Goal: Task Accomplishment & Management: Manage account settings

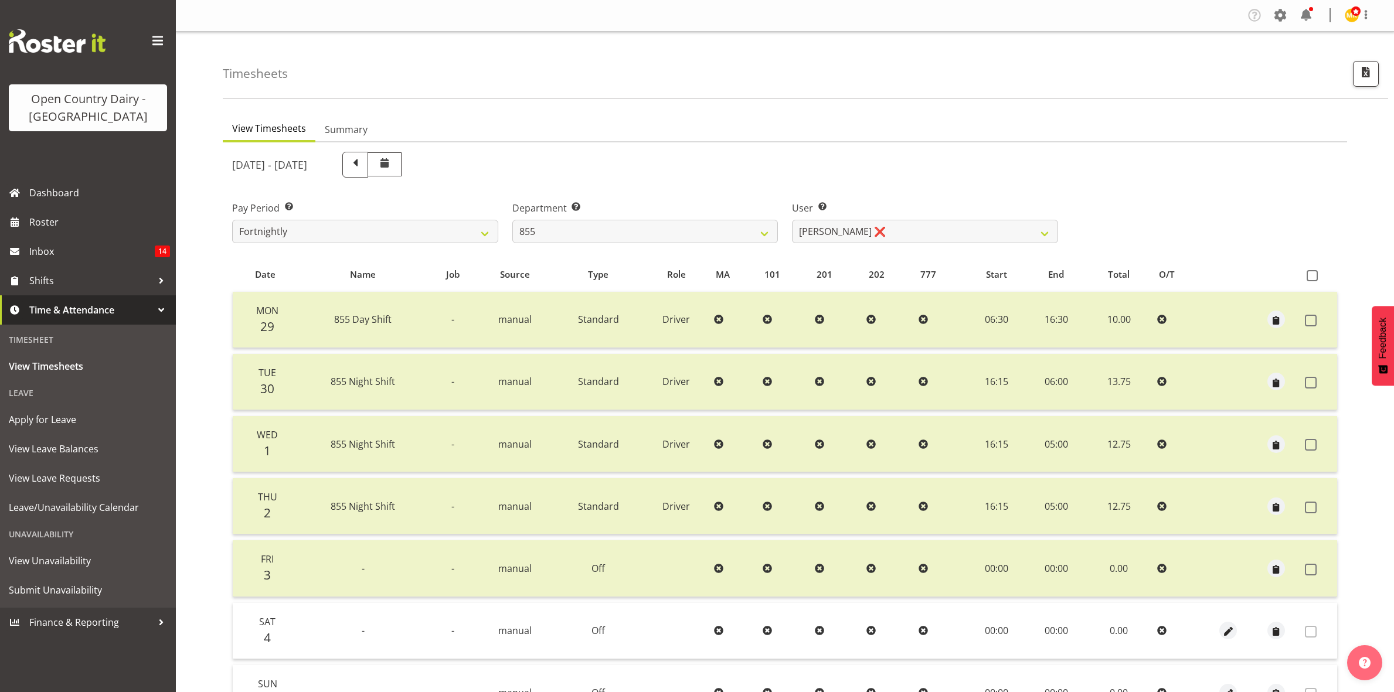
select select "668"
select select "7491"
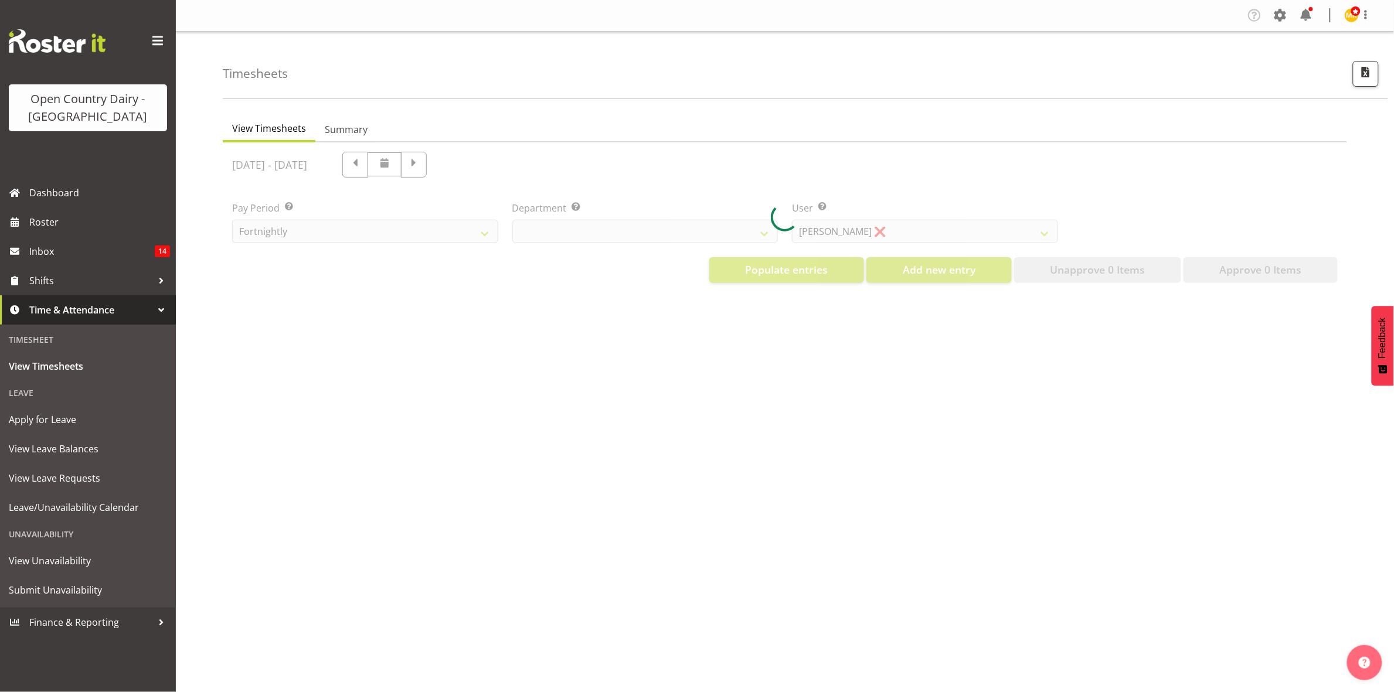
select select "699"
select select "8449"
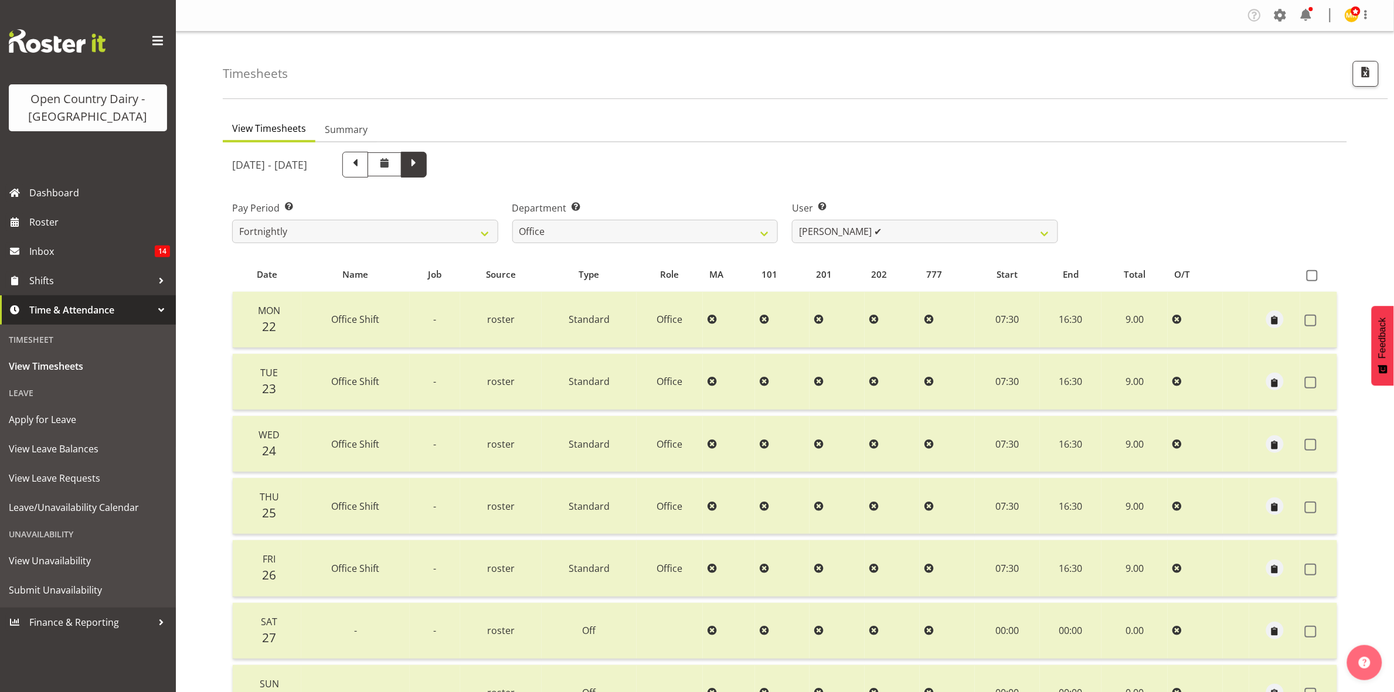
click at [421, 159] on span at bounding box center [413, 163] width 15 height 15
select select
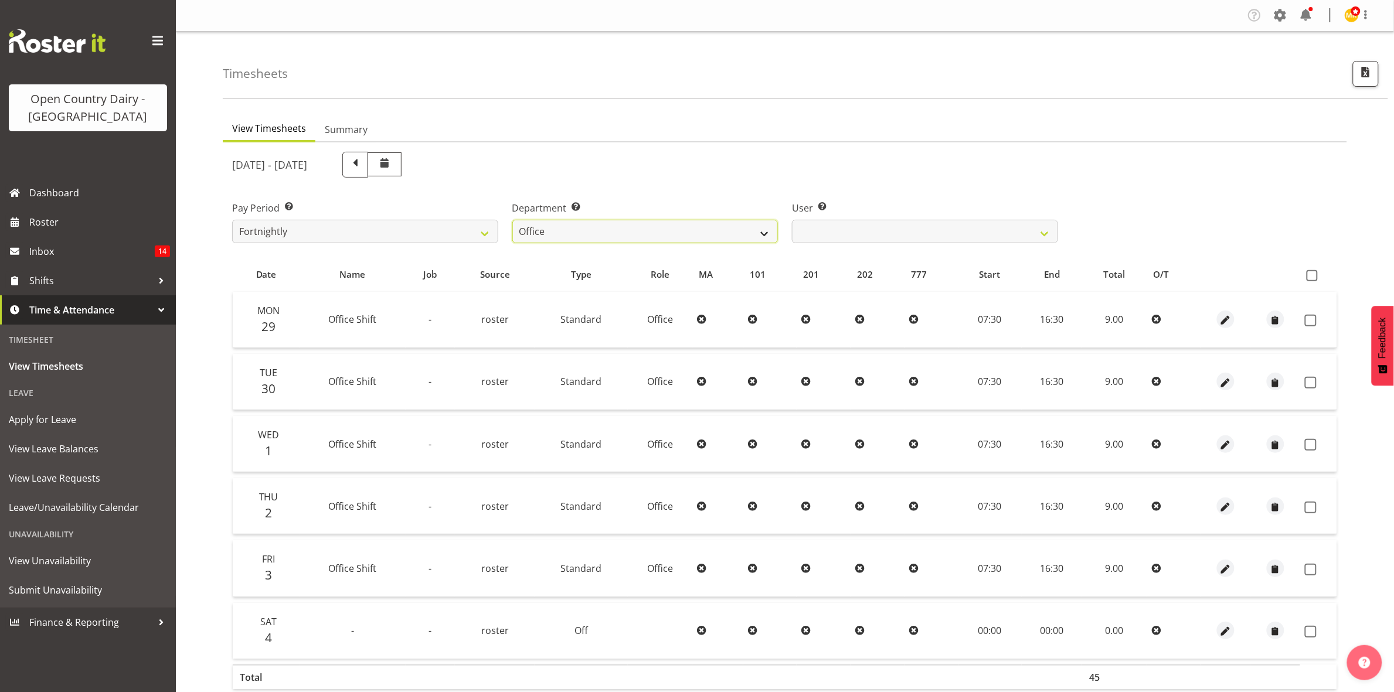
click at [765, 233] on select "734 735 736 737 738 739 851 853 854 855 856 858 861 862 865 867-9032 868 869 87…" at bounding box center [645, 231] width 266 height 23
select select "905"
click at [512, 220] on select "734 735 736 737 738 739 851 853 854 855 856 858 861 862 865 867-9032 868 869 87…" at bounding box center [645, 231] width 266 height 23
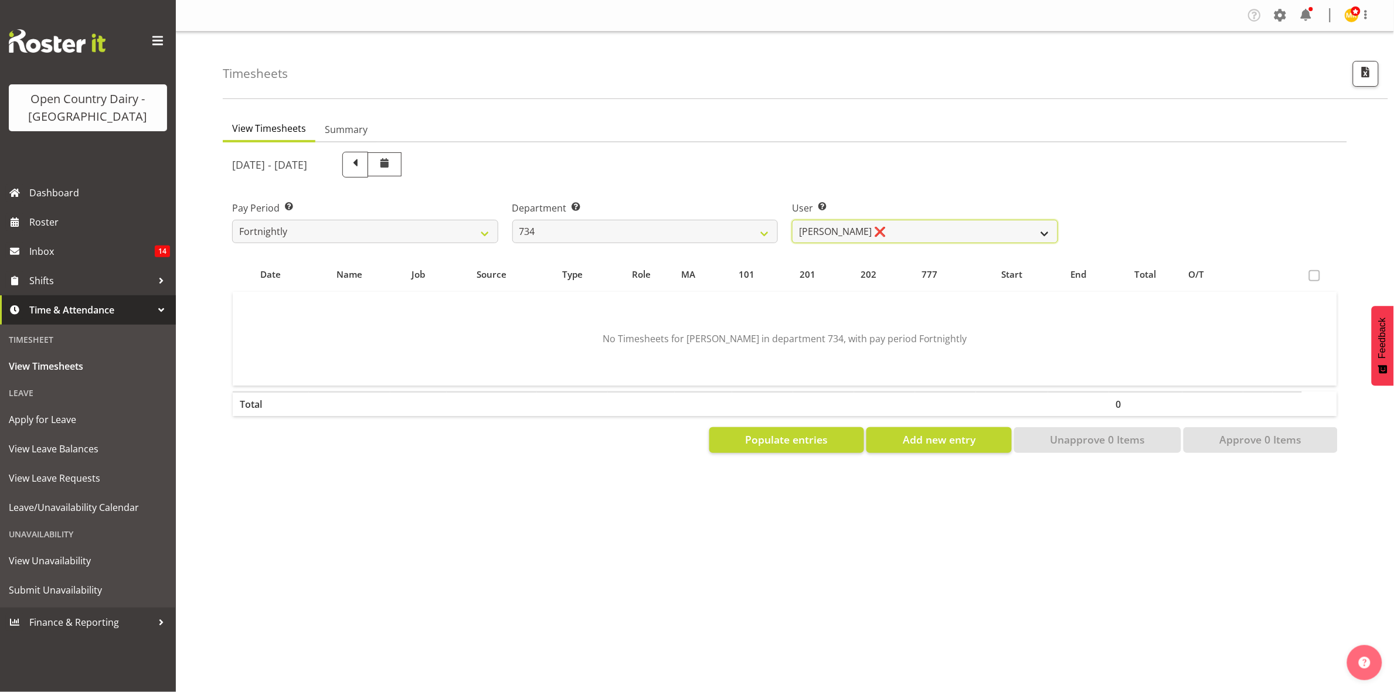
click at [1039, 229] on select "Justin Spicer ❌ Ryan Thompson ❌ Tracey Chittock ❌ Zachary Shanks ❌" at bounding box center [925, 231] width 266 height 23
click at [792, 220] on select "Justin Spicer ❌ Ryan Thompson ❌ Tracey Chittock ❌ Zachary Shanks ❌" at bounding box center [925, 231] width 266 height 23
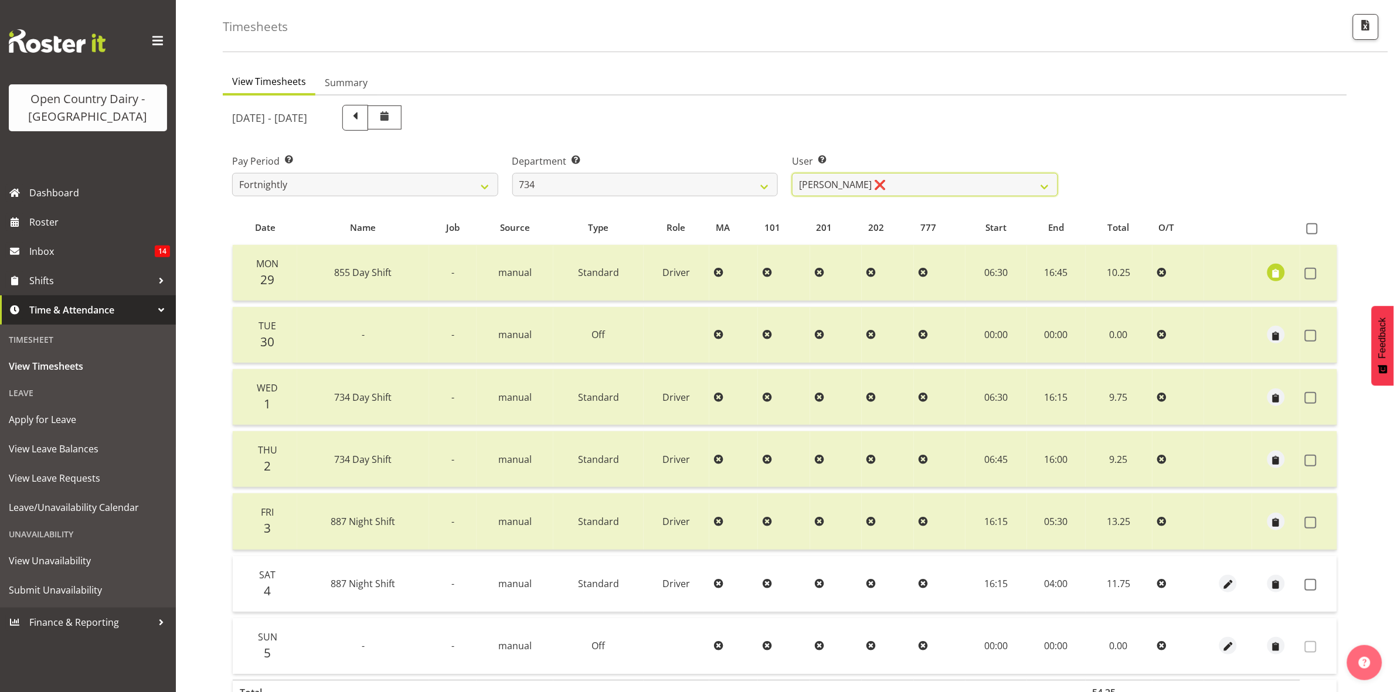
scroll to position [73, 0]
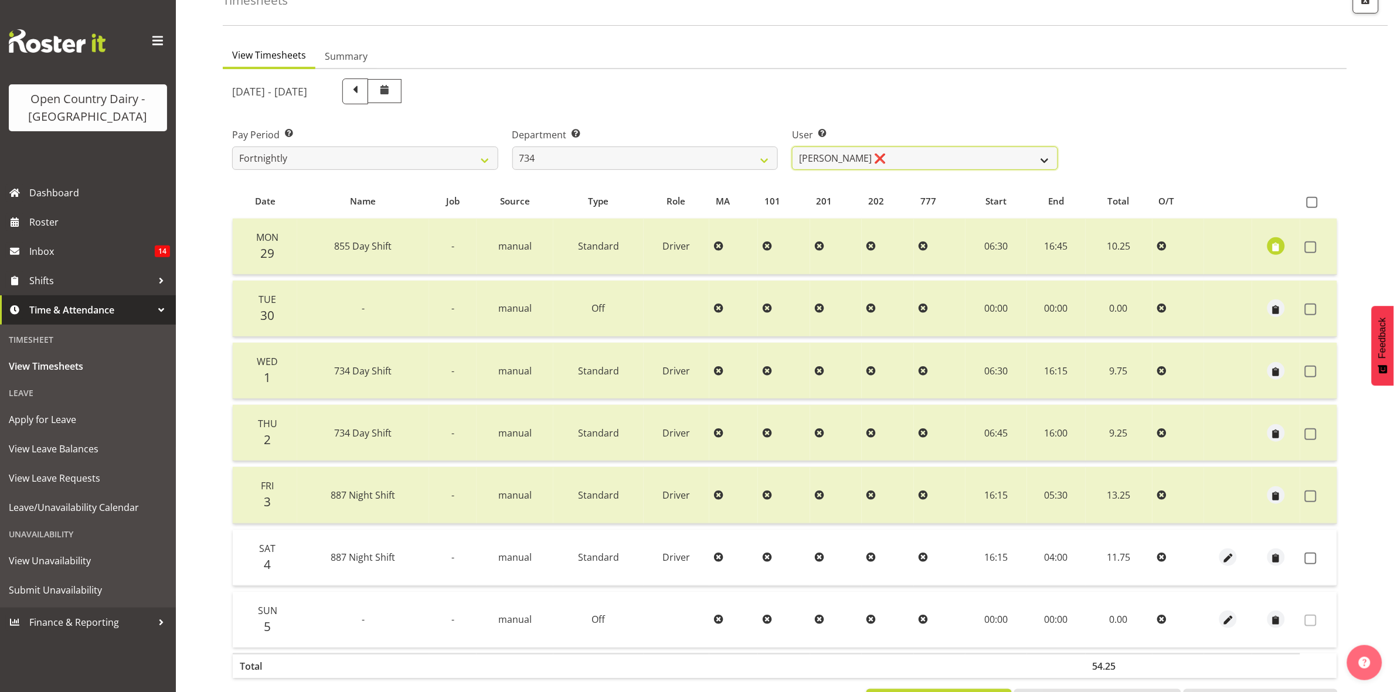
click at [1050, 154] on select "Justin Spicer ❌ Ryan Thompson ❌ Tracey Chittock ❌ Zachary Shanks ❌" at bounding box center [925, 158] width 266 height 23
select select "7493"
click at [792, 147] on select "Justin Spicer ❌ Ryan Thompson ❌ Tracey Chittock ❌ Zachary Shanks ❌" at bounding box center [925, 158] width 266 height 23
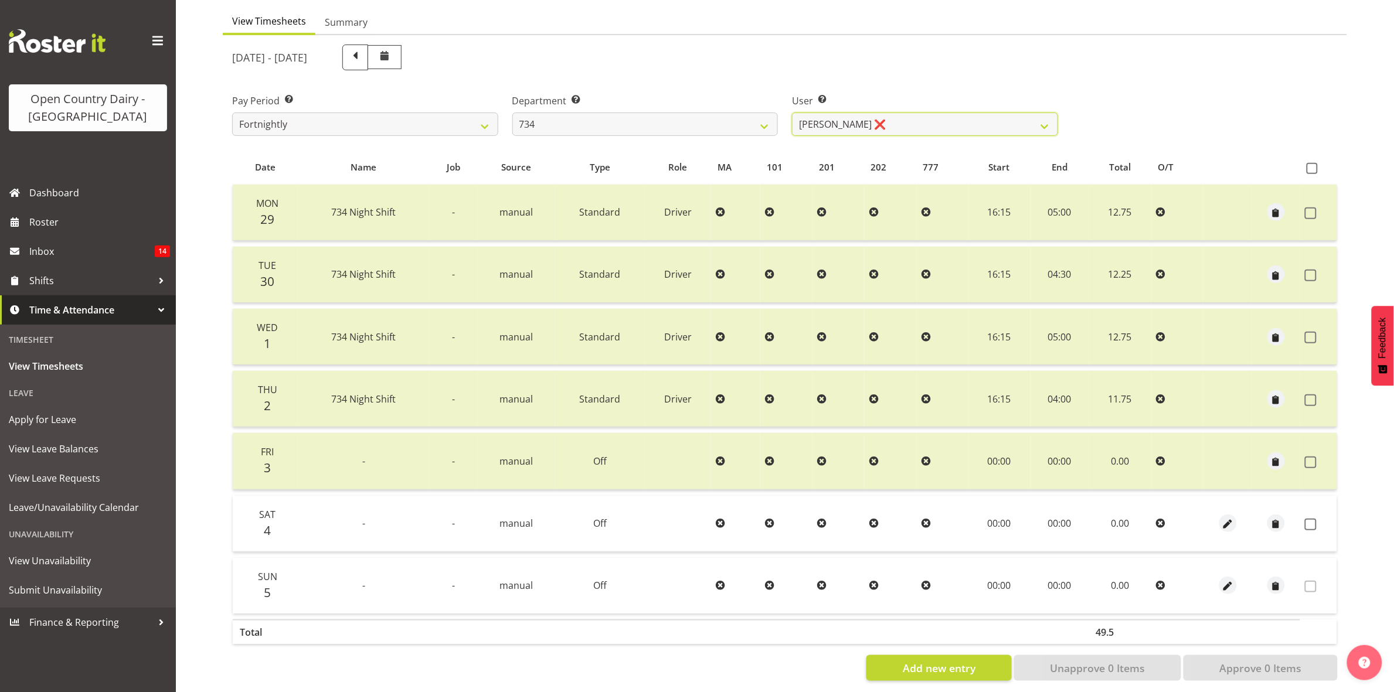
scroll to position [127, 0]
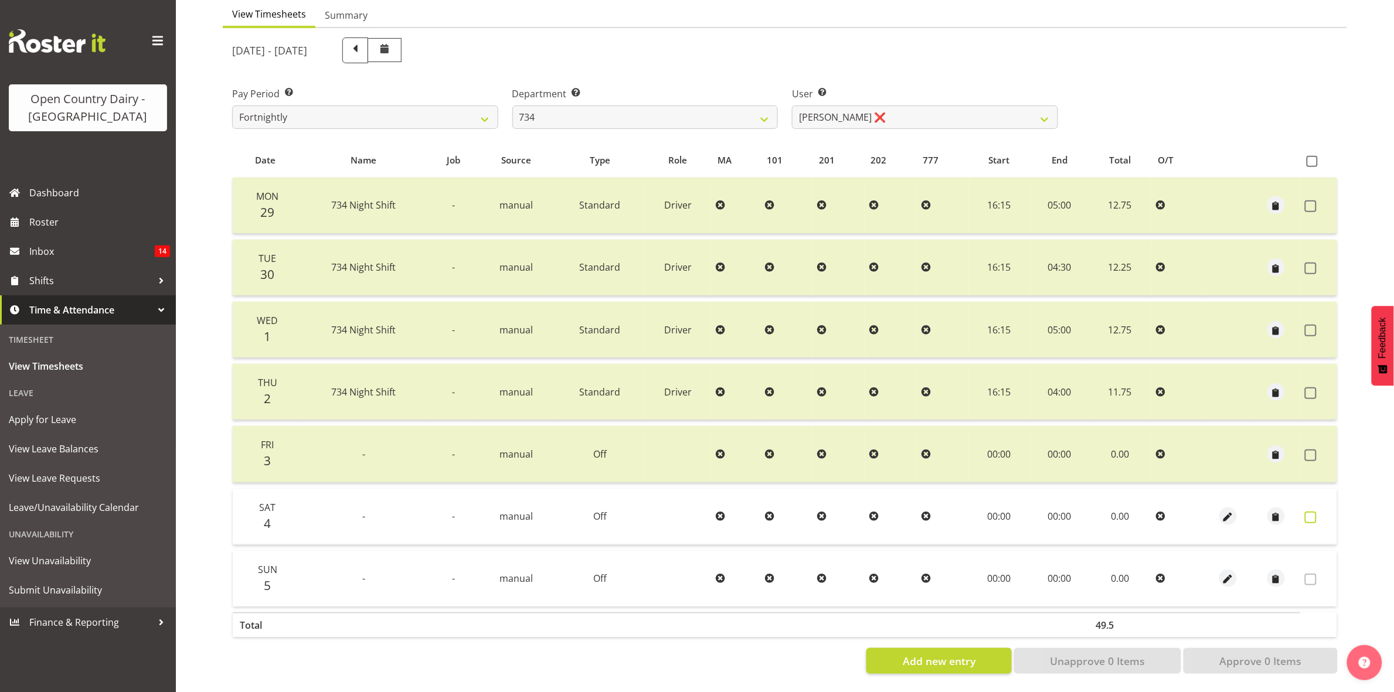
click at [1316, 512] on span at bounding box center [1311, 518] width 12 height 12
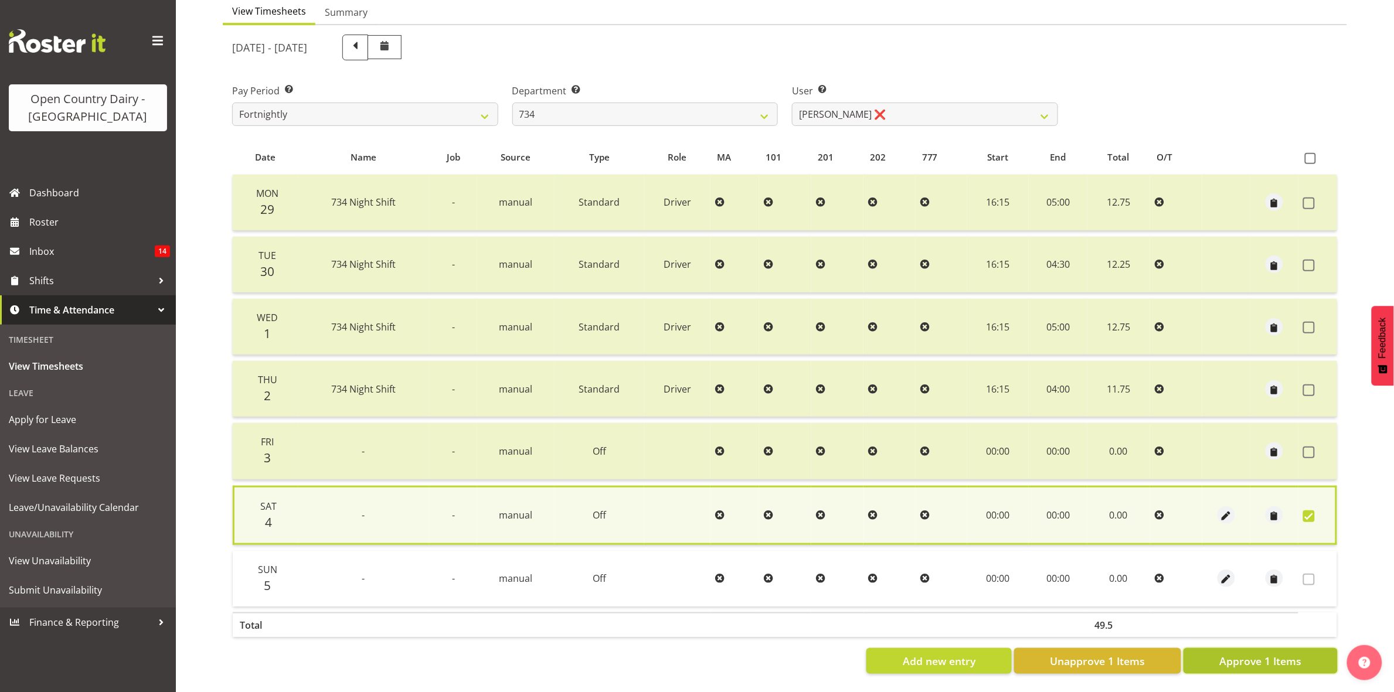
click at [1291, 655] on span "Approve 1 Items" at bounding box center [1260, 661] width 82 height 15
checkbox input "false"
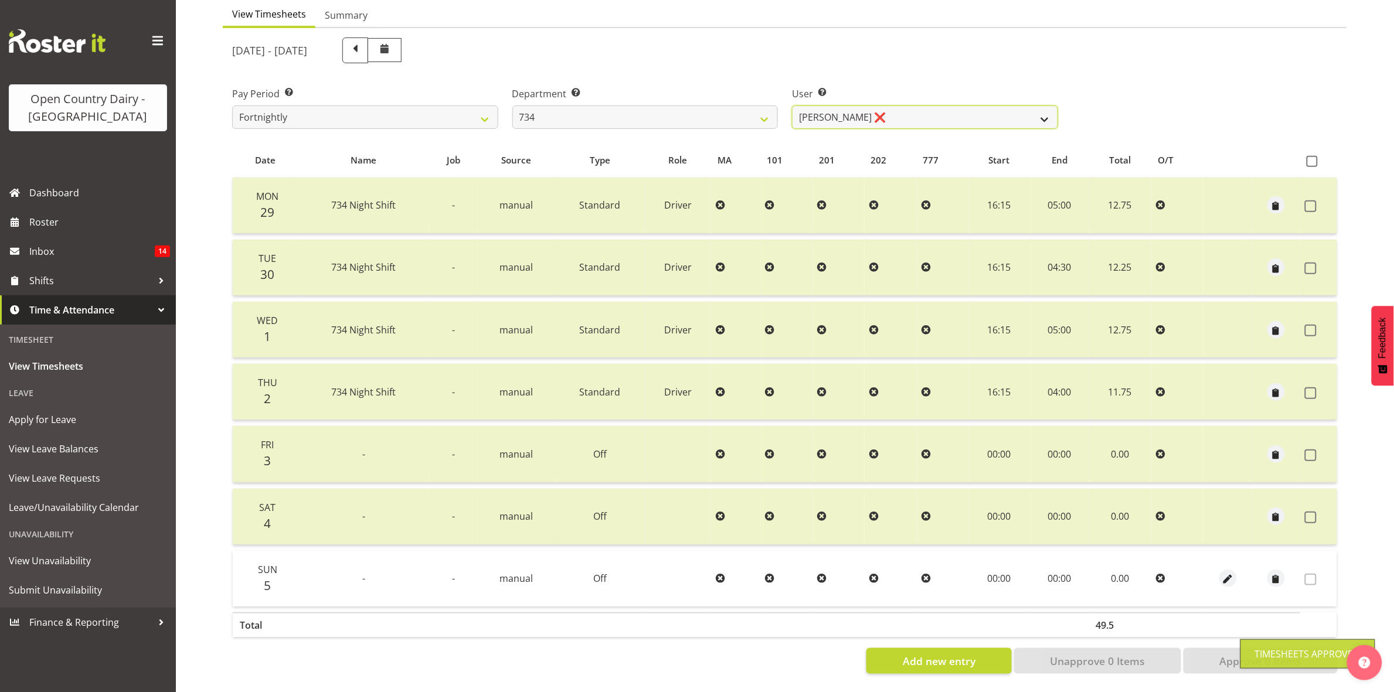
click at [1047, 107] on select "Justin Spicer ❌ Ryan Thompson ❌ Tracey Chittock ❌ Zachary Shanks ❌" at bounding box center [925, 117] width 266 height 23
click at [751, 106] on select "734 735 736 737 738 739 851 853 854 855 856 858 861 862 865 867-9032 868 869 87…" at bounding box center [645, 117] width 266 height 23
select select "909"
click at [512, 106] on select "734 735 736 737 738 739 851 853 854 855 856 858 861 862 865 867-9032 868 869 87…" at bounding box center [645, 117] width 266 height 23
select select "7397"
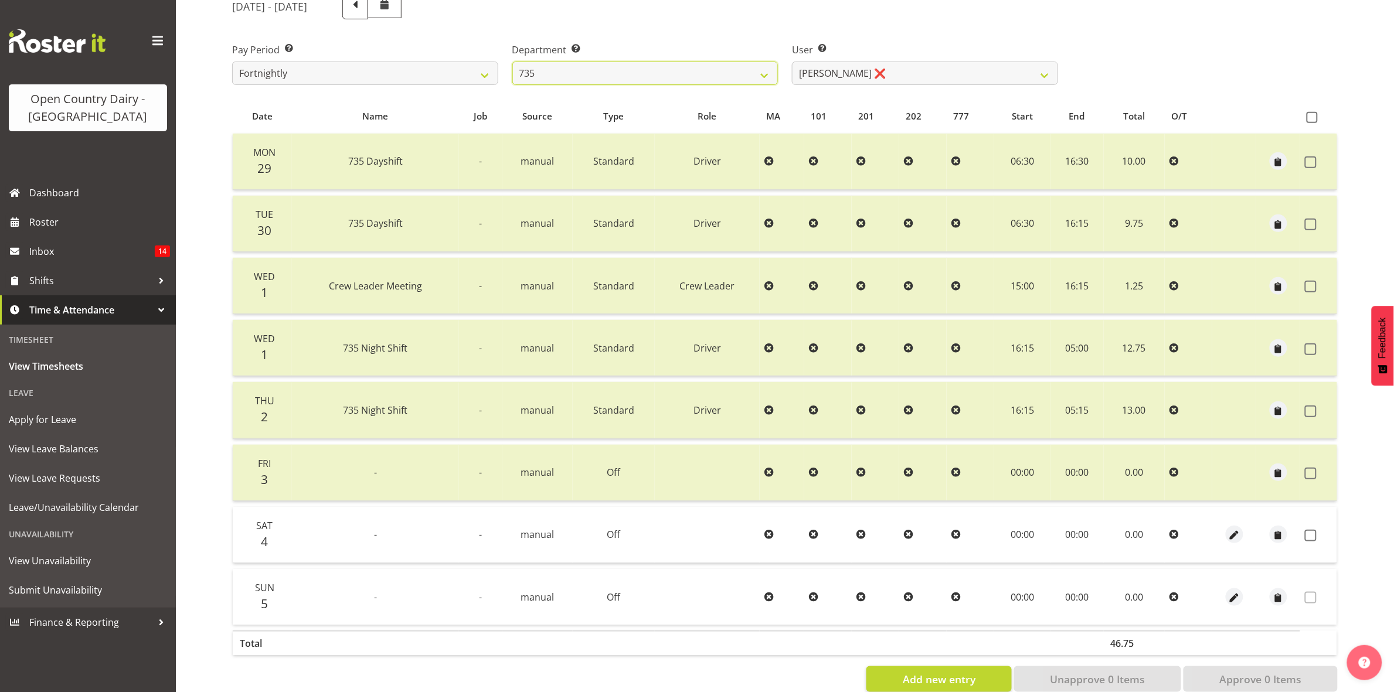
scroll to position [189, 0]
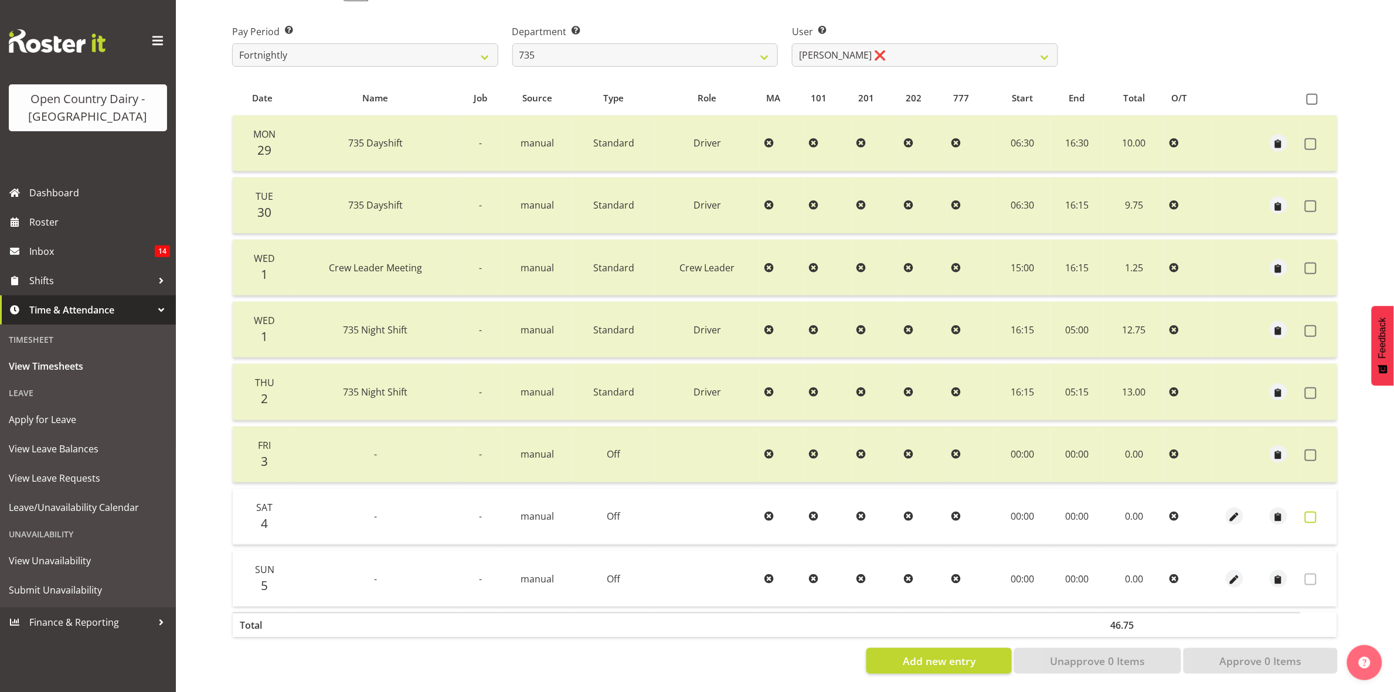
click at [1313, 512] on span at bounding box center [1311, 518] width 12 height 12
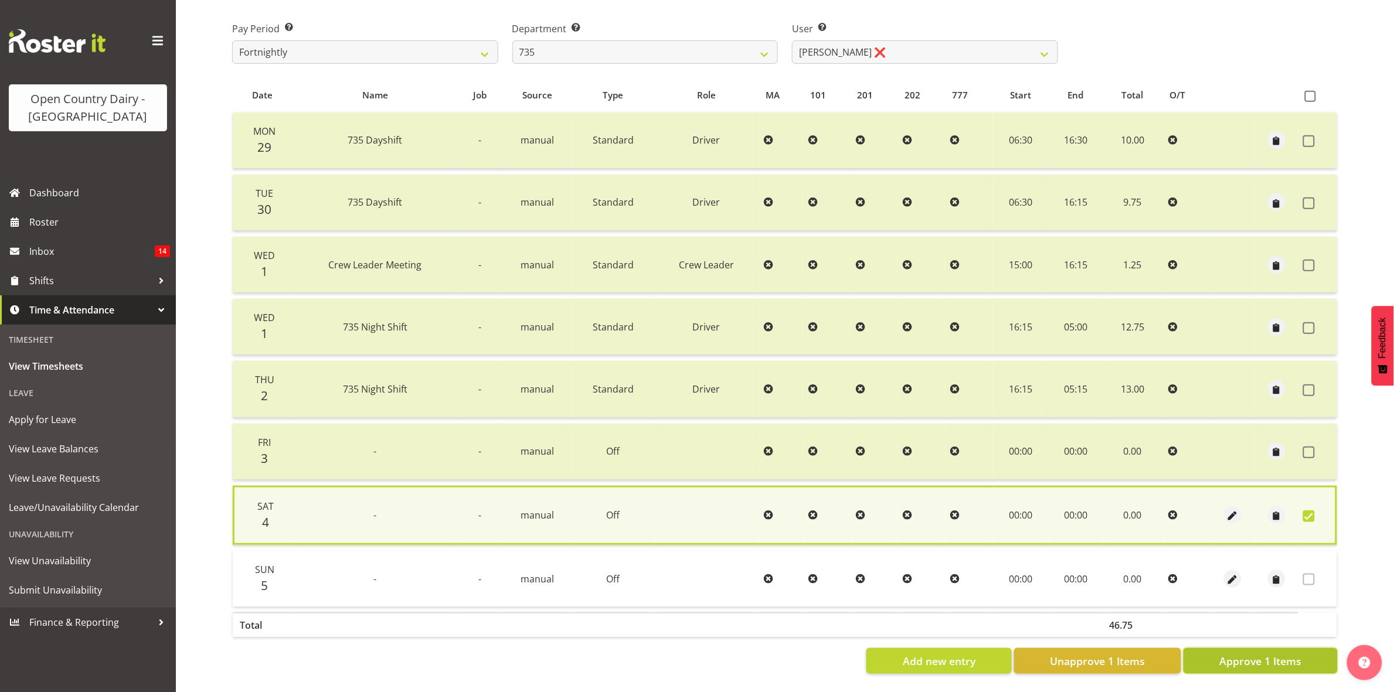
click at [1275, 658] on span "Approve 1 Items" at bounding box center [1260, 661] width 82 height 15
checkbox input "false"
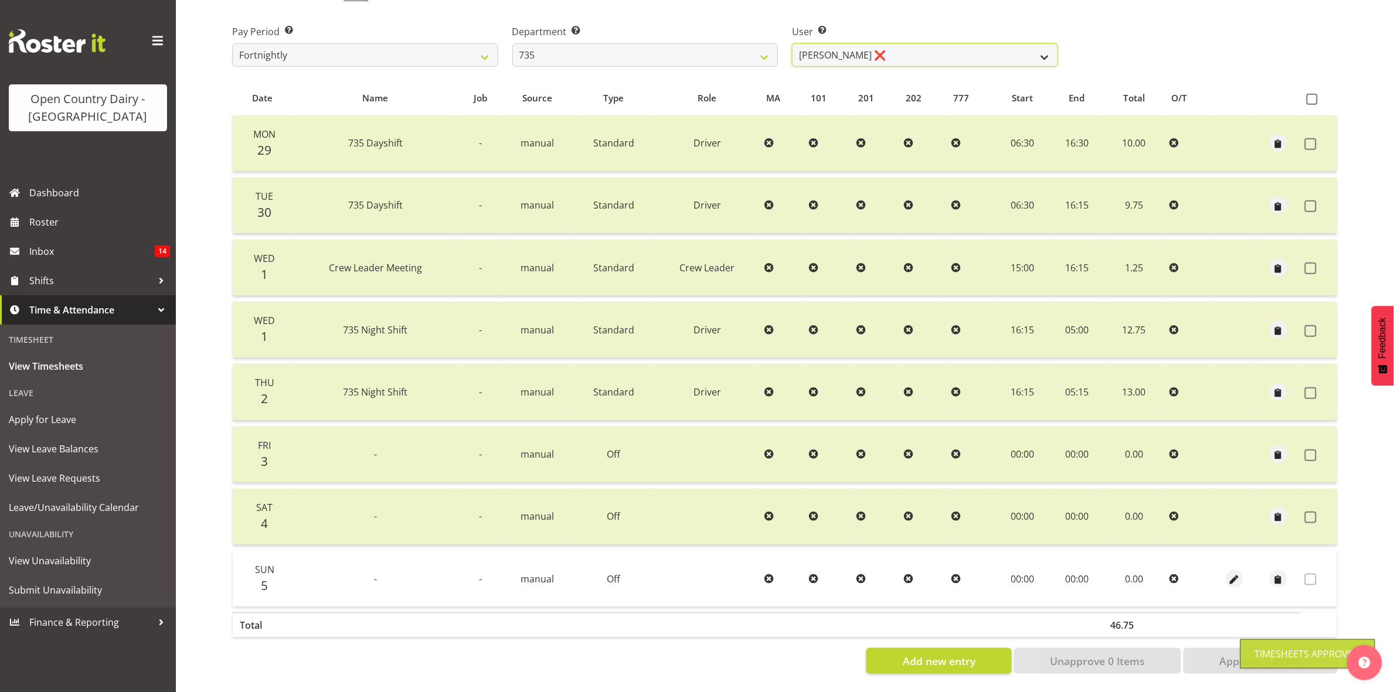
click at [1039, 45] on select "Brian Neas ❌ Cherie Williams ❌ Christopher Sutherland ❌ Stuart Craig ❌" at bounding box center [925, 54] width 266 height 23
click at [792, 43] on select "Brian Neas ❌ Cherie Williams ❌ Christopher Sutherland ❌ Stuart Craig ❌" at bounding box center [925, 54] width 266 height 23
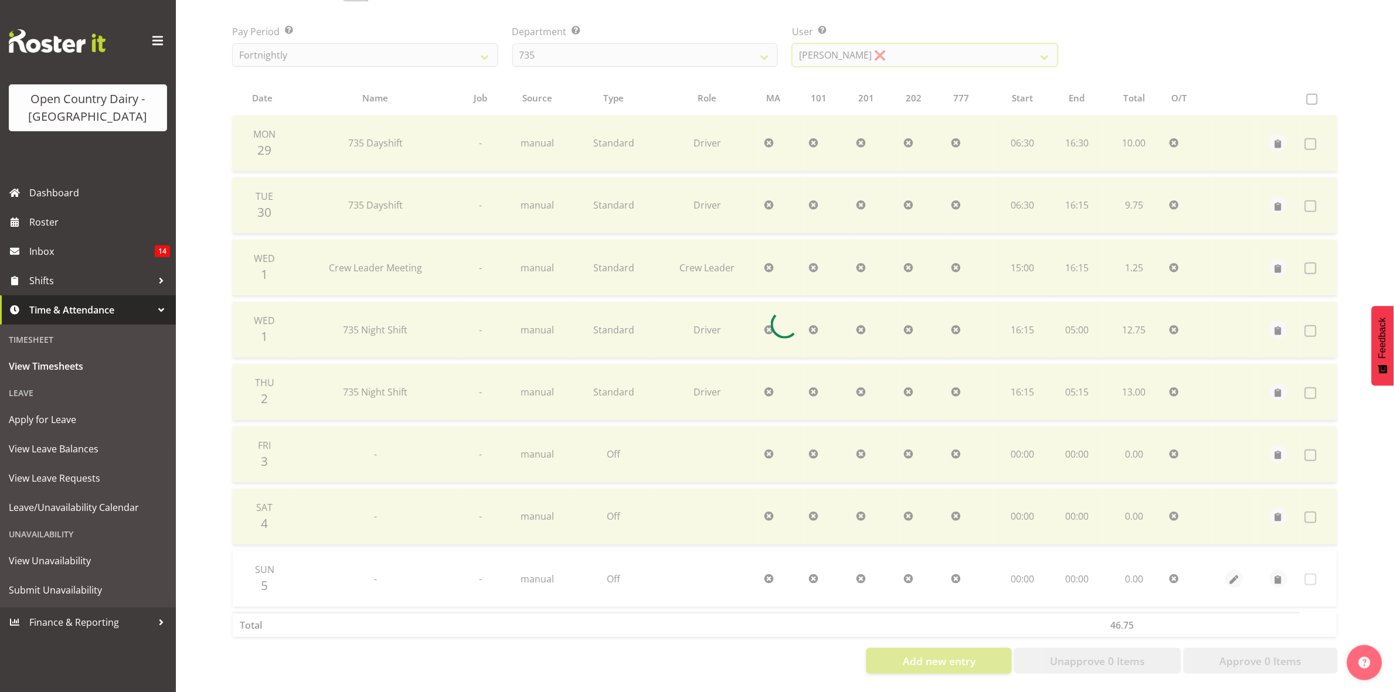
scroll to position [0, 0]
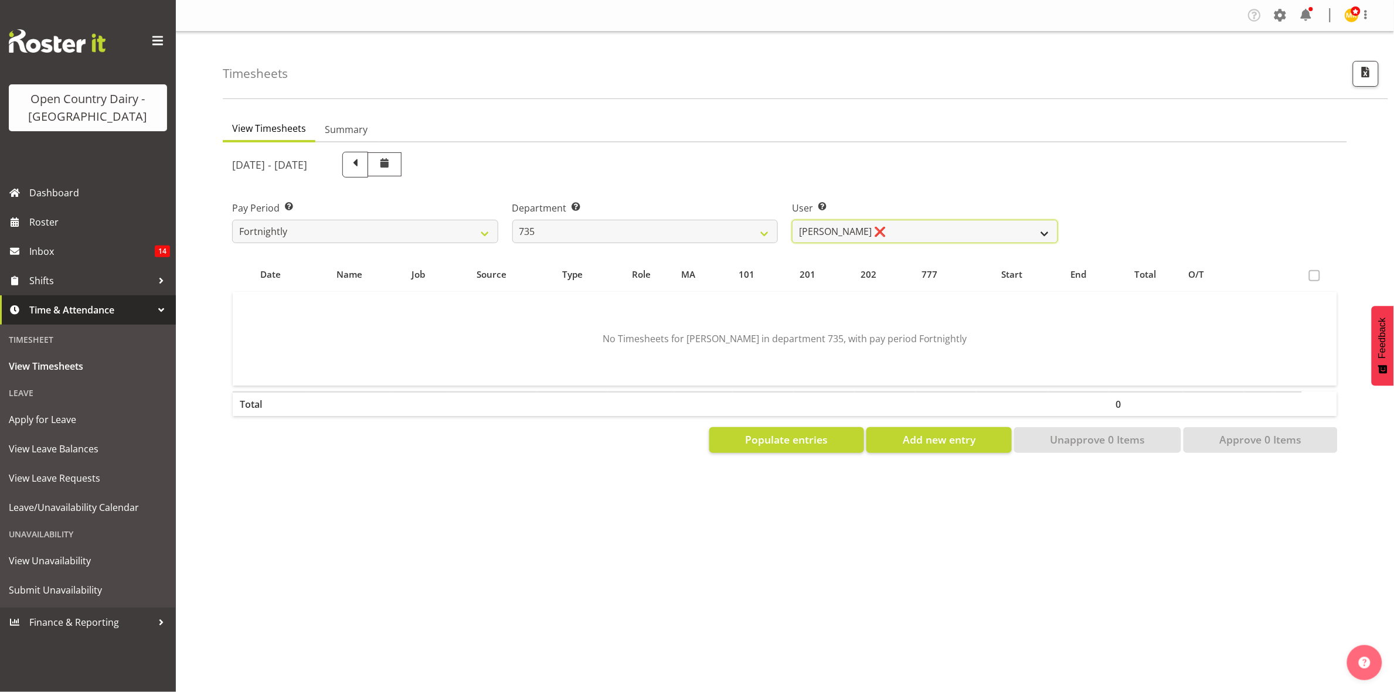
click at [1029, 235] on select "Brian Neas ❌ Cherie Williams ❌ Christopher Sutherland ❌ Stuart Craig ❌" at bounding box center [925, 231] width 266 height 23
select select "9865"
click at [792, 220] on select "Brian Neas ❌ Cherie Williams ❌ Christopher Sutherland ❌ Stuart Craig ❌" at bounding box center [925, 231] width 266 height 23
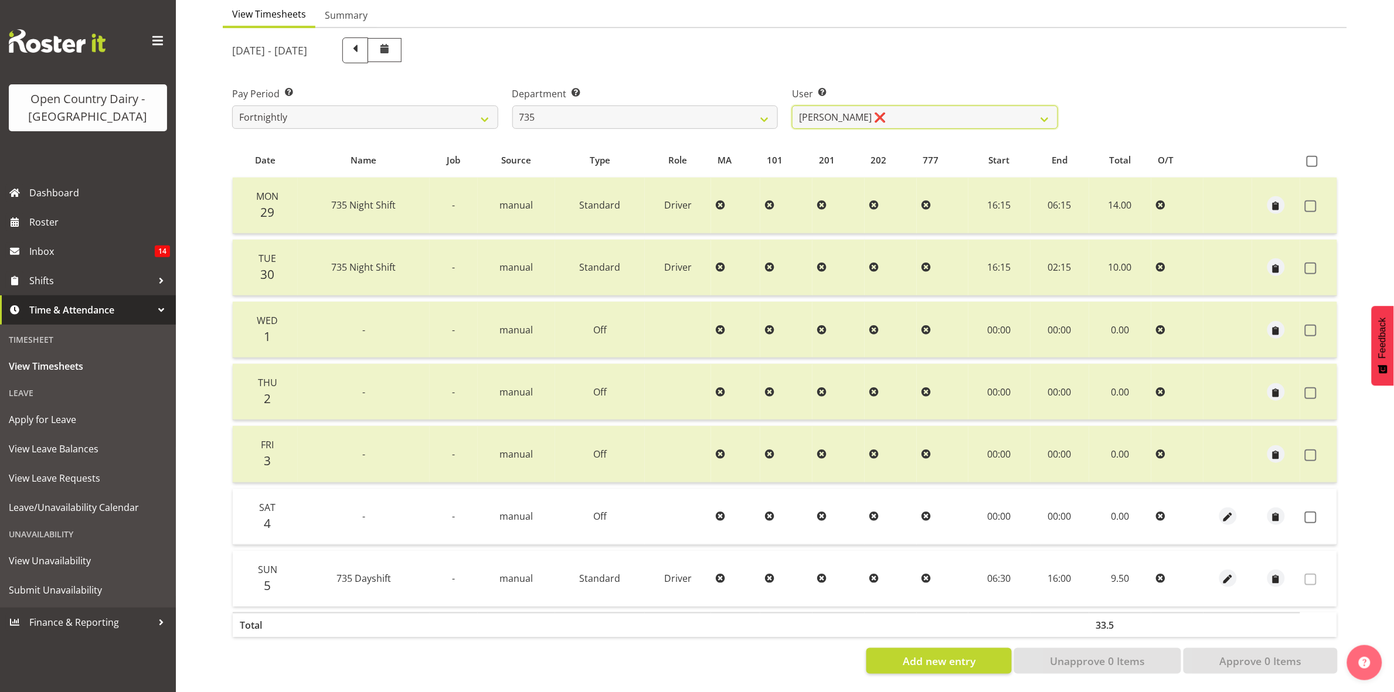
scroll to position [127, 0]
click at [1306, 512] on span at bounding box center [1311, 518] width 12 height 12
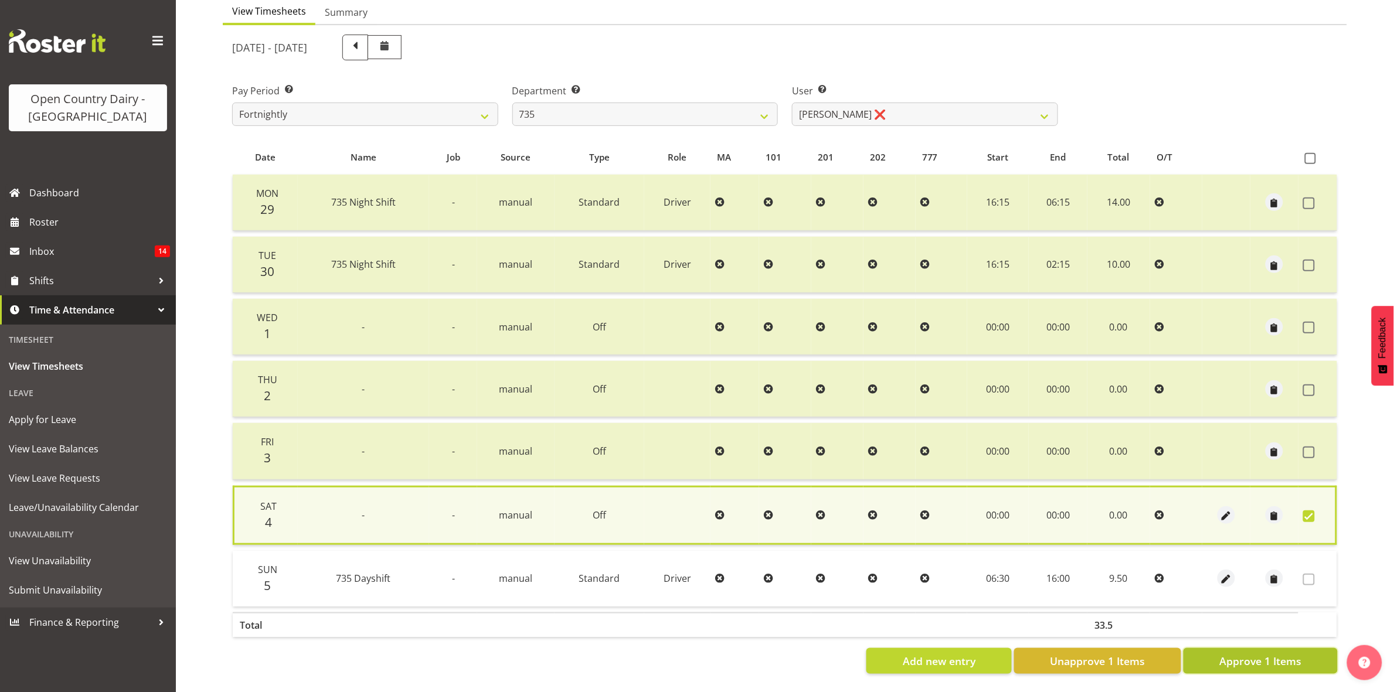
click at [1275, 654] on span "Approve 1 Items" at bounding box center [1260, 661] width 82 height 15
checkbox input "false"
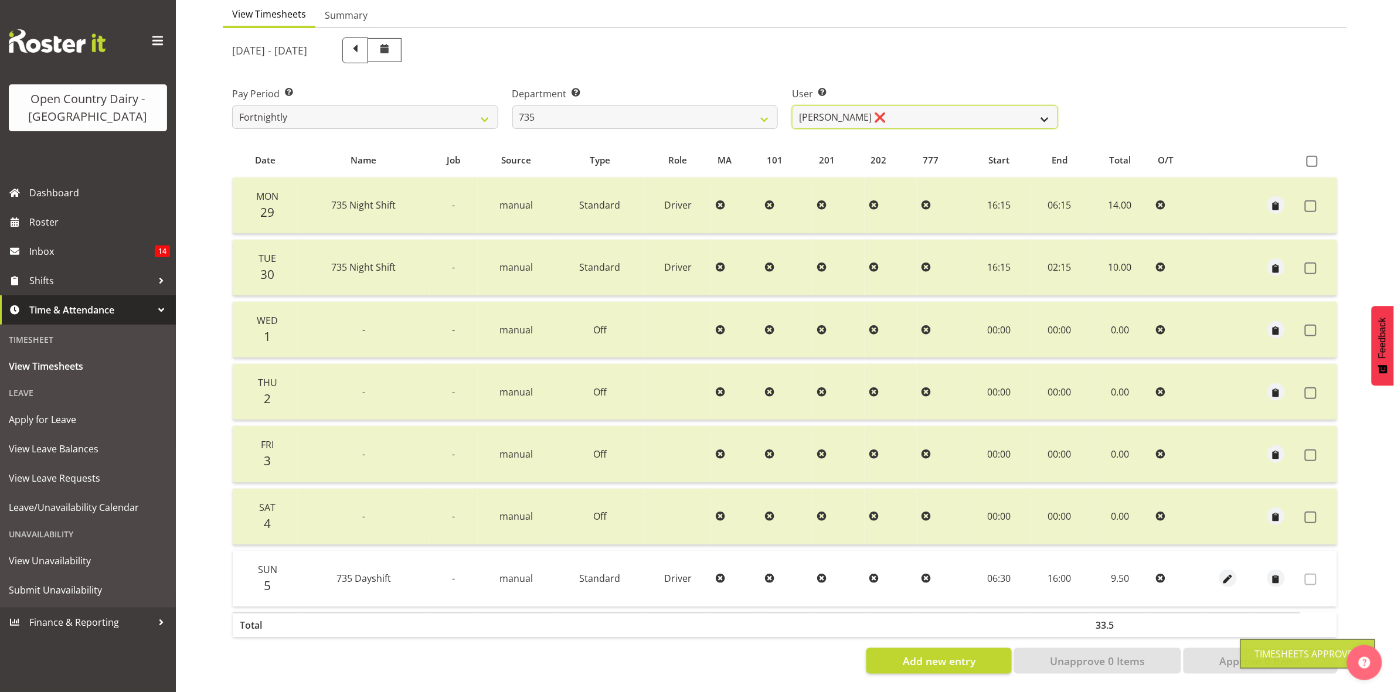
click at [1039, 106] on select "Brian Neas ❌ Cherie Williams ❌ Christopher Sutherland ❌ Stuart Craig ❌" at bounding box center [925, 117] width 266 height 23
click at [768, 107] on select "734 735 736 737 738 739 851 853 854 855 856 858 861 862 865 867-9032 868 869 87…" at bounding box center [645, 117] width 266 height 23
select select "906"
click at [512, 106] on select "734 735 736 737 738 739 851 853 854 855 856 858 861 862 865 867-9032 868 869 87…" at bounding box center [645, 117] width 266 height 23
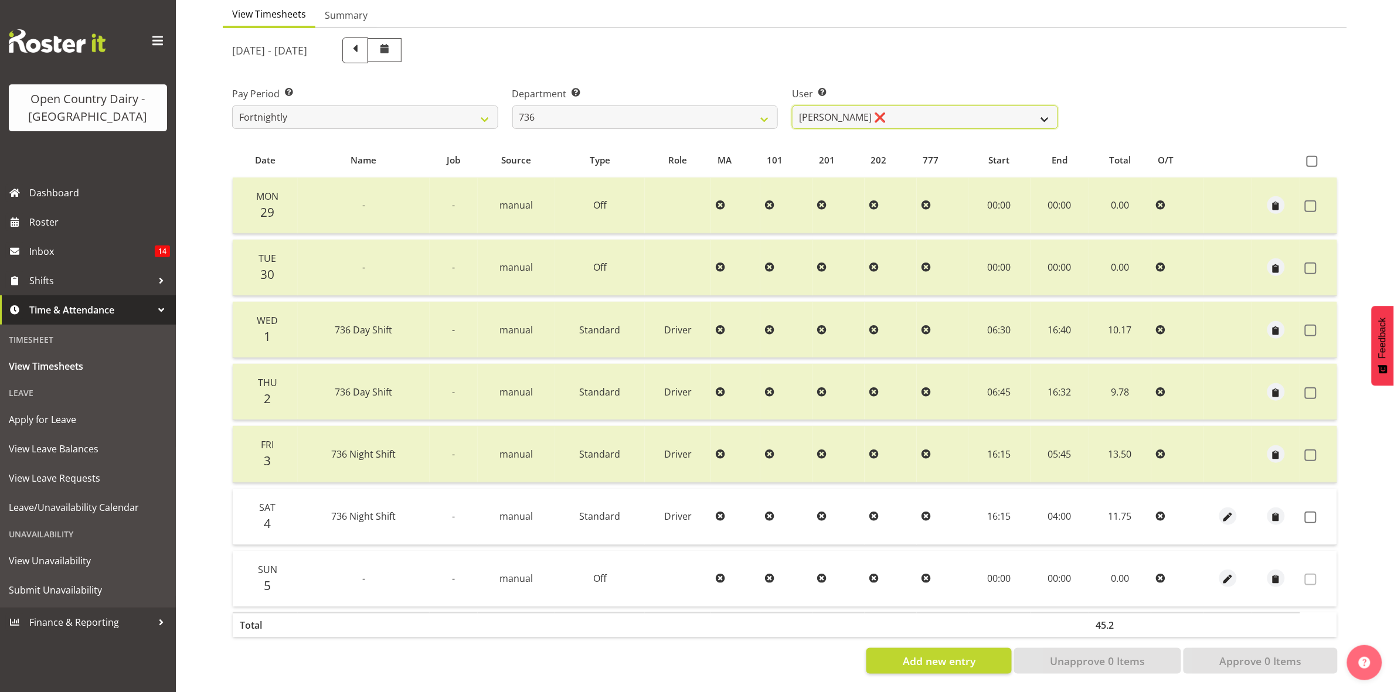
click at [1037, 106] on select "Andy Van Brecht ❌ Gavin Hamilton ❌ Jamie Seaton ❌ Kerrod Ward ❌" at bounding box center [925, 117] width 266 height 23
select select "7419"
click at [792, 106] on select "Andy Van Brecht ❌ Gavin Hamilton ❌ Jamie Seaton ❌ Kerrod Ward ❌" at bounding box center [925, 117] width 266 height 23
click at [1311, 512] on span at bounding box center [1311, 518] width 12 height 12
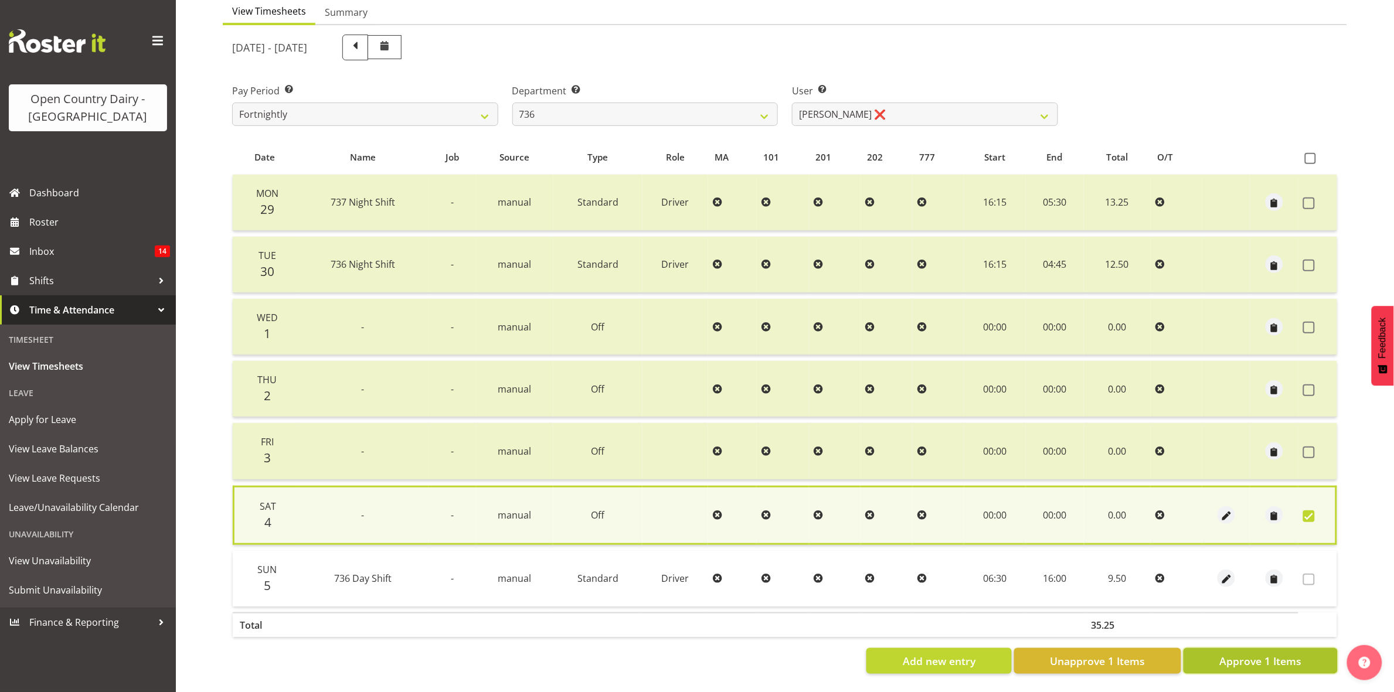
click at [1281, 657] on span "Approve 1 Items" at bounding box center [1260, 661] width 82 height 15
checkbox input "false"
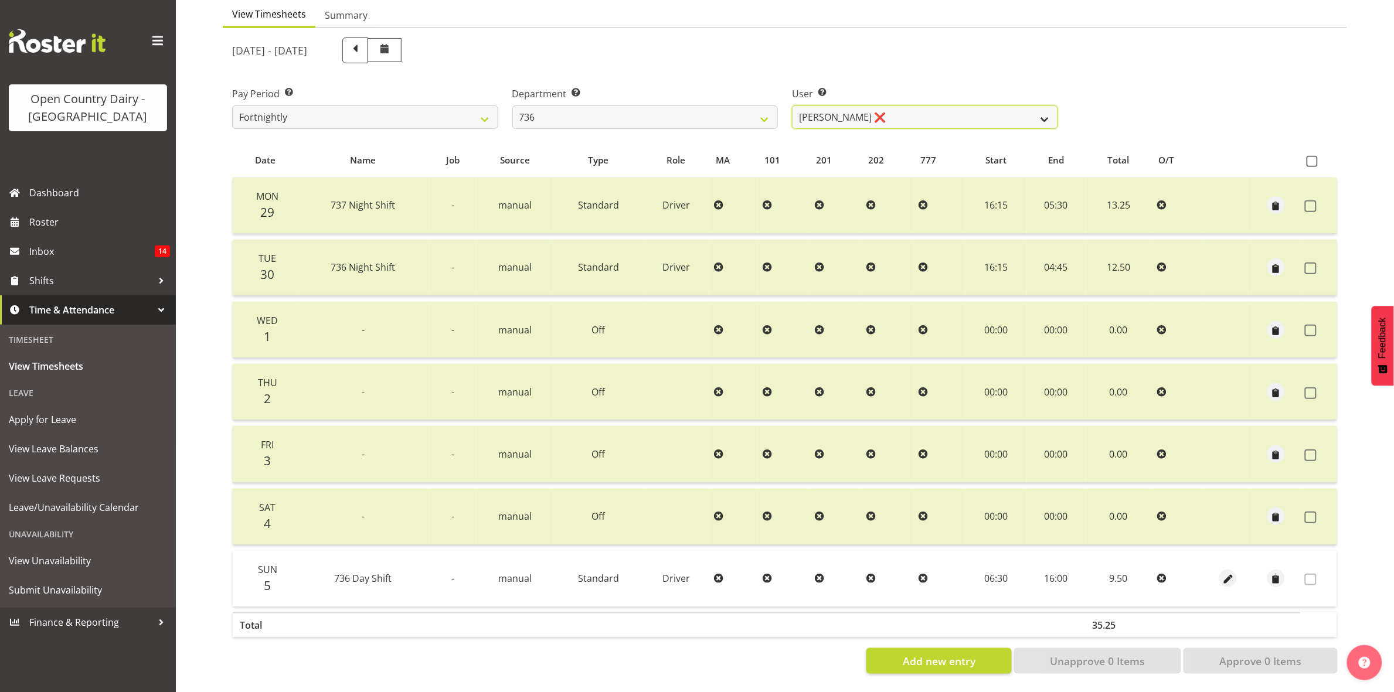
click at [1033, 107] on select "Andy Van Brecht ❌ Gavin Hamilton ❌ Jamie Seaton ❌ Kerrod Ward ❌" at bounding box center [925, 117] width 266 height 23
select select "7434"
click at [792, 106] on select "Andy Van Brecht ❌ Gavin Hamilton ❌ Jamie Seaton ❌ Kerrod Ward ❌" at bounding box center [925, 117] width 266 height 23
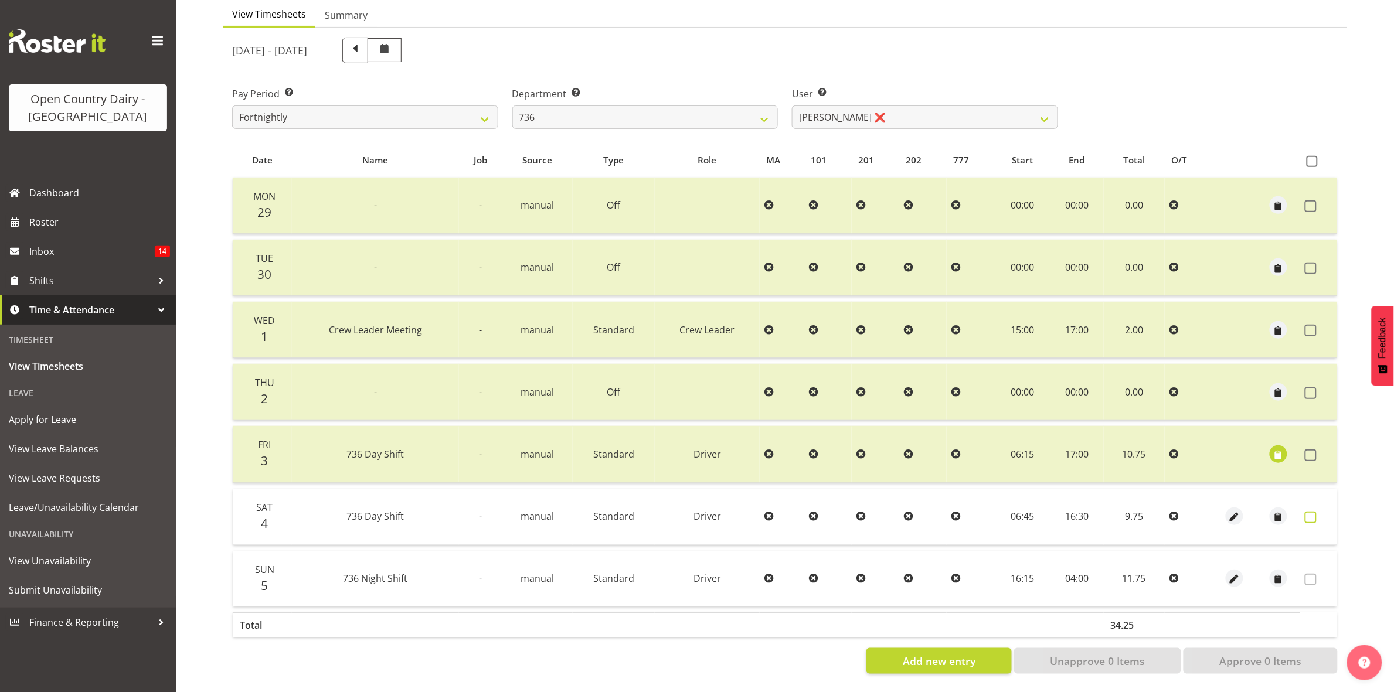
click at [1310, 512] on span at bounding box center [1311, 518] width 12 height 12
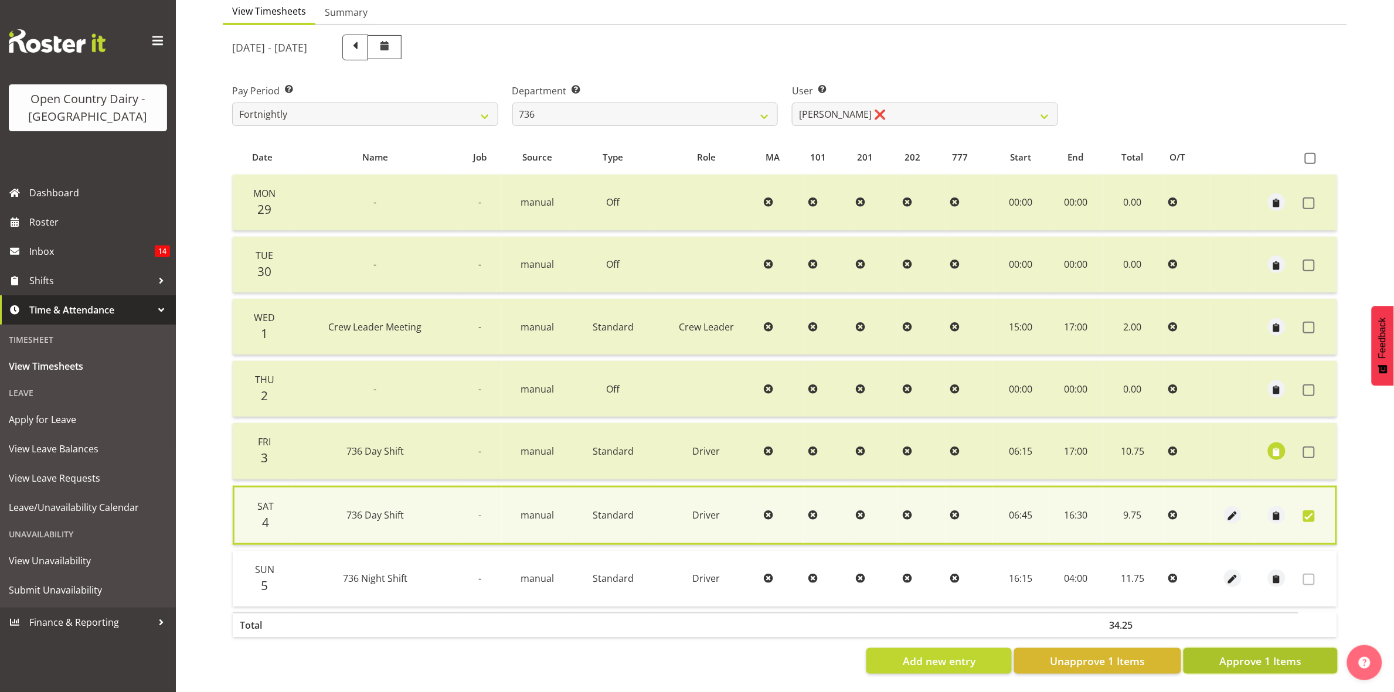
click at [1299, 654] on span "Approve 1 Items" at bounding box center [1260, 661] width 82 height 15
checkbox input "false"
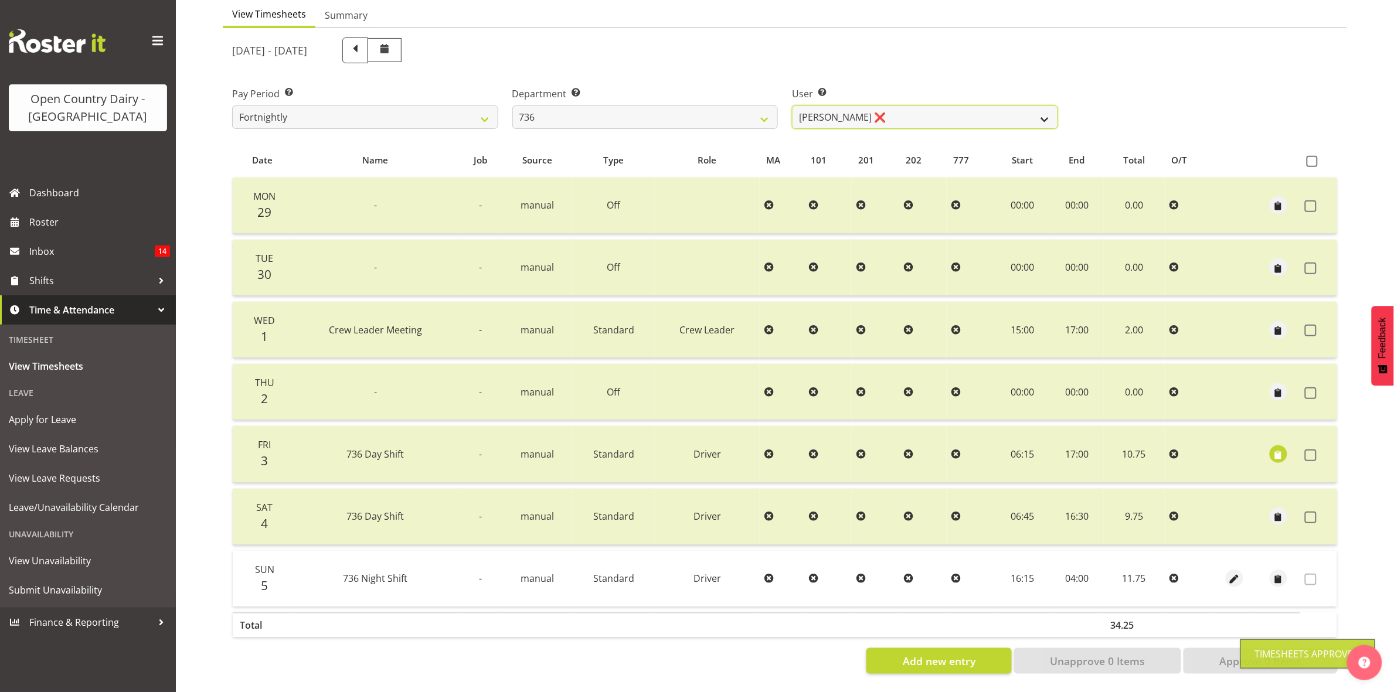
click at [1046, 106] on select "Andy Van Brecht ❌ Gavin Hamilton ❌ Jamie Seaton ❌ Kerrod Ward ❌" at bounding box center [925, 117] width 266 height 23
select select "11647"
click at [792, 106] on select "Andy Van Brecht ❌ Gavin Hamilton ❌ Jamie Seaton ❌ Kerrod Ward ❌" at bounding box center [925, 117] width 266 height 23
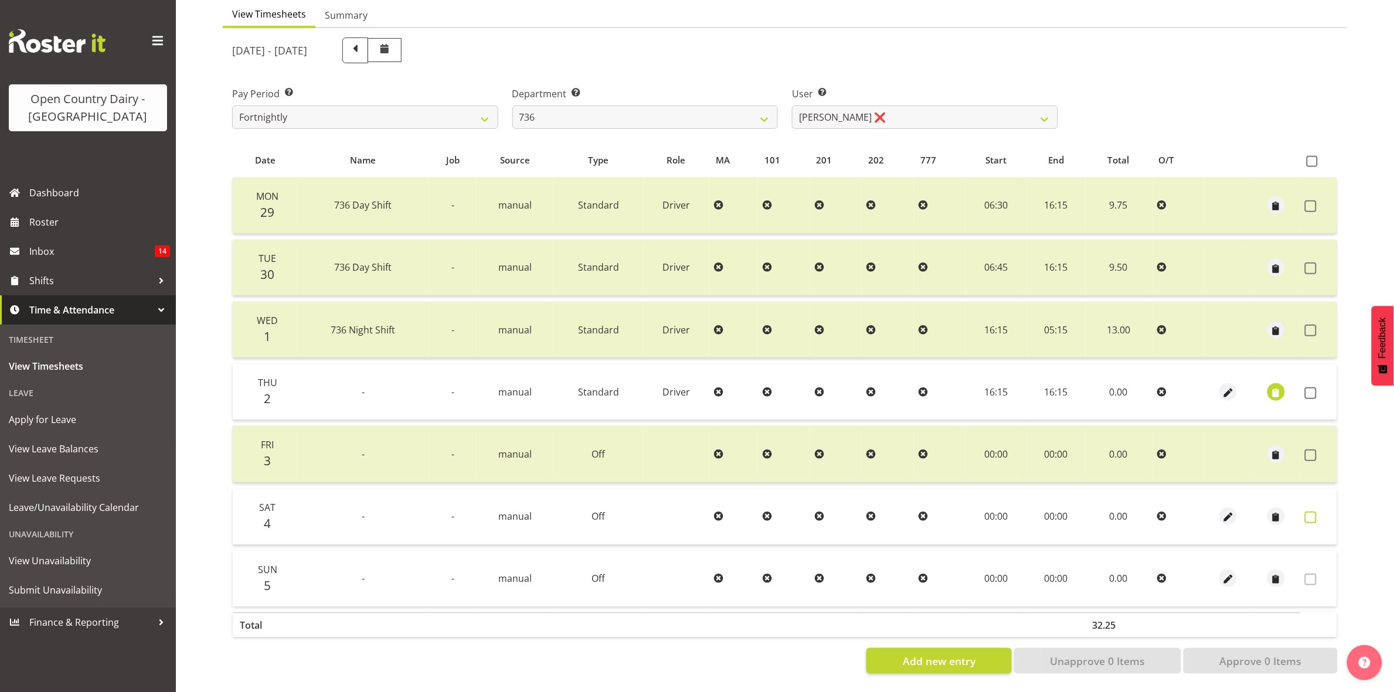
click at [1308, 512] on span at bounding box center [1311, 518] width 12 height 12
checkbox input "true"
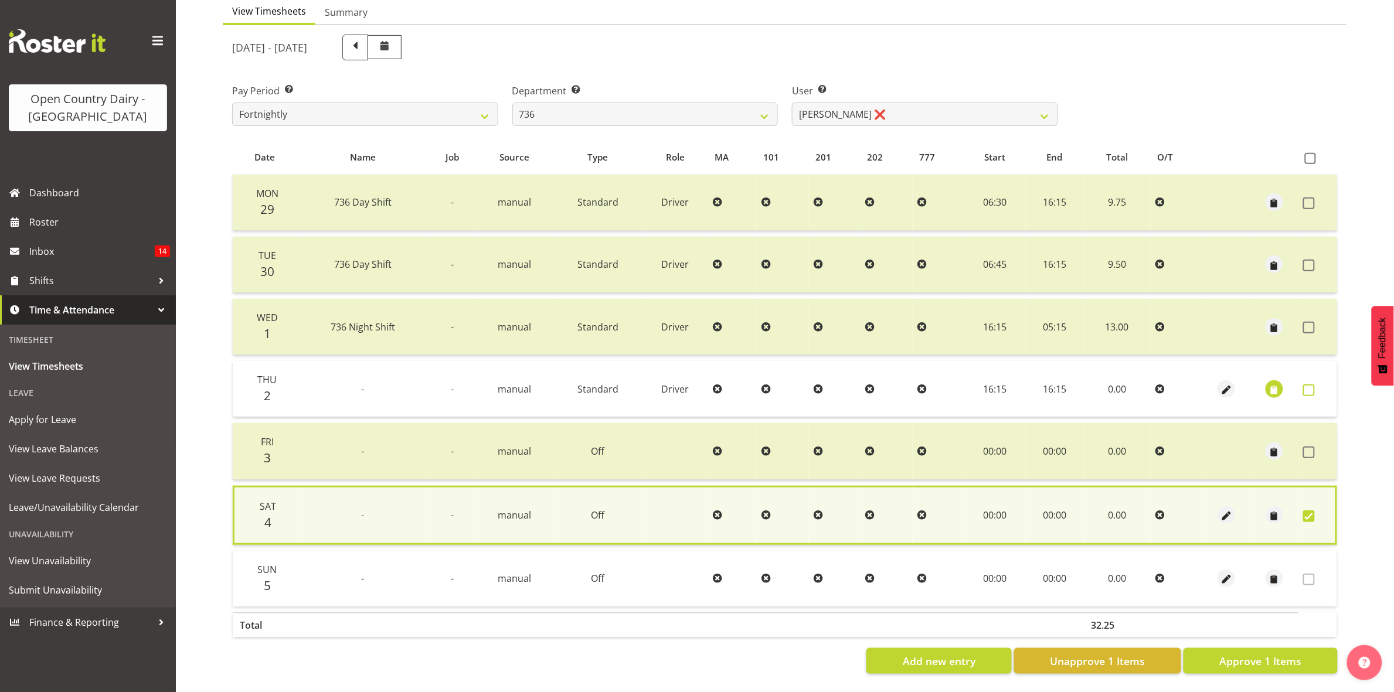
click at [1308, 385] on span at bounding box center [1309, 391] width 12 height 12
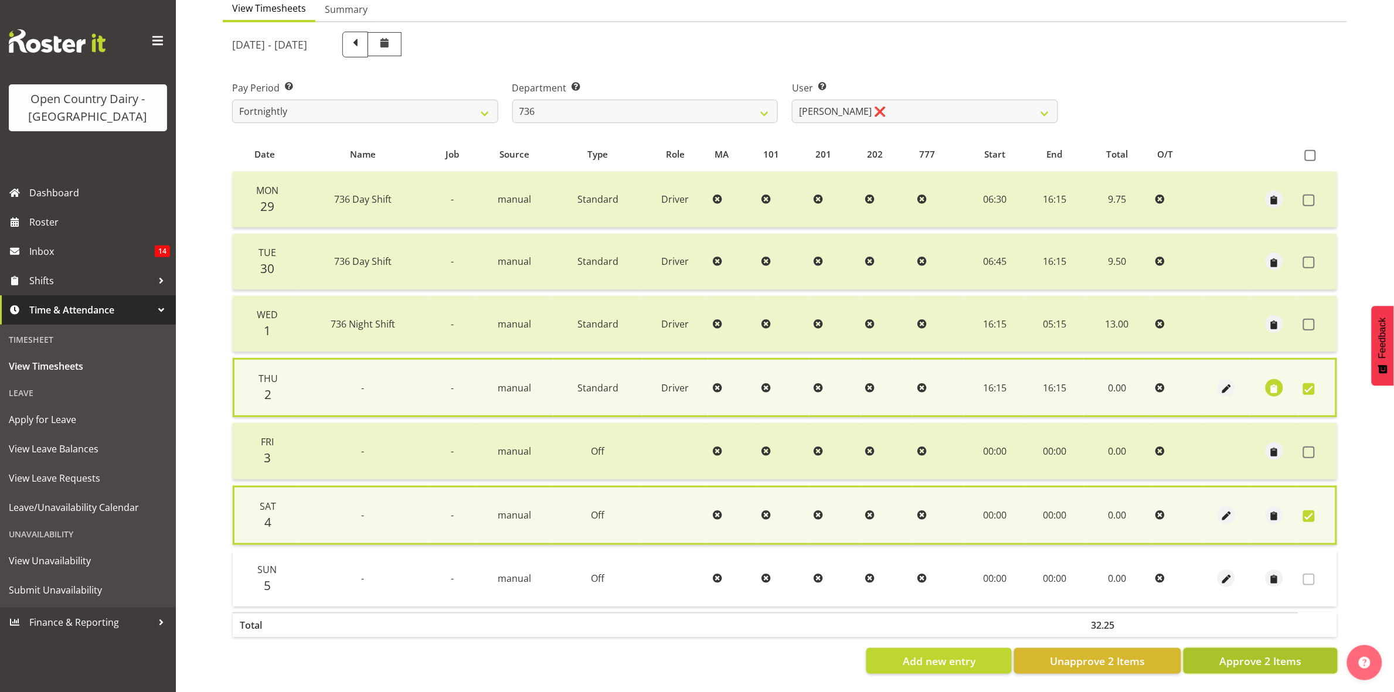
click at [1253, 654] on span "Approve 2 Items" at bounding box center [1260, 661] width 82 height 15
checkbox input "false"
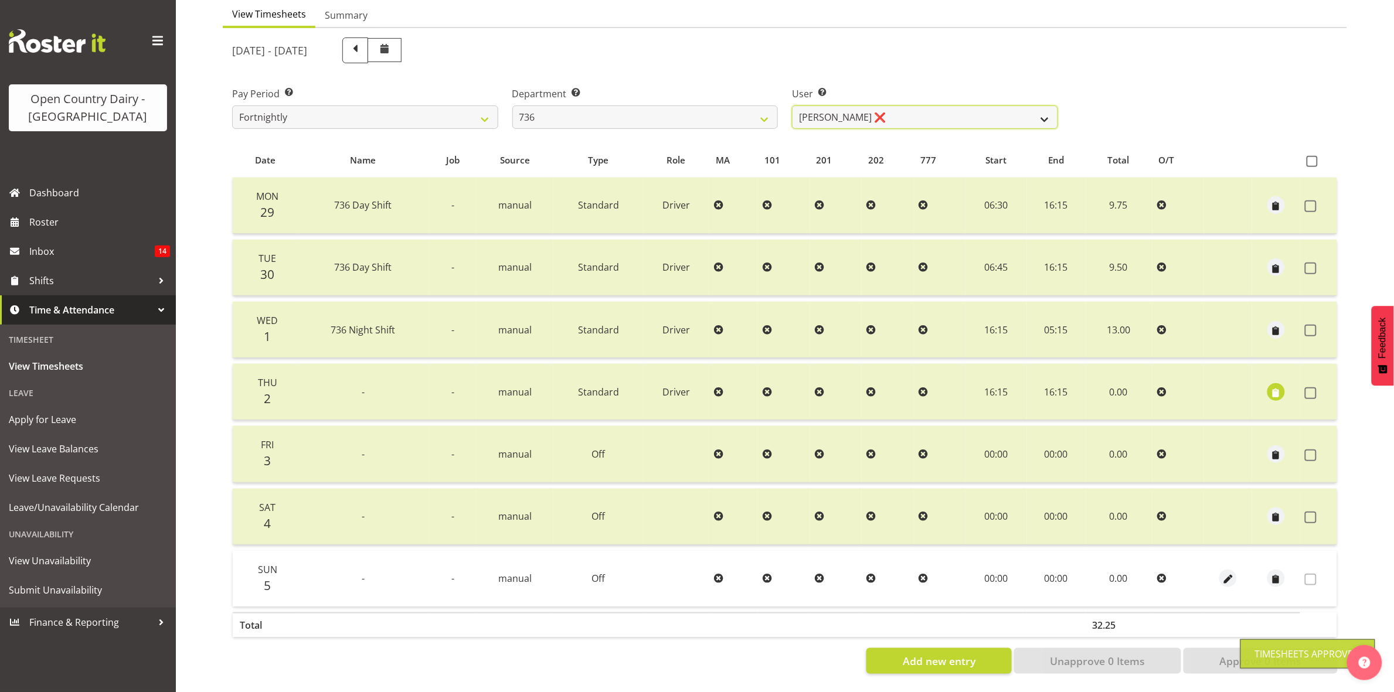
click at [1044, 106] on select "Andy Van Brecht ❌ Gavin Hamilton ❌ Jamie Seaton ❌ Kerrod Ward ❌" at bounding box center [925, 117] width 266 height 23
click at [772, 106] on select "734 735 736 737 738 739 851 853 854 855 856 858 861 862 865 867-9032 868 869 87…" at bounding box center [645, 117] width 266 height 23
select select "903"
click at [512, 106] on select "734 735 736 737 738 739 851 853 854 855 856 858 861 862 865 867-9032 868 869 87…" at bounding box center [645, 117] width 266 height 23
select select "10983"
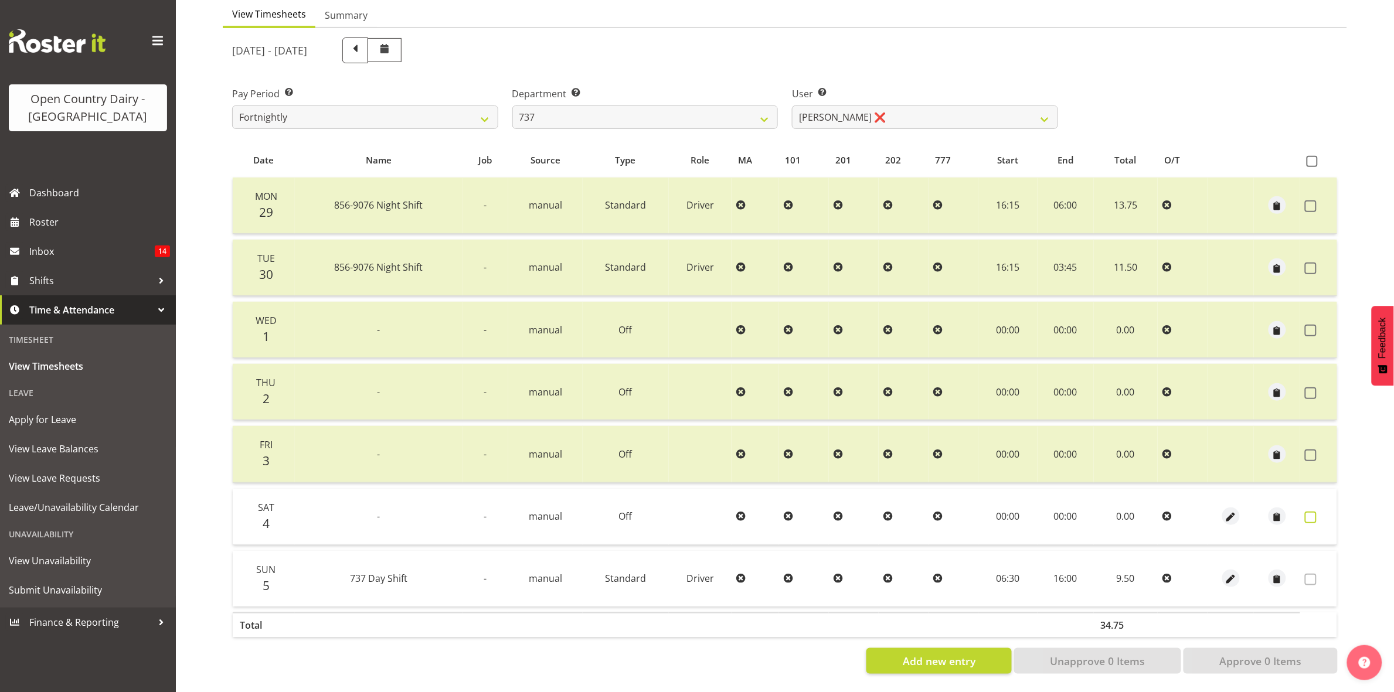
click at [1314, 512] on span at bounding box center [1311, 518] width 12 height 12
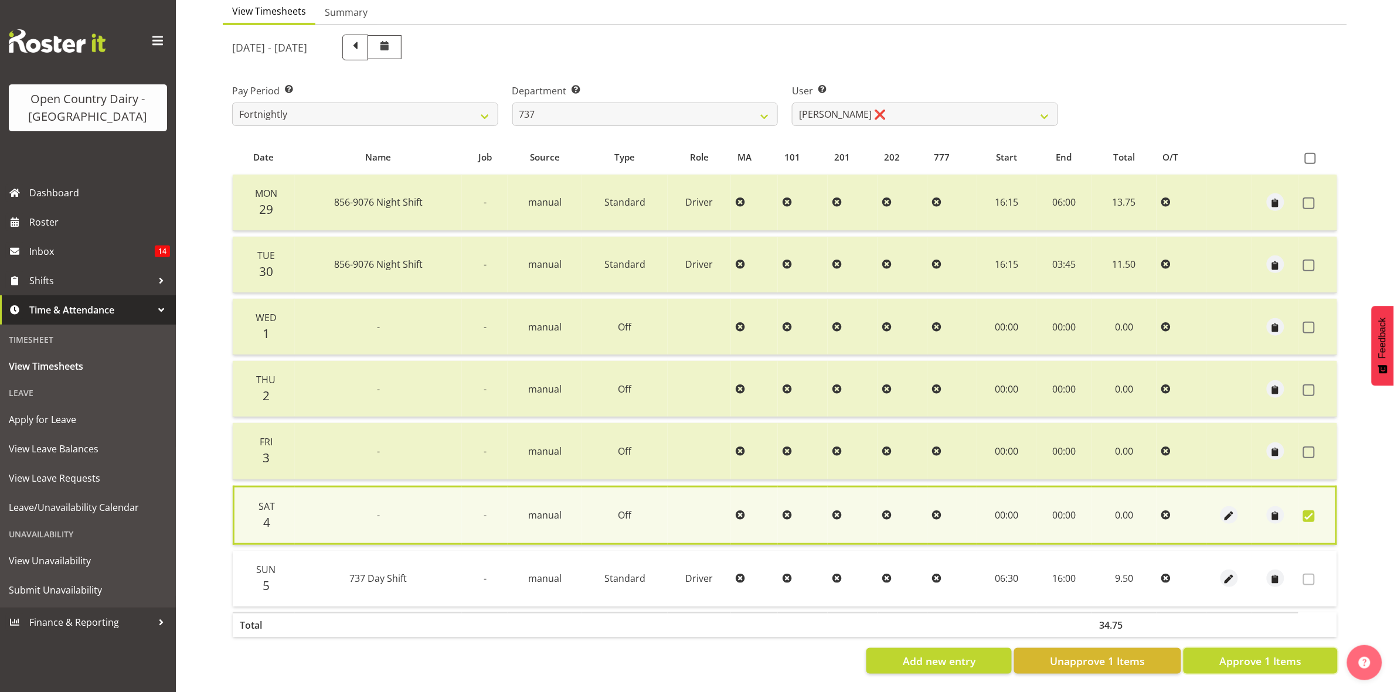
click at [1277, 648] on button "Approve 1 Items" at bounding box center [1260, 661] width 154 height 26
checkbox input "false"
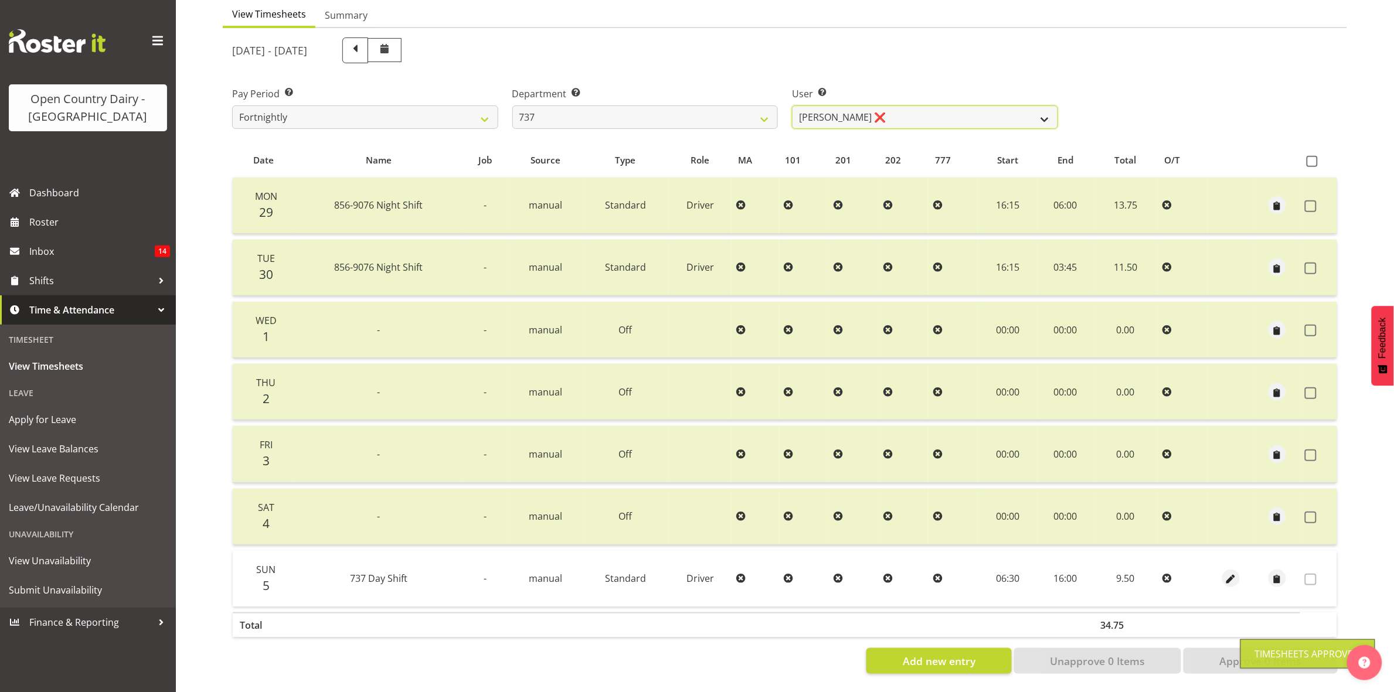
click at [1044, 106] on select "Andrew Crawford ❌ Ashley Bragg ❌ Jack Townley ❌ Richard Turnbull ❌" at bounding box center [925, 117] width 266 height 23
select select "10317"
click at [792, 106] on select "Andrew Crawford ❌ Ashley Bragg ❌ Jack Townley ❌ Richard Turnbull ❌" at bounding box center [925, 117] width 266 height 23
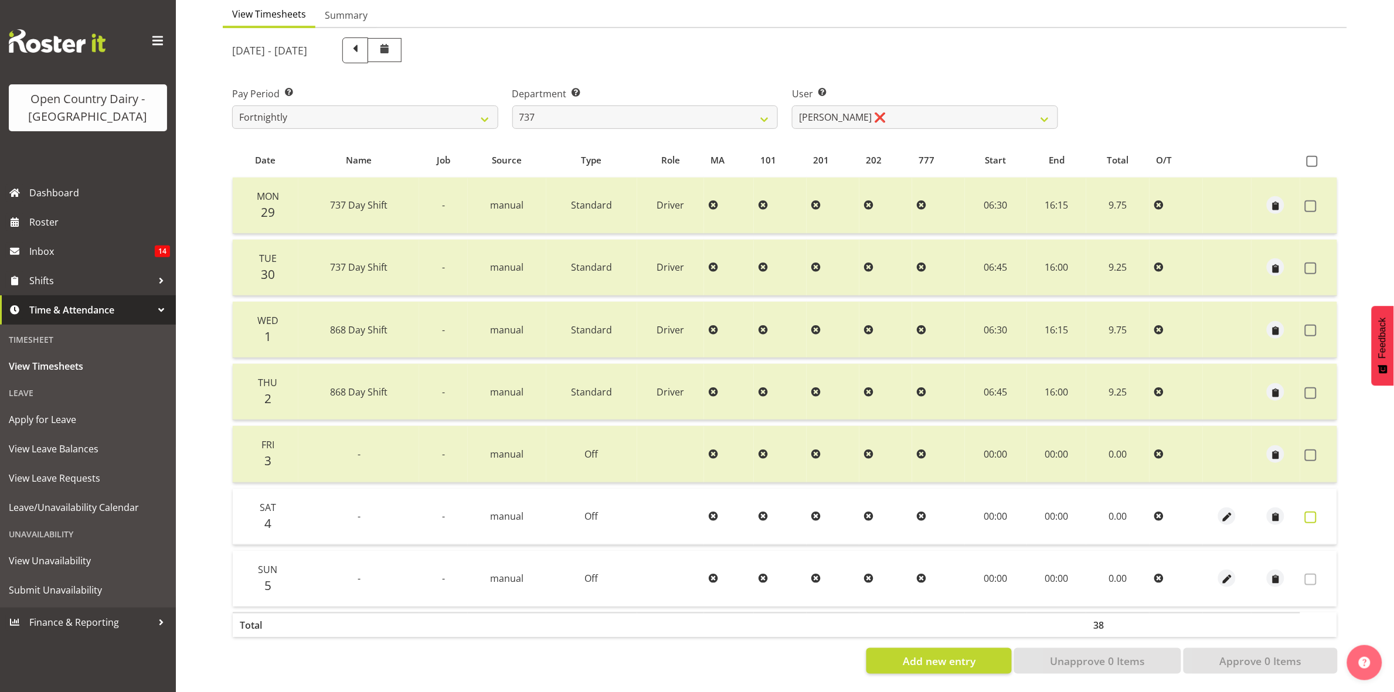
click at [1311, 512] on span at bounding box center [1311, 518] width 12 height 12
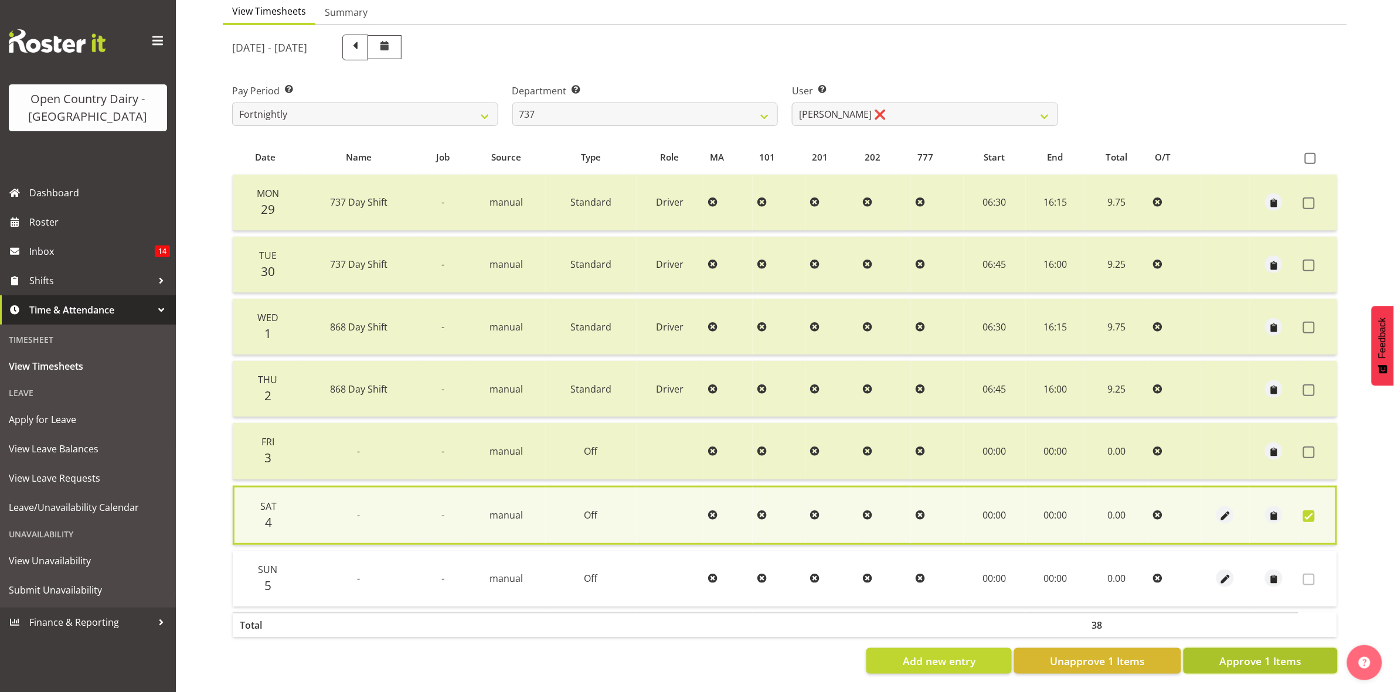
click at [1290, 654] on span "Approve 1 Items" at bounding box center [1260, 661] width 82 height 15
checkbox input "false"
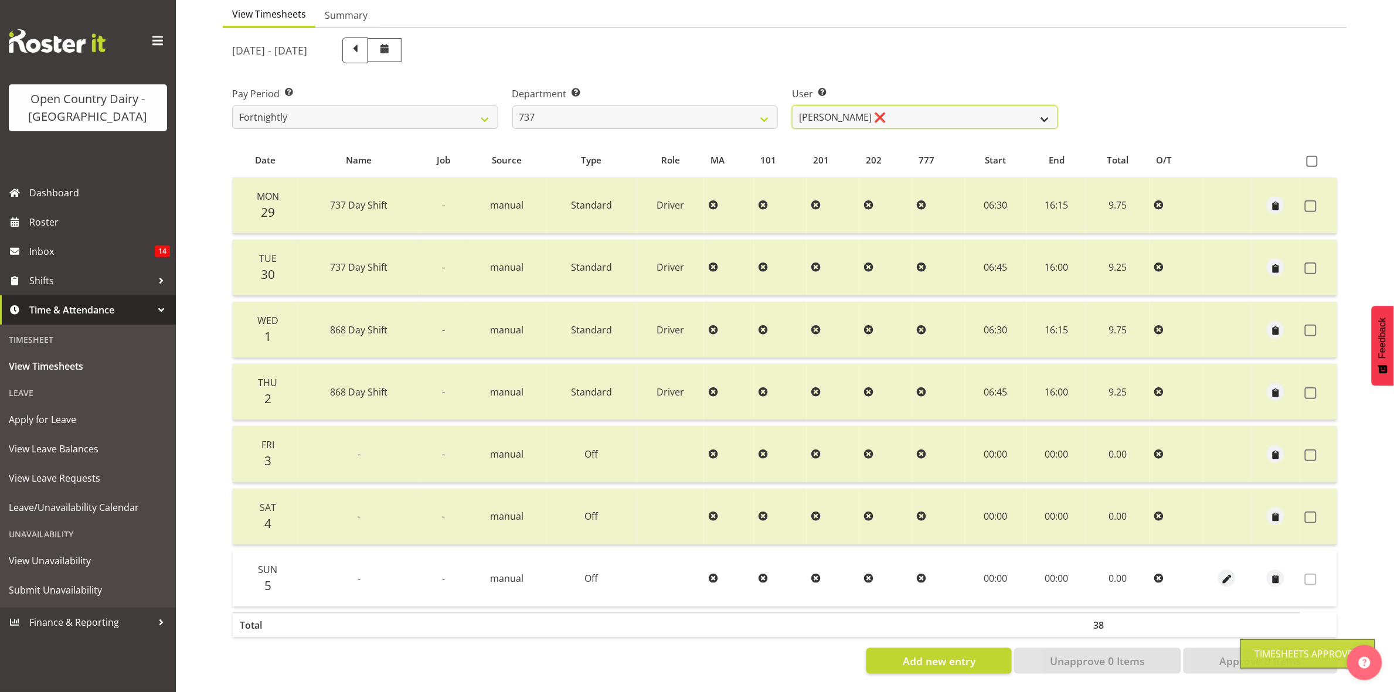
click at [1038, 106] on select "Andrew Crawford ❌ Ashley Bragg ❌ Jack Townley ❌ Richard Turnbull ❌" at bounding box center [925, 117] width 266 height 23
select select "11648"
click at [792, 106] on select "Andrew Crawford ❌ Ashley Bragg ❌ Jack Townley ❌ Richard Turnbull ❌" at bounding box center [925, 117] width 266 height 23
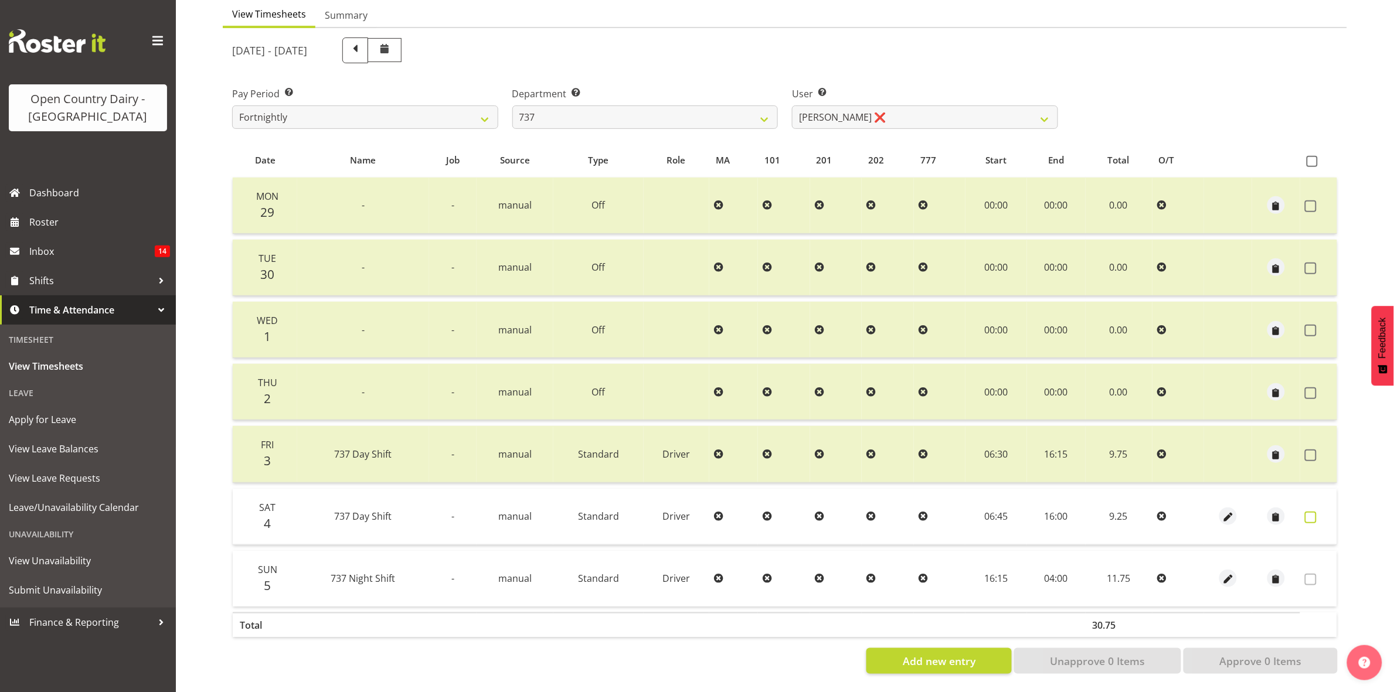
click at [1311, 512] on span at bounding box center [1311, 518] width 12 height 12
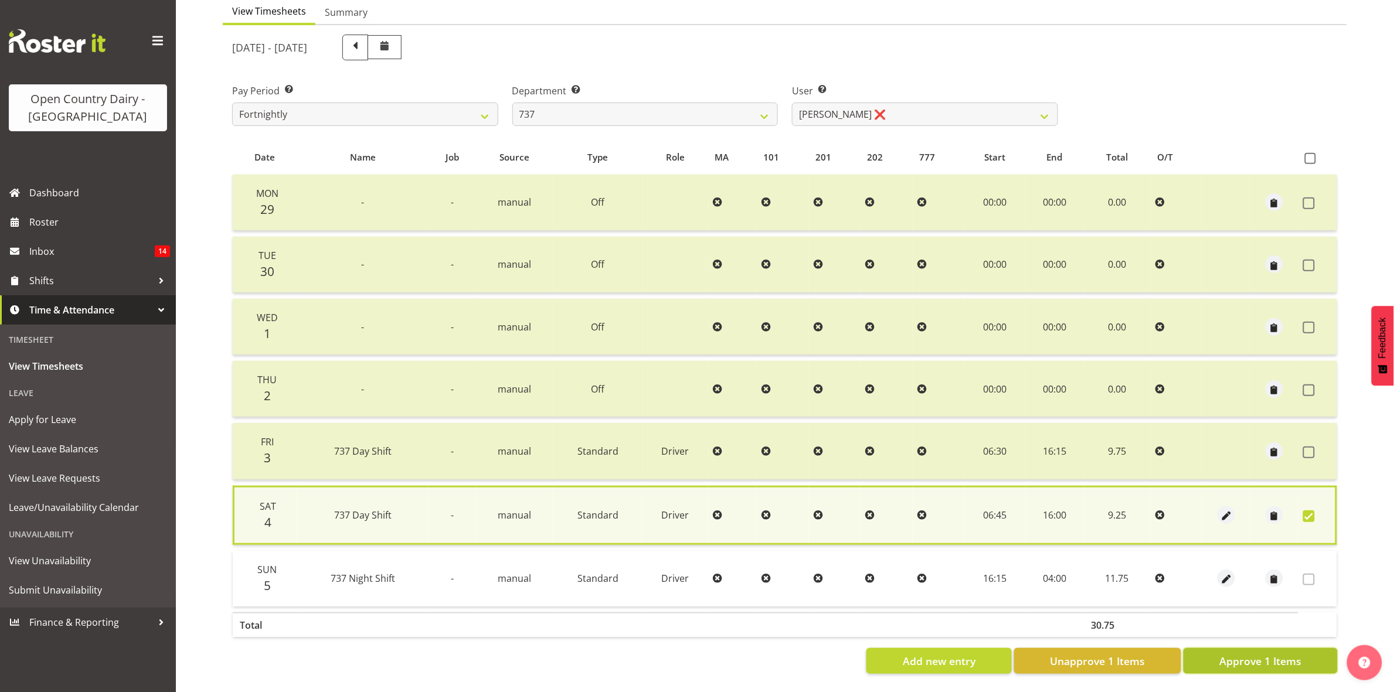
click at [1281, 658] on span "Approve 1 Items" at bounding box center [1260, 661] width 82 height 15
checkbox input "false"
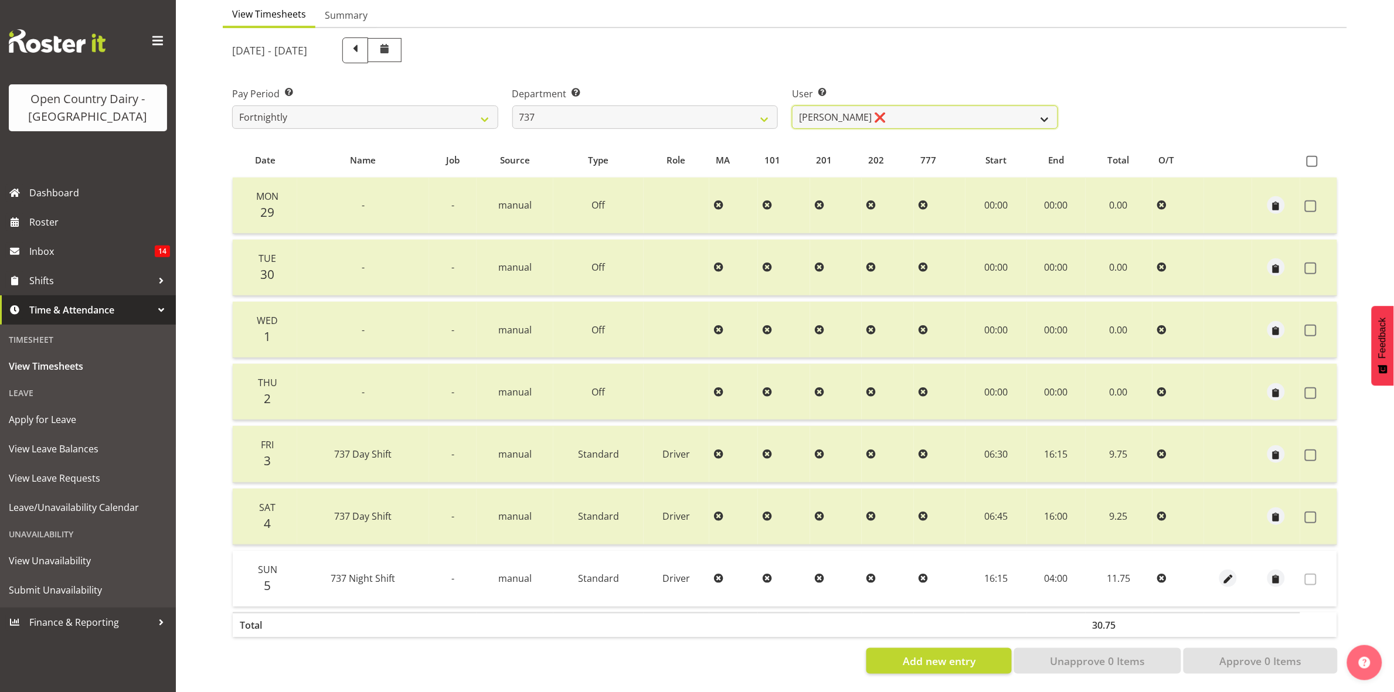
click at [1045, 106] on select "Andrew Crawford ❌ Ashley Bragg ❌ Jack Townley ❌ Richard Turnbull ❌" at bounding box center [925, 117] width 266 height 23
select select "10918"
click at [792, 106] on select "Andrew Crawford ❌ Ashley Bragg ❌ Jack Townley ❌ Richard Turnbull ❌" at bounding box center [925, 117] width 266 height 23
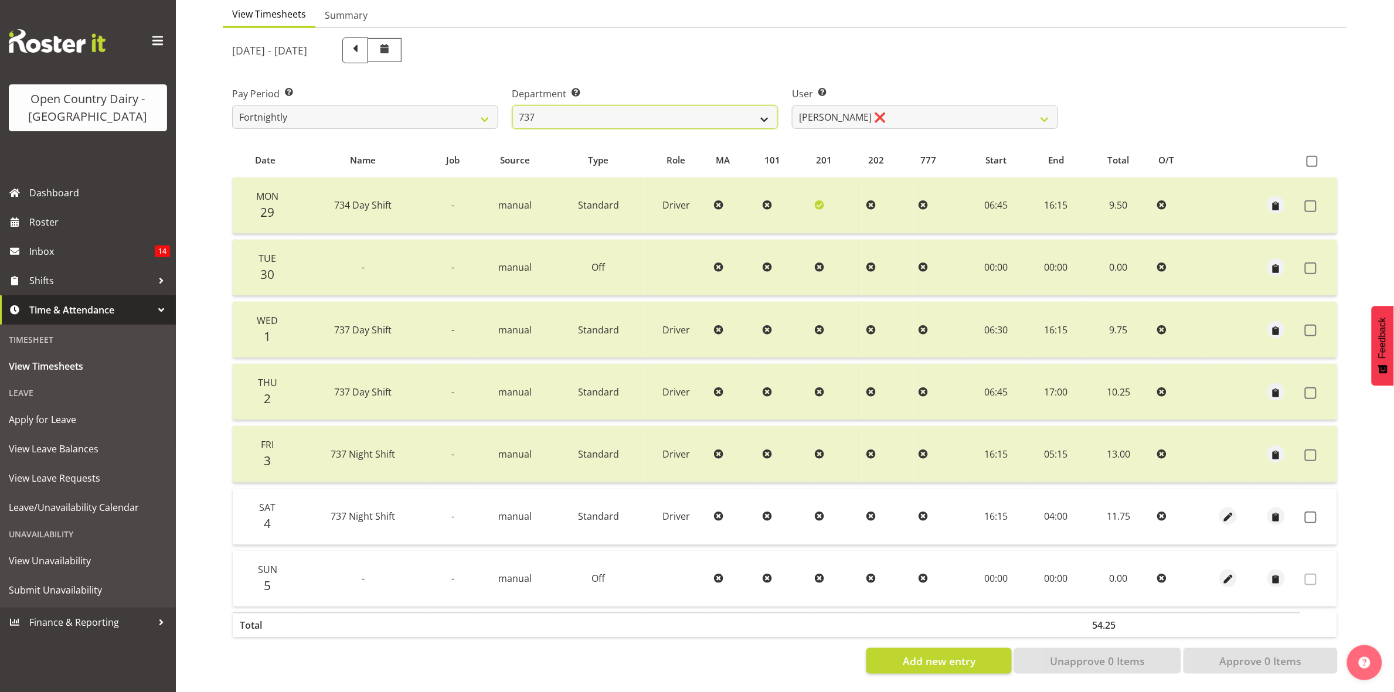
click at [766, 106] on select "734 735 736 737 738 739 851 853 854 855 856 858 861 862 865 867-9032 868 869 87…" at bounding box center [645, 117] width 266 height 23
select select "904"
click at [512, 106] on select "734 735 736 737 738 739 851 853 854 855 856 858 861 862 865 867-9032 868 869 87…" at bounding box center [645, 117] width 266 height 23
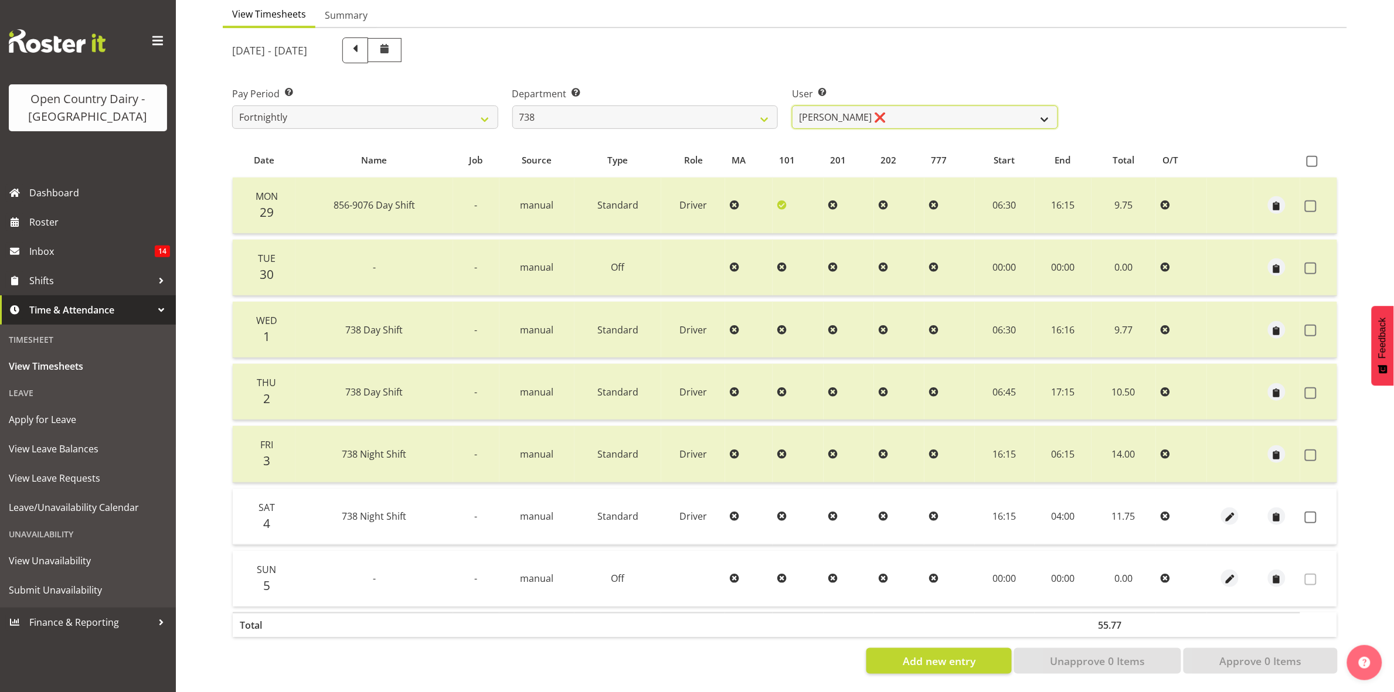
click at [1052, 107] on select "Christopher Gamble ❌ Marcy Tuuta ❌ Raymond Campbell ❌ Tama Irvine ❌" at bounding box center [925, 117] width 266 height 23
select select "11703"
click at [792, 106] on select "Christopher Gamble ❌ Marcy Tuuta ❌ Raymond Campbell ❌ Tama Irvine ❌" at bounding box center [925, 117] width 266 height 23
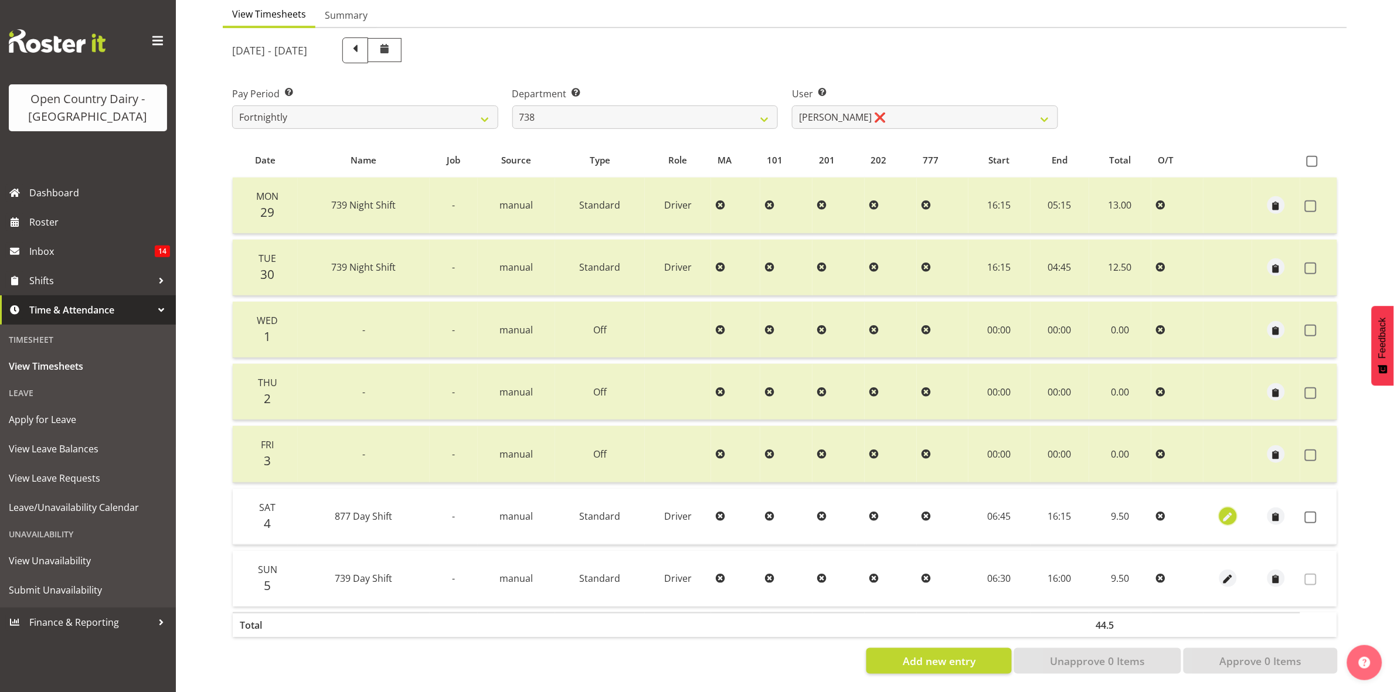
click at [1227, 511] on span "button" at bounding box center [1227, 517] width 13 height 13
select select "Standard"
select select "690"
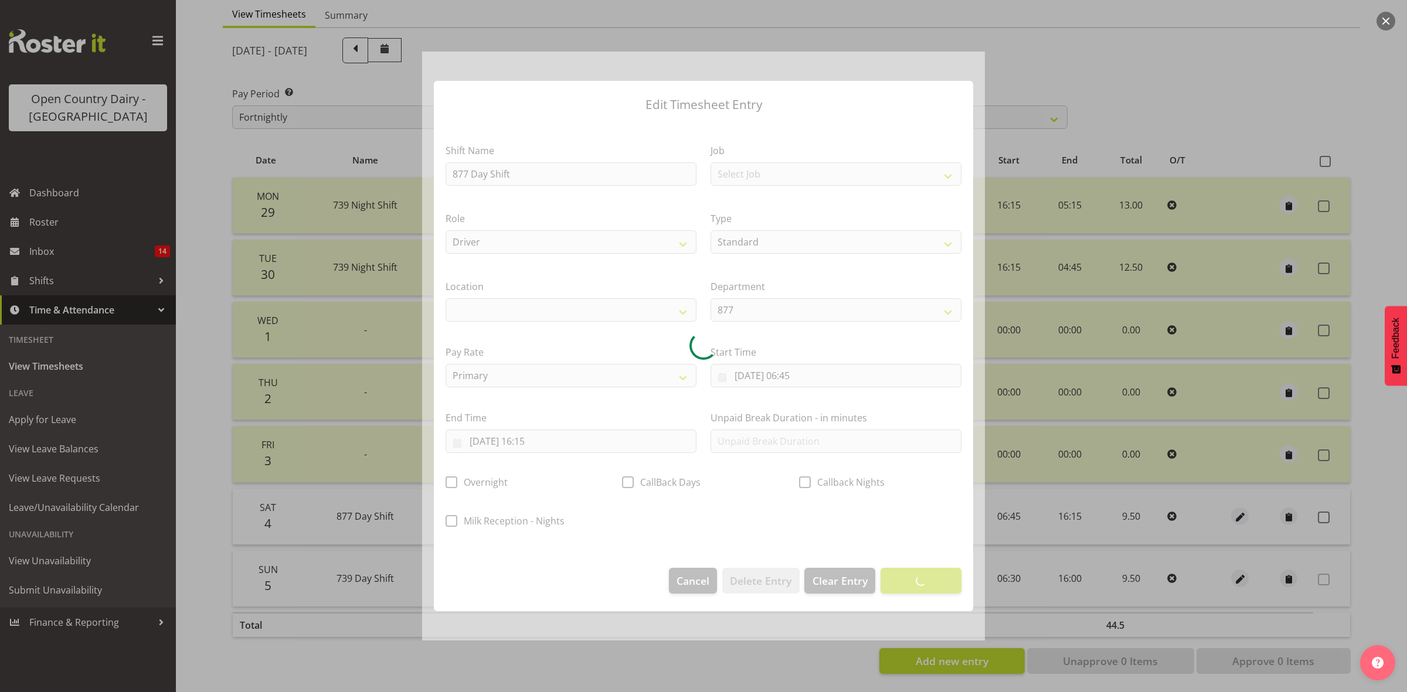
select select
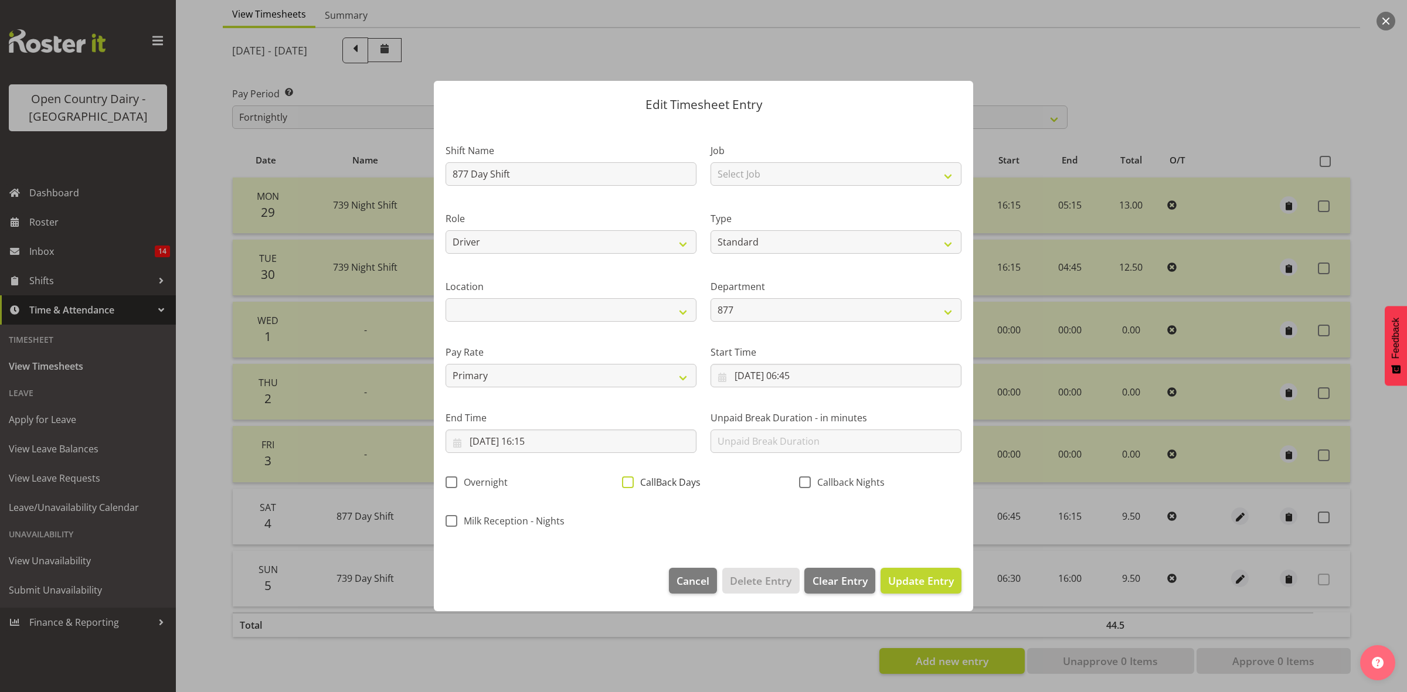
click at [625, 481] on span at bounding box center [628, 483] width 12 height 12
click at [625, 481] on input "CallBack Days" at bounding box center [626, 482] width 8 height 8
checkbox input "true"
click at [895, 584] on span "Update Entry" at bounding box center [921, 581] width 66 height 14
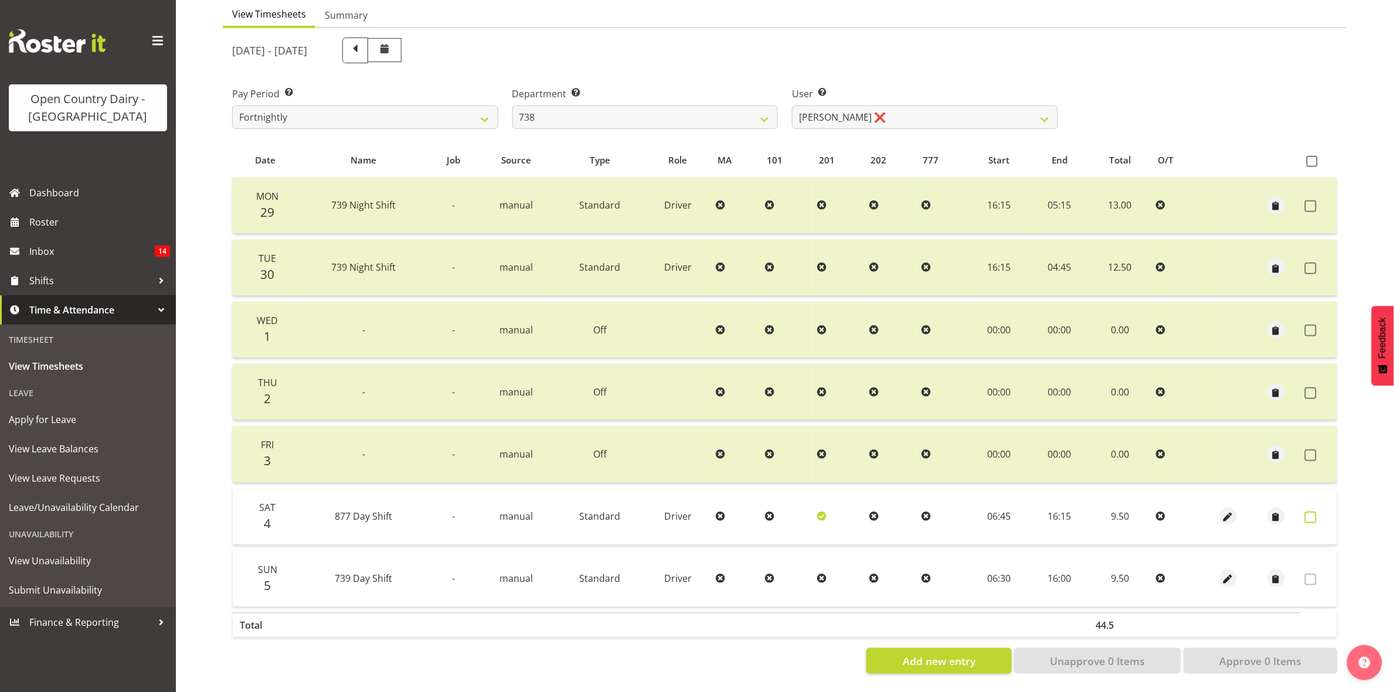
click at [1307, 512] on span at bounding box center [1311, 518] width 12 height 12
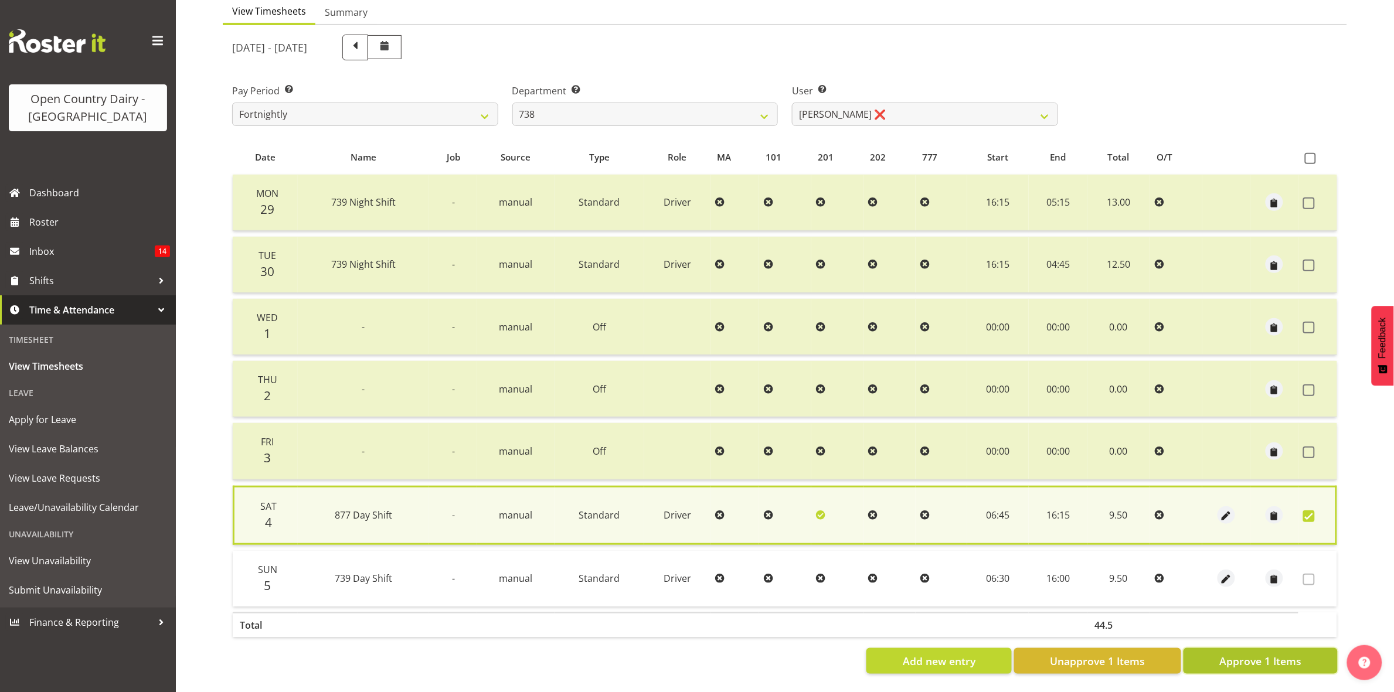
click at [1275, 654] on span "Approve 1 Items" at bounding box center [1260, 661] width 82 height 15
checkbox input "false"
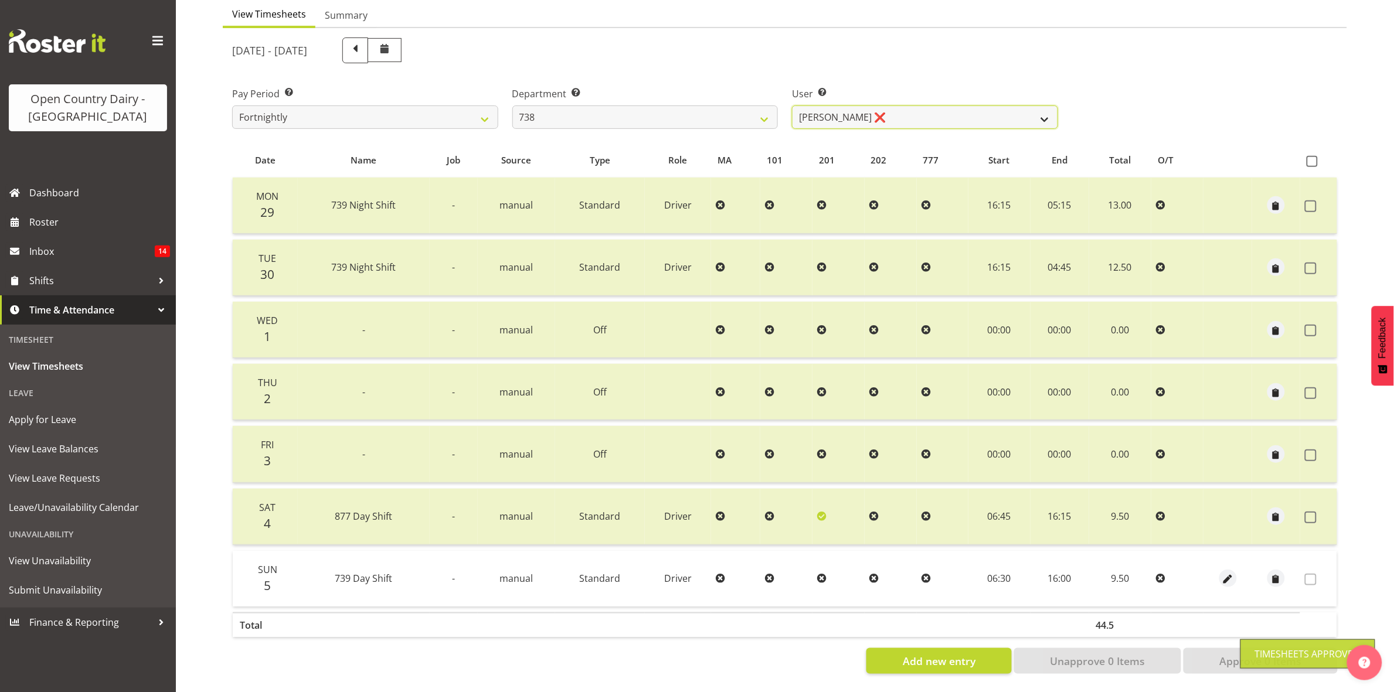
click at [1033, 107] on select "Christopher Gamble ❌ Marcy Tuuta ❌ Raymond Campbell ❌ Tama Irvine ❌" at bounding box center [925, 117] width 266 height 23
select select "9020"
click at [792, 106] on select "Christopher Gamble ❌ Marcy Tuuta ❌ Raymond Campbell ❌ Tama Irvine ❌" at bounding box center [925, 117] width 266 height 23
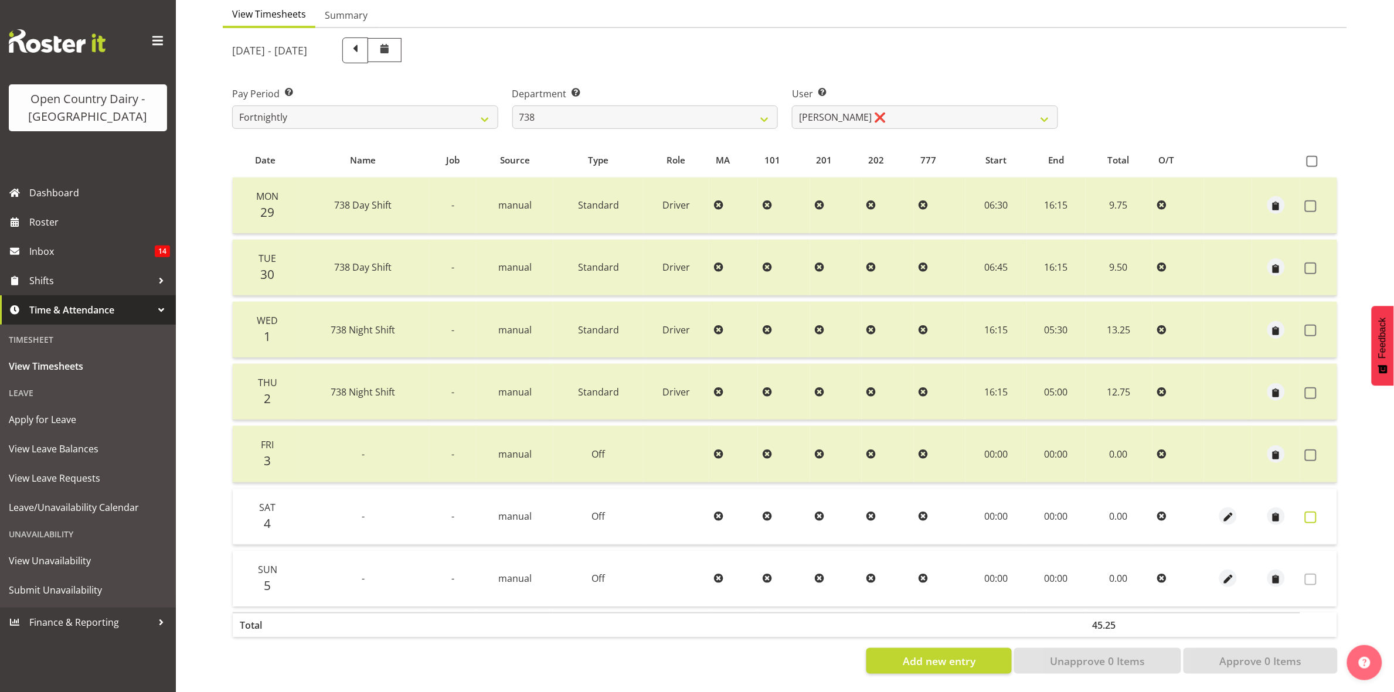
click at [1310, 512] on span at bounding box center [1311, 518] width 12 height 12
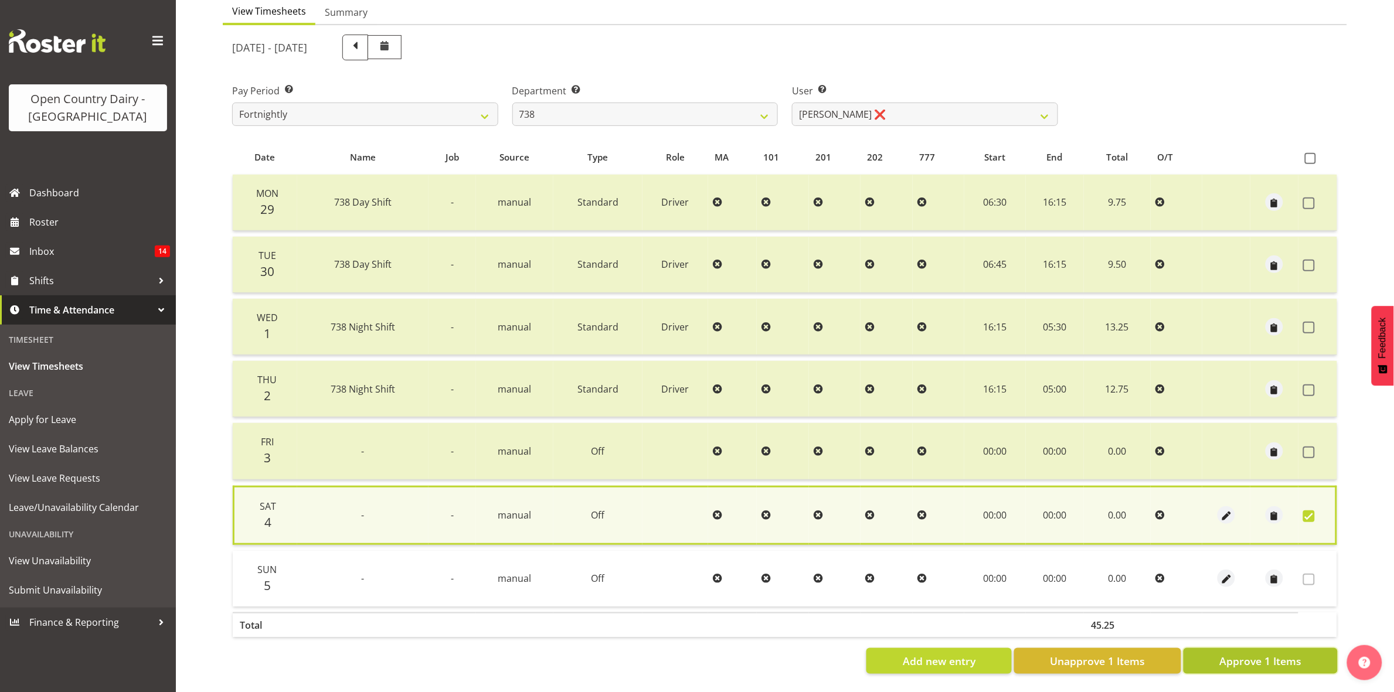
click at [1264, 659] on button "Approve 1 Items" at bounding box center [1260, 661] width 154 height 26
checkbox input "false"
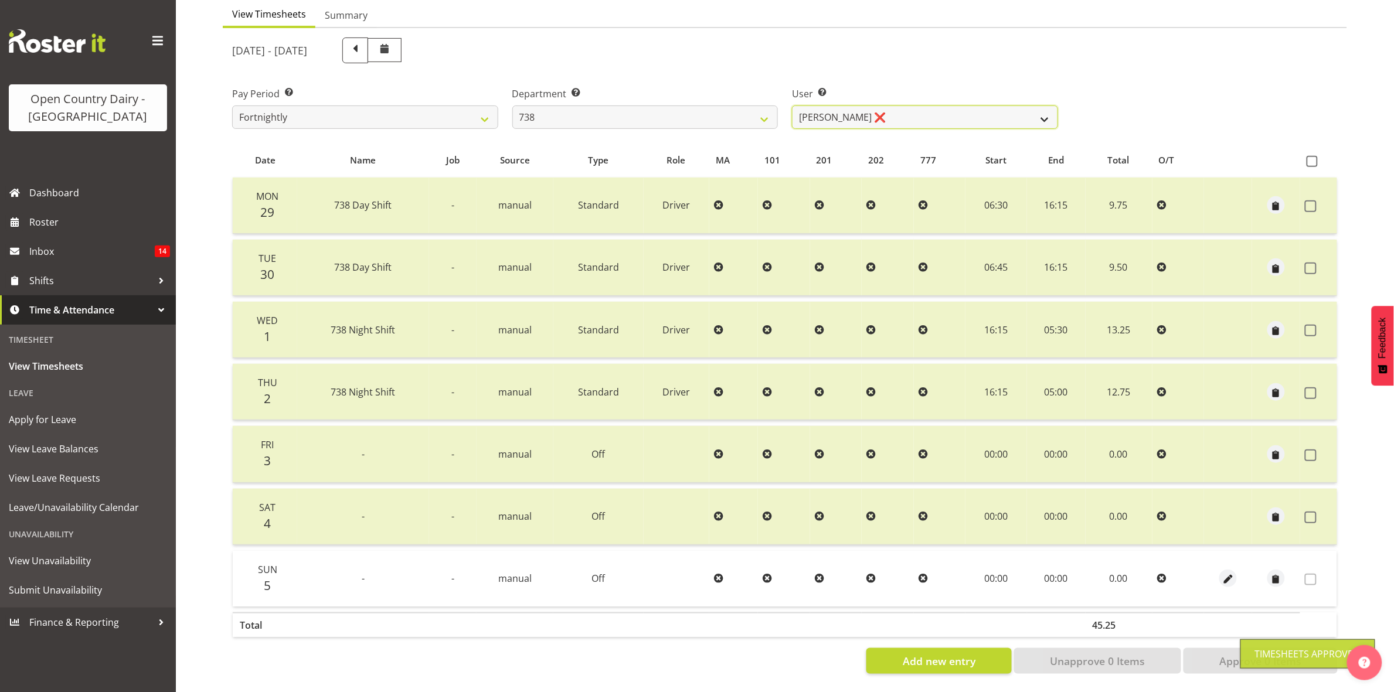
click at [1036, 107] on select "Christopher Gamble ❌ Marcy Tuuta ❌ Raymond Campbell ❌ Tama Irvine ❌" at bounding box center [925, 117] width 266 height 23
select select "10093"
click at [792, 106] on select "Christopher Gamble ❌ Marcy Tuuta ❌ Raymond Campbell ❌ Tama Irvine ❌" at bounding box center [925, 117] width 266 height 23
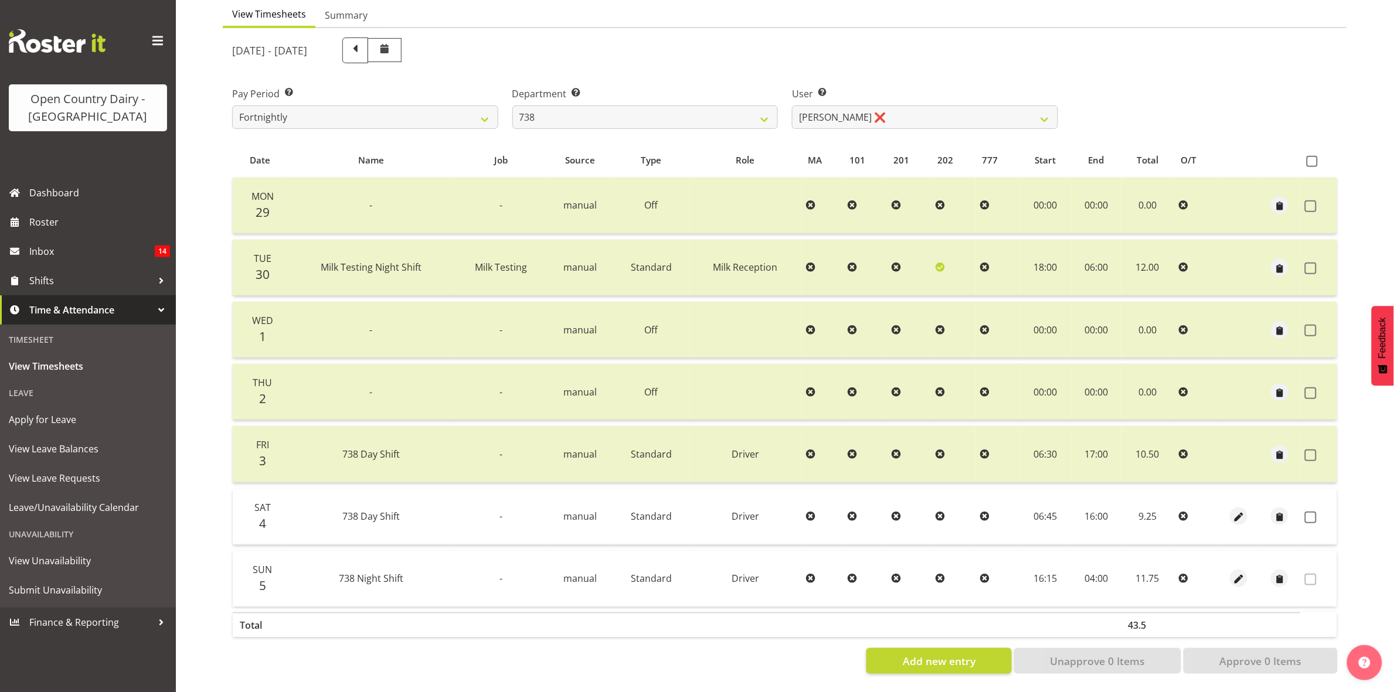
click at [1309, 514] on td at bounding box center [1318, 517] width 37 height 56
click at [1314, 512] on span at bounding box center [1311, 518] width 12 height 12
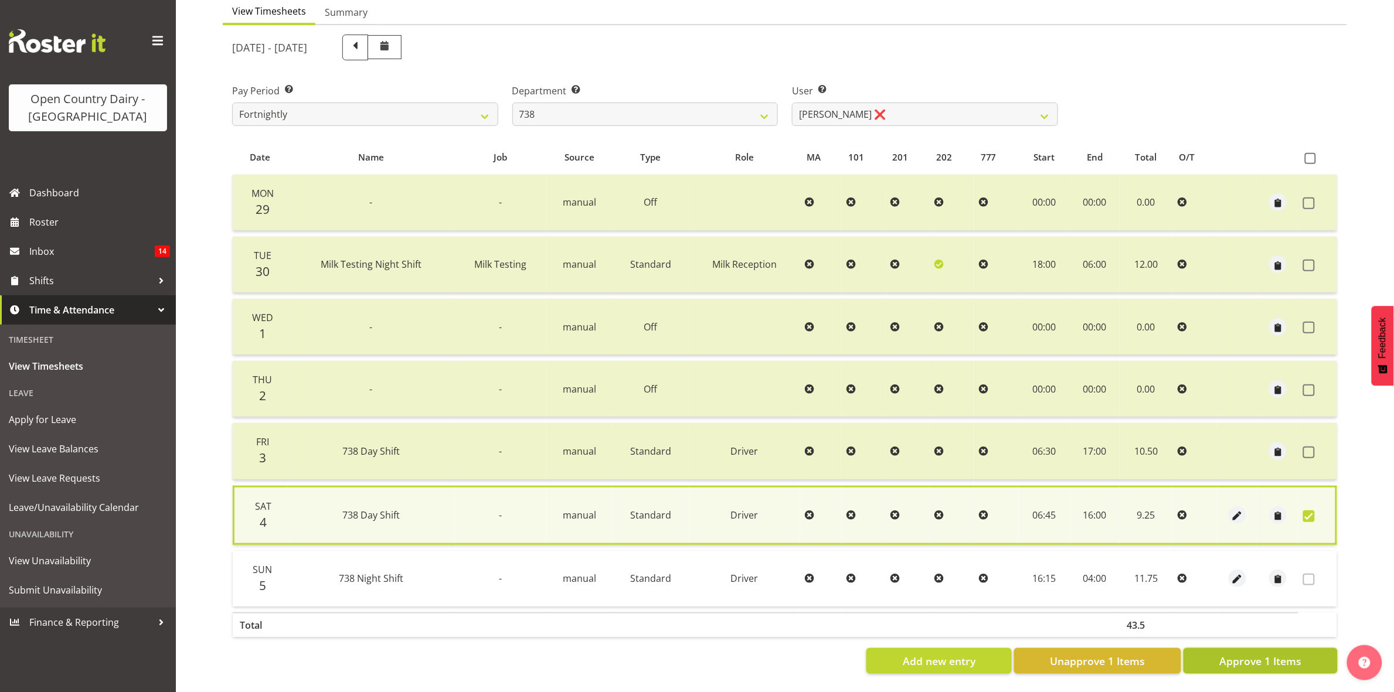
click at [1299, 654] on span "Approve 1 Items" at bounding box center [1260, 661] width 82 height 15
checkbox input "false"
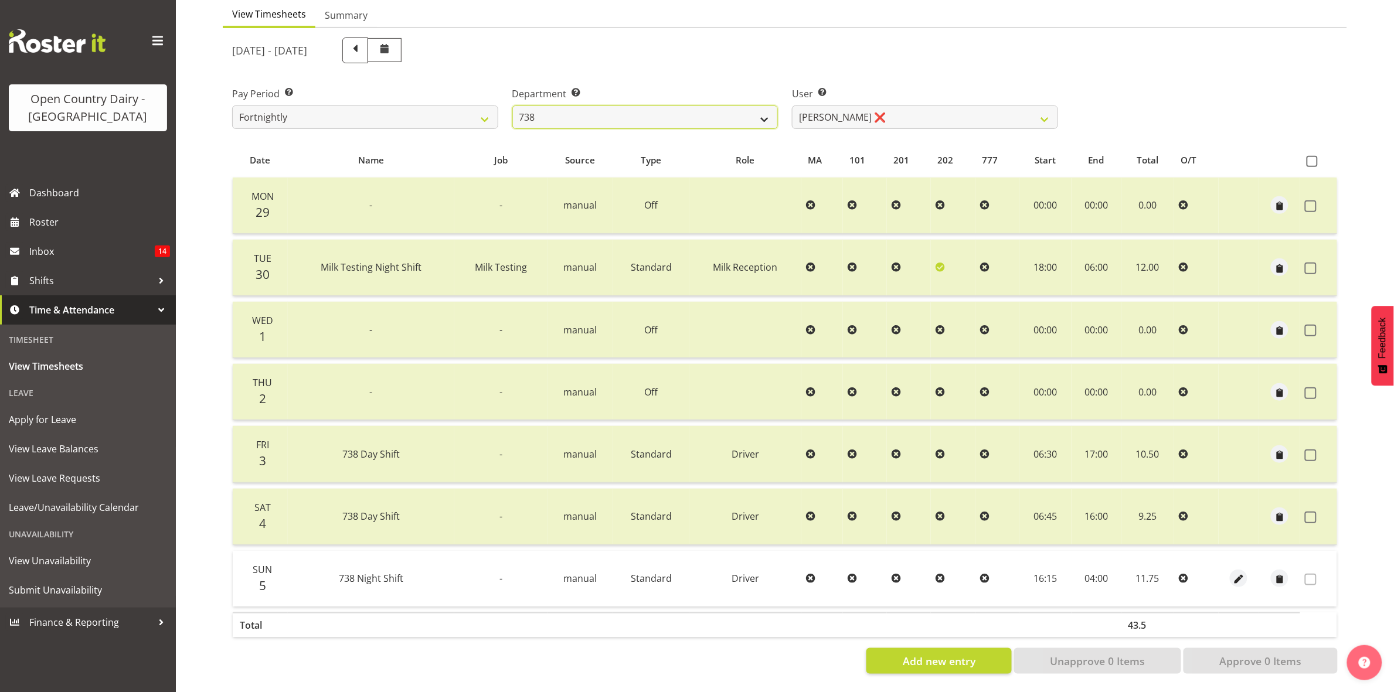
click at [763, 106] on select "734 735 736 737 738 739 851 853 854 855 856 858 861 862 865 867-9032 868 869 87…" at bounding box center [645, 117] width 266 height 23
select select "902"
click at [512, 106] on select "734 735 736 737 738 739 851 853 854 855 856 858 861 862 865 867-9032 868 869 87…" at bounding box center [645, 117] width 266 height 23
select select "11649"
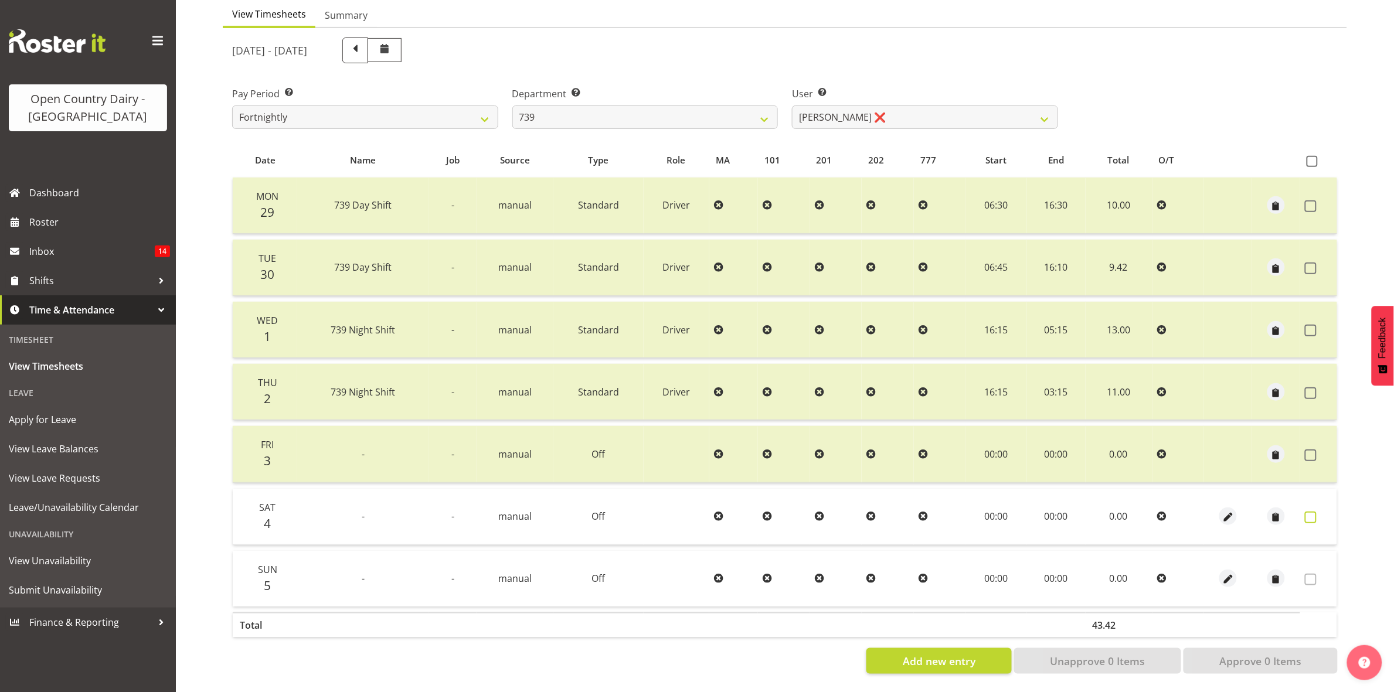
click at [1311, 512] on span at bounding box center [1311, 518] width 12 height 12
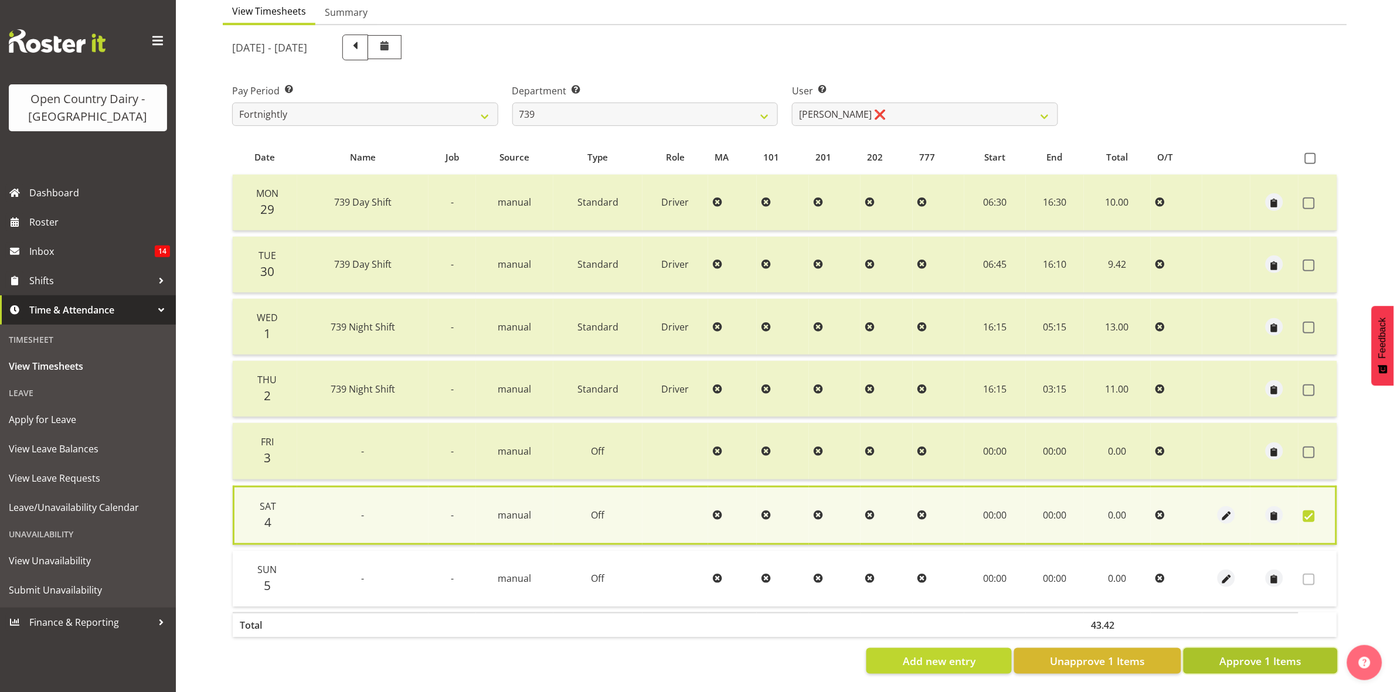
click at [1291, 654] on span "Approve 1 Items" at bounding box center [1260, 661] width 82 height 15
checkbox input "false"
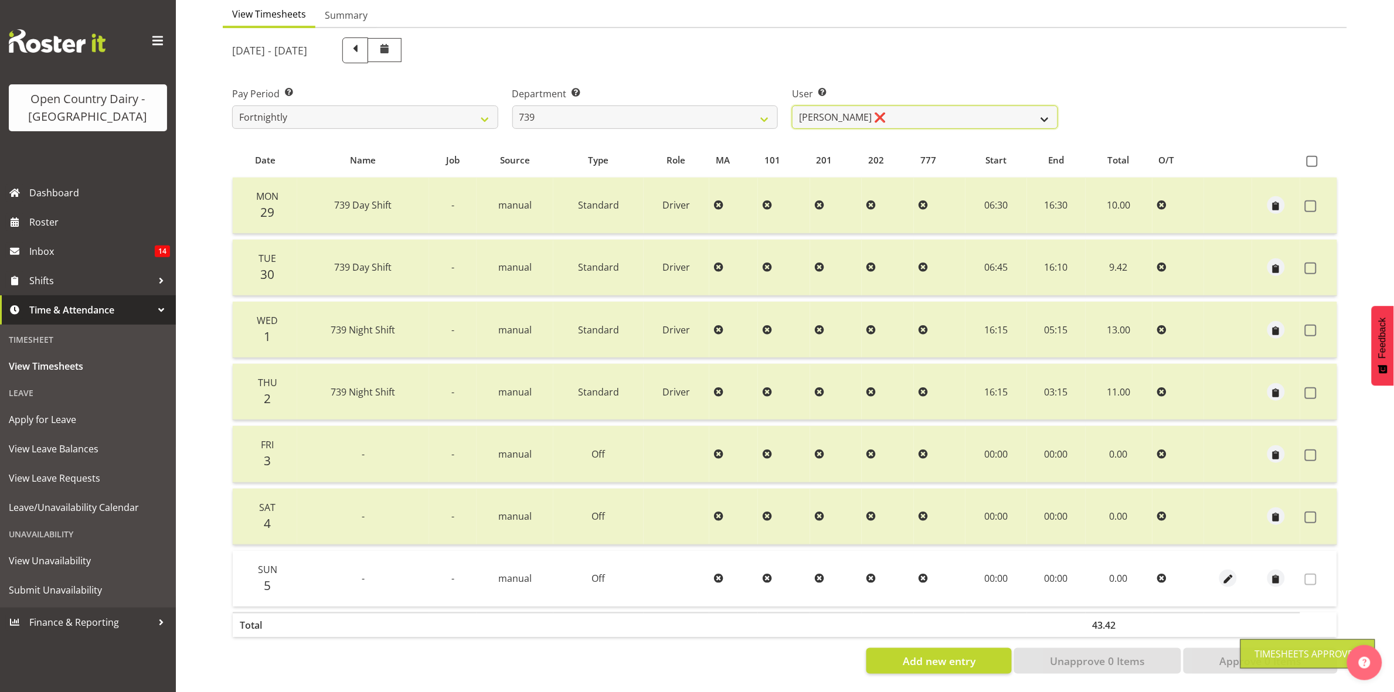
click at [1042, 107] on select "Erika McNaught ❌ Rachel Fletcher ❌ Rick Murphy ❌ Tish Veint ❌" at bounding box center [925, 117] width 266 height 23
select select "11702"
click at [792, 106] on select "Erika McNaught ❌ Rachel Fletcher ❌ Rick Murphy ❌ Tish Veint ❌" at bounding box center [925, 117] width 266 height 23
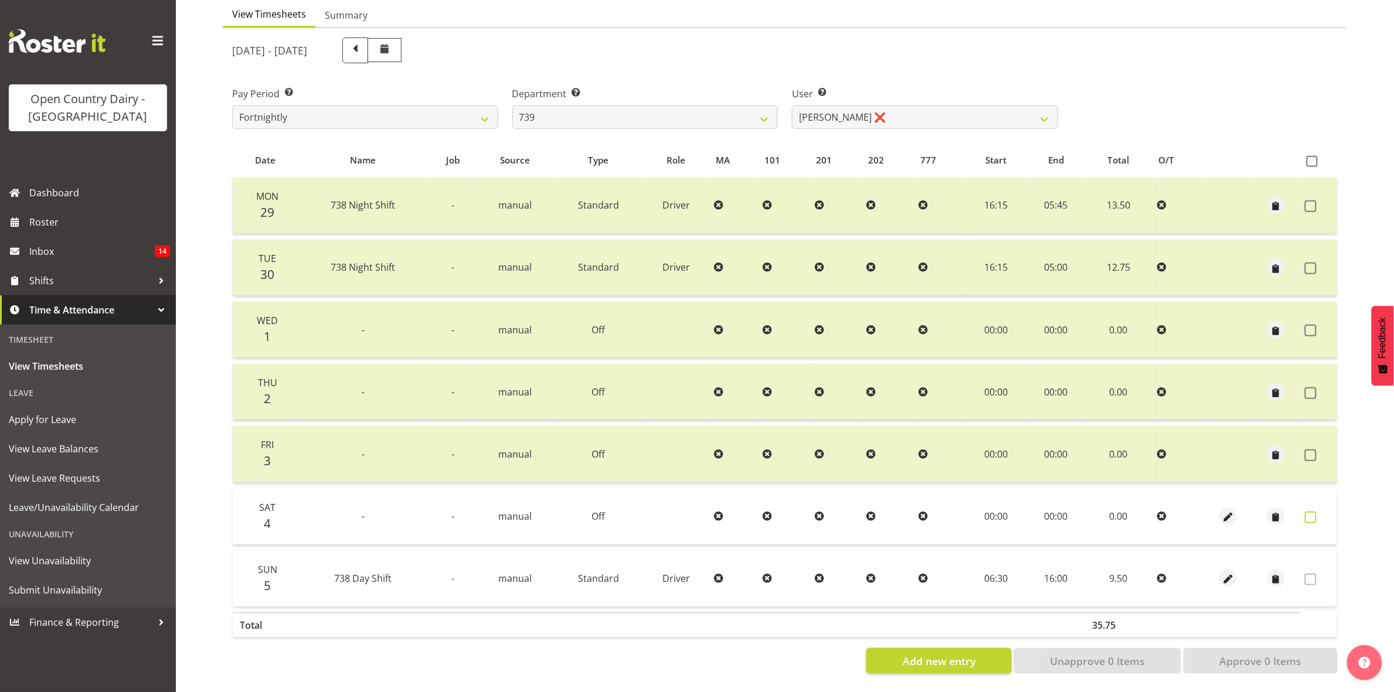
click at [1311, 512] on span at bounding box center [1311, 518] width 12 height 12
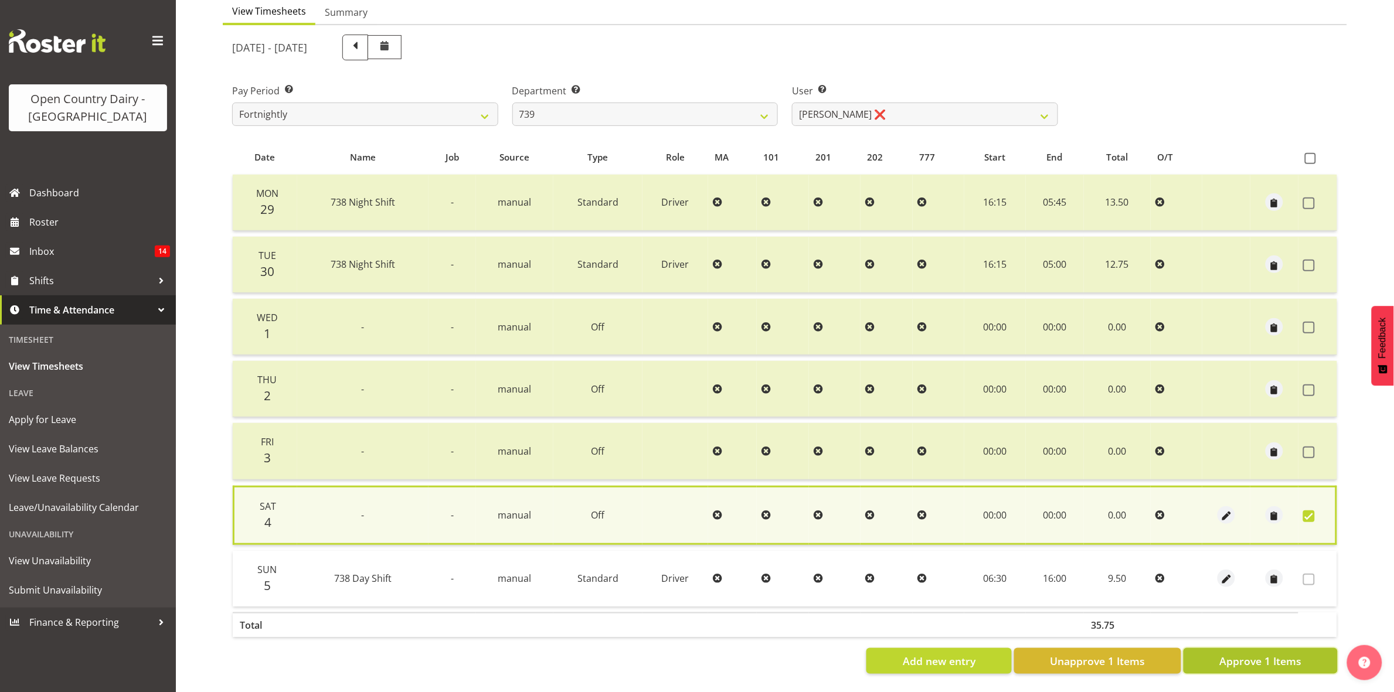
click at [1267, 654] on span "Approve 1 Items" at bounding box center [1260, 661] width 82 height 15
checkbox input "false"
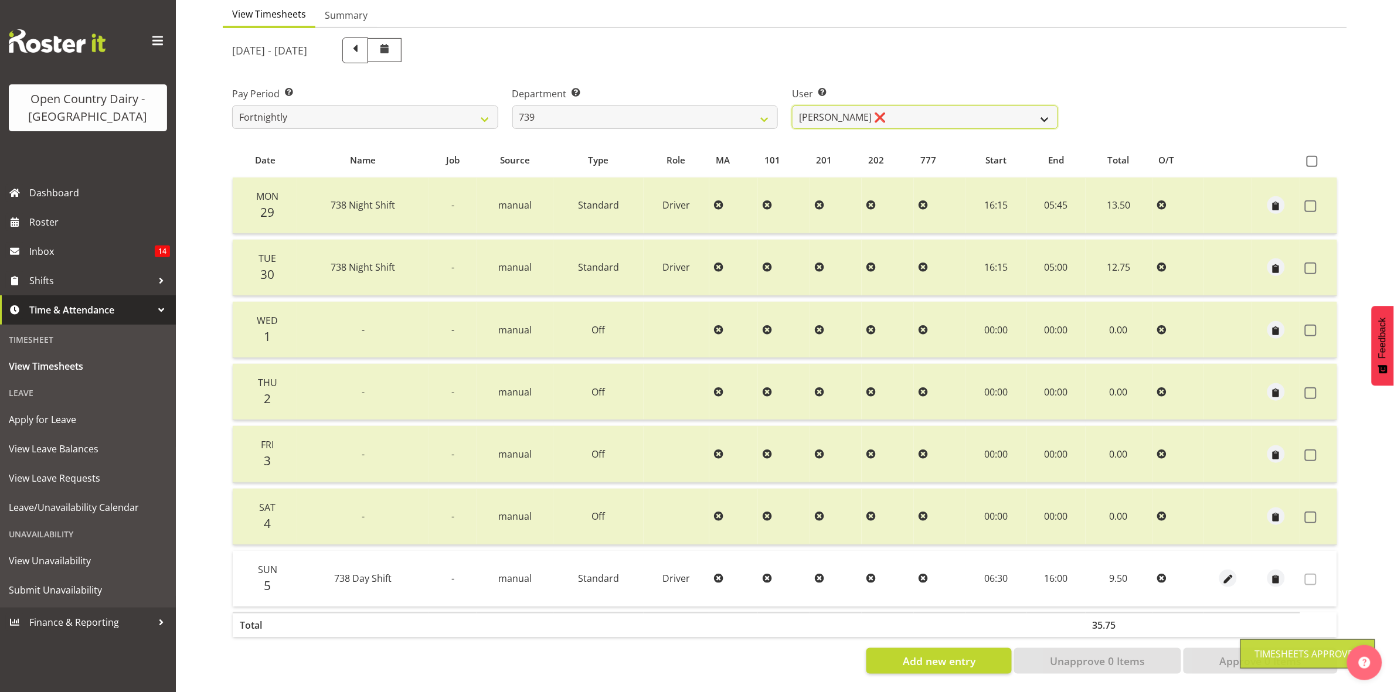
click at [1041, 108] on select "Erika McNaught ❌ Rachel Fletcher ❌ Rick Murphy ❌ Tish Veint ❌" at bounding box center [925, 117] width 266 height 23
click at [989, 178] on td "16:15" at bounding box center [996, 206] width 62 height 56
click at [1039, 106] on select "Erika McNaught ❌ Rachel Fletcher ❌ Rick Murphy ❌ Tish Veint ❌" at bounding box center [925, 117] width 266 height 23
select select "9757"
click at [792, 106] on select "Erika McNaught ❌ Rachel Fletcher ❌ Rick Murphy ❌ Tish Veint ❌" at bounding box center [925, 117] width 266 height 23
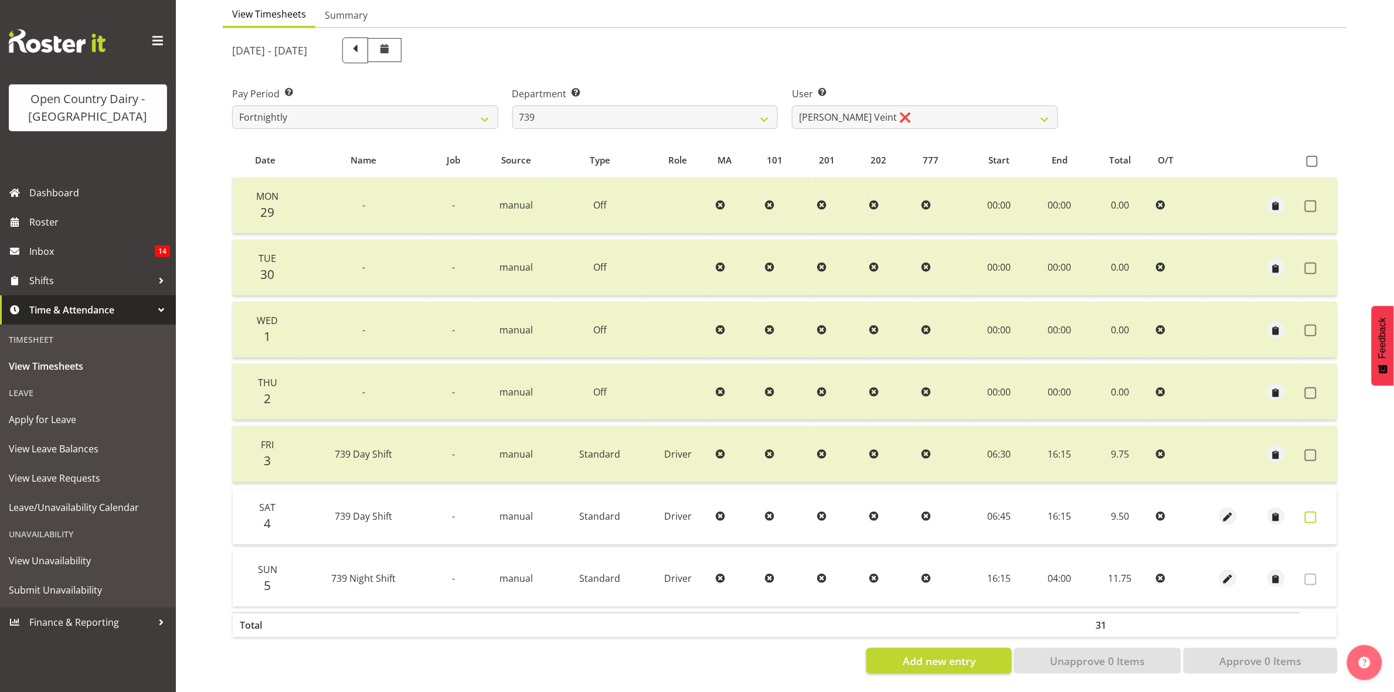
click at [1308, 512] on span at bounding box center [1311, 518] width 12 height 12
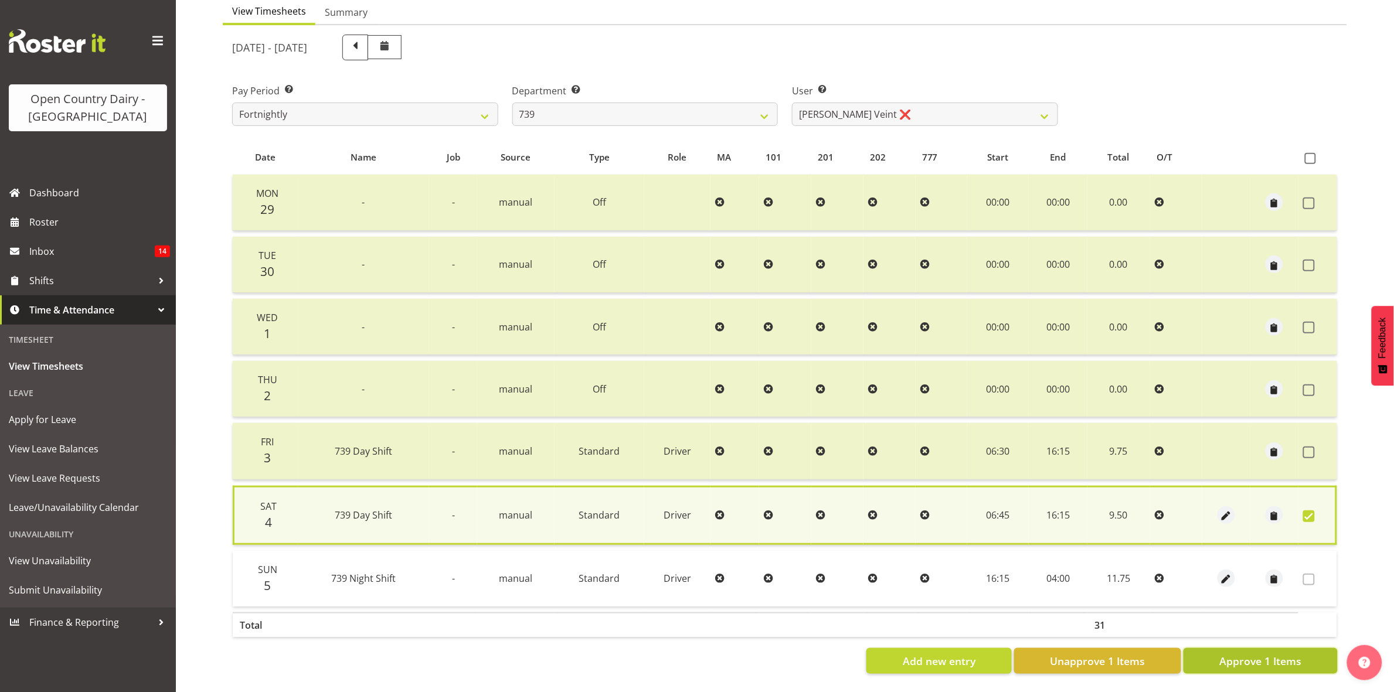
click at [1272, 654] on span "Approve 1 Items" at bounding box center [1260, 661] width 82 height 15
checkbox input "false"
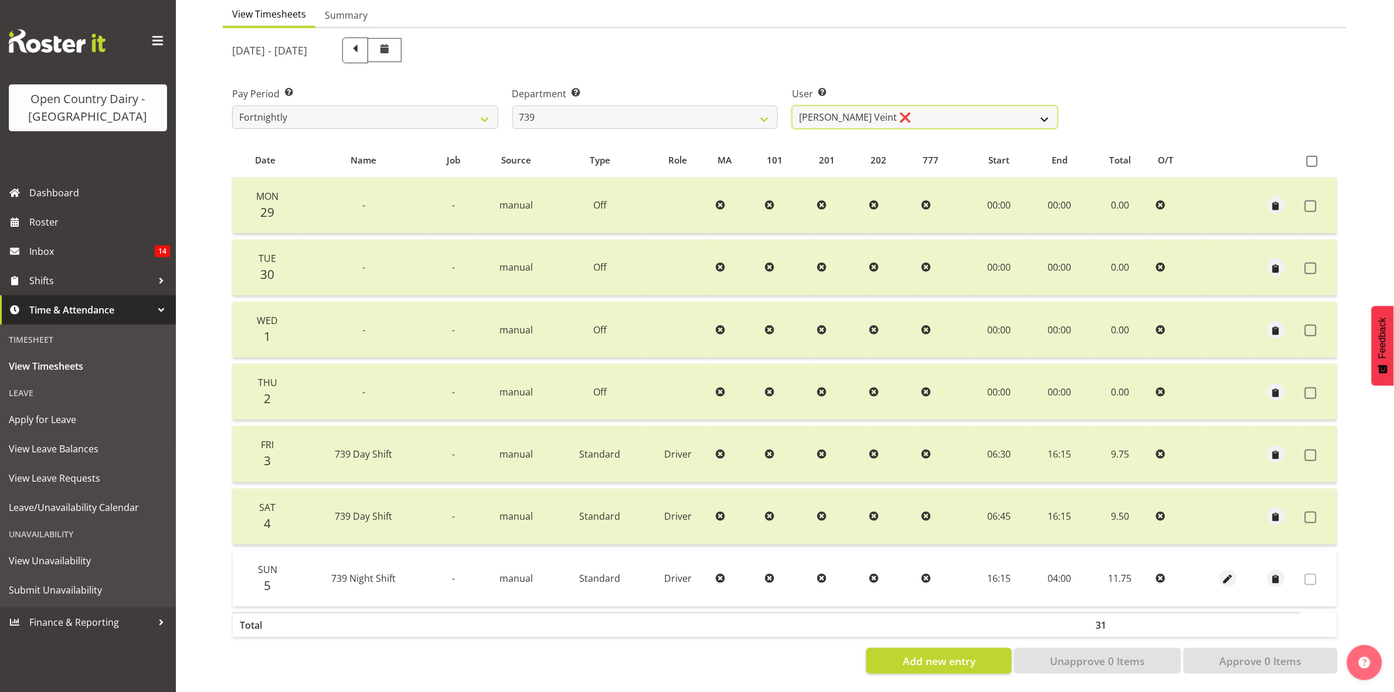
click at [1032, 106] on select "Erika McNaught ❌ Rachel Fletcher ❌ Rick Murphy ❌ Tish Veint ❌" at bounding box center [925, 117] width 266 height 23
click at [763, 107] on select "734 735 736 737 738 739 851 853 854 855 856 858 861 862 865 867-9032 868 869 87…" at bounding box center [645, 117] width 266 height 23
select select "667"
click at [512, 106] on select "734 735 736 737 738 739 851 853 854 855 856 858 861 862 865 867-9032 868 869 87…" at bounding box center [645, 117] width 266 height 23
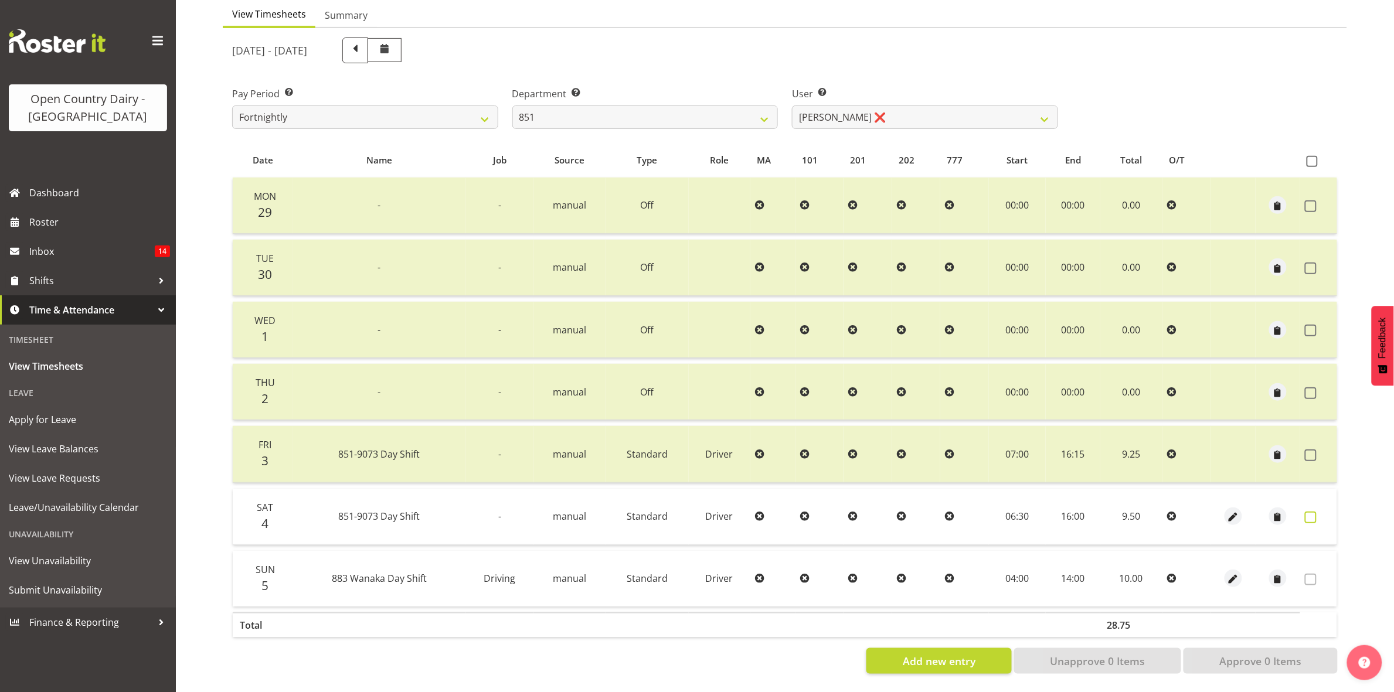
click at [1311, 512] on span at bounding box center [1311, 518] width 12 height 12
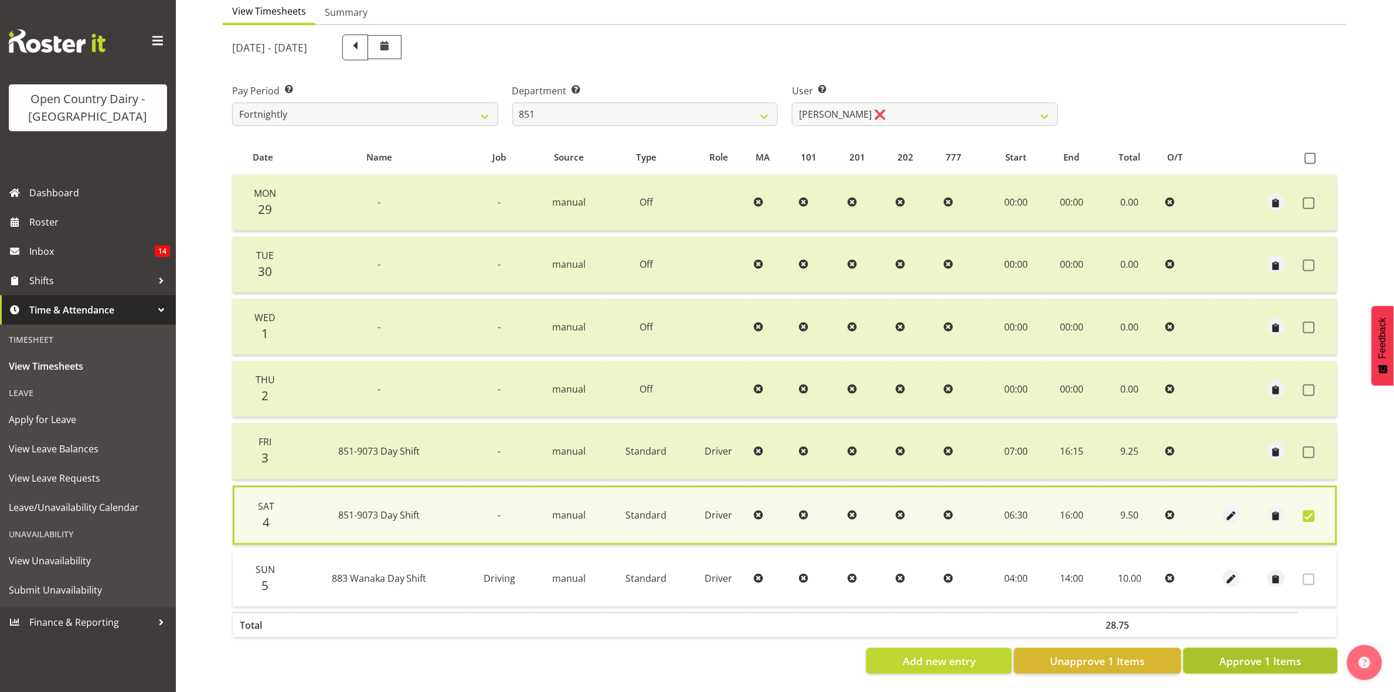
click at [1277, 655] on span "Approve 1 Items" at bounding box center [1260, 661] width 82 height 15
checkbox input "false"
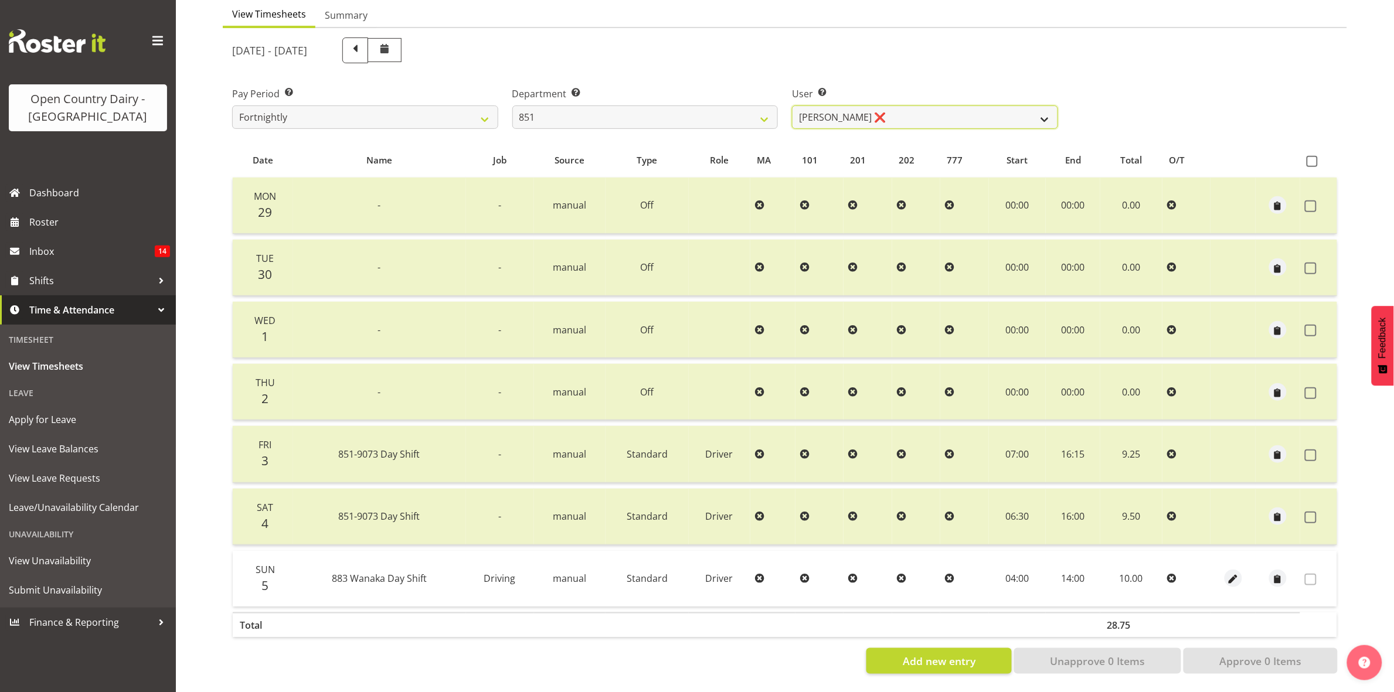
click at [1039, 106] on select "Hayden Batt ❌ Martin Black ❌ Stacey Wilson ❌" at bounding box center [925, 117] width 266 height 23
click at [792, 106] on select "Hayden Batt ❌ Martin Black ❌ Stacey Wilson ❌" at bounding box center [925, 117] width 266 height 23
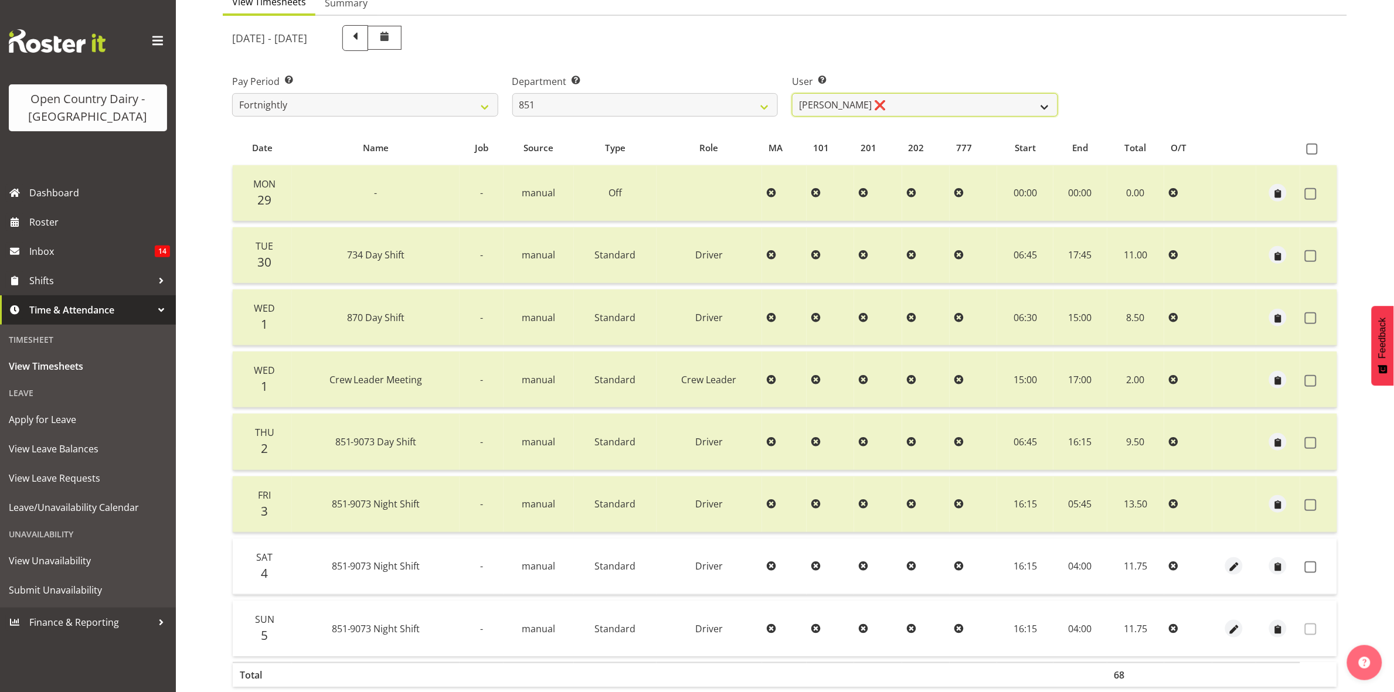
drag, startPoint x: 1043, startPoint y: 109, endPoint x: 1038, endPoint y: 114, distance: 7.5
click at [1043, 109] on select "Hayden Batt ❌ Martin Black ❌ Stacey Wilson ❌" at bounding box center [925, 104] width 266 height 23
select select "7437"
click at [792, 93] on select "Hayden Batt ❌ Martin Black ❌ Stacey Wilson ❌" at bounding box center [925, 104] width 266 height 23
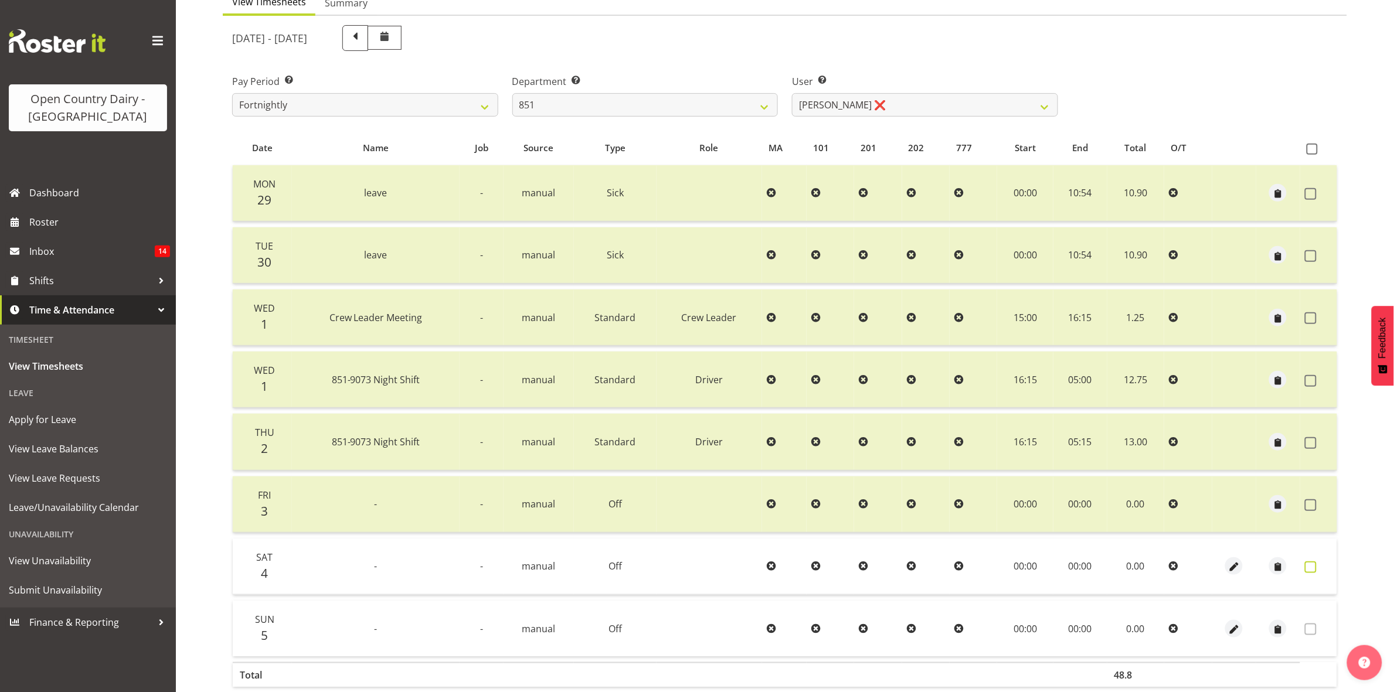
click at [1311, 569] on span at bounding box center [1311, 568] width 12 height 12
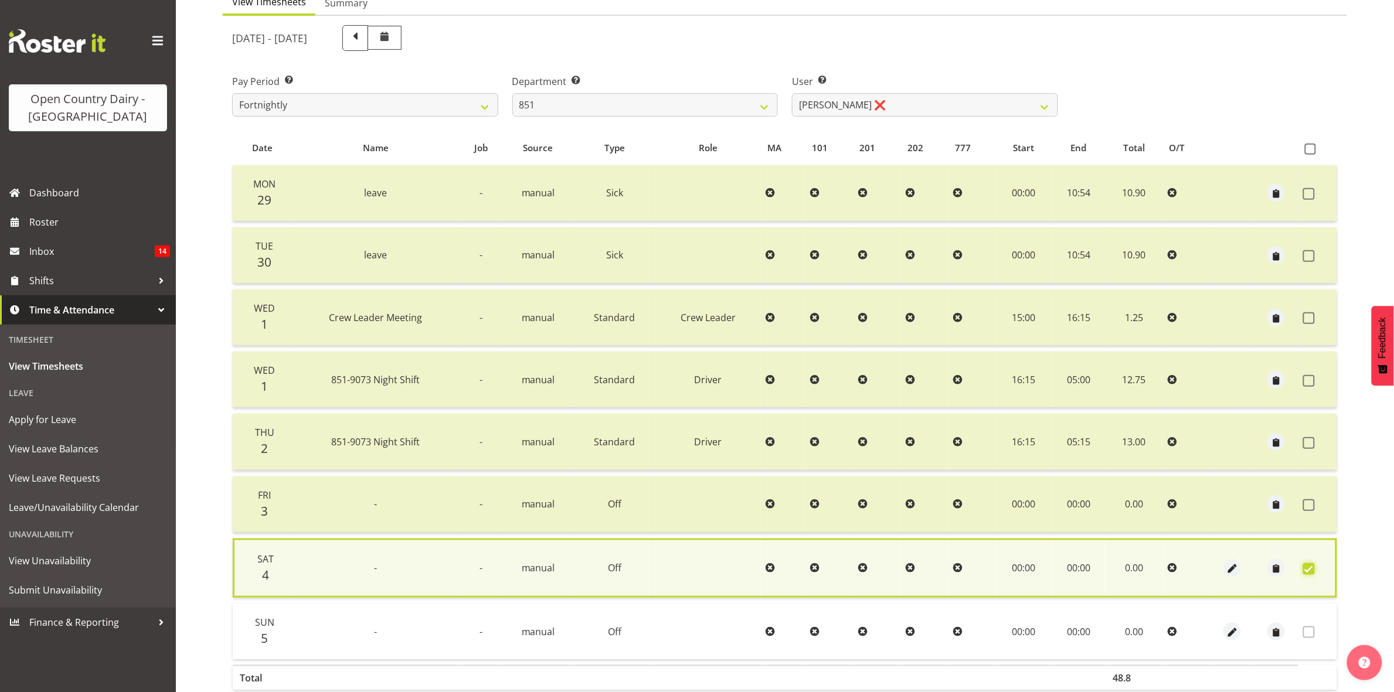
scroll to position [191, 0]
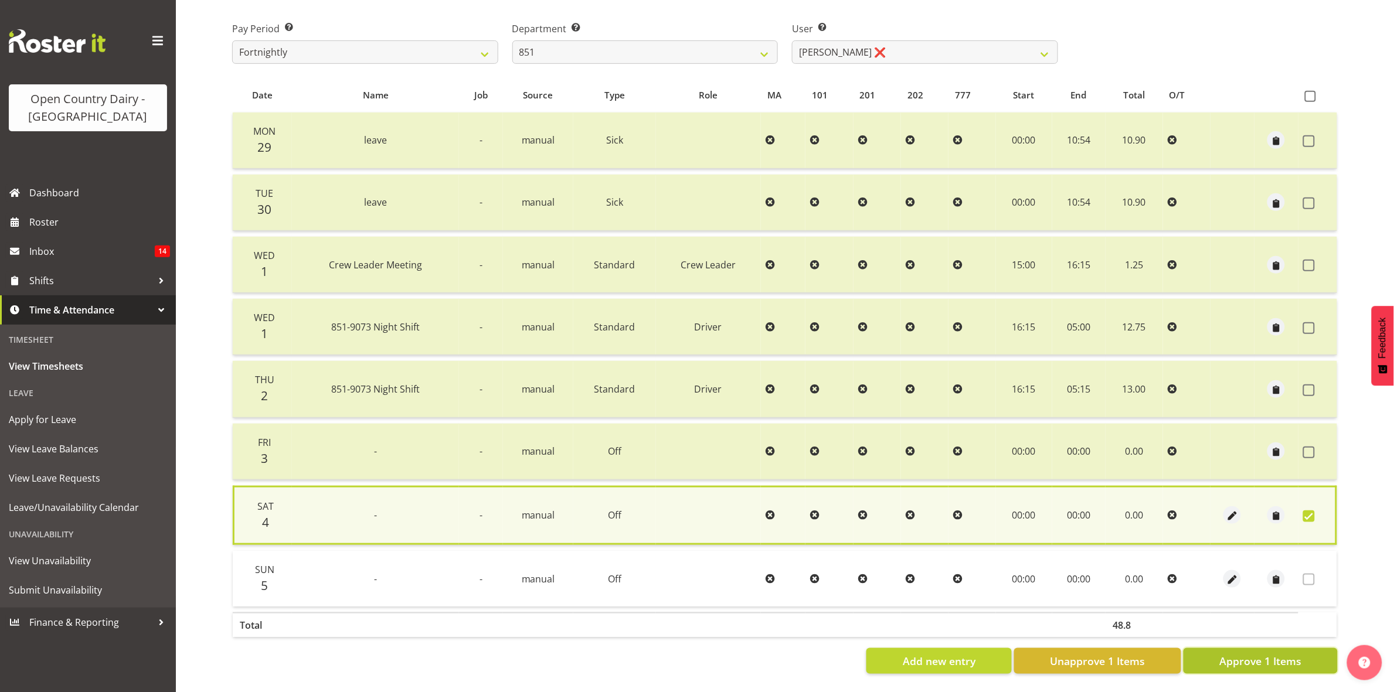
click at [1270, 654] on span "Approve 1 Items" at bounding box center [1260, 661] width 82 height 15
checkbox input "false"
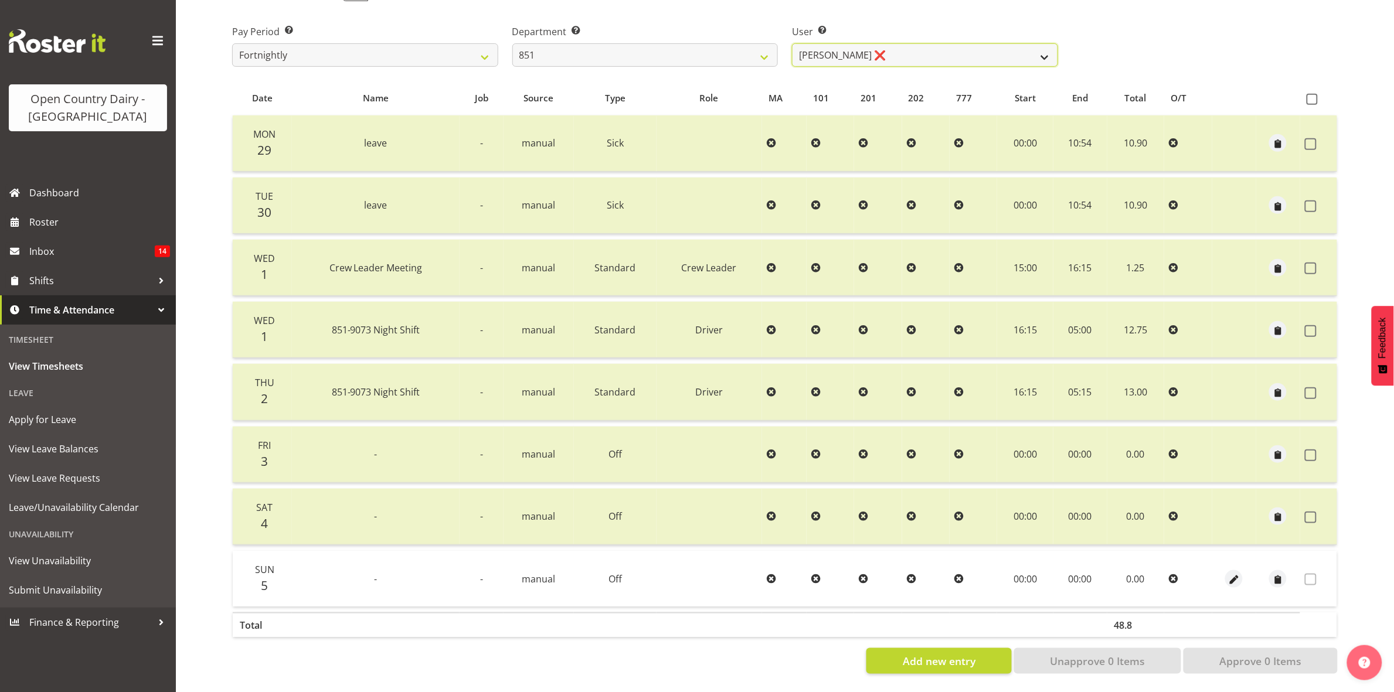
click at [1039, 45] on select "Hayden Batt ❌ Martin Black ❌ Stacey Wilson ❌" at bounding box center [925, 54] width 266 height 23
click at [760, 43] on select "734 735 736 737 738 739 851 853 854 855 856 858 861 862 865 867-9032 868 869 87…" at bounding box center [645, 54] width 266 height 23
select select "669"
click at [512, 43] on select "734 735 736 737 738 739 851 853 854 855 856 858 861 862 865 867-9032 868 869 87…" at bounding box center [645, 54] width 266 height 23
select select "7394"
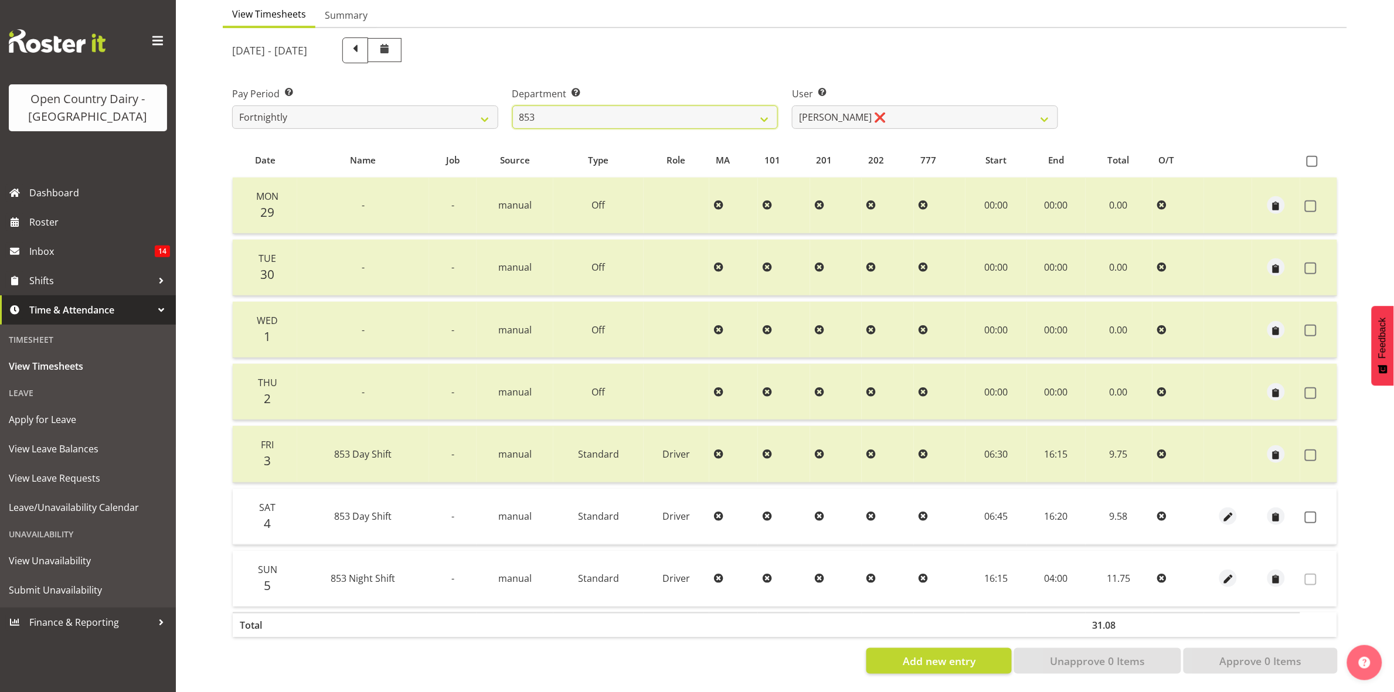
scroll to position [127, 0]
click at [1311, 512] on span at bounding box center [1311, 518] width 12 height 12
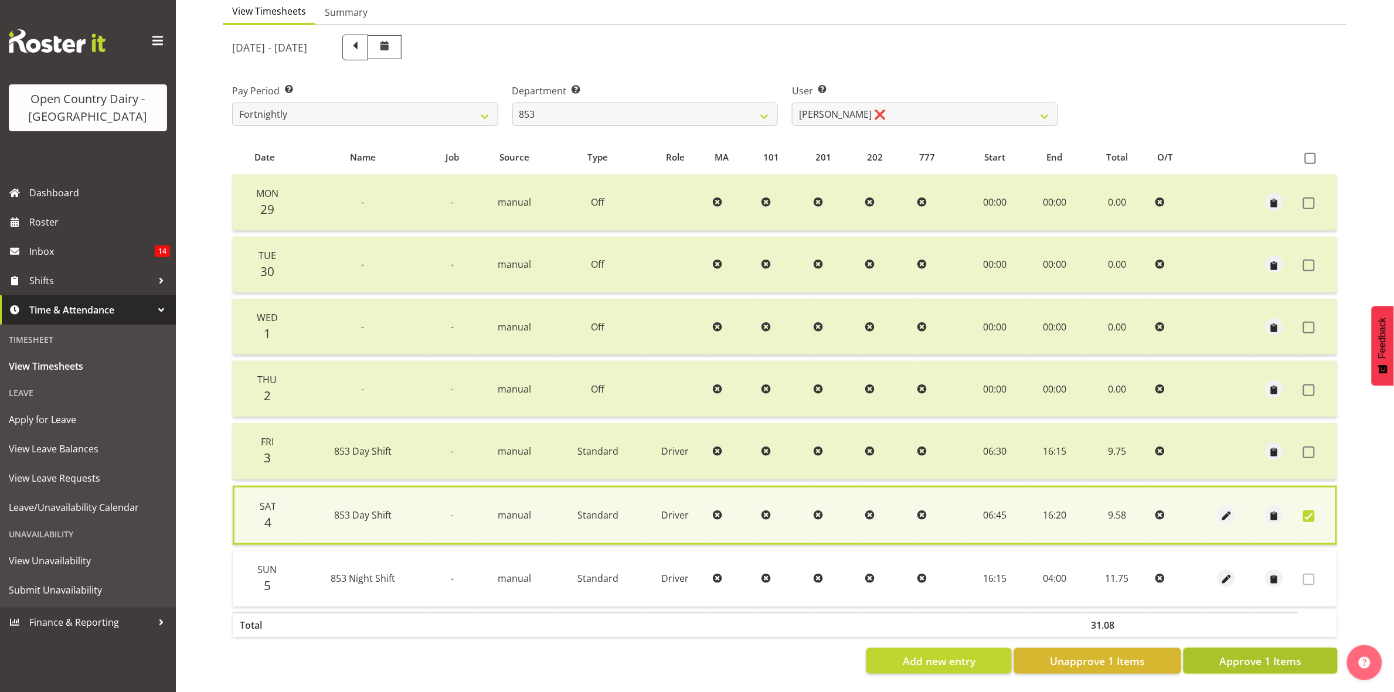
click at [1240, 654] on span "Approve 1 Items" at bounding box center [1260, 661] width 82 height 15
checkbox input "false"
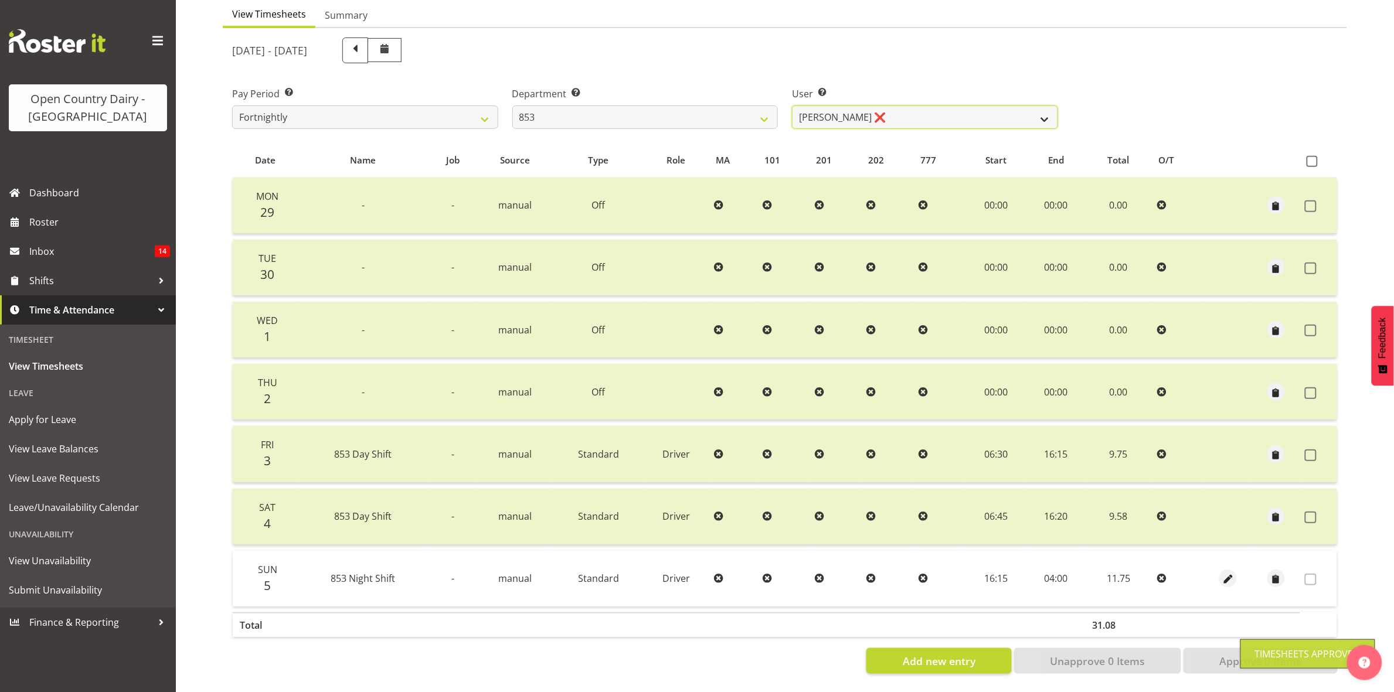
click at [1039, 106] on select "Christiaan Botha ❌ Kevin Stuck ❌ Marty Powell ❌ Sean O'Neill ❌" at bounding box center [925, 117] width 266 height 23
select select "7439"
click at [792, 106] on select "Christiaan Botha ❌ Kevin Stuck ❌ Marty Powell ❌ Sean O'Neill ❌" at bounding box center [925, 117] width 266 height 23
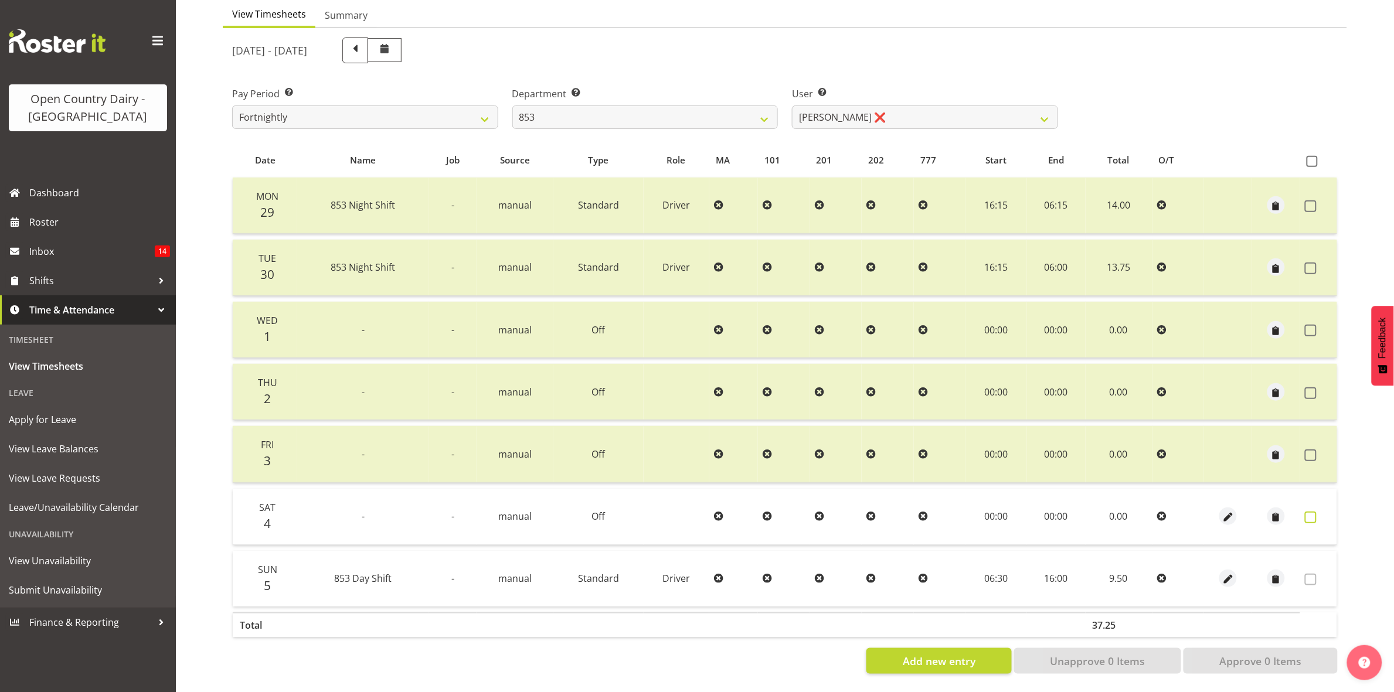
click at [1311, 512] on span at bounding box center [1311, 518] width 12 height 12
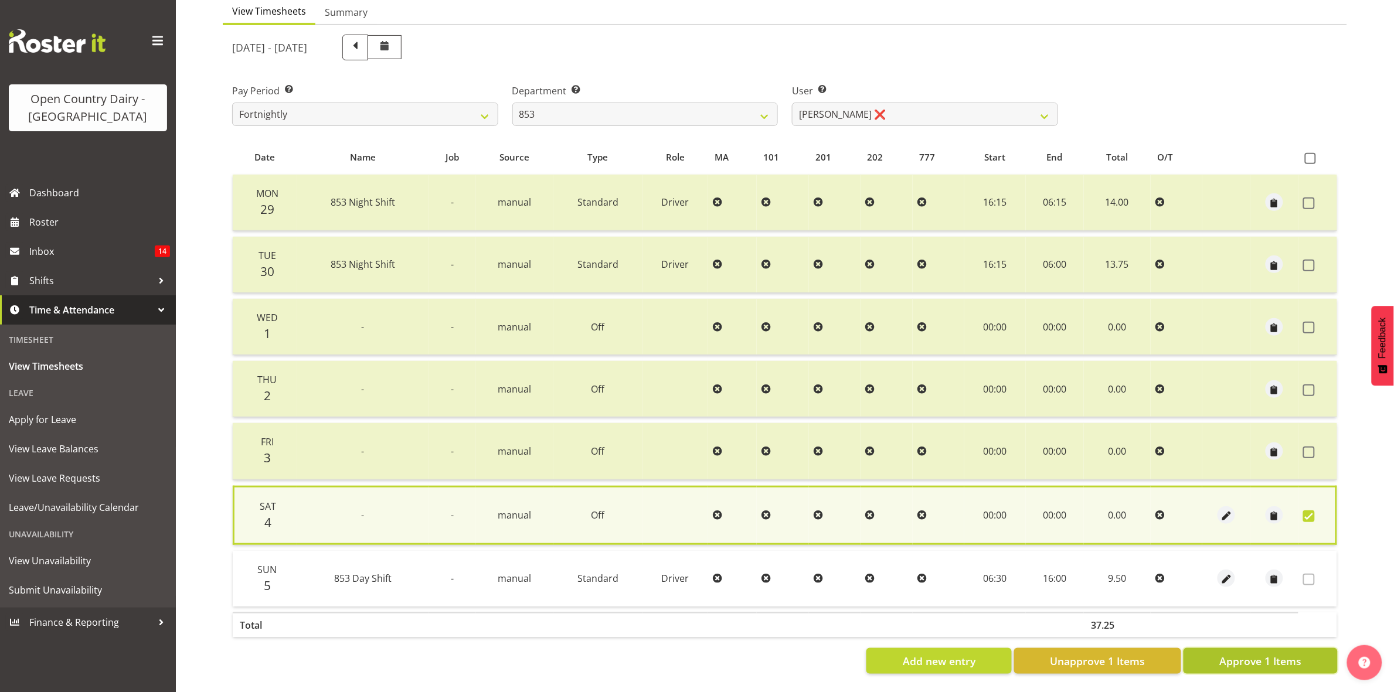
click at [1256, 654] on span "Approve 1 Items" at bounding box center [1260, 661] width 82 height 15
checkbox input "false"
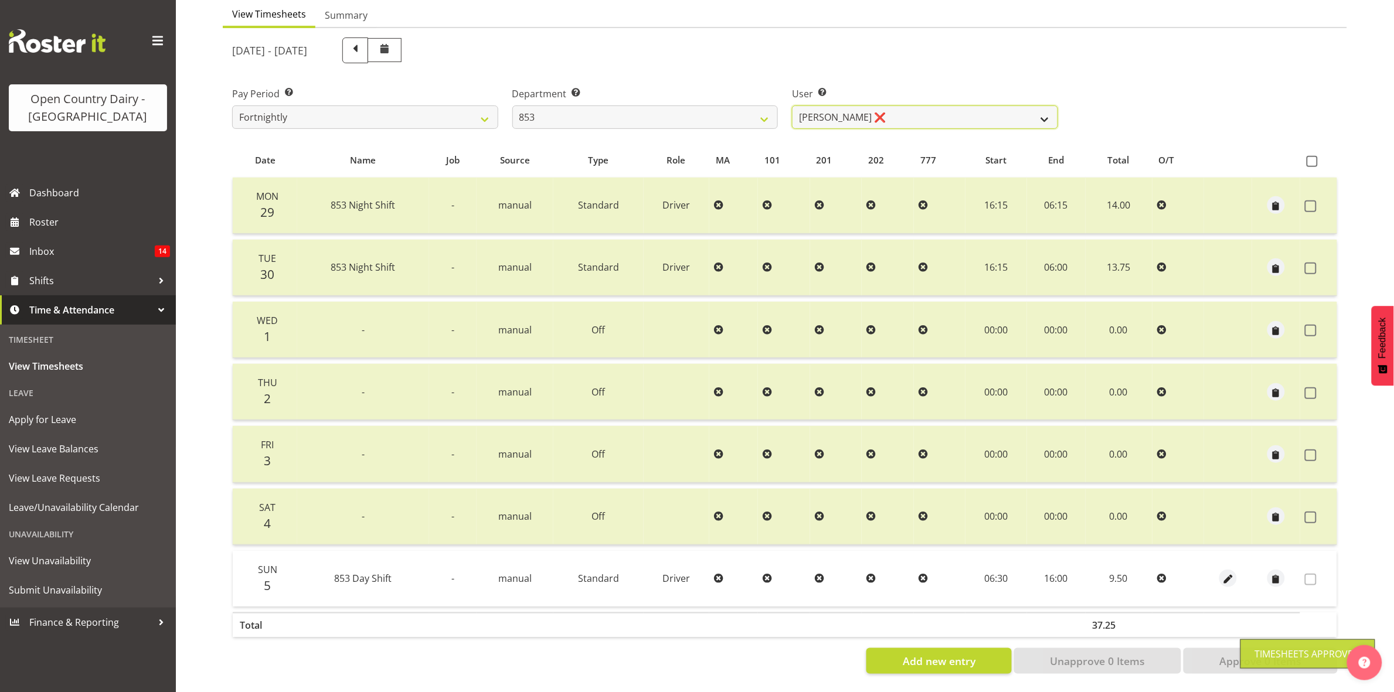
click at [1044, 107] on select "Christiaan Botha ❌ Kevin Stuck ❌ Marty Powell ❌ Sean O'Neill ❌" at bounding box center [925, 117] width 266 height 23
click at [792, 106] on select "Christiaan Botha ❌ Kevin Stuck ❌ Marty Powell ❌ Sean O'Neill ❌" at bounding box center [925, 117] width 266 height 23
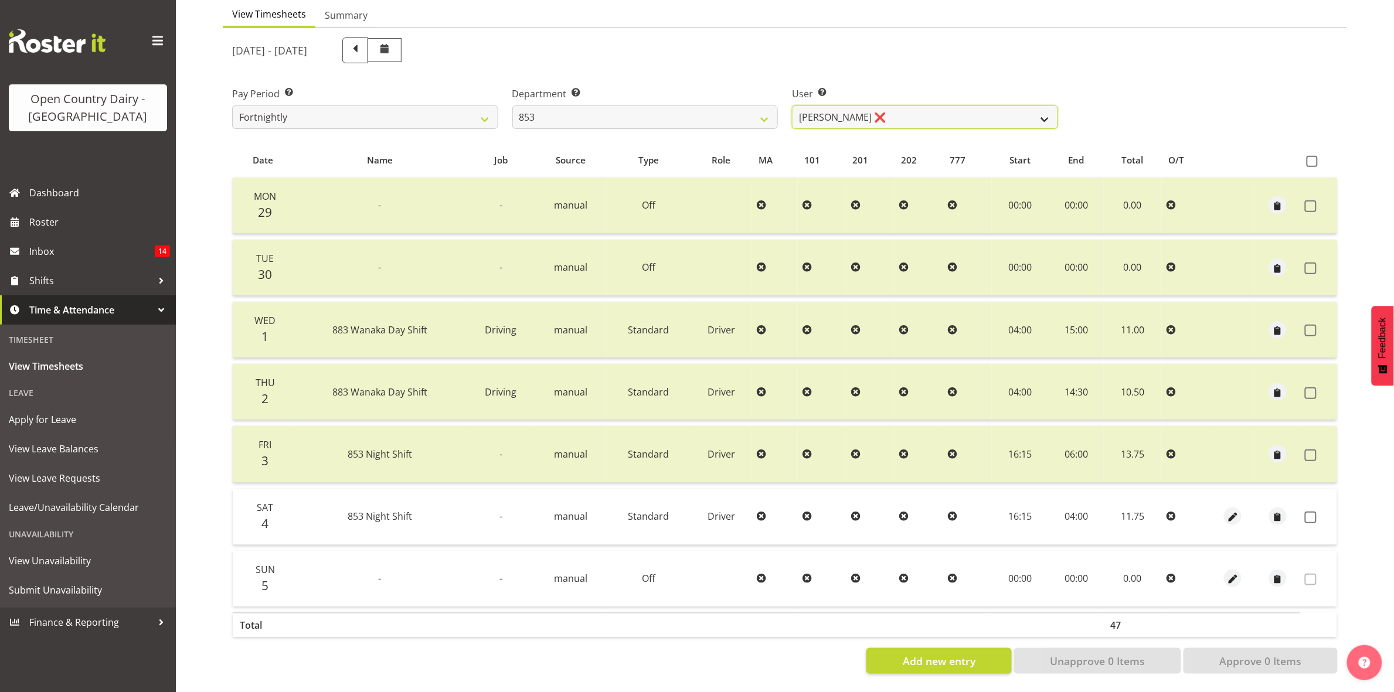
click at [1048, 106] on select "Christiaan Botha ❌ Kevin Stuck ❌ Marty Powell ❌ Sean O'Neill ❌" at bounding box center [925, 117] width 266 height 23
select select "10131"
click at [792, 106] on select "Christiaan Botha ❌ Kevin Stuck ❌ Marty Powell ❌ Sean O'Neill ❌" at bounding box center [925, 117] width 266 height 23
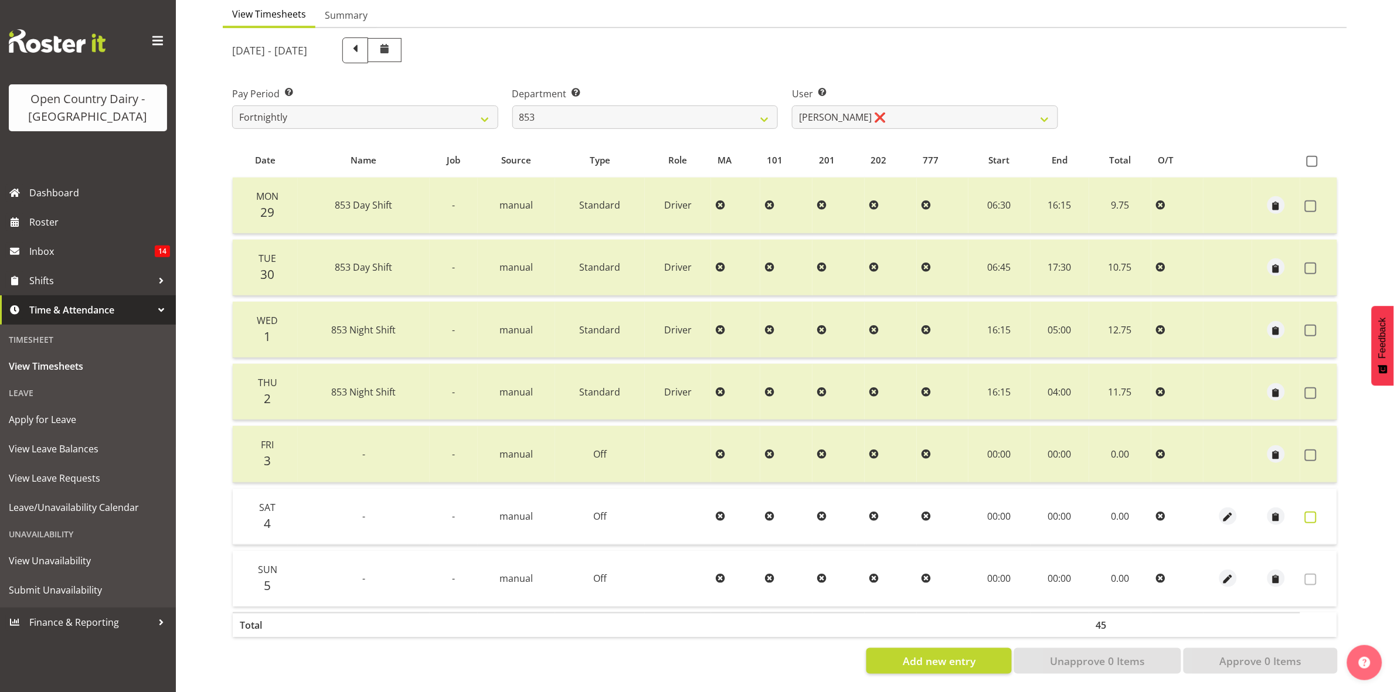
click at [1311, 512] on span at bounding box center [1311, 518] width 12 height 12
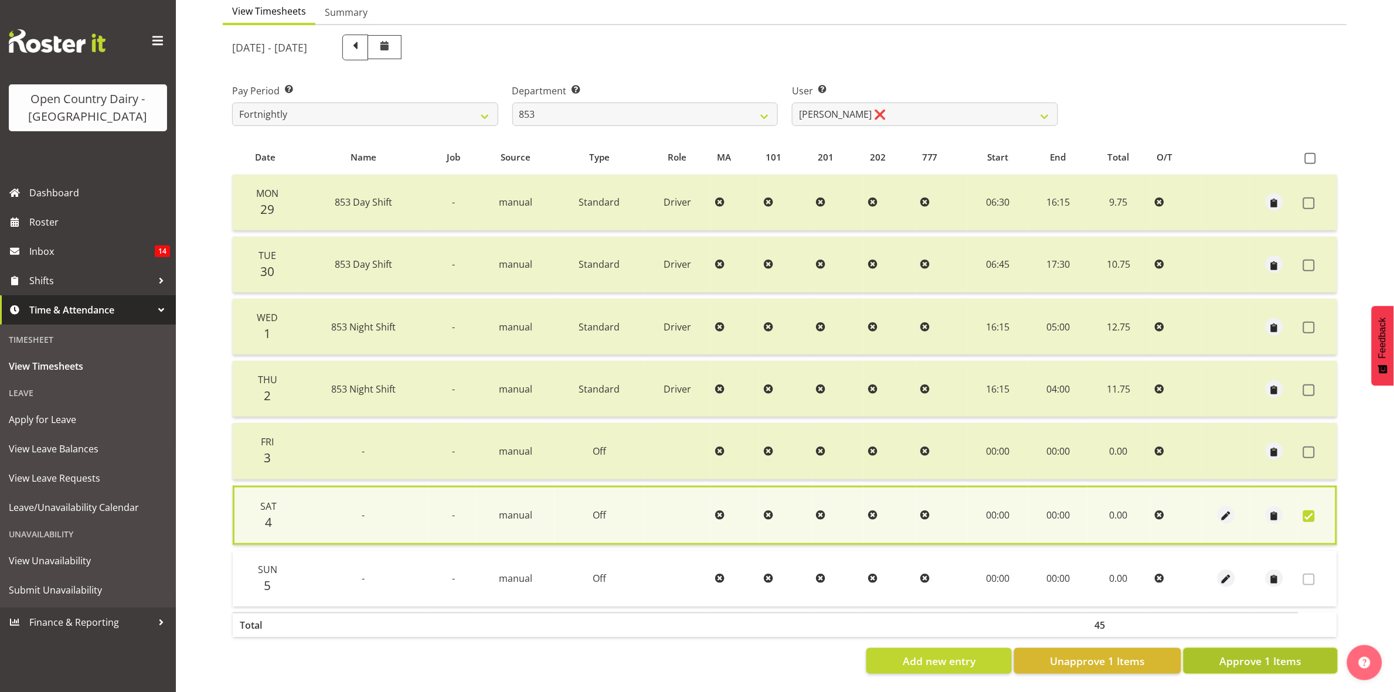
click at [1214, 648] on button "Approve 1 Items" at bounding box center [1260, 661] width 154 height 26
checkbox input "false"
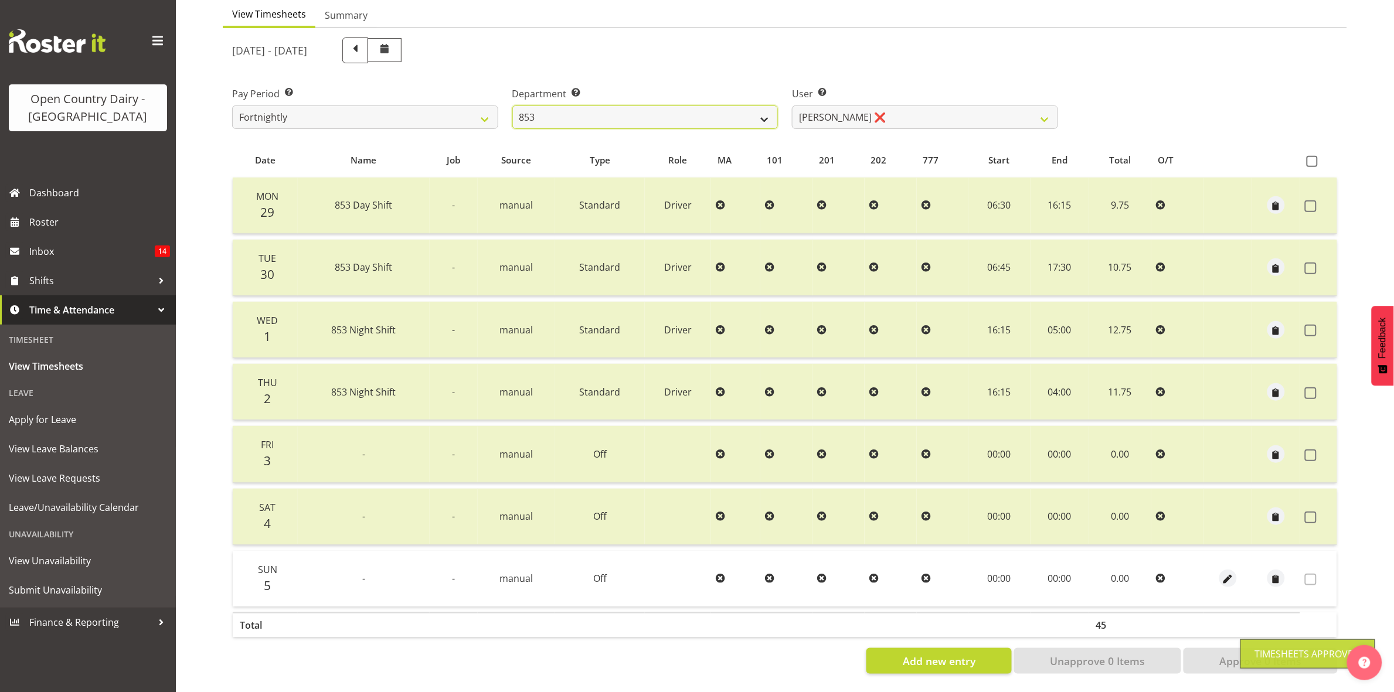
click at [769, 106] on select "734 735 736 737 738 739 851 853 854 855 856 858 861 862 865 867-9032 868 869 87…" at bounding box center [645, 117] width 266 height 23
select select "755"
click at [512, 106] on select "734 735 736 737 738 739 851 853 854 855 856 858 861 862 865 867-9032 868 869 87…" at bounding box center [645, 117] width 266 height 23
select select "10940"
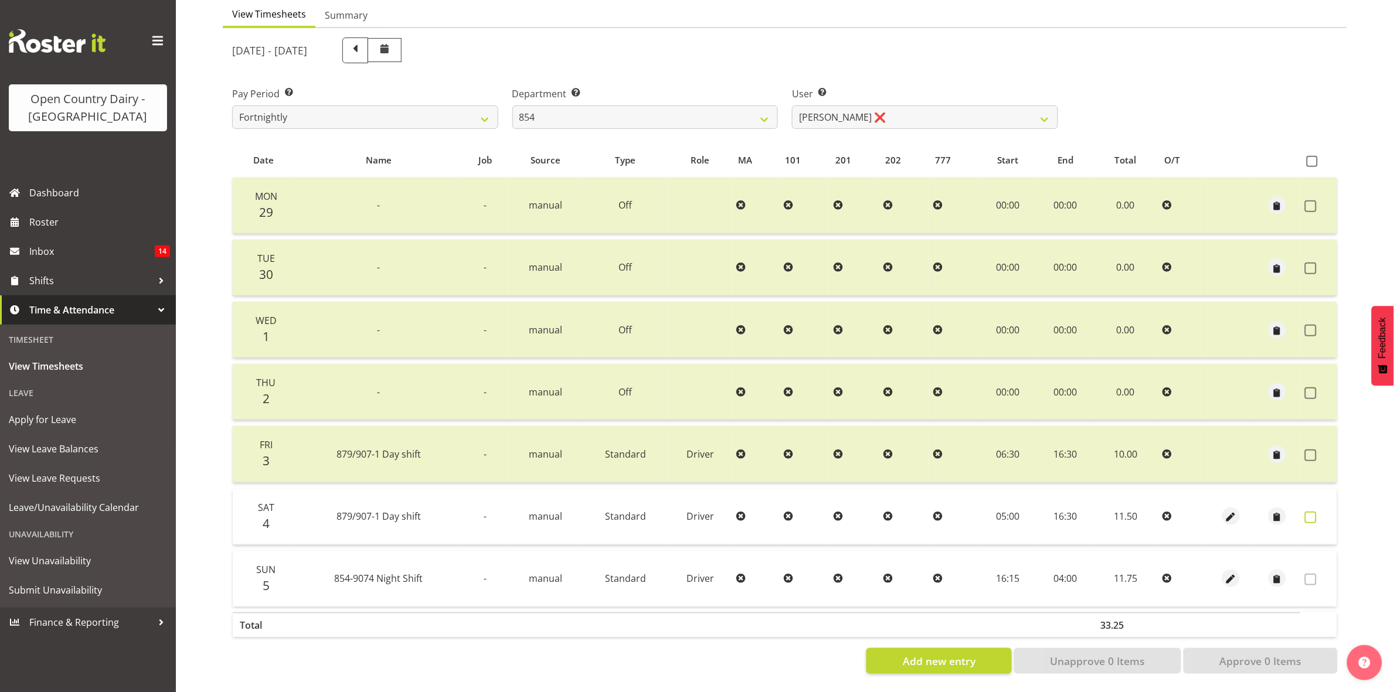
click at [1315, 512] on span at bounding box center [1311, 518] width 12 height 12
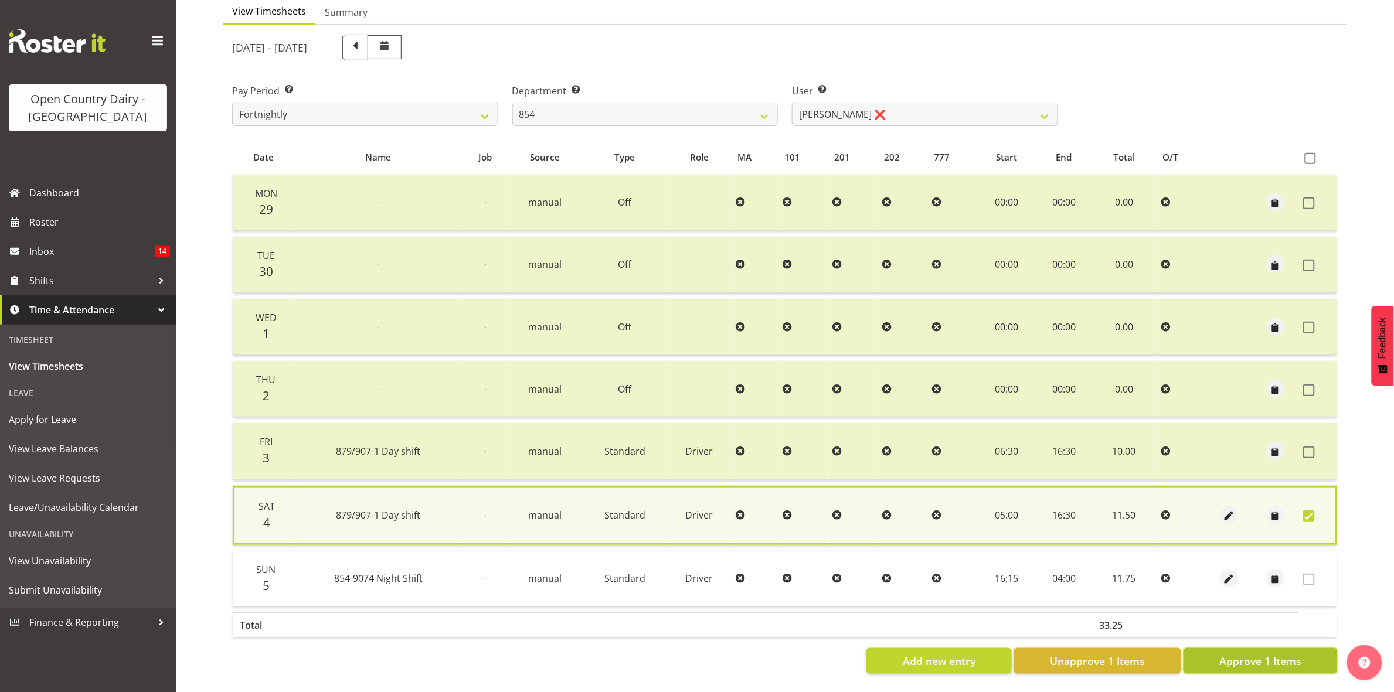
click at [1254, 654] on span "Approve 1 Items" at bounding box center [1260, 661] width 82 height 15
checkbox input "false"
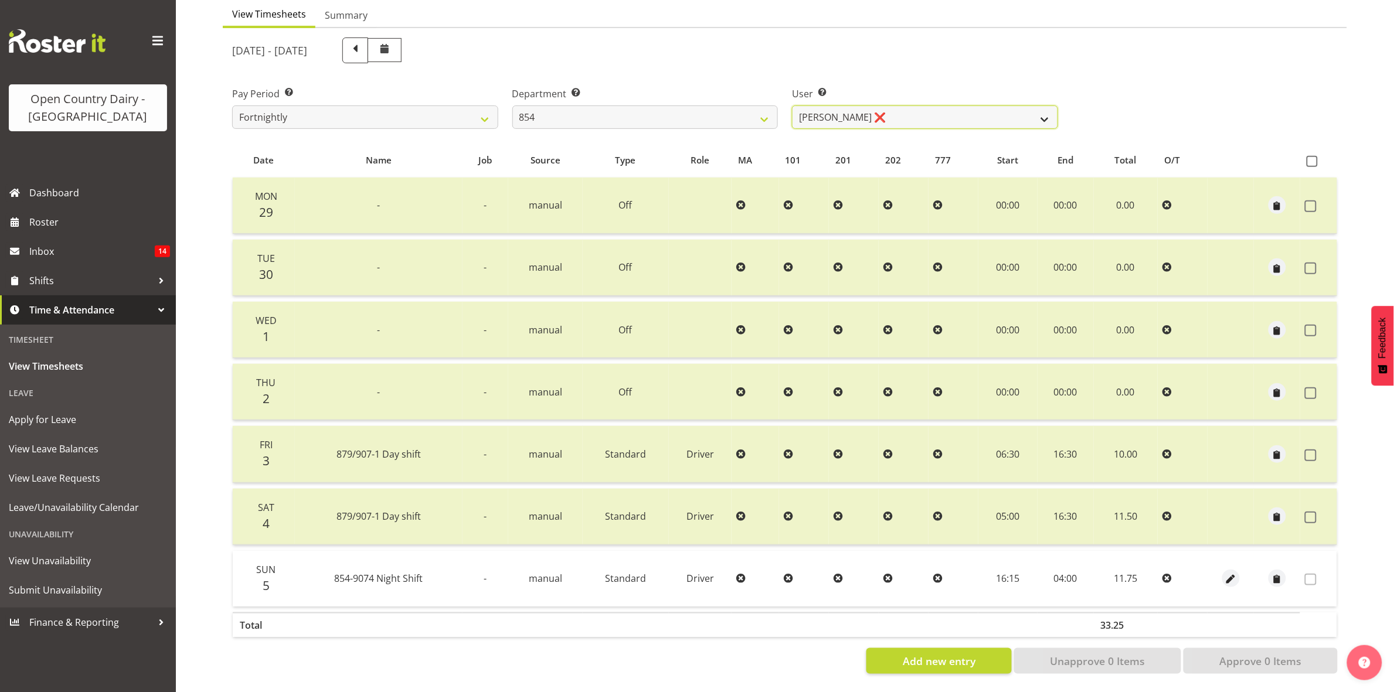
click at [1037, 106] on select "Carl Johnstone ❌ John Rook ❌ Karl Nicol ❌ Raymond George ❌" at bounding box center [925, 117] width 266 height 23
click at [792, 106] on select "Carl Johnstone ❌ John Rook ❌ Karl Nicol ❌ Raymond George ❌" at bounding box center [925, 117] width 266 height 23
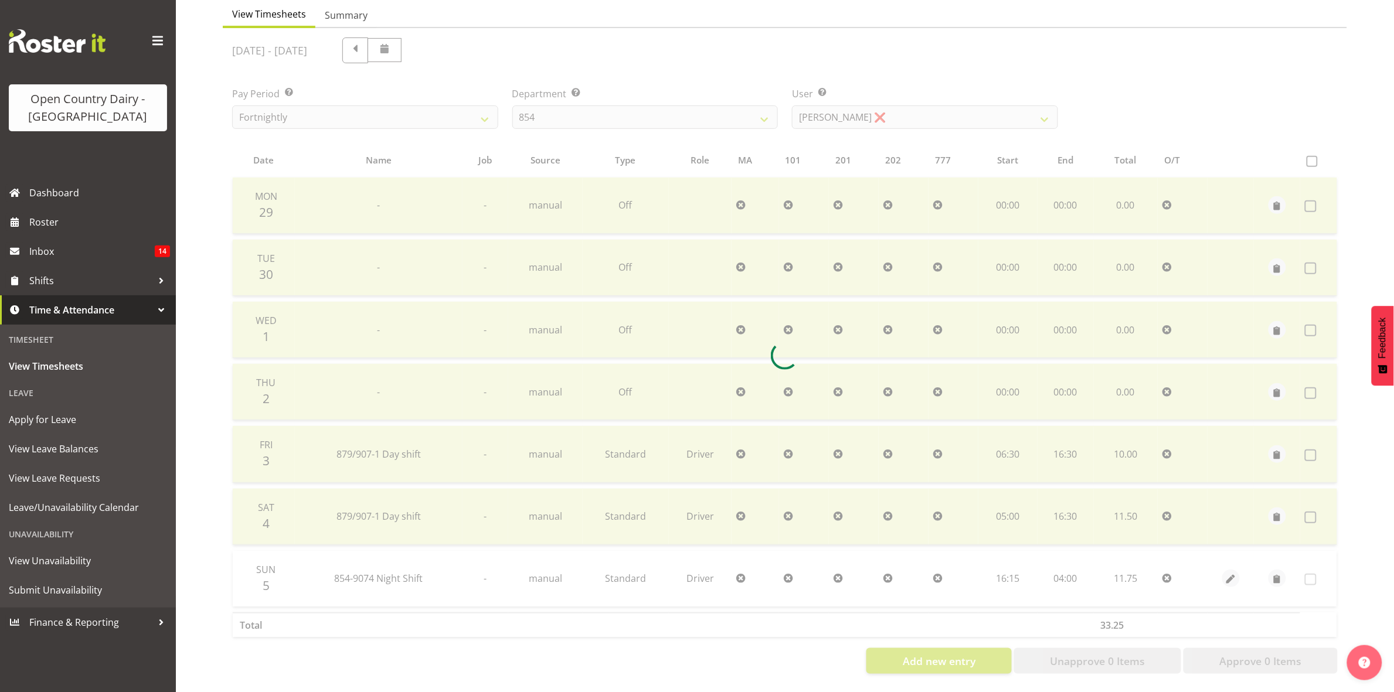
click at [1022, 109] on div at bounding box center [785, 355] width 1124 height 655
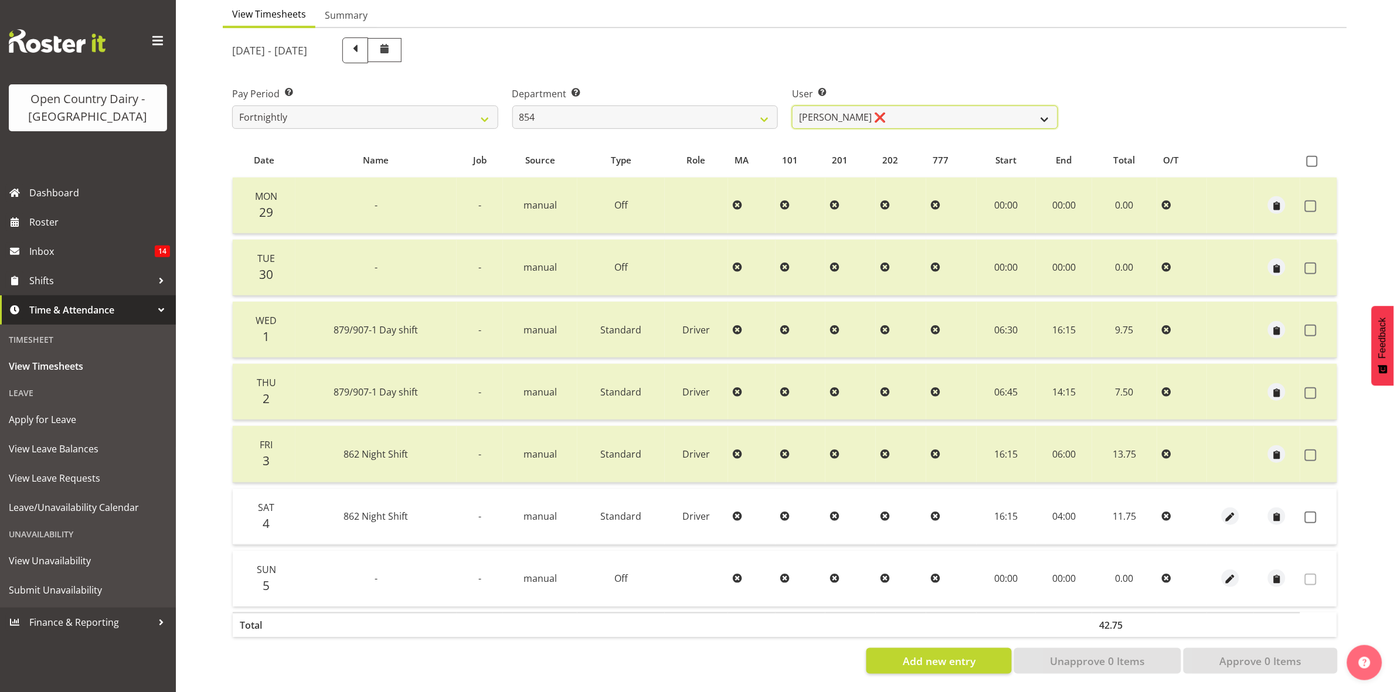
click at [1020, 106] on select "Carl Johnstone ❌ John Rook ❌ Karl Nicol ❌ Raymond George ❌" at bounding box center [925, 117] width 266 height 23
select select "9851"
click at [792, 106] on select "Carl Johnstone ❌ John Rook ❌ Karl Nicol ❌ Raymond George ❌" at bounding box center [925, 117] width 266 height 23
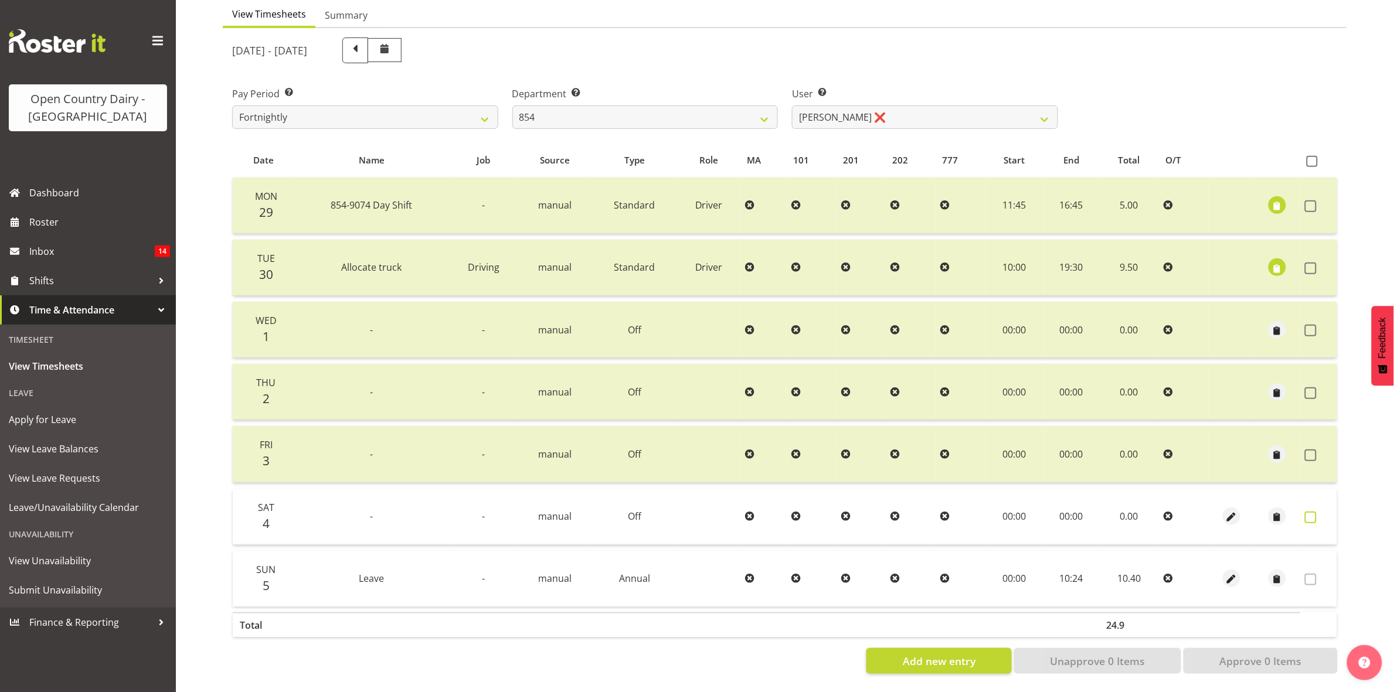
click at [1311, 512] on span at bounding box center [1311, 518] width 12 height 12
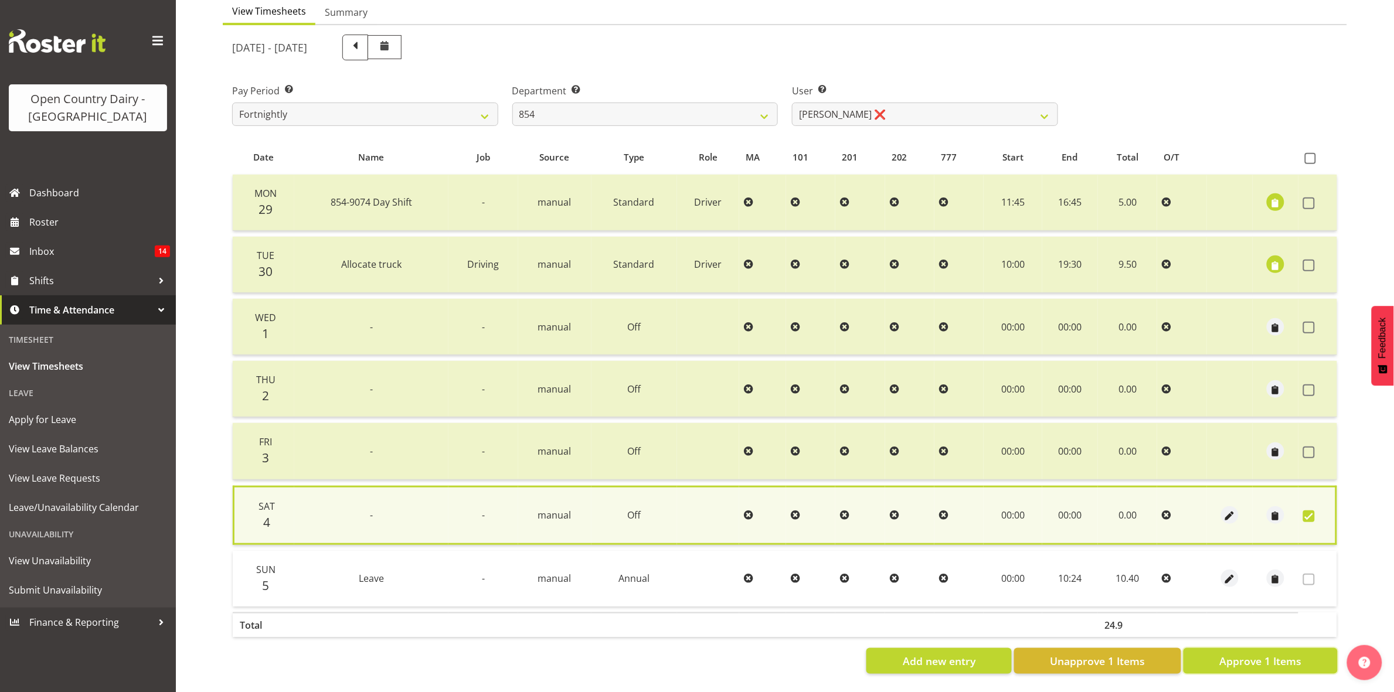
click at [1278, 654] on span "Approve 1 Items" at bounding box center [1260, 661] width 82 height 15
checkbox input "false"
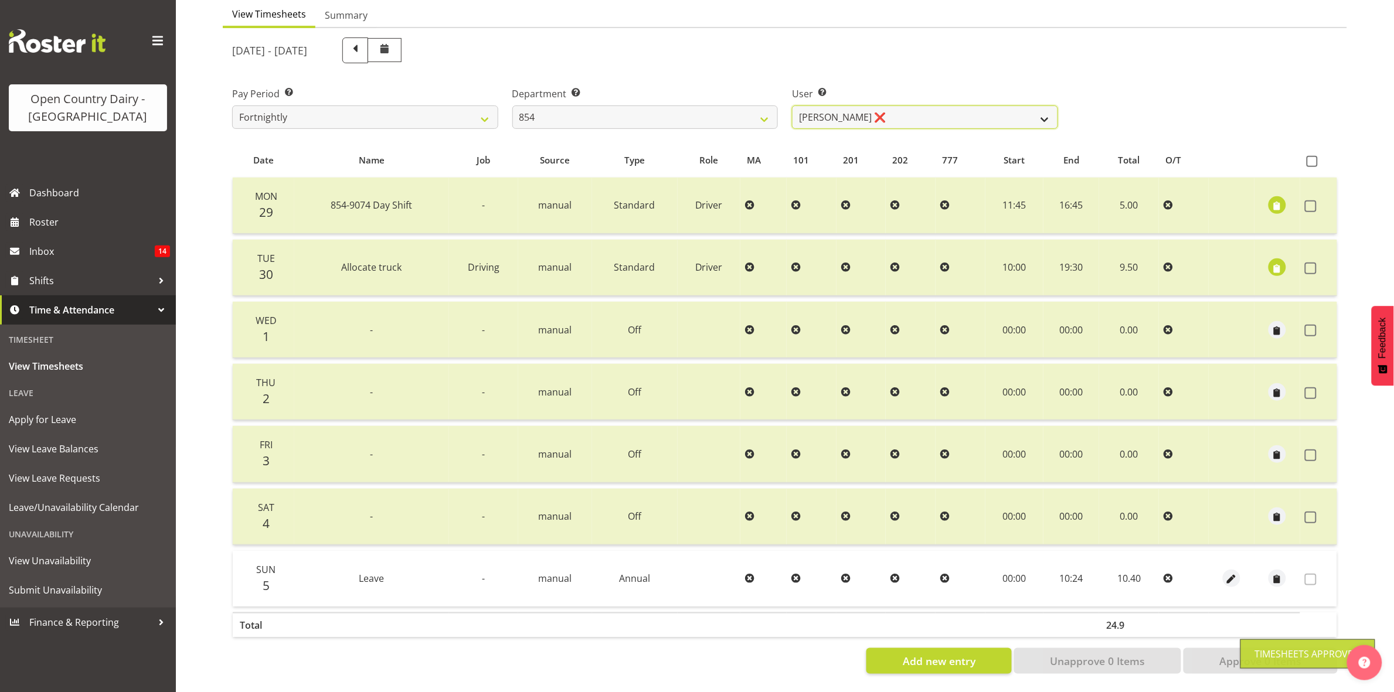
click at [1029, 107] on select "Carl Johnstone ❌ John Rook ❌ Karl Nicol ❌ Raymond George ❌" at bounding box center [925, 117] width 266 height 23
select select "10054"
click at [792, 106] on select "Carl Johnstone ❌ John Rook ❌ Karl Nicol ❌ Raymond George ❌" at bounding box center [925, 117] width 266 height 23
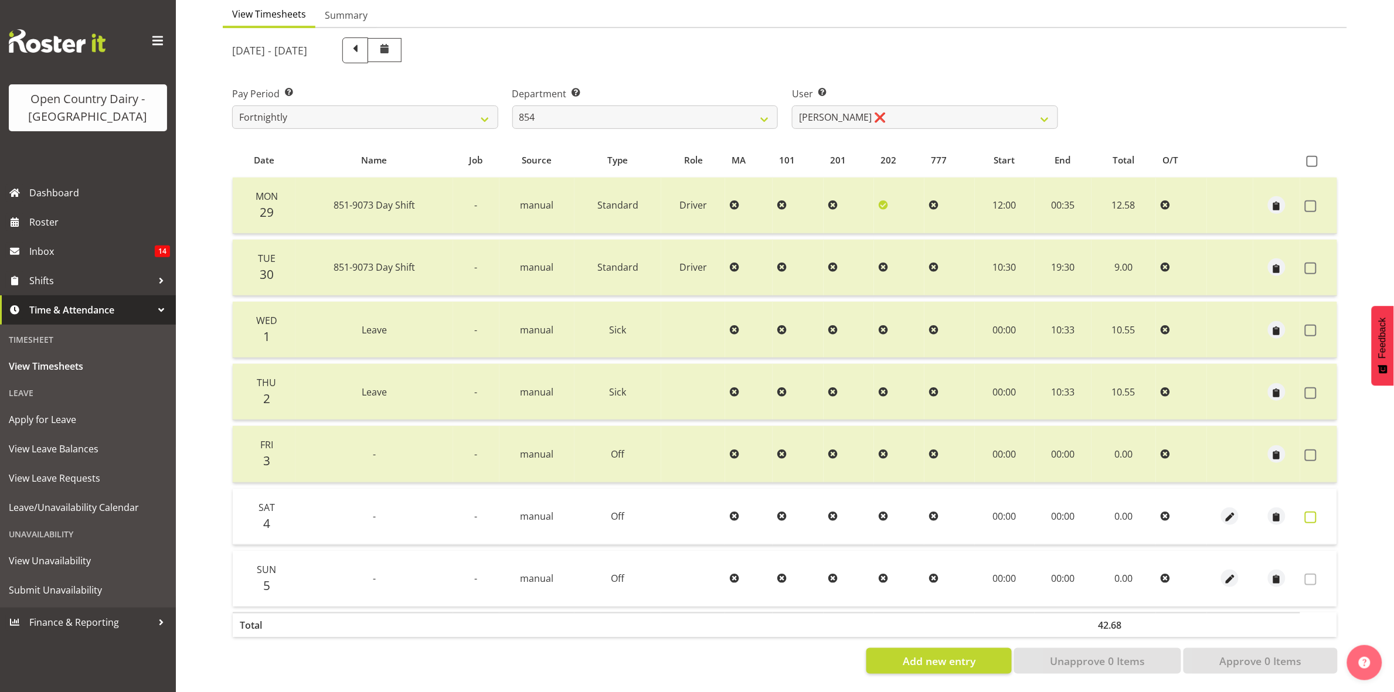
click at [1314, 512] on span at bounding box center [1311, 518] width 12 height 12
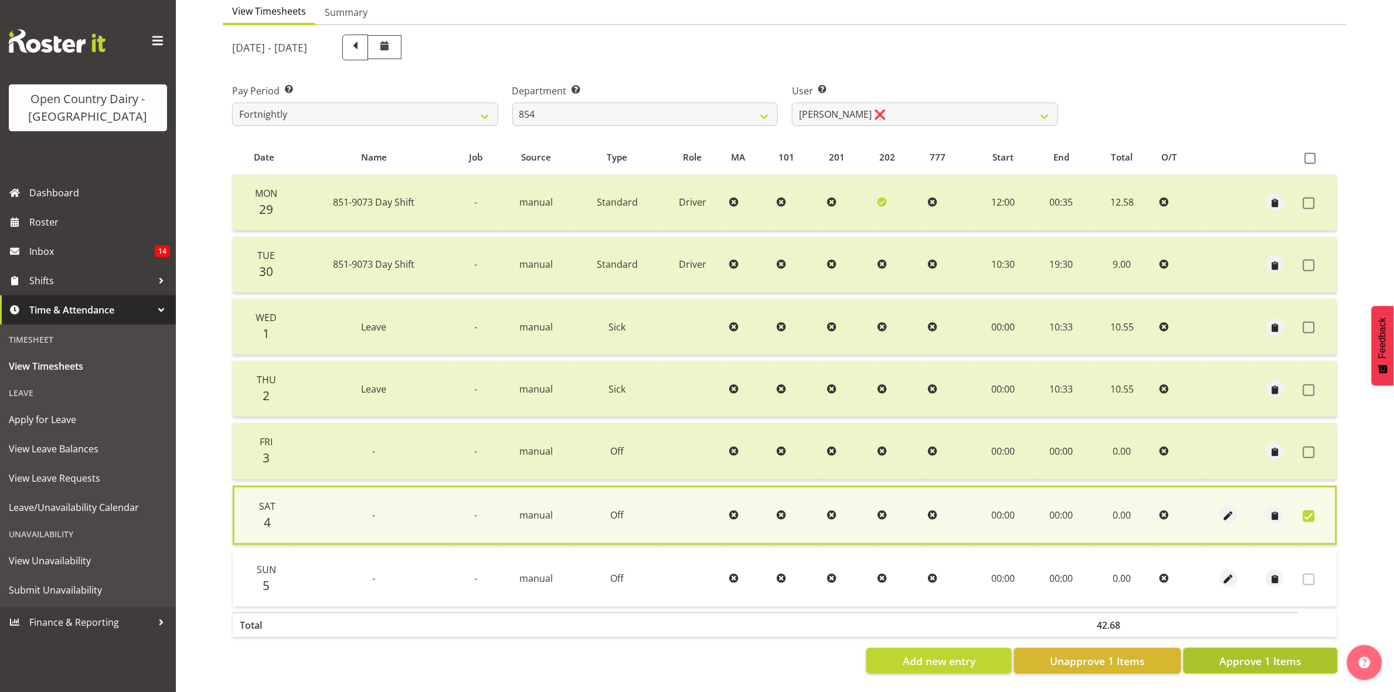
click at [1292, 654] on span "Approve 1 Items" at bounding box center [1260, 661] width 82 height 15
checkbox input "false"
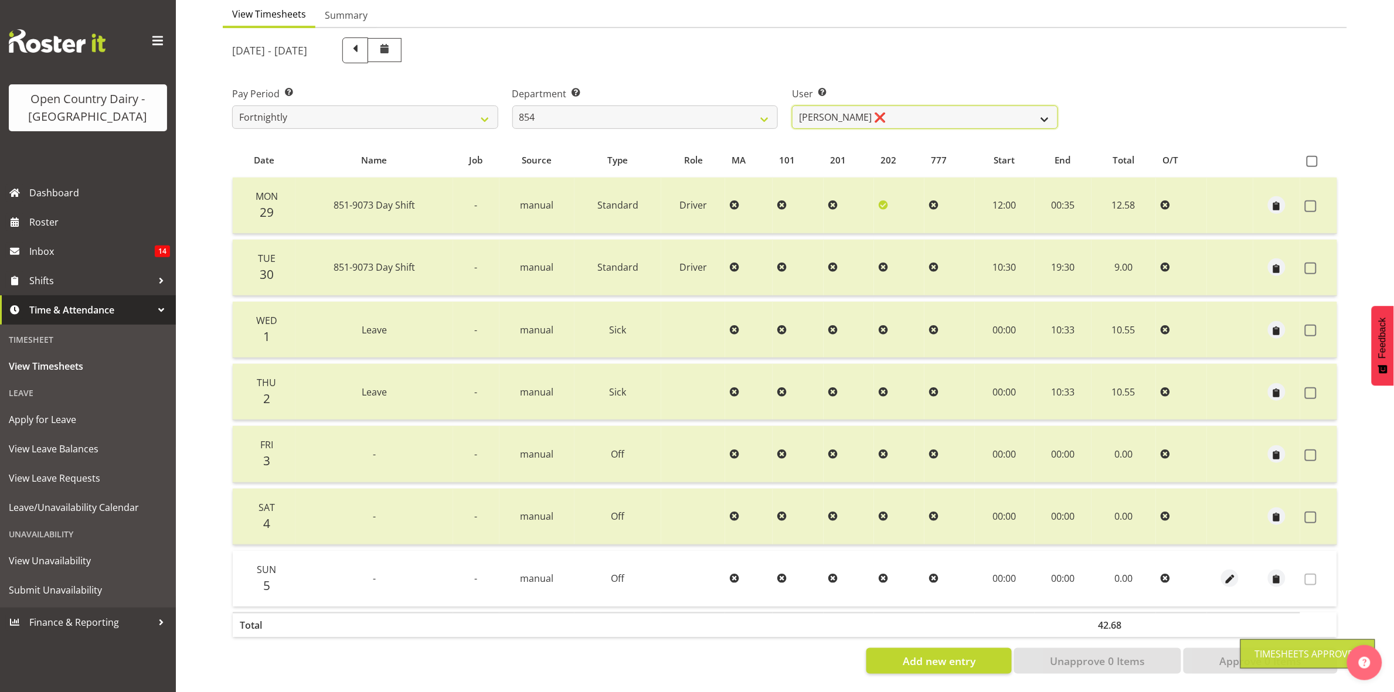
click at [1024, 106] on select "Carl Johnstone ❌ John Rook ❌ Karl Nicol ❌ Raymond George ❌" at bounding box center [925, 117] width 266 height 23
click at [756, 106] on select "734 735 736 737 738 739 851 853 854 855 856 858 861 862 865 867-9032 868 869 87…" at bounding box center [645, 117] width 266 height 23
select select "668"
click at [512, 106] on select "734 735 736 737 738 739 851 853 854 855 856 858 861 862 865 867-9032 868 869 87…" at bounding box center [645, 117] width 266 height 23
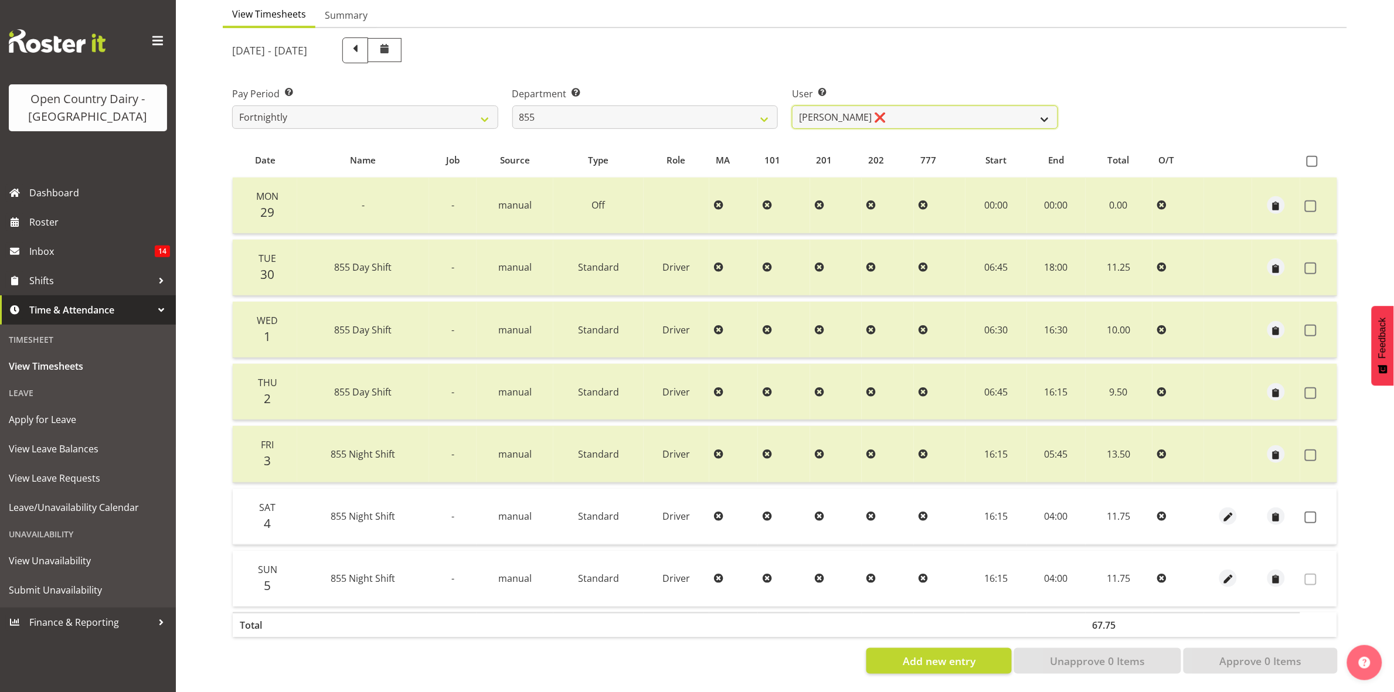
click at [1015, 109] on select "Leon Harrison ❌ Nathan Vincent ❌ Wayne Jukes ❌" at bounding box center [925, 117] width 266 height 23
click at [792, 106] on select "Leon Harrison ❌ Nathan Vincent ❌ Wayne Jukes ❌" at bounding box center [925, 117] width 266 height 23
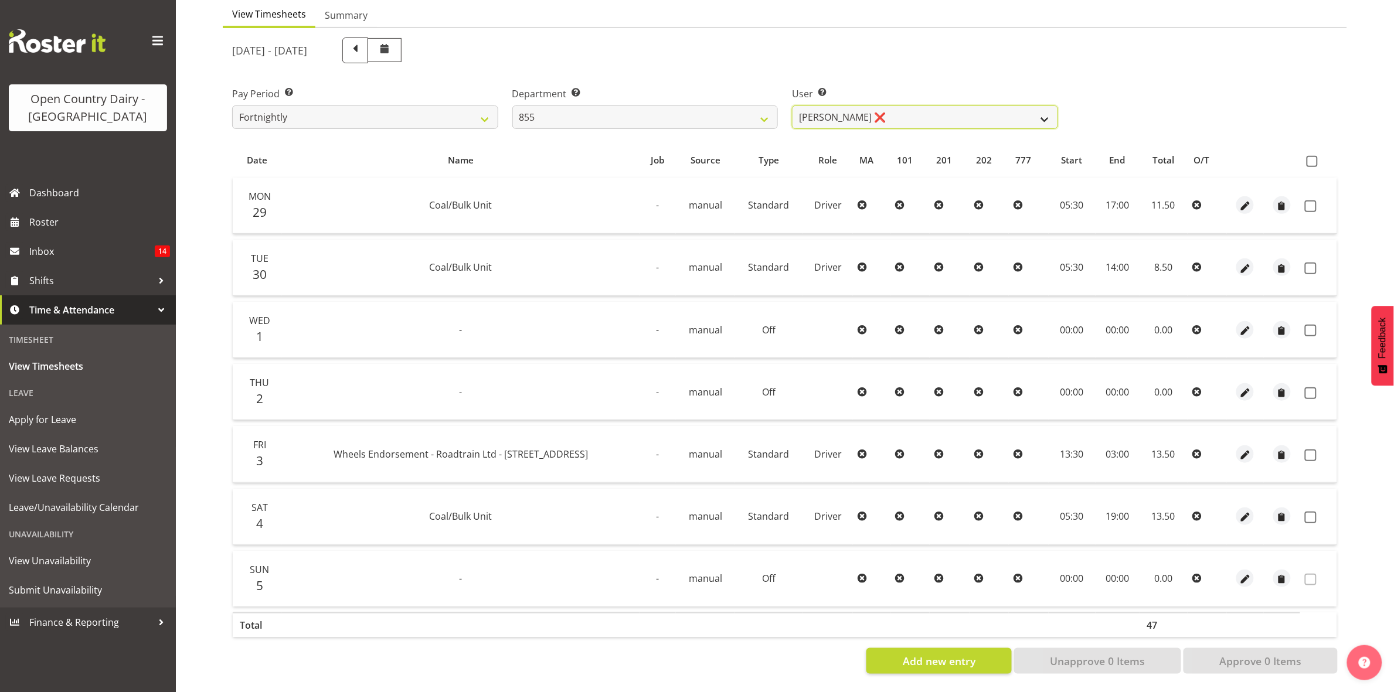
click at [1041, 106] on select "Leon Harrison ❌ Nathan Vincent ❌ Wayne Jukes ❌" at bounding box center [925, 117] width 266 height 23
select select "7491"
click at [792, 106] on select "Leon Harrison ❌ Nathan Vincent ❌ Wayne Jukes ❌" at bounding box center [925, 117] width 266 height 23
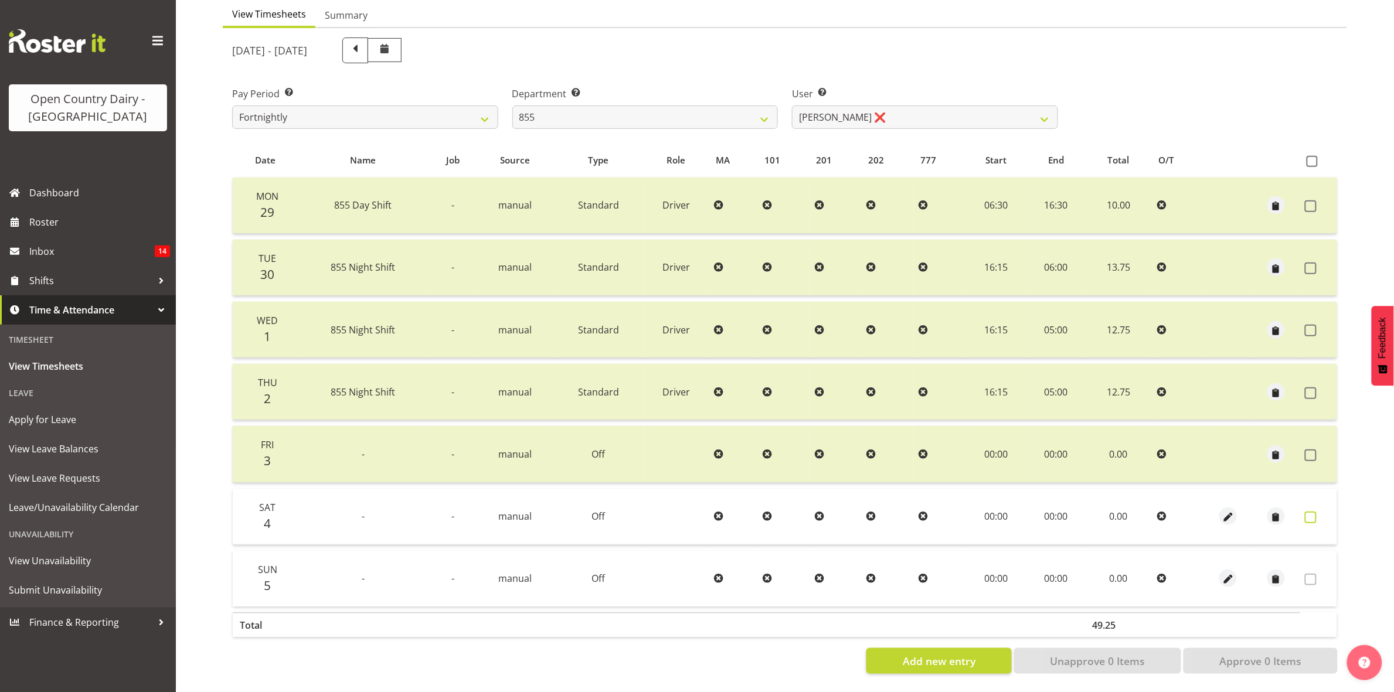
click at [1311, 512] on span at bounding box center [1311, 518] width 12 height 12
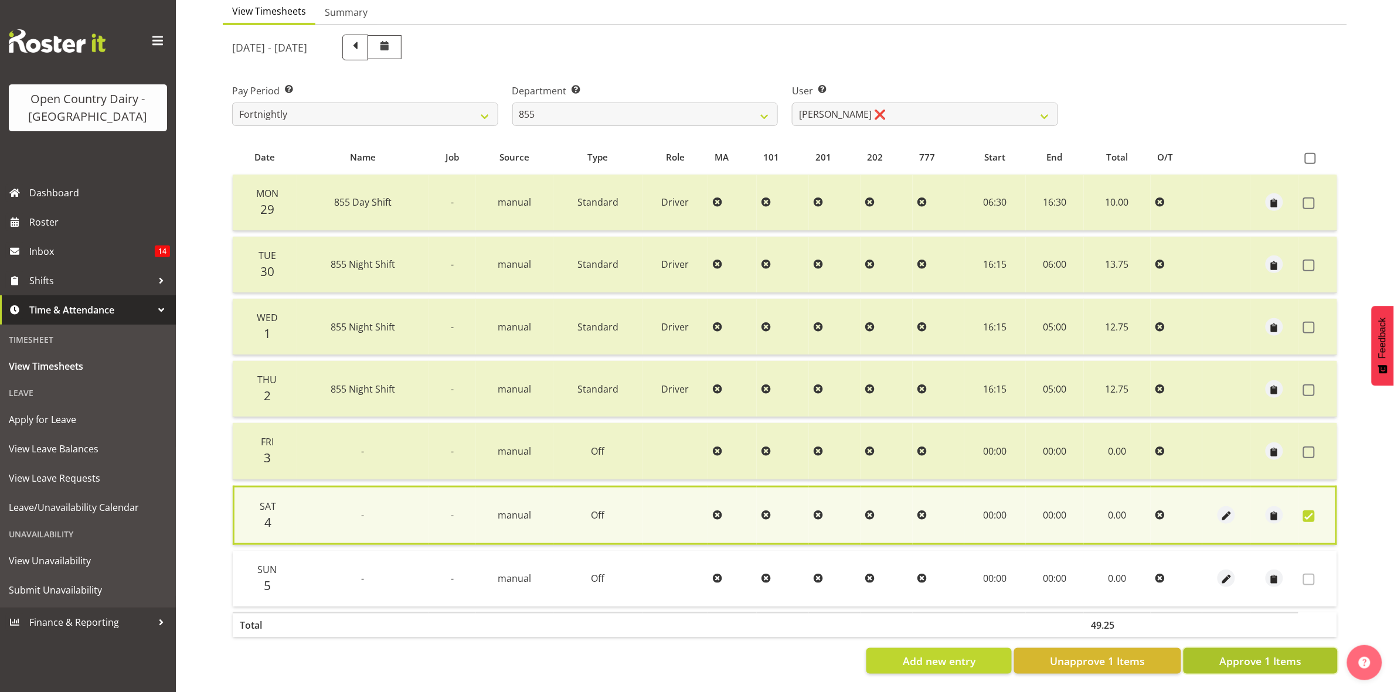
click at [1285, 654] on span "Approve 1 Items" at bounding box center [1260, 661] width 82 height 15
checkbox input "false"
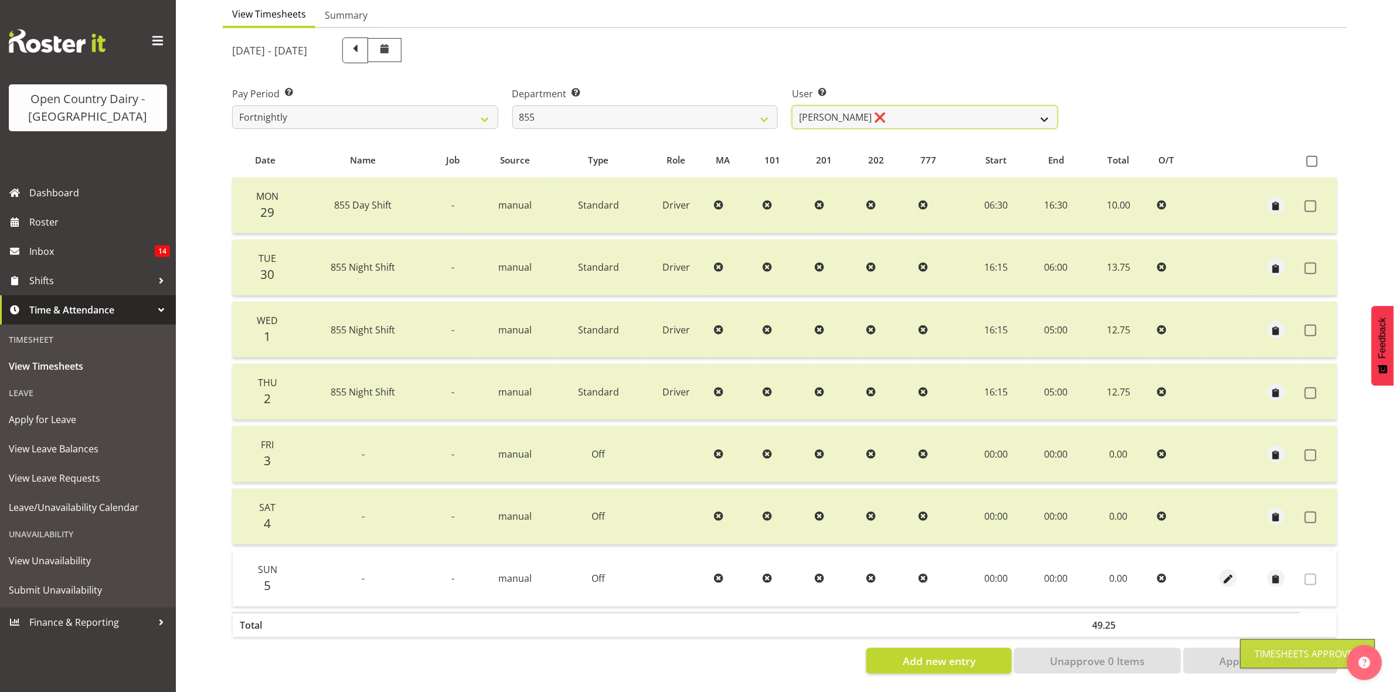
click at [1029, 108] on select "Leon Harrison ❌ Nathan Vincent ❌ Wayne Jukes ❌" at bounding box center [925, 117] width 266 height 23
click at [755, 106] on select "734 735 736 737 738 739 851 853 854 855 856 858 861 862 865 867-9032 868 869 87…" at bounding box center [645, 117] width 266 height 23
select select "671"
click at [512, 106] on select "734 735 736 737 738 739 851 853 854 855 856 858 861 862 865 867-9032 868 869 87…" at bounding box center [645, 117] width 266 height 23
select select "7395"
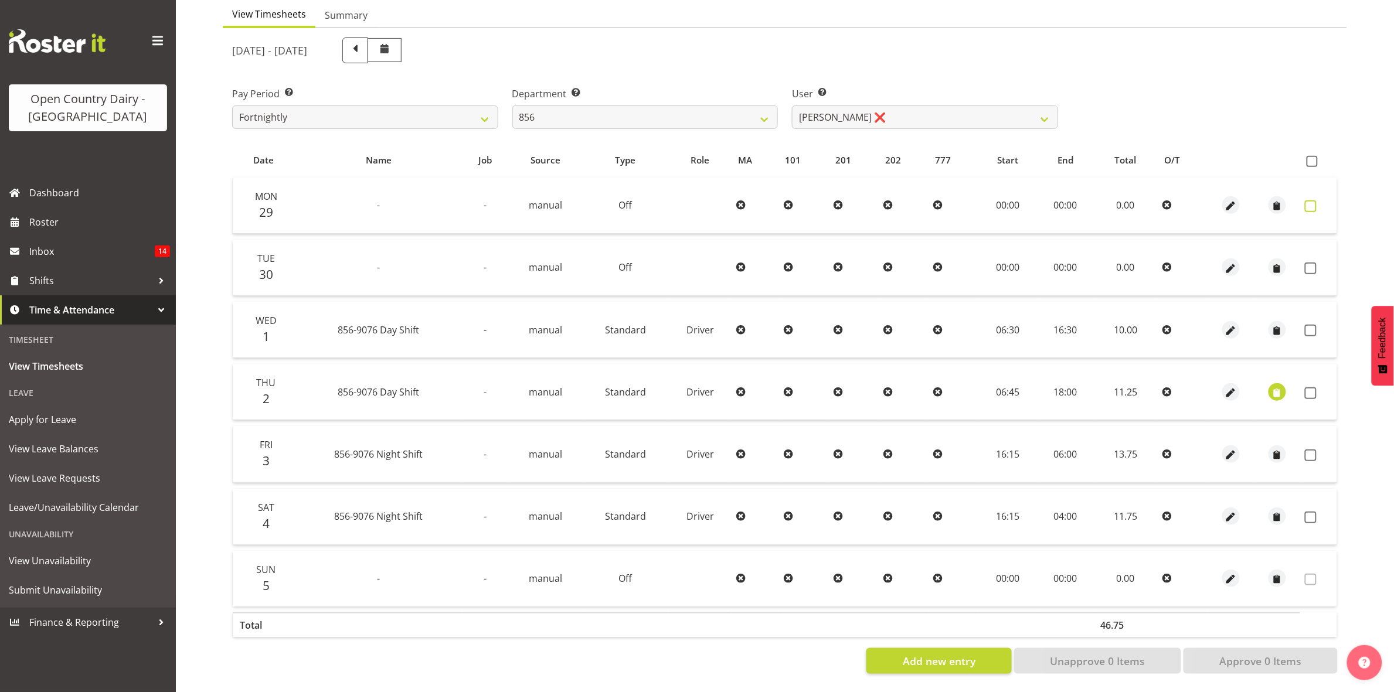
click at [1317, 200] on label at bounding box center [1314, 206] width 18 height 12
checkbox input "true"
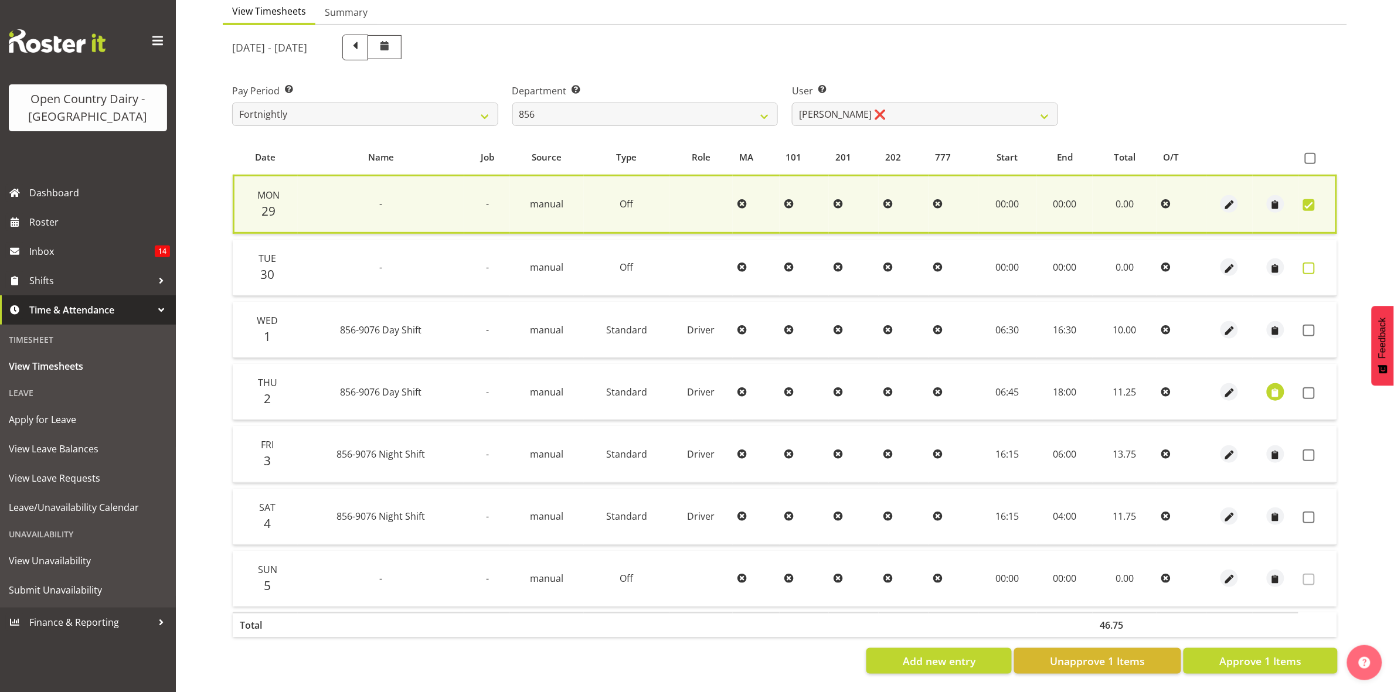
click at [1311, 263] on span at bounding box center [1309, 269] width 12 height 12
checkbox input "true"
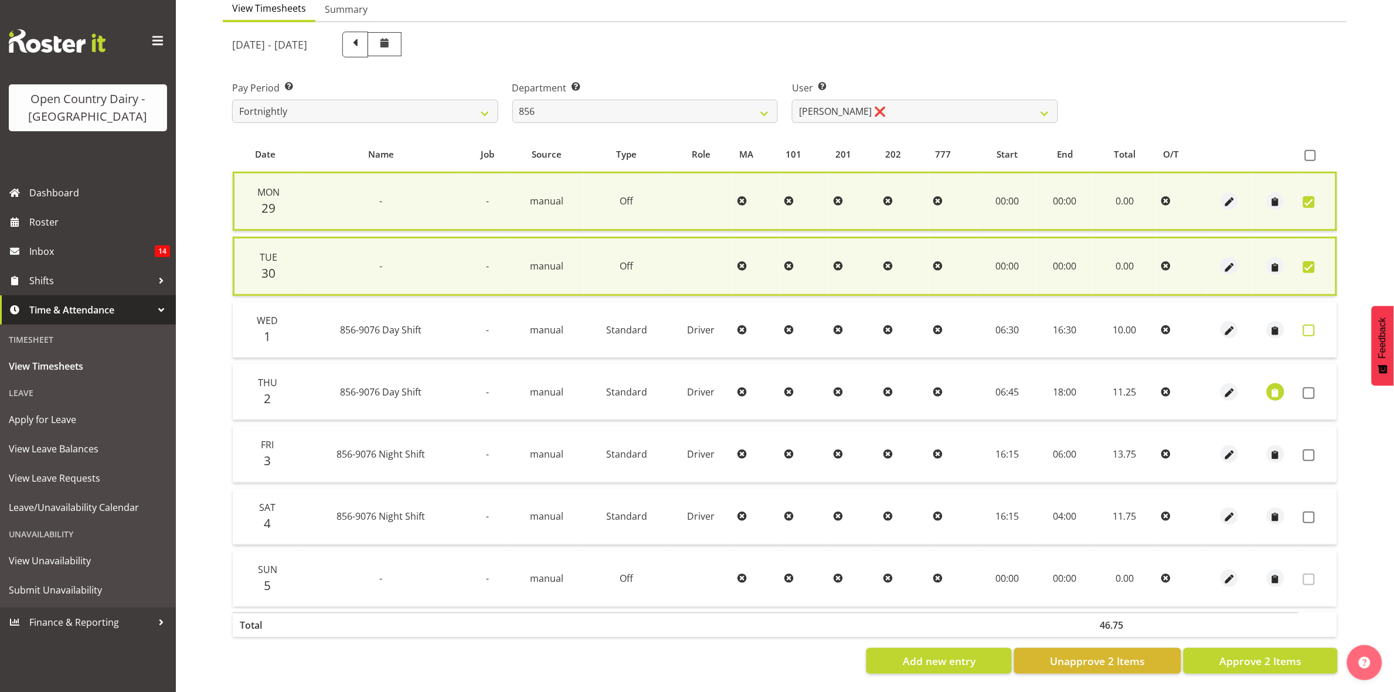
click at [1308, 325] on span at bounding box center [1309, 331] width 12 height 12
checkbox input "true"
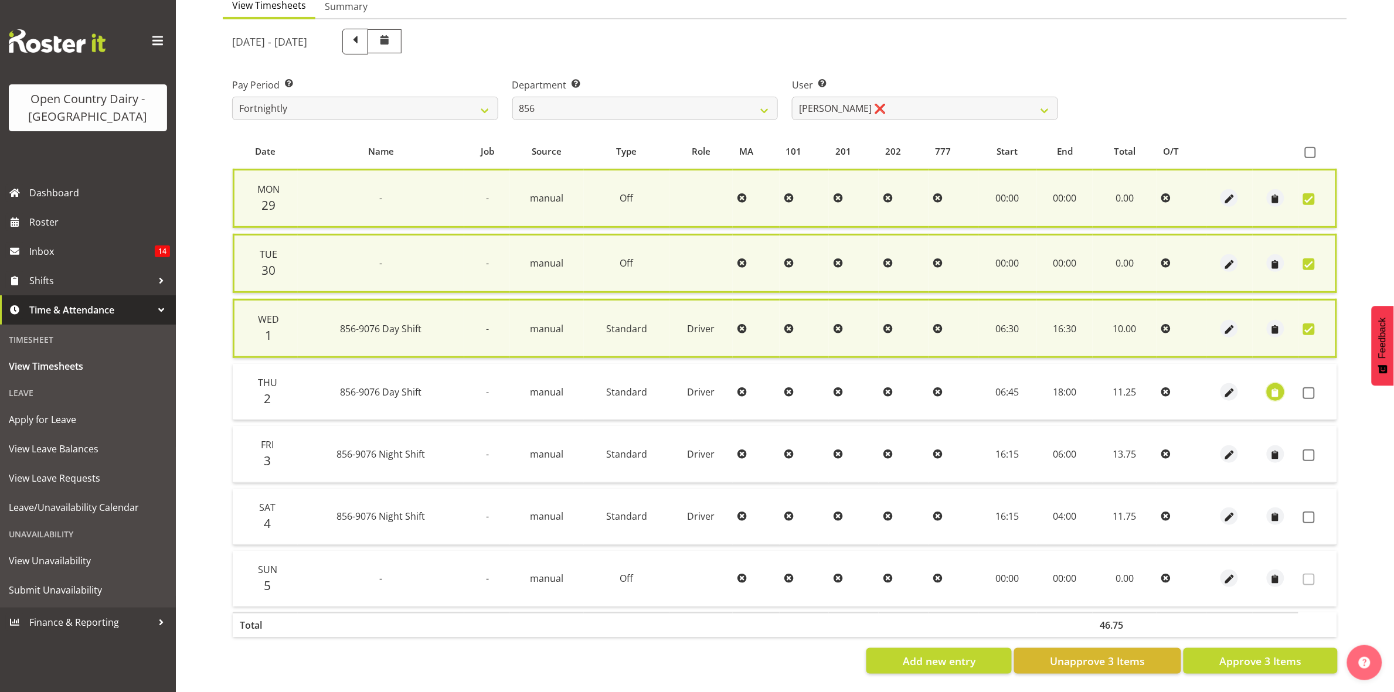
click at [1278, 388] on span "button" at bounding box center [1275, 392] width 13 height 13
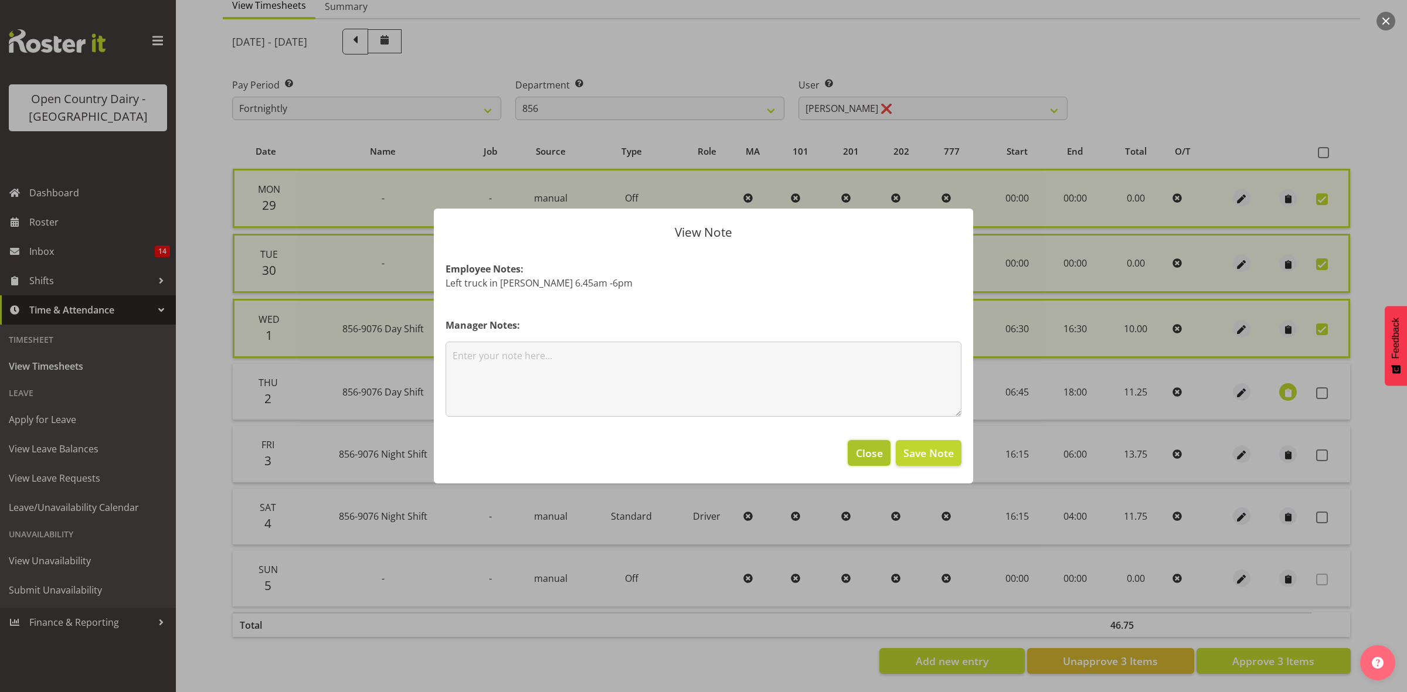
click at [863, 459] on span "Close" at bounding box center [869, 452] width 27 height 15
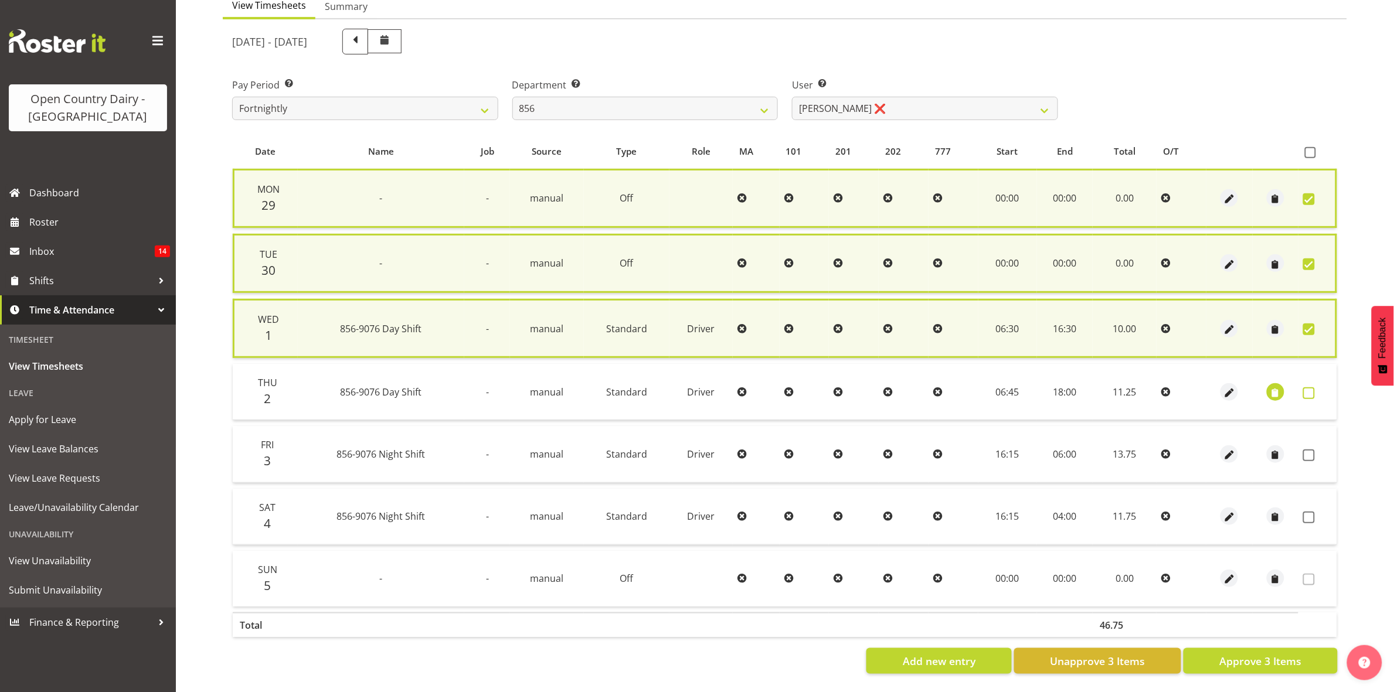
click at [1313, 387] on span at bounding box center [1309, 393] width 12 height 12
checkbox input "true"
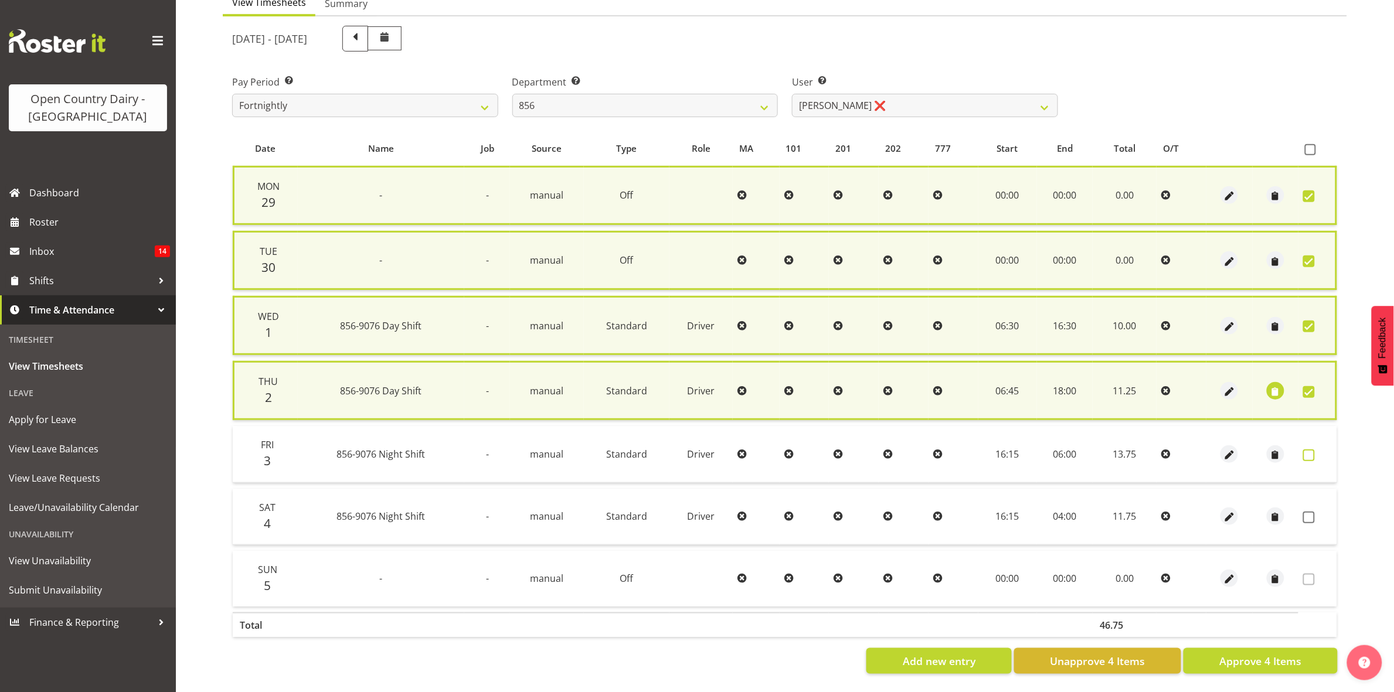
click at [1307, 456] on span at bounding box center [1309, 456] width 12 height 12
checkbox input "true"
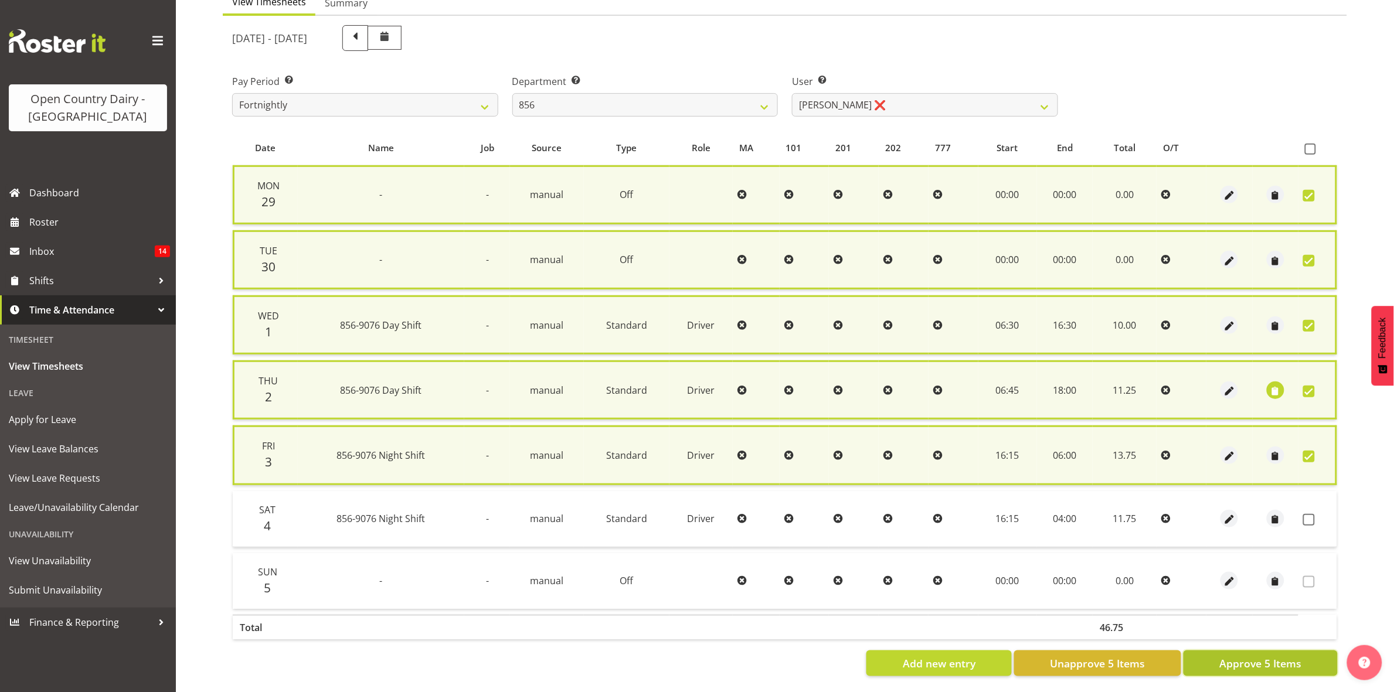
click at [1267, 667] on span "Approve 5 Items" at bounding box center [1260, 663] width 82 height 15
checkbox input "false"
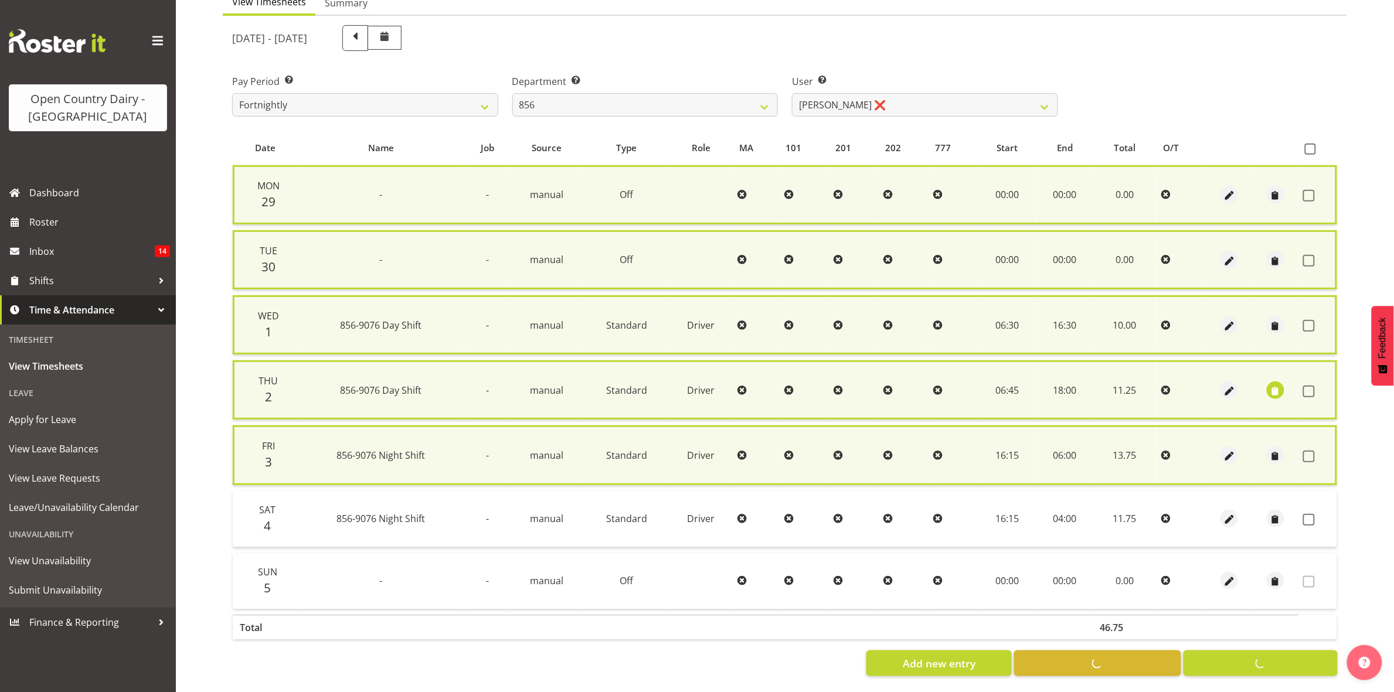
checkbox input "false"
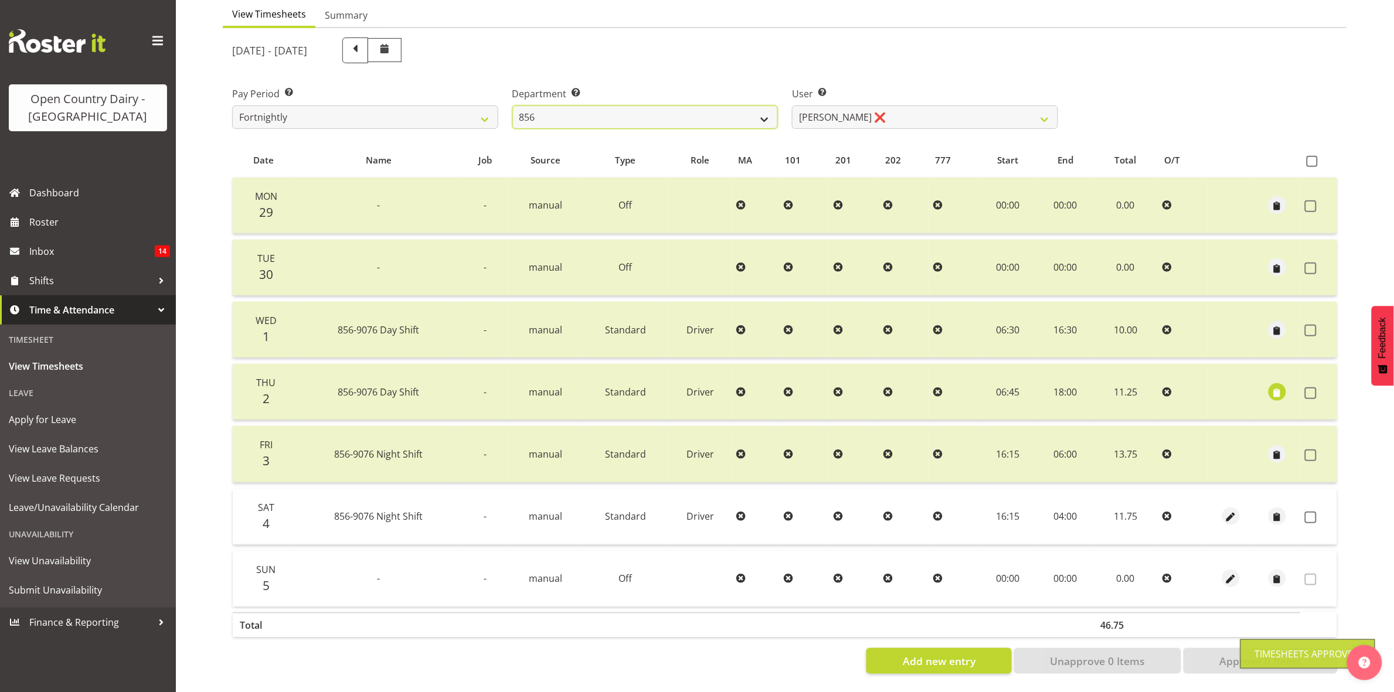
click at [761, 109] on select "734 735 736 737 738 739 851 853 854 855 856 858 861 862 865 867-9032 868 869 87…" at bounding box center [645, 117] width 266 height 23
click at [512, 106] on select "734 735 736 737 738 739 851 853 854 855 856 858 861 862 865 867-9032 868 869 87…" at bounding box center [645, 117] width 266 height 23
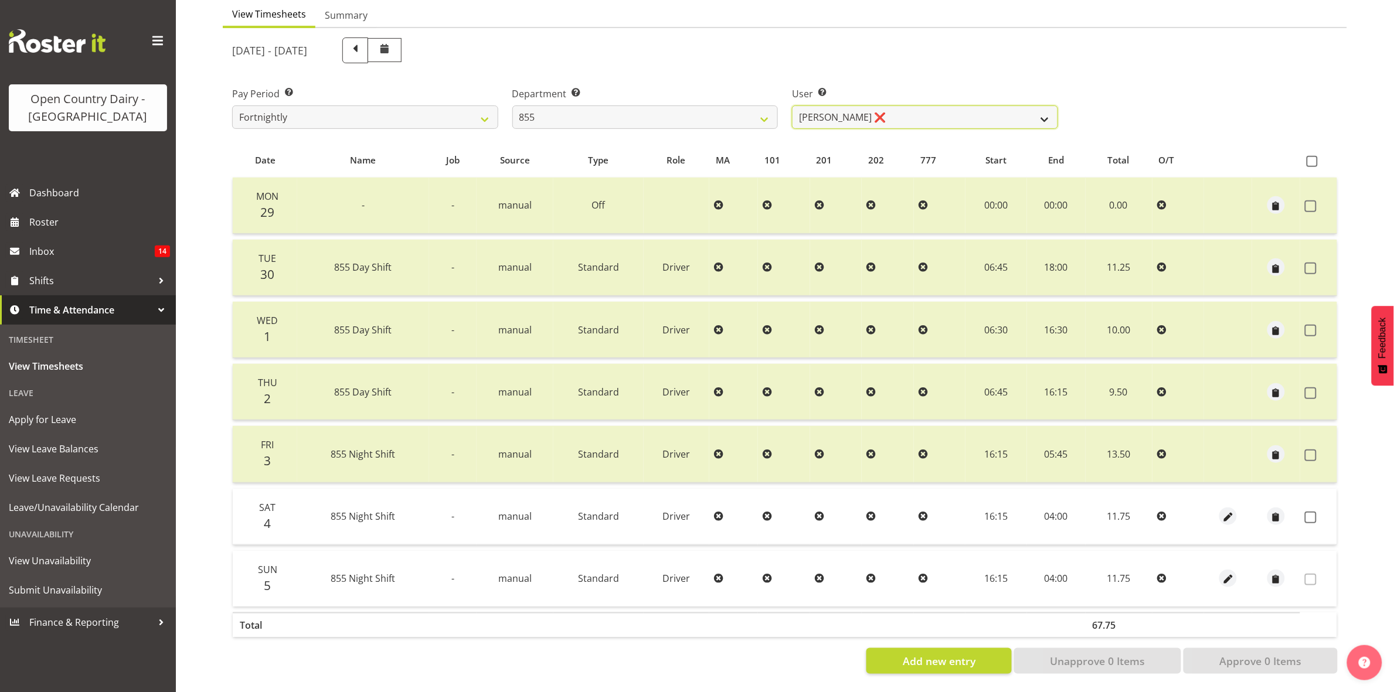
click at [1044, 106] on select "Leon Harrison ❌ Nathan Vincent ❌ Wayne Jukes ❌" at bounding box center [925, 117] width 266 height 23
click at [756, 109] on select "734 735 736 737 738 739 851 853 854 855 856 858 861 862 865 867-9032 868 869 87…" at bounding box center [645, 117] width 266 height 23
select select "671"
click at [512, 106] on select "734 735 736 737 738 739 851 853 854 855 856 858 861 862 865 867-9032 868 869 87…" at bounding box center [645, 117] width 266 height 23
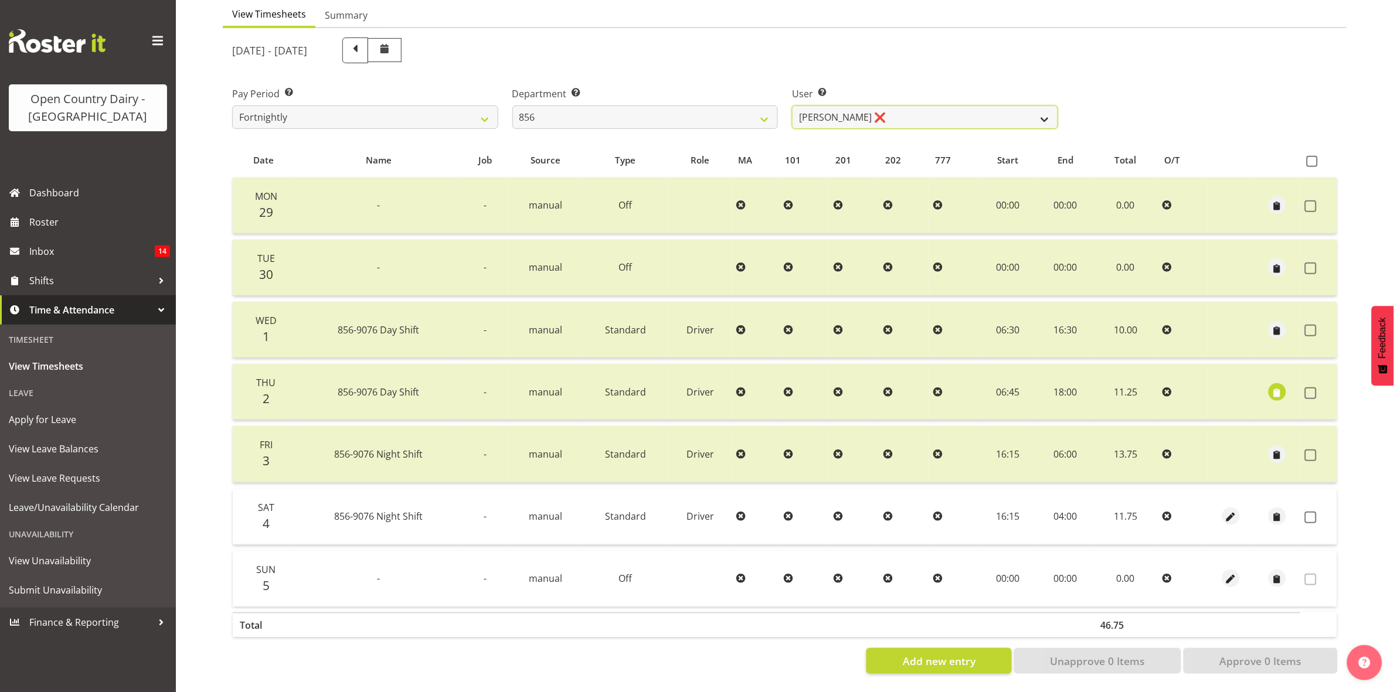
click at [941, 107] on select "Bradley Parkhill ❌ James Matheson ❌ Jason Vercoe ❌ Tony Lee ❌" at bounding box center [925, 117] width 266 height 23
select select "10196"
click at [792, 106] on select "Bradley Parkhill ❌ James Matheson ❌ Jason Vercoe ❌ Tony Lee ❌" at bounding box center [925, 117] width 266 height 23
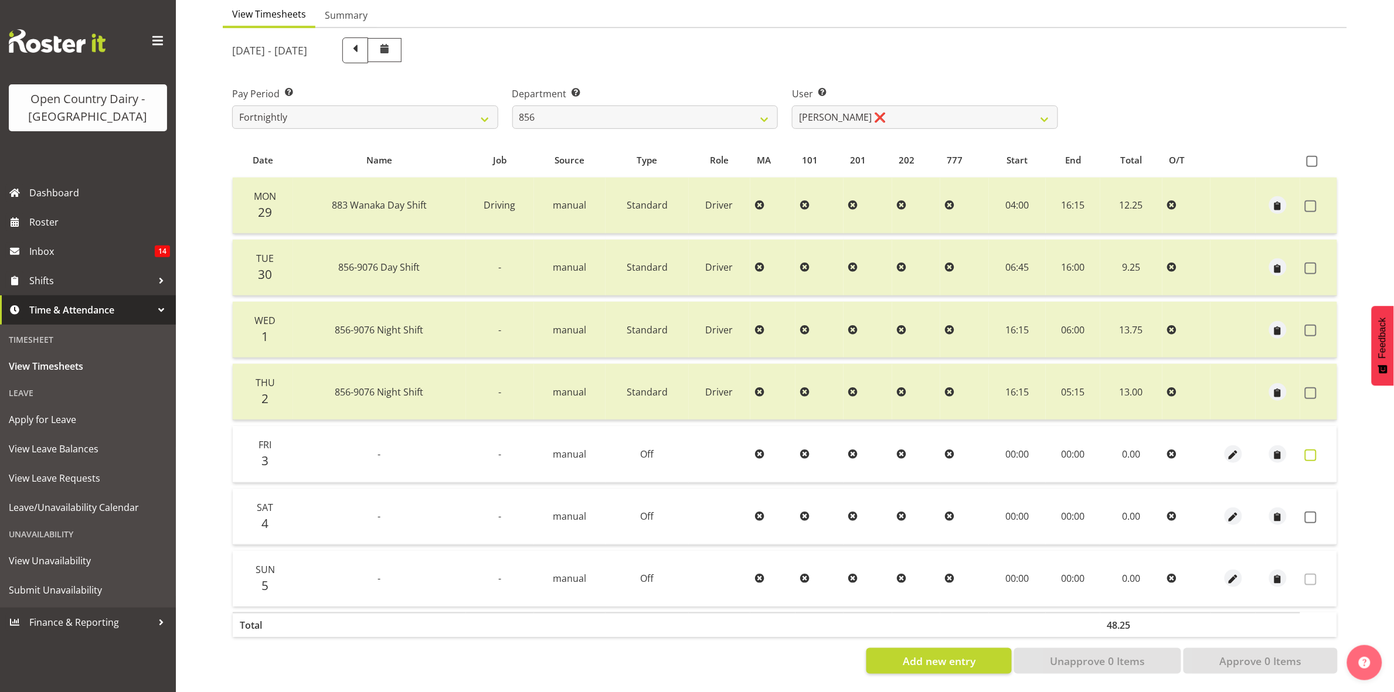
click at [1317, 450] on label at bounding box center [1314, 456] width 18 height 12
checkbox input "true"
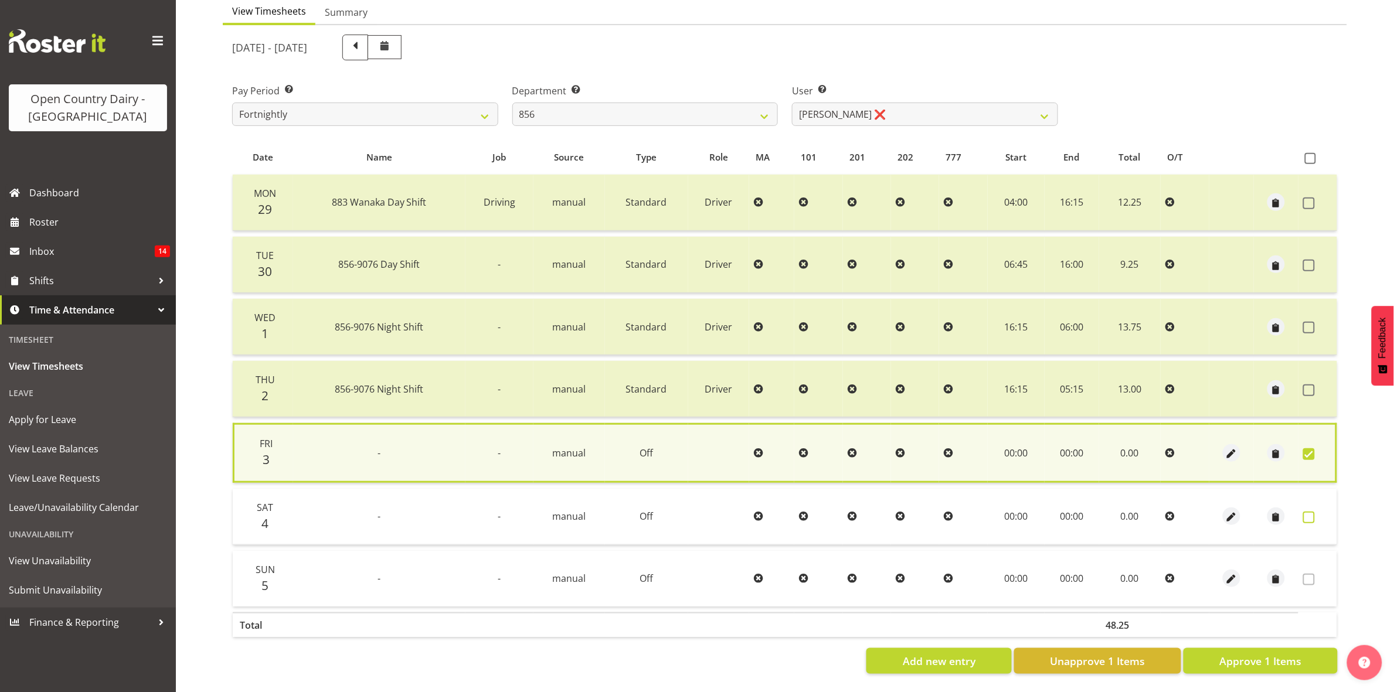
click at [1306, 512] on span at bounding box center [1309, 518] width 12 height 12
checkbox input "true"
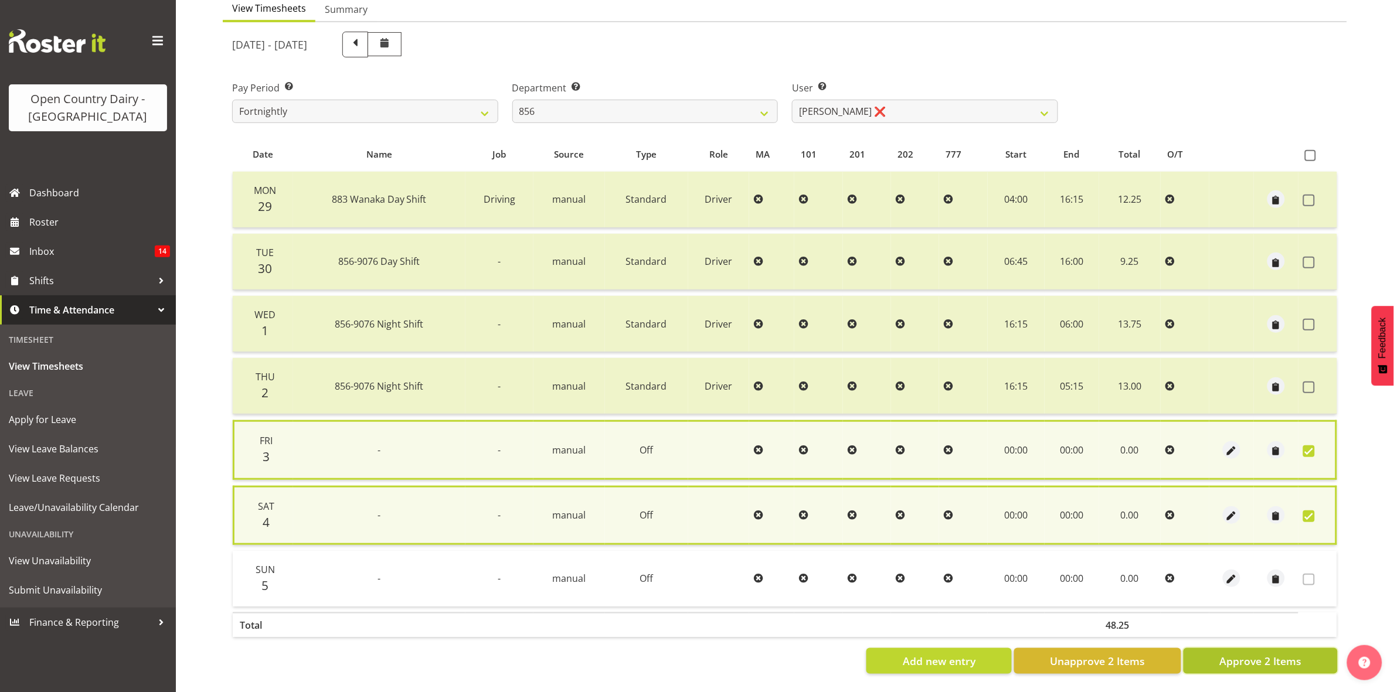
click at [1270, 654] on span "Approve 2 Items" at bounding box center [1260, 661] width 82 height 15
checkbox input "false"
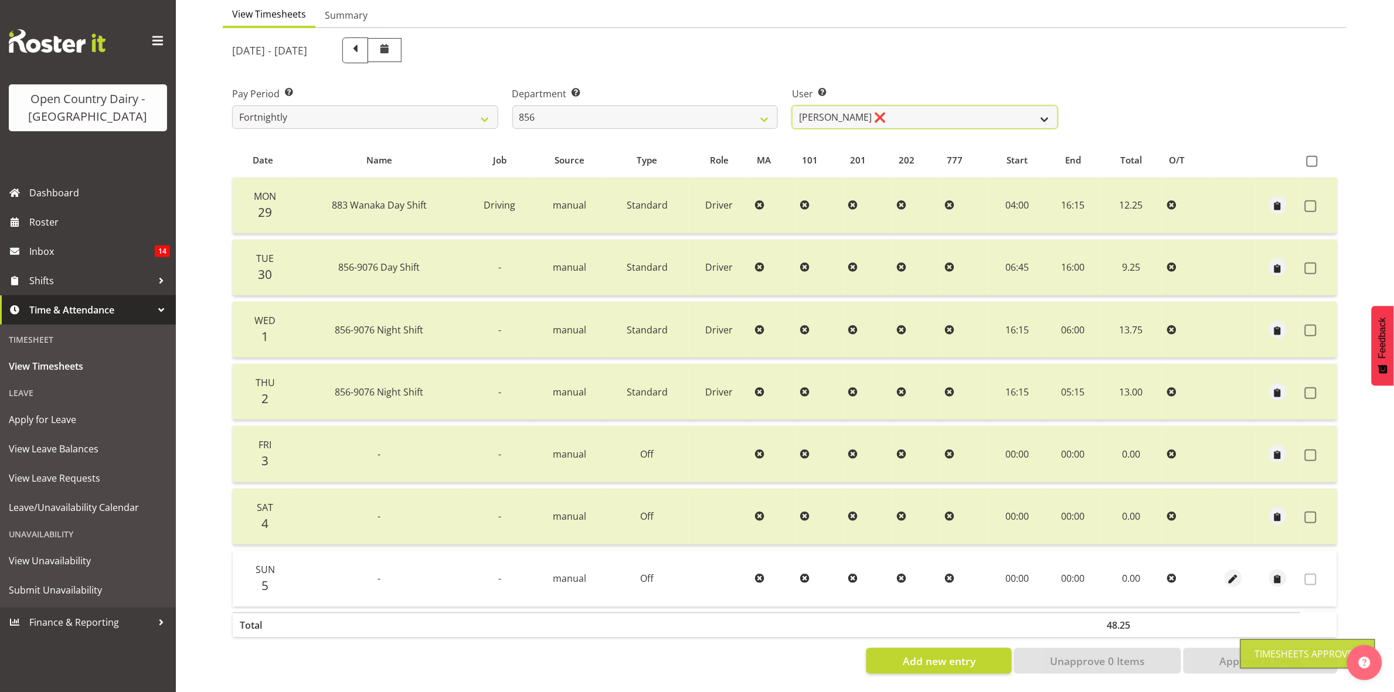
click at [1046, 107] on select "Bradley Parkhill ❌ James Matheson ❌ Jason Vercoe ❌ Tony Lee ❌" at bounding box center [925, 117] width 266 height 23
select select "7435"
click at [792, 106] on select "Bradley Parkhill ❌ James Matheson ❌ Jason Vercoe ❌ Tony Lee ❌" at bounding box center [925, 117] width 266 height 23
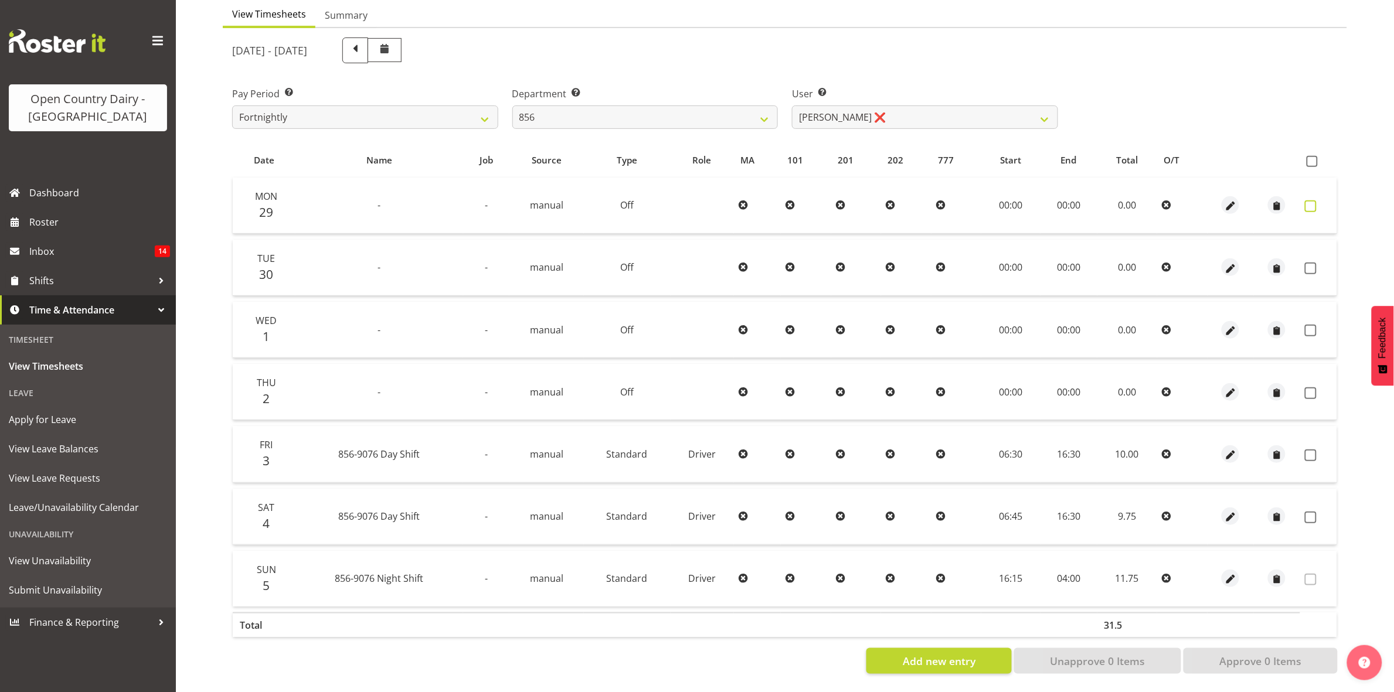
click at [1315, 200] on span at bounding box center [1311, 206] width 12 height 12
checkbox input "true"
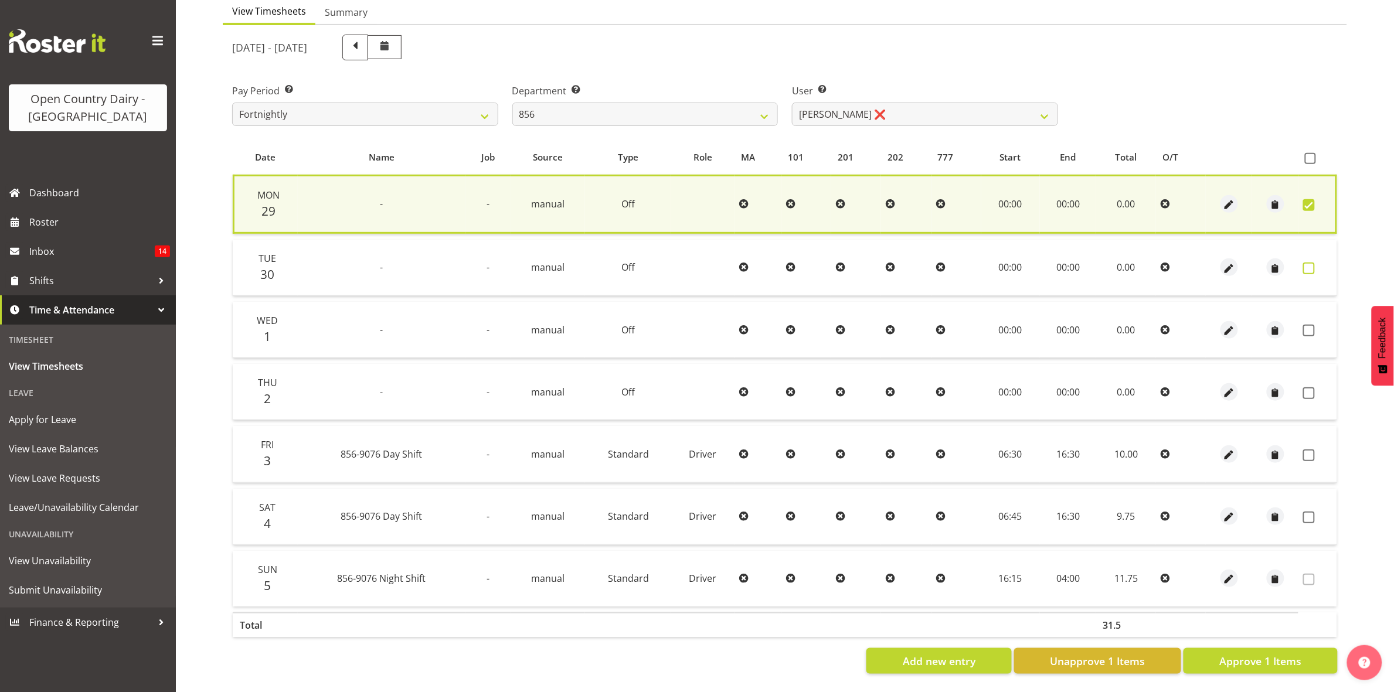
click at [1308, 263] on span at bounding box center [1309, 269] width 12 height 12
checkbox input "true"
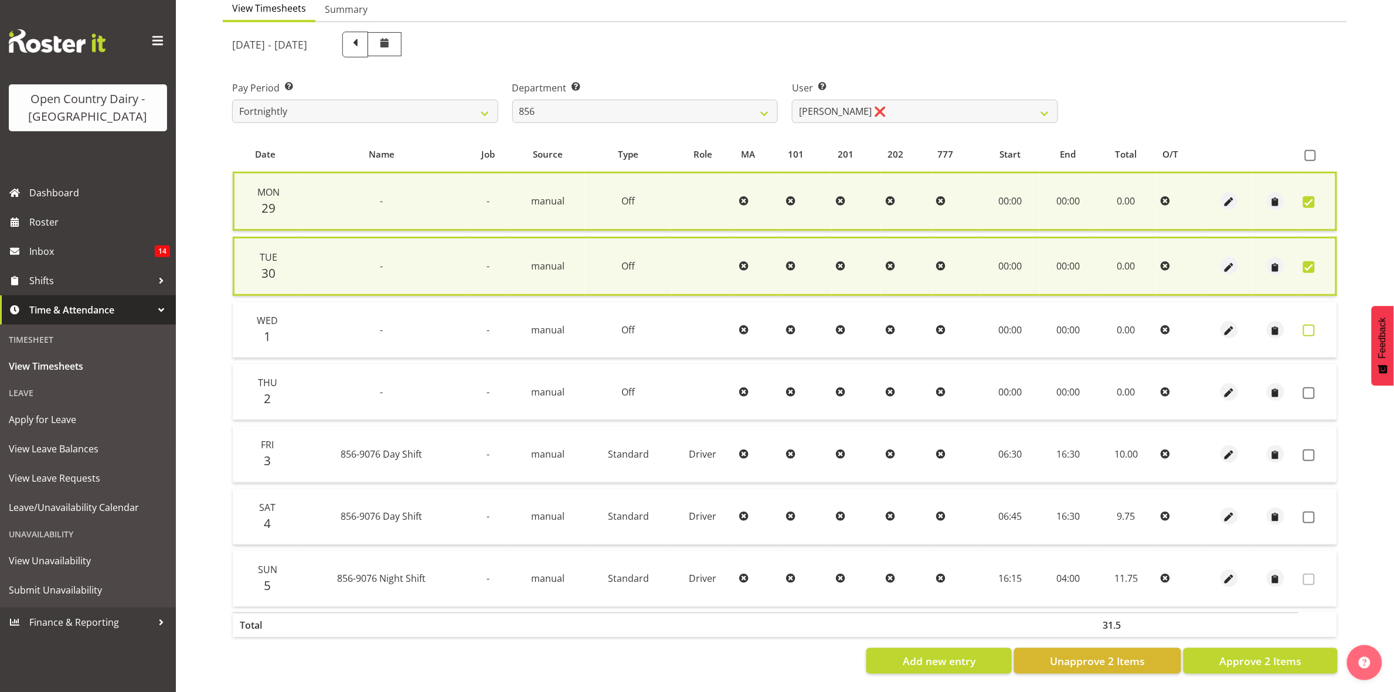
click at [1307, 325] on span at bounding box center [1309, 331] width 12 height 12
checkbox input "true"
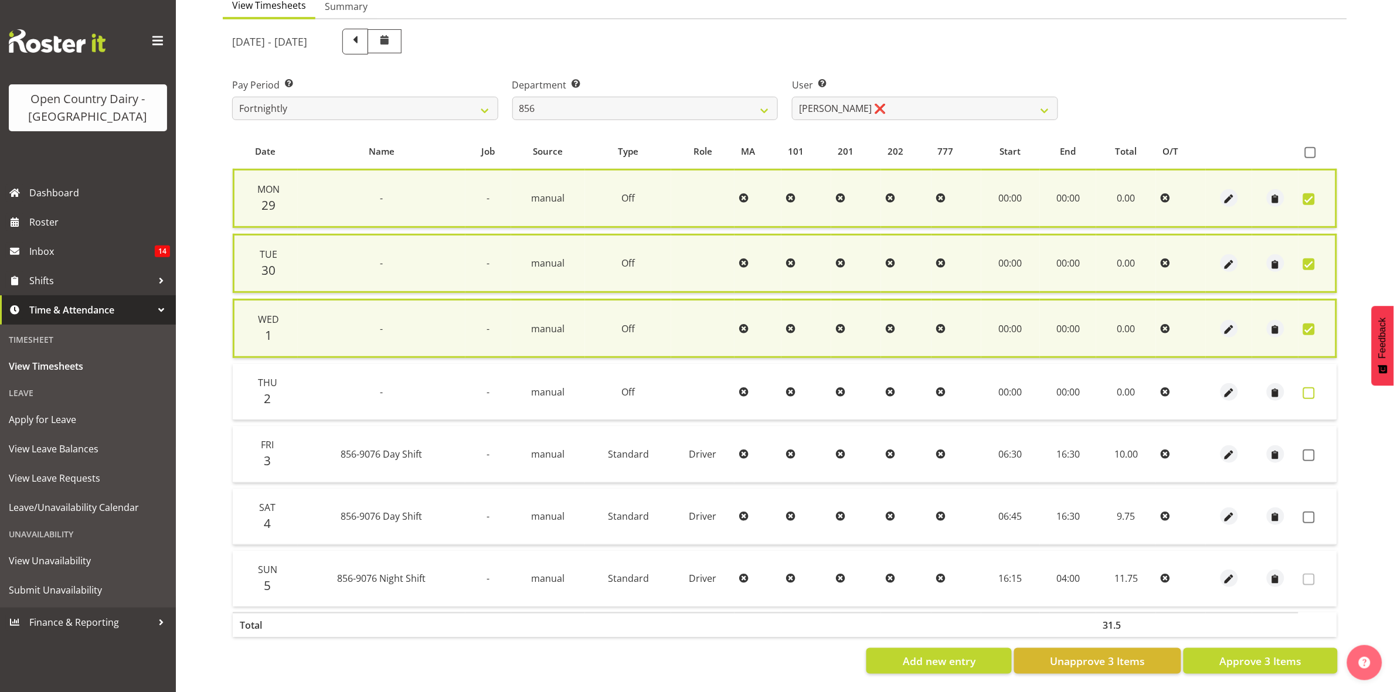
click at [1309, 387] on span at bounding box center [1309, 393] width 12 height 12
checkbox input "true"
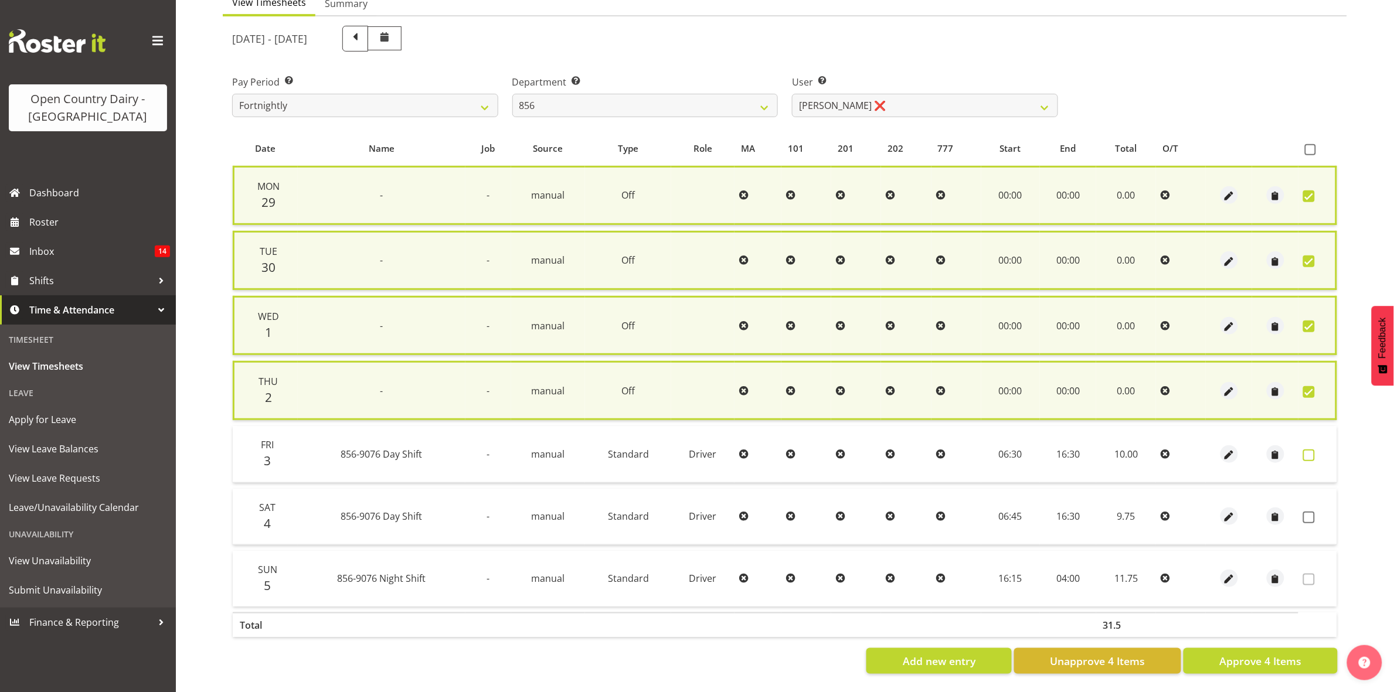
click at [1314, 450] on span at bounding box center [1309, 456] width 12 height 12
checkbox input "true"
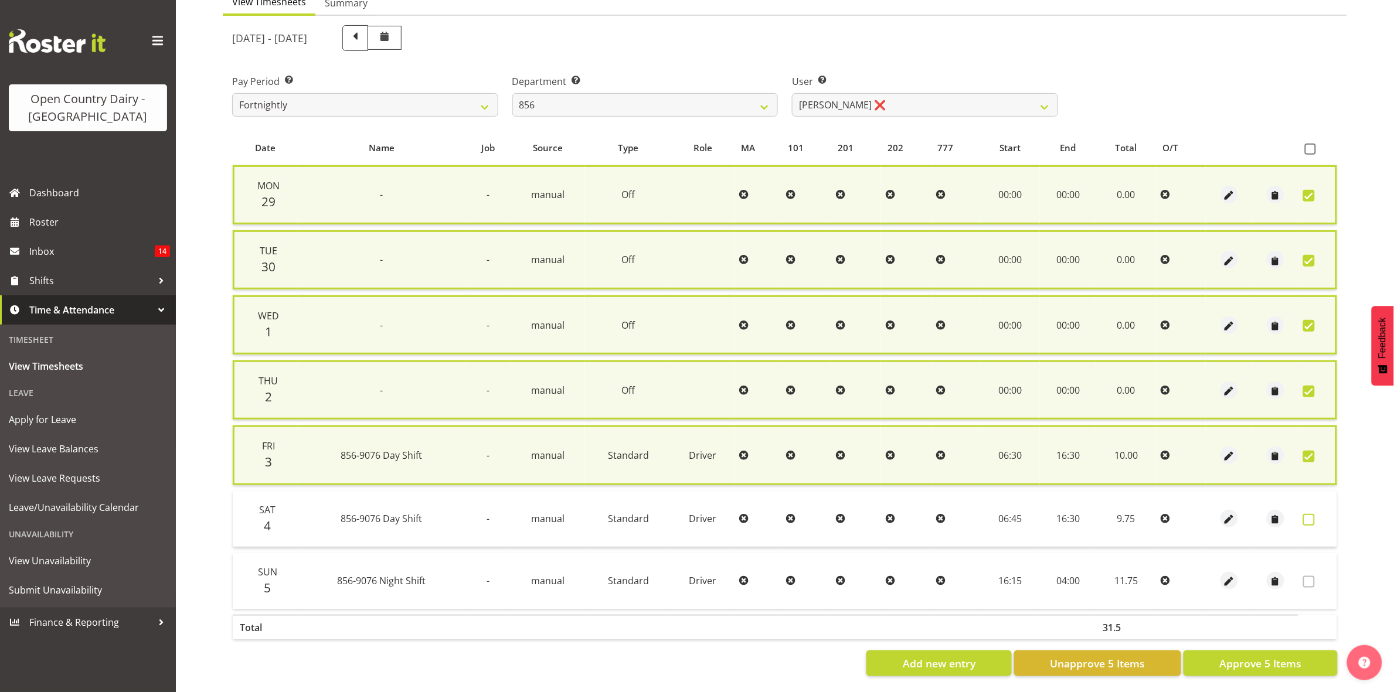
click at [1306, 516] on span at bounding box center [1309, 520] width 12 height 12
checkbox input "true"
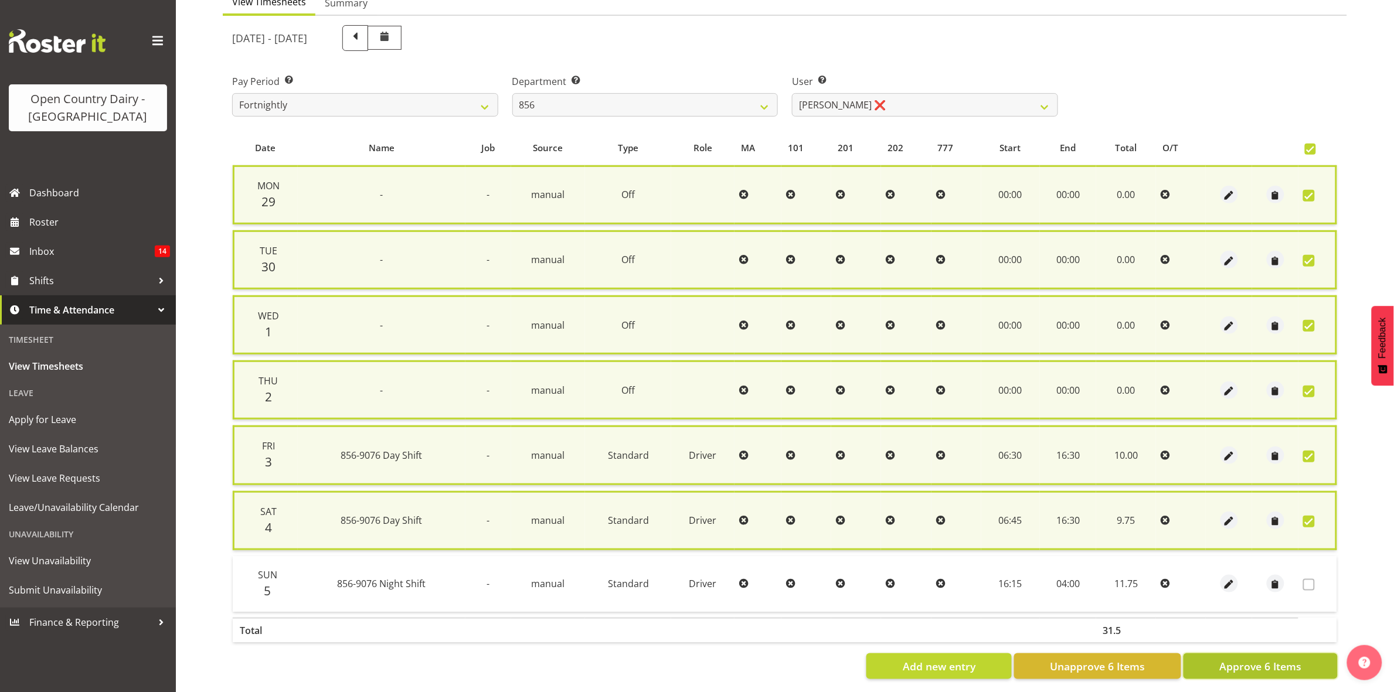
click at [1287, 667] on span "Approve 6 Items" at bounding box center [1260, 666] width 82 height 15
checkbox input "false"
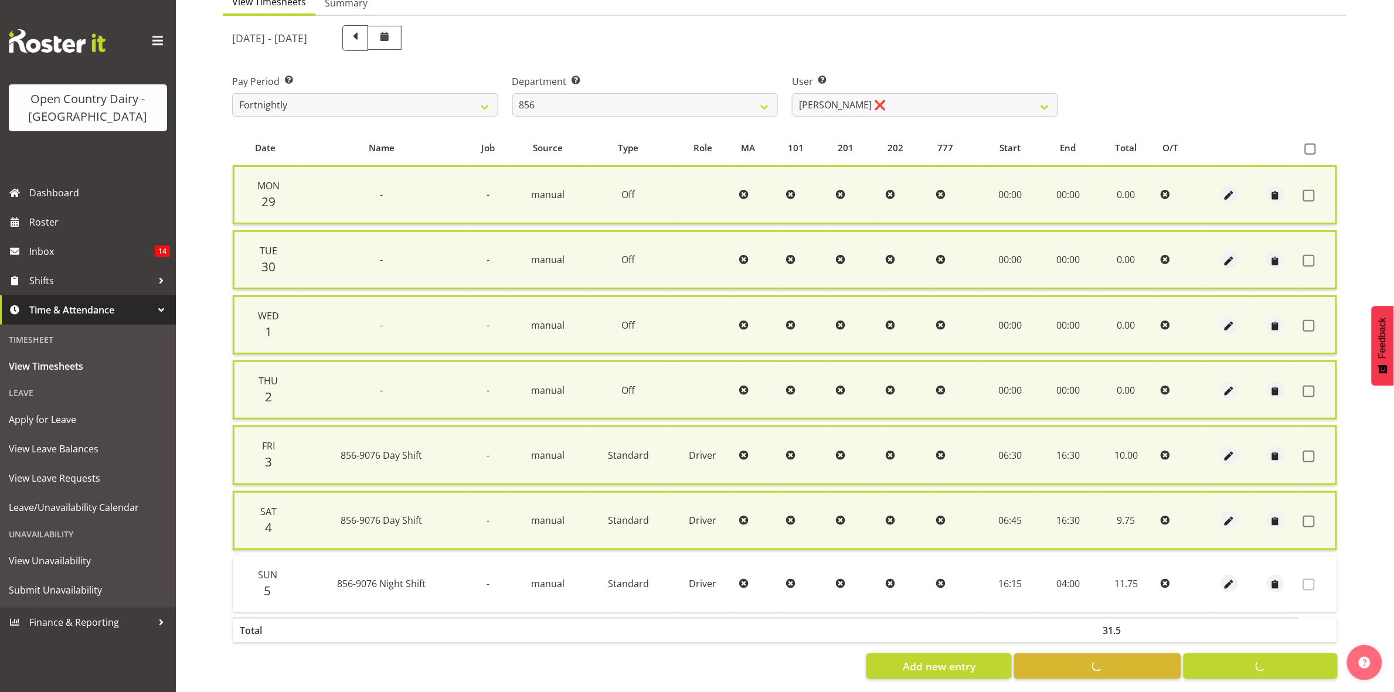
checkbox input "false"
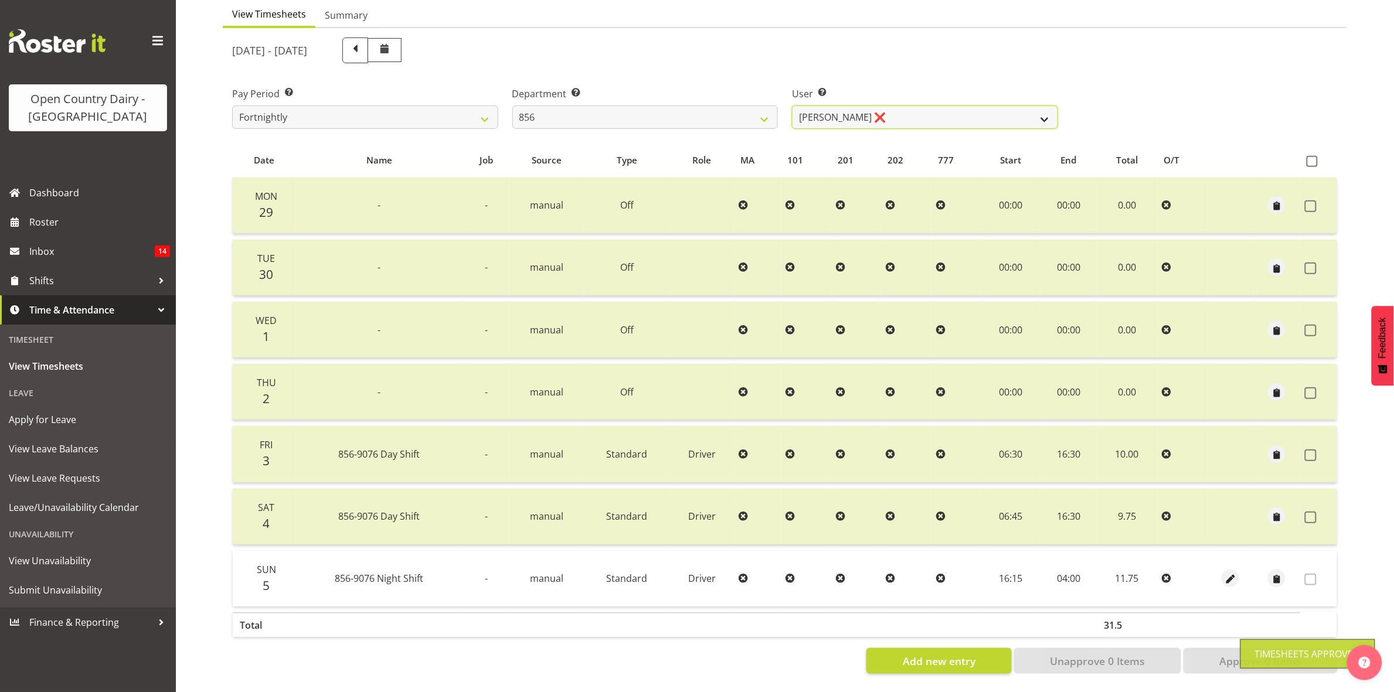
click at [1039, 106] on select "Bradley Parkhill ❌ James Matheson ❌ Jason Vercoe ❌ Tony Lee ❌" at bounding box center [925, 117] width 266 height 23
select select "8441"
click at [792, 106] on select "Bradley Parkhill ❌ James Matheson ❌ Jason Vercoe ❌ Tony Lee ❌" at bounding box center [925, 117] width 266 height 23
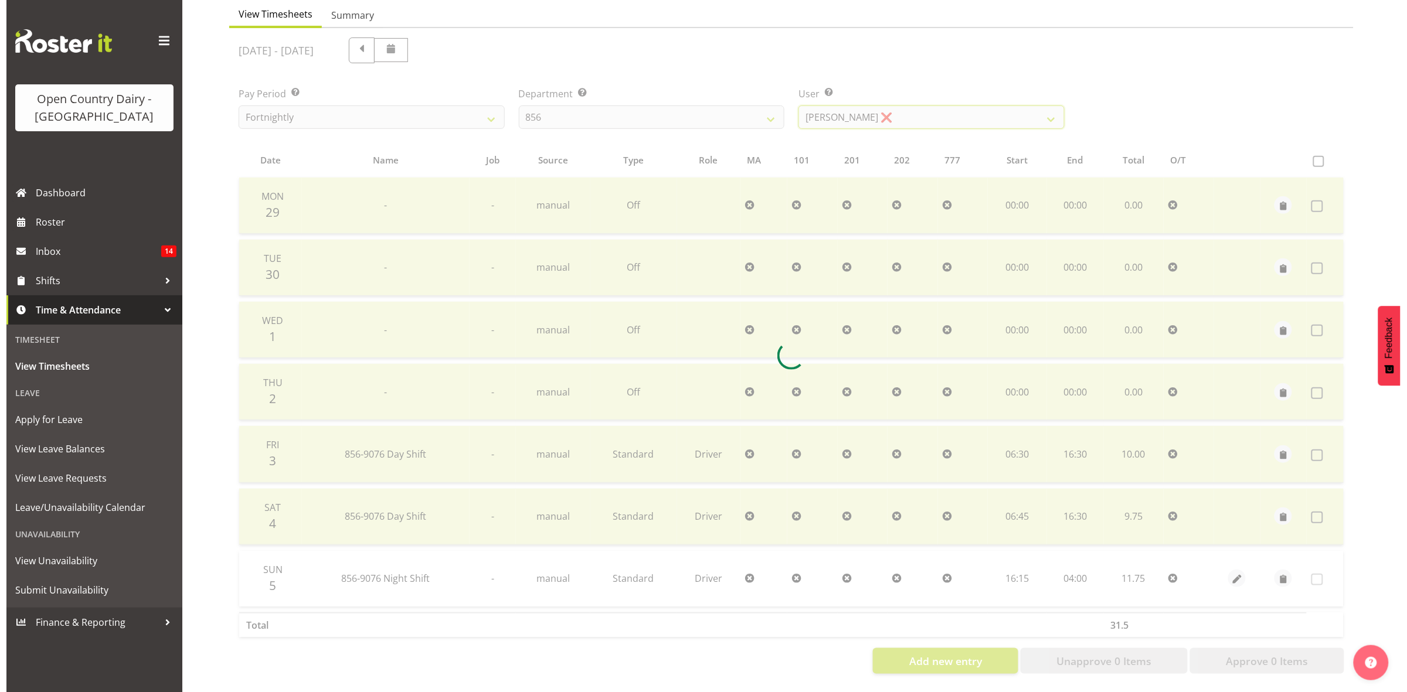
scroll to position [64, 0]
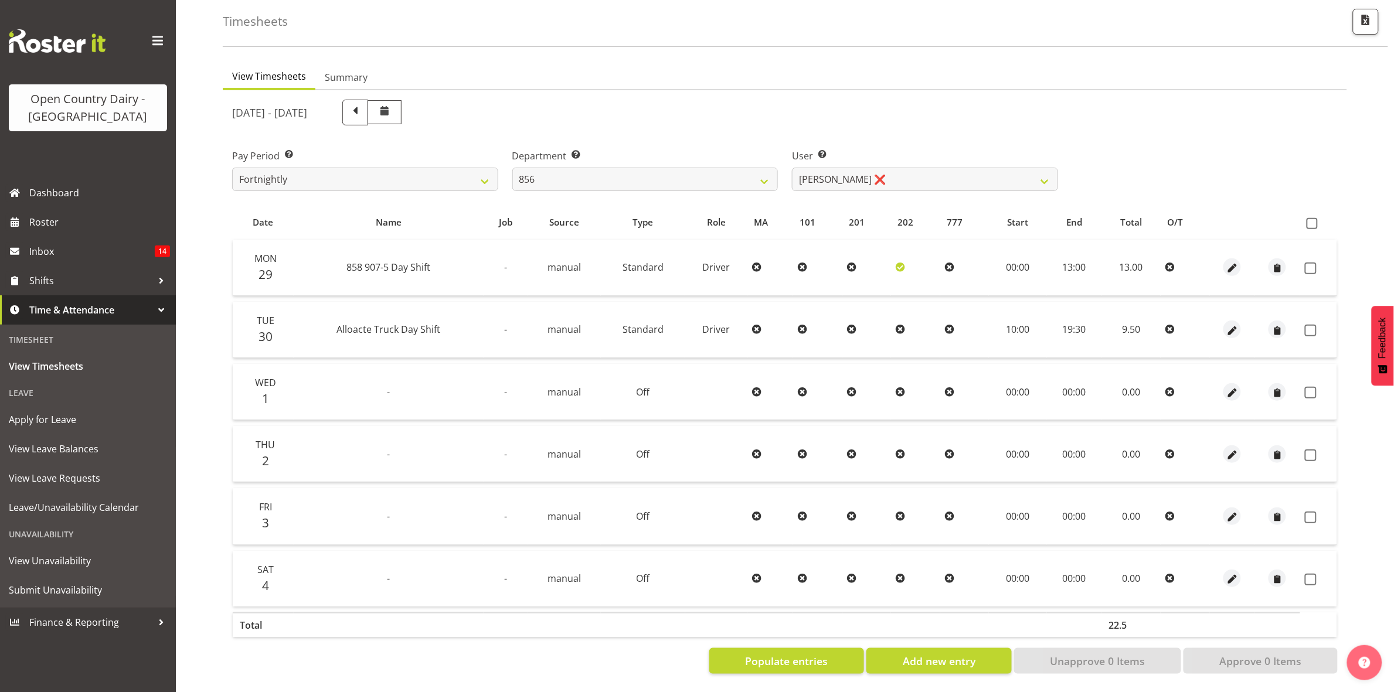
click at [1304, 254] on td at bounding box center [1318, 268] width 37 height 56
click at [1308, 263] on span at bounding box center [1311, 269] width 12 height 12
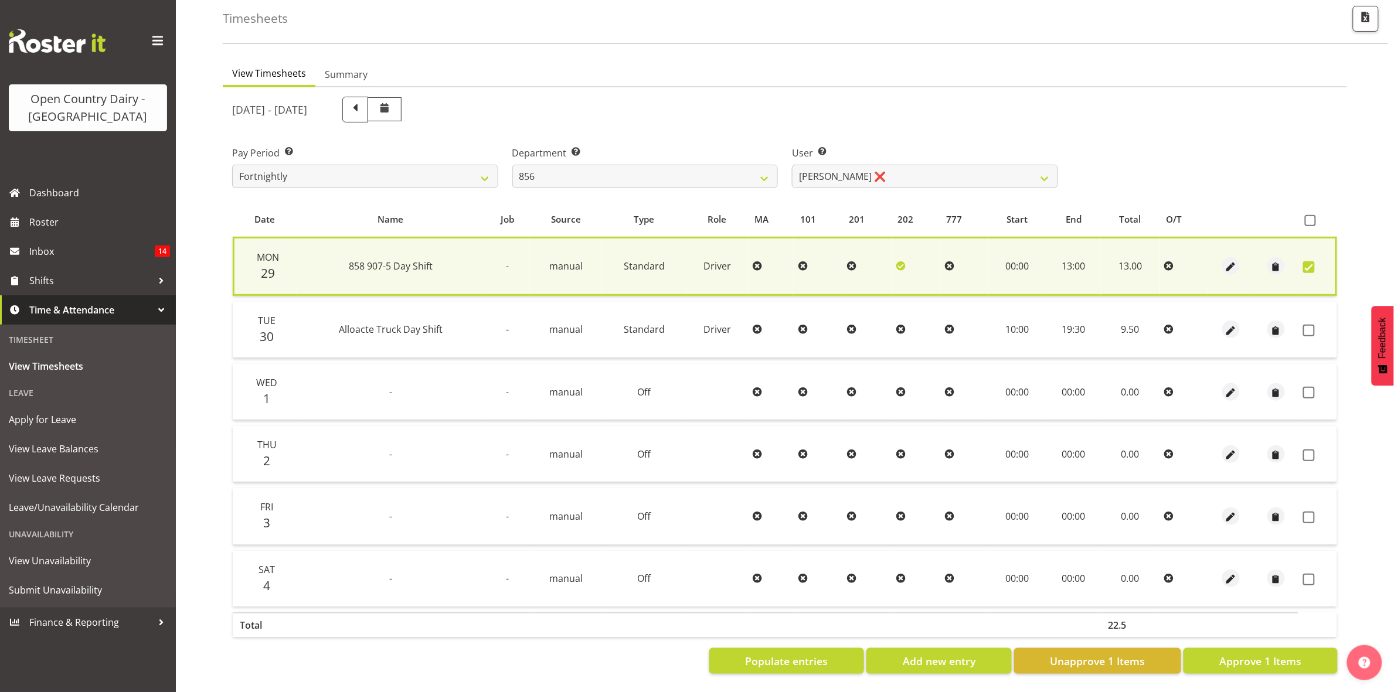
click at [1310, 261] on span at bounding box center [1309, 267] width 12 height 12
checkbox input "false"
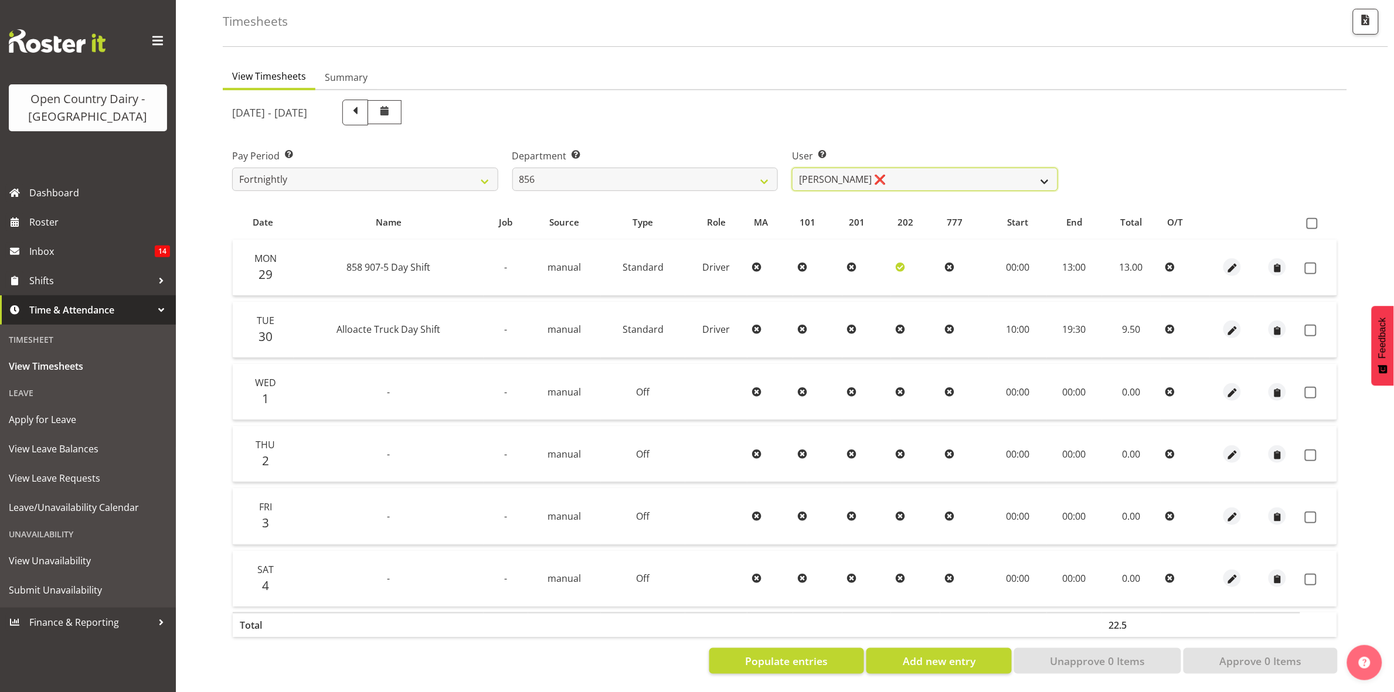
click at [1039, 171] on select "Bradley Parkhill ❌ James Matheson ❌ Jason Vercoe ❌ Tony Lee ❌" at bounding box center [925, 179] width 266 height 23
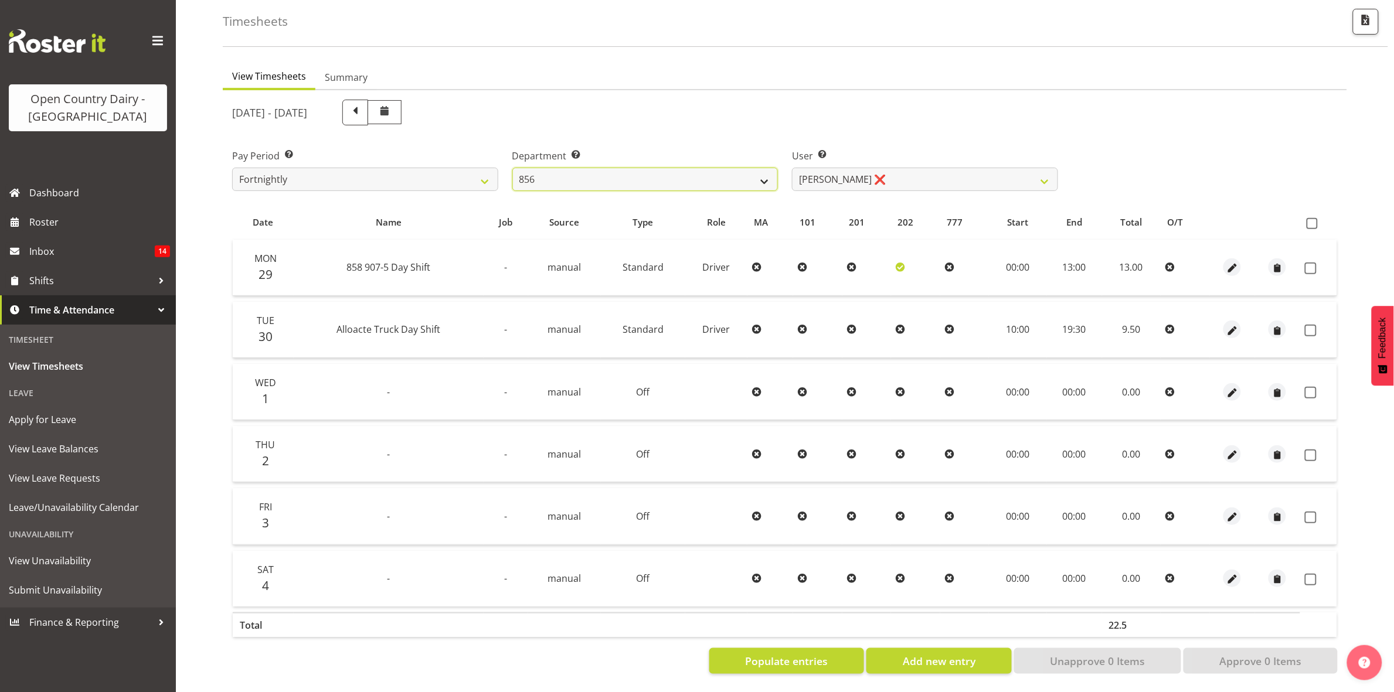
click at [770, 170] on select "734 735 736 737 738 739 851 853 854 855 856 858 861 862 865 867-9032 868 869 87…" at bounding box center [645, 179] width 266 height 23
select select "783"
click at [512, 168] on select "734 735 736 737 738 739 851 853 854 855 856 858 861 862 865 867-9032 868 869 87…" at bounding box center [645, 179] width 266 height 23
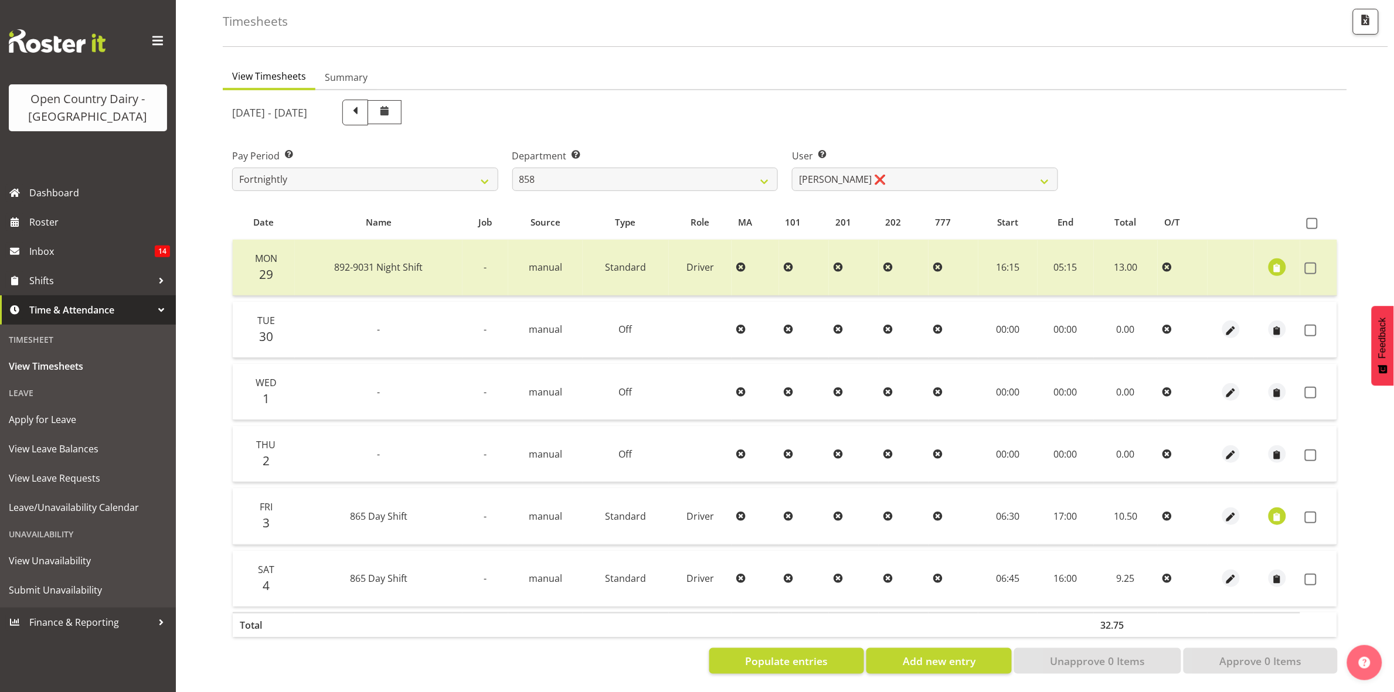
click at [1309, 324] on td at bounding box center [1318, 330] width 37 height 56
drag, startPoint x: 1309, startPoint y: 321, endPoint x: 1308, endPoint y: 376, distance: 55.1
click at [1309, 329] on td at bounding box center [1318, 330] width 37 height 56
drag, startPoint x: 1310, startPoint y: 382, endPoint x: 1307, endPoint y: 366, distance: 15.5
click at [1311, 387] on span at bounding box center [1311, 393] width 12 height 12
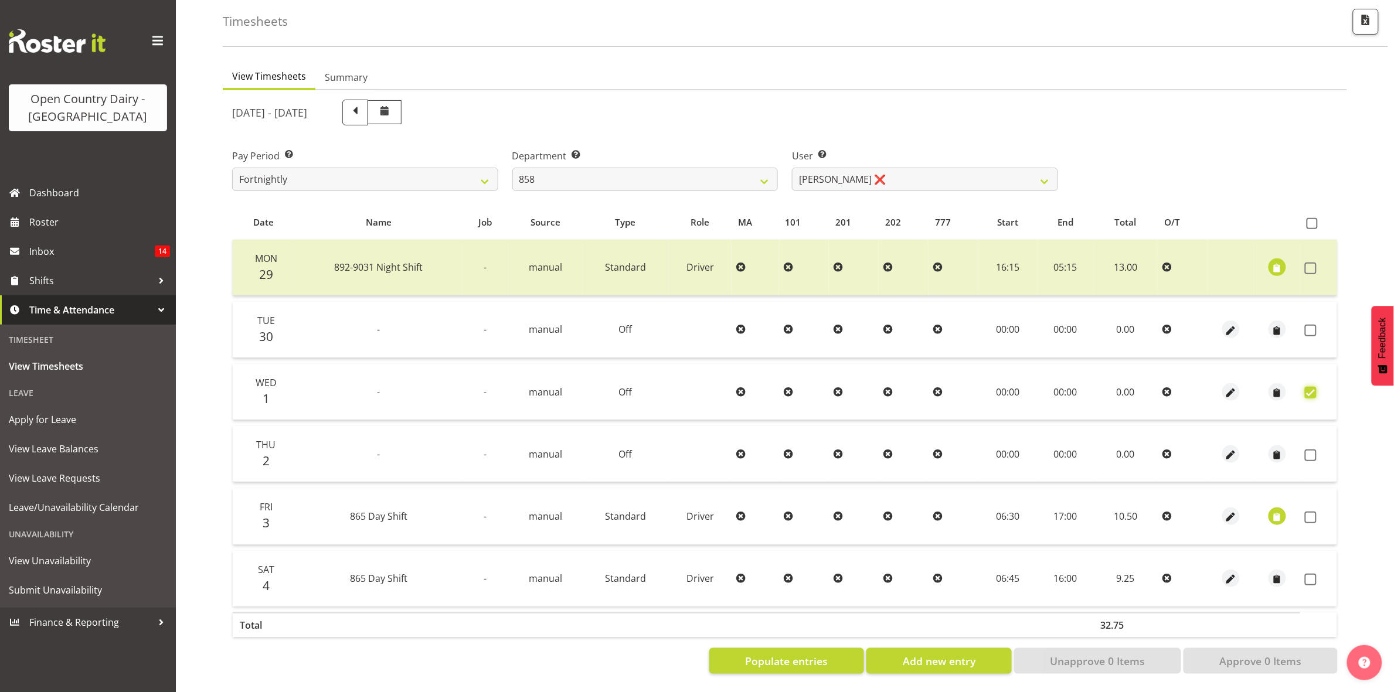
checkbox input "true"
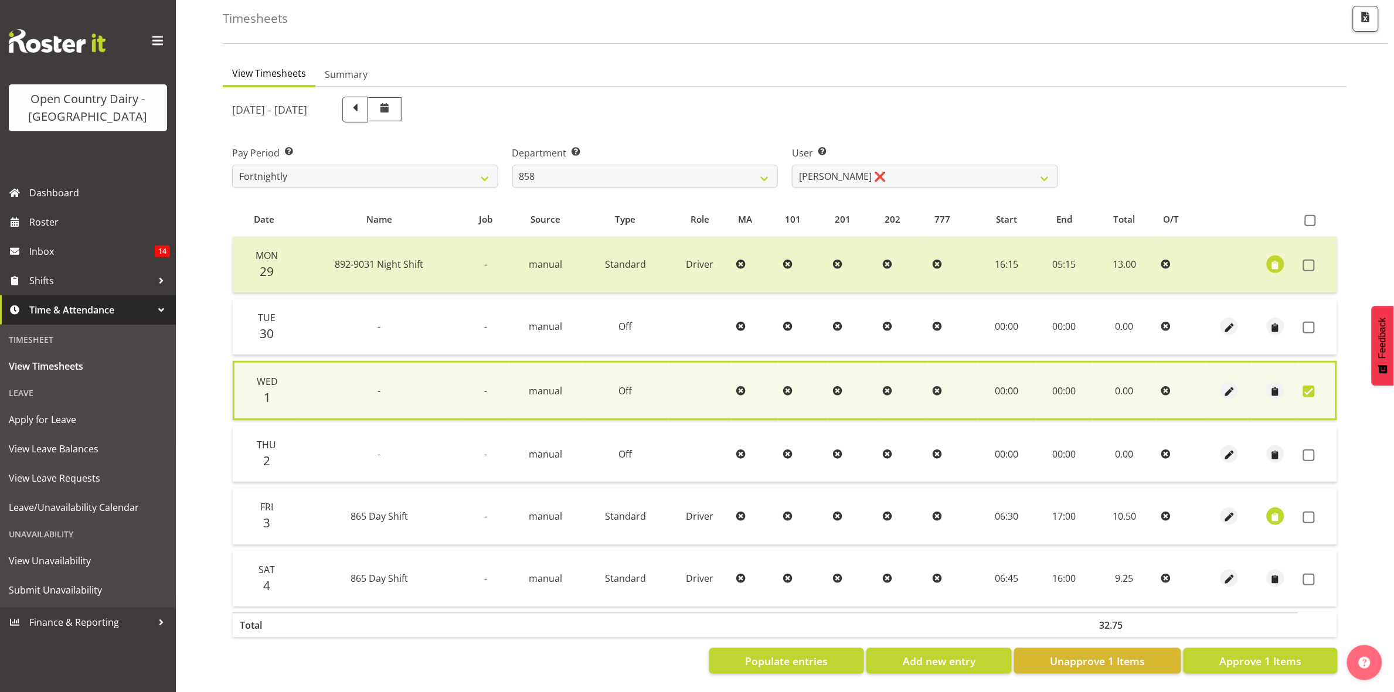
click at [1302, 317] on td at bounding box center [1317, 327] width 39 height 56
click at [1305, 322] on span at bounding box center [1309, 328] width 12 height 12
checkbox input "true"
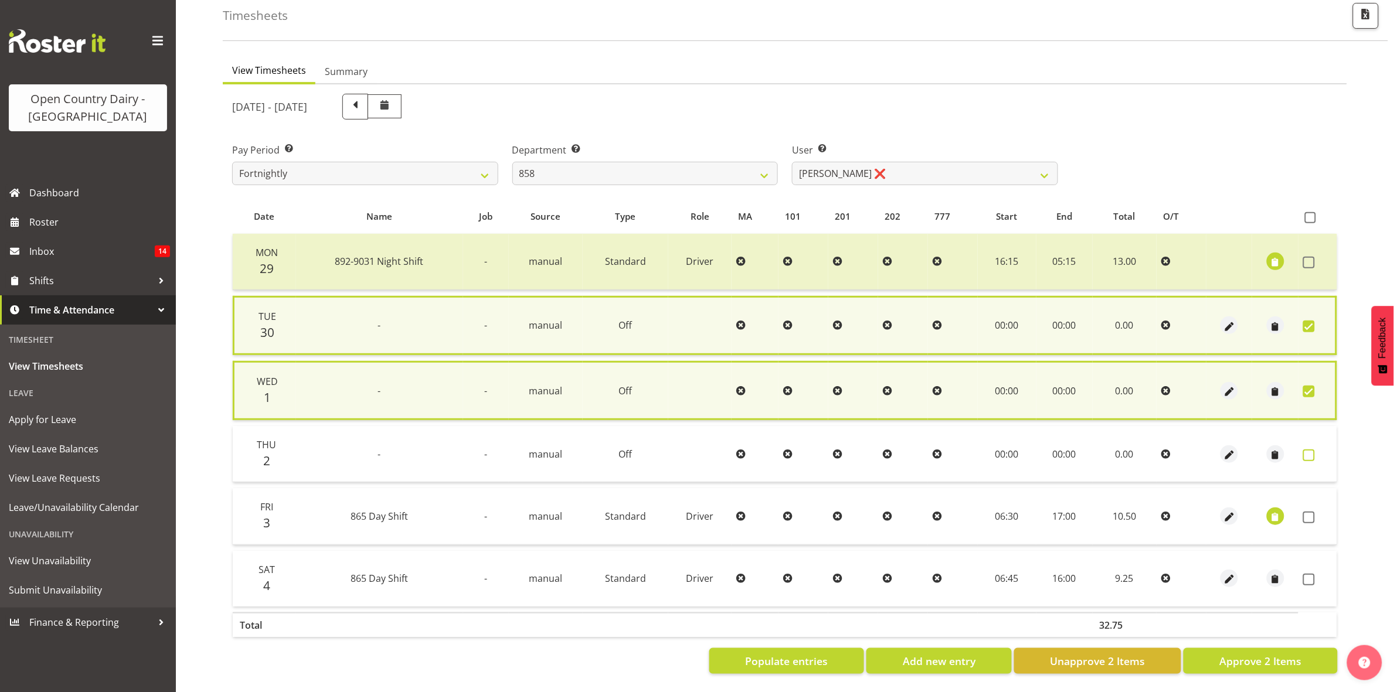
click at [1309, 450] on span at bounding box center [1309, 456] width 12 height 12
checkbox input "true"
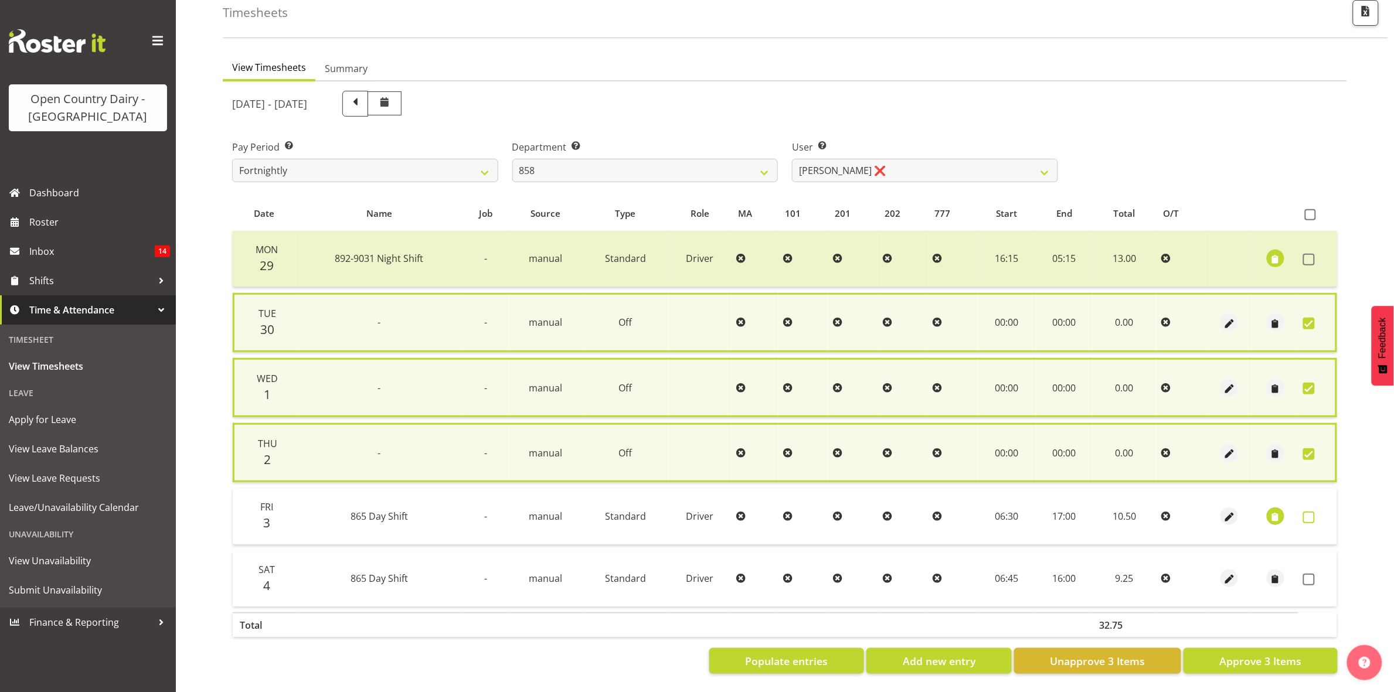
click at [1306, 512] on span at bounding box center [1309, 518] width 12 height 12
checkbox input "true"
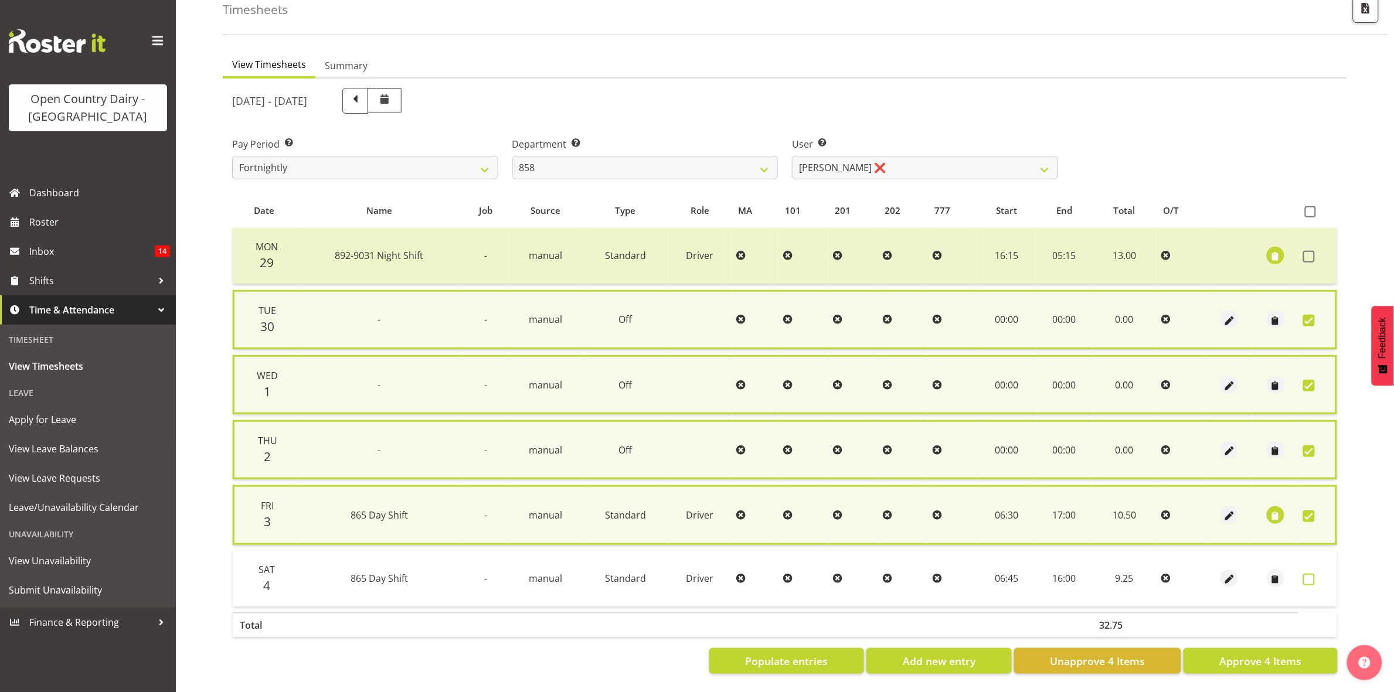
click at [1308, 579] on span at bounding box center [1309, 580] width 12 height 12
checkbox input "true"
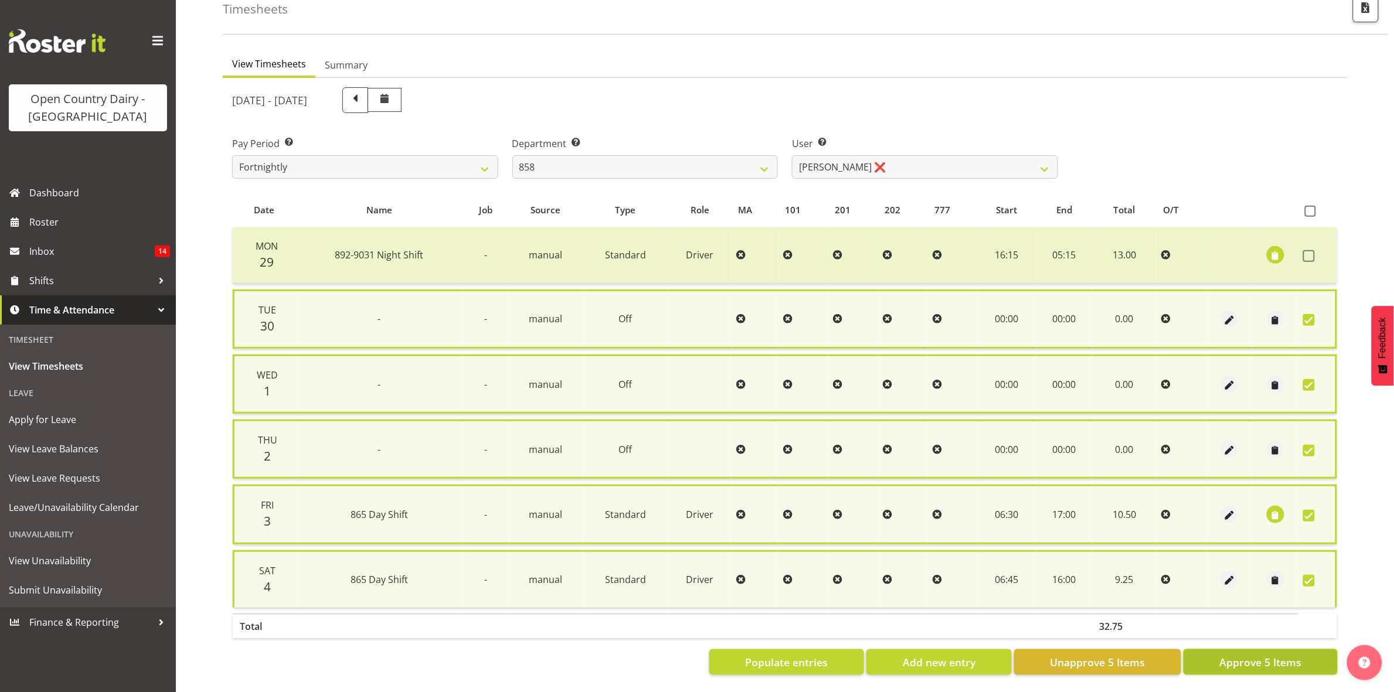
click at [1271, 661] on span "Approve 5 Items" at bounding box center [1260, 662] width 82 height 15
checkbox input "false"
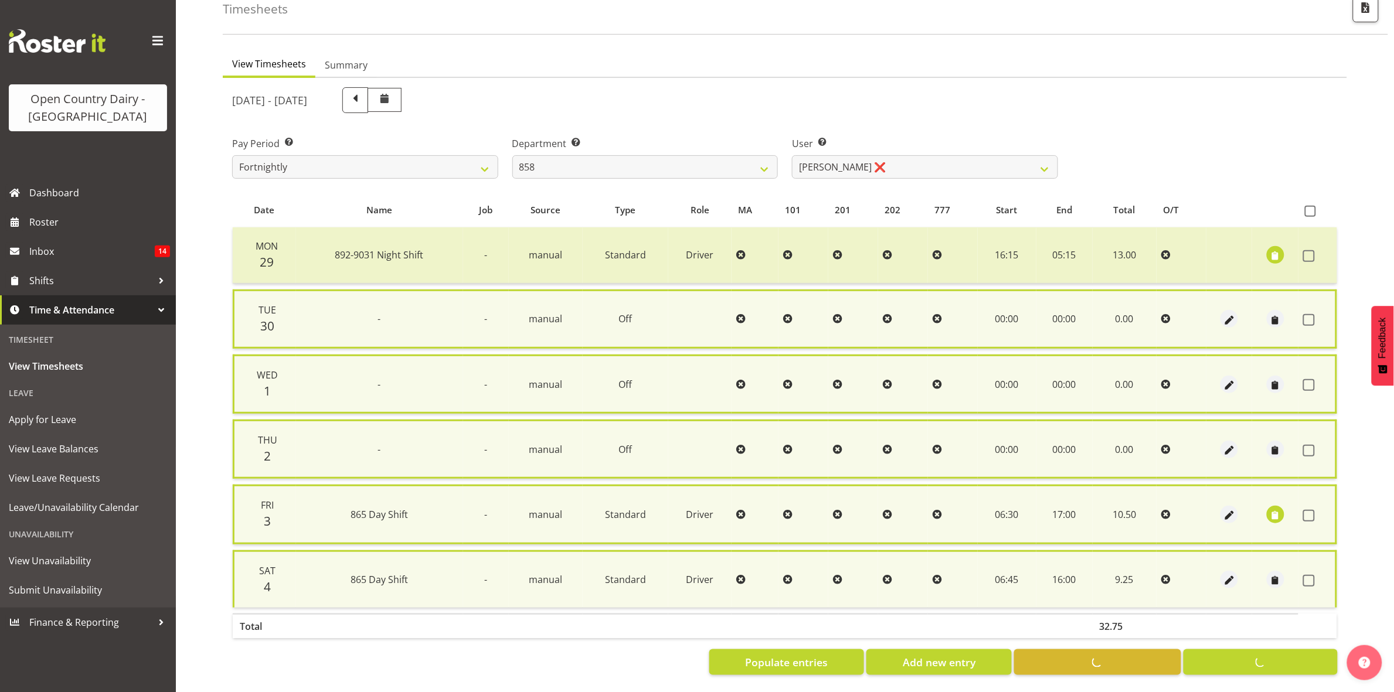
checkbox input "false"
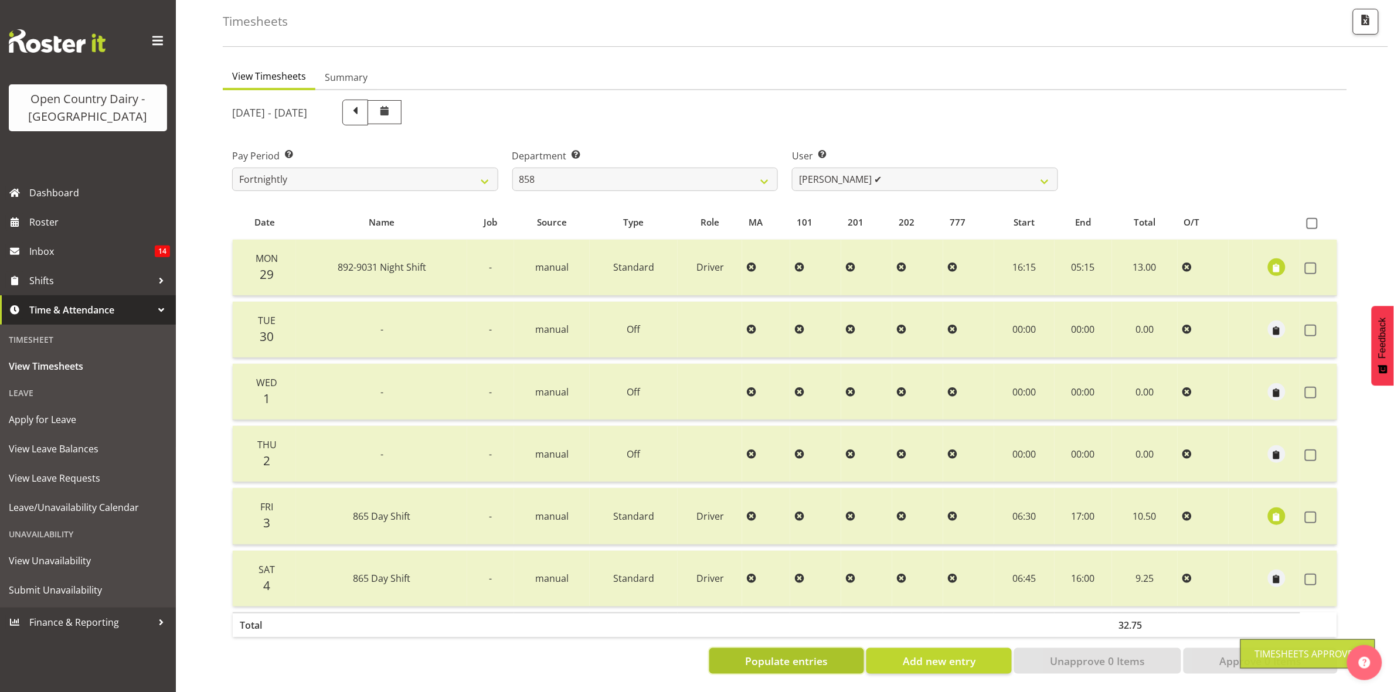
click at [798, 655] on span "Populate entries" at bounding box center [787, 661] width 83 height 15
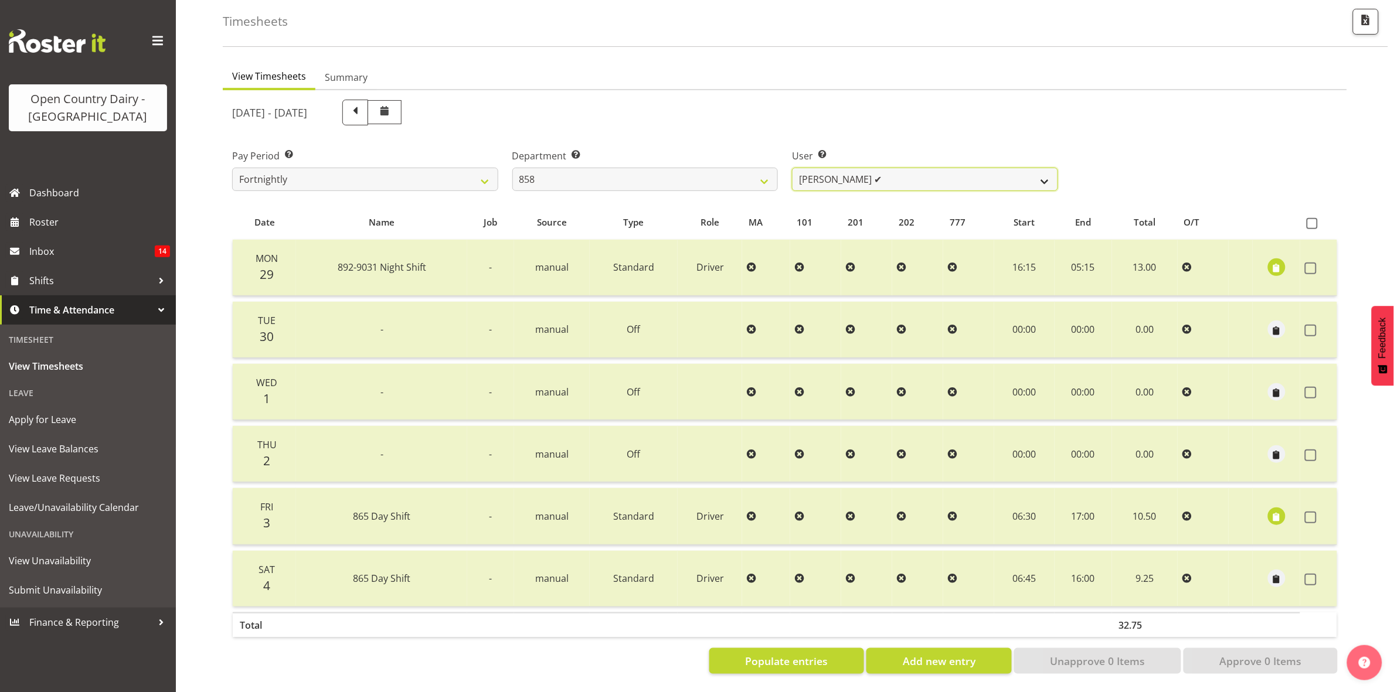
click at [876, 168] on select "Anthony Shaw ✔ Liam Bellman ❌ Neil Peters ❌" at bounding box center [925, 179] width 266 height 23
select select "9850"
click at [792, 168] on select "Anthony Shaw ✔ Liam Bellman ❌ Neil Peters ❌" at bounding box center [925, 179] width 266 height 23
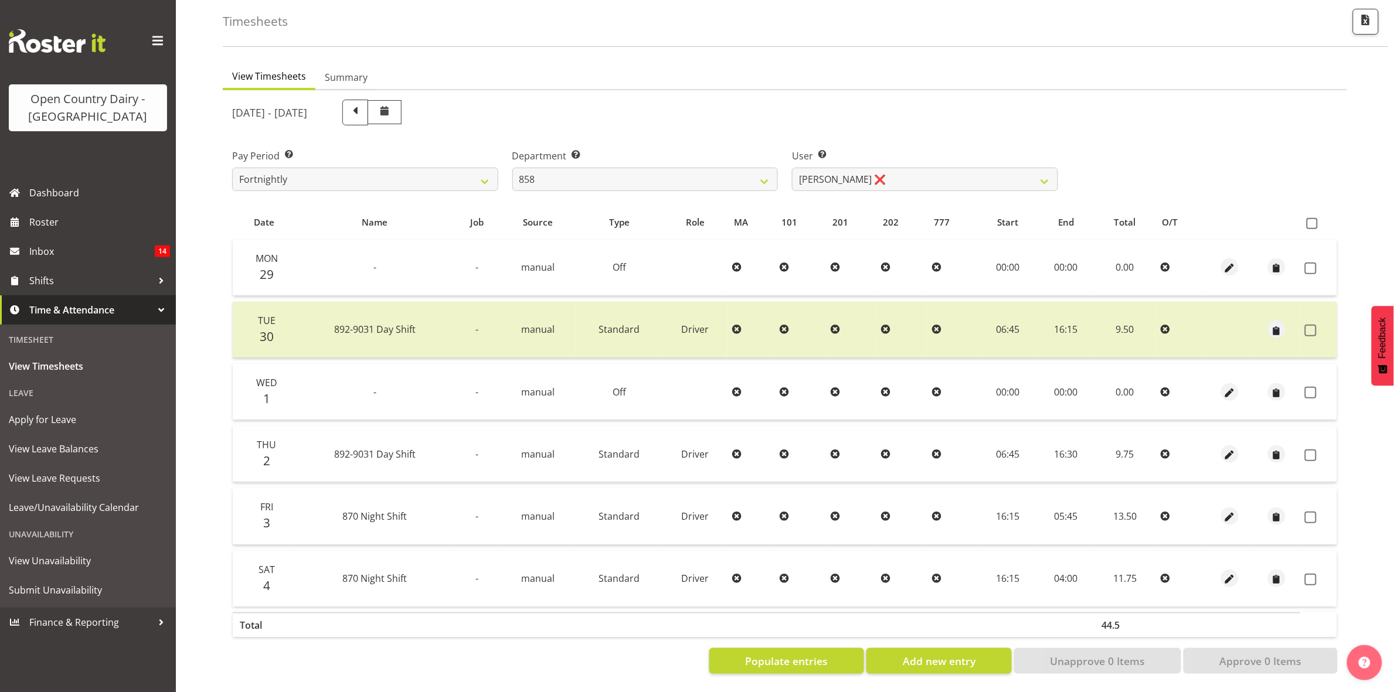
click at [1311, 247] on td at bounding box center [1318, 268] width 37 height 56
click at [1228, 386] on span "button" at bounding box center [1229, 392] width 13 height 13
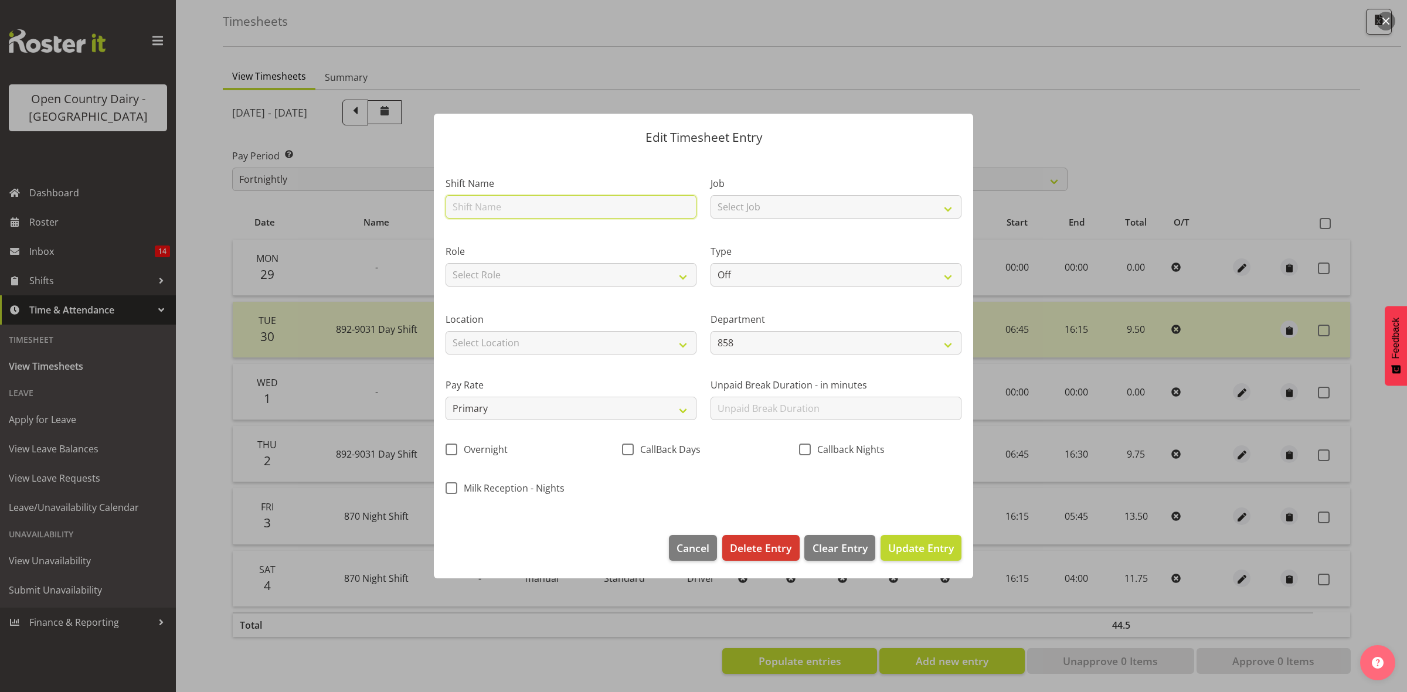
click at [482, 195] on input "text" at bounding box center [570, 206] width 251 height 23
type input "leave"
click at [770, 279] on select "Off Standard Public Holiday Public Holiday (Worked) Day In Lieu Annual Leave Si…" at bounding box center [835, 274] width 251 height 23
select select "Sick"
click at [710, 263] on select "Off Standard Public Holiday Public Holiday (Worked) Day In Lieu Annual Leave Si…" at bounding box center [835, 274] width 251 height 23
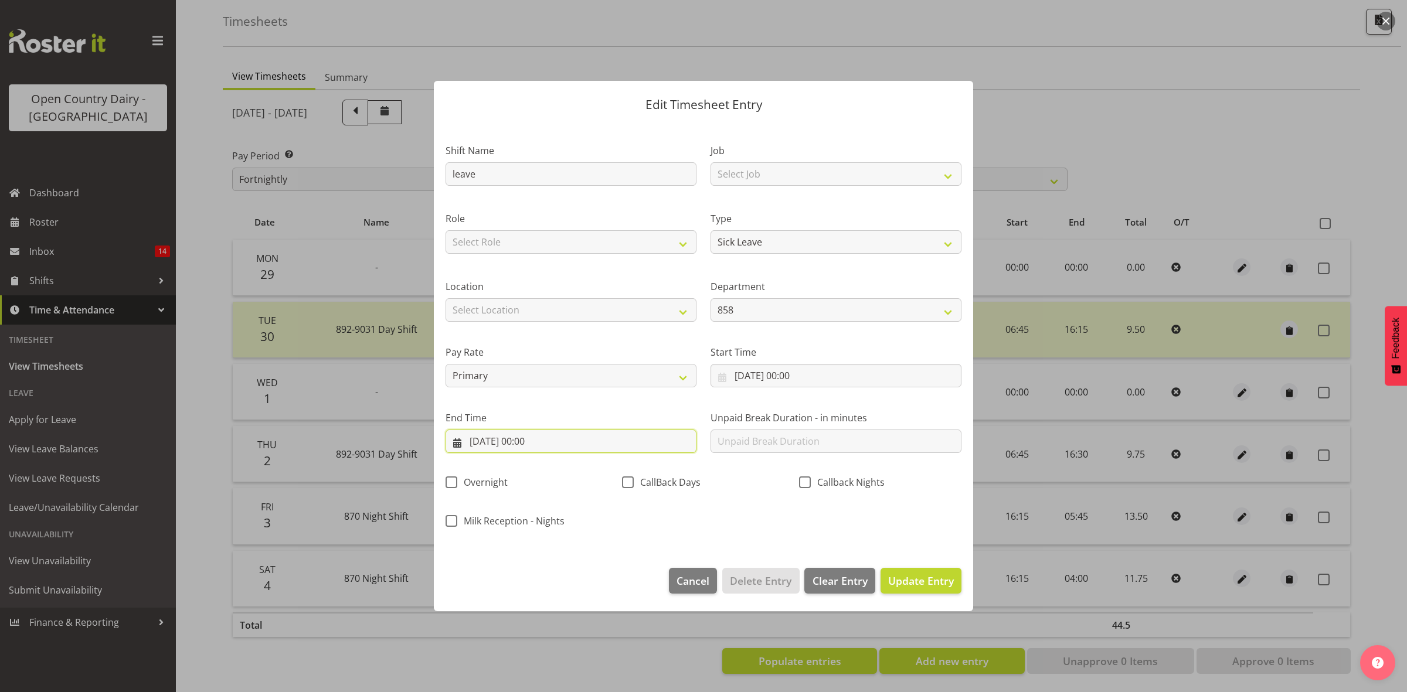
click at [532, 443] on input "01/10/2025, 00:00" at bounding box center [570, 441] width 251 height 23
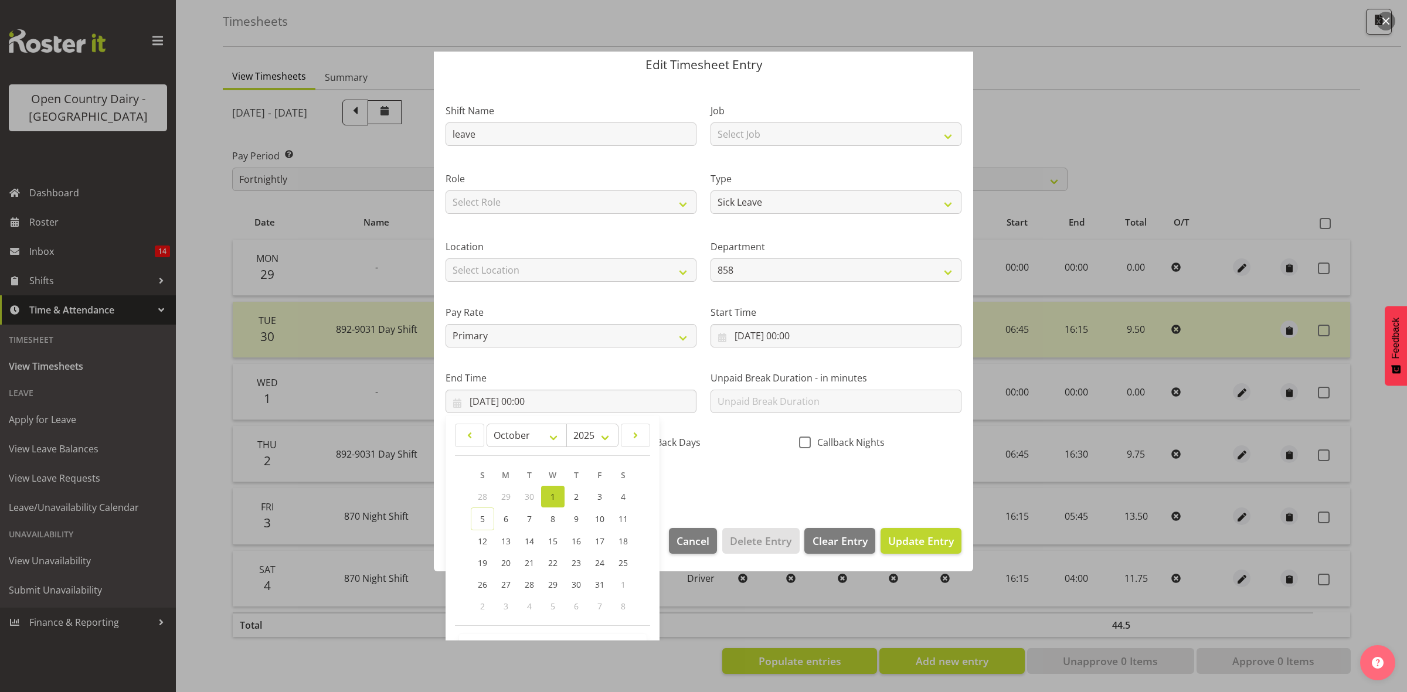
scroll to position [80, 0]
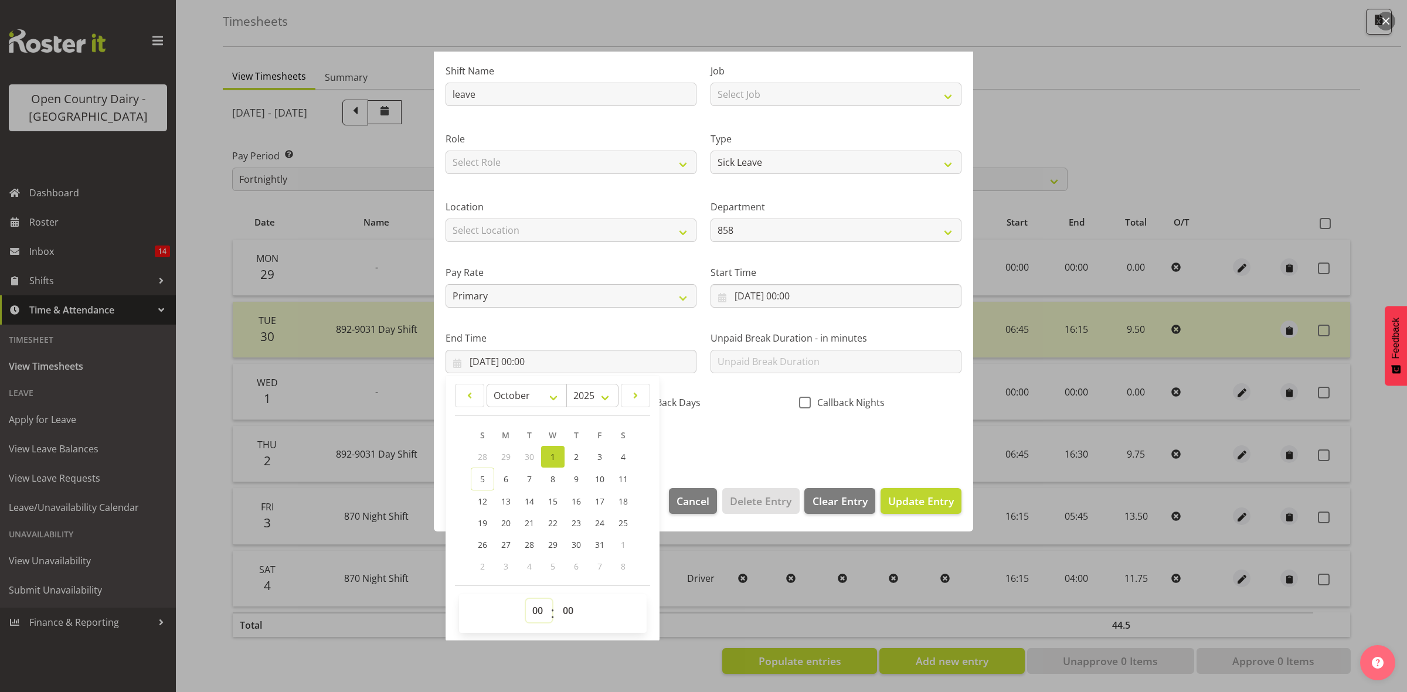
click at [538, 608] on select "00 01 02 03 04 05 06 07 08 09 10 11 12 13 14 15 16 17 18 19 20 21 22 23" at bounding box center [539, 610] width 26 height 23
select select "11"
click at [526, 599] on select "00 01 02 03 04 05 06 07 08 09 10 11 12 13 14 15 16 17 18 19 20 21 22 23" at bounding box center [539, 610] width 26 height 23
type input "01/10/2025, 11:00"
drag, startPoint x: 560, startPoint y: 614, endPoint x: 563, endPoint y: 602, distance: 12.7
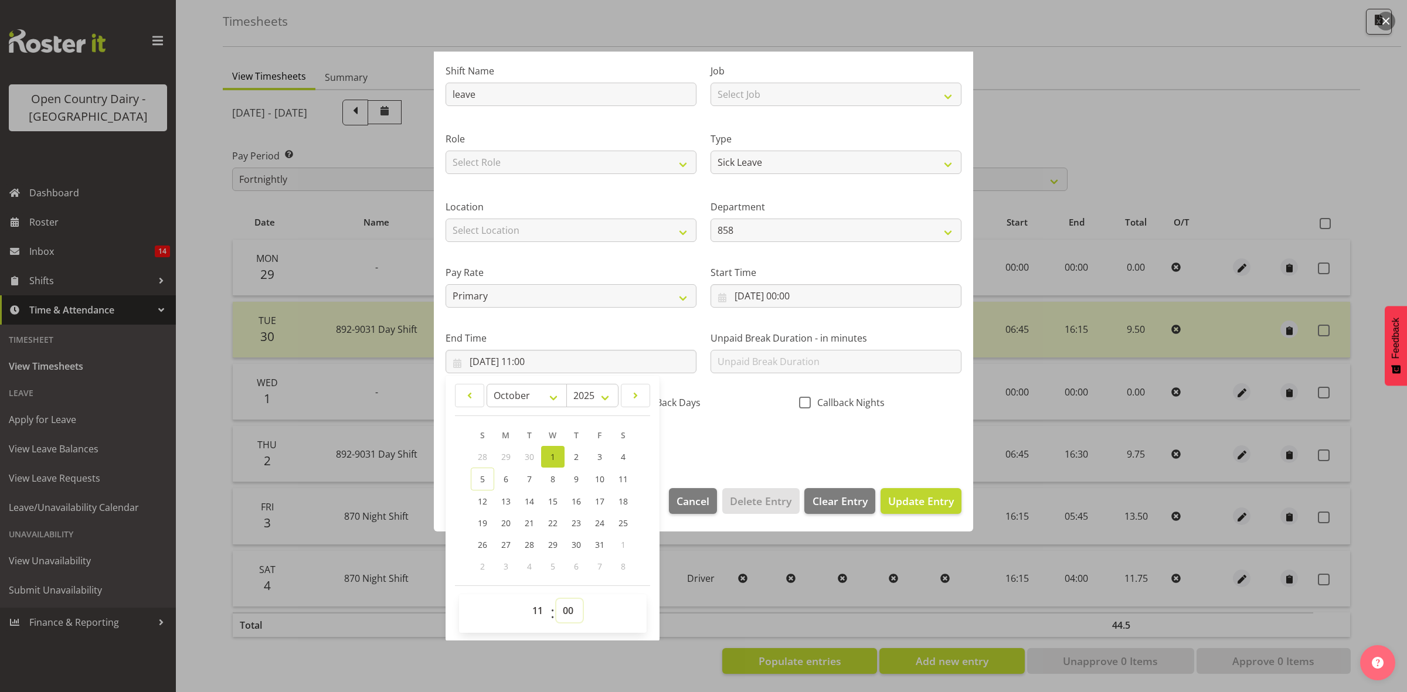
click at [560, 614] on select "00 01 02 03 04 05 06 07 08 09 10 11 12 13 14 15 16 17 18 19 20 21 22 23 24 25 2…" at bounding box center [569, 610] width 26 height 23
select select "7"
click at [556, 599] on select "00 01 02 03 04 05 06 07 08 09 10 11 12 13 14 15 16 17 18 19 20 21 22 23 24 25 2…" at bounding box center [569, 610] width 26 height 23
type input "01/10/2025, 11:07"
click at [890, 503] on span "Update Entry" at bounding box center [921, 501] width 66 height 14
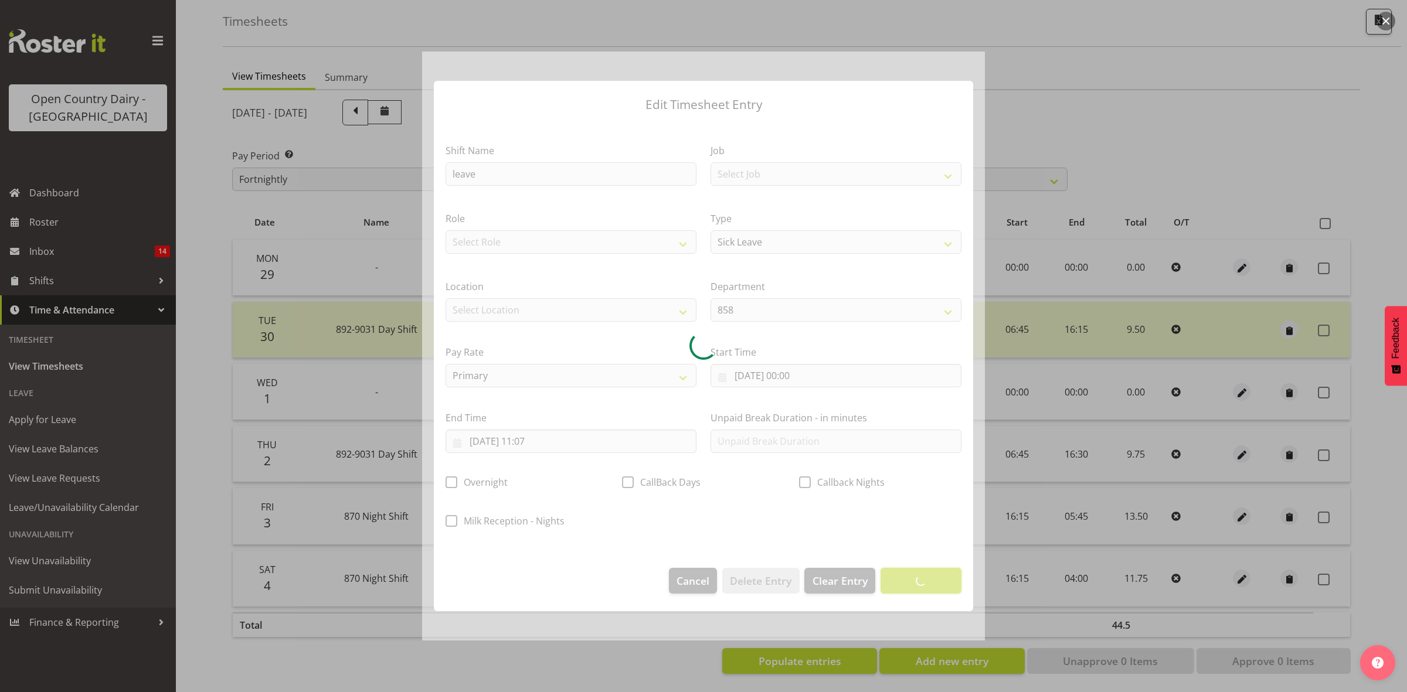
scroll to position [0, 0]
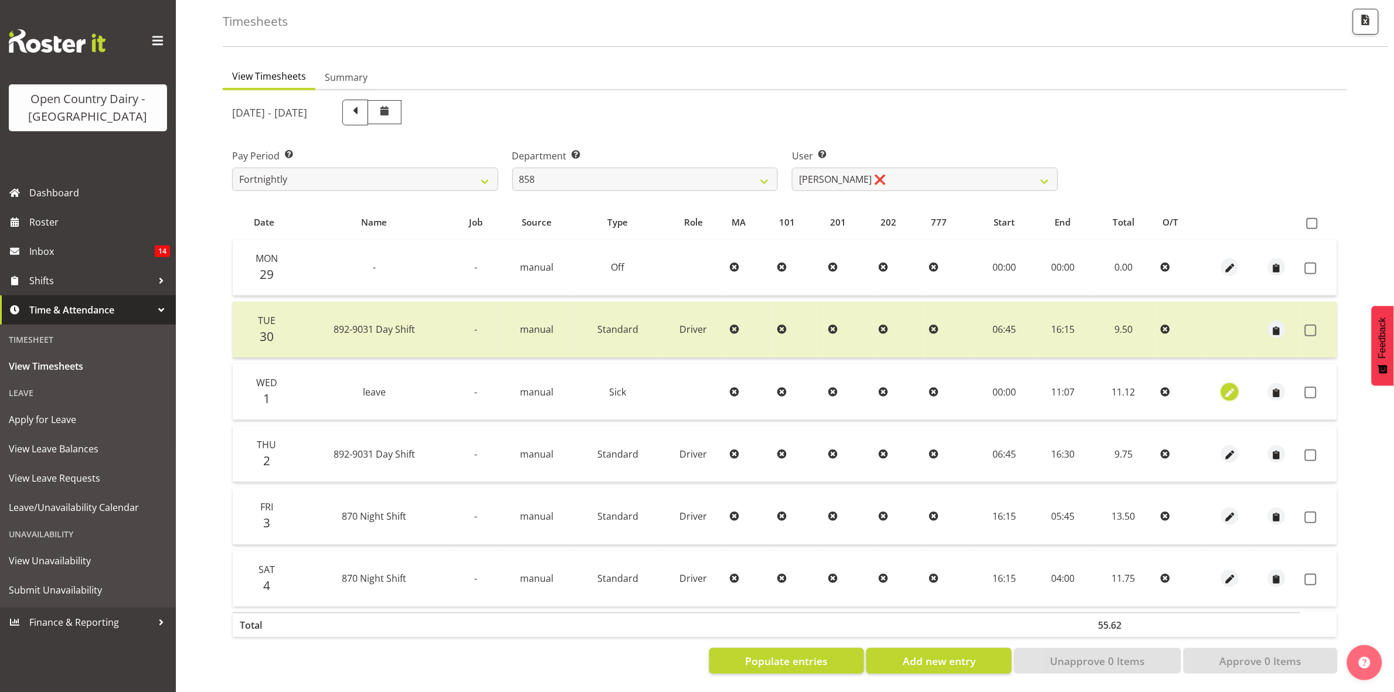
click at [1223, 386] on span "button" at bounding box center [1229, 392] width 13 height 13
select select "Sick"
select select "9"
select select "2025"
select select "11"
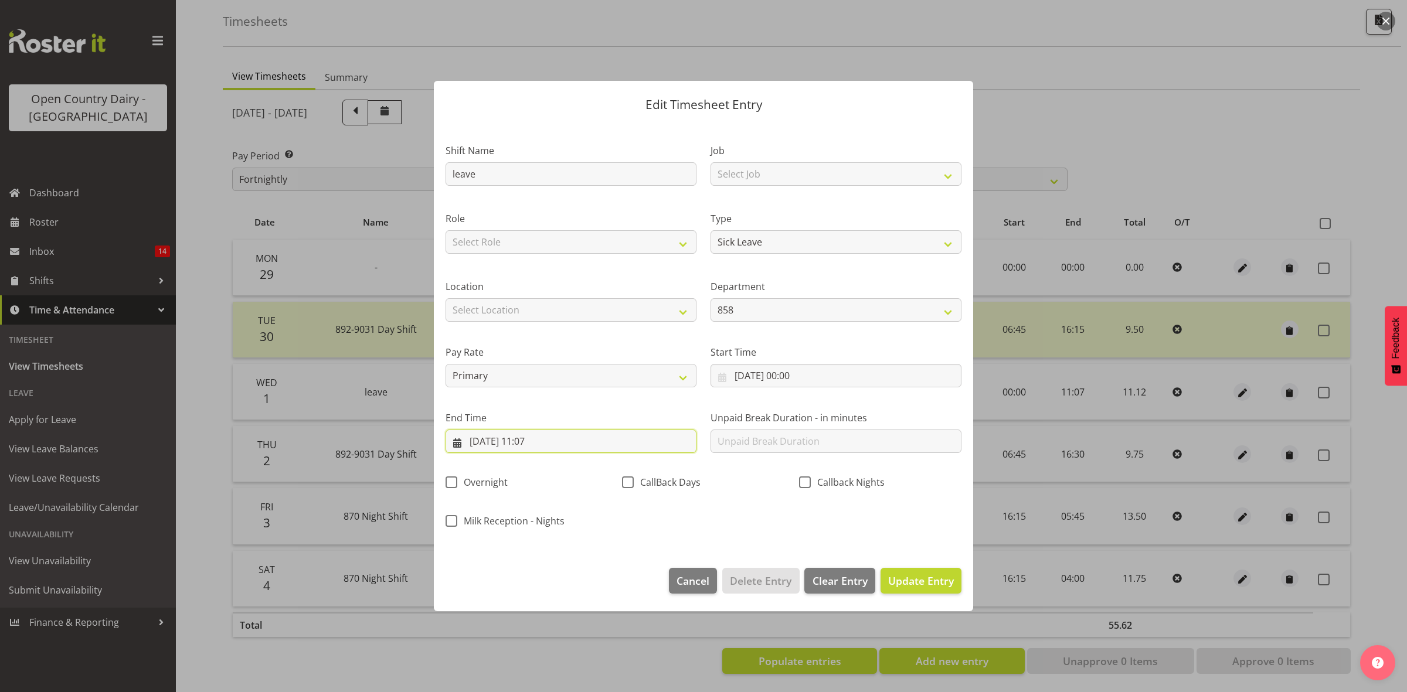
click at [549, 440] on input "01/10/2025, 11:07" at bounding box center [570, 441] width 251 height 23
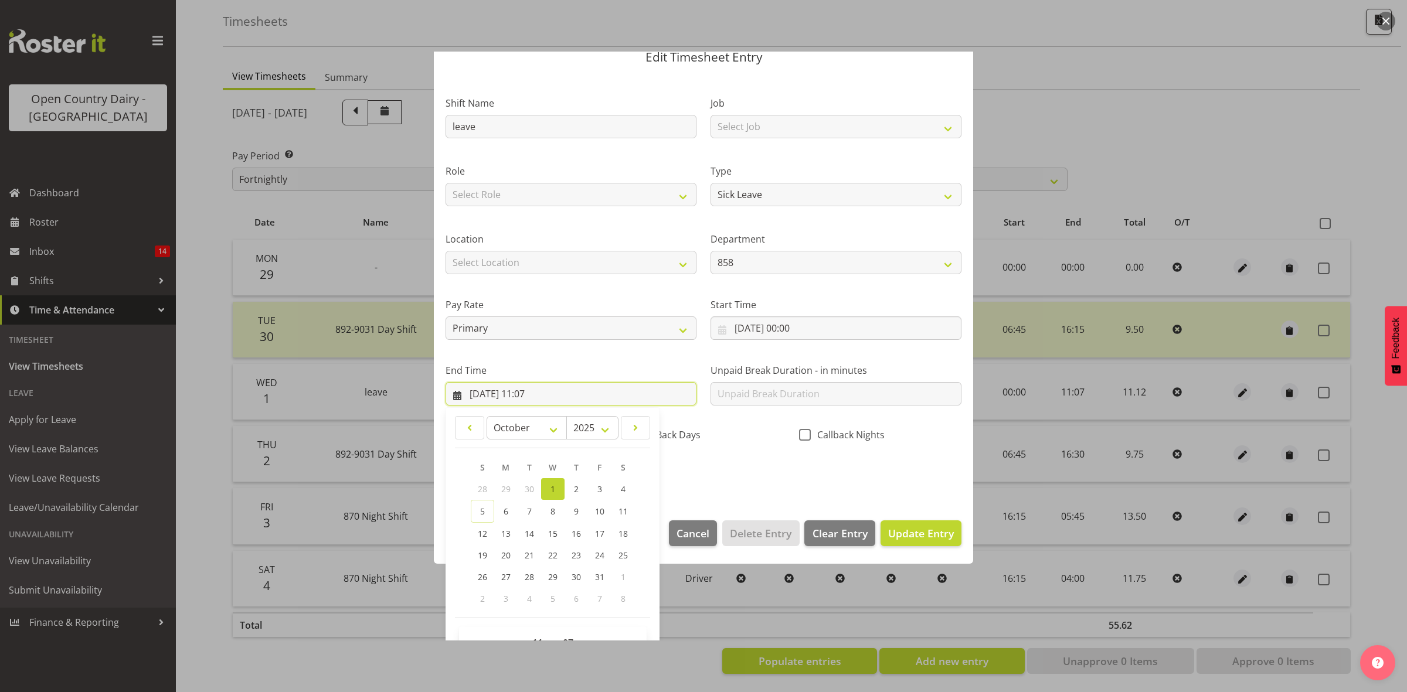
scroll to position [73, 0]
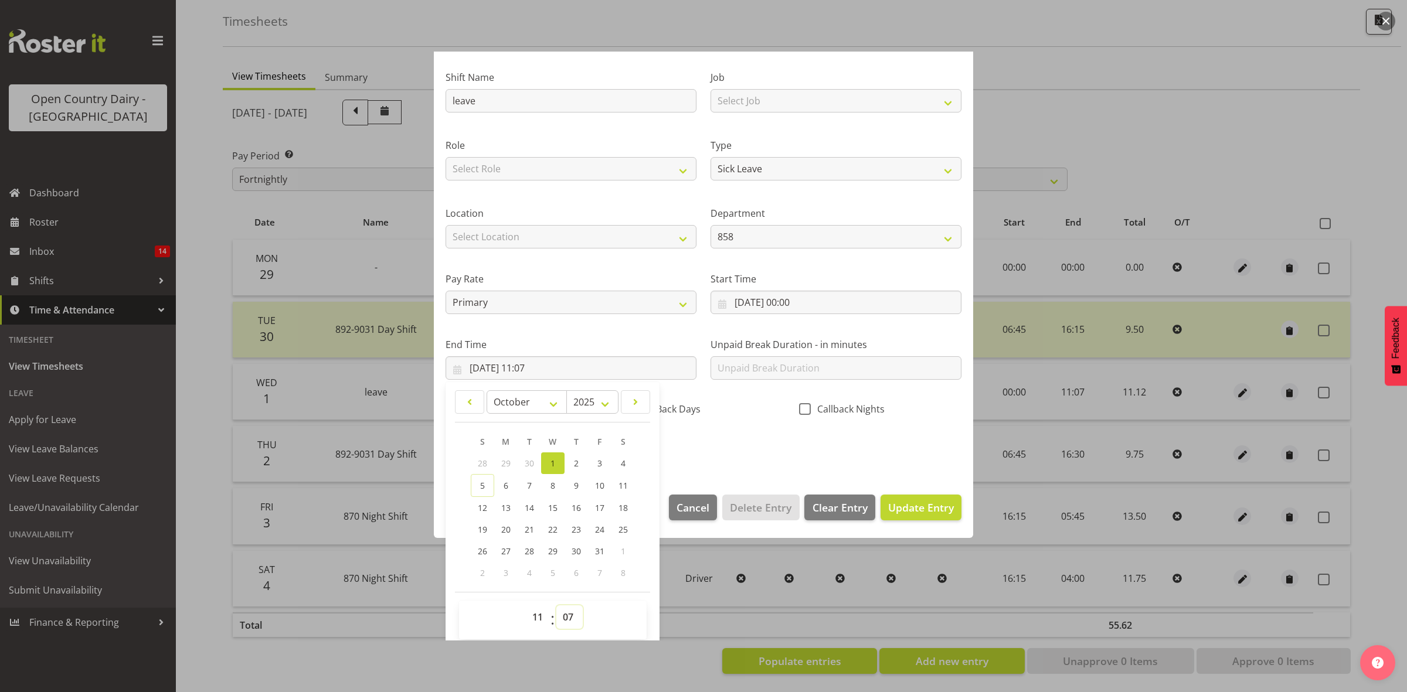
click at [564, 619] on select "00 01 02 03 04 05 06 07 08 09 10 11 12 13 14 15 16 17 18 19 20 21 22 23 24 25 2…" at bounding box center [569, 616] width 26 height 23
select select "9"
click at [556, 605] on select "00 01 02 03 04 05 06 07 08 09 10 11 12 13 14 15 16 17 18 19 20 21 22 23 24 25 2…" at bounding box center [569, 616] width 26 height 23
type input "01/10/2025, 11:09"
click at [900, 504] on span "Update Entry" at bounding box center [921, 508] width 66 height 14
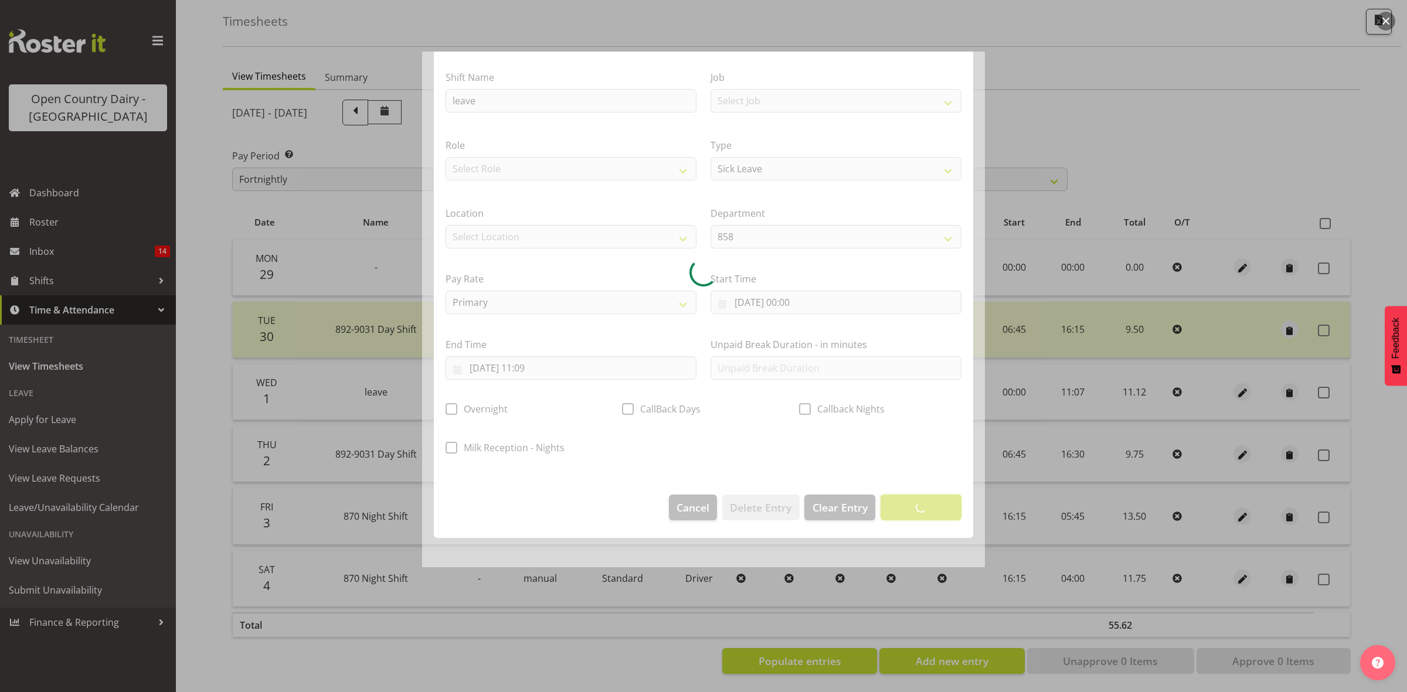
scroll to position [0, 0]
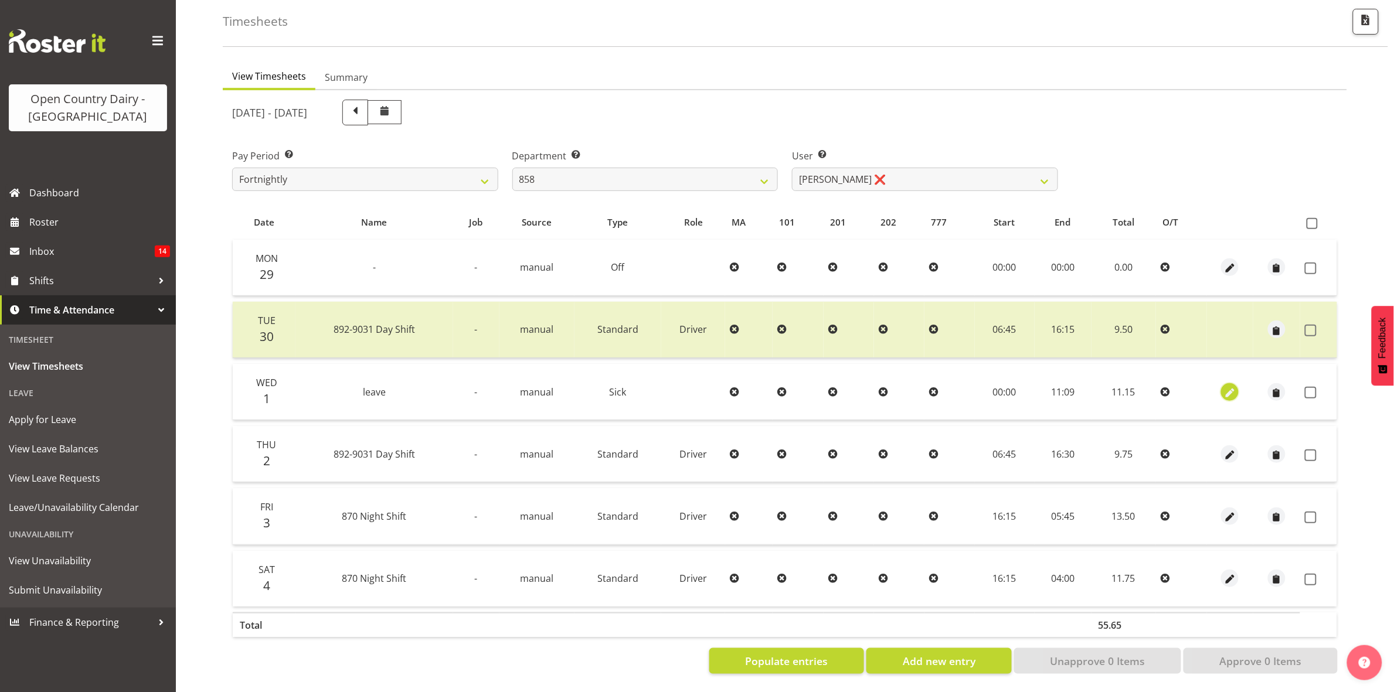
click at [1231, 386] on span "button" at bounding box center [1229, 392] width 13 height 13
select select "Sick"
select select "9"
select select "2025"
select select "11"
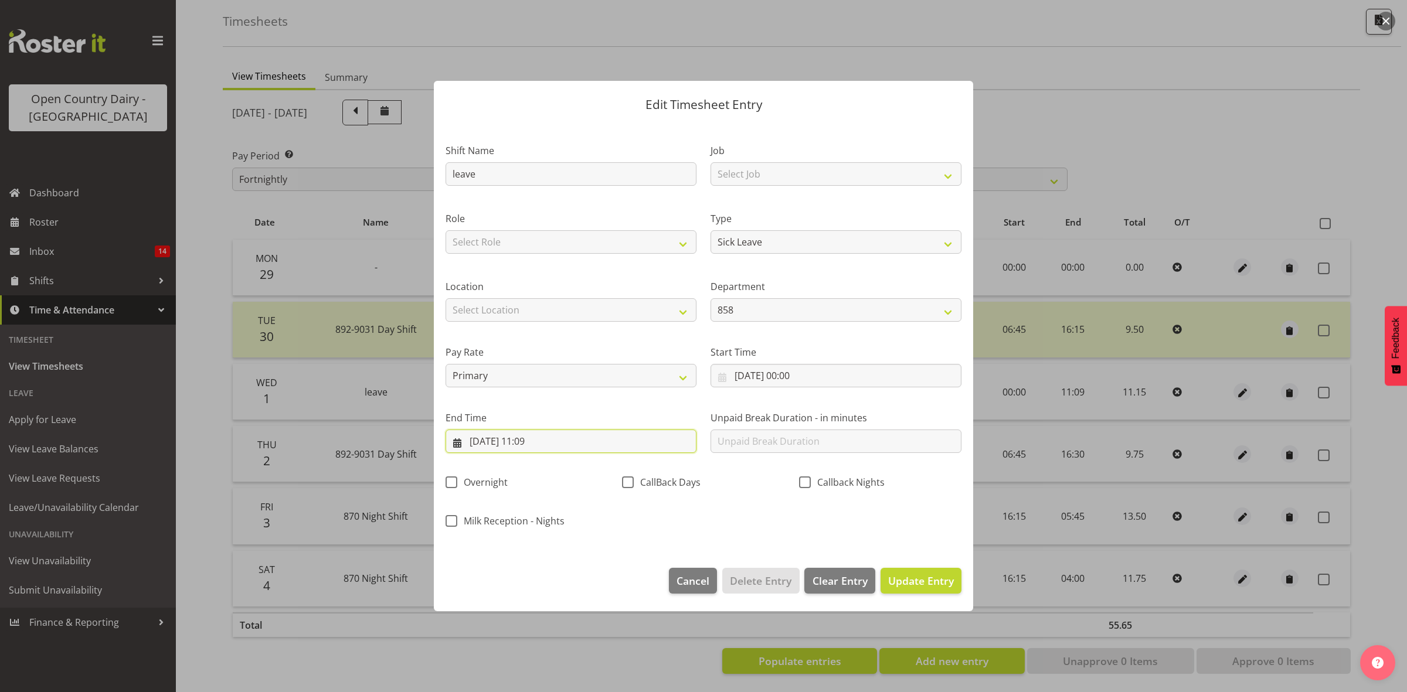
click at [547, 440] on input "01/10/2025, 11:09" at bounding box center [570, 441] width 251 height 23
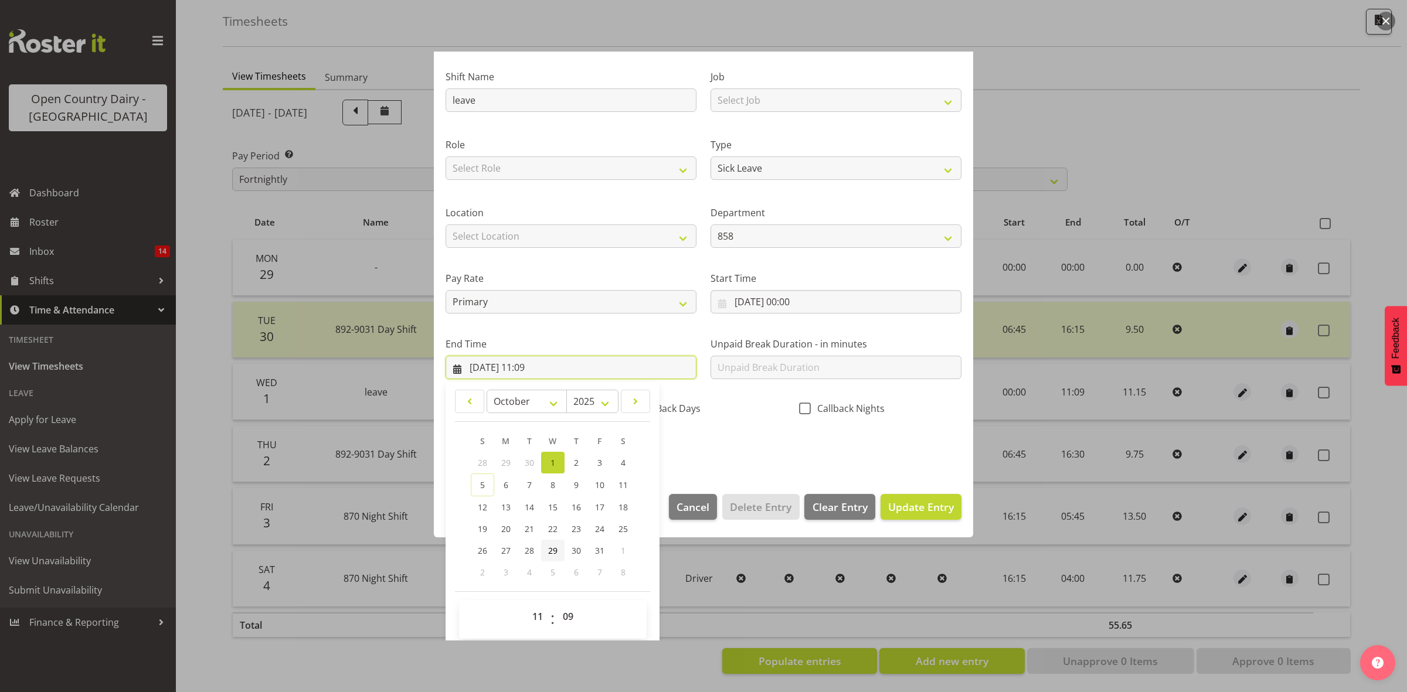
scroll to position [80, 0]
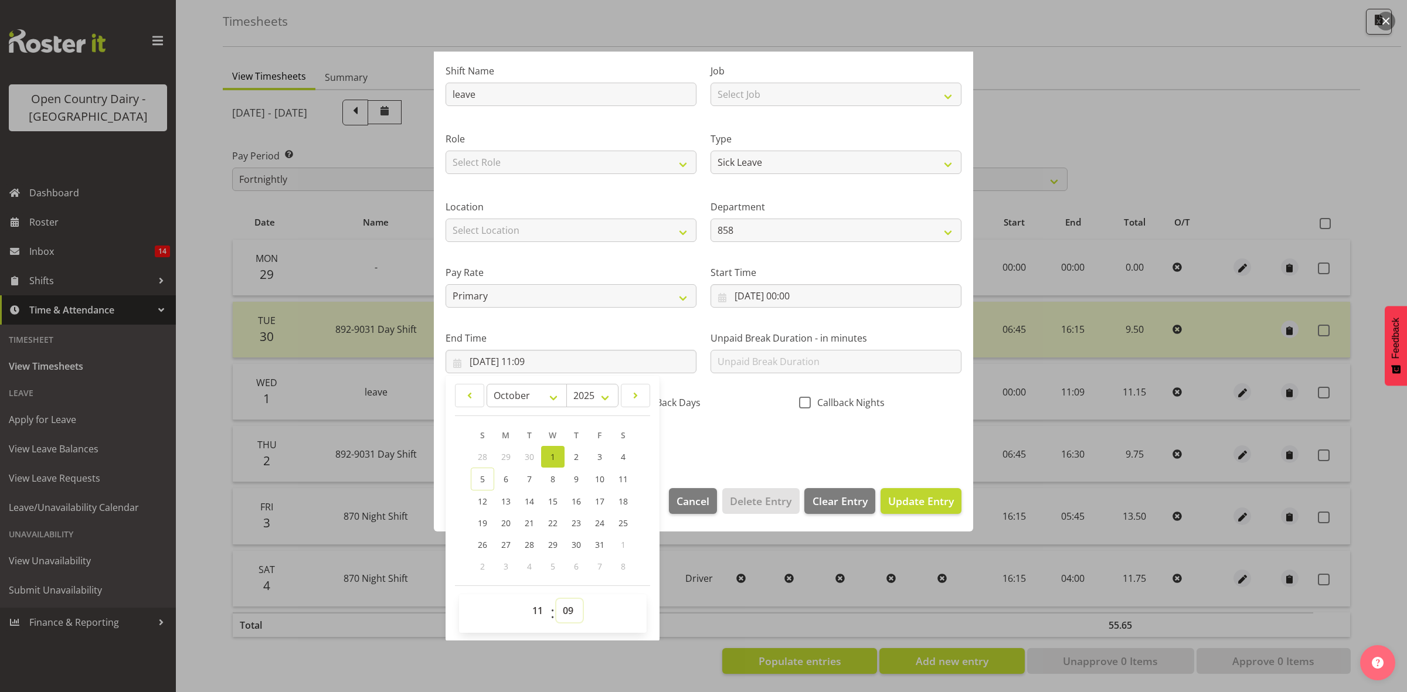
click at [567, 610] on select "00 01 02 03 04 05 06 07 08 09 10 11 12 13 14 15 16 17 18 19 20 21 22 23 24 25 2…" at bounding box center [569, 610] width 26 height 23
select select "10"
click at [556, 599] on select "00 01 02 03 04 05 06 07 08 09 10 11 12 13 14 15 16 17 18 19 20 21 22 23 24 25 2…" at bounding box center [569, 610] width 26 height 23
type input "01/10/2025, 11:10"
click at [888, 494] on span "Update Entry" at bounding box center [921, 501] width 66 height 14
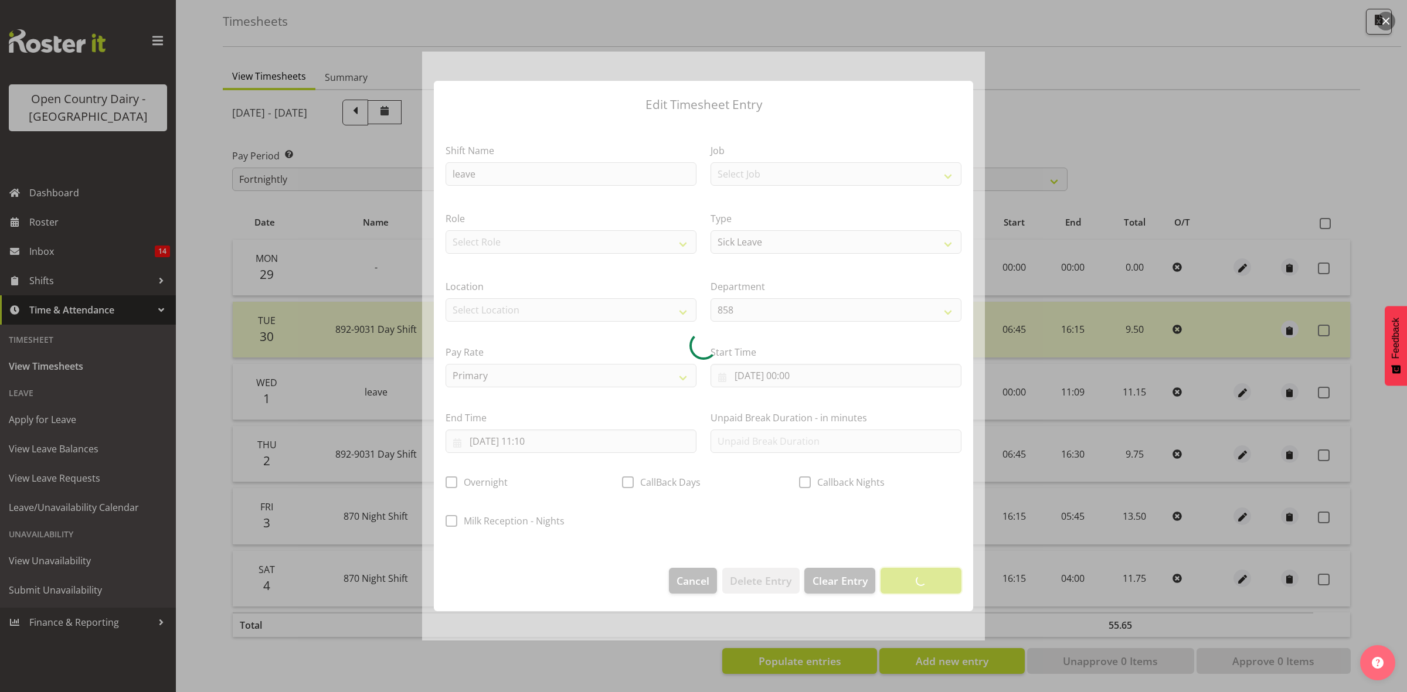
scroll to position [0, 0]
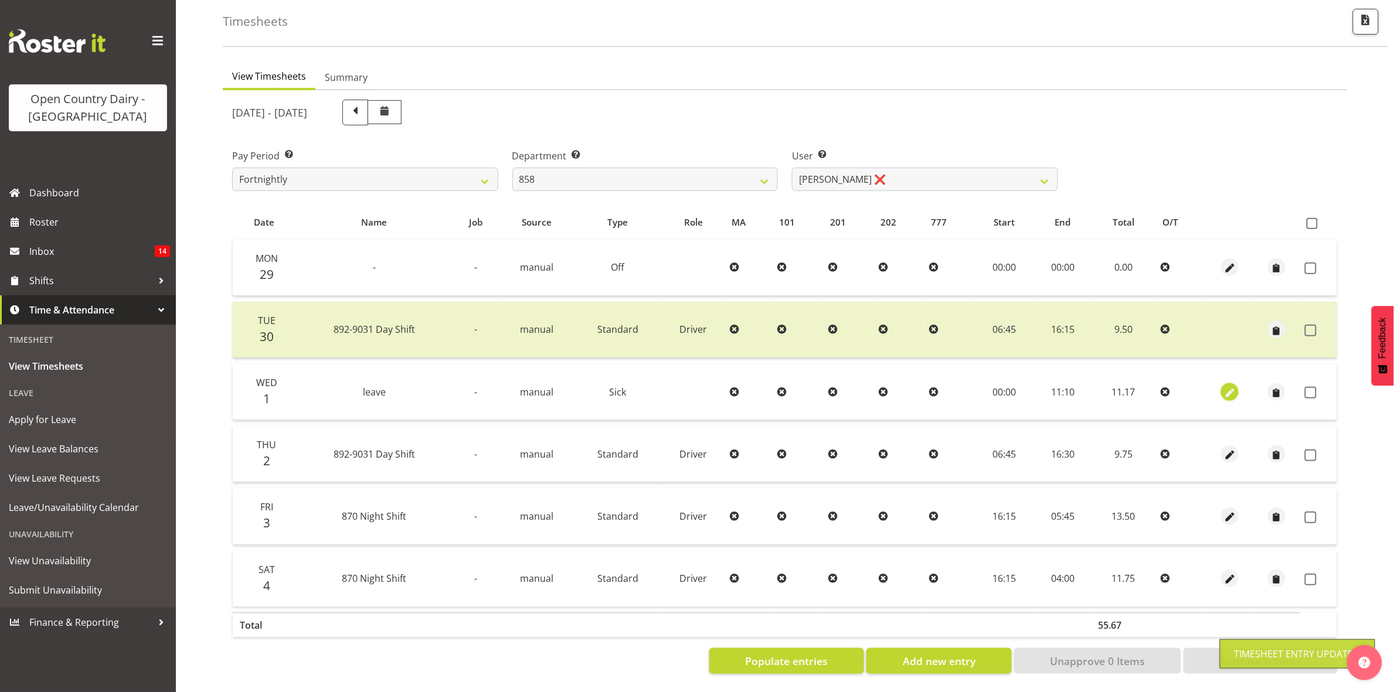
click at [1234, 386] on span "button" at bounding box center [1229, 392] width 13 height 13
select select "Sick"
select select "9"
select select "2025"
select select "11"
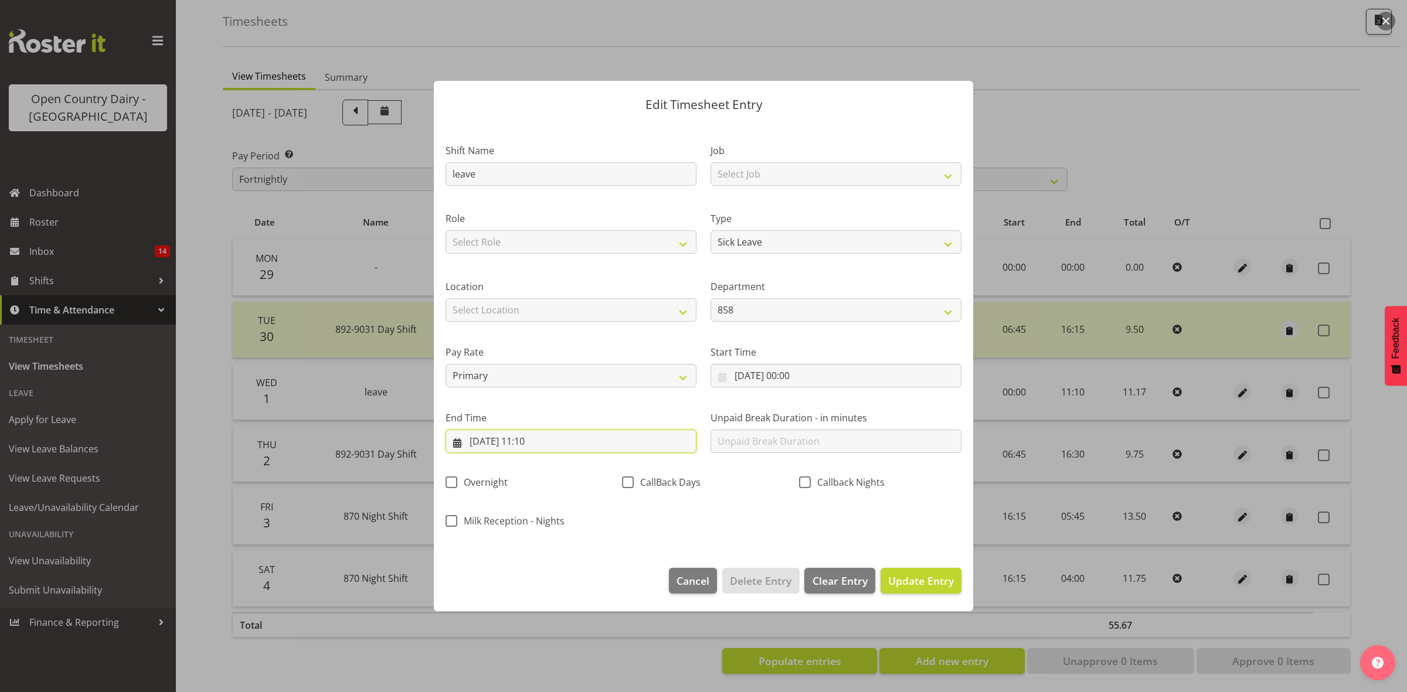
click at [552, 443] on input "01/10/2025, 11:10" at bounding box center [570, 441] width 251 height 23
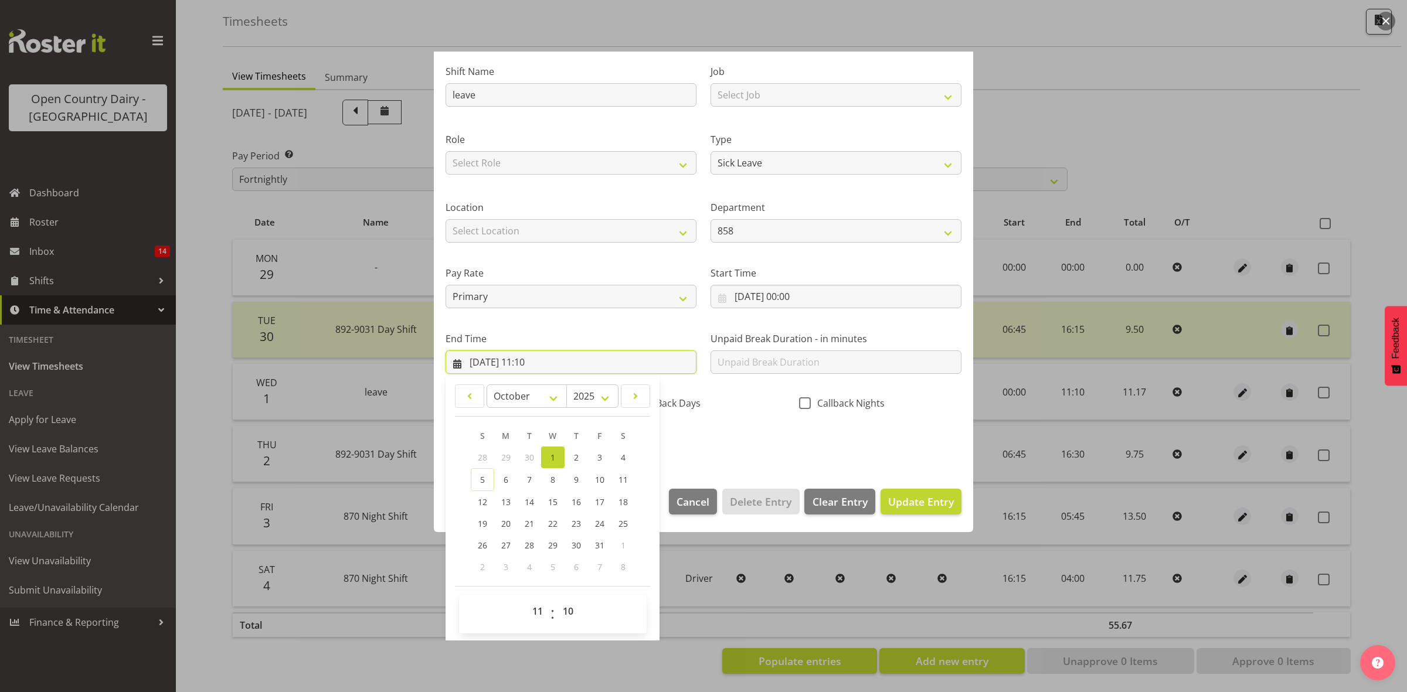
scroll to position [80, 0]
click at [570, 608] on select "00 01 02 03 04 05 06 07 08 09 10 11 12 13 14 15 16 17 18 19 20 21 22 23 24 25 2…" at bounding box center [569, 610] width 26 height 23
select select "9"
click at [556, 599] on select "00 01 02 03 04 05 06 07 08 09 10 11 12 13 14 15 16 17 18 19 20 21 22 23 24 25 2…" at bounding box center [569, 610] width 26 height 23
type input "01/10/2025, 11:09"
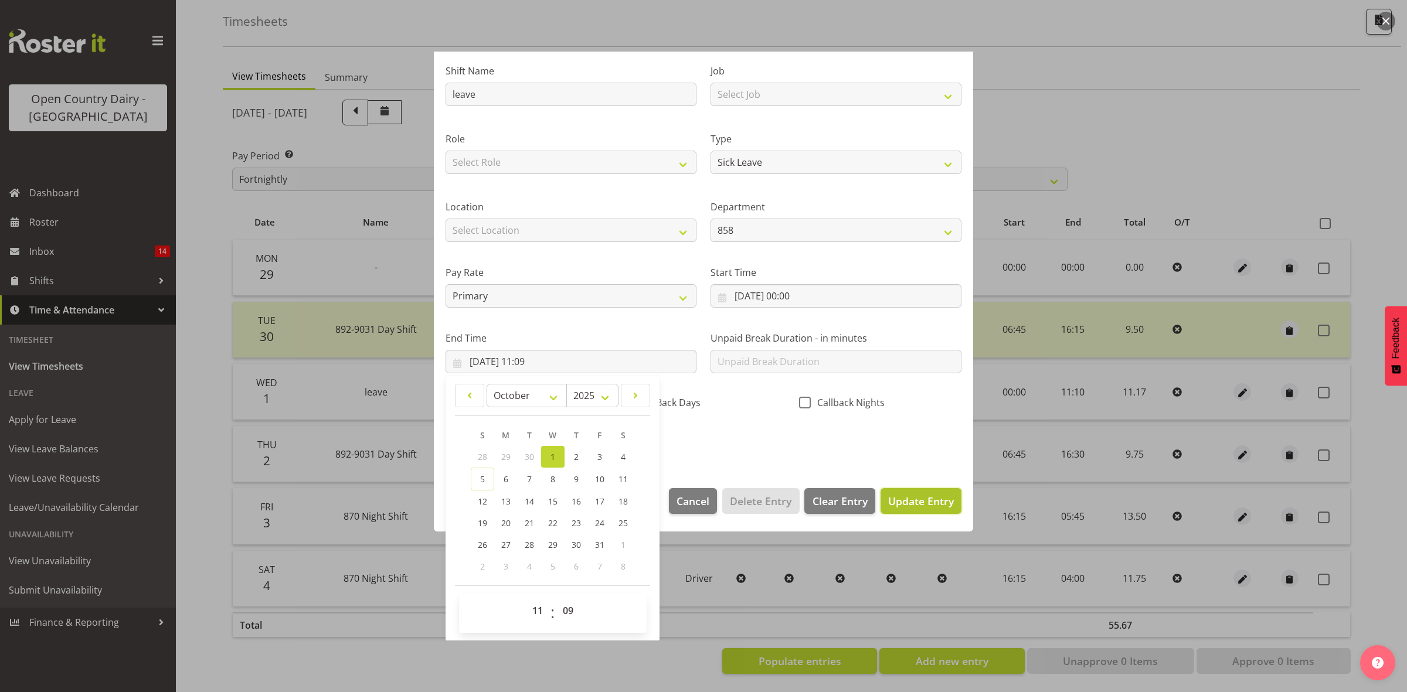
click at [888, 504] on span "Update Entry" at bounding box center [921, 501] width 66 height 14
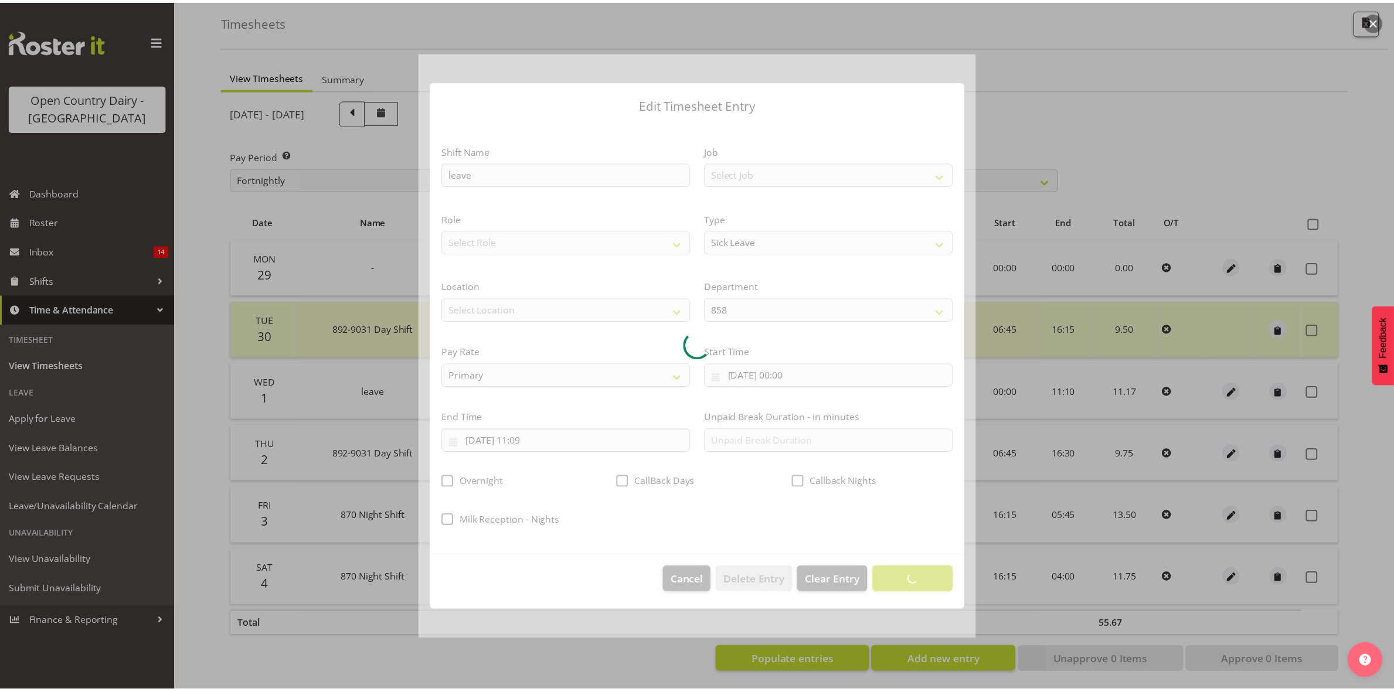
scroll to position [0, 0]
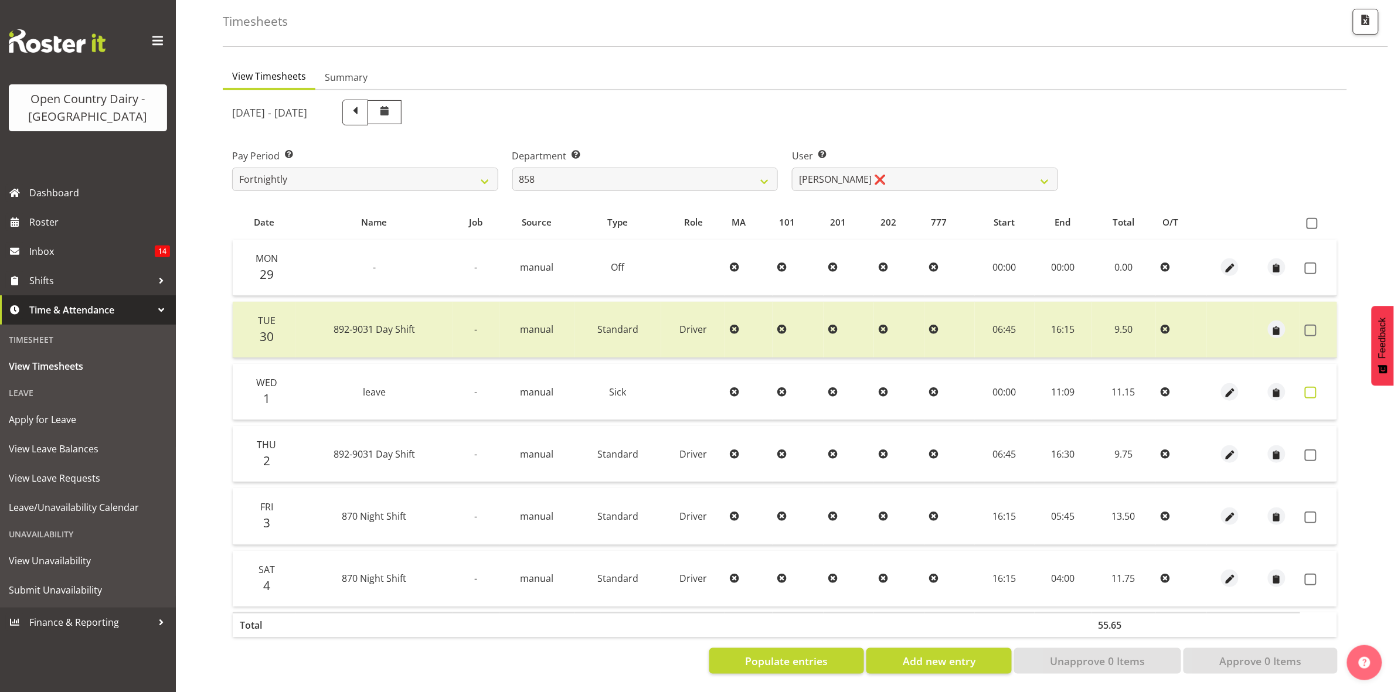
click at [1308, 387] on span at bounding box center [1311, 393] width 12 height 12
checkbox input "true"
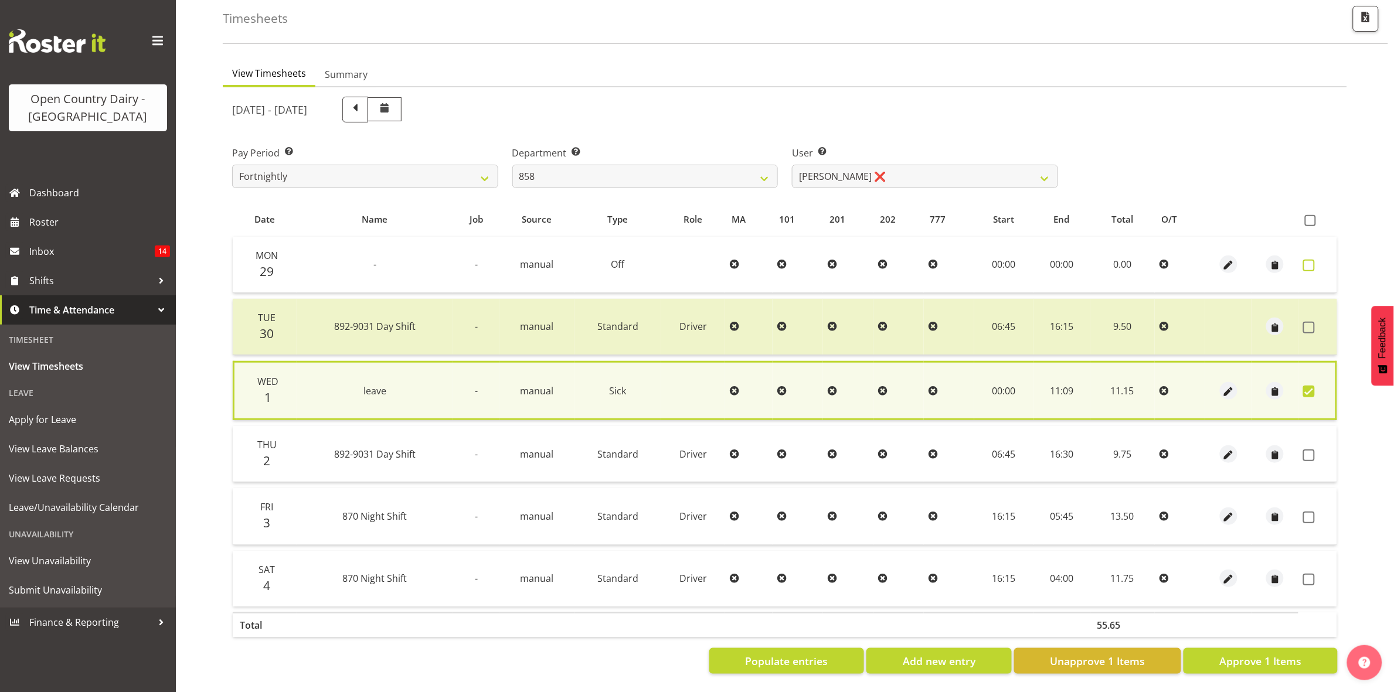
click at [1306, 260] on span at bounding box center [1309, 266] width 12 height 12
checkbox input "true"
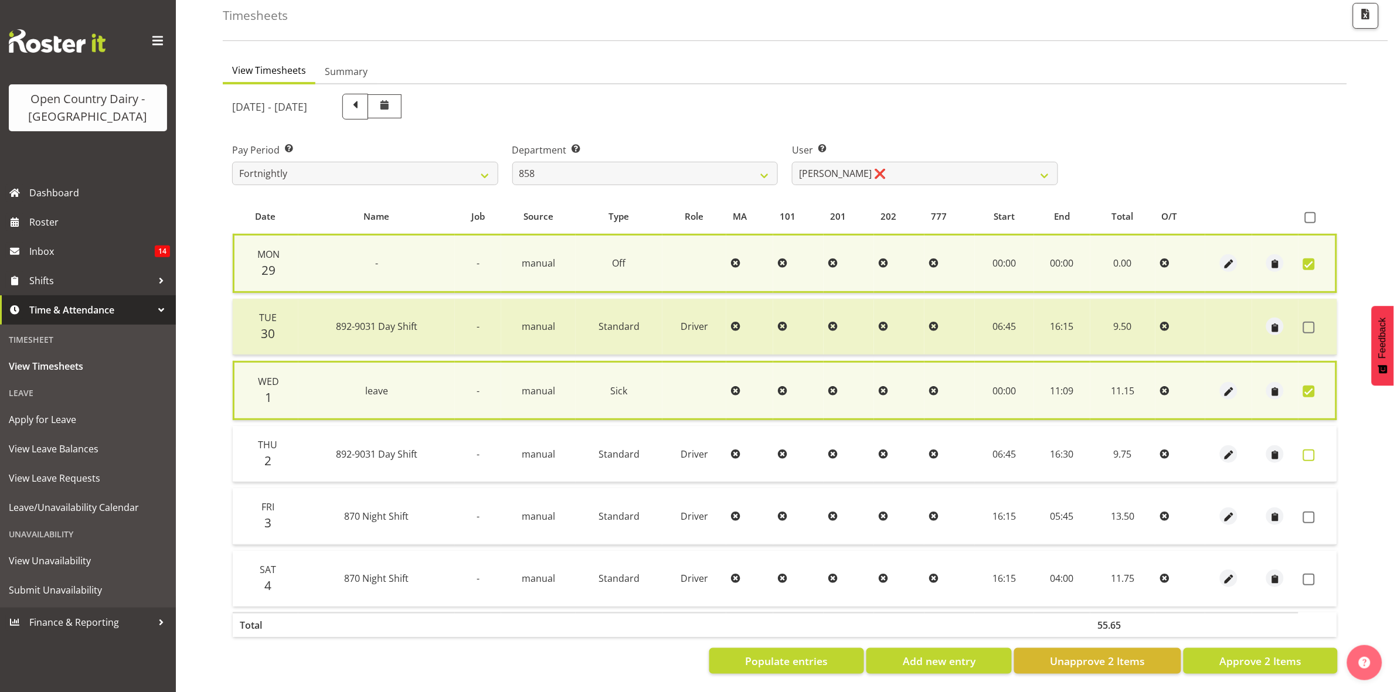
click at [1314, 450] on span at bounding box center [1309, 456] width 12 height 12
checkbox input "true"
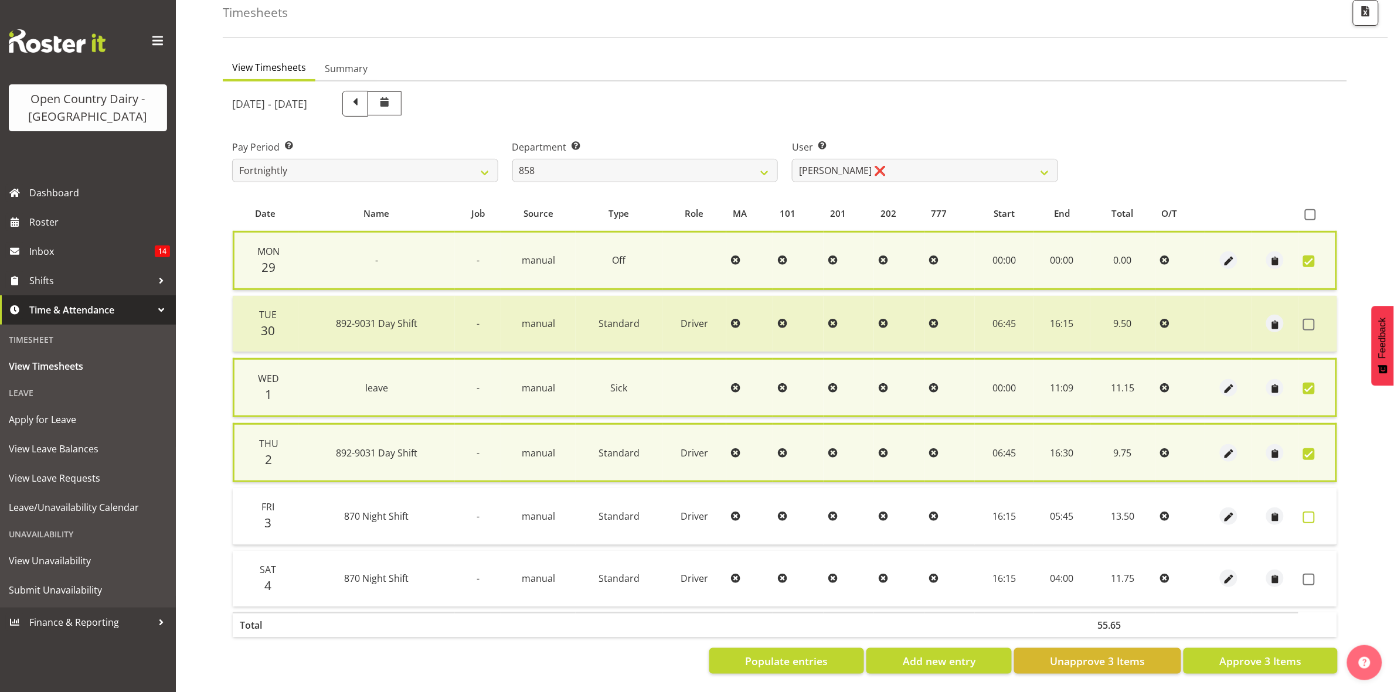
click at [1305, 512] on span at bounding box center [1309, 518] width 12 height 12
checkbox input "true"
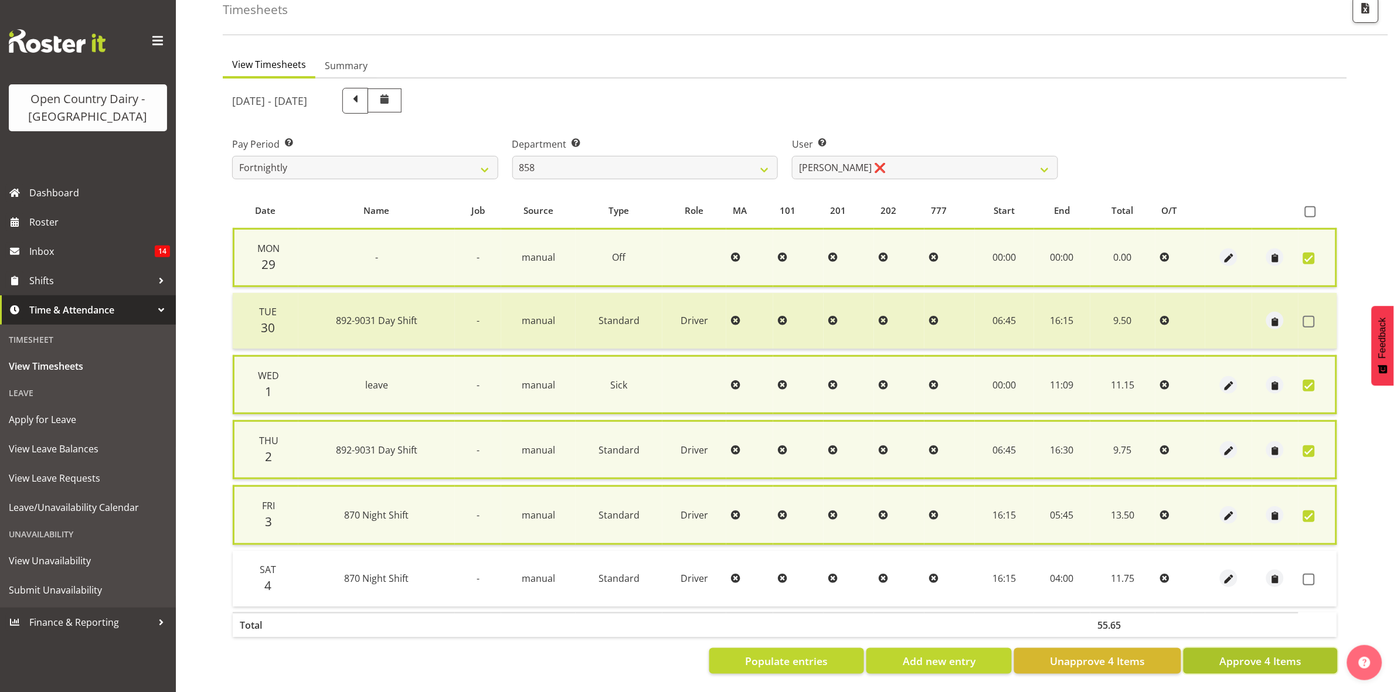
click at [1253, 658] on span "Approve 4 Items" at bounding box center [1260, 661] width 82 height 15
checkbox input "false"
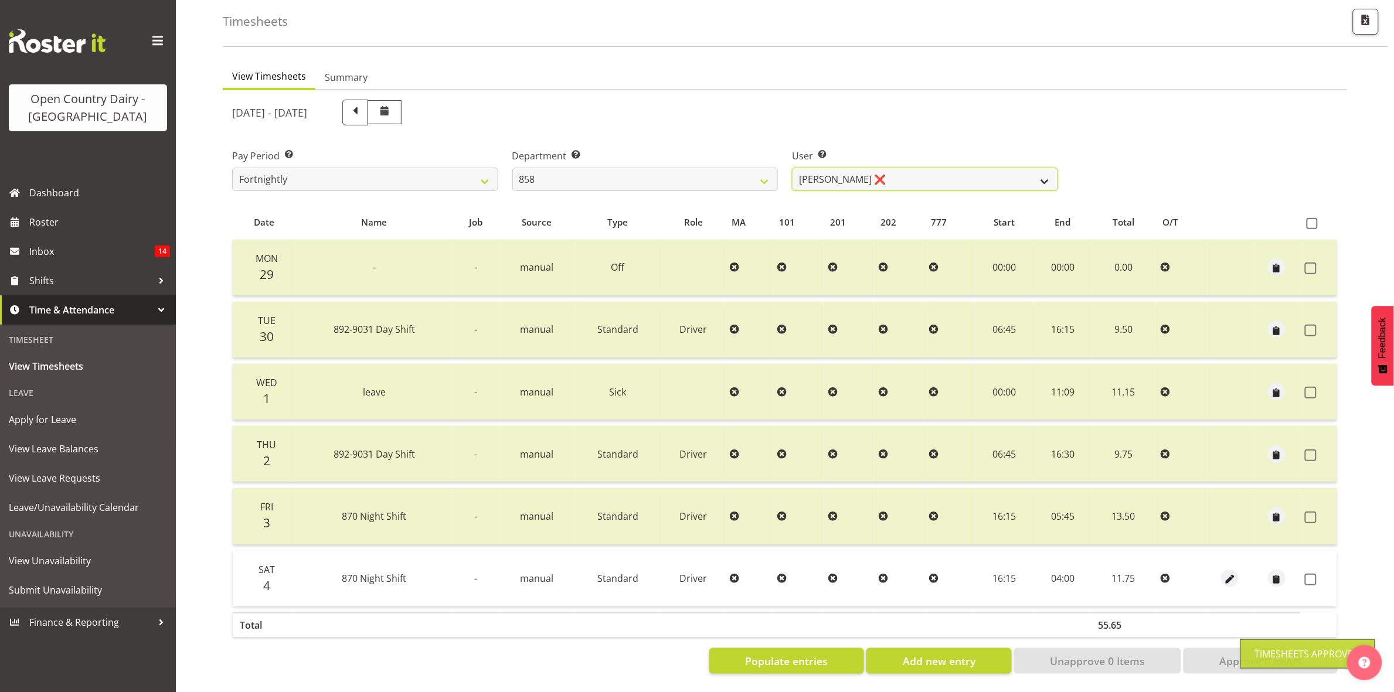
click at [1032, 168] on select "Anthony Shaw ✔ Liam Bellman ❌ Neil Peters ❌" at bounding box center [925, 179] width 266 height 23
select select "7456"
click at [792, 168] on select "Anthony Shaw ✔ Liam Bellman ❌ Neil Peters ❌" at bounding box center [925, 179] width 266 height 23
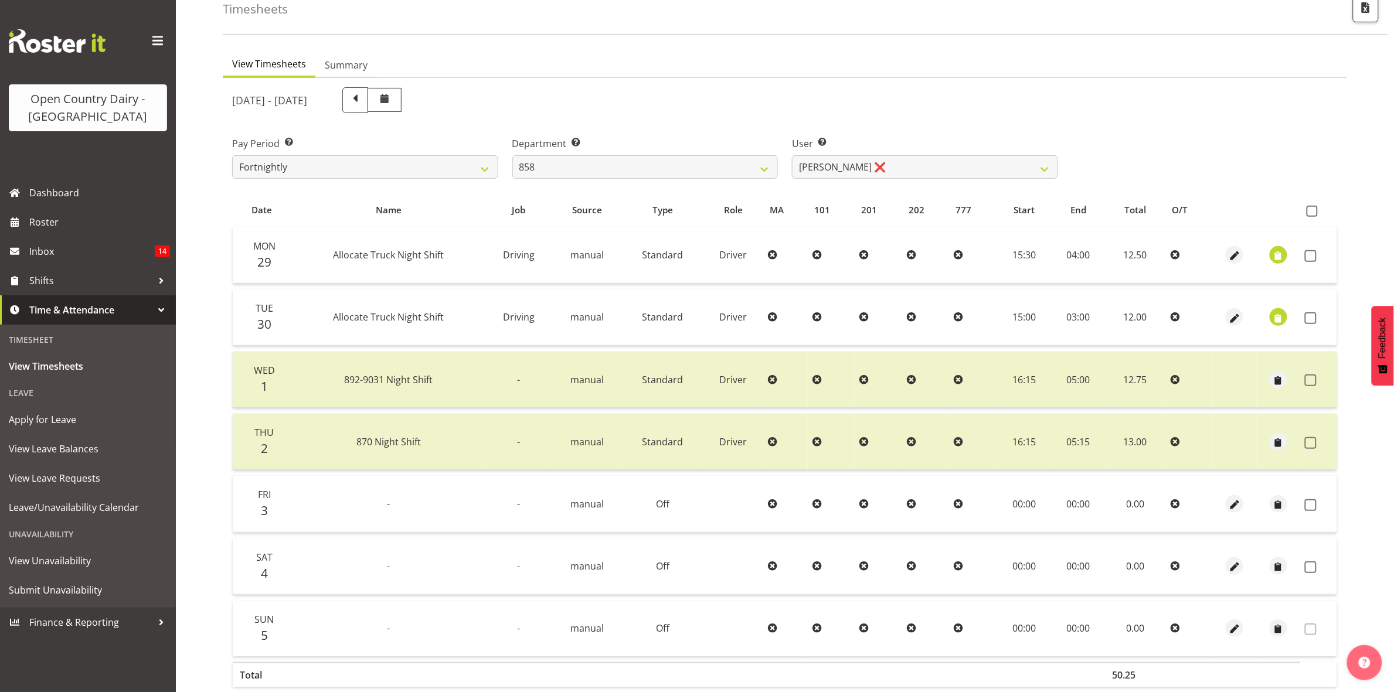
drag, startPoint x: 1314, startPoint y: 505, endPoint x: 1318, endPoint y: 531, distance: 26.7
click at [1314, 505] on span at bounding box center [1311, 505] width 12 height 12
checkbox input "true"
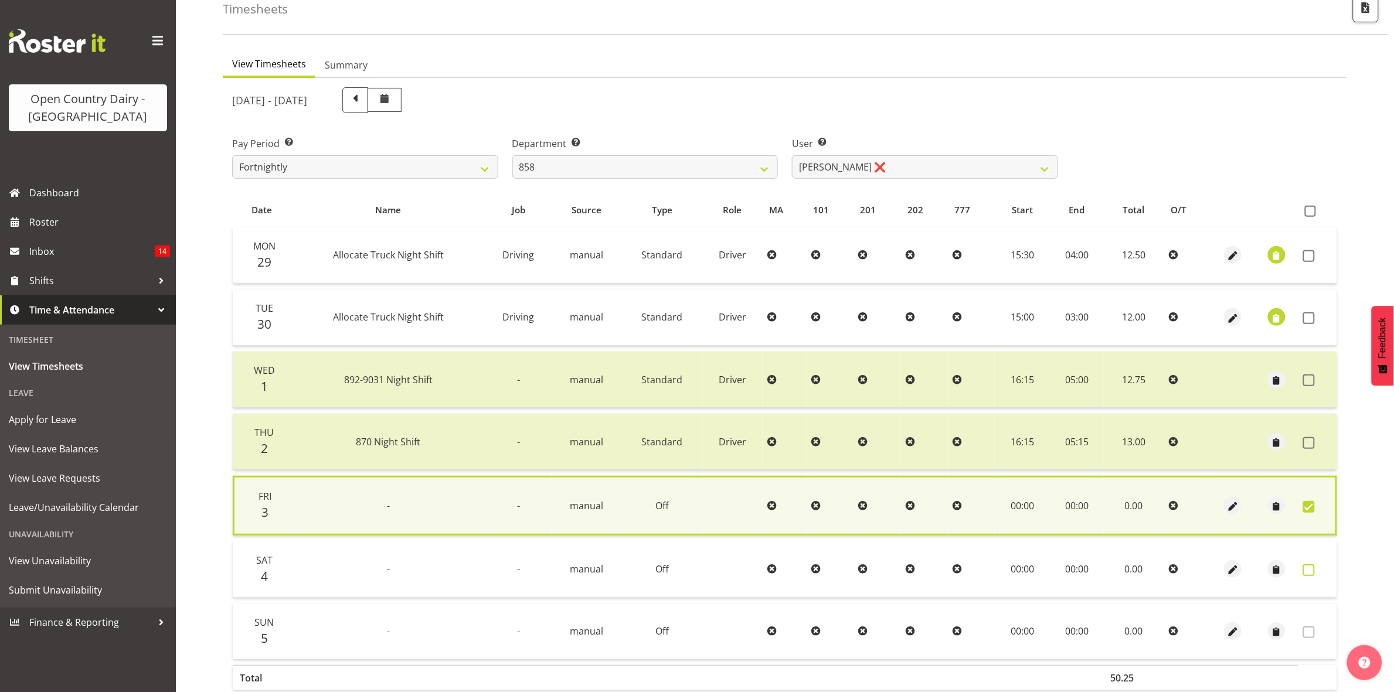
click at [1312, 570] on span at bounding box center [1309, 570] width 12 height 12
checkbox input "true"
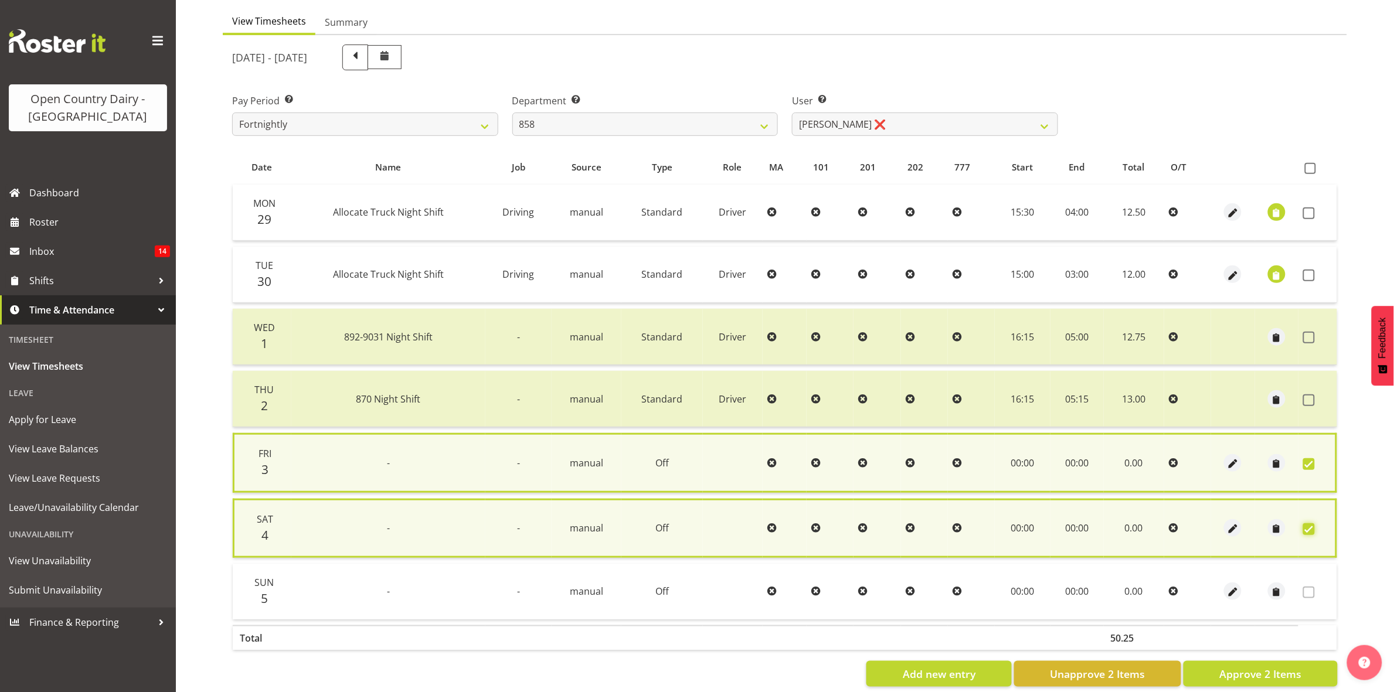
scroll to position [131, 0]
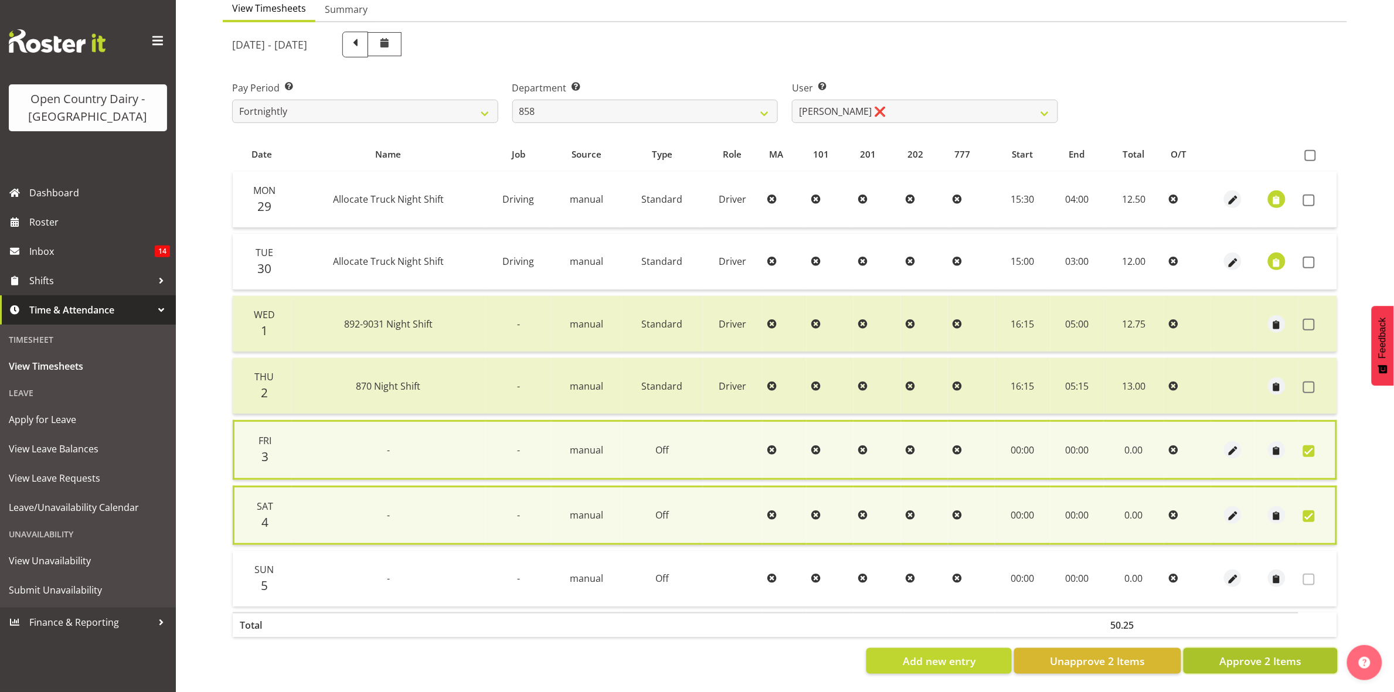
click at [1247, 655] on span "Approve 2 Items" at bounding box center [1260, 661] width 82 height 15
checkbox input "false"
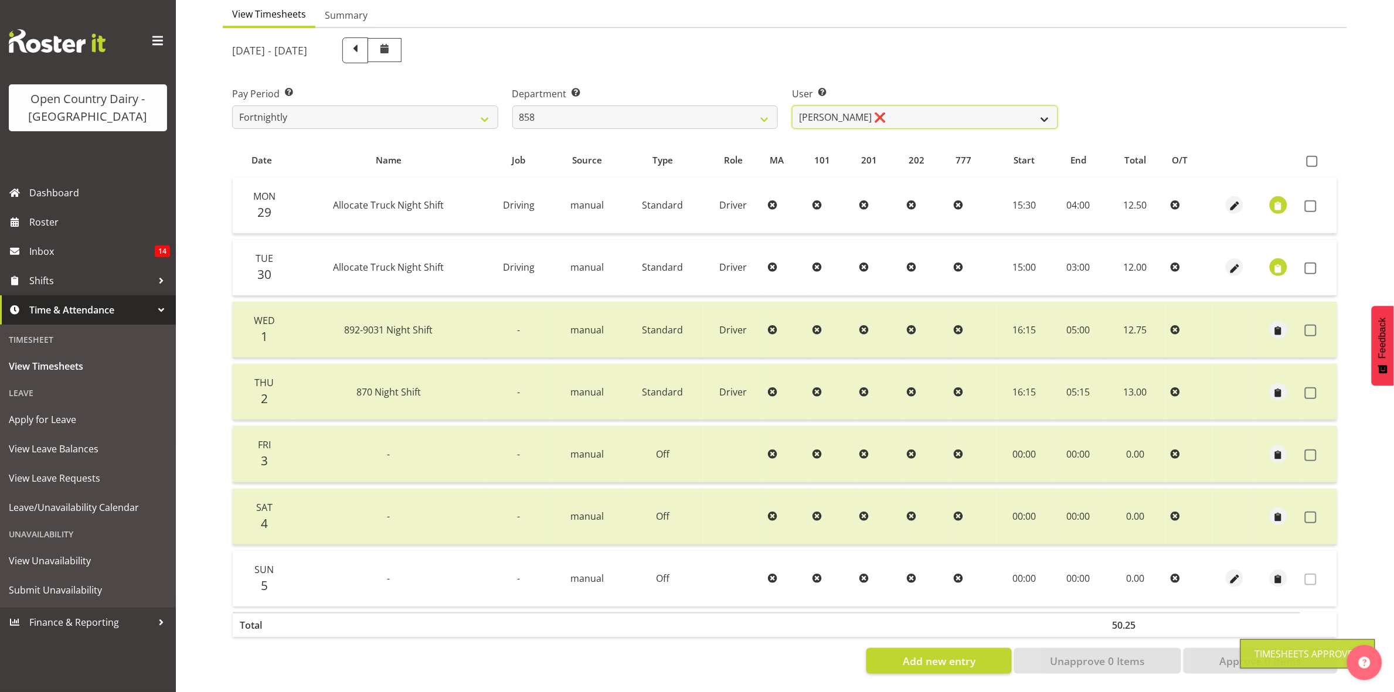
click at [1037, 106] on select "Anthony Shaw ✔ Liam Bellman ❌ Neil Peters ❌" at bounding box center [925, 117] width 266 height 23
click at [764, 106] on select "734 735 736 737 738 739 851 853 854 855 856 858 861 862 865 867-9032 868 869 87…" at bounding box center [645, 117] width 266 height 23
select select "675"
click at [512, 106] on select "734 735 736 737 738 739 851 853 854 855 856 858 861 862 865 867-9032 868 869 87…" at bounding box center [645, 117] width 266 height 23
select select "7389"
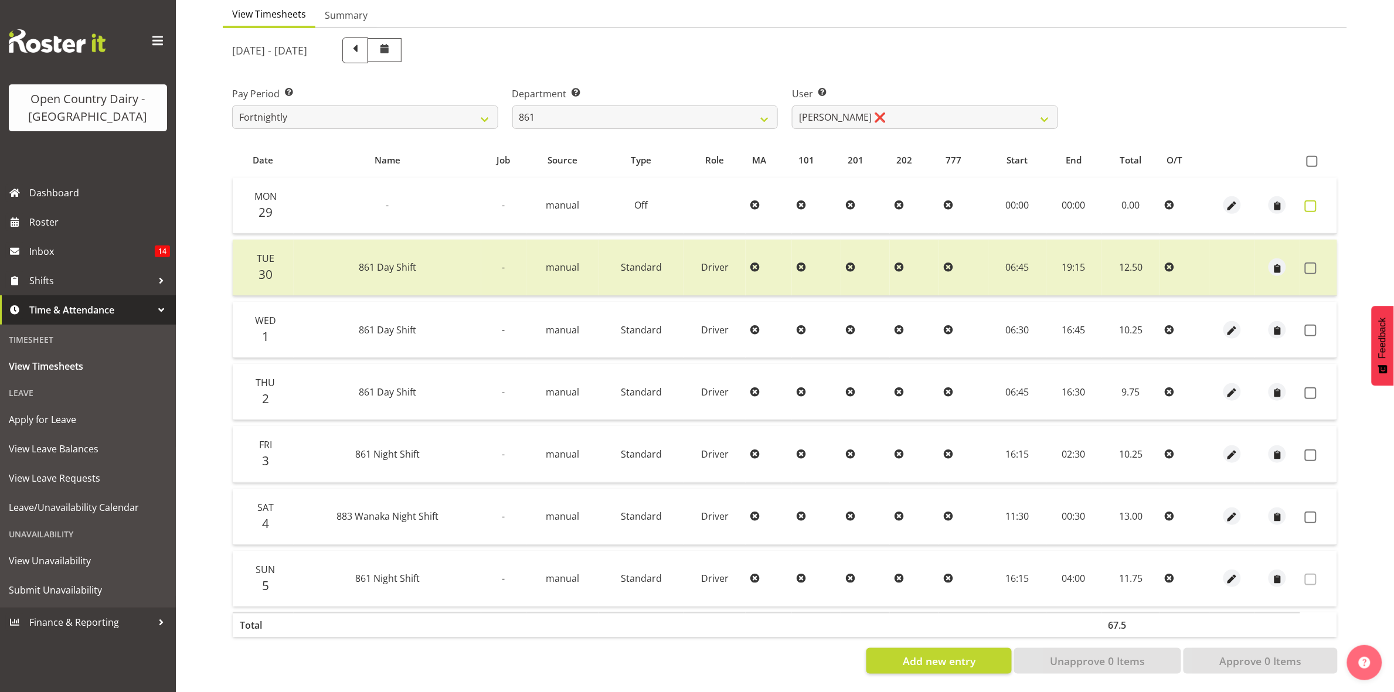
click at [1310, 200] on span at bounding box center [1311, 206] width 12 height 12
checkbox input "true"
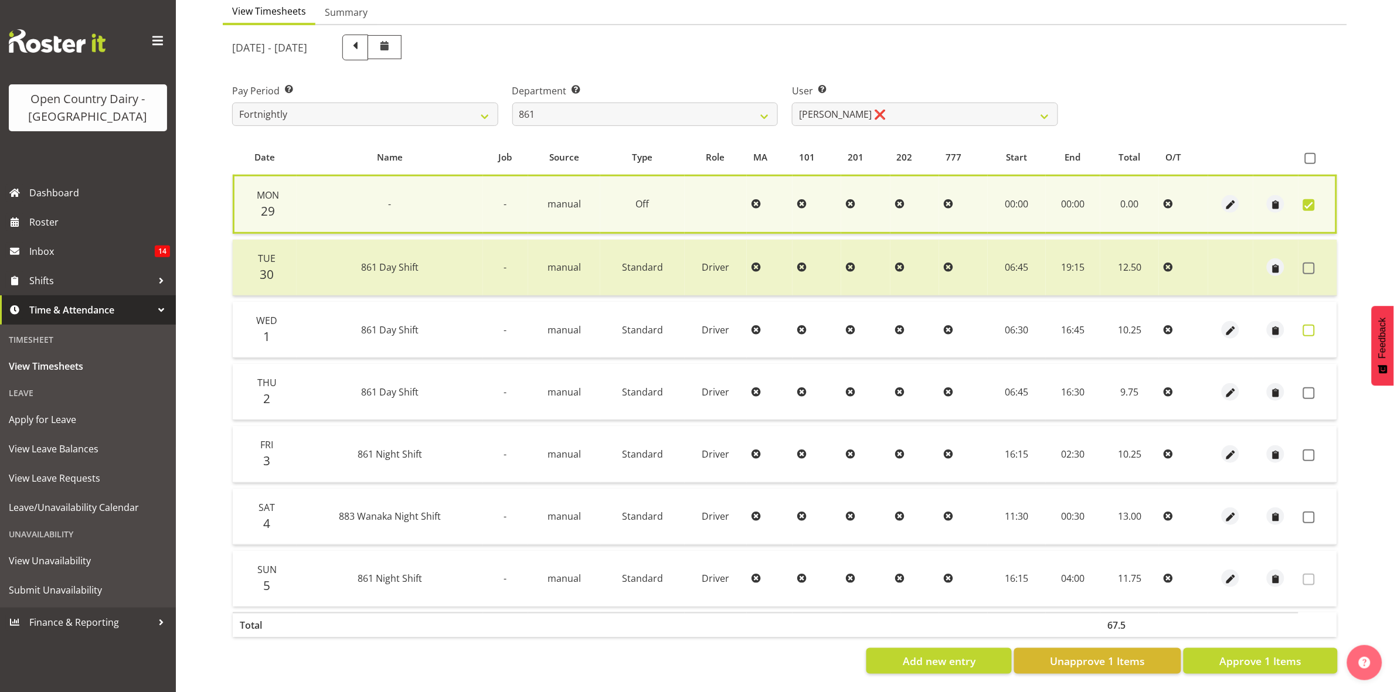
click at [1308, 325] on span at bounding box center [1309, 331] width 12 height 12
checkbox input "true"
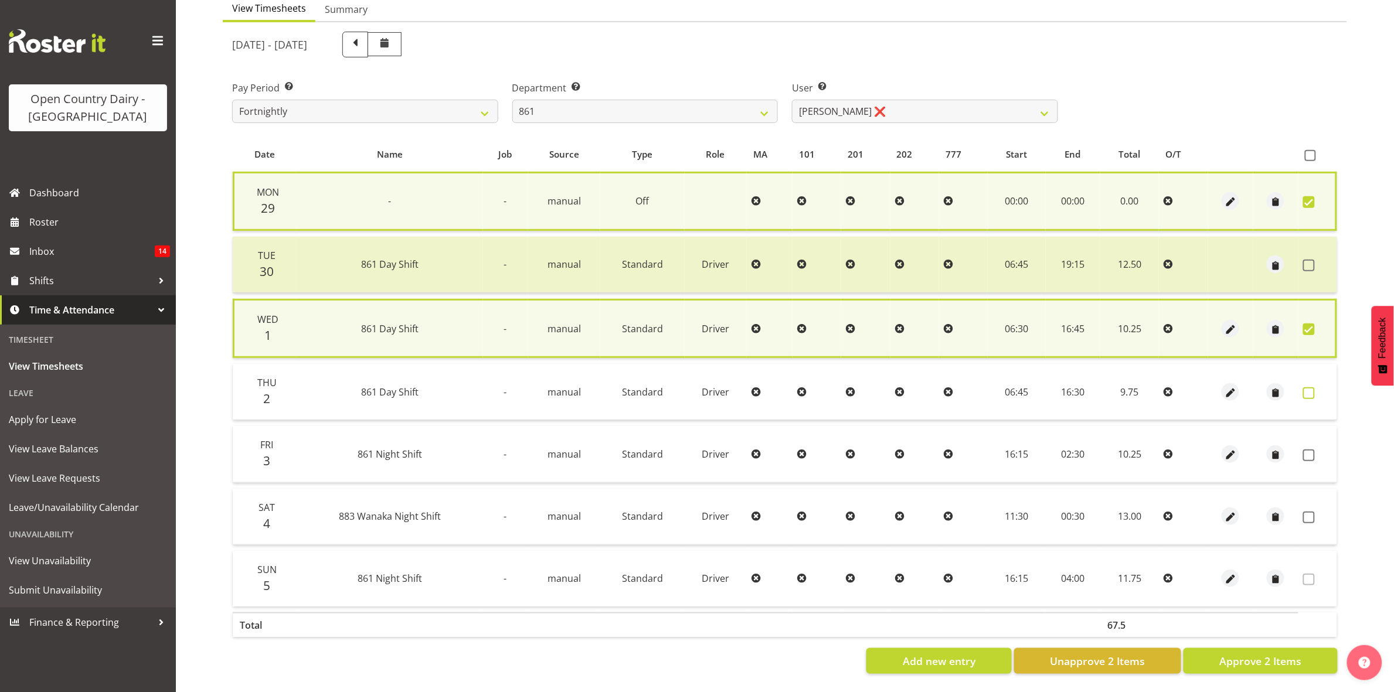
click at [1303, 387] on span at bounding box center [1309, 393] width 12 height 12
checkbox input "true"
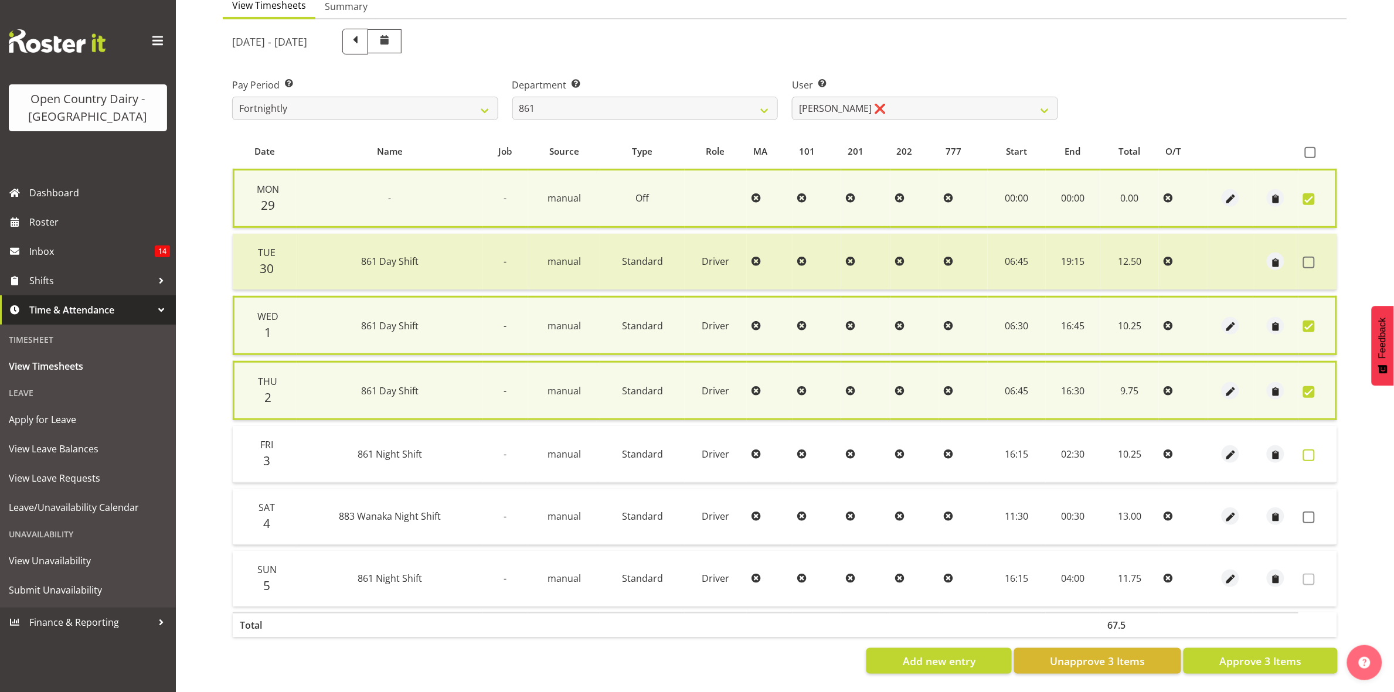
click at [1309, 450] on span at bounding box center [1309, 456] width 12 height 12
checkbox input "true"
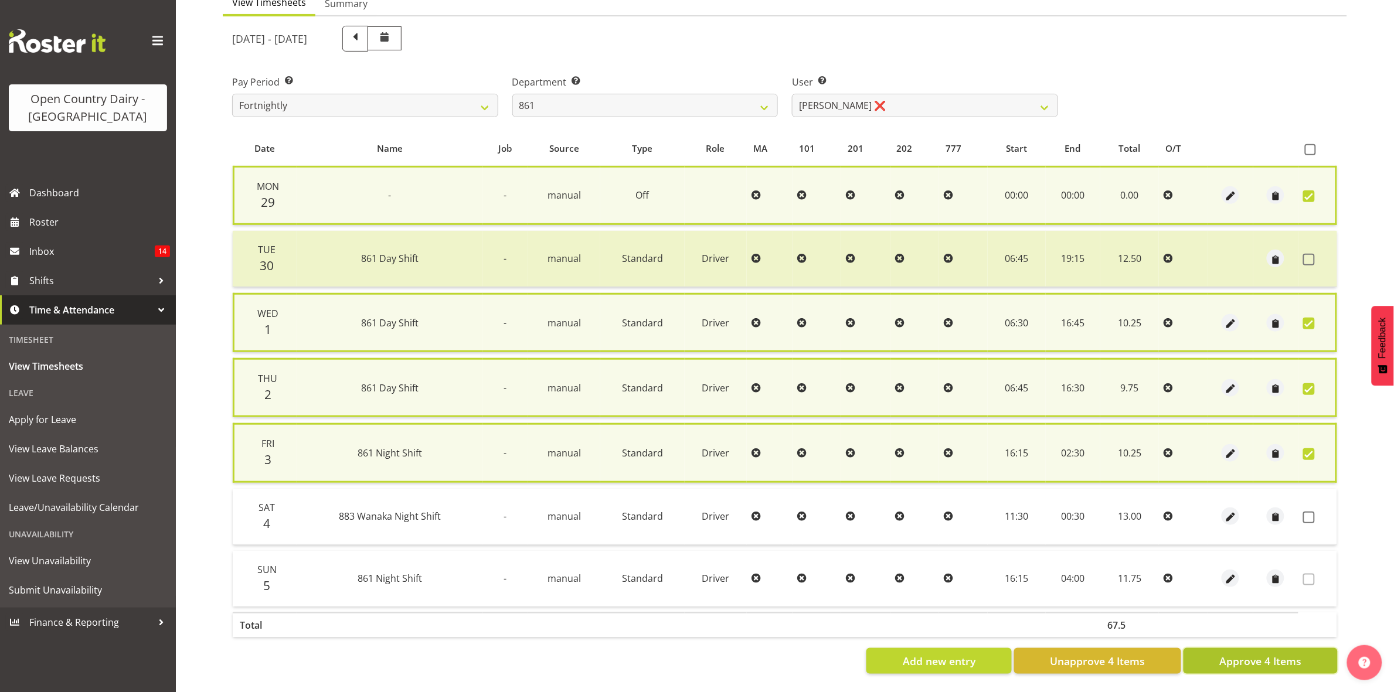
click at [1279, 661] on span "Approve 4 Items" at bounding box center [1260, 661] width 82 height 15
checkbox input "false"
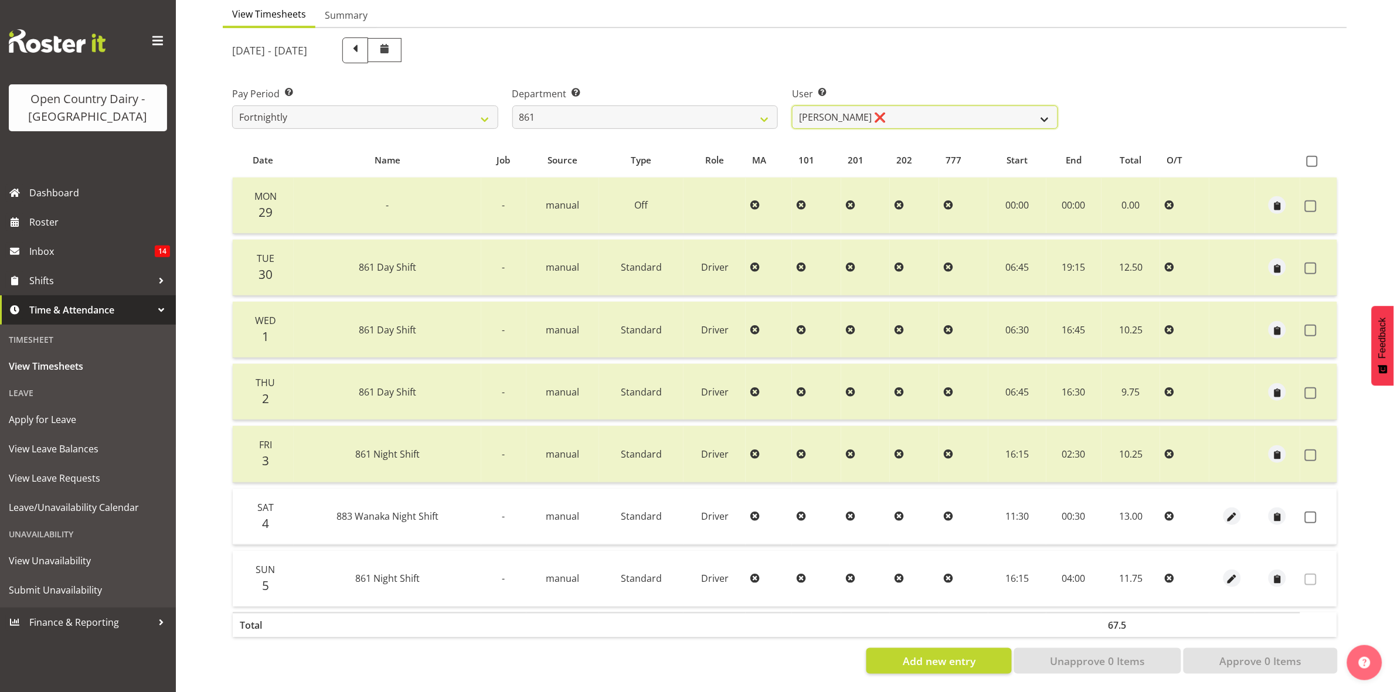
click at [1040, 106] on select "Barry McIntosh ❌ Matthew Welland ❌ Philip Peek ❌" at bounding box center [925, 117] width 266 height 23
select select "7423"
click at [792, 106] on select "Barry McIntosh ❌ Matthew Welland ❌ Philip Peek ❌" at bounding box center [925, 117] width 266 height 23
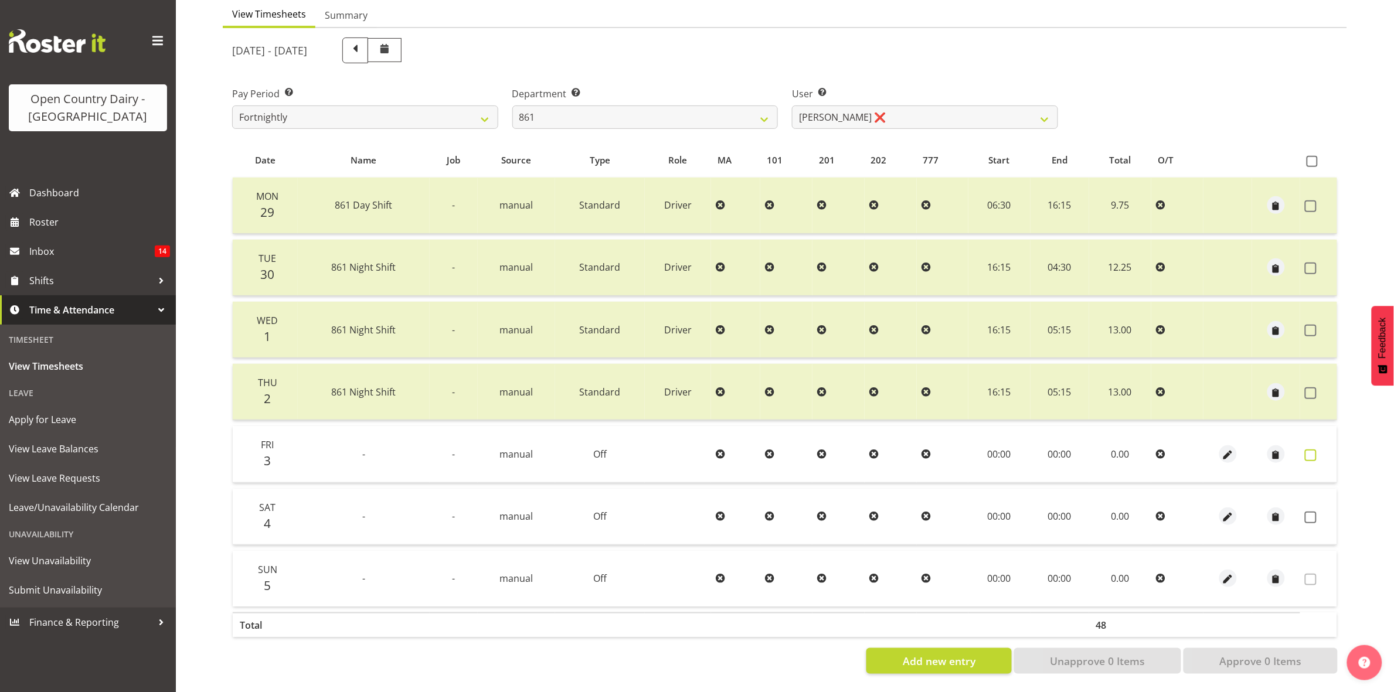
click at [1309, 450] on span at bounding box center [1311, 456] width 12 height 12
checkbox input "true"
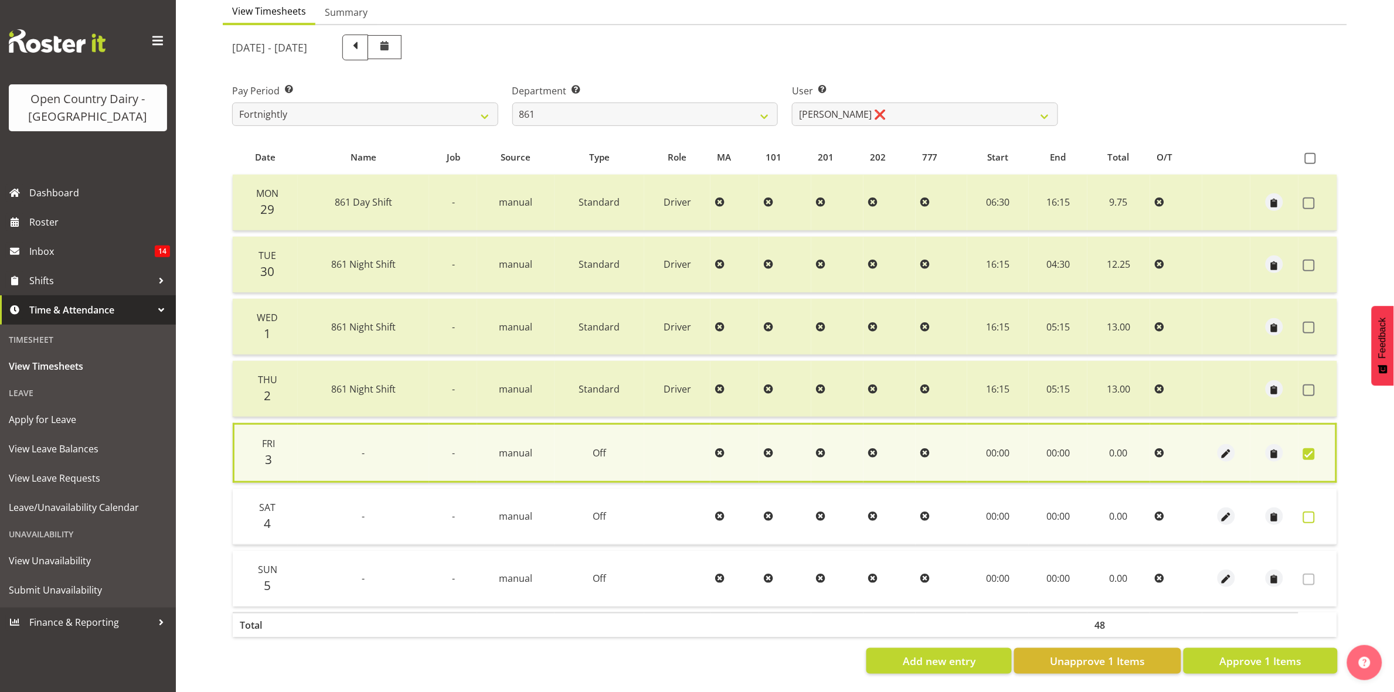
click at [1316, 512] on label at bounding box center [1312, 518] width 18 height 12
checkbox input "true"
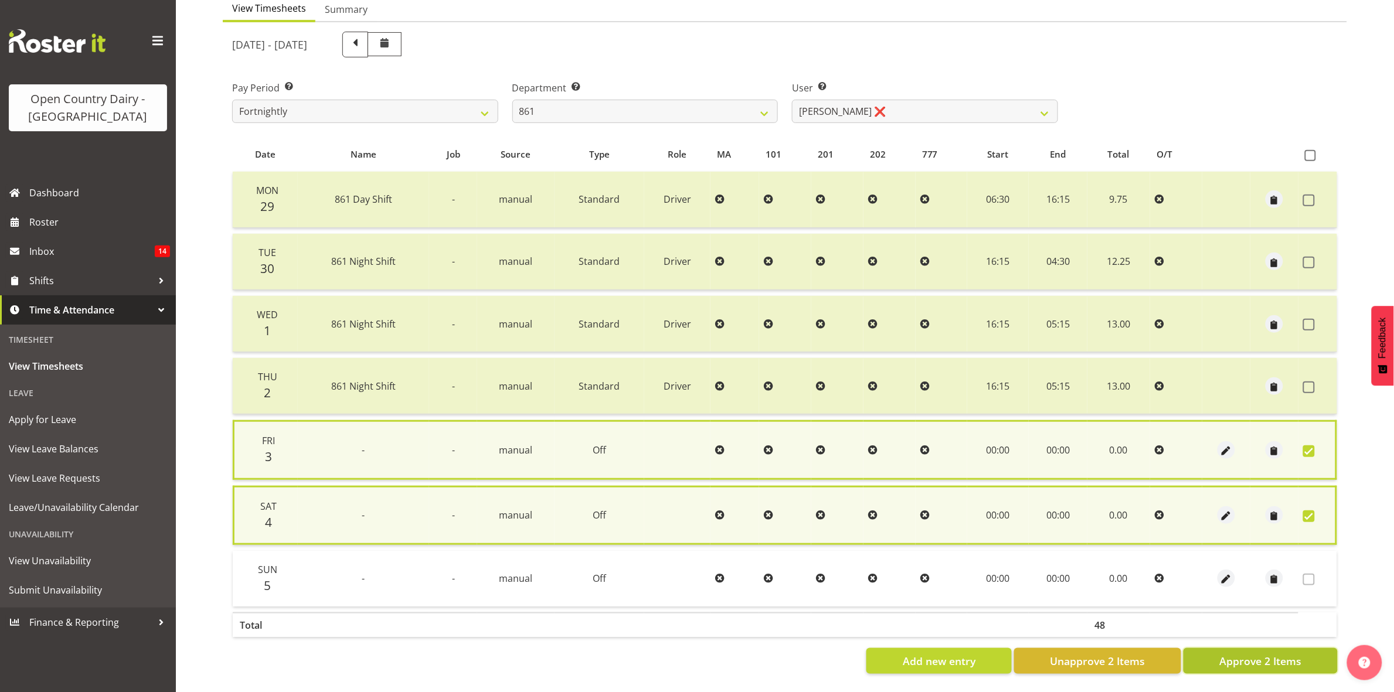
click at [1285, 654] on span "Approve 2 Items" at bounding box center [1260, 661] width 82 height 15
checkbox input "false"
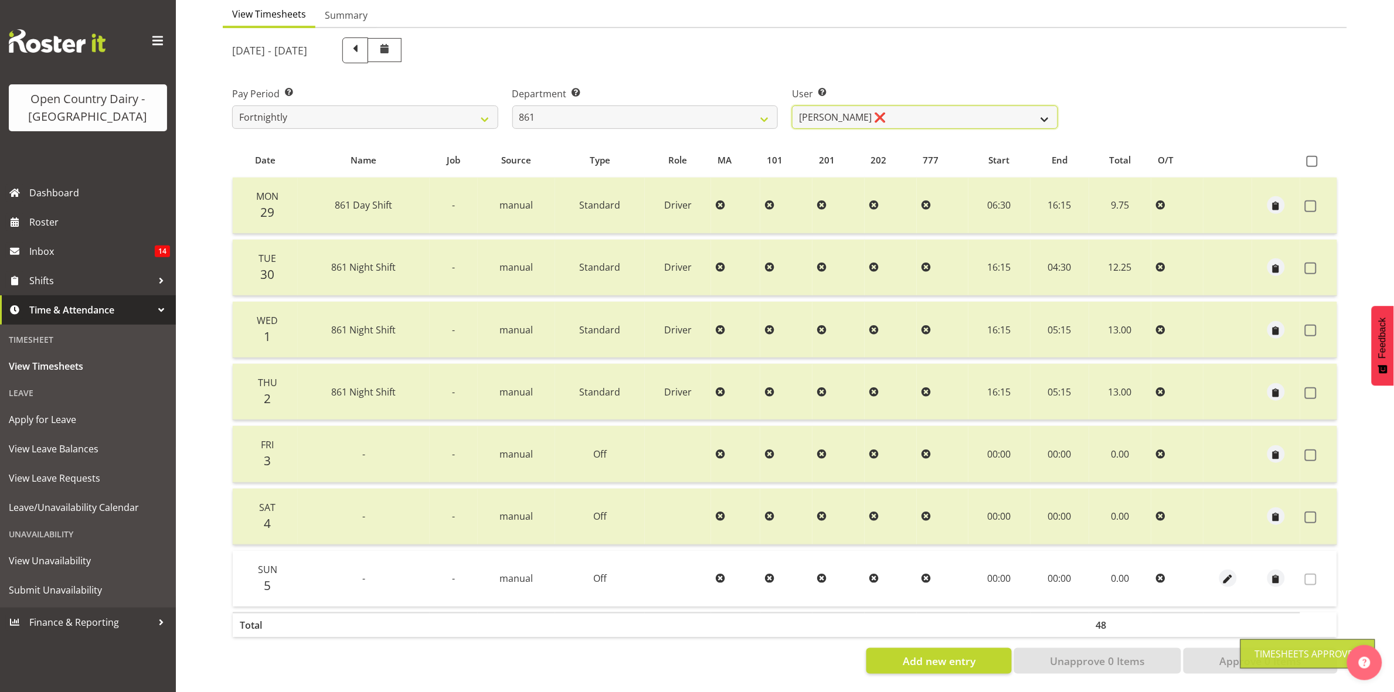
click at [1041, 106] on select "Barry McIntosh ❌ Matthew Welland ❌ Philip Peek ❌" at bounding box center [925, 117] width 266 height 23
select select "7460"
click at [792, 106] on select "Barry McIntosh ❌ Matthew Welland ❌ Philip Peek ❌" at bounding box center [925, 117] width 266 height 23
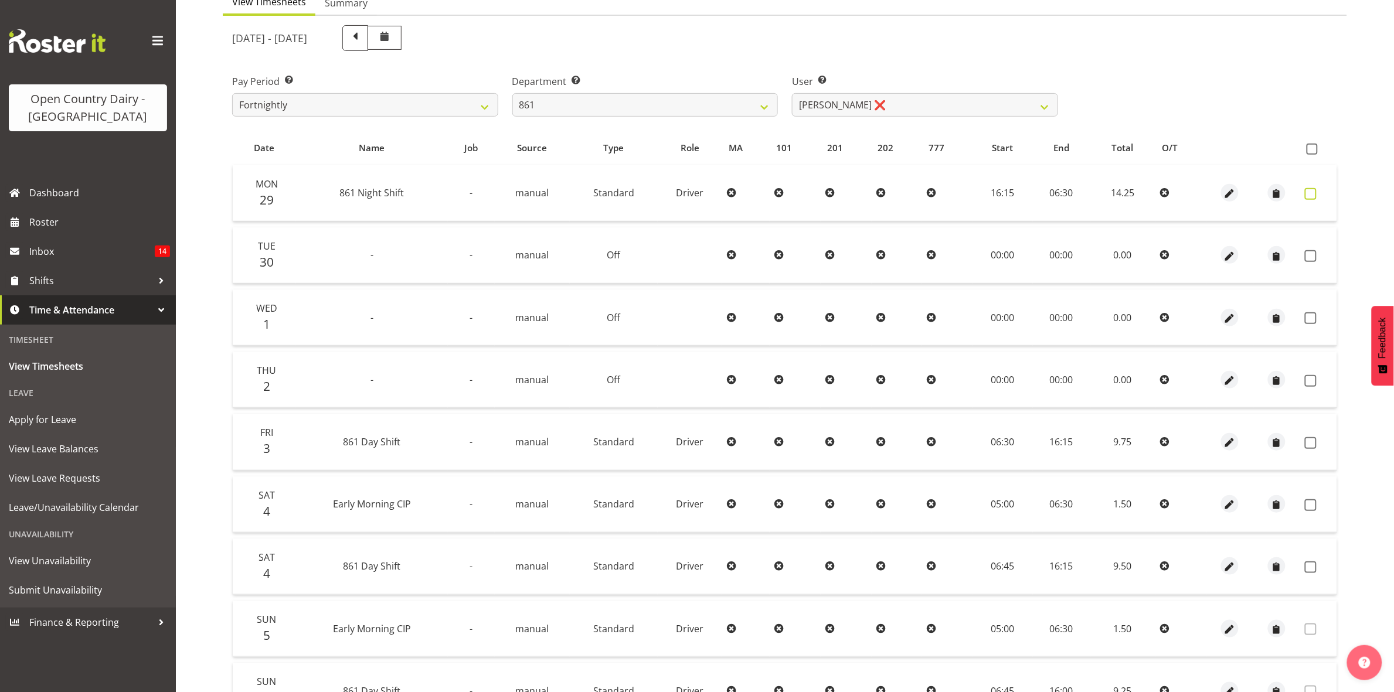
click at [1309, 191] on span at bounding box center [1311, 194] width 12 height 12
checkbox input "true"
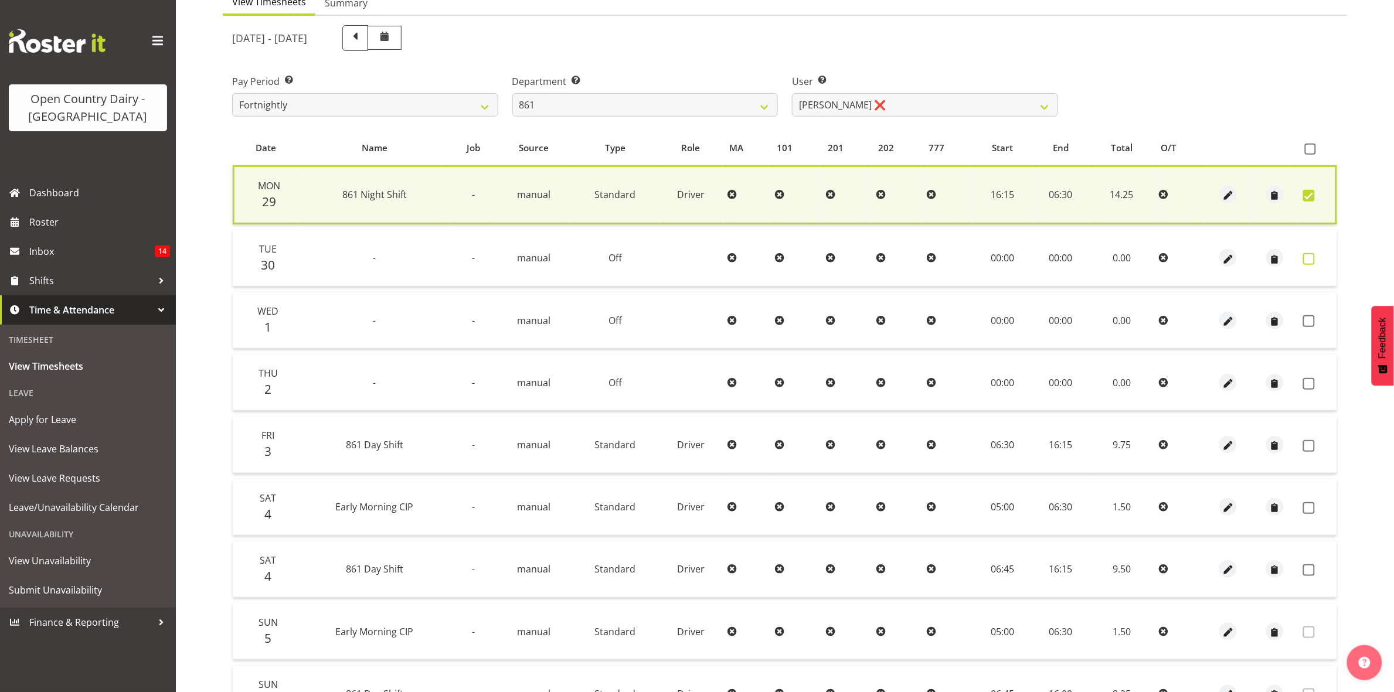
click at [1312, 262] on span at bounding box center [1309, 259] width 12 height 12
checkbox input "true"
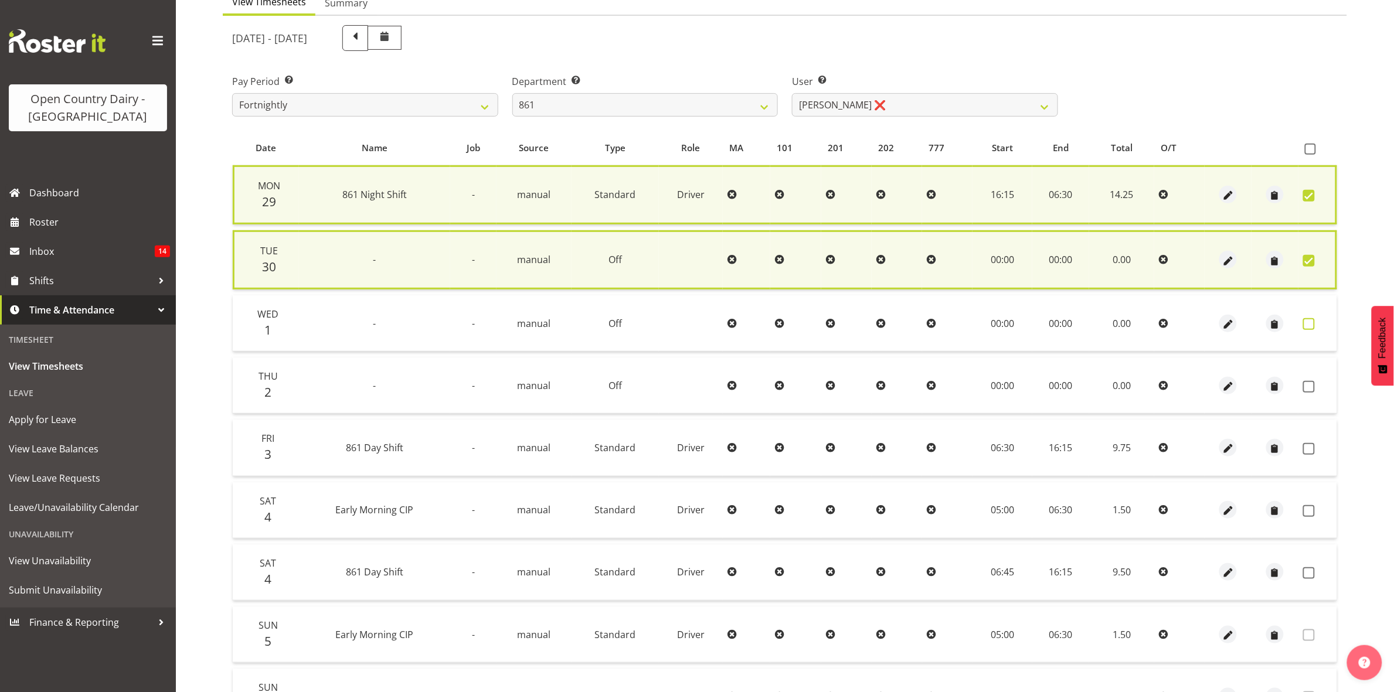
click at [1310, 319] on span at bounding box center [1309, 324] width 12 height 12
checkbox input "true"
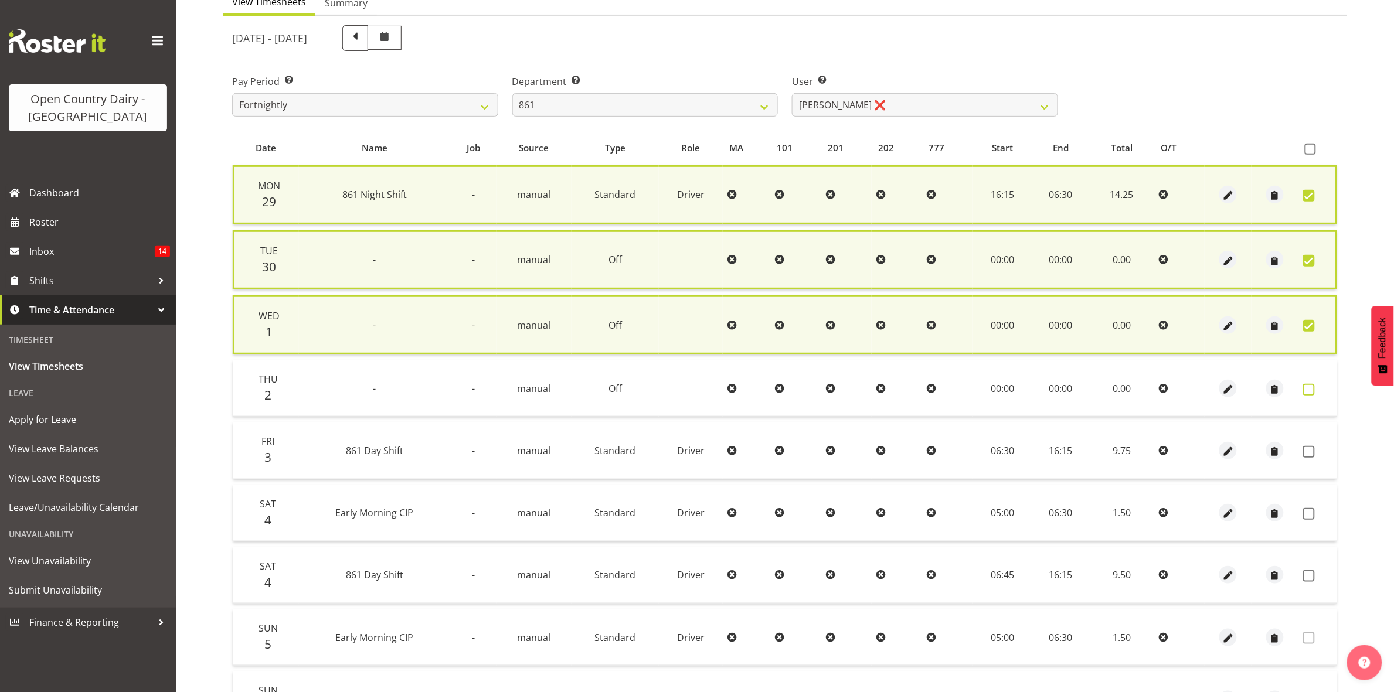
click at [1305, 385] on span at bounding box center [1309, 390] width 12 height 12
checkbox input "true"
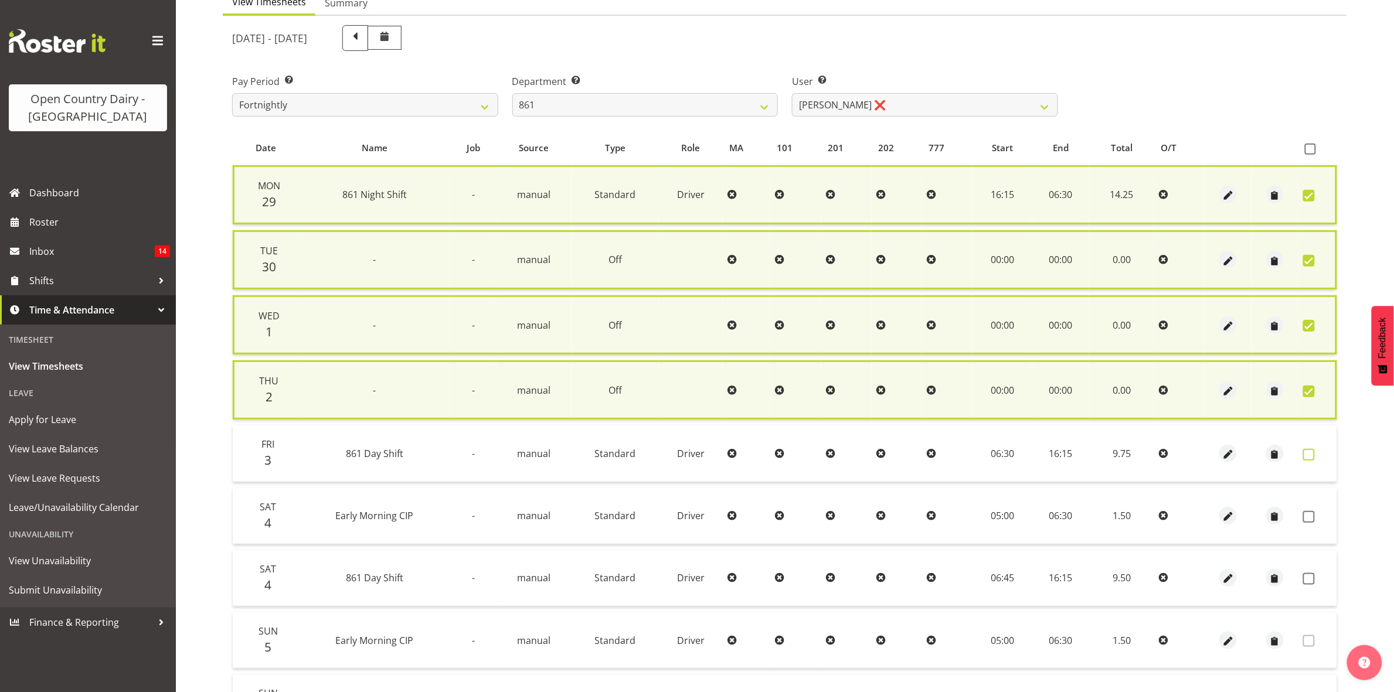
click at [1315, 449] on label at bounding box center [1312, 455] width 18 height 12
checkbox input "true"
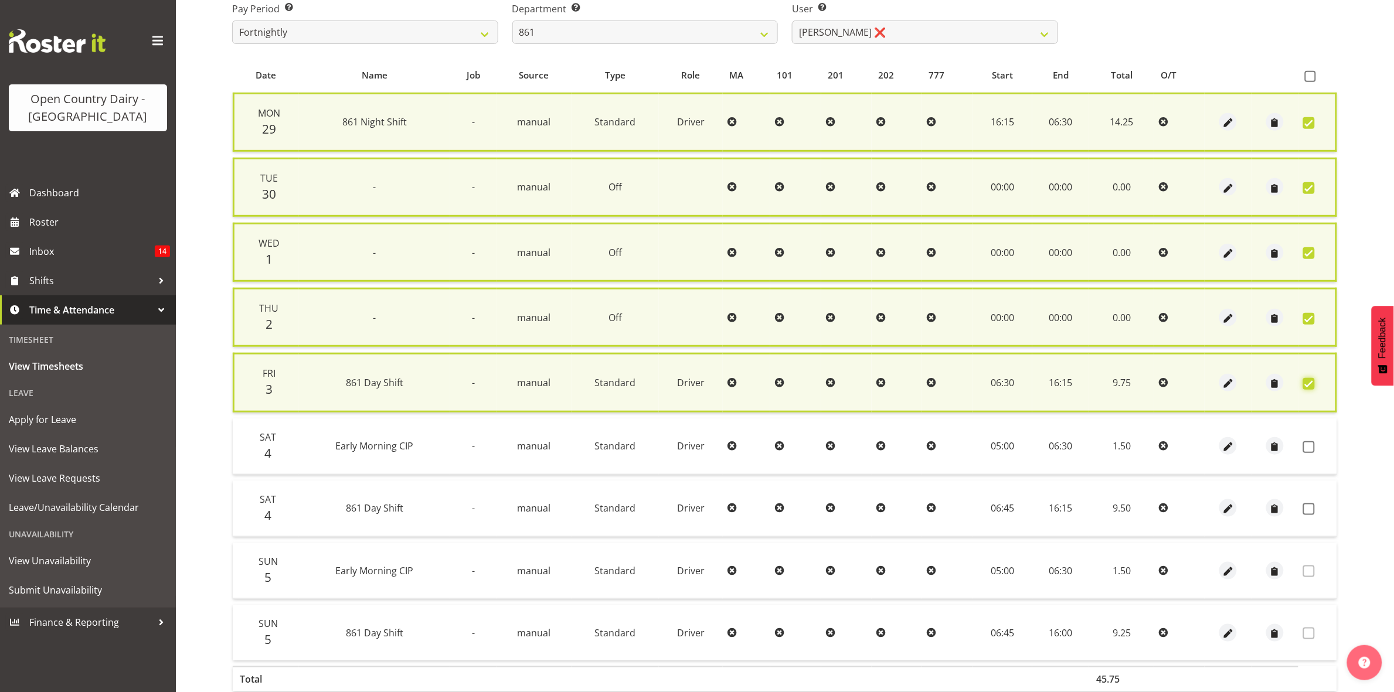
scroll to position [200, 0]
click at [1311, 444] on span at bounding box center [1309, 447] width 12 height 12
checkbox input "true"
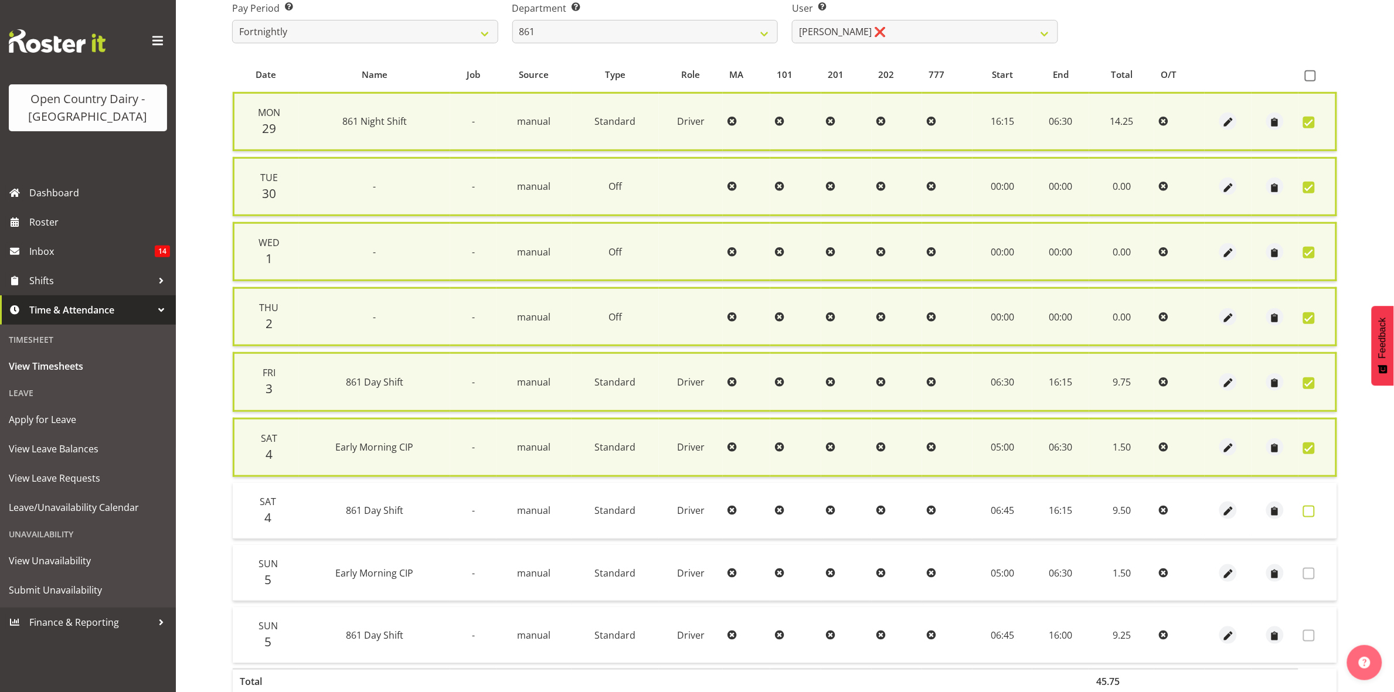
click at [1308, 511] on span at bounding box center [1309, 512] width 12 height 12
checkbox input "true"
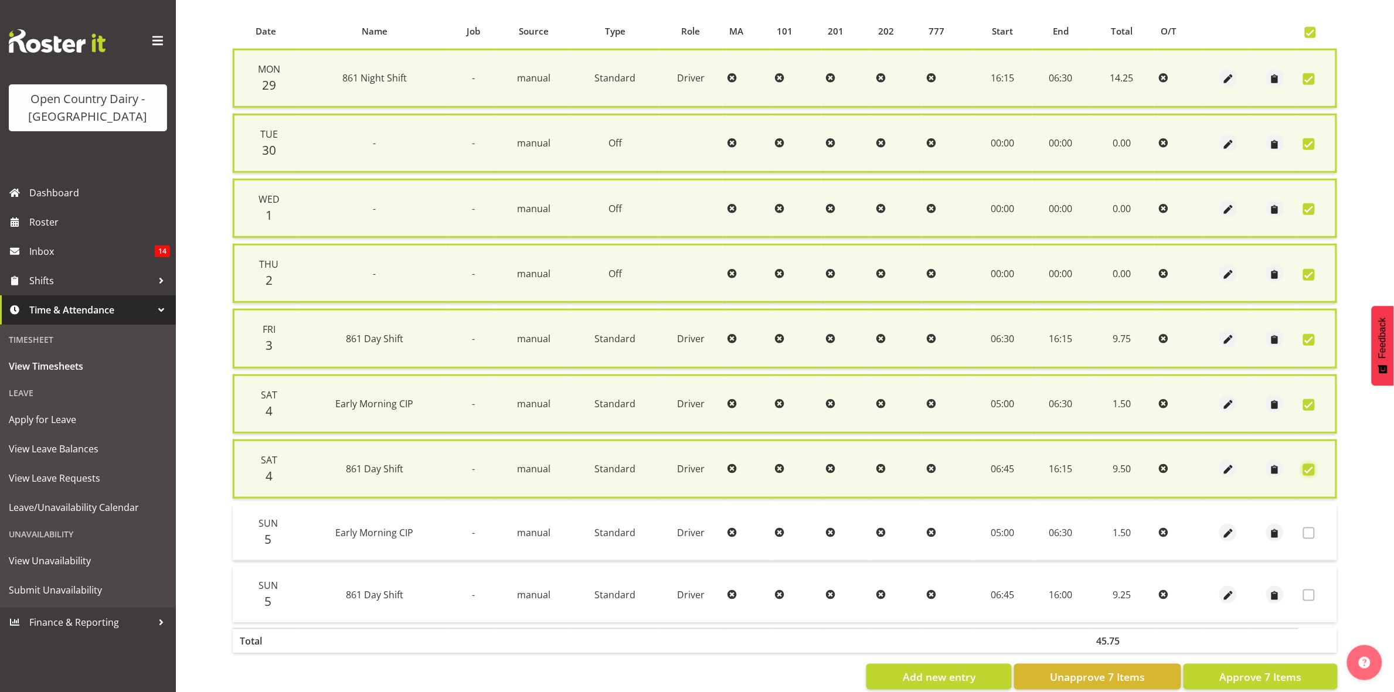
scroll to position [267, 0]
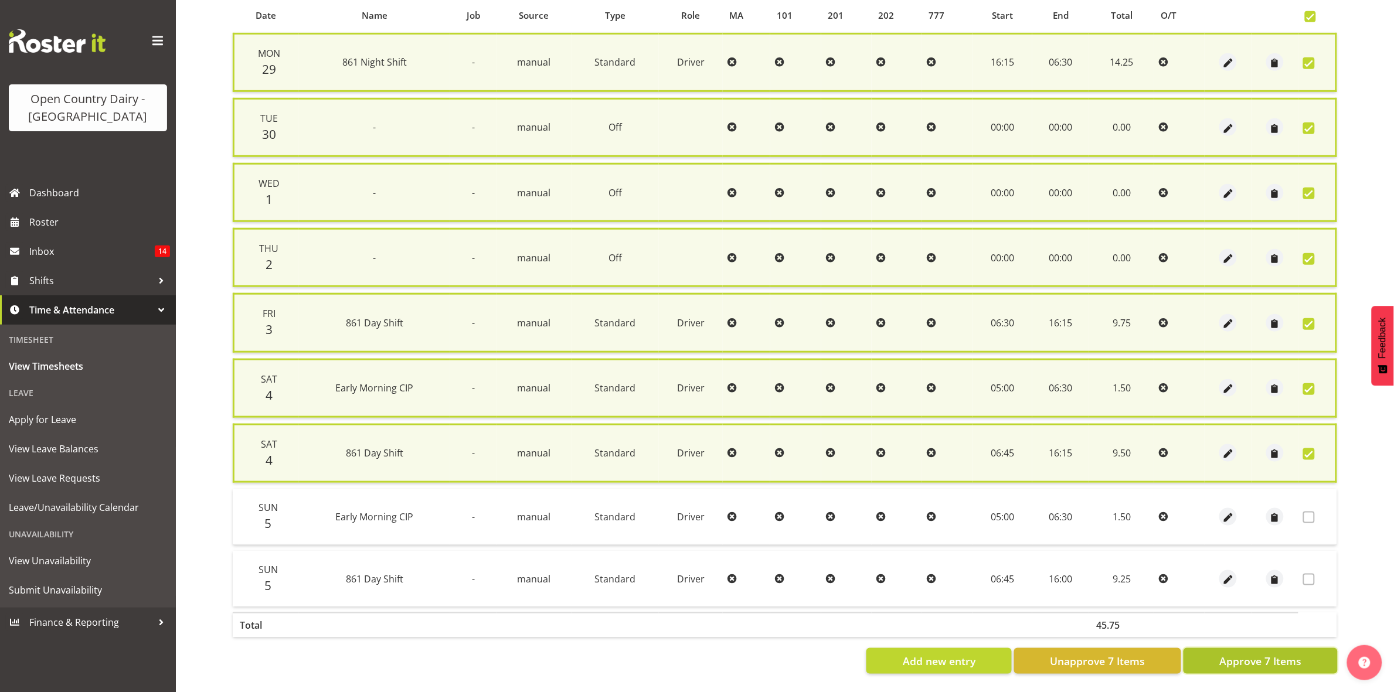
click at [1249, 654] on span "Approve 7 Items" at bounding box center [1260, 661] width 82 height 15
checkbox input "false"
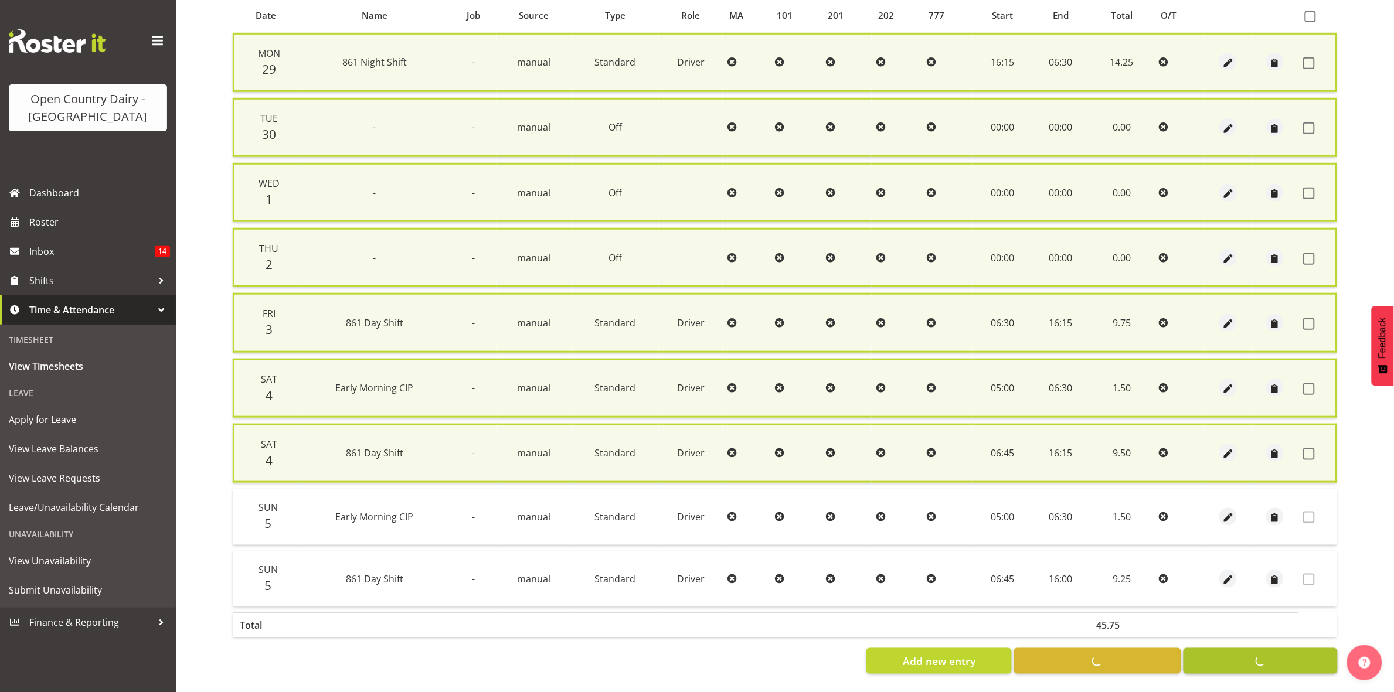
checkbox input "false"
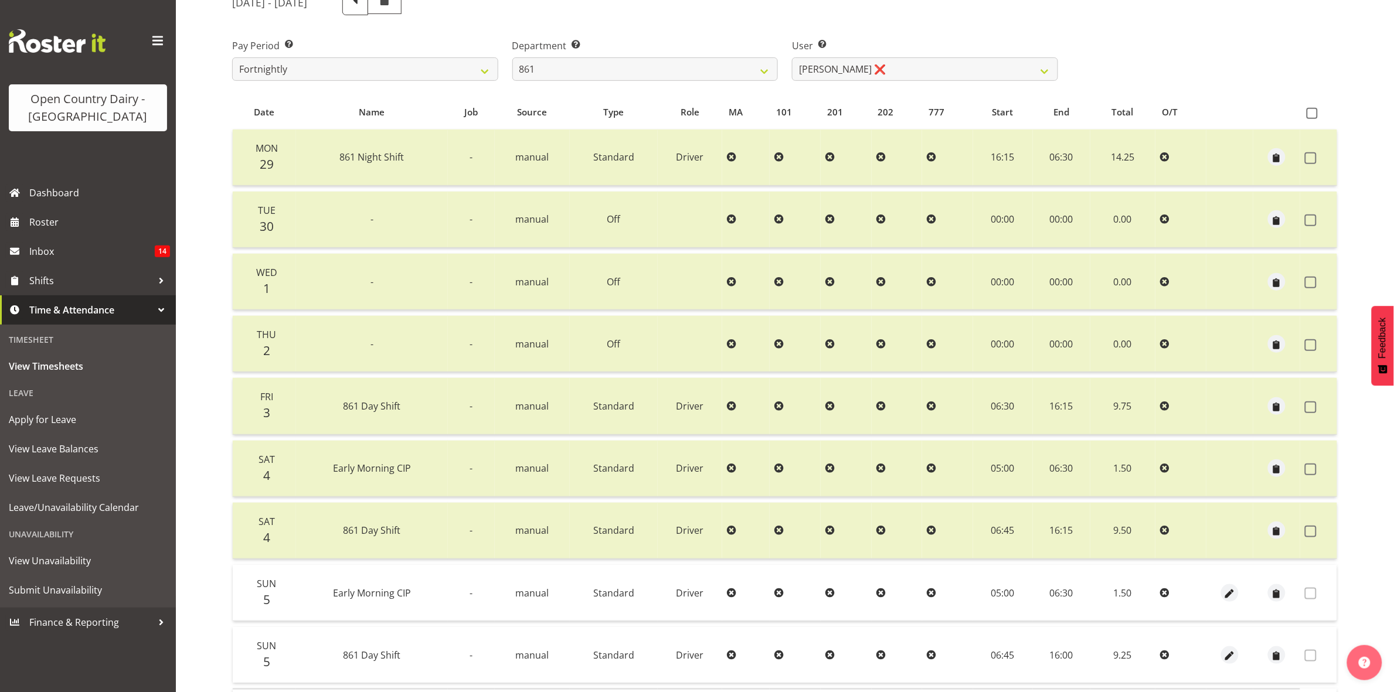
scroll to position [0, 0]
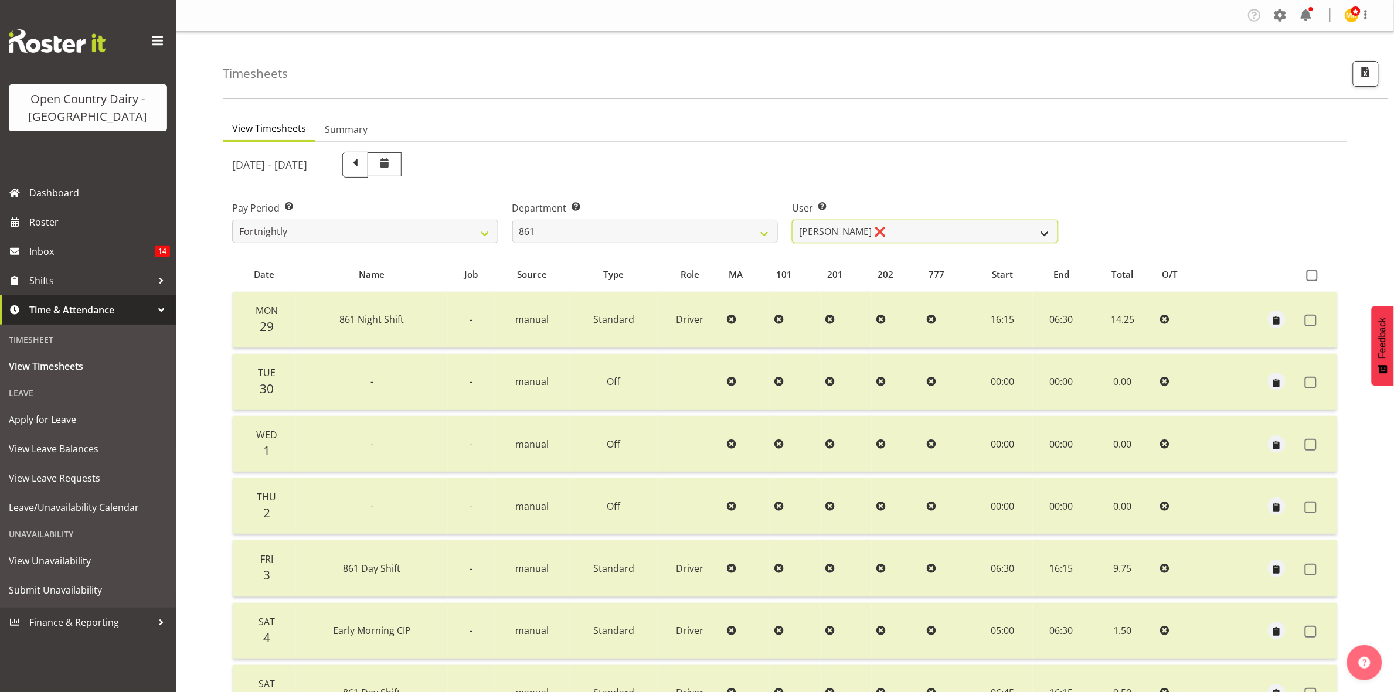
click at [1047, 230] on select "Barry McIntosh ❌ Matthew Welland ❌ Philip Peek ❌" at bounding box center [925, 231] width 266 height 23
click at [768, 229] on select "734 735 736 737 738 739 851 853 854 855 856 858 861 862 865 867-9032 868 869 87…" at bounding box center [645, 231] width 266 height 23
select select "676"
click at [512, 220] on select "734 735 736 737 738 739 851 853 854 855 856 858 861 862 865 867-9032 868 869 87…" at bounding box center [645, 231] width 266 height 23
select select "10213"
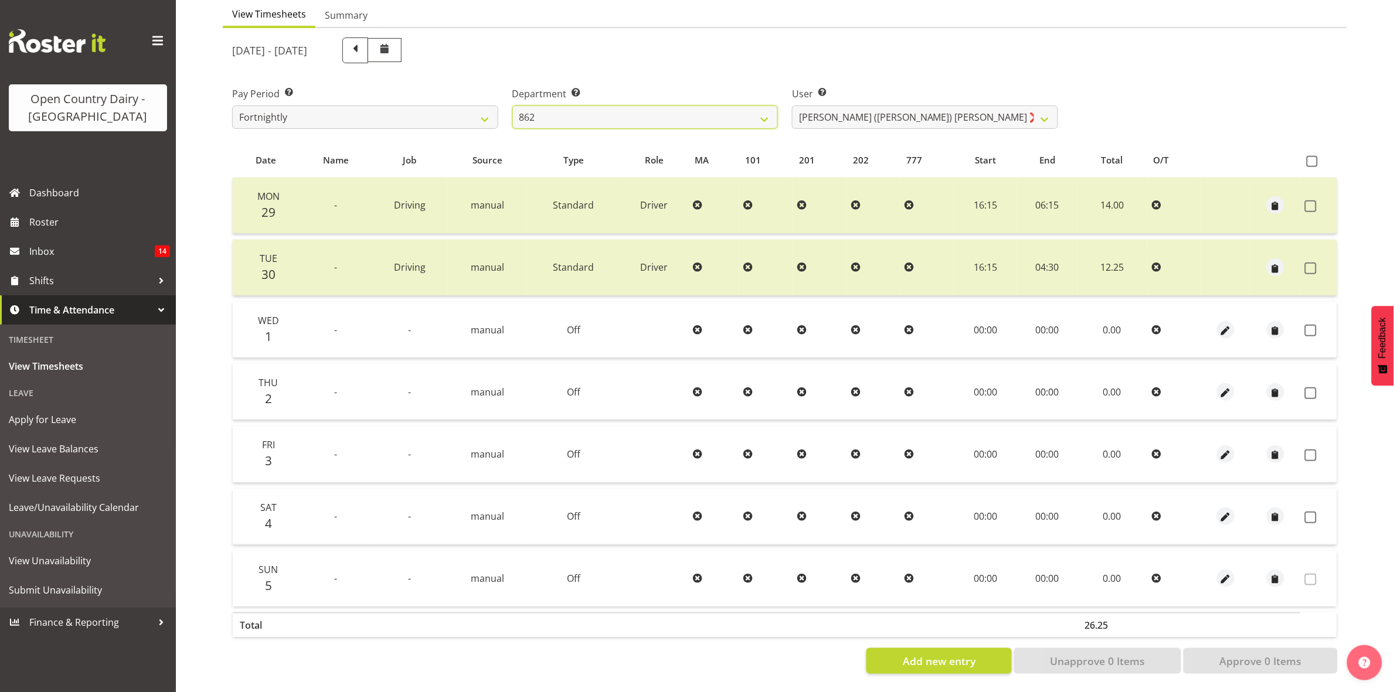
scroll to position [127, 0]
click at [1308, 325] on span at bounding box center [1311, 331] width 12 height 12
checkbox input "true"
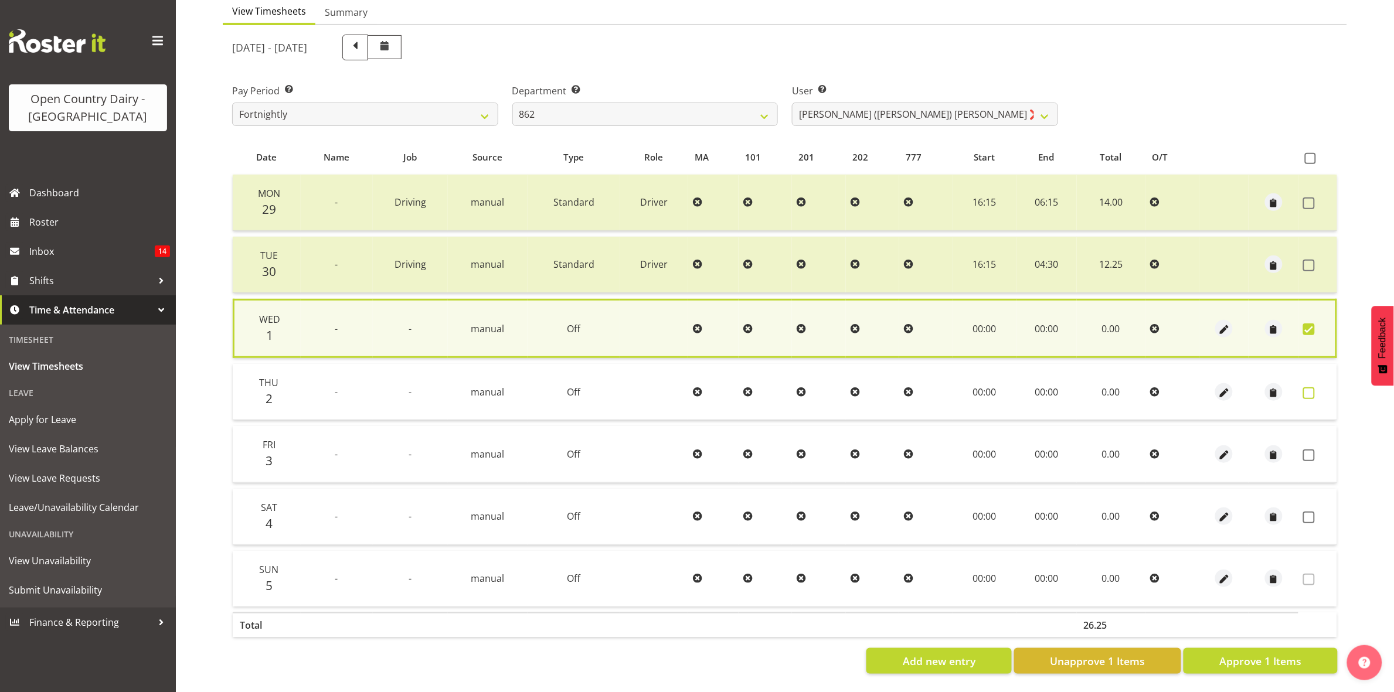
click at [1311, 387] on span at bounding box center [1309, 393] width 12 height 12
checkbox input "true"
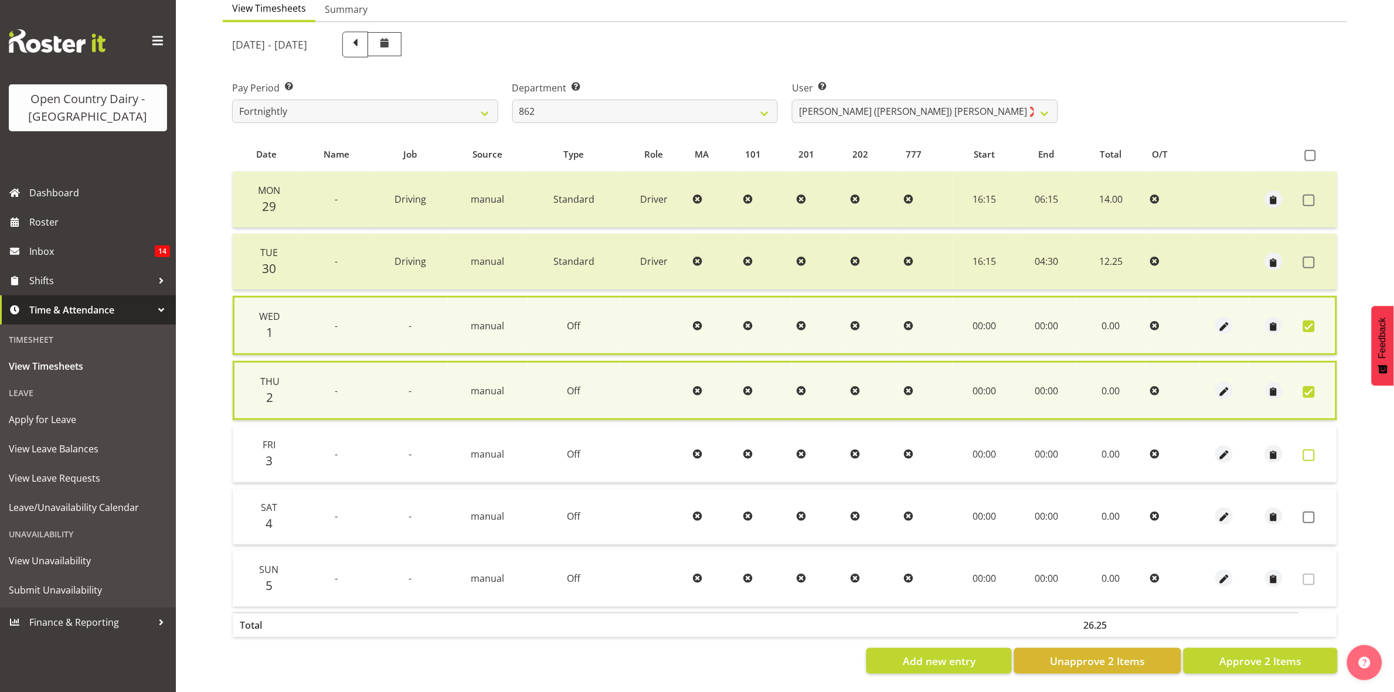
click at [1308, 450] on span at bounding box center [1309, 456] width 12 height 12
checkbox input "true"
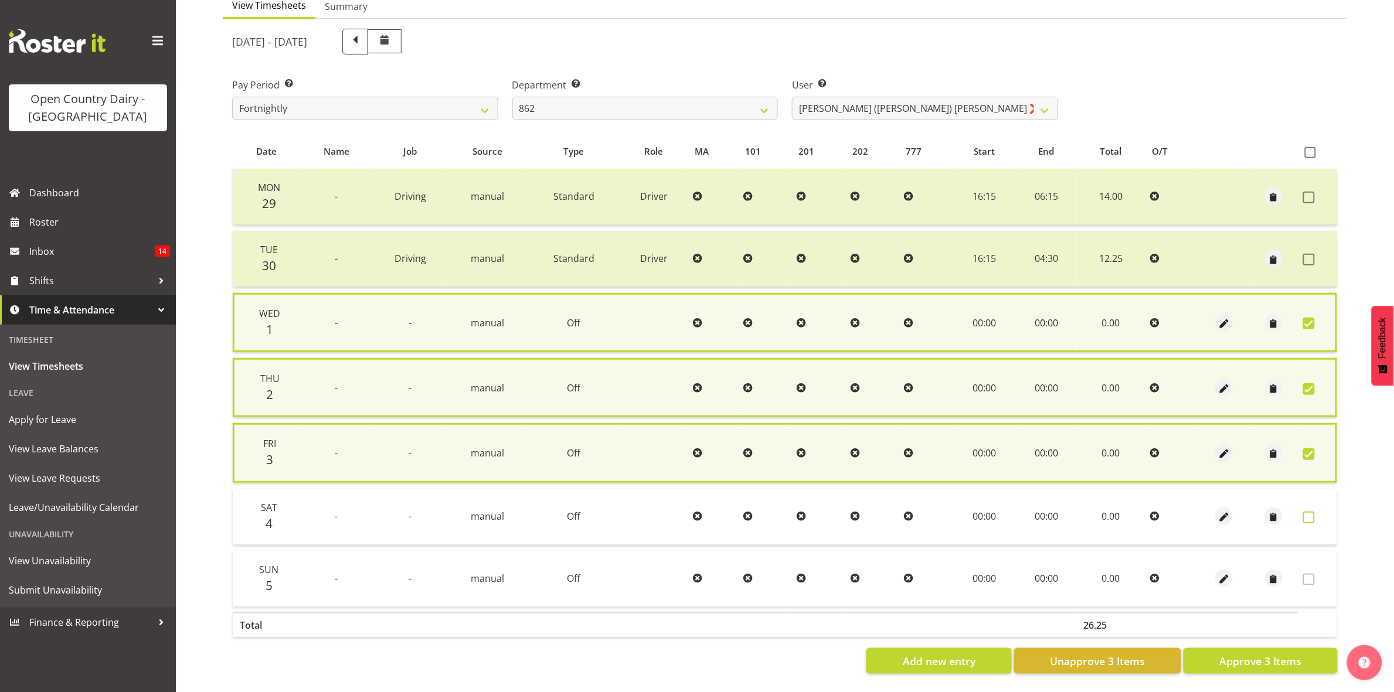
click at [1307, 512] on span at bounding box center [1309, 518] width 12 height 12
checkbox input "true"
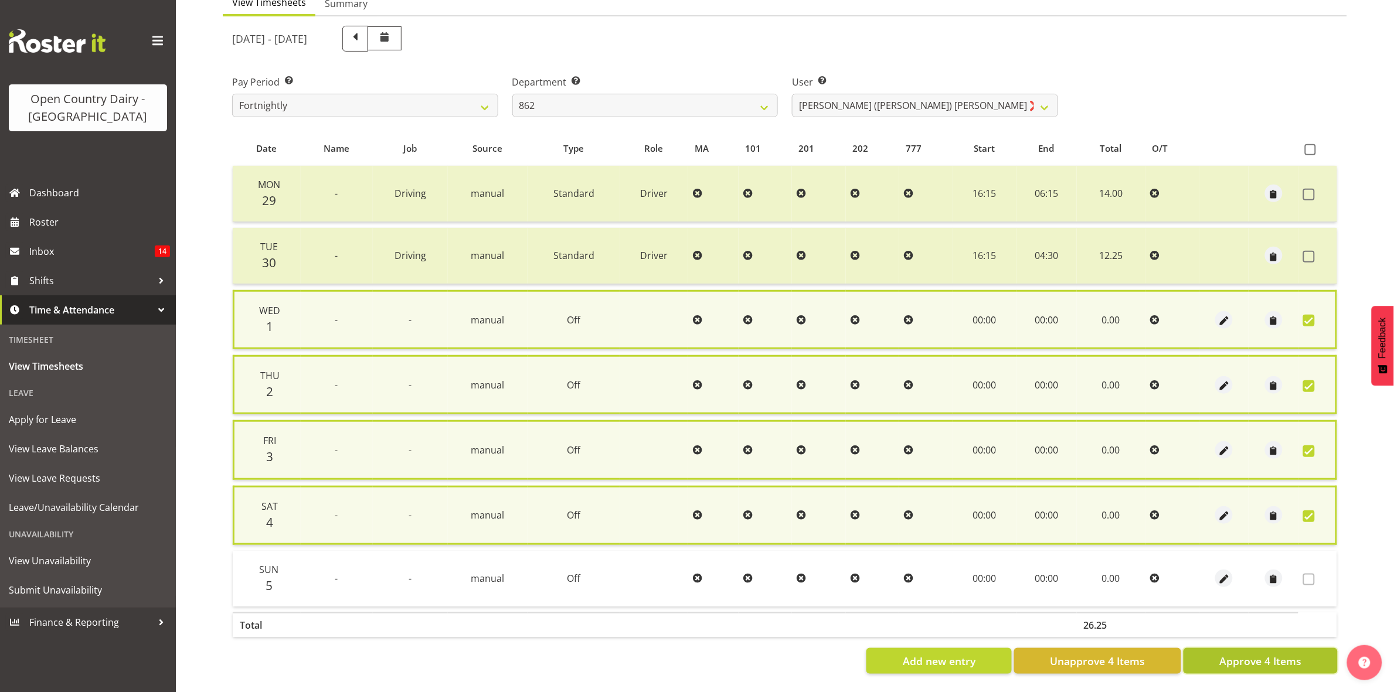
click at [1299, 657] on span "Approve 4 Items" at bounding box center [1260, 661] width 82 height 15
checkbox input "false"
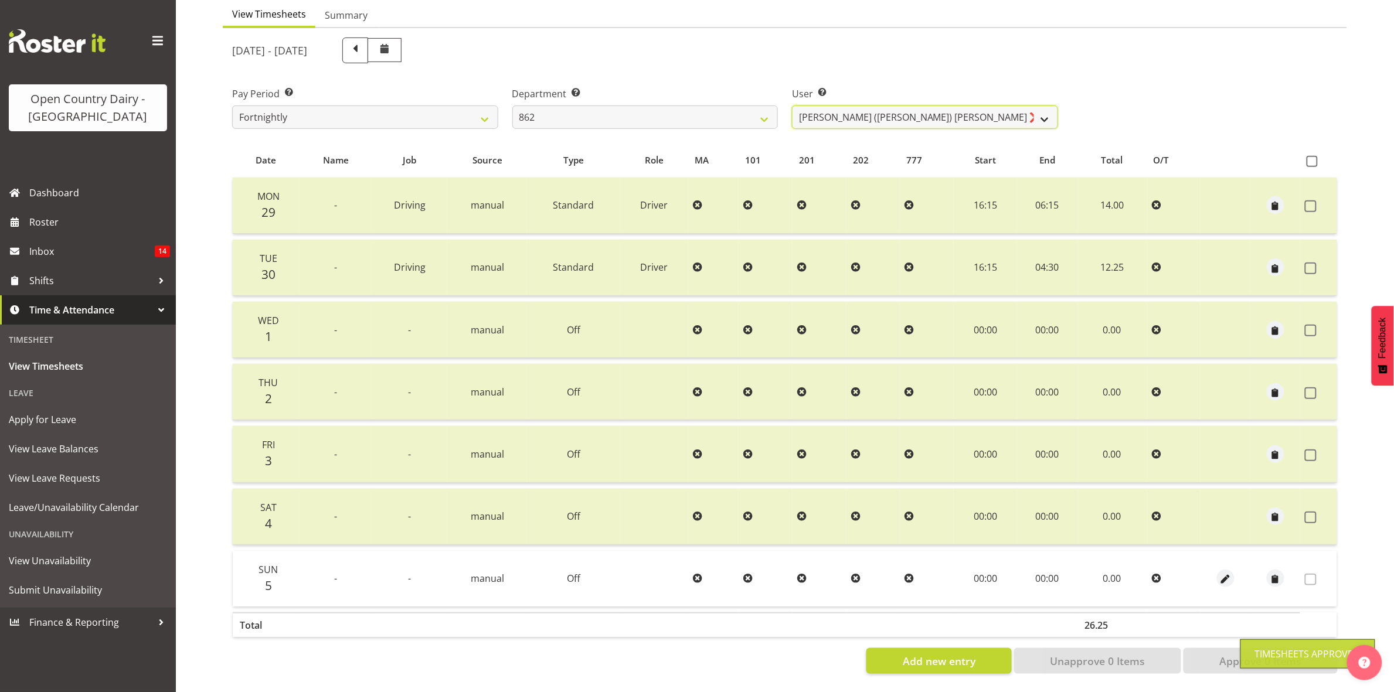
click at [1039, 106] on select "Bennie (David) Smith ❌ Colin Schwarz ❌ Forbes O'Reilly ❌ Tracy Inder ❌" at bounding box center [925, 117] width 266 height 23
select select "11652"
click at [792, 106] on select "Bennie (David) Smith ❌ Colin Schwarz ❌ Forbes O'Reilly ❌ Tracy Inder ❌" at bounding box center [925, 117] width 266 height 23
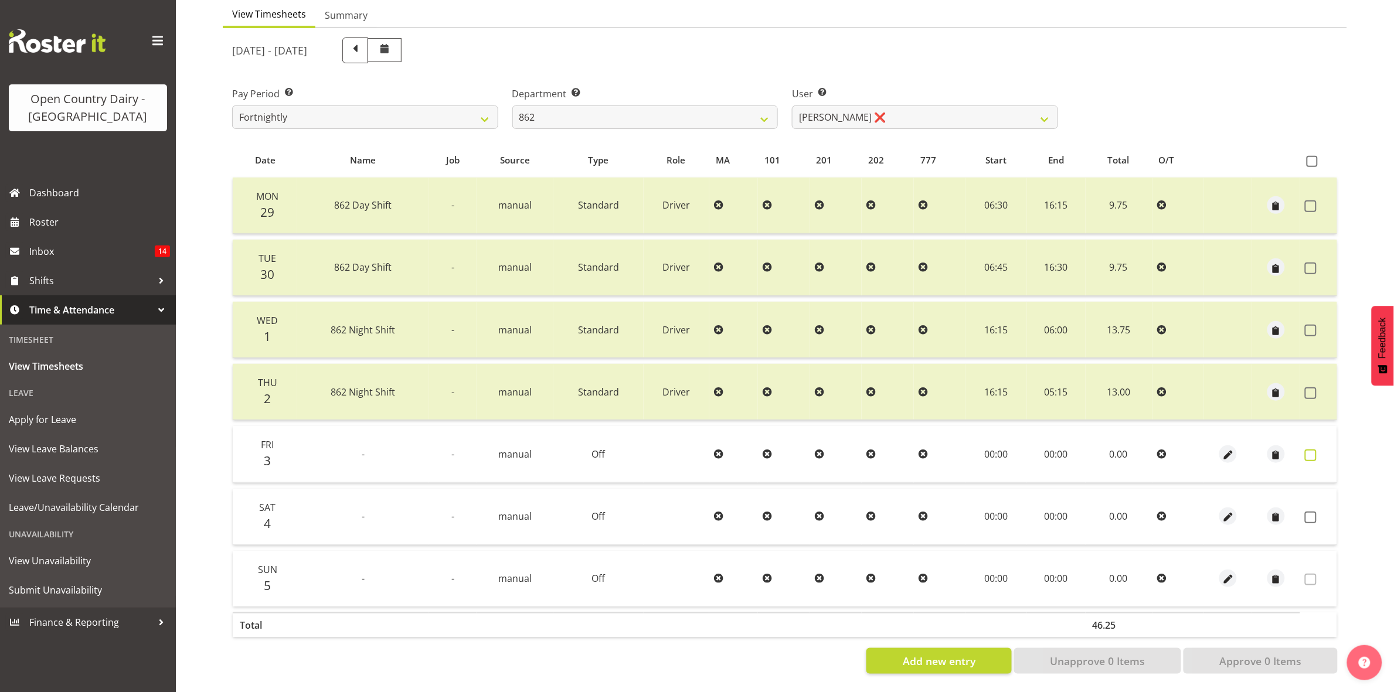
click at [1306, 450] on span at bounding box center [1311, 456] width 12 height 12
checkbox input "true"
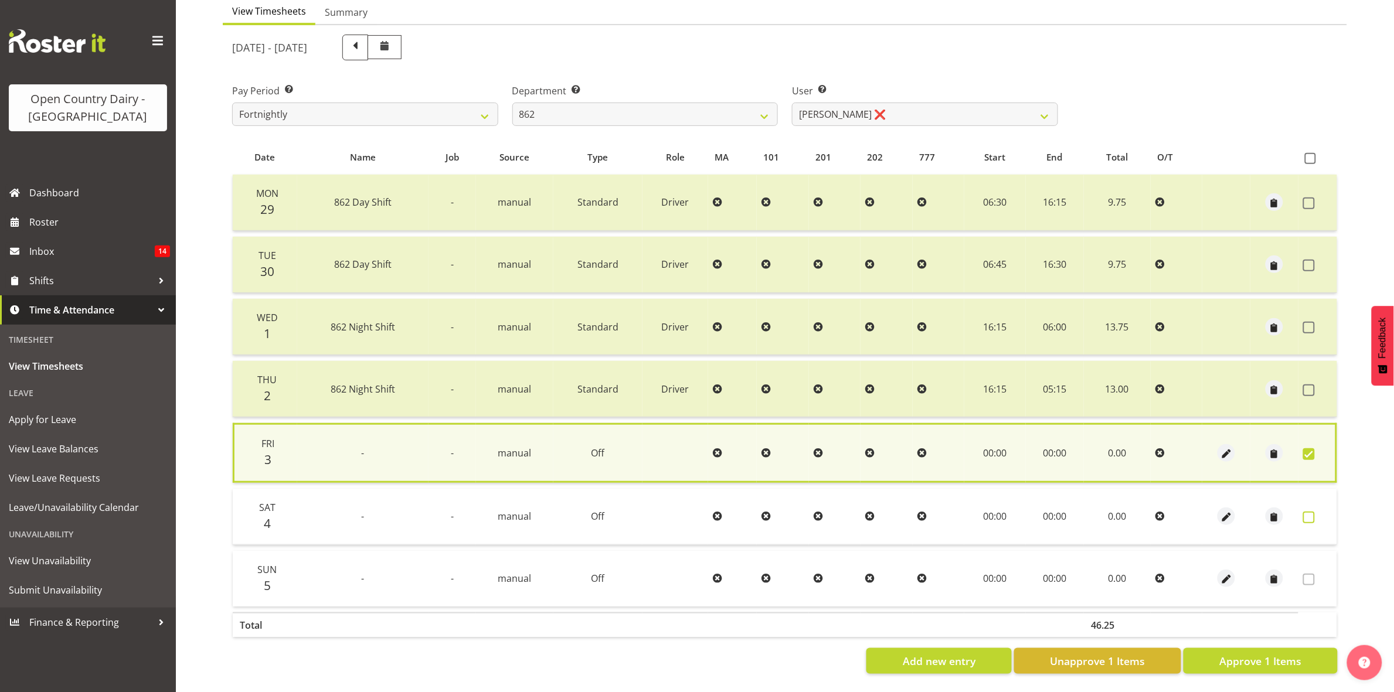
click at [1312, 512] on span at bounding box center [1309, 518] width 12 height 12
checkbox input "true"
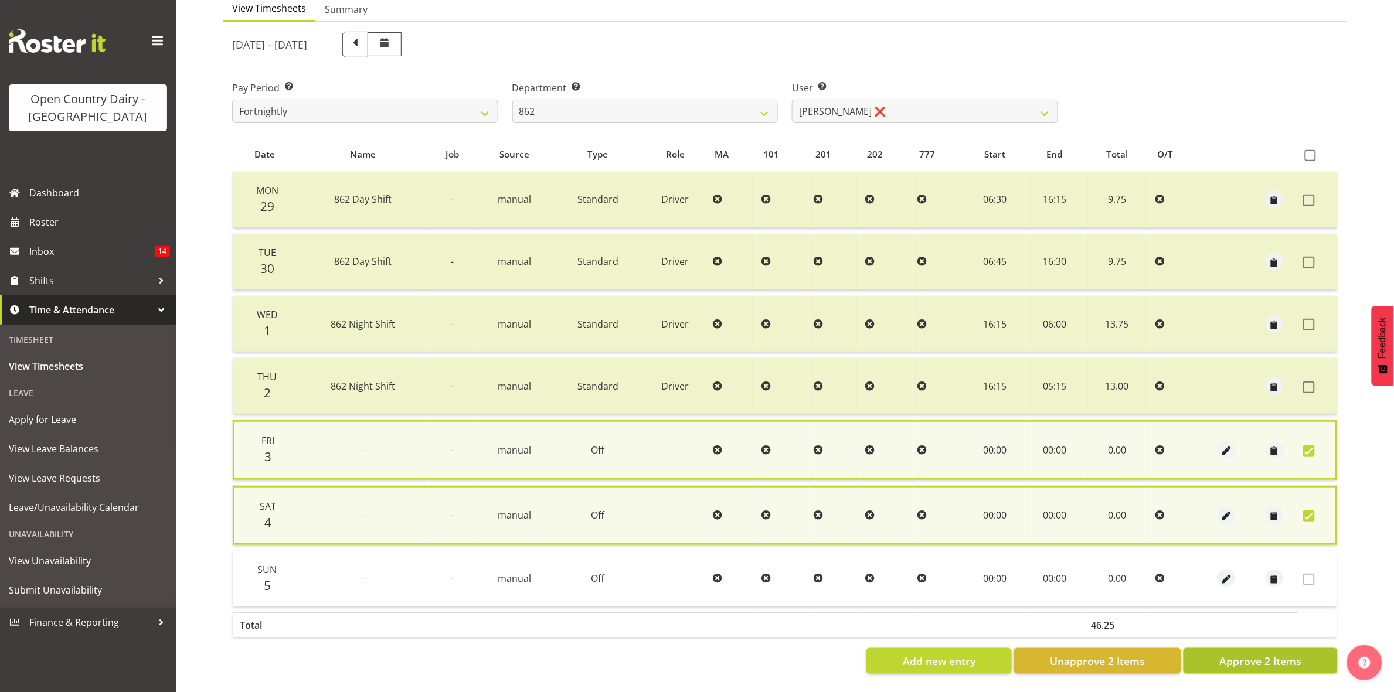
click at [1319, 654] on button "Approve 2 Items" at bounding box center [1260, 661] width 154 height 26
checkbox input "false"
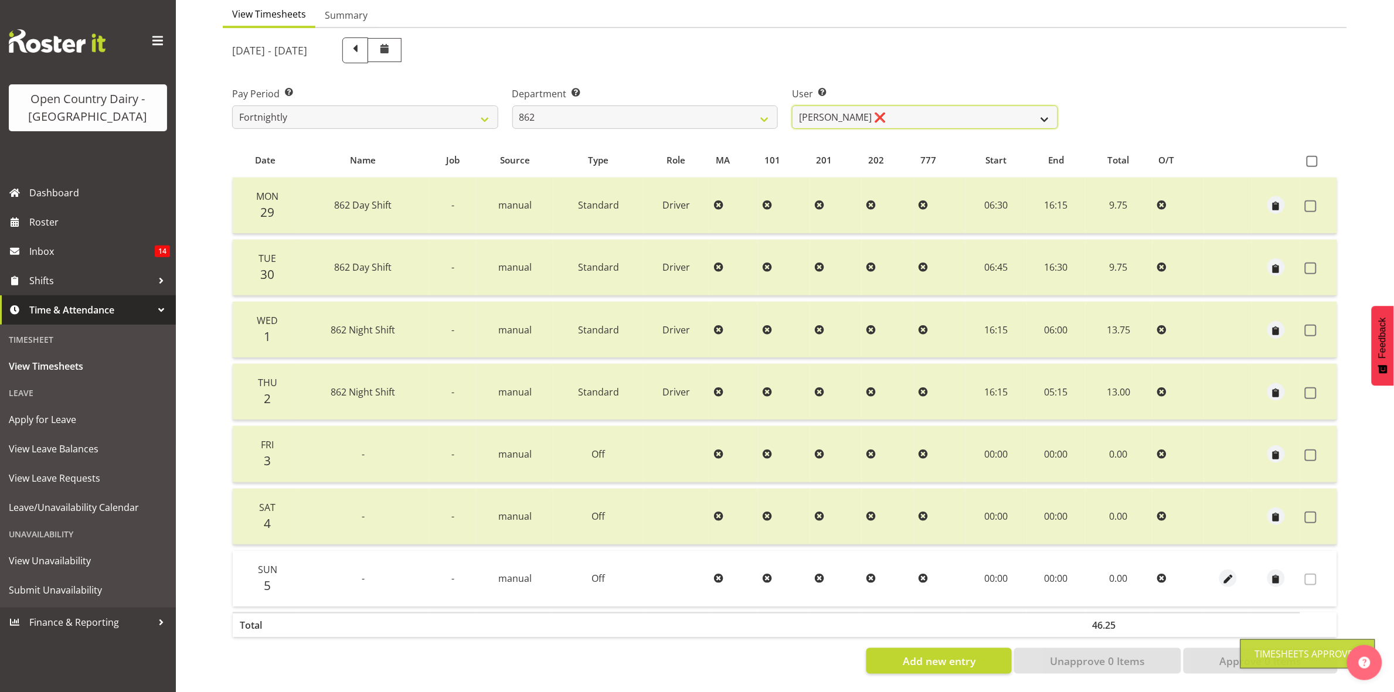
click at [1048, 106] on select "Bennie (David) Smith ❌ Colin Schwarz ❌ Forbes O'Reilly ❌ Tracy Inder ❌" at bounding box center [925, 117] width 266 height 23
select select "10208"
click at [792, 106] on select "Bennie (David) Smith ❌ Colin Schwarz ❌ Forbes O'Reilly ❌ Tracy Inder ❌" at bounding box center [925, 117] width 266 height 23
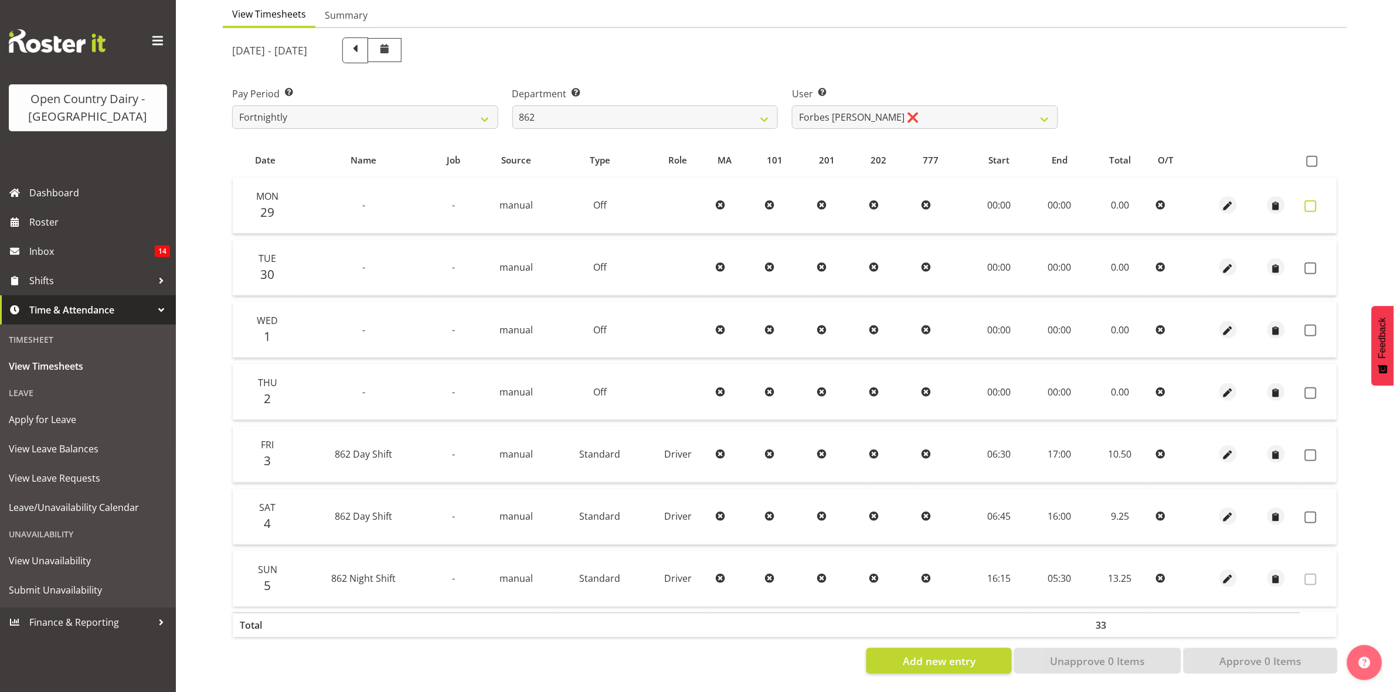
click at [1308, 200] on span at bounding box center [1311, 206] width 12 height 12
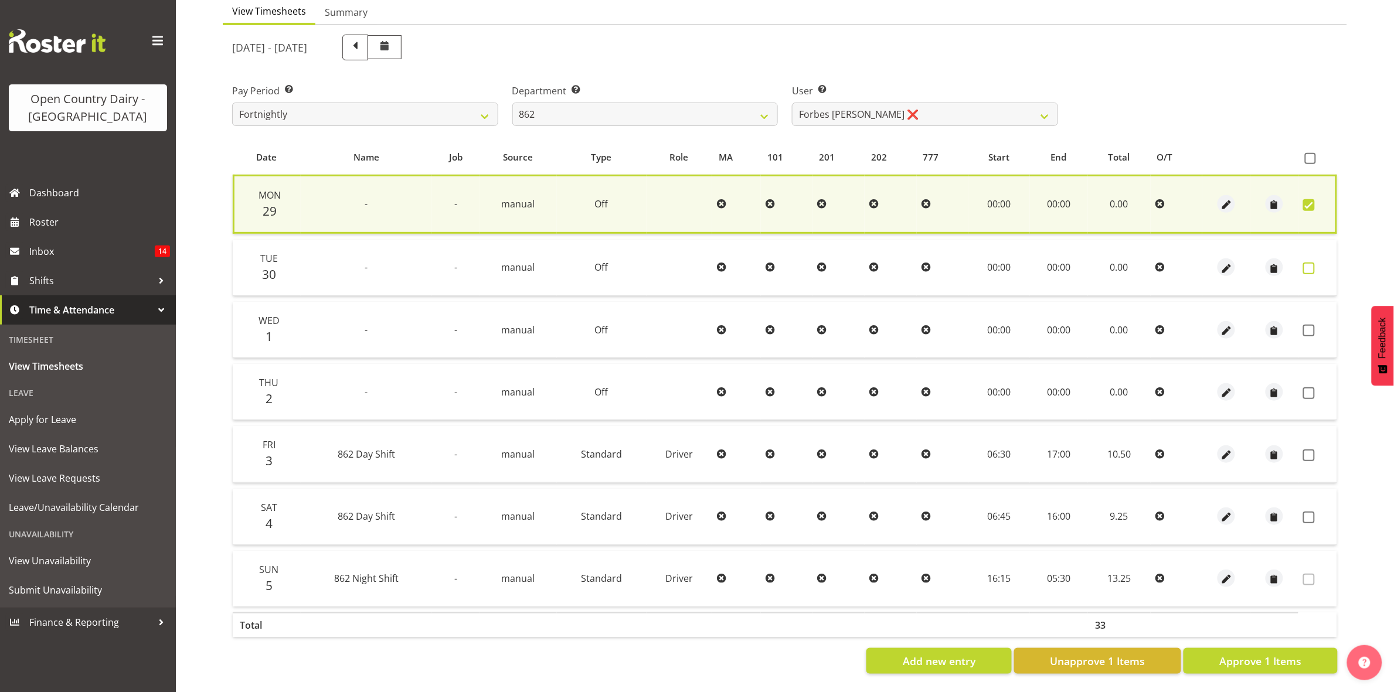
click at [1311, 263] on span at bounding box center [1309, 269] width 12 height 12
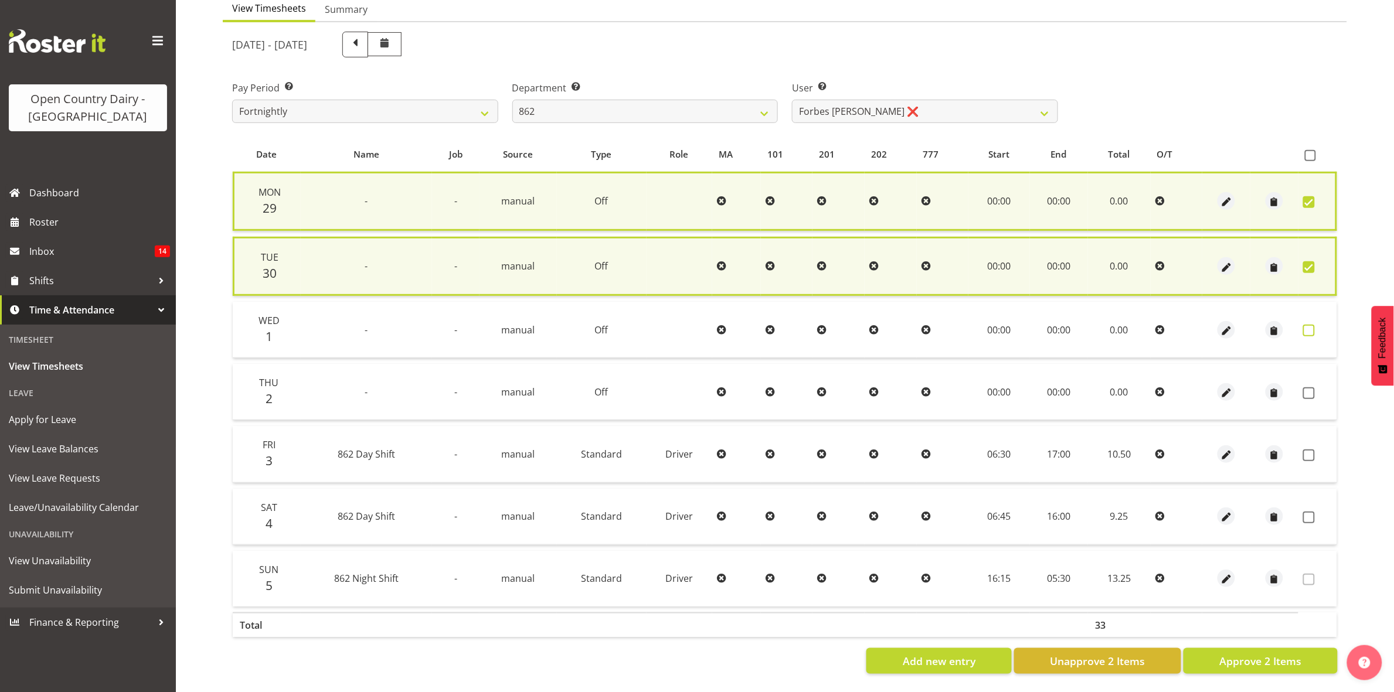
click at [1311, 325] on span at bounding box center [1309, 331] width 12 height 12
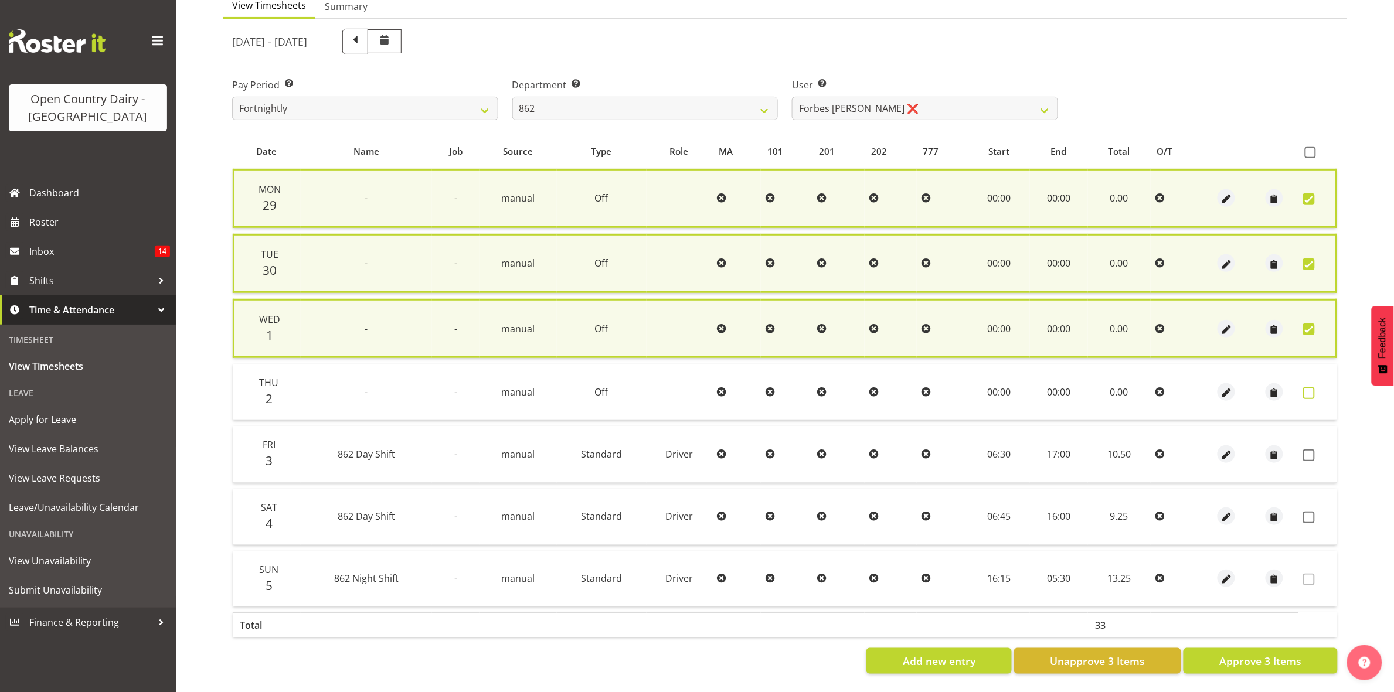
click at [1305, 387] on span at bounding box center [1309, 393] width 12 height 12
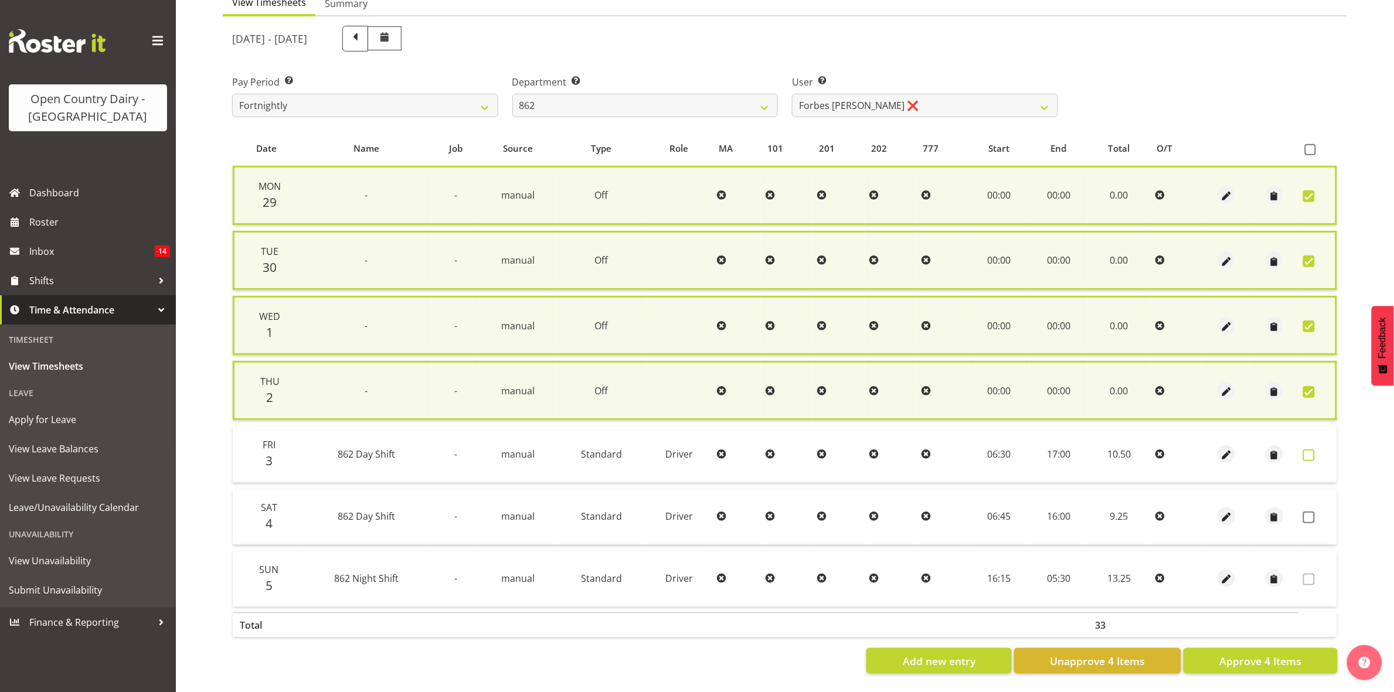
click at [1311, 453] on span at bounding box center [1309, 456] width 12 height 12
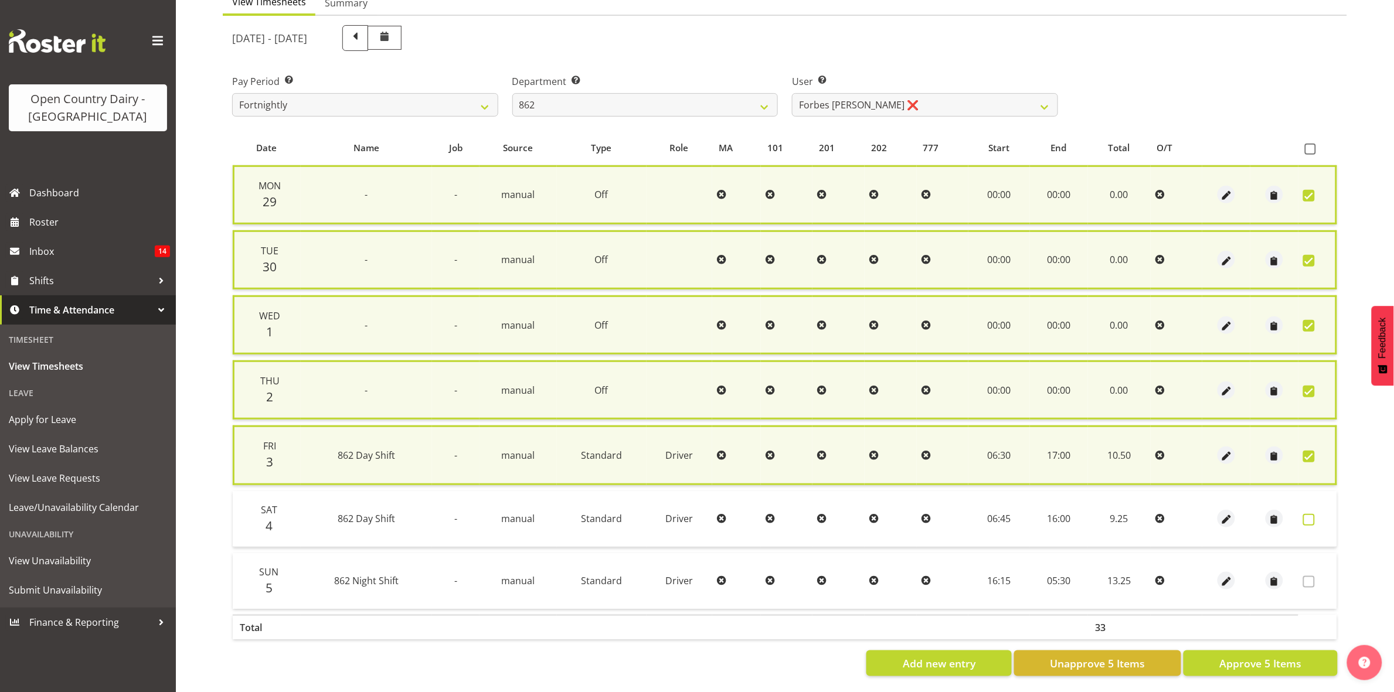
click at [1314, 518] on span at bounding box center [1309, 520] width 12 height 12
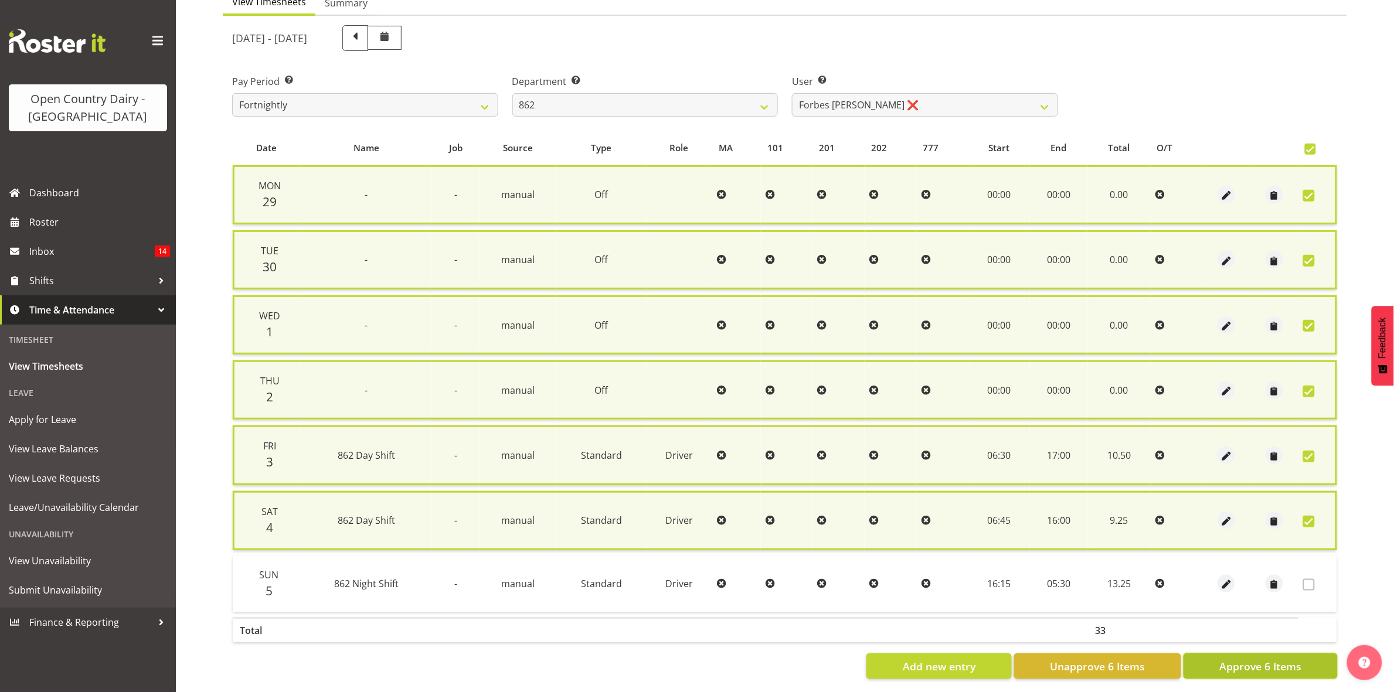
click at [1244, 667] on span "Approve 6 Items" at bounding box center [1260, 666] width 82 height 15
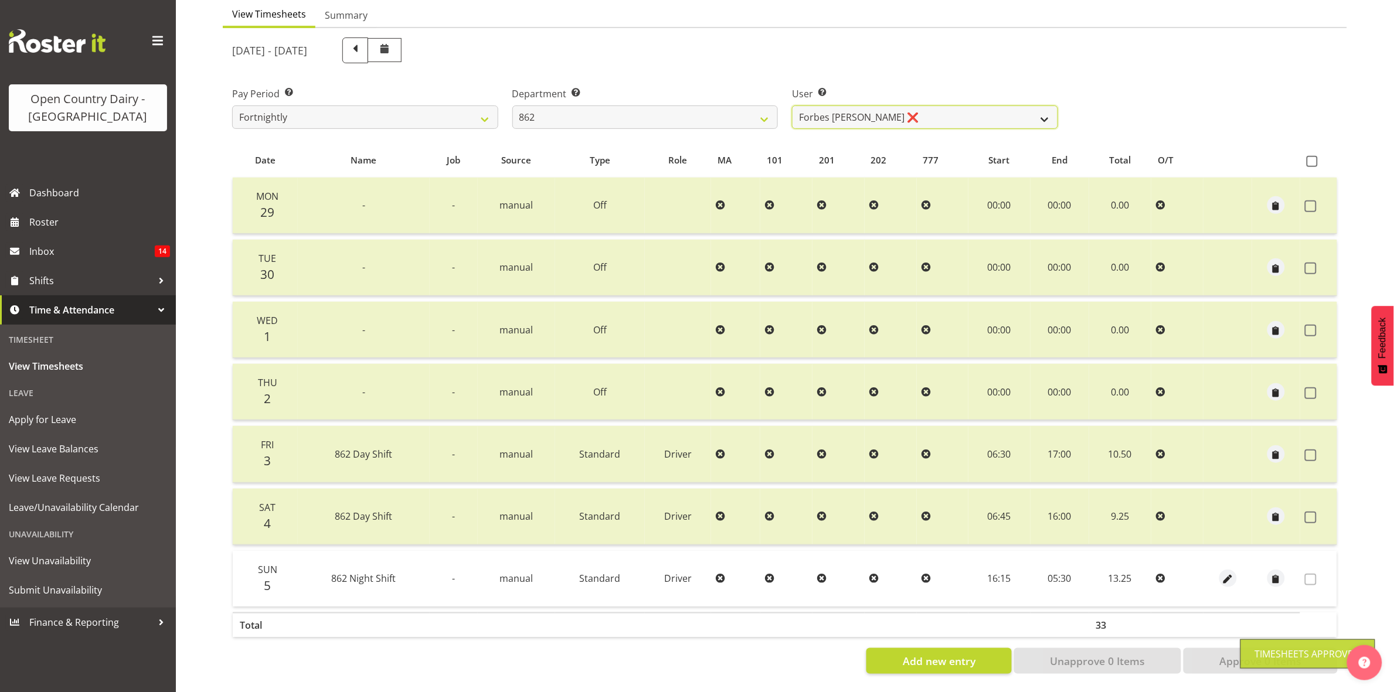
click at [1037, 106] on select "Bennie (David) Smith ❌ Colin Schwarz ❌ Forbes O'Reilly ❌ Tracy Inder ❌" at bounding box center [925, 117] width 266 height 23
click at [792, 106] on select "Bennie (David) Smith ❌ Colin Schwarz ❌ Forbes O'Reilly ❌ Tracy Inder ❌" at bounding box center [925, 117] width 266 height 23
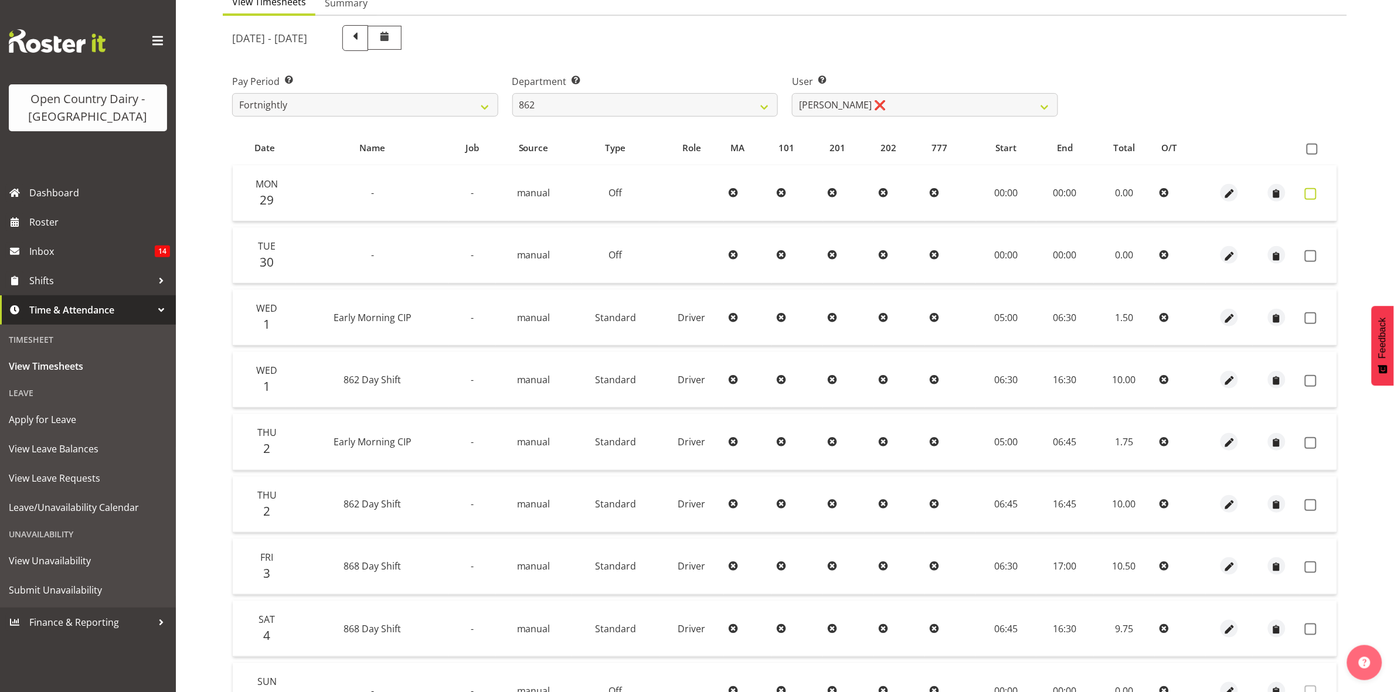
click at [1311, 193] on span at bounding box center [1311, 194] width 12 height 12
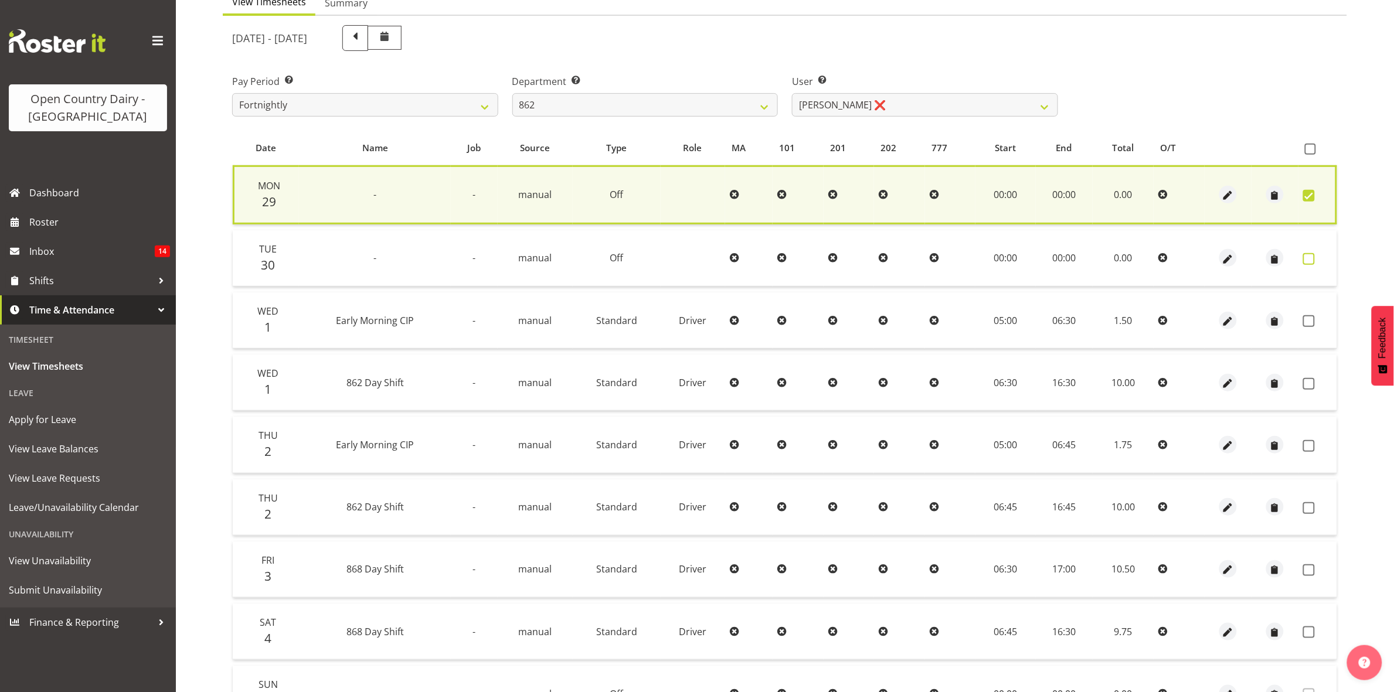
click at [1307, 258] on span at bounding box center [1309, 259] width 12 height 12
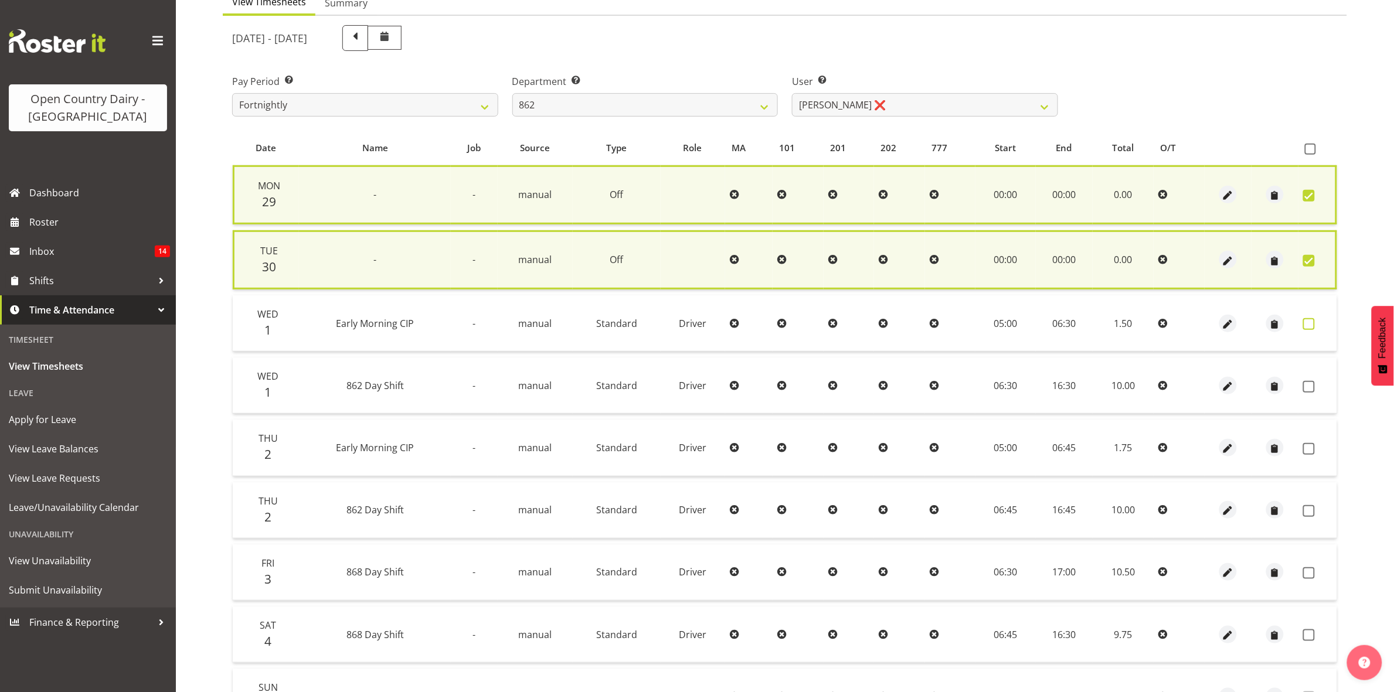
click at [1308, 328] on span at bounding box center [1309, 324] width 12 height 12
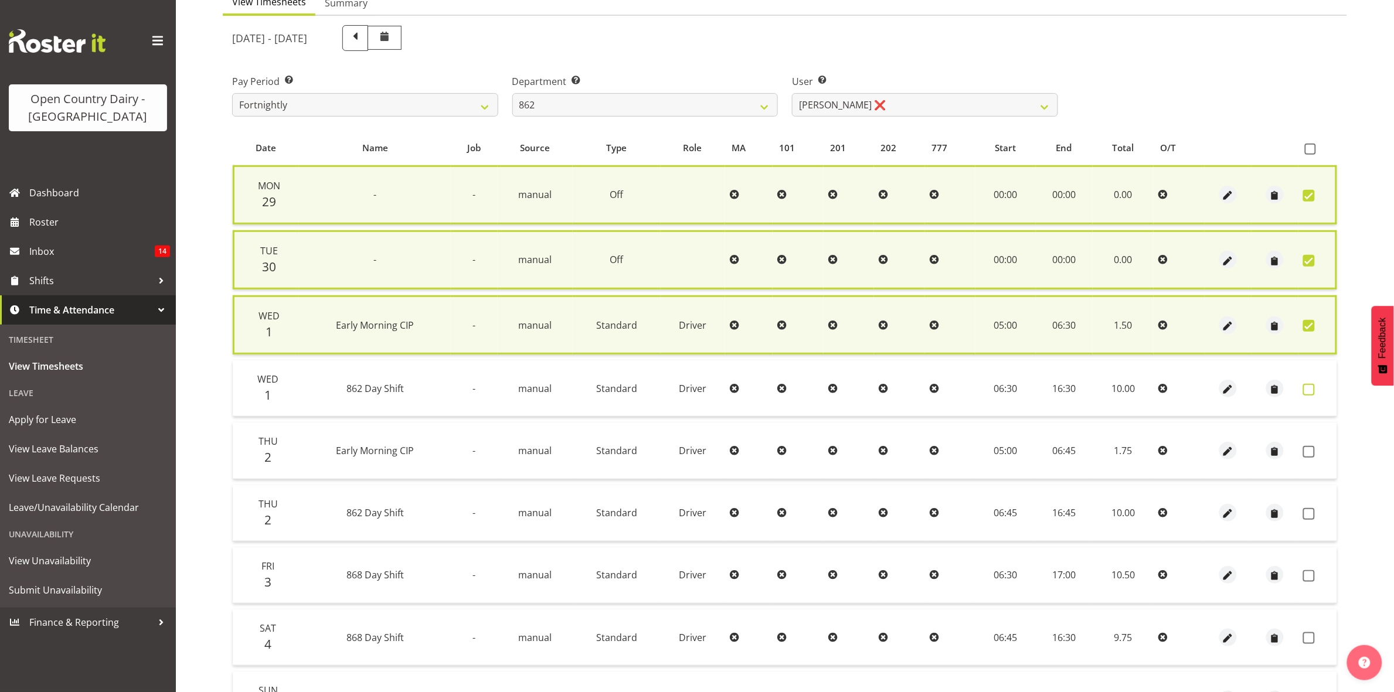
click at [1310, 384] on span at bounding box center [1309, 390] width 12 height 12
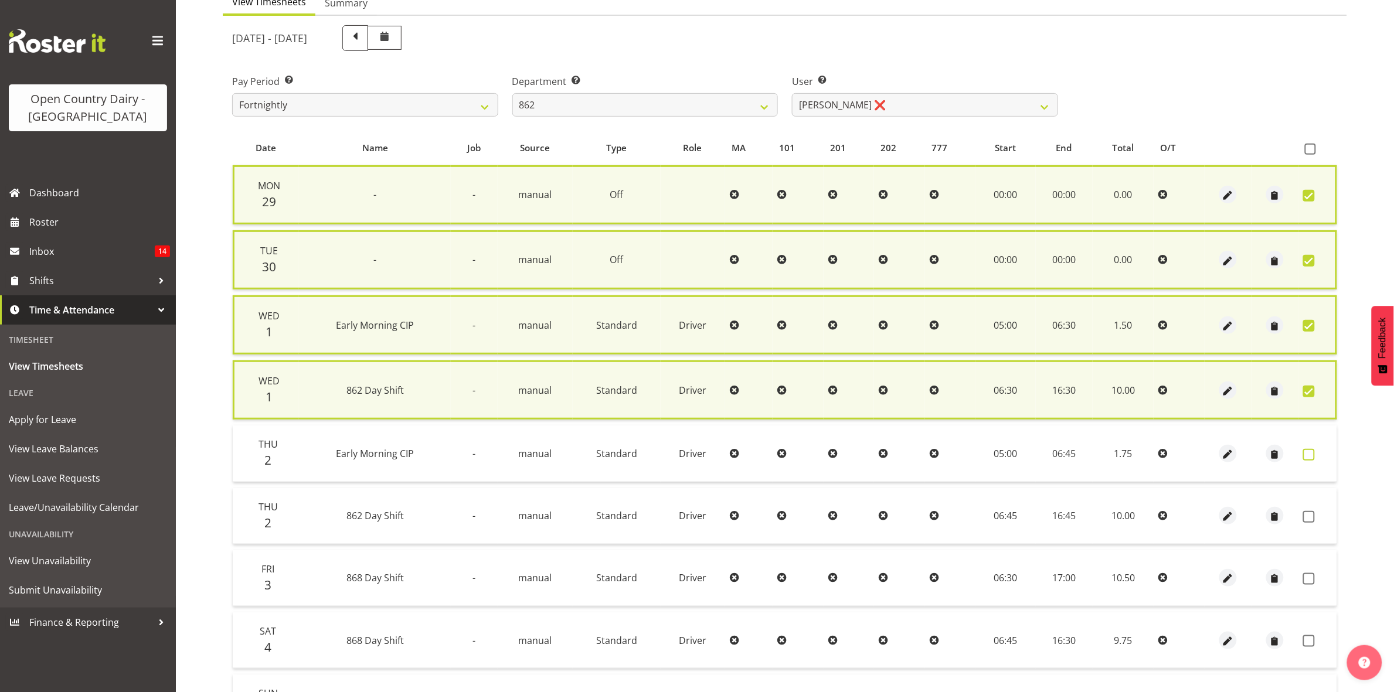
click at [1310, 453] on span at bounding box center [1309, 455] width 12 height 12
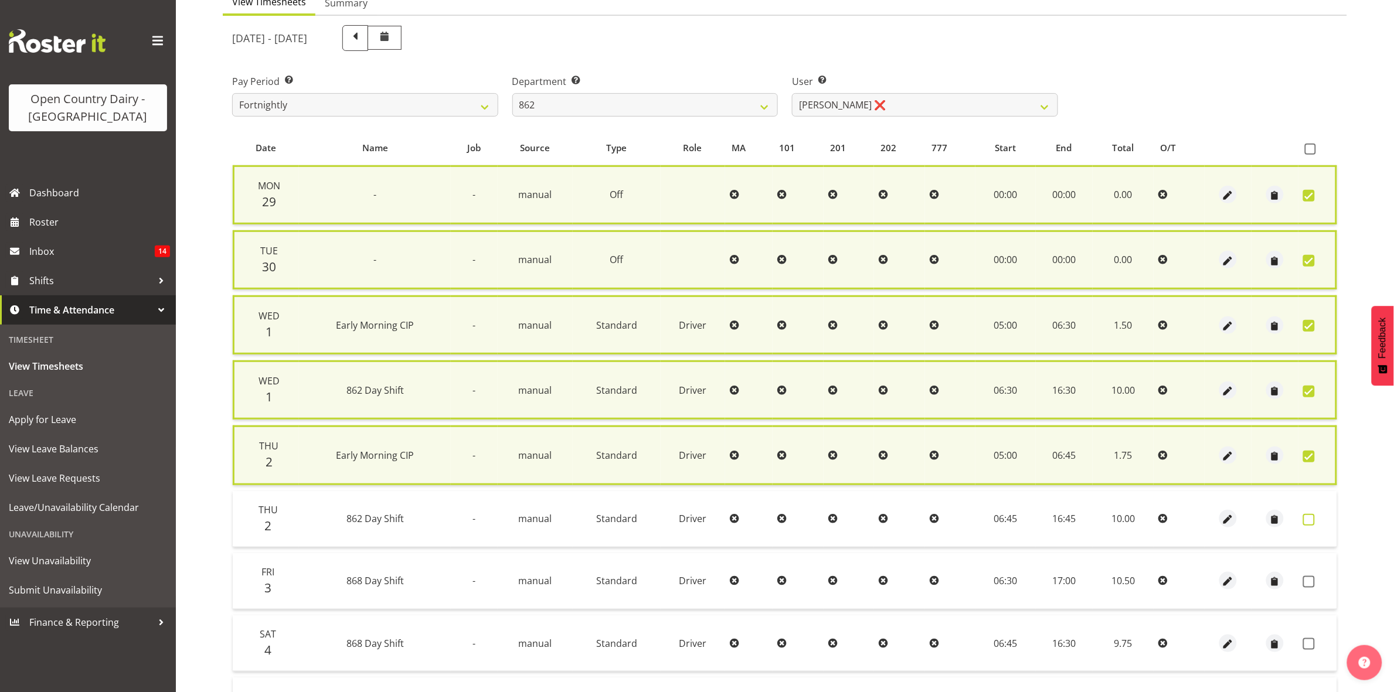
click at [1312, 518] on span at bounding box center [1309, 520] width 12 height 12
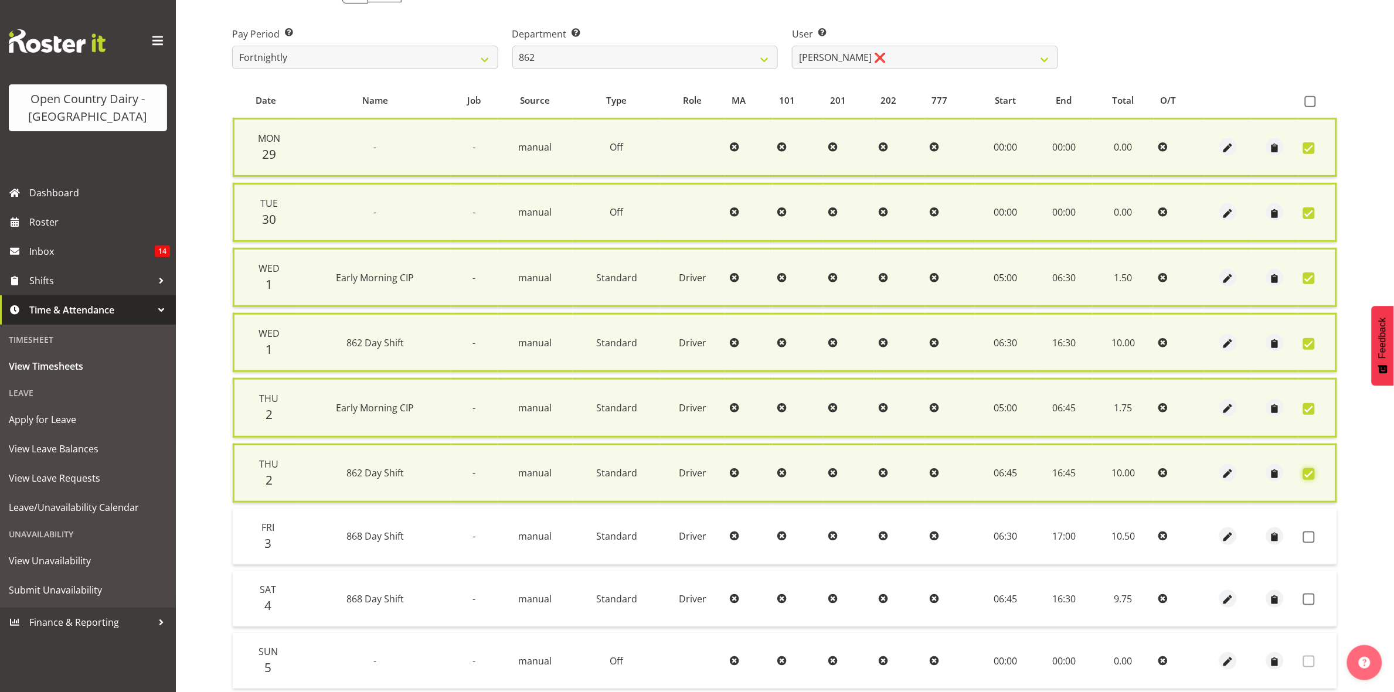
scroll to position [200, 0]
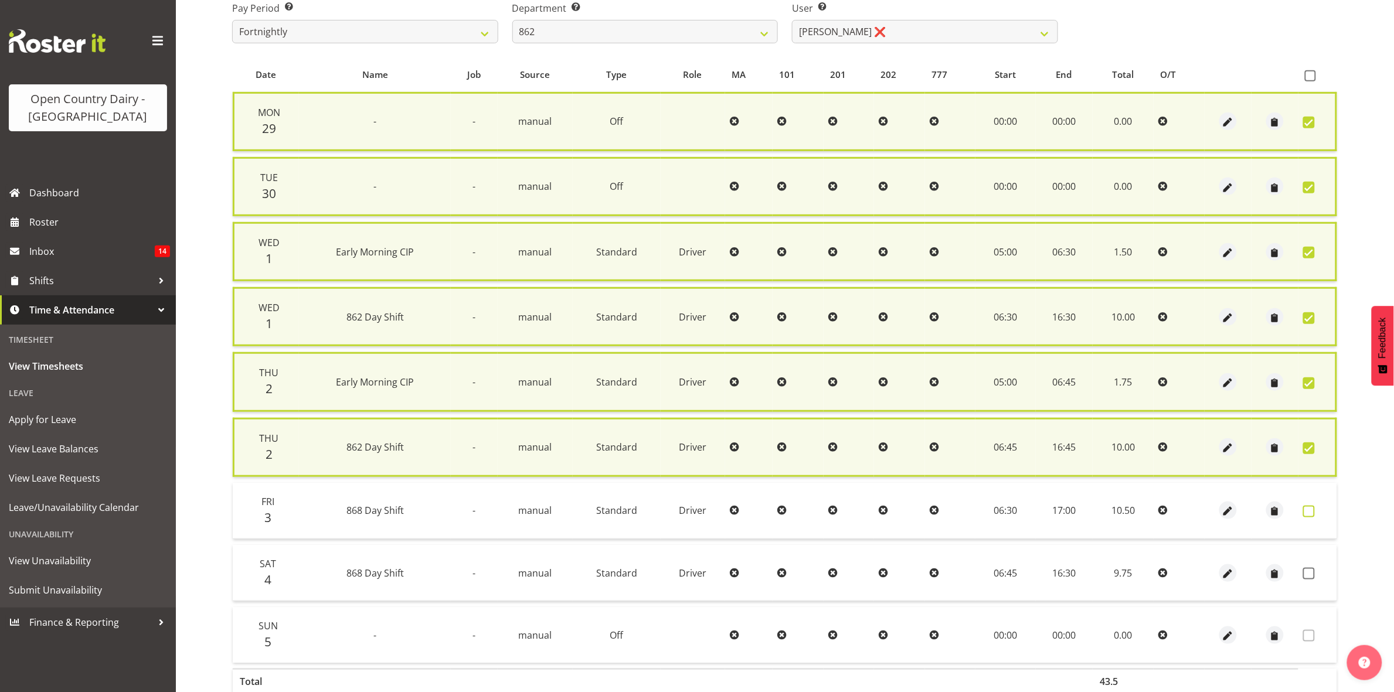
click at [1309, 506] on span at bounding box center [1309, 512] width 12 height 12
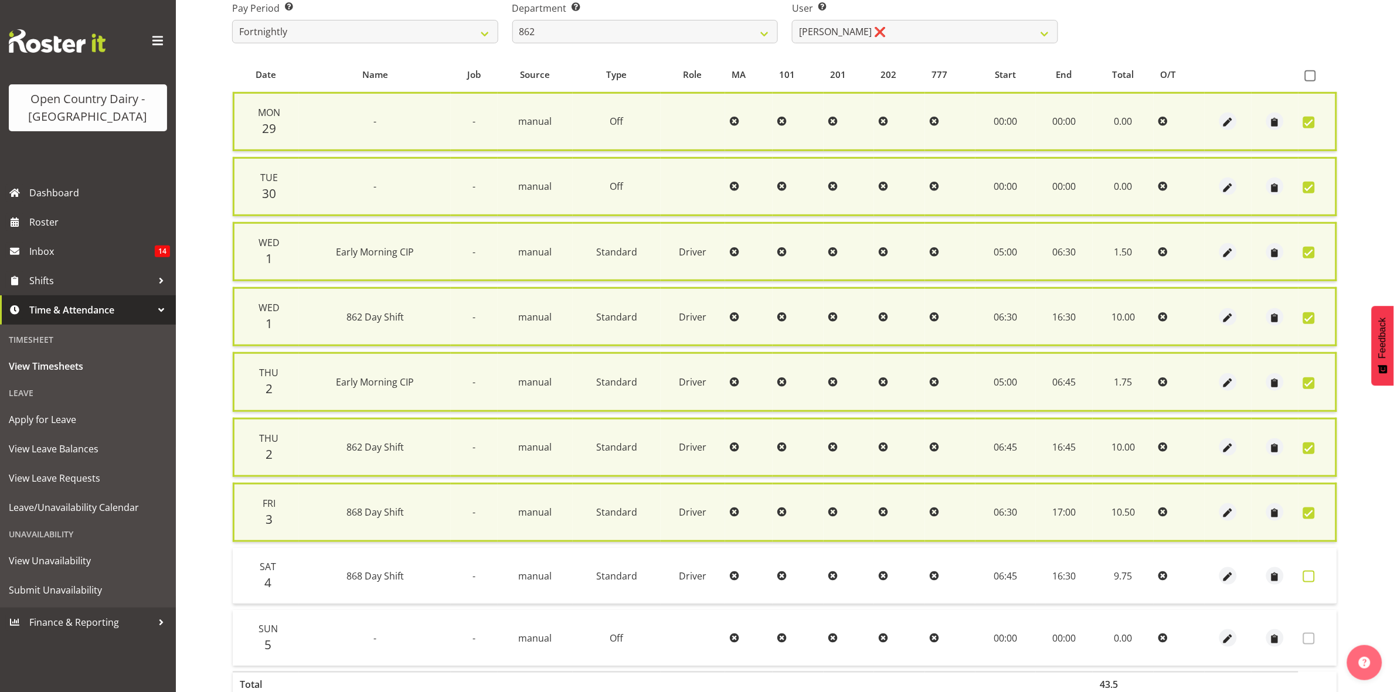
click at [1308, 571] on span at bounding box center [1309, 577] width 12 height 12
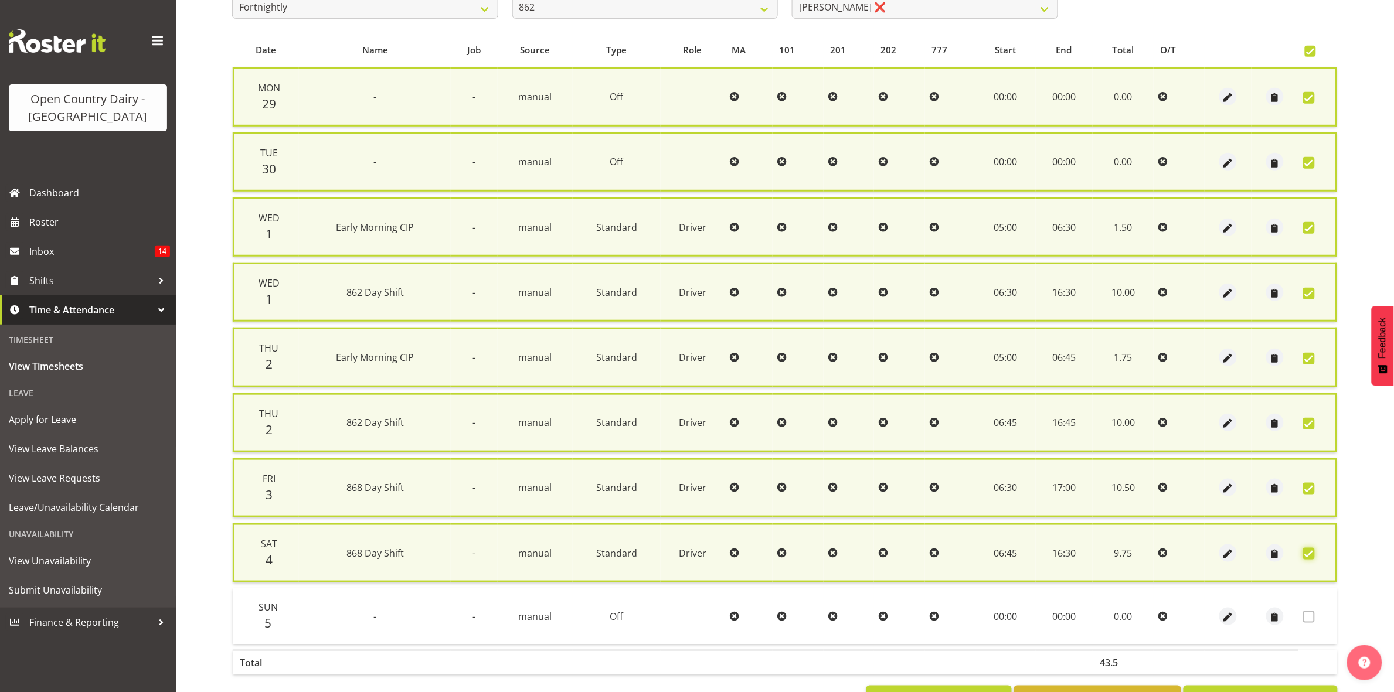
scroll to position [268, 0]
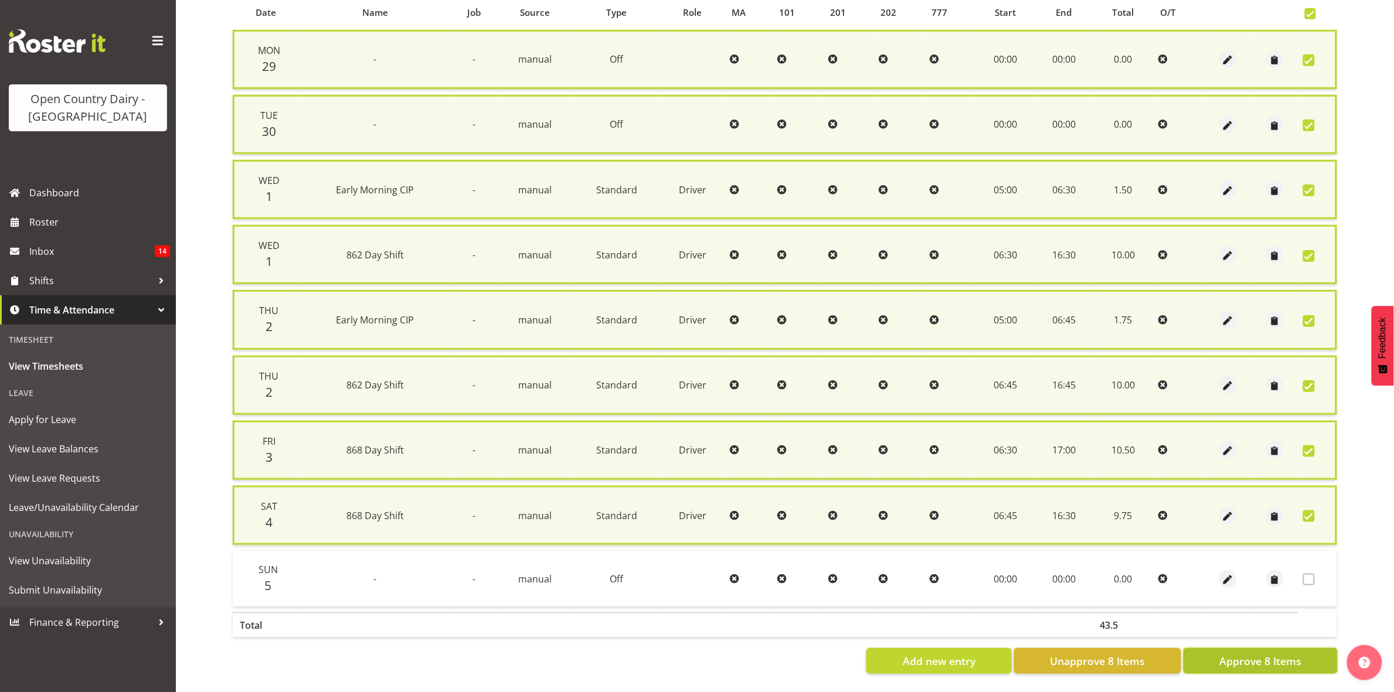
click at [1226, 657] on button "Approve 8 Items" at bounding box center [1260, 661] width 154 height 26
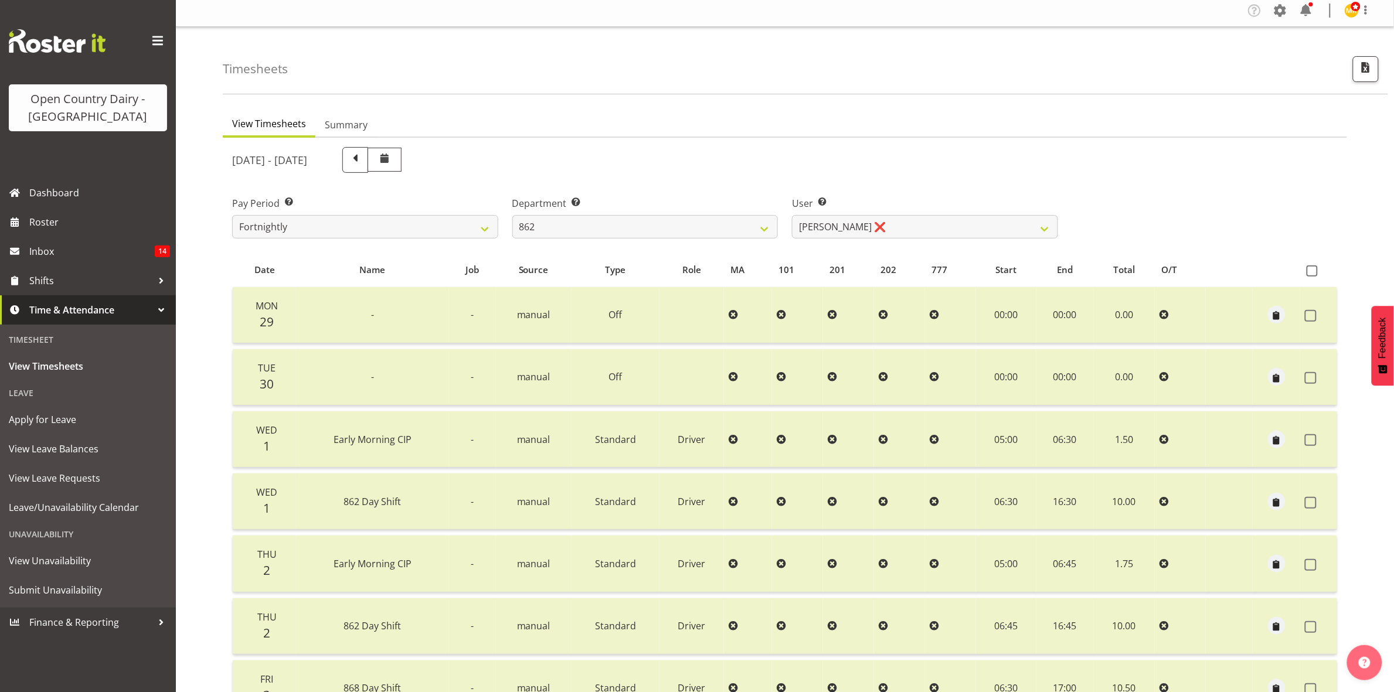
scroll to position [0, 0]
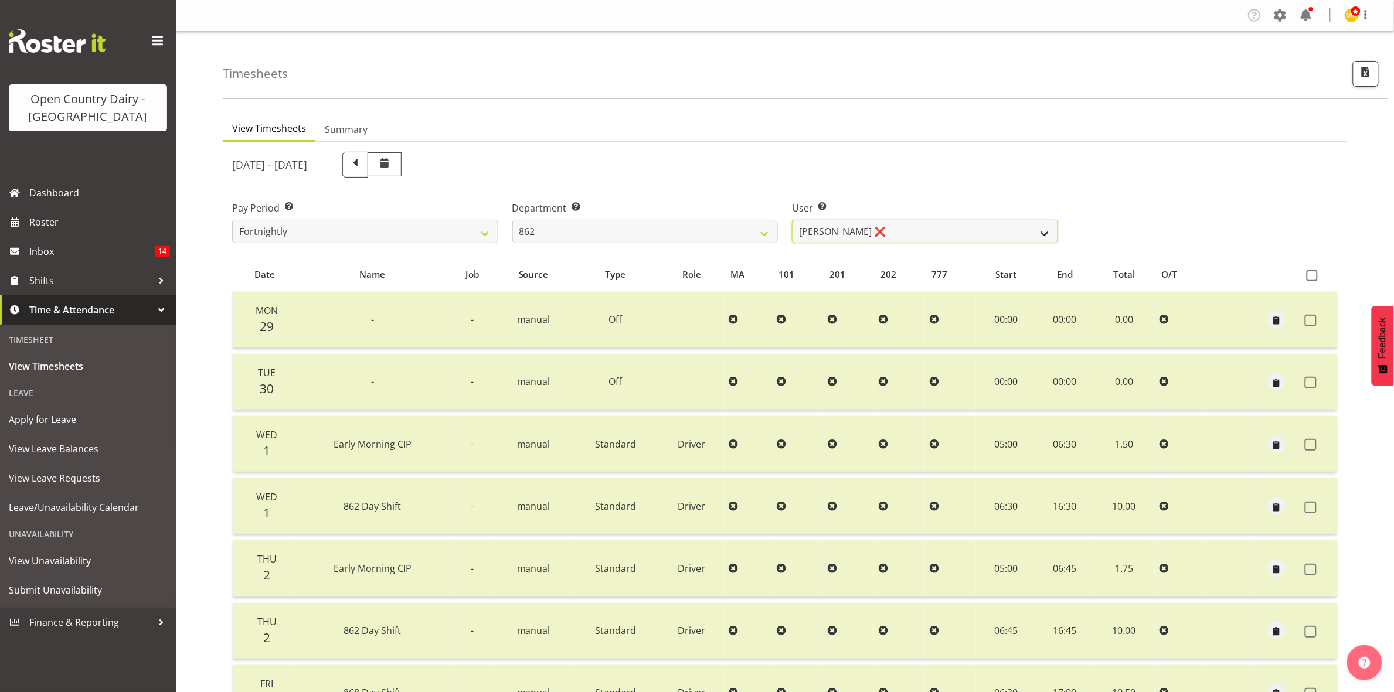
click at [1042, 226] on select "Bennie (David) Smith ❌ Colin Schwarz ❌ Forbes O'Reilly ❌ Tracy Inder ❌" at bounding box center [925, 231] width 266 height 23
click at [748, 227] on select "734 735 736 737 738 739 851 853 854 855 856 858 861 862 865 867-9032 868 869 87…" at bounding box center [645, 231] width 266 height 23
click at [512, 220] on select "734 735 736 737 738 739 851 853 854 855 856 858 861 862 865 867-9032 868 869 87…" at bounding box center [645, 231] width 266 height 23
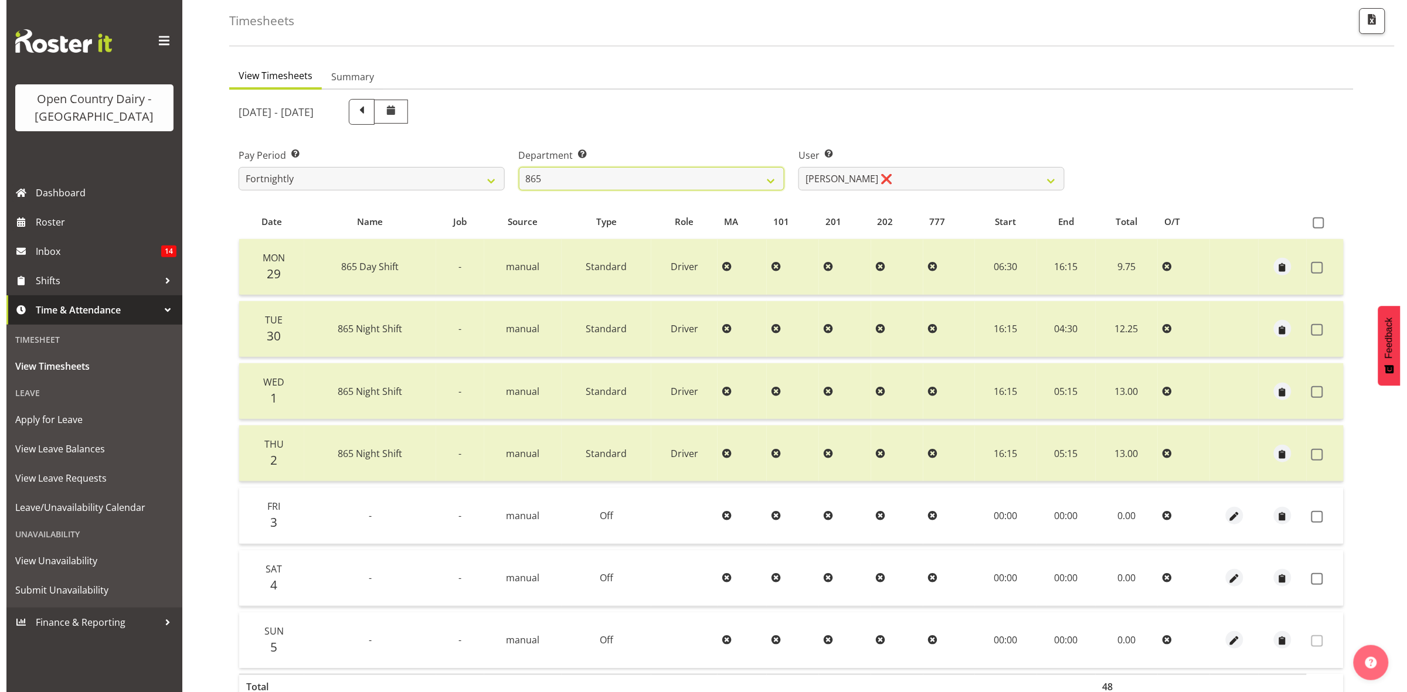
scroll to position [127, 0]
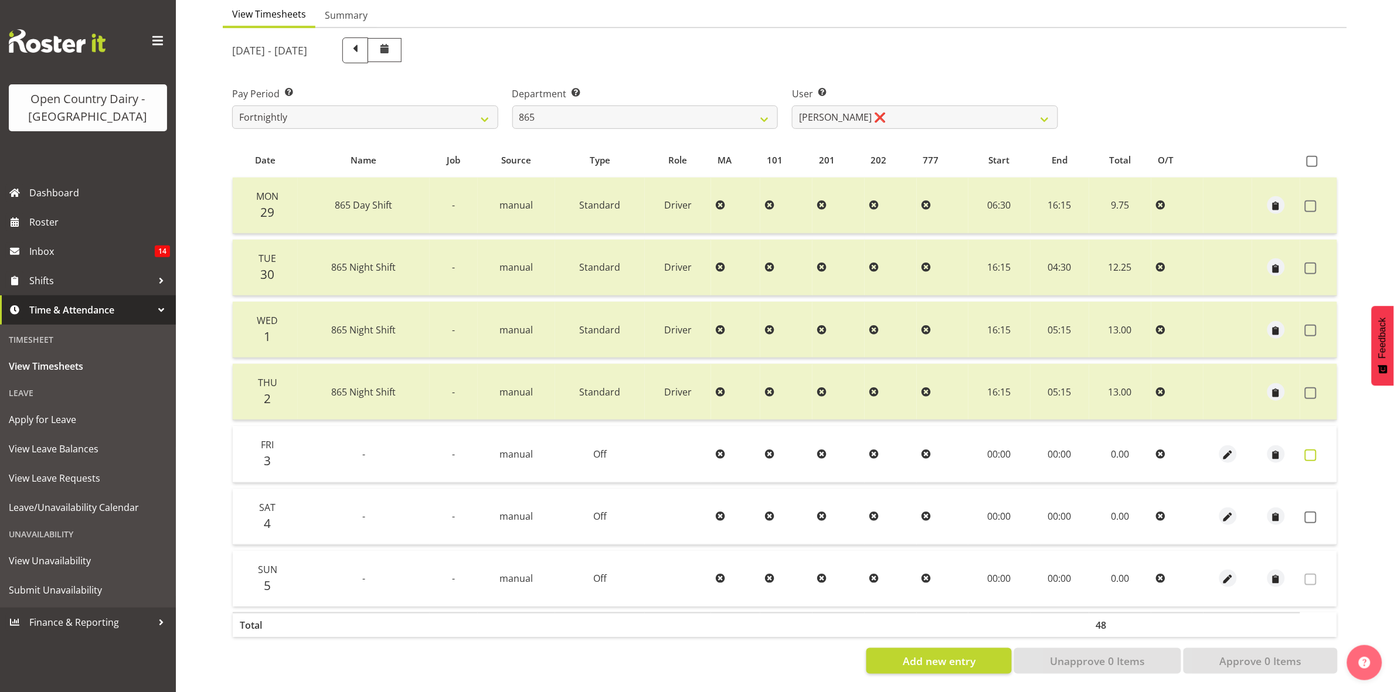
click at [1308, 450] on span at bounding box center [1311, 456] width 12 height 12
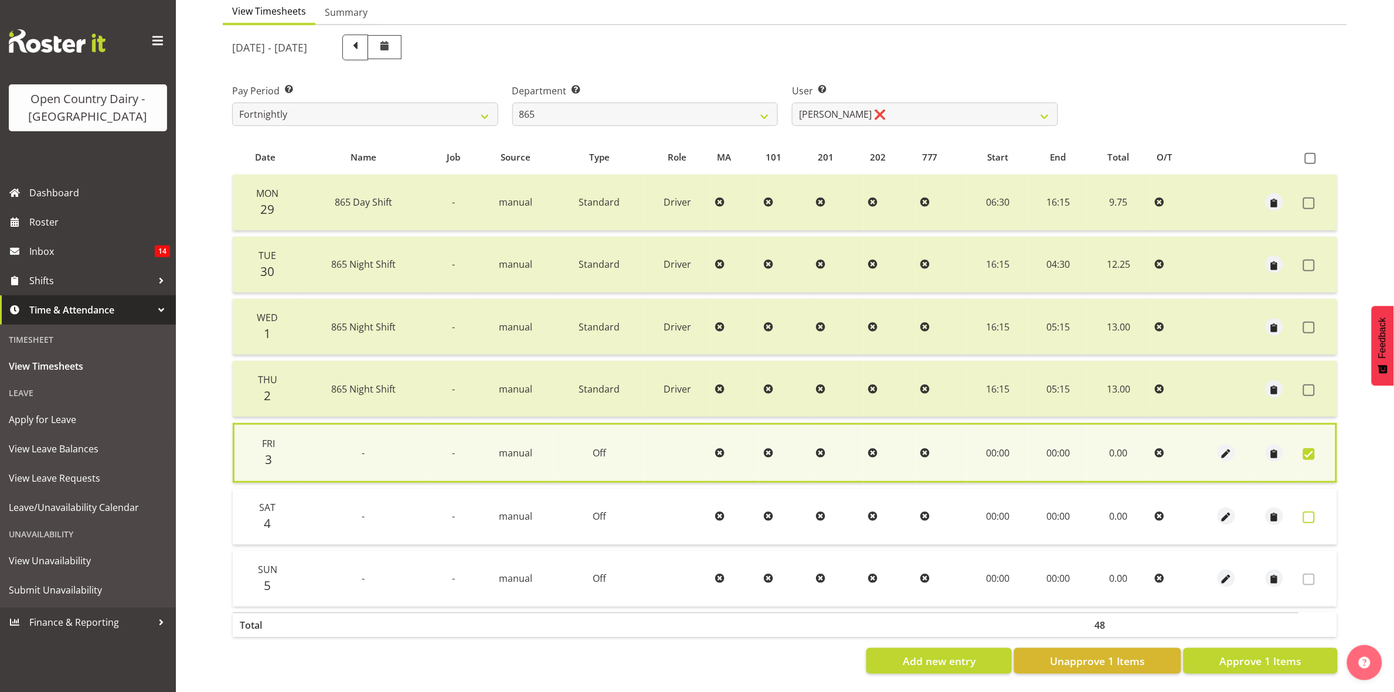
click at [1308, 512] on span at bounding box center [1309, 518] width 12 height 12
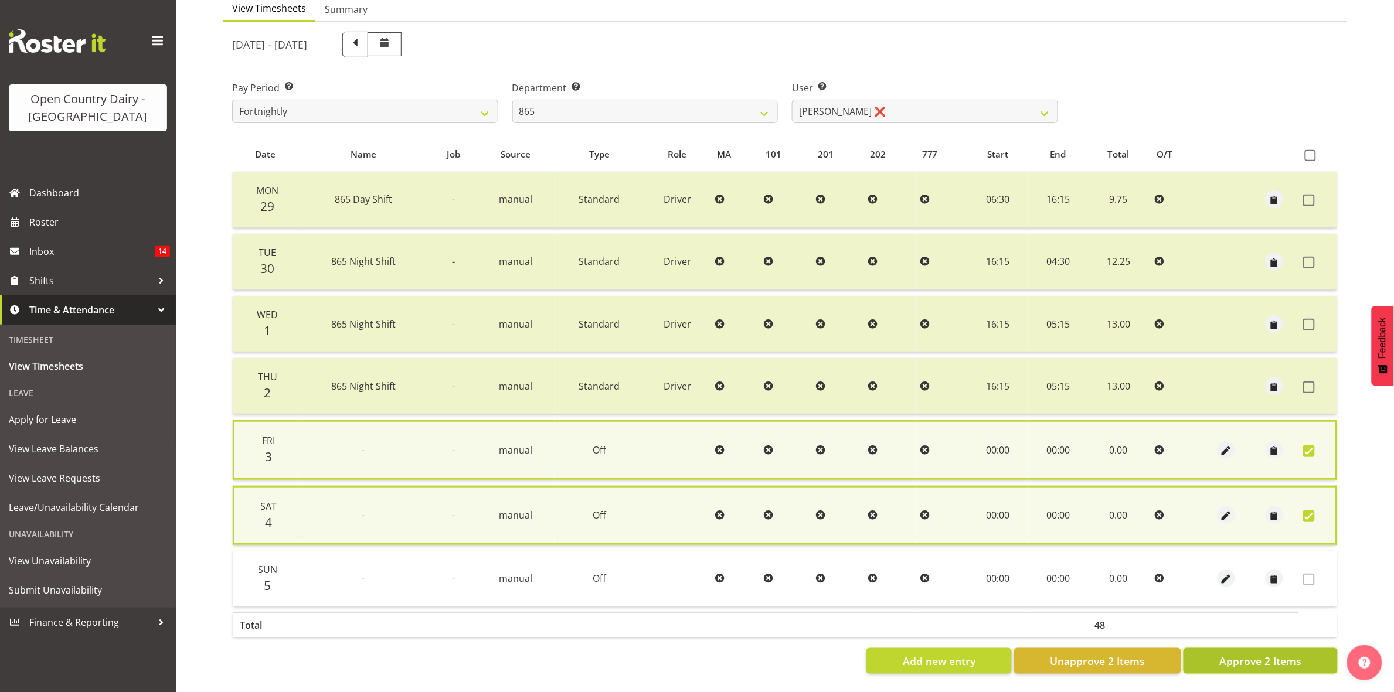
click at [1261, 654] on span "Approve 2 Items" at bounding box center [1260, 661] width 82 height 15
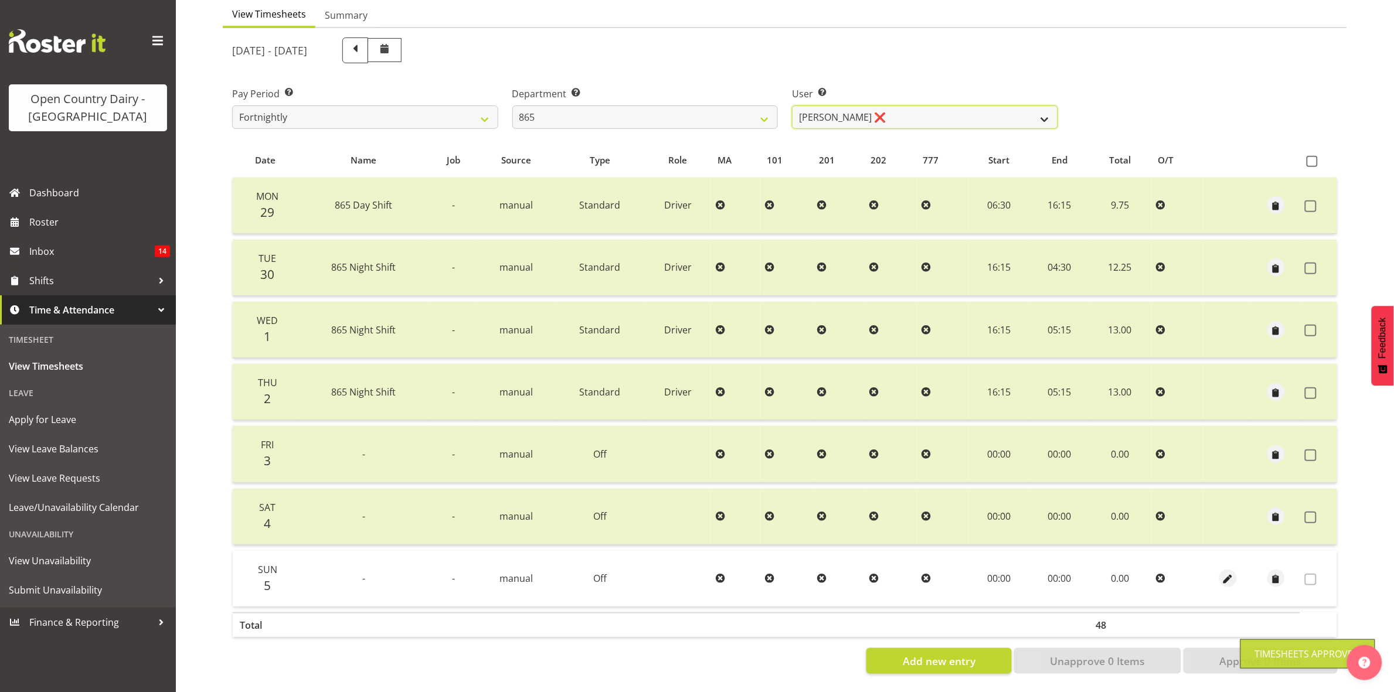
click at [1050, 106] on select "Flavio Ferraz ❌ George Courtney ❌ Steffan Kennard ❌" at bounding box center [925, 117] width 266 height 23
click at [792, 106] on select "Flavio Ferraz ❌ George Courtney ❌ Steffan Kennard ❌" at bounding box center [925, 117] width 266 height 23
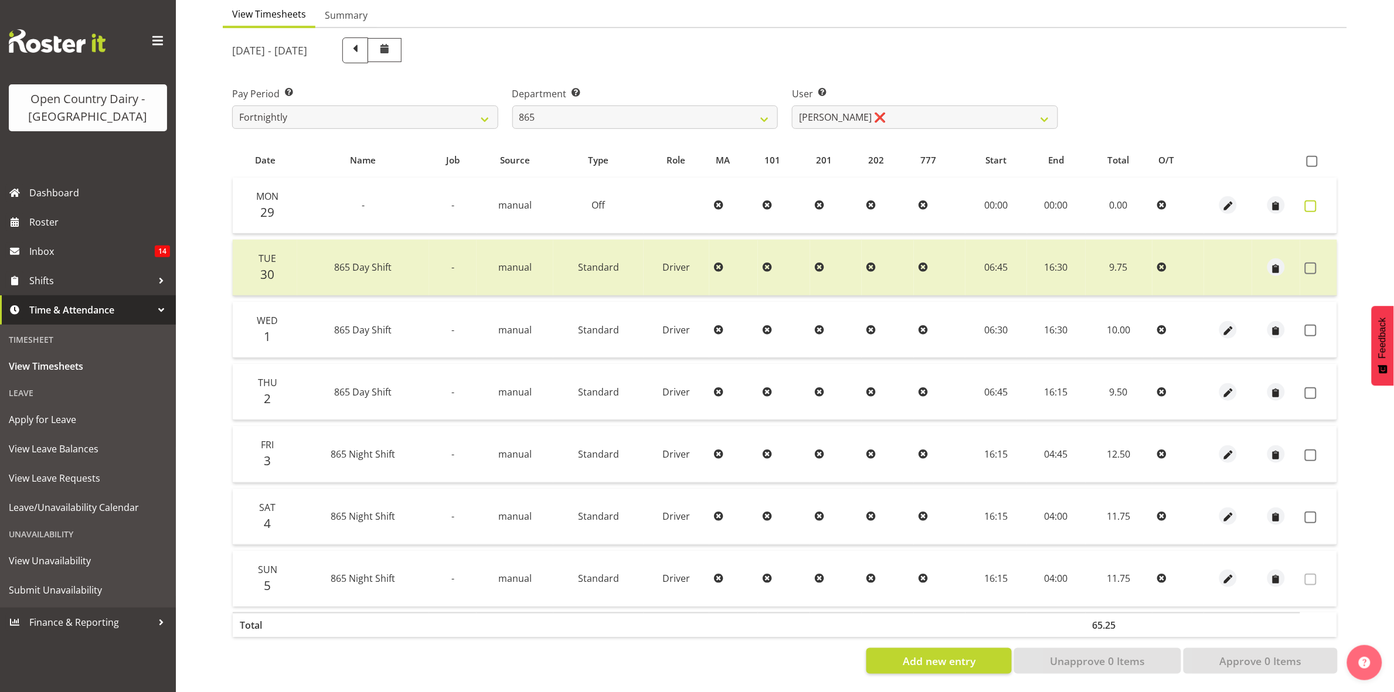
click at [1316, 200] on span at bounding box center [1311, 206] width 12 height 12
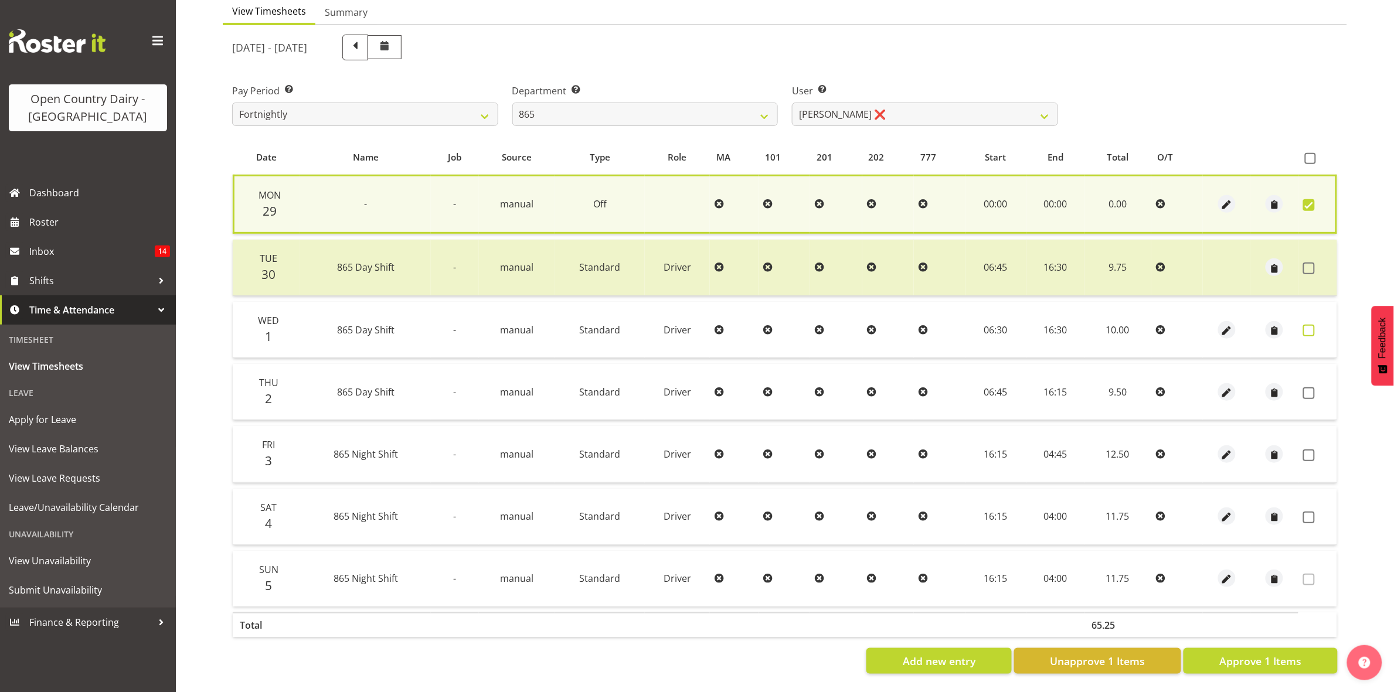
click at [1311, 325] on span at bounding box center [1309, 331] width 12 height 12
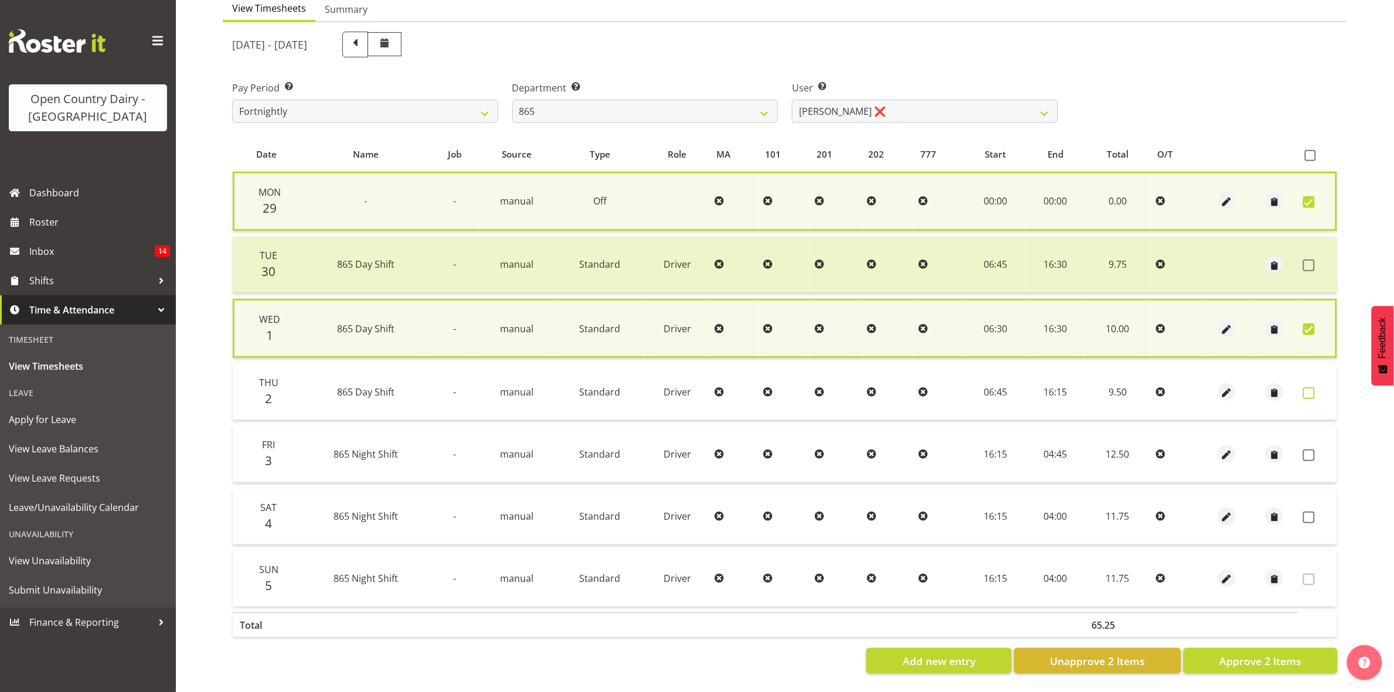
click at [1314, 387] on span at bounding box center [1309, 393] width 12 height 12
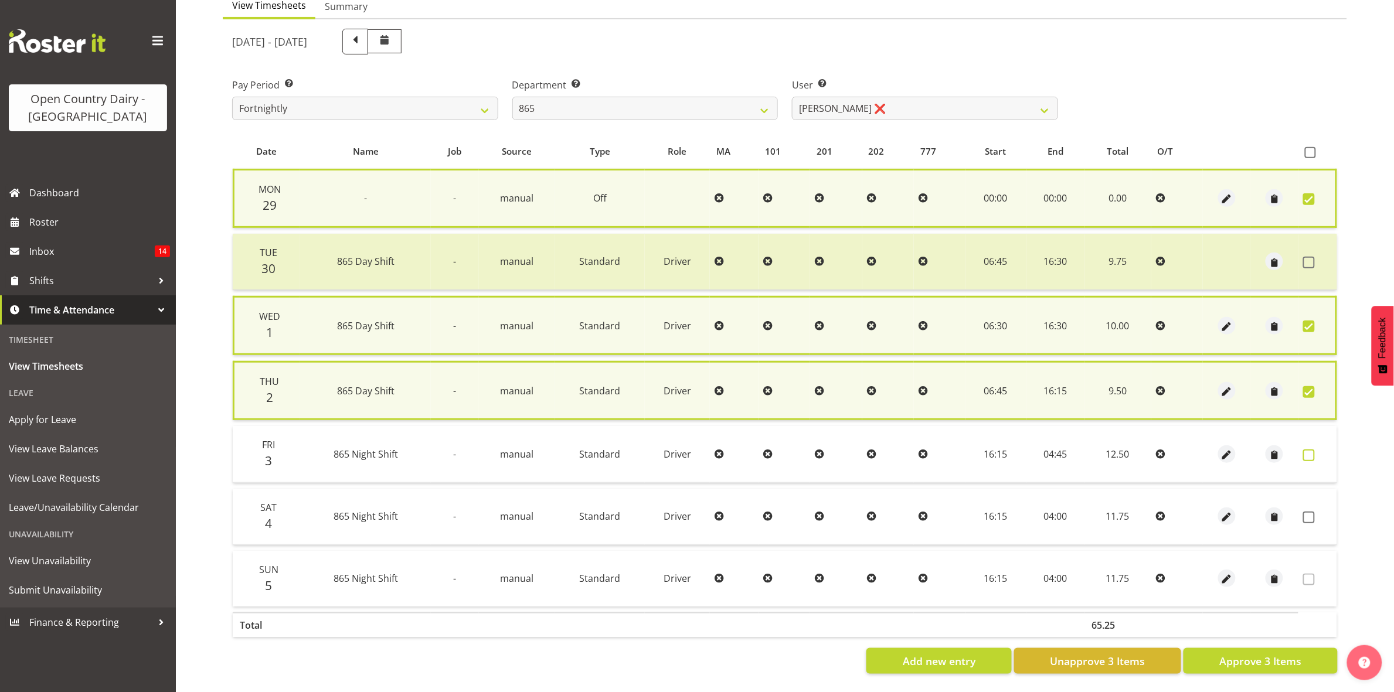
click at [1306, 450] on span at bounding box center [1309, 456] width 12 height 12
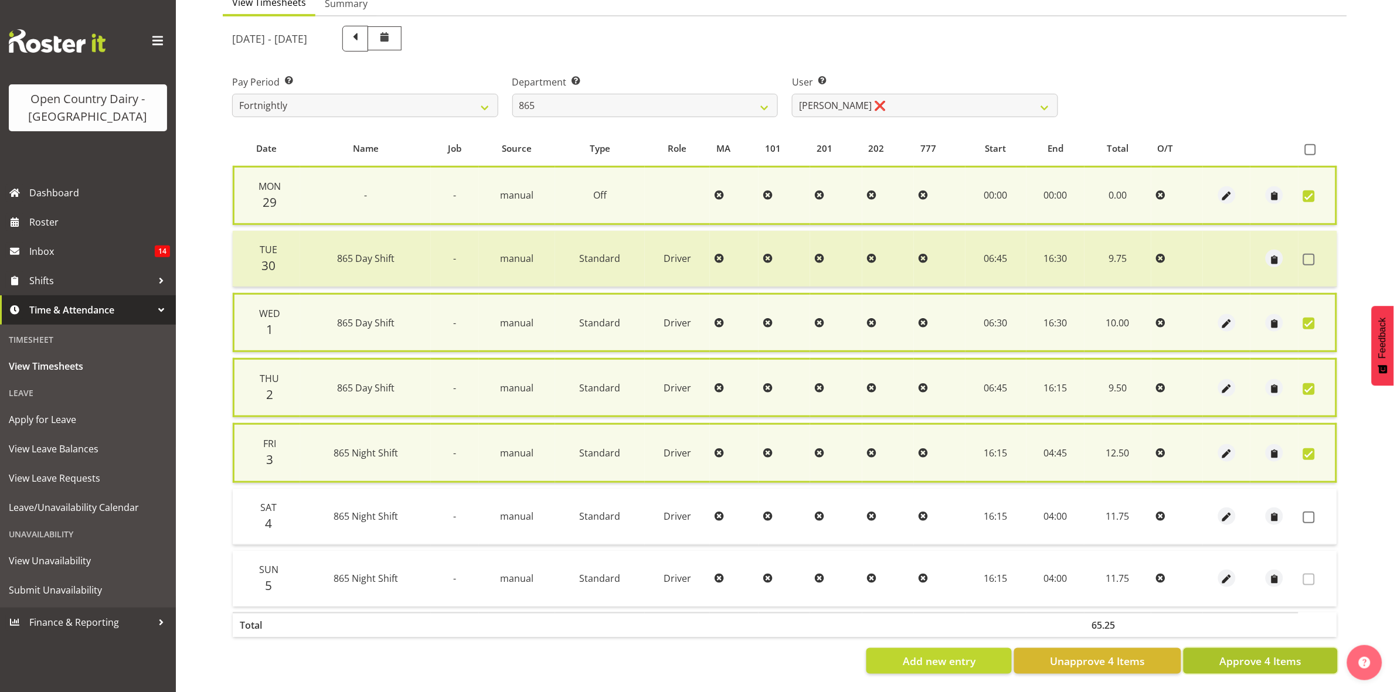
click at [1248, 663] on span "Approve 4 Items" at bounding box center [1260, 661] width 82 height 15
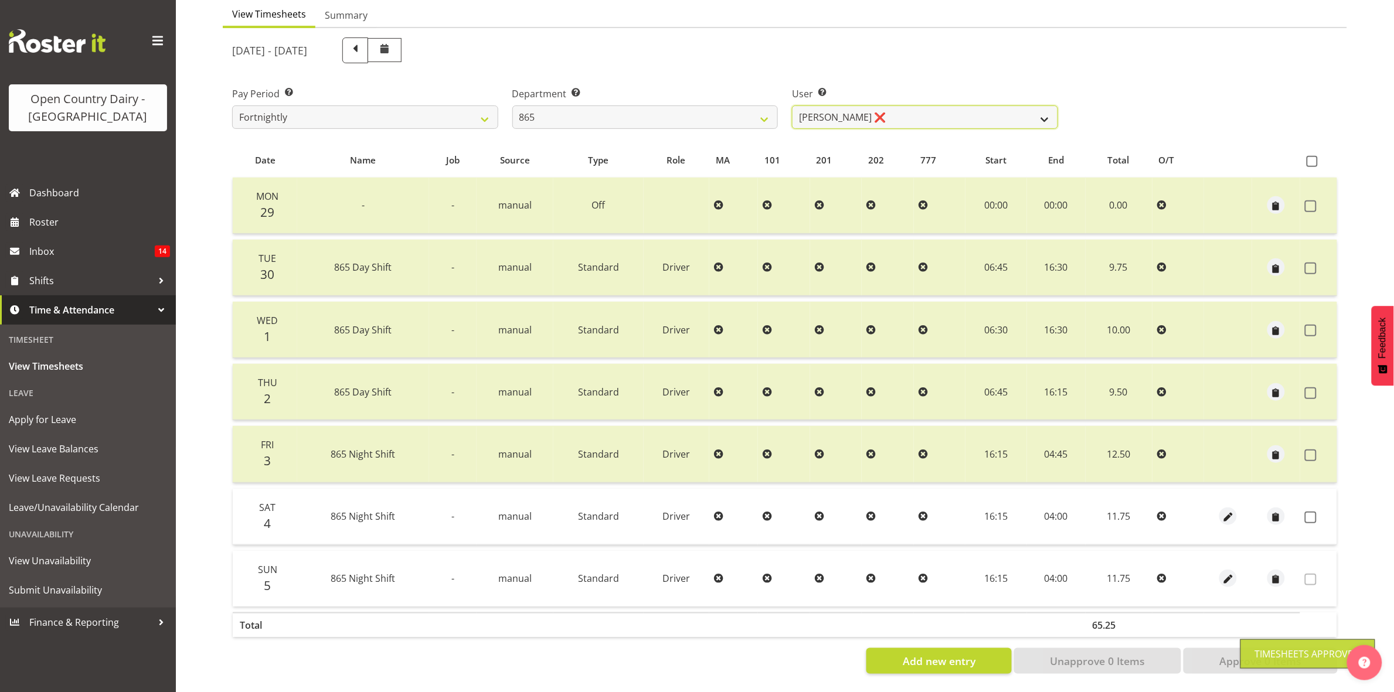
click at [1002, 106] on select "Flavio Ferraz ❌ George Courtney ❌ Steffan Kennard ❌" at bounding box center [925, 117] width 266 height 23
click at [792, 106] on select "Flavio Ferraz ❌ George Courtney ❌ Steffan Kennard ❌" at bounding box center [925, 117] width 266 height 23
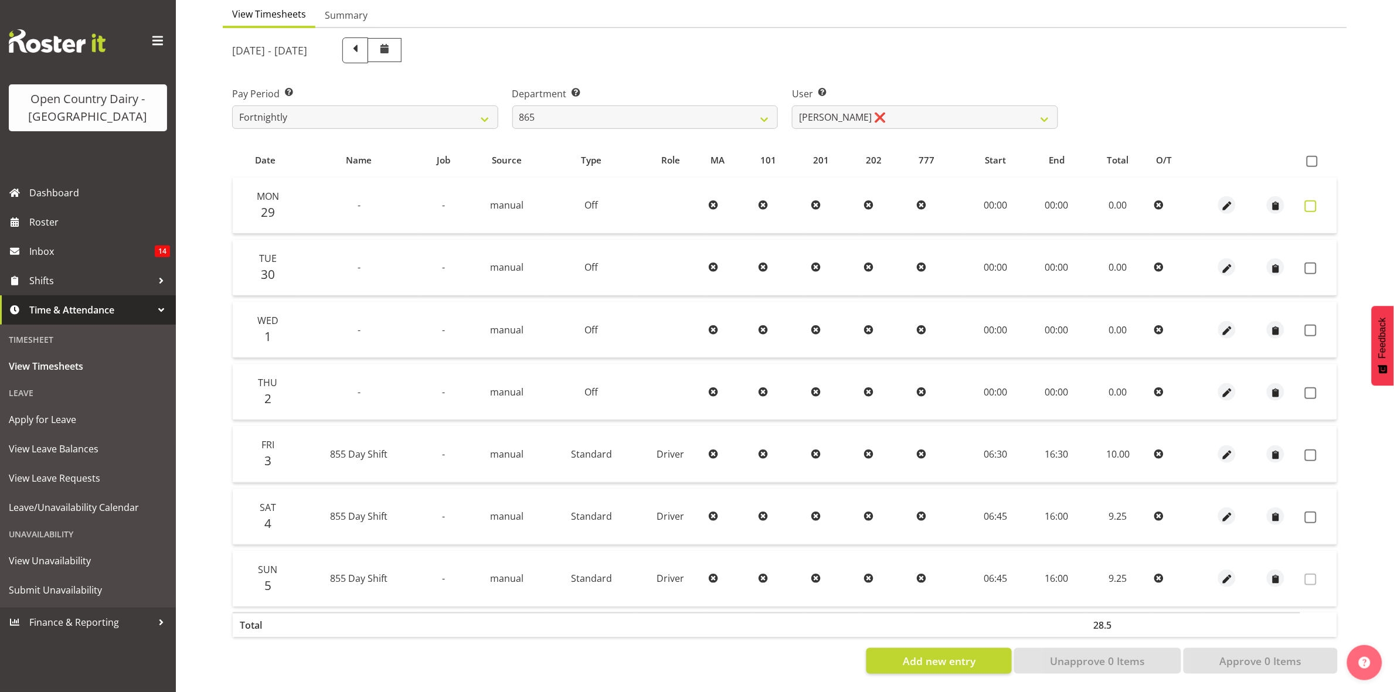
click at [1311, 200] on span at bounding box center [1311, 206] width 12 height 12
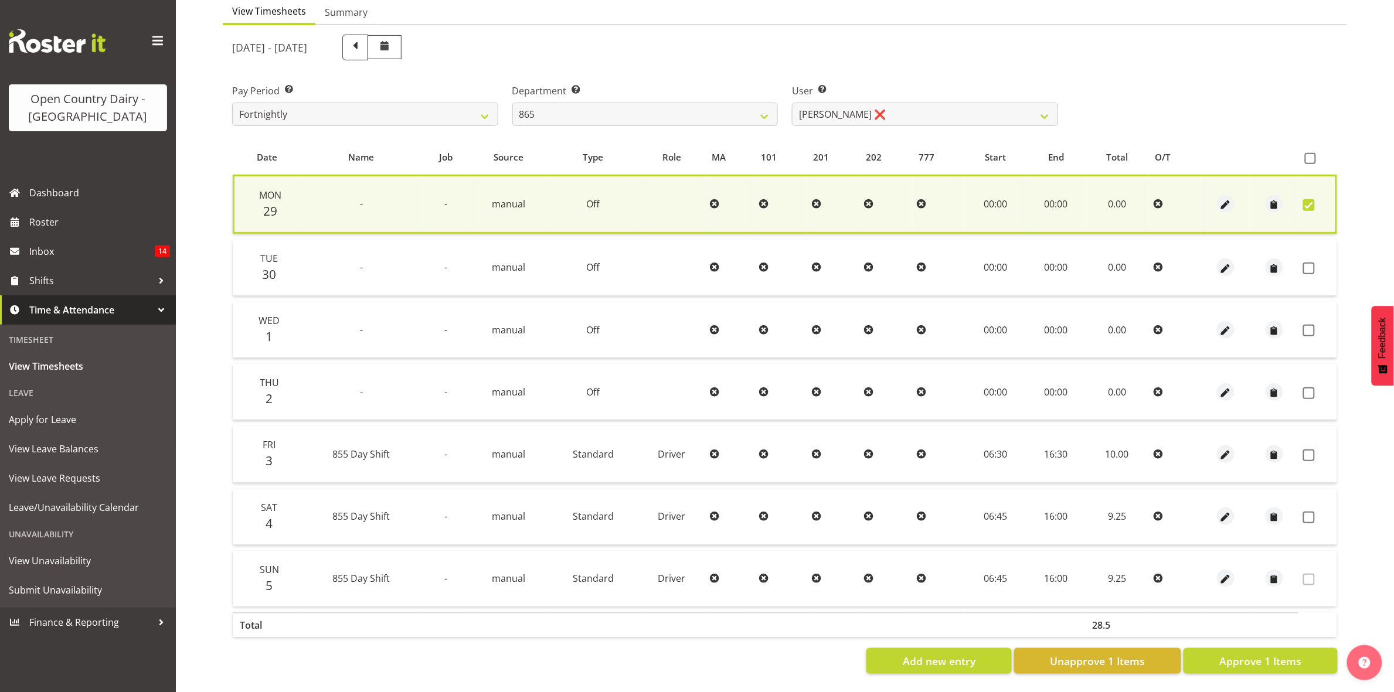
drag, startPoint x: 1312, startPoint y: 255, endPoint x: 1319, endPoint y: 309, distance: 55.0
click at [1312, 263] on span at bounding box center [1309, 269] width 12 height 12
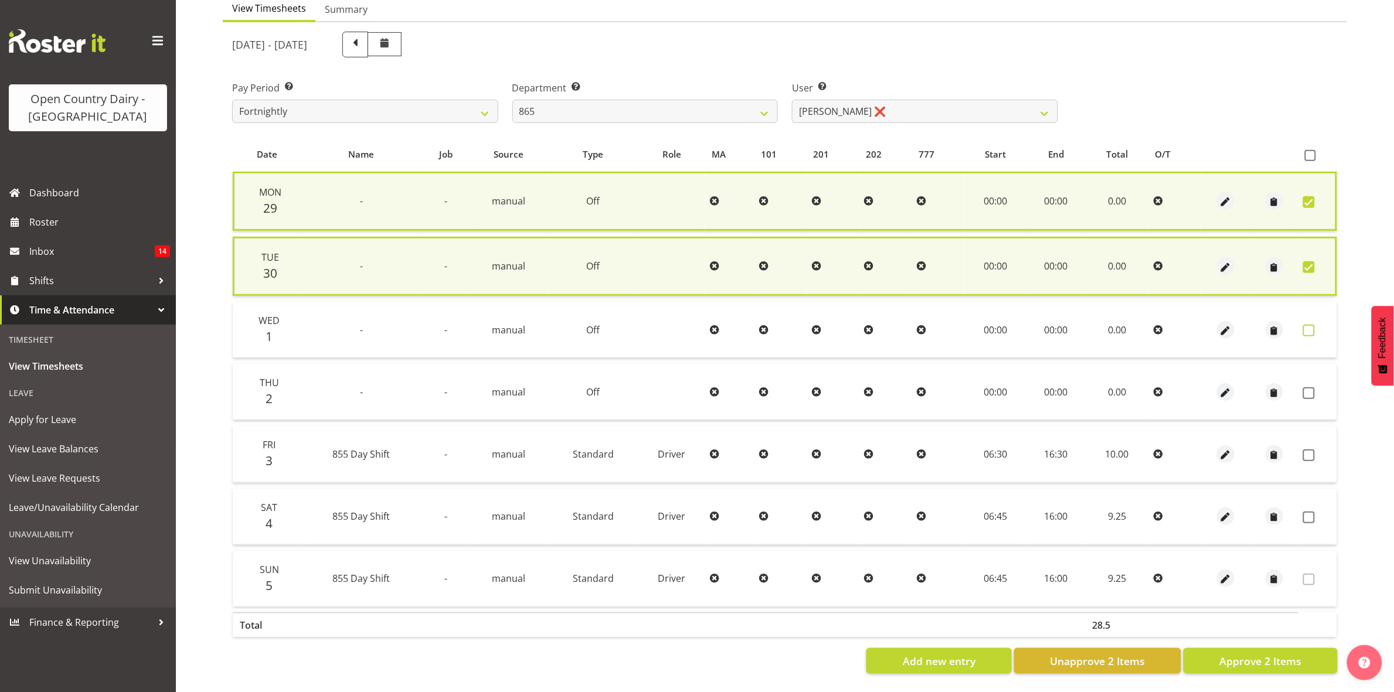
click at [1312, 326] on span at bounding box center [1309, 331] width 12 height 12
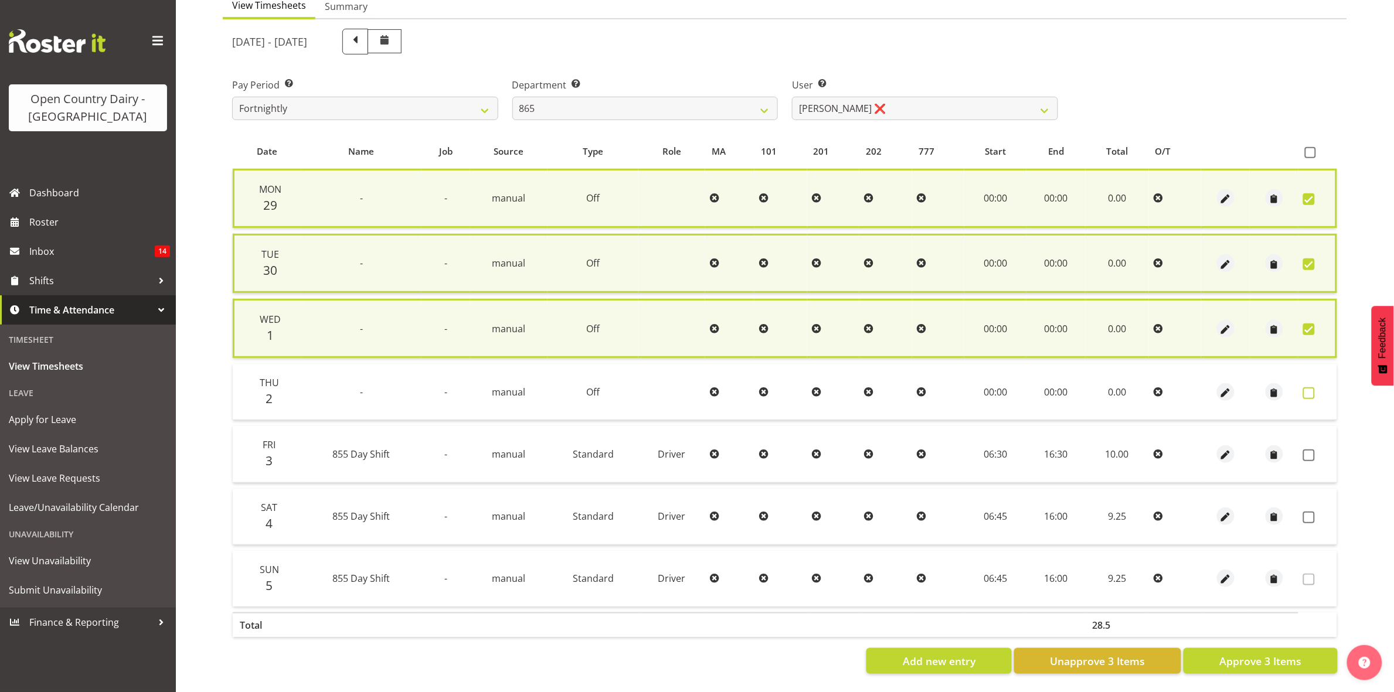
click at [1308, 387] on span at bounding box center [1309, 393] width 12 height 12
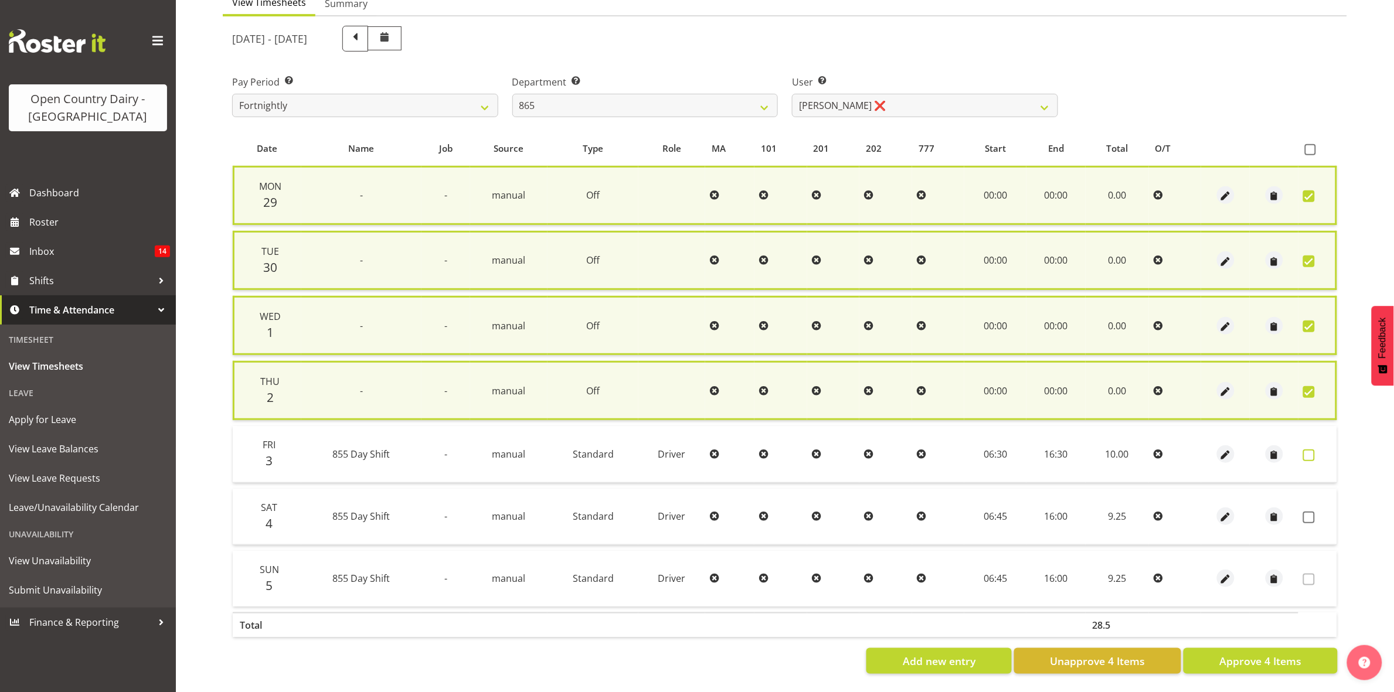
click at [1308, 450] on span at bounding box center [1309, 456] width 12 height 12
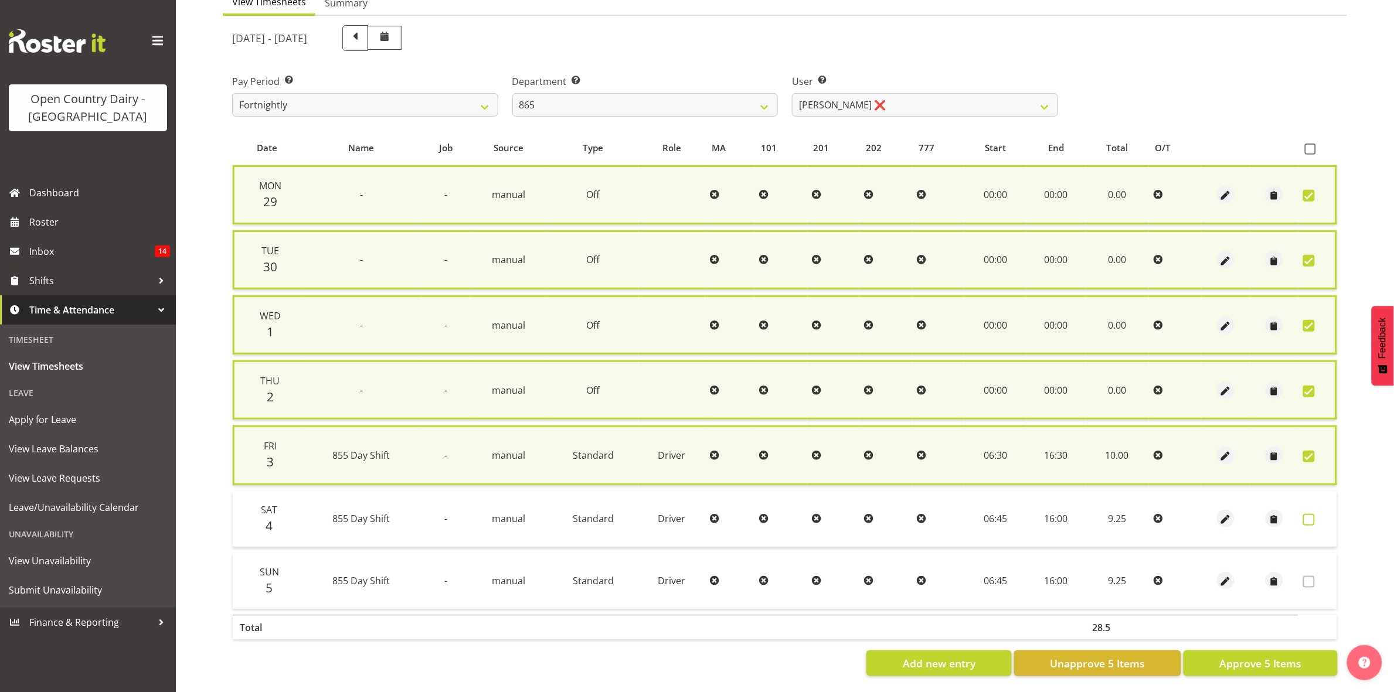
click at [1306, 515] on span at bounding box center [1309, 520] width 12 height 12
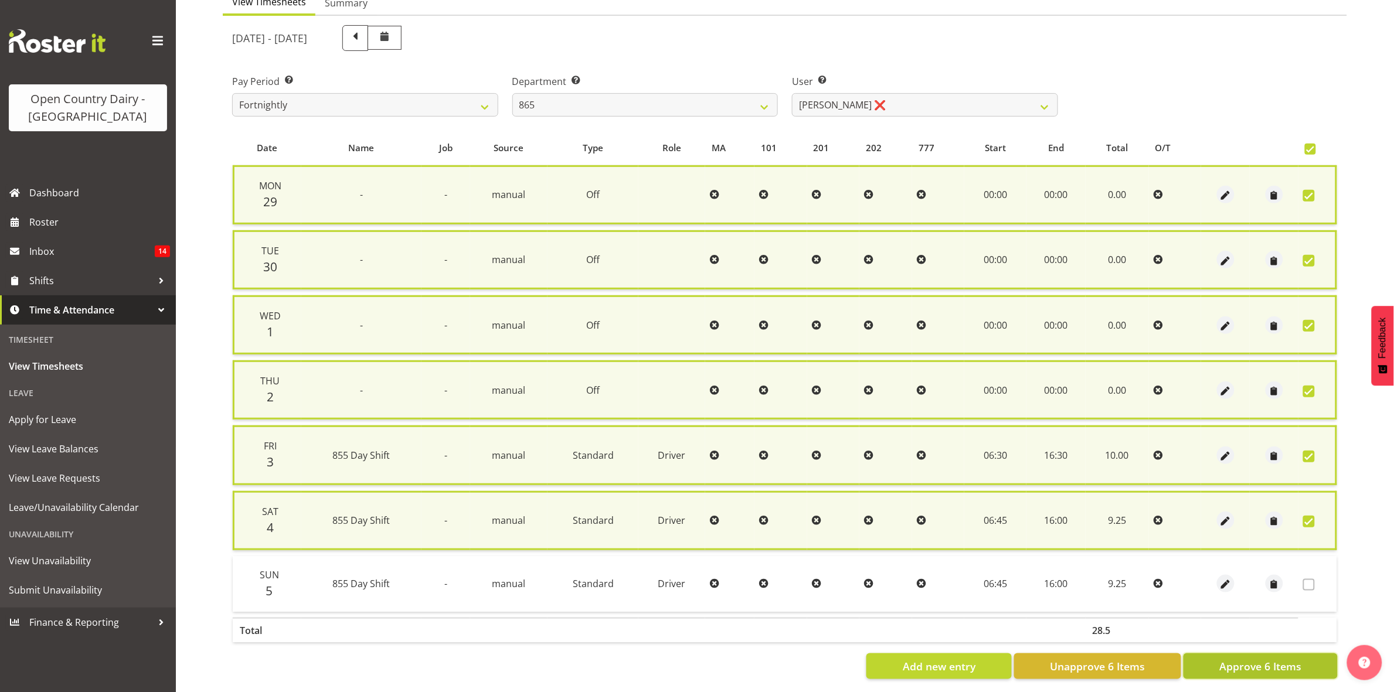
click at [1257, 664] on span "Approve 6 Items" at bounding box center [1260, 666] width 82 height 15
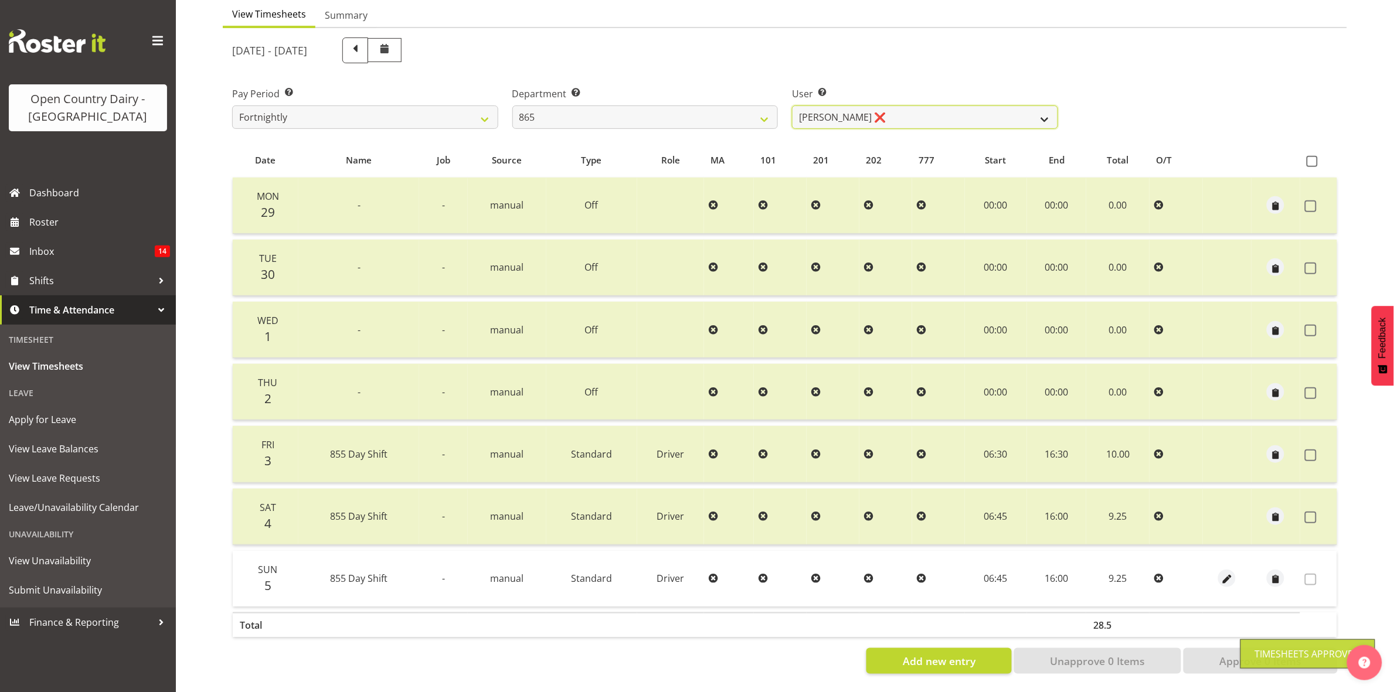
click at [1026, 106] on select "Flavio Ferraz ❌ George Courtney ❌ Steffan Kennard ❌" at bounding box center [925, 117] width 266 height 23
click at [751, 107] on select "734 735 736 737 738 739 851 853 854 855 856 858 861 862 865 867-9032 868 869 87…" at bounding box center [645, 117] width 266 height 23
click at [512, 106] on select "734 735 736 737 738 739 851 853 854 855 856 858 861 862 865 867-9032 868 869 87…" at bounding box center [645, 117] width 266 height 23
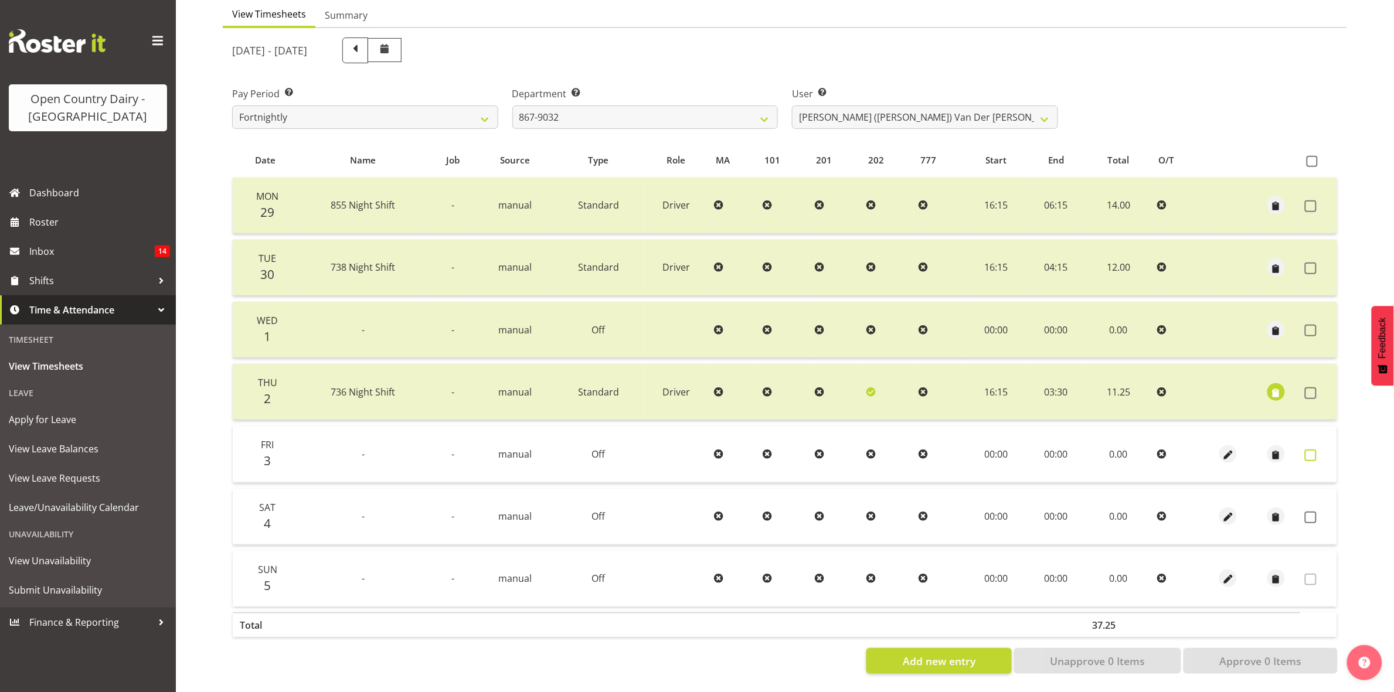
click at [1305, 450] on span at bounding box center [1311, 456] width 12 height 12
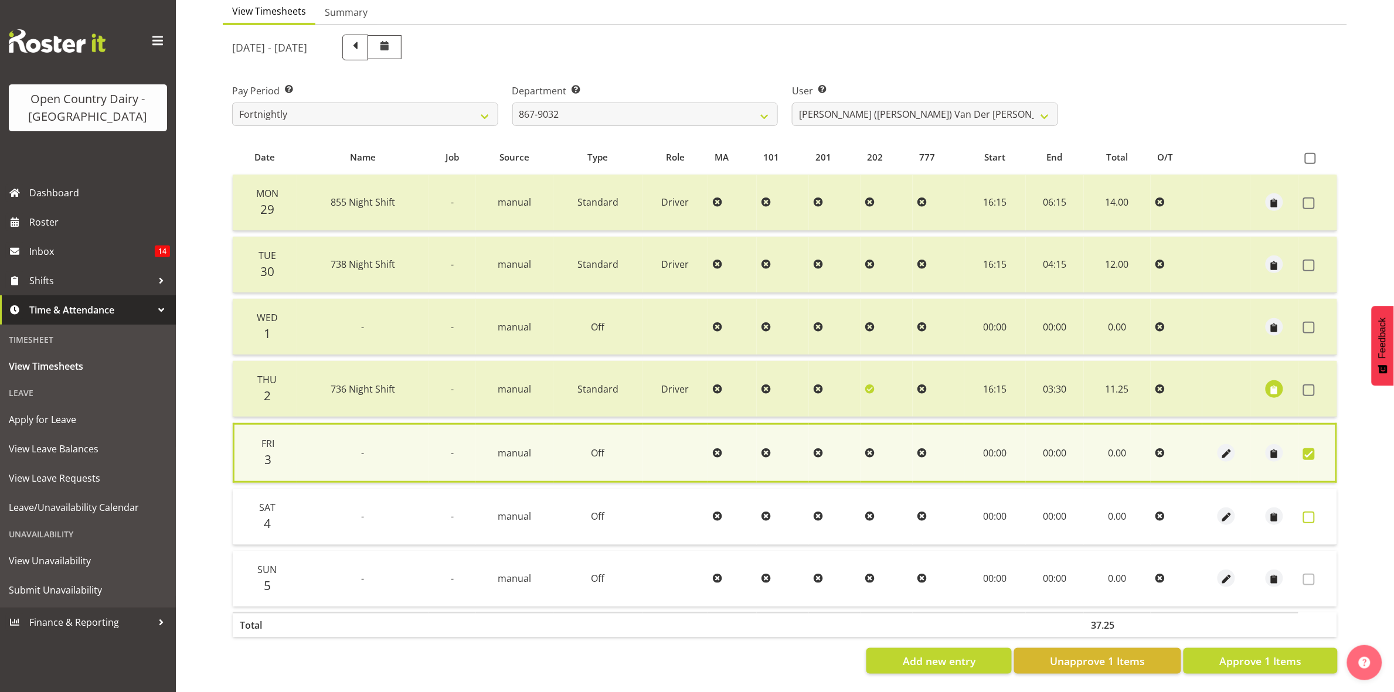
click at [1311, 512] on span at bounding box center [1309, 518] width 12 height 12
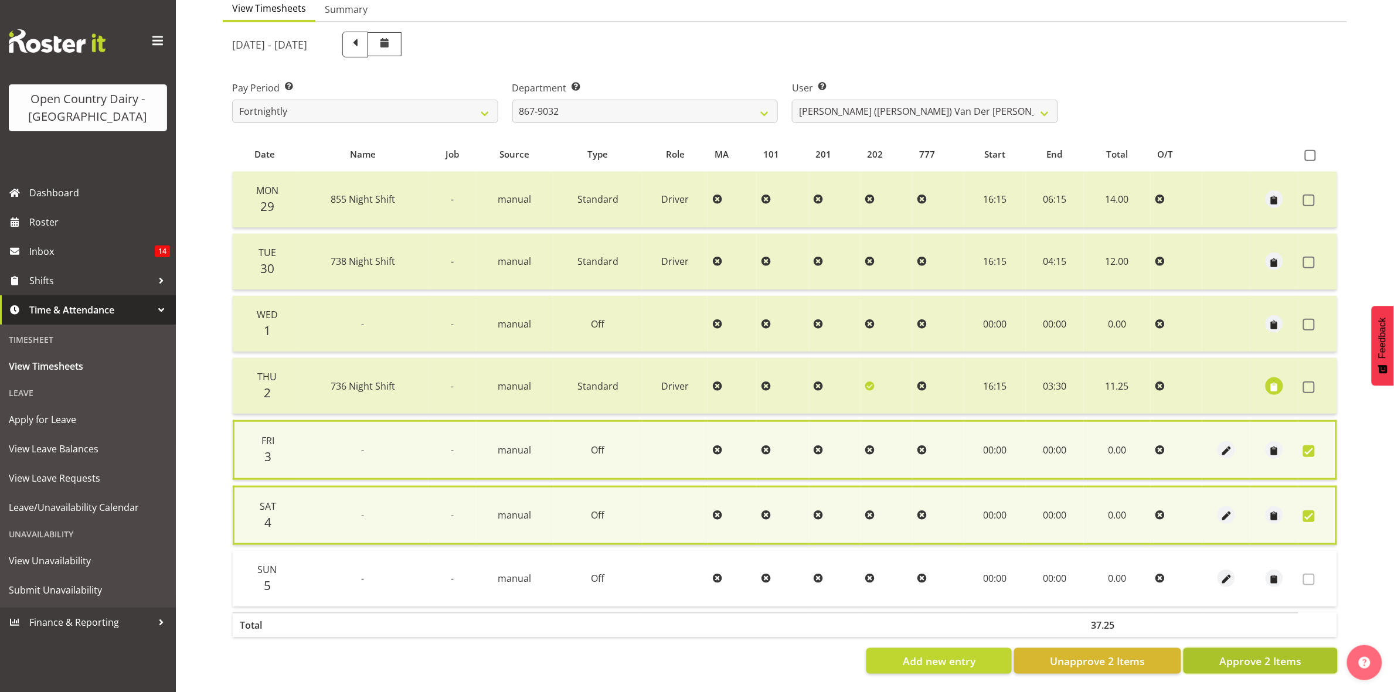
click at [1290, 654] on span "Approve 2 Items" at bounding box center [1260, 661] width 82 height 15
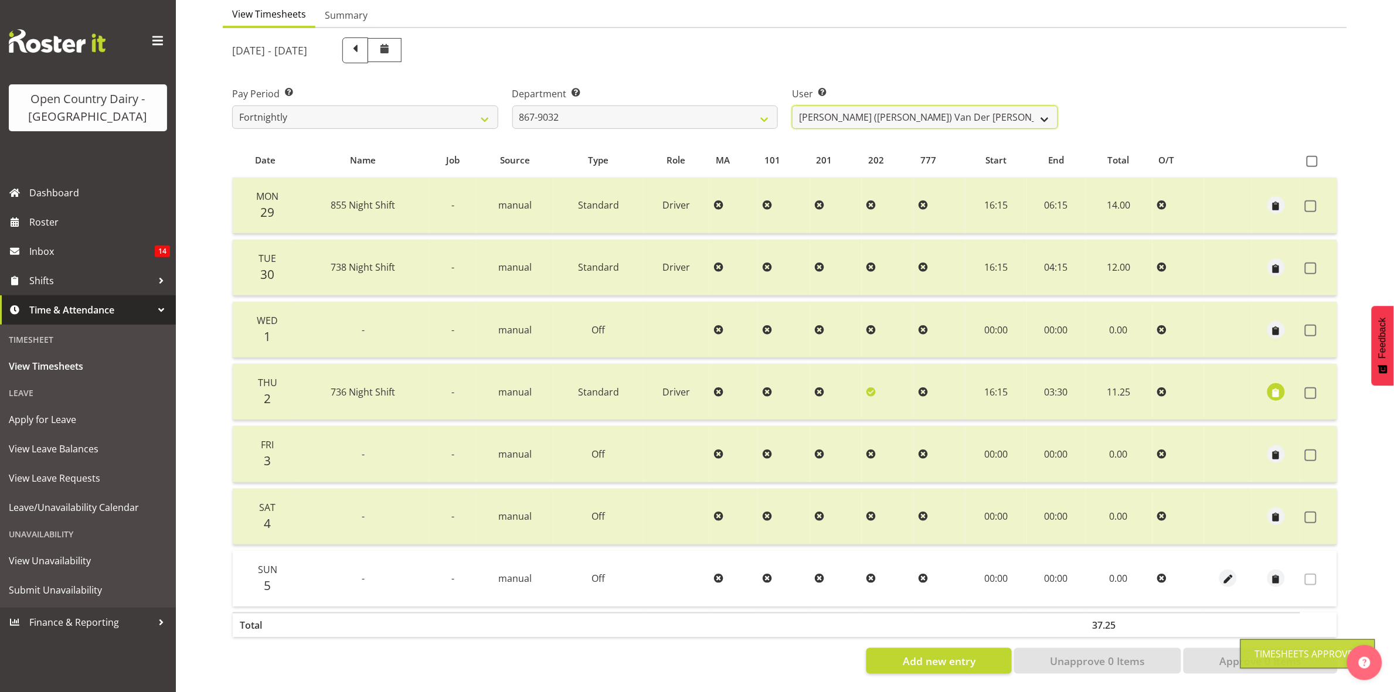
click at [1029, 106] on select "Gert (Gerry) Van Der Berg ❌ Glenn Tither ❌ Jason Gough ❌ Richard Aitken ❌" at bounding box center [925, 117] width 266 height 23
click at [792, 106] on select "Gert (Gerry) Van Der Berg ❌ Glenn Tither ❌ Jason Gough ❌ Richard Aitken ❌" at bounding box center [925, 117] width 266 height 23
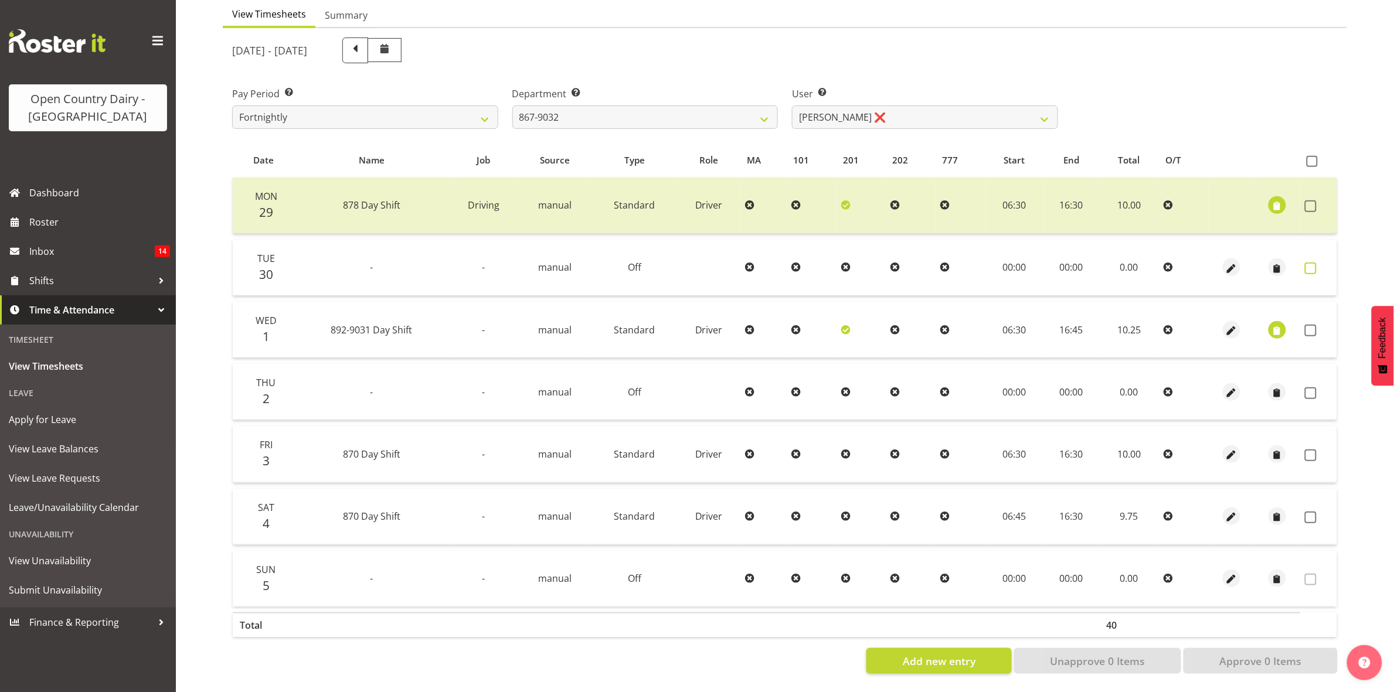
click at [1309, 263] on span at bounding box center [1311, 269] width 12 height 12
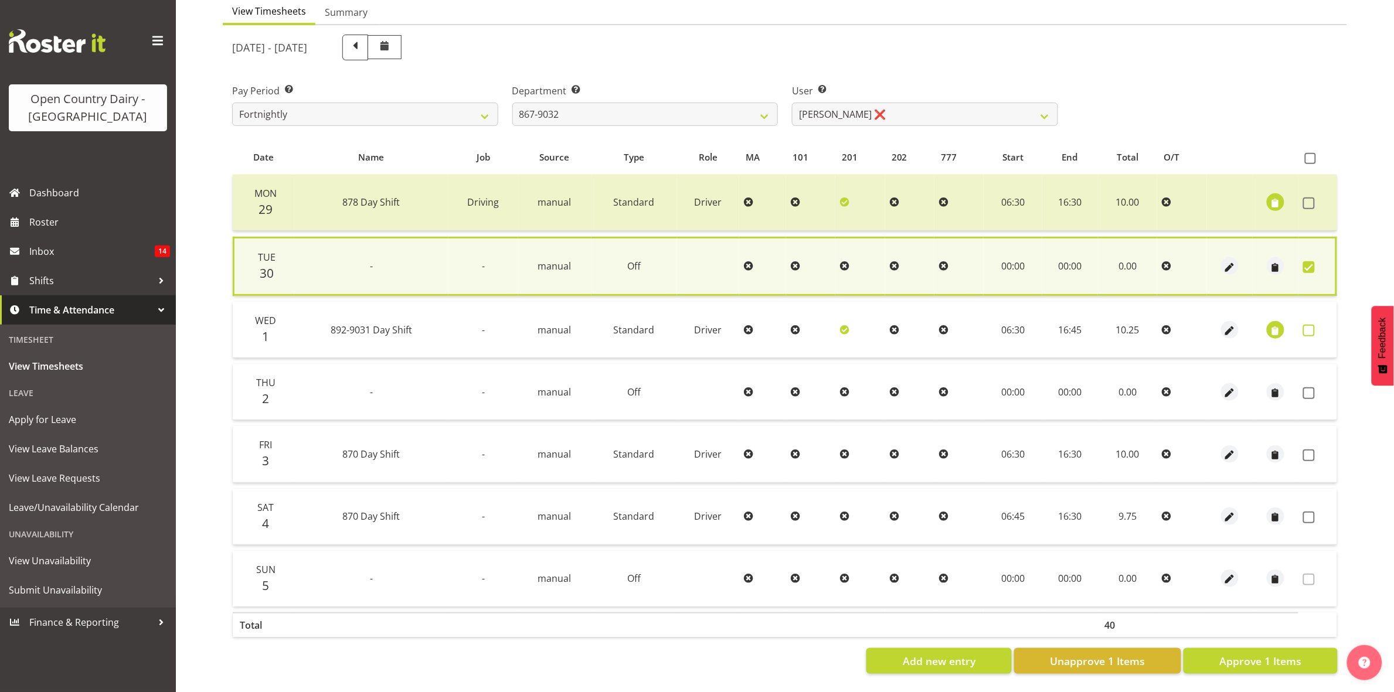
click at [1304, 325] on span at bounding box center [1309, 331] width 12 height 12
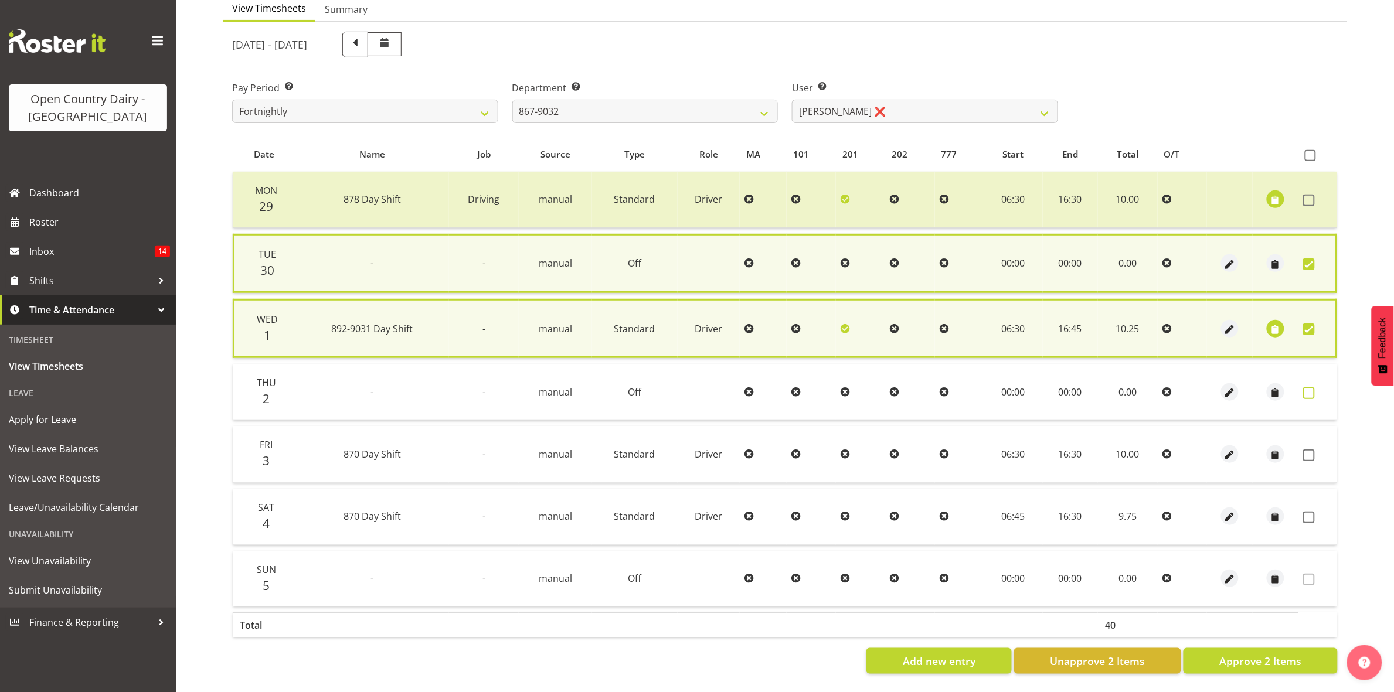
click at [1308, 387] on span at bounding box center [1309, 393] width 12 height 12
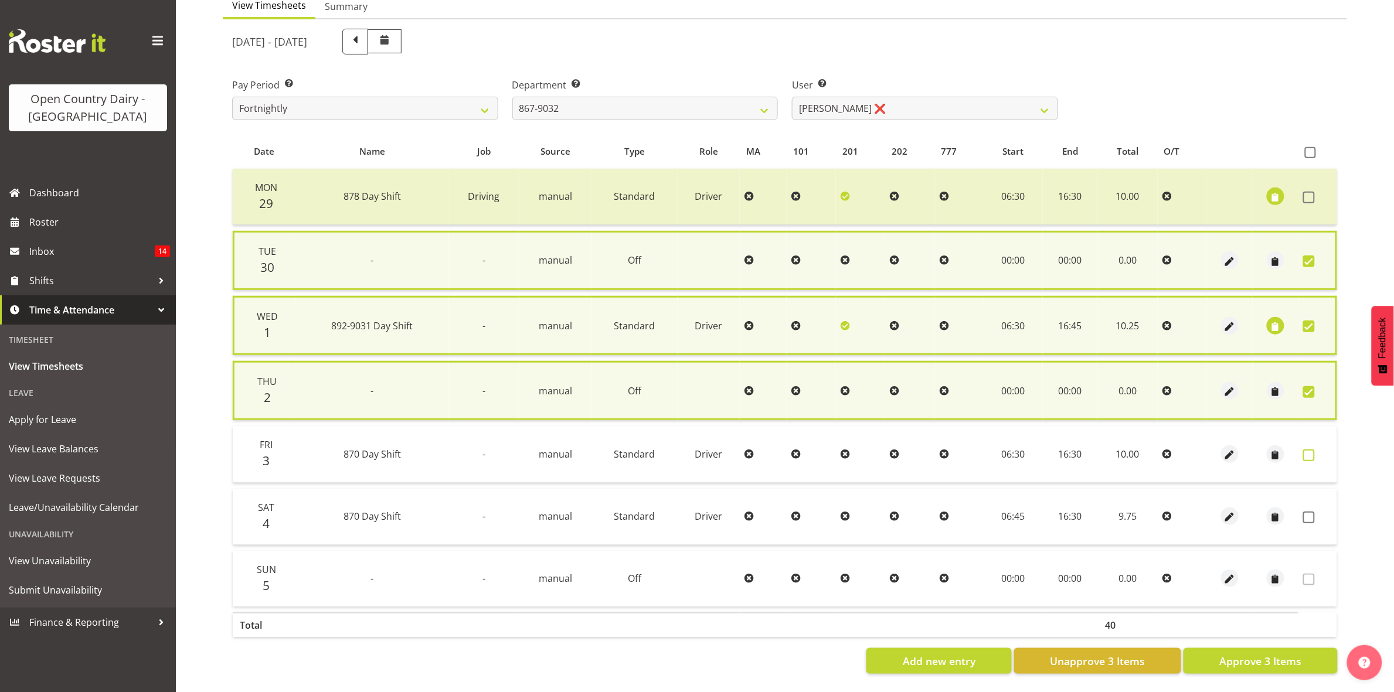
click at [1314, 450] on span at bounding box center [1309, 456] width 12 height 12
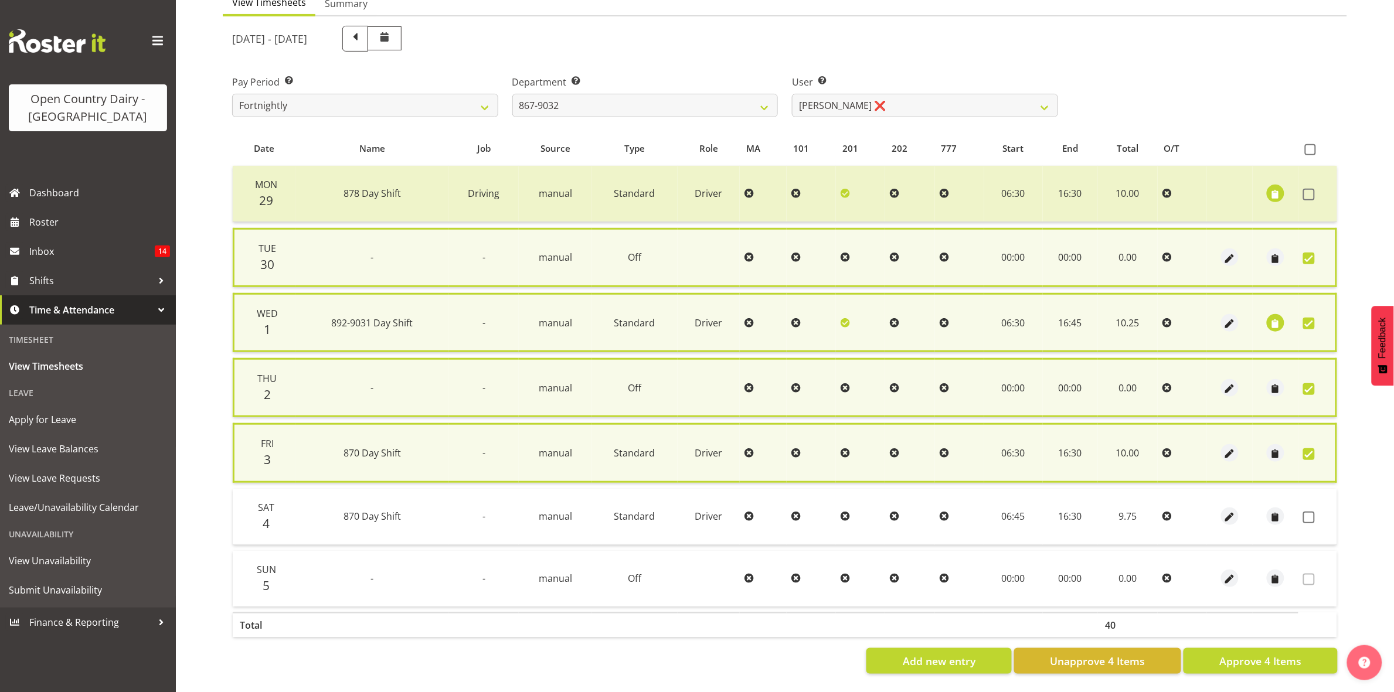
click at [1302, 516] on td at bounding box center [1317, 517] width 39 height 56
click at [1313, 514] on span at bounding box center [1309, 518] width 12 height 12
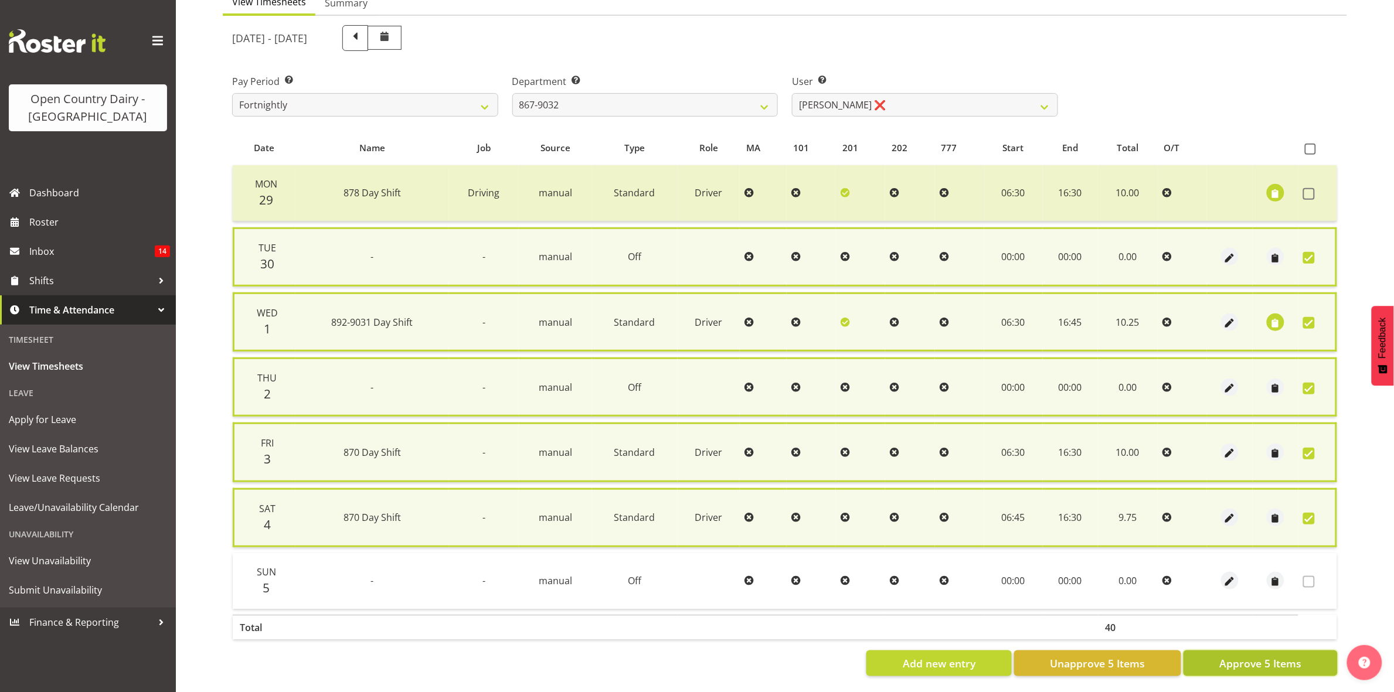
click at [1280, 660] on span "Approve 5 Items" at bounding box center [1260, 663] width 82 height 15
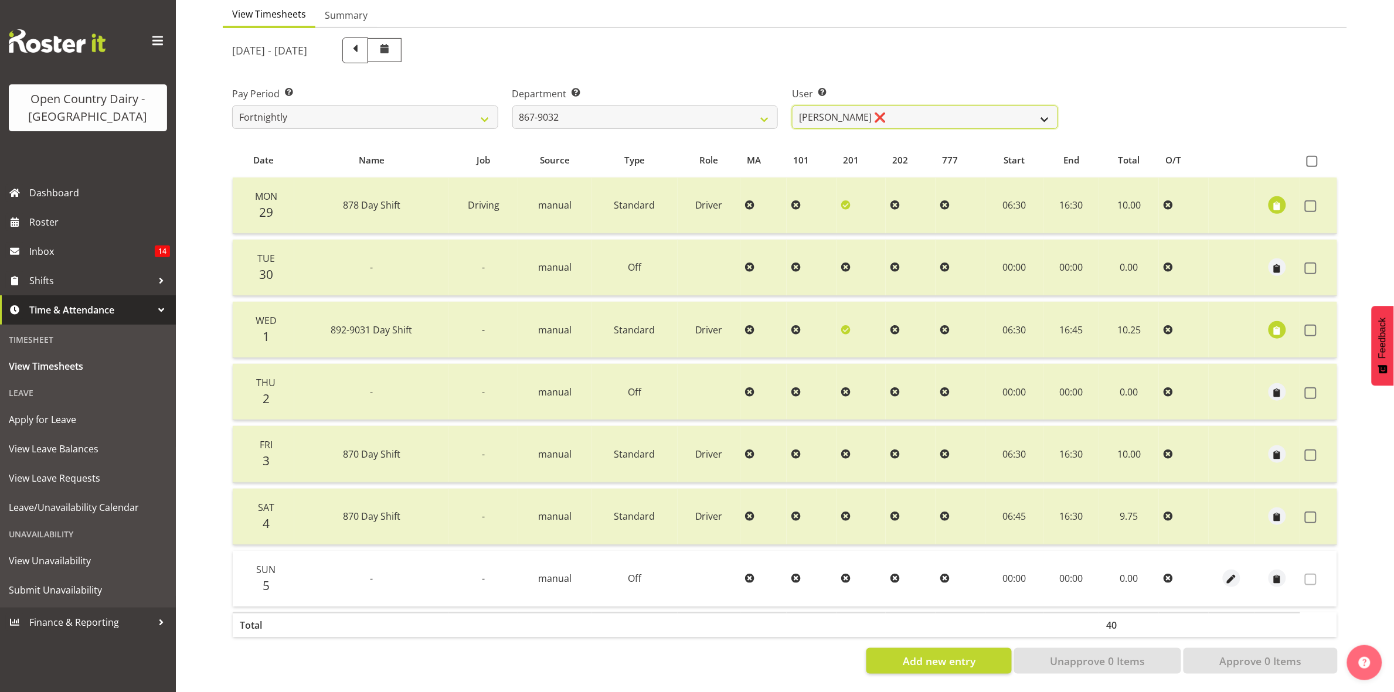
click at [1033, 106] on select "Gert (Gerry) Van Der Berg ❌ Glenn Tither ❌ Jason Gough ❌ Richard Aitken ❌" at bounding box center [925, 117] width 266 height 23
click at [792, 106] on select "Gert (Gerry) Van Der Berg ❌ Glenn Tither ❌ Jason Gough ❌ Richard Aitken ❌" at bounding box center [925, 117] width 266 height 23
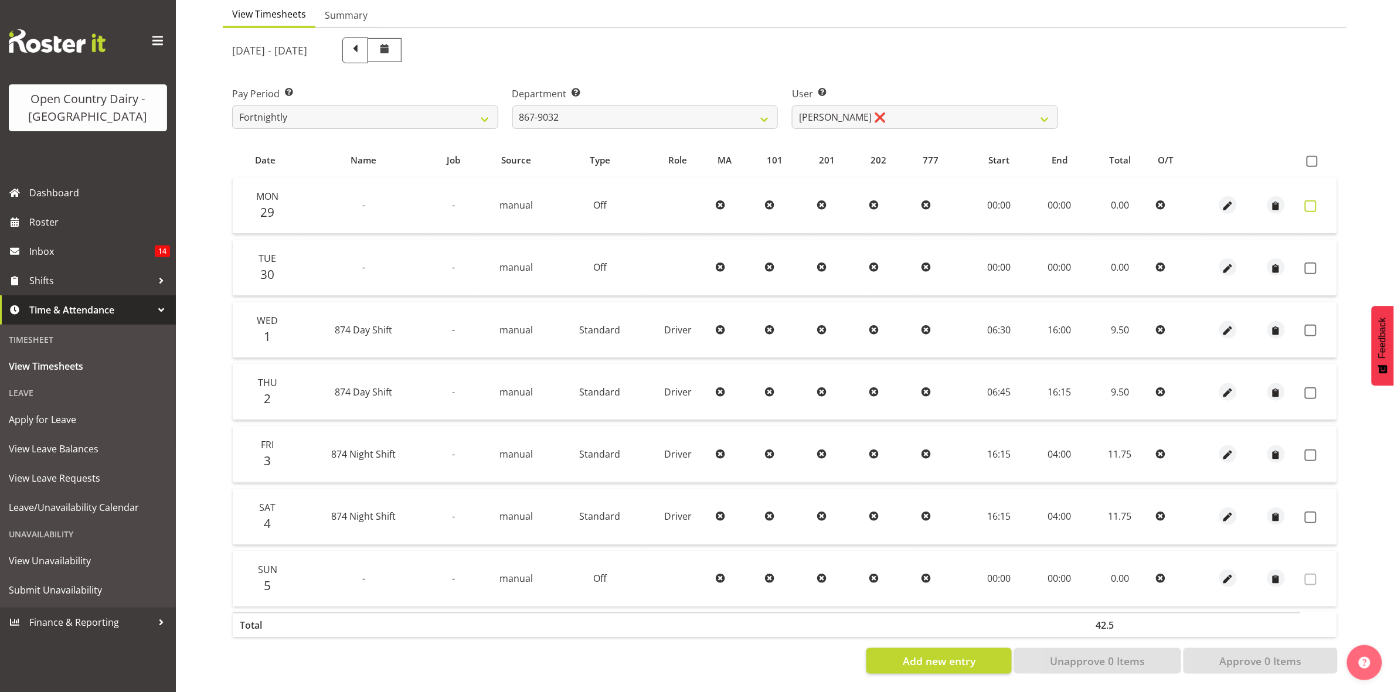
click at [1314, 200] on span at bounding box center [1311, 206] width 12 height 12
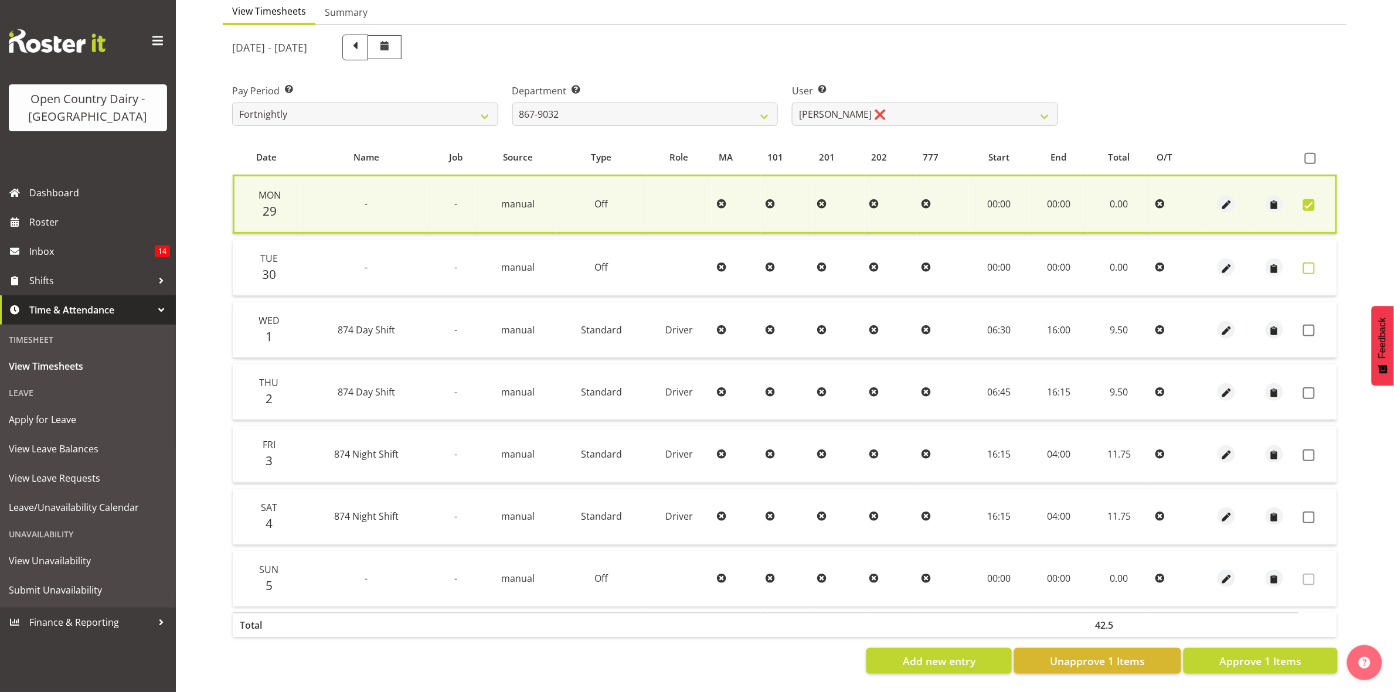
click at [1314, 263] on span at bounding box center [1309, 269] width 12 height 12
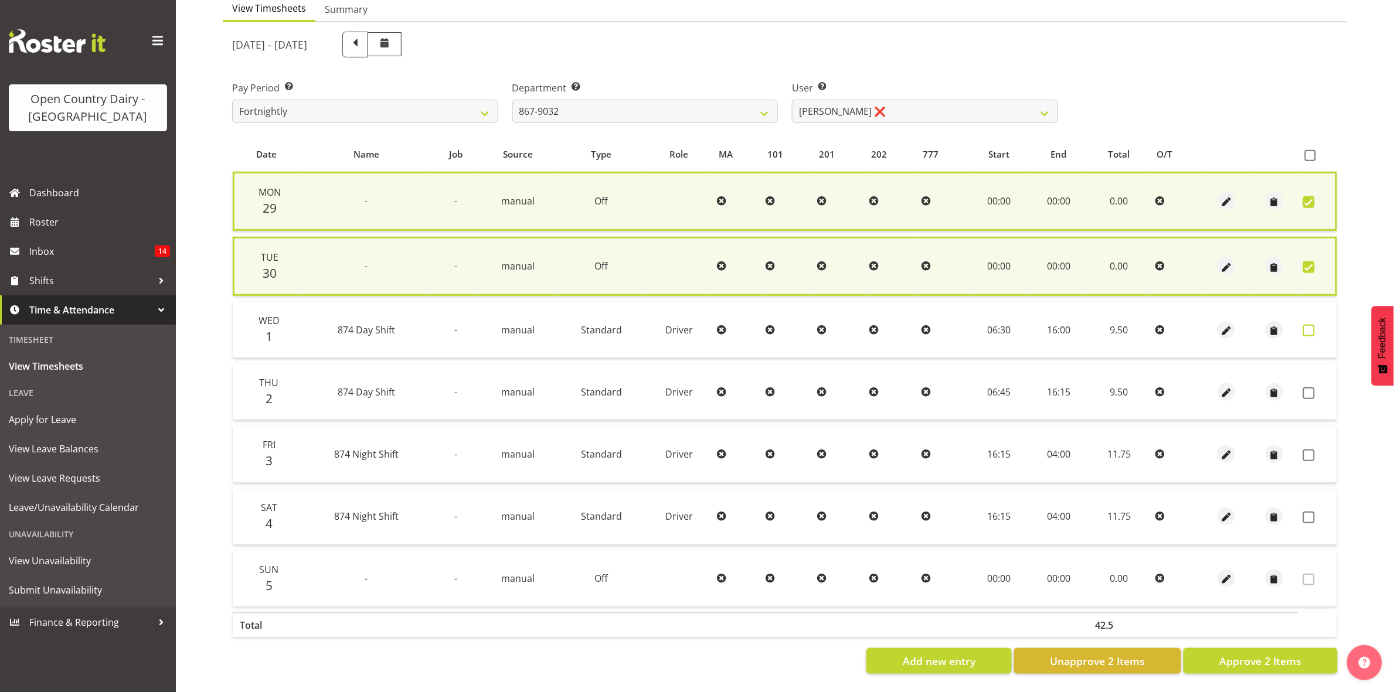
click at [1305, 325] on span at bounding box center [1309, 331] width 12 height 12
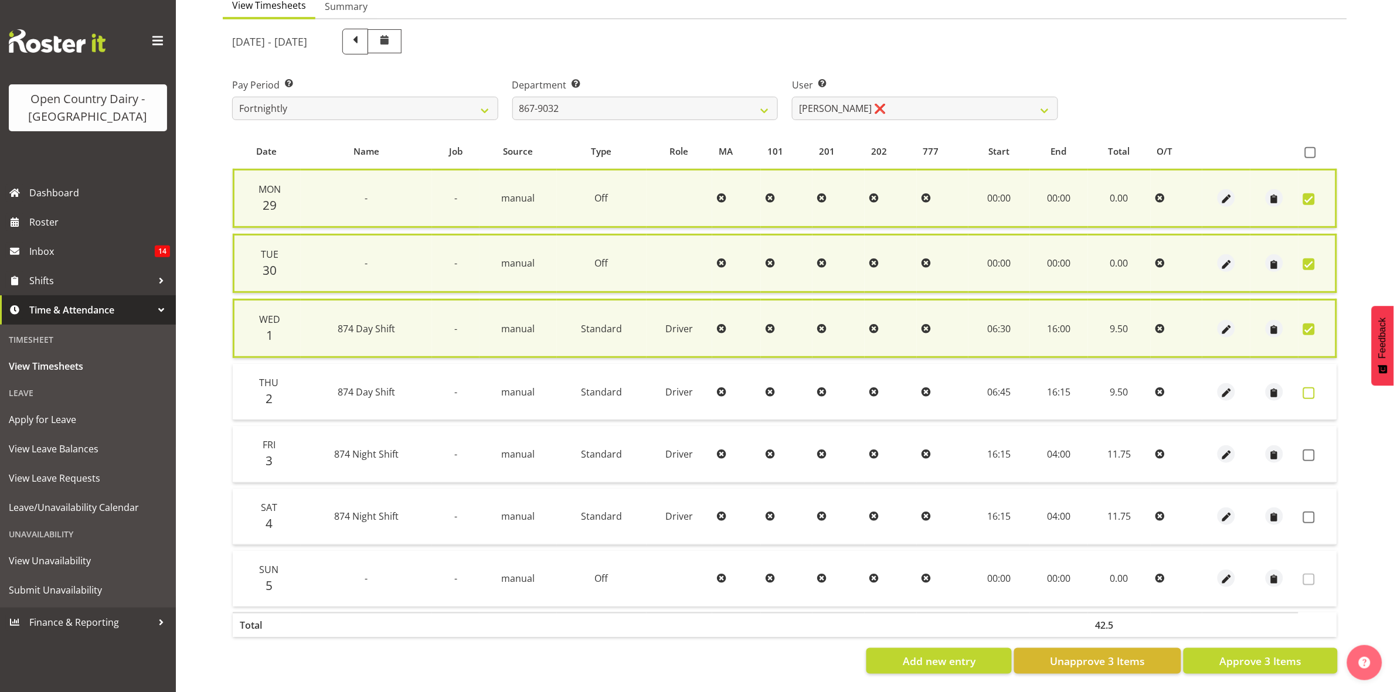
click at [1308, 387] on span at bounding box center [1309, 393] width 12 height 12
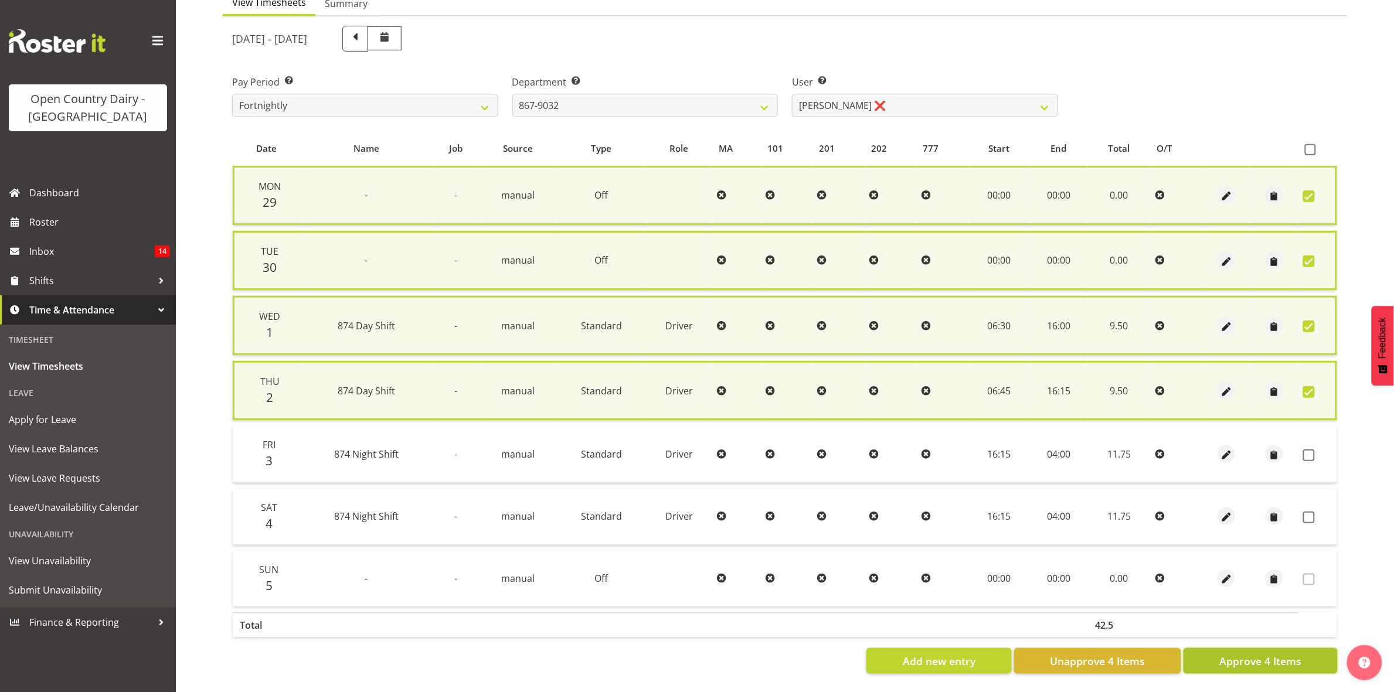
click at [1264, 654] on span "Approve 4 Items" at bounding box center [1260, 661] width 82 height 15
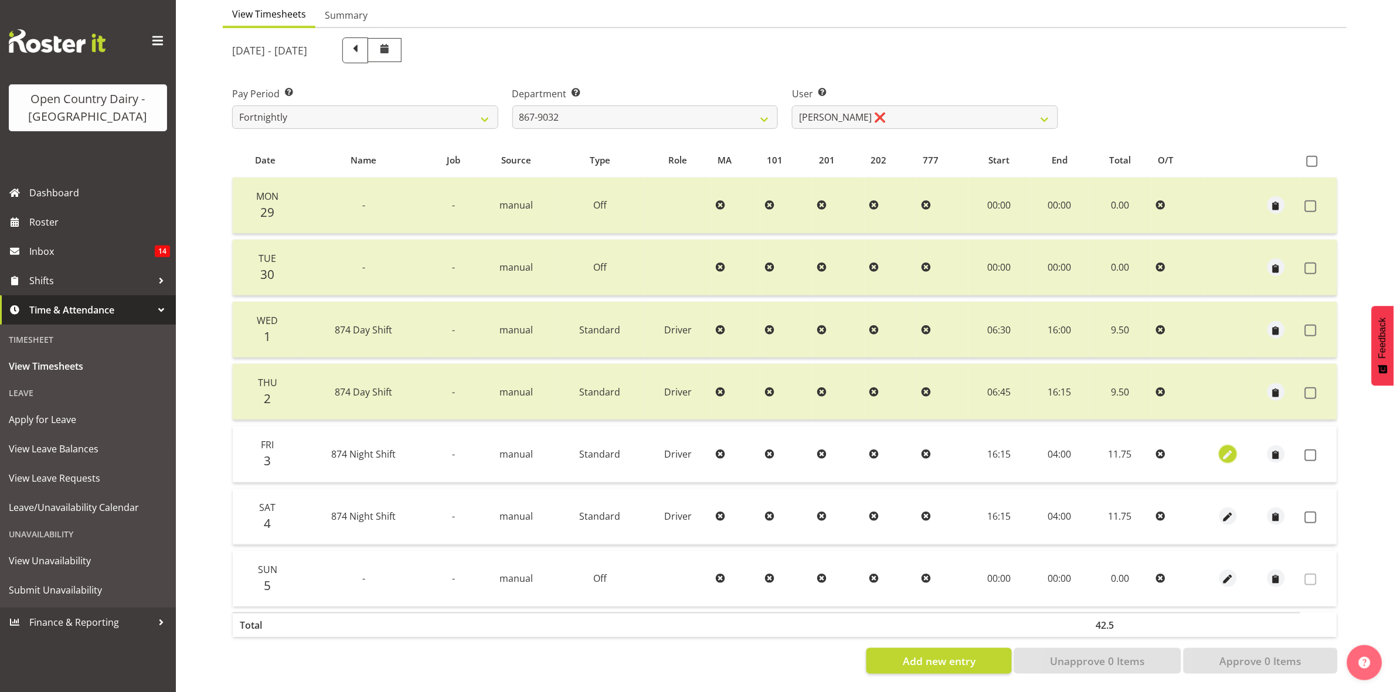
click at [1229, 448] on span "button" at bounding box center [1227, 454] width 13 height 13
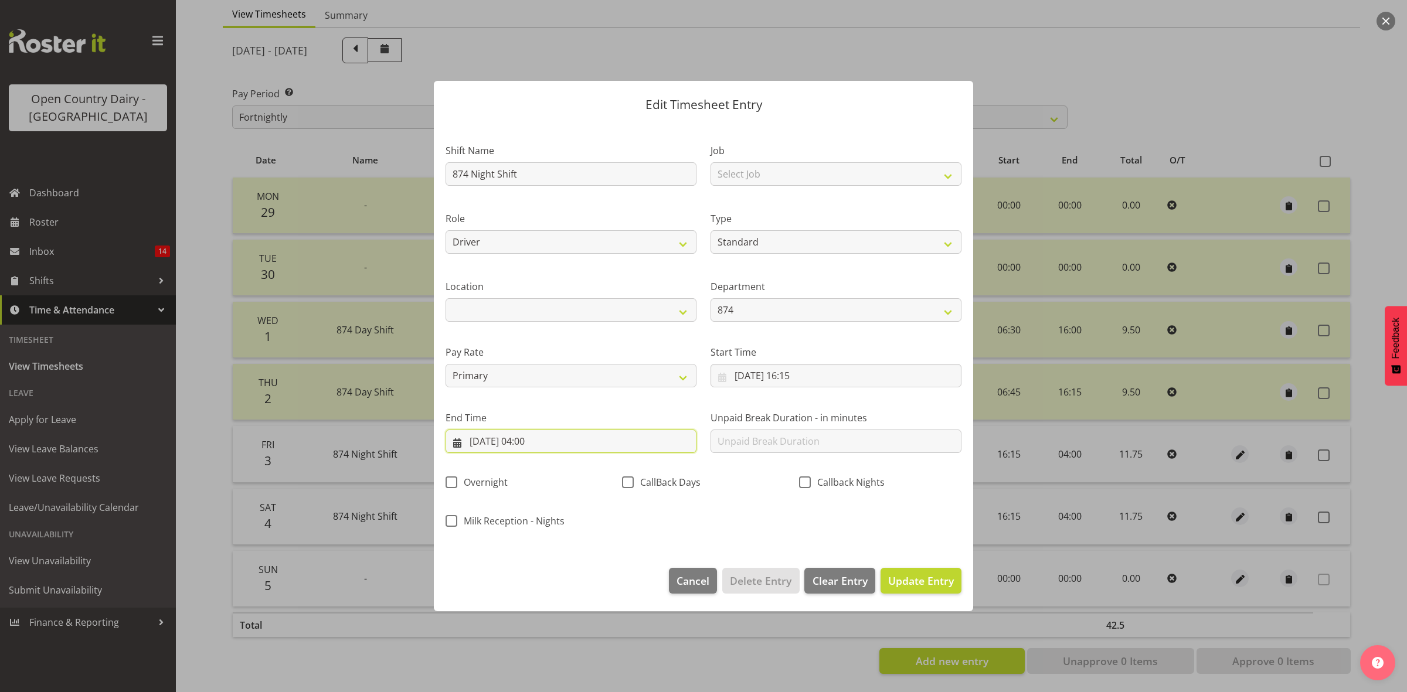
click at [529, 438] on input "04/10/2025, 04:00" at bounding box center [570, 441] width 251 height 23
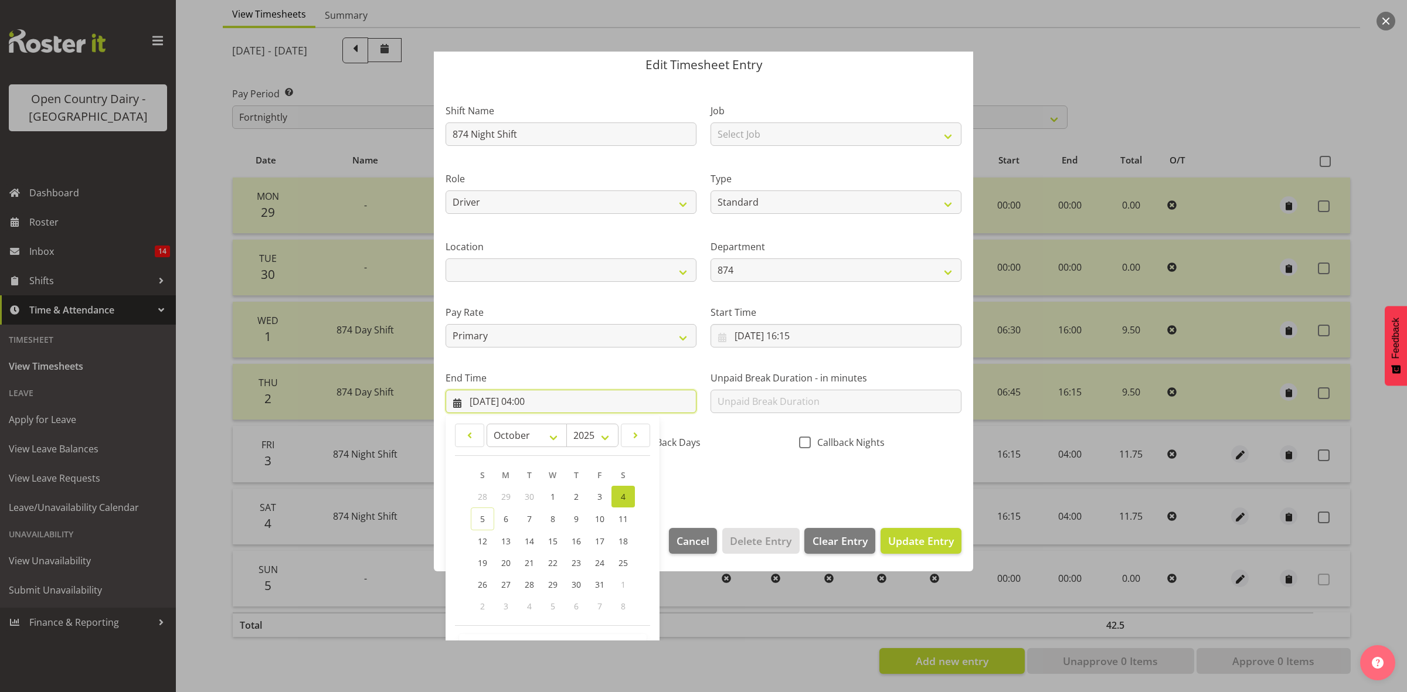
scroll to position [80, 0]
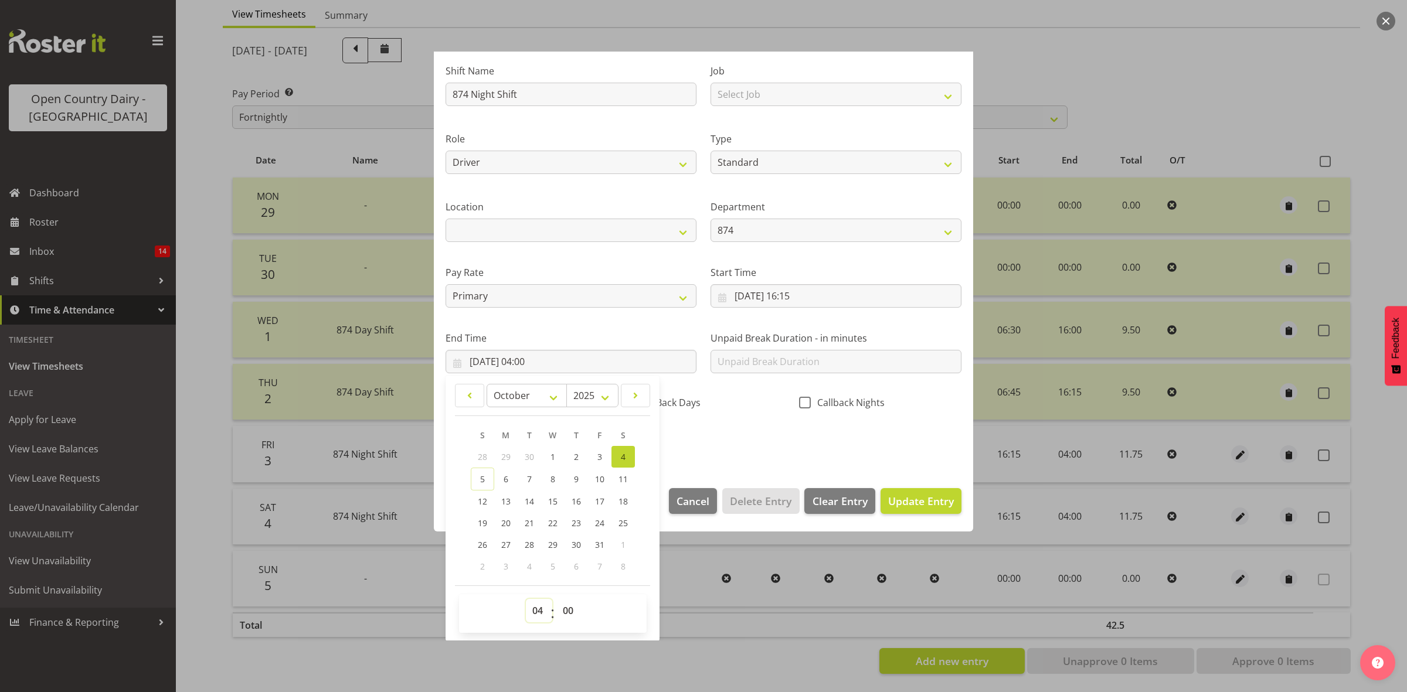
click at [535, 611] on select "00 01 02 03 04 05 06 07 08 09 10 11 12 13 14 15 16 17 18 19 20 21 22 23" at bounding box center [539, 610] width 26 height 23
click at [526, 599] on select "00 01 02 03 04 05 06 07 08 09 10 11 12 13 14 15 16 17 18 19 20 21 22 23" at bounding box center [539, 610] width 26 height 23
click at [567, 608] on select "00 01 02 03 04 05 06 07 08 09 10 11 12 13 14 15 16 17 18 19 20 21 22 23 24 25 2…" at bounding box center [569, 610] width 26 height 23
click at [556, 599] on select "00 01 02 03 04 05 06 07 08 09 10 11 12 13 14 15 16 17 18 19 20 21 22 23 24 25 2…" at bounding box center [569, 610] width 26 height 23
click at [907, 502] on span "Update Entry" at bounding box center [921, 501] width 66 height 14
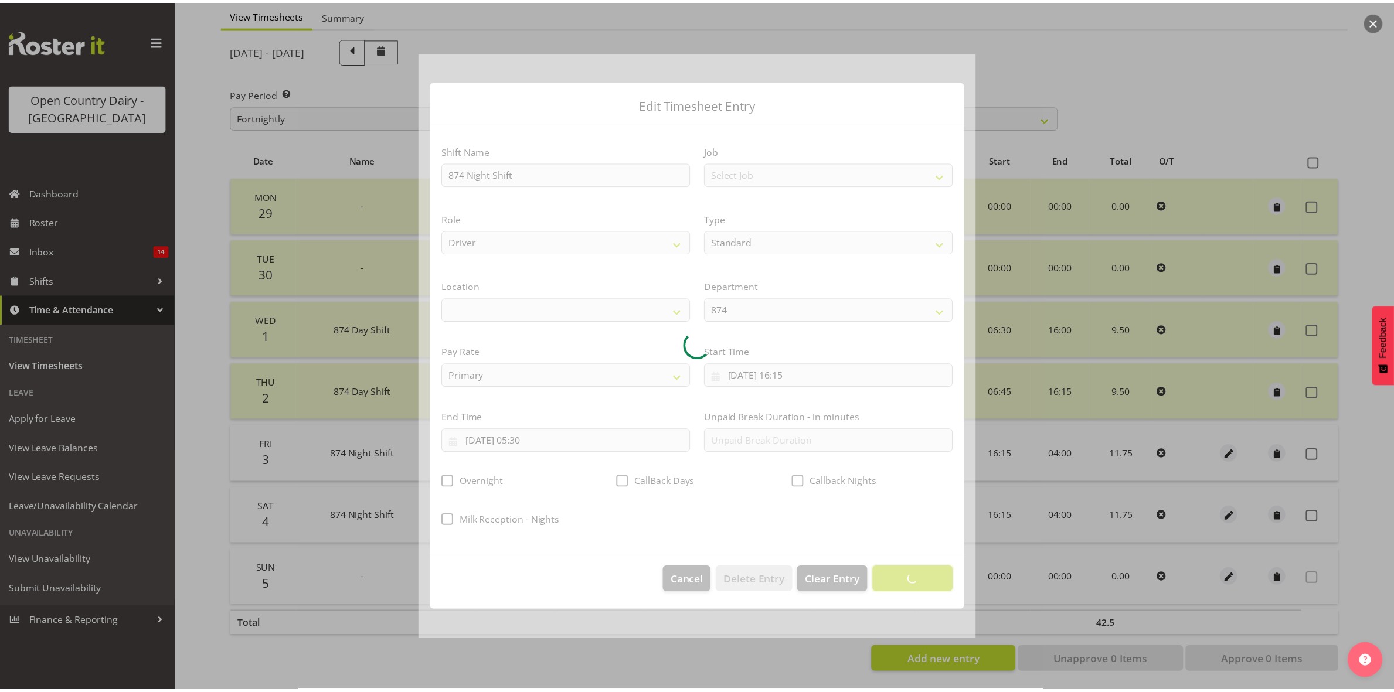
scroll to position [0, 0]
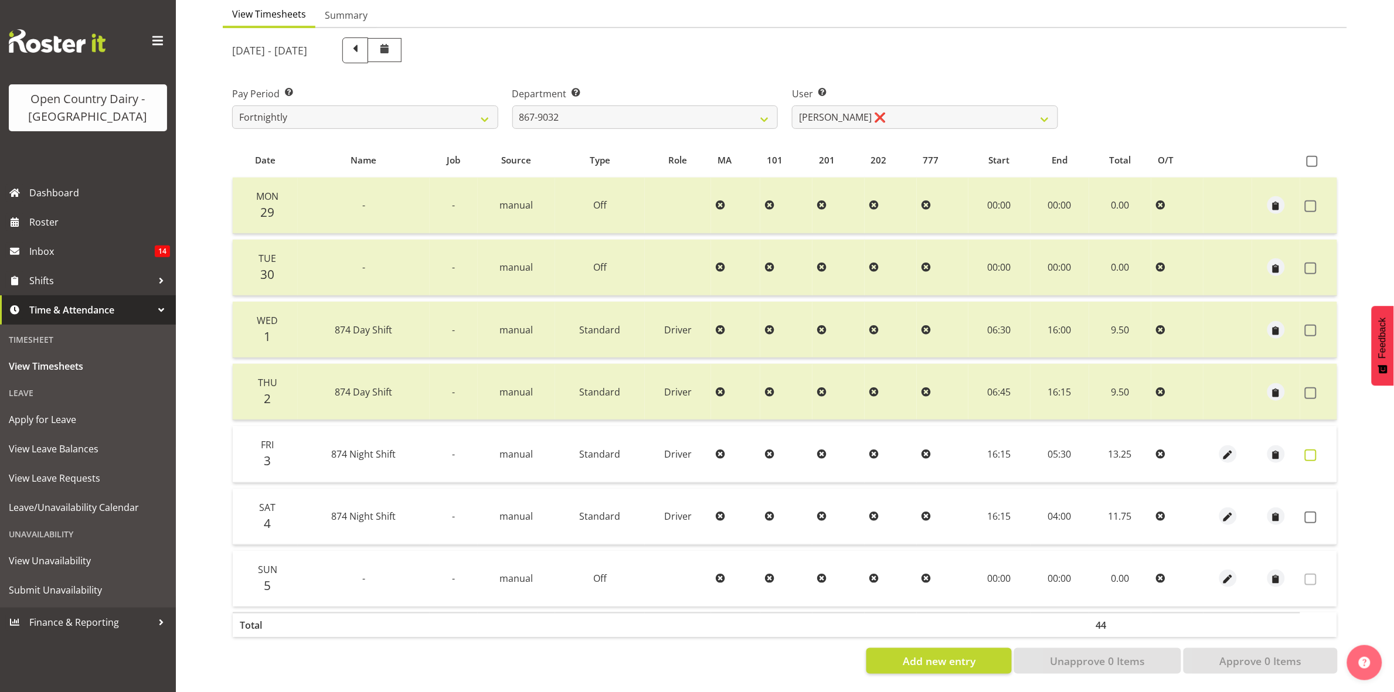
click at [1311, 450] on span at bounding box center [1311, 456] width 12 height 12
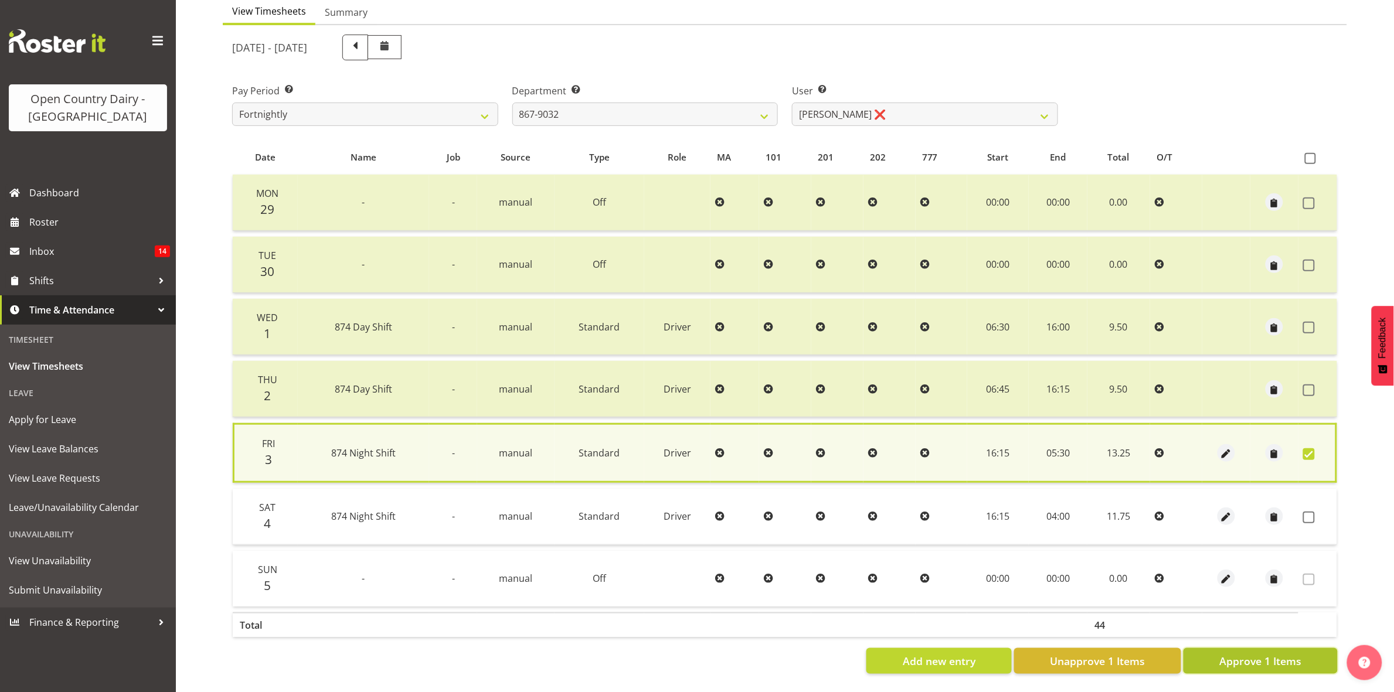
click at [1257, 654] on span "Approve 1 Items" at bounding box center [1260, 661] width 82 height 15
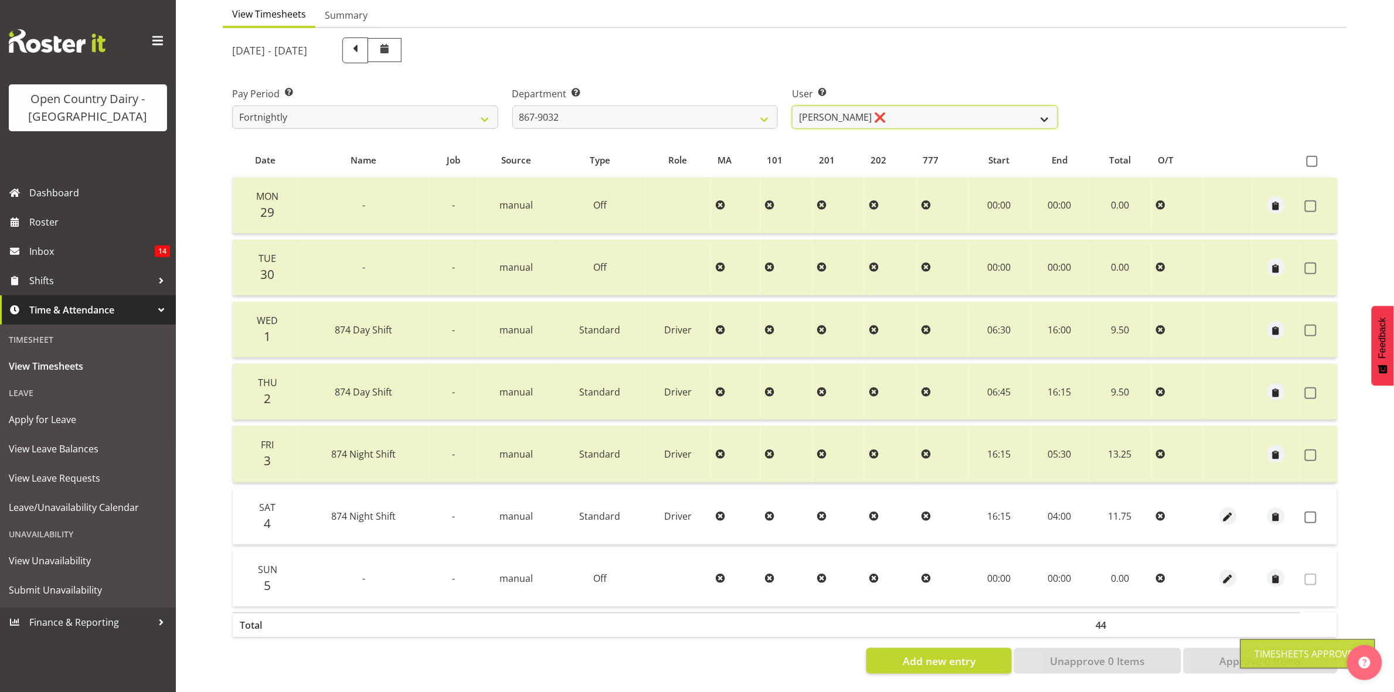
click at [1042, 106] on select "Gert (Gerry) Van Der Berg ❌ Glenn Tither ❌ Jason Gough ❌ Richard Aitken ❌" at bounding box center [925, 117] width 266 height 23
click at [792, 106] on select "Gert (Gerry) Van Der Berg ❌ Glenn Tither ❌ Jason Gough ❌ Richard Aitken ❌" at bounding box center [925, 117] width 266 height 23
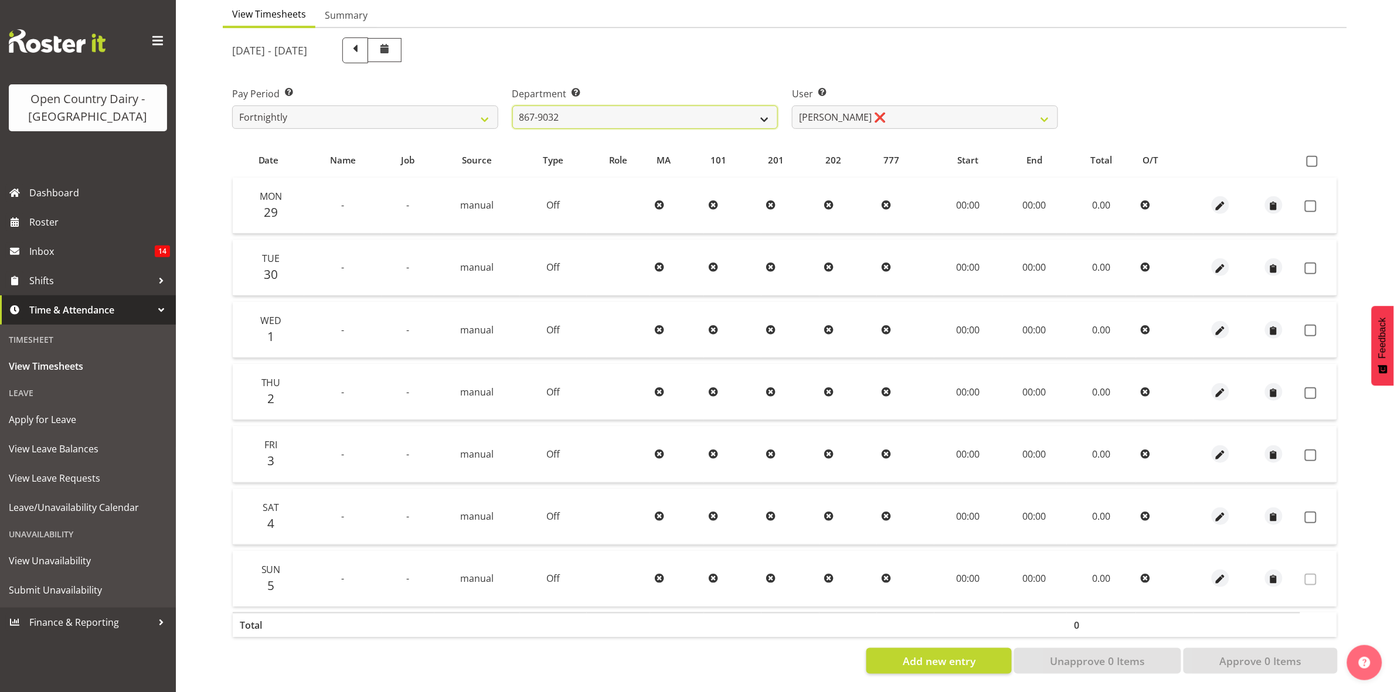
click at [748, 106] on select "734 735 736 737 738 739 851 853 854 855 856 858 861 862 865 867-9032 868 869 87…" at bounding box center [645, 117] width 266 height 23
click at [512, 106] on select "734 735 736 737 738 739 851 853 854 855 856 858 861 862 865 867-9032 868 869 87…" at bounding box center [645, 117] width 266 height 23
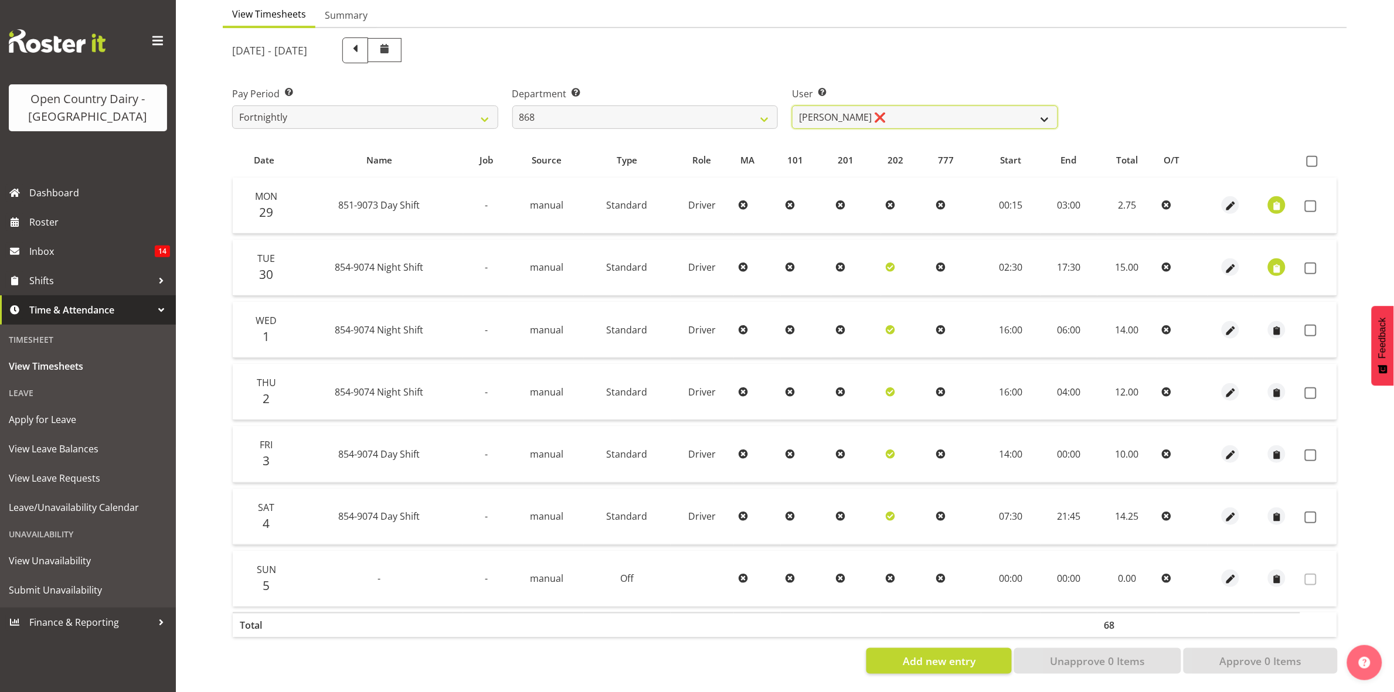
click at [1041, 106] on select "Alan Rolton ❌ Cassidy Williams ❌ Christopher McIver ❌ Darin Ayling ❌" at bounding box center [925, 117] width 266 height 23
click at [792, 106] on select "Alan Rolton ❌ Cassidy Williams ❌ Christopher McIver ❌ Darin Ayling ❌" at bounding box center [925, 117] width 266 height 23
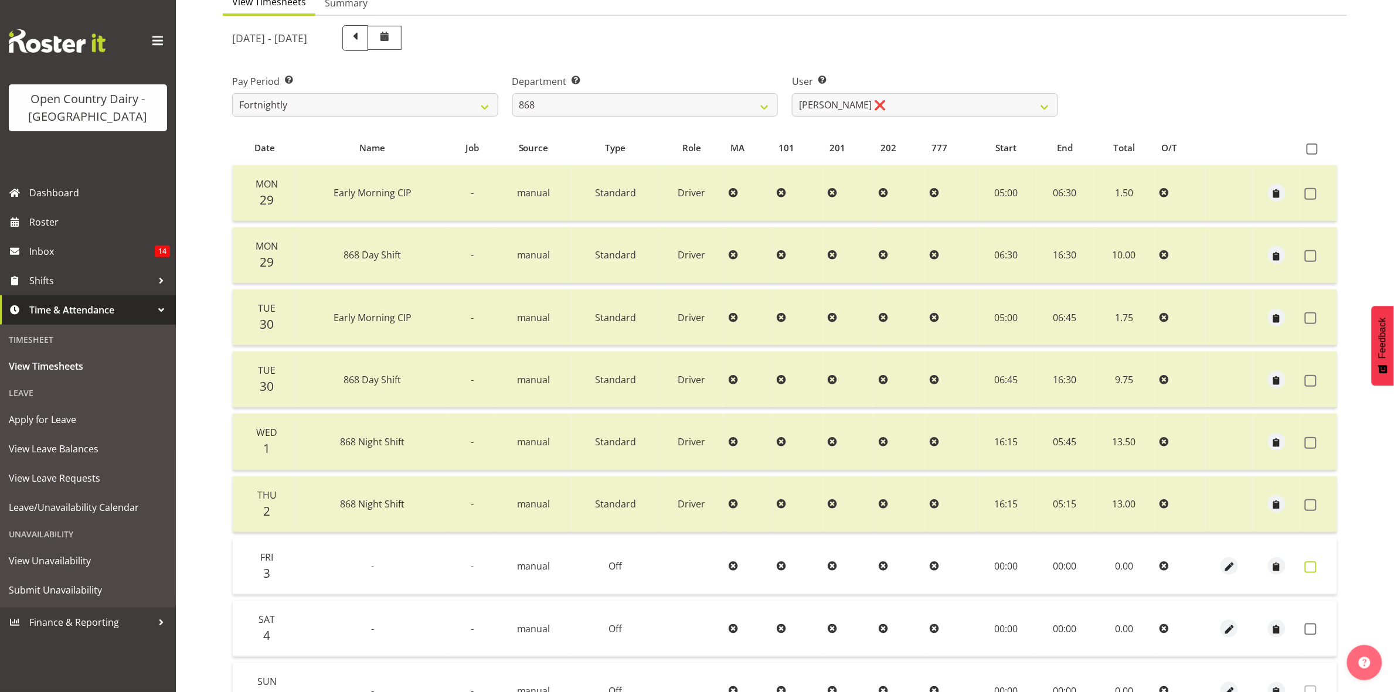
click at [1311, 567] on span at bounding box center [1311, 568] width 12 height 12
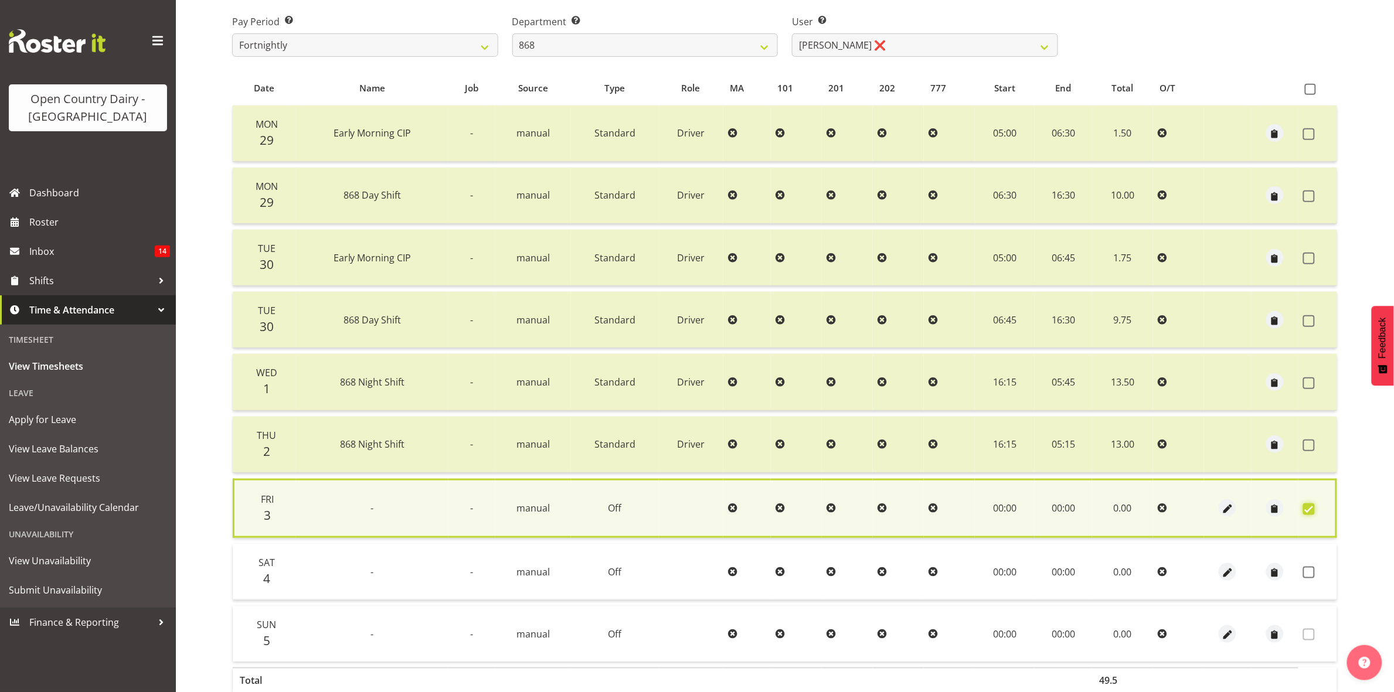
scroll to position [253, 0]
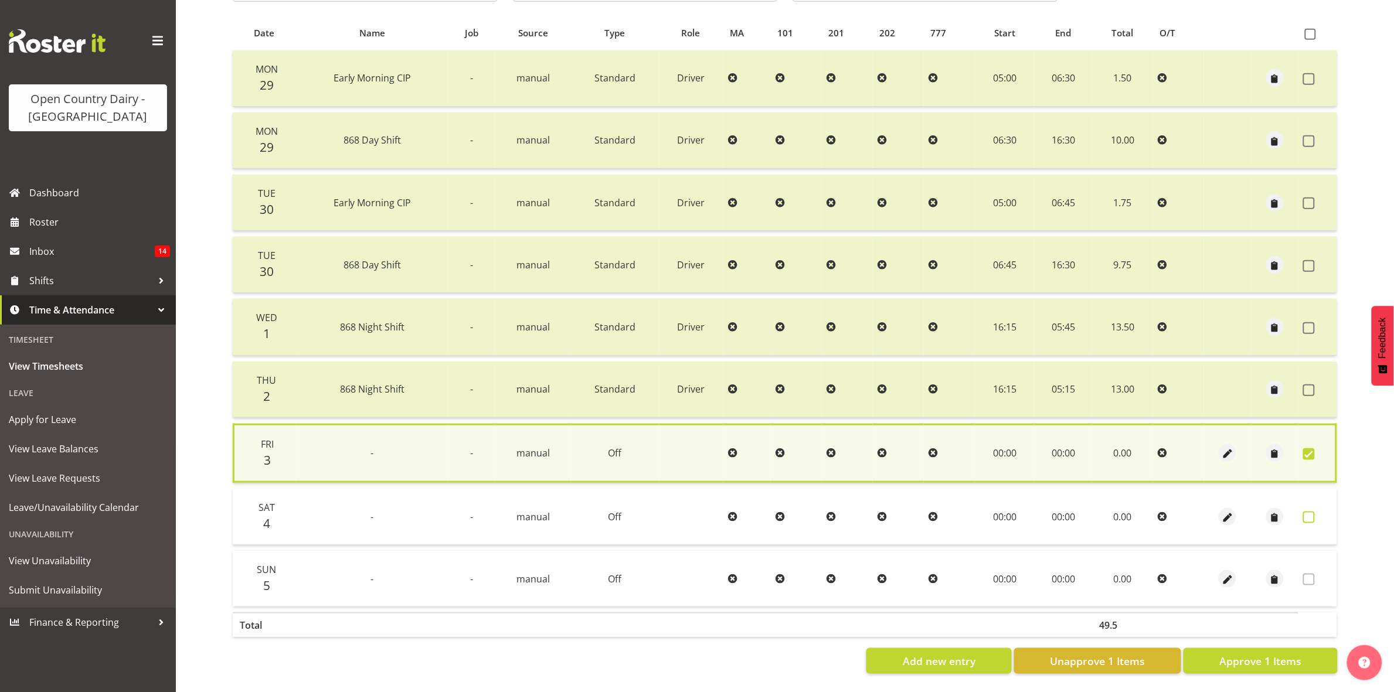
click at [1313, 512] on span at bounding box center [1309, 518] width 12 height 12
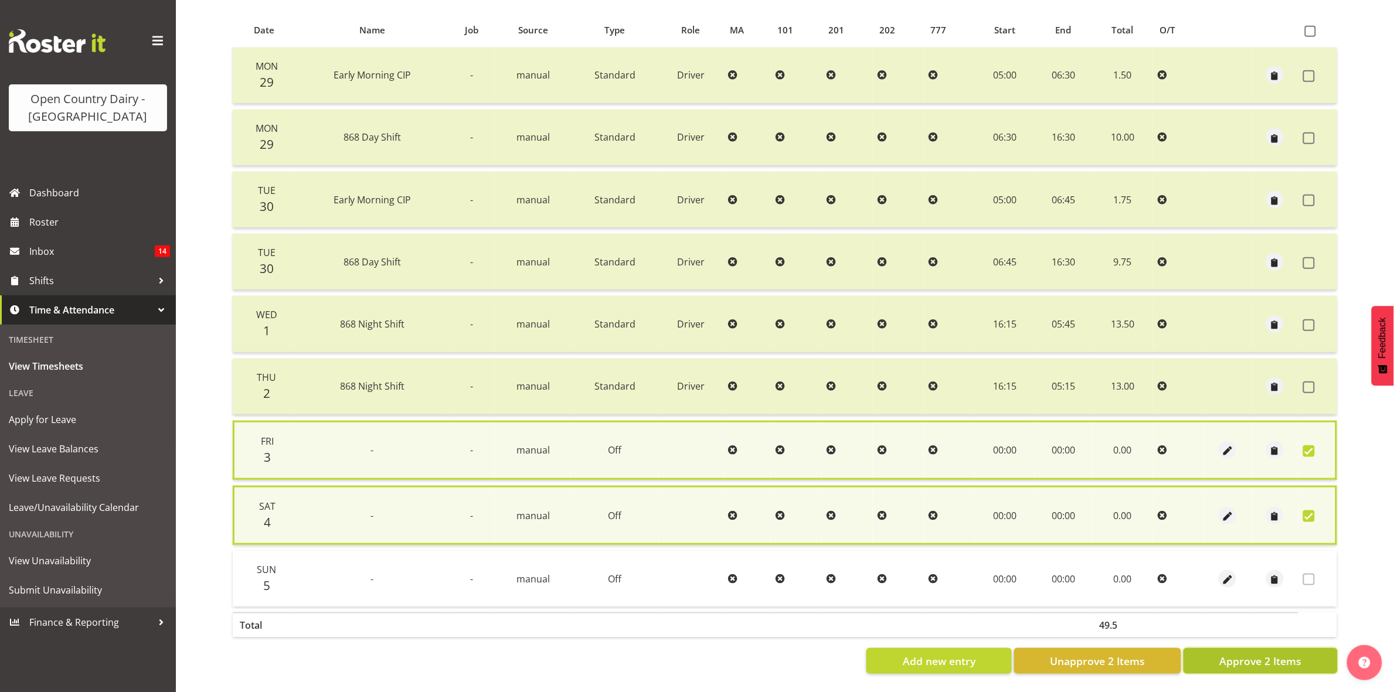
click at [1274, 655] on span "Approve 2 Items" at bounding box center [1260, 661] width 82 height 15
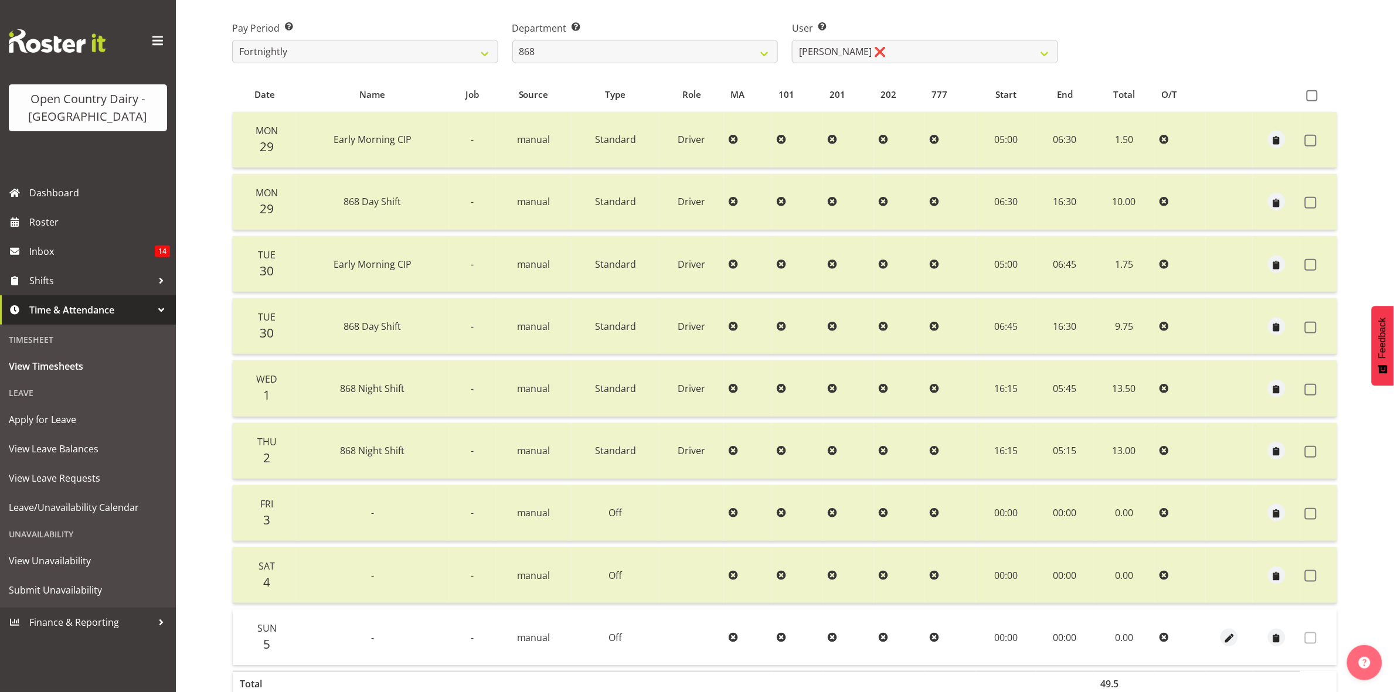
scroll to position [104, 0]
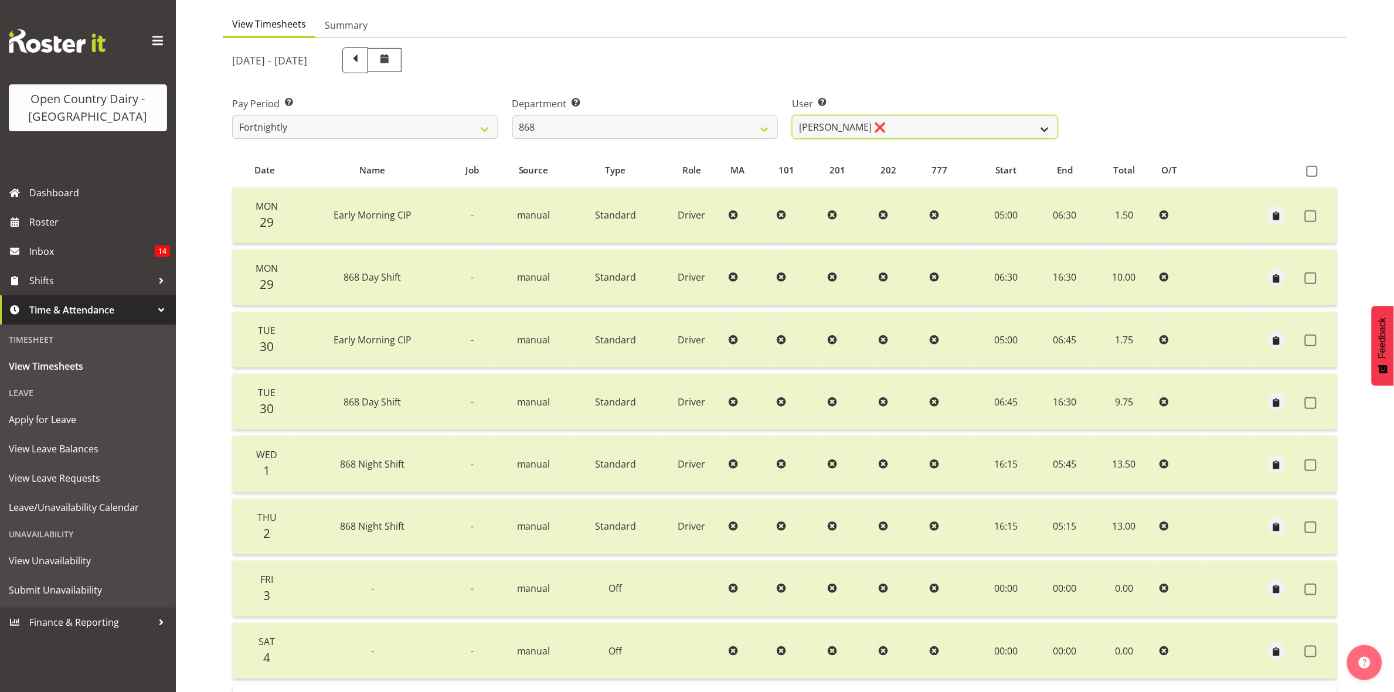
click at [1025, 122] on select "Alan Rolton ❌ Cassidy Williams ❌ Christopher McIver ❌ Darin Ayling ❌" at bounding box center [925, 126] width 266 height 23
click at [792, 115] on select "Alan Rolton ❌ Cassidy Williams ❌ Christopher McIver ❌ Darin Ayling ❌" at bounding box center [925, 126] width 266 height 23
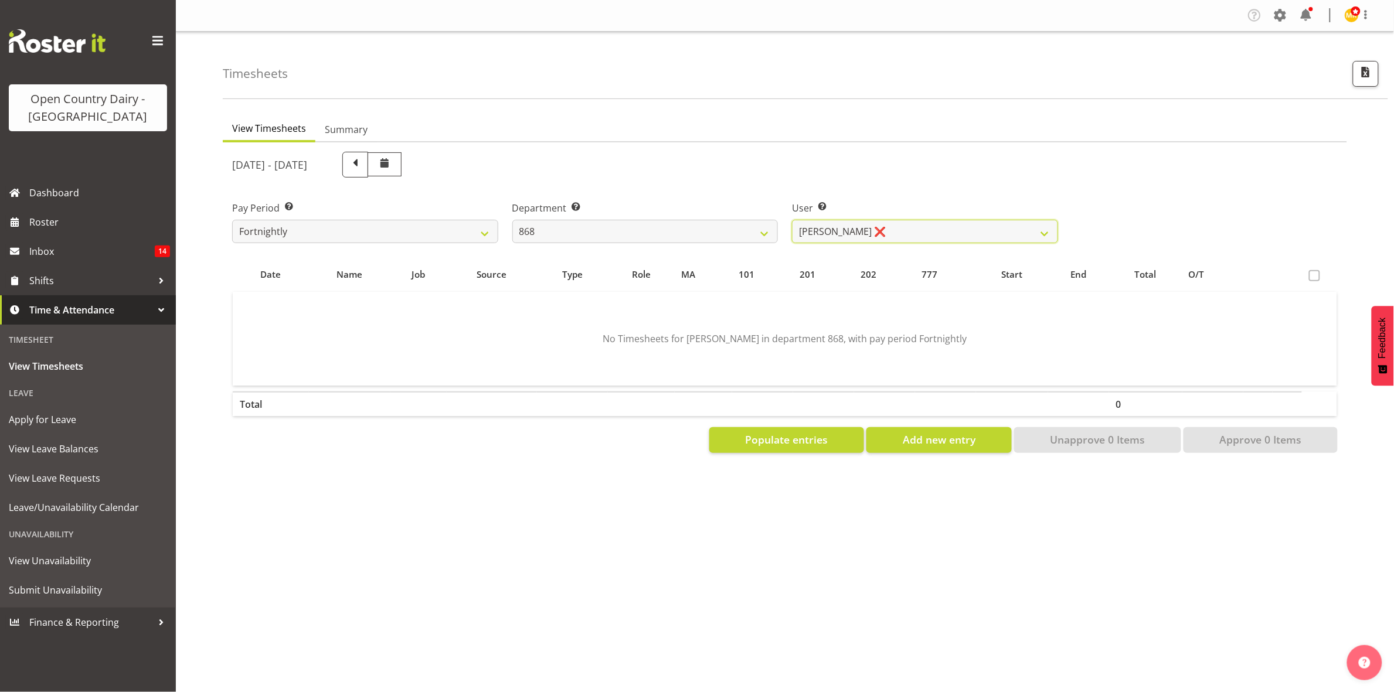
scroll to position [0, 0]
click at [1032, 232] on select "Alan Rolton ❌ Cassidy Williams ❌ Christopher McIver ❌ Darin Ayling ❌" at bounding box center [925, 231] width 266 height 23
click at [792, 220] on select "Alan Rolton ❌ Cassidy Williams ❌ Christopher McIver ❌ Darin Ayling ❌" at bounding box center [925, 231] width 266 height 23
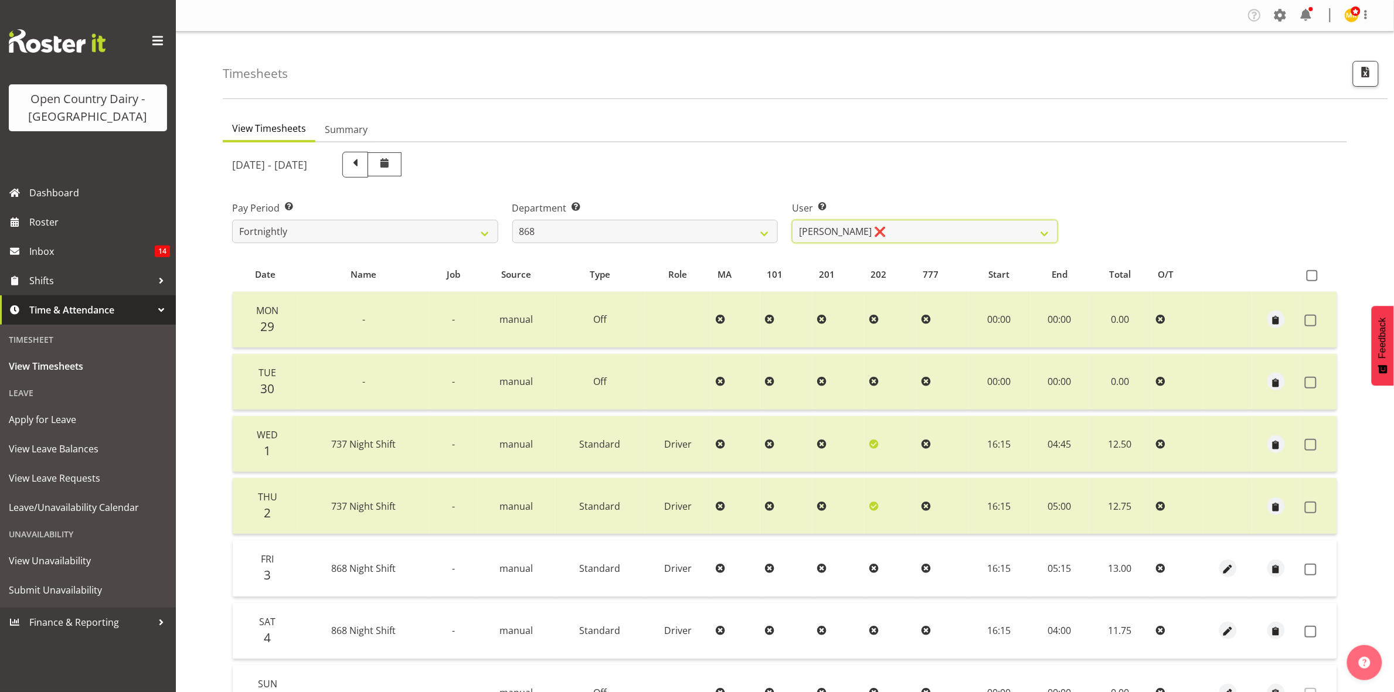
scroll to position [127, 0]
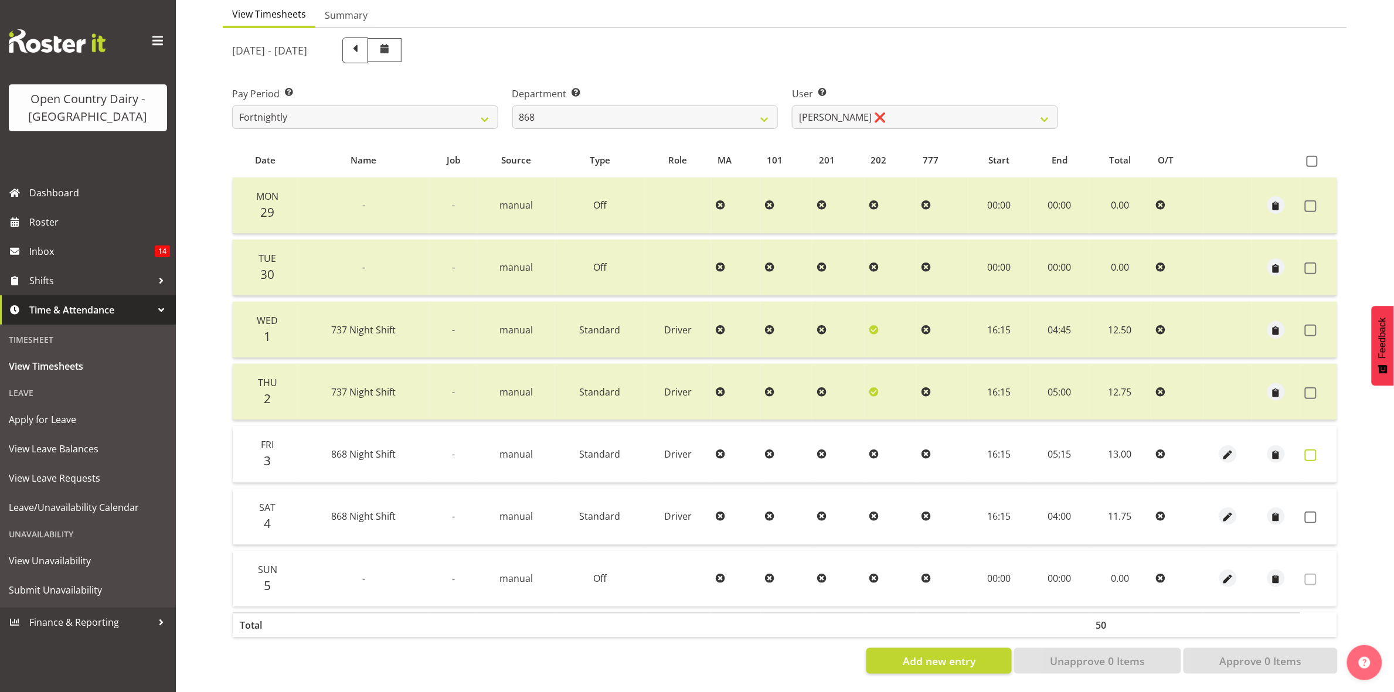
click at [1313, 450] on span at bounding box center [1311, 456] width 12 height 12
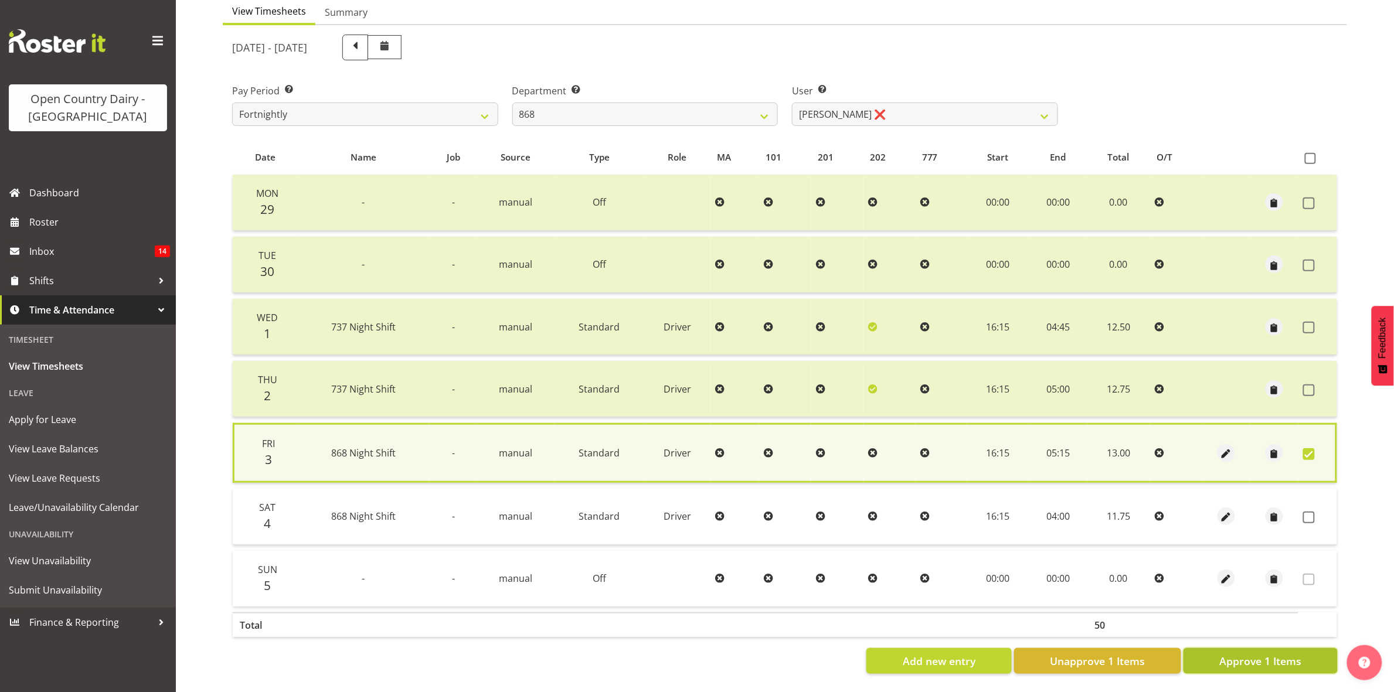
click at [1275, 654] on span "Approve 1 Items" at bounding box center [1260, 661] width 82 height 15
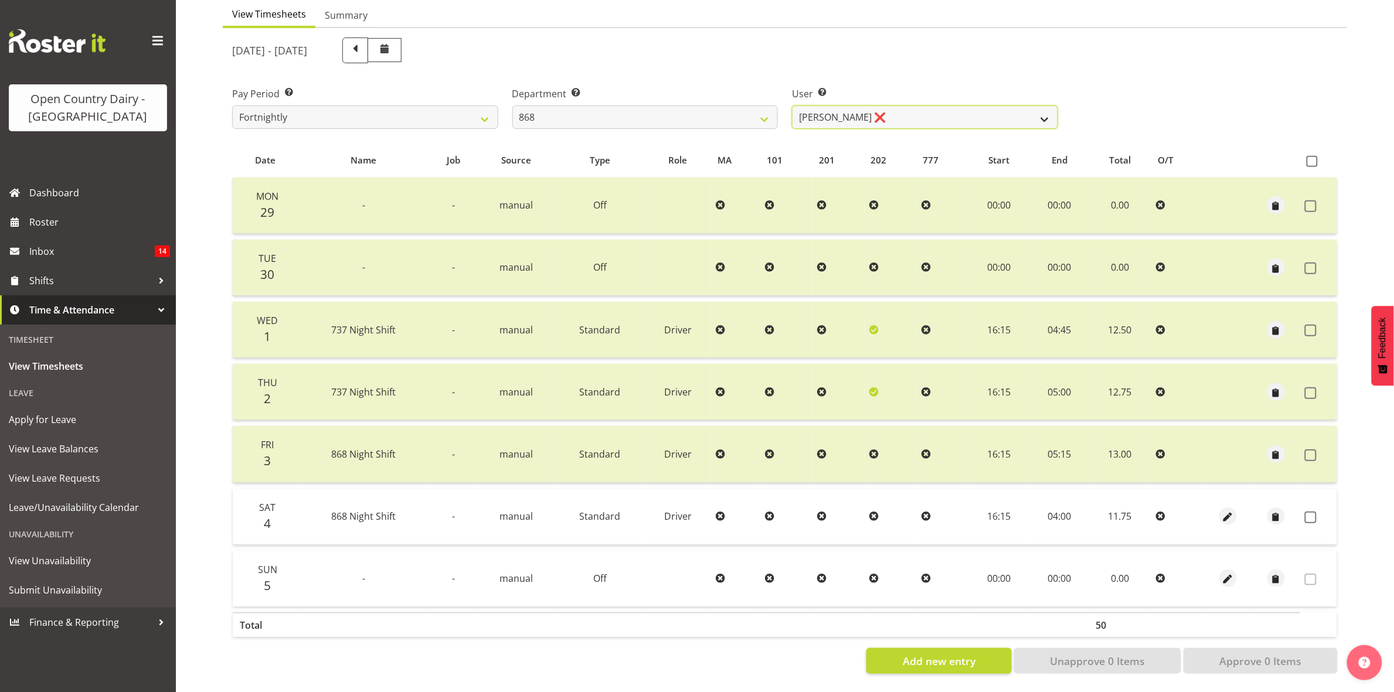
click at [904, 106] on select "Alan Rolton ❌ Cassidy Williams ❌ Christopher McIver ❌ Darin Ayling ❌" at bounding box center [925, 117] width 266 height 23
click at [760, 106] on select "734 735 736 737 738 739 851 853 854 855 856 858 861 862 865 867-9032 868 869 87…" at bounding box center [645, 117] width 266 height 23
click at [512, 106] on select "734 735 736 737 738 739 851 853 854 855 856 858 861 862 865 867-9032 868 869 87…" at bounding box center [645, 117] width 266 height 23
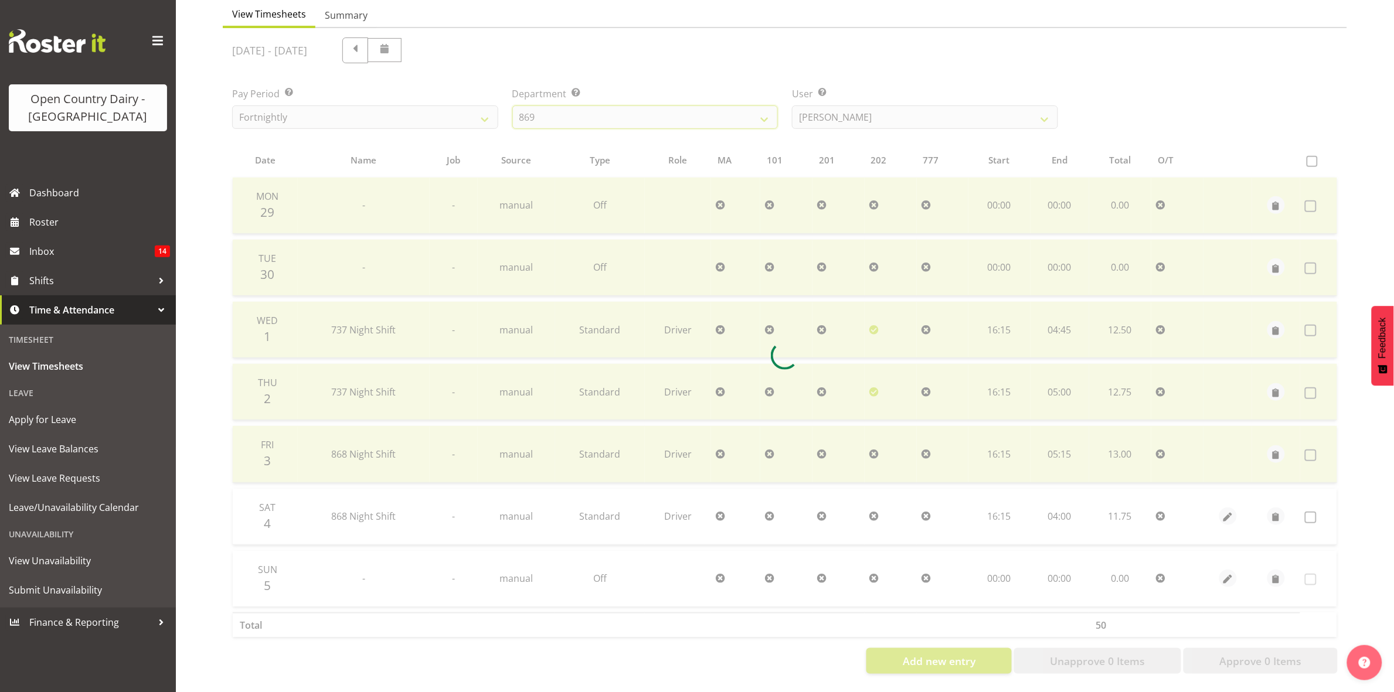
scroll to position [64, 0]
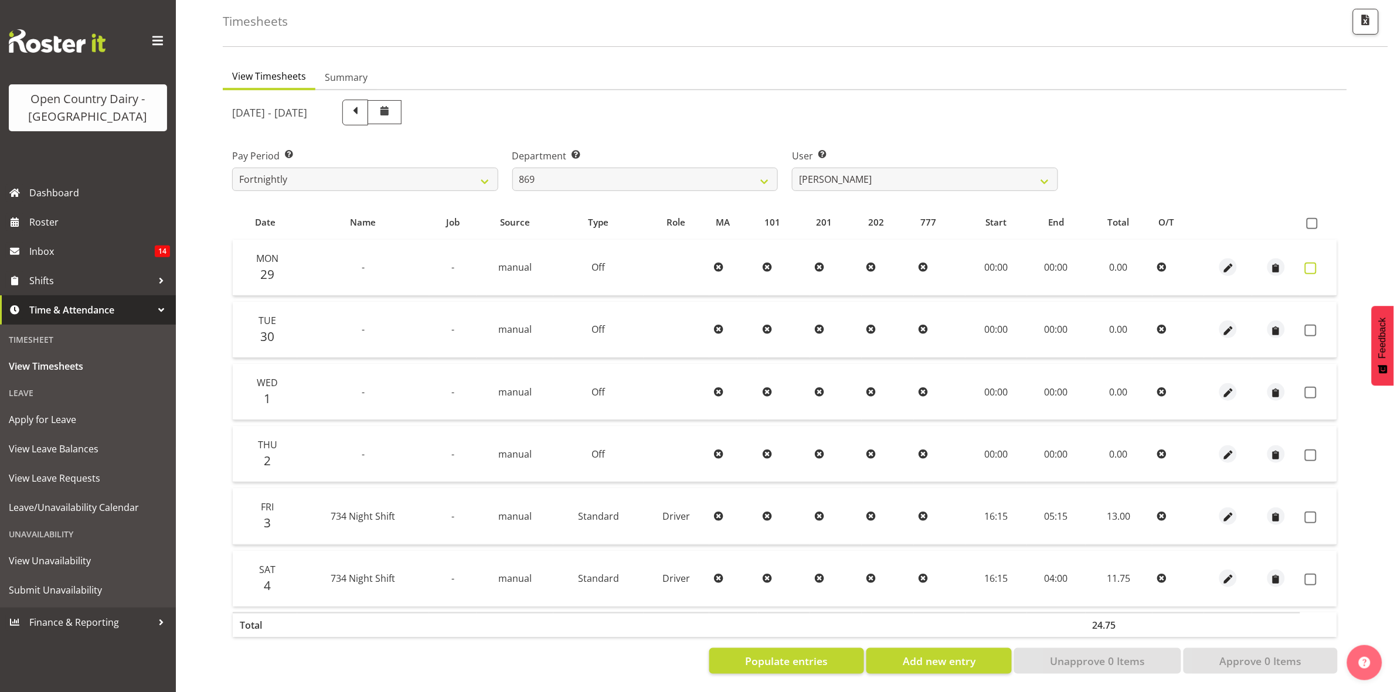
click at [1311, 263] on span at bounding box center [1311, 269] width 12 height 12
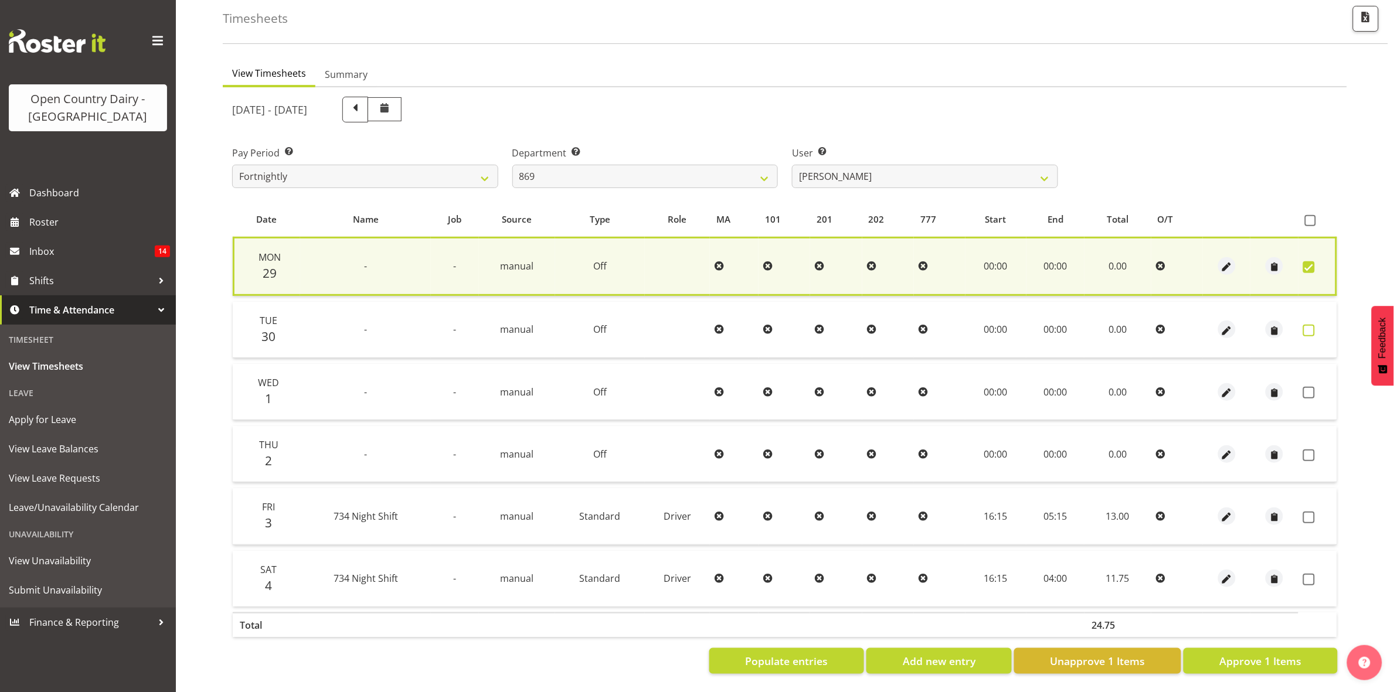
click at [1309, 325] on span at bounding box center [1309, 331] width 12 height 12
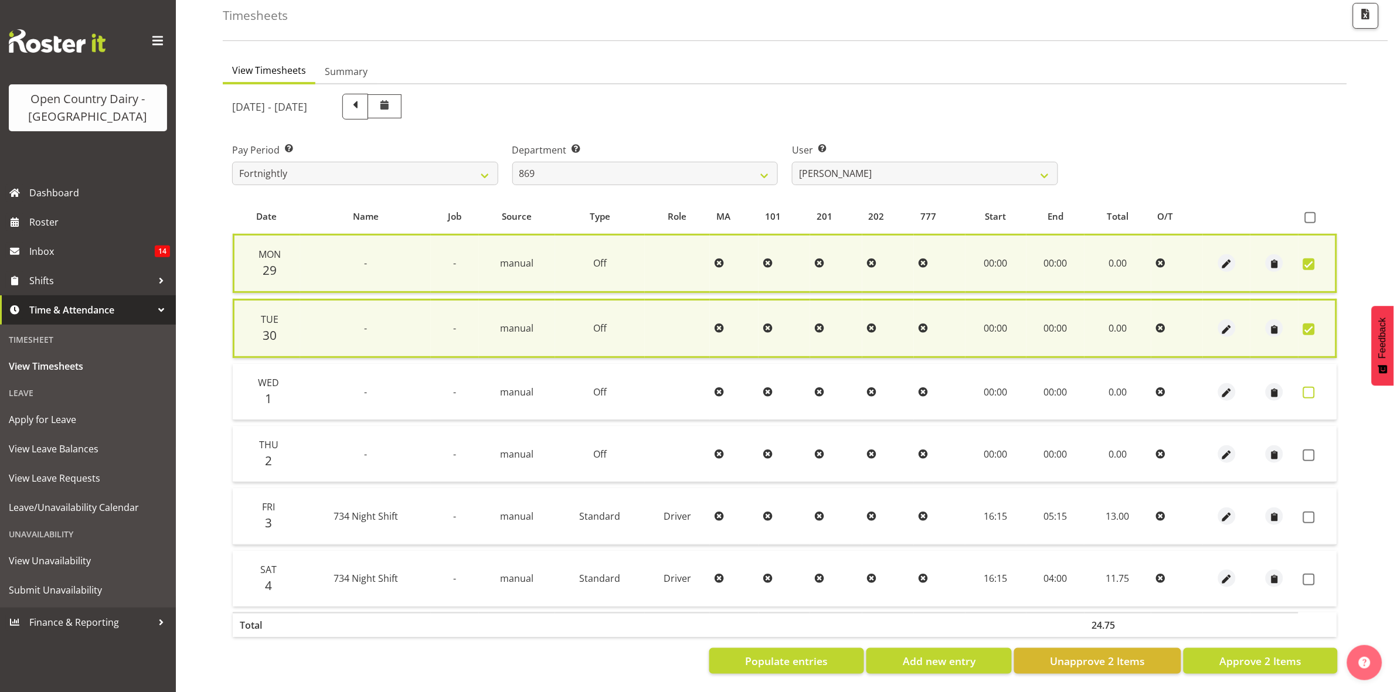
click at [1305, 387] on span at bounding box center [1309, 393] width 12 height 12
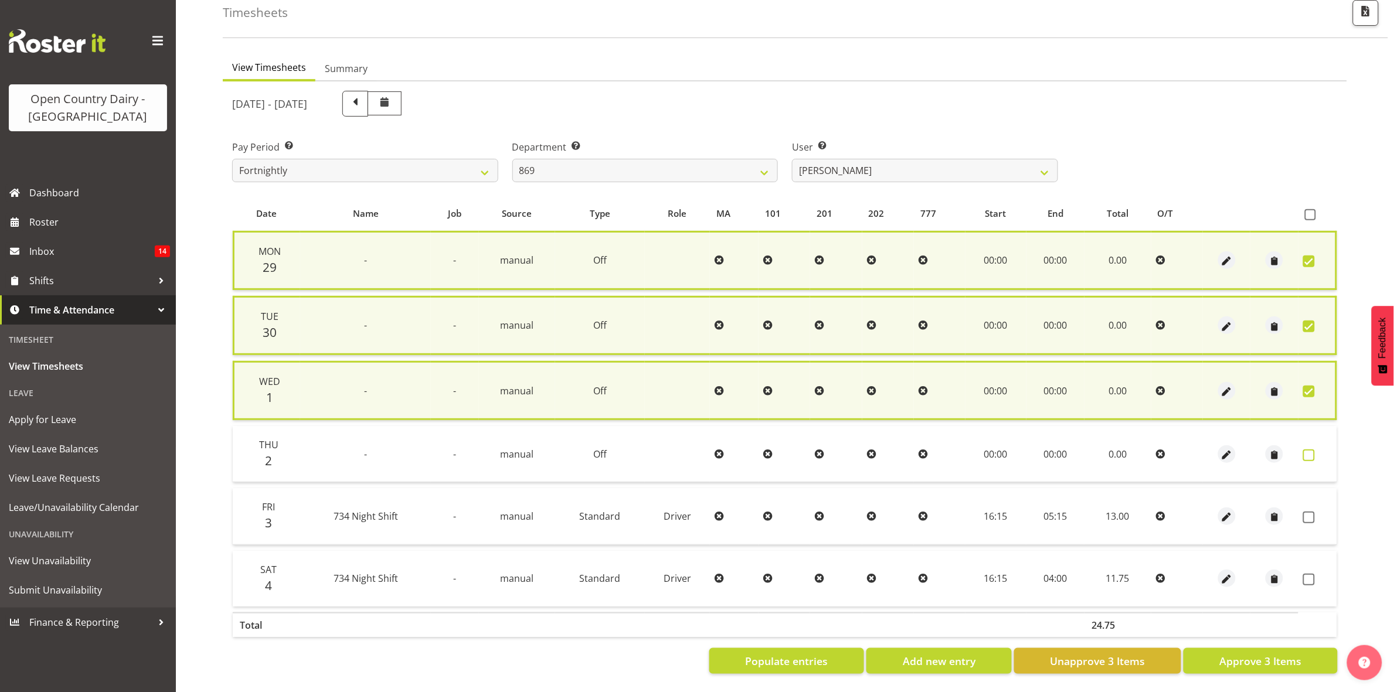
click at [1314, 450] on span at bounding box center [1309, 456] width 12 height 12
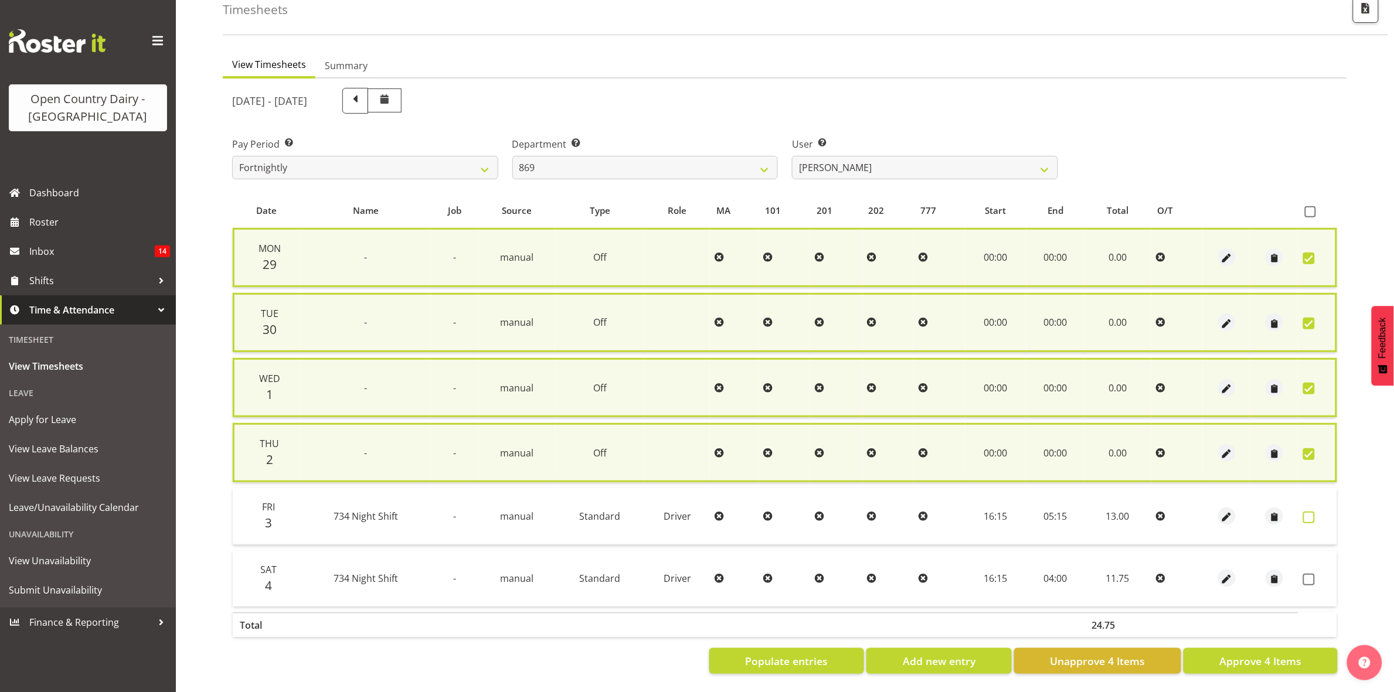
click at [1311, 512] on span at bounding box center [1309, 518] width 12 height 12
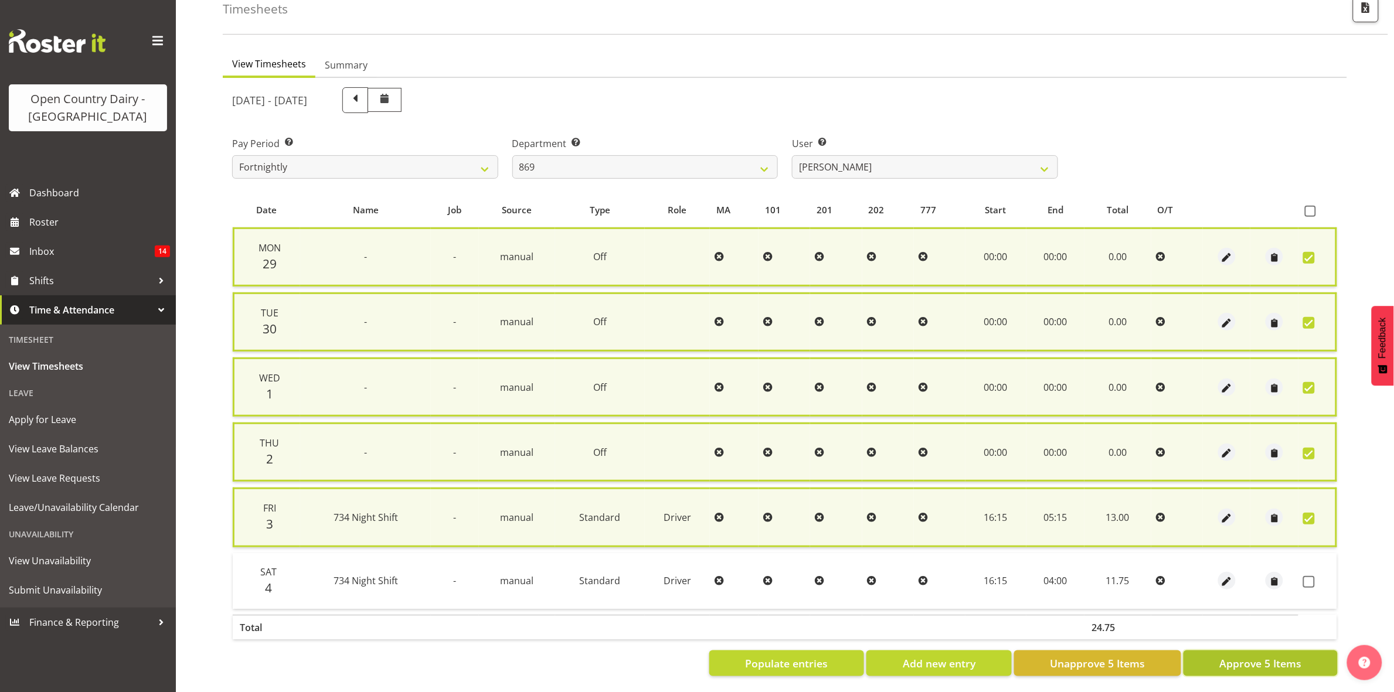
click at [1290, 665] on span "Approve 5 Items" at bounding box center [1260, 663] width 82 height 15
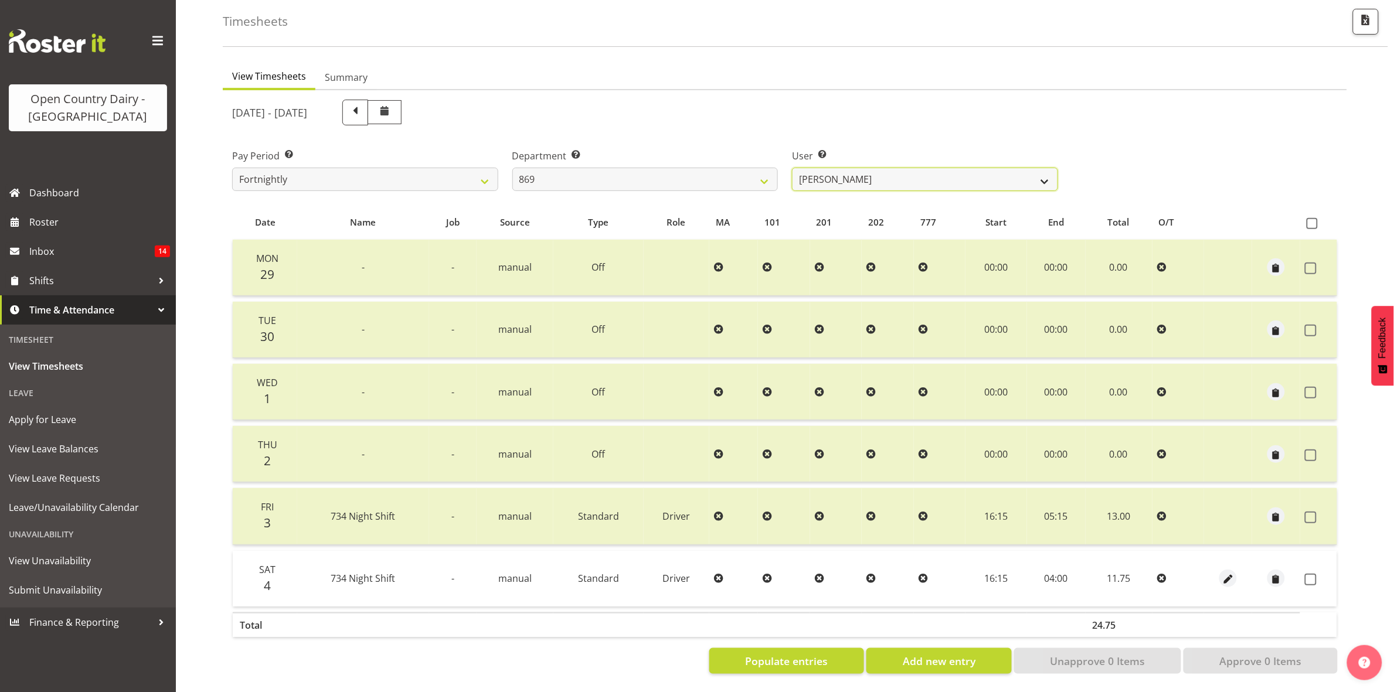
click at [1042, 168] on select "Barry O'Donnell ❌ Barry Johnston ❌ Jason Soper ❌ Peter Wieczorek ❌" at bounding box center [925, 179] width 266 height 23
click at [792, 168] on select "Barry O'Donnell ❌ Barry Johnston ❌ Jason Soper ❌ Peter Wieczorek ❌" at bounding box center [925, 179] width 266 height 23
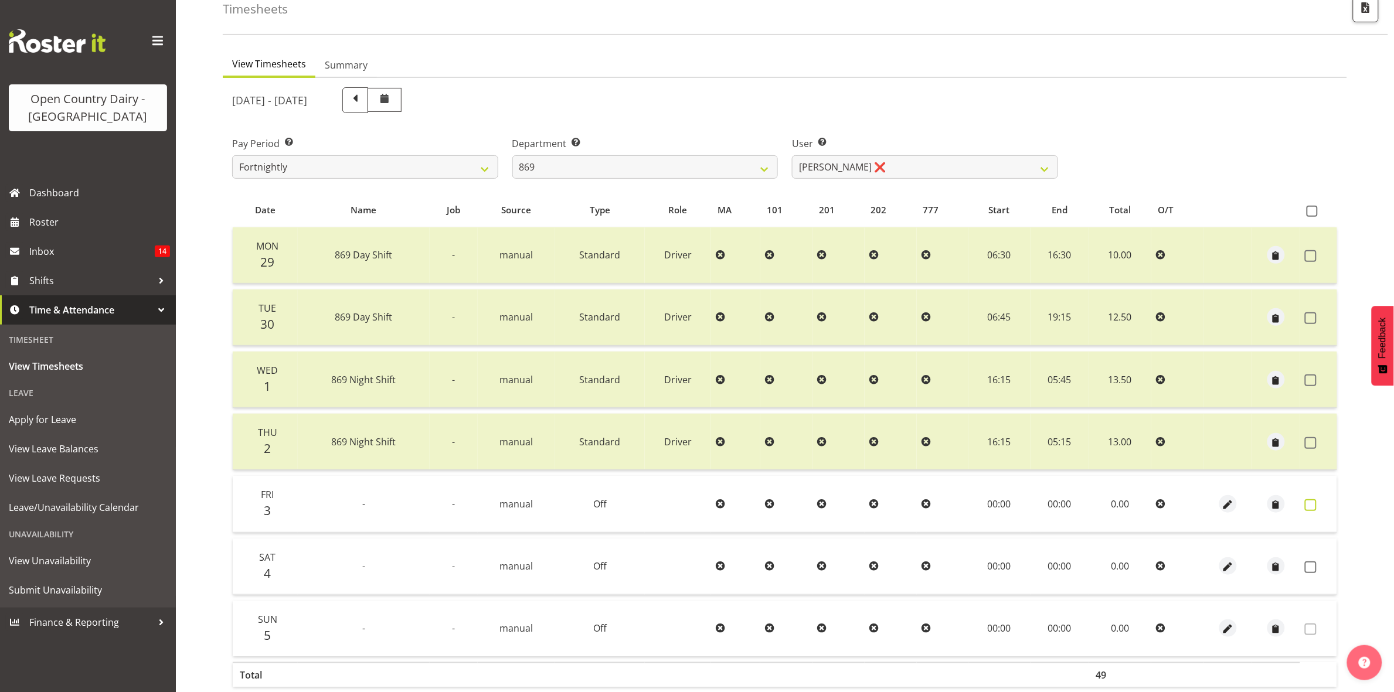
click at [1308, 503] on span at bounding box center [1311, 505] width 12 height 12
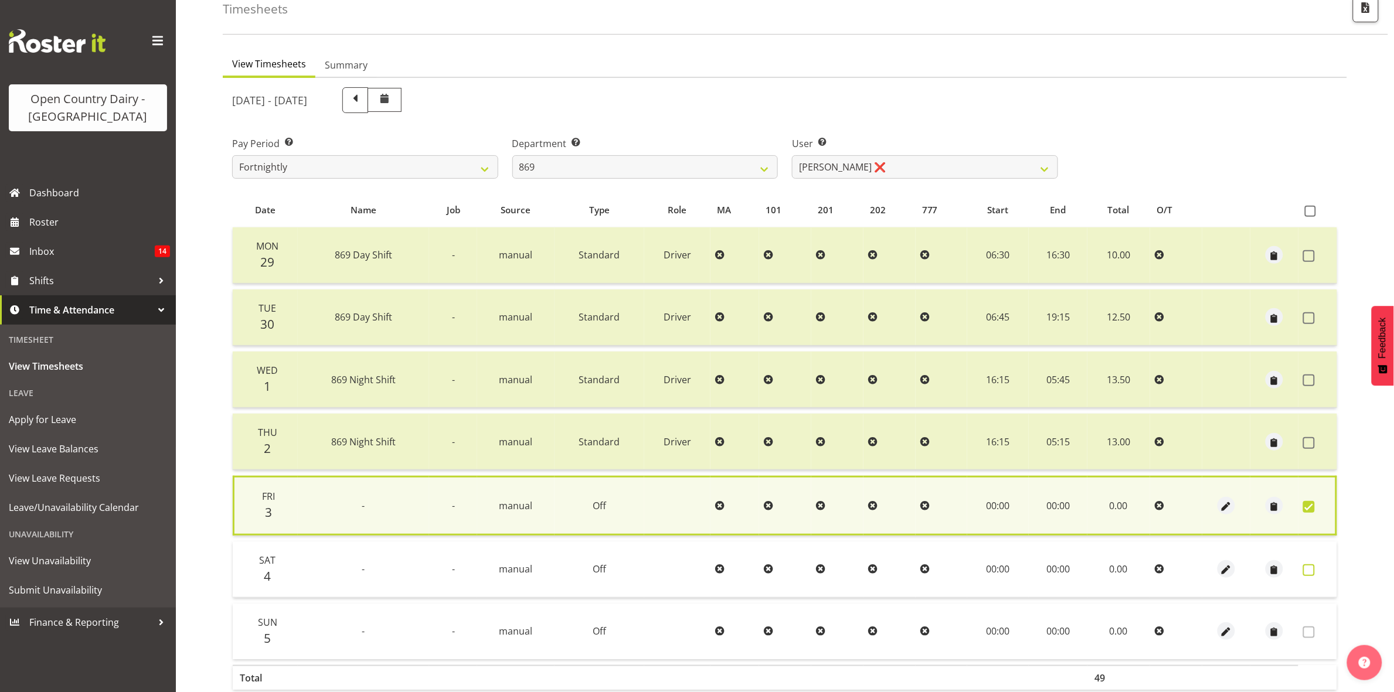
click at [1308, 564] on span at bounding box center [1309, 570] width 12 height 12
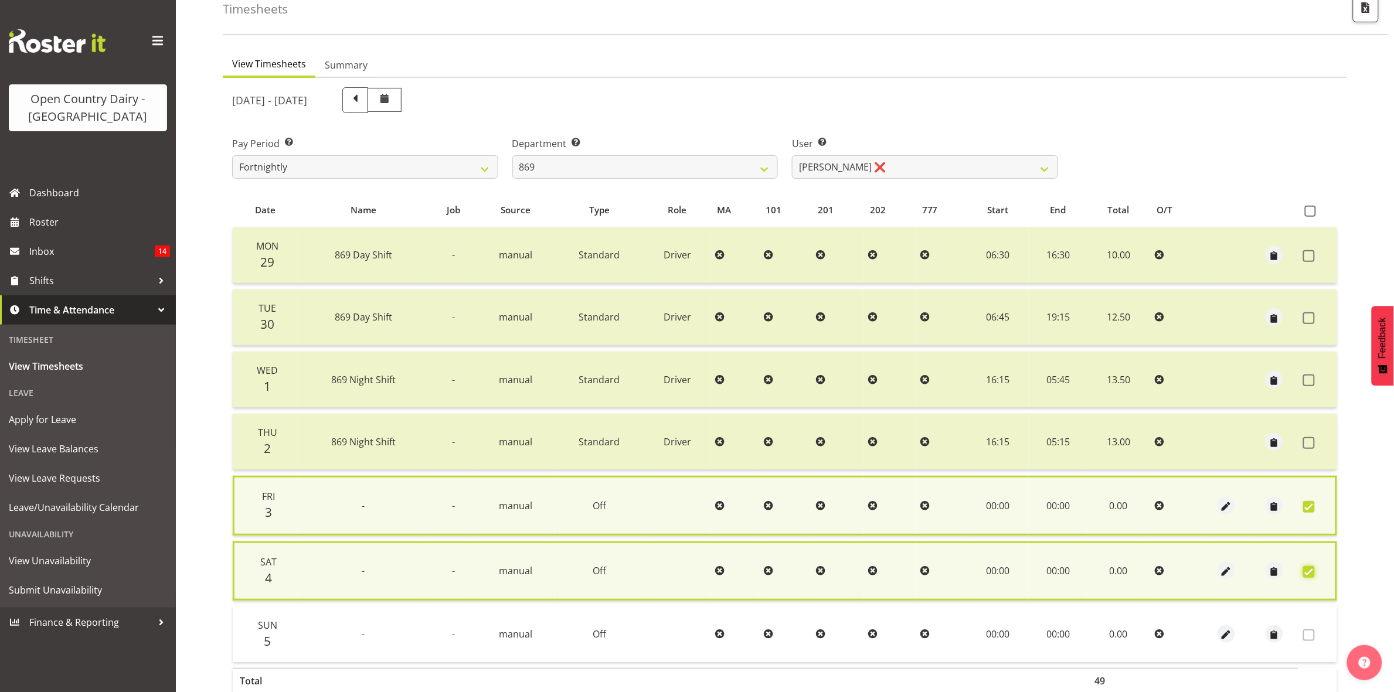
scroll to position [131, 0]
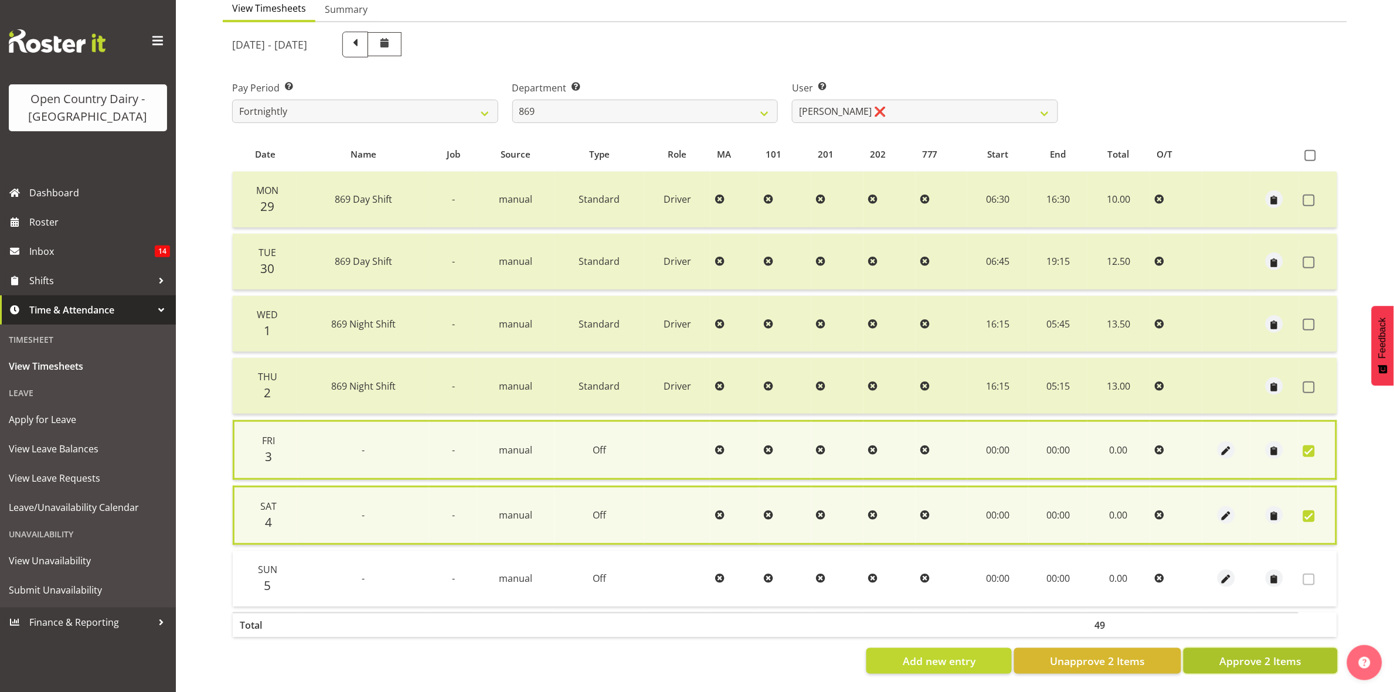
click at [1285, 654] on span "Approve 2 Items" at bounding box center [1260, 661] width 82 height 15
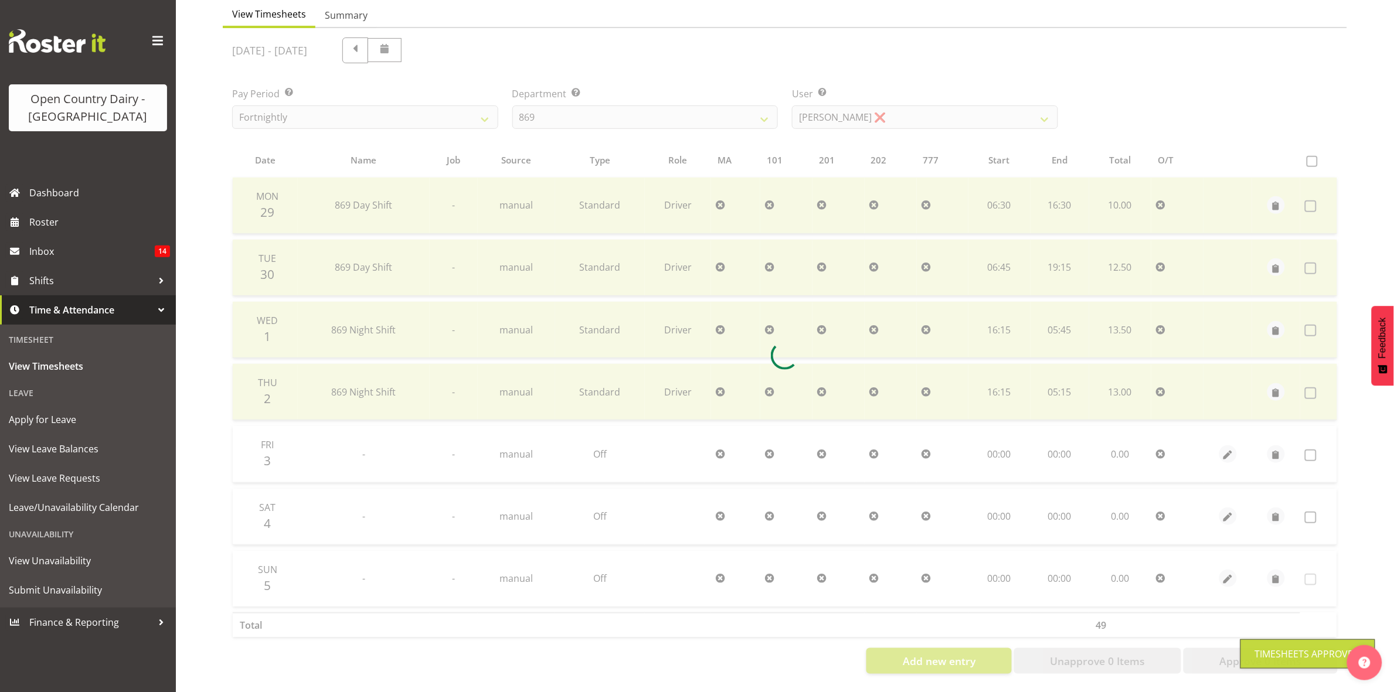
scroll to position [127, 0]
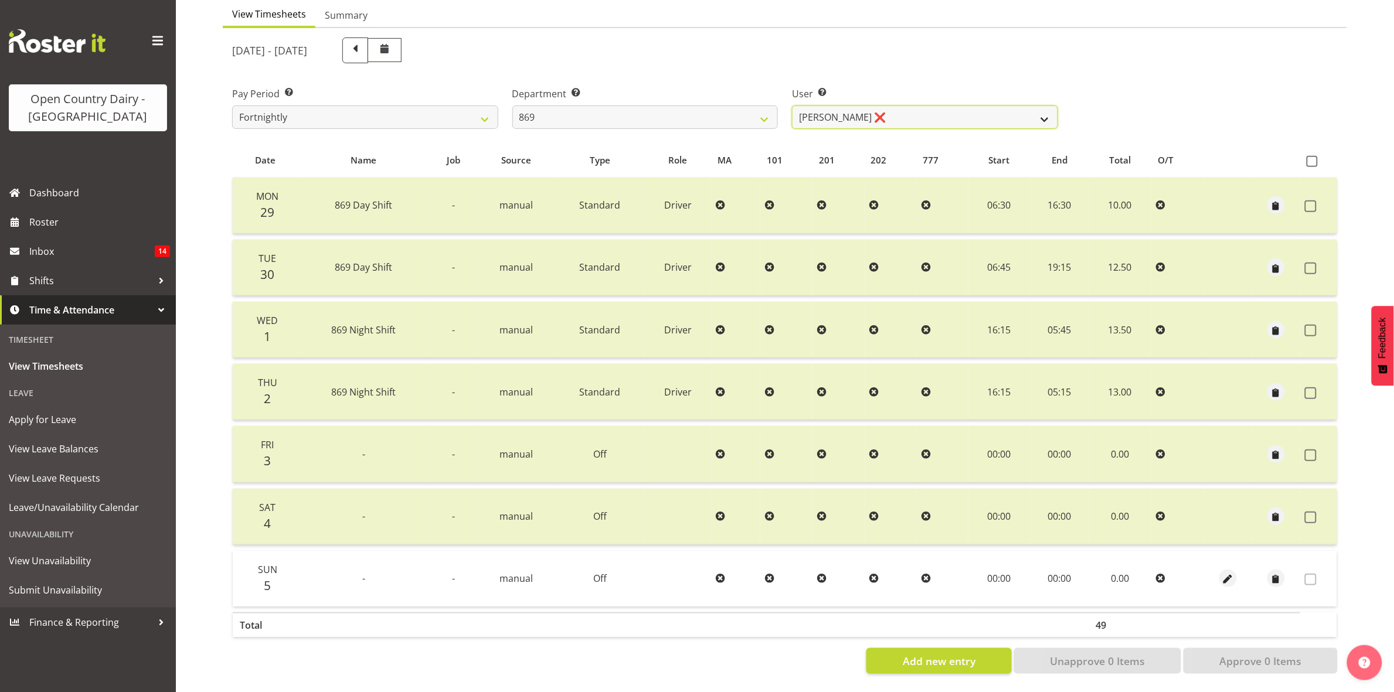
click at [1035, 106] on select "Barry O'Donnell ❌ Barry Johnston ❌ Jason Soper ❌ Peter Wieczorek ❌" at bounding box center [925, 117] width 266 height 23
click at [792, 106] on select "Barry O'Donnell ❌ Barry Johnston ❌ Jason Soper ❌ Peter Wieczorek ❌" at bounding box center [925, 117] width 266 height 23
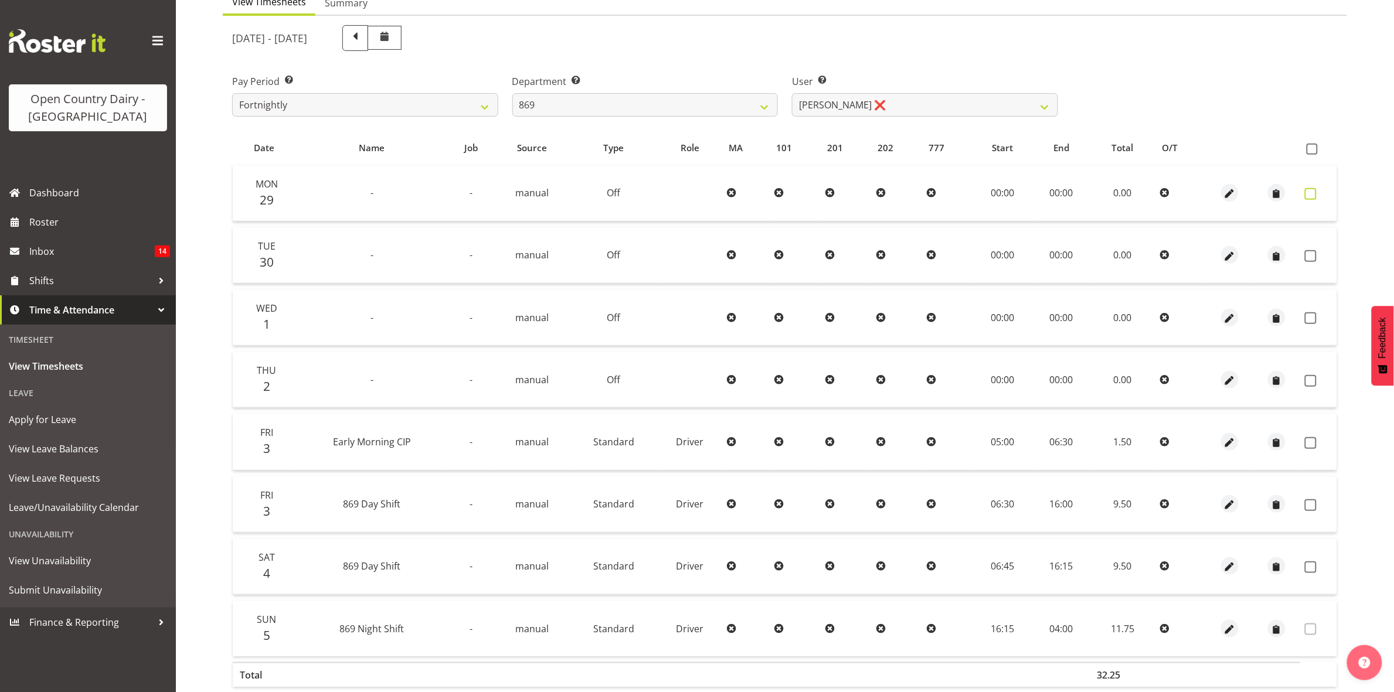
click at [1307, 194] on span at bounding box center [1311, 194] width 12 height 12
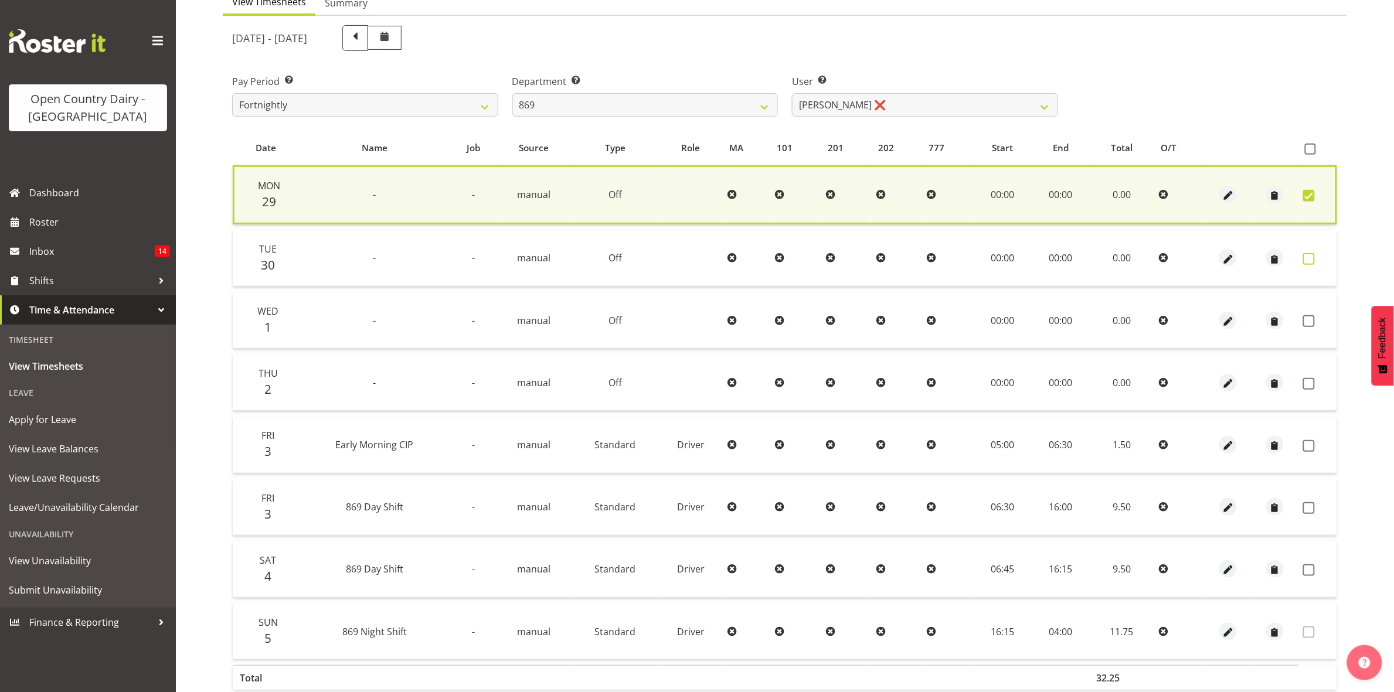
click at [1307, 257] on span at bounding box center [1309, 259] width 12 height 12
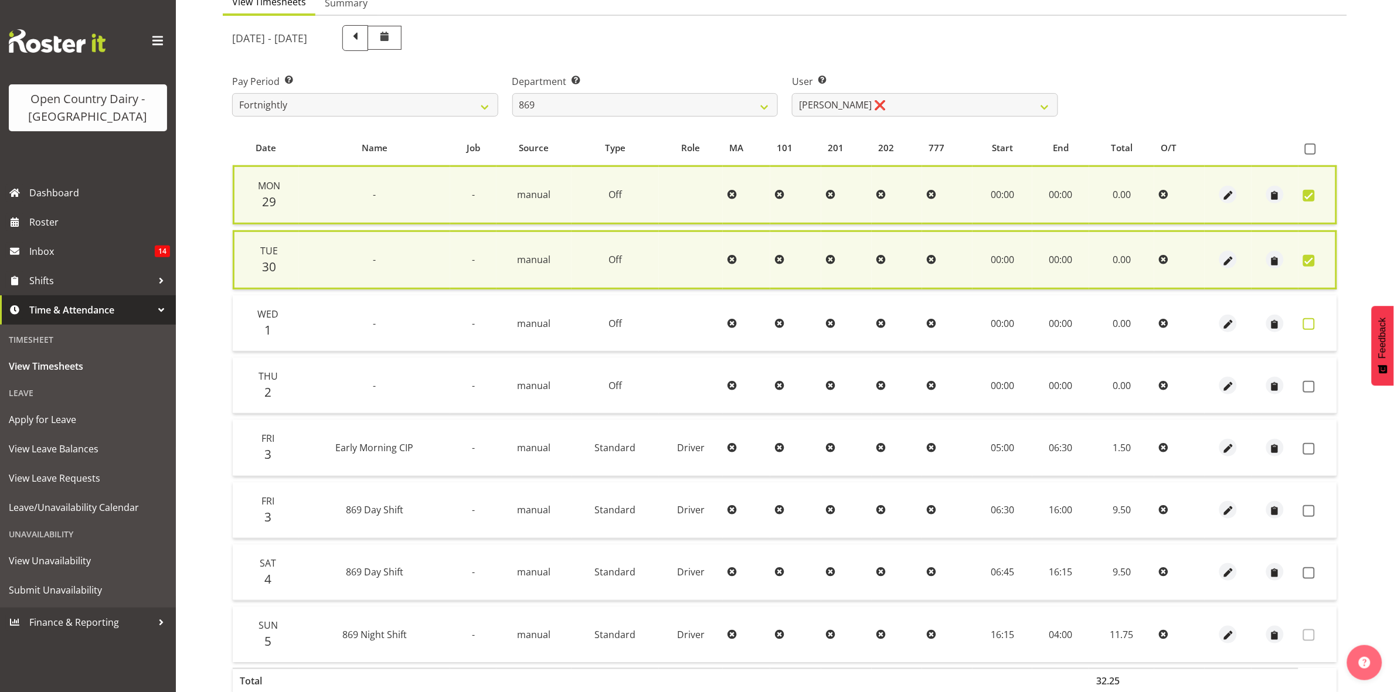
click at [1312, 322] on span at bounding box center [1309, 324] width 12 height 12
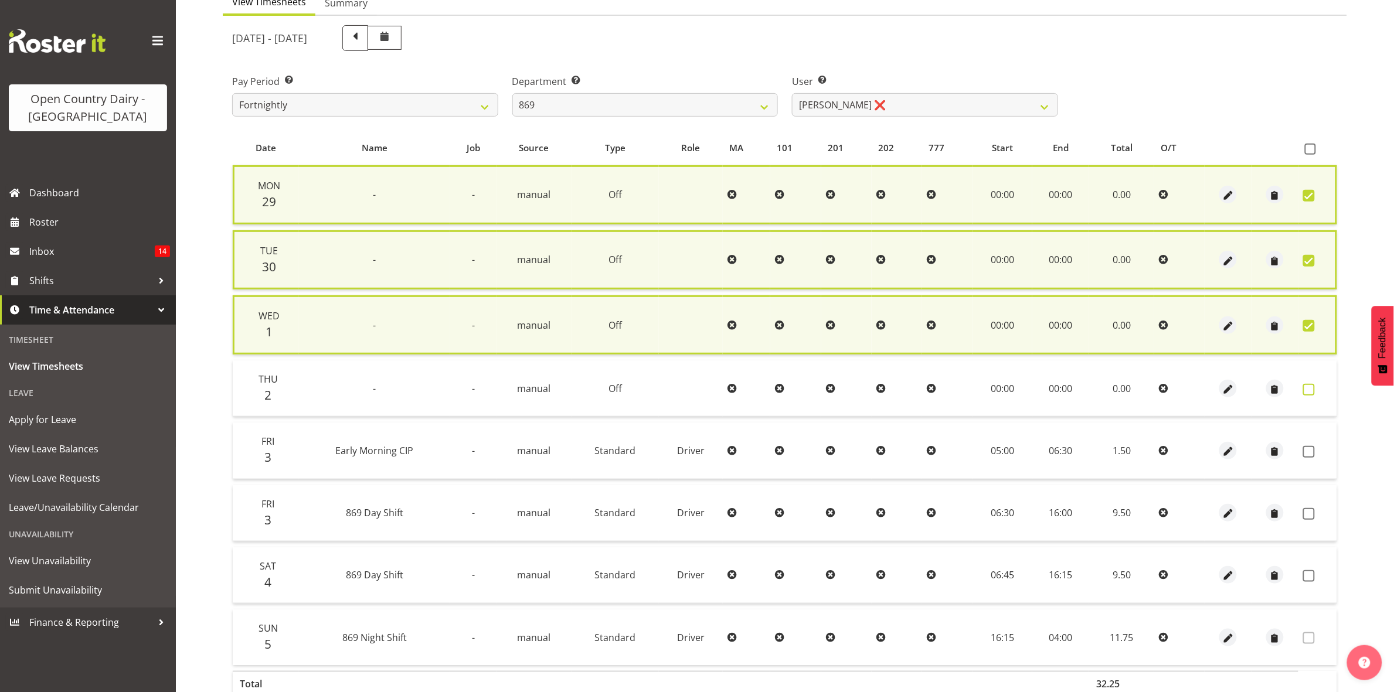
click at [1314, 389] on span at bounding box center [1309, 390] width 12 height 12
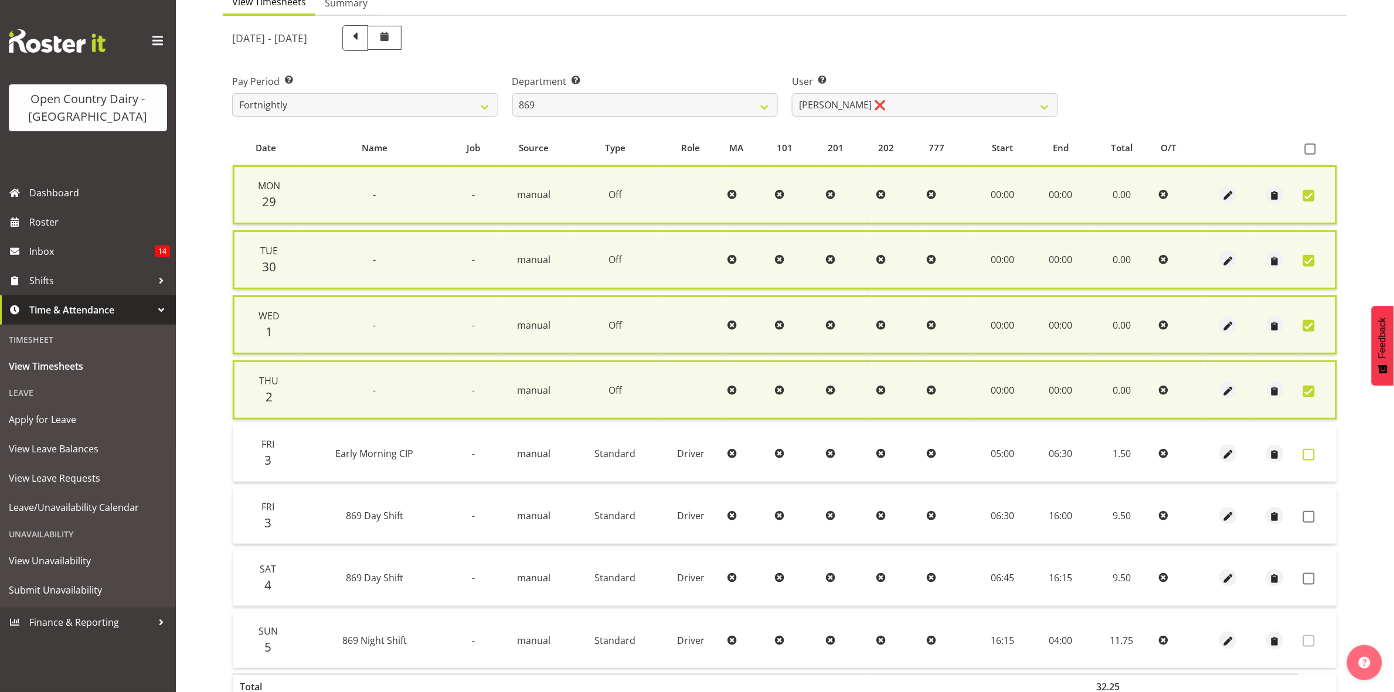
click at [1314, 449] on span at bounding box center [1309, 455] width 12 height 12
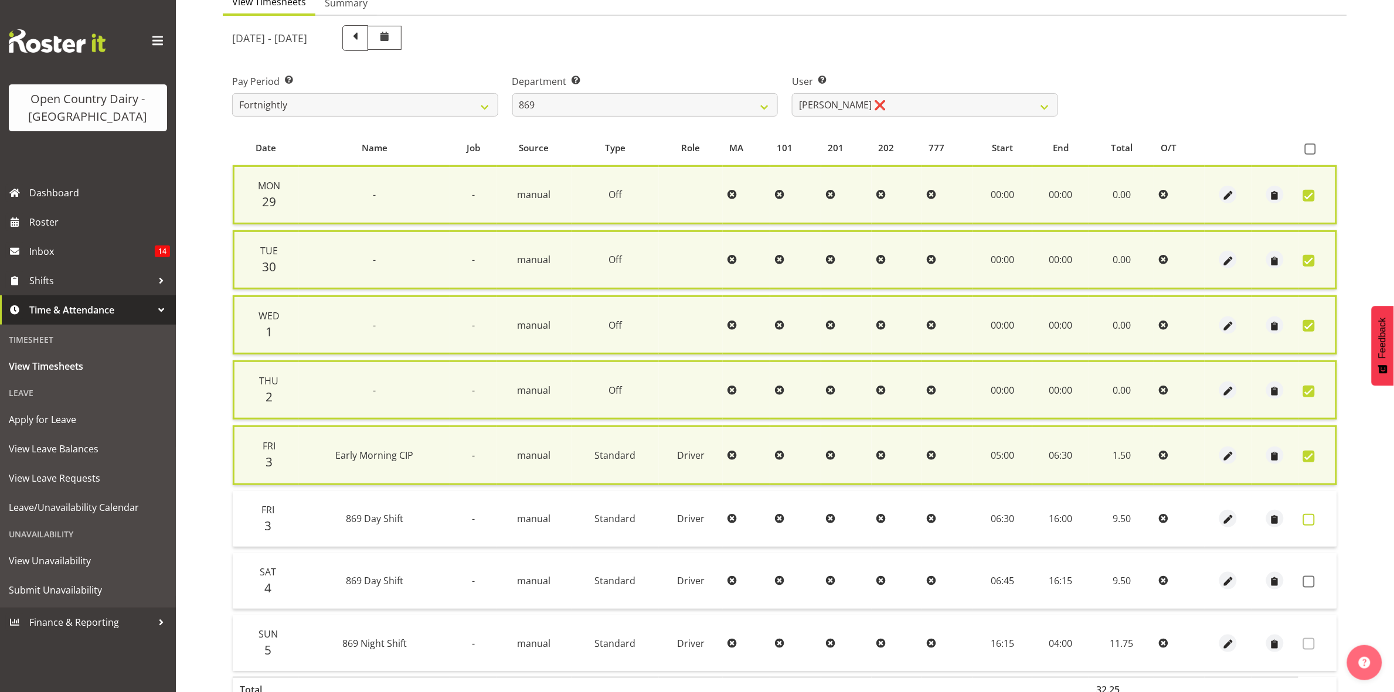
click at [1303, 519] on span at bounding box center [1309, 520] width 12 height 12
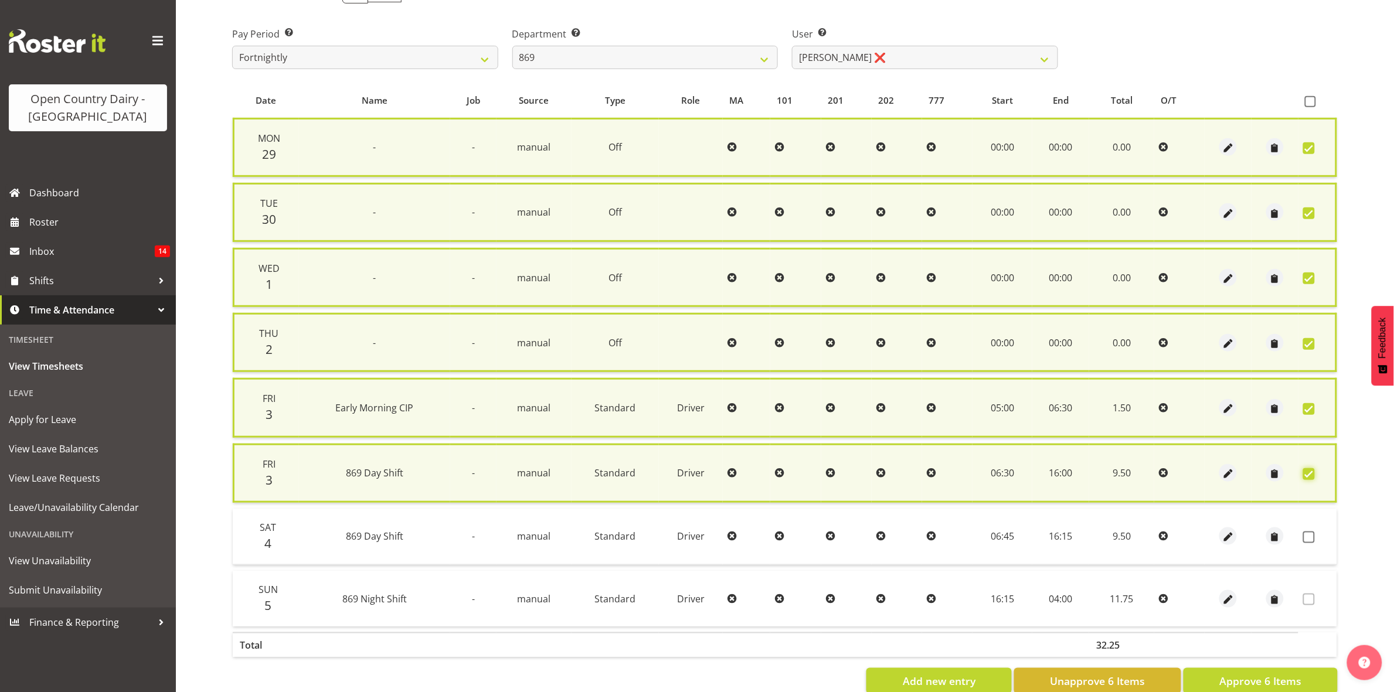
scroll to position [200, 0]
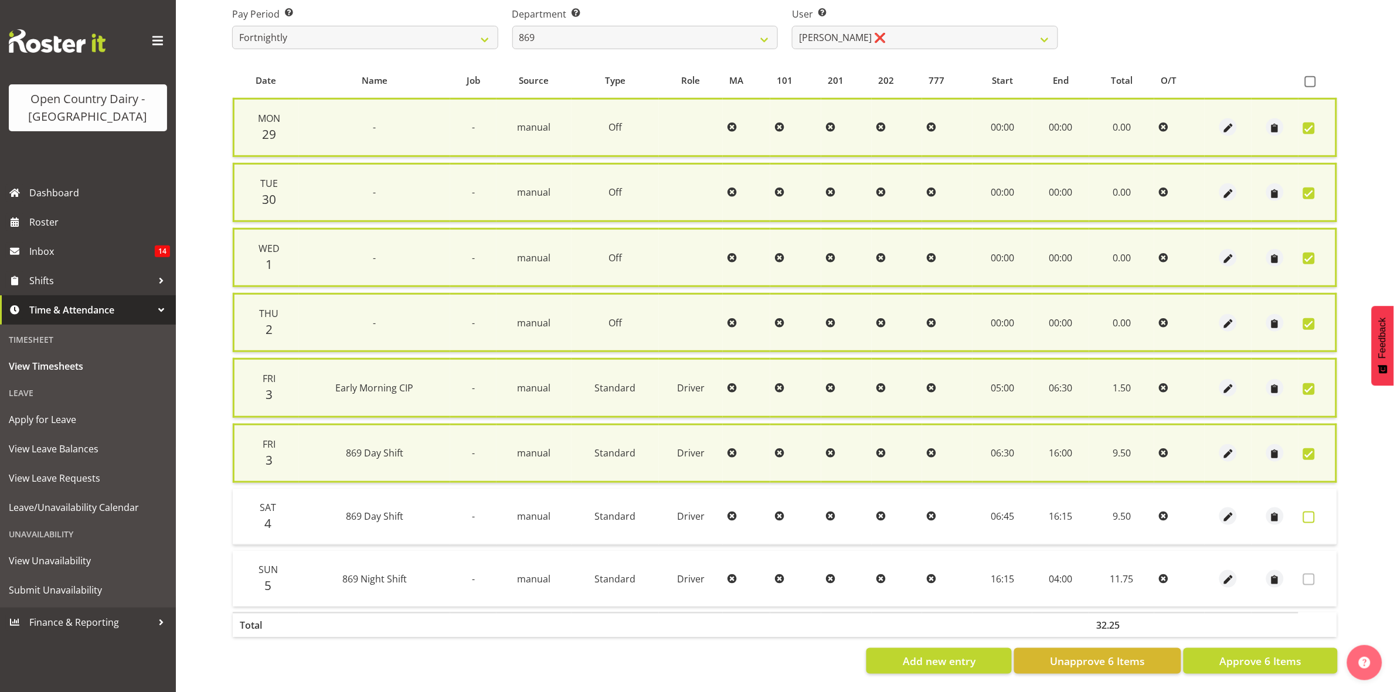
click at [1312, 512] on span at bounding box center [1309, 518] width 12 height 12
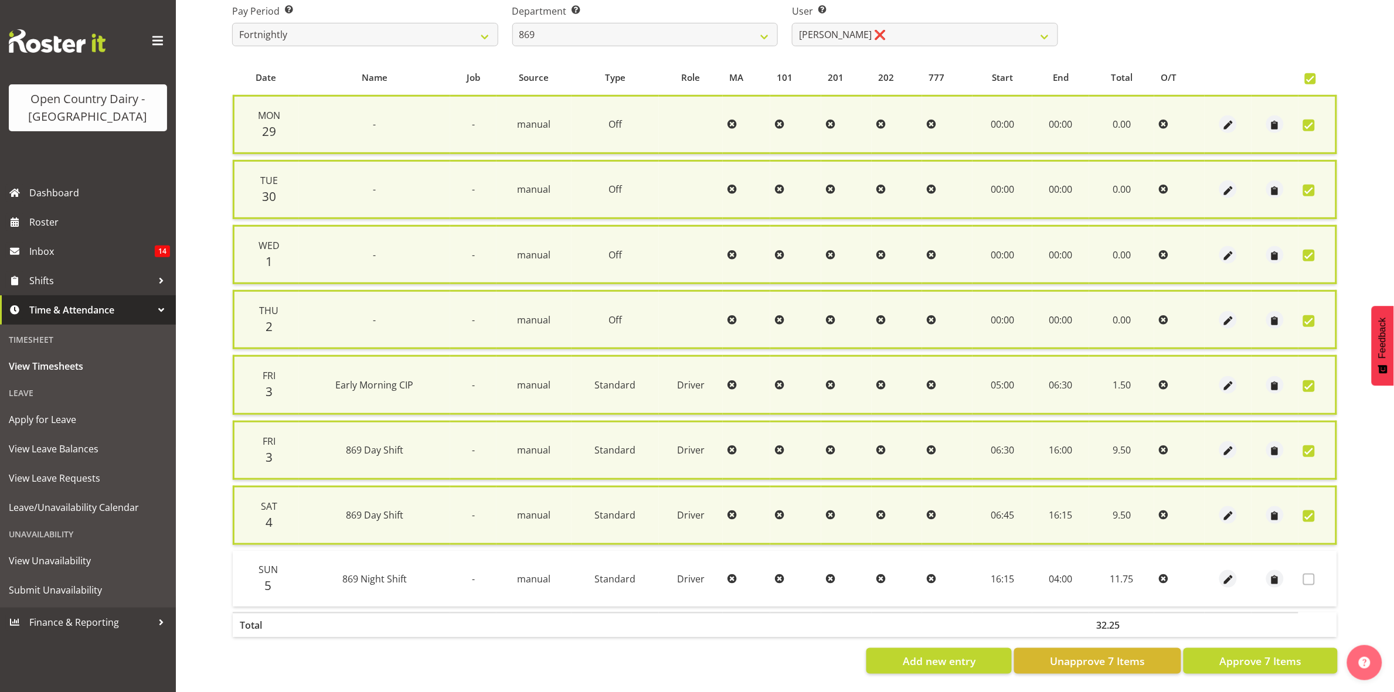
click at [1312, 511] on span at bounding box center [1309, 517] width 12 height 12
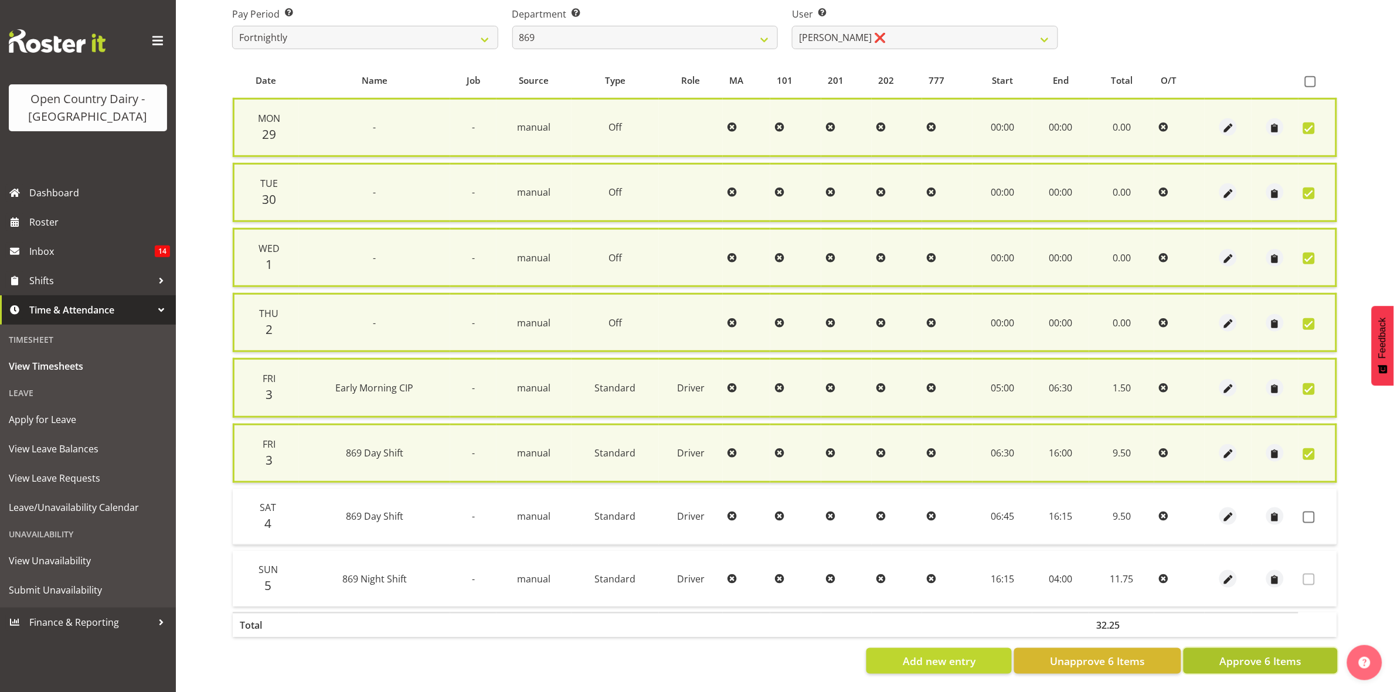
click at [1284, 654] on span "Approve 6 Items" at bounding box center [1260, 661] width 82 height 15
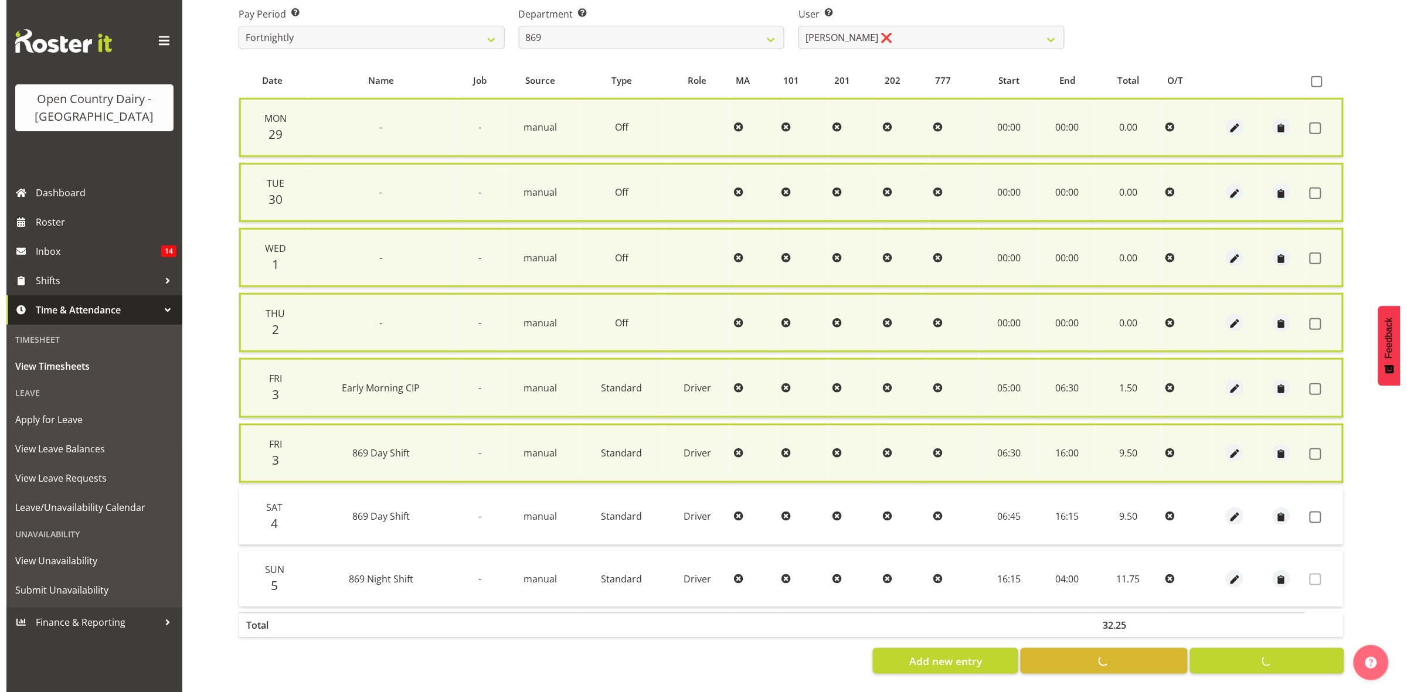
scroll to position [189, 0]
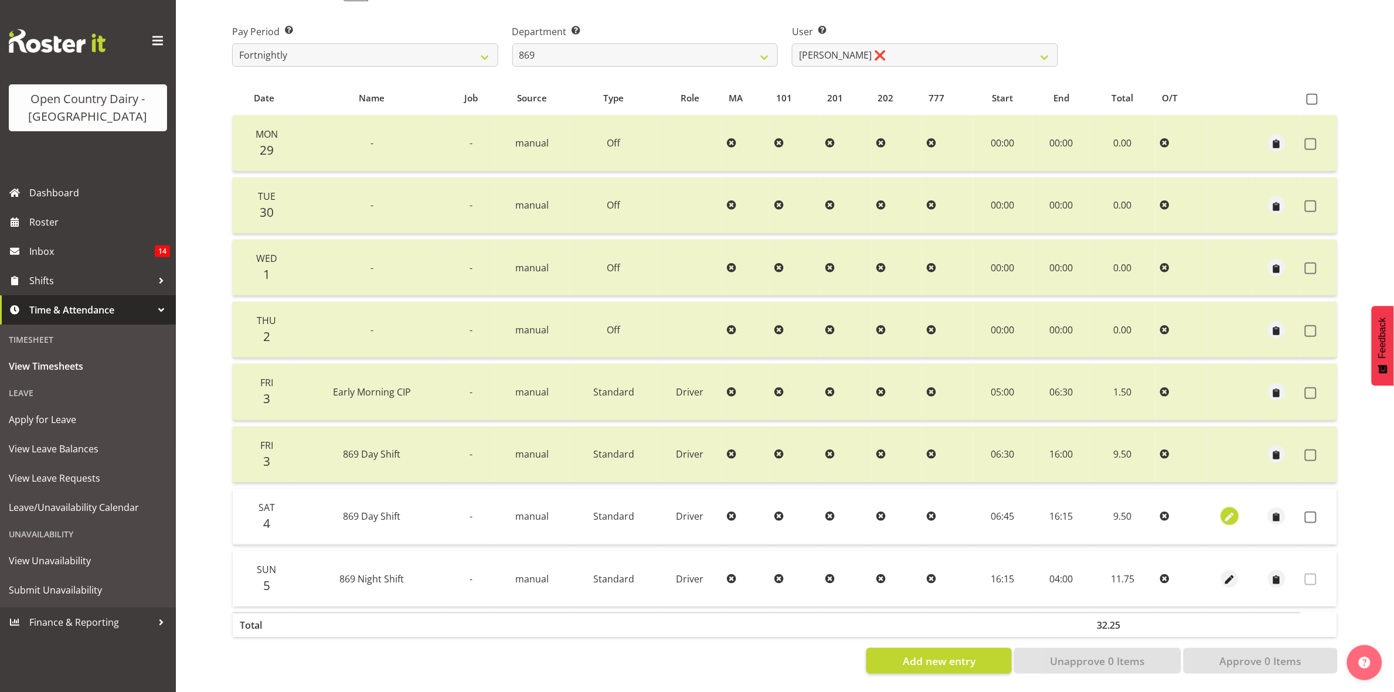
click at [1229, 511] on span "button" at bounding box center [1229, 517] width 13 height 13
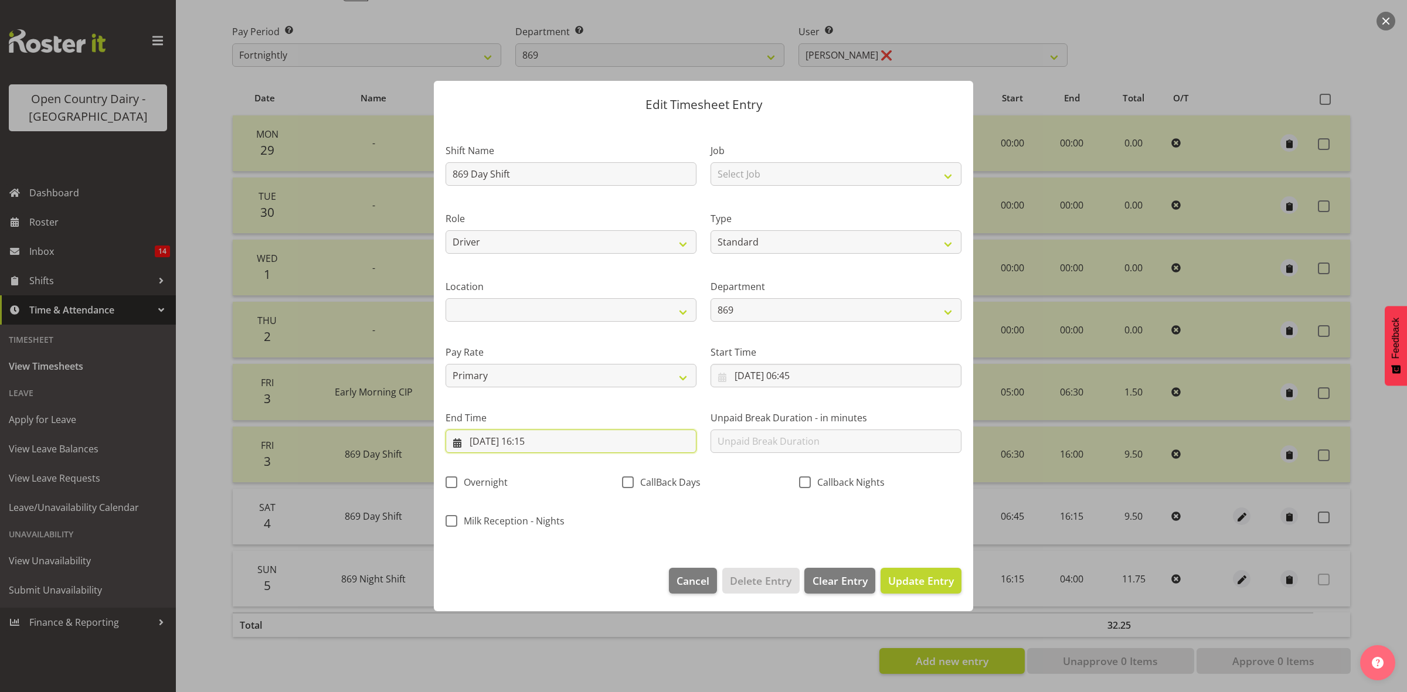
click at [540, 440] on input "04/10/2025, 16:15" at bounding box center [570, 441] width 251 height 23
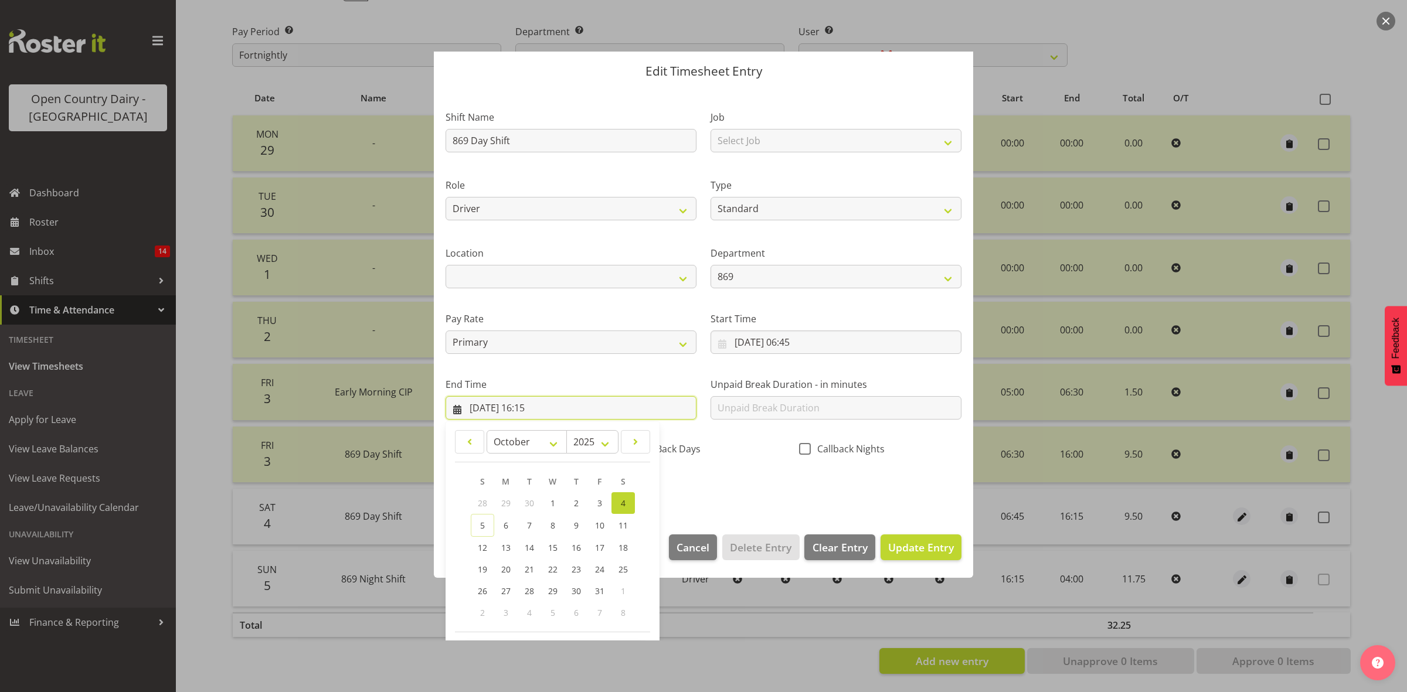
scroll to position [80, 0]
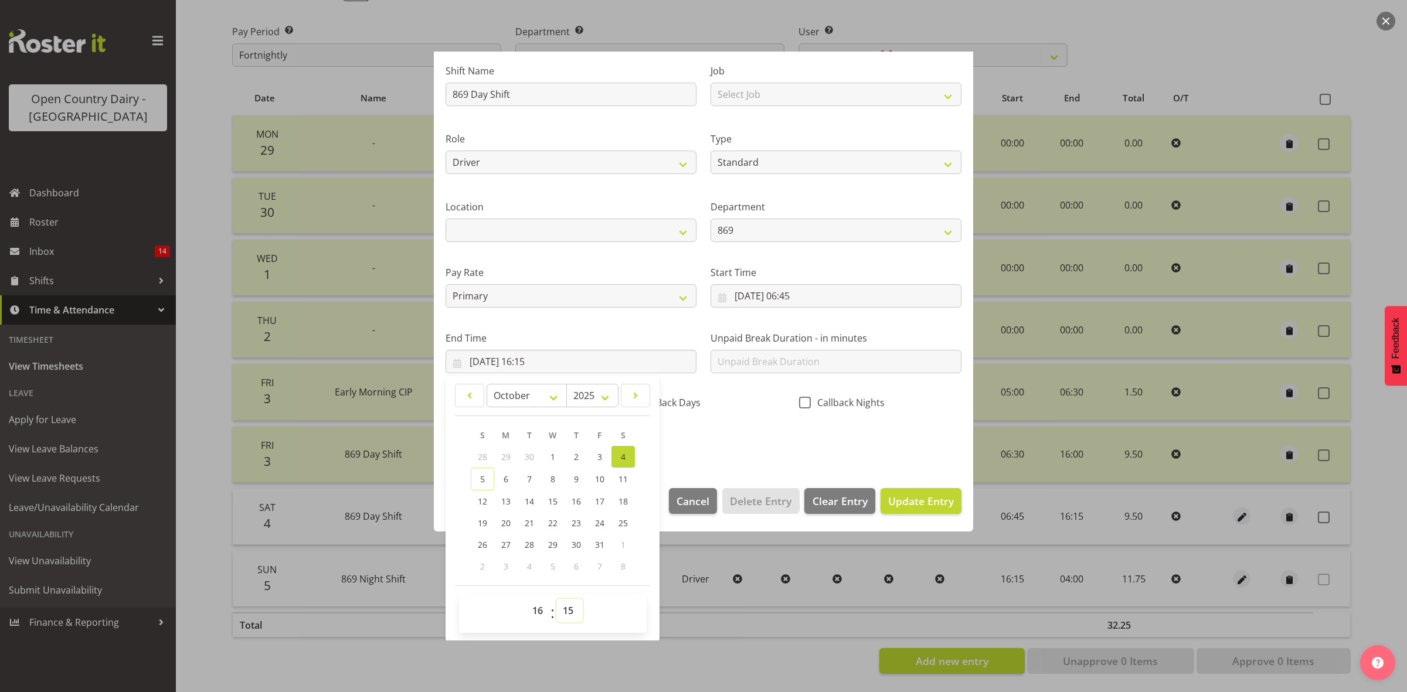
click at [567, 610] on select "00 01 02 03 04 05 06 07 08 09 10 11 12 13 14 15 16 17 18 19 20 21 22 23 24 25 2…" at bounding box center [569, 610] width 26 height 23
click at [556, 599] on select "00 01 02 03 04 05 06 07 08 09 10 11 12 13 14 15 16 17 18 19 20 21 22 23 24 25 2…" at bounding box center [569, 610] width 26 height 23
click at [909, 497] on span "Update Entry" at bounding box center [921, 501] width 66 height 14
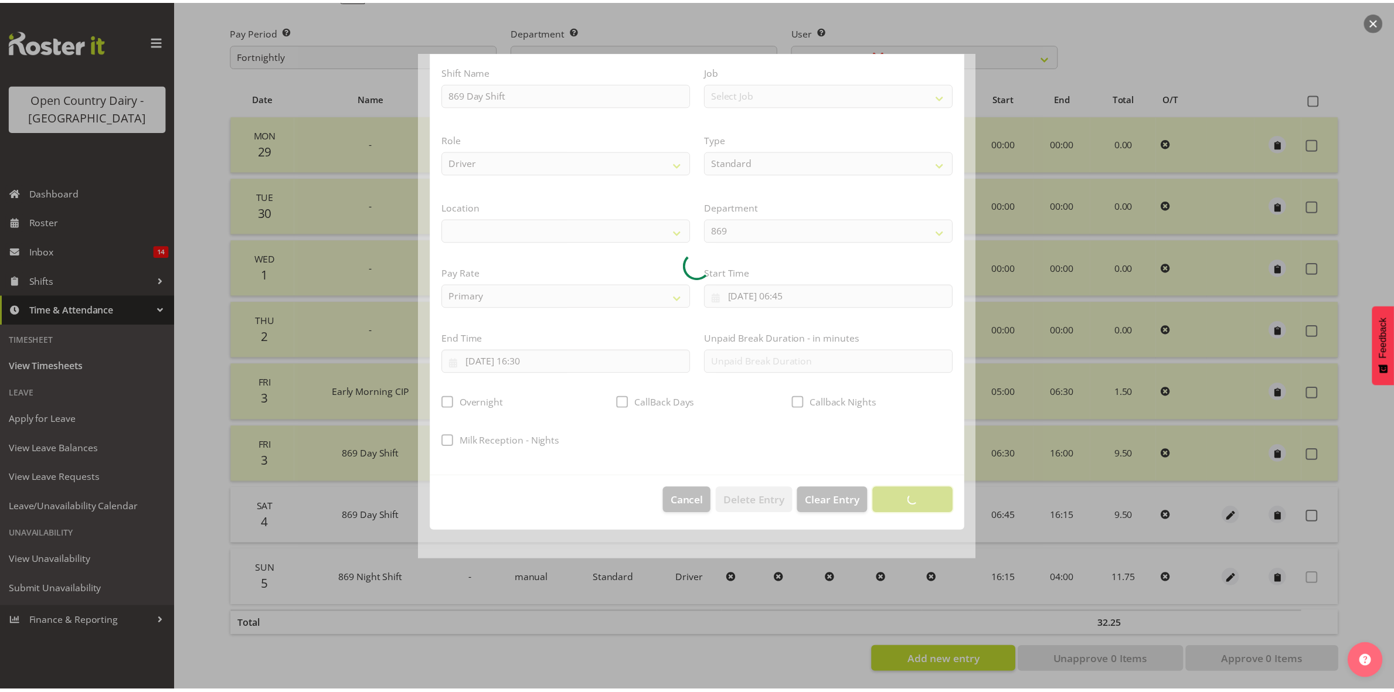
scroll to position [0, 0]
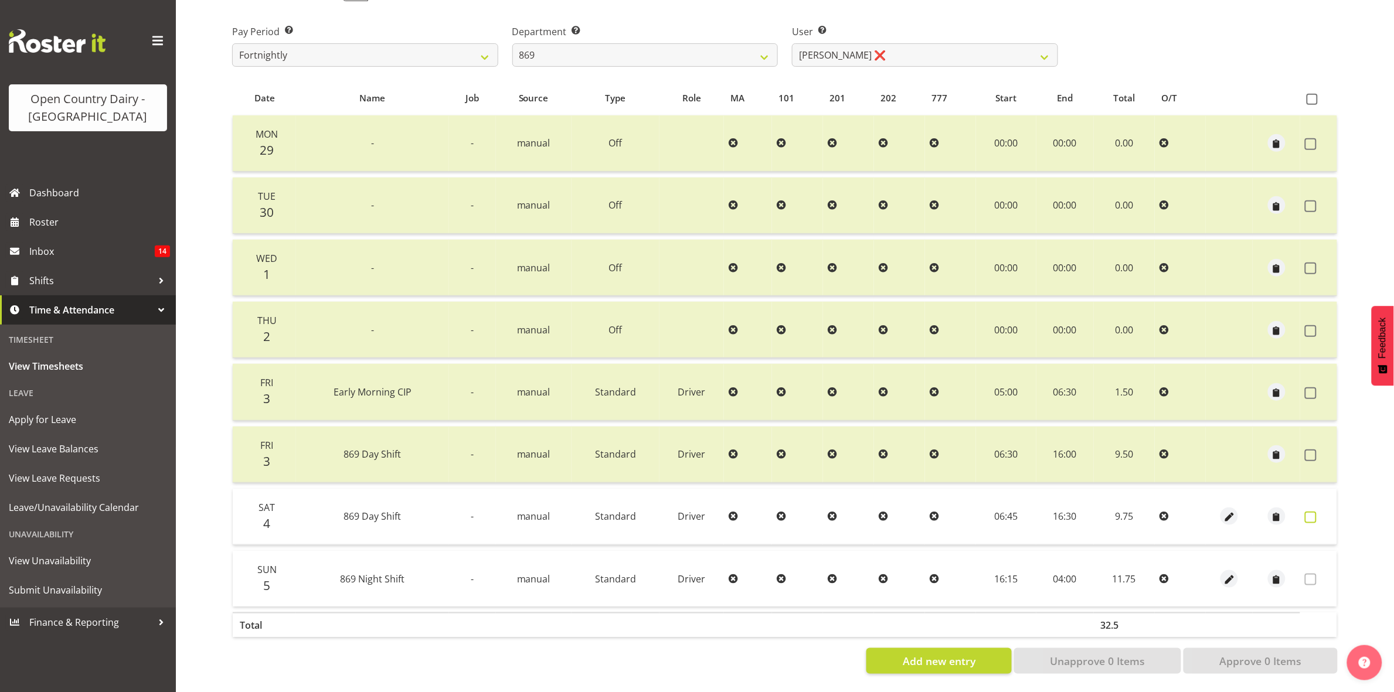
click at [1307, 512] on span at bounding box center [1311, 518] width 12 height 12
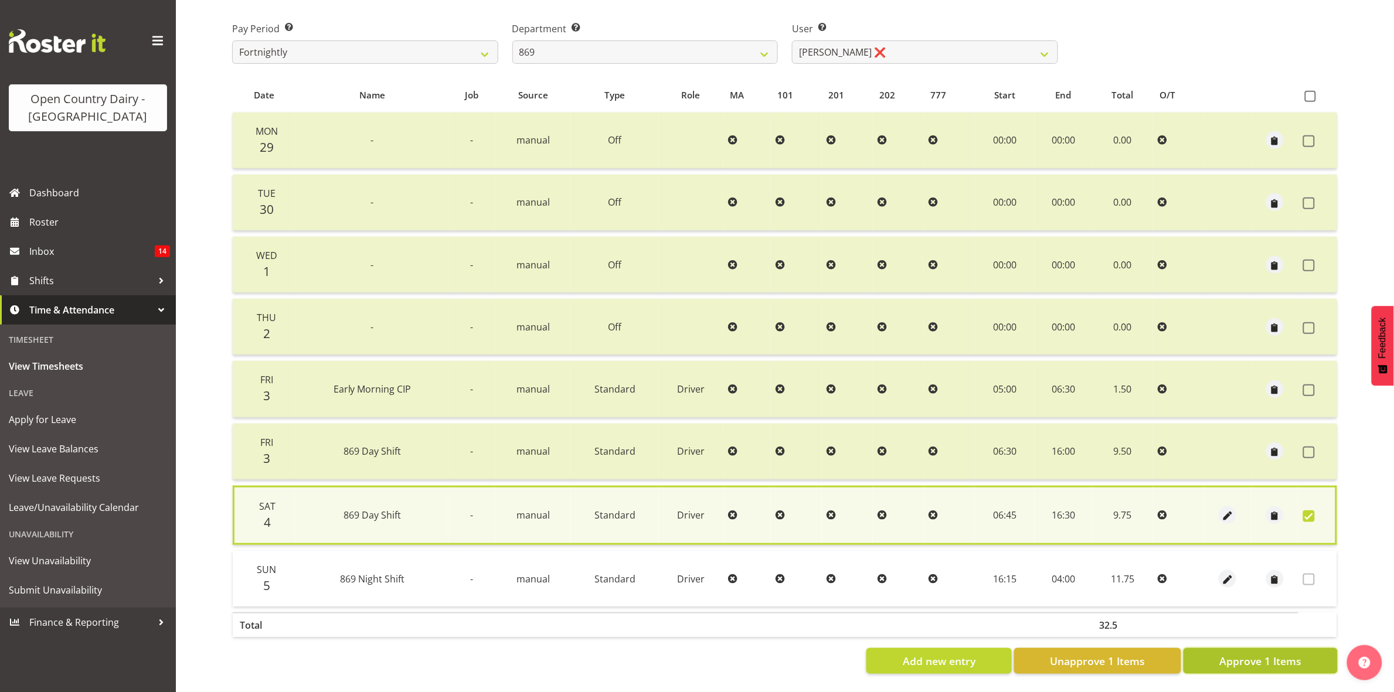
click at [1259, 661] on button "Approve 1 Items" at bounding box center [1260, 661] width 154 height 26
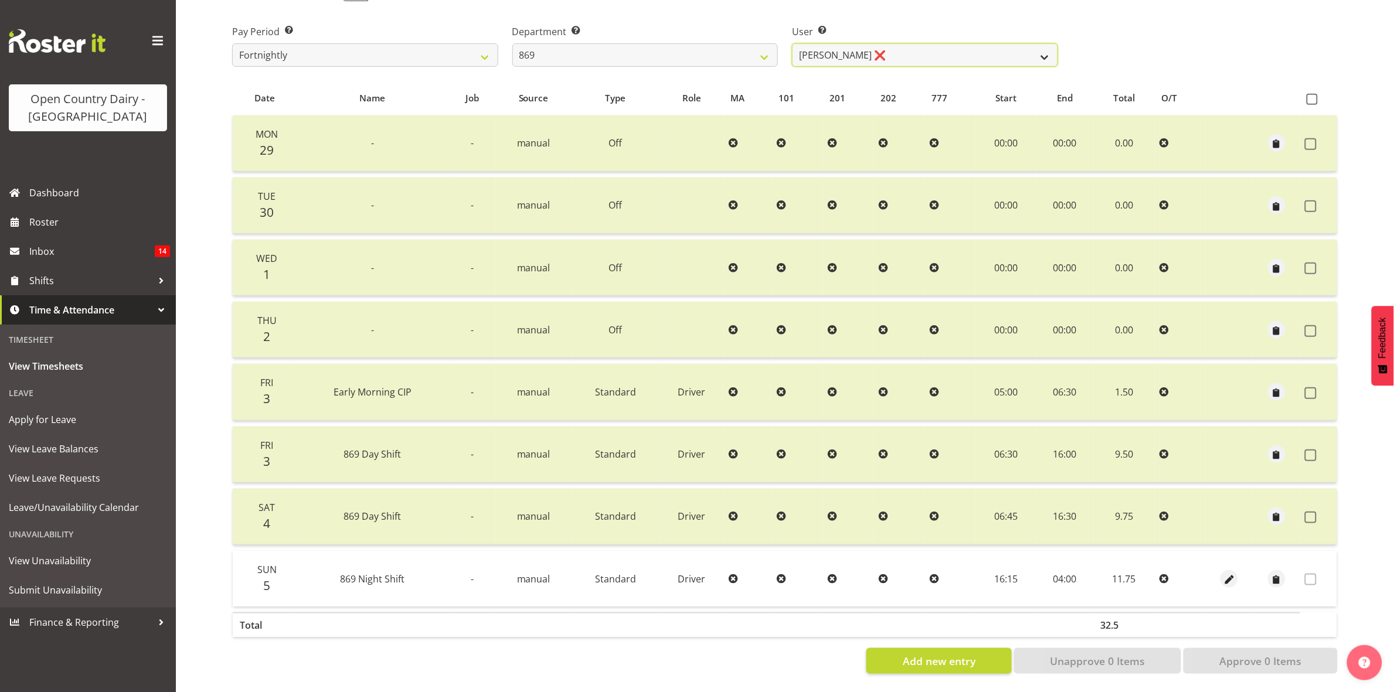
click at [1052, 43] on select "Barry O'Donnell ❌ Barry Johnston ❌ Jason Soper ❌ Peter Wieczorek ❌" at bounding box center [925, 54] width 266 height 23
click at [792, 43] on select "Barry O'Donnell ❌ Barry Johnston ❌ Jason Soper ❌ Peter Wieczorek ❌" at bounding box center [925, 54] width 266 height 23
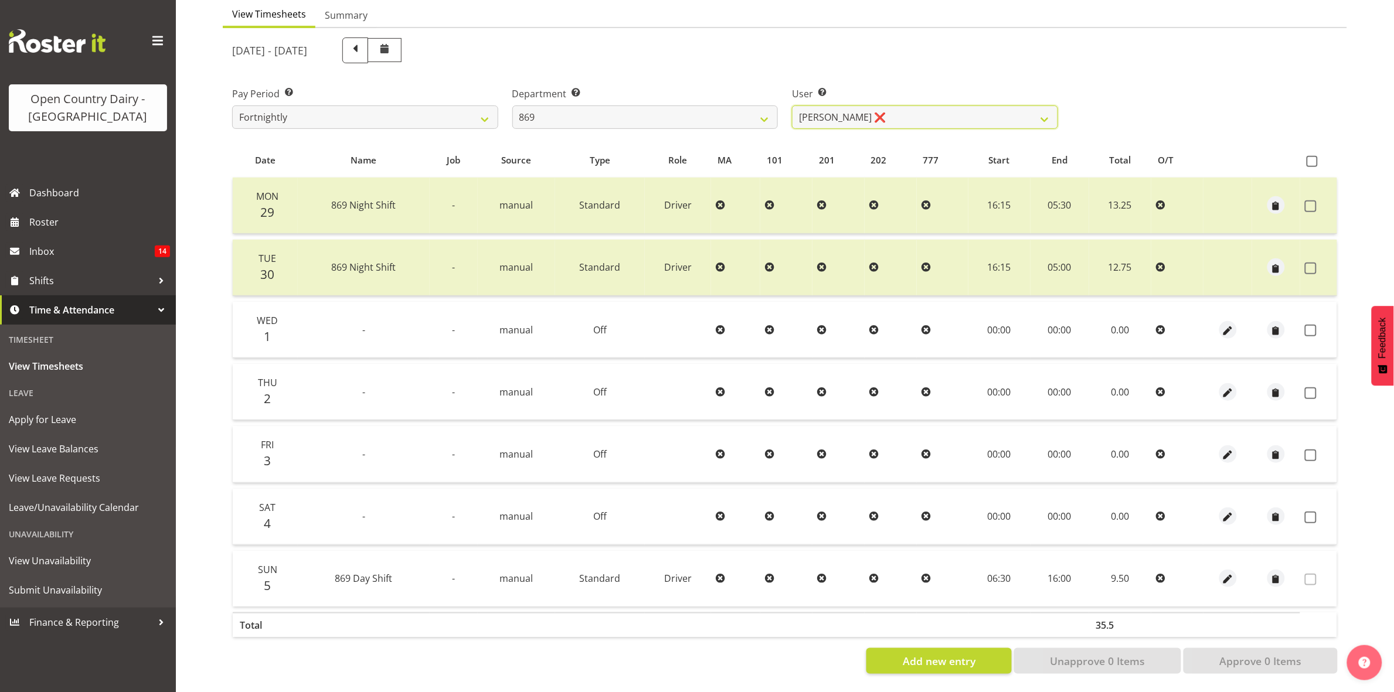
scroll to position [127, 0]
click at [1308, 325] on span at bounding box center [1311, 331] width 12 height 12
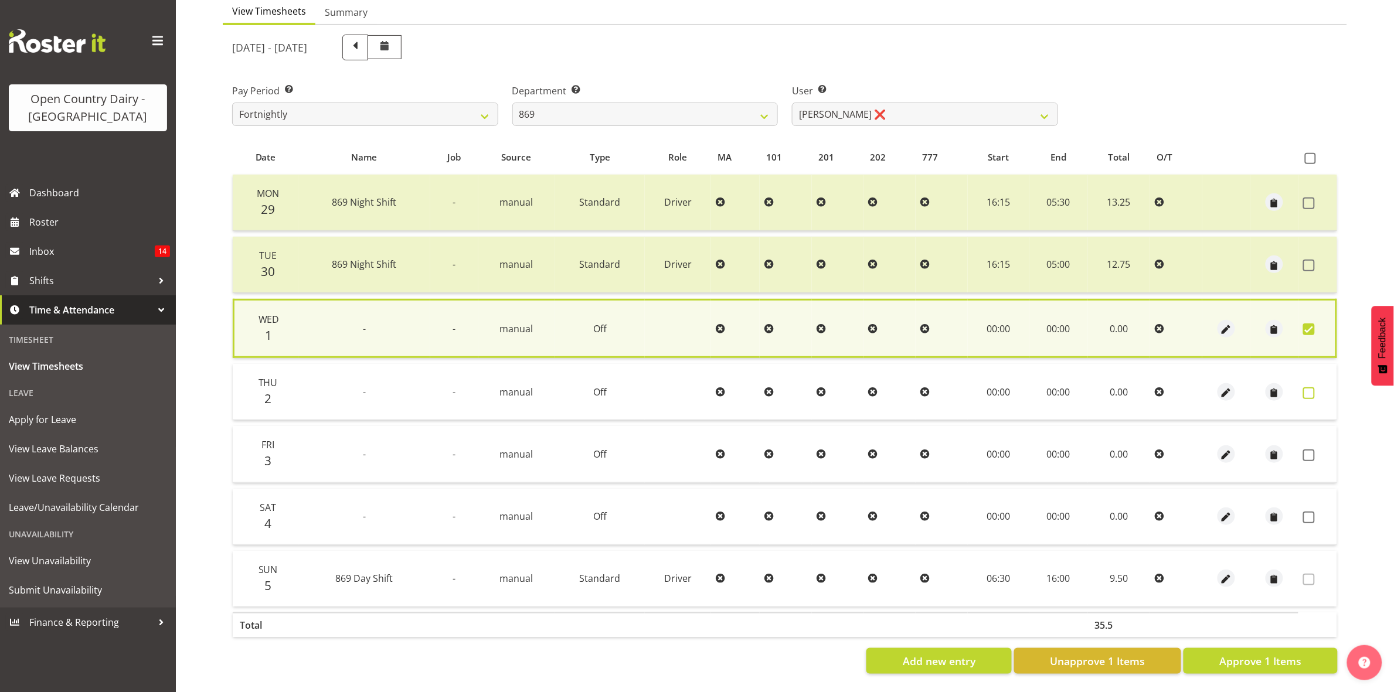
click at [1311, 387] on span at bounding box center [1309, 393] width 12 height 12
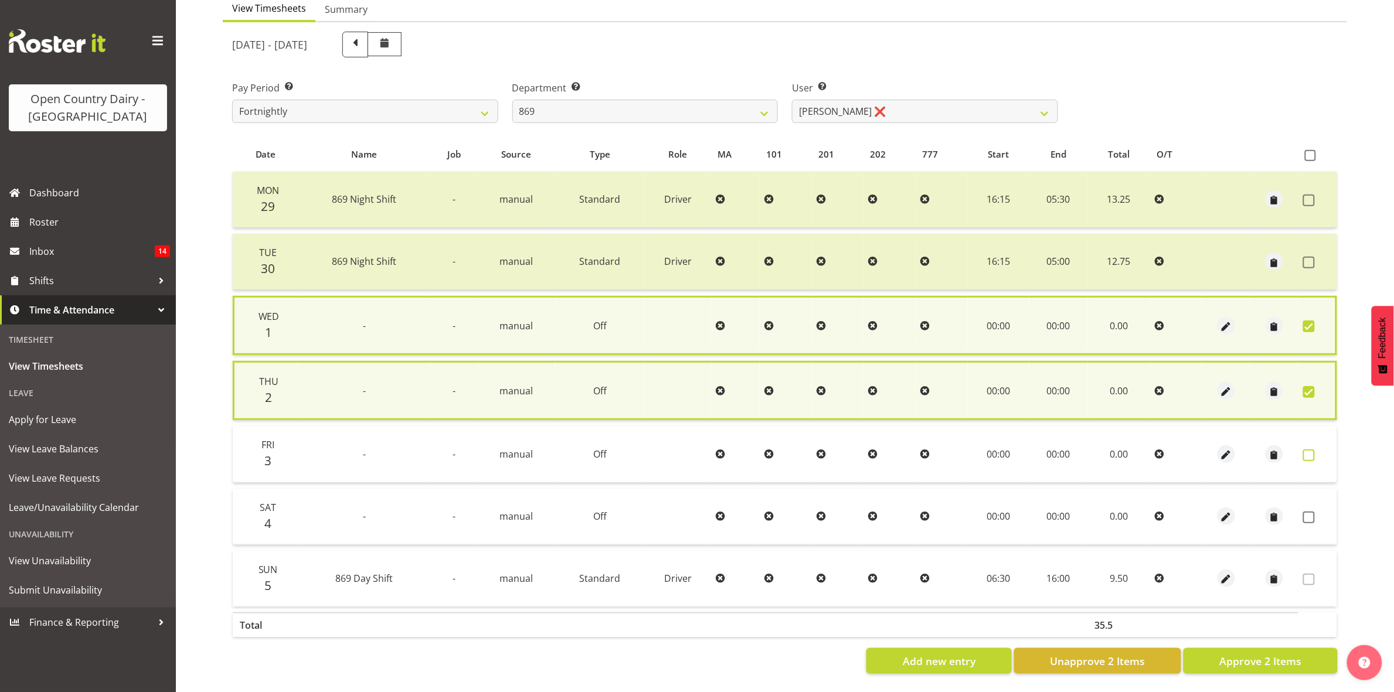
click at [1307, 450] on span at bounding box center [1309, 456] width 12 height 12
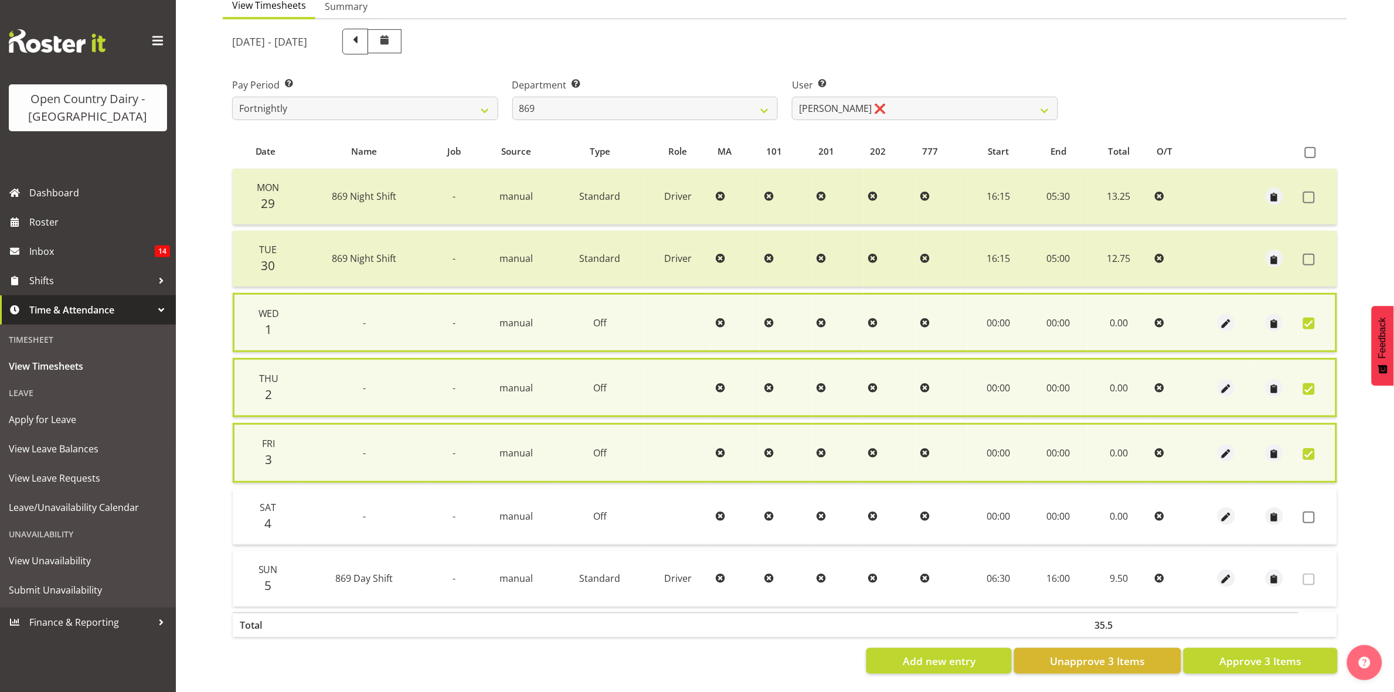
drag, startPoint x: 1313, startPoint y: 514, endPoint x: 1301, endPoint y: 581, distance: 67.8
click at [1313, 519] on td at bounding box center [1317, 517] width 39 height 56
click at [1309, 512] on span at bounding box center [1309, 518] width 12 height 12
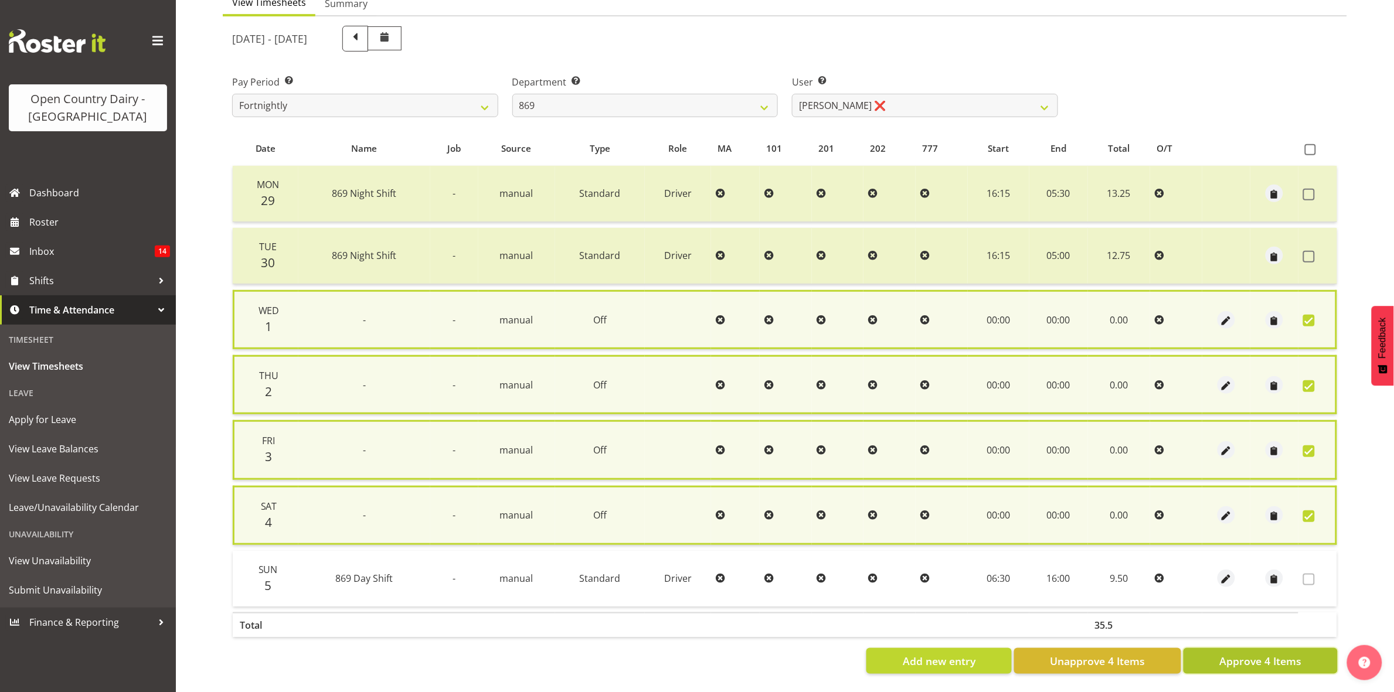
click at [1253, 655] on span "Approve 4 Items" at bounding box center [1260, 661] width 82 height 15
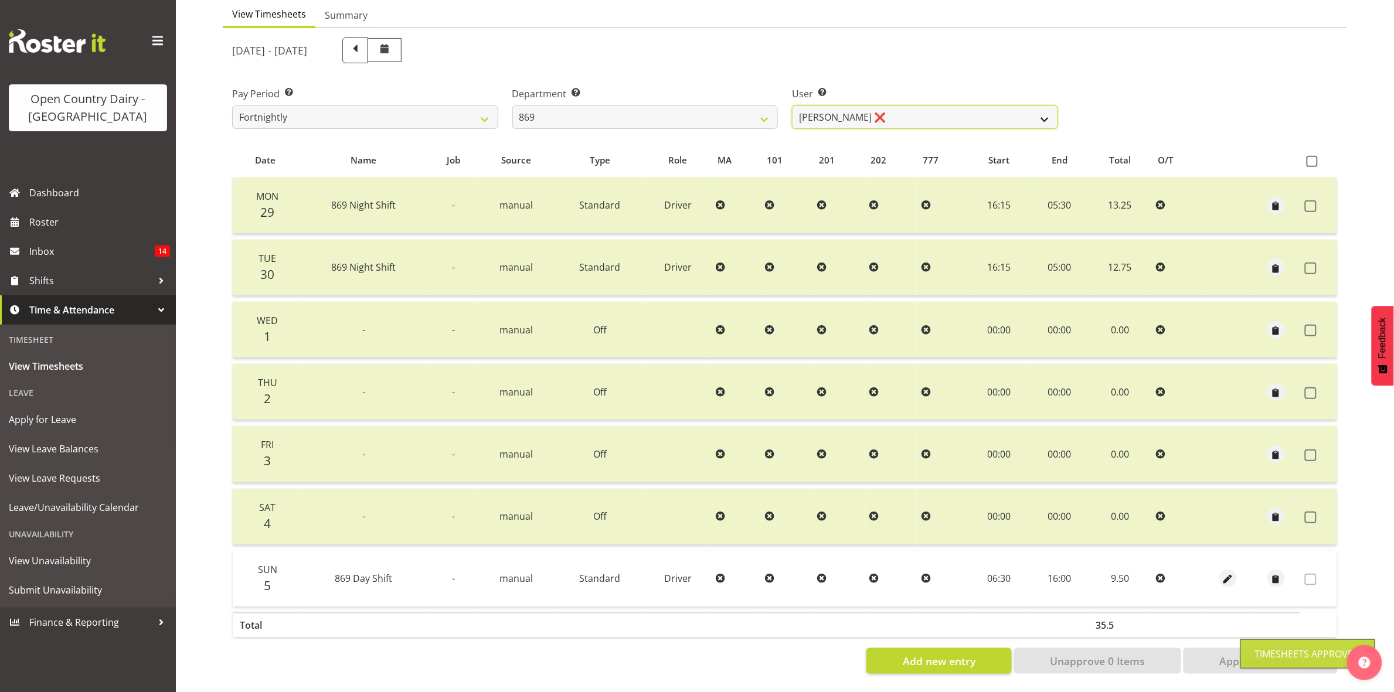
click at [1032, 113] on select "Barry O'Donnell ❌ Barry Johnston ❌ Jason Soper ❌ Peter Wieczorek ❌" at bounding box center [925, 117] width 266 height 23
click at [767, 106] on select "734 735 736 737 738 739 851 853 854 855 856 858 861 862 865 867-9032 868 869 87…" at bounding box center [645, 117] width 266 height 23
click at [512, 106] on select "734 735 736 737 738 739 851 853 854 855 856 858 861 862 865 867-9032 868 869 87…" at bounding box center [645, 117] width 266 height 23
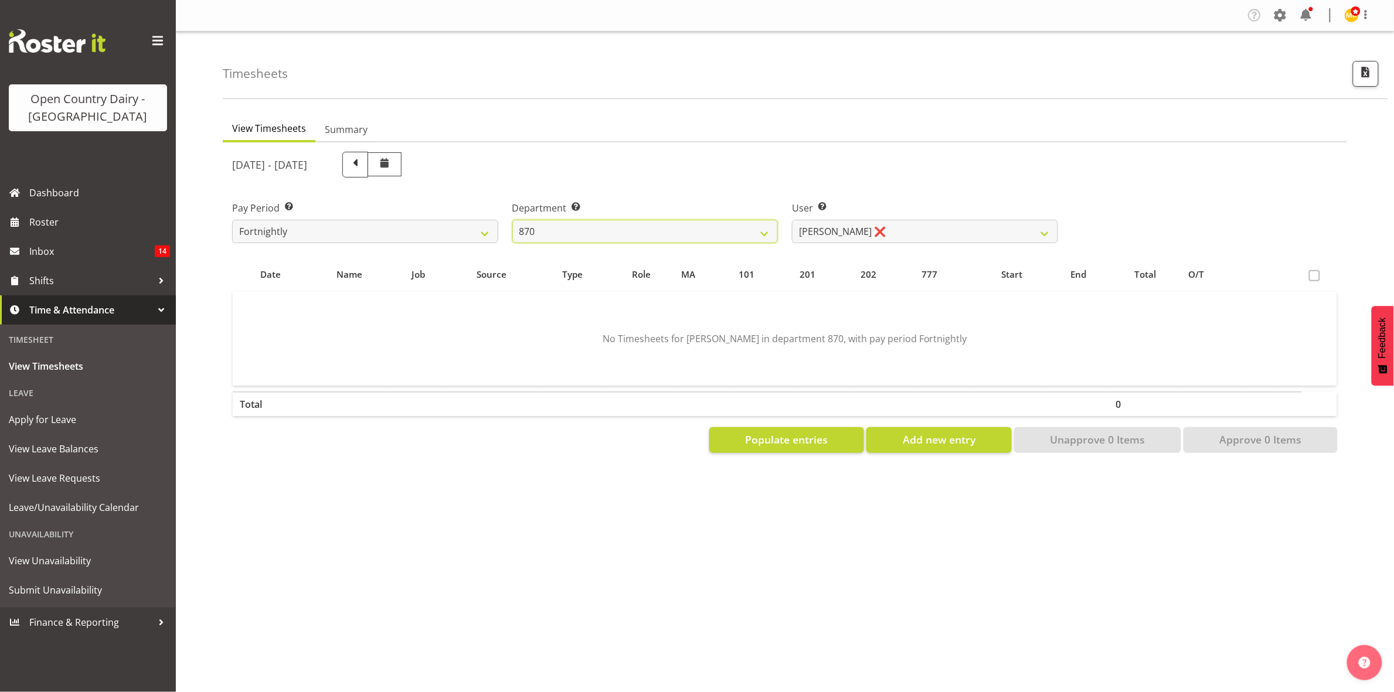
scroll to position [0, 0]
click at [1007, 230] on select "Andy Haywood ❌ David Young ❌ Stewart Matheson ❌" at bounding box center [925, 231] width 266 height 23
click at [792, 220] on select "Andy Haywood ❌ David Young ❌ Stewart Matheson ❌" at bounding box center [925, 231] width 266 height 23
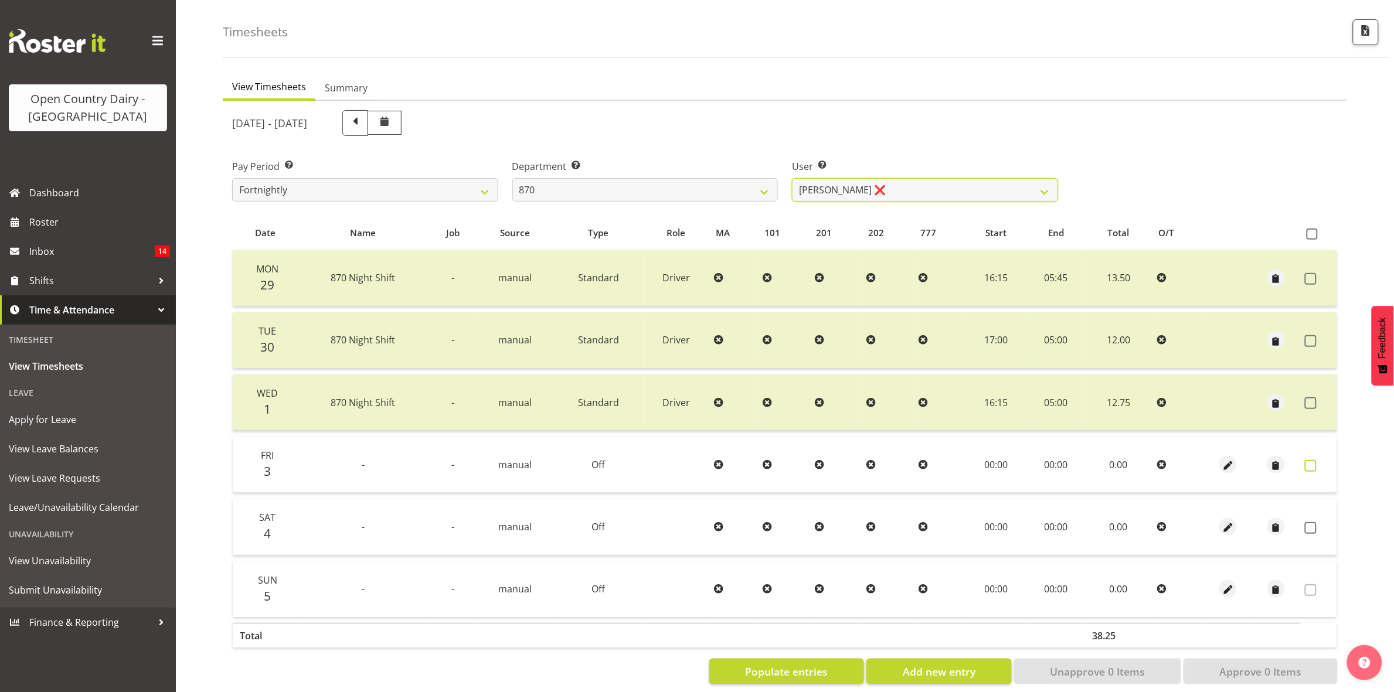
scroll to position [64, 0]
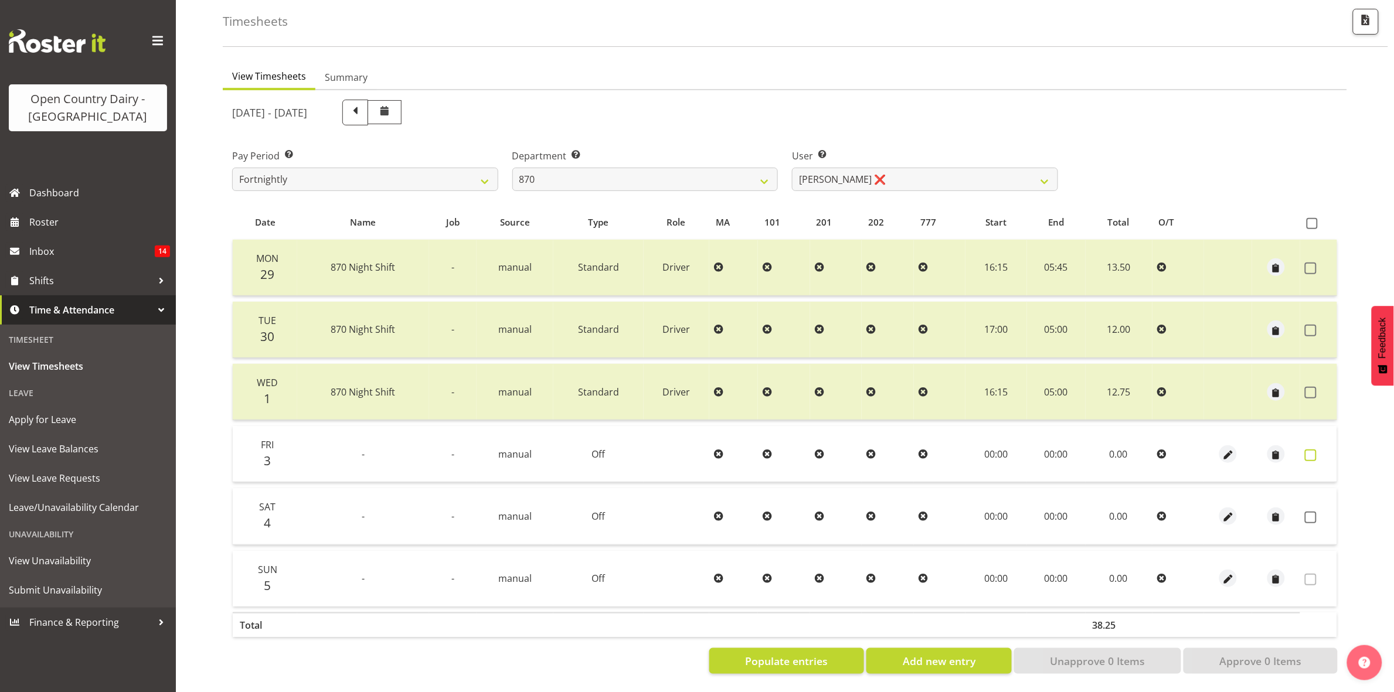
click at [1309, 450] on span at bounding box center [1311, 456] width 12 height 12
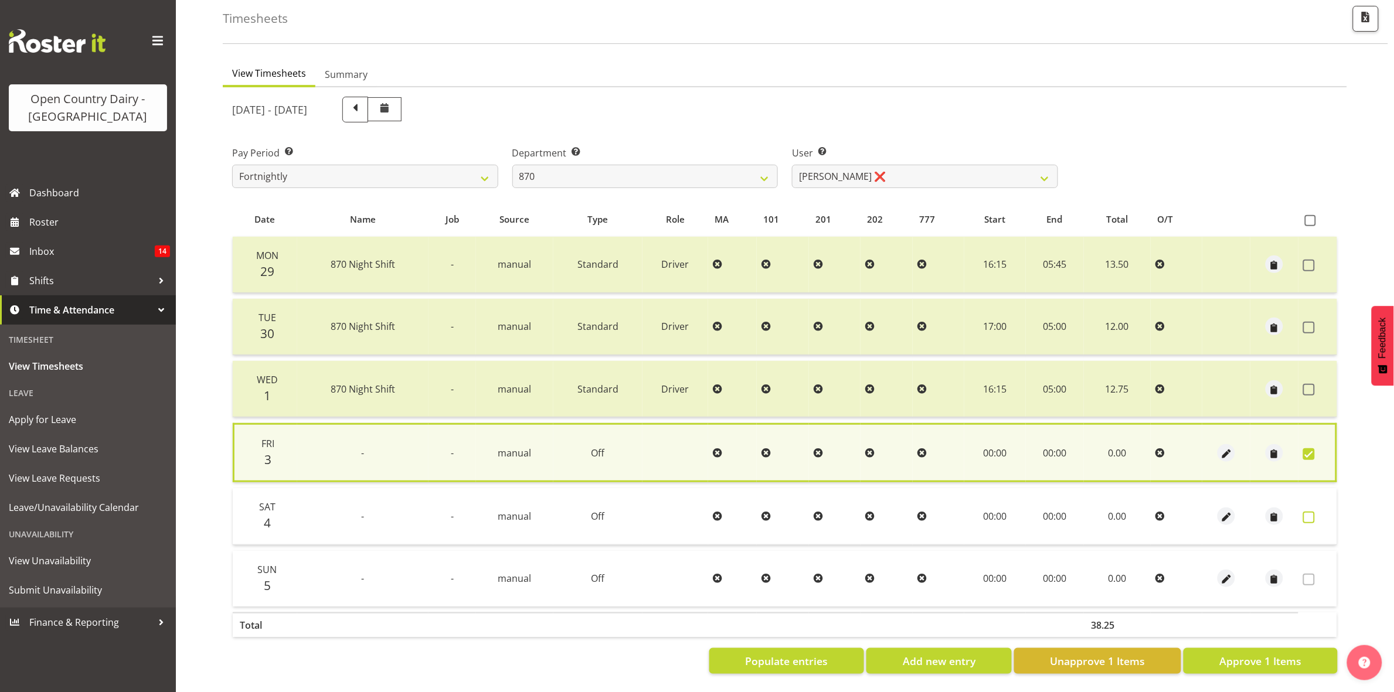
click at [1307, 512] on span at bounding box center [1309, 518] width 12 height 12
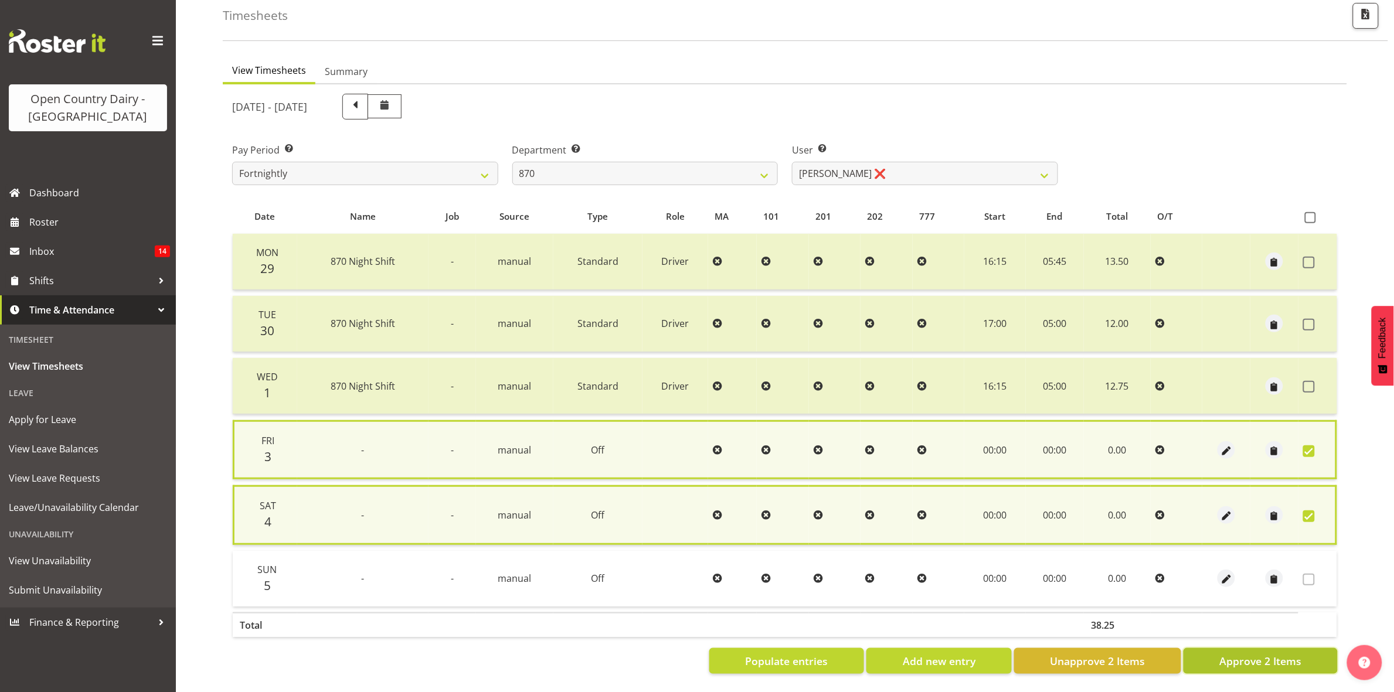
click at [1224, 654] on span "Approve 2 Items" at bounding box center [1260, 661] width 82 height 15
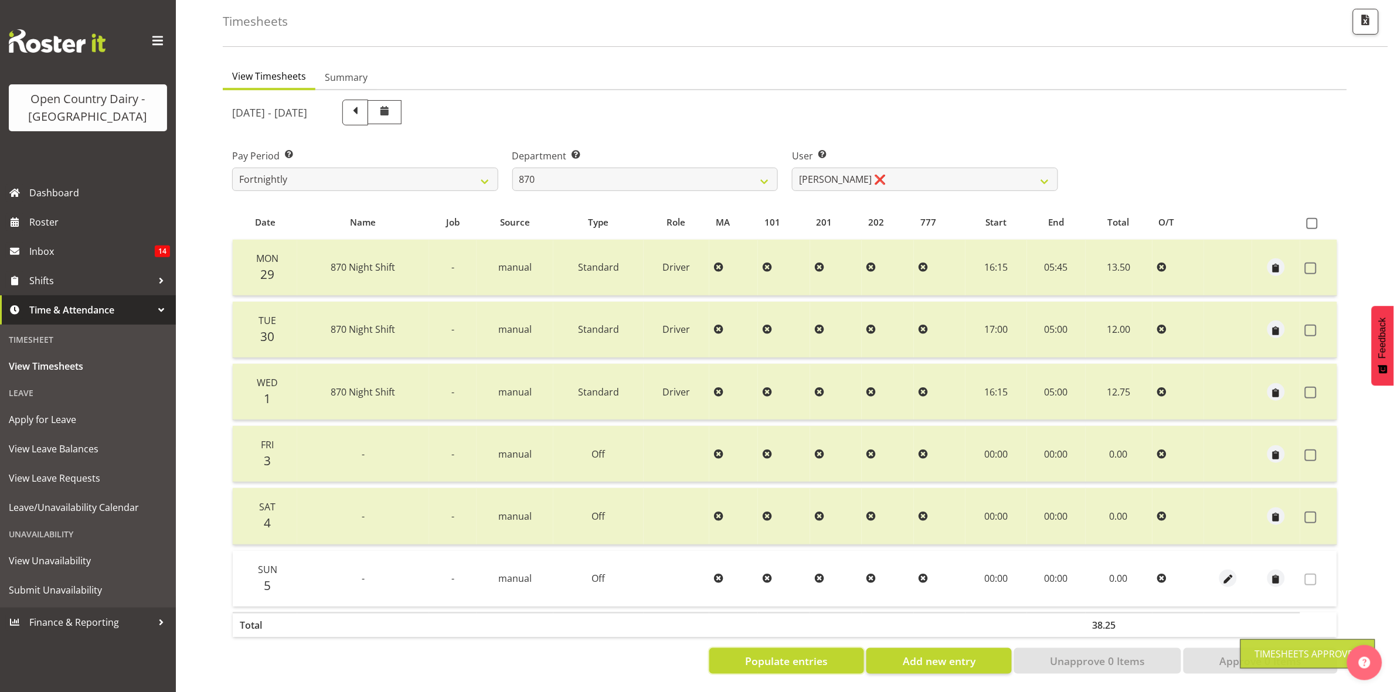
click at [828, 654] on span "Populate entries" at bounding box center [787, 661] width 83 height 15
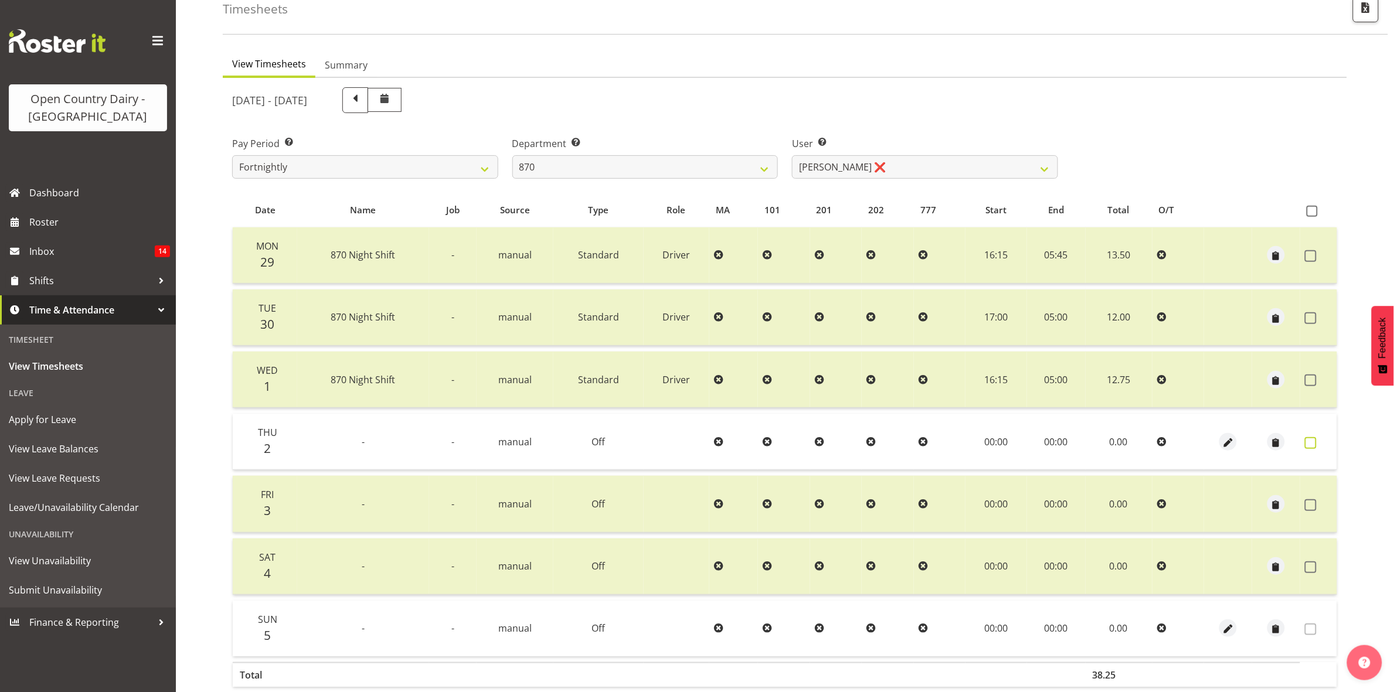
click at [1310, 440] on span at bounding box center [1311, 443] width 12 height 12
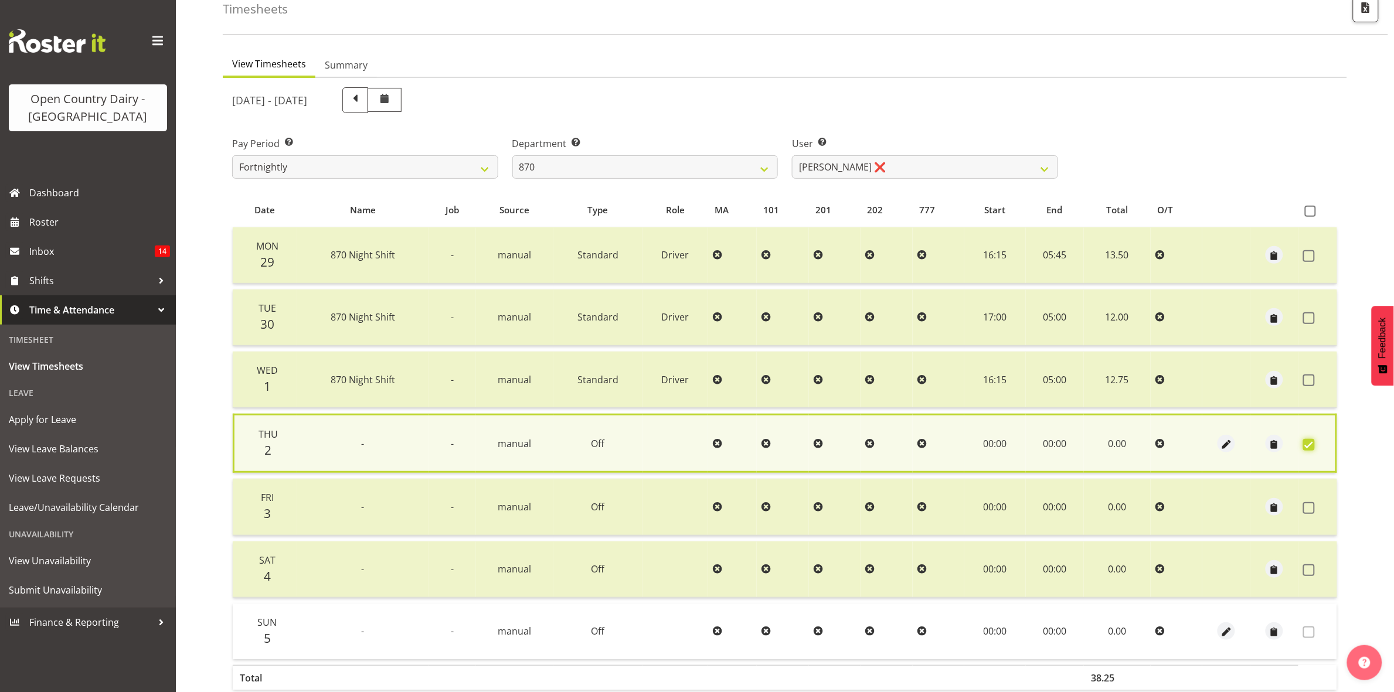
scroll to position [129, 0]
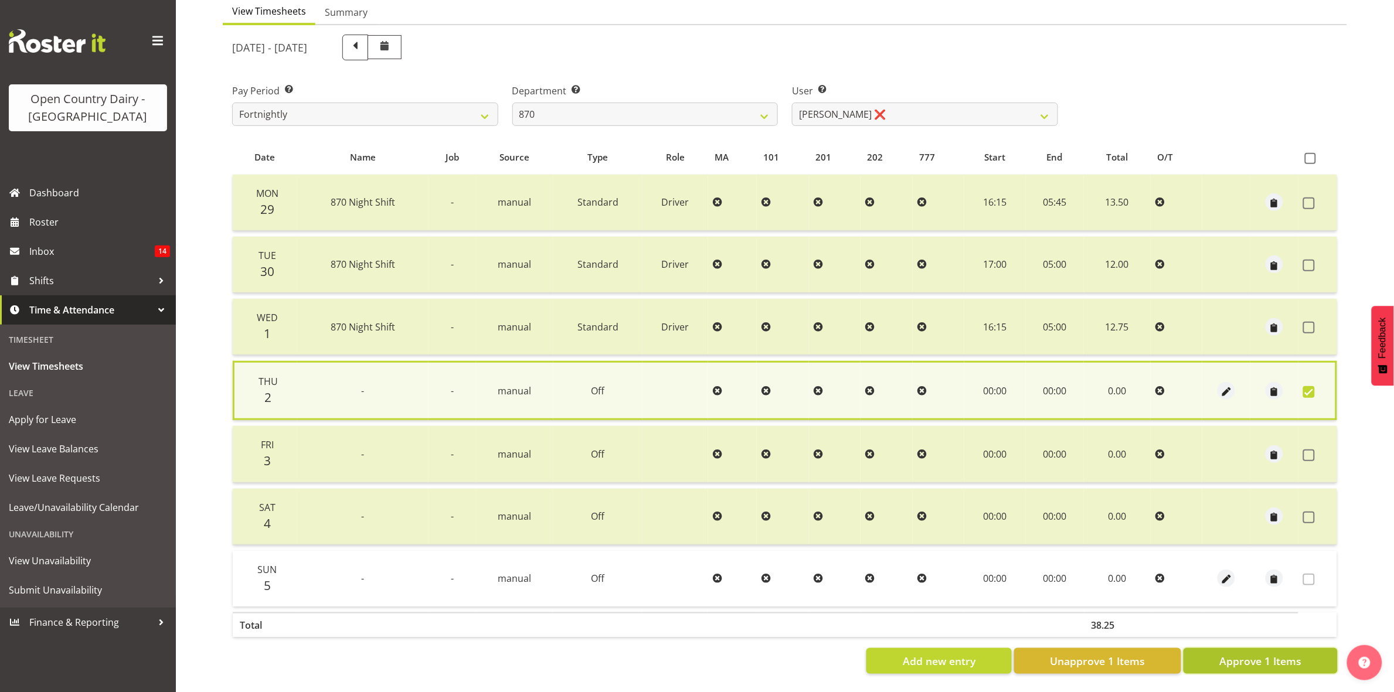
click at [1236, 654] on span "Approve 1 Items" at bounding box center [1260, 661] width 82 height 15
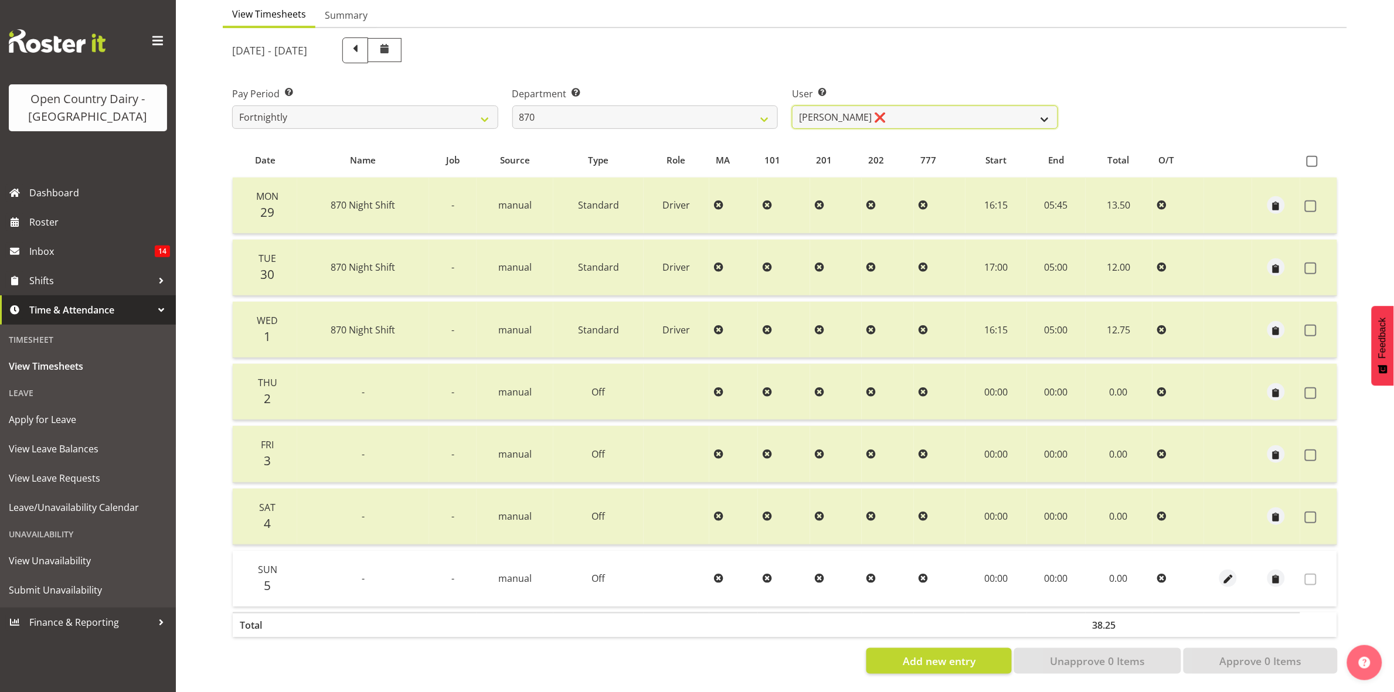
click at [1048, 108] on select "Andy Haywood ❌ David Young ❌ Stewart Matheson ❌" at bounding box center [925, 117] width 266 height 23
click at [792, 106] on select "Andy Haywood ❌ David Young ❌ Stewart Matheson ❌" at bounding box center [925, 117] width 266 height 23
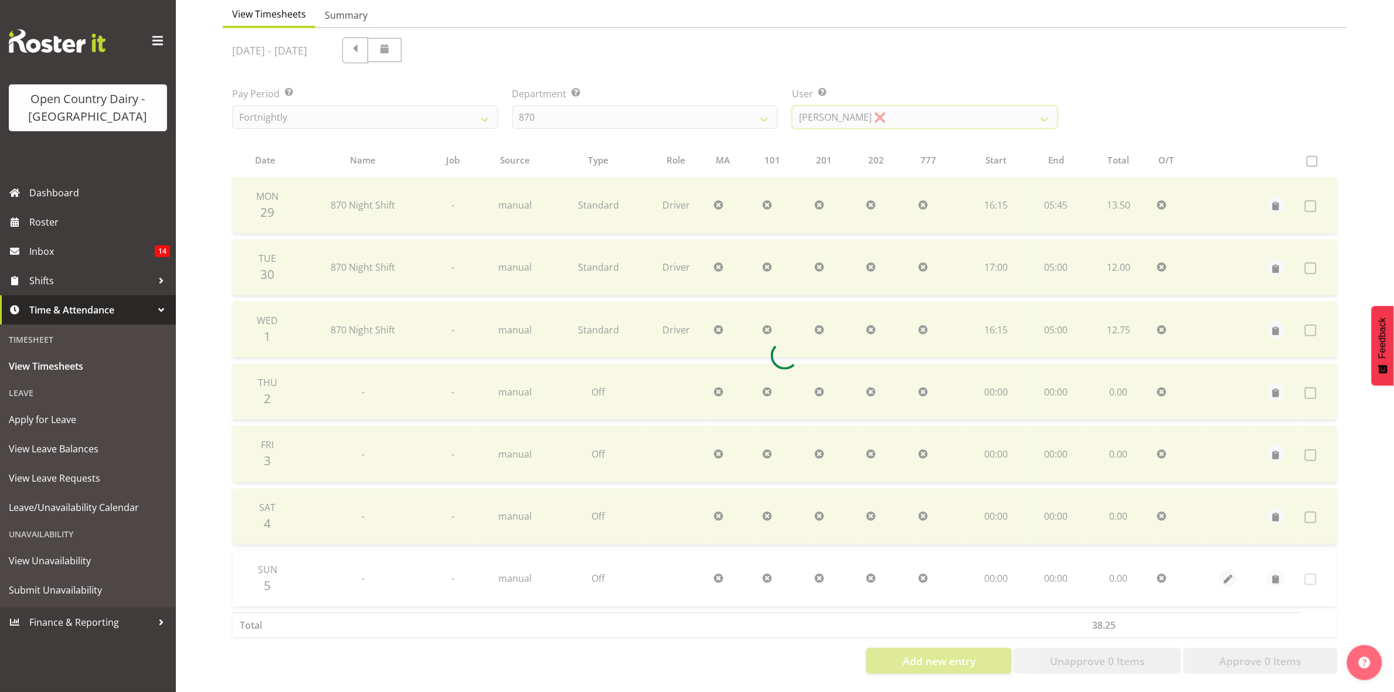
scroll to position [0, 0]
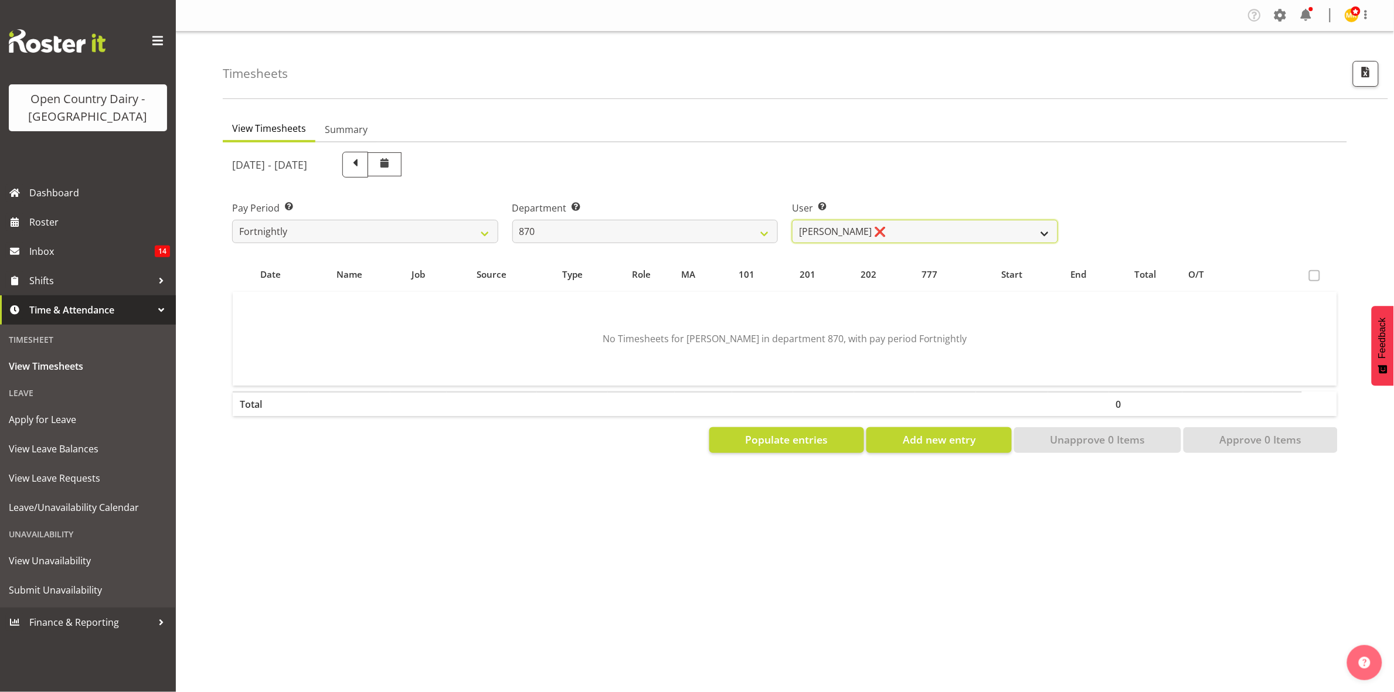
click at [1020, 232] on select "Andy Haywood ❌ David Young ❌ Stewart Matheson ❌" at bounding box center [925, 231] width 266 height 23
click at [759, 230] on select "734 735 736 737 738 739 851 853 854 855 856 858 861 862 865 867-9032 868 869 87…" at bounding box center [645, 231] width 266 height 23
click at [512, 220] on select "734 735 736 737 738 739 851 853 854 855 856 858 861 862 865 867-9032 868 869 87…" at bounding box center [645, 231] width 266 height 23
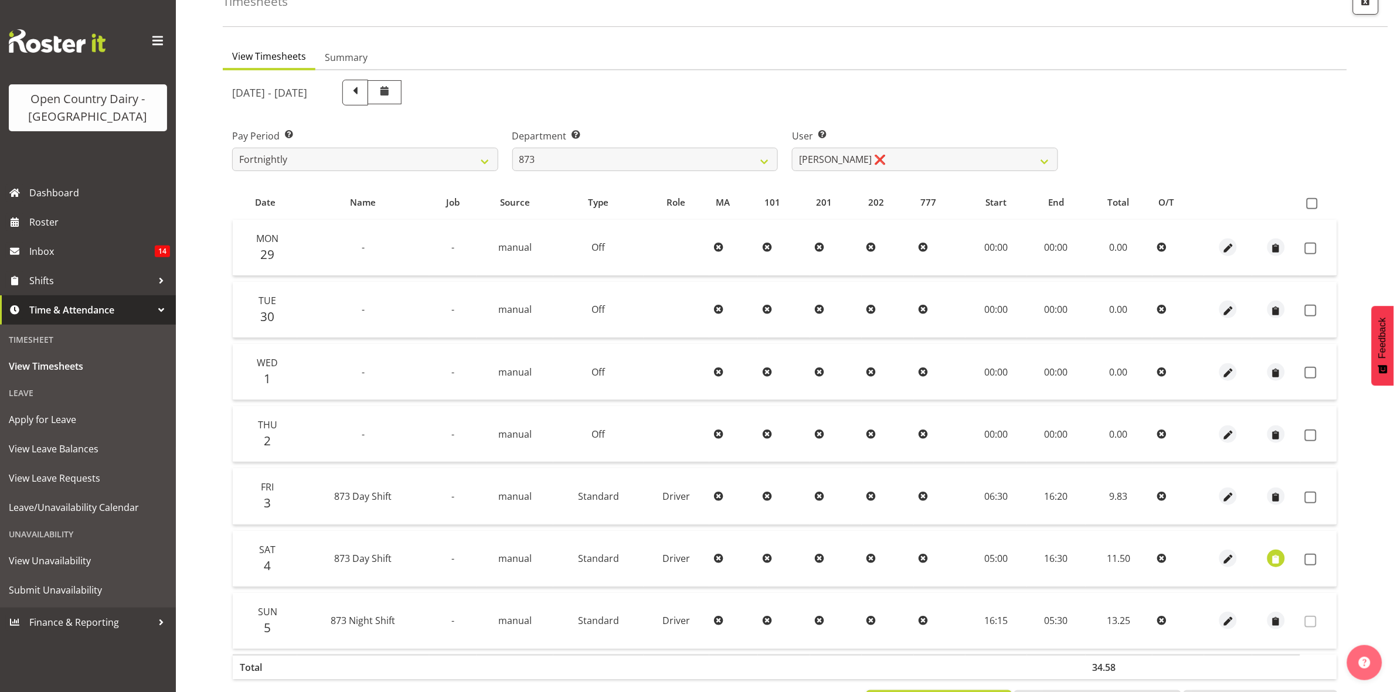
scroll to position [73, 0]
drag, startPoint x: 1313, startPoint y: 245, endPoint x: 1312, endPoint y: 261, distance: 15.9
click at [1313, 245] on span at bounding box center [1311, 247] width 12 height 12
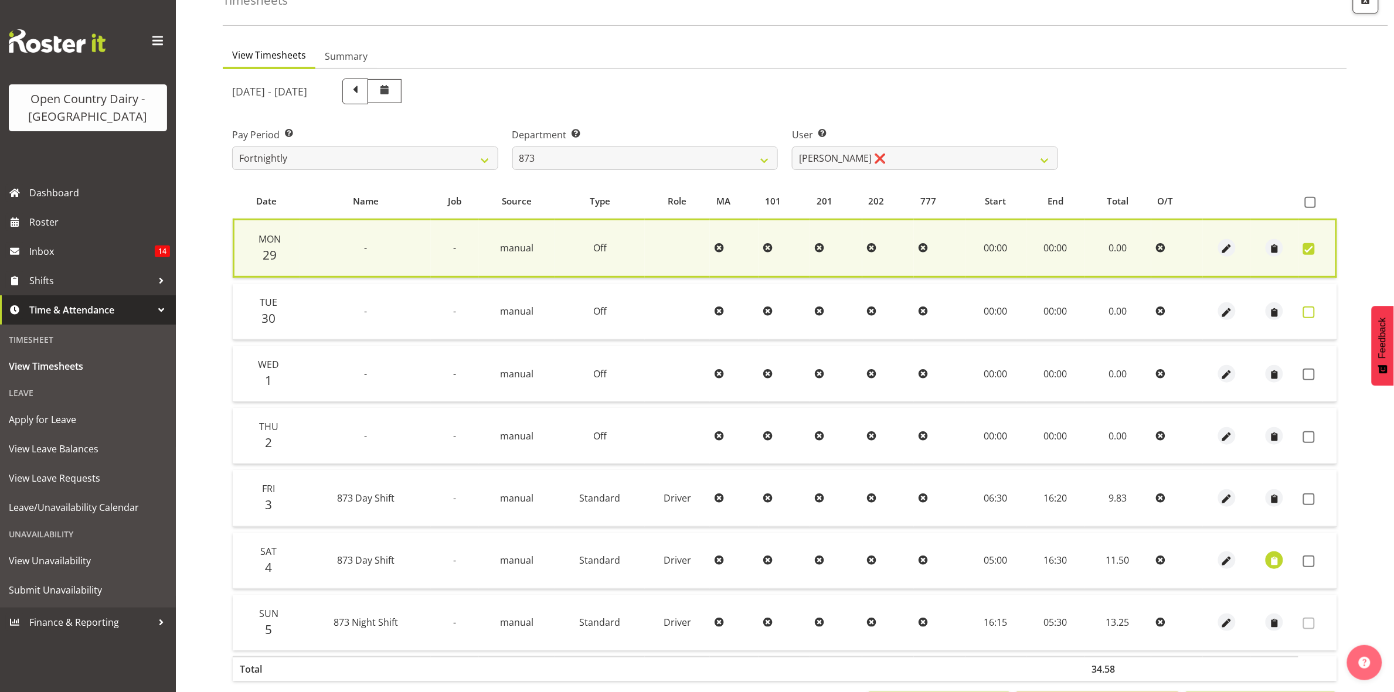
click at [1309, 314] on span at bounding box center [1309, 313] width 12 height 12
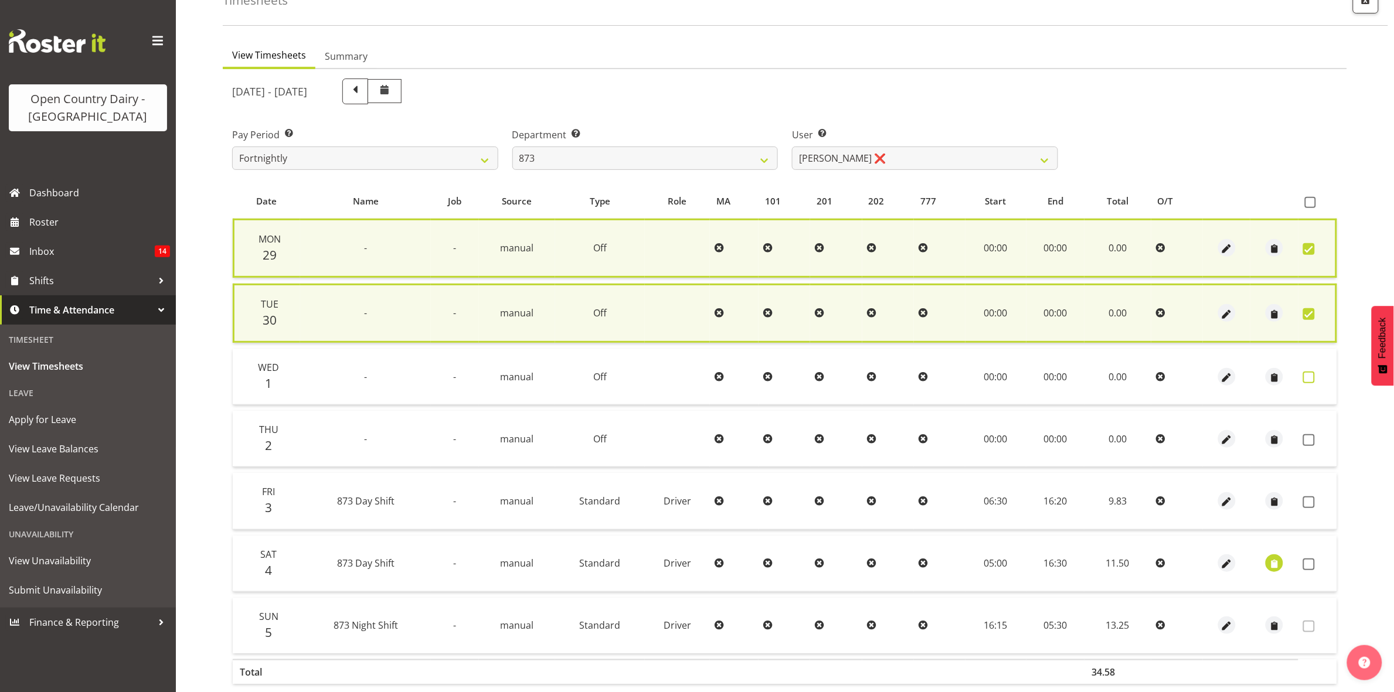
click at [1311, 379] on span at bounding box center [1309, 378] width 12 height 12
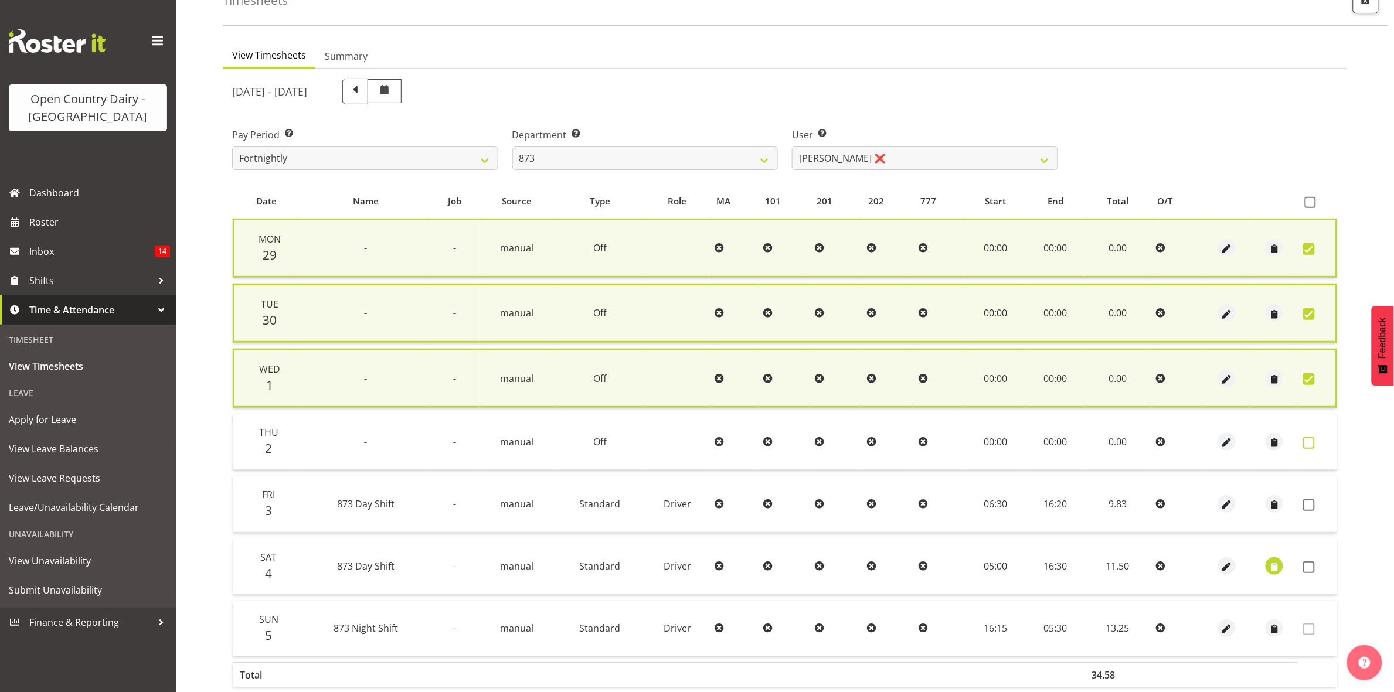
click at [1307, 441] on span at bounding box center [1309, 443] width 12 height 12
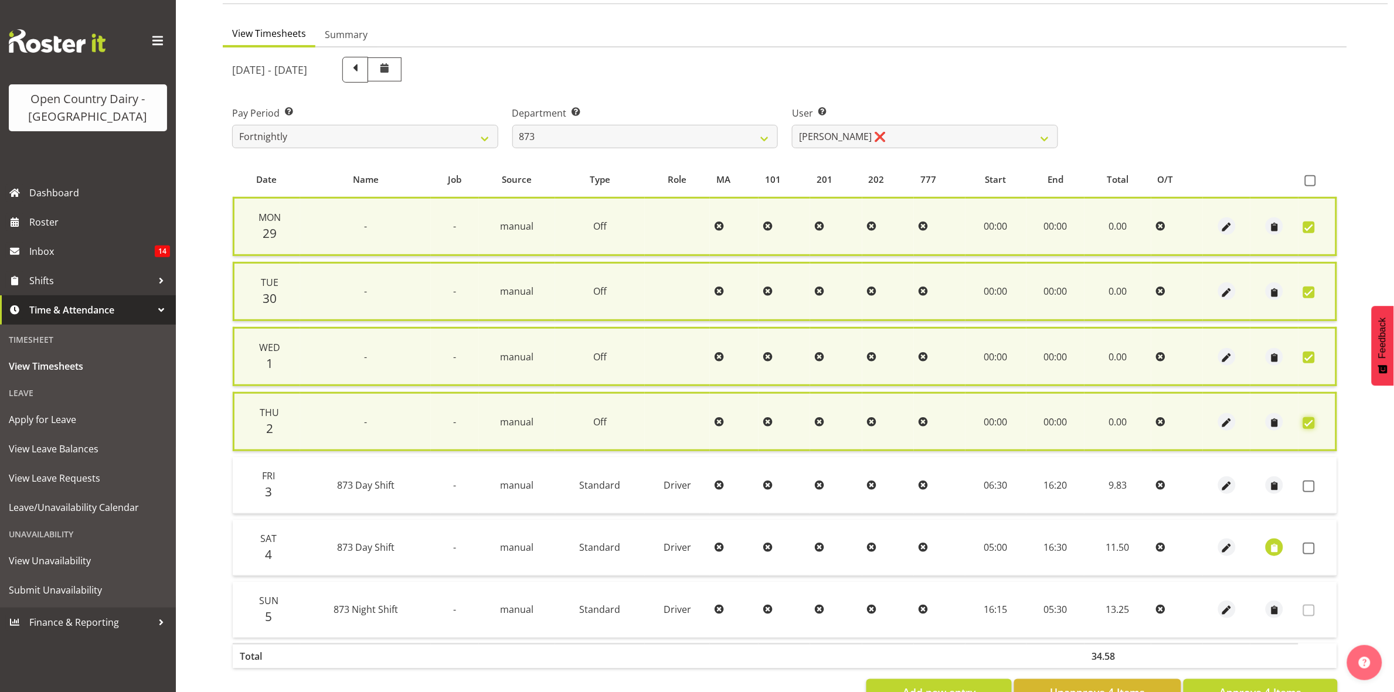
scroll to position [135, 0]
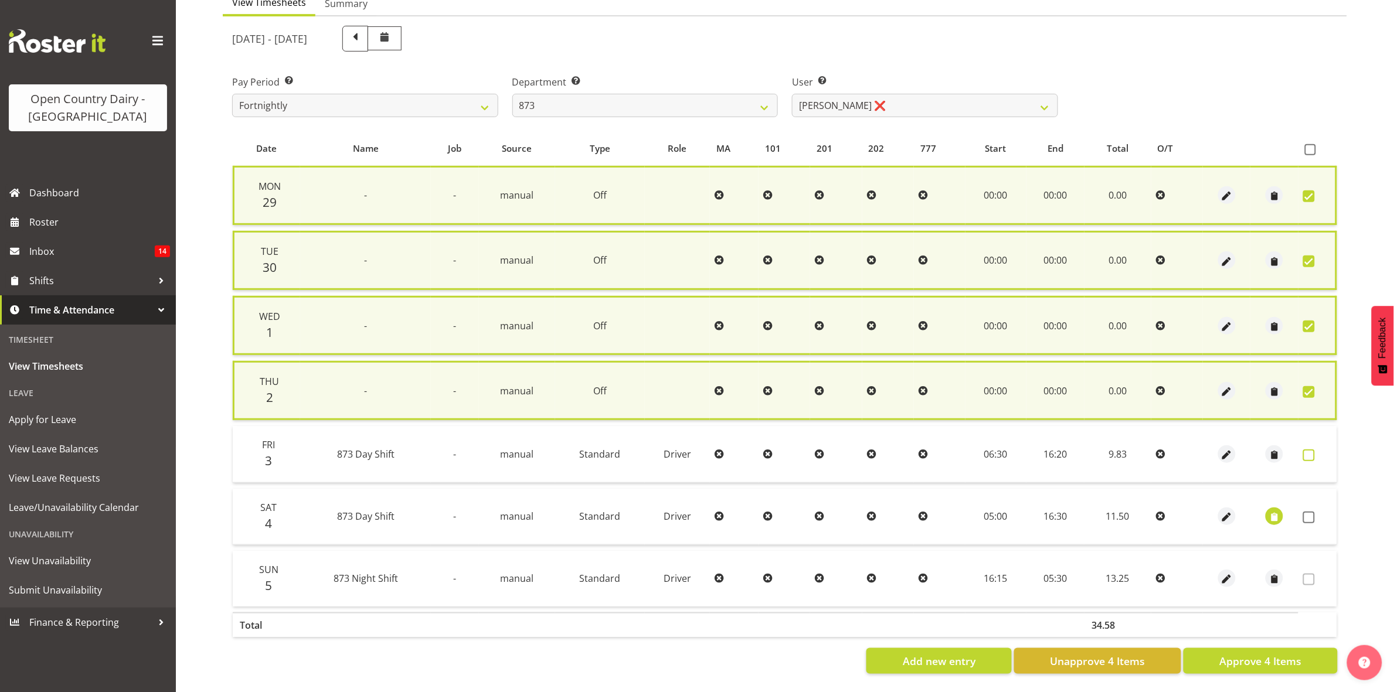
click at [1308, 450] on span at bounding box center [1309, 456] width 12 height 12
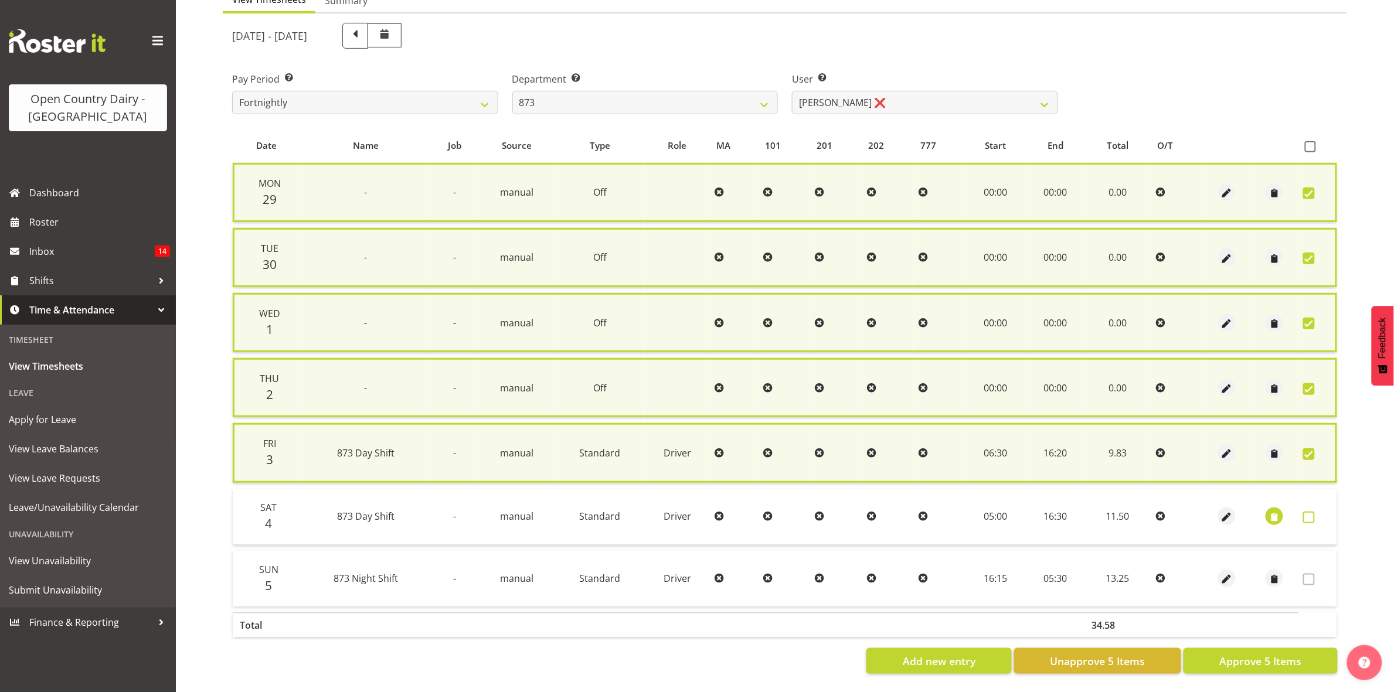
click at [1314, 512] on span at bounding box center [1309, 518] width 12 height 12
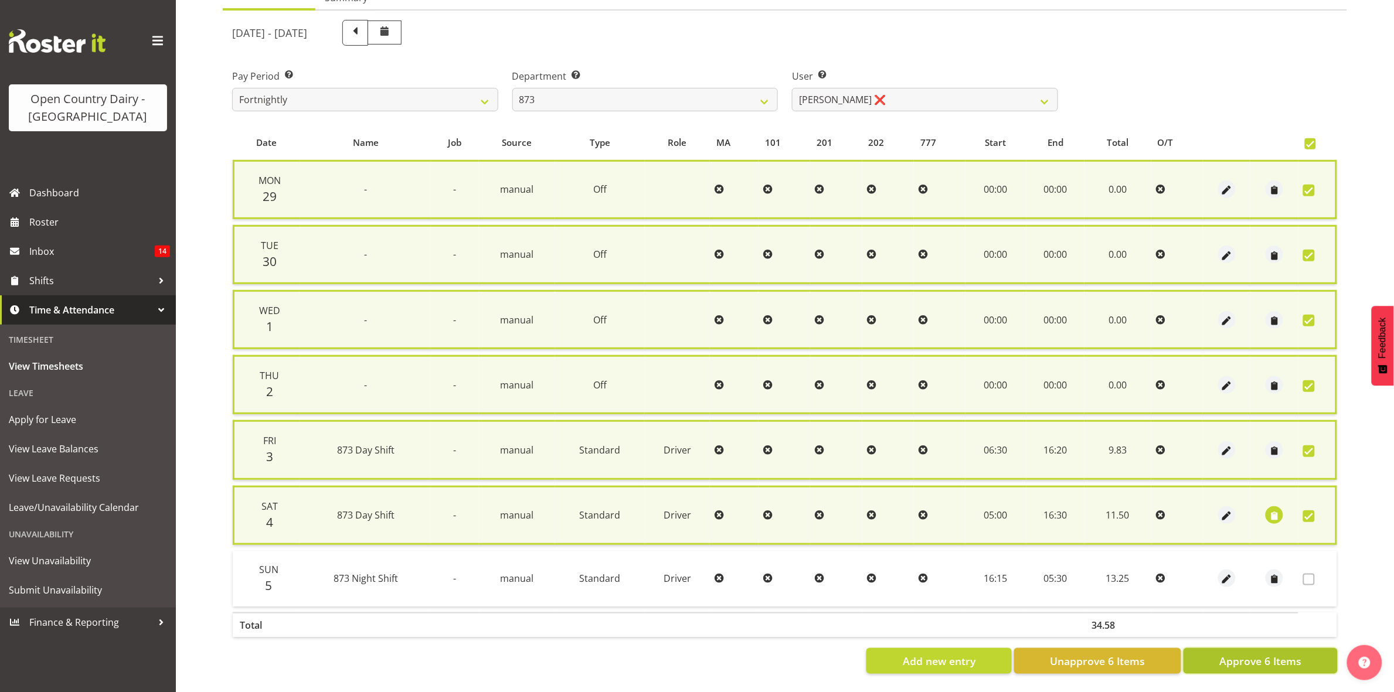
click at [1278, 654] on span "Approve 6 Items" at bounding box center [1260, 661] width 82 height 15
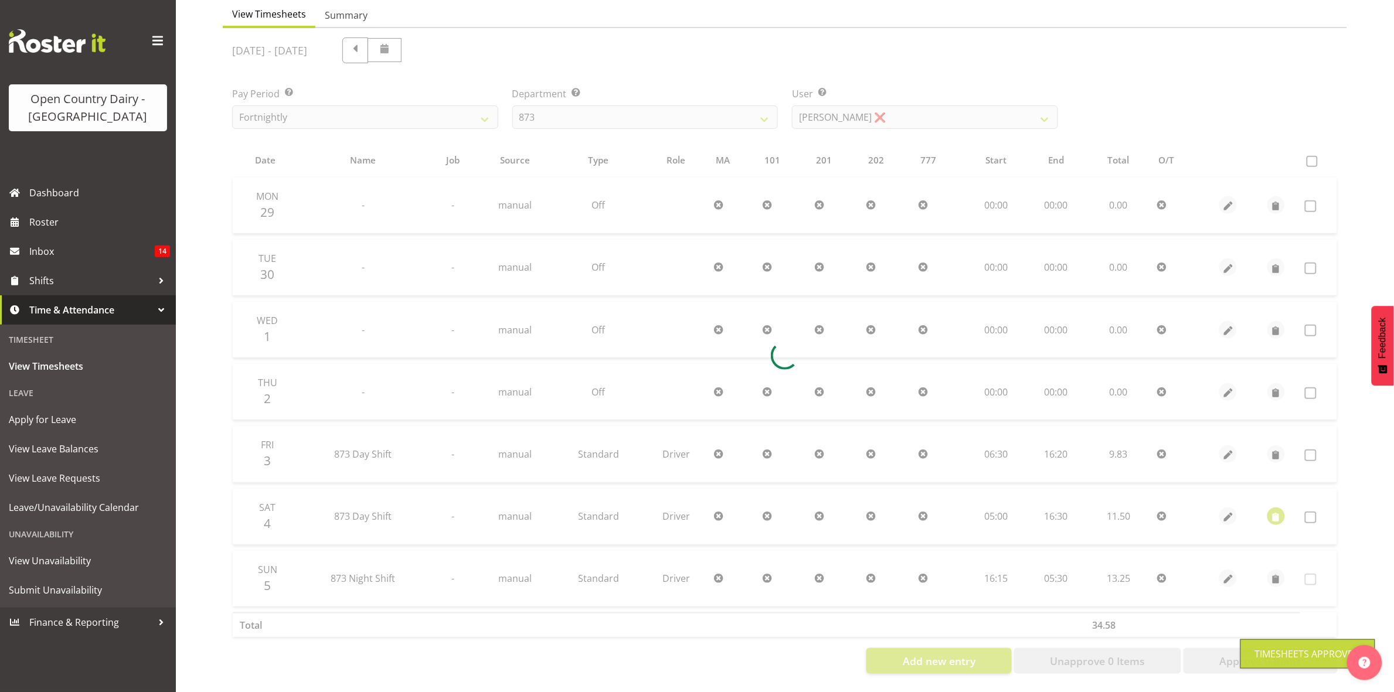
scroll to position [127, 0]
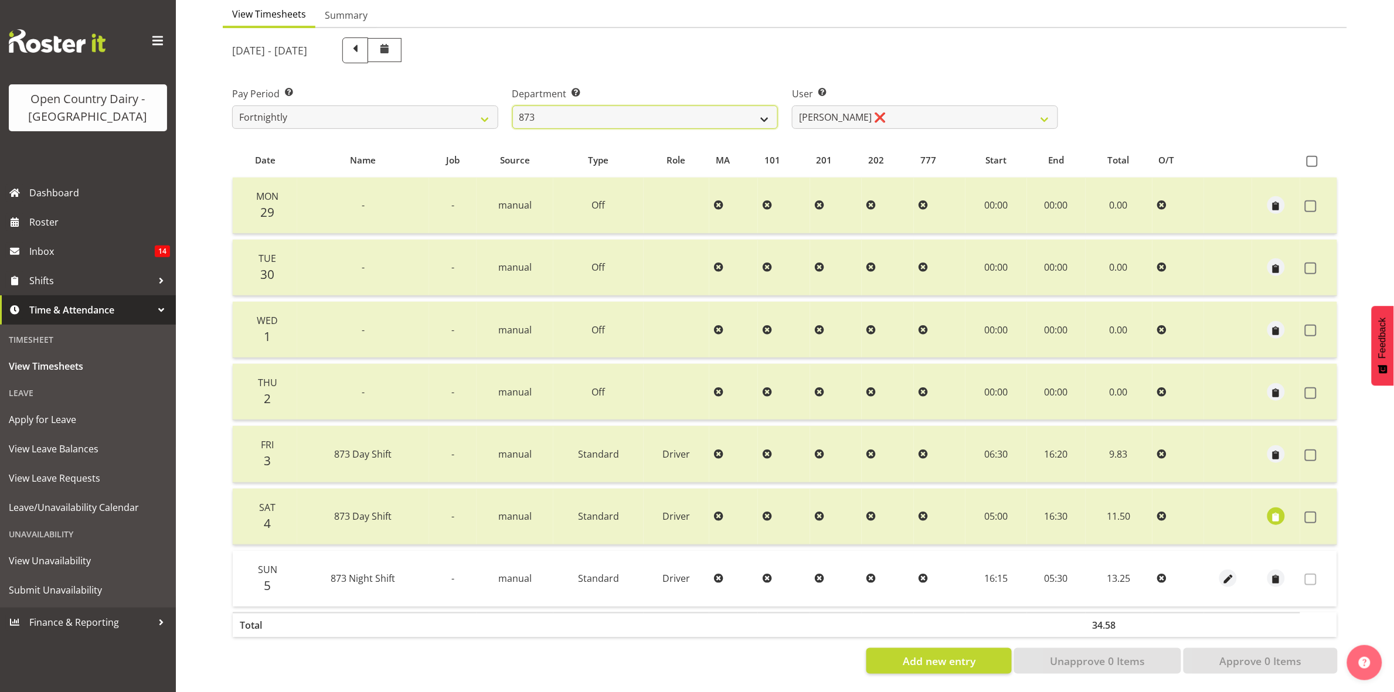
click at [770, 106] on select "734 735 736 737 738 739 851 853 854 855 856 858 861 862 865 867-9032 868 869 87…" at bounding box center [645, 117] width 266 height 23
click at [868, 106] on select "Andrew Henderson ❌ Ricky Popham ❌ Stacy MacAskill ❌ Trish Nicol ❌" at bounding box center [925, 117] width 266 height 23
click at [792, 106] on select "Andrew Henderson ❌ Ricky Popham ❌ Stacy MacAskill ❌ Trish Nicol ❌" at bounding box center [925, 117] width 266 height 23
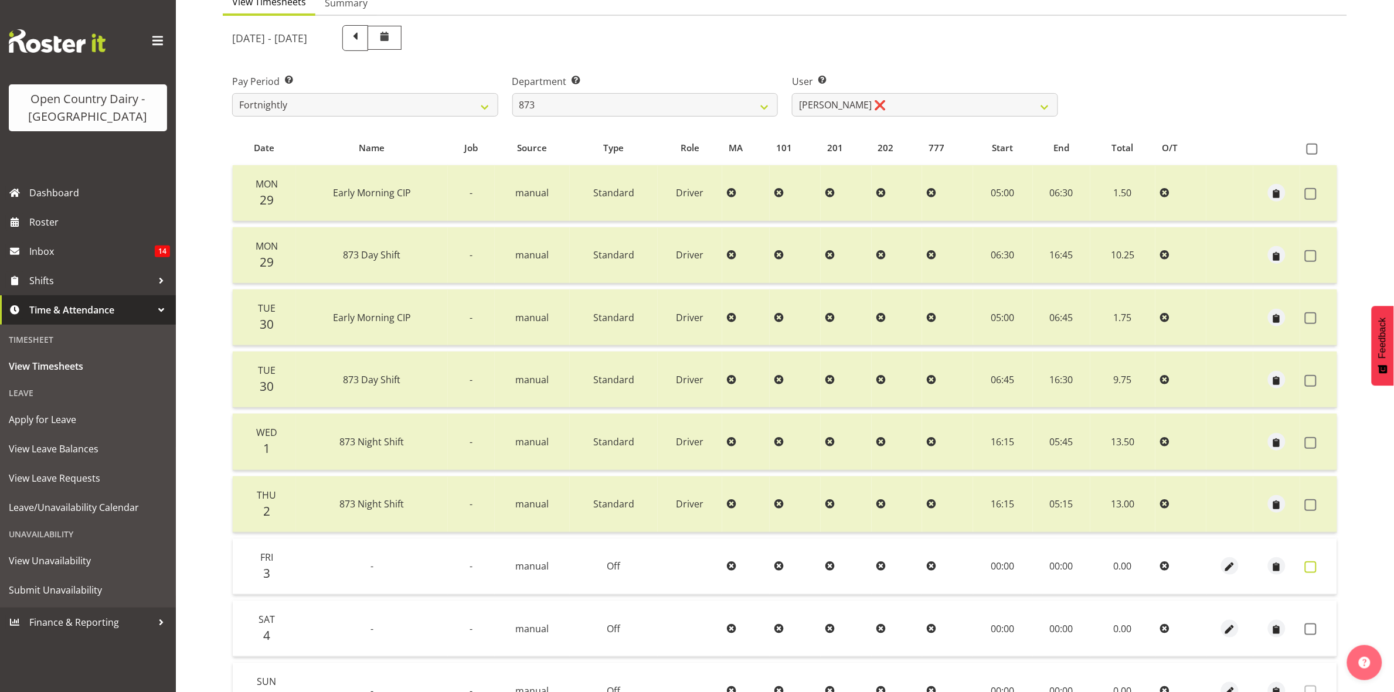
click at [1305, 570] on span at bounding box center [1311, 568] width 12 height 12
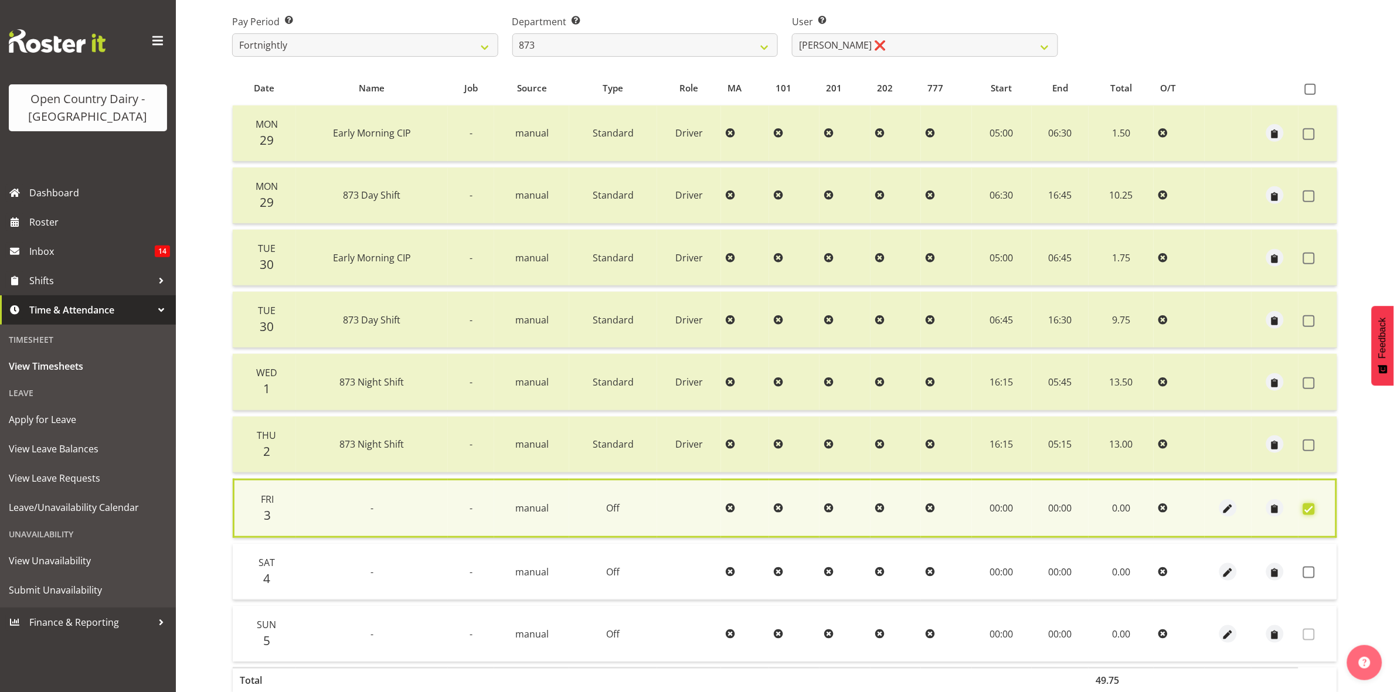
scroll to position [253, 0]
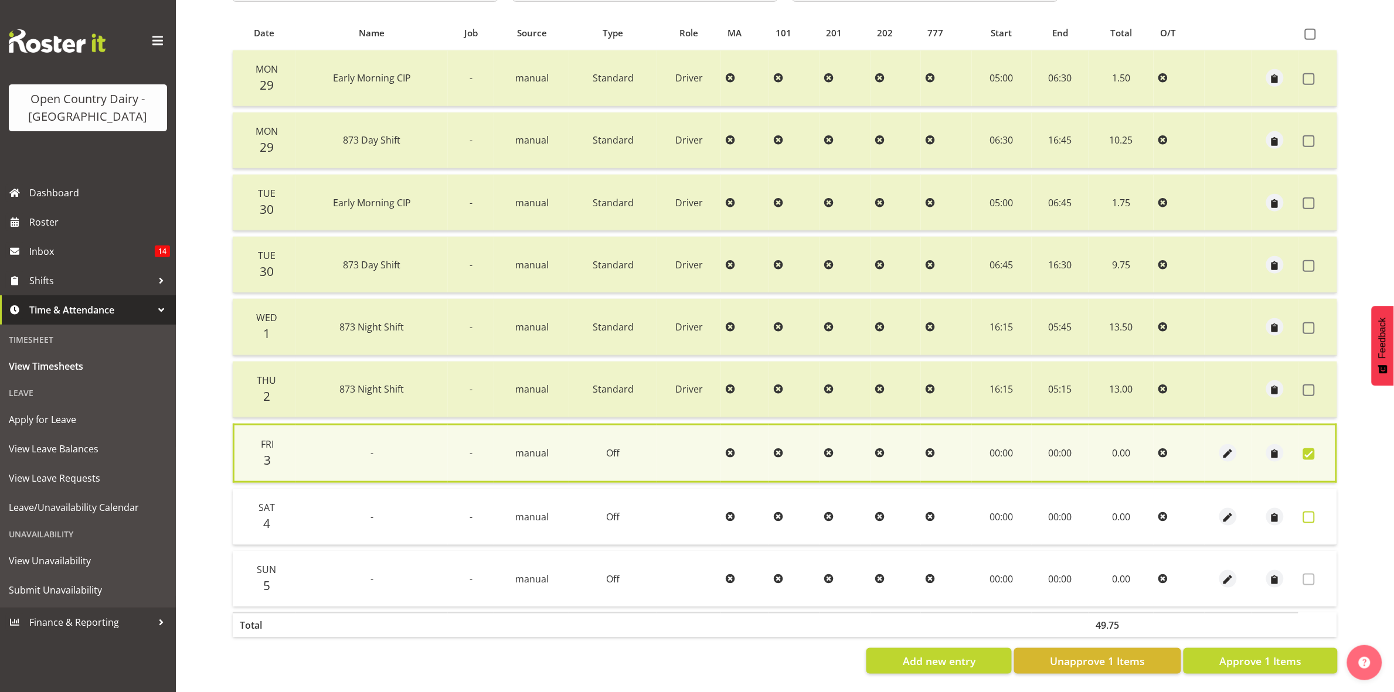
click at [1311, 512] on span at bounding box center [1309, 518] width 12 height 12
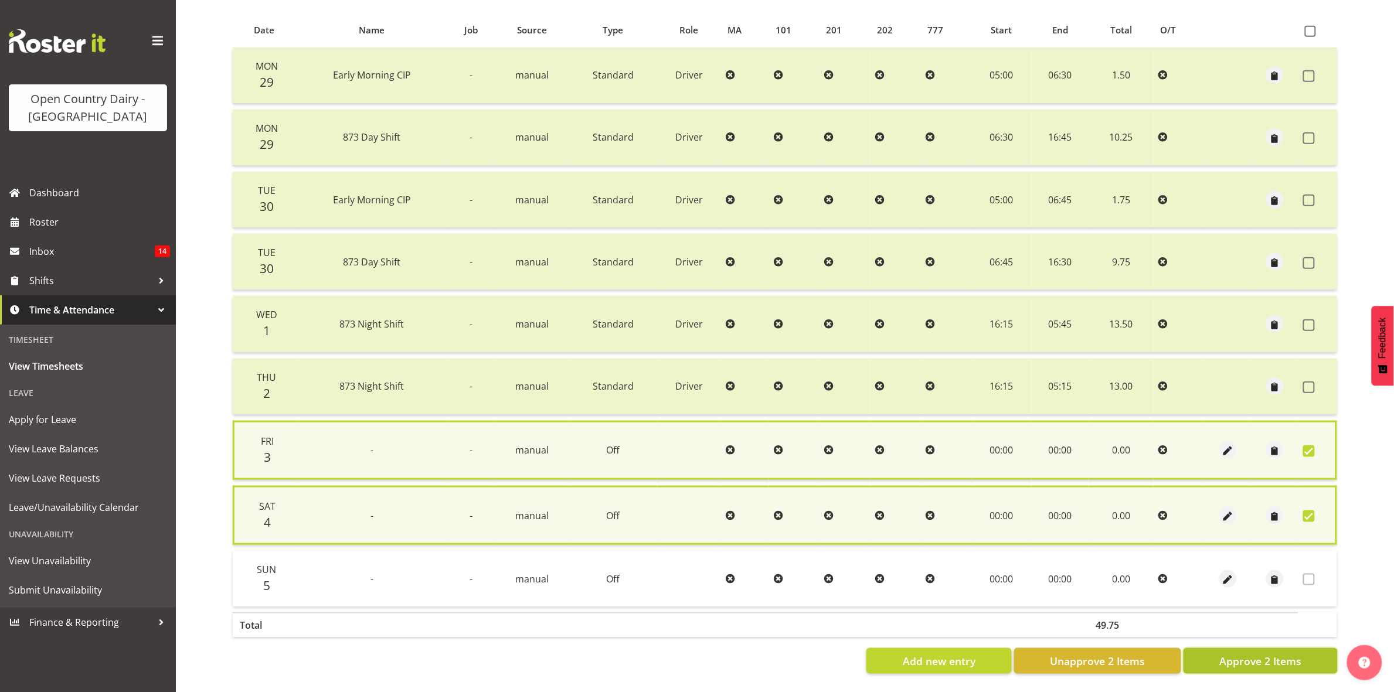
click at [1255, 654] on span "Approve 2 Items" at bounding box center [1260, 661] width 82 height 15
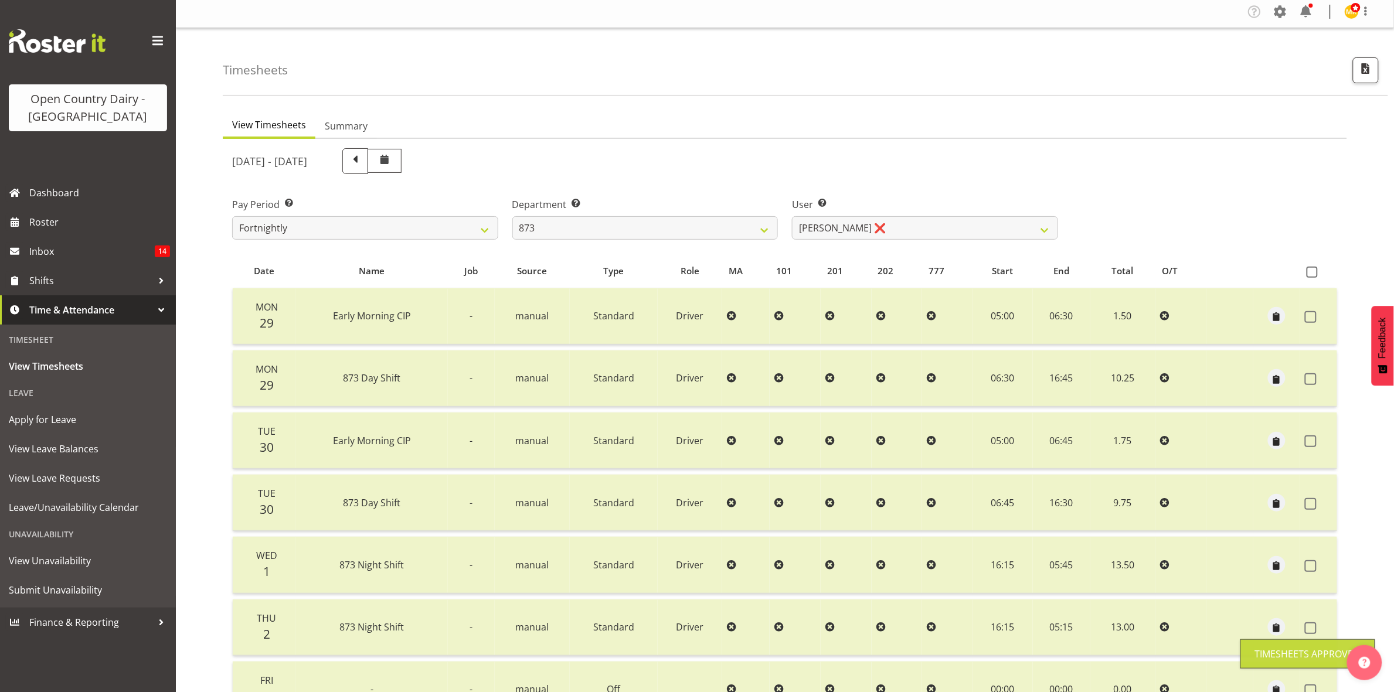
scroll to position [0, 0]
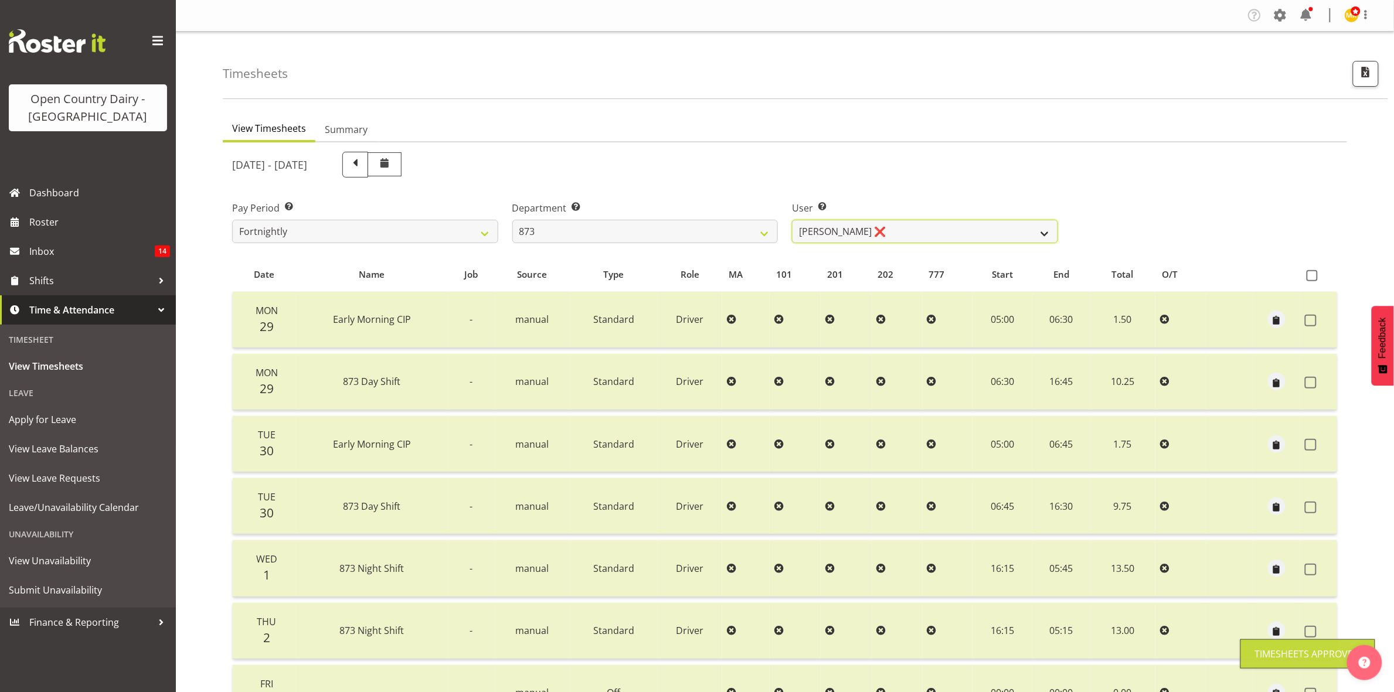
click at [1050, 233] on select "Andrew Henderson ❌ Ricky Popham ❌ Stacy MacAskill ❌ Trish Nicol ❌" at bounding box center [925, 231] width 266 height 23
click at [792, 220] on select "Andrew Henderson ❌ Ricky Popham ❌ Stacy MacAskill ❌ Trish Nicol ❌" at bounding box center [925, 231] width 266 height 23
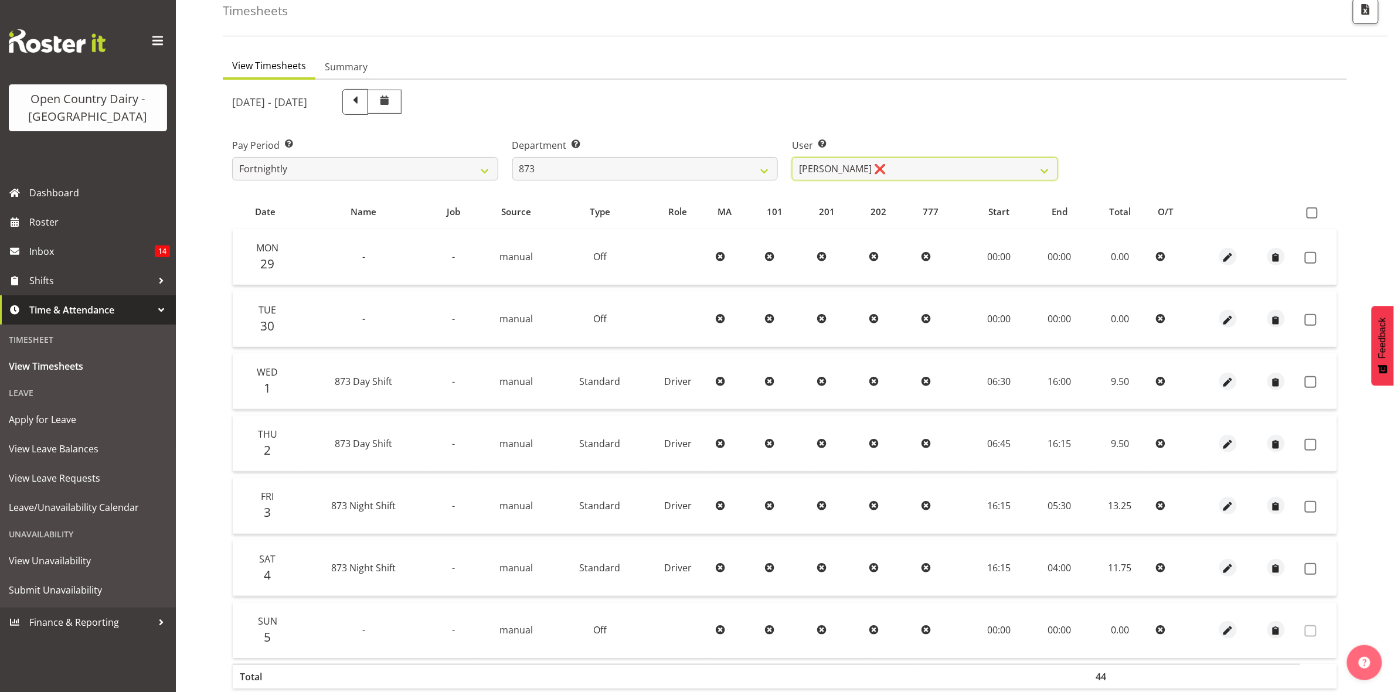
scroll to position [127, 0]
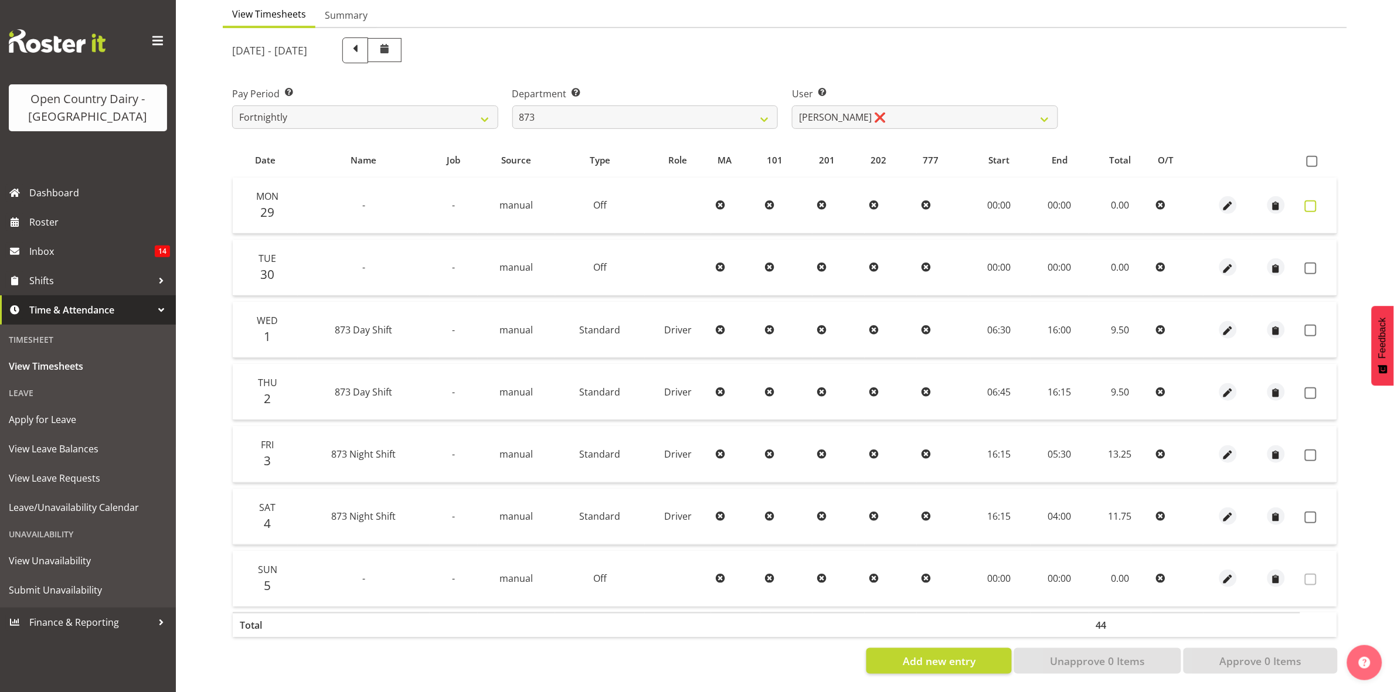
click at [1314, 200] on span at bounding box center [1311, 206] width 12 height 12
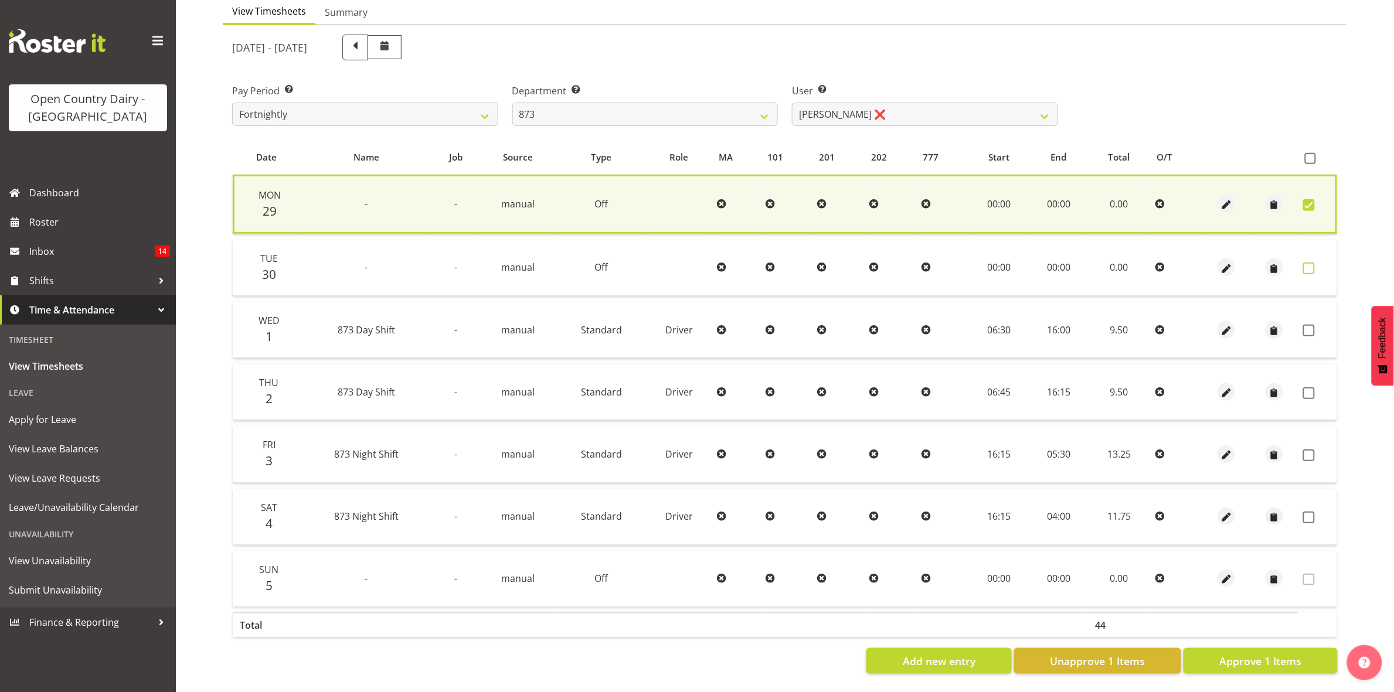
click at [1313, 263] on span at bounding box center [1309, 269] width 12 height 12
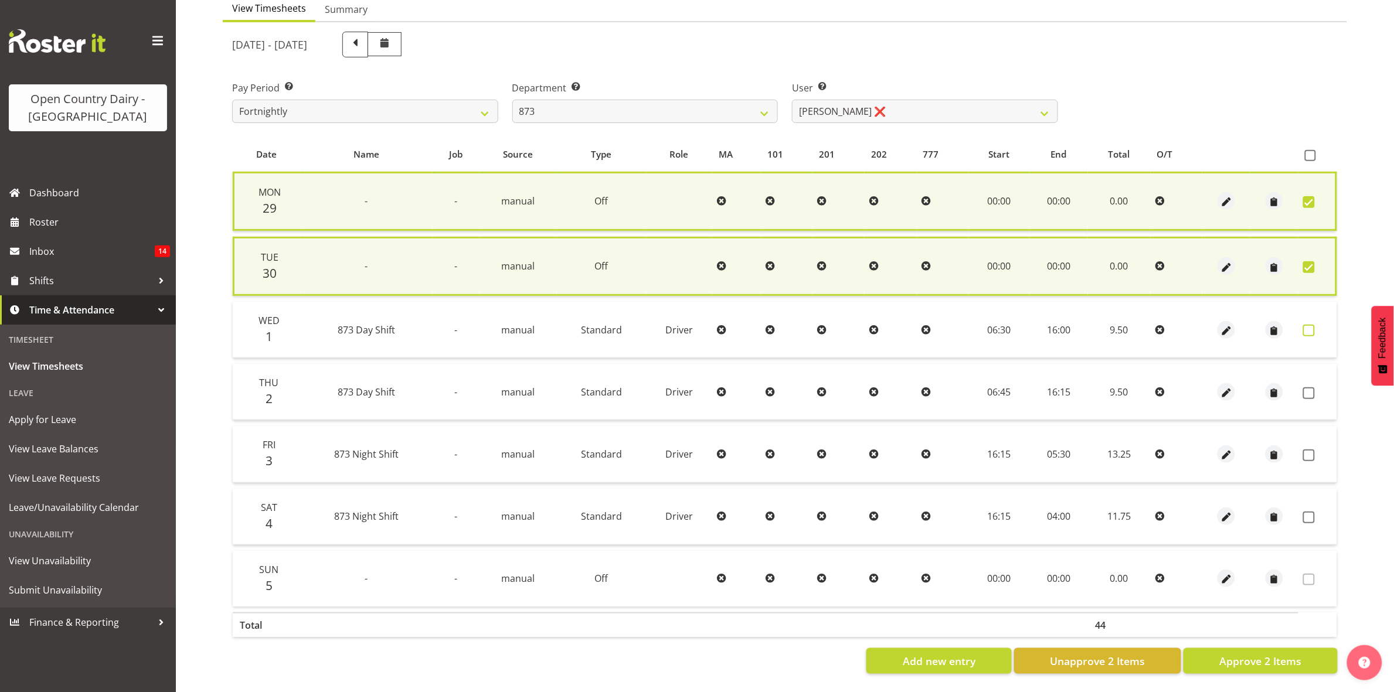
click at [1307, 325] on span at bounding box center [1309, 331] width 12 height 12
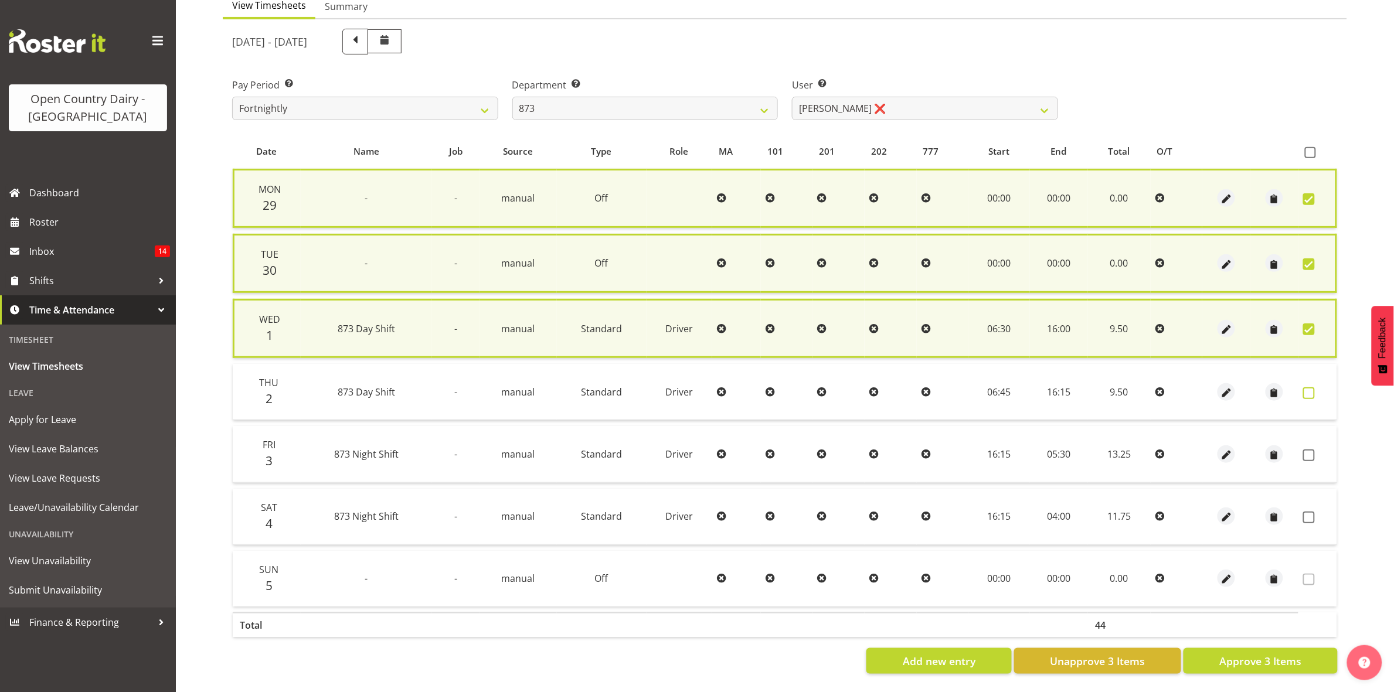
click at [1306, 387] on span at bounding box center [1309, 393] width 12 height 12
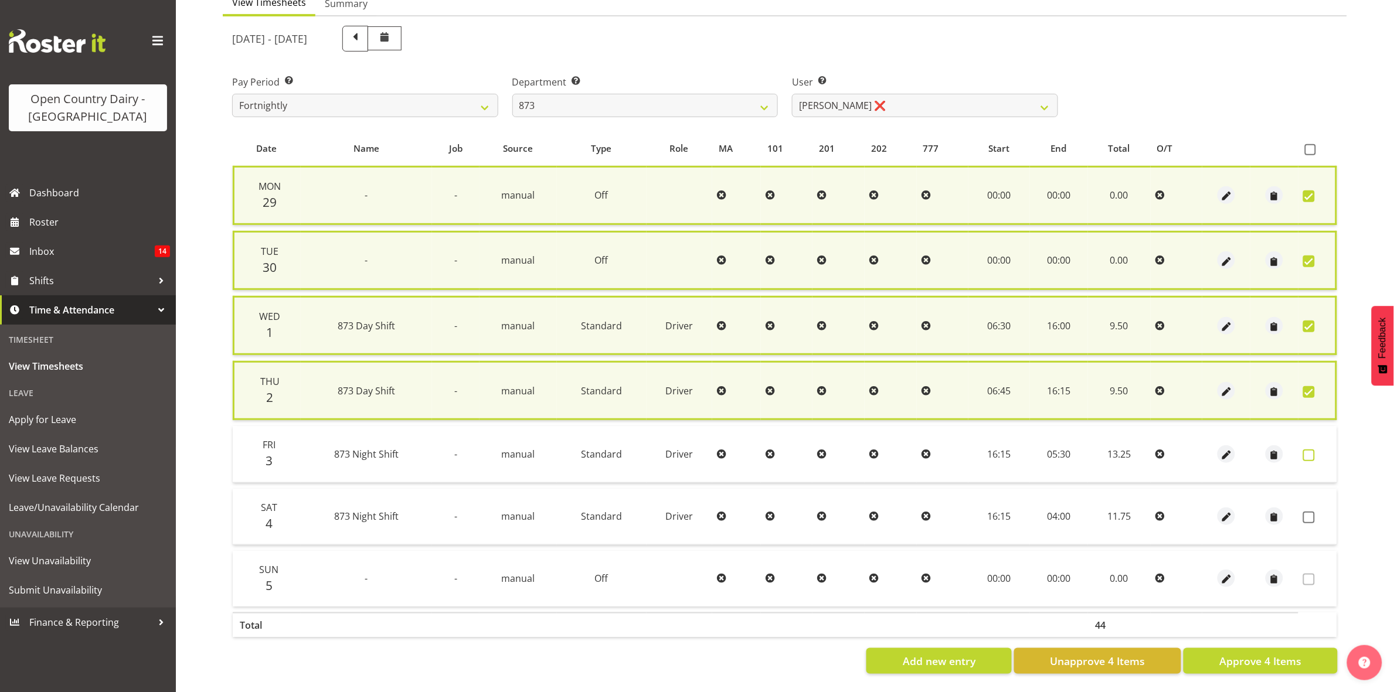
click at [1307, 450] on span at bounding box center [1309, 456] width 12 height 12
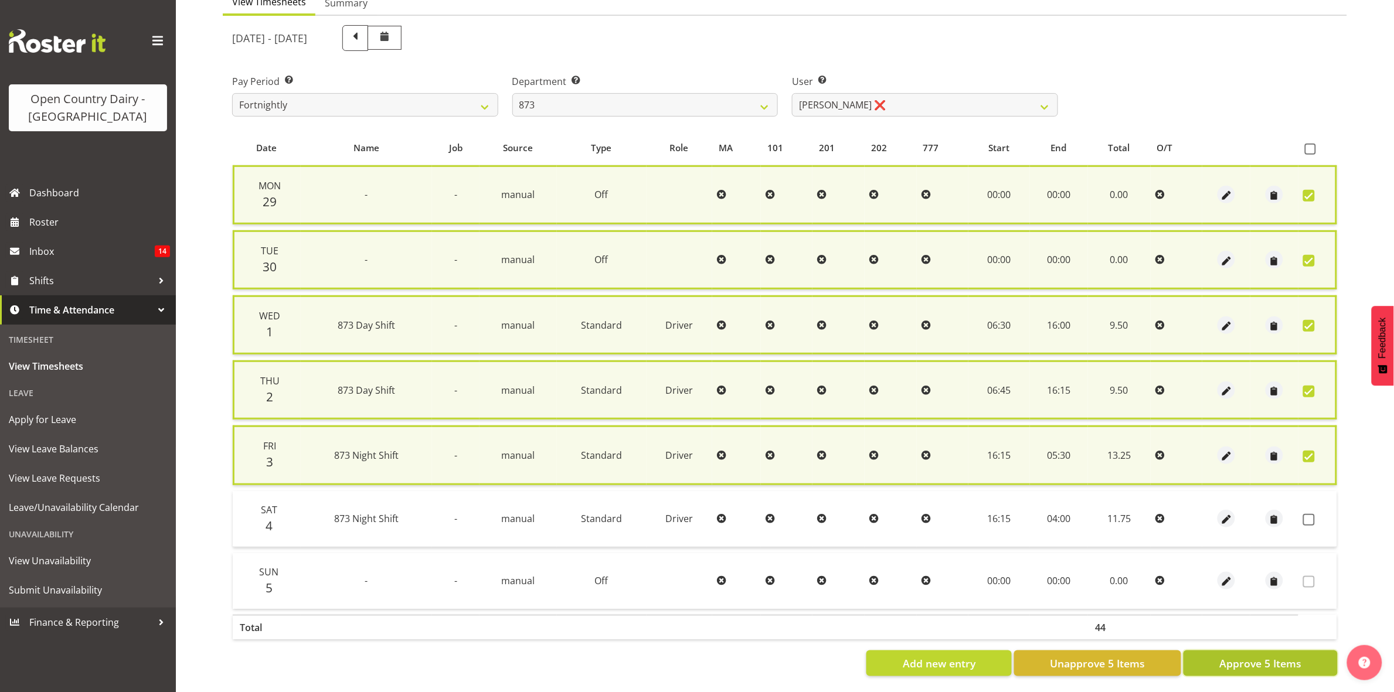
click at [1247, 656] on span "Approve 5 Items" at bounding box center [1260, 663] width 82 height 15
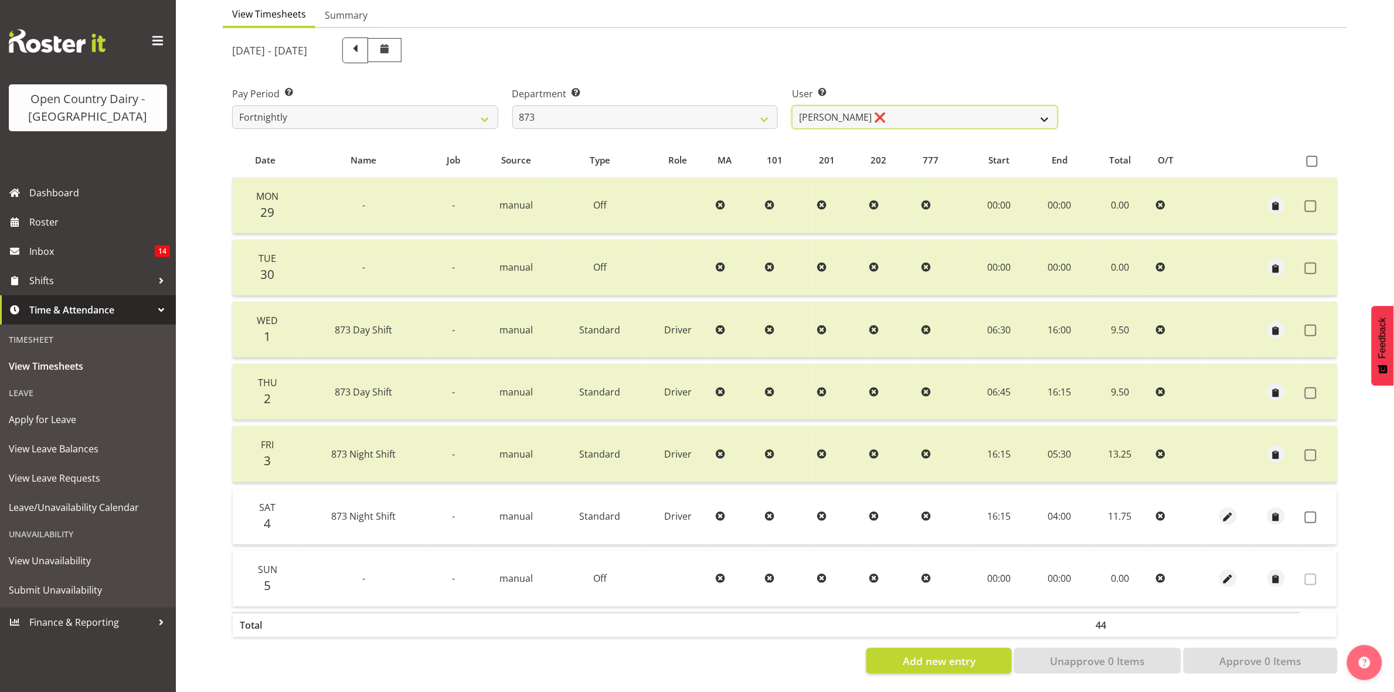
click at [1050, 106] on select "Andrew Henderson ❌ Ricky Popham ❌ Stacy MacAskill ❌ Trish Nicol ❌" at bounding box center [925, 117] width 266 height 23
click at [792, 106] on select "Andrew Henderson ❌ Ricky Popham ❌ Stacy MacAskill ❌ Trish Nicol ❌" at bounding box center [925, 117] width 266 height 23
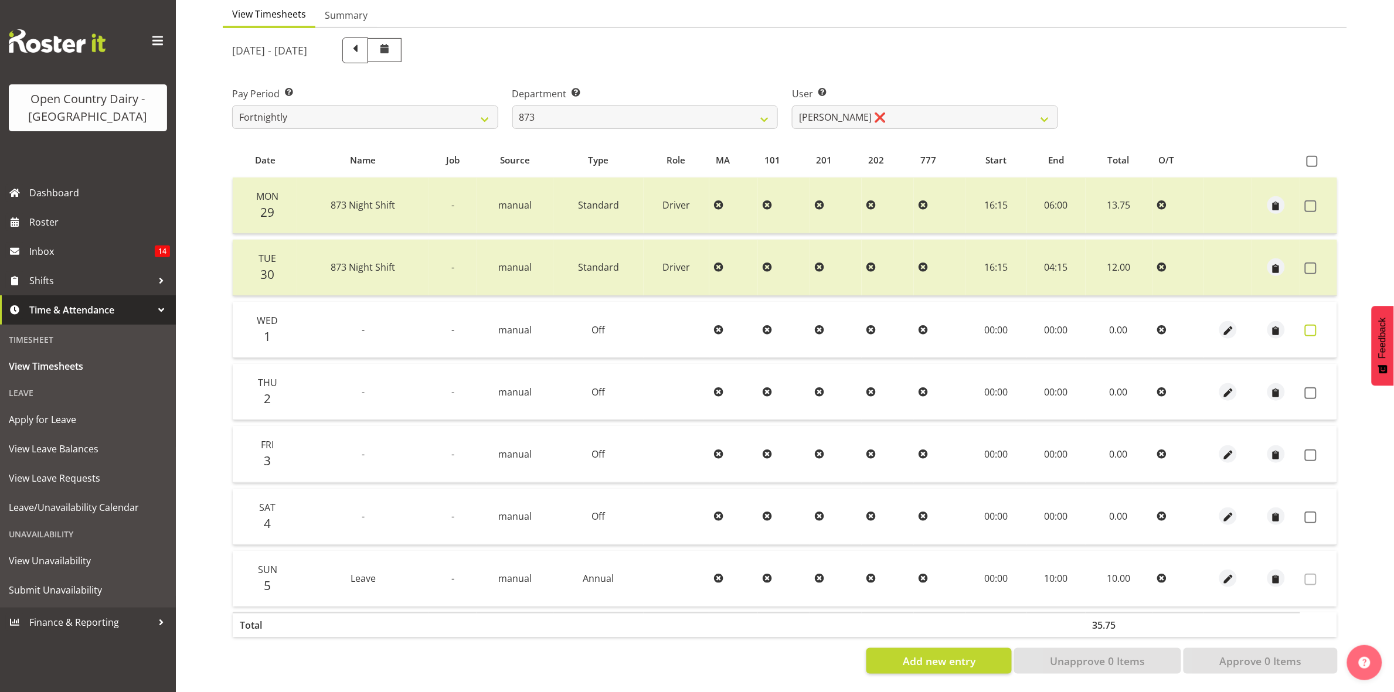
click at [1308, 325] on span at bounding box center [1311, 331] width 12 height 12
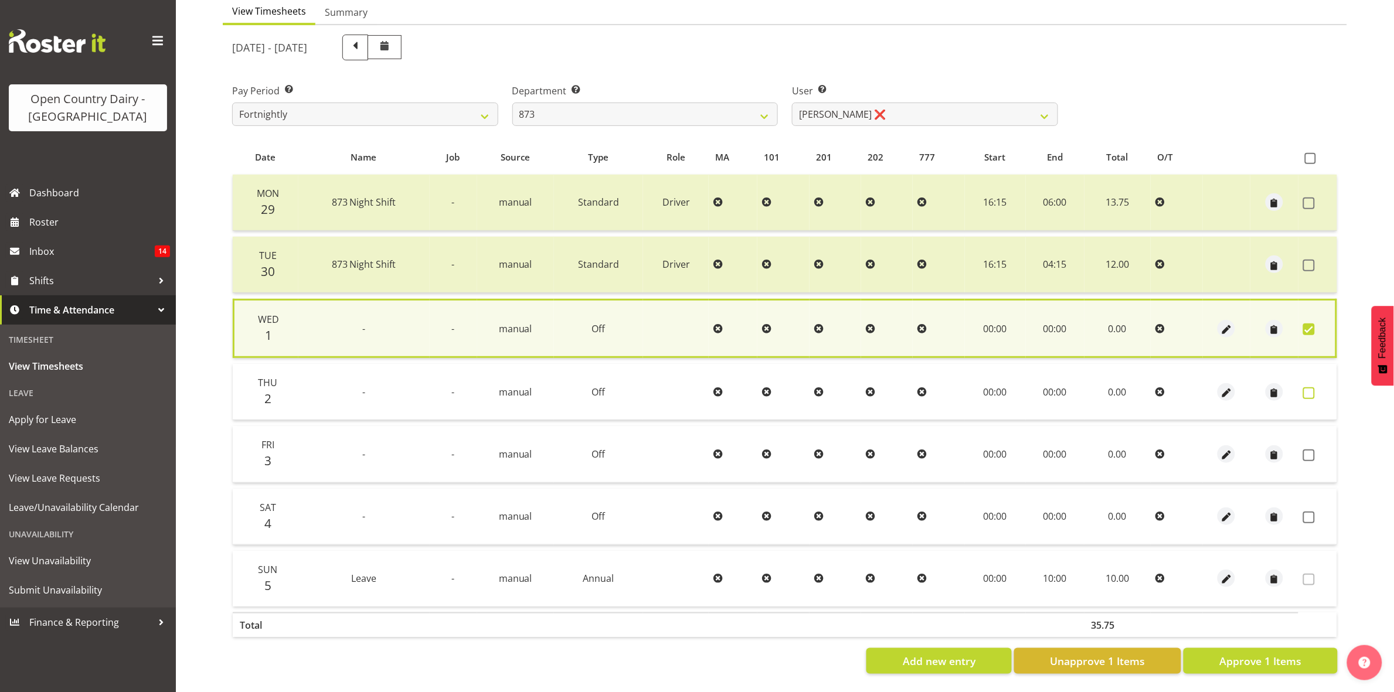
click at [1310, 387] on span at bounding box center [1309, 393] width 12 height 12
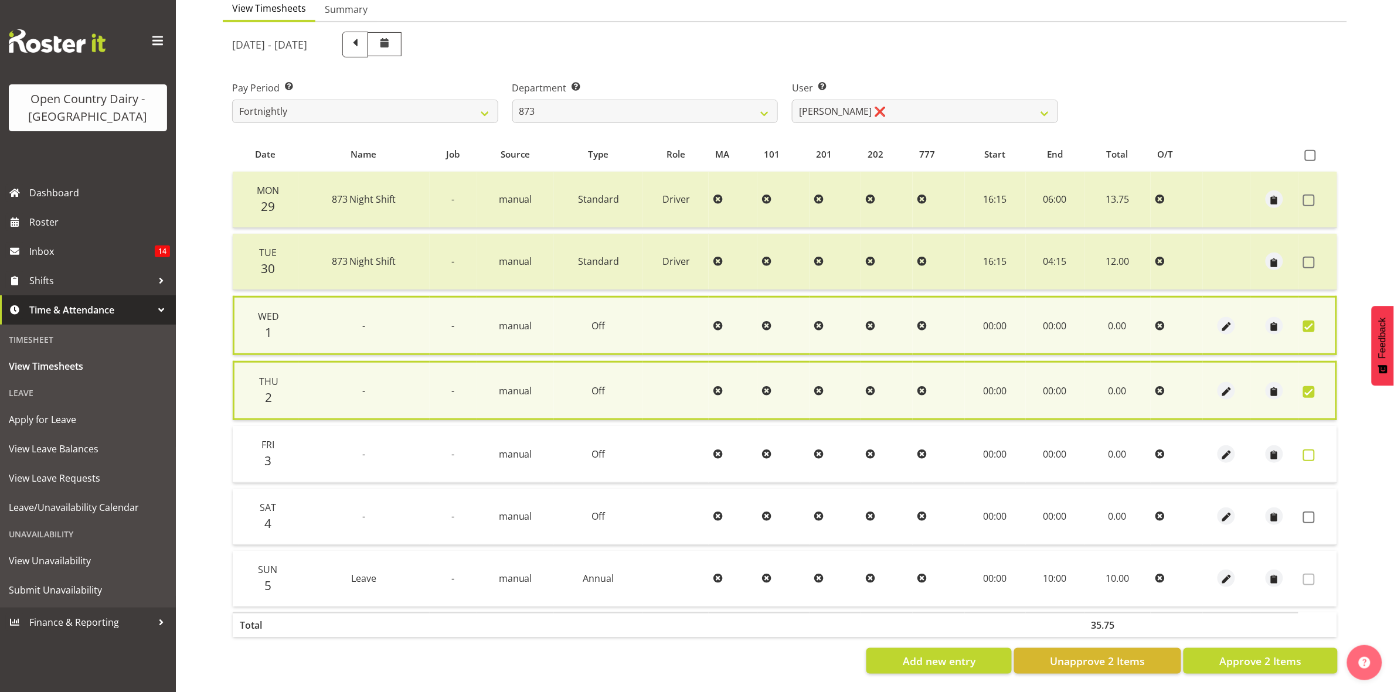
click at [1312, 452] on label at bounding box center [1312, 456] width 18 height 12
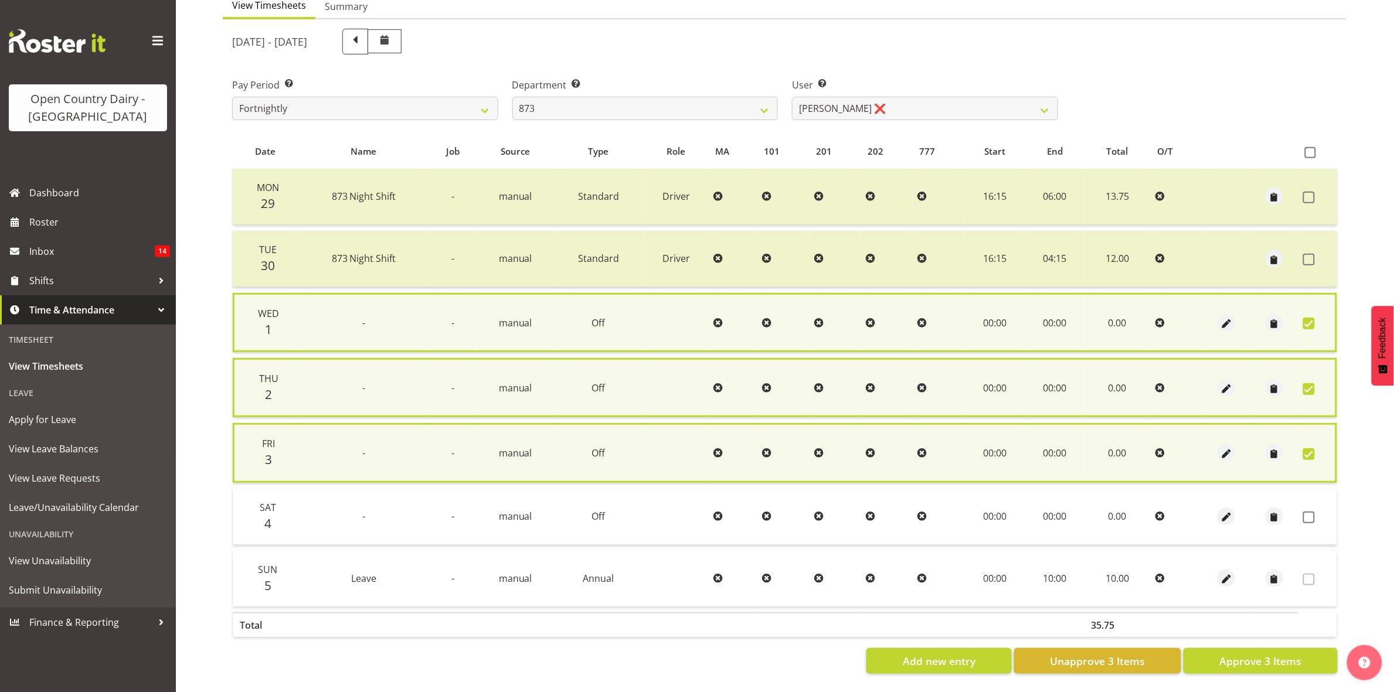
click at [1311, 522] on td at bounding box center [1317, 517] width 39 height 56
click at [1305, 504] on td at bounding box center [1317, 517] width 39 height 56
click at [1310, 512] on span at bounding box center [1309, 518] width 12 height 12
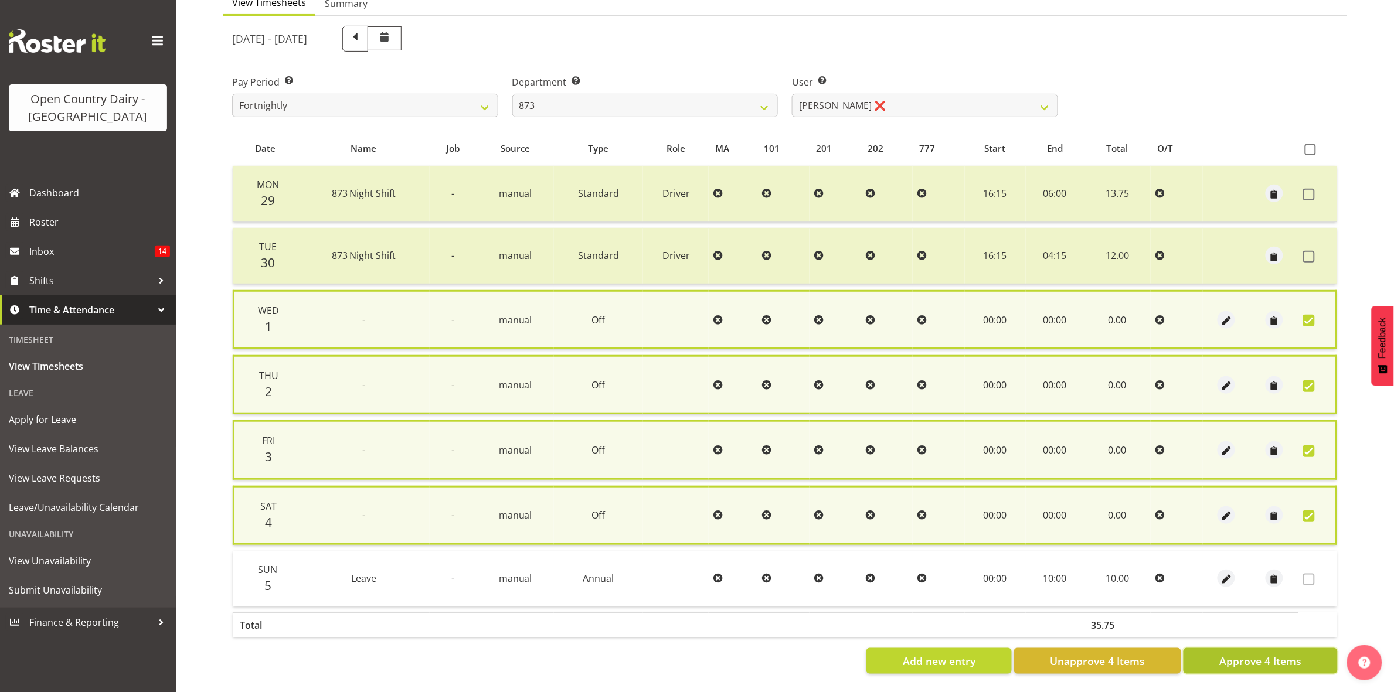
click at [1230, 658] on span "Approve 4 Items" at bounding box center [1260, 661] width 82 height 15
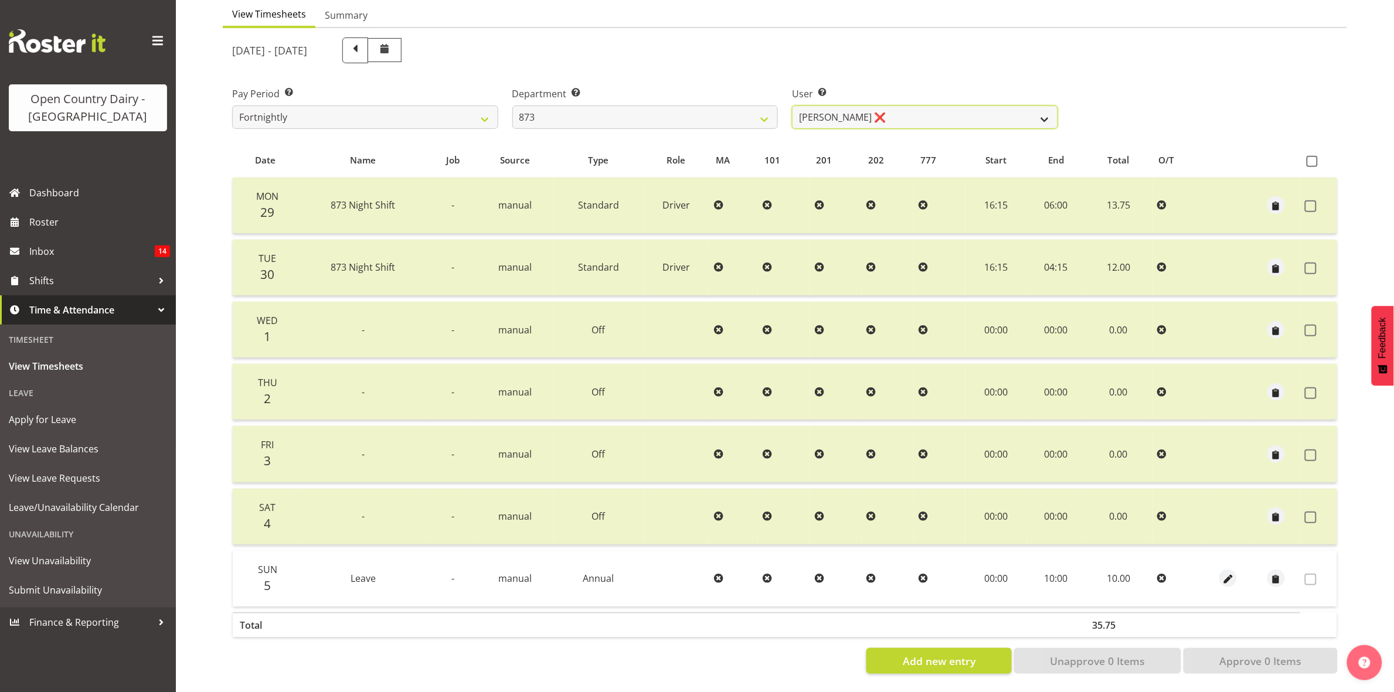
click at [1040, 106] on select "Andrew Henderson ❌ Ricky Popham ❌ Stacy MacAskill ❌ Trish Nicol ❌" at bounding box center [925, 117] width 266 height 23
click at [751, 106] on select "734 735 736 737 738 739 851 853 854 855 856 858 861 862 865 867-9032 868 869 87…" at bounding box center [645, 117] width 266 height 23
click at [512, 106] on select "734 735 736 737 738 739 851 853 854 855 856 858 861 862 865 867-9032 868 869 87…" at bounding box center [645, 117] width 266 height 23
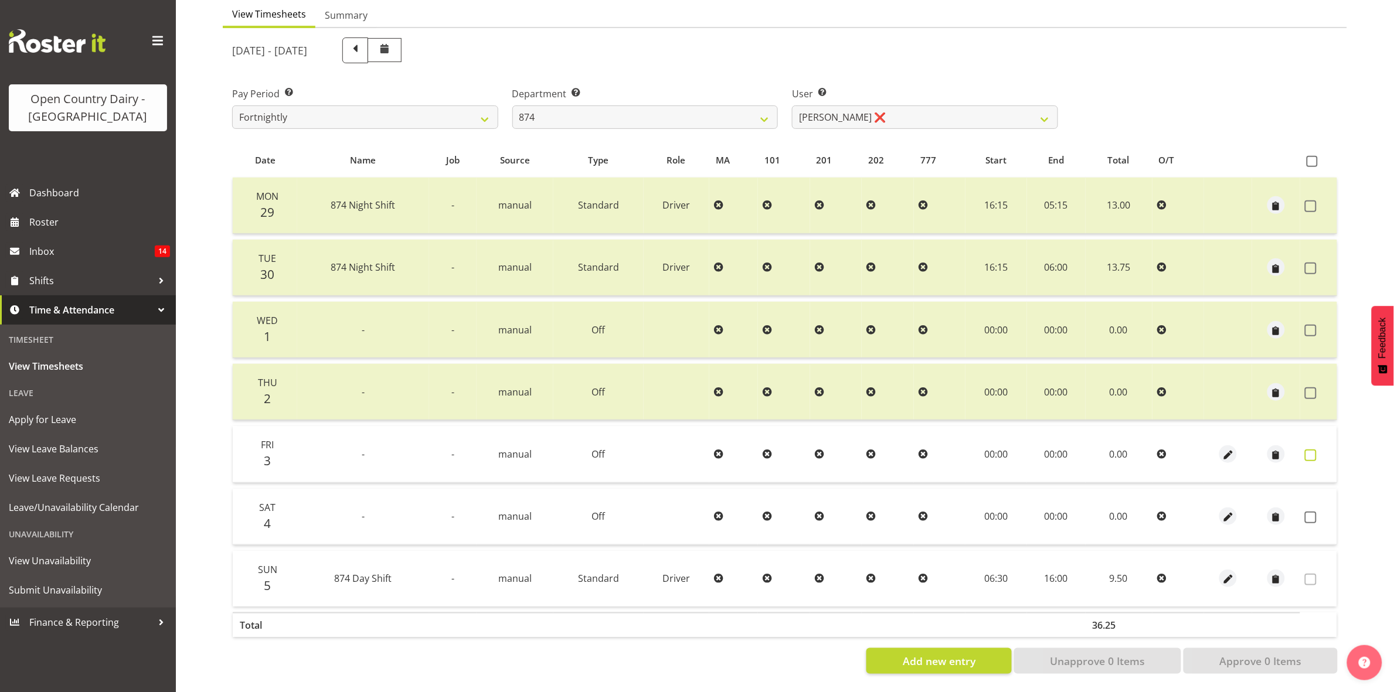
click at [1314, 450] on span at bounding box center [1311, 456] width 12 height 12
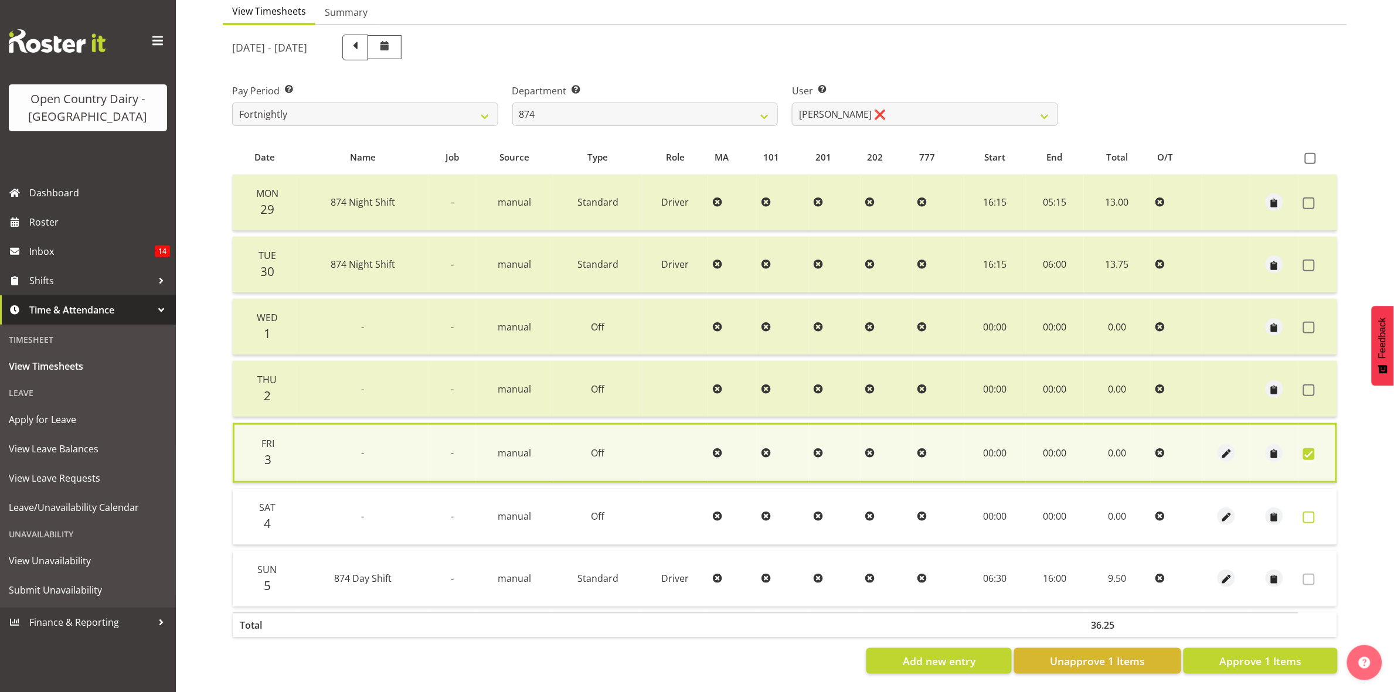
click at [1310, 512] on span at bounding box center [1309, 518] width 12 height 12
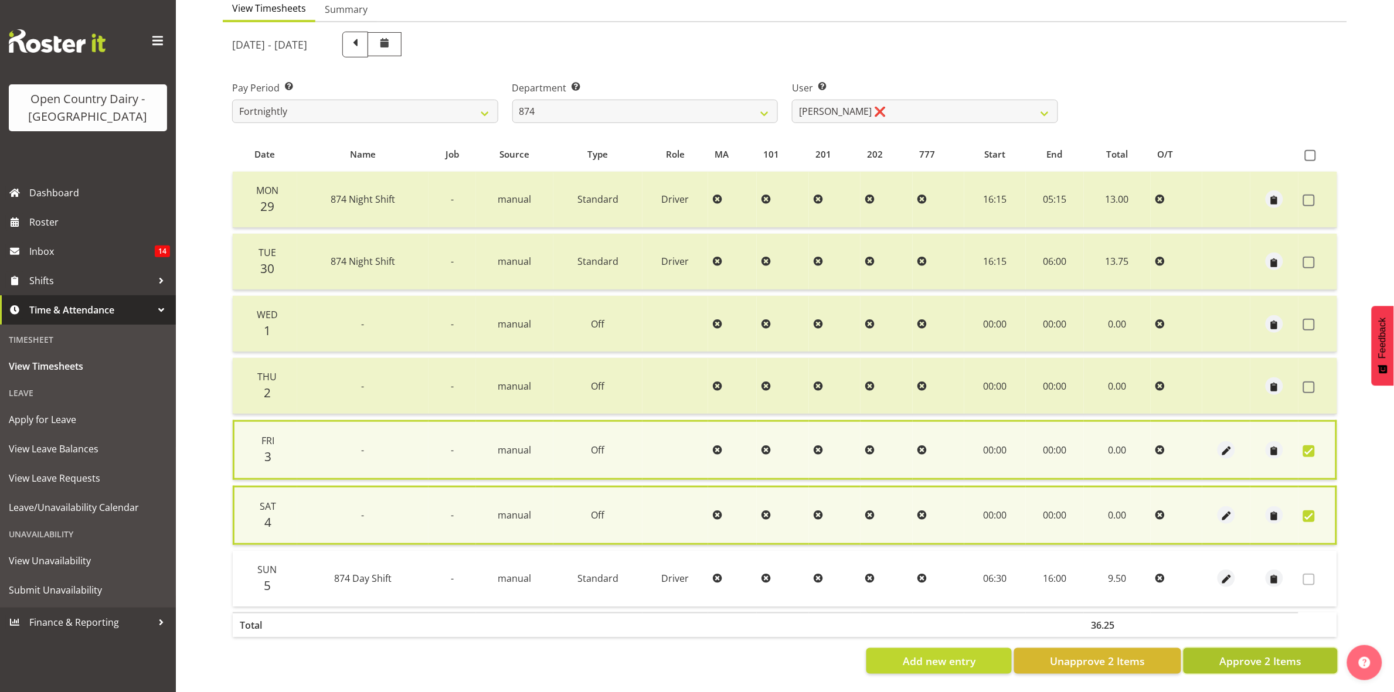
click at [1266, 655] on span "Approve 2 Items" at bounding box center [1260, 661] width 82 height 15
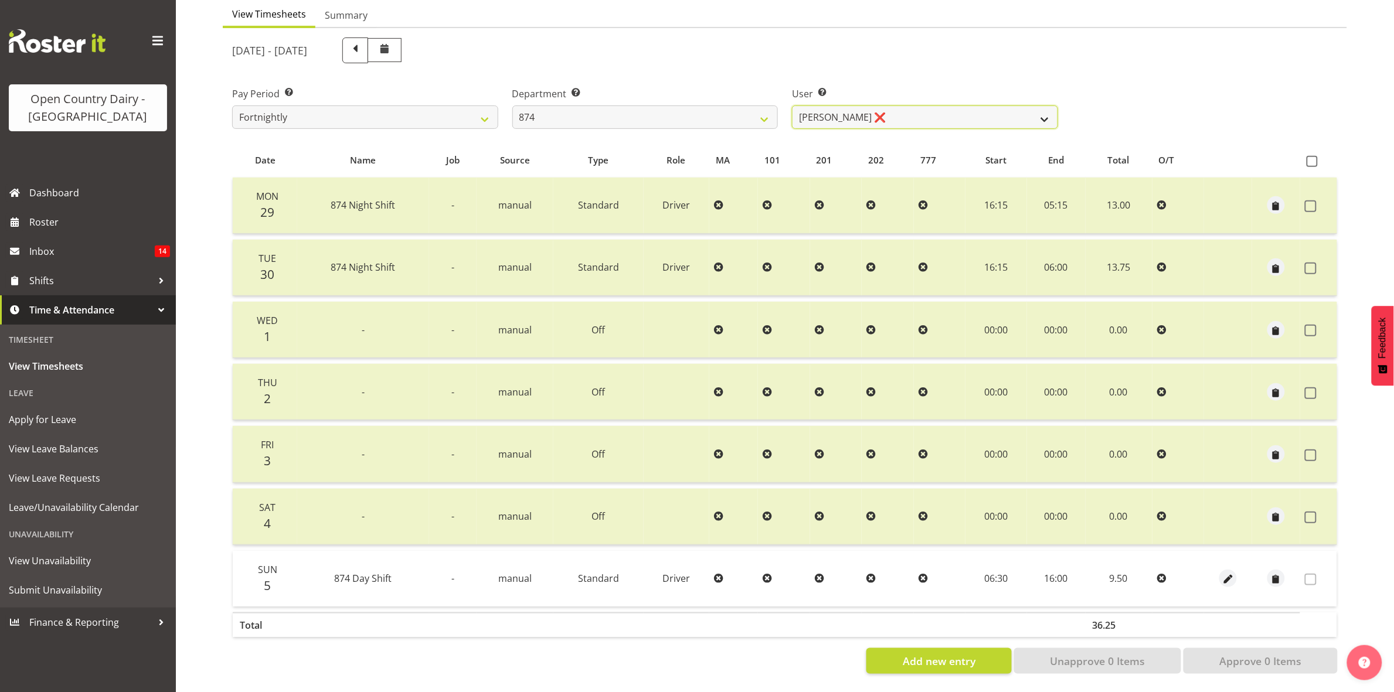
click at [1039, 107] on select "Annette Parker ❌ Christopher McRae ❌ Patrick Stenton ❌ Rachel Carpenter ❌" at bounding box center [925, 117] width 266 height 23
click at [792, 106] on select "Annette Parker ❌ Christopher McRae ❌ Patrick Stenton ❌ Rachel Carpenter ❌" at bounding box center [925, 117] width 266 height 23
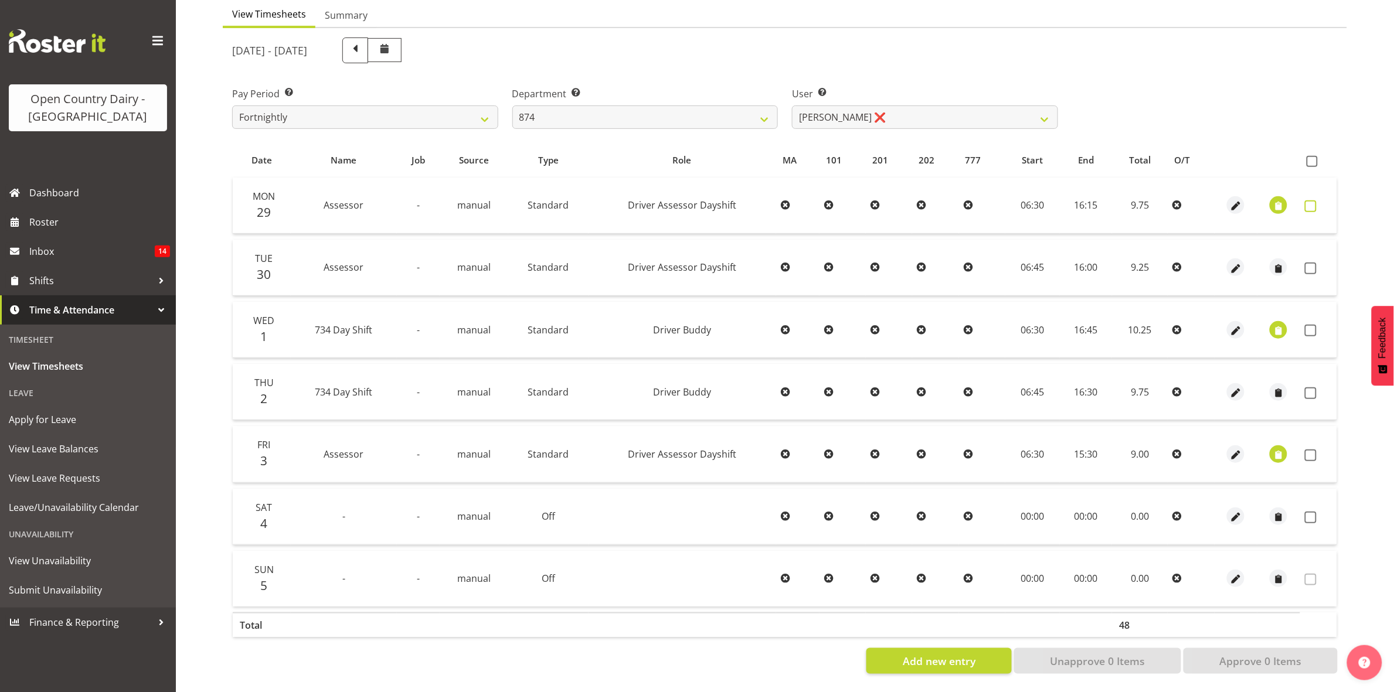
click at [1309, 200] on span at bounding box center [1311, 206] width 12 height 12
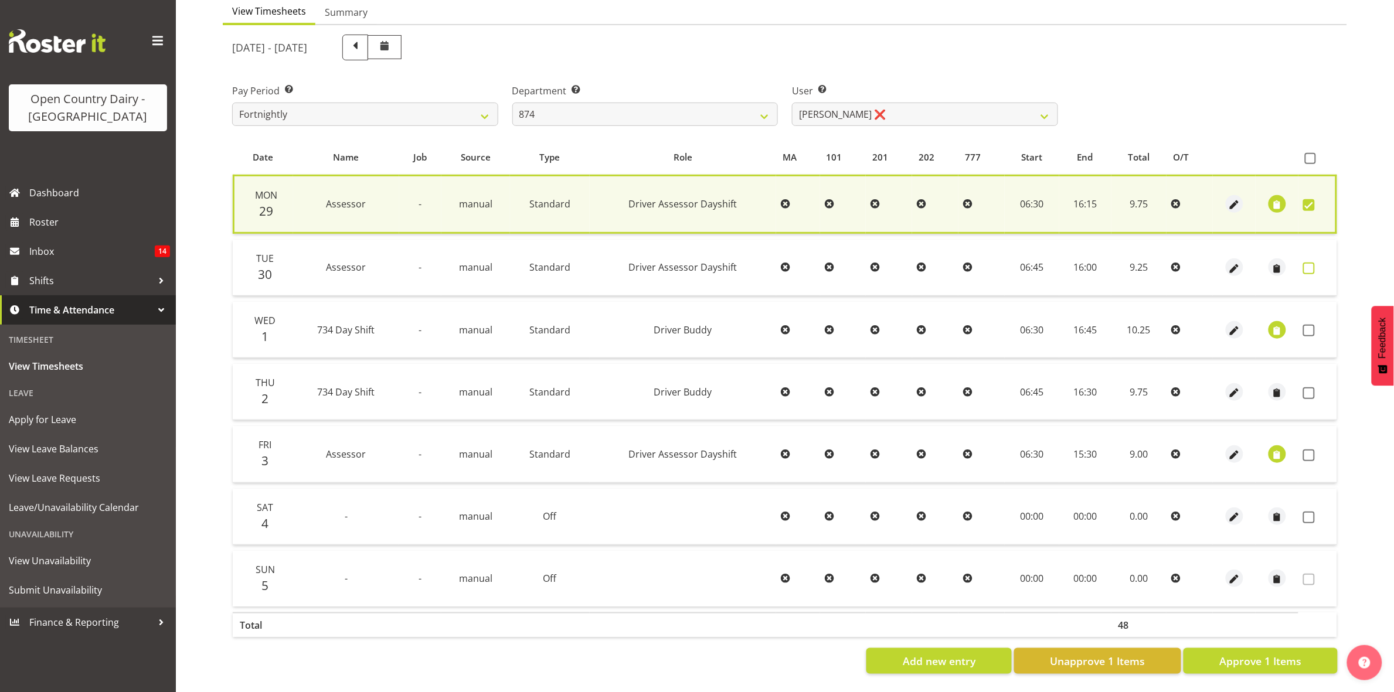
click at [1314, 263] on span at bounding box center [1309, 269] width 12 height 12
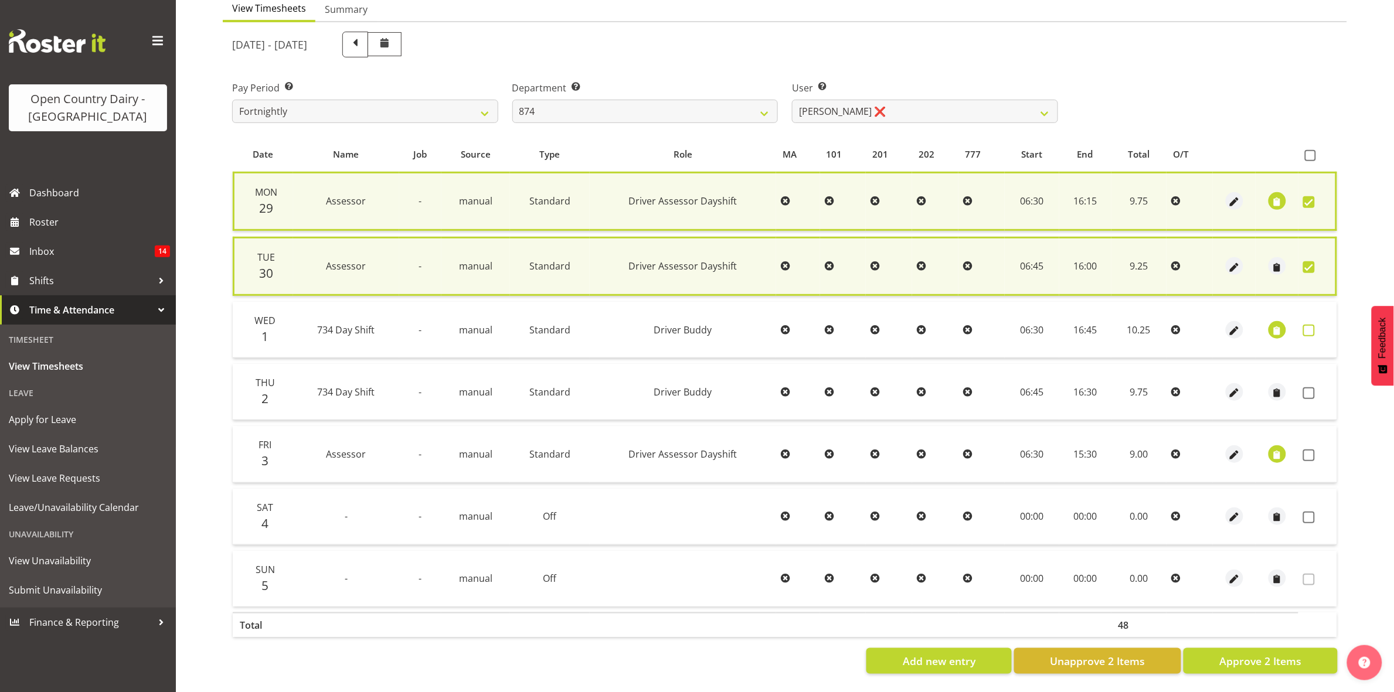
click at [1307, 325] on span at bounding box center [1309, 331] width 12 height 12
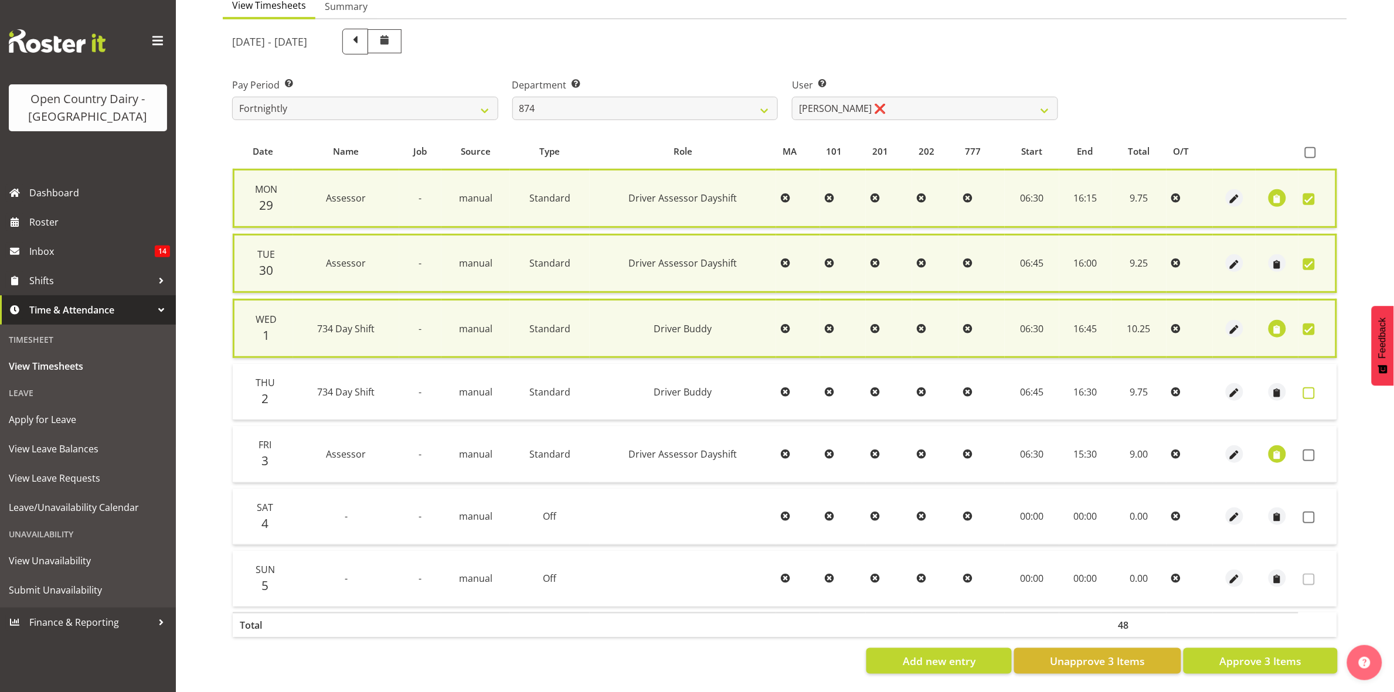
click at [1307, 387] on span at bounding box center [1309, 393] width 12 height 12
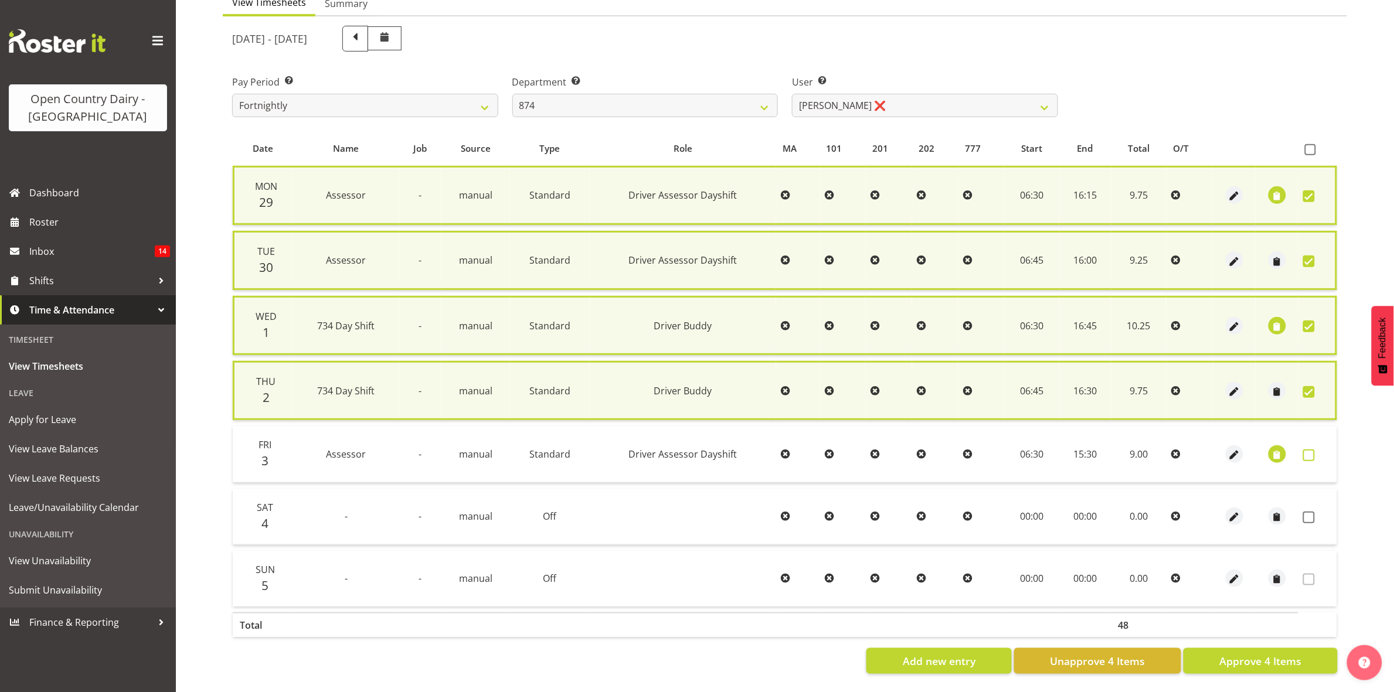
click at [1307, 450] on span at bounding box center [1309, 456] width 12 height 12
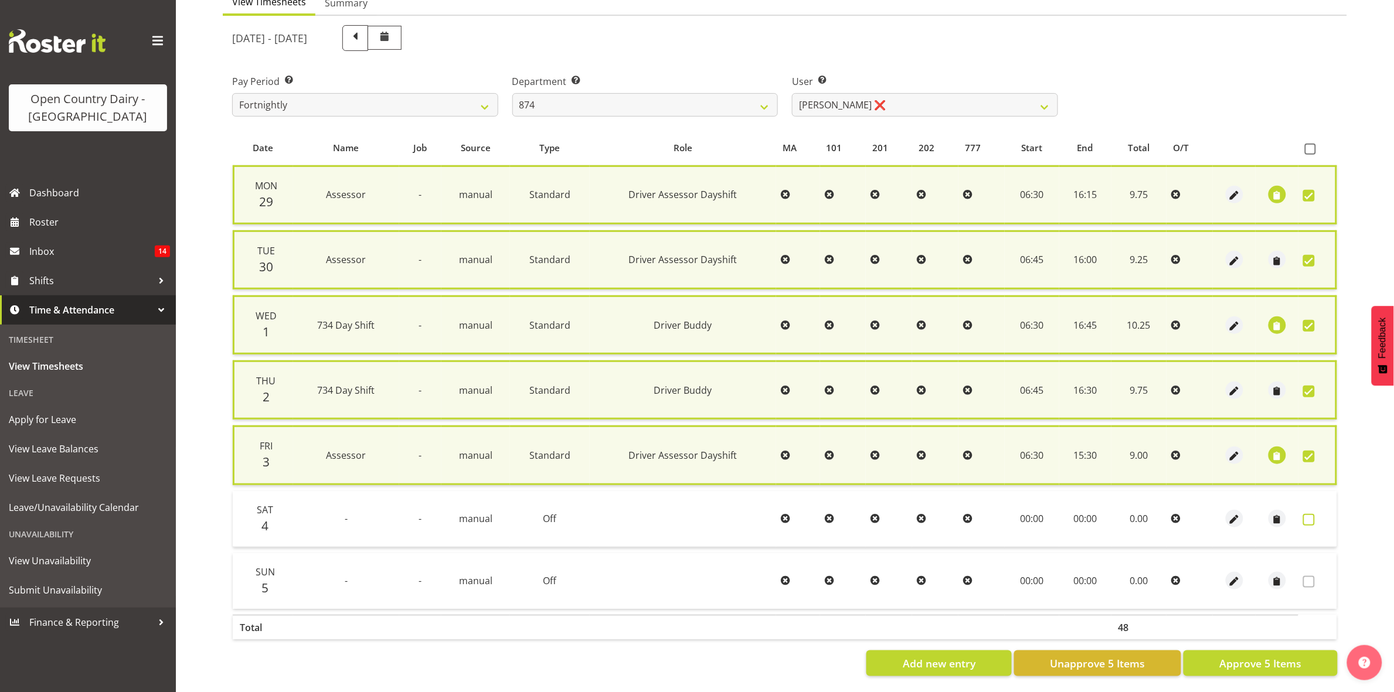
click at [1311, 520] on span at bounding box center [1309, 520] width 12 height 12
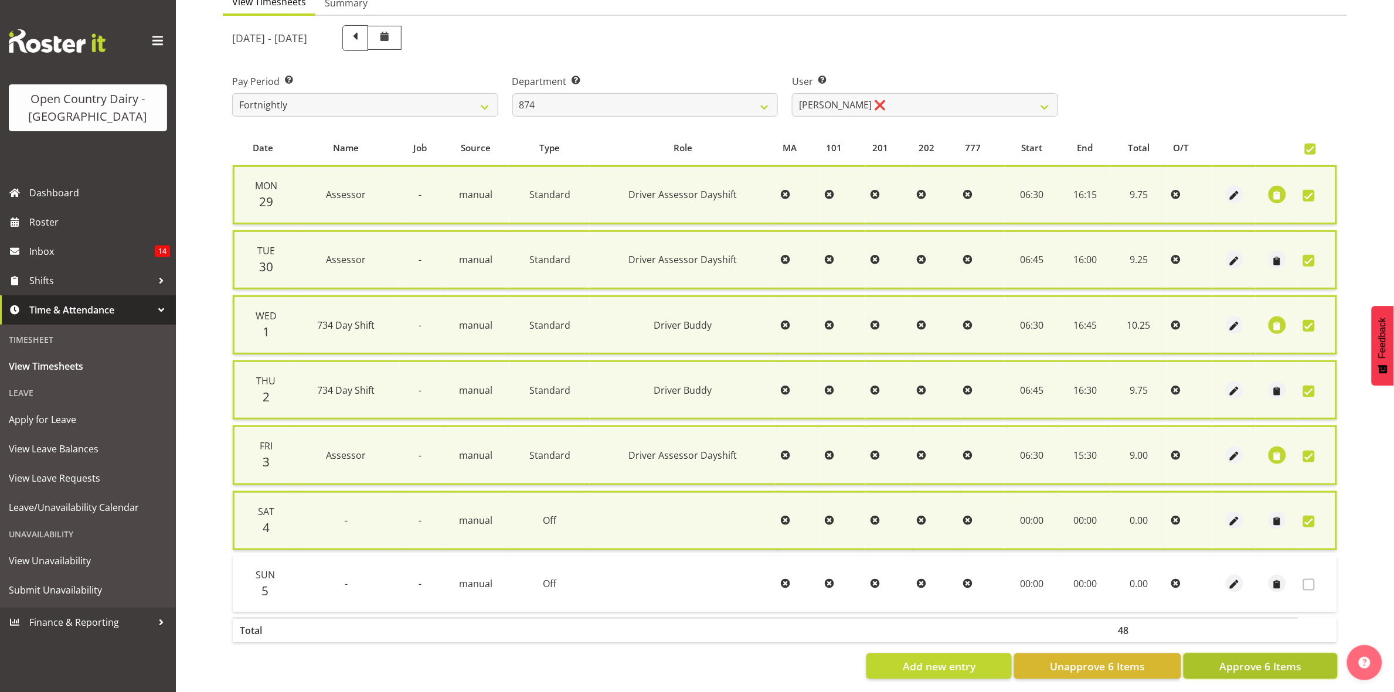
click at [1297, 659] on span "Approve 6 Items" at bounding box center [1260, 666] width 82 height 15
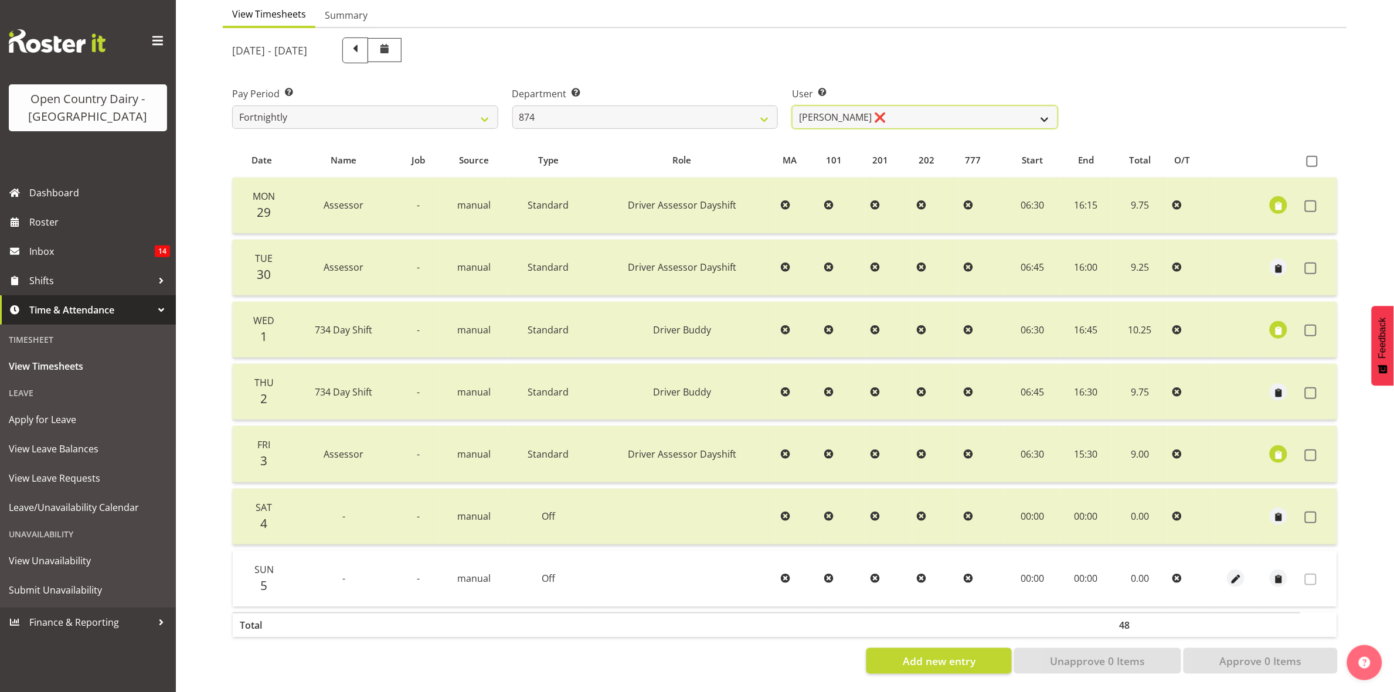
click at [1047, 106] on select "Annette Parker ❌ Christopher McRae ❌ Patrick Stenton ❌ Rachel Carpenter ❌" at bounding box center [925, 117] width 266 height 23
click at [792, 106] on select "Annette Parker ❌ Christopher McRae ❌ Patrick Stenton ❌ Rachel Carpenter ❌" at bounding box center [925, 117] width 266 height 23
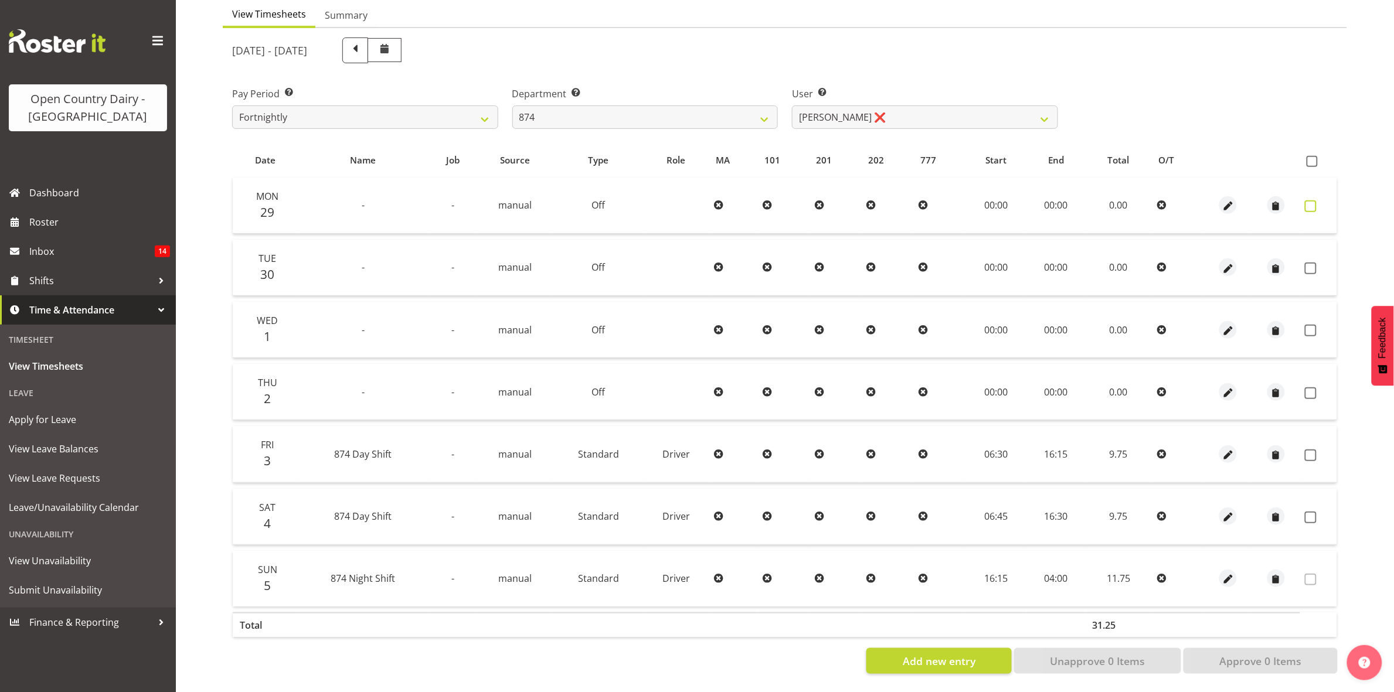
click at [1311, 200] on span at bounding box center [1311, 206] width 12 height 12
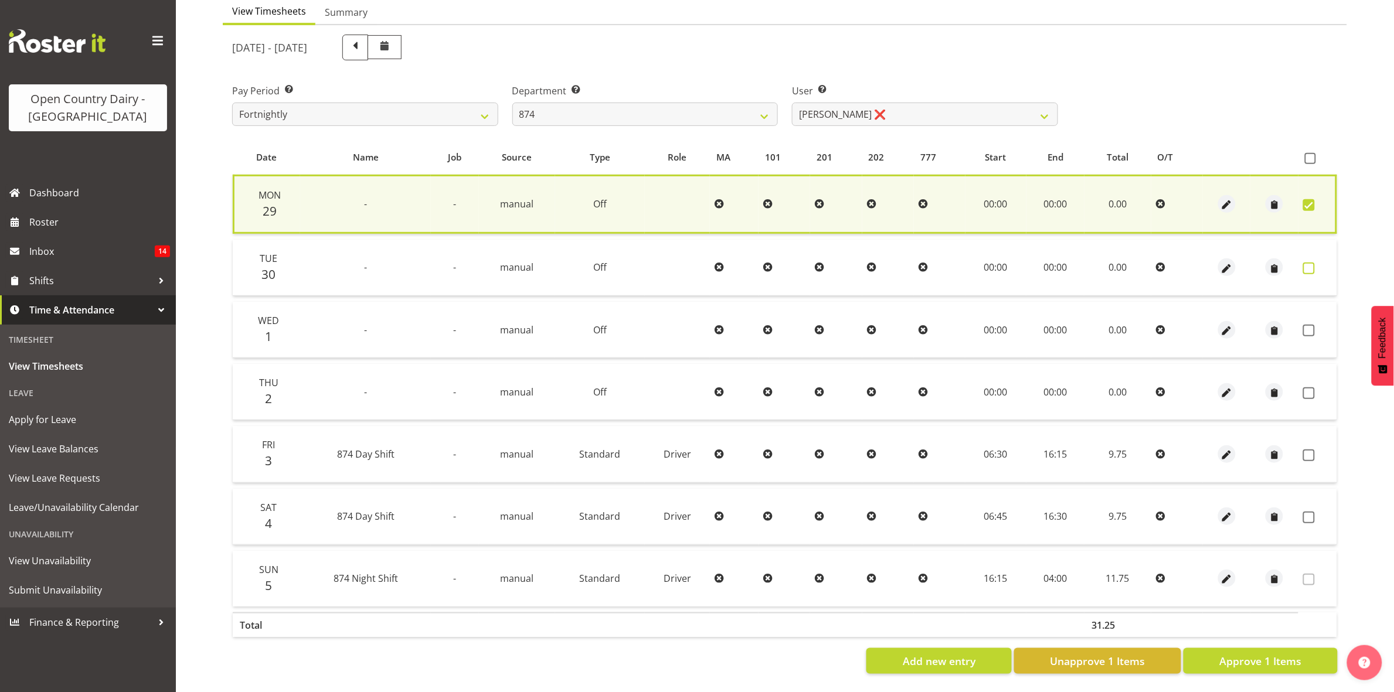
click at [1311, 263] on span at bounding box center [1309, 269] width 12 height 12
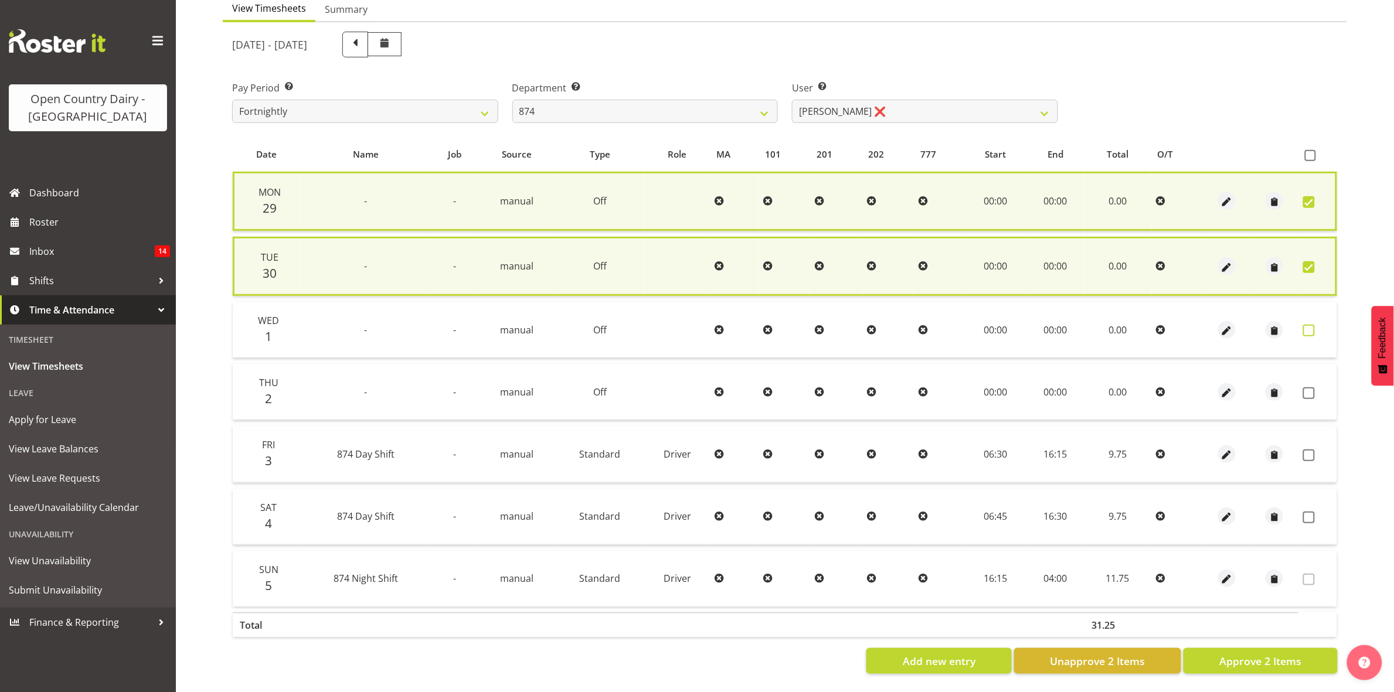
click at [1305, 325] on span at bounding box center [1309, 331] width 12 height 12
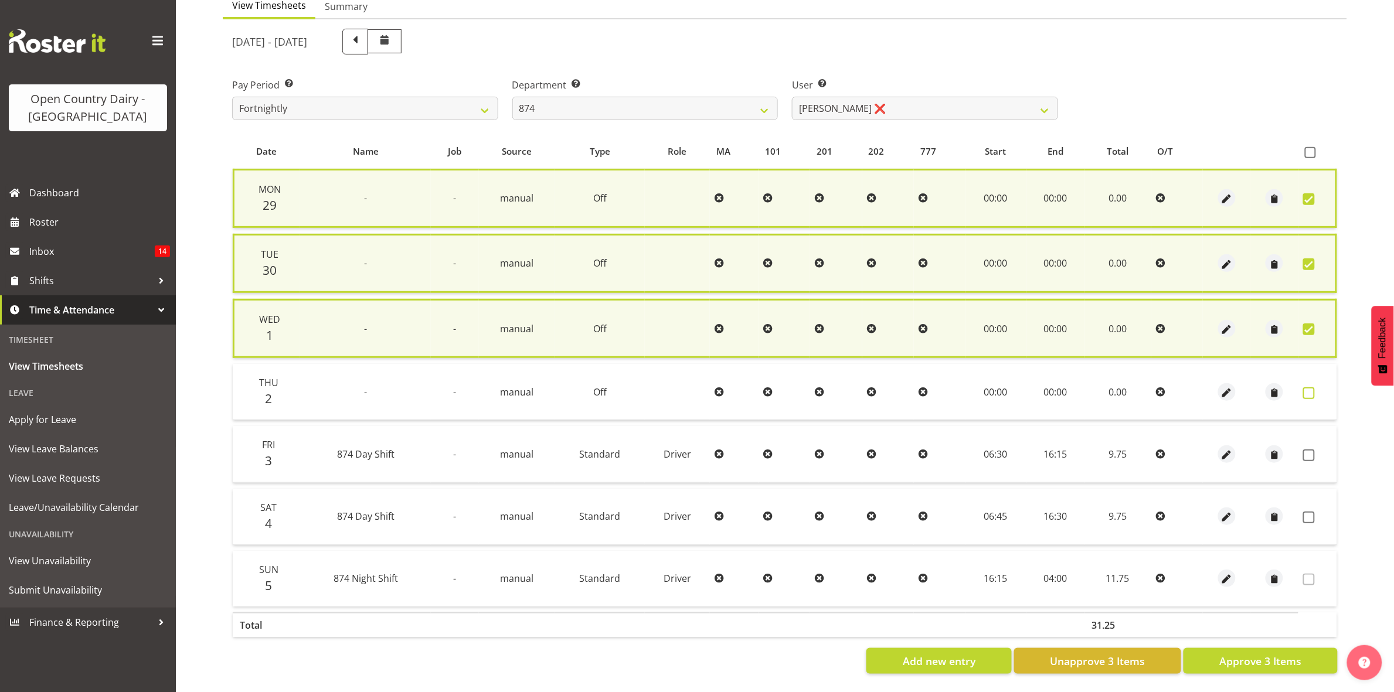
click at [1308, 391] on span at bounding box center [1309, 393] width 12 height 12
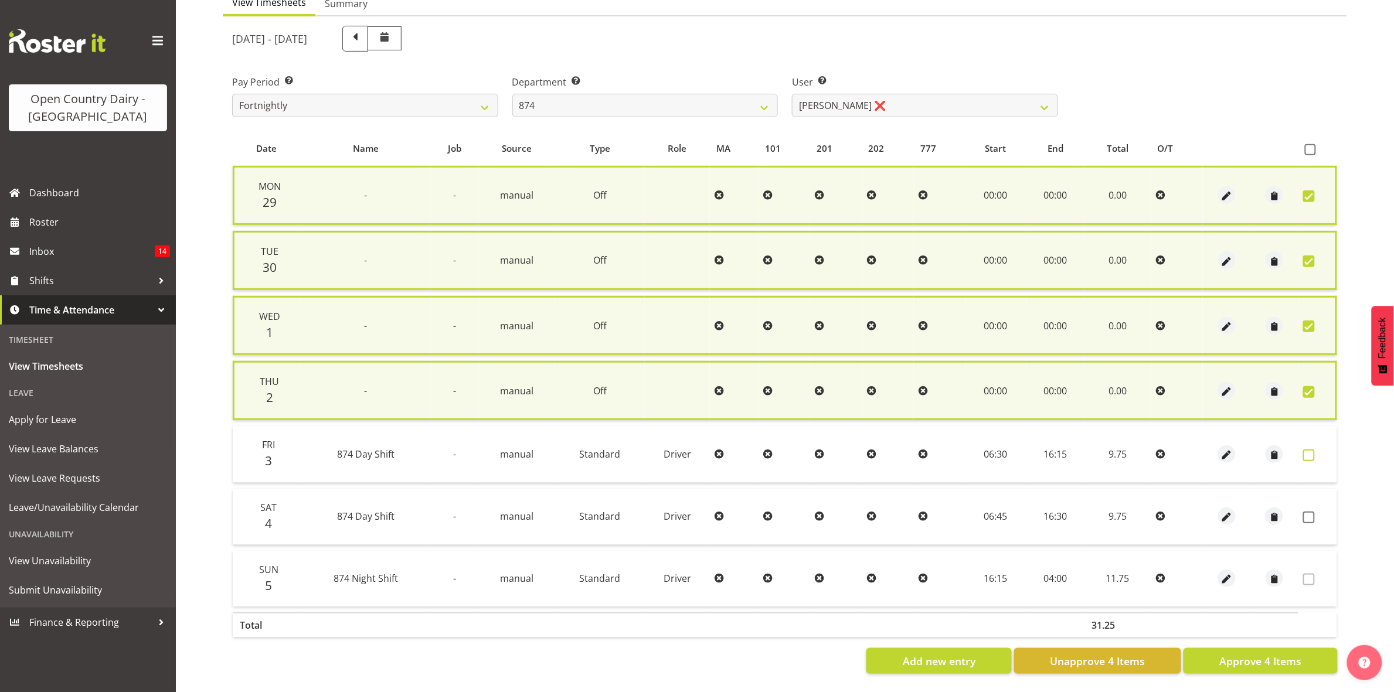
click at [1312, 450] on span at bounding box center [1309, 456] width 12 height 12
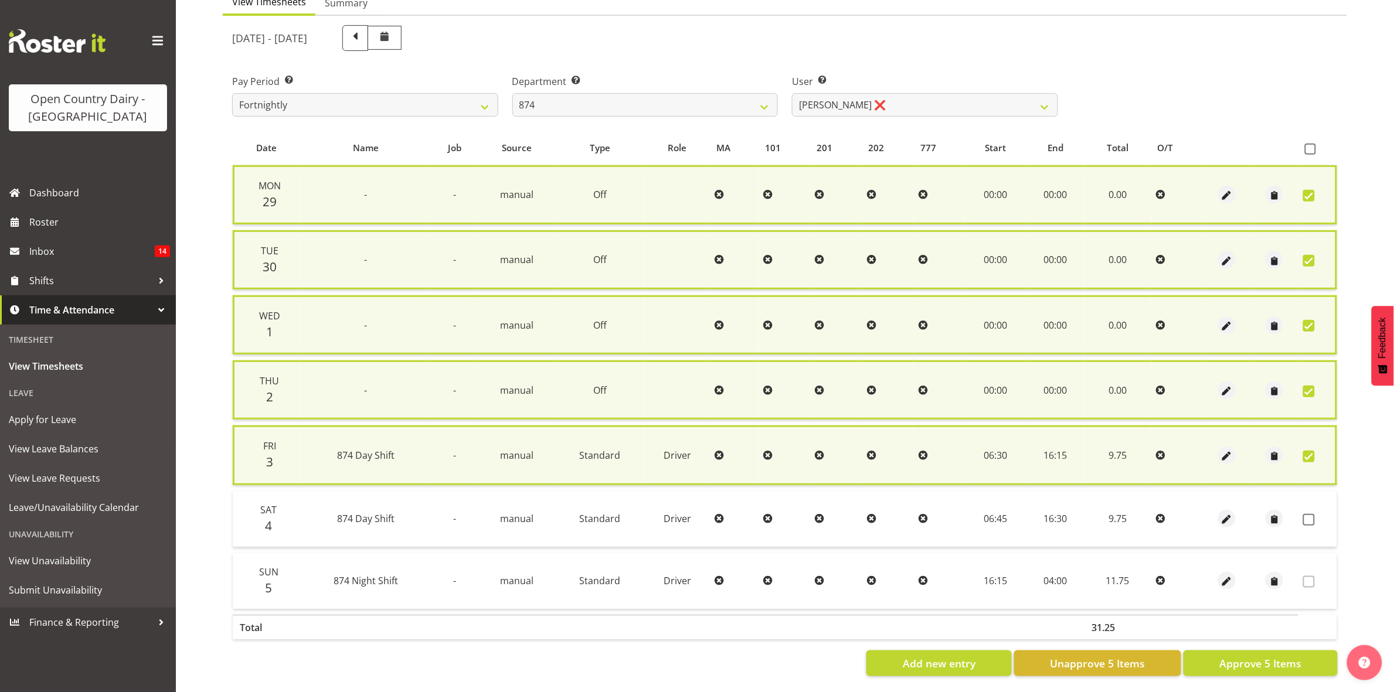
click at [1316, 451] on label at bounding box center [1312, 457] width 18 height 12
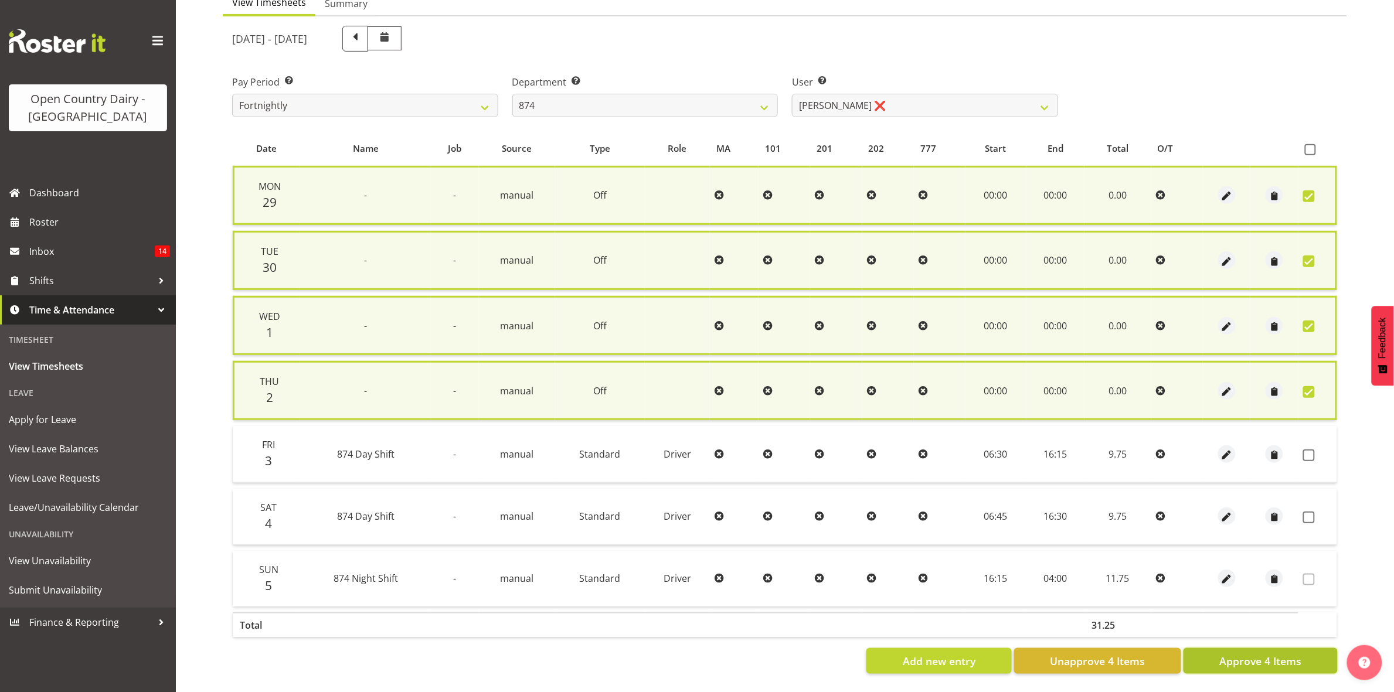
click at [1277, 658] on span "Approve 4 Items" at bounding box center [1260, 661] width 82 height 15
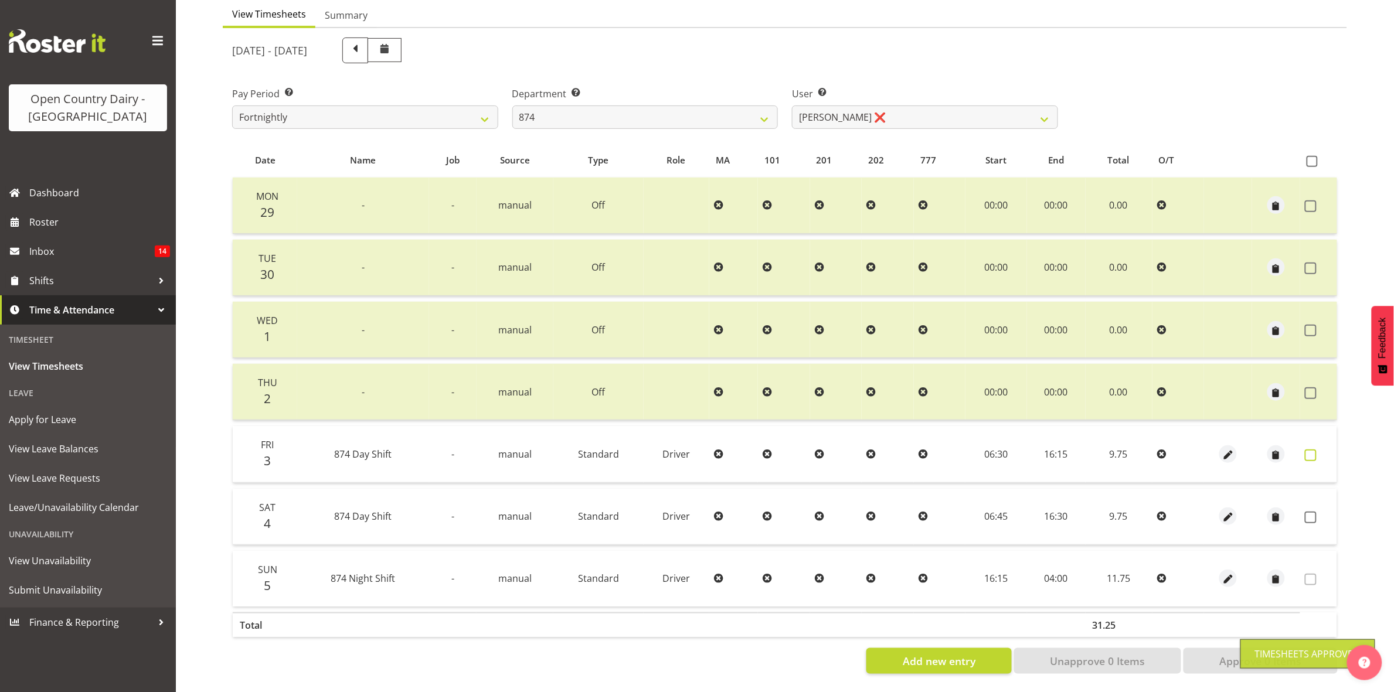
click at [1314, 450] on span at bounding box center [1311, 456] width 12 height 12
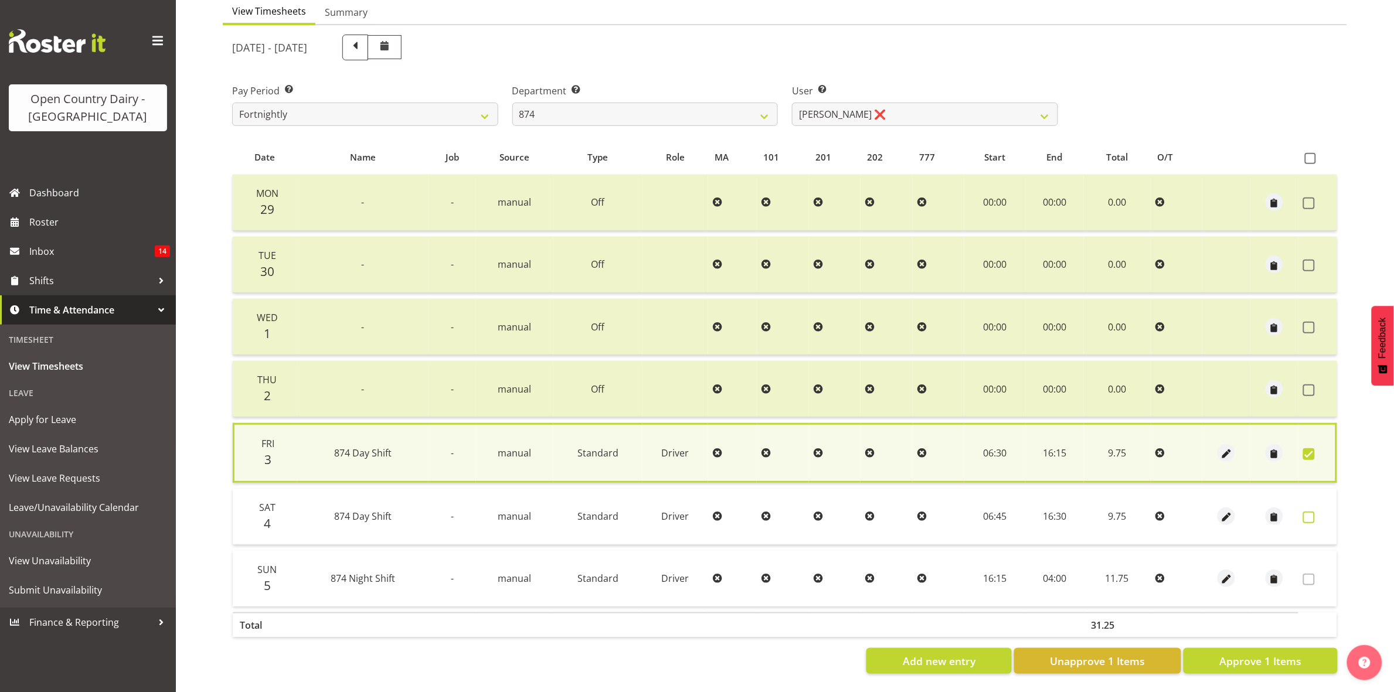
click at [1308, 512] on span at bounding box center [1309, 518] width 12 height 12
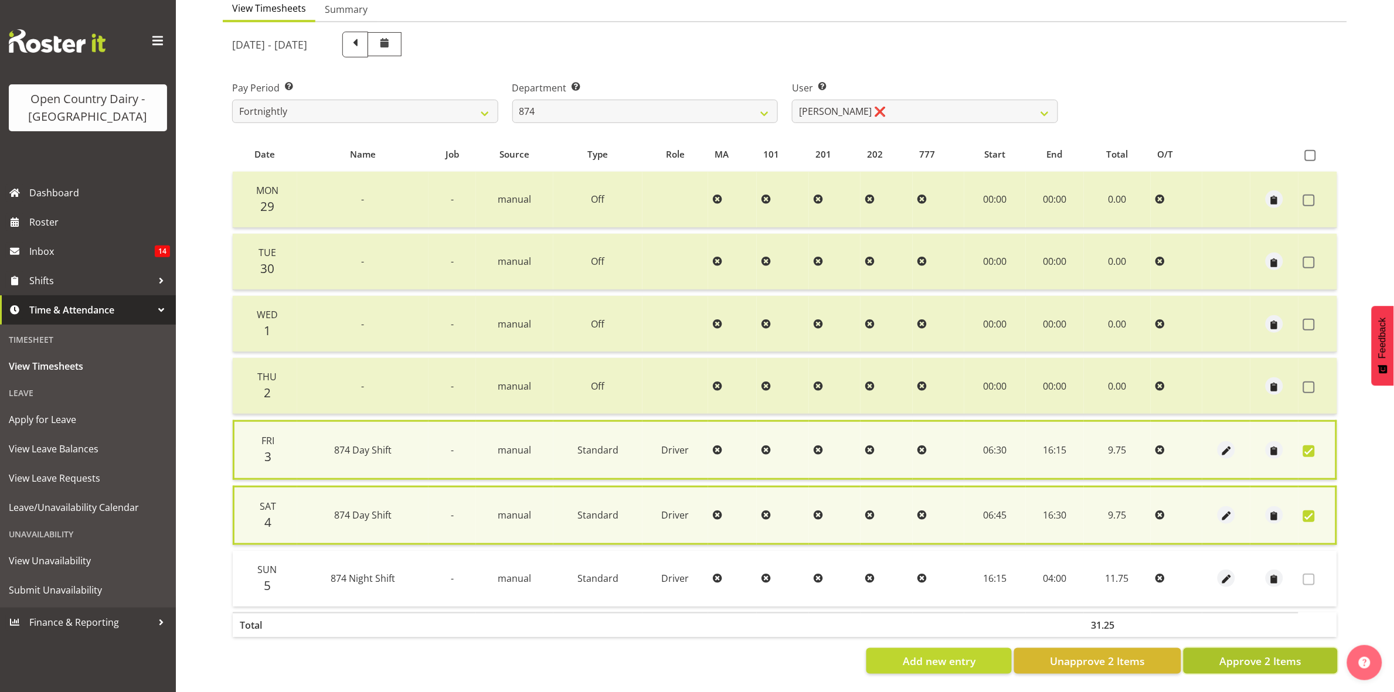
click at [1280, 655] on span "Approve 2 Items" at bounding box center [1260, 661] width 82 height 15
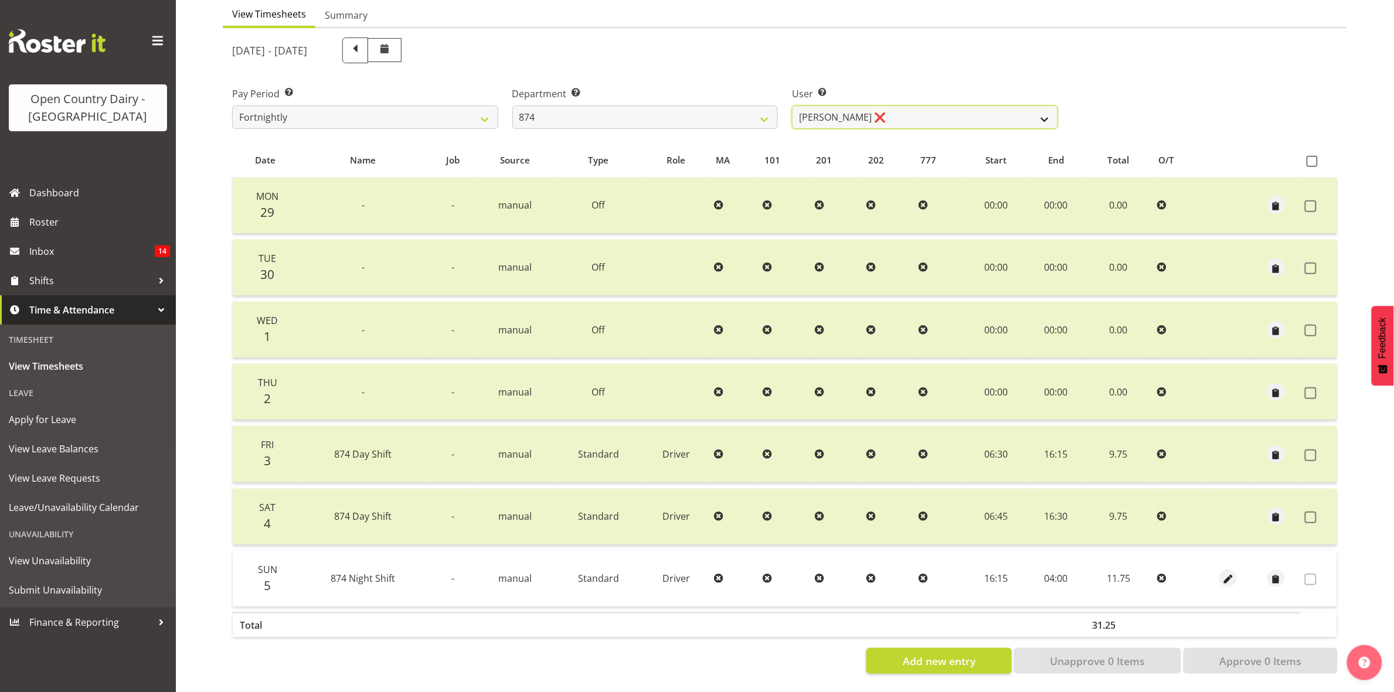
click at [1025, 106] on select "Annette Parker ❌ Christopher McRae ❌ Patrick Stenton ❌ Rachel Carpenter ❌" at bounding box center [925, 117] width 266 height 23
click at [1048, 106] on select "Annette Parker ❌ Christopher McRae ❌ Patrick Stenton ❌ Rachel Carpenter ❌" at bounding box center [925, 117] width 266 height 23
click at [792, 106] on select "Annette Parker ❌ Christopher McRae ❌ Patrick Stenton ❌ Rachel Carpenter ❌" at bounding box center [925, 117] width 266 height 23
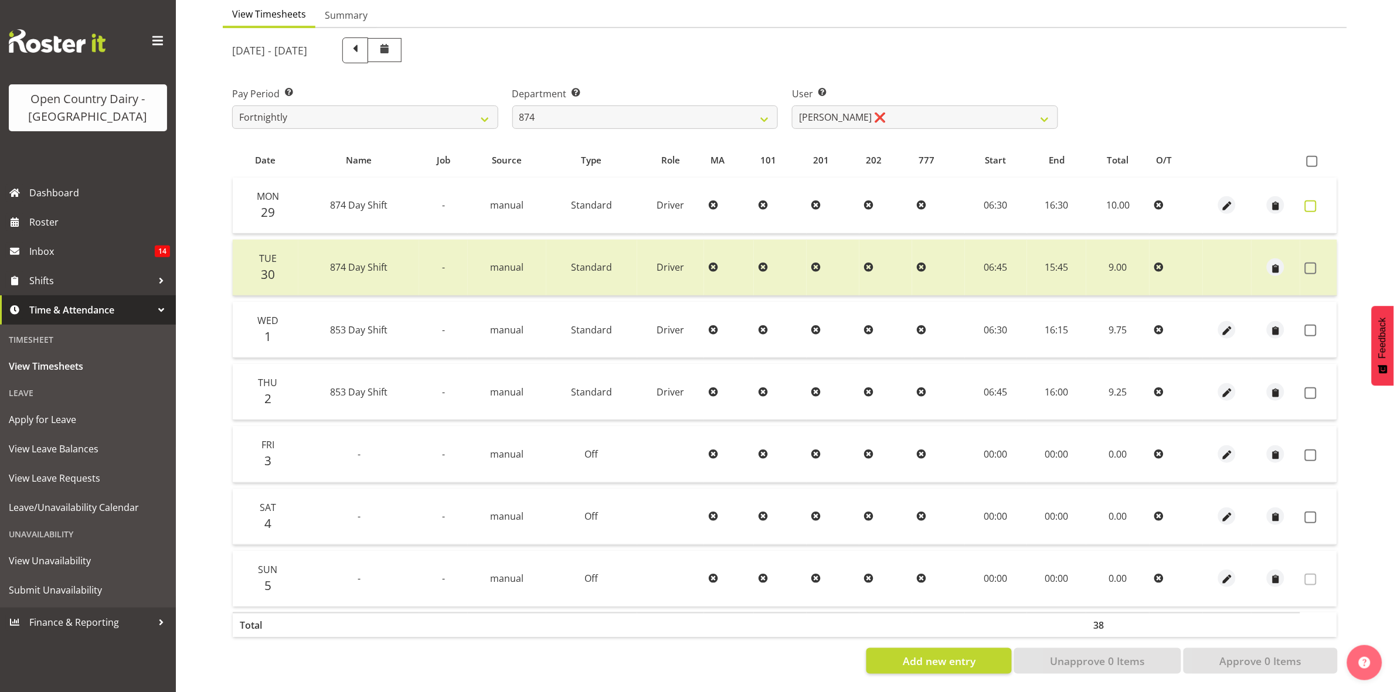
click at [1308, 200] on span at bounding box center [1311, 206] width 12 height 12
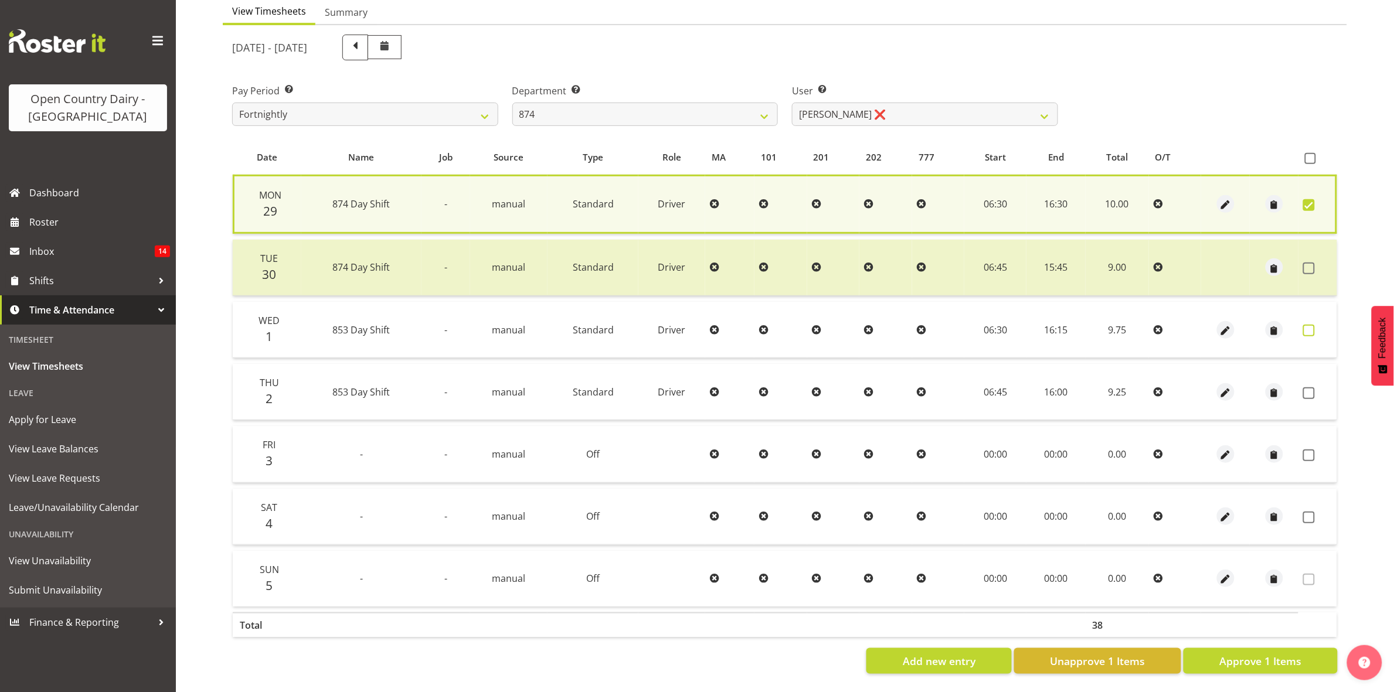
click at [1308, 325] on span at bounding box center [1309, 331] width 12 height 12
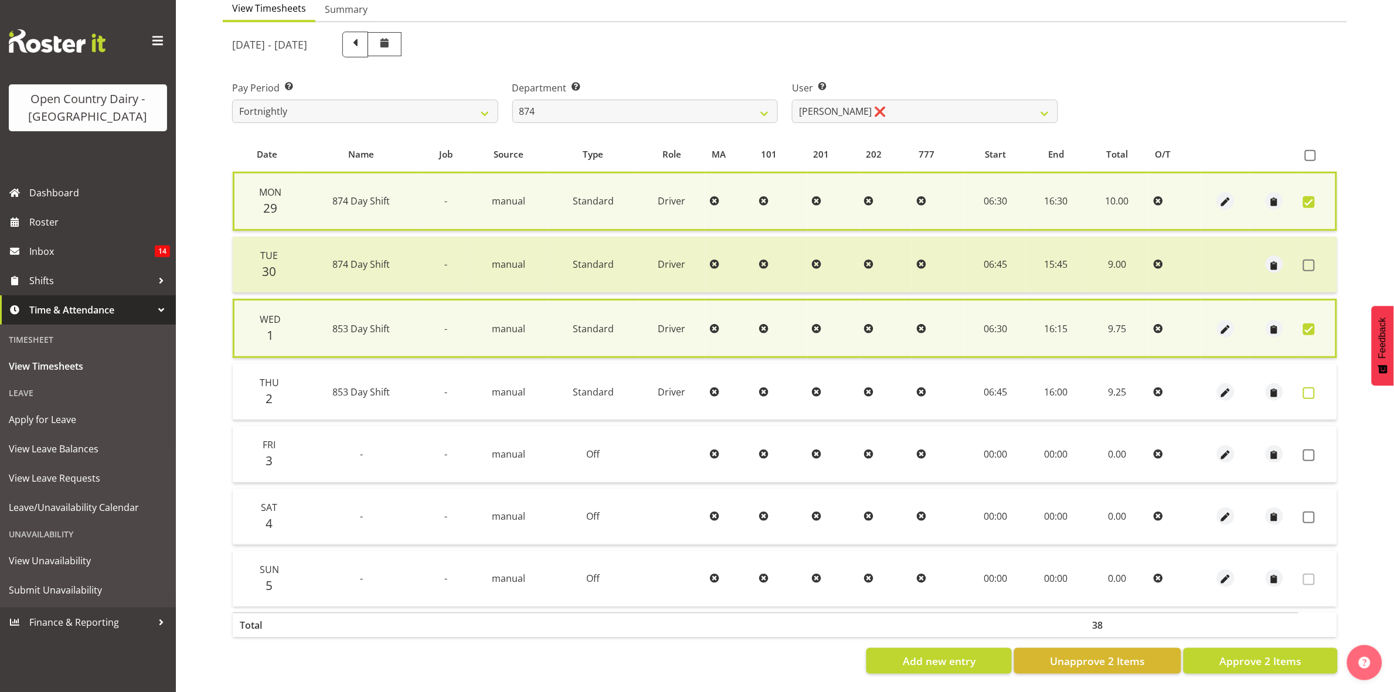
click at [1307, 387] on span at bounding box center [1309, 393] width 12 height 12
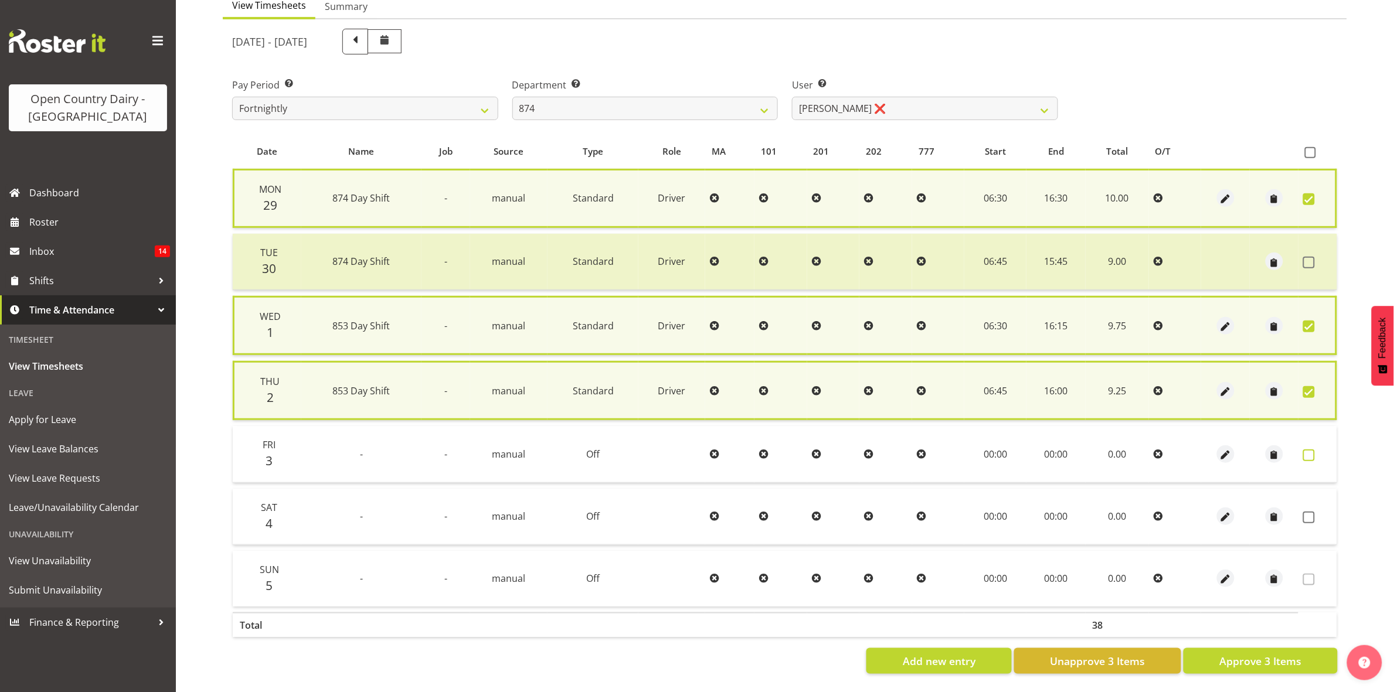
click at [1309, 450] on span at bounding box center [1309, 456] width 12 height 12
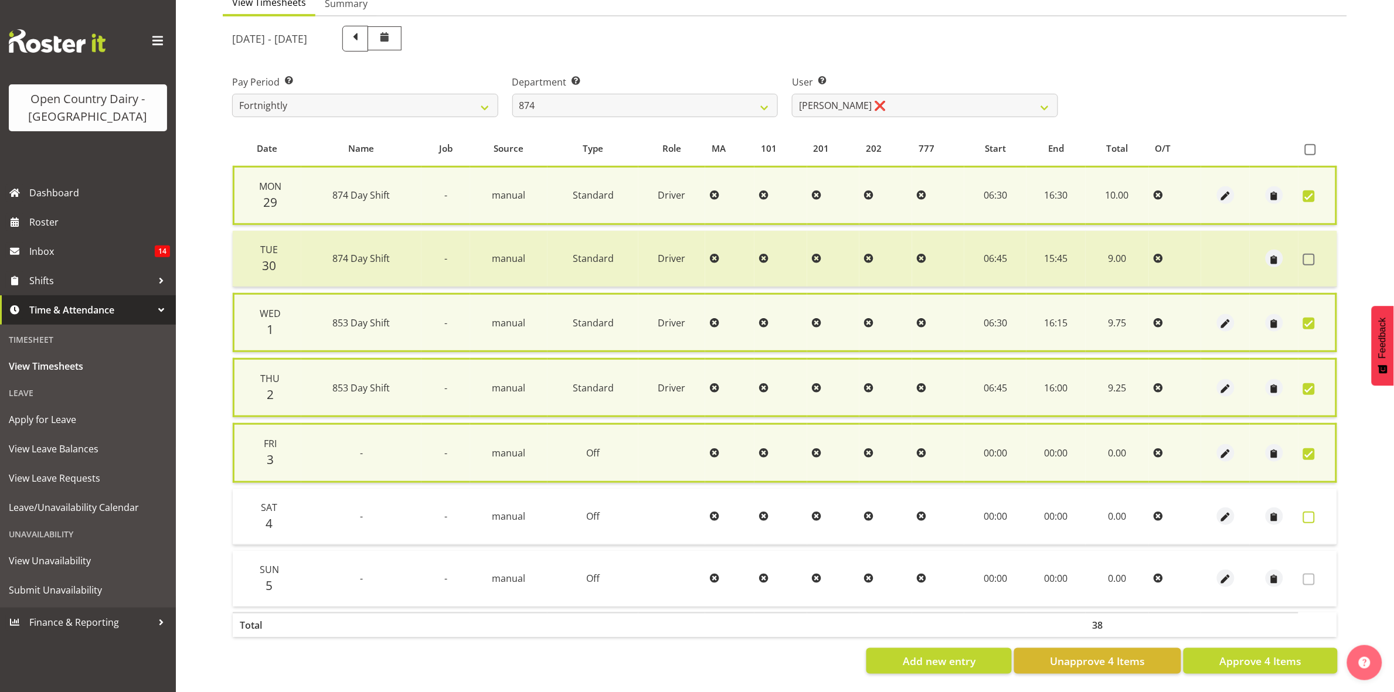
click at [1310, 516] on span at bounding box center [1309, 518] width 12 height 12
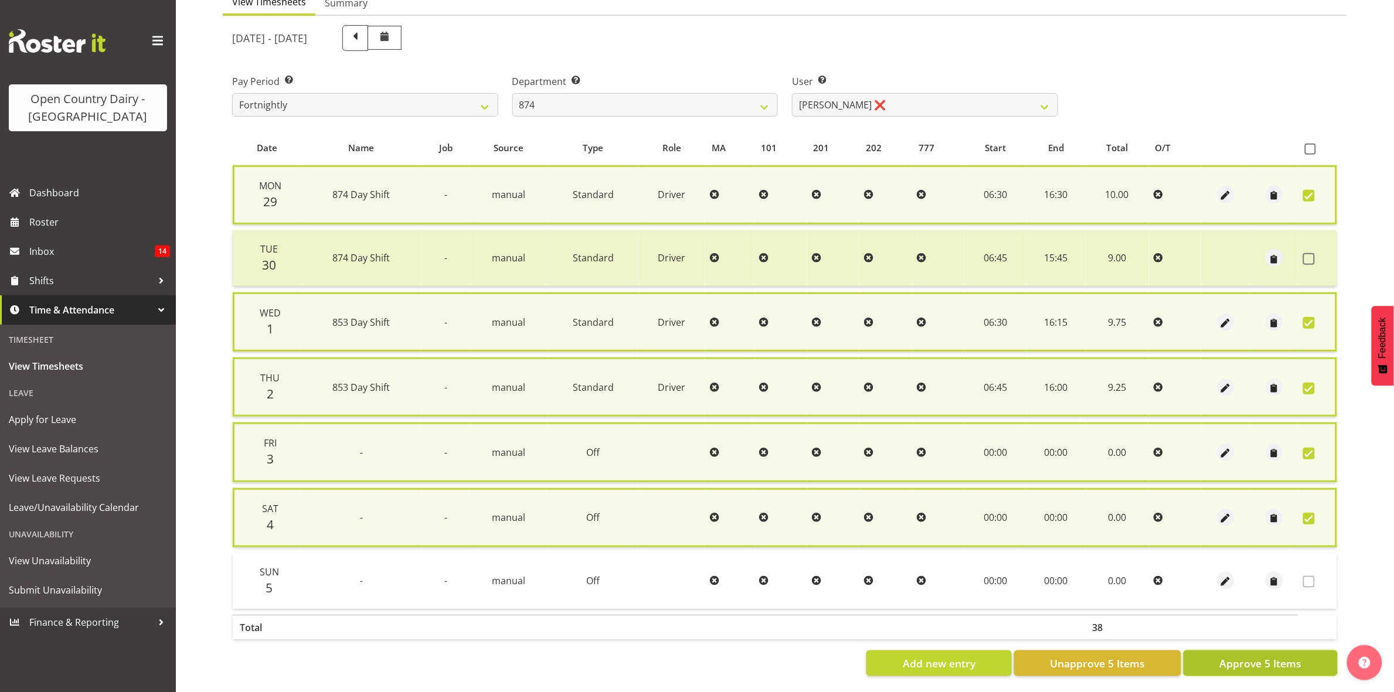
click at [1264, 662] on span "Approve 5 Items" at bounding box center [1260, 663] width 82 height 15
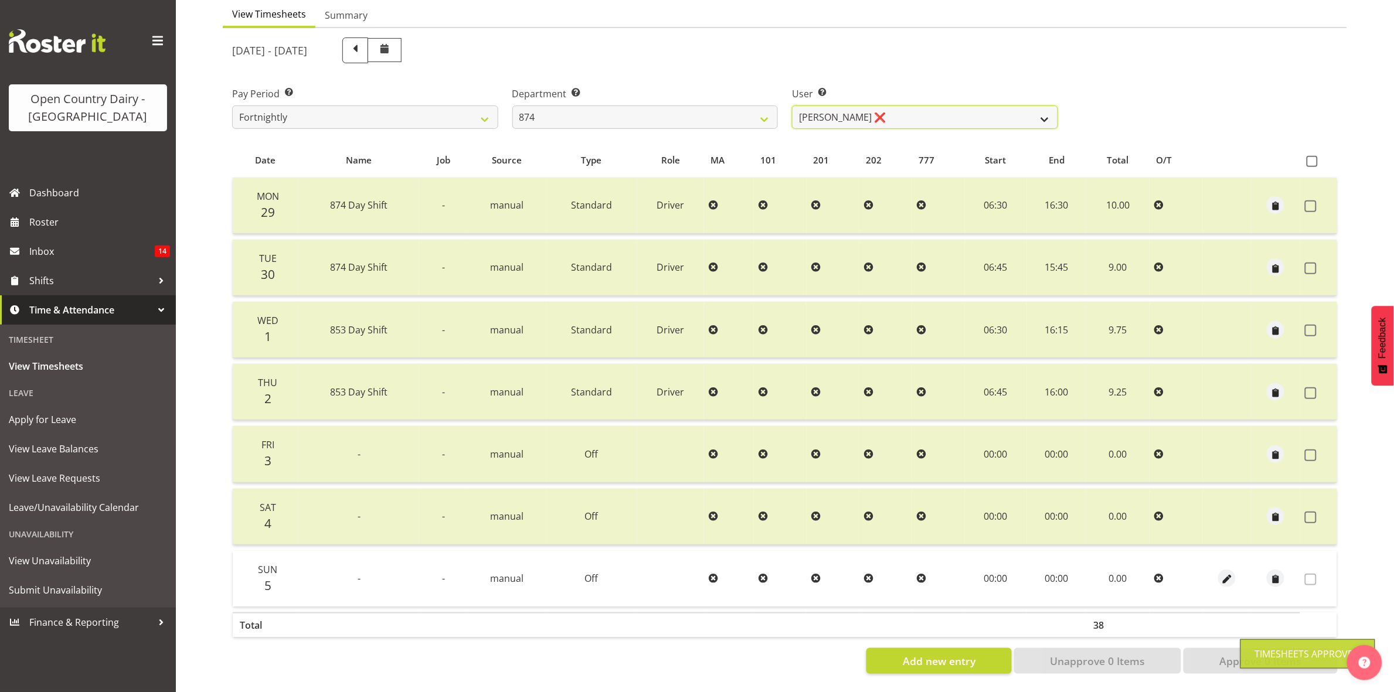
click at [1042, 106] on select "Annette Parker ❌ Christopher McRae ❌ Patrick Stenton ❌ Rachel Carpenter ❌" at bounding box center [925, 117] width 266 height 23
click at [766, 106] on select "734 735 736 737 738 739 851 853 854 855 856 858 861 862 865 867-9032 868 869 87…" at bounding box center [645, 117] width 266 height 23
click at [512, 106] on select "734 735 736 737 738 739 851 853 854 855 856 858 861 862 865 867-9032 868 869 87…" at bounding box center [645, 117] width 266 height 23
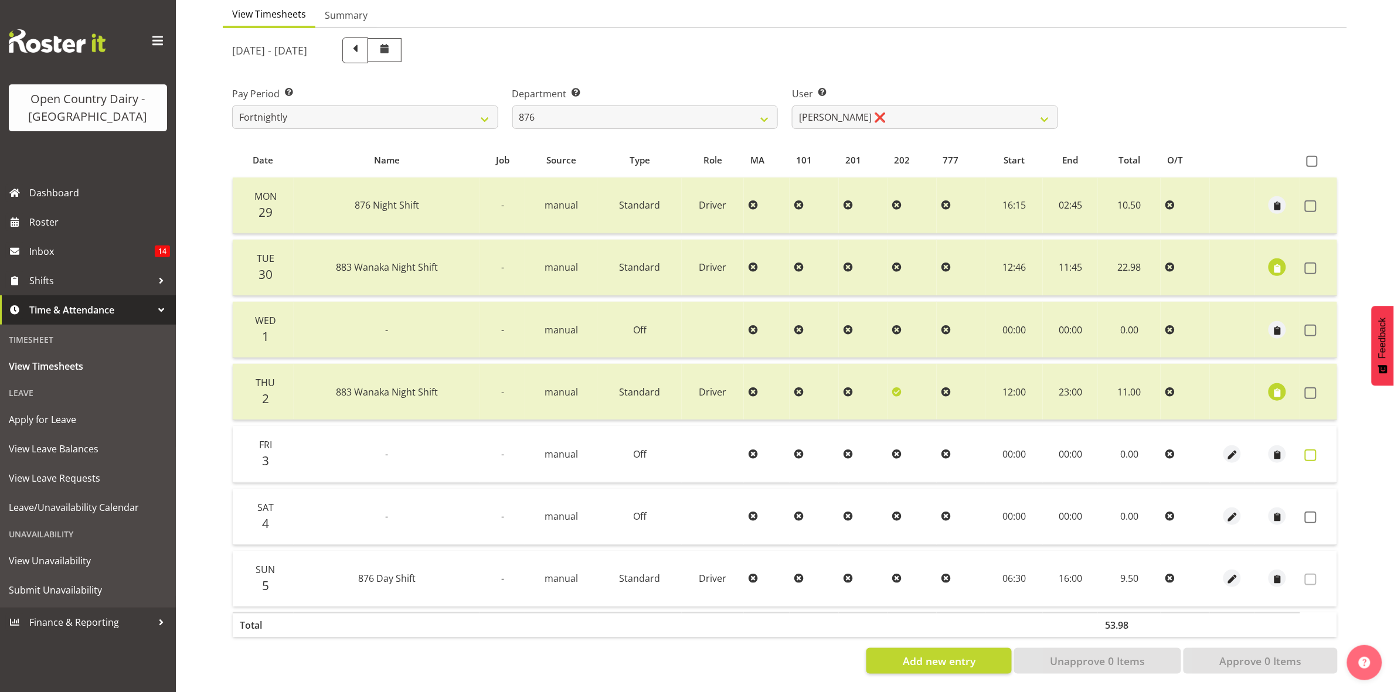
click at [1317, 450] on label at bounding box center [1314, 456] width 18 height 12
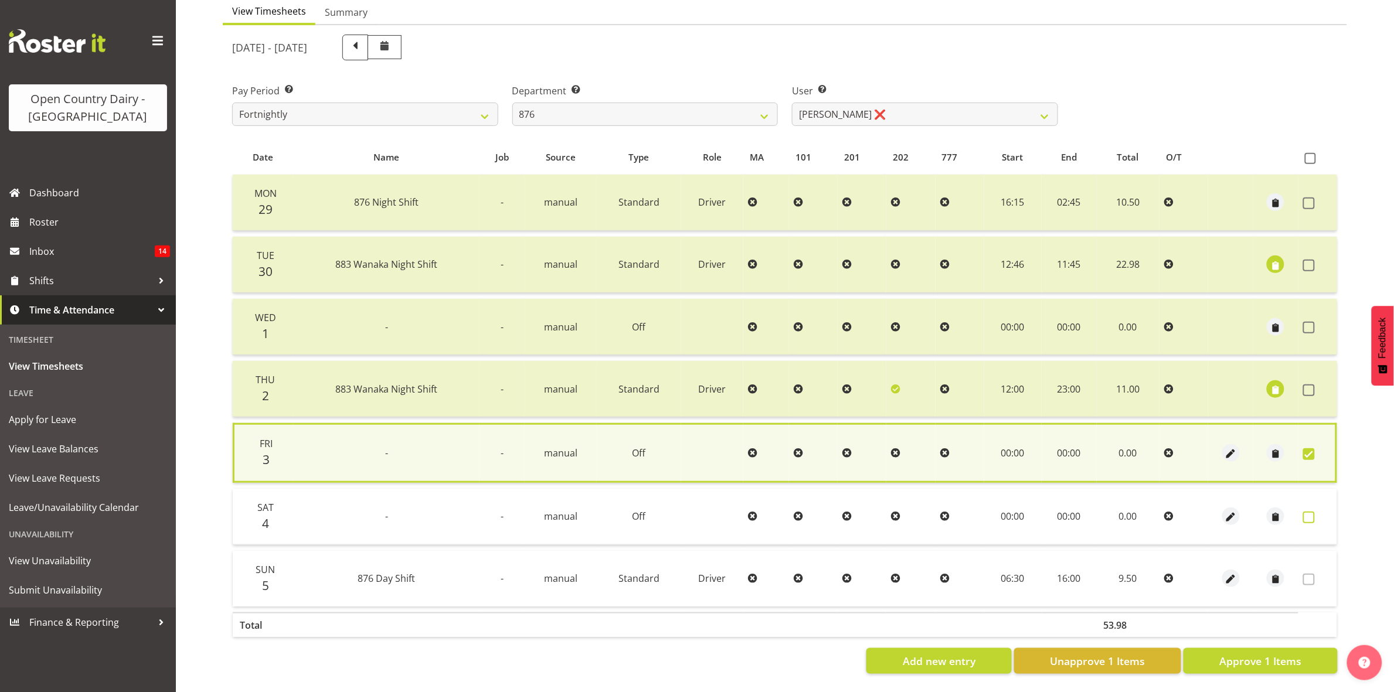
click at [1309, 512] on span at bounding box center [1309, 518] width 12 height 12
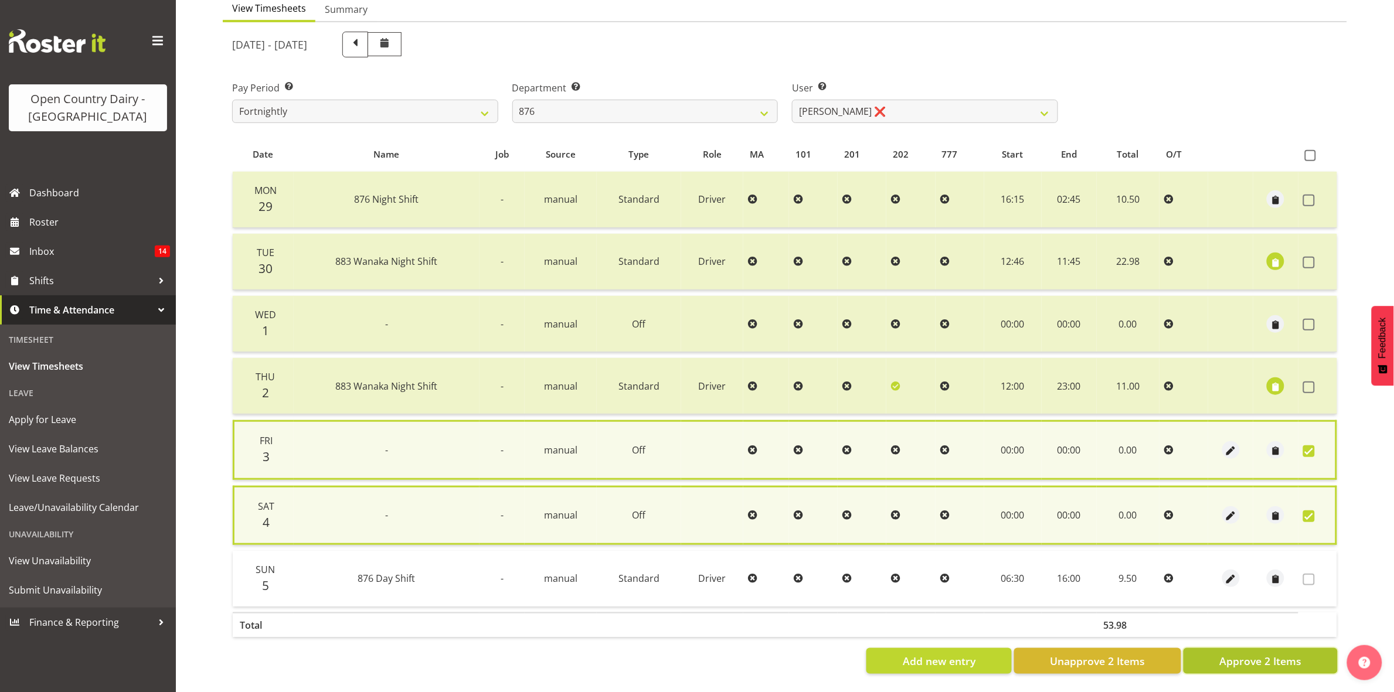
click at [1279, 656] on span "Approve 2 Items" at bounding box center [1260, 661] width 82 height 15
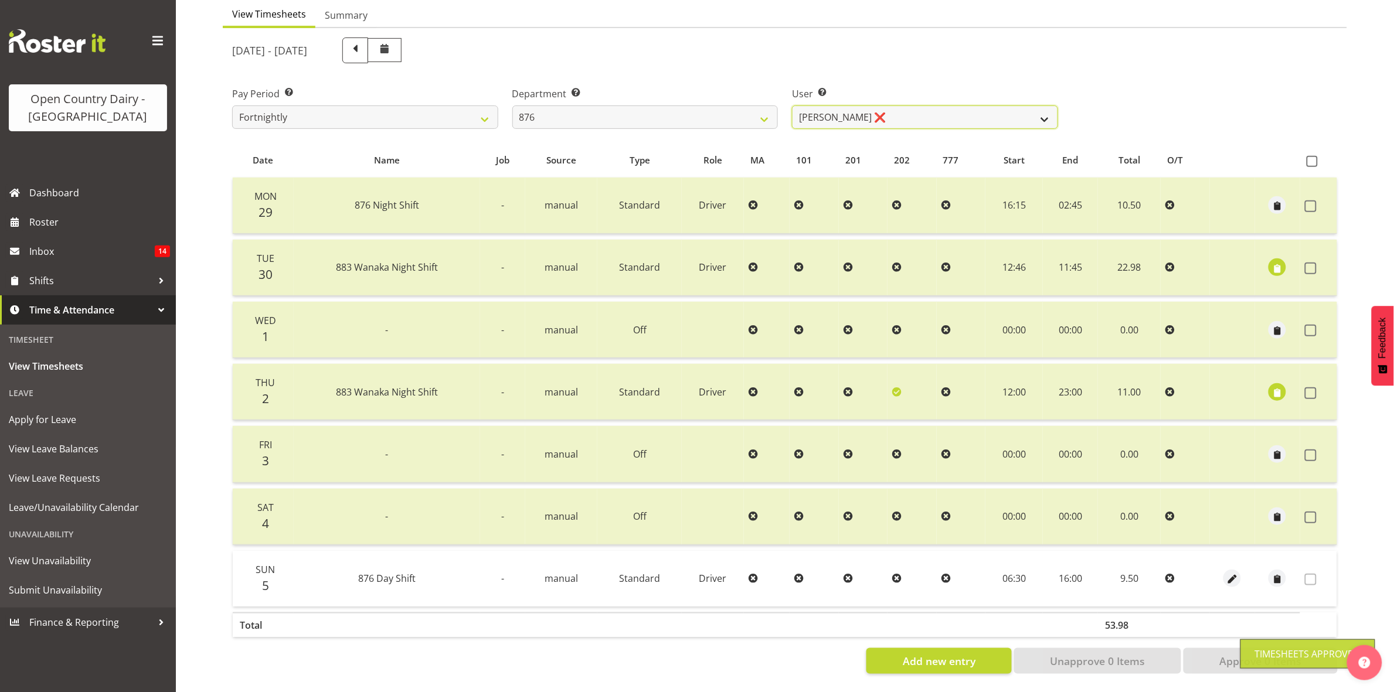
click at [1040, 106] on select "Dean Henderson ❌ Ian Barbour ❌ John Graham ❌ Tom Rahl ❌" at bounding box center [925, 117] width 266 height 23
click at [792, 106] on select "Dean Henderson ❌ Ian Barbour ❌ John Graham ❌ Tom Rahl ❌" at bounding box center [925, 117] width 266 height 23
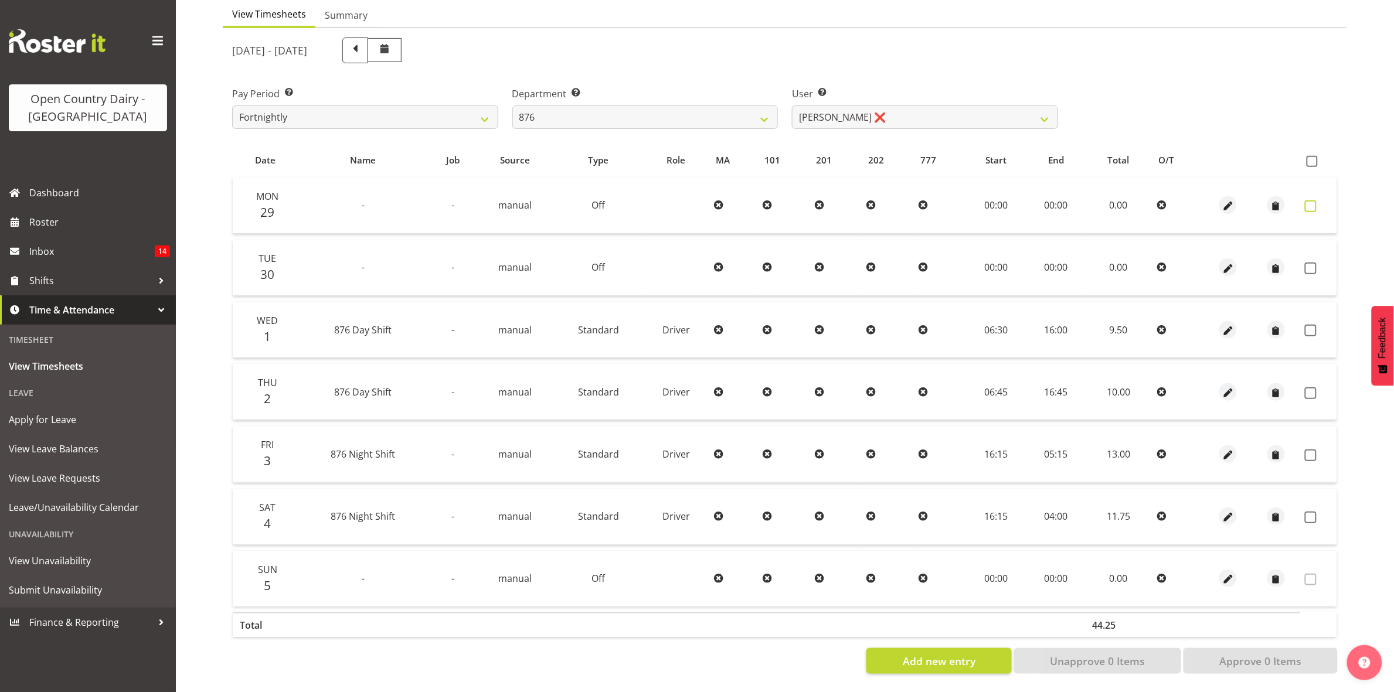
click at [1313, 200] on span at bounding box center [1311, 206] width 12 height 12
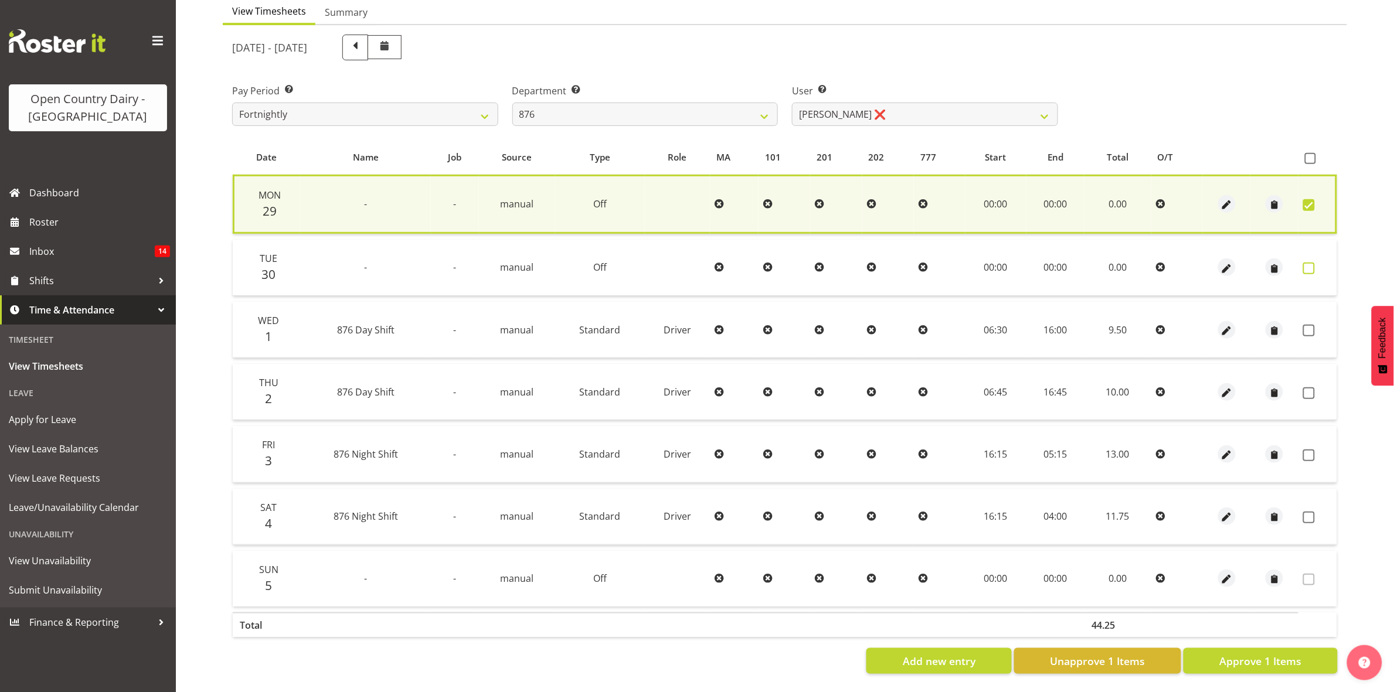
click at [1311, 263] on span at bounding box center [1309, 269] width 12 height 12
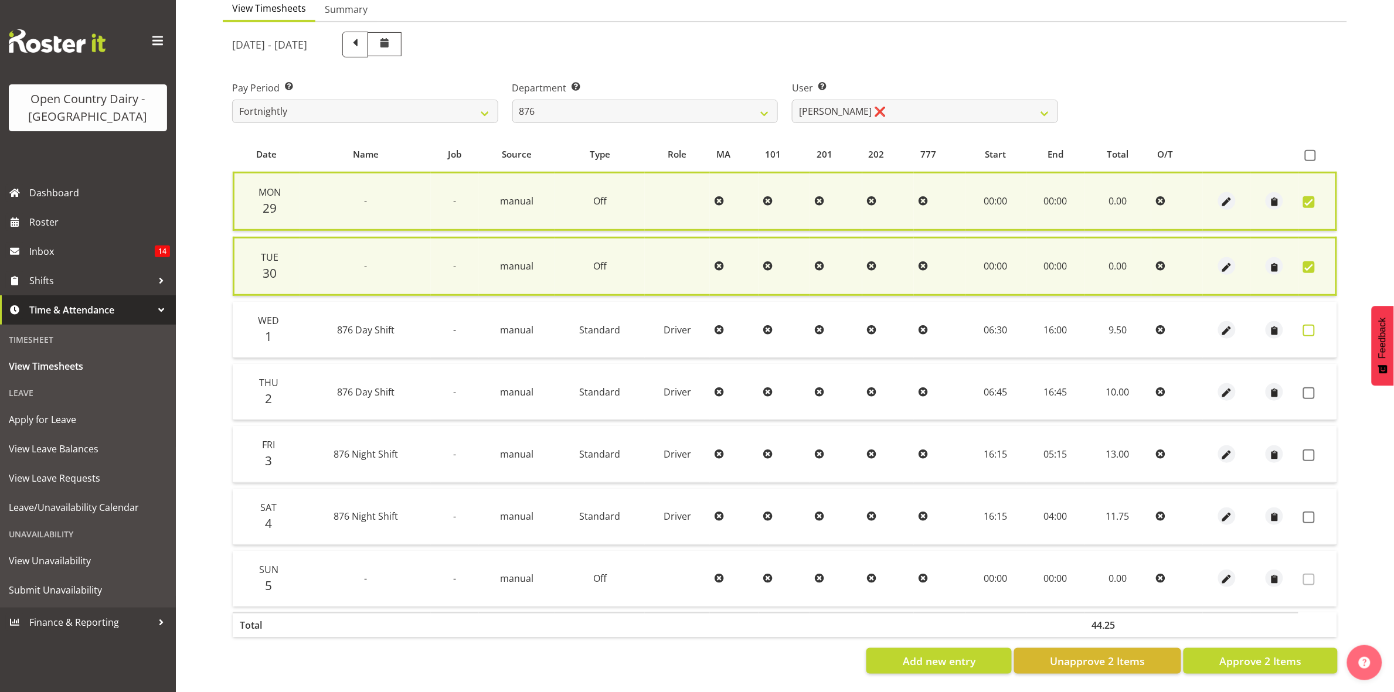
click at [1312, 325] on span at bounding box center [1309, 331] width 12 height 12
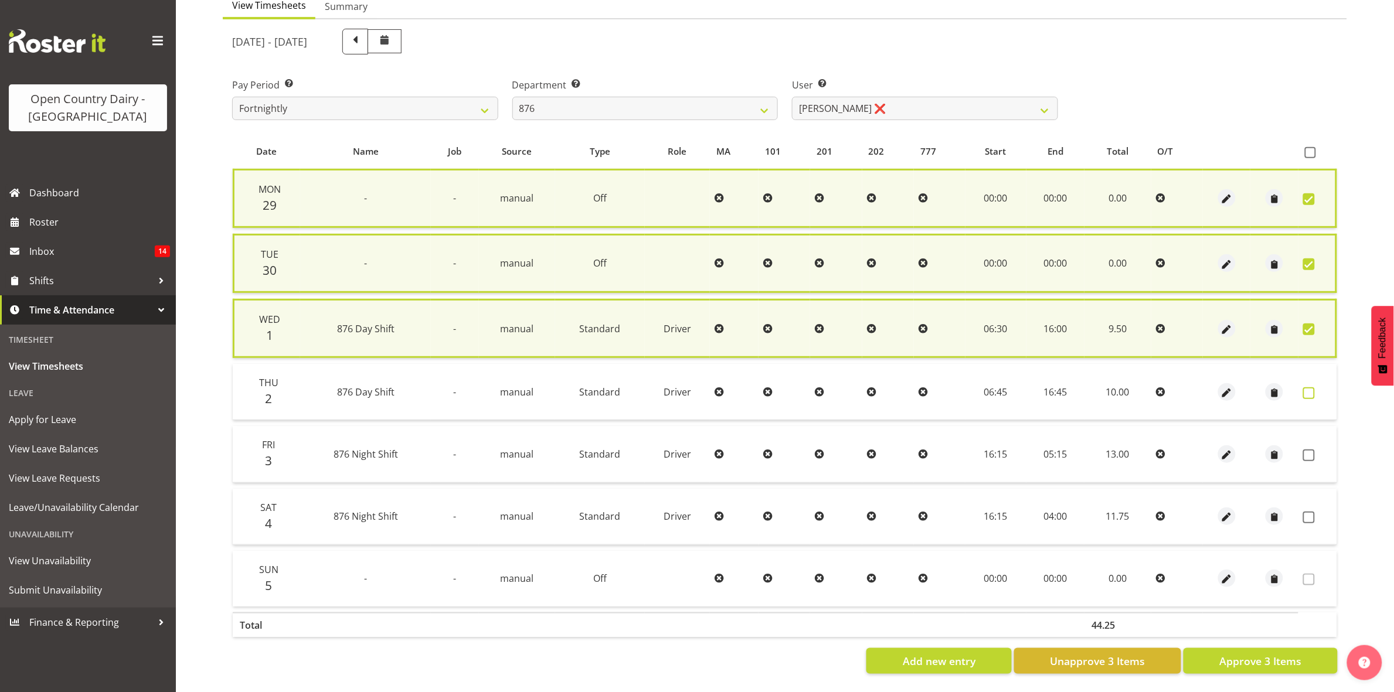
click at [1307, 390] on span at bounding box center [1309, 393] width 12 height 12
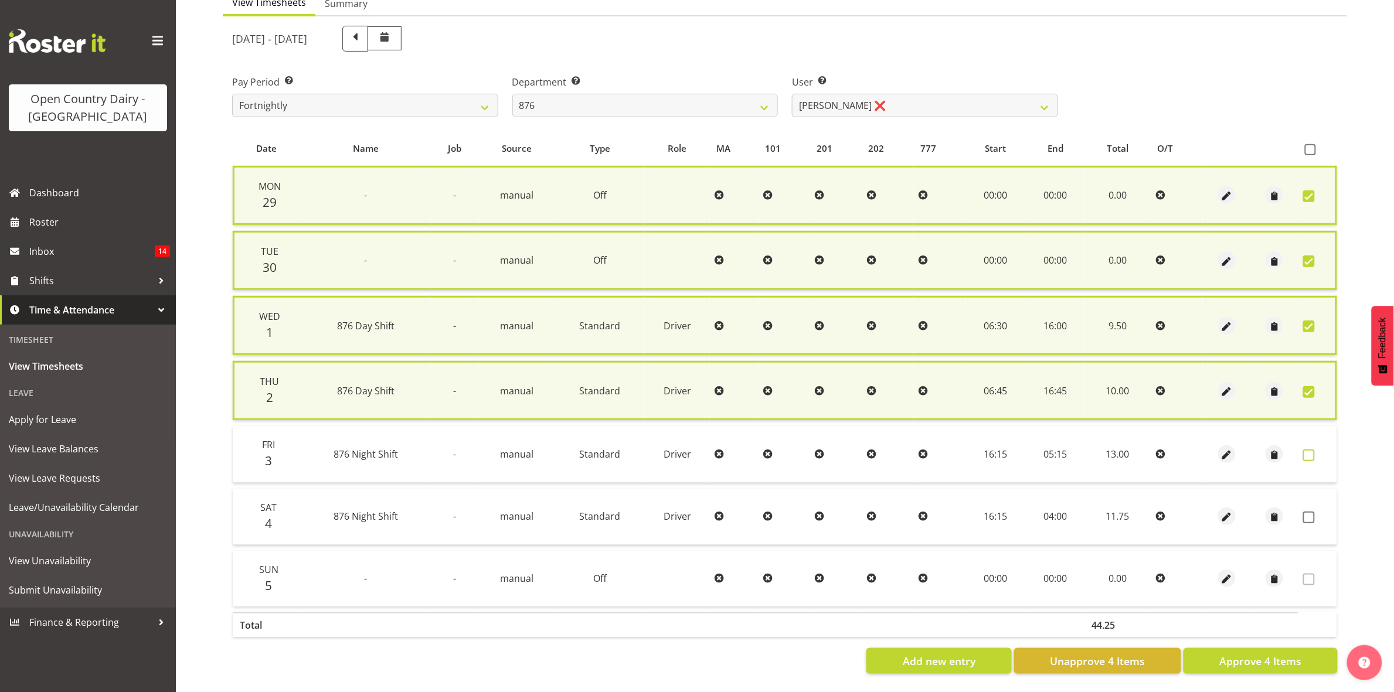
click at [1308, 454] on span at bounding box center [1309, 456] width 12 height 12
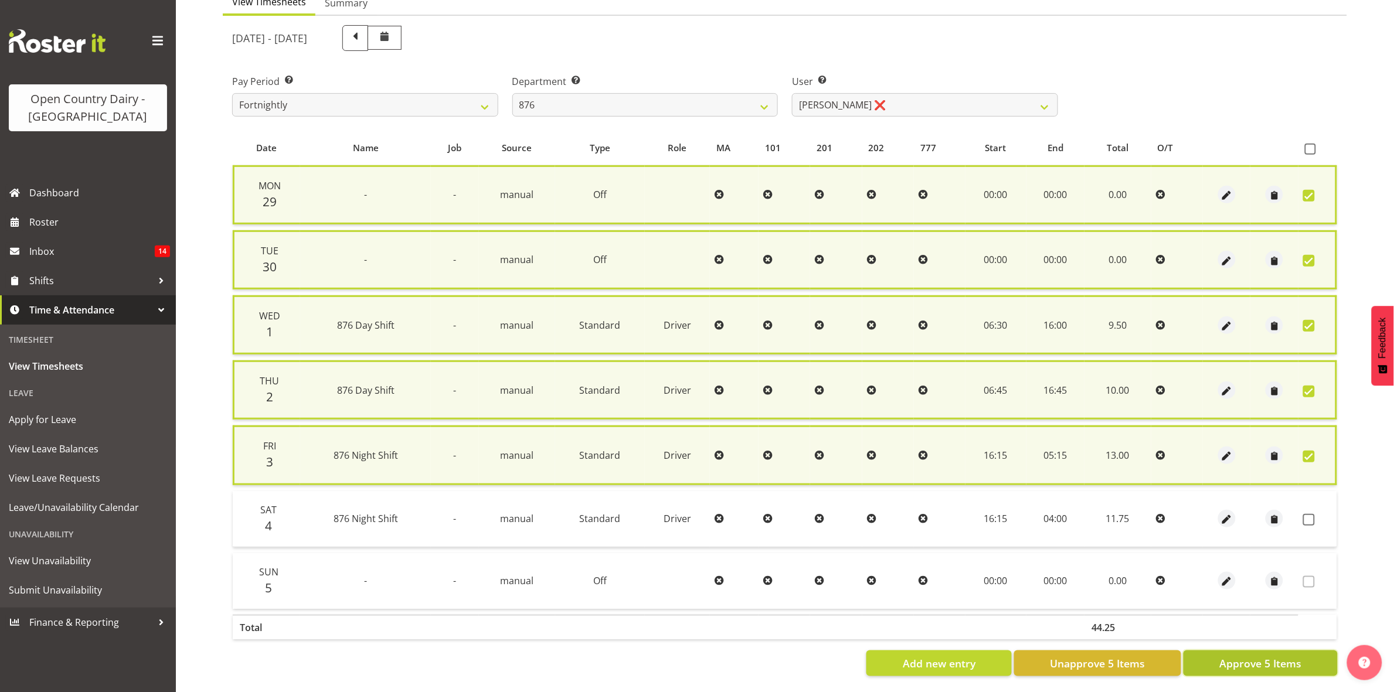
click at [1287, 656] on span "Approve 5 Items" at bounding box center [1260, 663] width 82 height 15
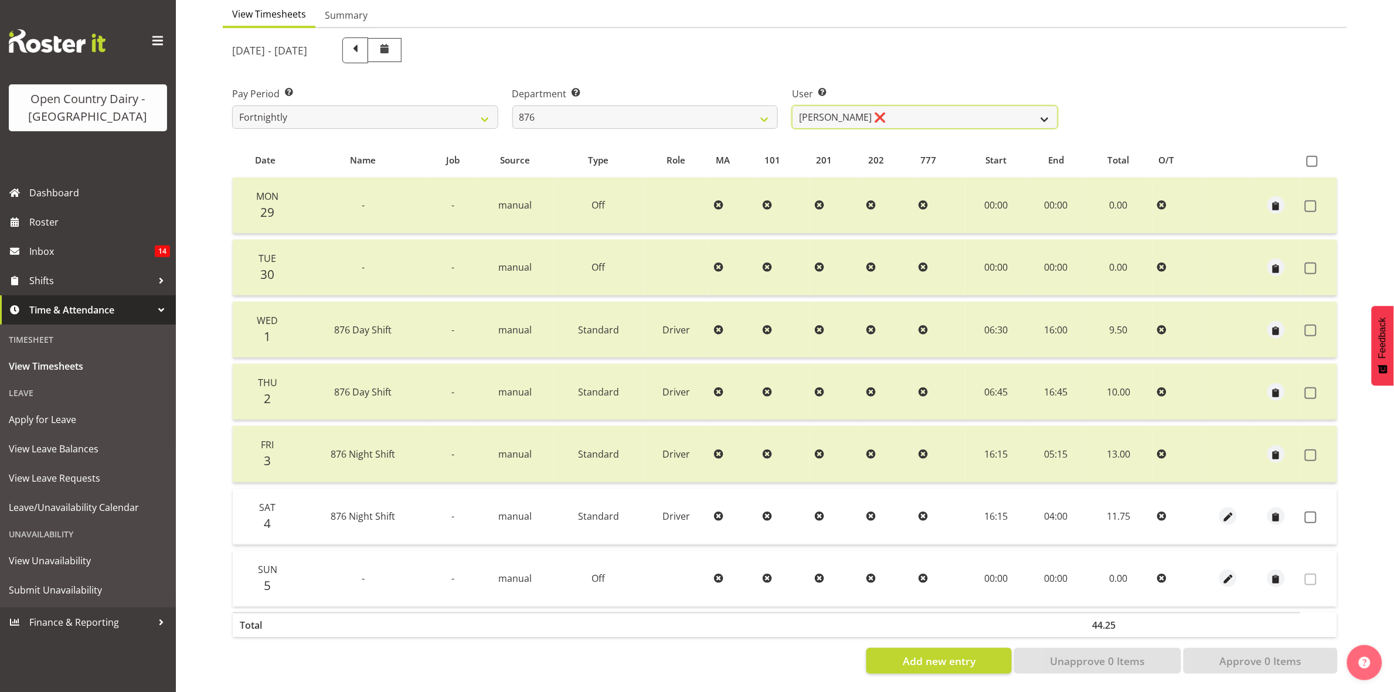
click at [1047, 106] on select "Dean Henderson ❌ Ian Barbour ❌ John Graham ❌ Tom Rahl ❌" at bounding box center [925, 117] width 266 height 23
click at [792, 106] on select "Dean Henderson ❌ Ian Barbour ❌ John Graham ❌ Tom Rahl ❌" at bounding box center [925, 117] width 266 height 23
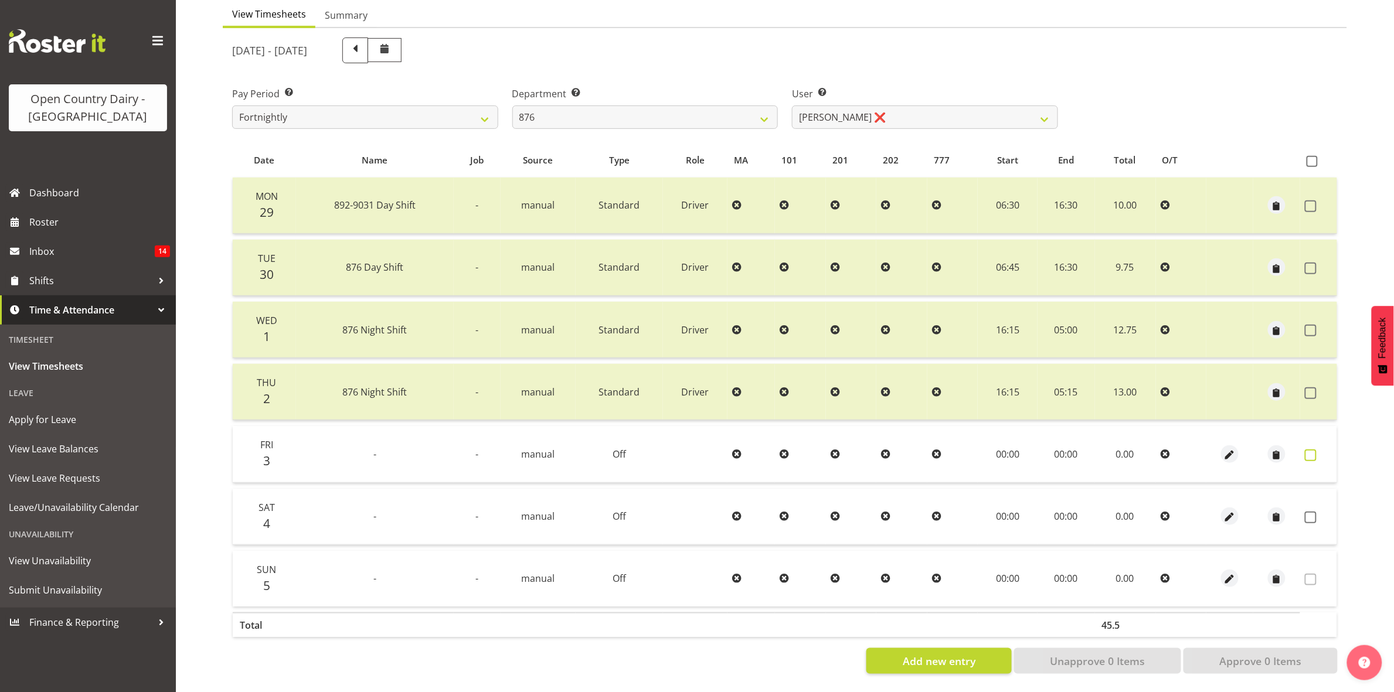
click at [1310, 450] on span at bounding box center [1311, 456] width 12 height 12
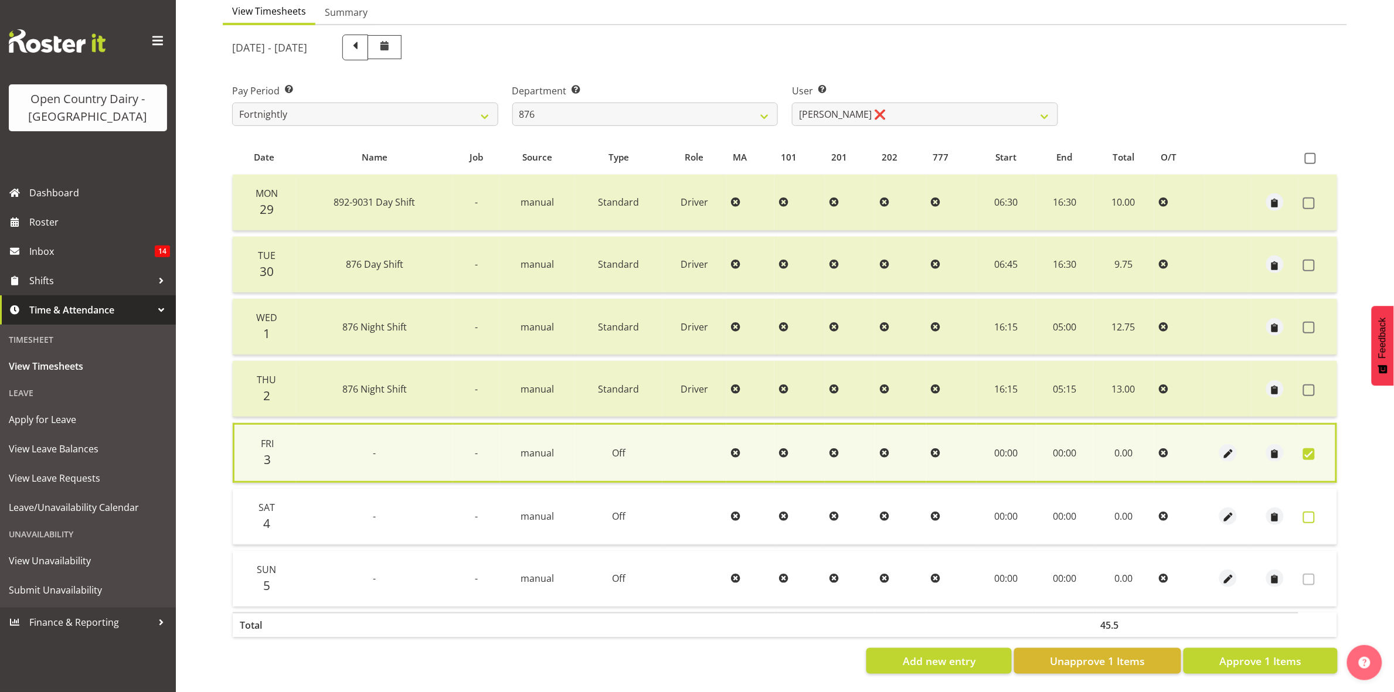
click at [1312, 512] on span at bounding box center [1309, 518] width 12 height 12
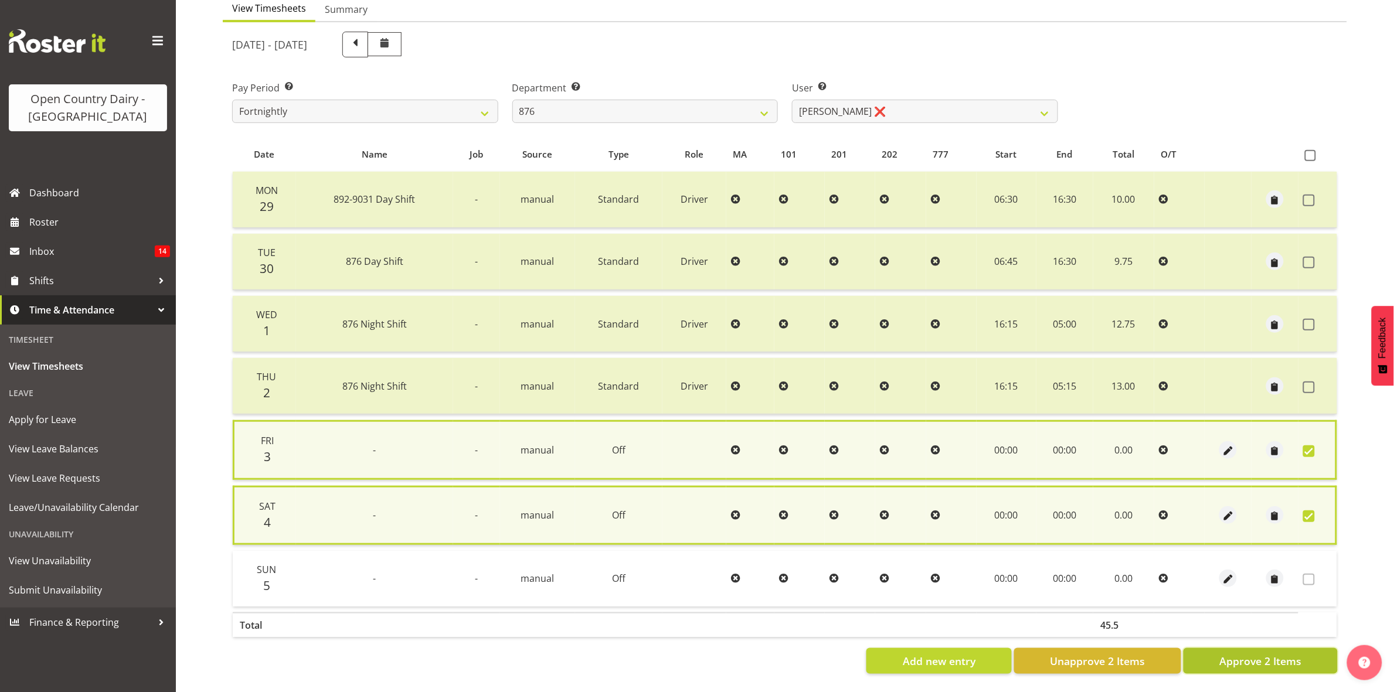
click at [1277, 656] on span "Approve 2 Items" at bounding box center [1260, 661] width 82 height 15
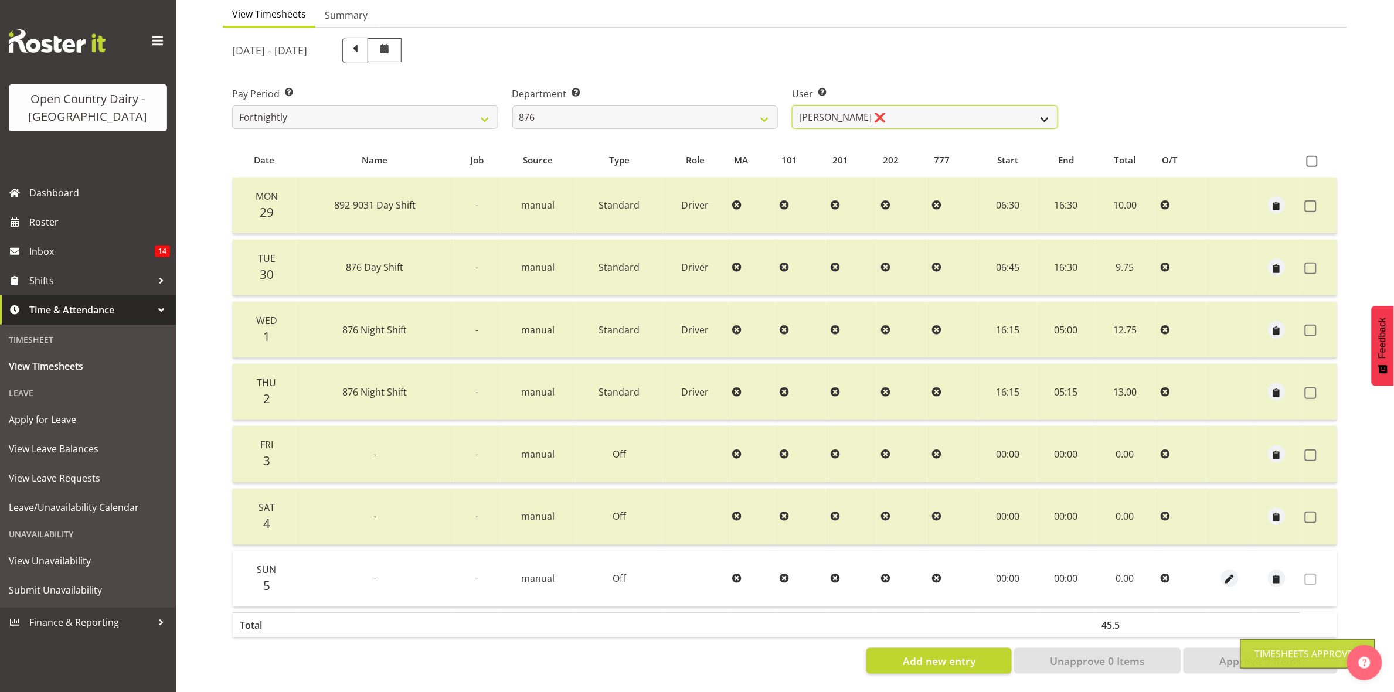
click at [1039, 108] on select "Dean Henderson ❌ Ian Barbour ❌ John Graham ❌ Tom Rahl ❌" at bounding box center [925, 117] width 266 height 23
click at [792, 106] on select "Dean Henderson ❌ Ian Barbour ❌ John Graham ❌ Tom Rahl ❌" at bounding box center [925, 117] width 266 height 23
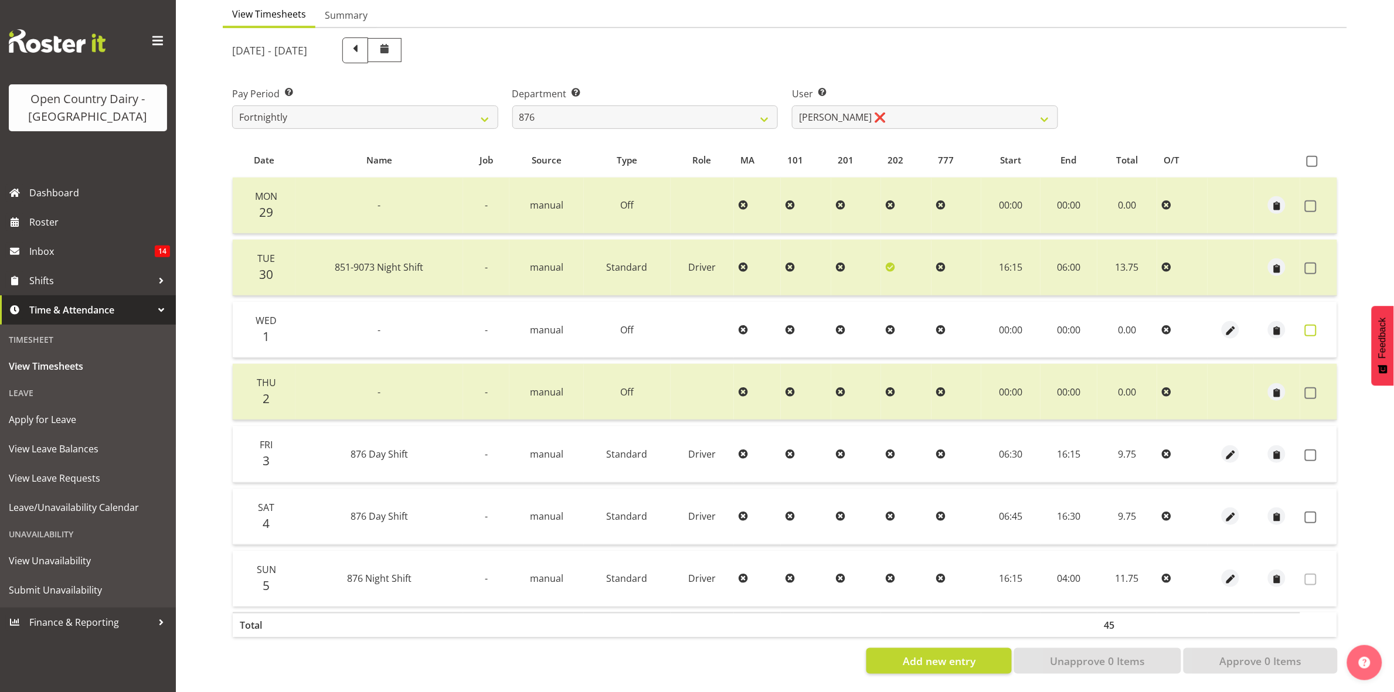
click at [1309, 325] on span at bounding box center [1311, 331] width 12 height 12
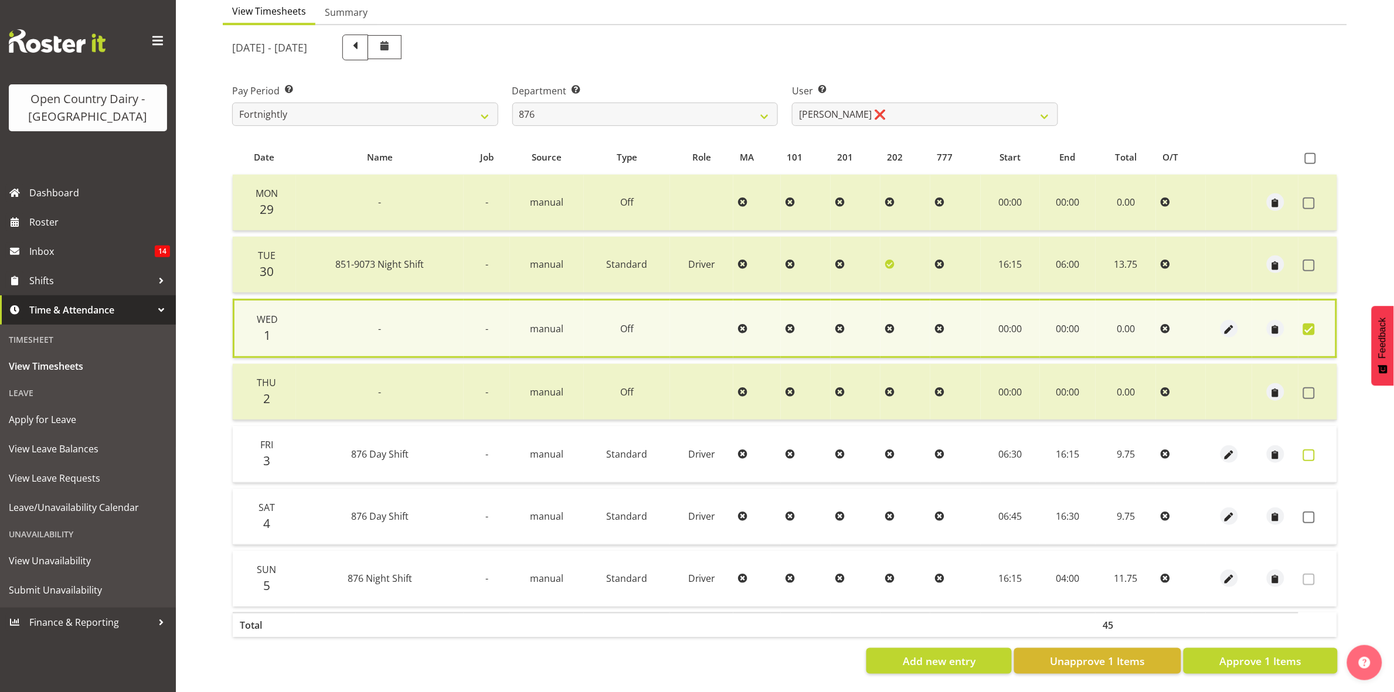
click at [1310, 450] on span at bounding box center [1309, 456] width 12 height 12
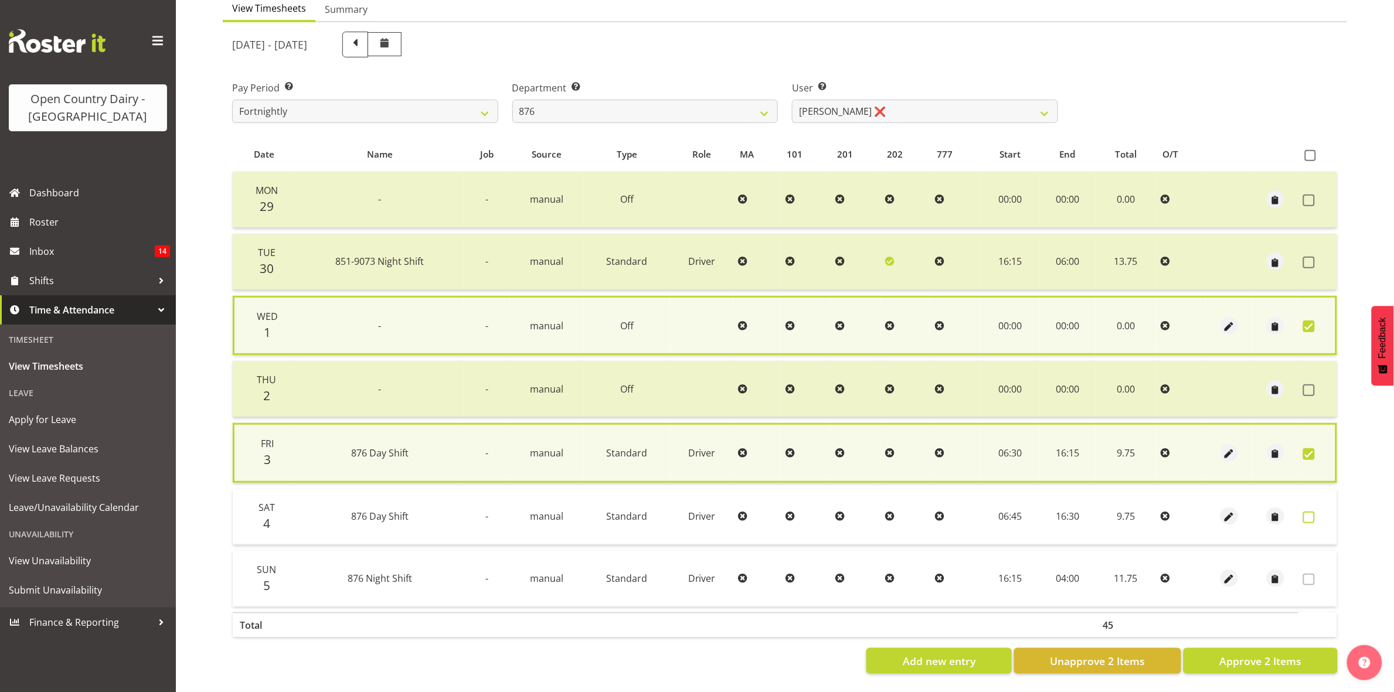
click at [1315, 512] on span at bounding box center [1309, 518] width 12 height 12
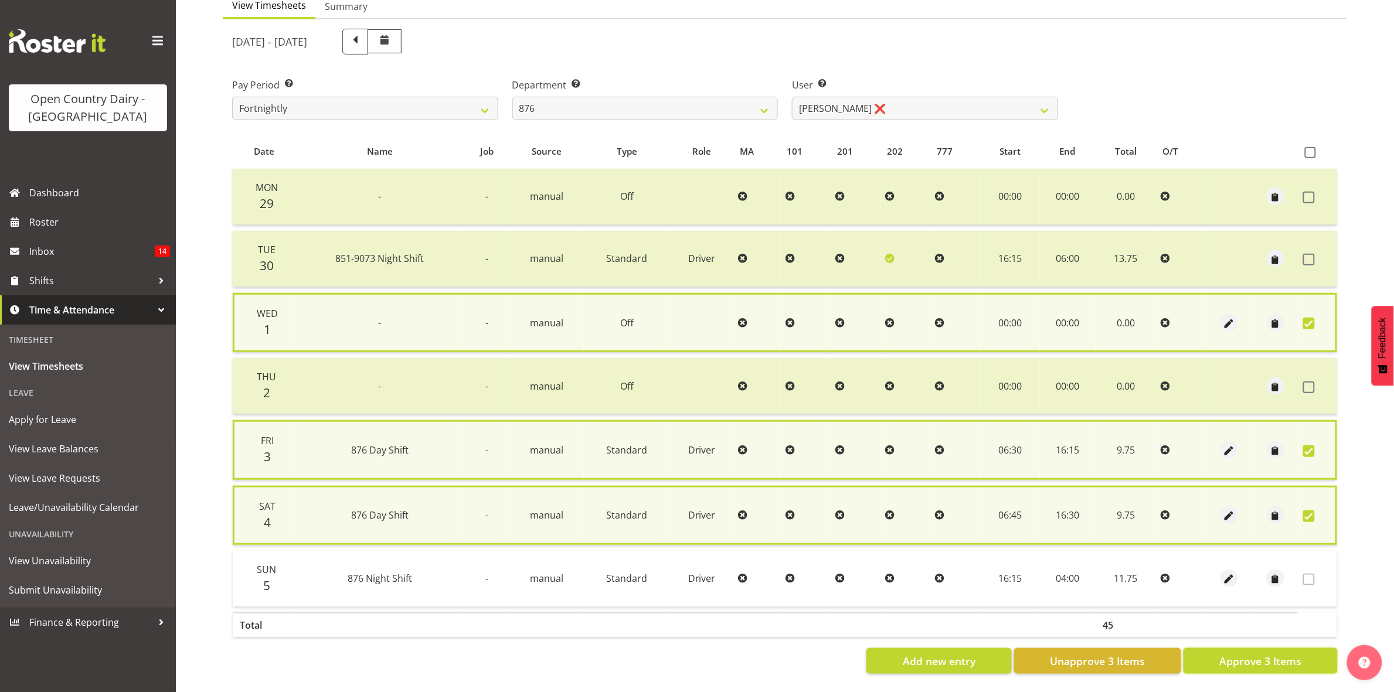
click at [1287, 656] on span "Approve 3 Items" at bounding box center [1260, 661] width 82 height 15
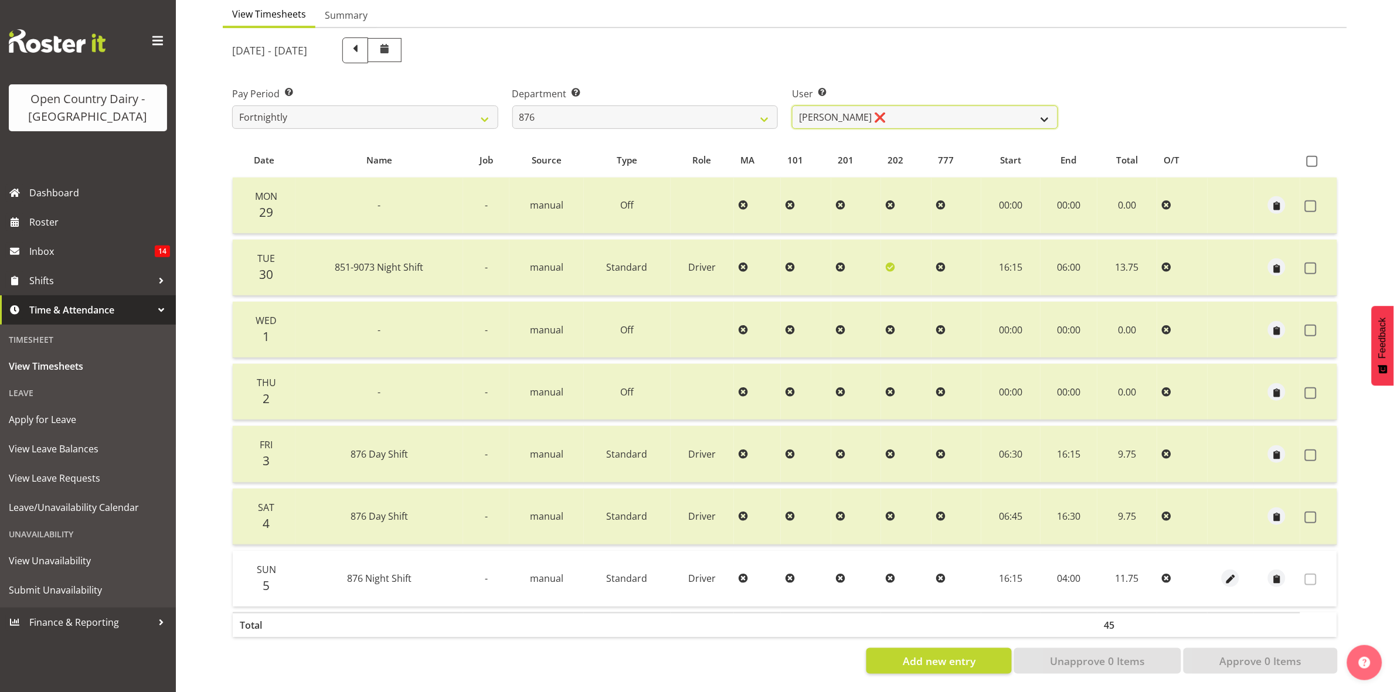
click at [1042, 106] on select "Dean Henderson ❌ Ian Barbour ❌ John Graham ❌ Tom Rahl ❌" at bounding box center [925, 117] width 266 height 23
click at [767, 110] on select "734 735 736 737 738 739 851 853 854 855 856 858 861 862 865 867-9032 868 869 87…" at bounding box center [645, 117] width 266 height 23
click at [512, 106] on select "734 735 736 737 738 739 851 853 854 855 856 858 861 862 865 867-9032 868 869 87…" at bounding box center [645, 117] width 266 height 23
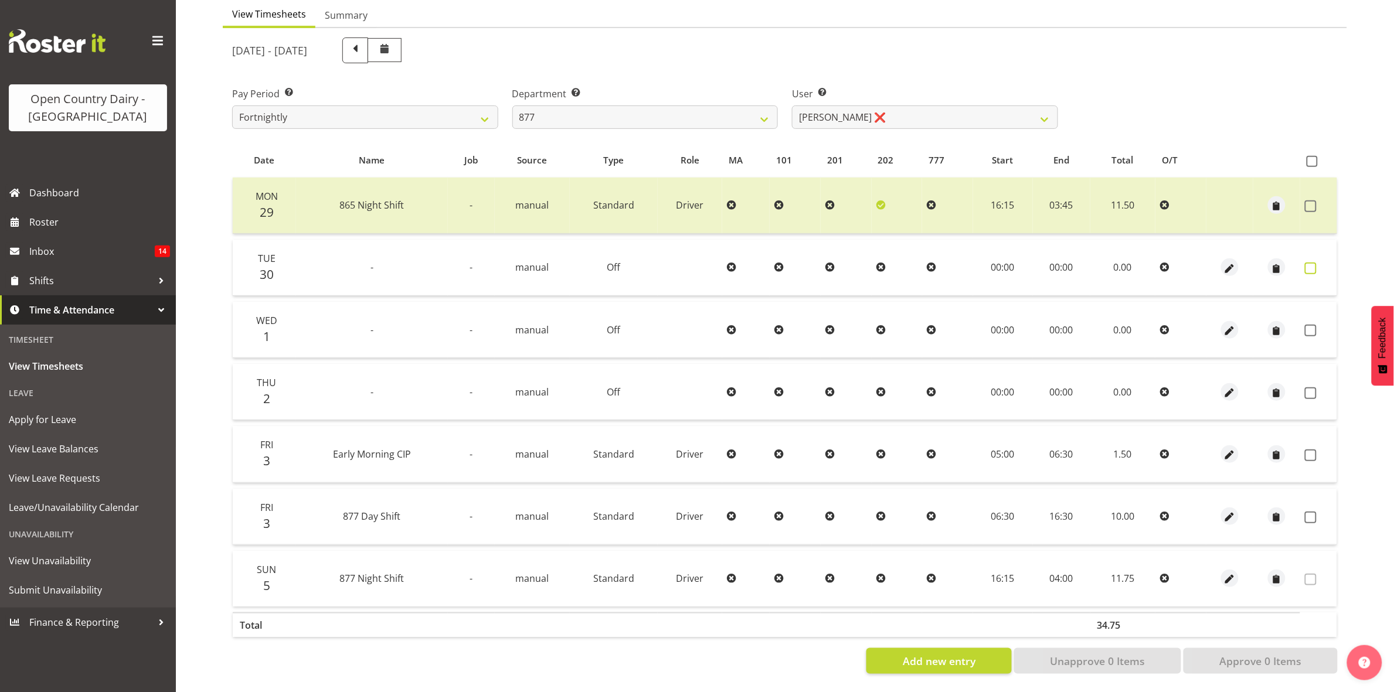
click at [1310, 263] on span at bounding box center [1311, 269] width 12 height 12
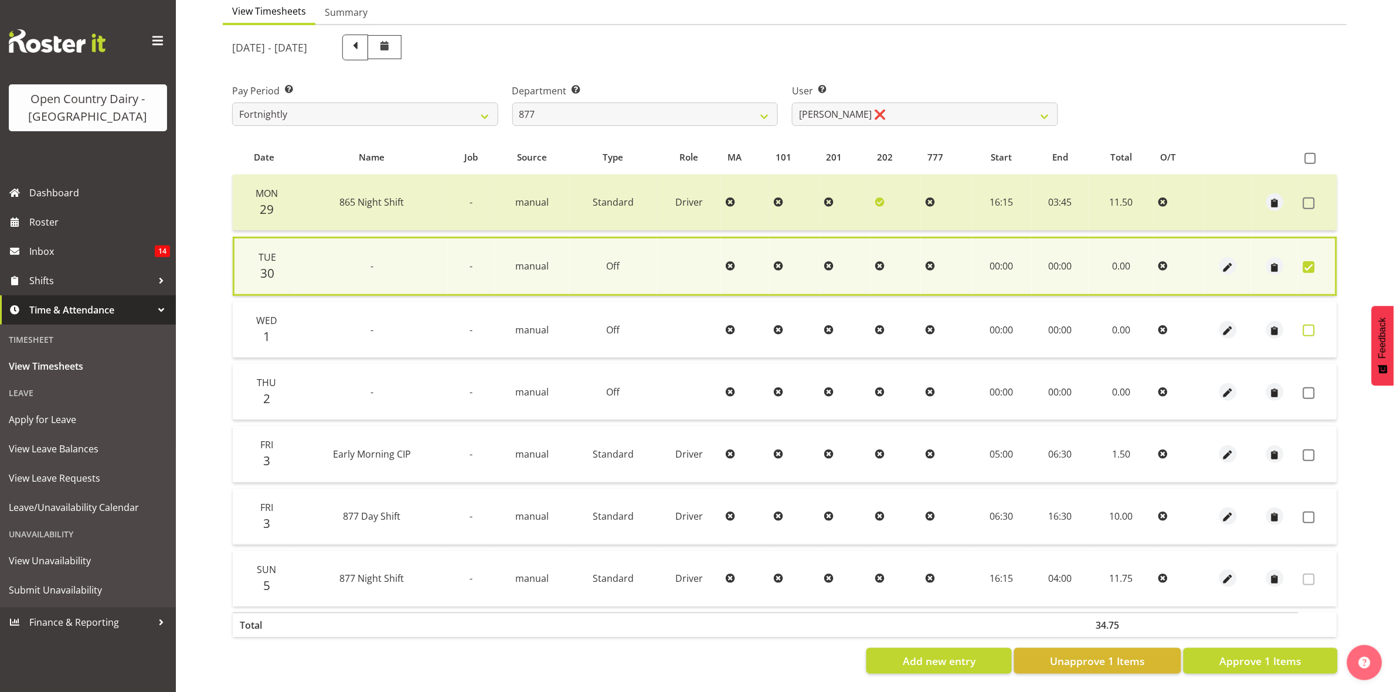
click at [1308, 325] on span at bounding box center [1309, 331] width 12 height 12
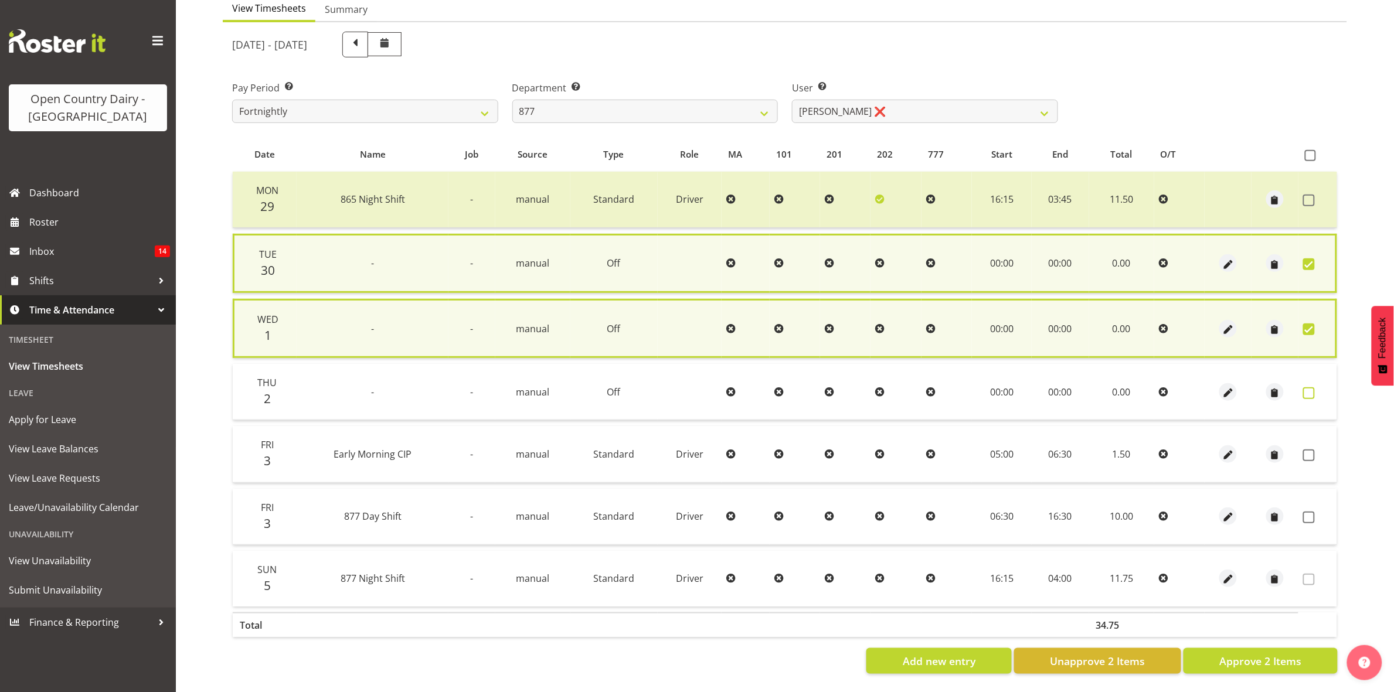
click at [1311, 389] on span at bounding box center [1309, 393] width 12 height 12
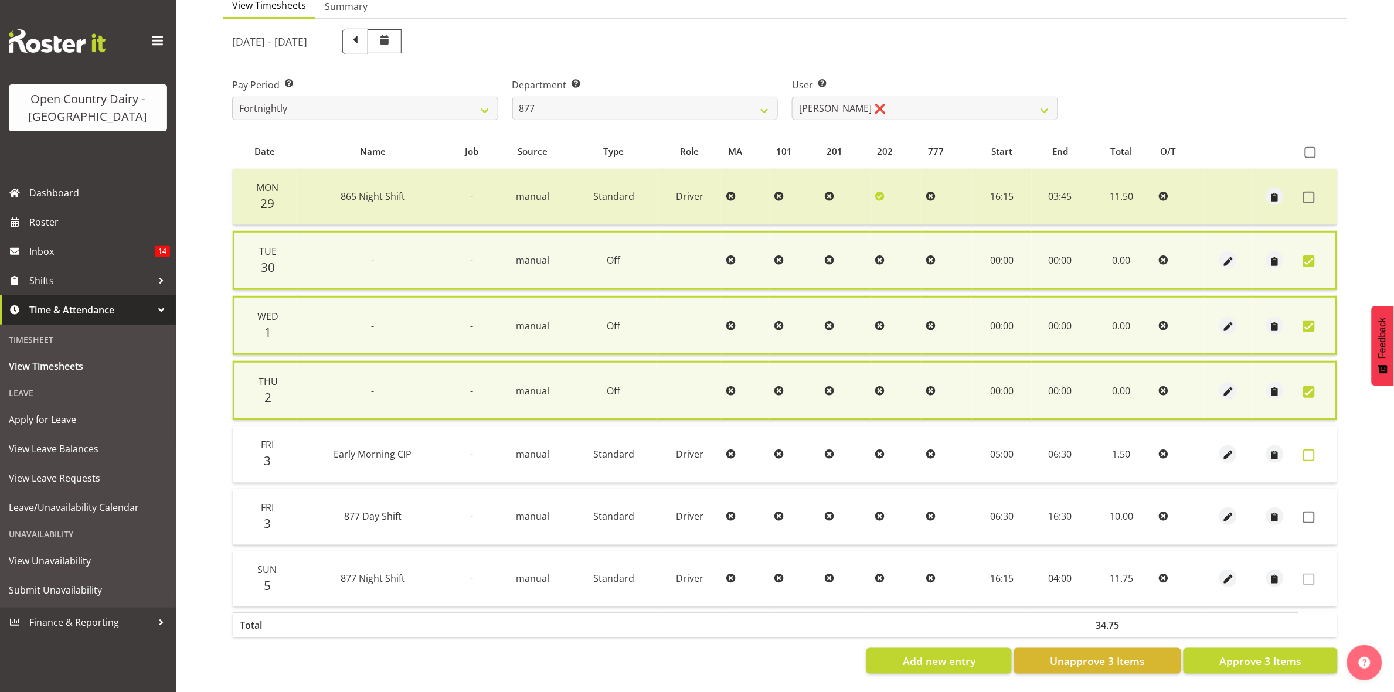
click at [1309, 452] on span at bounding box center [1309, 456] width 12 height 12
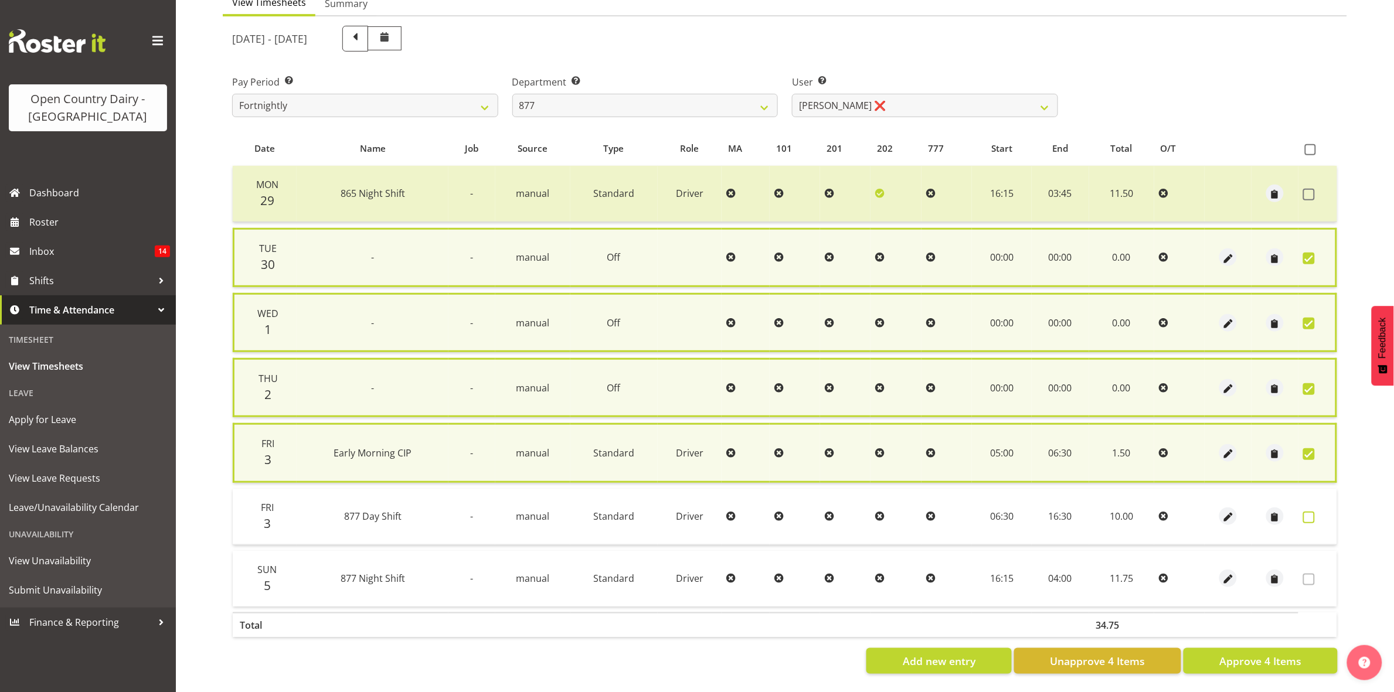
click at [1307, 516] on span at bounding box center [1309, 518] width 12 height 12
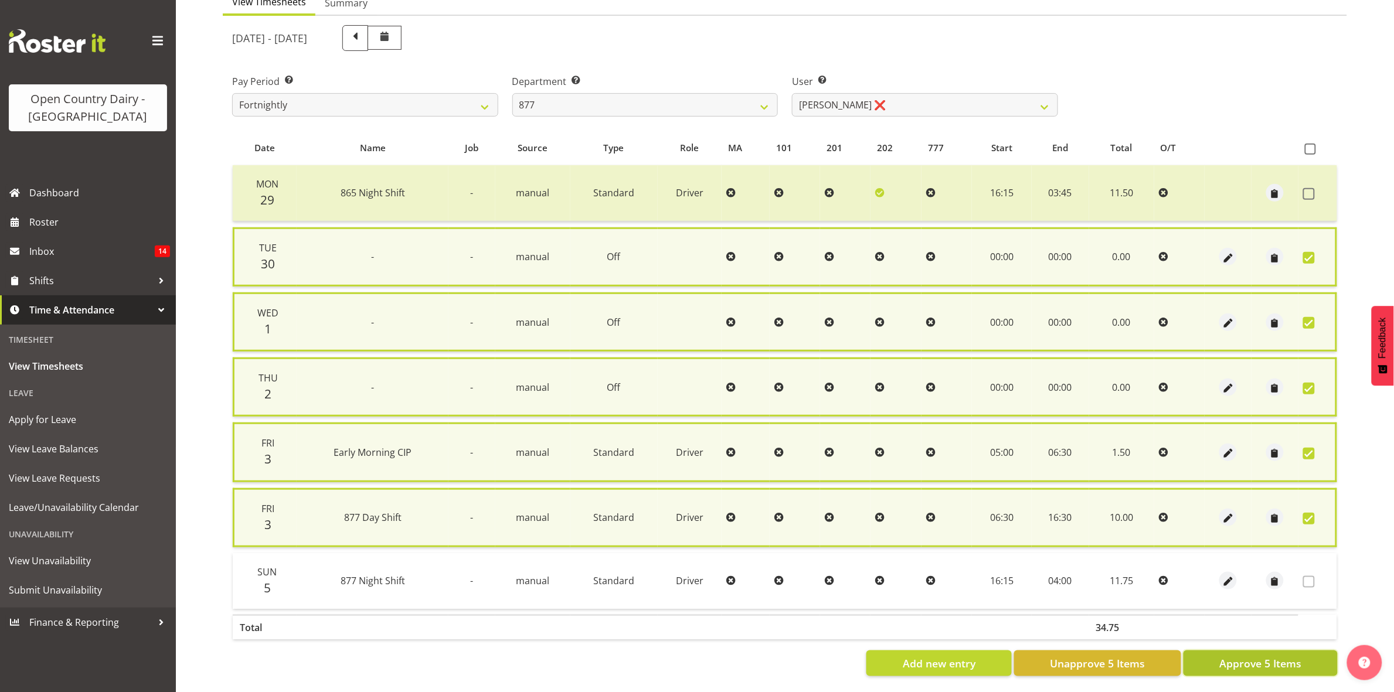
click at [1237, 666] on span "Approve 5 Items" at bounding box center [1260, 663] width 82 height 15
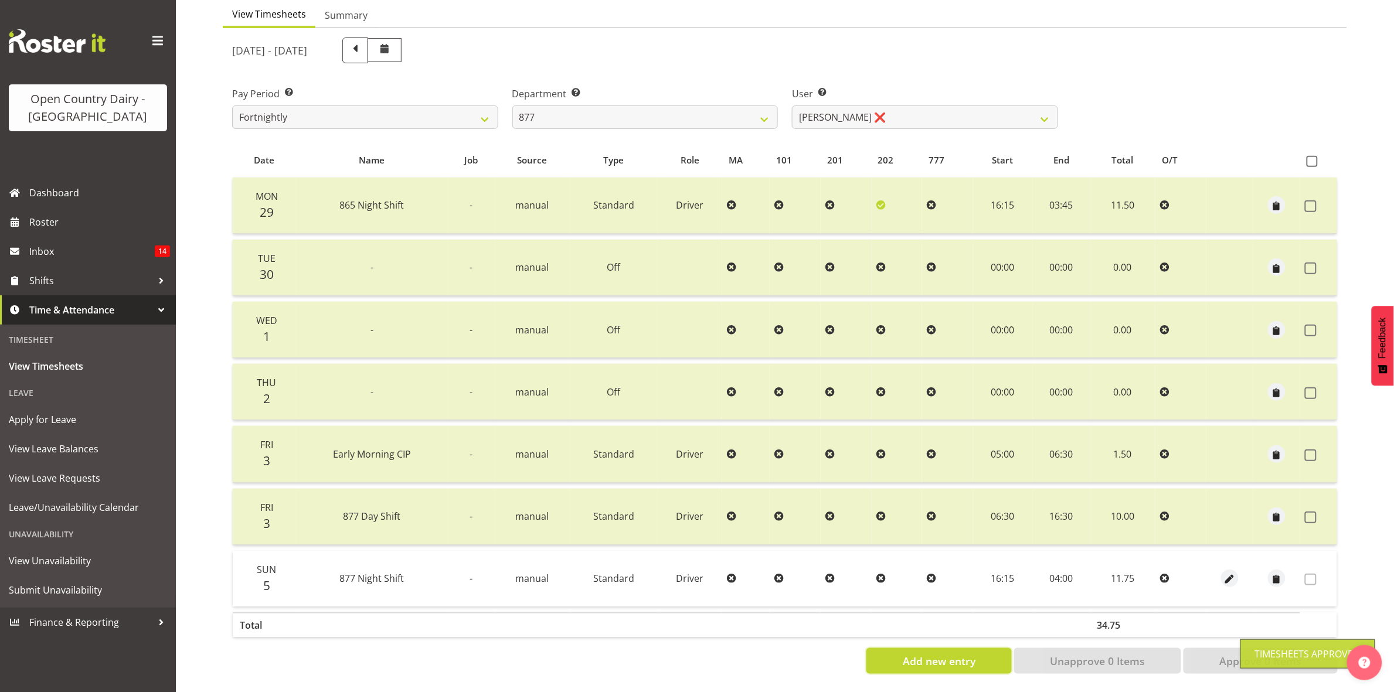
click at [903, 648] on button "Add new entry" at bounding box center [938, 661] width 145 height 26
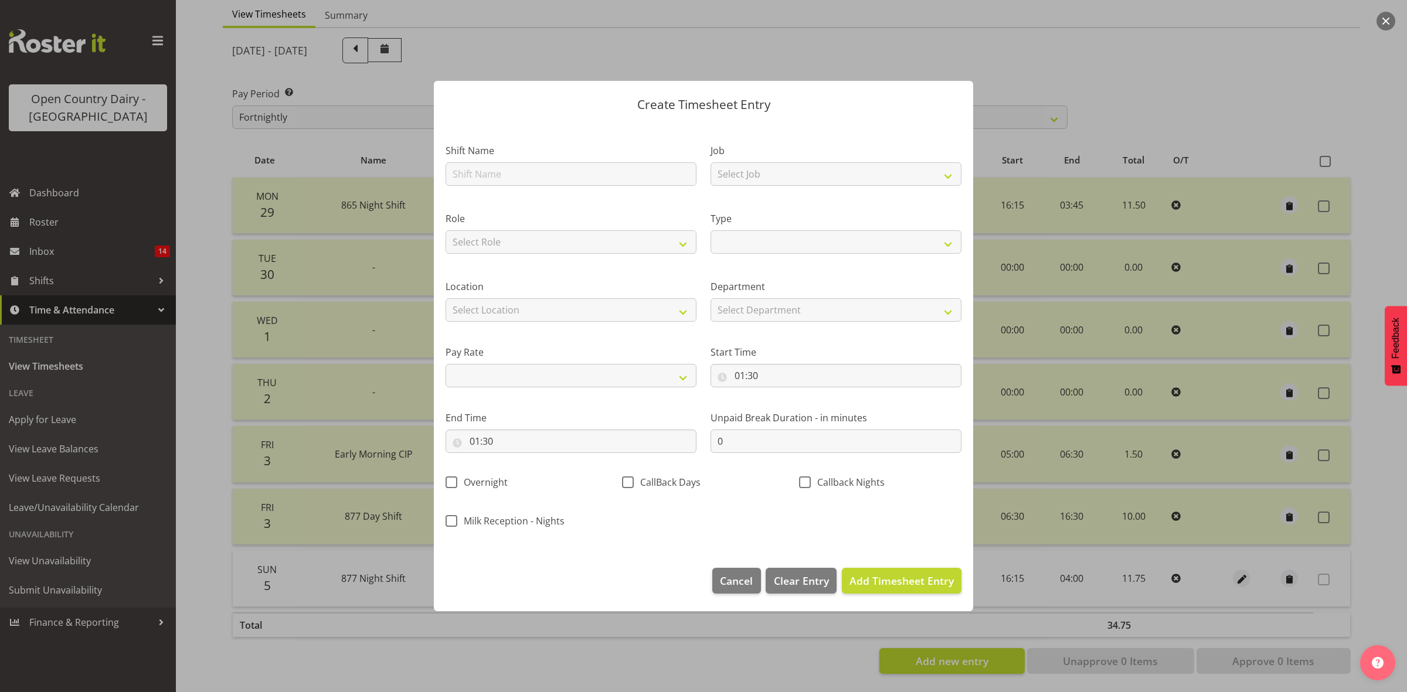
click at [1359, 580] on div at bounding box center [703, 346] width 1407 height 692
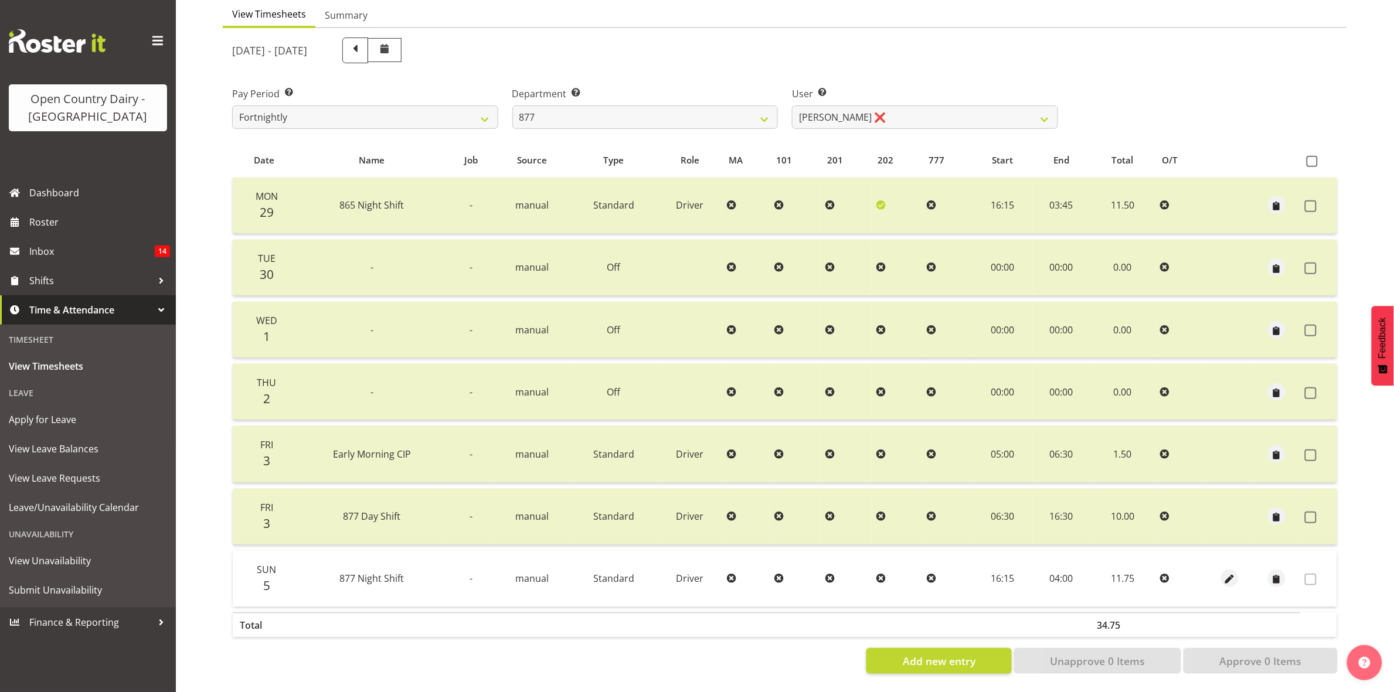
click at [695, 660] on div "Add new entry Unapprove 0 Items Approve 0 Items" at bounding box center [784, 661] width 1105 height 26
click at [1309, 512] on span at bounding box center [1311, 518] width 12 height 12
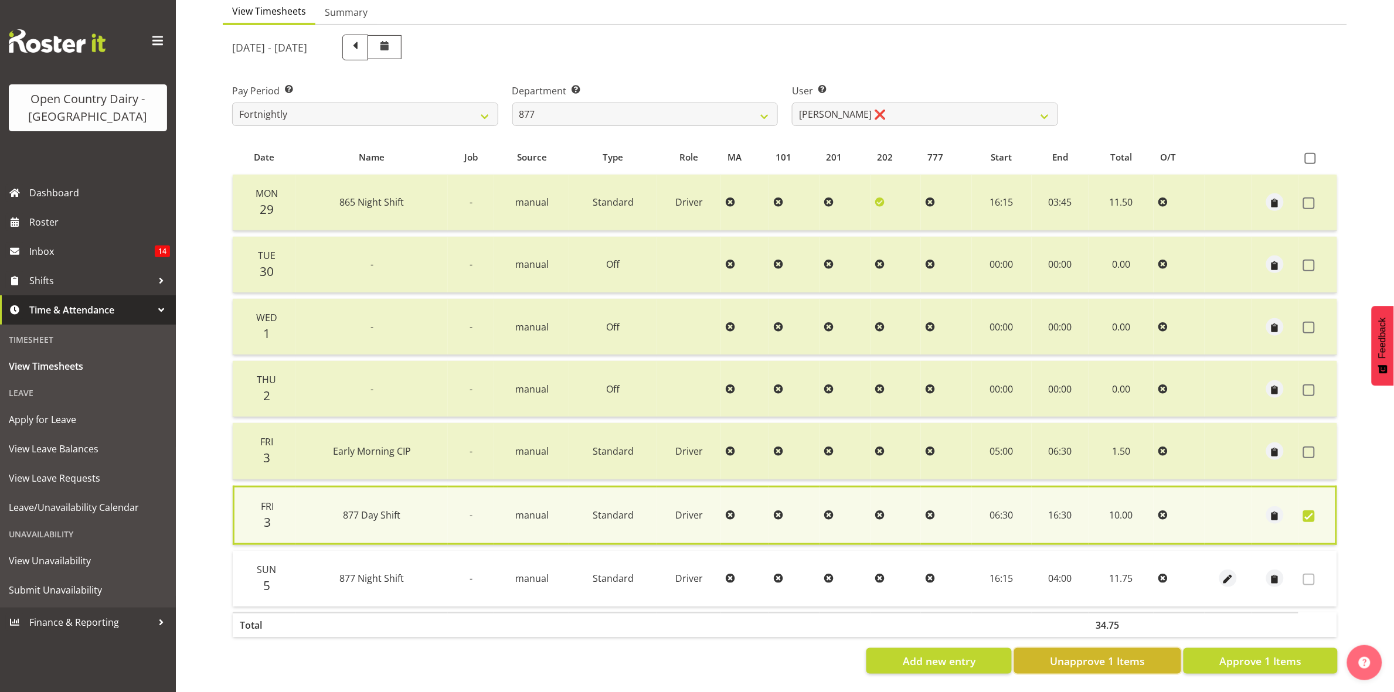
click at [1132, 654] on span "Unapprove 1 Items" at bounding box center [1097, 661] width 95 height 15
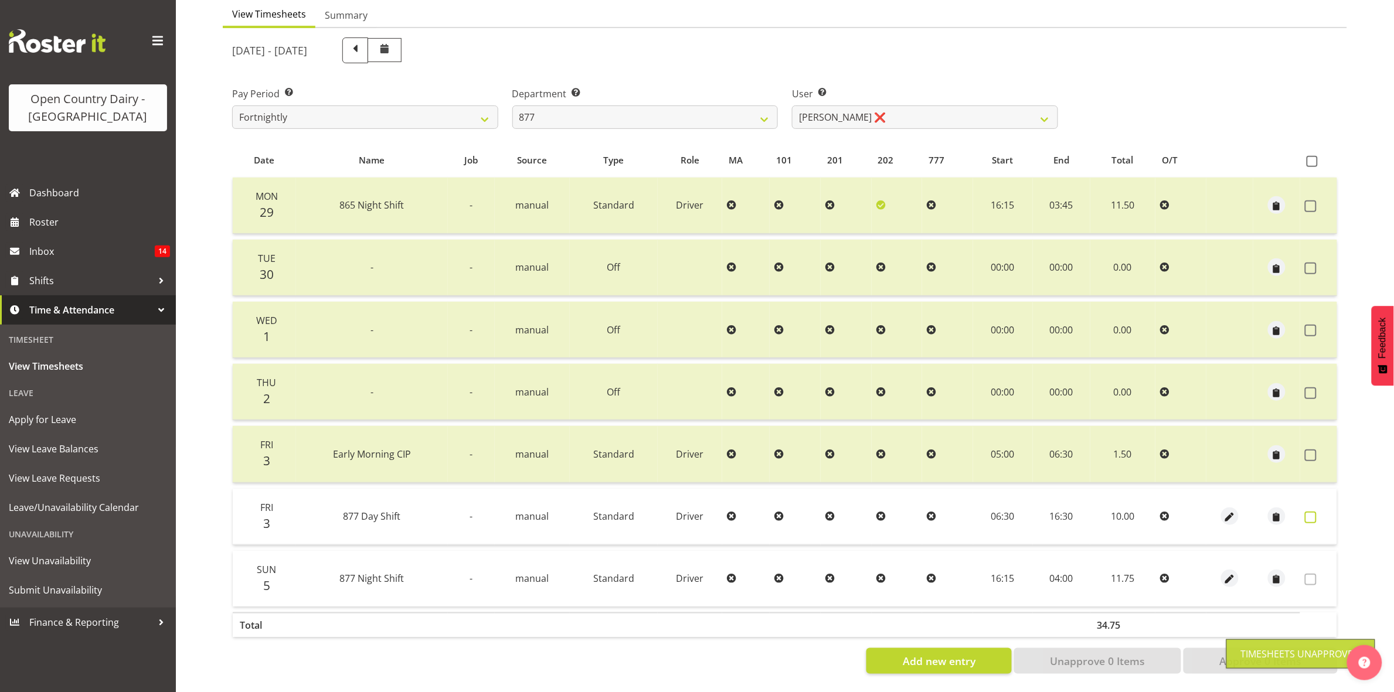
click at [1309, 512] on span at bounding box center [1311, 518] width 12 height 12
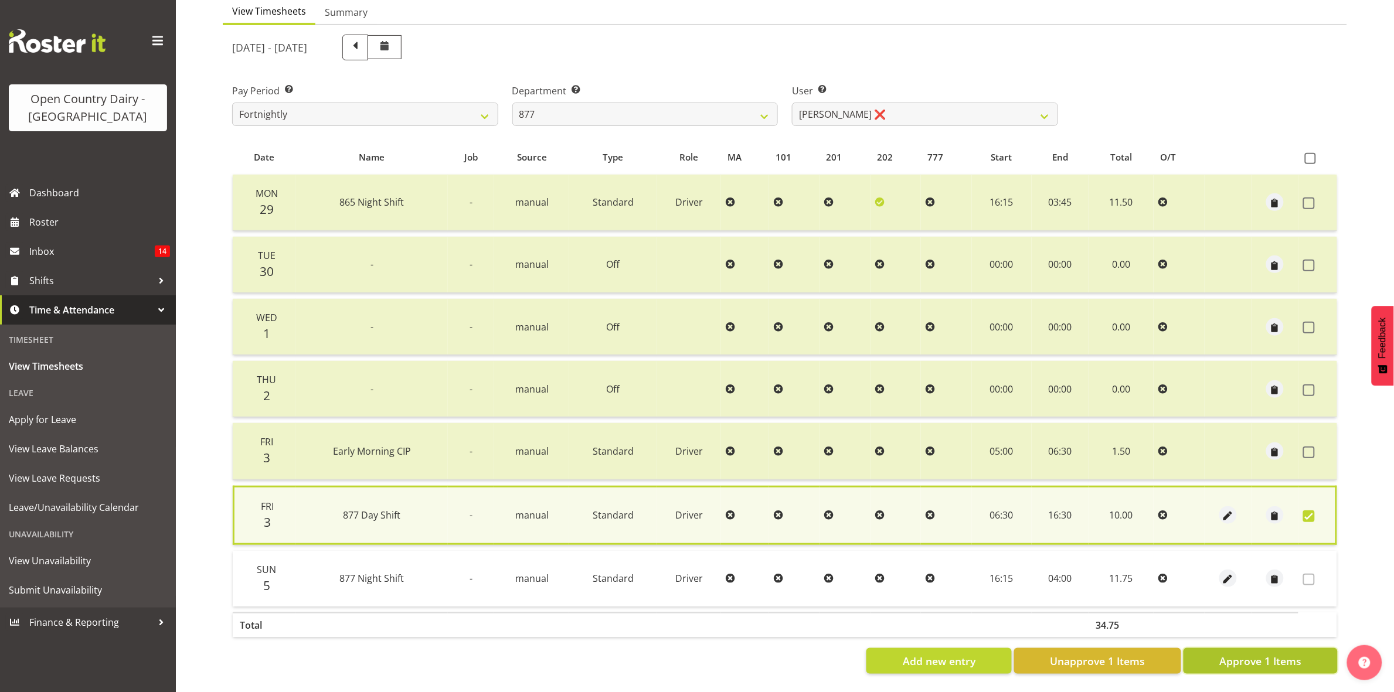
click at [1261, 654] on span "Approve 1 Items" at bounding box center [1260, 661] width 82 height 15
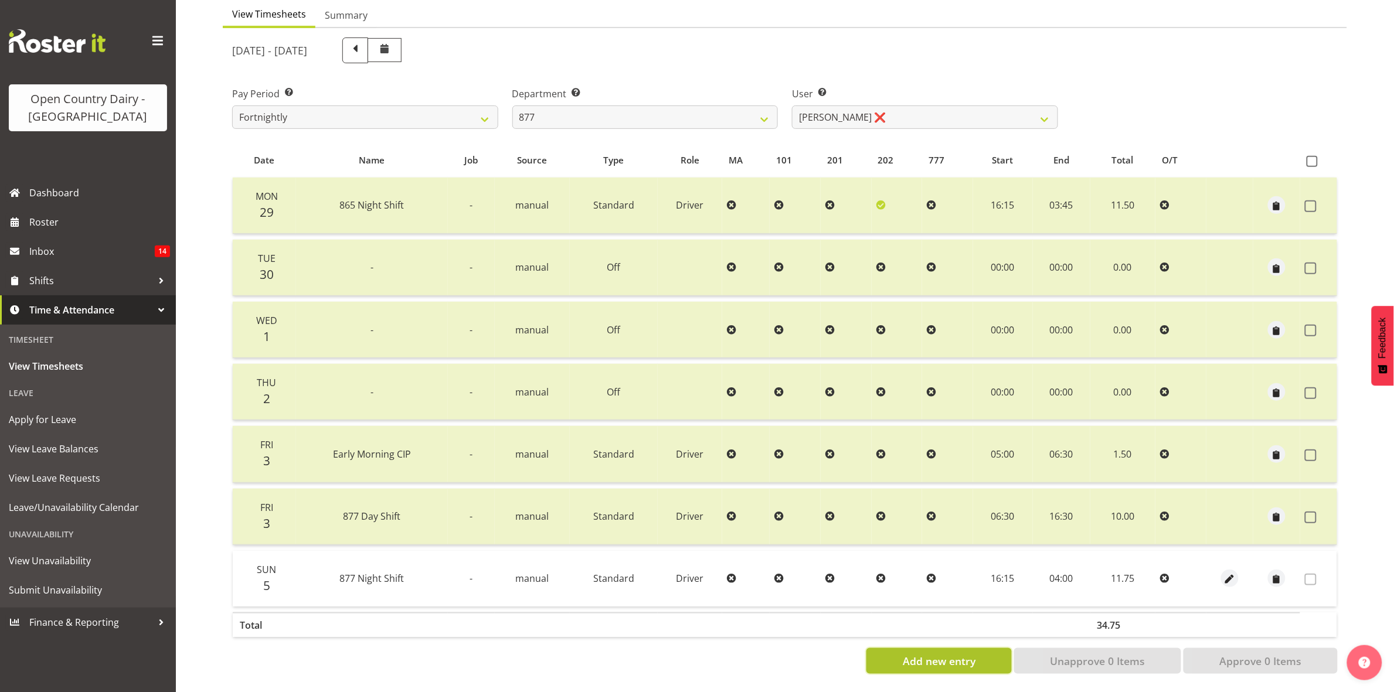
click at [948, 654] on span "Add new entry" at bounding box center [939, 661] width 73 height 15
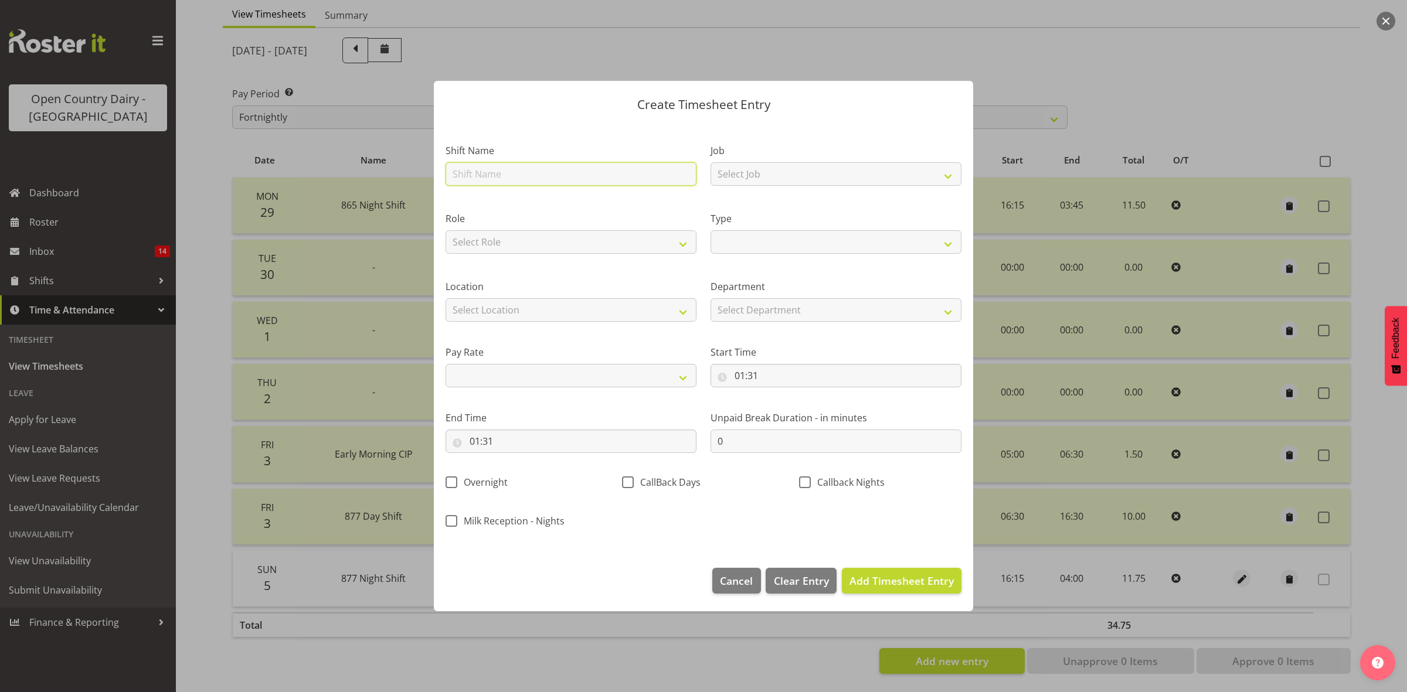
click at [491, 176] on input "text" at bounding box center [570, 173] width 251 height 23
click at [751, 236] on select "Off Standard Public Holiday Public Holiday (Worked) Day In Lieu Annual Leave Si…" at bounding box center [835, 241] width 251 height 23
click at [710, 230] on select "Off Standard Public Holiday Public Holiday (Worked) Day In Lieu Annual Leave Si…" at bounding box center [835, 241] width 251 height 23
click at [766, 311] on select "Select Department 877 851 855 853 855 856 880 883 861 862 864 865 868 869 870 8…" at bounding box center [835, 309] width 251 height 23
click at [710, 298] on select "Select Department 877 851 855 853 855 856 880 883 861 862 864 865 868 869 870 8…" at bounding box center [835, 309] width 251 height 23
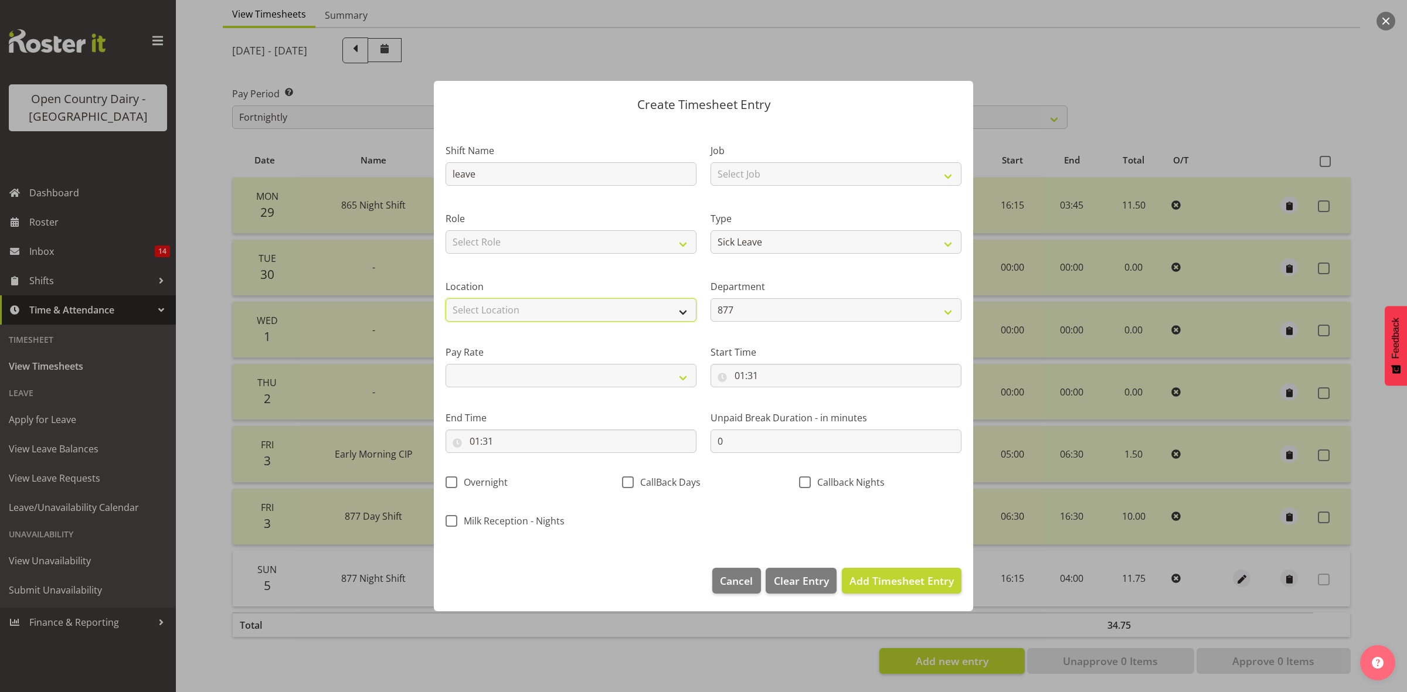
click at [506, 311] on select "Select Location Awarua Milk Awarua Office Freight Horotiu office Waharoa Office…" at bounding box center [570, 309] width 251 height 23
click at [445, 298] on select "Select Location Awarua Milk Awarua Office Freight Horotiu office Waharoa Office…" at bounding box center [570, 309] width 251 height 23
click at [724, 488] on div "CallBack Days" at bounding box center [703, 484] width 162 height 15
click at [745, 379] on input "01:31" at bounding box center [835, 375] width 251 height 23
click at [722, 376] on input "01:31" at bounding box center [835, 375] width 251 height 23
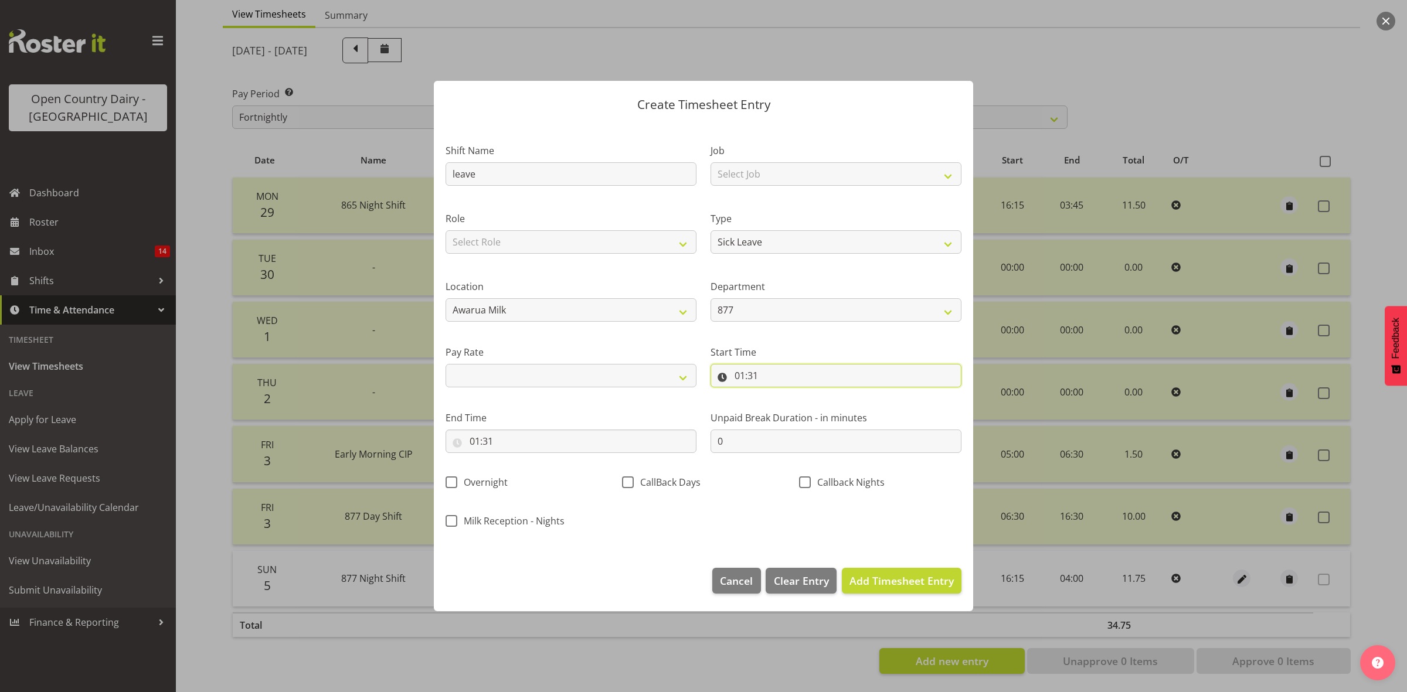
click at [751, 373] on input "01:31" at bounding box center [835, 375] width 251 height 23
click at [775, 168] on select "Select Job Connecting /unconnecting Trailers Driving Meeting Milk Testing" at bounding box center [835, 173] width 251 height 23
click at [668, 205] on div "Role Select Role Driver Driver Buddy" at bounding box center [570, 229] width 265 height 68
click at [743, 376] on input "01:31" at bounding box center [835, 375] width 251 height 23
click at [783, 406] on select "00 01 02 03 04 05 06 07 08 09 10 11 12 13 14 15 16 17 18 19 20 21 22 23" at bounding box center [790, 405] width 26 height 23
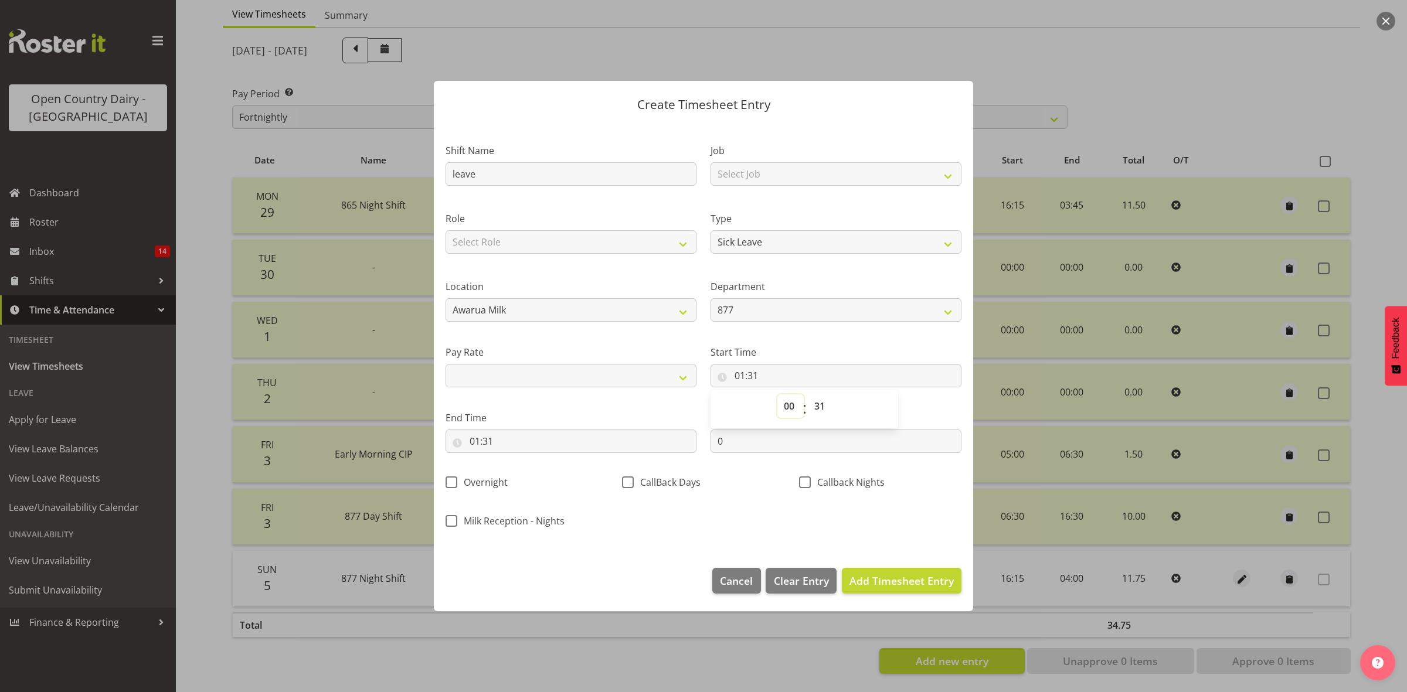
click at [777, 394] on select "00 01 02 03 04 05 06 07 08 09 10 11 12 13 14 15 16 17 18 19 20 21 22 23" at bounding box center [790, 405] width 26 height 23
click at [816, 402] on select "00 01 02 03 04 05 06 07 08 09 10 11 12 13 14 15 16 17 18 19 20 21 22 23 24 25 2…" at bounding box center [821, 405] width 26 height 23
click at [827, 406] on select "00 01 02 03 04 05 06 07 08 09 10 11 12 13 14 15 16 17 18 19 20 21 22 23 24 25 2…" at bounding box center [821, 405] width 26 height 23
click at [808, 394] on select "00 01 02 03 04 05 06 07 08 09 10 11 12 13 14 15 16 17 18 19 20 21 22 23 24 25 2…" at bounding box center [821, 405] width 26 height 23
click at [889, 584] on span "Add Timesheet Entry" at bounding box center [901, 581] width 104 height 14
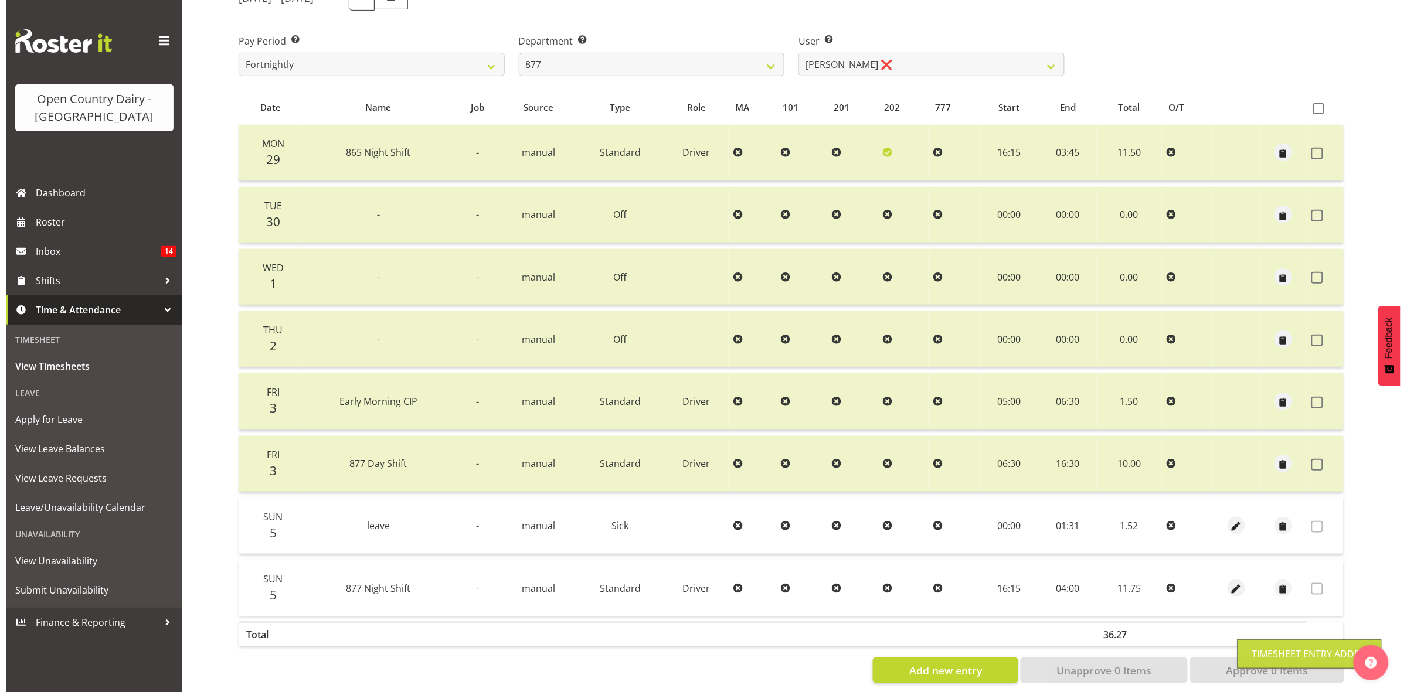
scroll to position [189, 0]
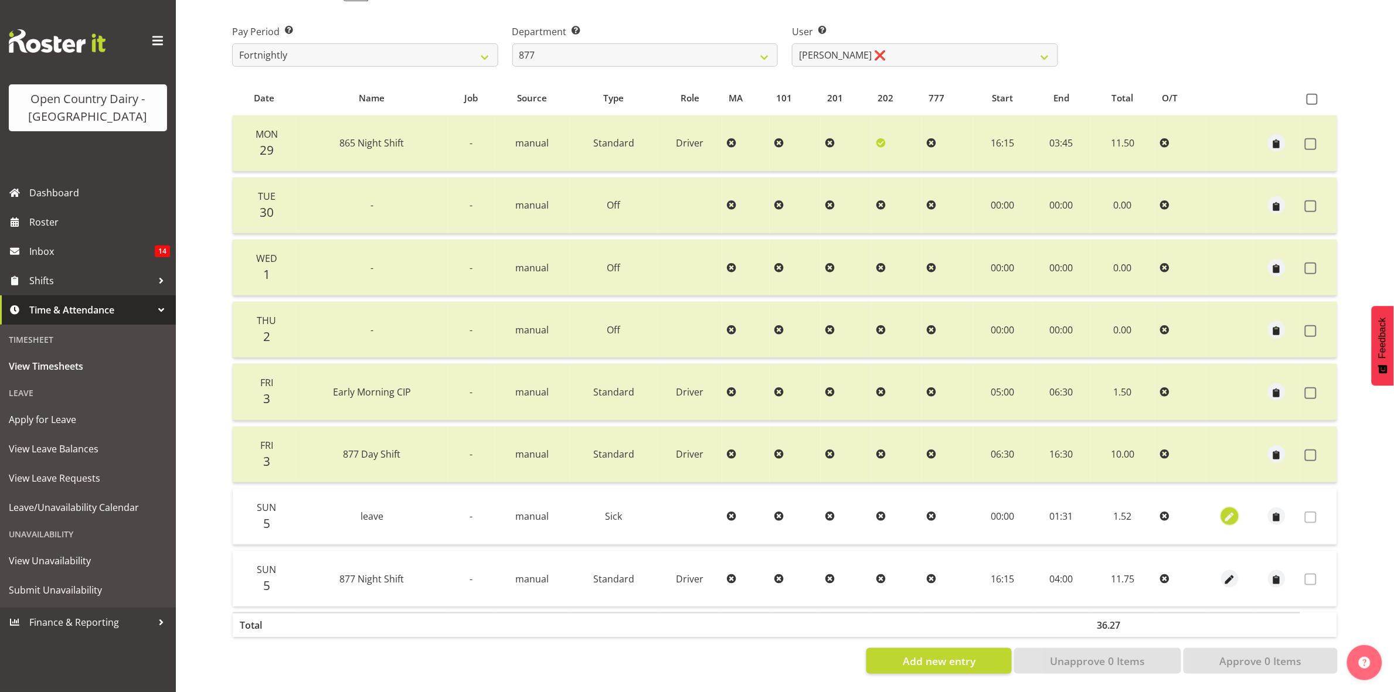
click at [1235, 511] on span "button" at bounding box center [1229, 517] width 13 height 13
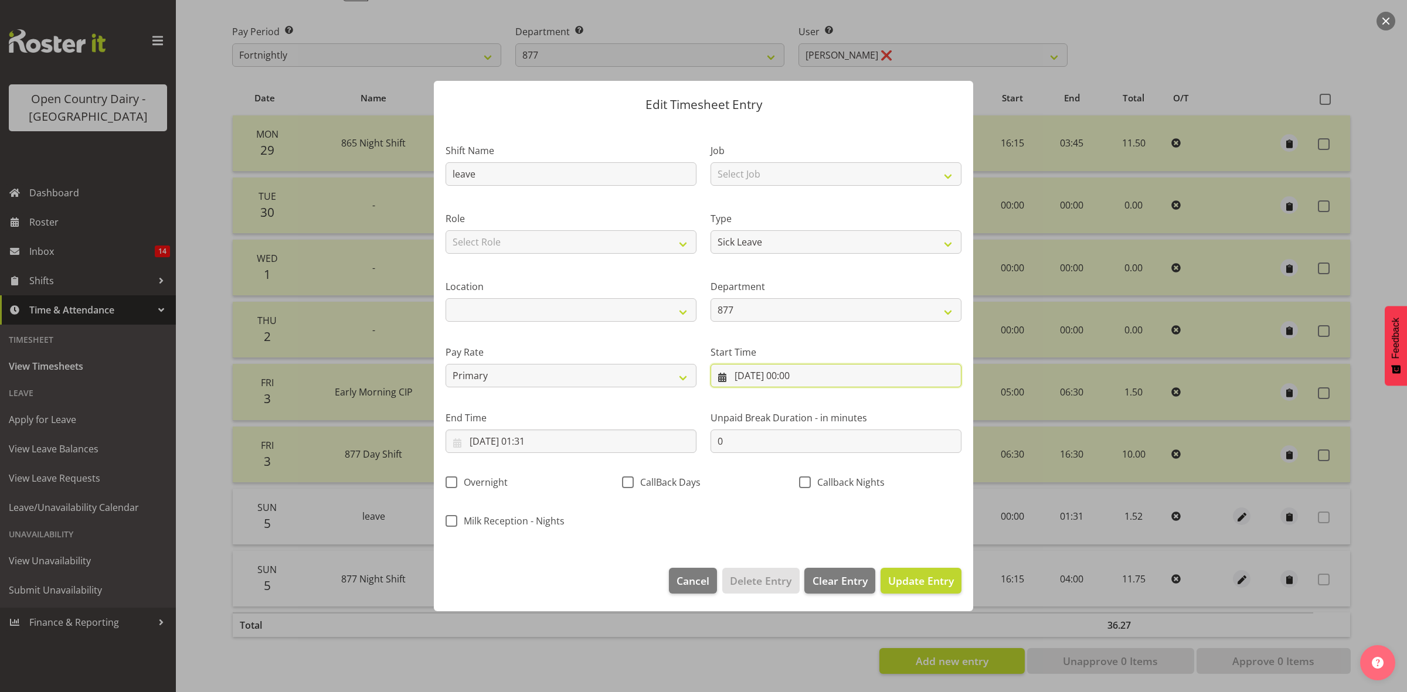
click at [751, 376] on input "05/10/2025, 00:00" at bounding box center [835, 375] width 251 height 23
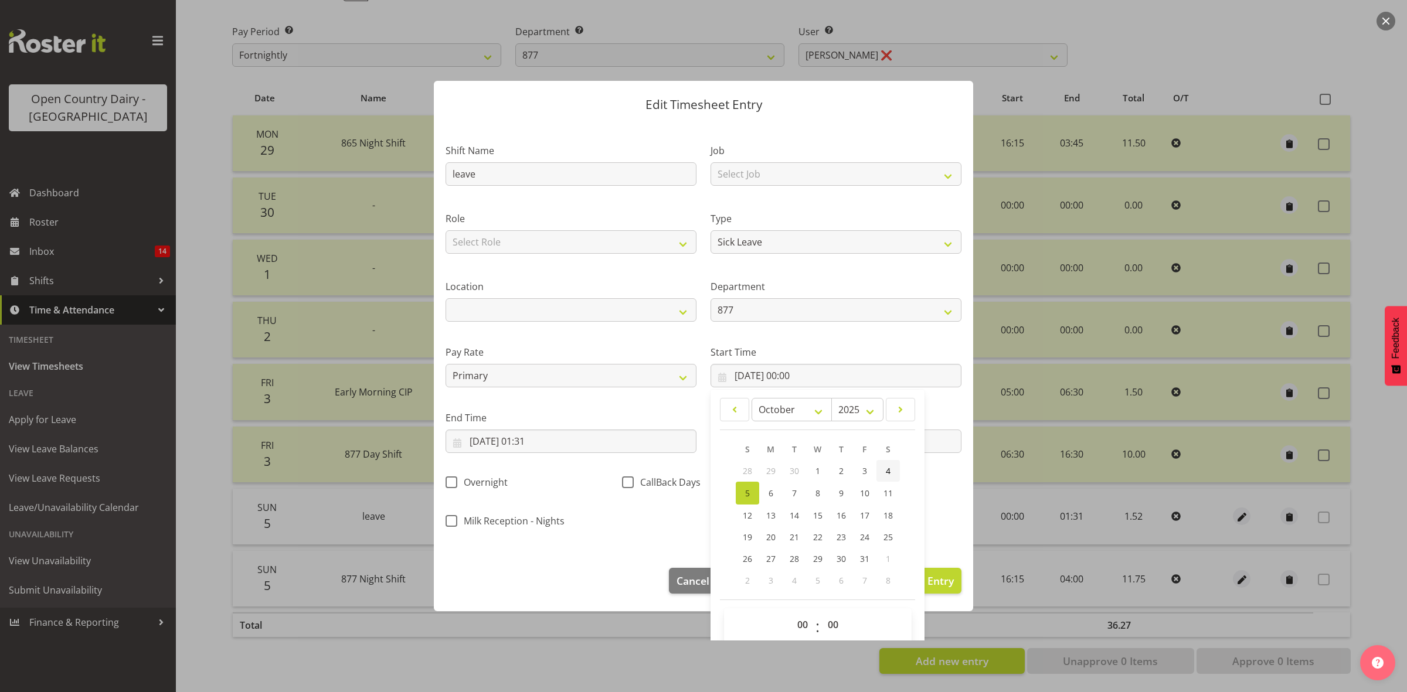
click at [886, 472] on span "4" at bounding box center [888, 470] width 5 height 11
click at [473, 444] on input "05/10/2025, 01:31" at bounding box center [570, 441] width 251 height 23
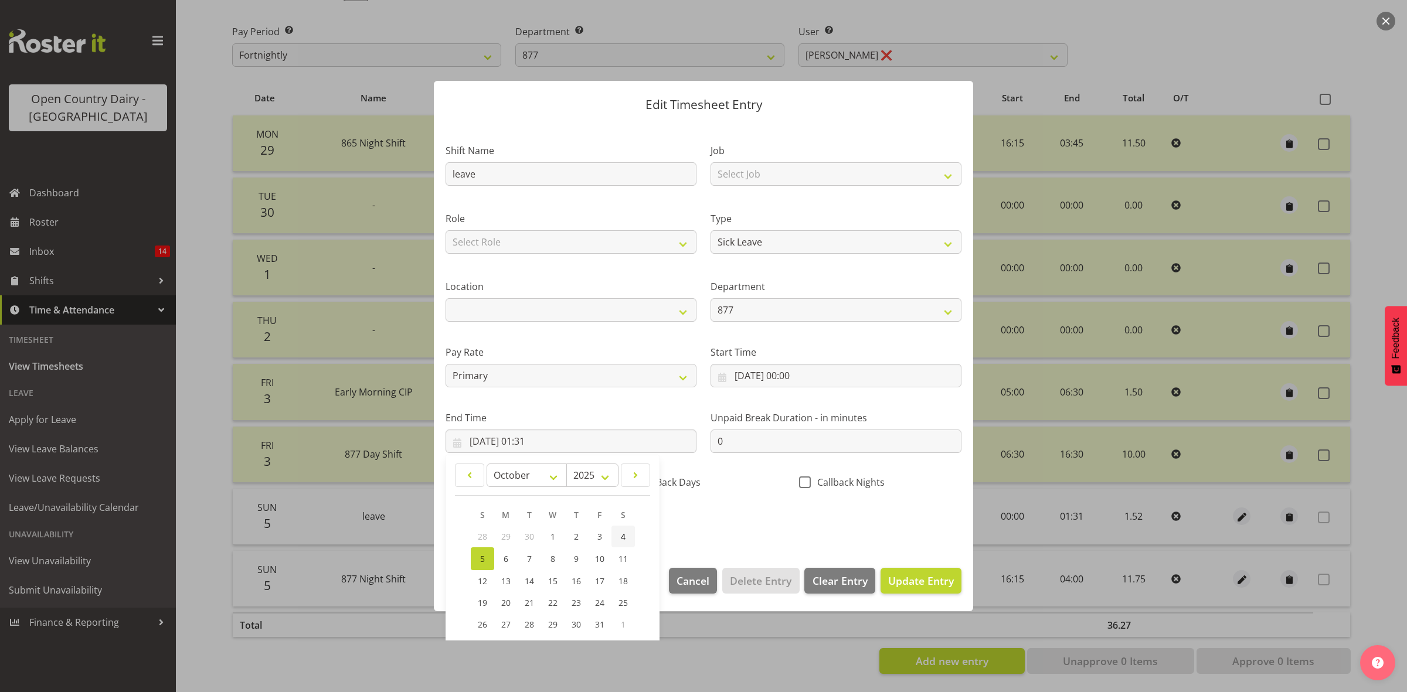
click at [619, 537] on link "4" at bounding box center [622, 537] width 23 height 22
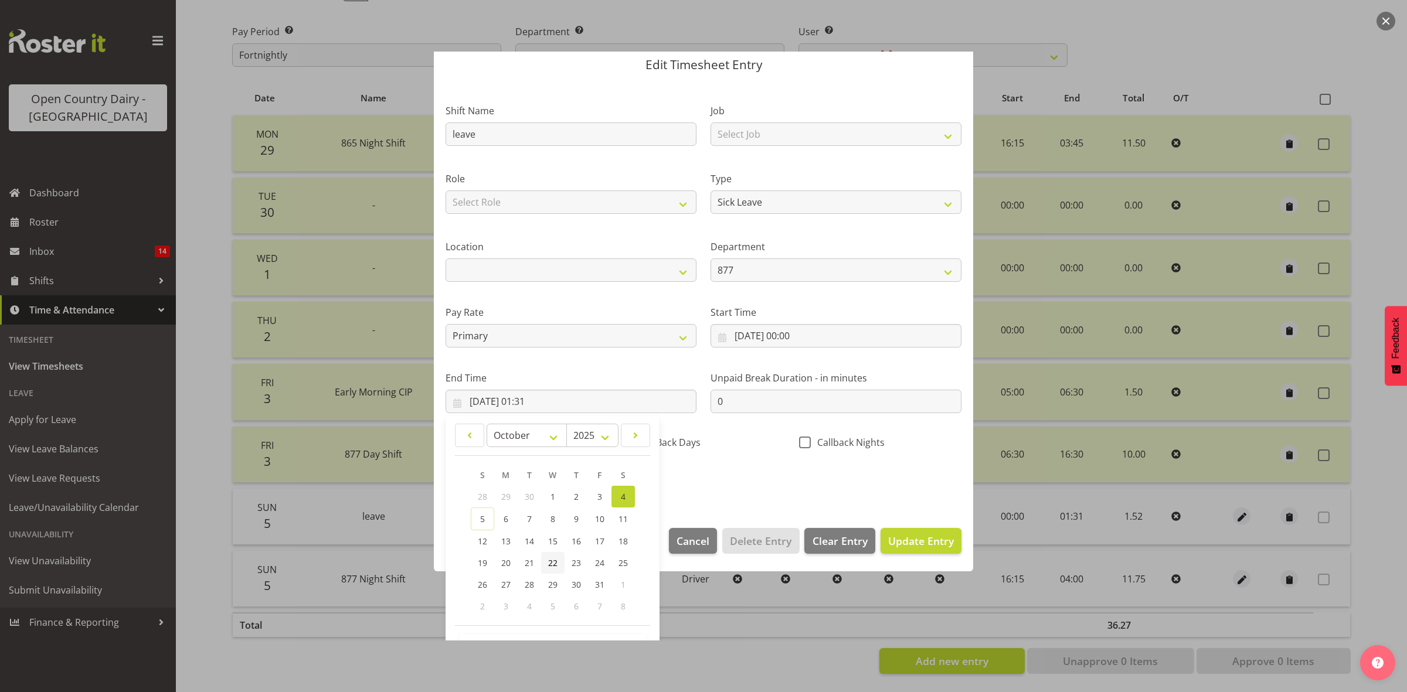
scroll to position [80, 0]
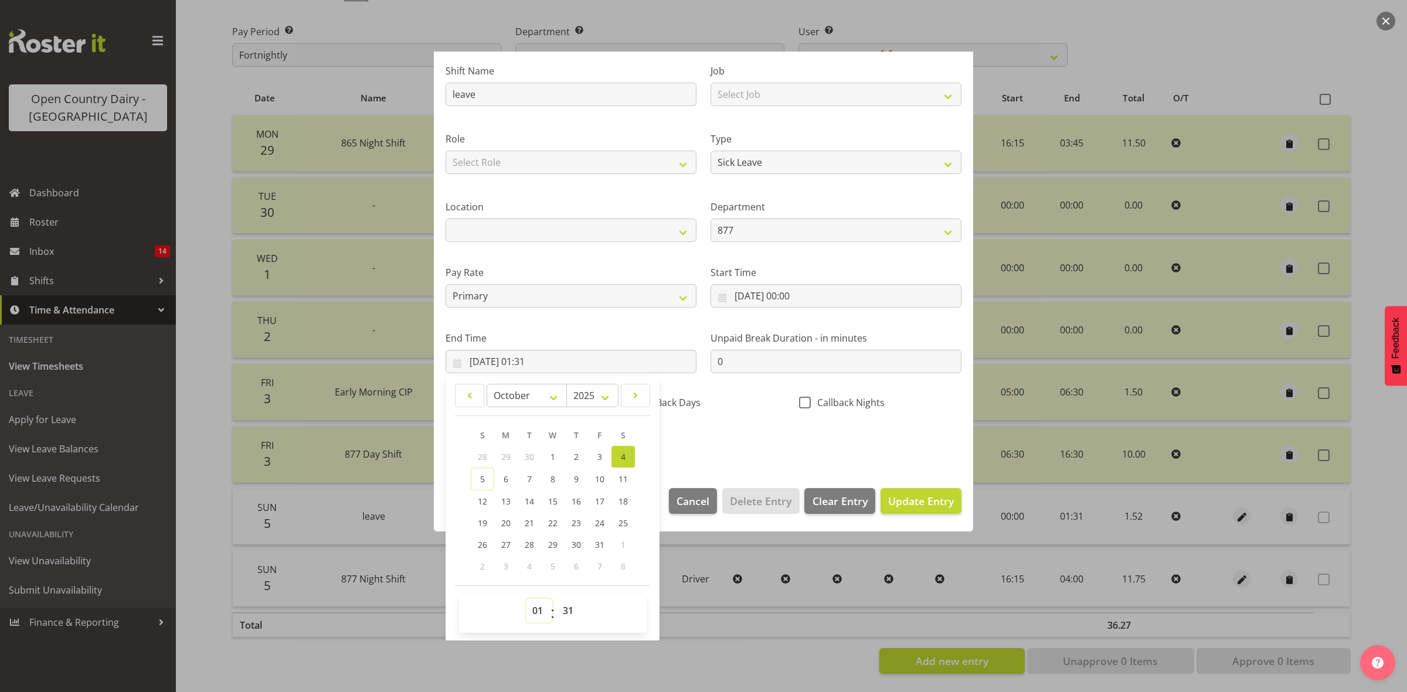
click at [532, 611] on select "00 01 02 03 04 05 06 07 08 09 10 11 12 13 14 15 16 17 18 19 20 21 22 23" at bounding box center [539, 610] width 26 height 23
click at [526, 599] on select "00 01 02 03 04 05 06 07 08 09 10 11 12 13 14 15 16 17 18 19 20 21 22 23" at bounding box center [539, 610] width 26 height 23
click at [569, 615] on select "00 01 02 03 04 05 06 07 08 09 10 11 12 13 14 15 16 17 18 19 20 21 22 23 24 25 2…" at bounding box center [569, 610] width 26 height 23
click at [556, 599] on select "00 01 02 03 04 05 06 07 08 09 10 11 12 13 14 15 16 17 18 19 20 21 22 23 24 25 2…" at bounding box center [569, 610] width 26 height 23
click at [888, 502] on span "Update Entry" at bounding box center [921, 501] width 66 height 14
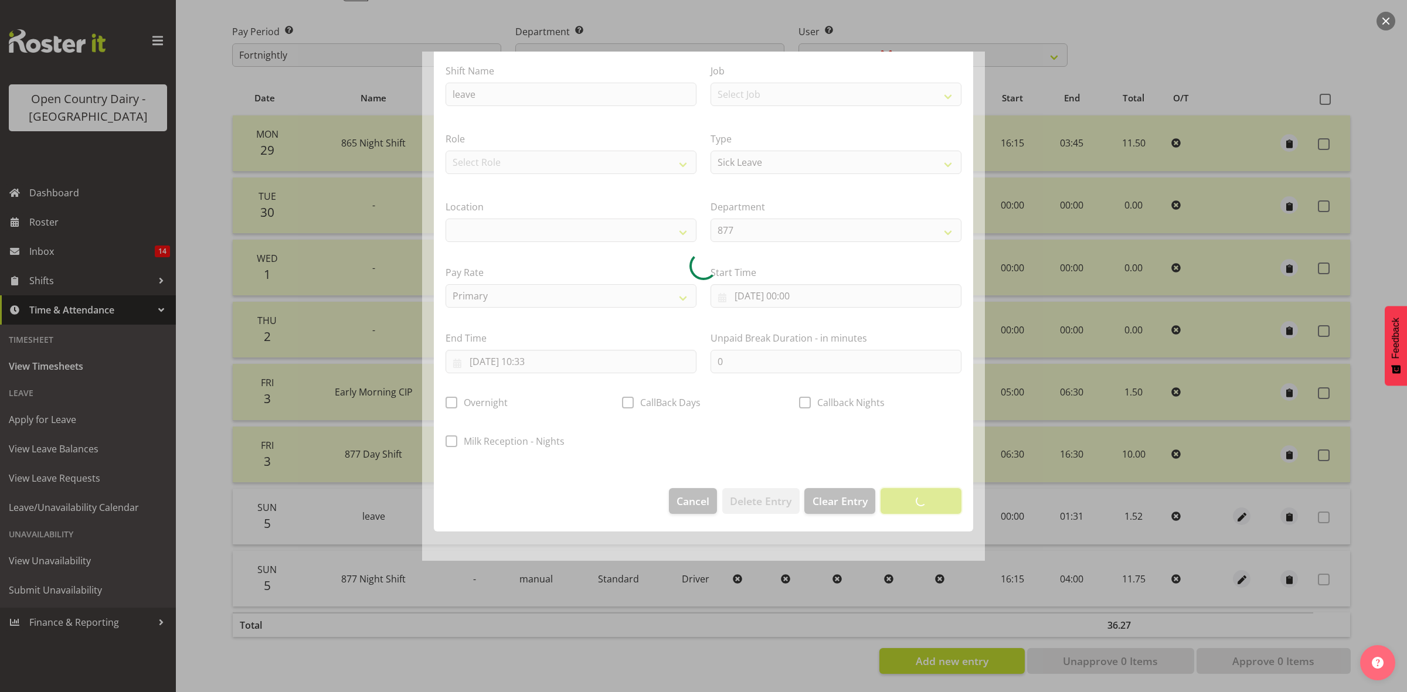
scroll to position [0, 0]
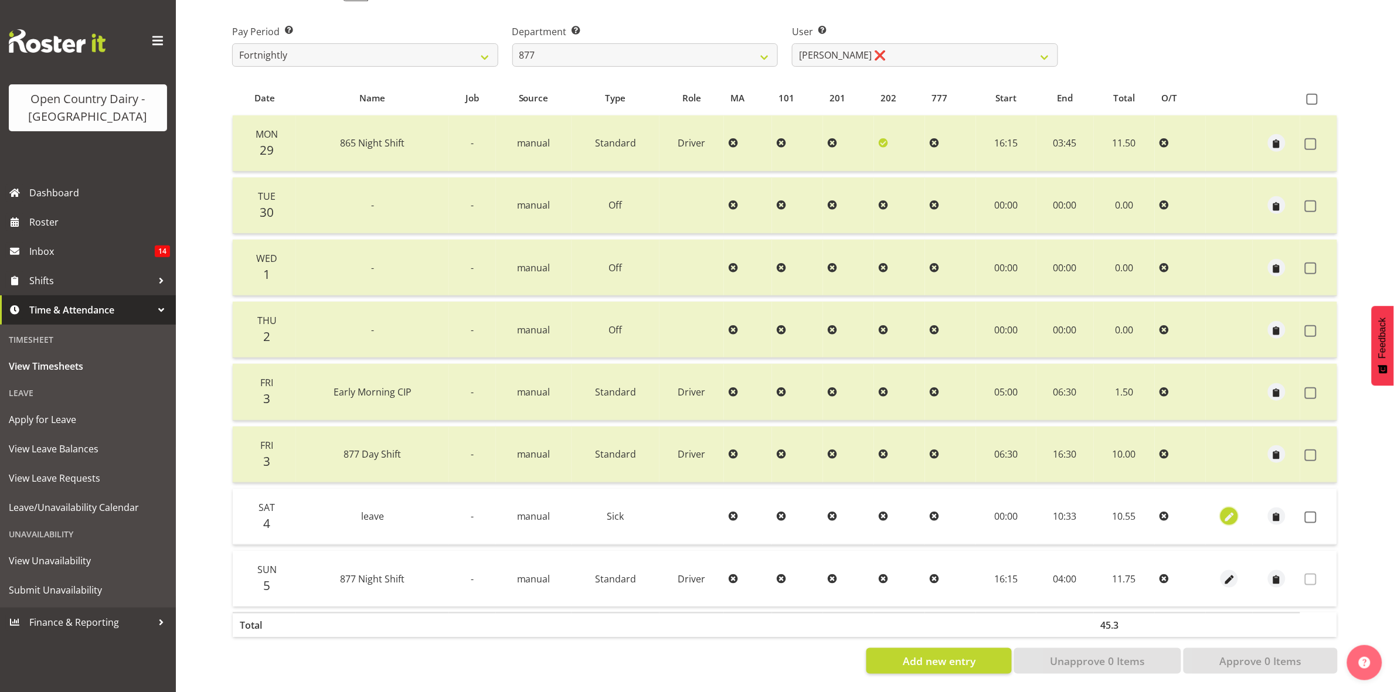
click at [1226, 511] on span "button" at bounding box center [1229, 517] width 13 height 13
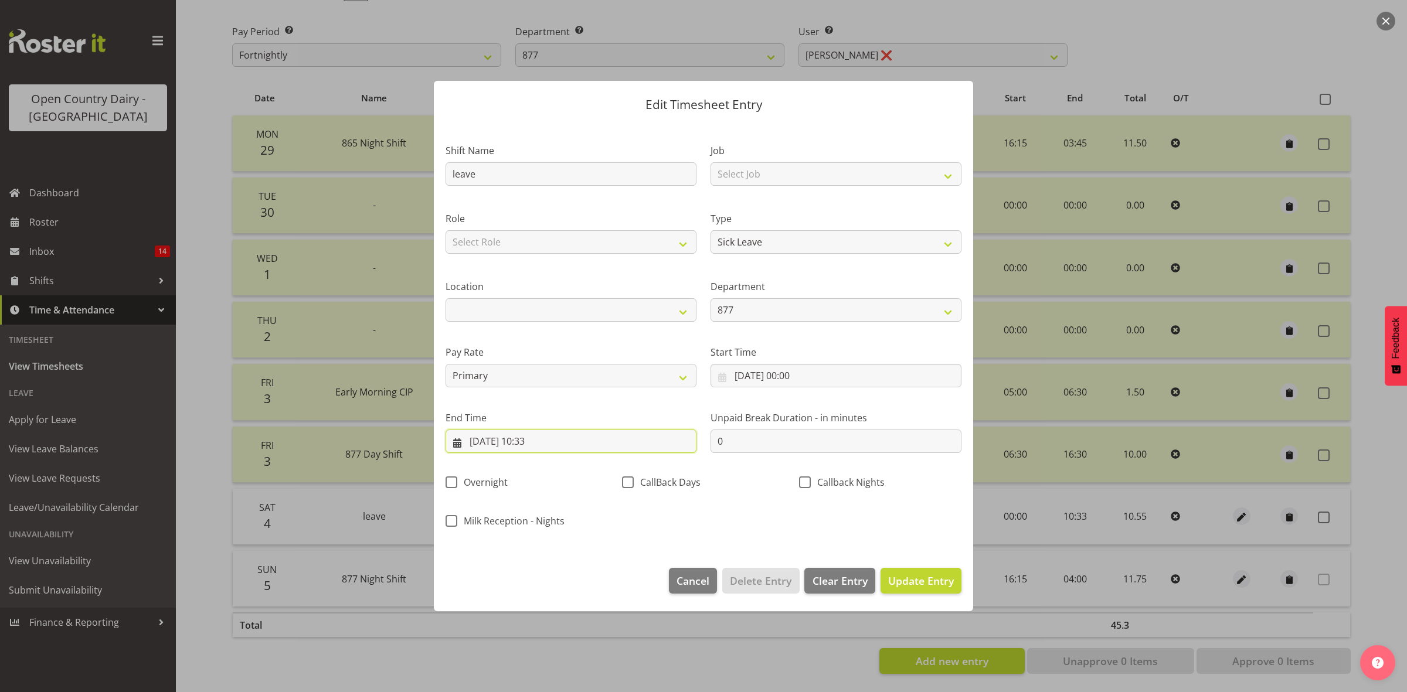
click at [546, 443] on input "04/10/2025, 10:33" at bounding box center [570, 441] width 251 height 23
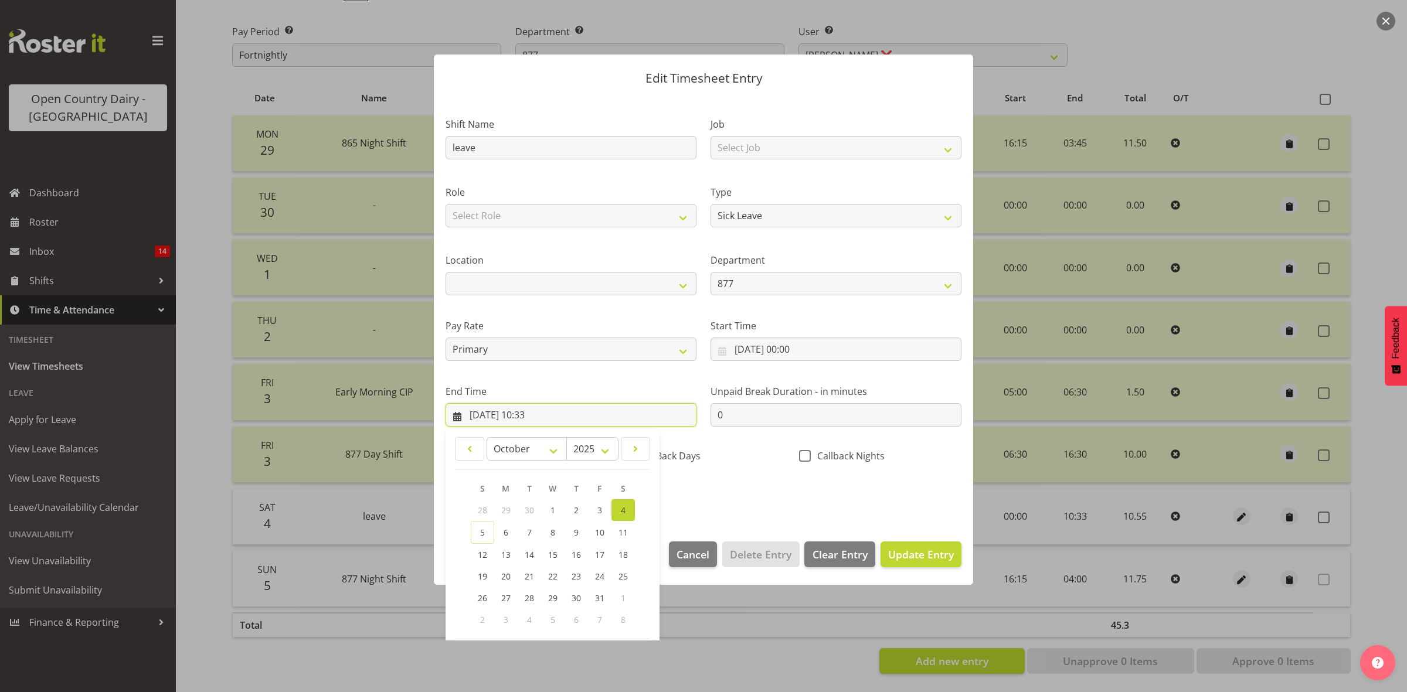
scroll to position [73, 0]
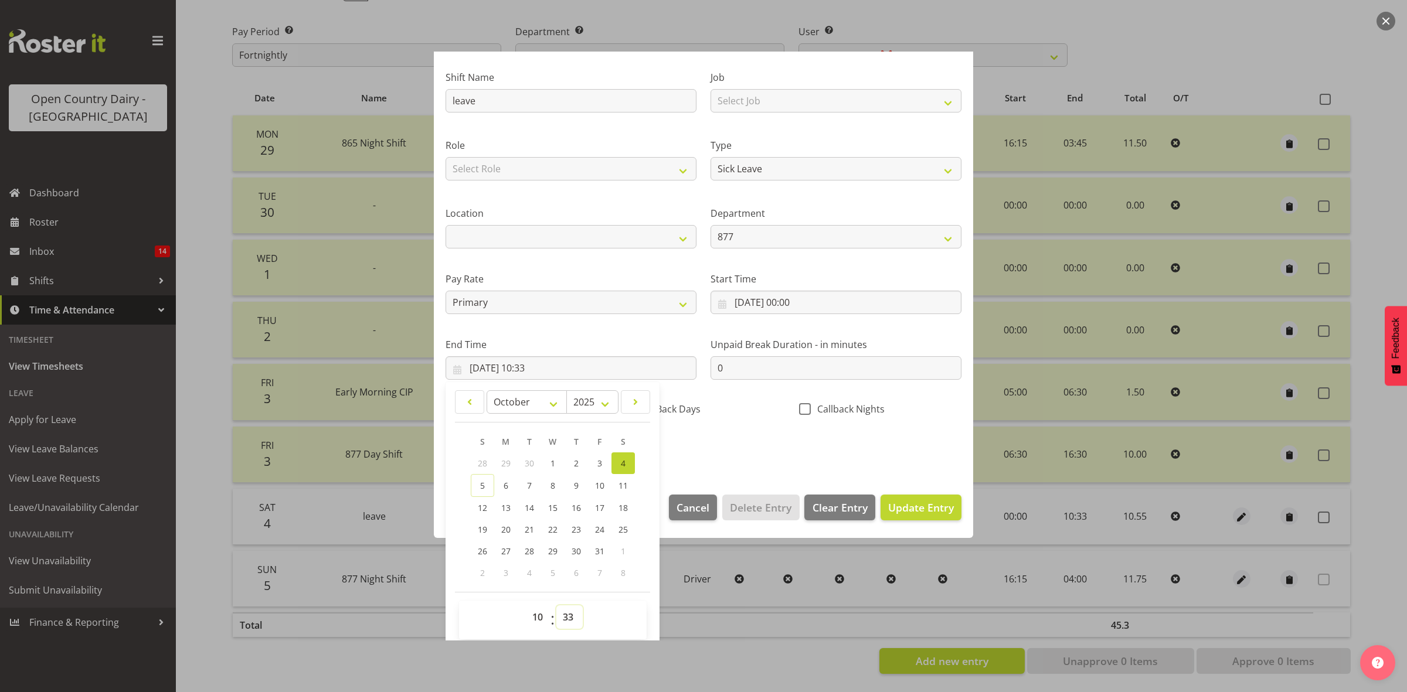
click at [567, 614] on select "00 01 02 03 04 05 06 07 08 09 10 11 12 13 14 15 16 17 18 19 20 21 22 23 24 25 2…" at bounding box center [569, 616] width 26 height 23
click at [556, 605] on select "00 01 02 03 04 05 06 07 08 09 10 11 12 13 14 15 16 17 18 19 20 21 22 23 24 25 2…" at bounding box center [569, 616] width 26 height 23
click at [924, 513] on span "Update Entry" at bounding box center [921, 508] width 66 height 14
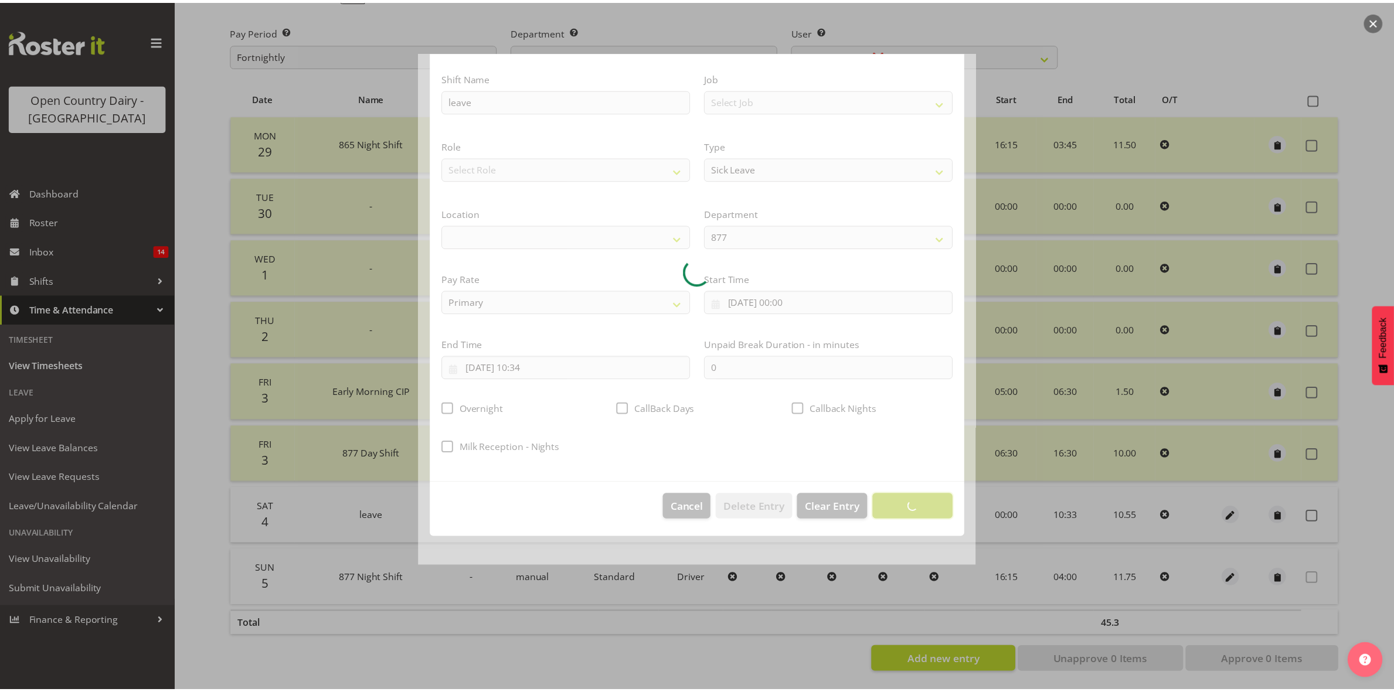
scroll to position [0, 0]
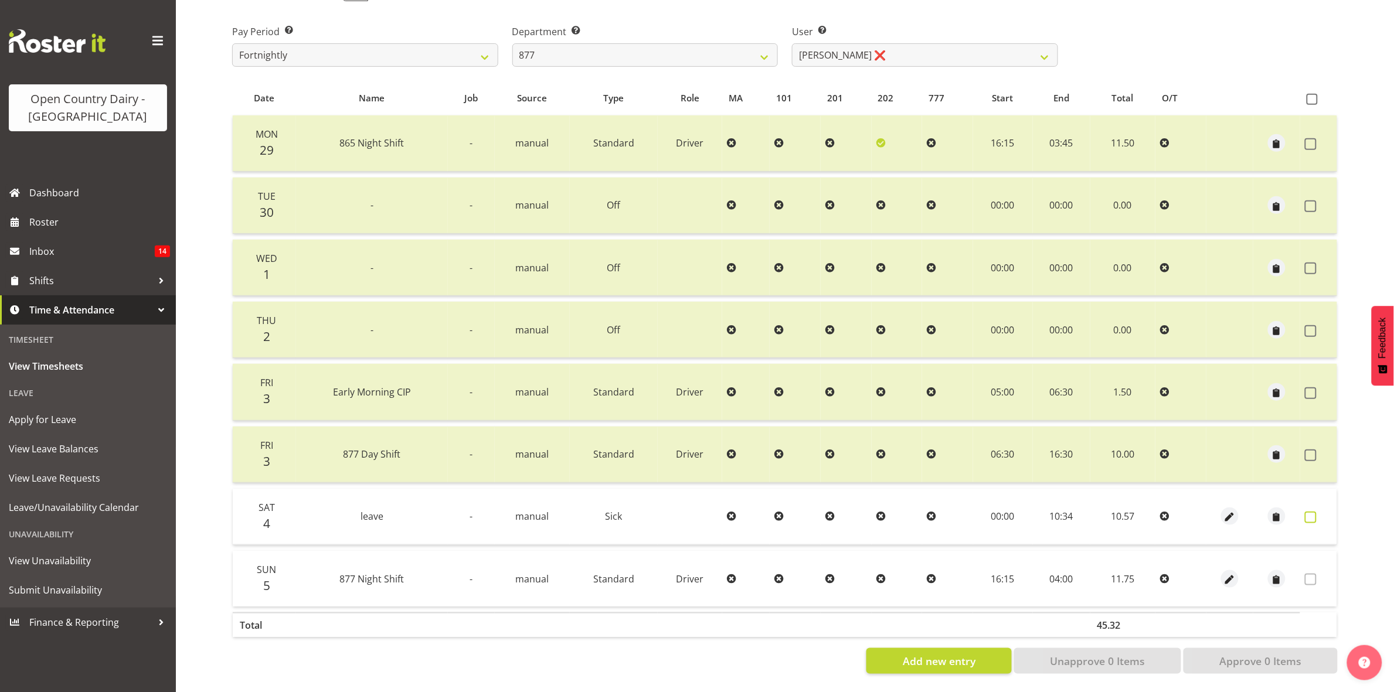
click at [1305, 512] on span at bounding box center [1311, 518] width 12 height 12
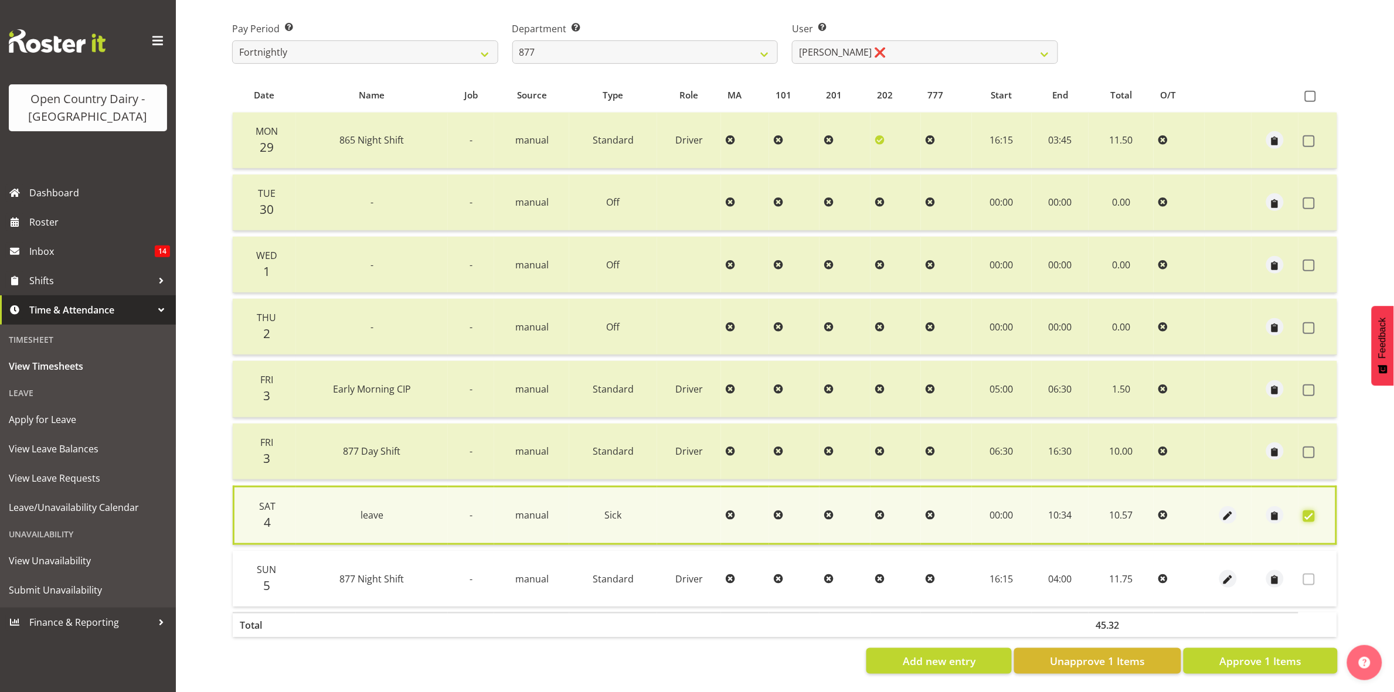
scroll to position [191, 0]
click at [1231, 654] on span "Approve 1 Items" at bounding box center [1260, 661] width 82 height 15
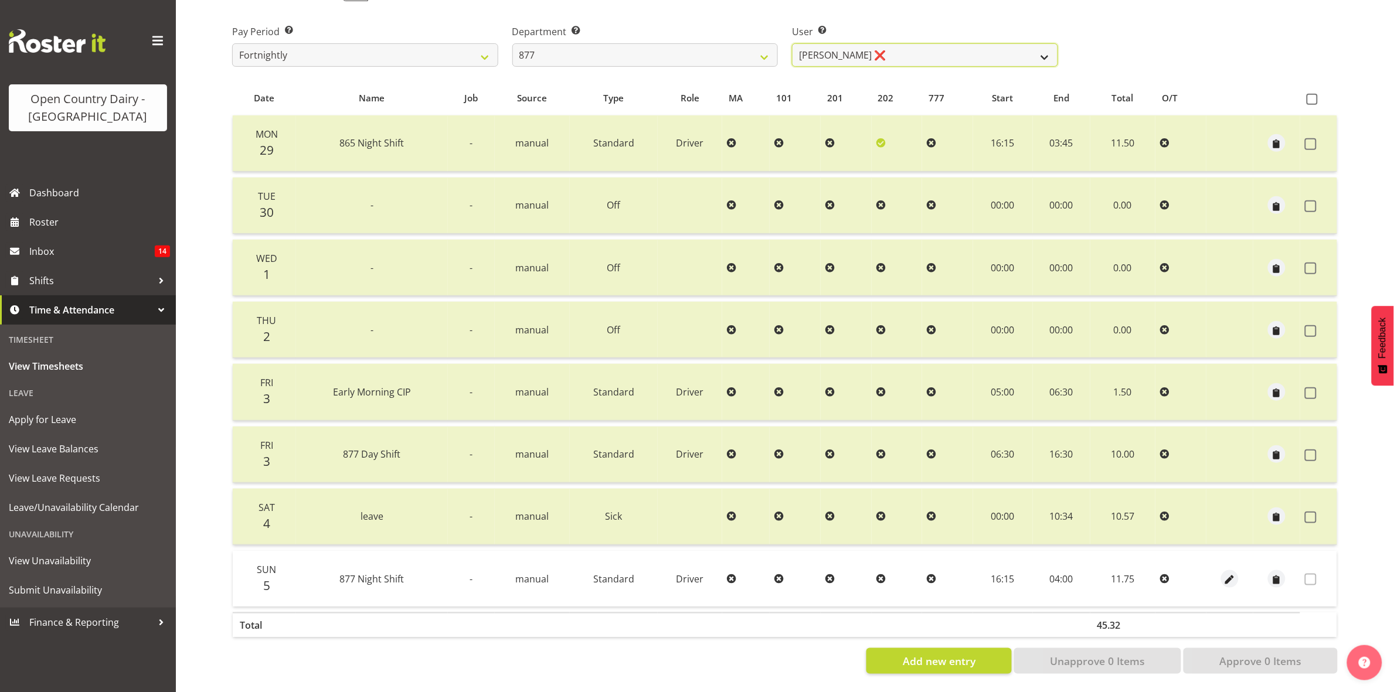
click at [1008, 43] on select "Barry Shields ❌ Callum Wells ❌ Helen Bull ❌ Jase Preston ❌" at bounding box center [925, 54] width 266 height 23
click at [792, 43] on select "Barry Shields ❌ Callum Wells ❌ Helen Bull ❌ Jase Preston ❌" at bounding box center [925, 54] width 266 height 23
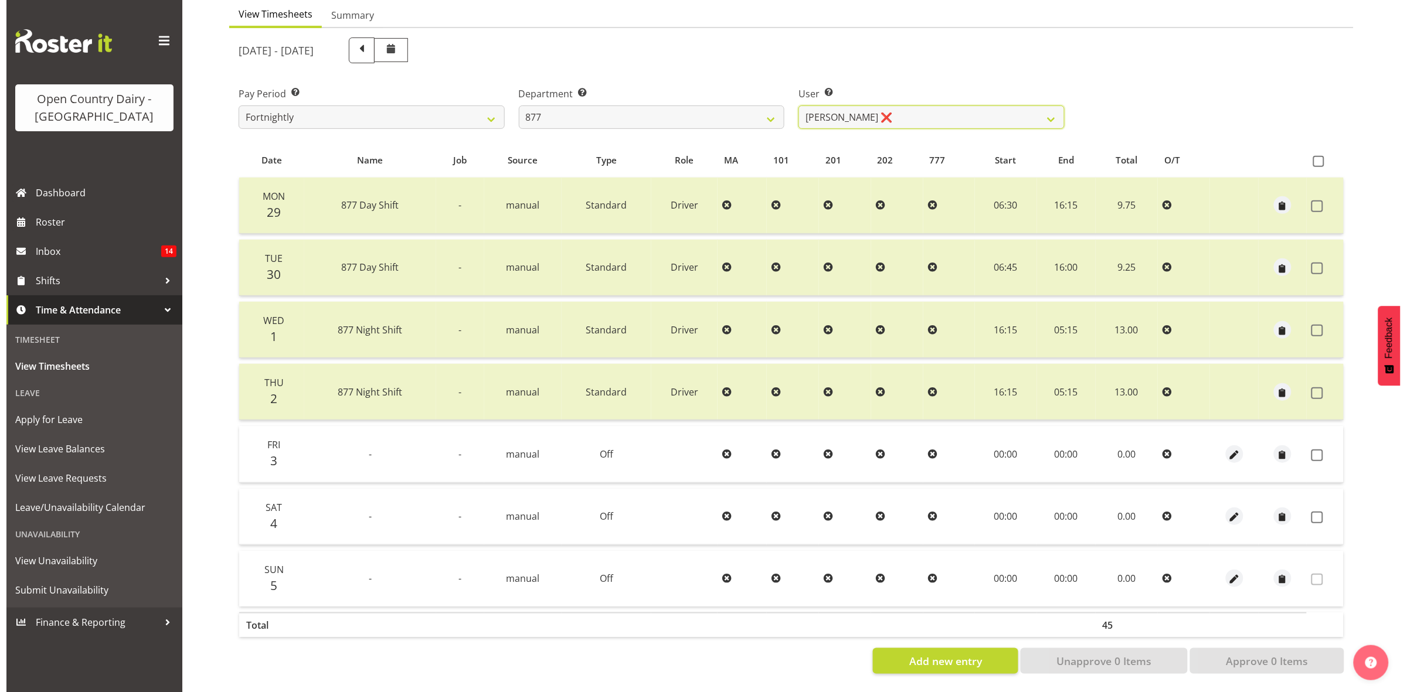
scroll to position [127, 0]
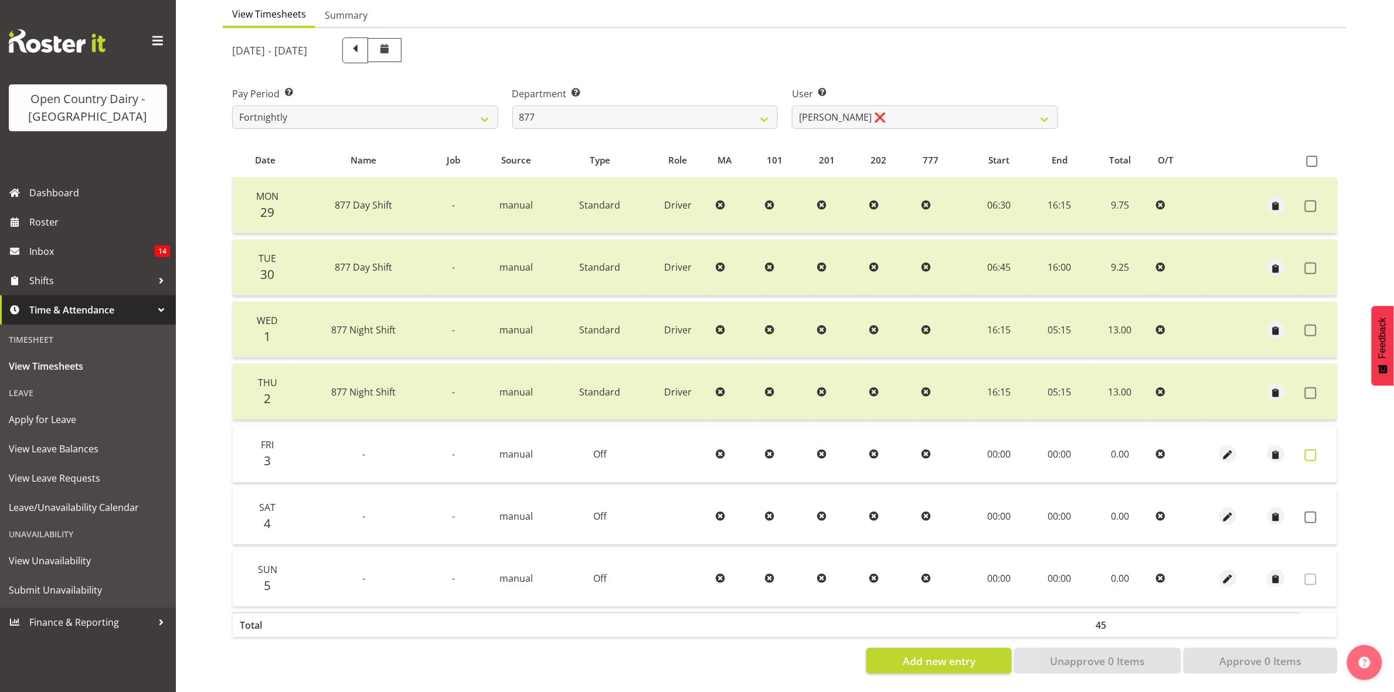
click at [1308, 450] on span at bounding box center [1311, 456] width 12 height 12
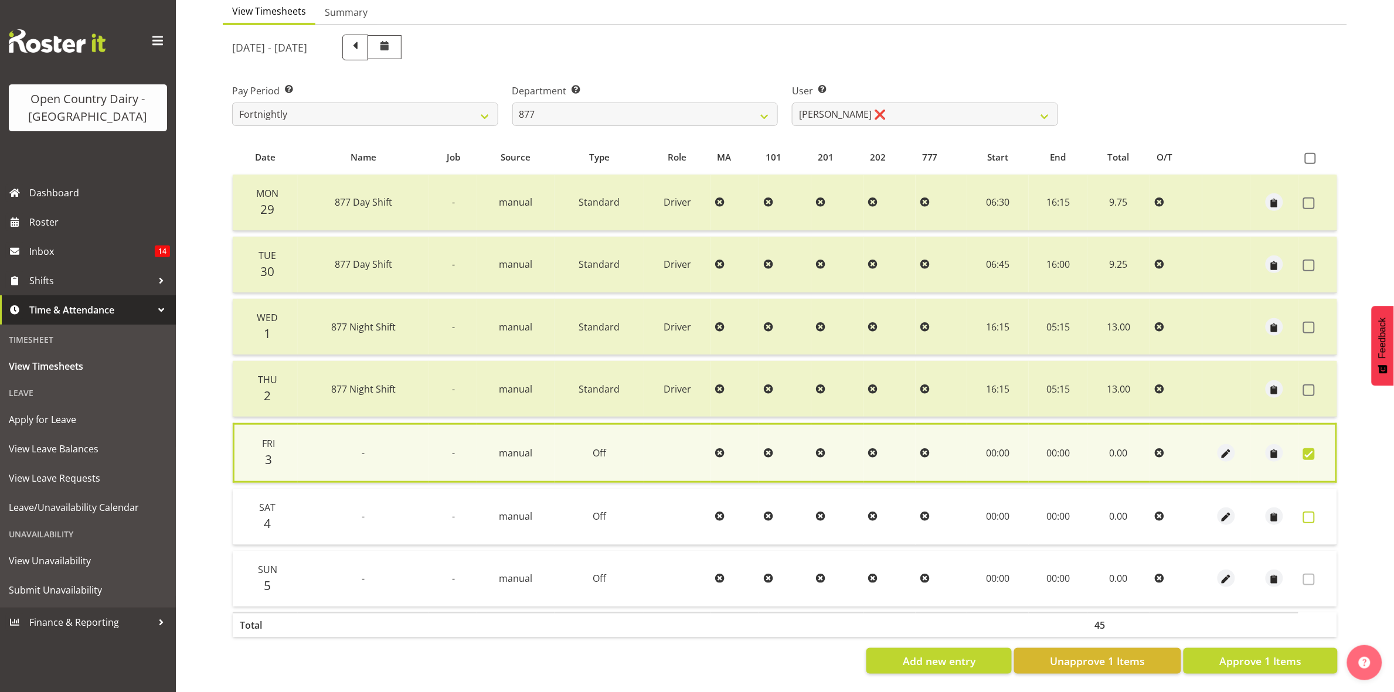
click at [1310, 512] on span at bounding box center [1309, 518] width 12 height 12
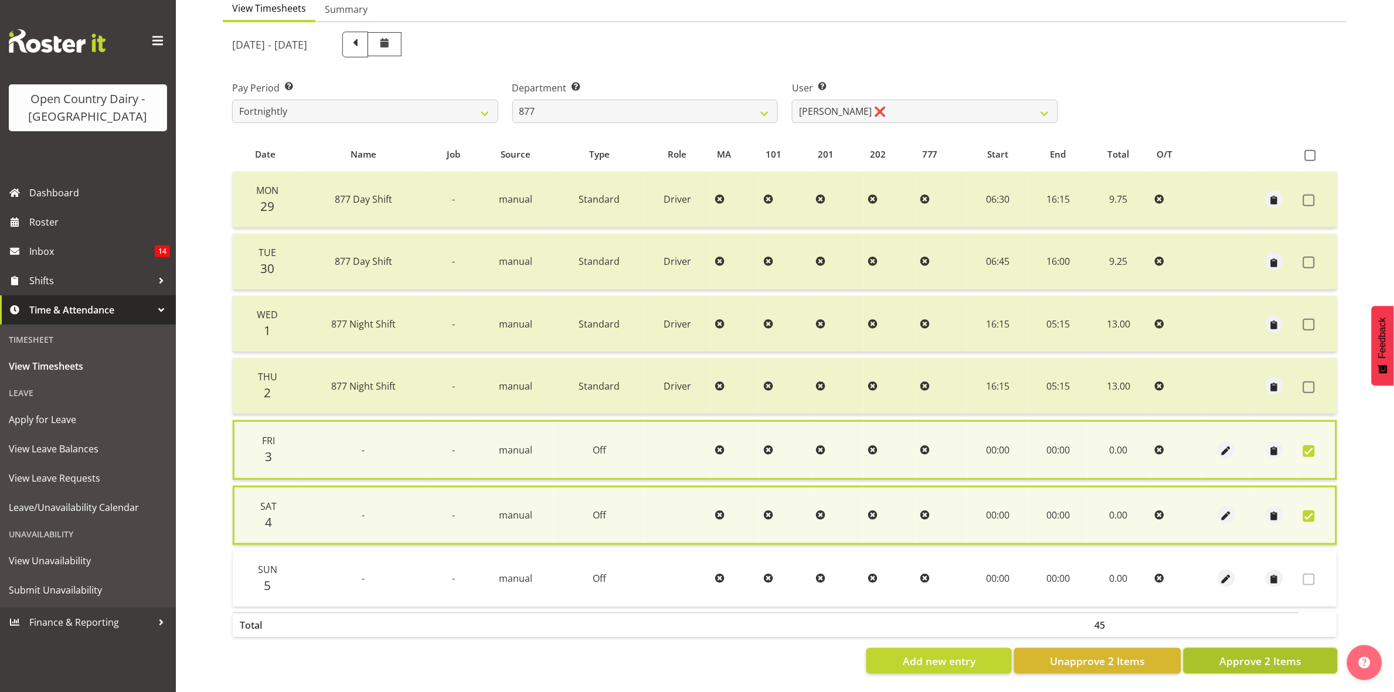
click at [1284, 654] on span "Approve 2 Items" at bounding box center [1260, 661] width 82 height 15
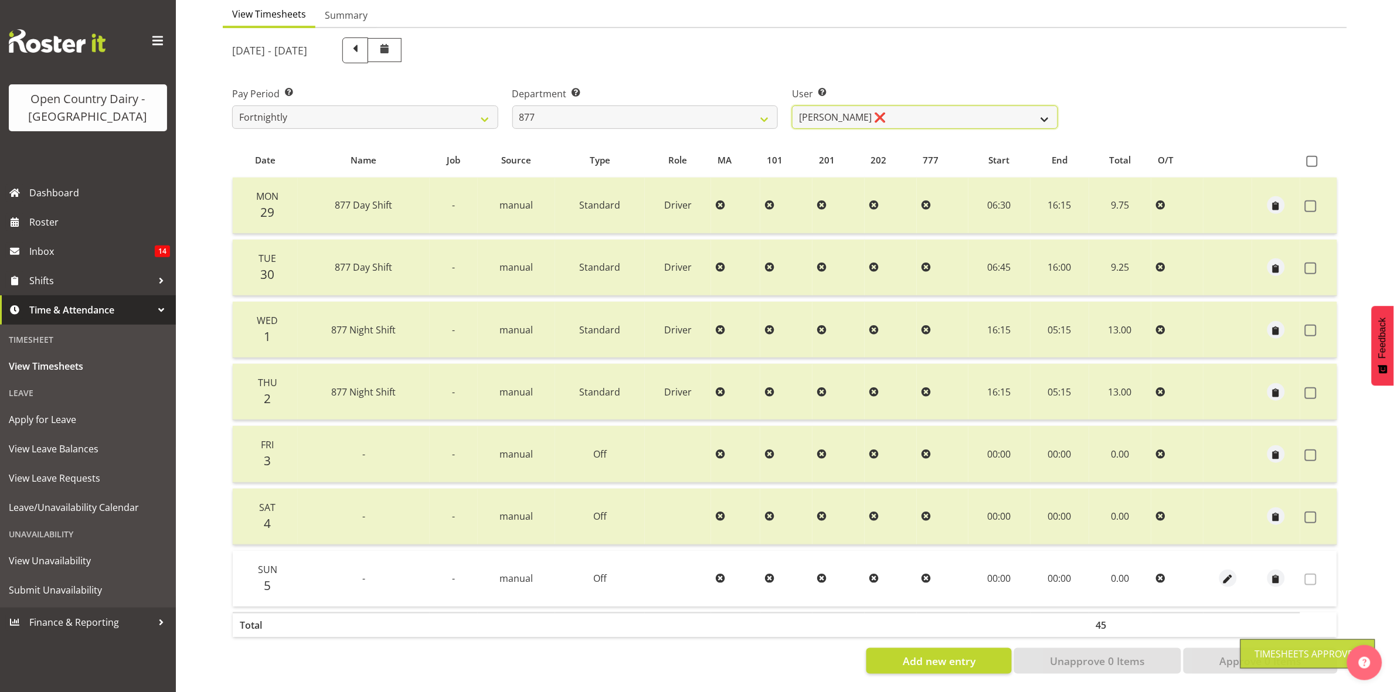
click at [1049, 110] on select "Barry Shields ❌ Callum Wells ❌ Helen Bull ❌ Jase Preston ❌" at bounding box center [925, 117] width 266 height 23
click at [792, 106] on select "Barry Shields ❌ Callum Wells ❌ Helen Bull ❌ Jase Preston ❌" at bounding box center [925, 117] width 266 height 23
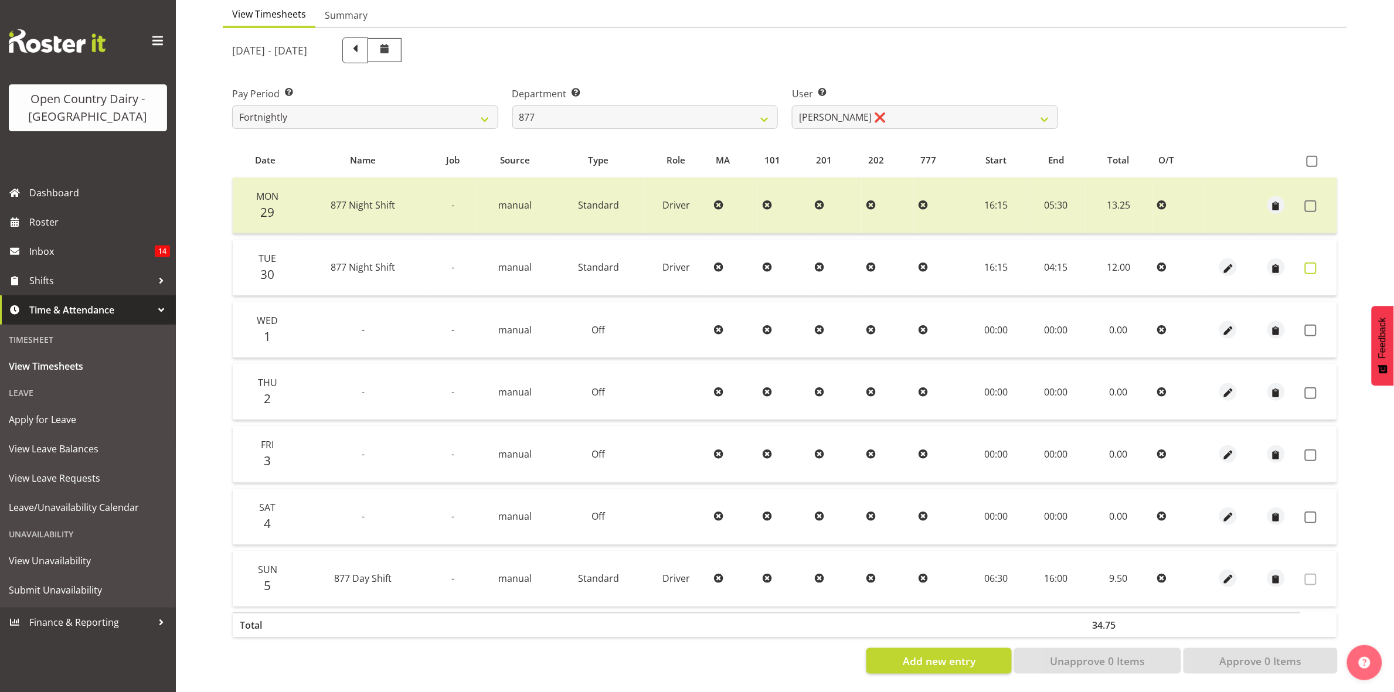
click at [1308, 263] on span at bounding box center [1311, 269] width 12 height 12
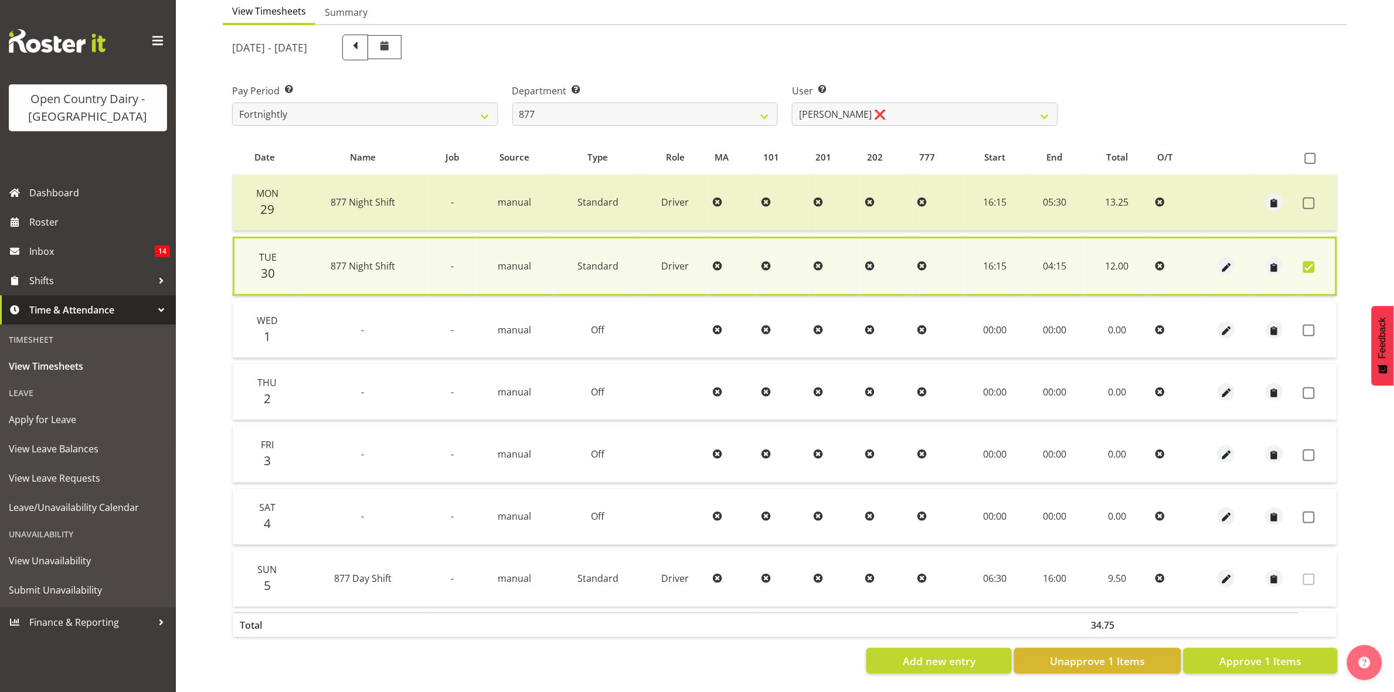
click at [1308, 261] on span at bounding box center [1309, 267] width 12 height 12
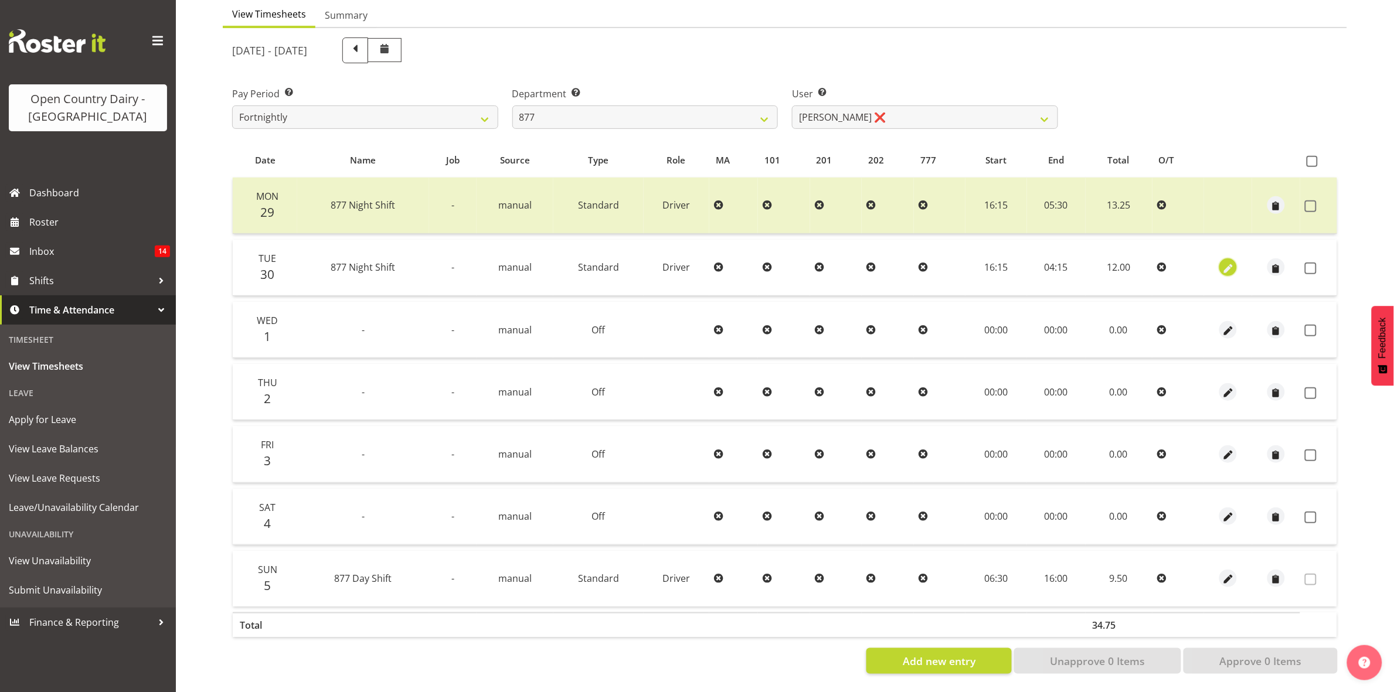
click at [1231, 262] on span "button" at bounding box center [1228, 268] width 13 height 13
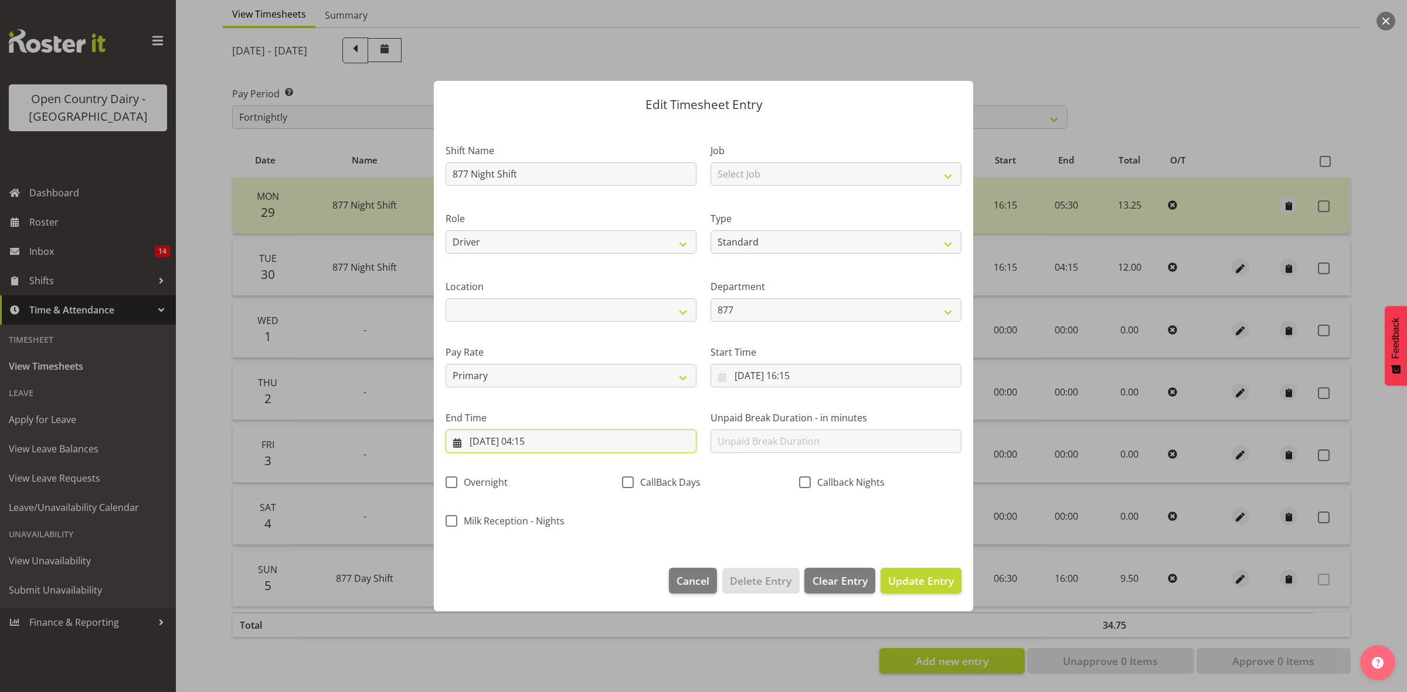
click at [536, 443] on input "01/10/2025, 04:15" at bounding box center [570, 441] width 251 height 23
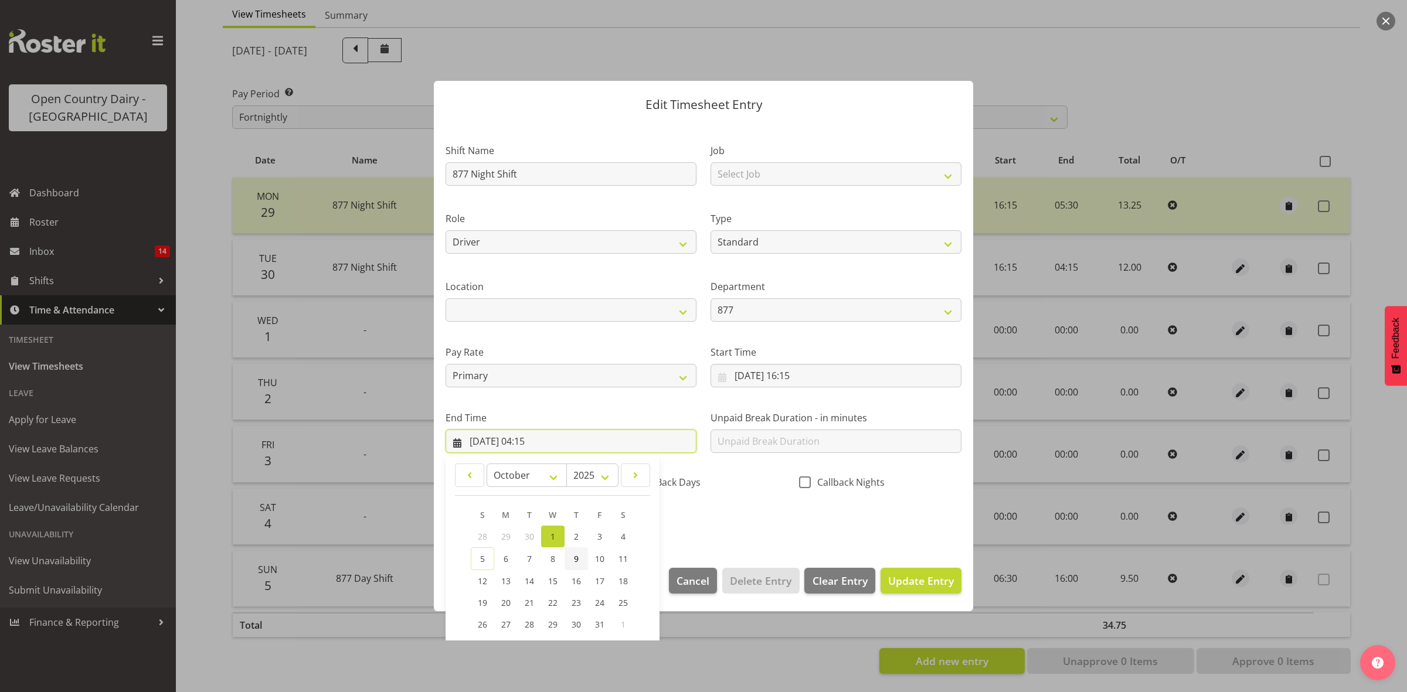
scroll to position [80, 0]
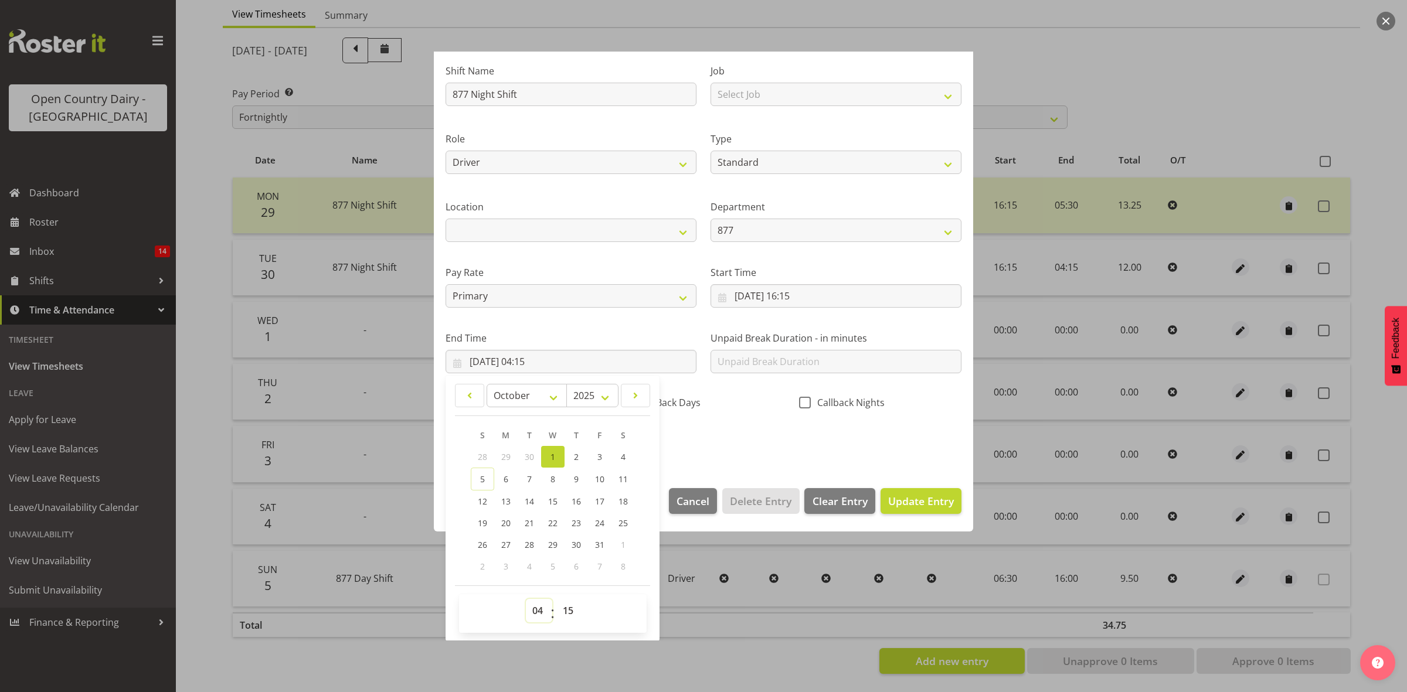
click at [534, 611] on select "00 01 02 03 04 05 06 07 08 09 10 11 12 13 14 15 16 17 18 19 20 21 22 23" at bounding box center [539, 610] width 26 height 23
click at [526, 599] on select "00 01 02 03 04 05 06 07 08 09 10 11 12 13 14 15 16 17 18 19 20 21 22 23" at bounding box center [539, 610] width 26 height 23
click at [907, 498] on span "Update Entry" at bounding box center [921, 501] width 66 height 14
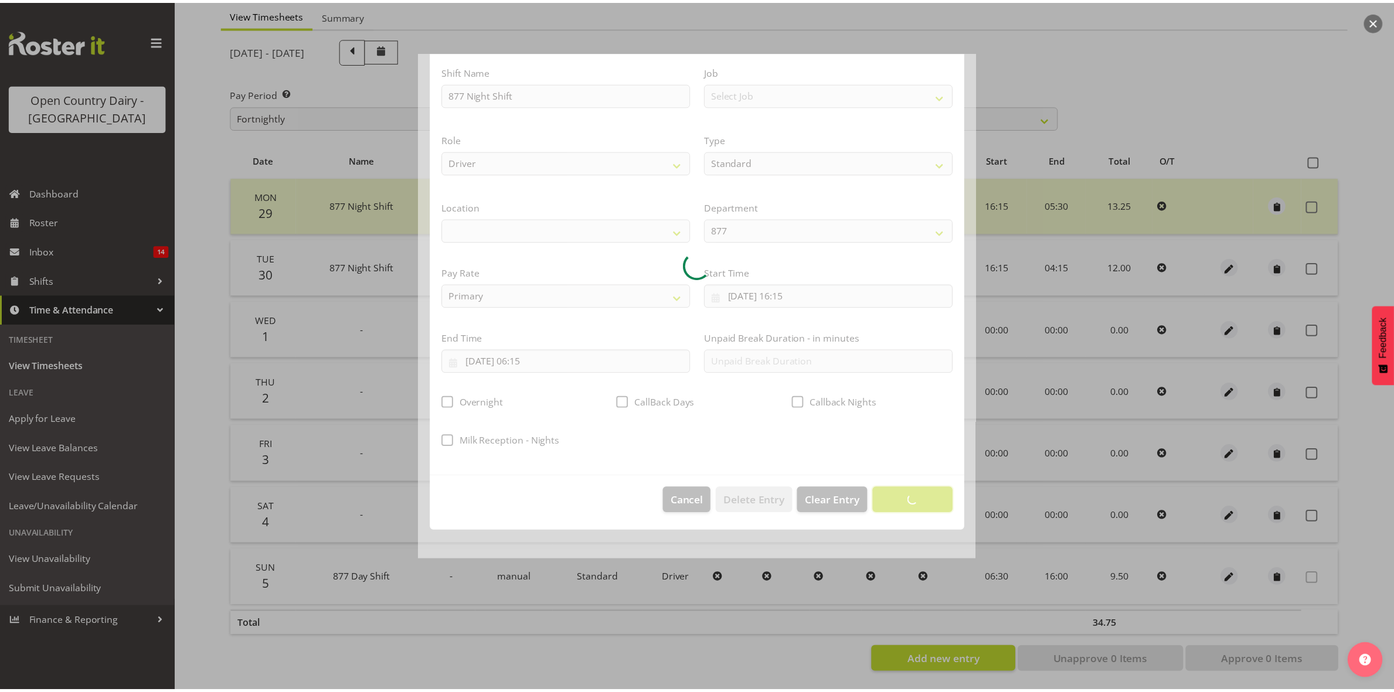
scroll to position [0, 0]
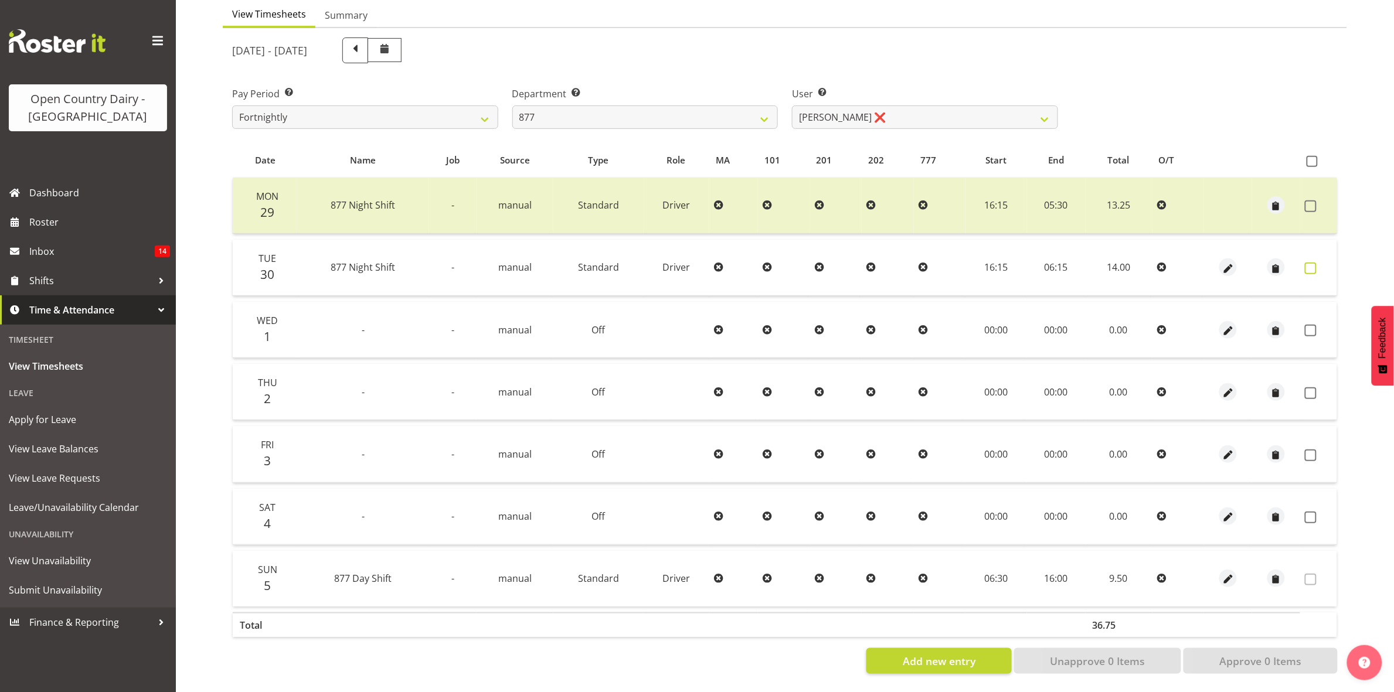
click at [1315, 263] on span at bounding box center [1311, 269] width 12 height 12
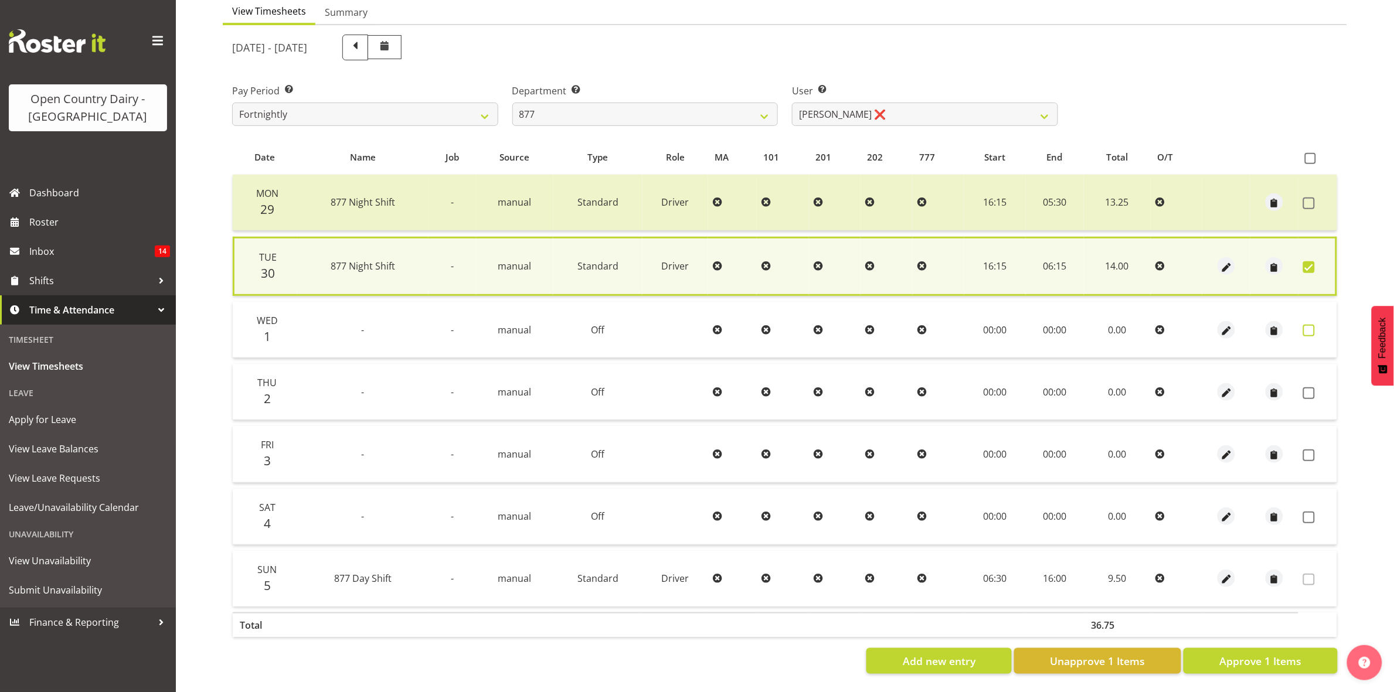
click at [1312, 325] on span at bounding box center [1309, 331] width 12 height 12
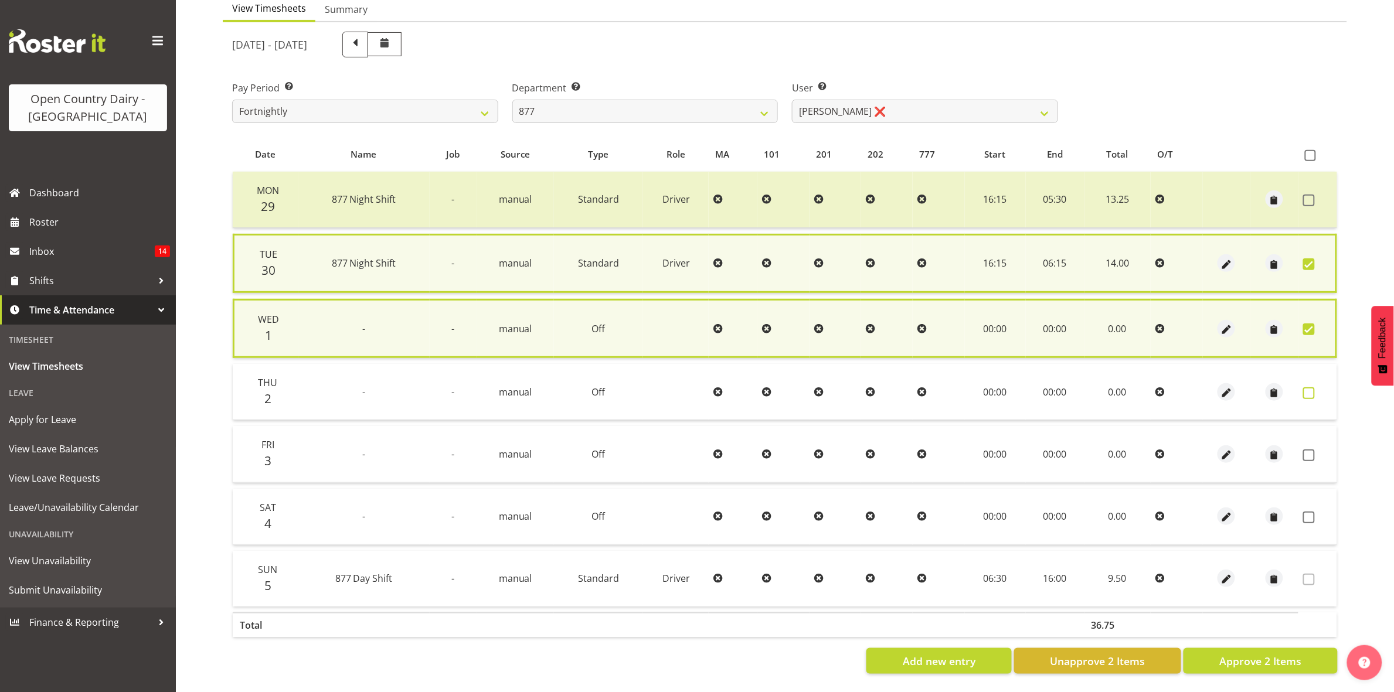
click at [1309, 388] on span at bounding box center [1309, 393] width 12 height 12
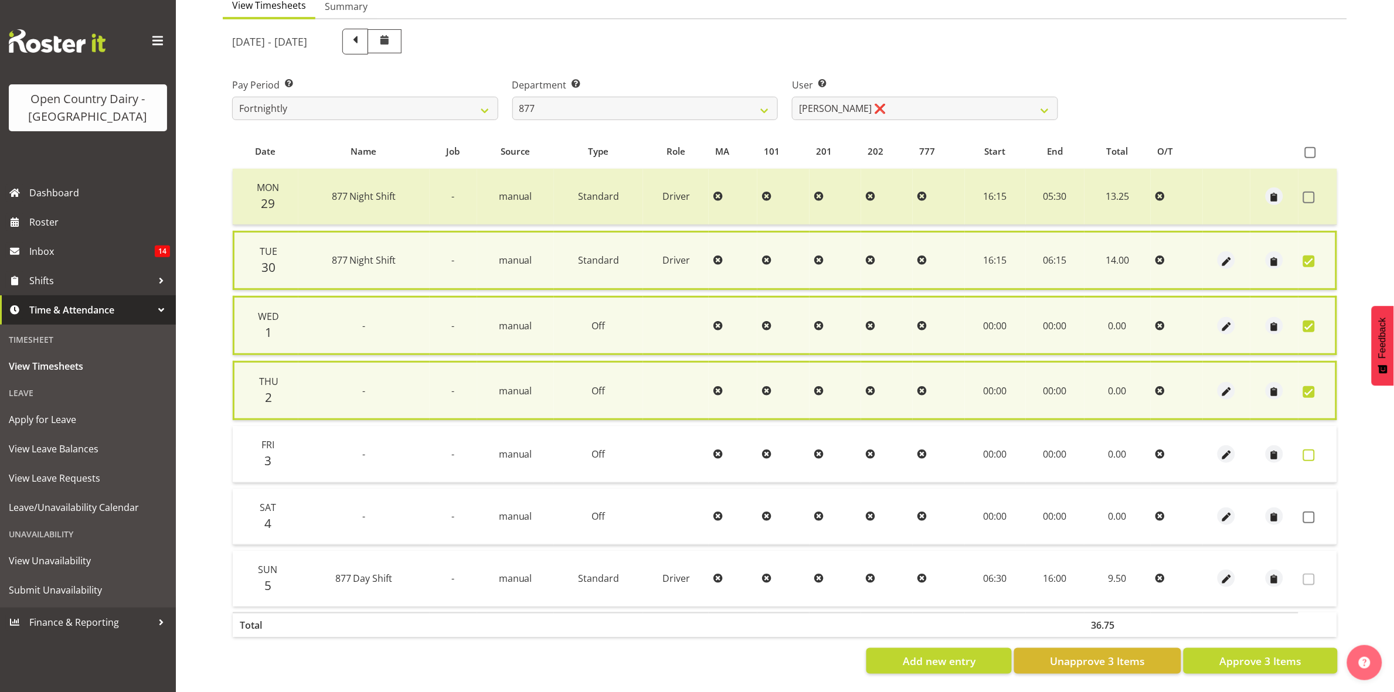
click at [1308, 450] on span at bounding box center [1309, 456] width 12 height 12
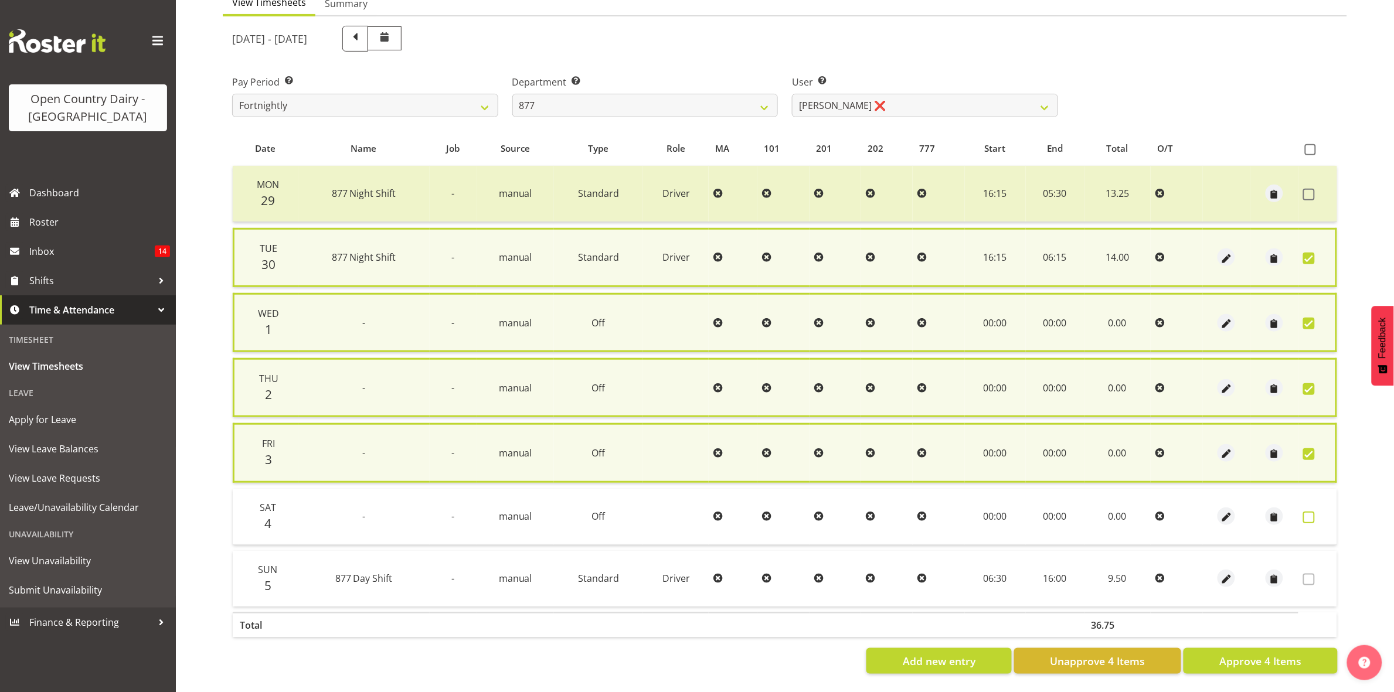
click at [1310, 512] on span at bounding box center [1309, 518] width 12 height 12
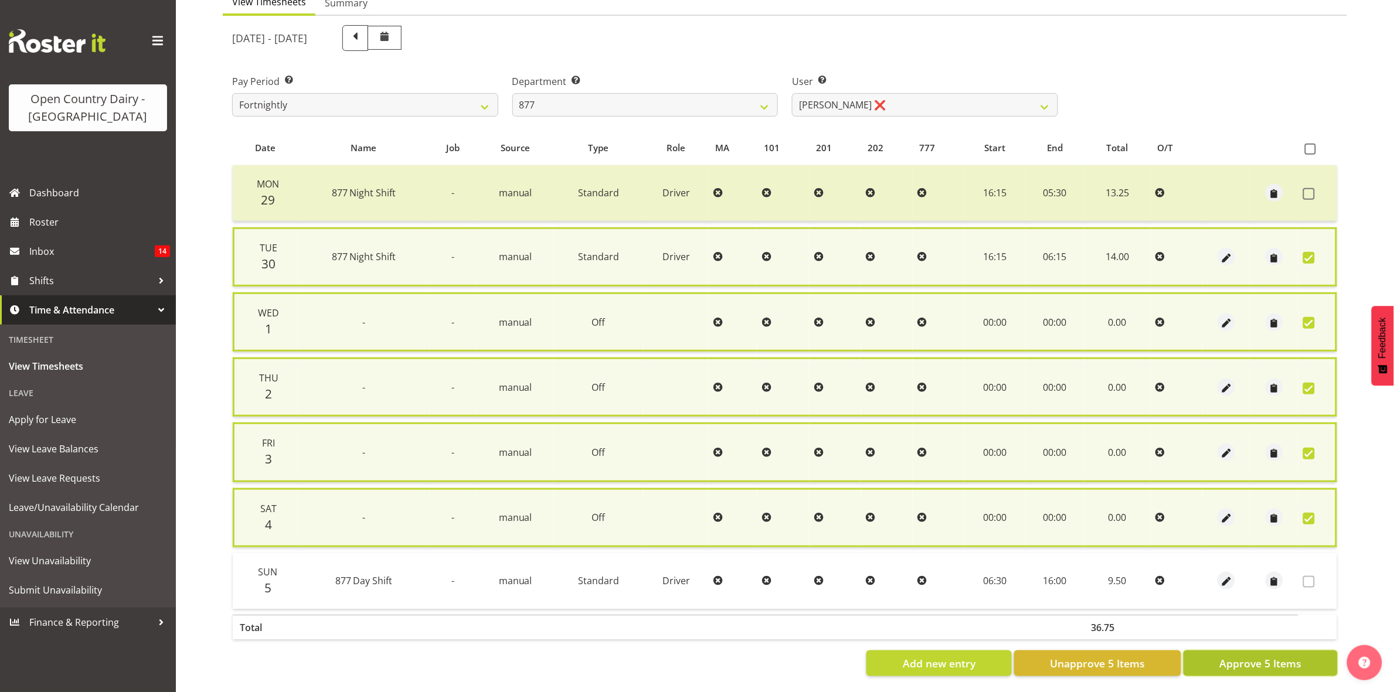
click at [1243, 666] on span "Approve 5 Items" at bounding box center [1260, 663] width 82 height 15
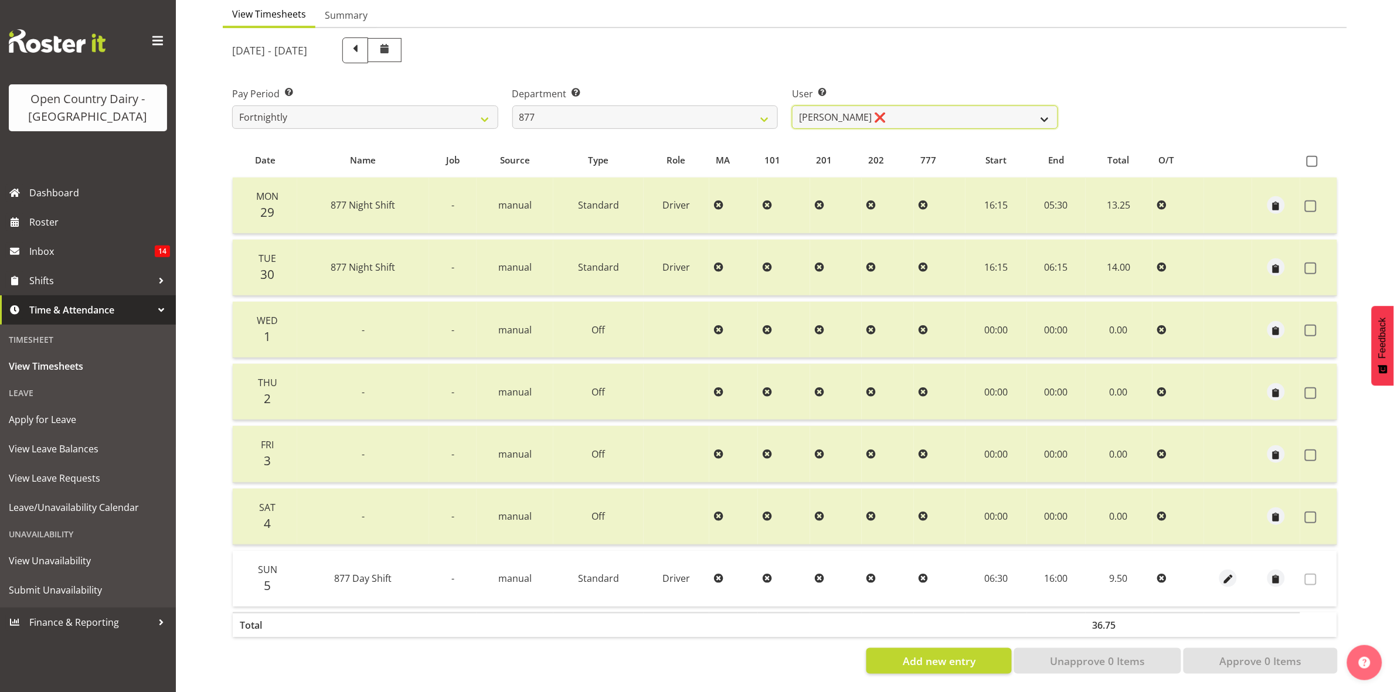
click at [1049, 106] on select "Barry Shields ❌ Callum Wells ❌ Helen Bull ❌ Jase Preston ❌" at bounding box center [925, 117] width 266 height 23
click at [792, 106] on select "Barry Shields ❌ Callum Wells ❌ Helen Bull ❌ Jase Preston ❌" at bounding box center [925, 117] width 266 height 23
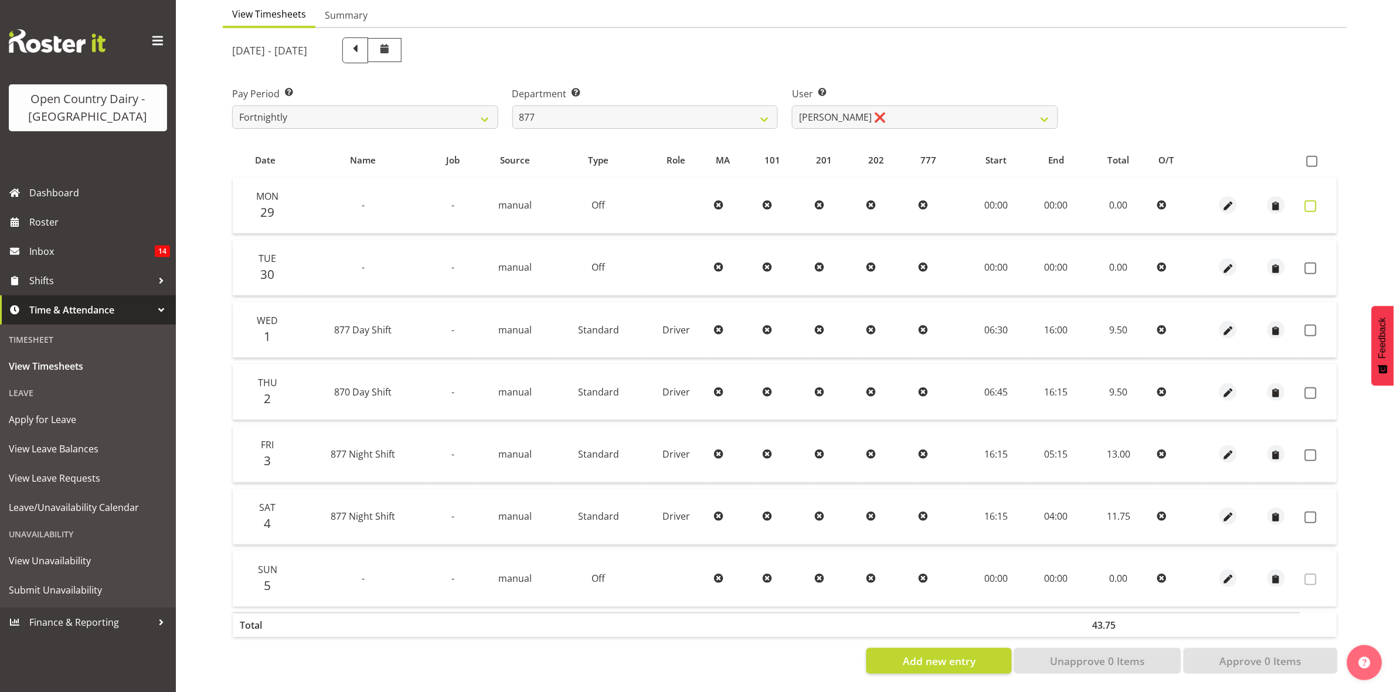
click at [1310, 200] on span at bounding box center [1311, 206] width 12 height 12
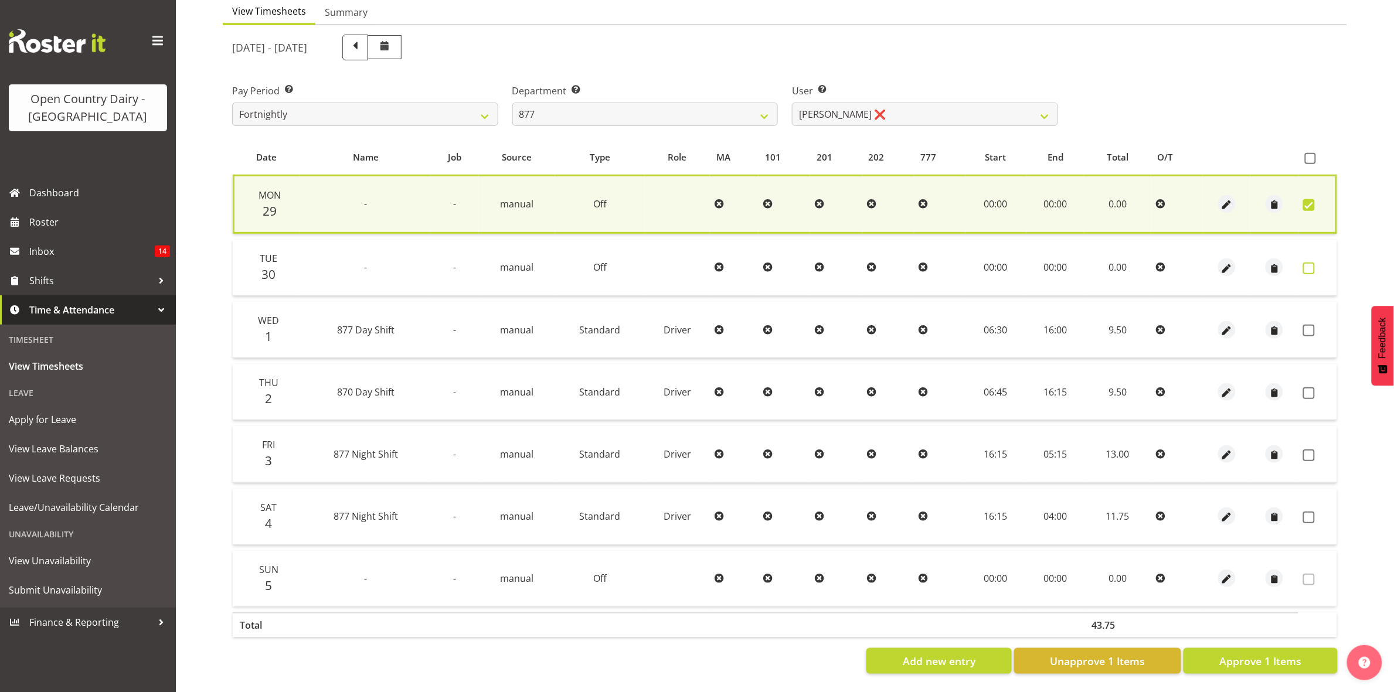
click at [1314, 263] on span at bounding box center [1309, 269] width 12 height 12
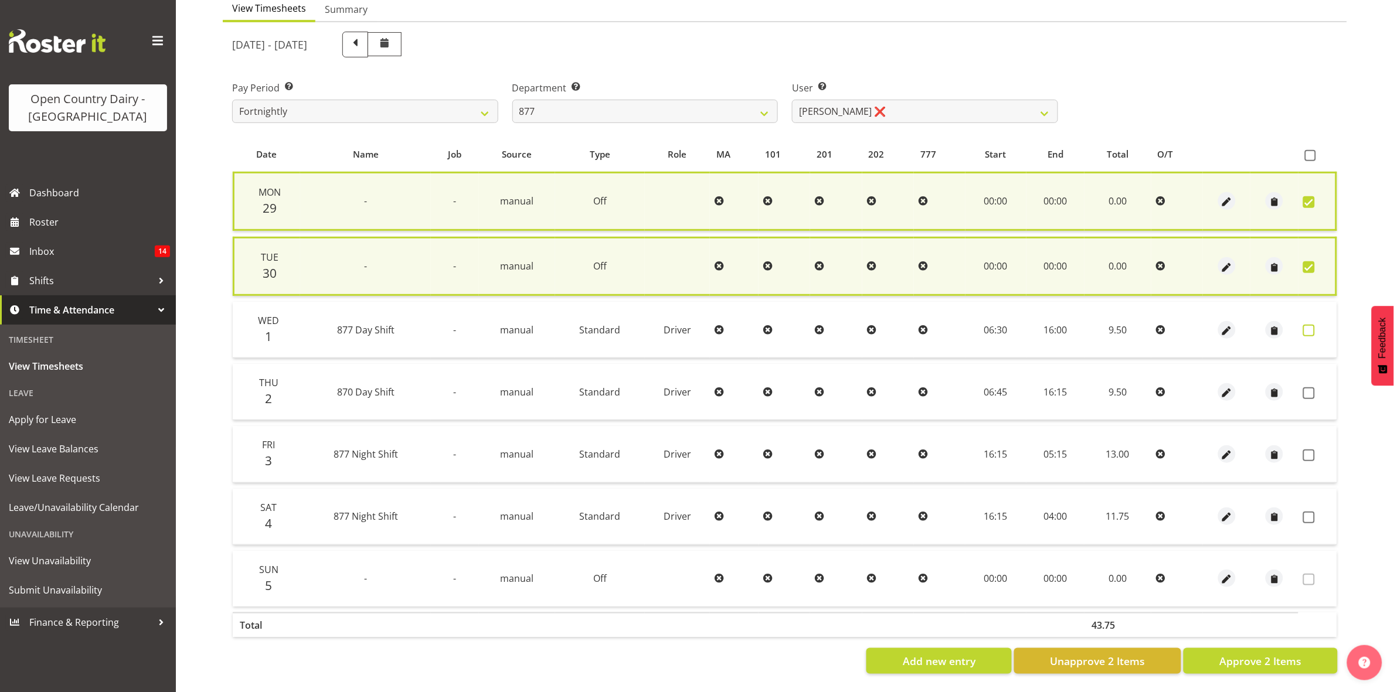
click at [1307, 325] on span at bounding box center [1309, 331] width 12 height 12
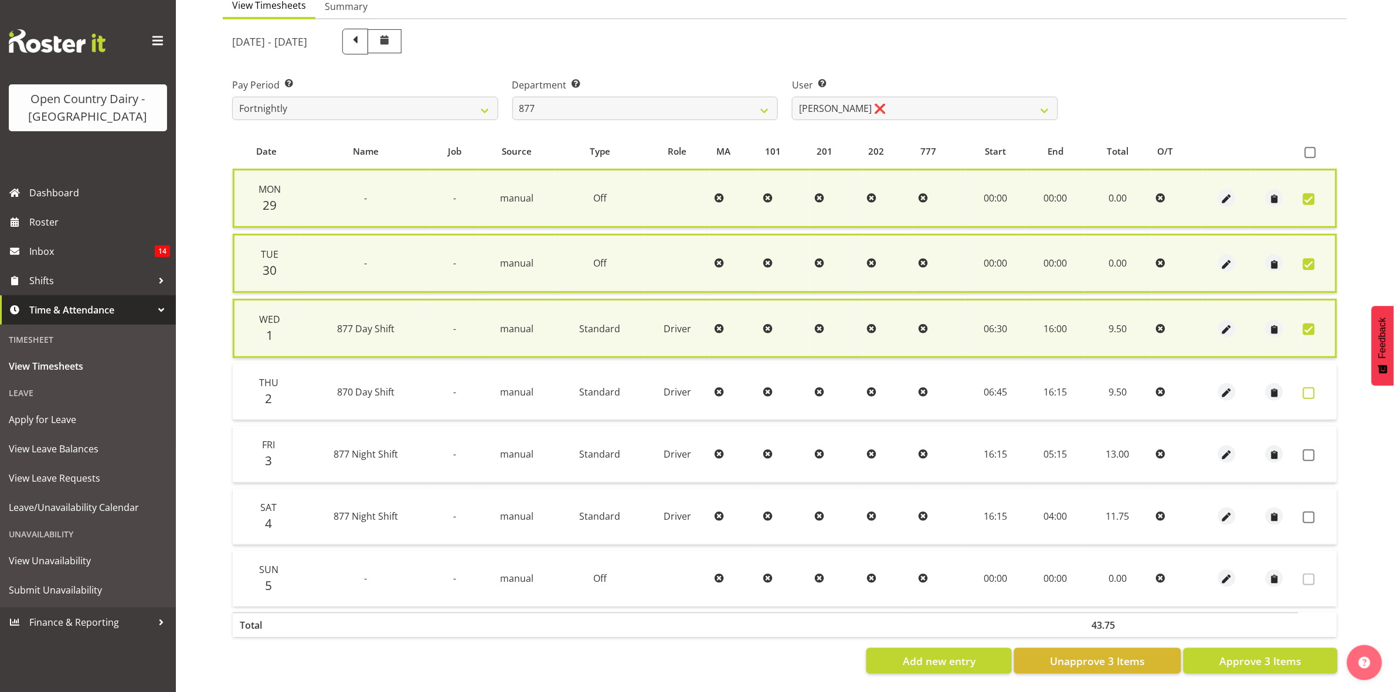
click at [1305, 387] on span at bounding box center [1309, 393] width 12 height 12
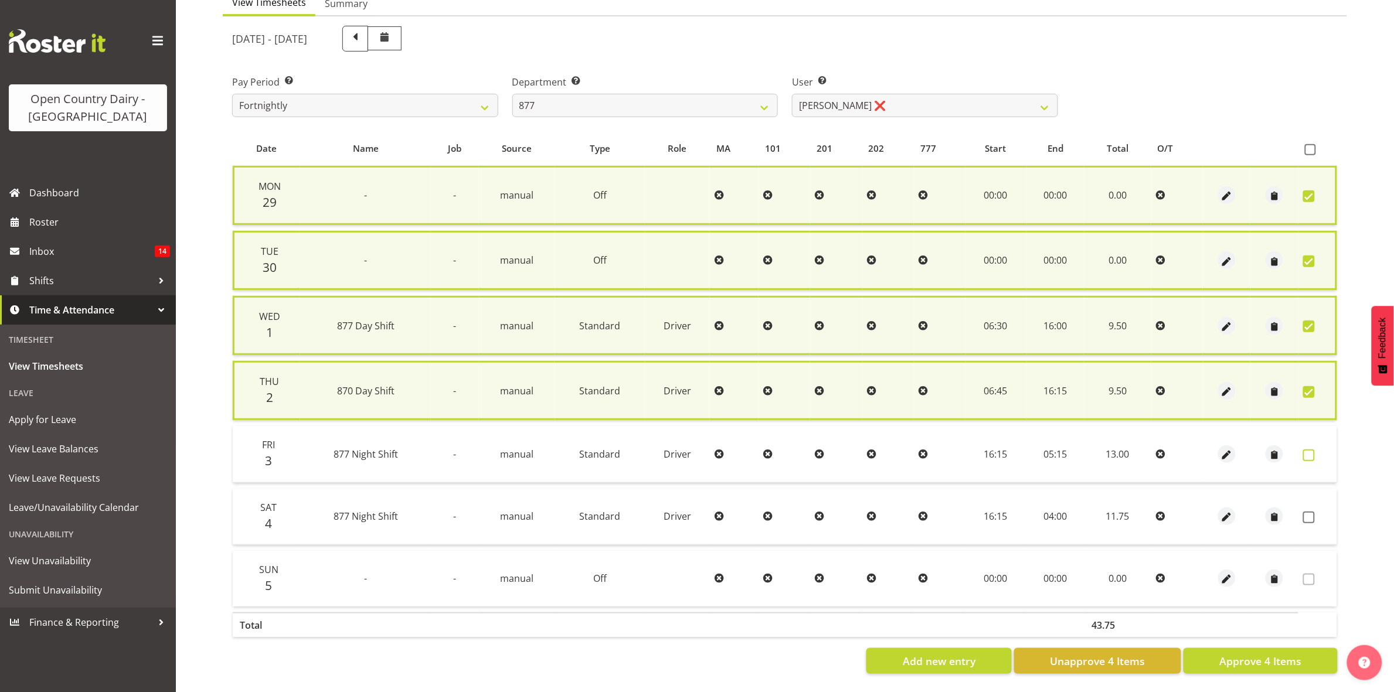
click at [1305, 450] on span at bounding box center [1309, 456] width 12 height 12
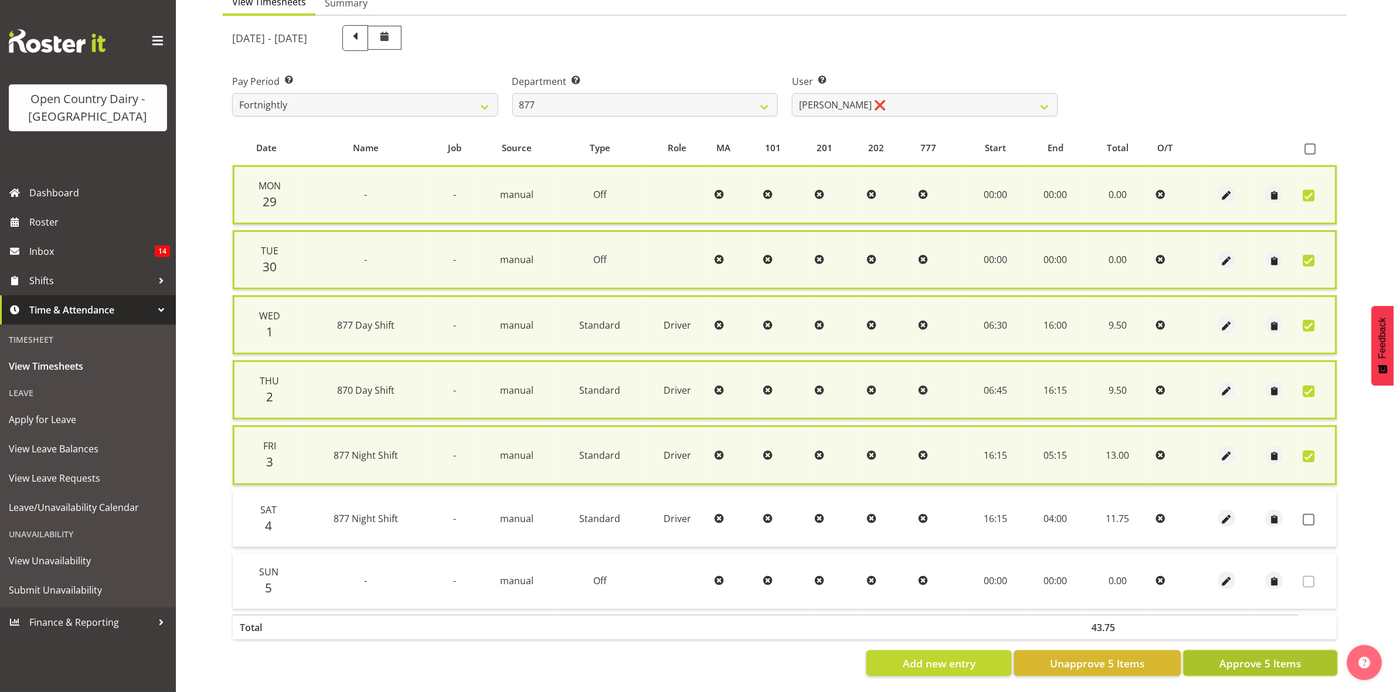
click at [1249, 667] on span "Approve 5 Items" at bounding box center [1260, 663] width 82 height 15
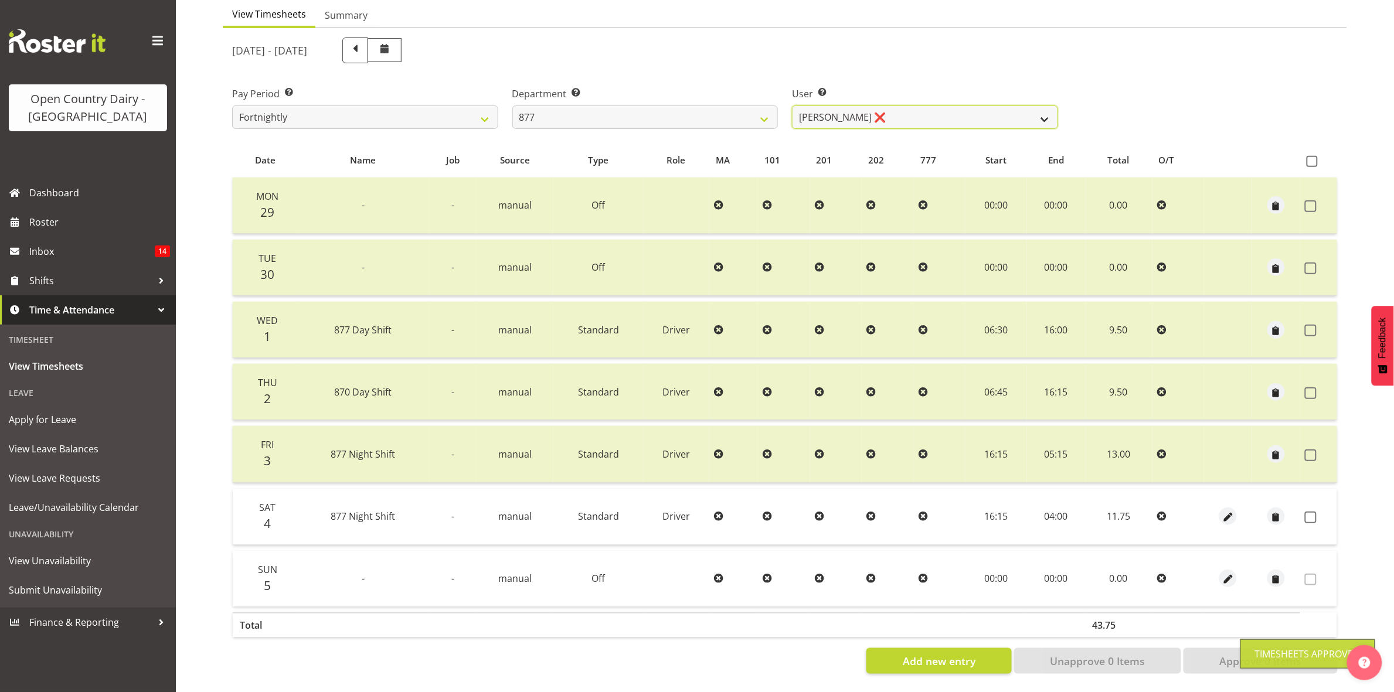
click at [1039, 106] on select "Barry Shields ❌ Callum Wells ❌ Helen Bull ❌ Jase Preston ❌" at bounding box center [925, 117] width 266 height 23
click at [760, 106] on select "734 735 736 737 738 739 851 853 854 855 856 858 861 862 865 867-9032 868 869 87…" at bounding box center [645, 117] width 266 height 23
click at [512, 106] on select "734 735 736 737 738 739 851 853 854 855 856 858 861 862 865 867-9032 868 869 87…" at bounding box center [645, 117] width 266 height 23
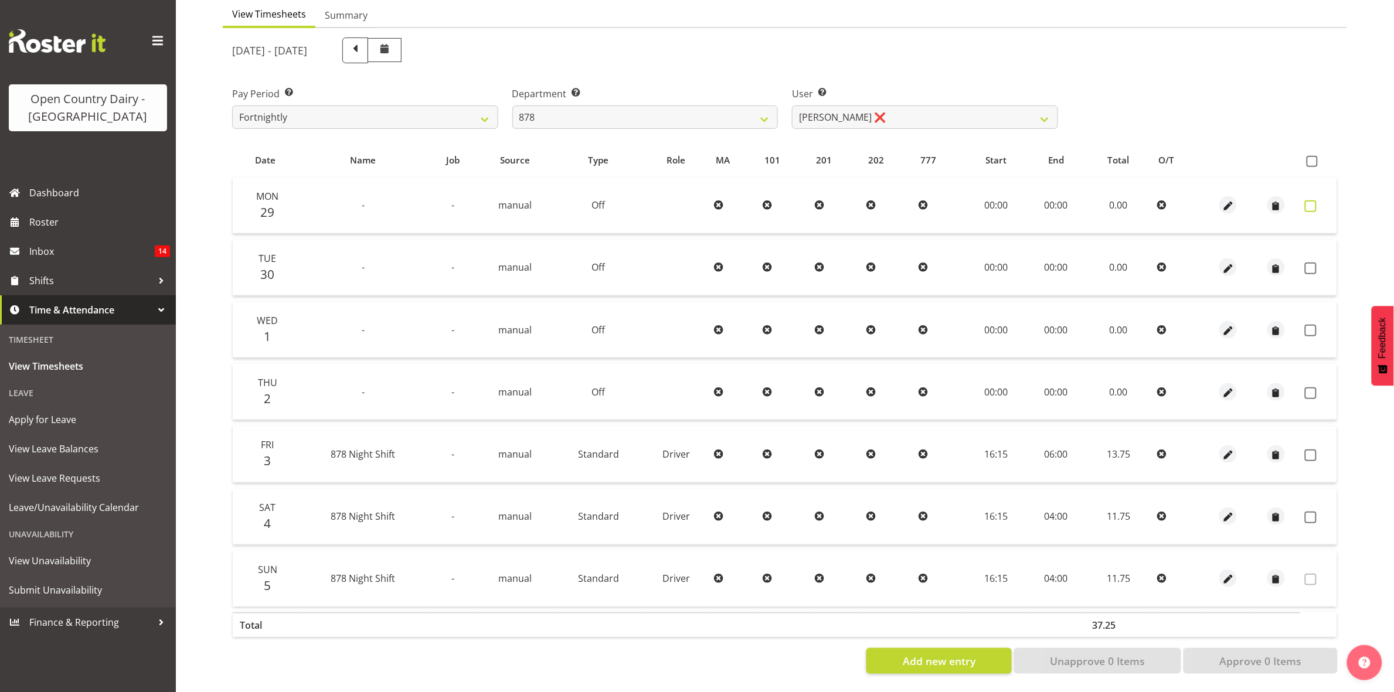
click at [1311, 200] on span at bounding box center [1311, 206] width 12 height 12
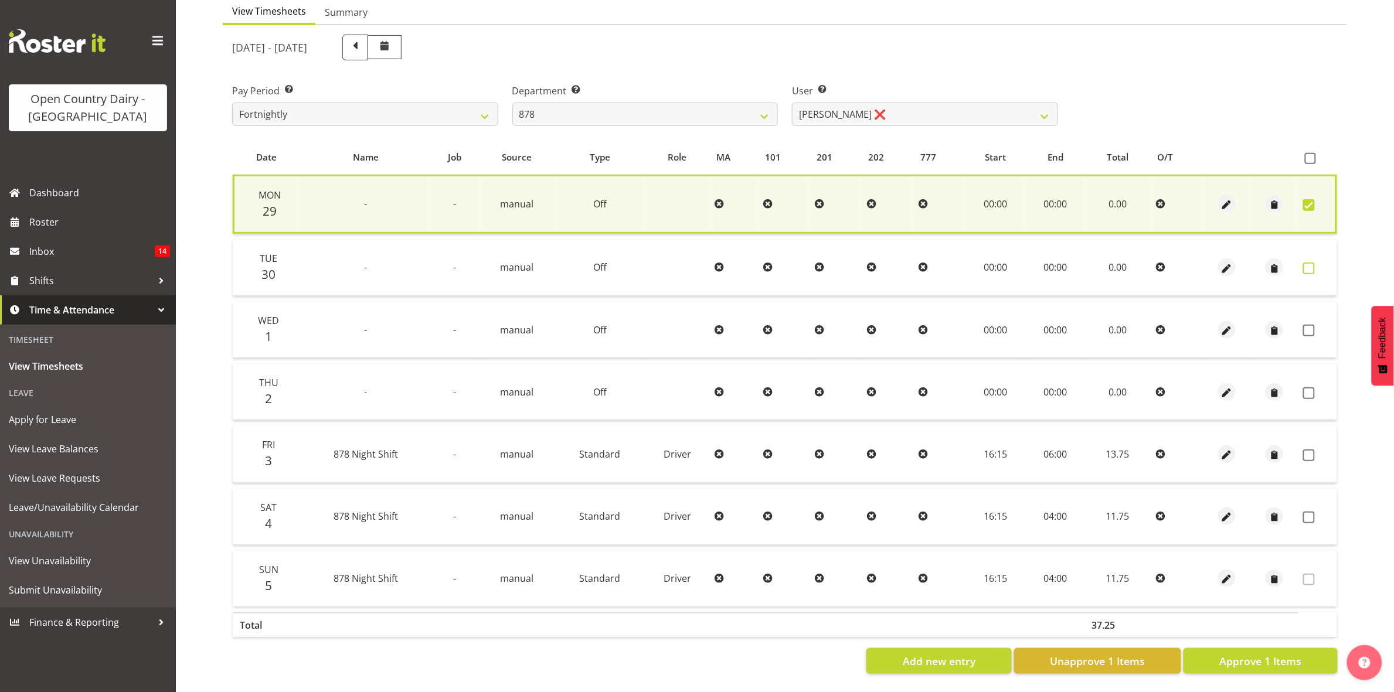
click at [1307, 263] on span at bounding box center [1309, 269] width 12 height 12
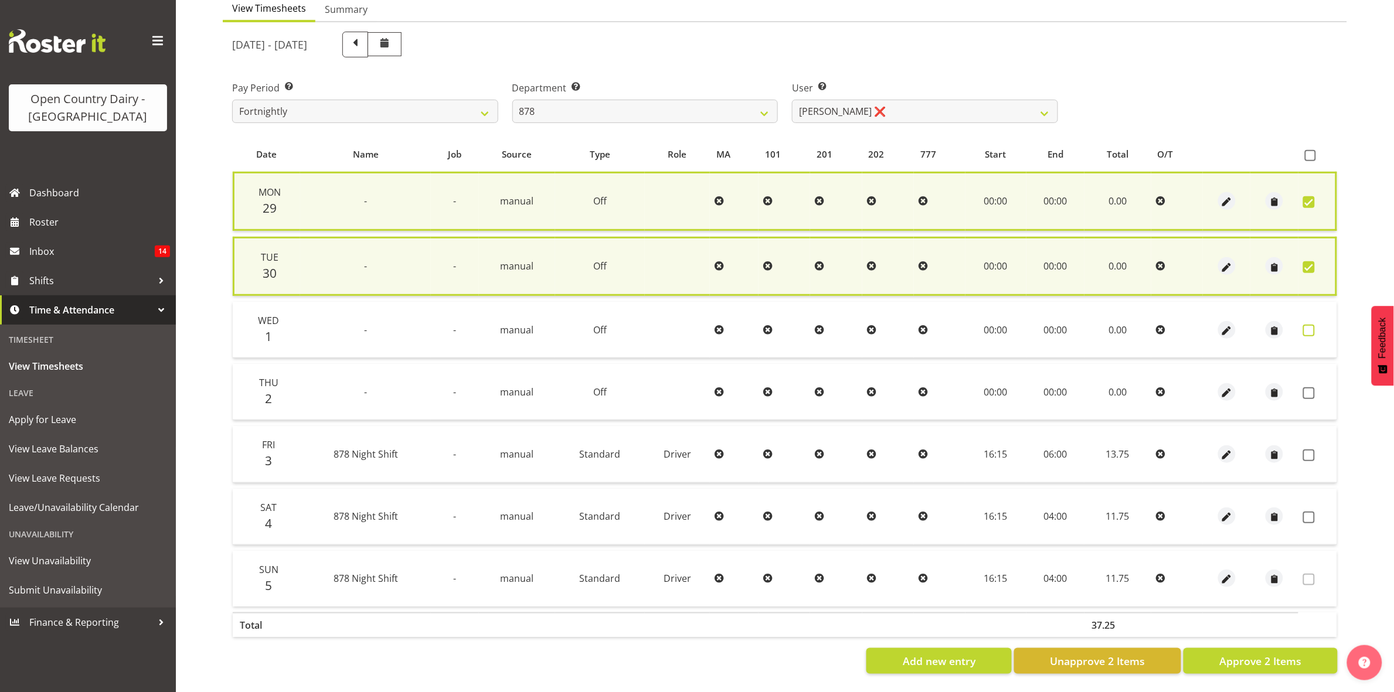
click at [1308, 325] on span at bounding box center [1309, 331] width 12 height 12
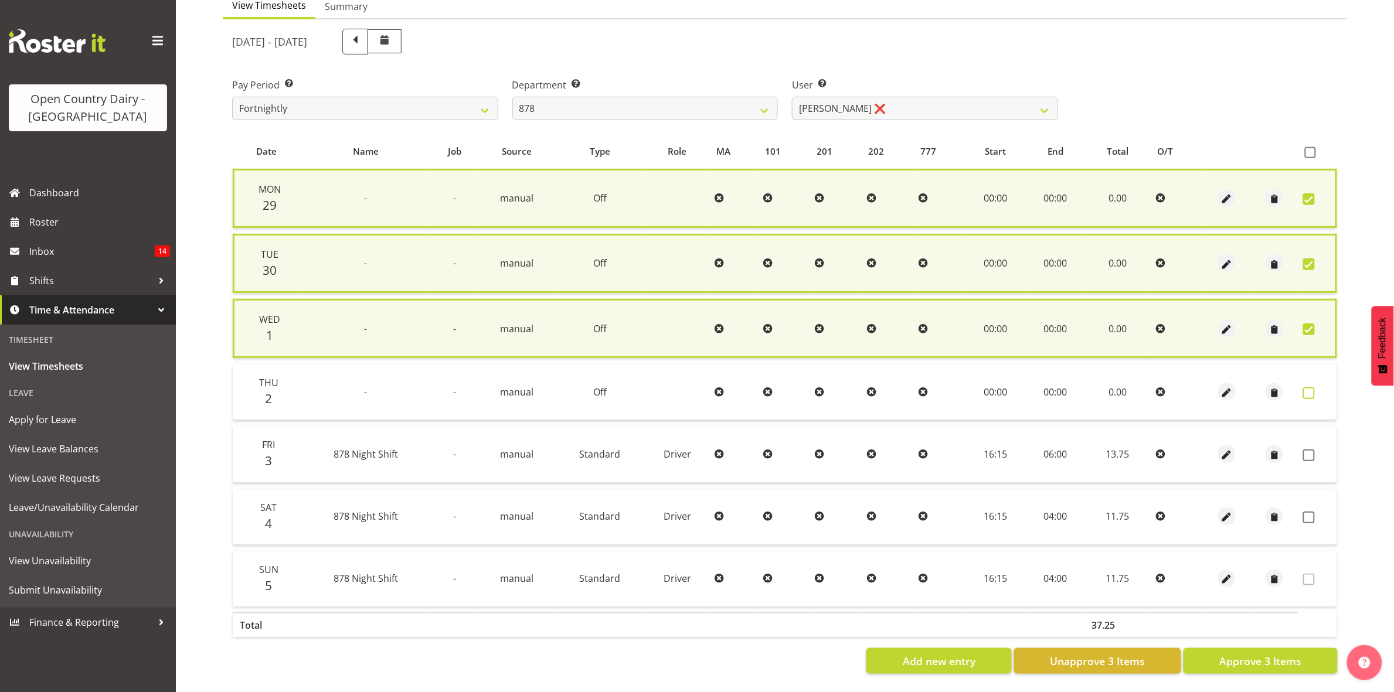
click at [1305, 387] on span at bounding box center [1309, 393] width 12 height 12
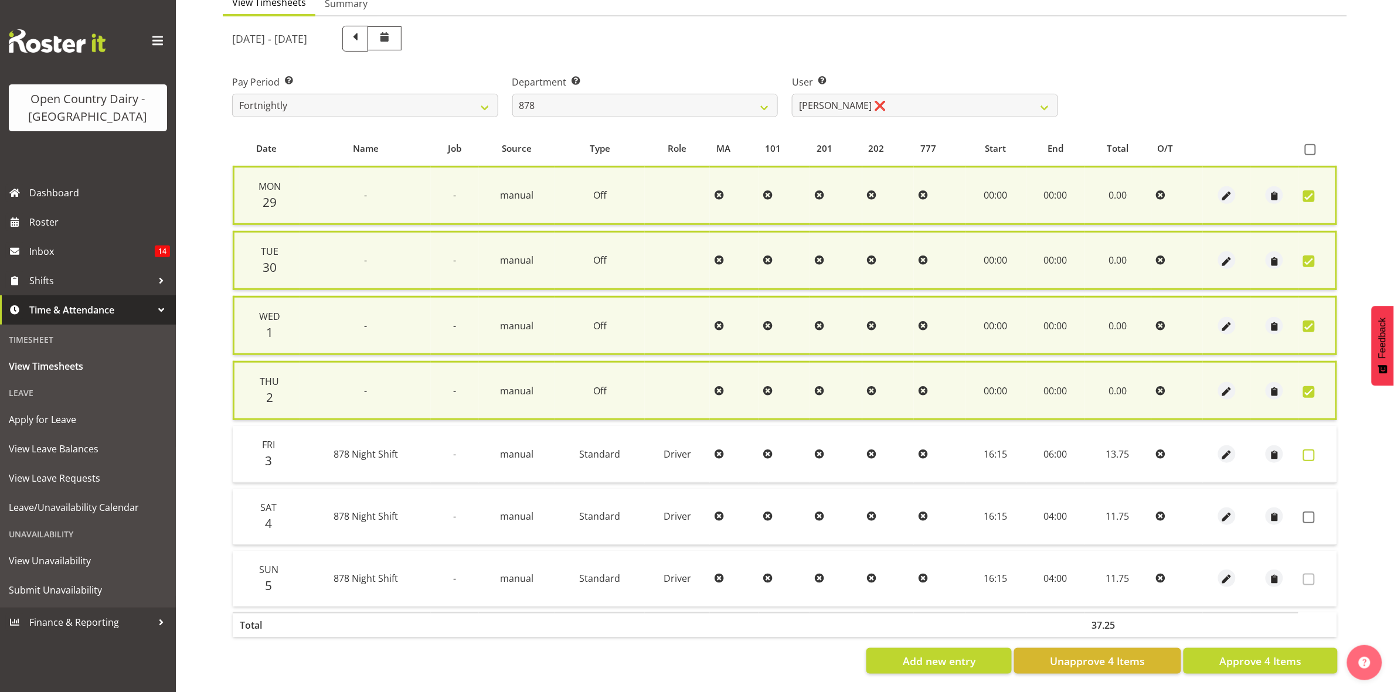
click at [1311, 451] on span at bounding box center [1309, 456] width 12 height 12
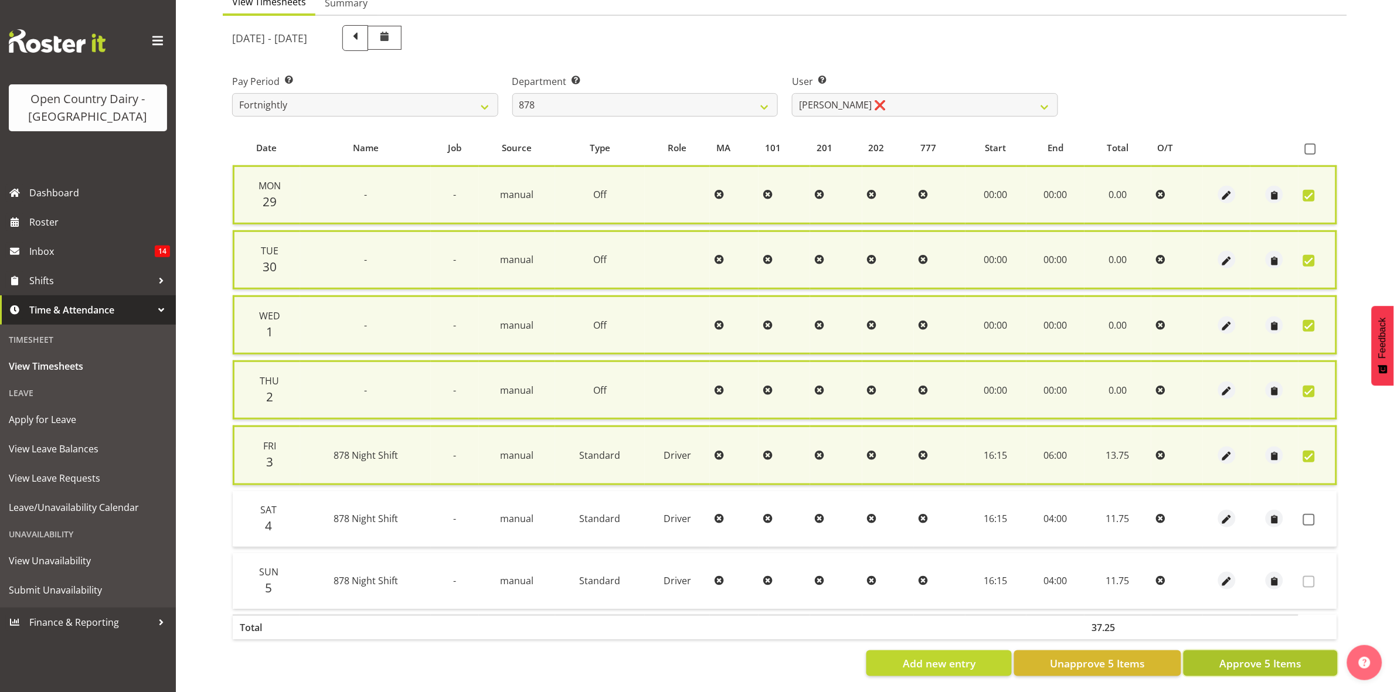
click at [1237, 665] on span "Approve 5 Items" at bounding box center [1260, 663] width 82 height 15
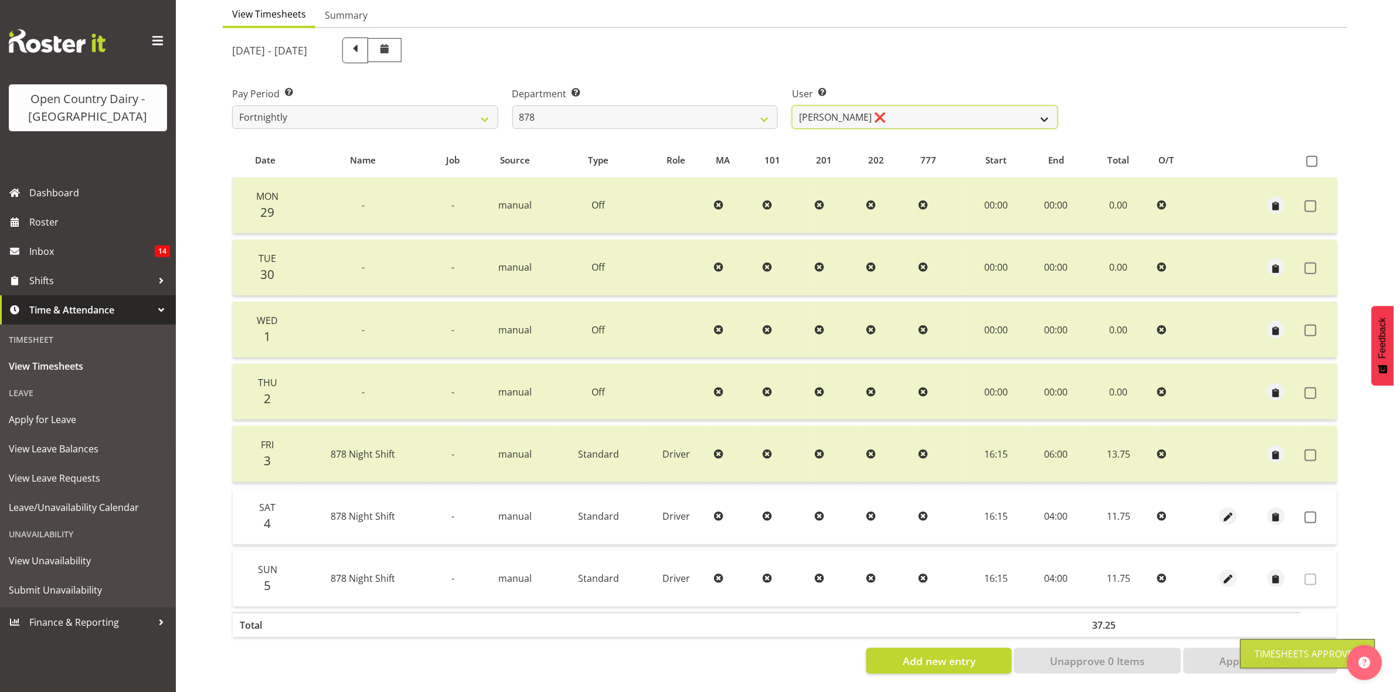
click at [1037, 106] on select "Athol Warnock ❌ Dean Tither ❌ Joshua Treymane ❌ Vinkie Botha ❌" at bounding box center [925, 117] width 266 height 23
click at [792, 106] on select "Athol Warnock ❌ Dean Tither ❌ Joshua Treymane ❌ Vinkie Botha ❌" at bounding box center [925, 117] width 266 height 23
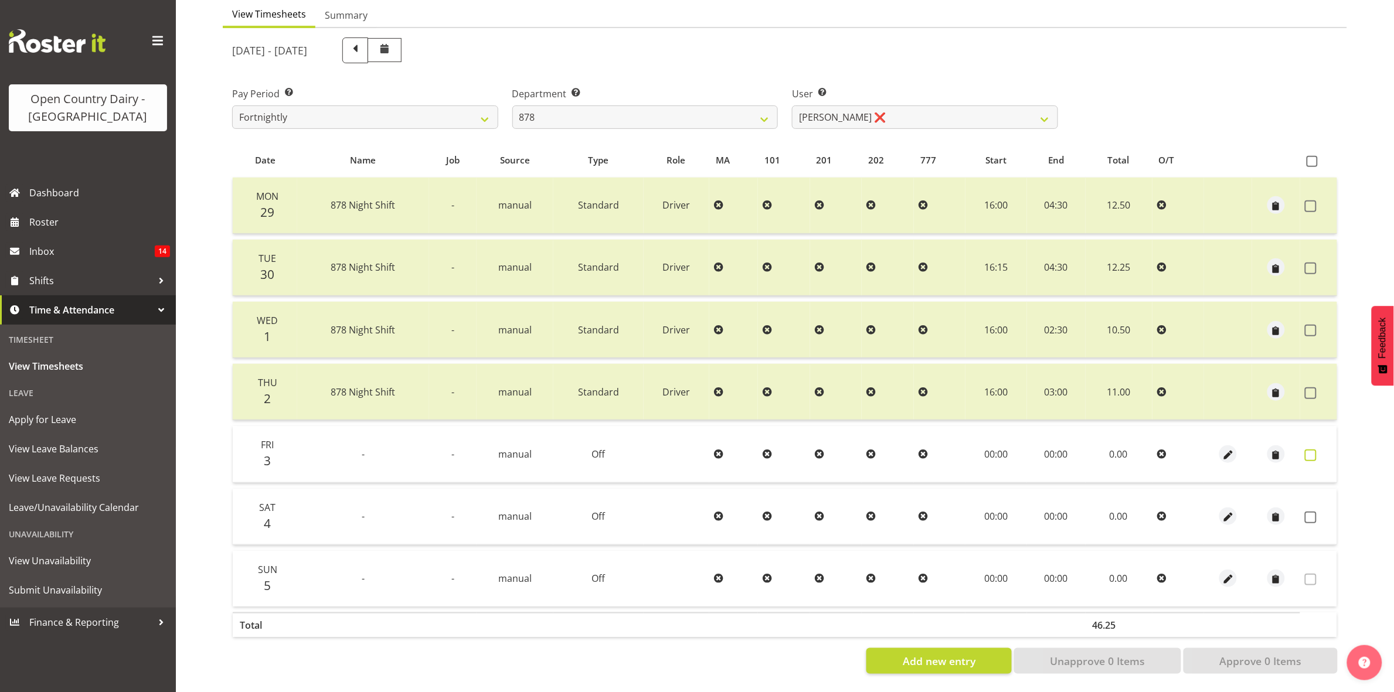
click at [1316, 450] on span at bounding box center [1311, 456] width 12 height 12
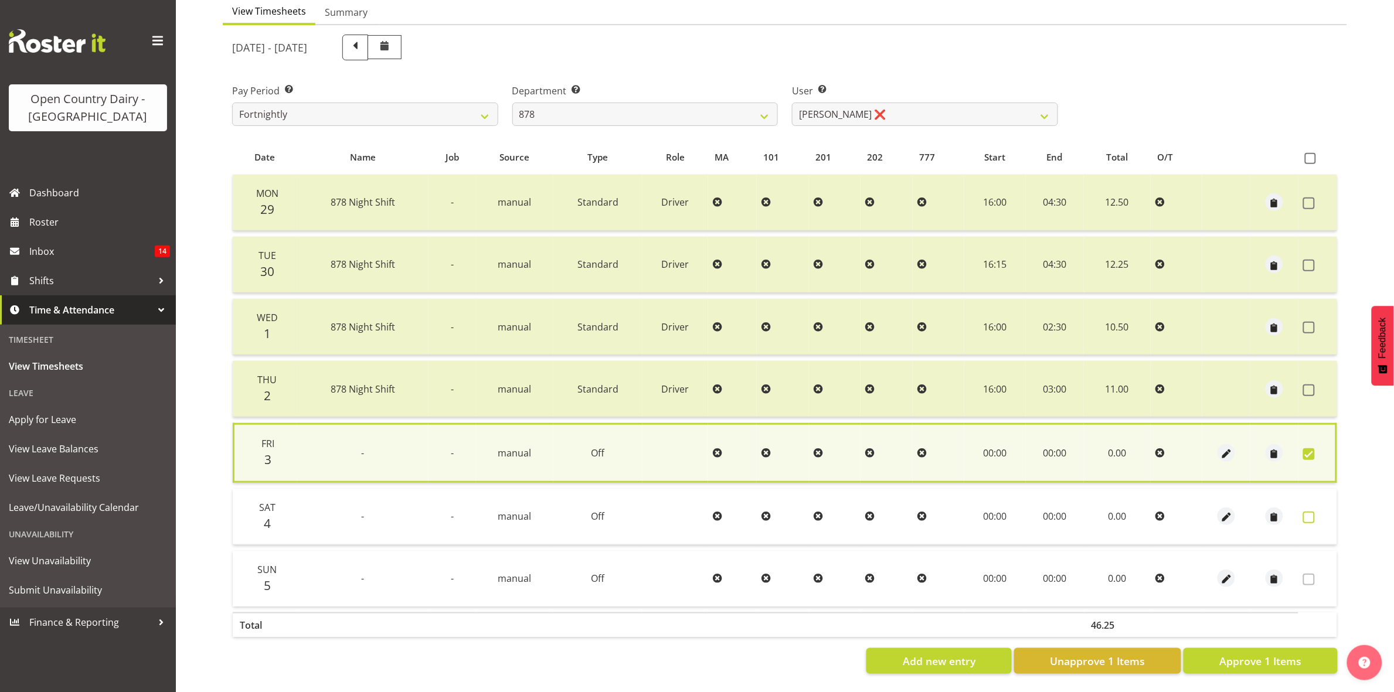
click at [1314, 512] on span at bounding box center [1309, 518] width 12 height 12
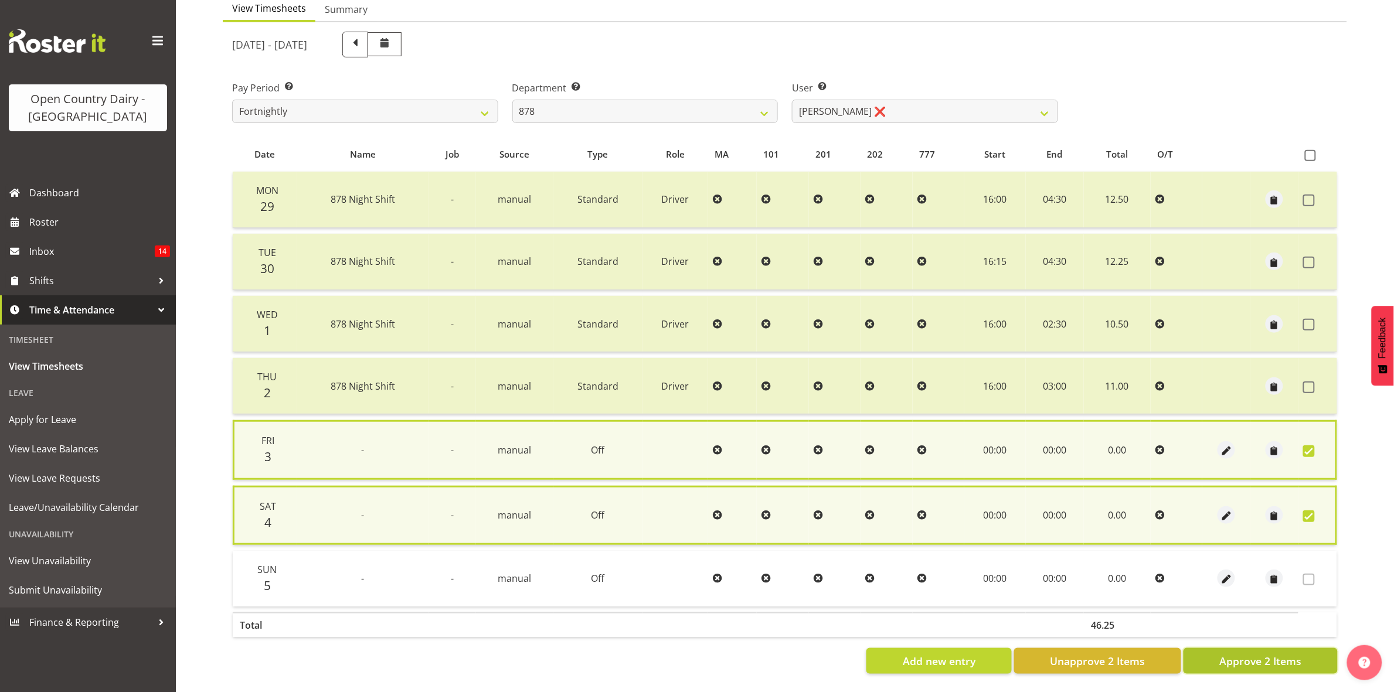
click at [1308, 648] on button "Approve 2 Items" at bounding box center [1260, 661] width 154 height 26
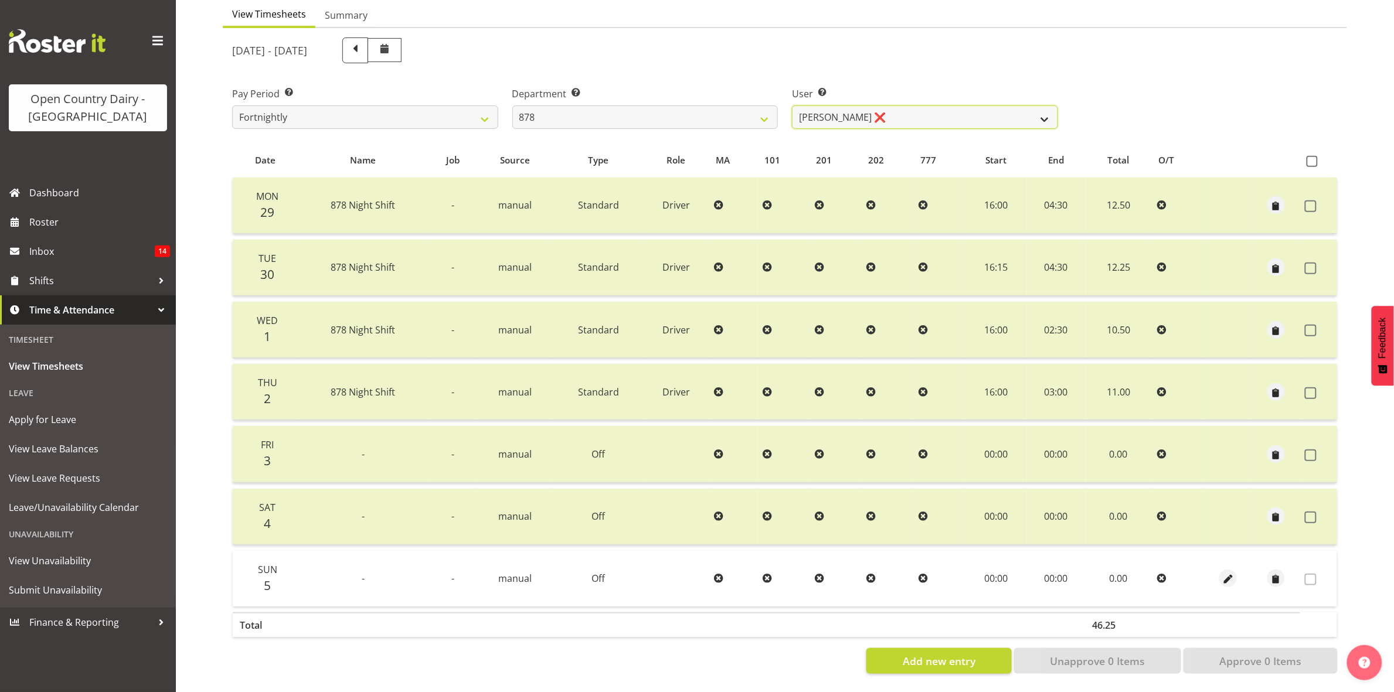
click at [994, 106] on select "Athol Warnock ❌ Dean Tither ❌ Joshua Treymane ❌ Vinkie Botha ❌" at bounding box center [925, 117] width 266 height 23
click at [792, 106] on select "Athol Warnock ❌ Dean Tither ❌ Joshua Treymane ❌ Vinkie Botha ❌" at bounding box center [925, 117] width 266 height 23
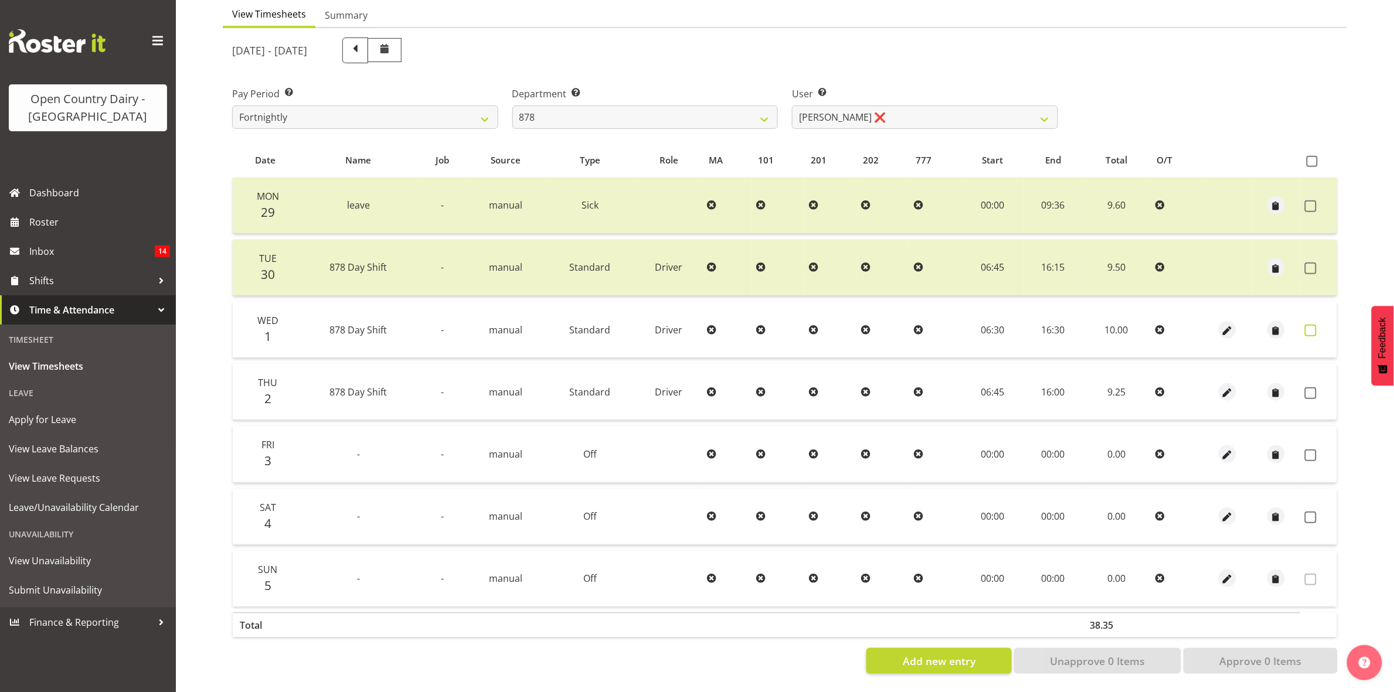
click at [1311, 325] on span at bounding box center [1311, 331] width 12 height 12
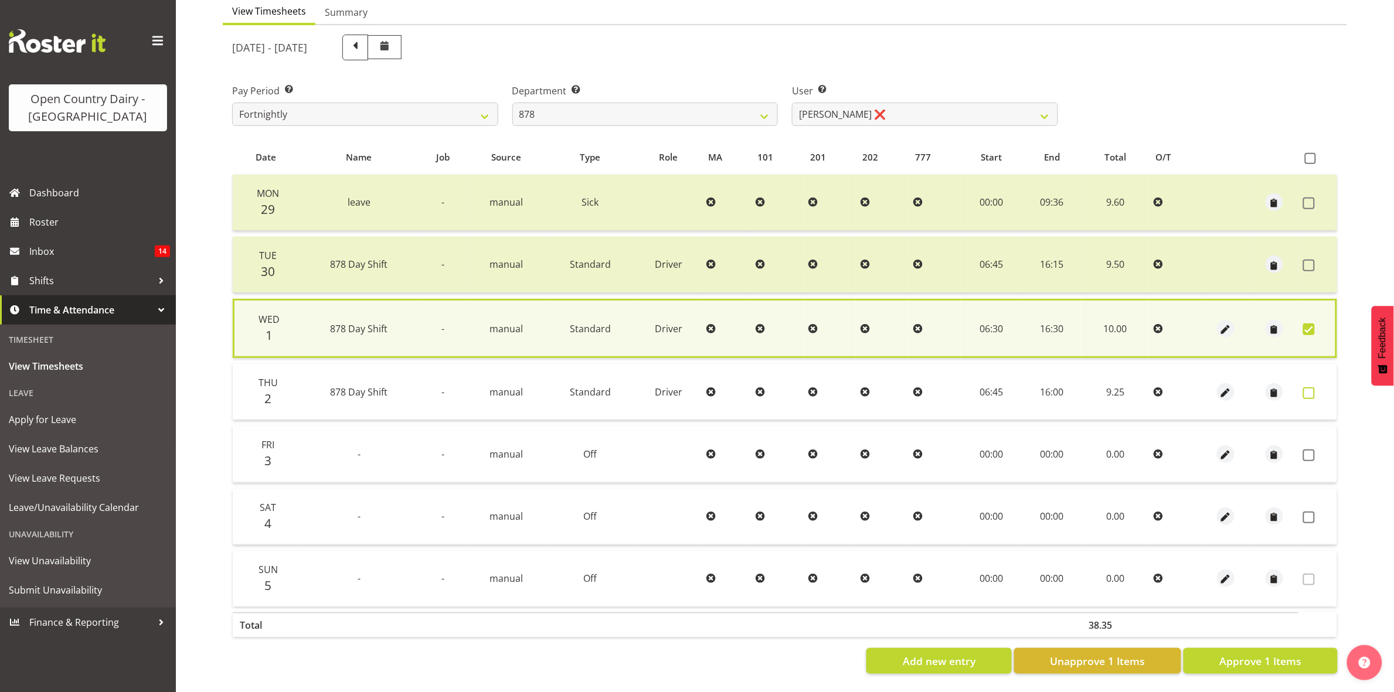
click at [1318, 387] on label at bounding box center [1312, 393] width 18 height 12
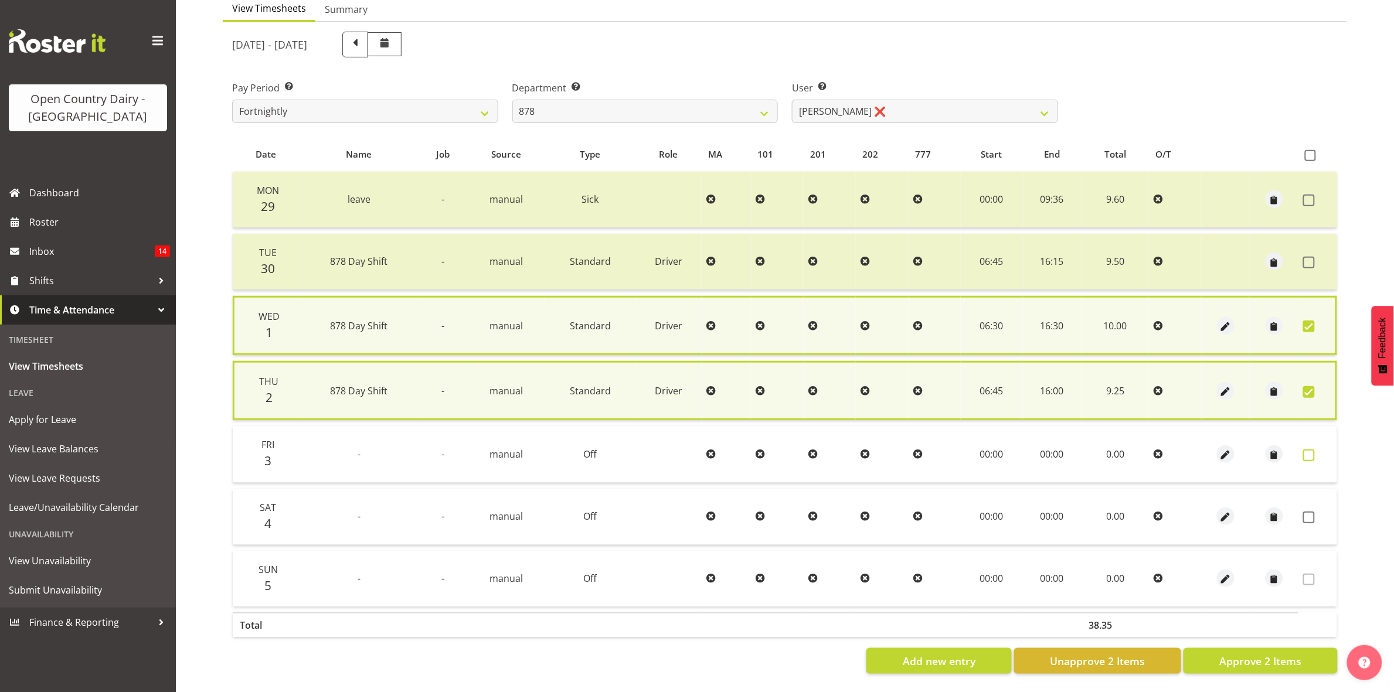
click at [1314, 450] on span at bounding box center [1309, 456] width 12 height 12
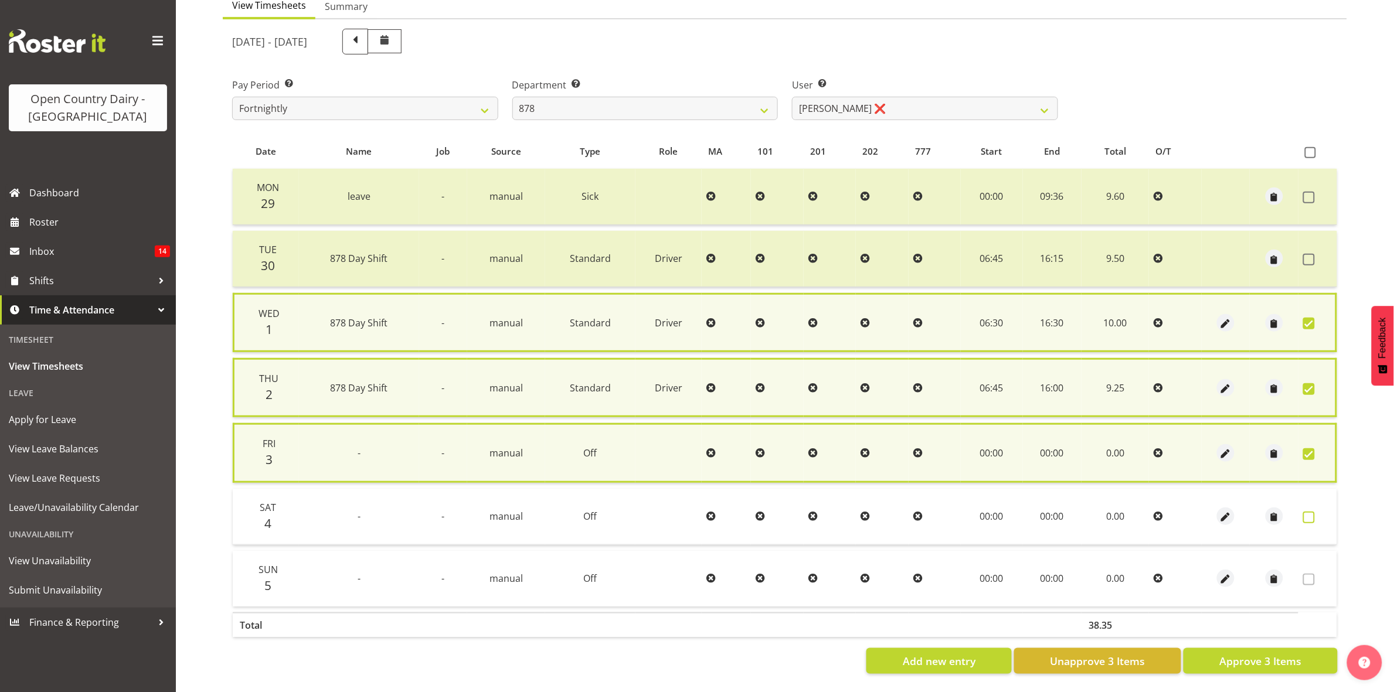
click at [1312, 512] on span at bounding box center [1309, 518] width 12 height 12
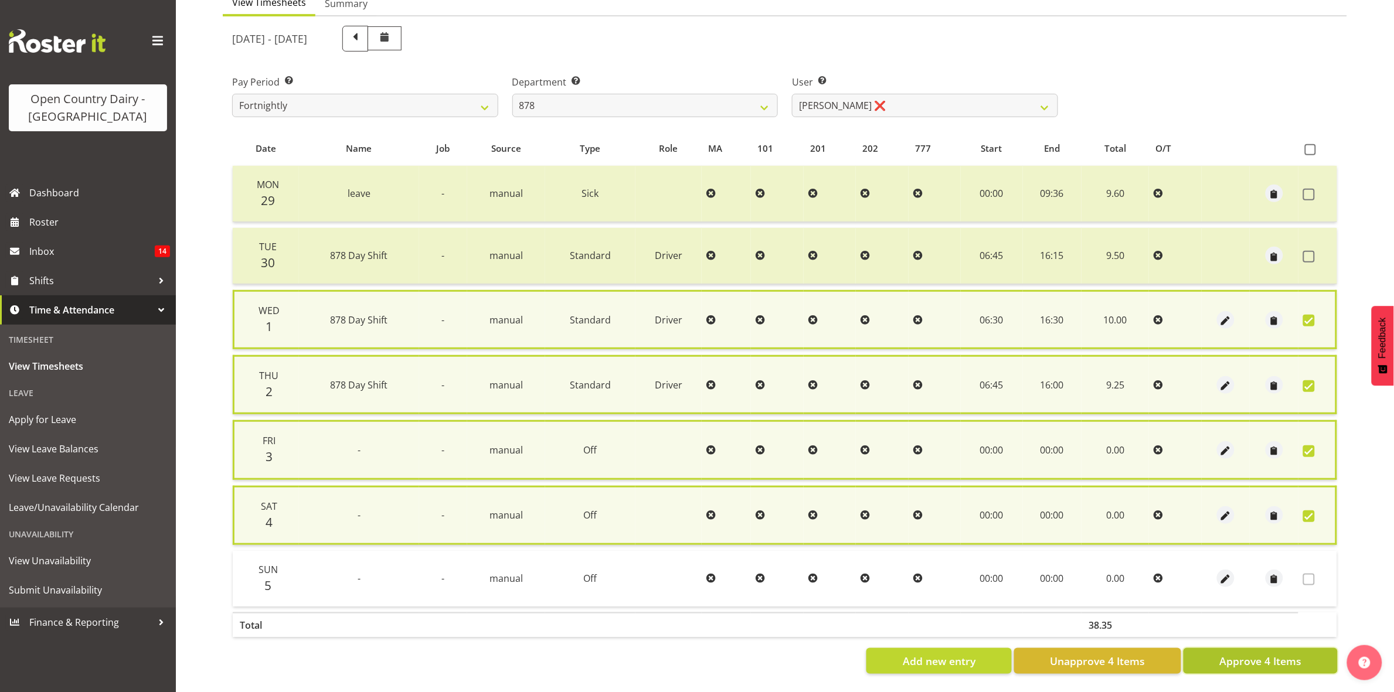
click at [1284, 661] on span "Approve 4 Items" at bounding box center [1260, 661] width 82 height 15
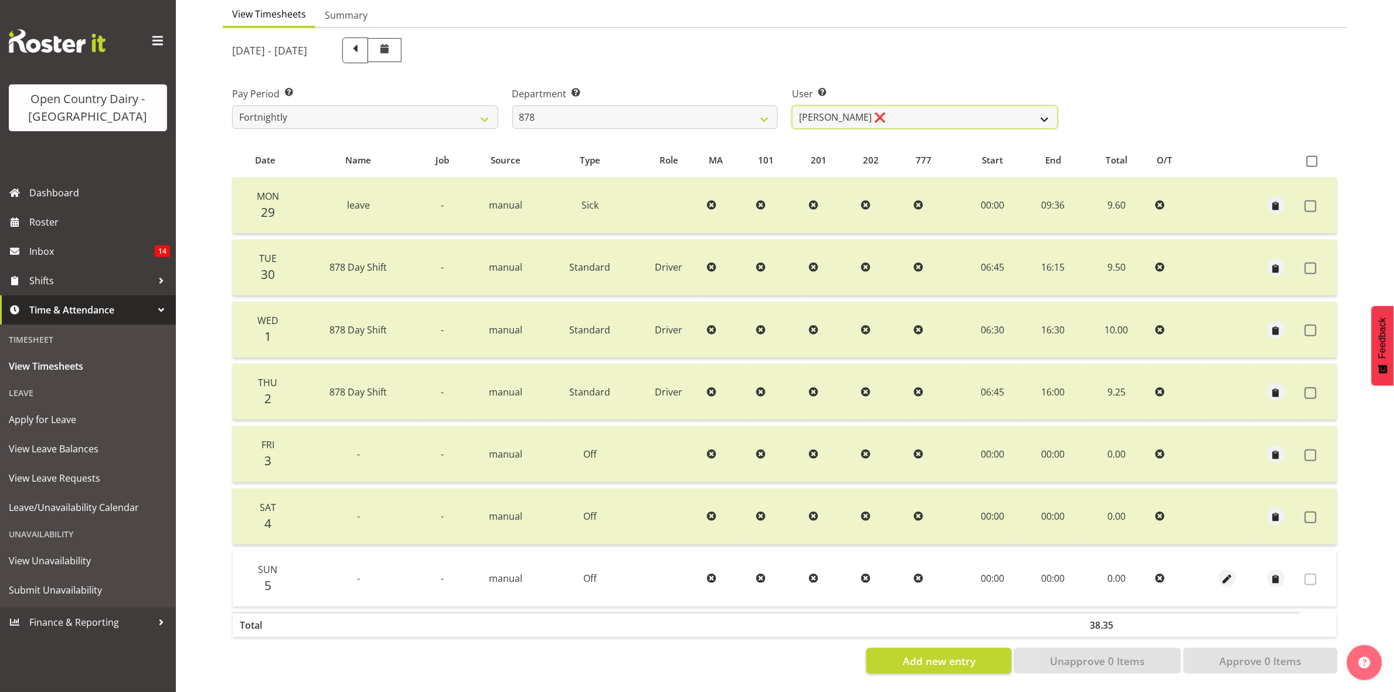
click at [1039, 106] on select "Athol Warnock ❌ Dean Tither ❌ Joshua Treymane ❌ Vinkie Botha ❌" at bounding box center [925, 117] width 266 height 23
click at [792, 106] on select "Athol Warnock ❌ Dean Tither ❌ Joshua Treymane ❌ Vinkie Botha ❌" at bounding box center [925, 117] width 266 height 23
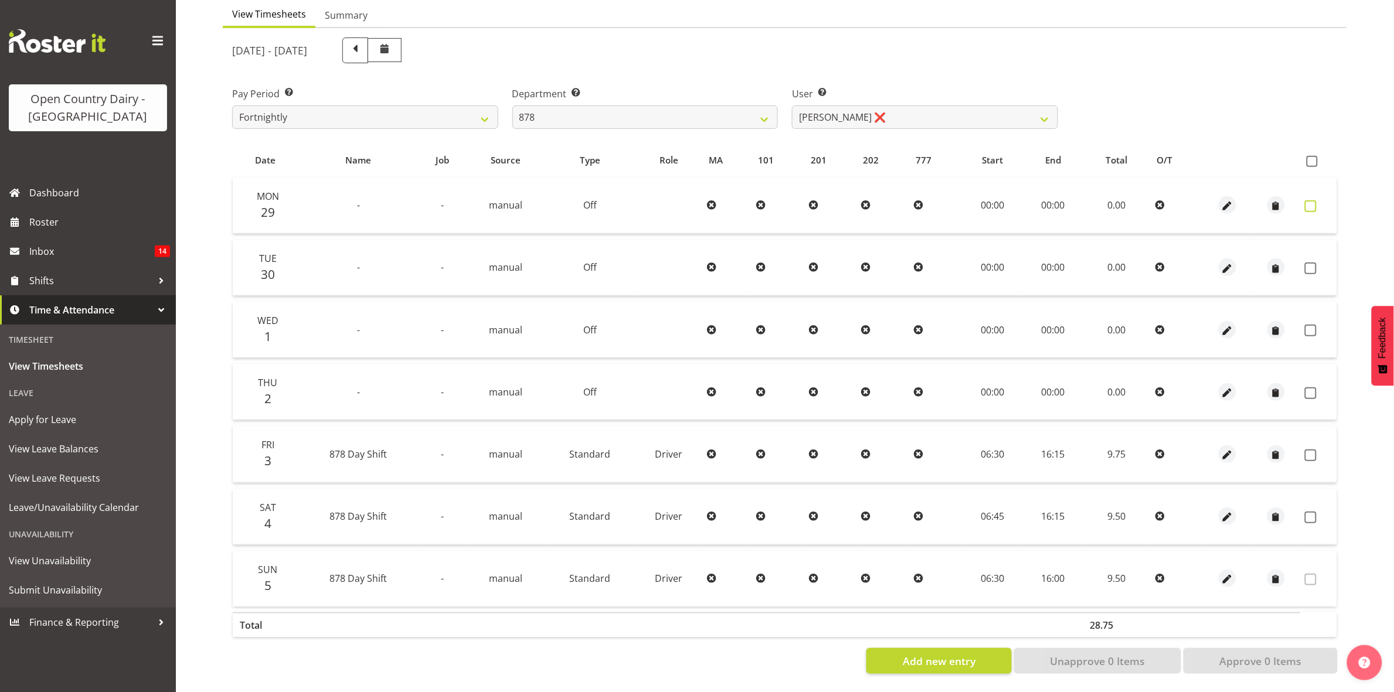
click at [1312, 200] on span at bounding box center [1311, 206] width 12 height 12
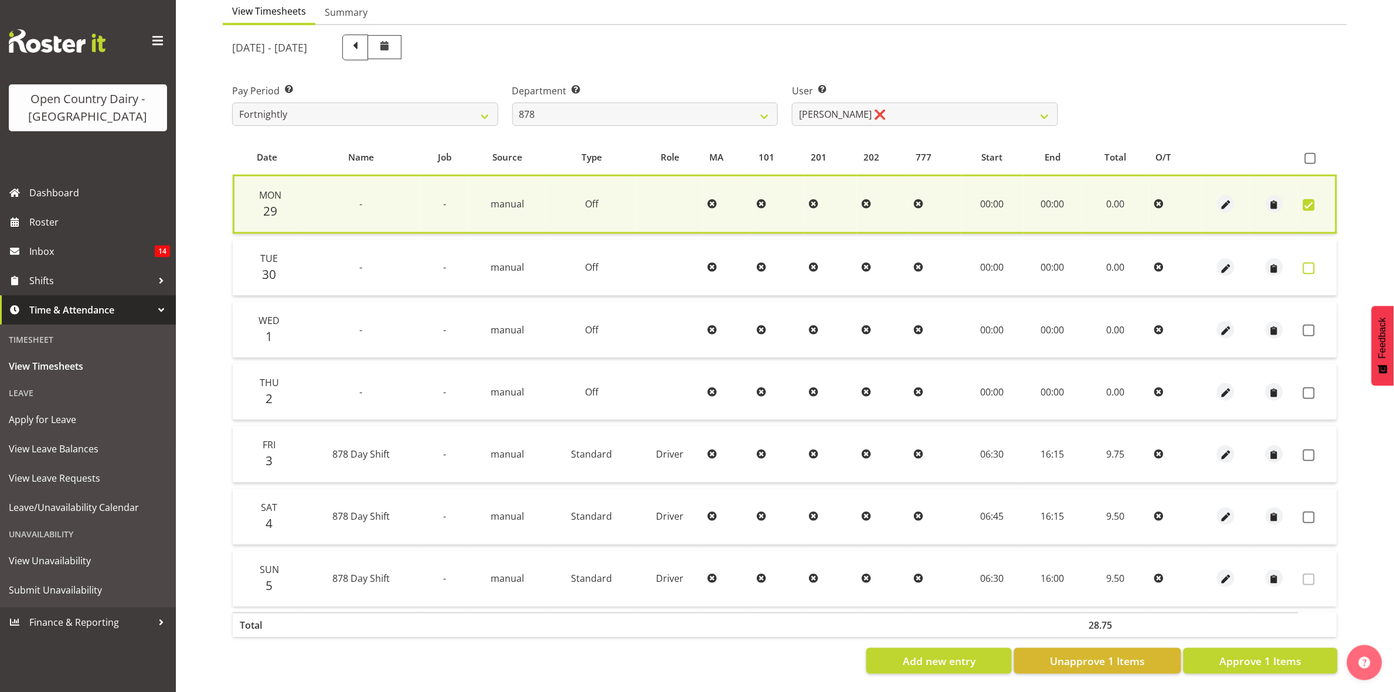
click at [1308, 263] on span at bounding box center [1309, 269] width 12 height 12
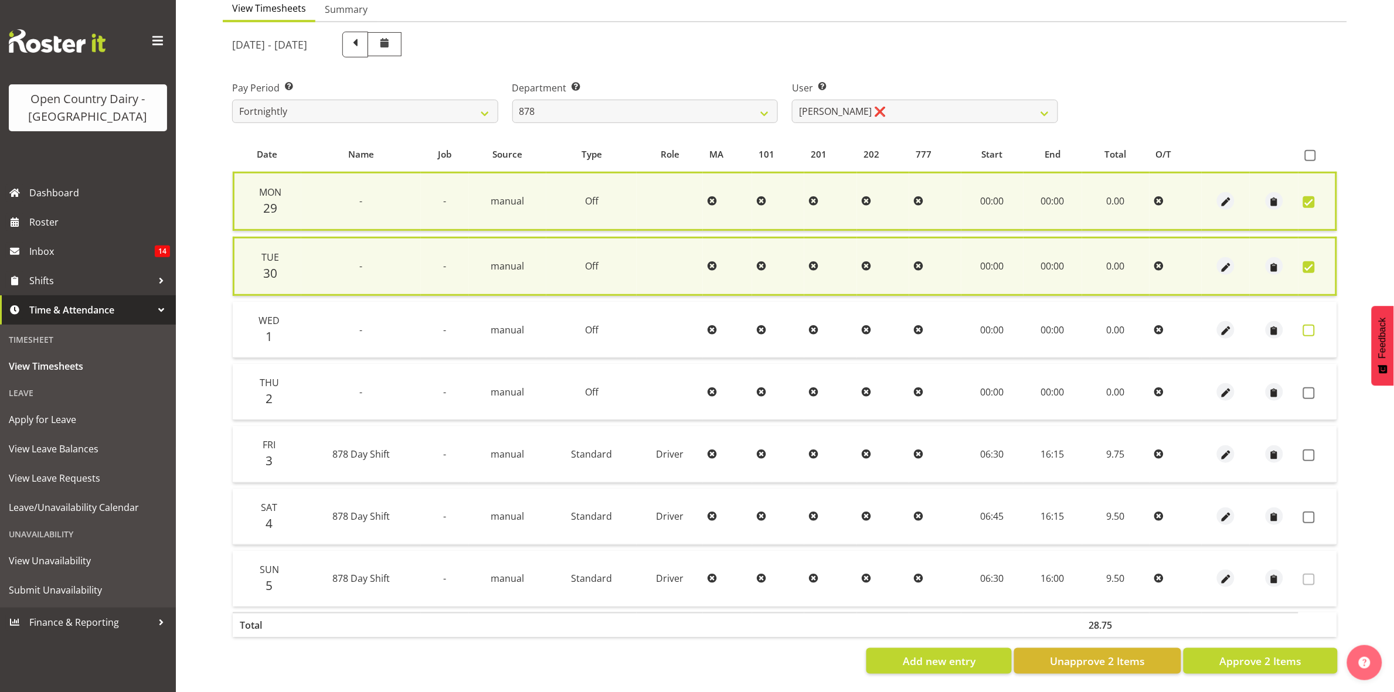
click at [1311, 325] on span at bounding box center [1309, 331] width 12 height 12
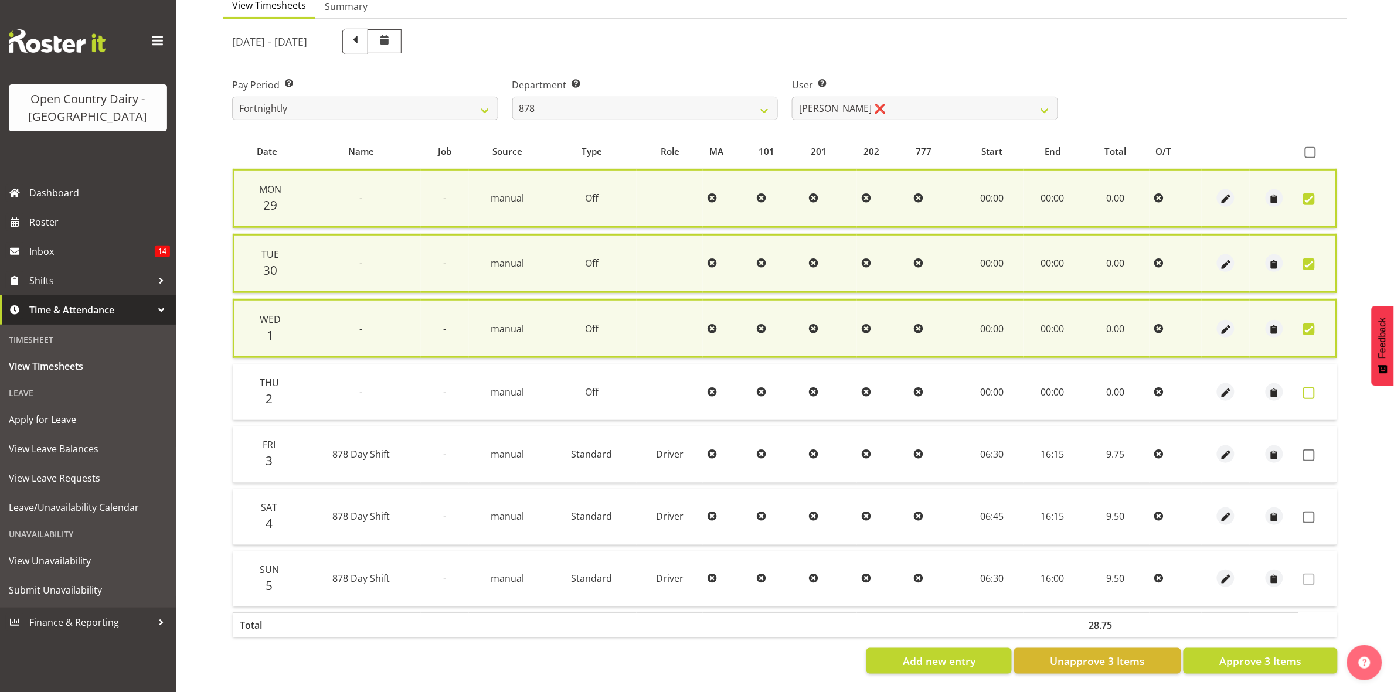
click at [1309, 387] on span at bounding box center [1309, 393] width 12 height 12
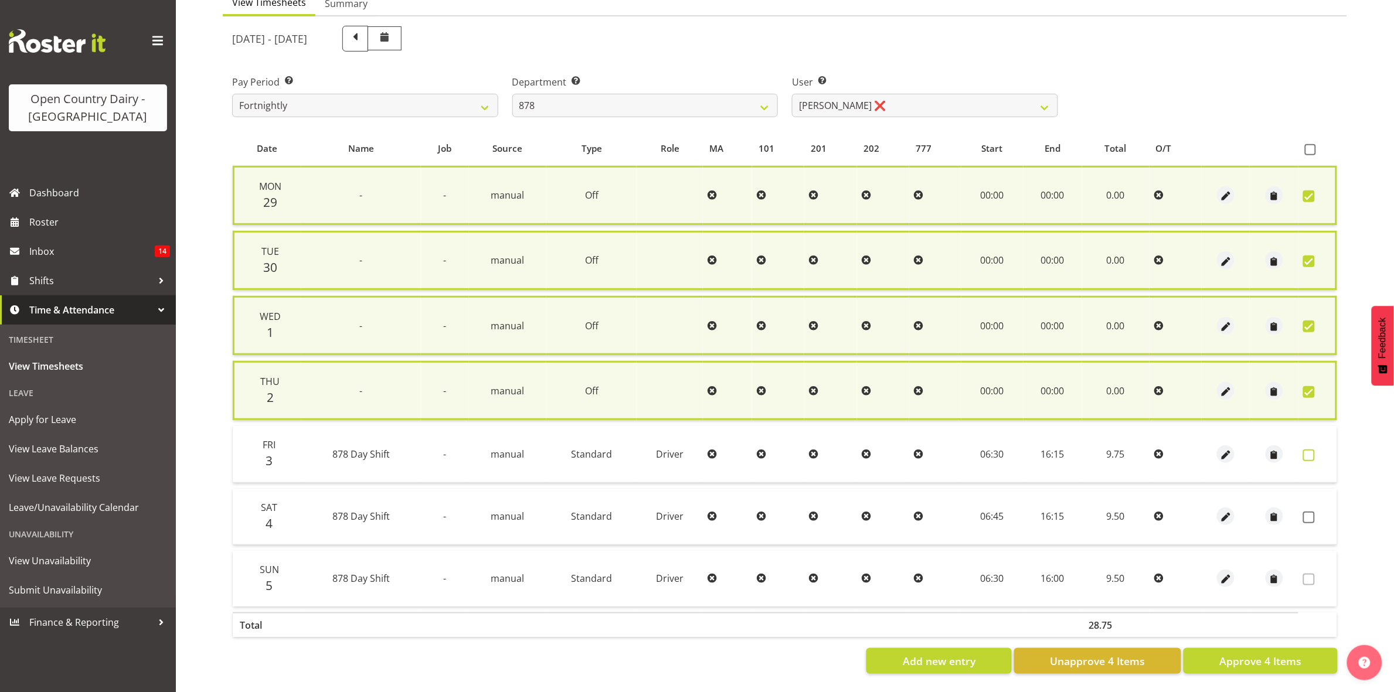
click at [1308, 455] on span at bounding box center [1309, 456] width 12 height 12
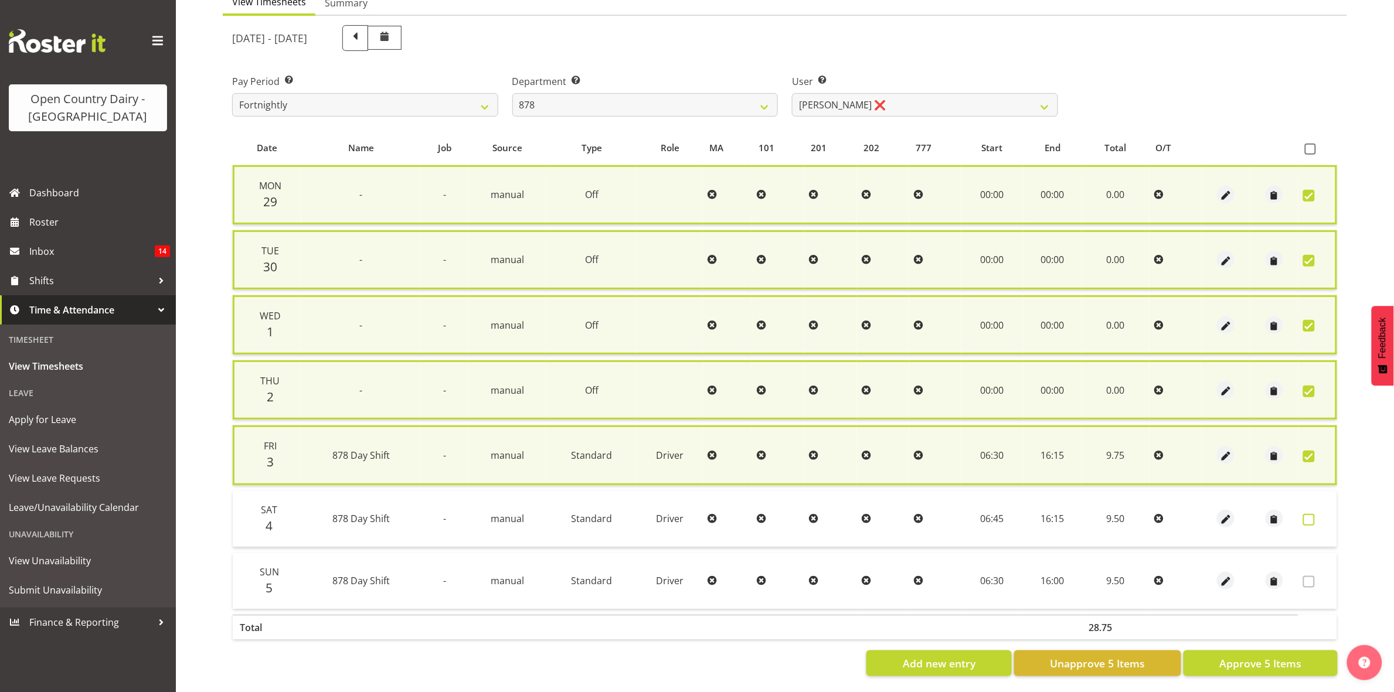
click at [1311, 516] on span at bounding box center [1309, 520] width 12 height 12
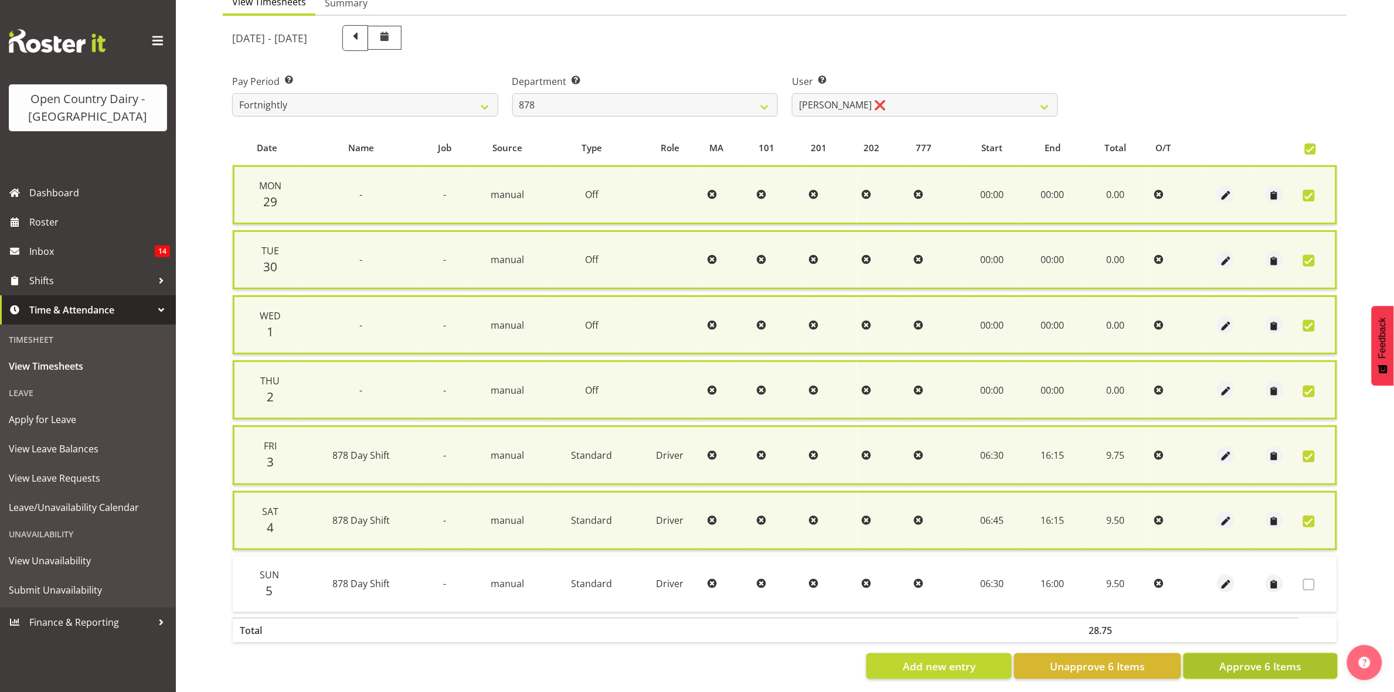
click at [1264, 661] on span "Approve 6 Items" at bounding box center [1260, 666] width 82 height 15
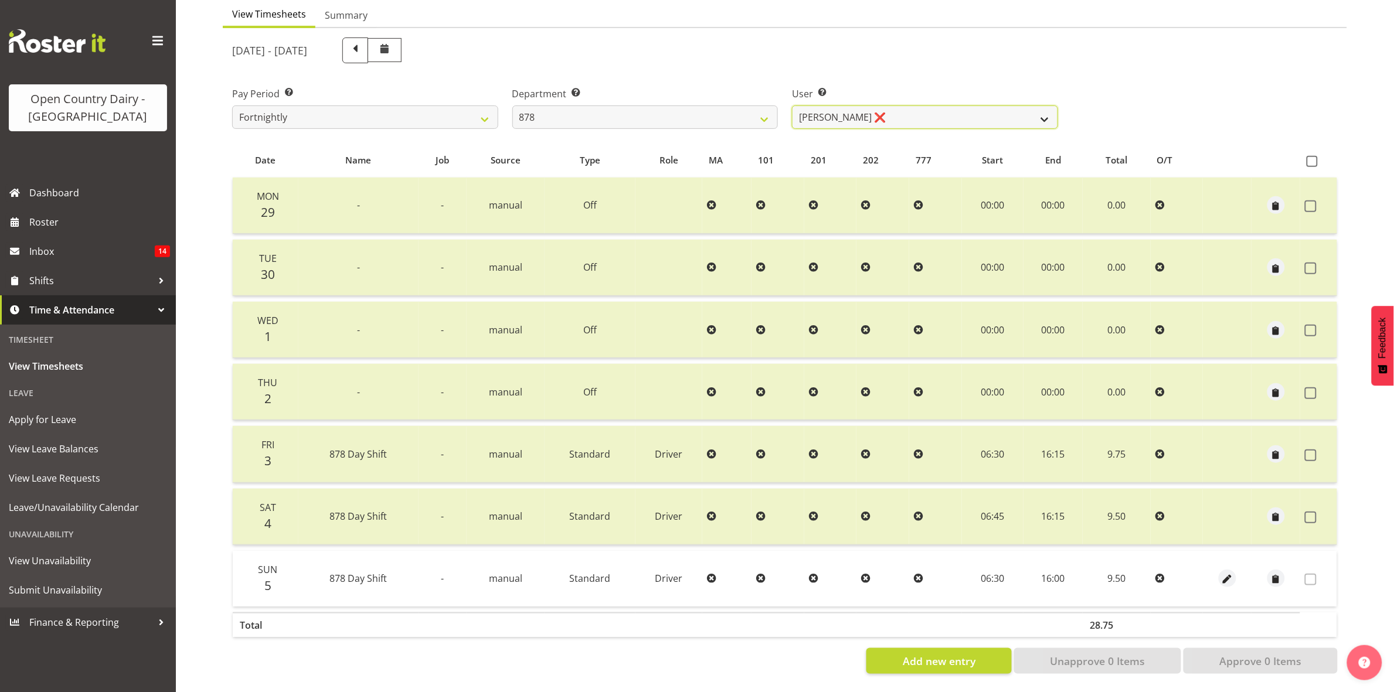
click at [1044, 106] on select "Athol Warnock ❌ Dean Tither ❌ Joshua Treymane ❌ Vinkie Botha ❌" at bounding box center [925, 117] width 266 height 23
click at [754, 107] on select "734 735 736 737 738 739 851 853 854 855 856 858 861 862 865 867-9032 868 869 87…" at bounding box center [645, 117] width 266 height 23
click at [512, 106] on select "734 735 736 737 738 739 851 853 854 855 856 858 861 862 865 867-9032 868 869 87…" at bounding box center [645, 117] width 266 height 23
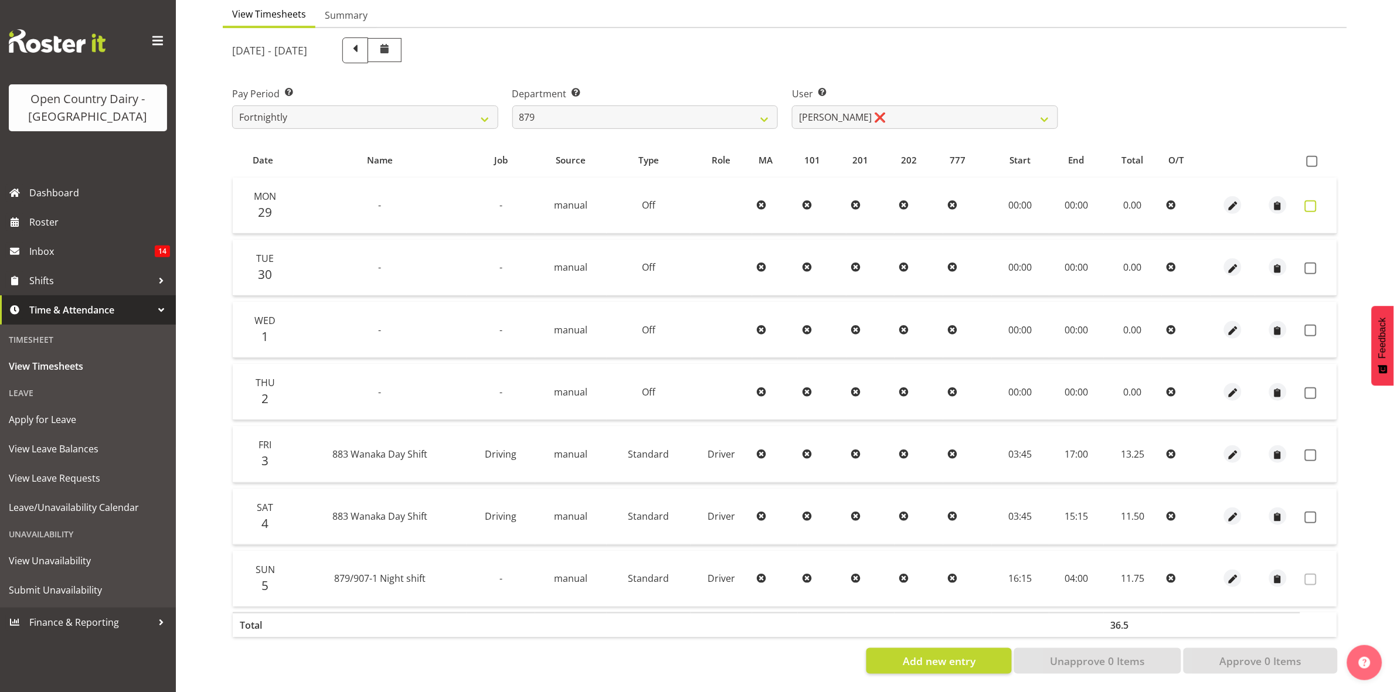
click at [1311, 200] on span at bounding box center [1311, 206] width 12 height 12
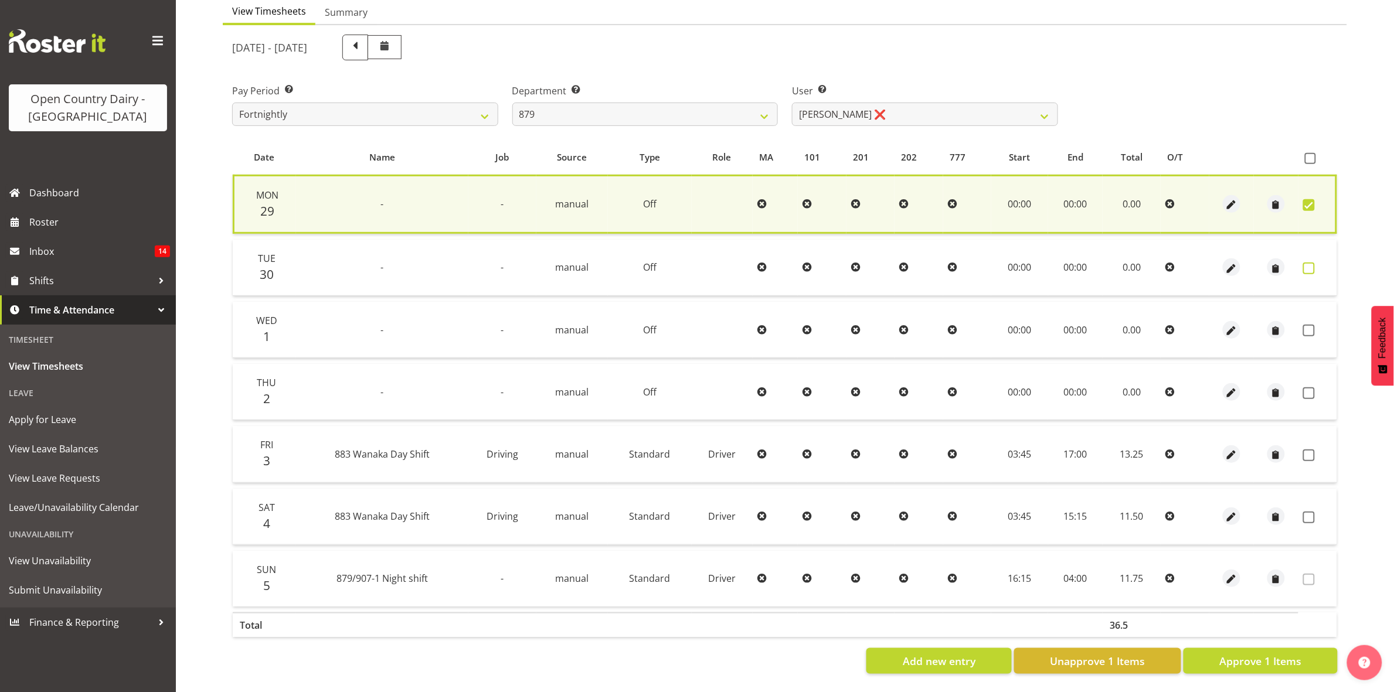
drag, startPoint x: 1314, startPoint y: 256, endPoint x: 1305, endPoint y: 298, distance: 43.0
click at [1313, 263] on span at bounding box center [1309, 269] width 12 height 12
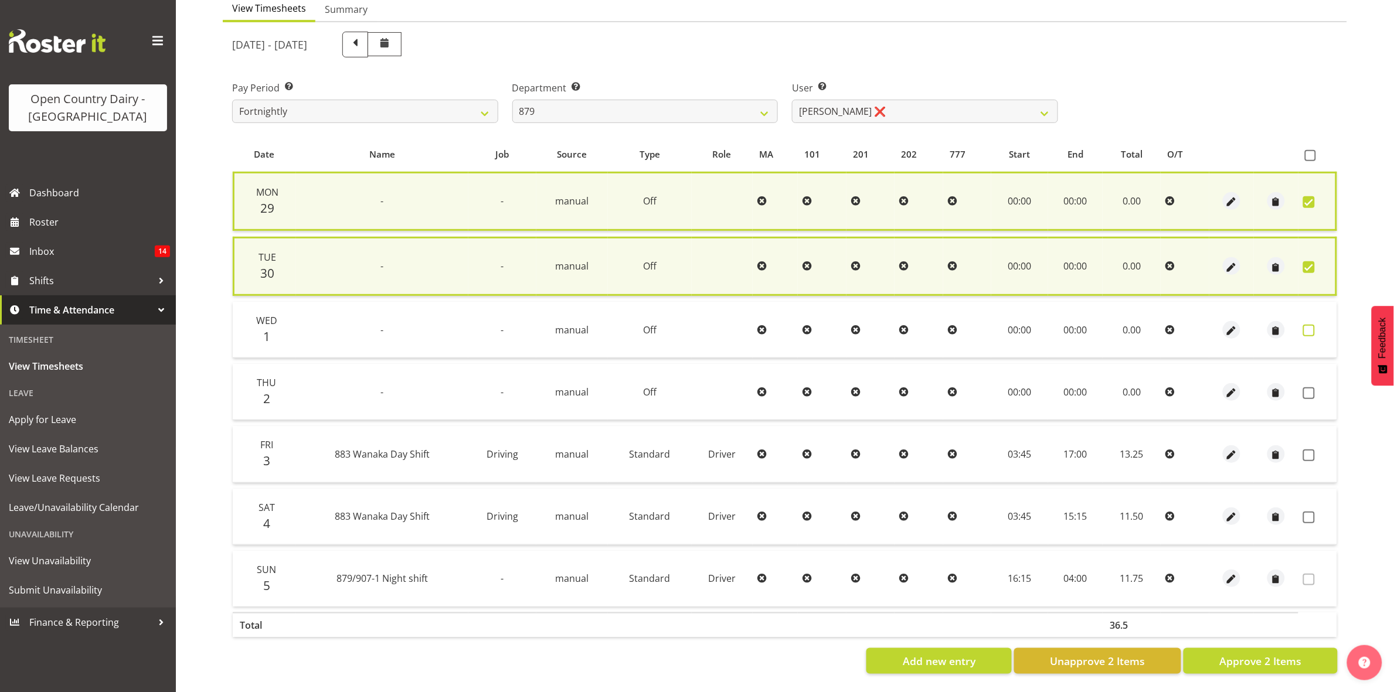
click at [1307, 325] on span at bounding box center [1309, 331] width 12 height 12
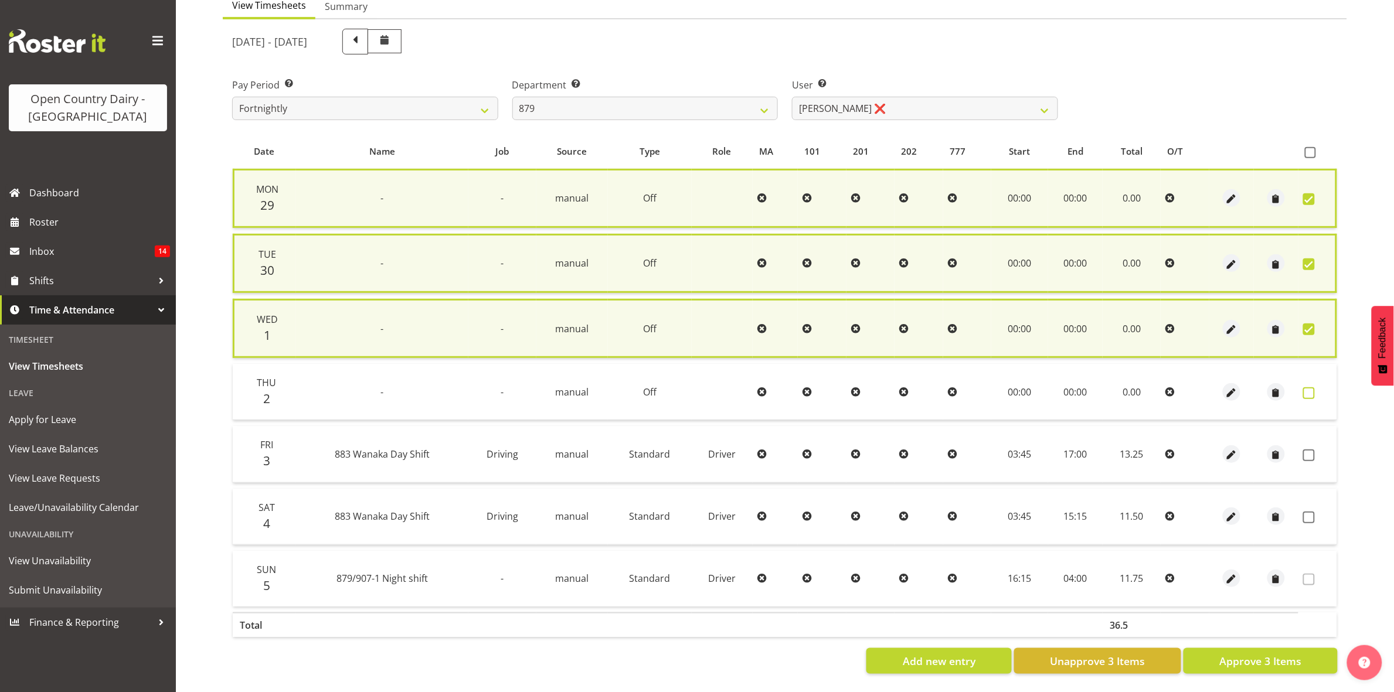
click at [1307, 387] on span at bounding box center [1309, 393] width 12 height 12
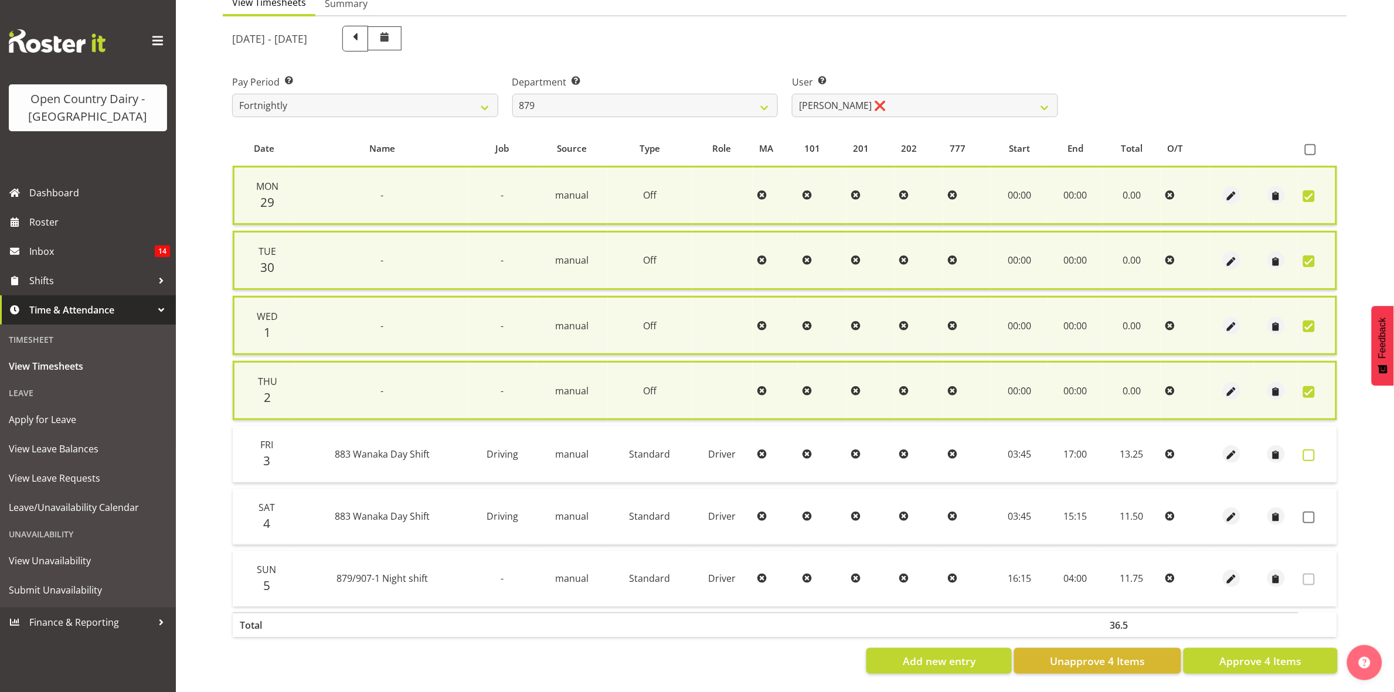
click at [1310, 450] on span at bounding box center [1309, 456] width 12 height 12
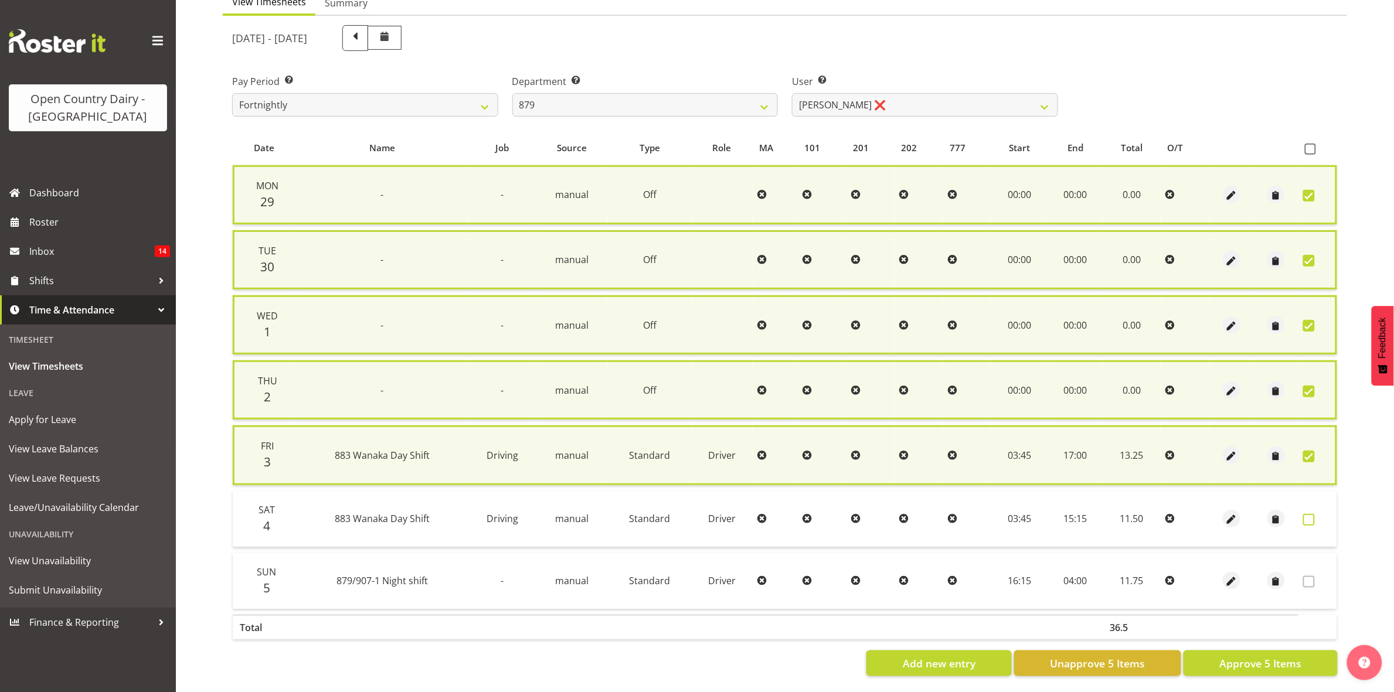
click at [1309, 515] on span at bounding box center [1309, 520] width 12 height 12
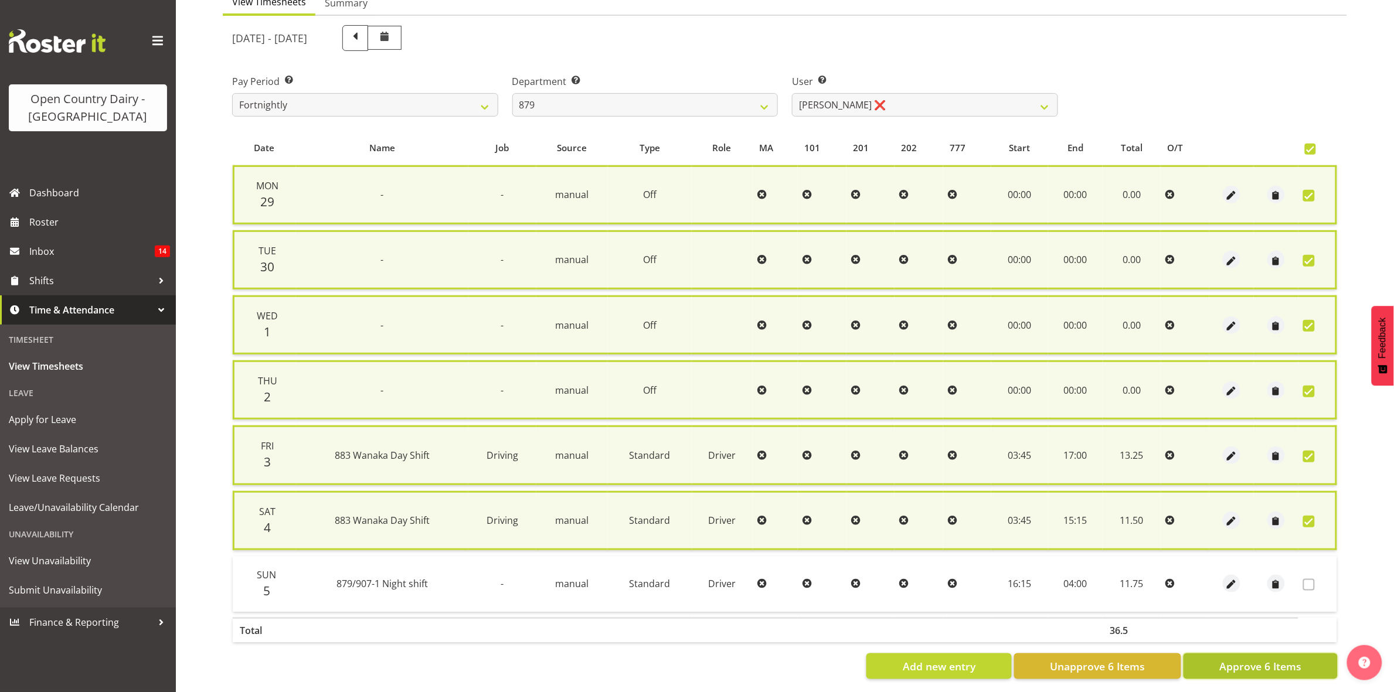
click at [1261, 666] on span "Approve 6 Items" at bounding box center [1260, 666] width 82 height 15
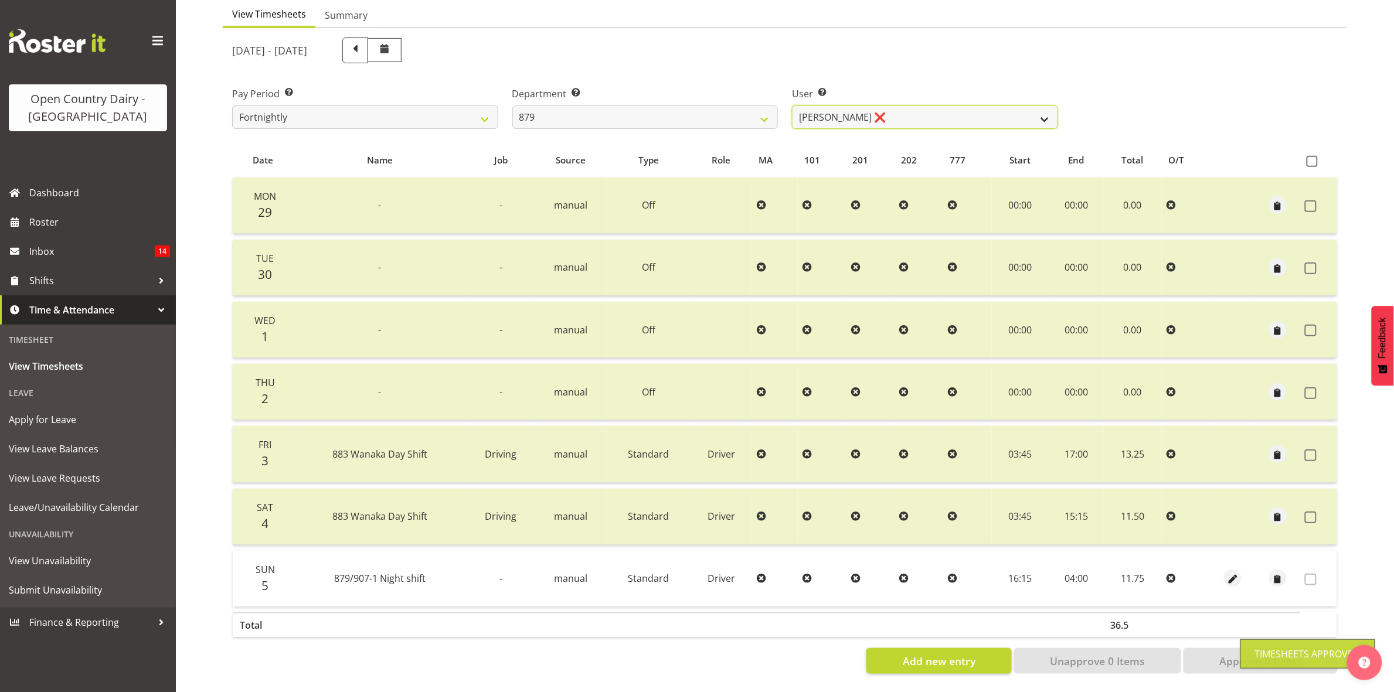
click at [1026, 106] on select "Bryan Windle ❌ John Dalton ❌ Rodney Hamilton ❌ Tony Corr ❌" at bounding box center [925, 117] width 266 height 23
click at [792, 106] on select "Bryan Windle ❌ John Dalton ❌ Rodney Hamilton ❌ Tony Corr ❌" at bounding box center [925, 117] width 266 height 23
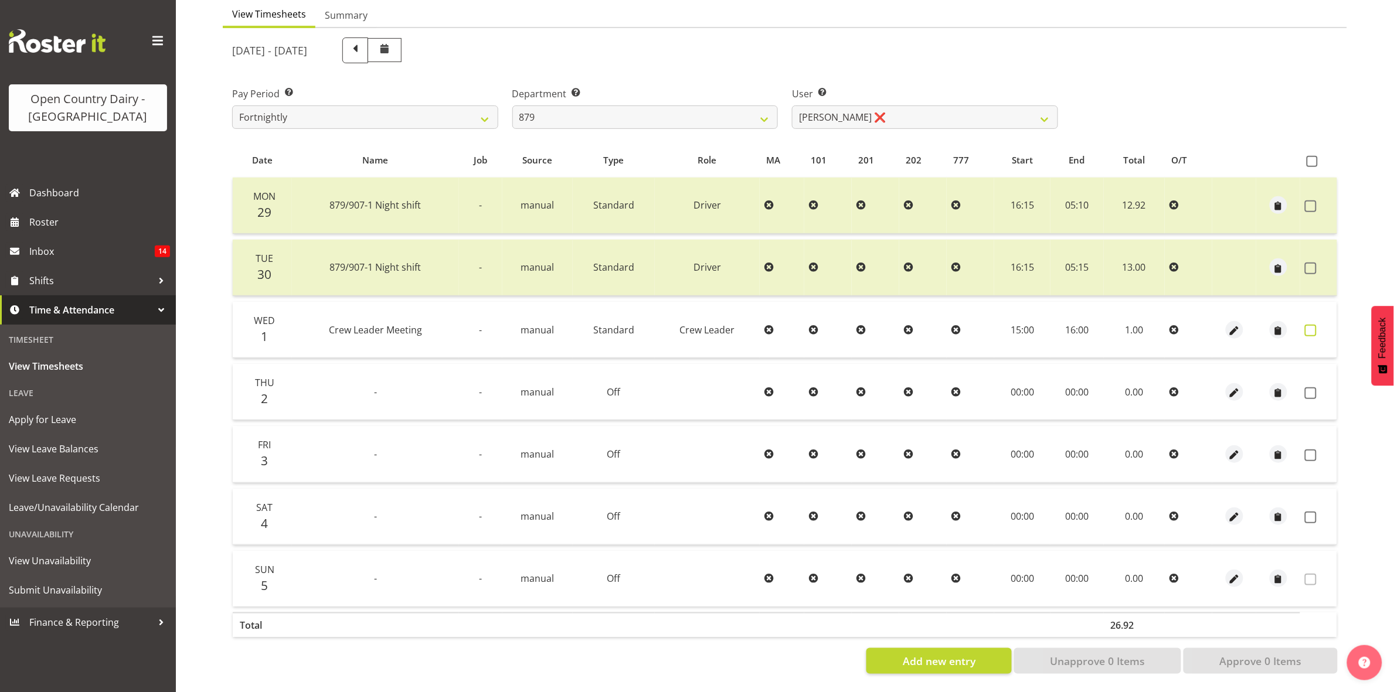
click at [1306, 325] on span at bounding box center [1311, 331] width 12 height 12
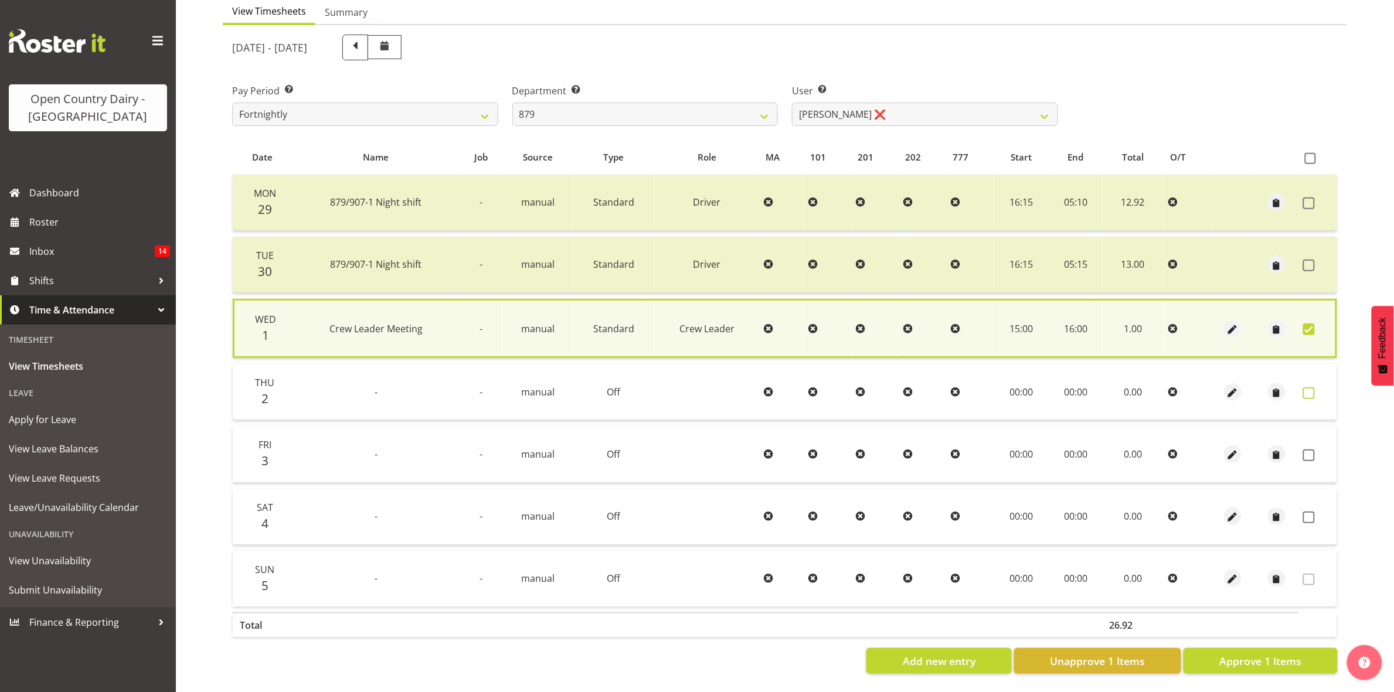
click at [1309, 387] on span at bounding box center [1309, 393] width 12 height 12
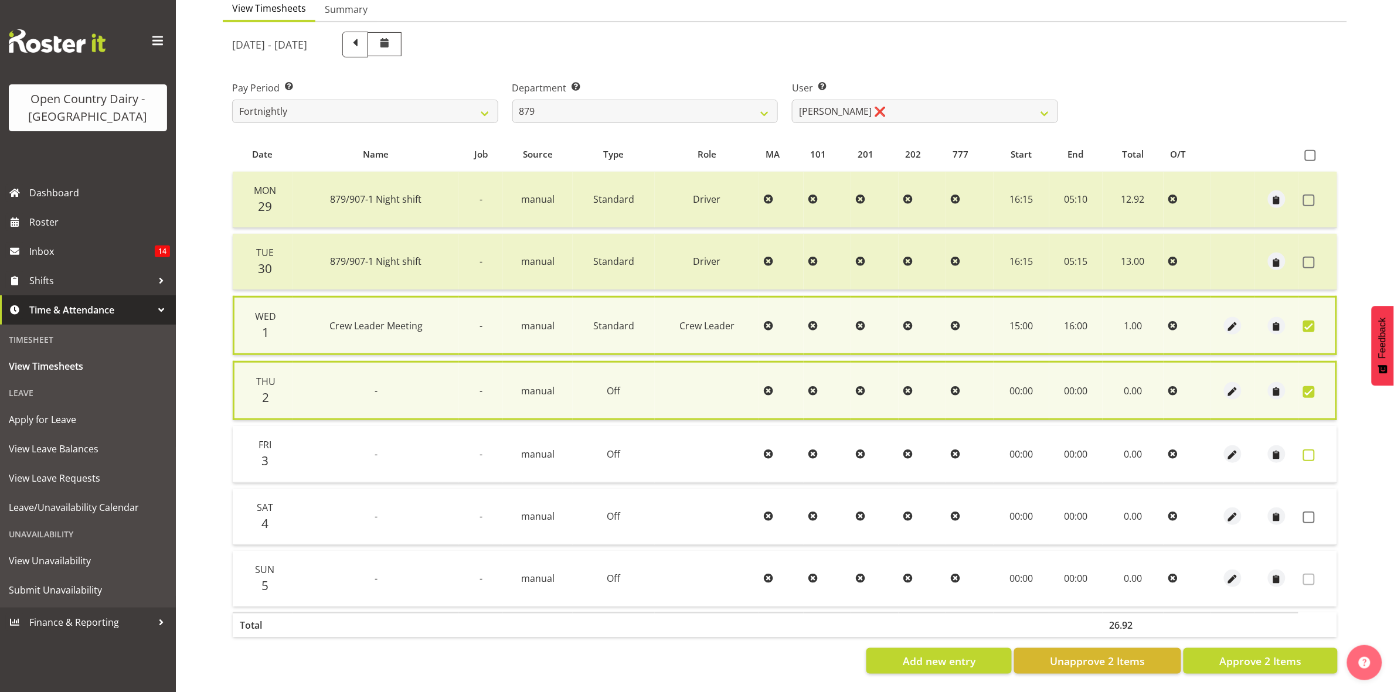
click at [1314, 450] on span at bounding box center [1309, 456] width 12 height 12
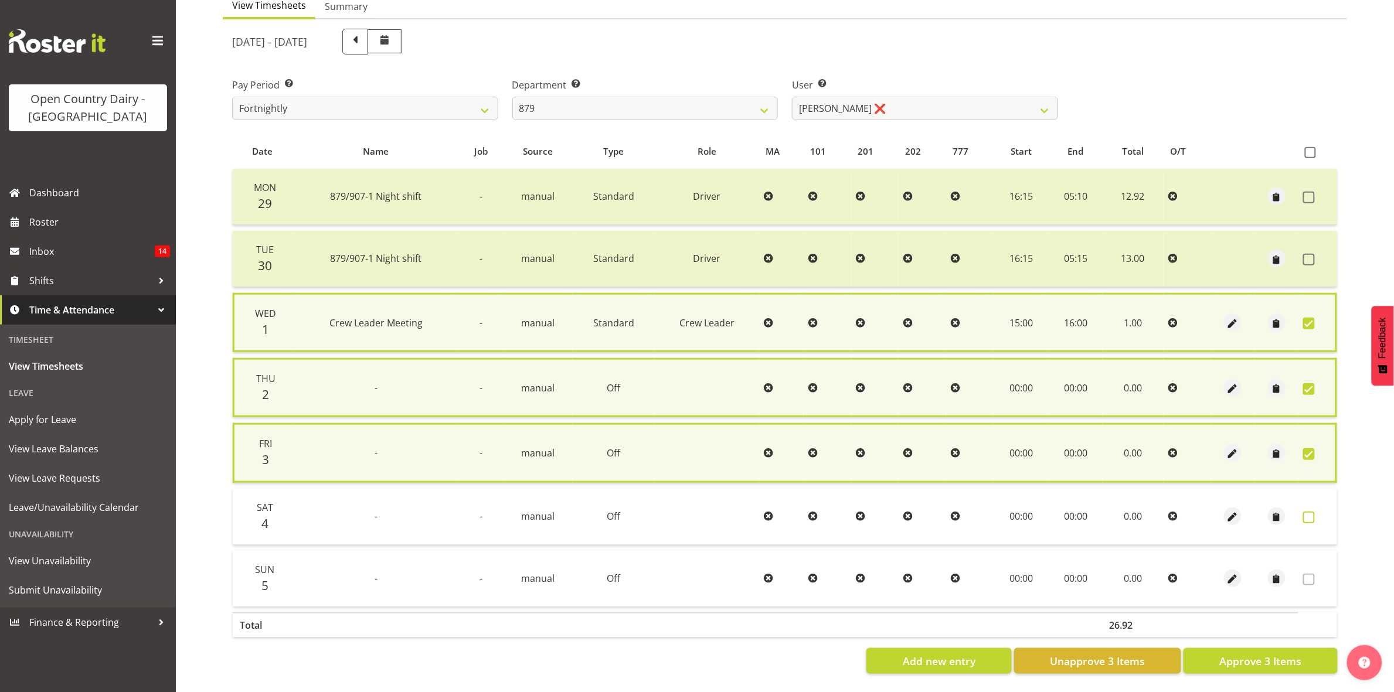
click at [1310, 512] on span at bounding box center [1309, 518] width 12 height 12
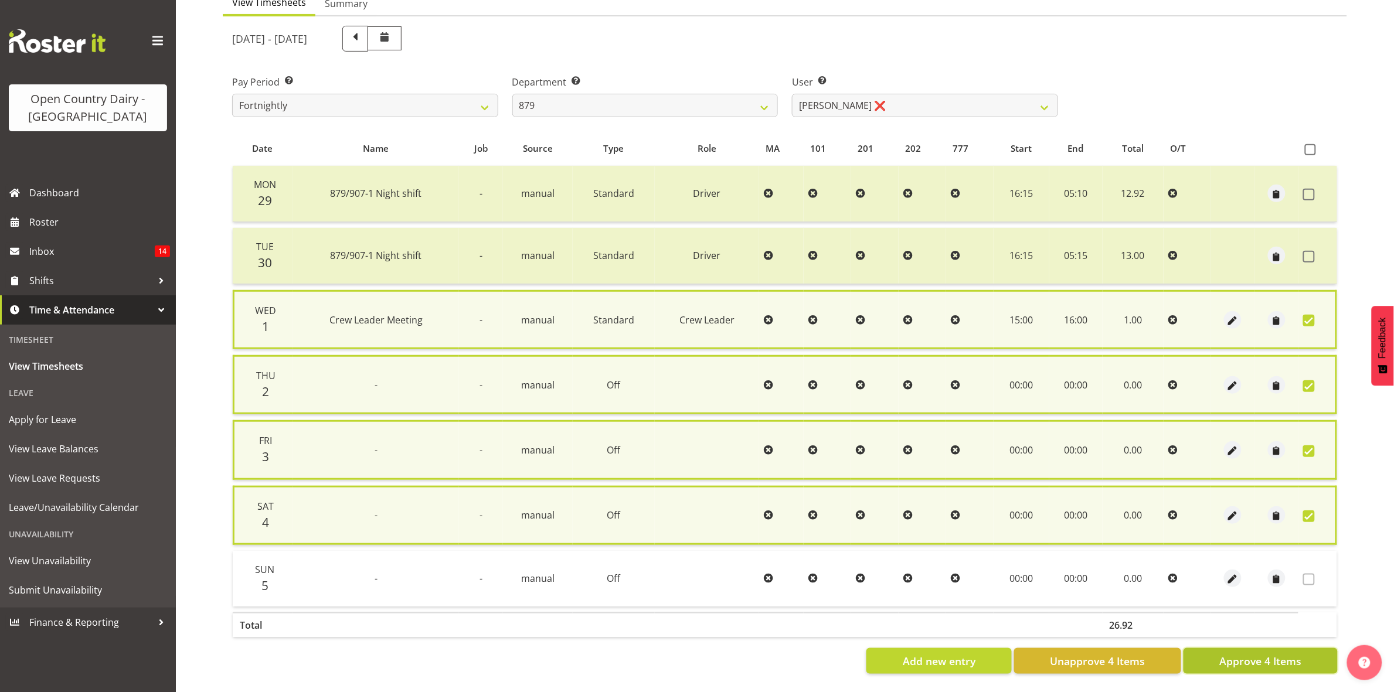
click at [1295, 654] on span "Approve 4 Items" at bounding box center [1260, 661] width 82 height 15
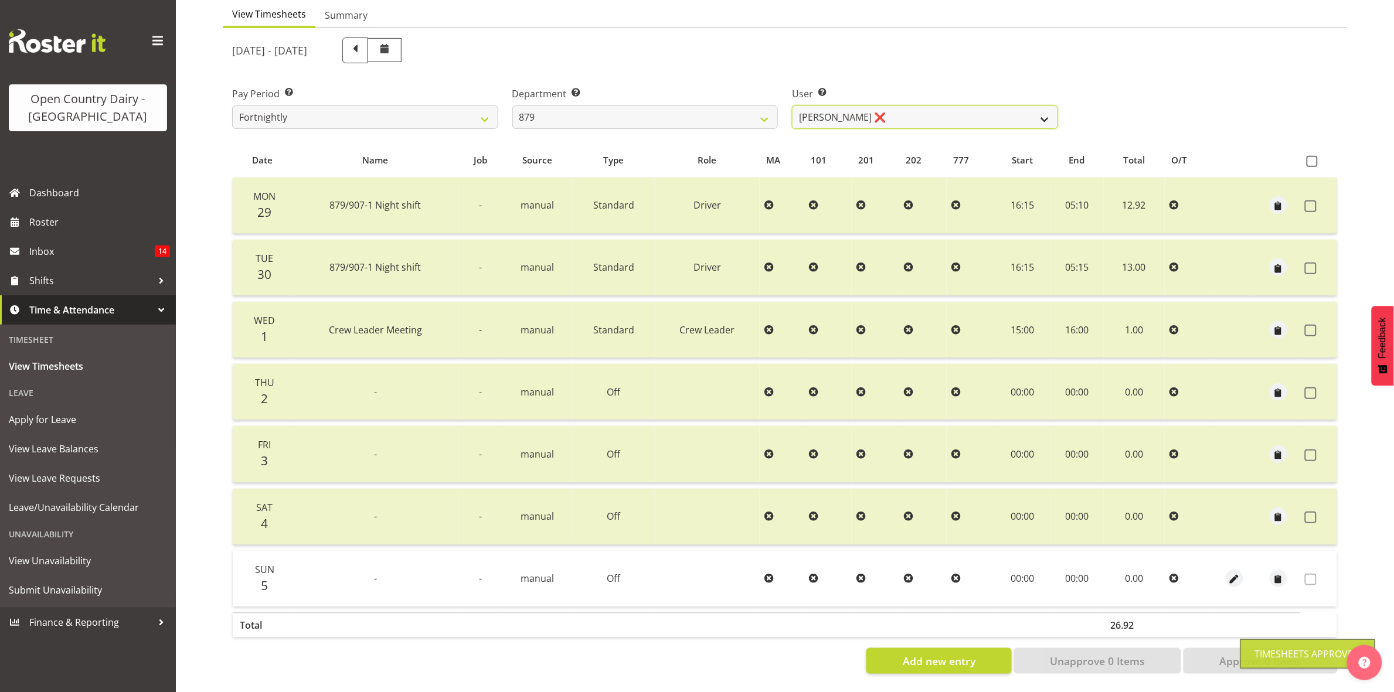
click at [1025, 110] on select "Bryan Windle ❌ John Dalton ❌ Rodney Hamilton ❌ Tony Corr ❌" at bounding box center [925, 117] width 266 height 23
click at [792, 106] on select "Bryan Windle ❌ John Dalton ❌ Rodney Hamilton ❌ Tony Corr ❌" at bounding box center [925, 117] width 266 height 23
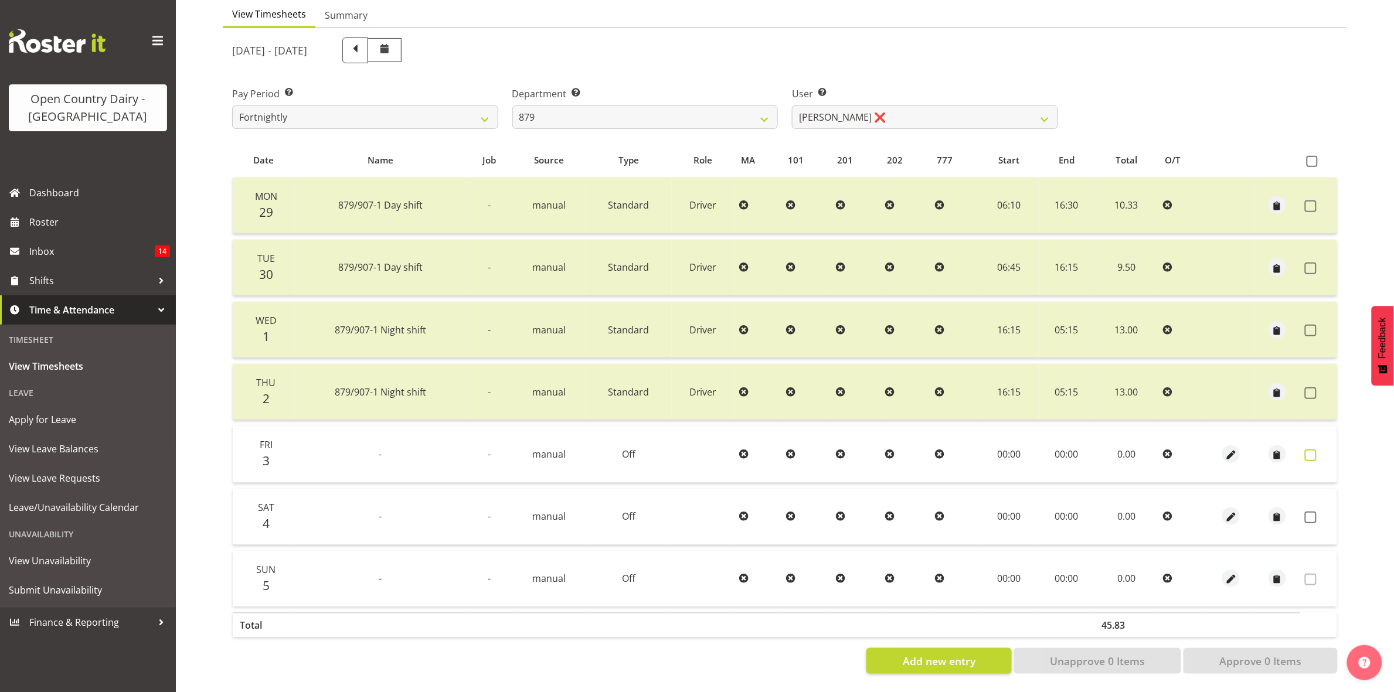
click at [1313, 450] on span at bounding box center [1311, 456] width 12 height 12
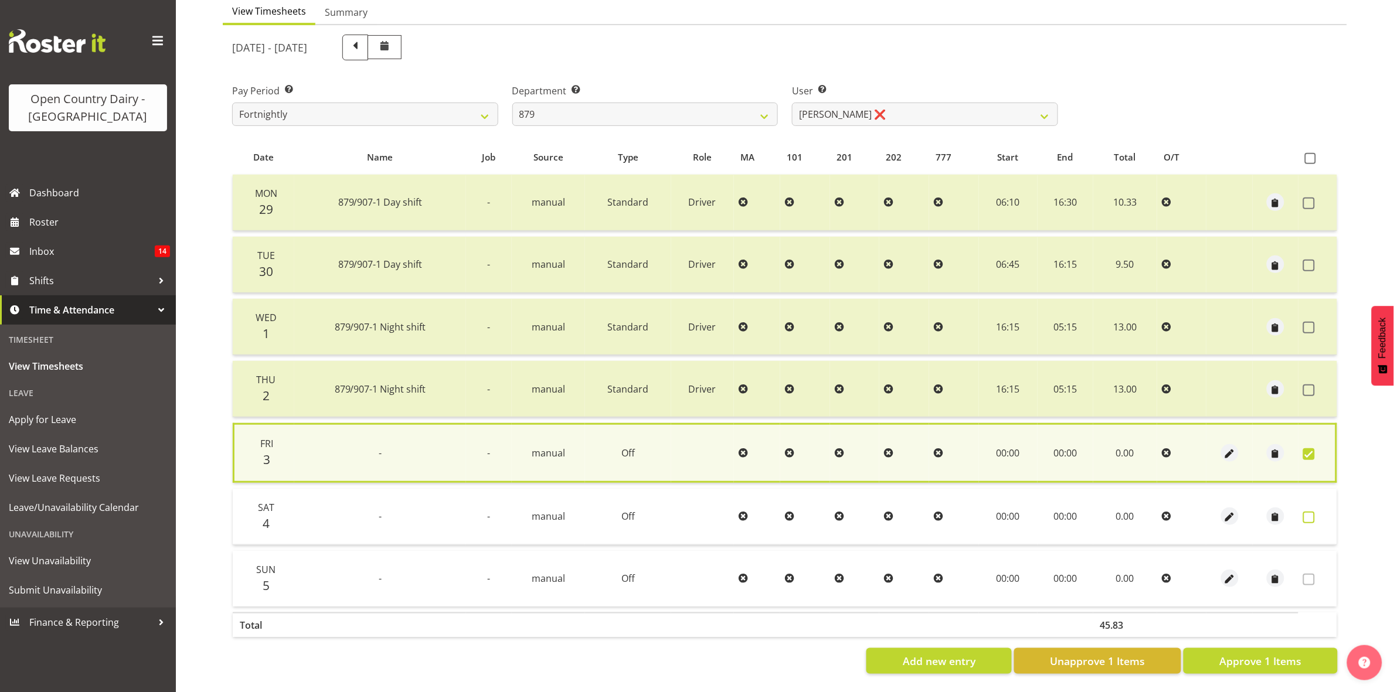
click at [1308, 512] on span at bounding box center [1309, 518] width 12 height 12
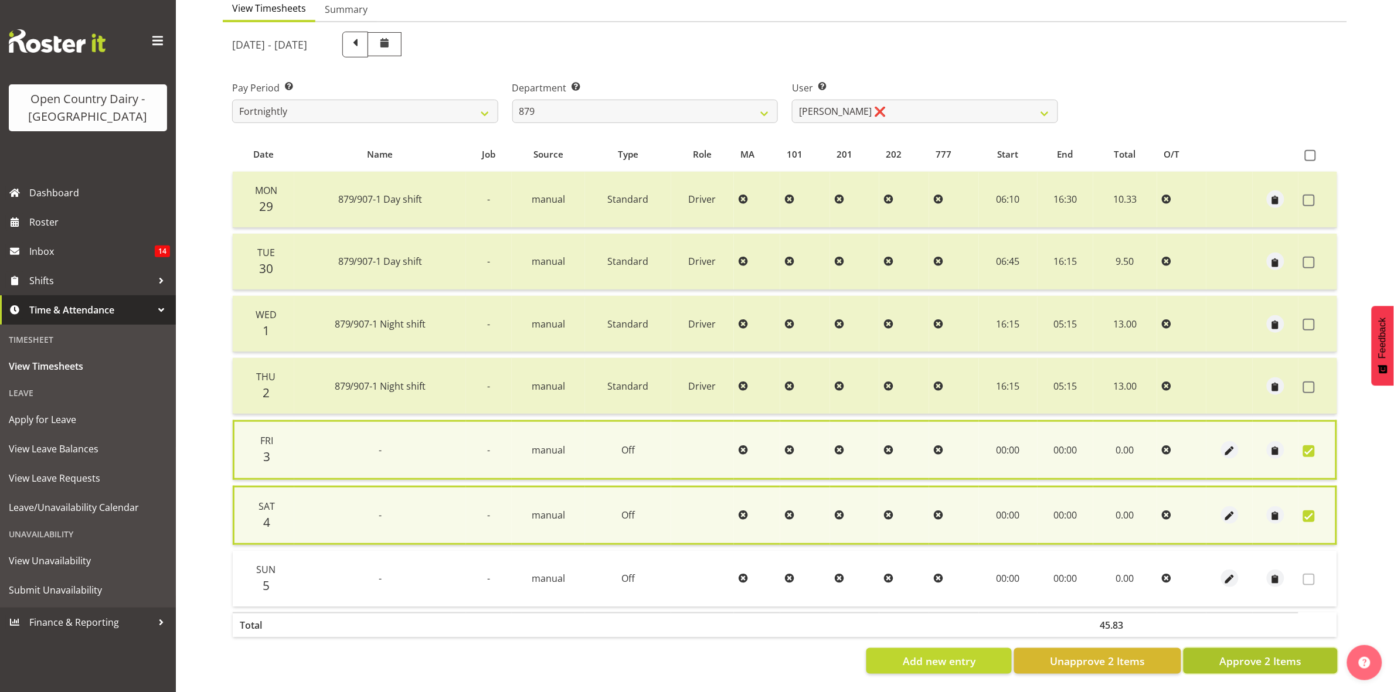
click at [1297, 654] on span "Approve 2 Items" at bounding box center [1260, 661] width 82 height 15
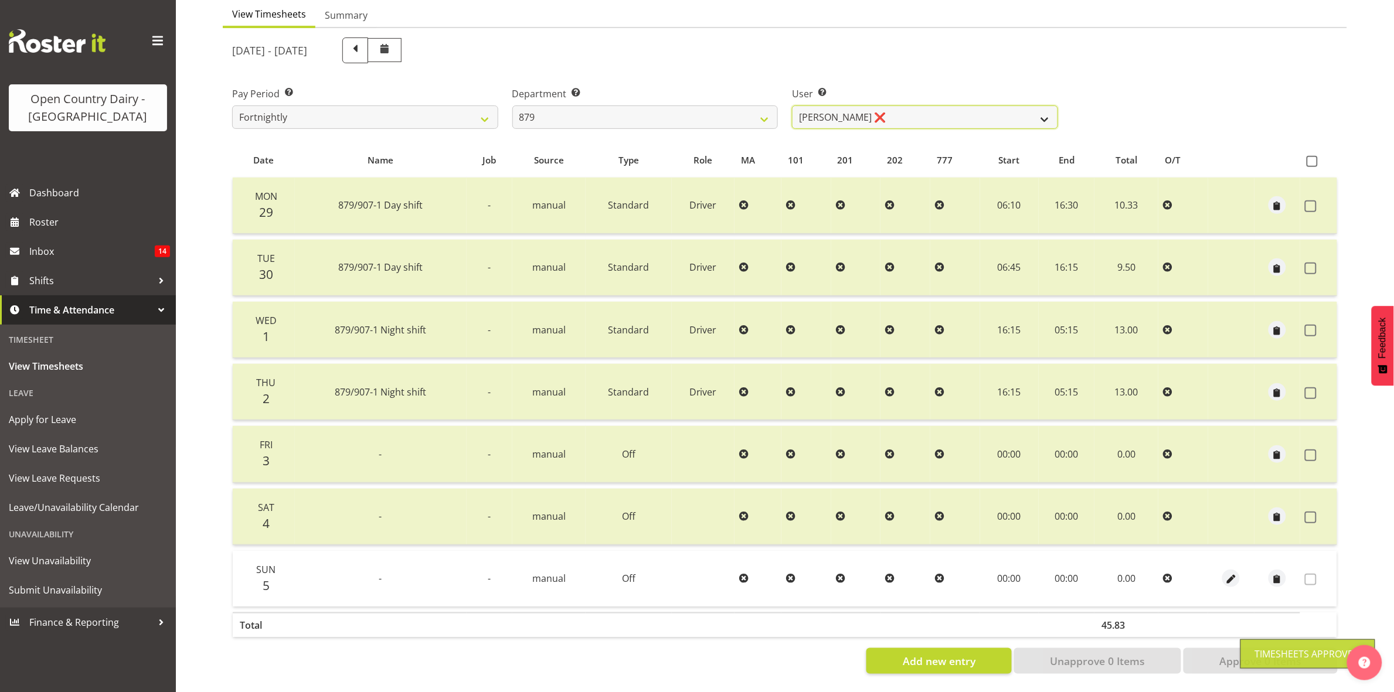
click at [1038, 106] on select "Bryan Windle ❌ John Dalton ❌ Rodney Hamilton ❌ Tony Corr ❌" at bounding box center [925, 117] width 266 height 23
click at [792, 106] on select "Bryan Windle ❌ John Dalton ❌ Rodney Hamilton ❌ Tony Corr ❌" at bounding box center [925, 117] width 266 height 23
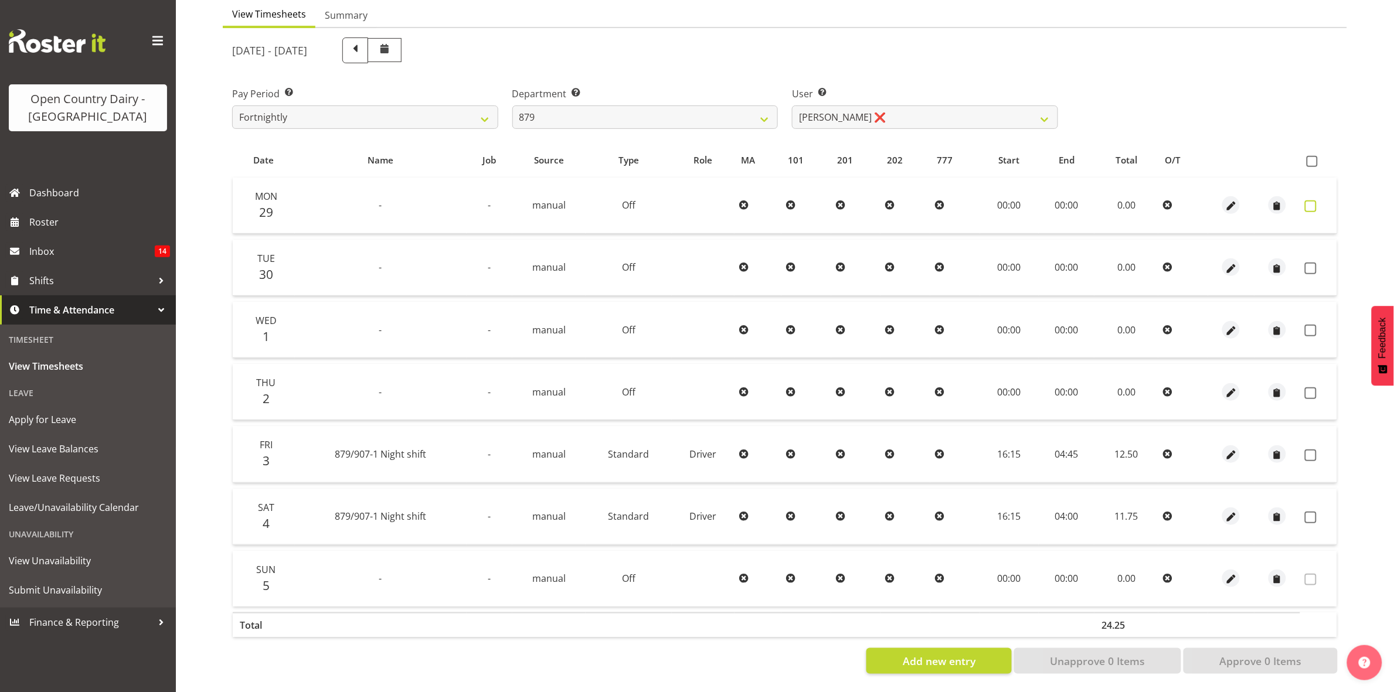
click at [1312, 200] on span at bounding box center [1311, 206] width 12 height 12
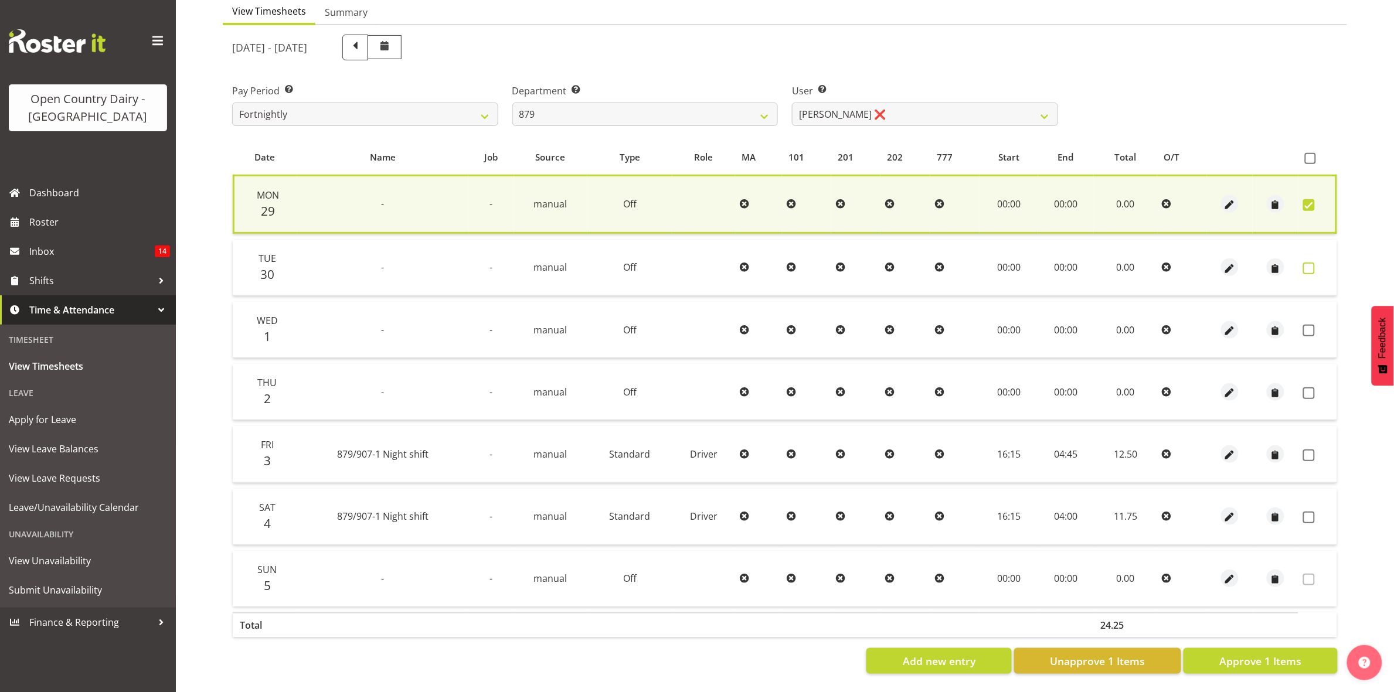
click at [1308, 263] on span at bounding box center [1309, 269] width 12 height 12
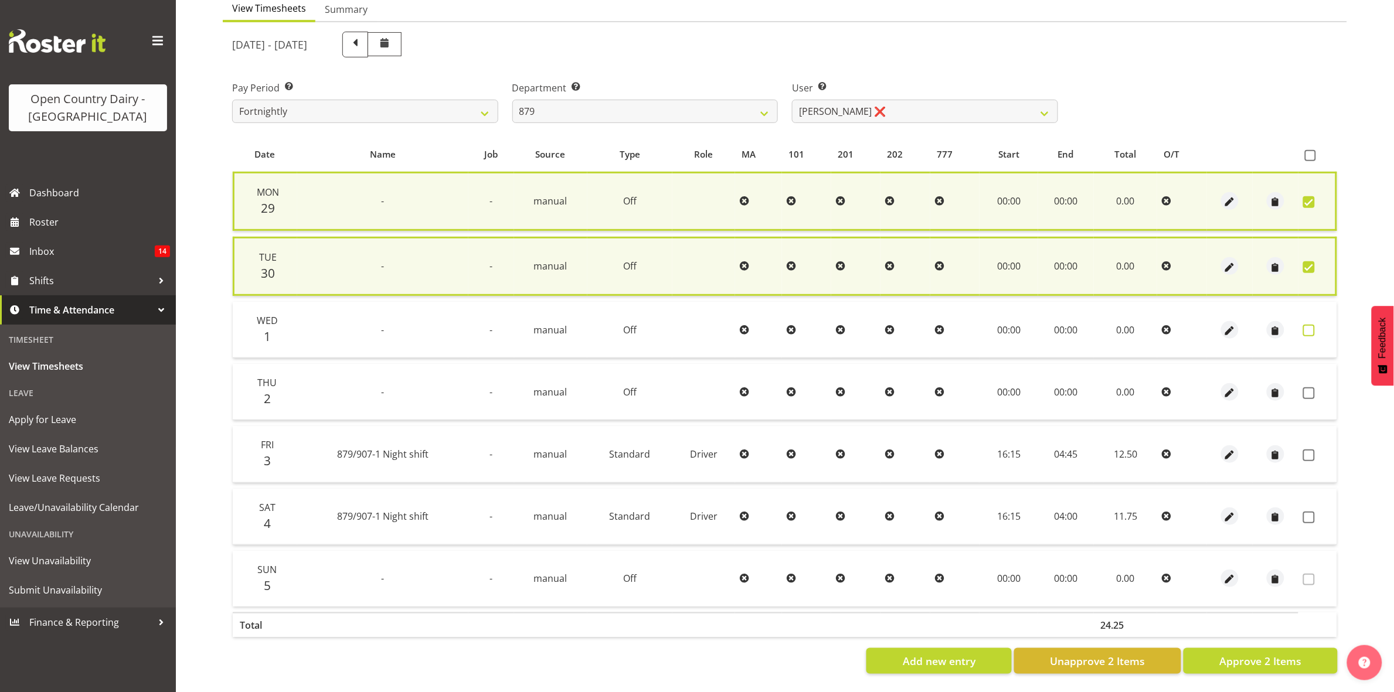
click at [1310, 325] on span at bounding box center [1309, 331] width 12 height 12
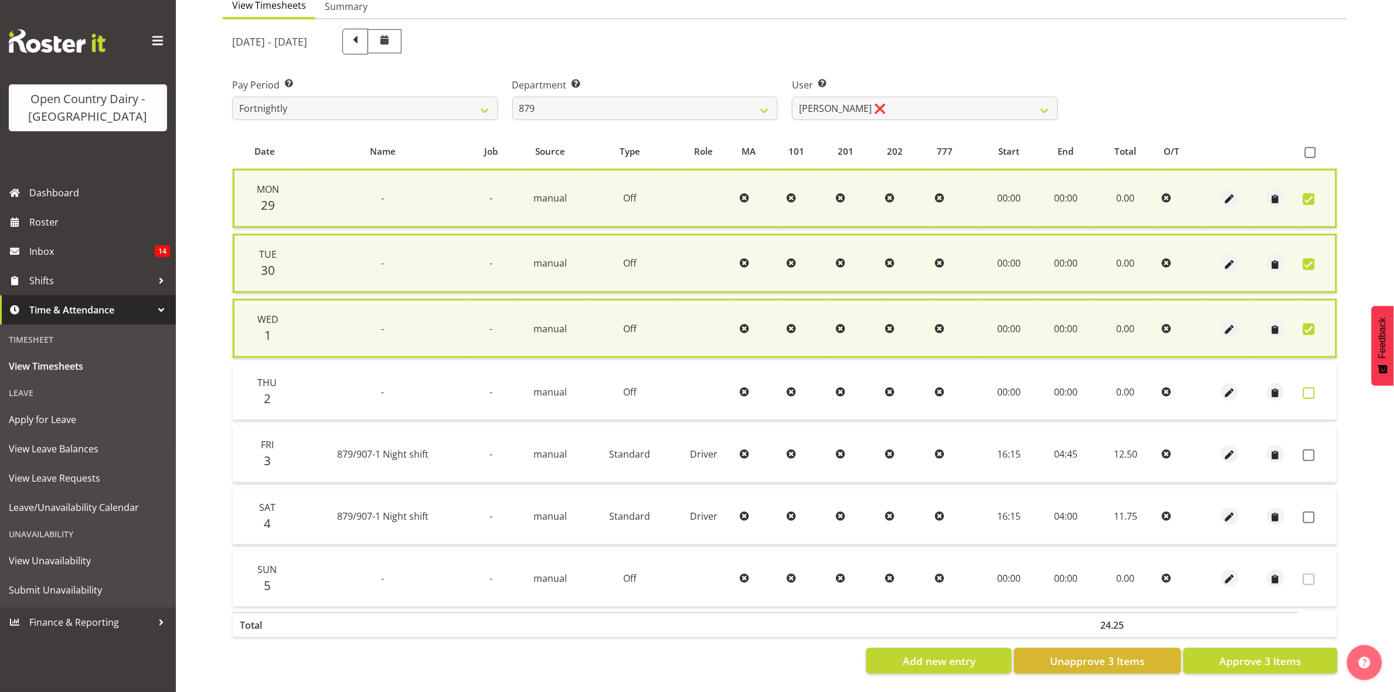
click at [1316, 387] on label at bounding box center [1312, 393] width 18 height 12
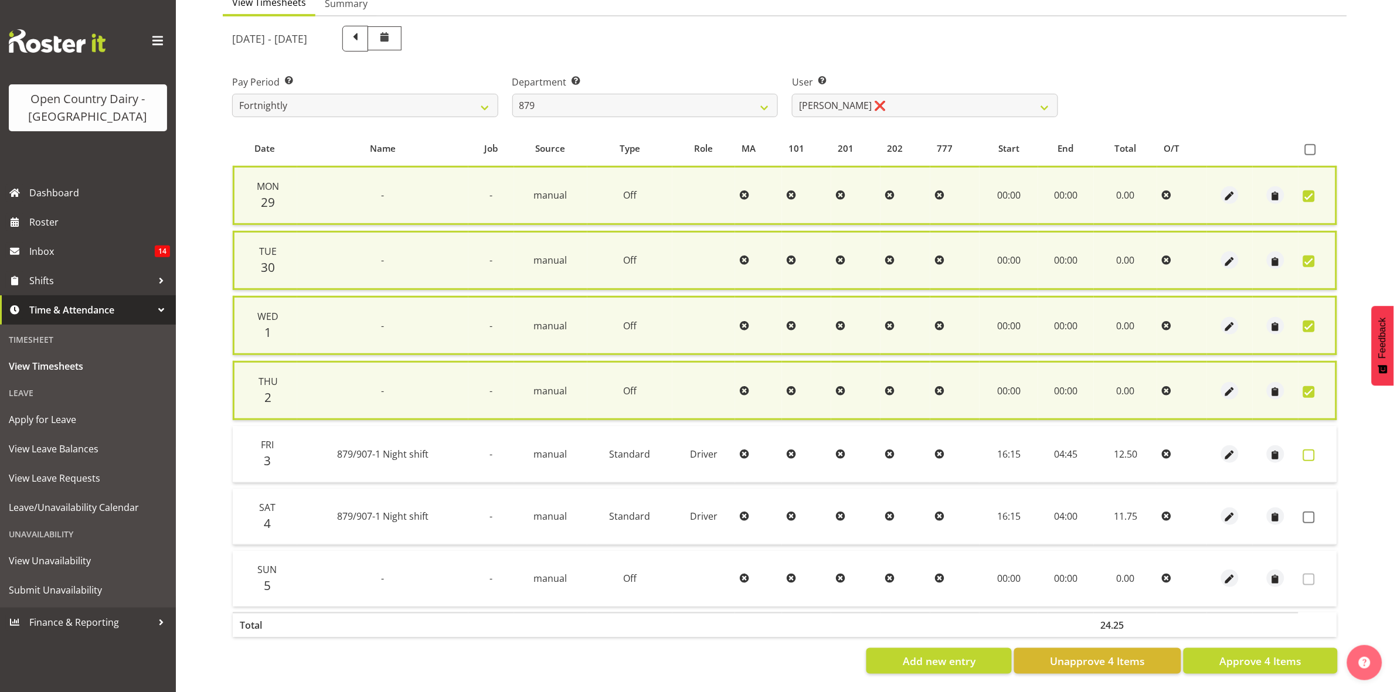
click at [1311, 454] on span at bounding box center [1309, 456] width 12 height 12
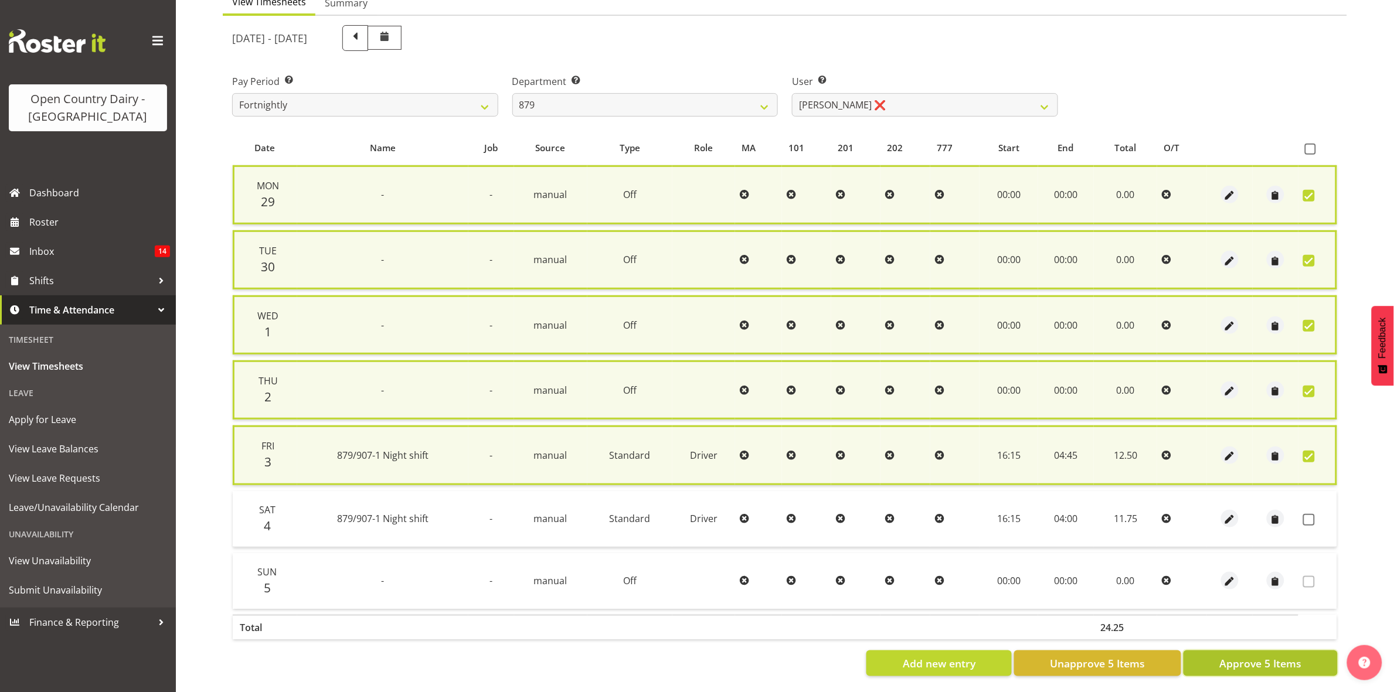
click at [1253, 663] on span "Approve 5 Items" at bounding box center [1260, 663] width 82 height 15
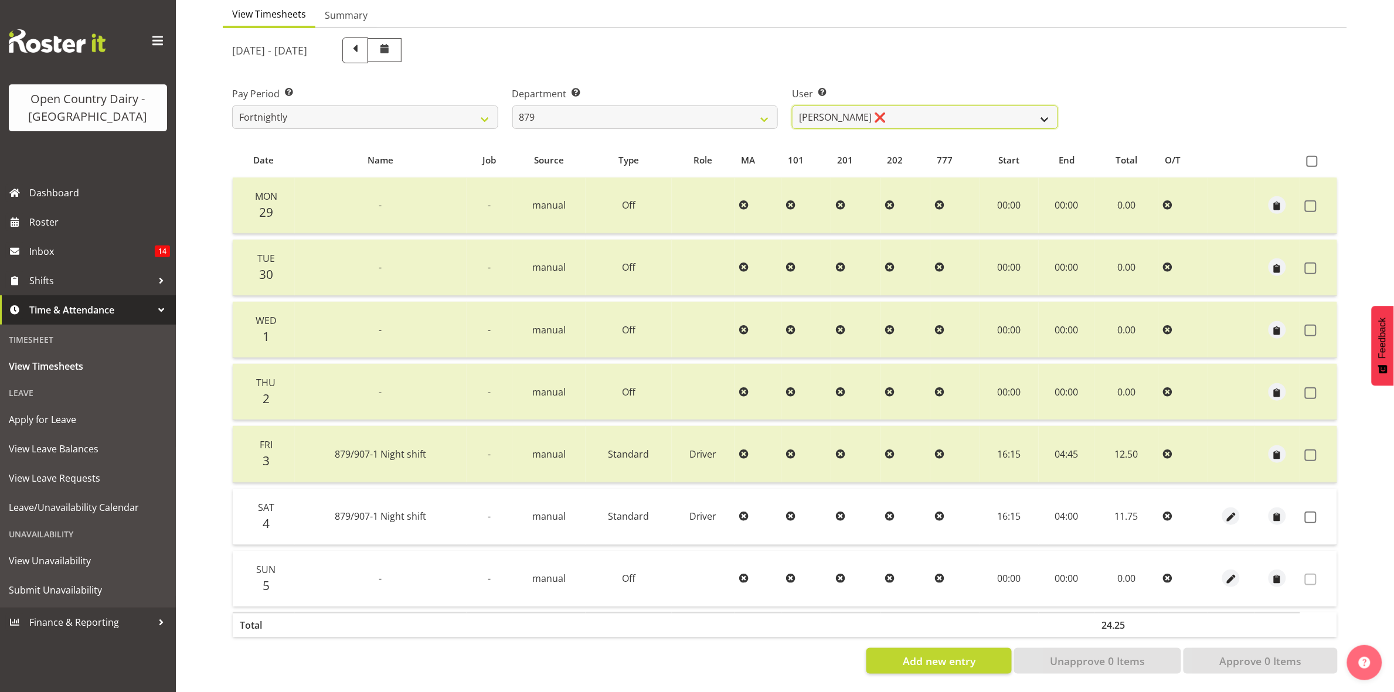
click at [1041, 109] on select "Bryan Windle ❌ John Dalton ❌ Rodney Hamilton ❌ Tony Corr ❌" at bounding box center [925, 117] width 266 height 23
click at [750, 106] on select "734 735 736 737 738 739 851 853 854 855 856 858 861 862 865 867-9032 868 869 87…" at bounding box center [645, 117] width 266 height 23
click at [512, 106] on select "734 735 736 737 738 739 851 853 854 855 856 858 861 862 865 867-9032 868 869 87…" at bounding box center [645, 117] width 266 height 23
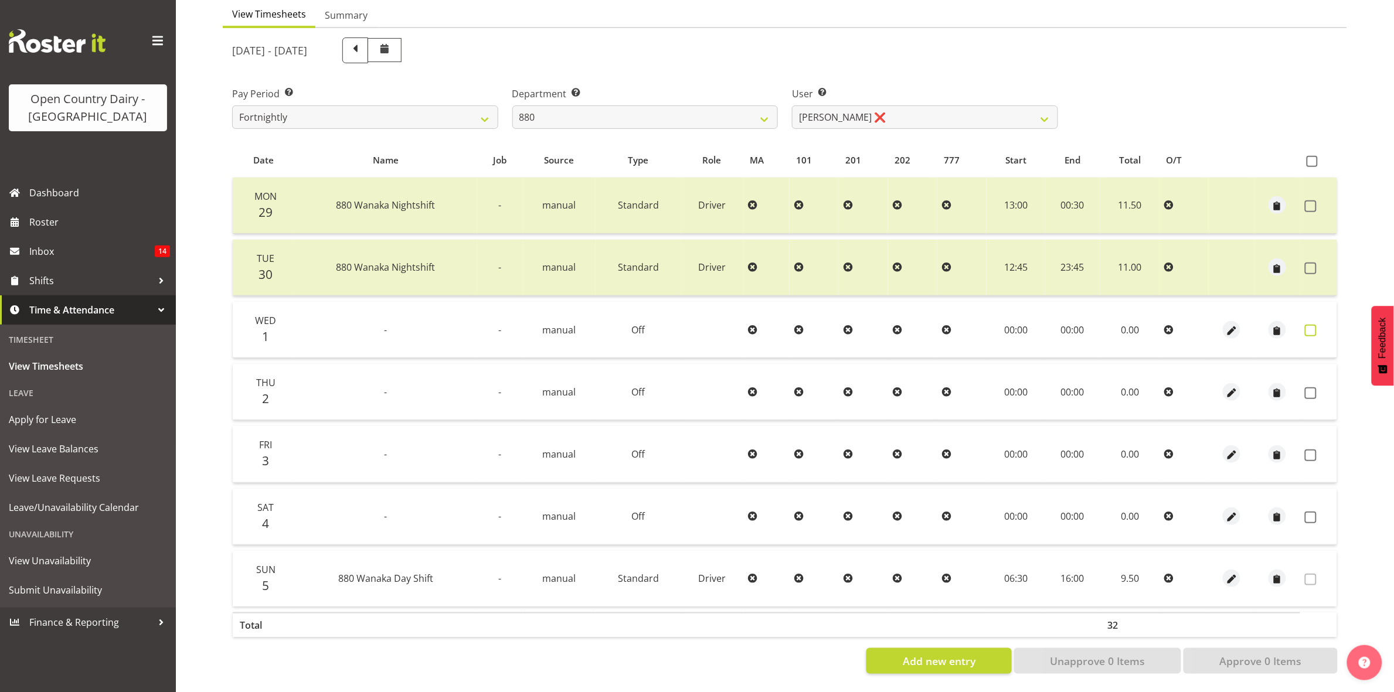
click at [1307, 325] on span at bounding box center [1311, 331] width 12 height 12
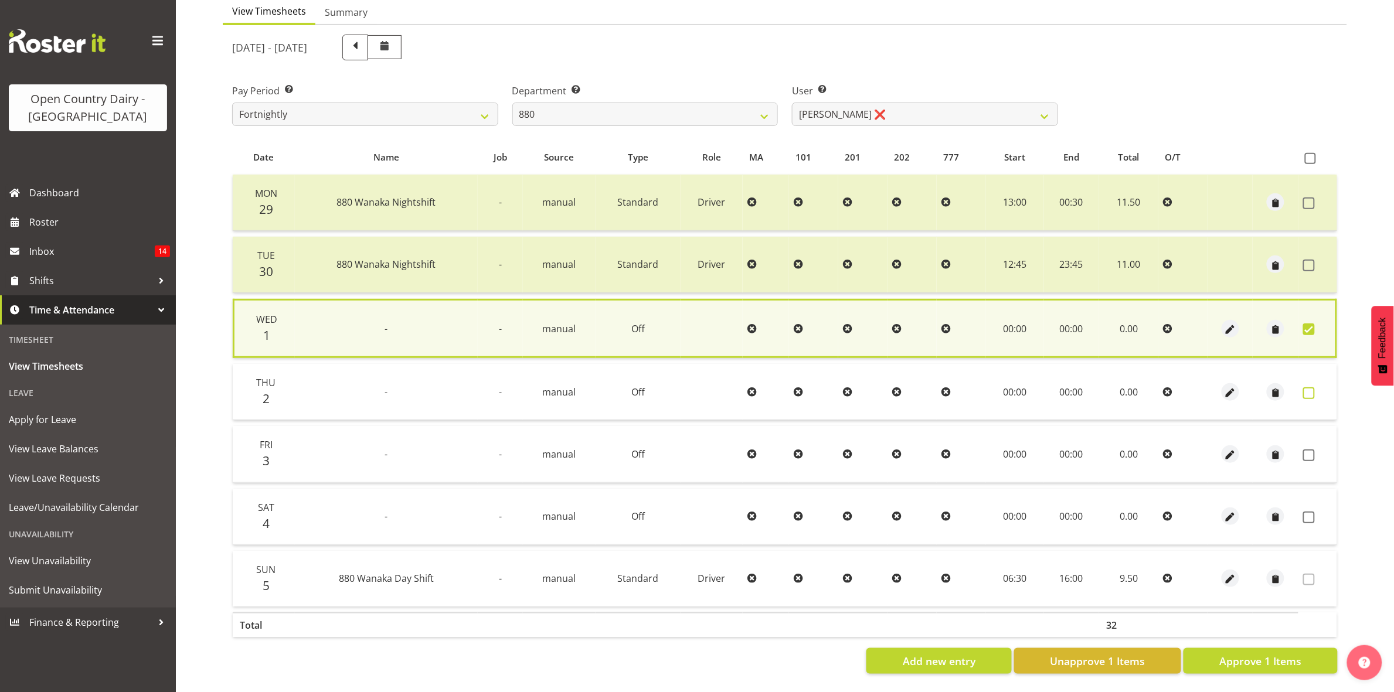
click at [1304, 387] on span at bounding box center [1309, 393] width 12 height 12
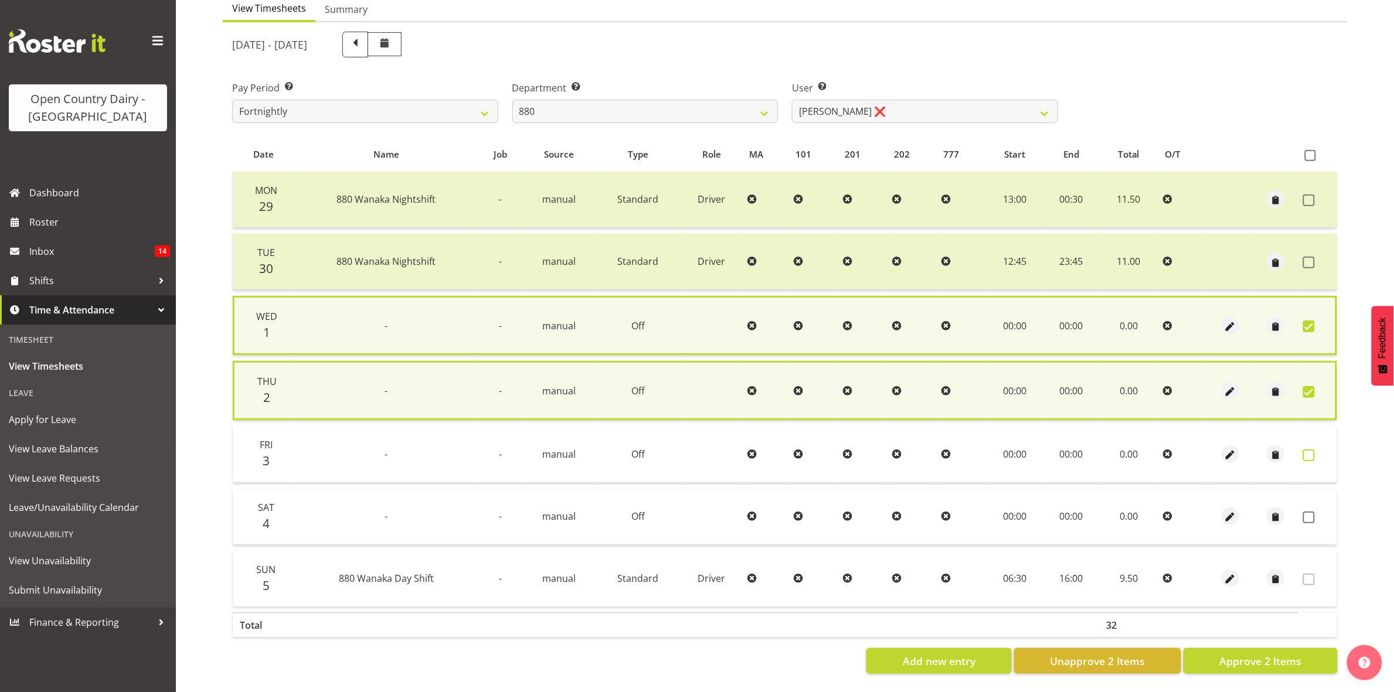
click at [1308, 450] on span at bounding box center [1309, 456] width 12 height 12
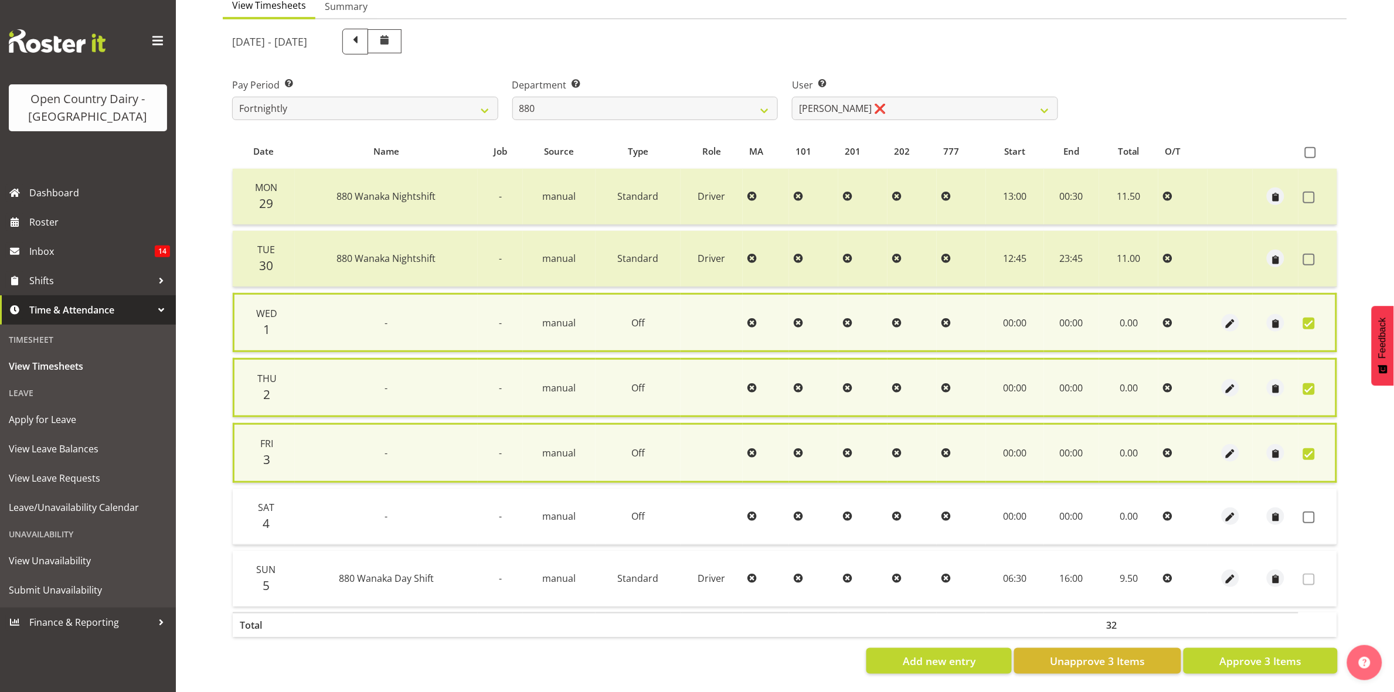
click at [1308, 519] on td at bounding box center [1317, 517] width 39 height 56
click at [1307, 512] on span at bounding box center [1309, 518] width 12 height 12
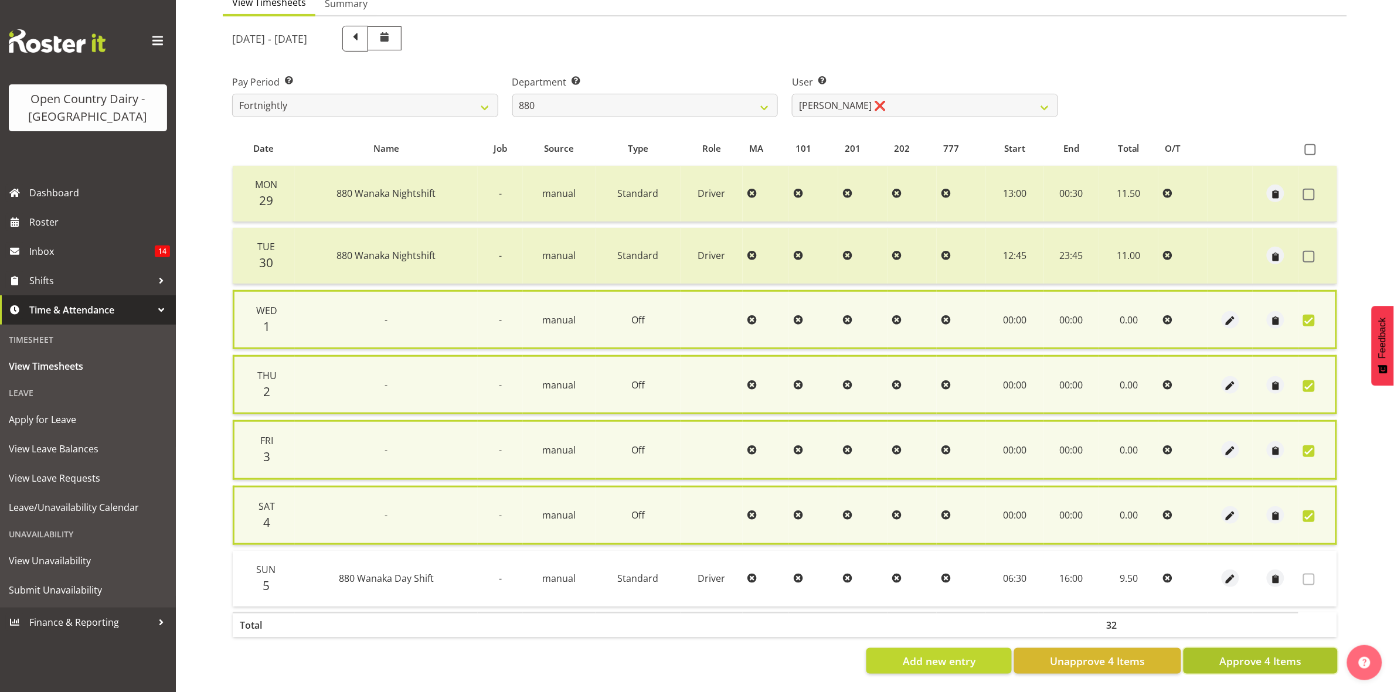
click at [1247, 654] on span "Approve 4 Items" at bounding box center [1260, 661] width 82 height 15
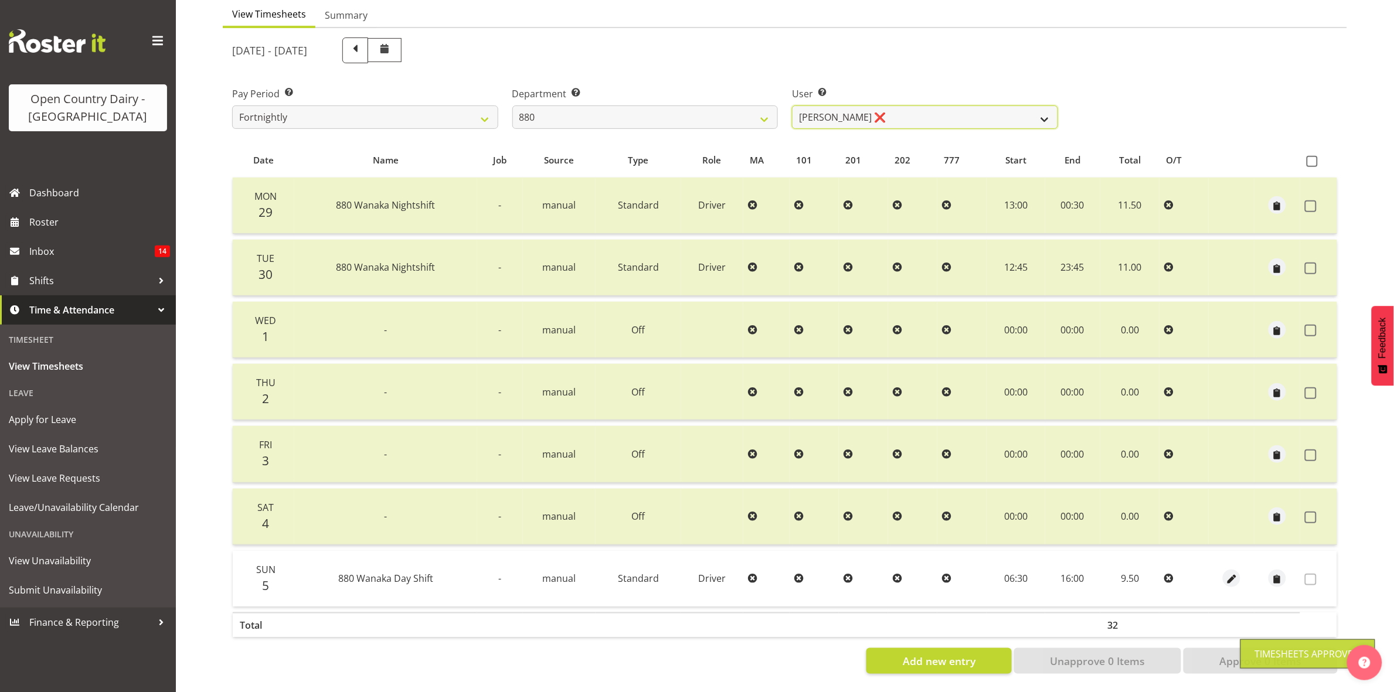
click at [1041, 110] on select "Andrew Poole ❌ Philip Shanks ❌ Shaun McNaught ❌ Tania Unahi ❌" at bounding box center [925, 117] width 266 height 23
click at [792, 106] on select "Andrew Poole ❌ Philip Shanks ❌ Shaun McNaught ❌ Tania Unahi ❌" at bounding box center [925, 117] width 266 height 23
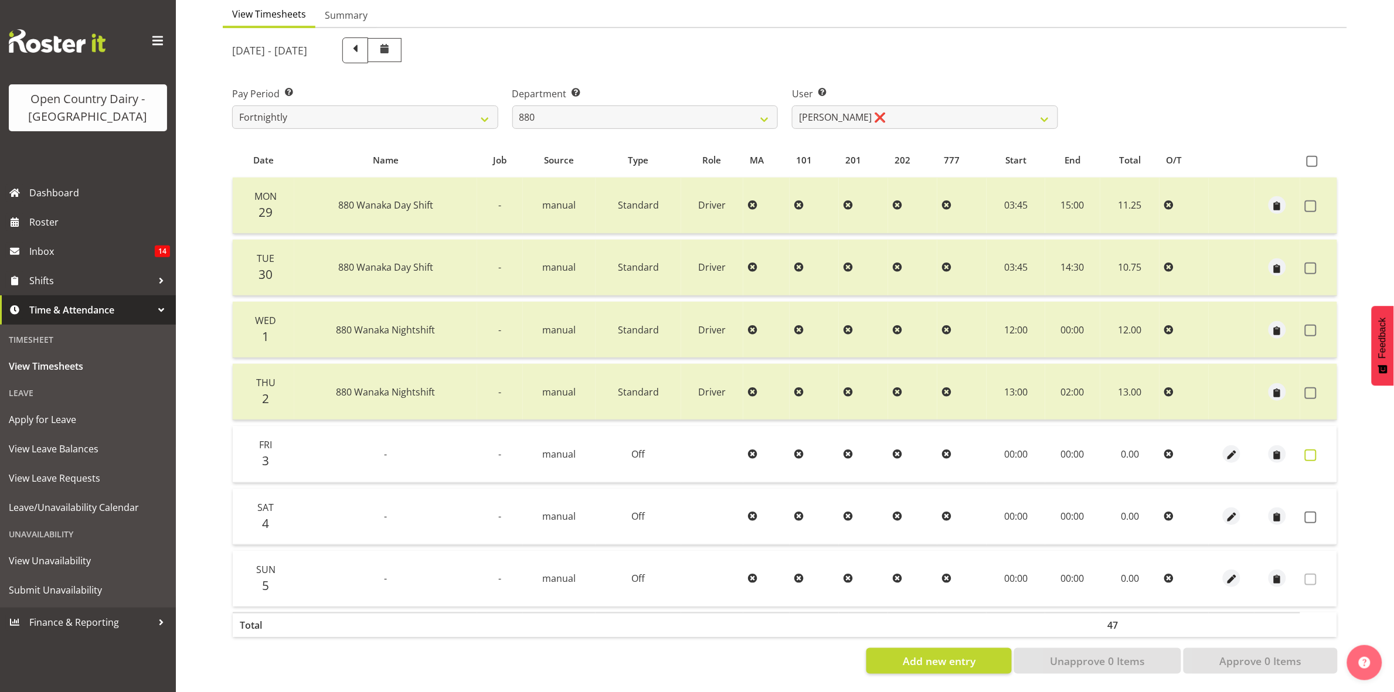
click at [1314, 450] on span at bounding box center [1311, 456] width 12 height 12
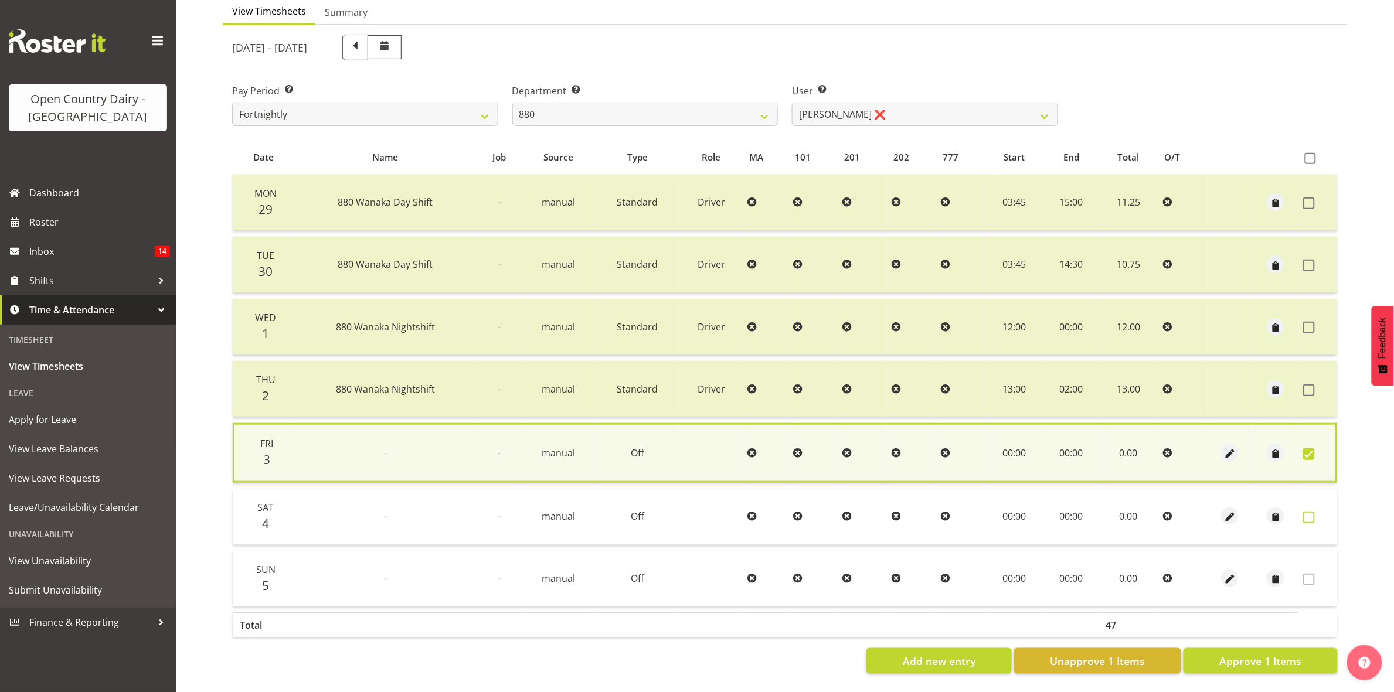
click at [1312, 512] on span at bounding box center [1309, 518] width 12 height 12
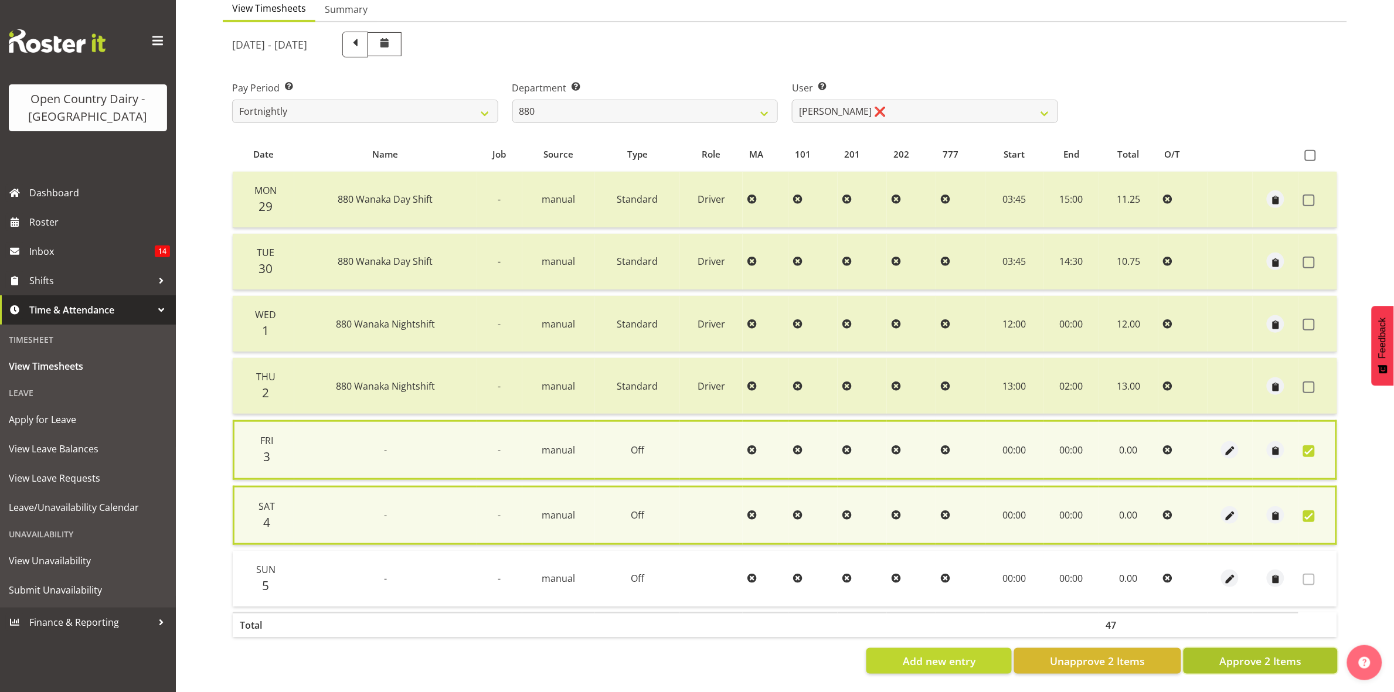
click at [1284, 654] on span "Approve 2 Items" at bounding box center [1260, 661] width 82 height 15
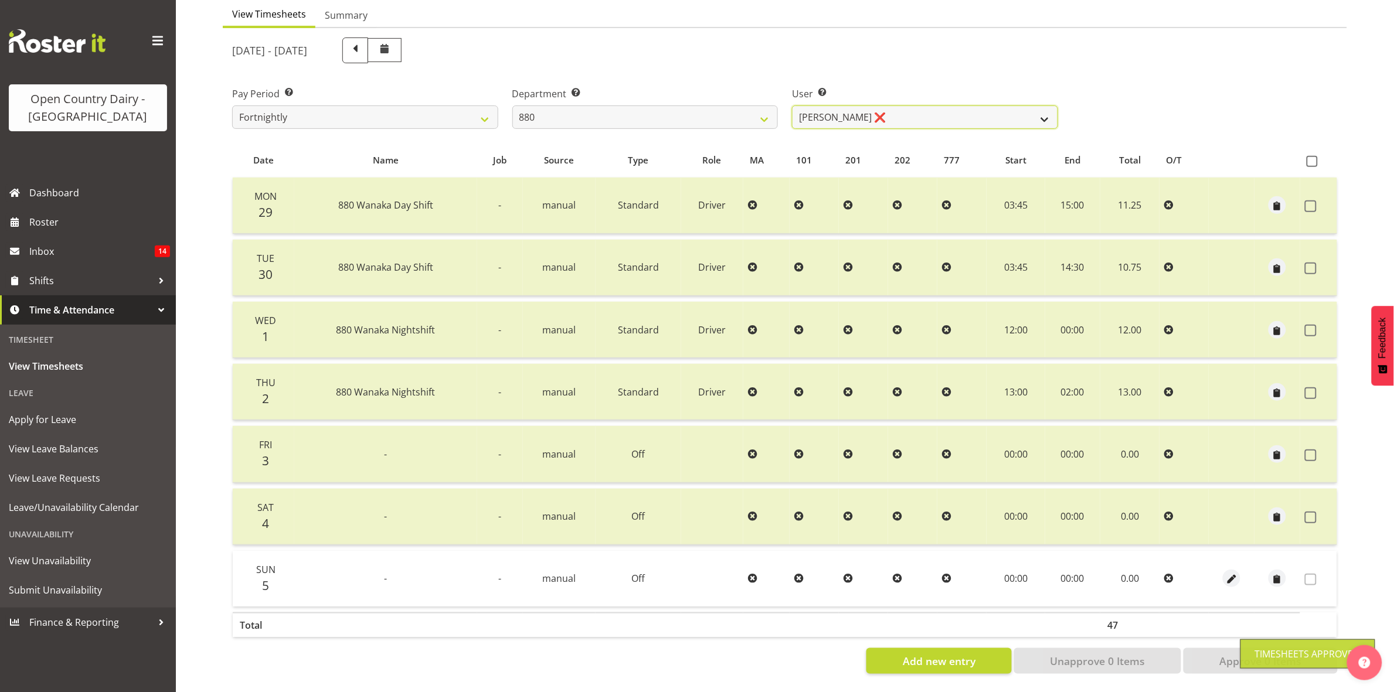
click at [1044, 106] on select "Andrew Poole ❌ Philip Shanks ❌ Shaun McNaught ❌ Tania Unahi ❌" at bounding box center [925, 117] width 266 height 23
click at [792, 106] on select "Andrew Poole ❌ Philip Shanks ❌ Shaun McNaught ❌ Tania Unahi ❌" at bounding box center [925, 117] width 266 height 23
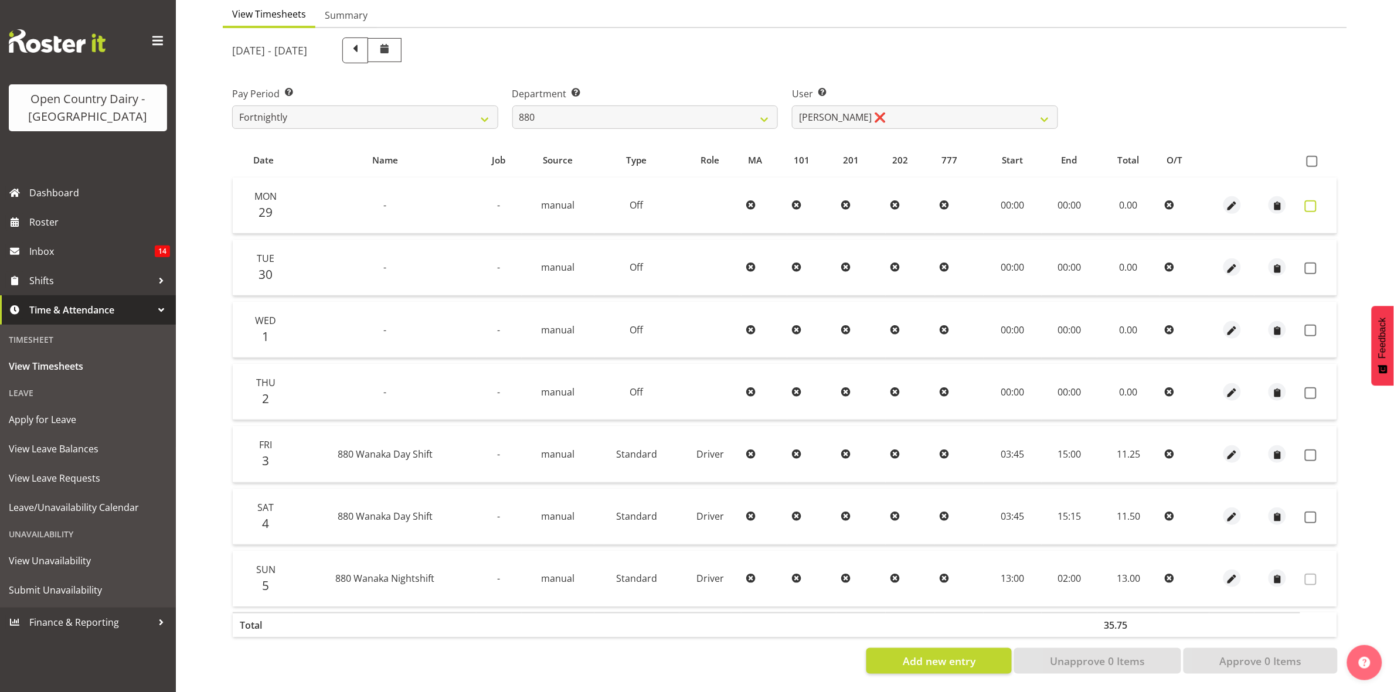
click at [1314, 200] on span at bounding box center [1311, 206] width 12 height 12
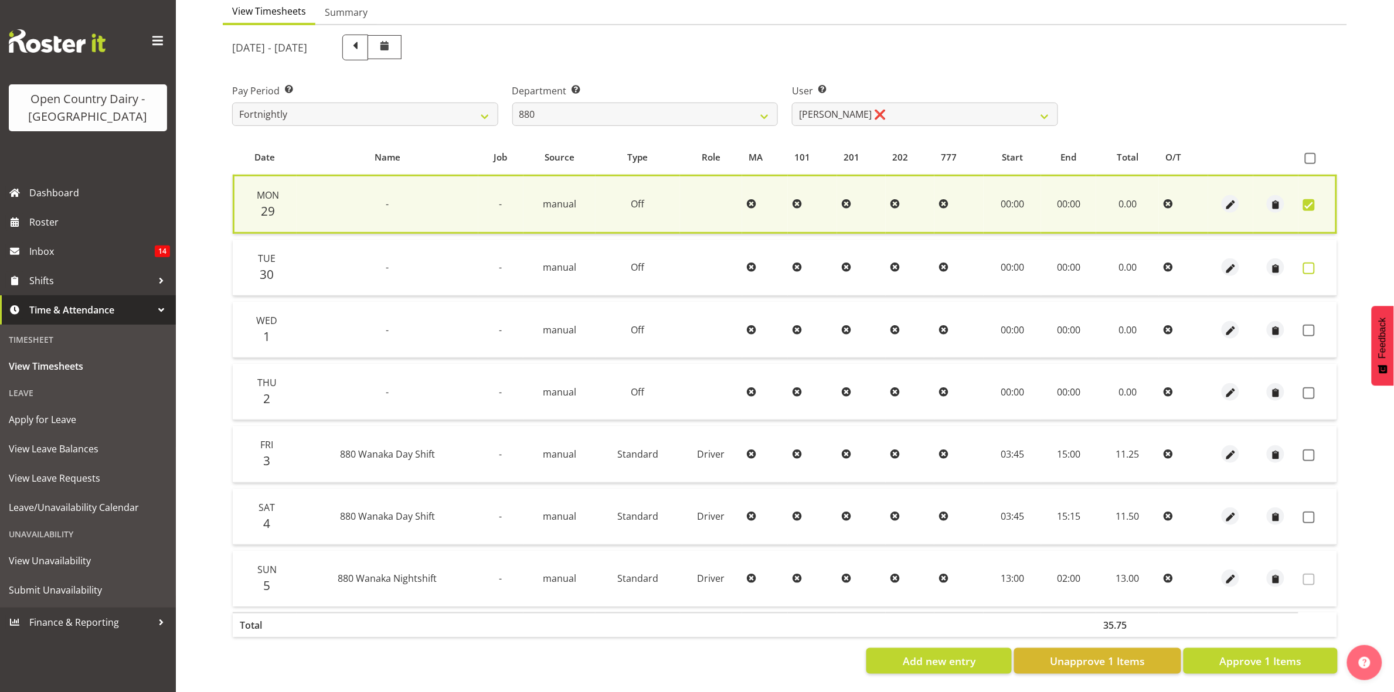
click at [1306, 263] on span at bounding box center [1309, 269] width 12 height 12
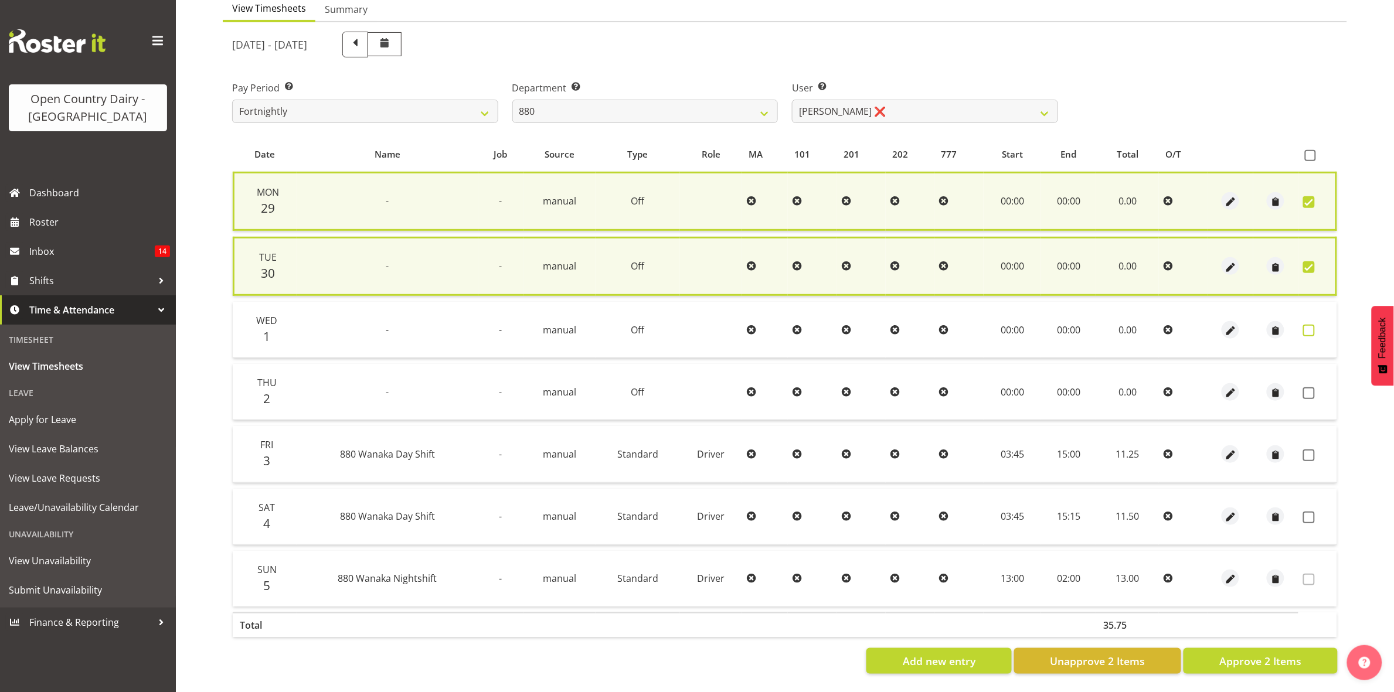
click at [1311, 325] on span at bounding box center [1309, 331] width 12 height 12
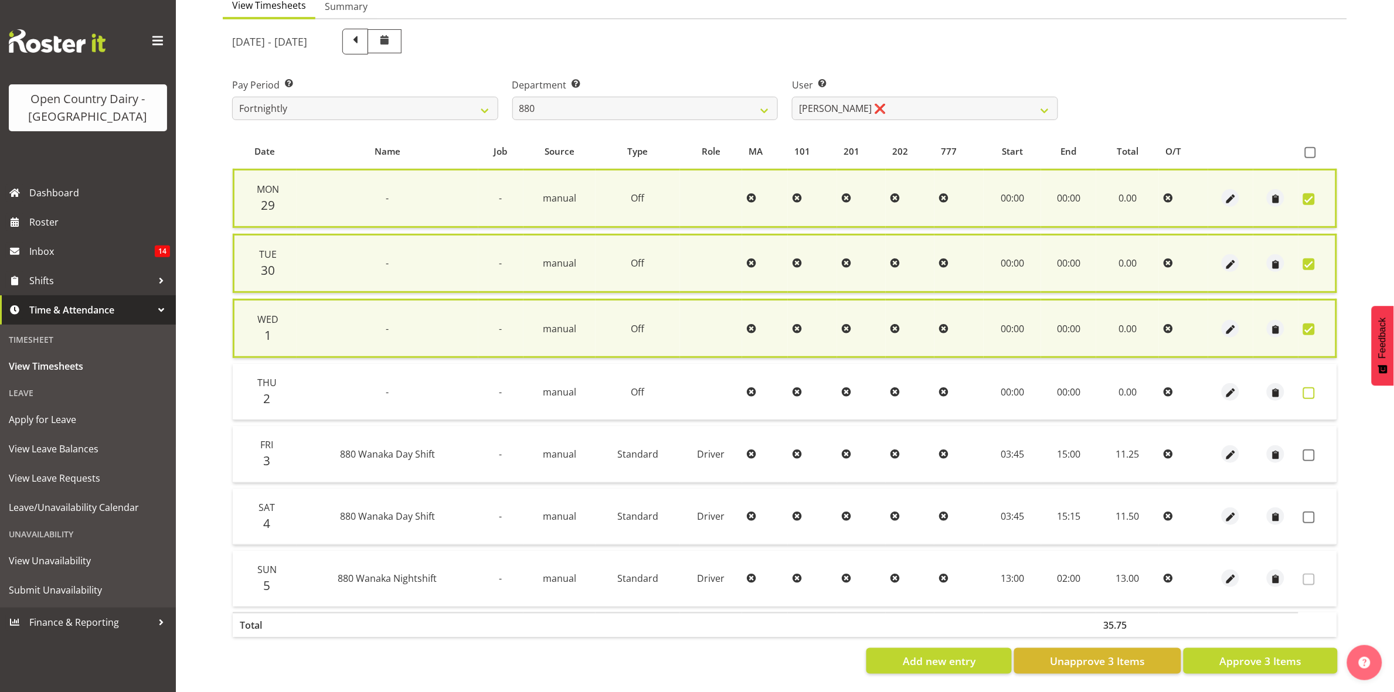
click at [1314, 387] on span at bounding box center [1309, 393] width 12 height 12
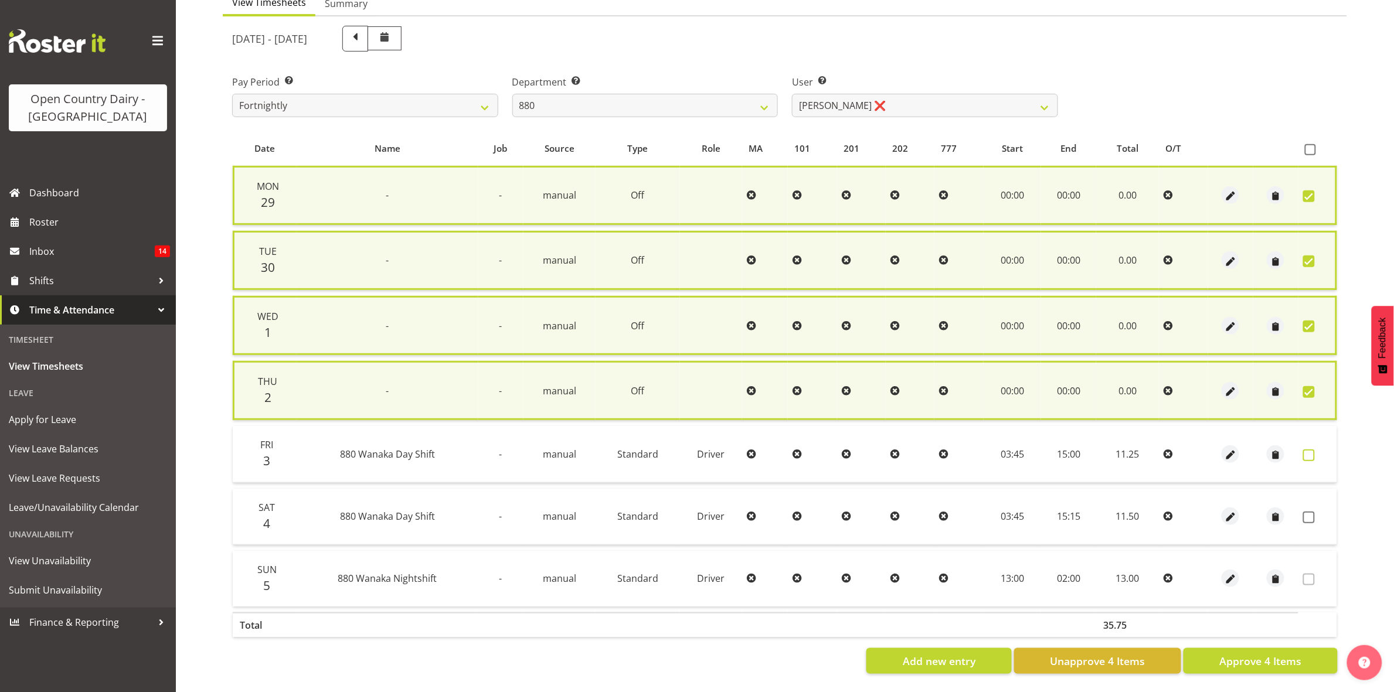
click at [1304, 451] on span at bounding box center [1309, 456] width 12 height 12
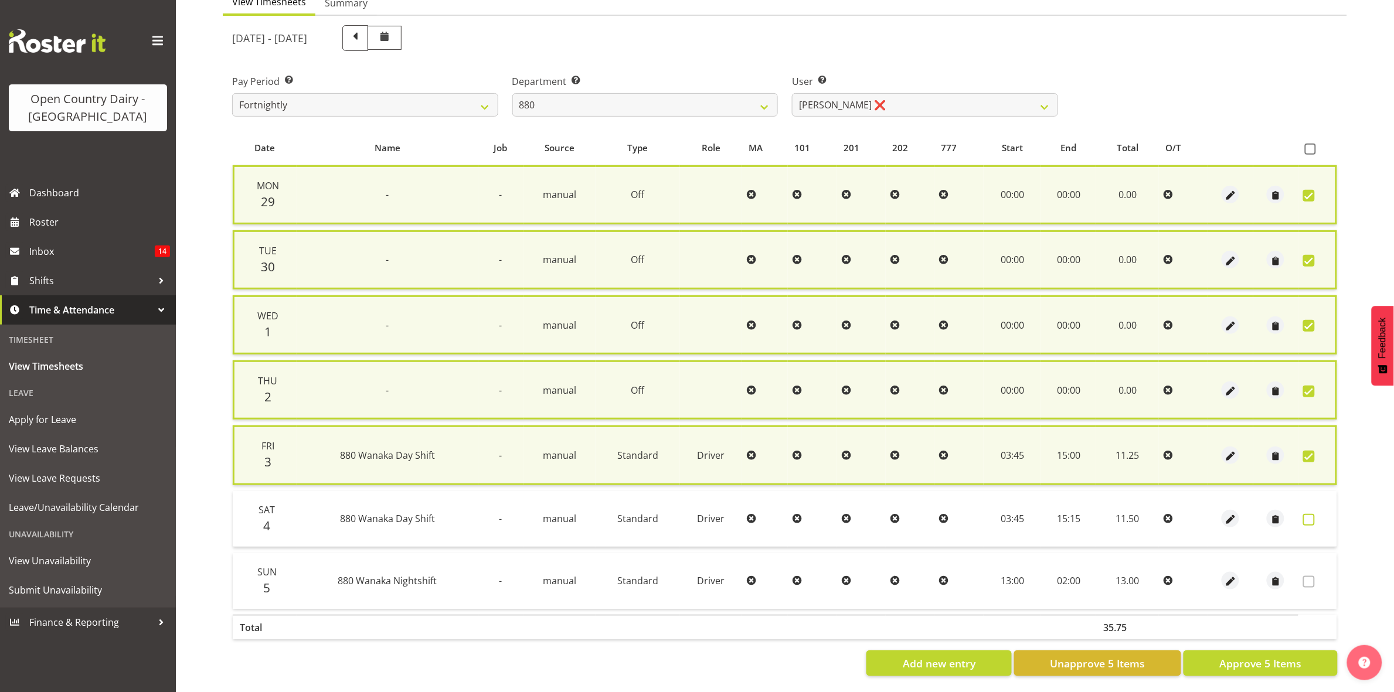
click at [1309, 516] on span at bounding box center [1309, 520] width 12 height 12
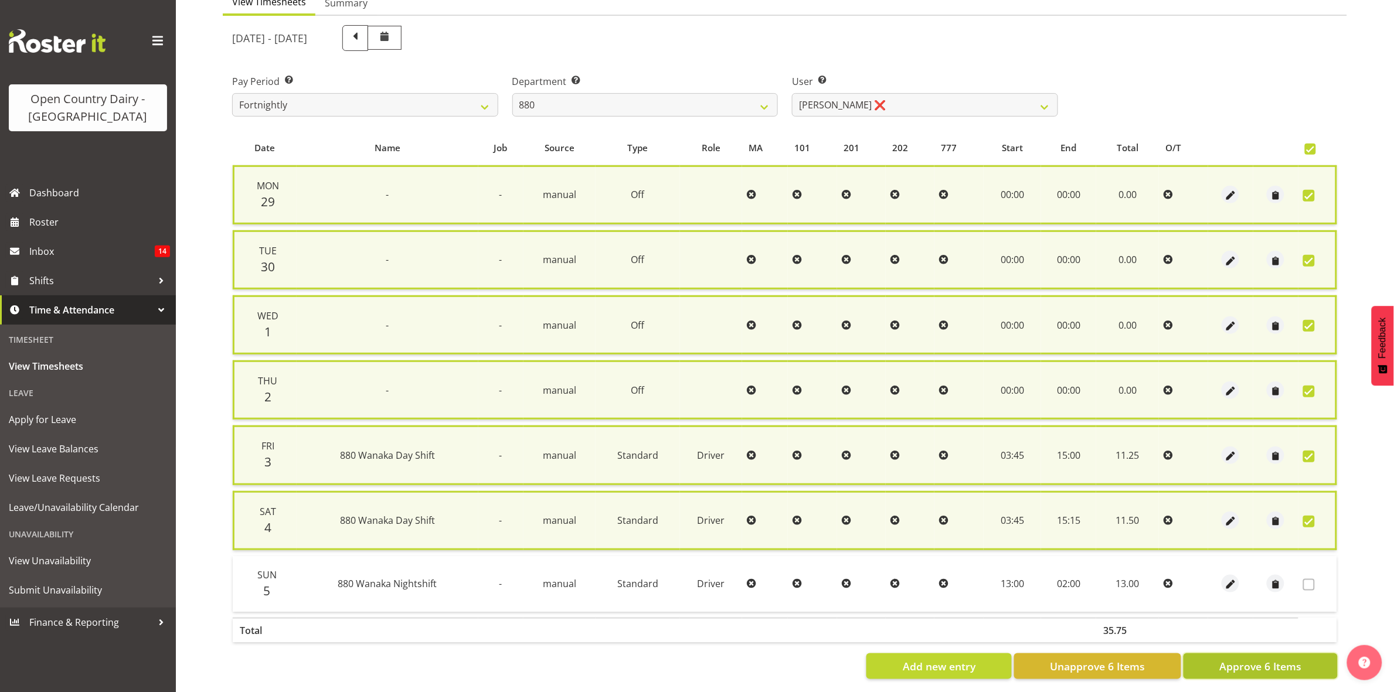
click at [1287, 662] on span "Approve 6 Items" at bounding box center [1260, 666] width 82 height 15
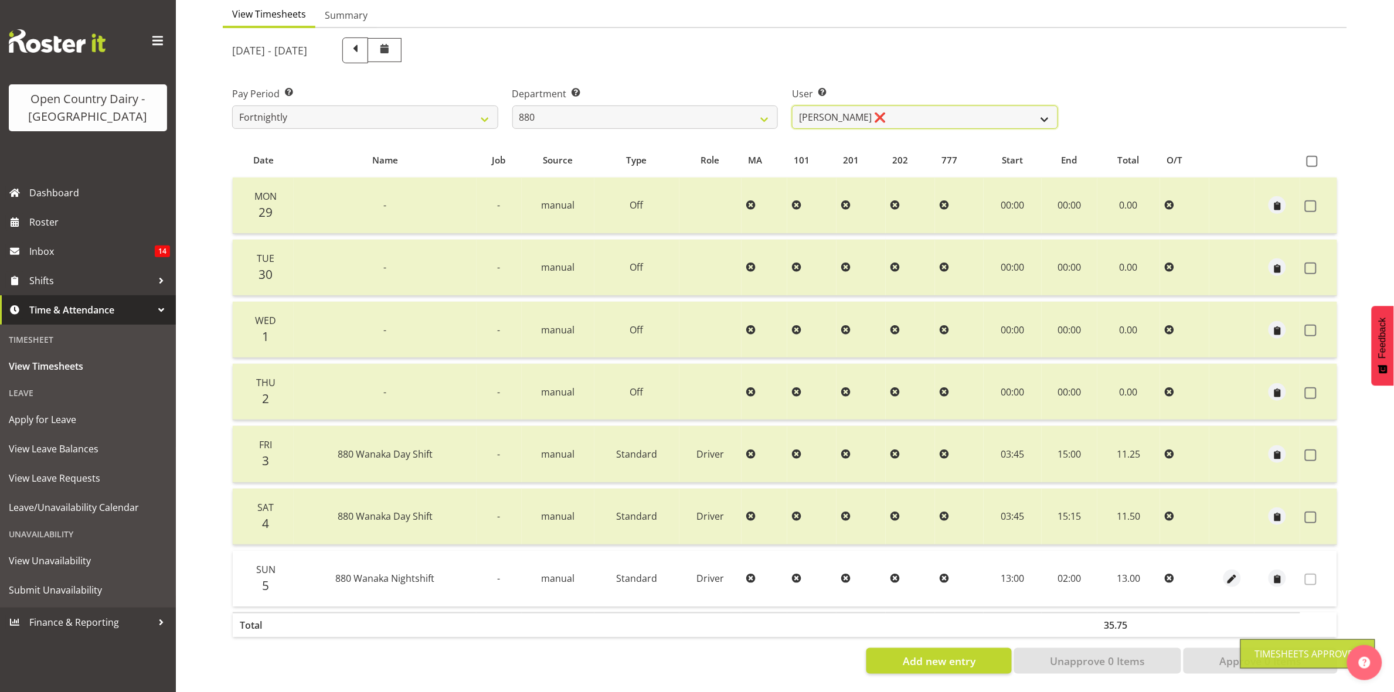
click at [1042, 106] on select "Andrew Poole ❌ Philip Shanks ❌ Shaun McNaught ❌ Tania Unahi ❌" at bounding box center [925, 117] width 266 height 23
click at [792, 106] on select "Andrew Poole ❌ Philip Shanks ❌ Shaun McNaught ❌ Tania Unahi ❌" at bounding box center [925, 117] width 266 height 23
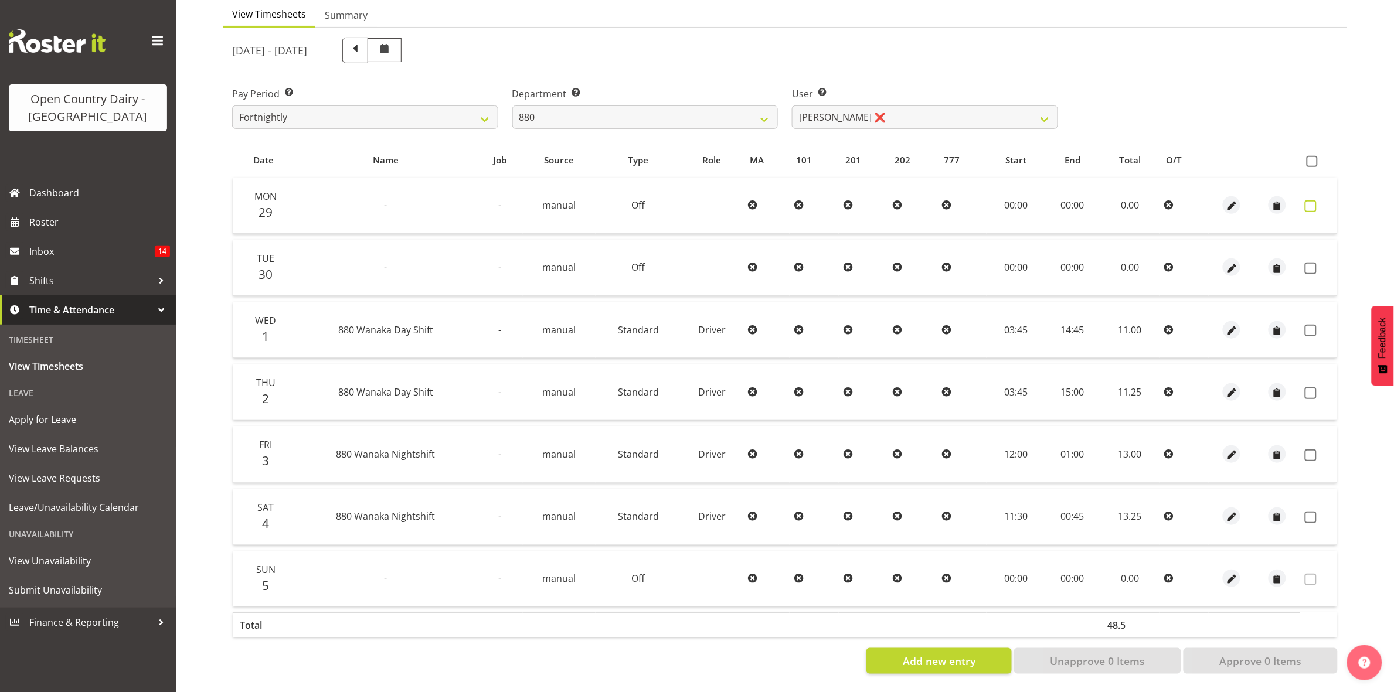
click at [1309, 200] on span at bounding box center [1311, 206] width 12 height 12
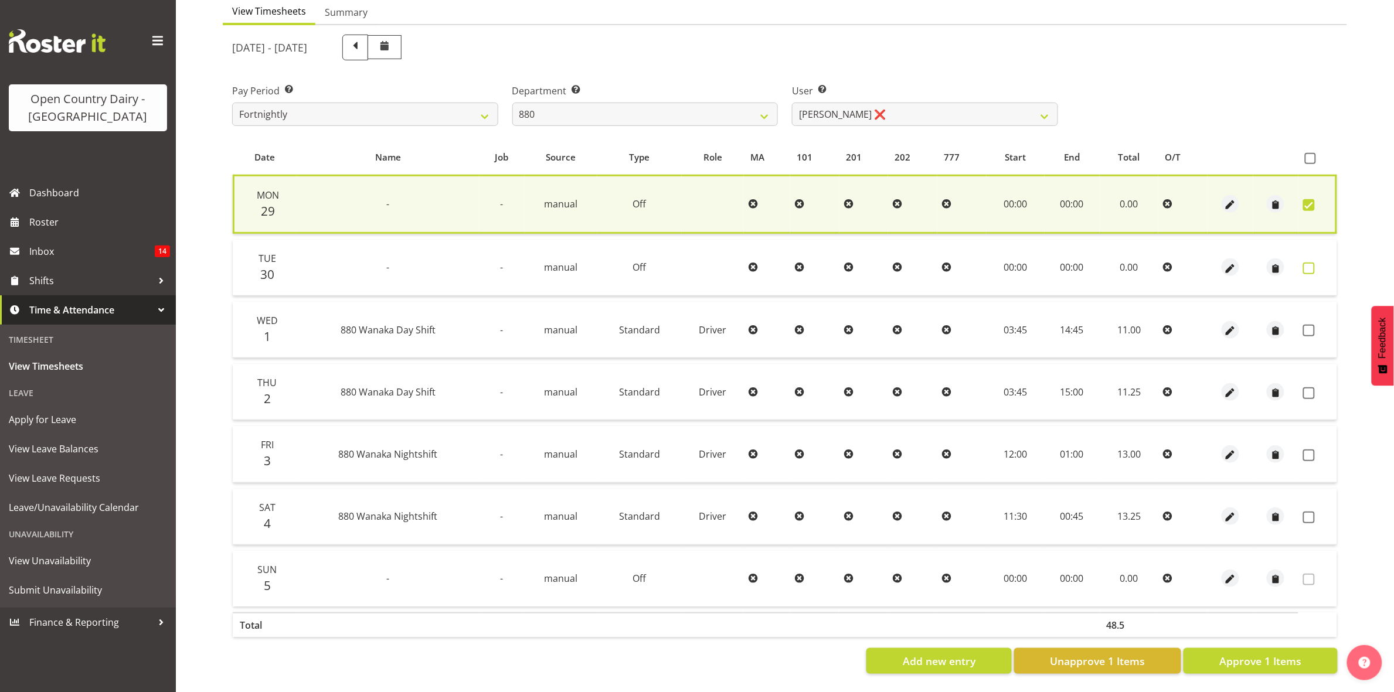
click at [1311, 263] on span at bounding box center [1309, 269] width 12 height 12
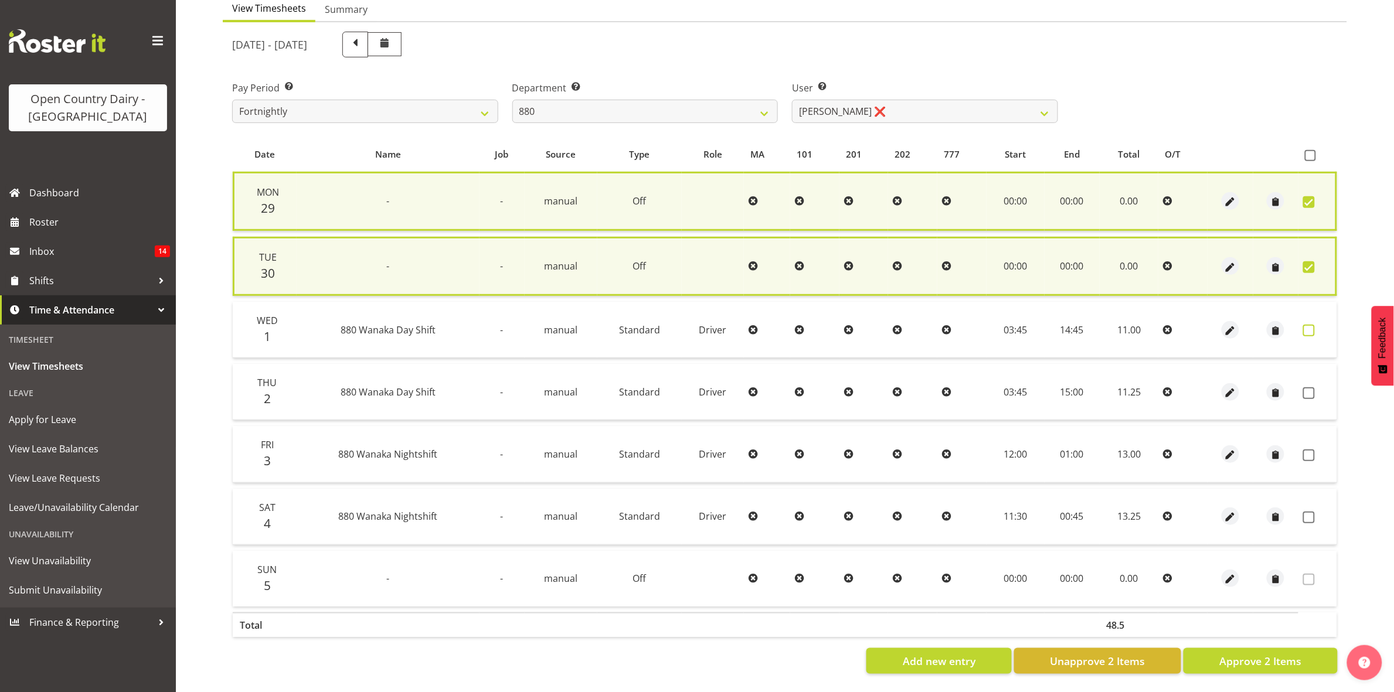
click at [1309, 325] on span at bounding box center [1309, 331] width 12 height 12
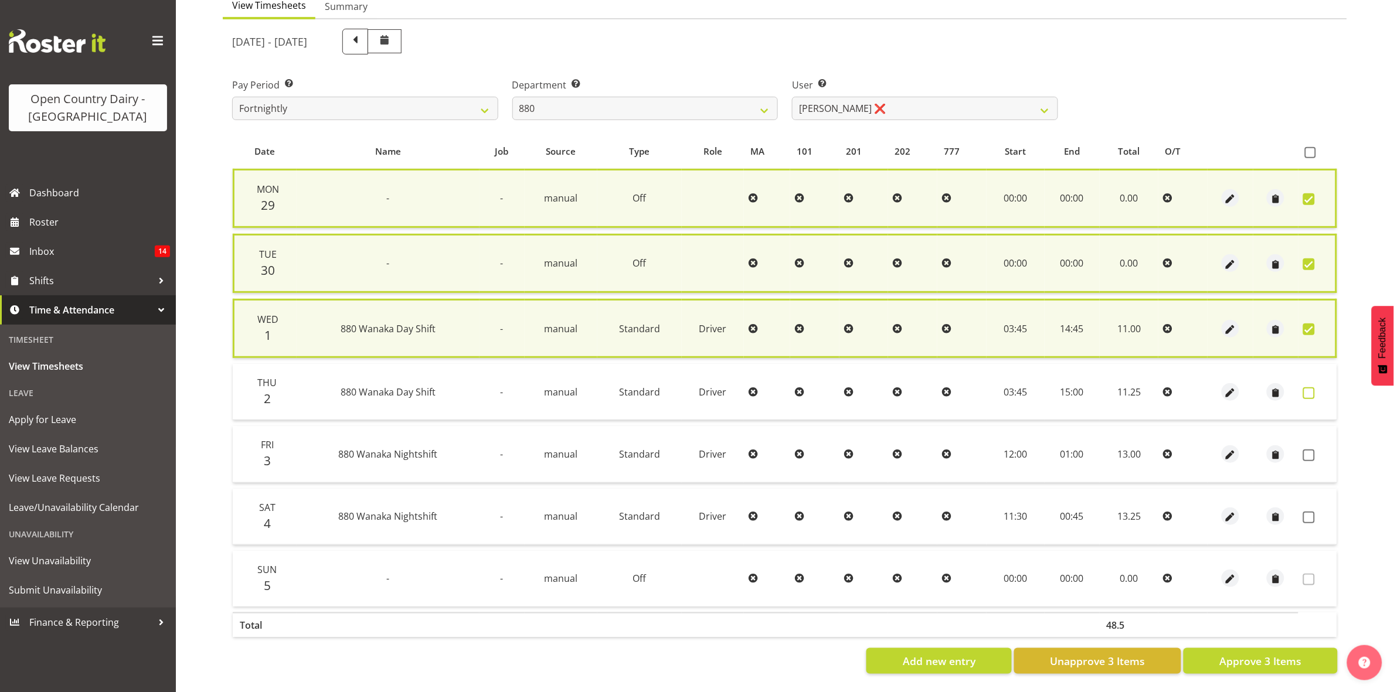
click at [1316, 387] on label at bounding box center [1312, 393] width 18 height 12
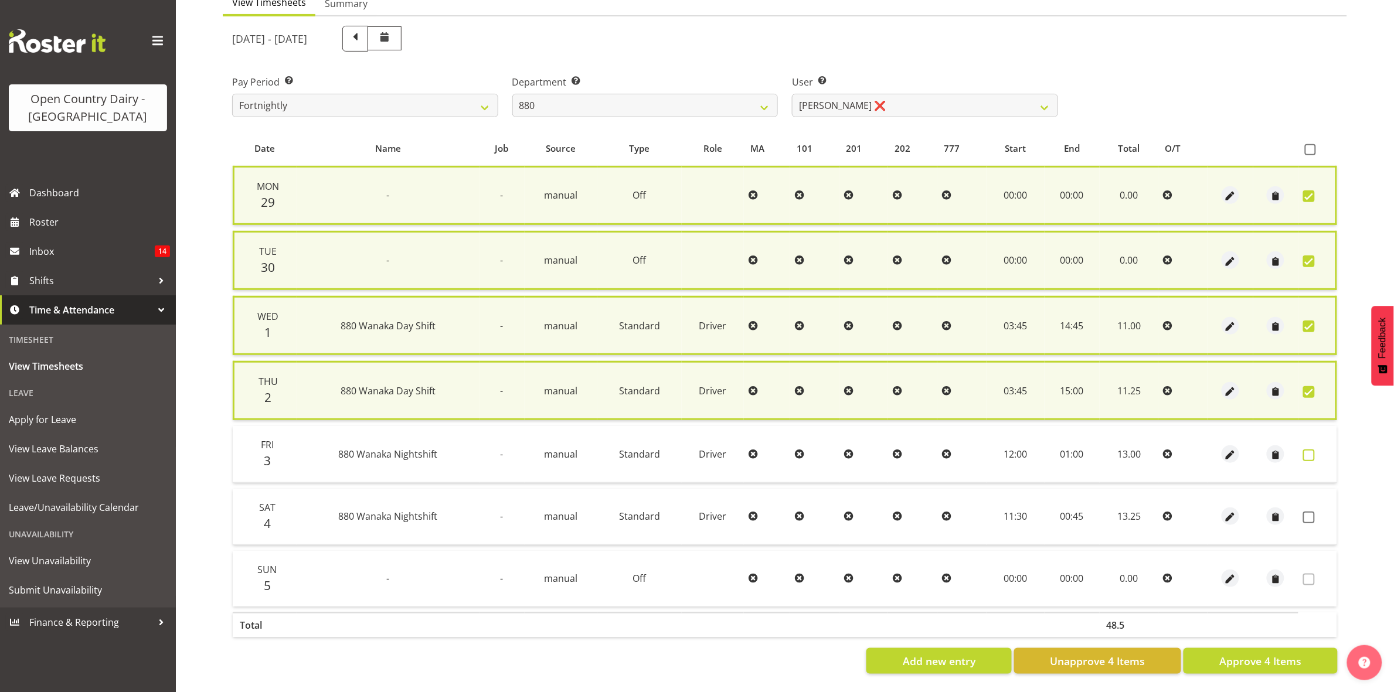
click at [1312, 450] on span at bounding box center [1309, 456] width 12 height 12
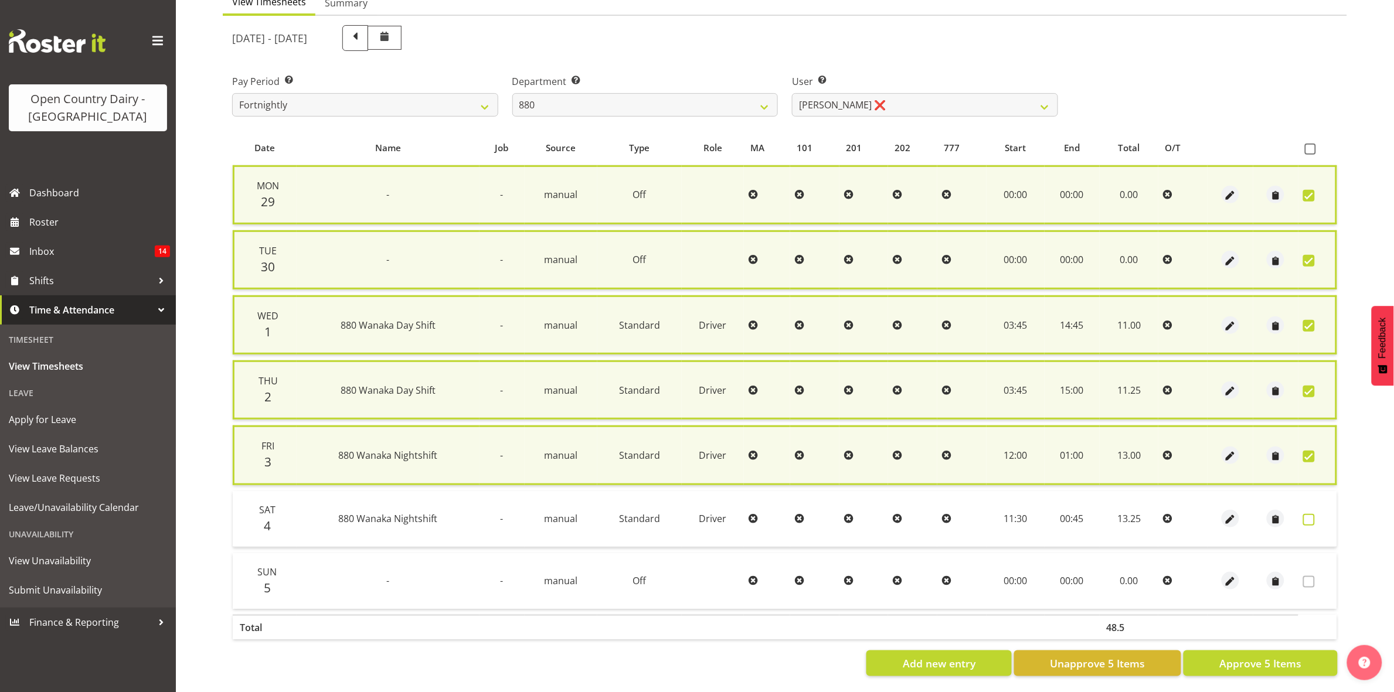
click at [1306, 514] on span at bounding box center [1309, 520] width 12 height 12
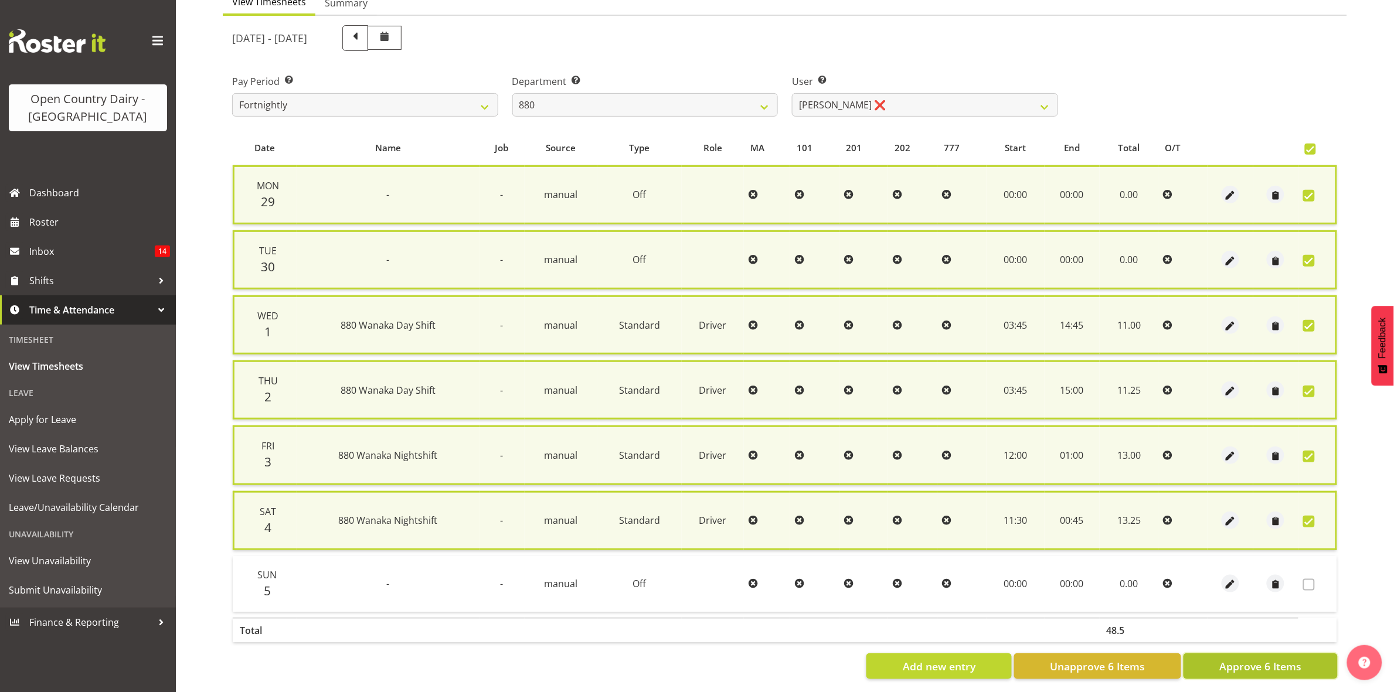
click at [1249, 667] on span "Approve 6 Items" at bounding box center [1260, 666] width 82 height 15
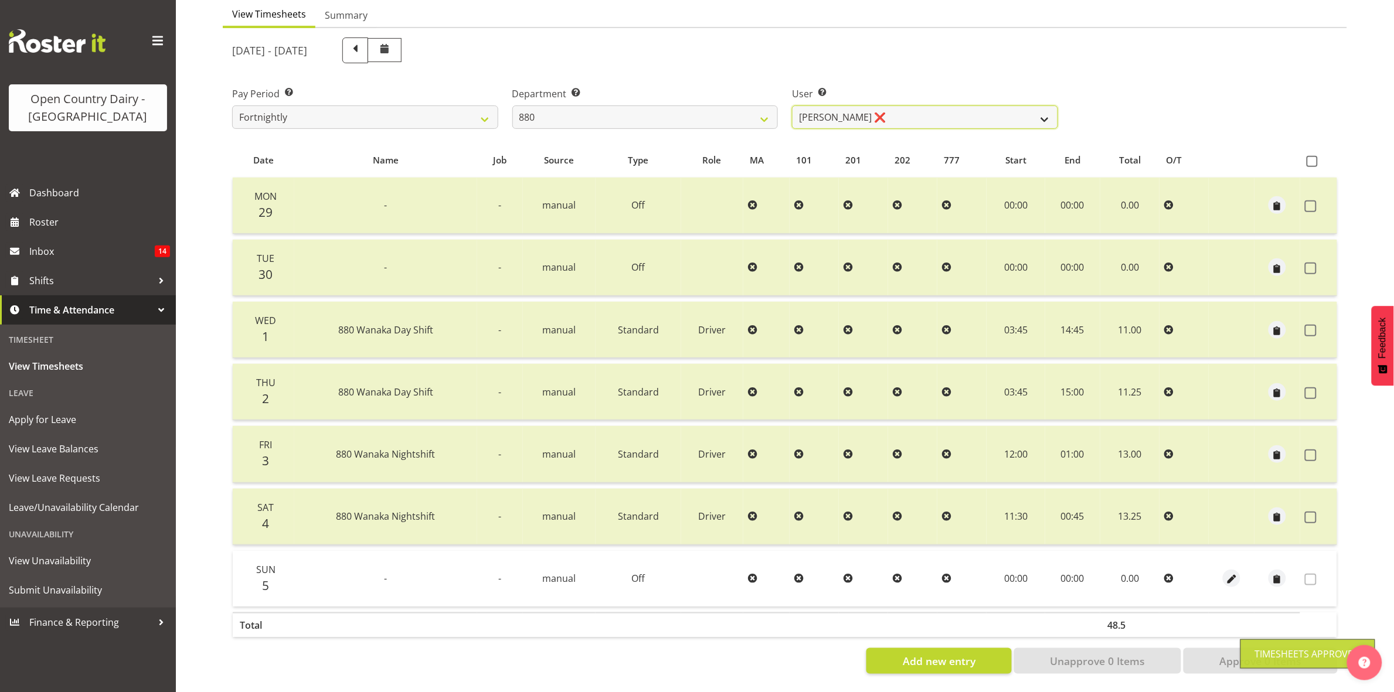
click at [1035, 106] on select "Andrew Poole ❌ Philip Shanks ❌ Shaun McNaught ❌ Tania Unahi ❌" at bounding box center [925, 117] width 266 height 23
click at [760, 106] on select "734 735 736 737 738 739 851 853 854 855 856 858 861 862 865 867-9032 868 869 87…" at bounding box center [645, 117] width 266 height 23
click at [512, 106] on select "734 735 736 737 738 739 851 853 854 855 856 858 861 862 865 867-9032 868 869 87…" at bounding box center [645, 117] width 266 height 23
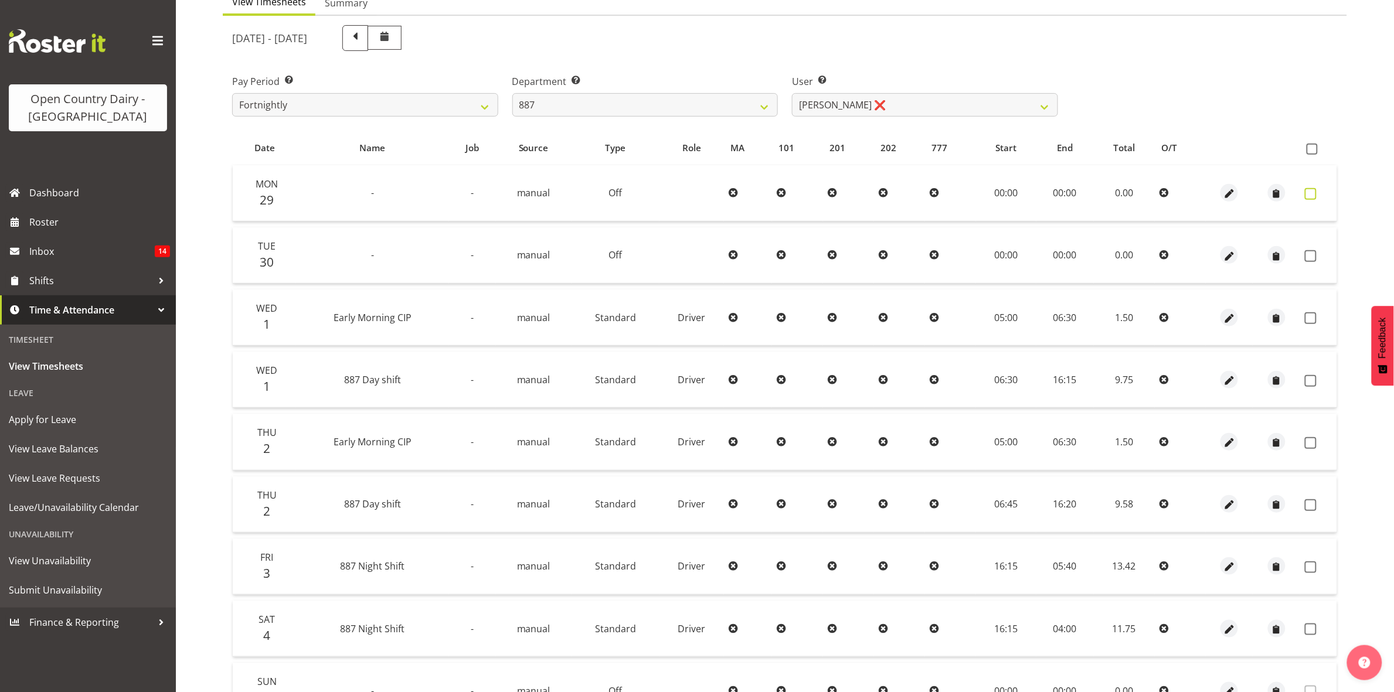
click at [1309, 196] on span at bounding box center [1311, 194] width 12 height 12
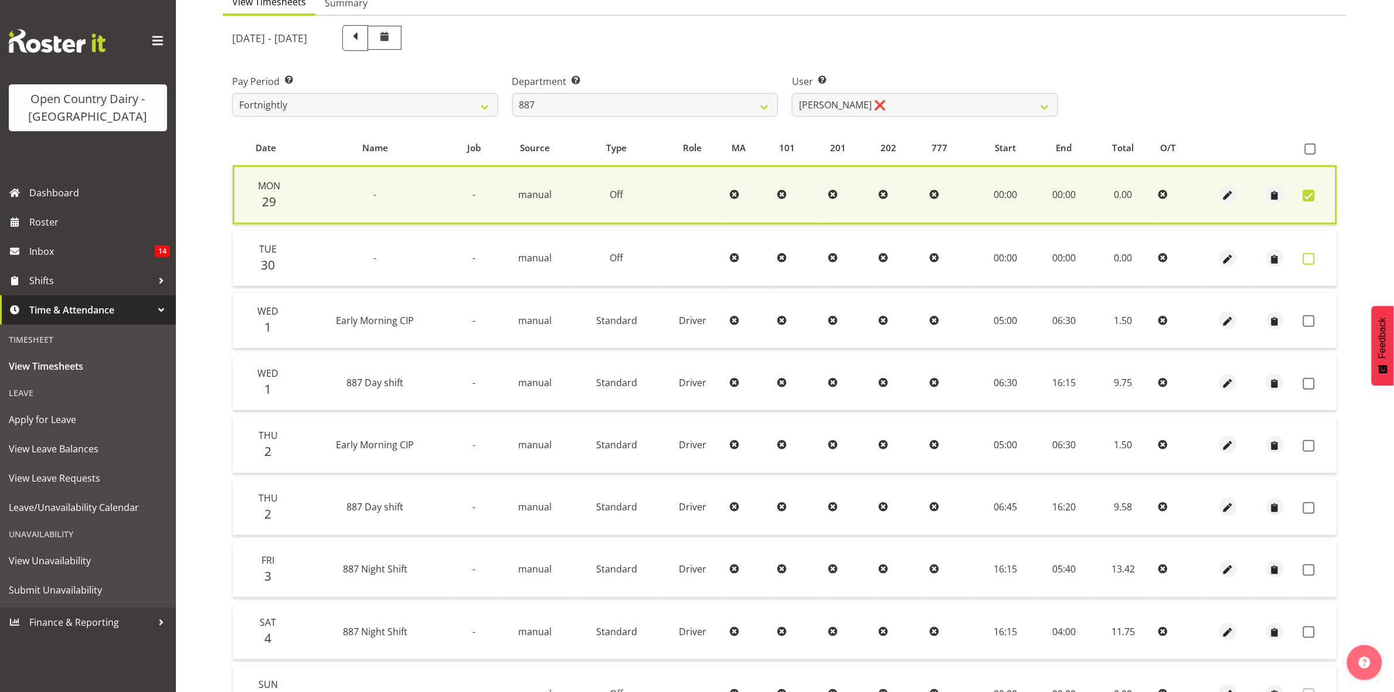
click at [1307, 259] on span at bounding box center [1309, 259] width 12 height 12
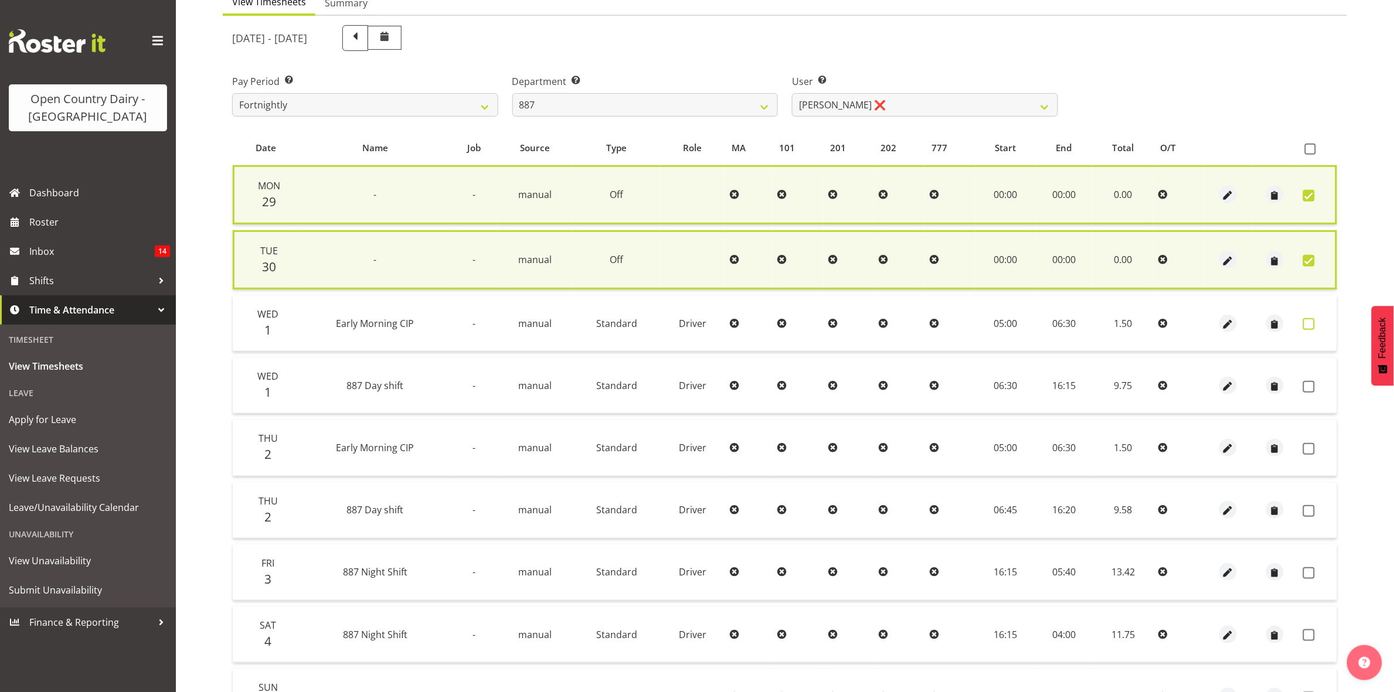
click at [1310, 324] on span at bounding box center [1309, 324] width 12 height 12
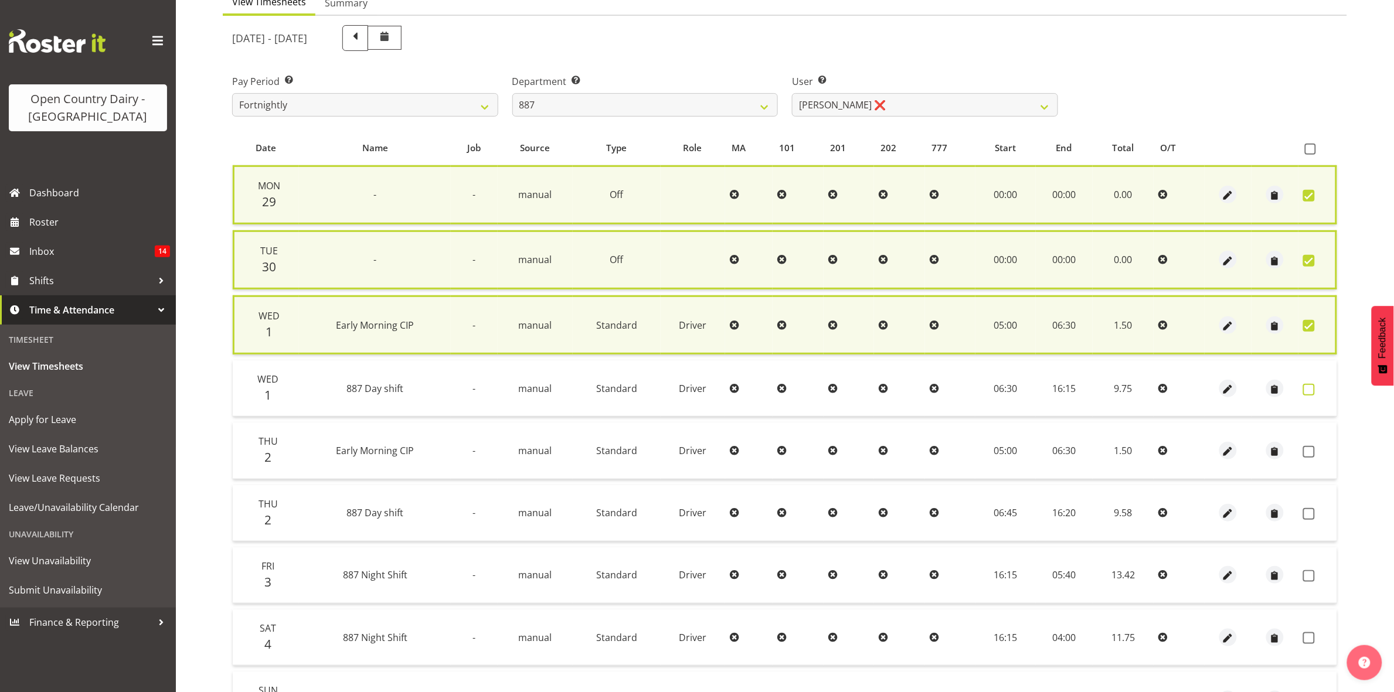
click at [1307, 384] on span at bounding box center [1309, 390] width 12 height 12
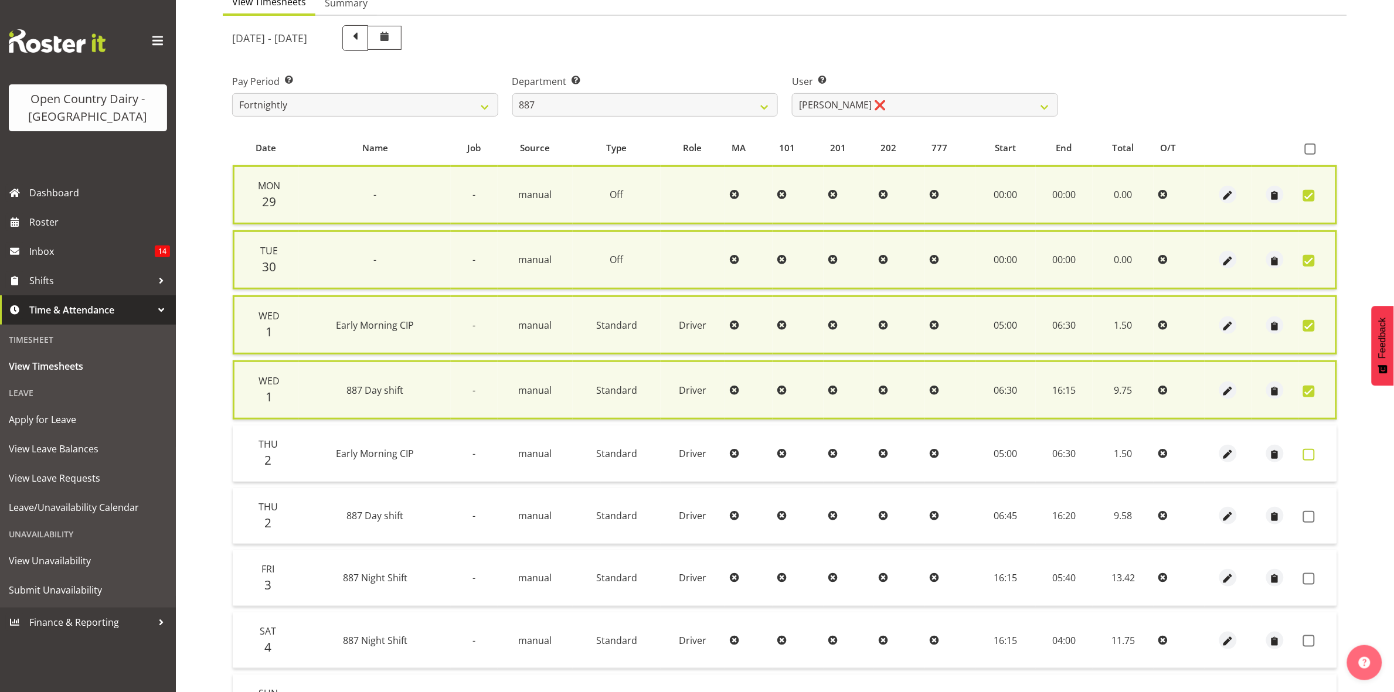
click at [1310, 454] on span at bounding box center [1309, 455] width 12 height 12
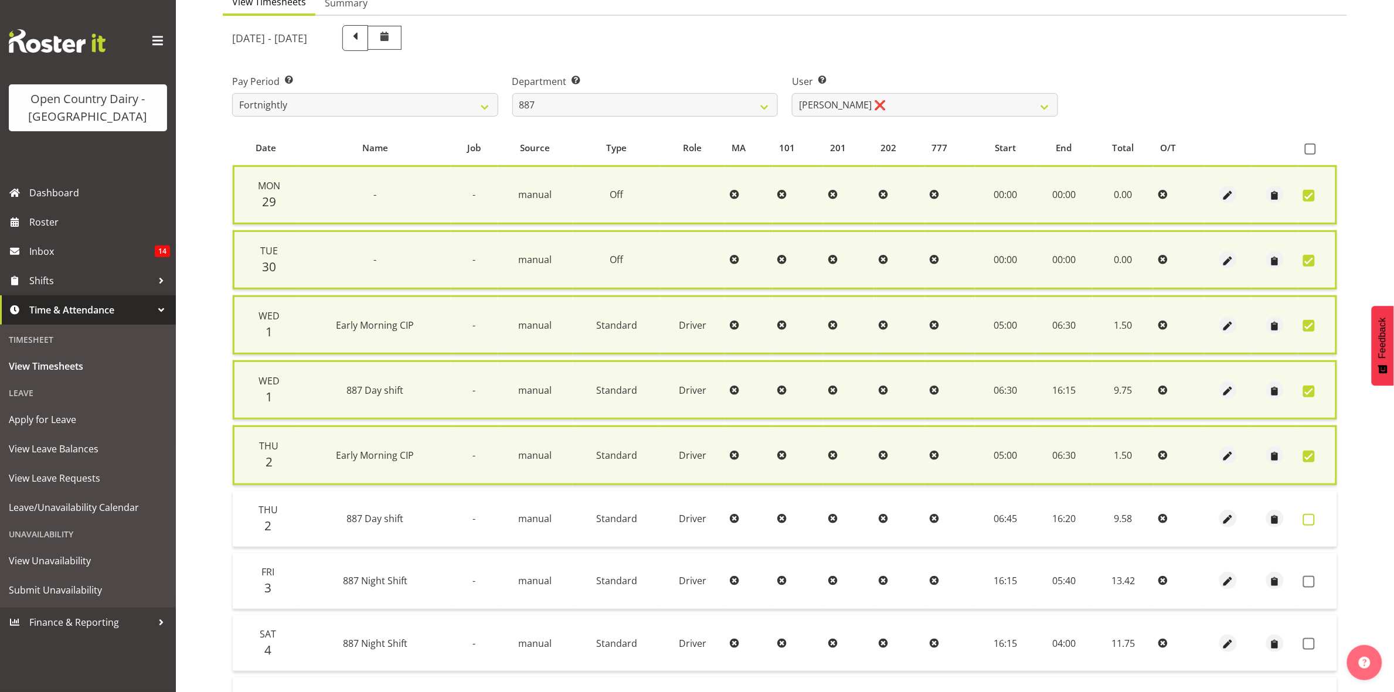
click at [1311, 519] on span at bounding box center [1309, 520] width 12 height 12
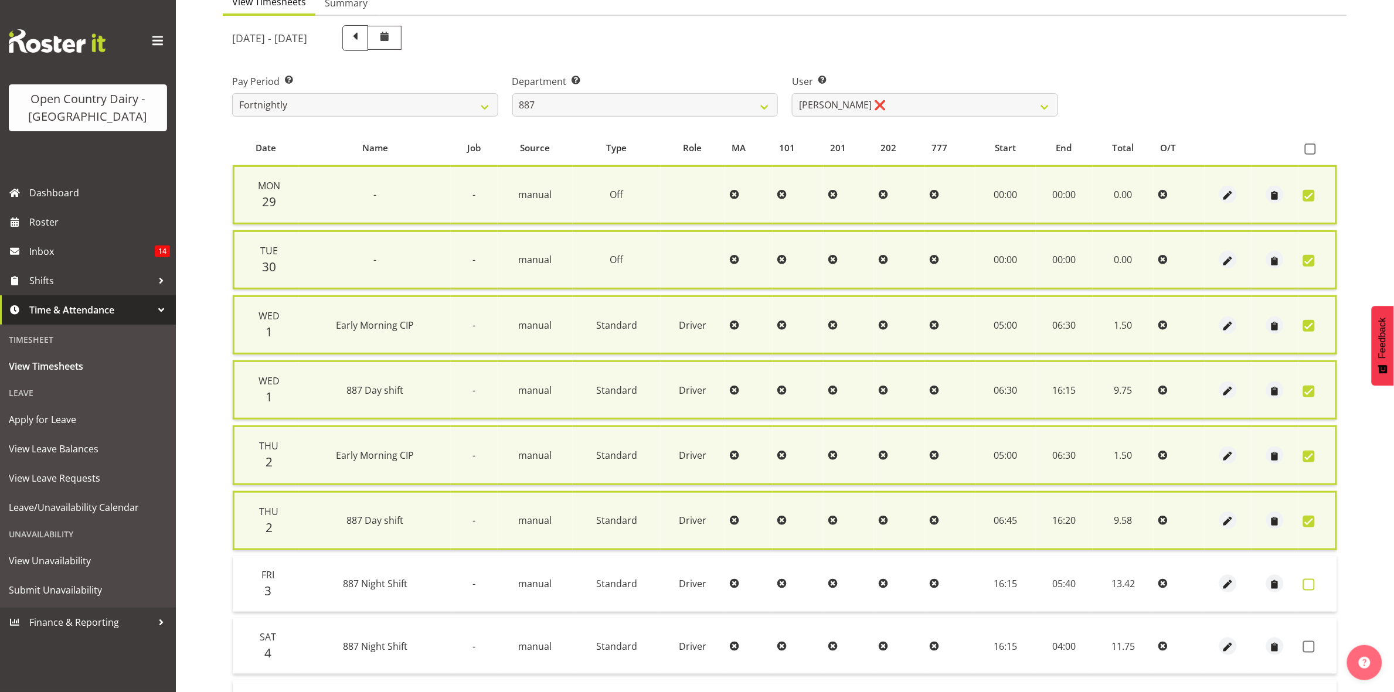
click at [1309, 583] on span at bounding box center [1309, 585] width 12 height 12
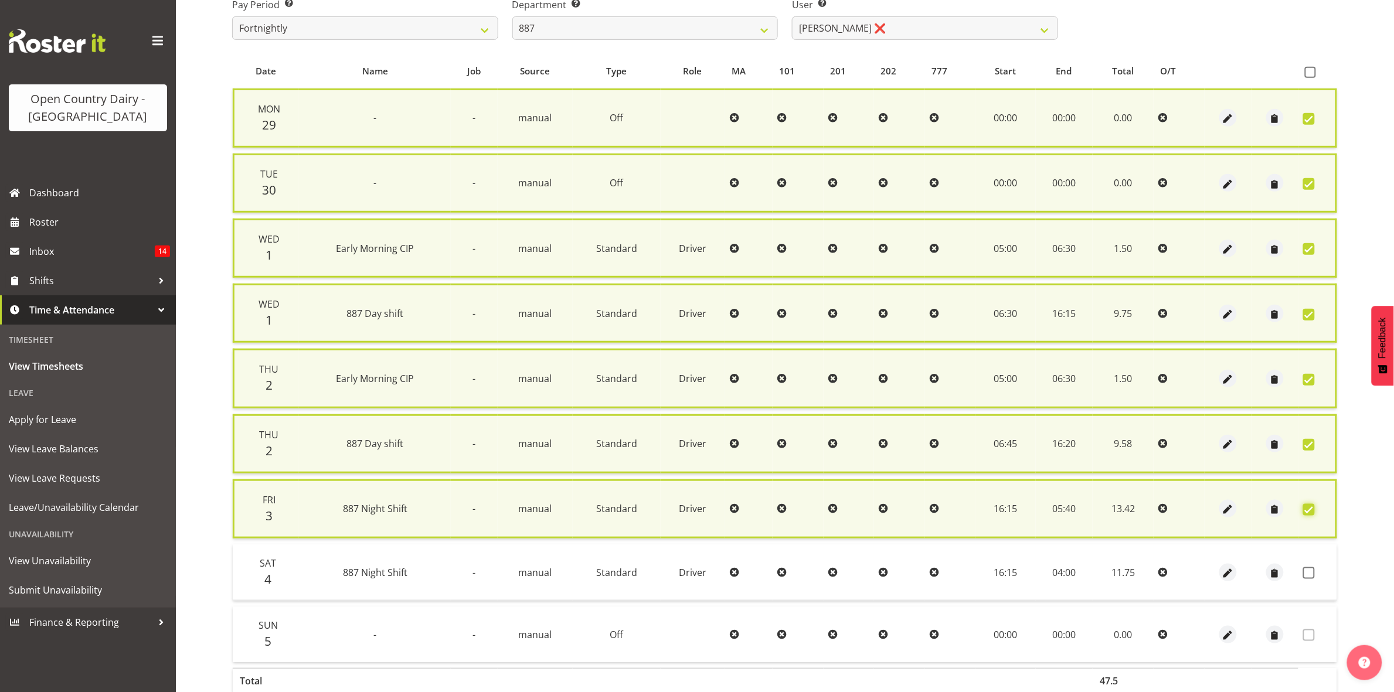
scroll to position [267, 0]
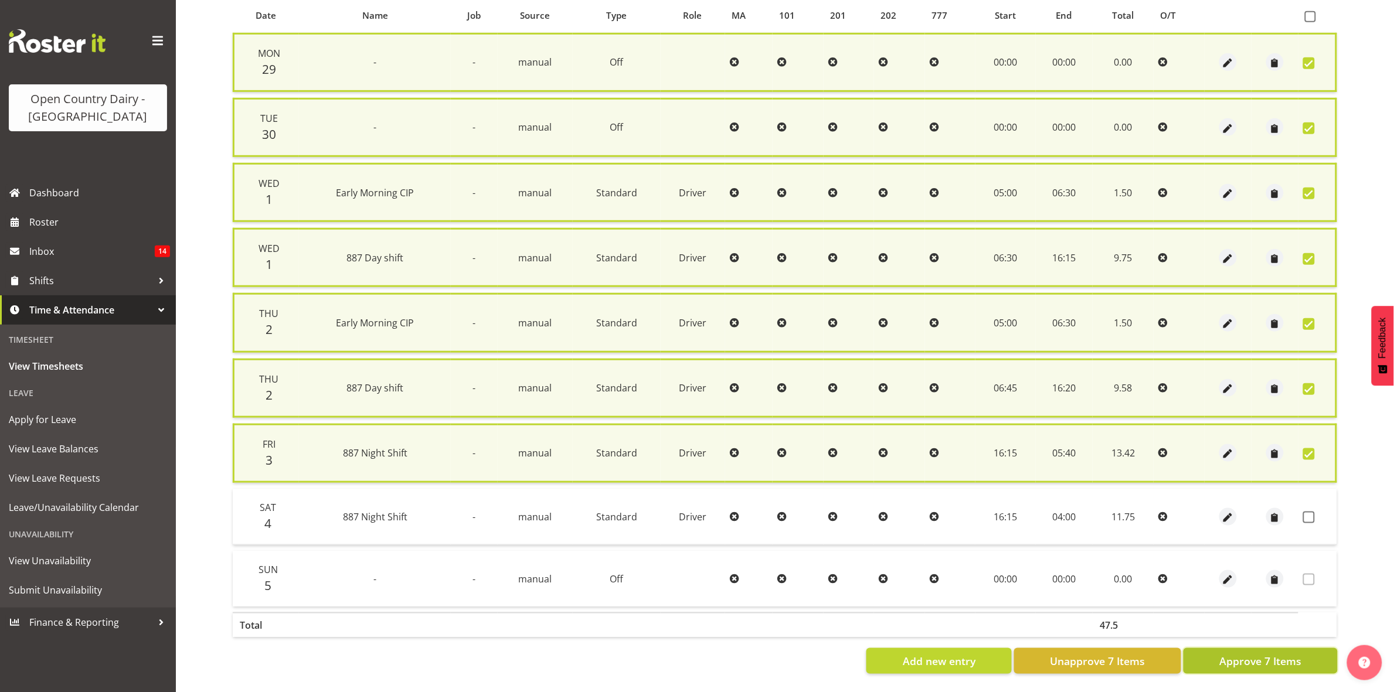
click at [1256, 654] on span "Approve 7 Items" at bounding box center [1260, 661] width 82 height 15
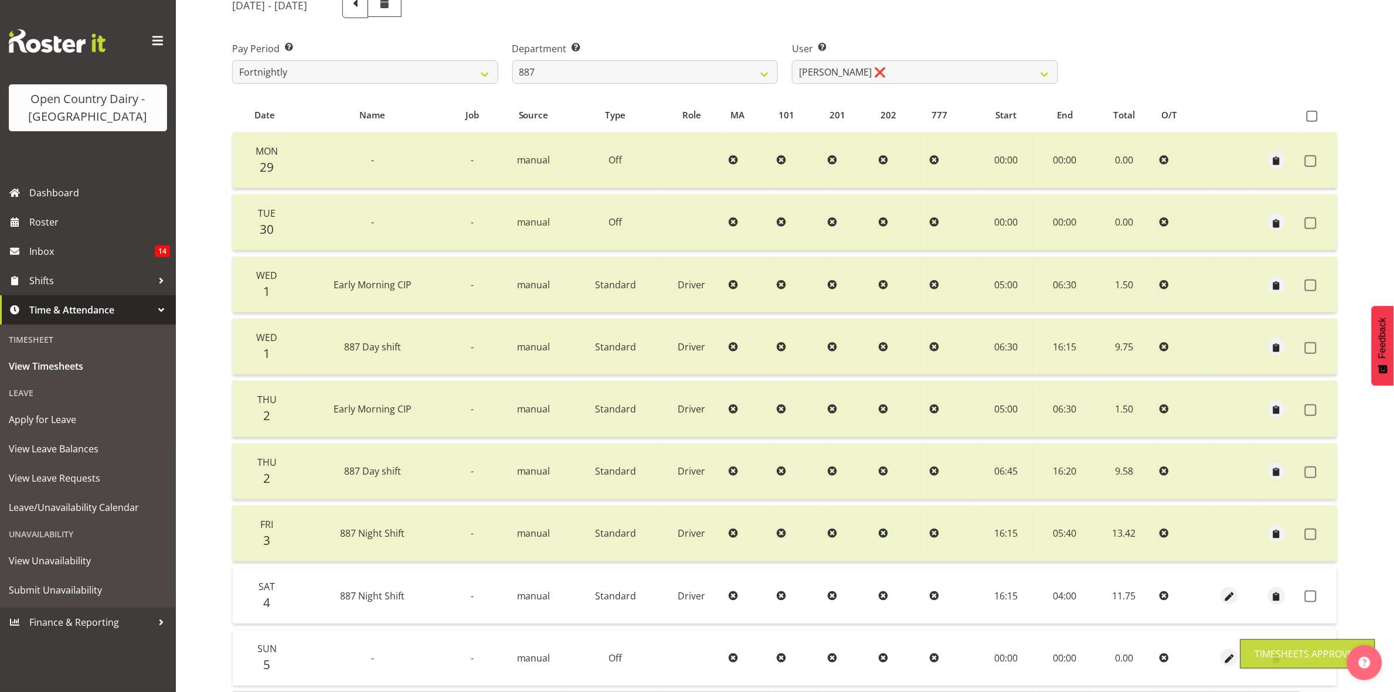
scroll to position [0, 0]
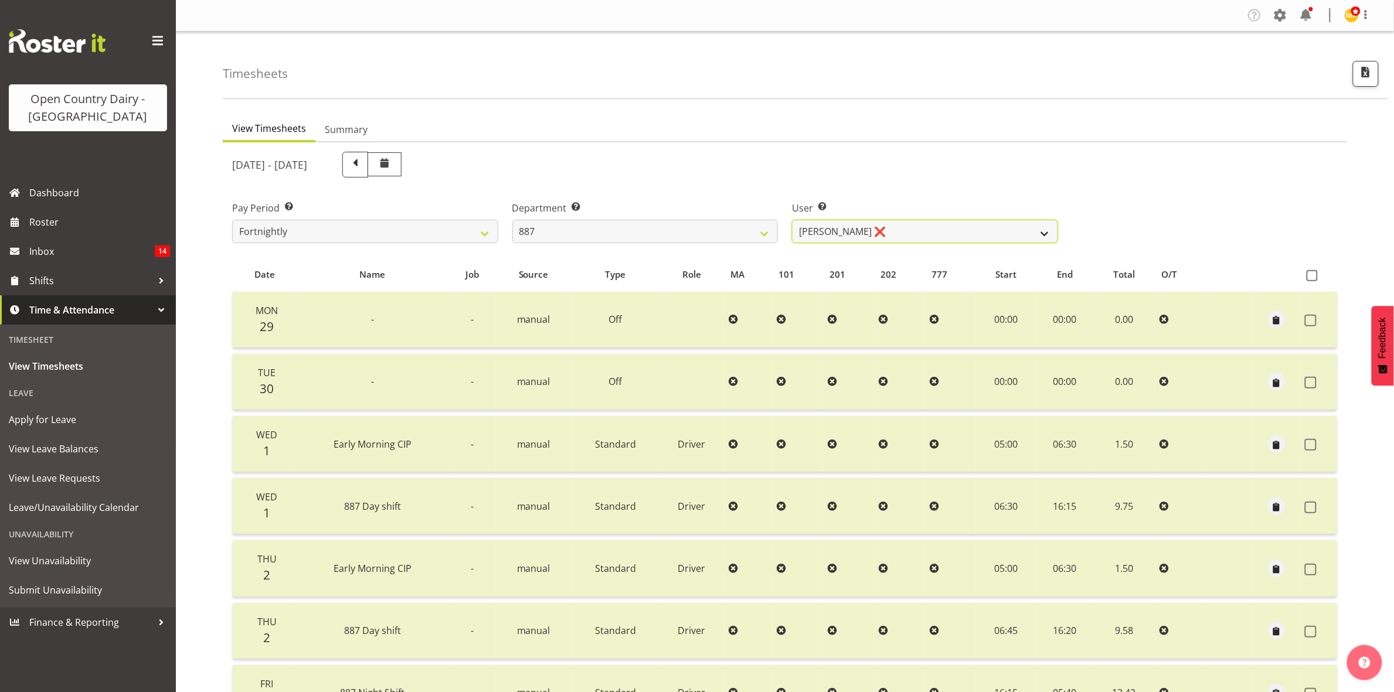
click at [1040, 232] on select "Andrew Muir ❌ Bruce Spencer ❌ Neville Hoatten ❌ Warren Tempelman ❌" at bounding box center [925, 231] width 266 height 23
click at [792, 220] on select "Andrew Muir ❌ Bruce Spencer ❌ Neville Hoatten ❌ Warren Tempelman ❌" at bounding box center [925, 231] width 266 height 23
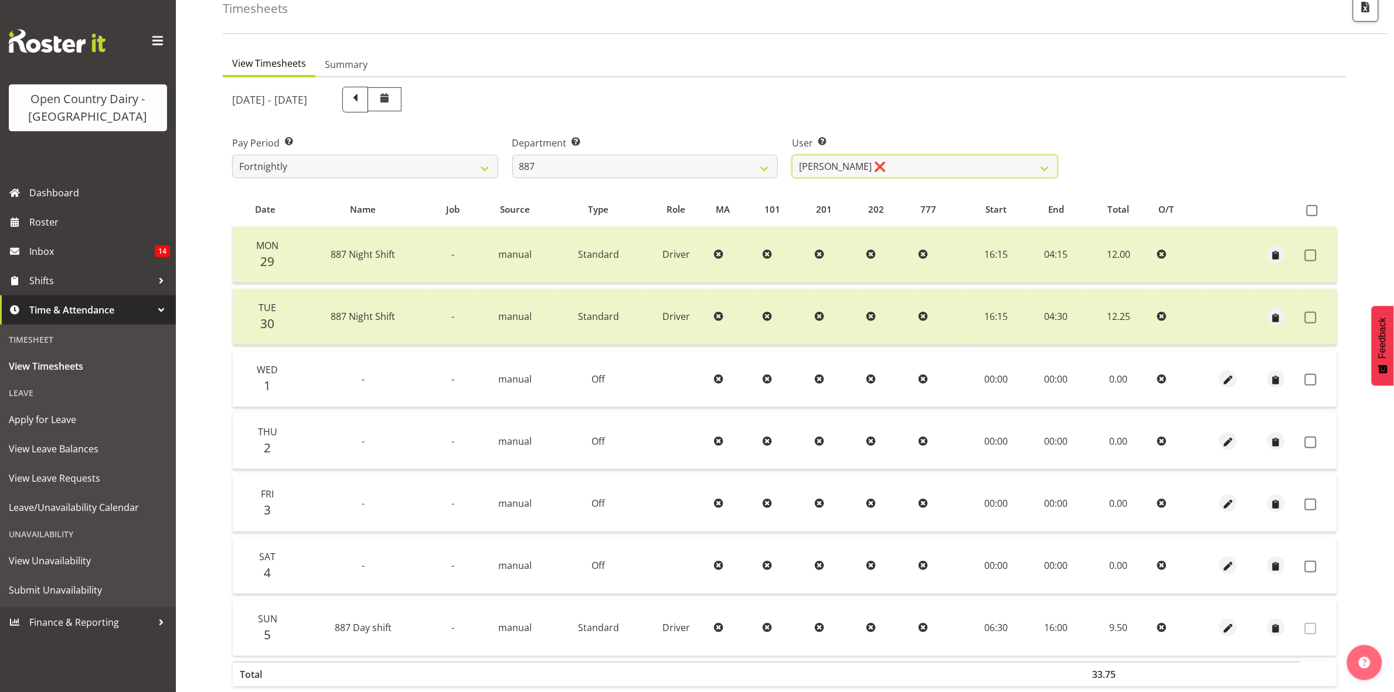
scroll to position [127, 0]
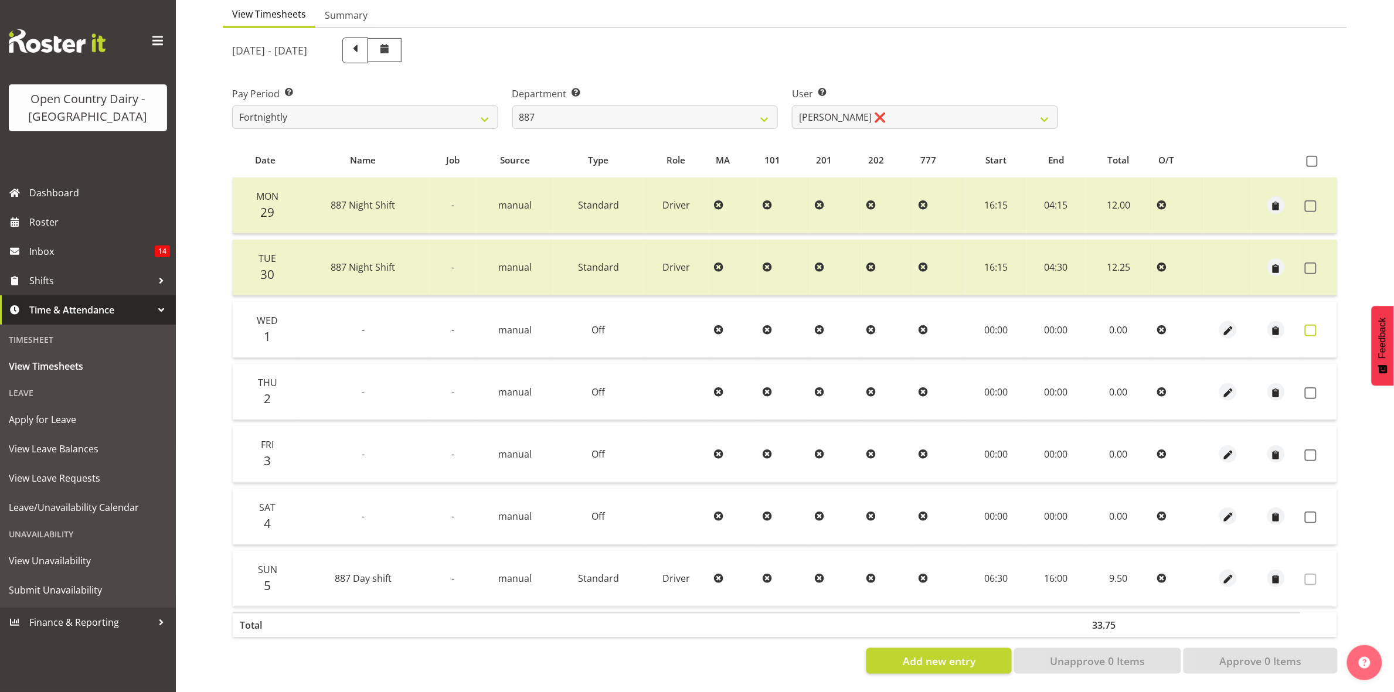
click at [1312, 325] on span at bounding box center [1311, 331] width 12 height 12
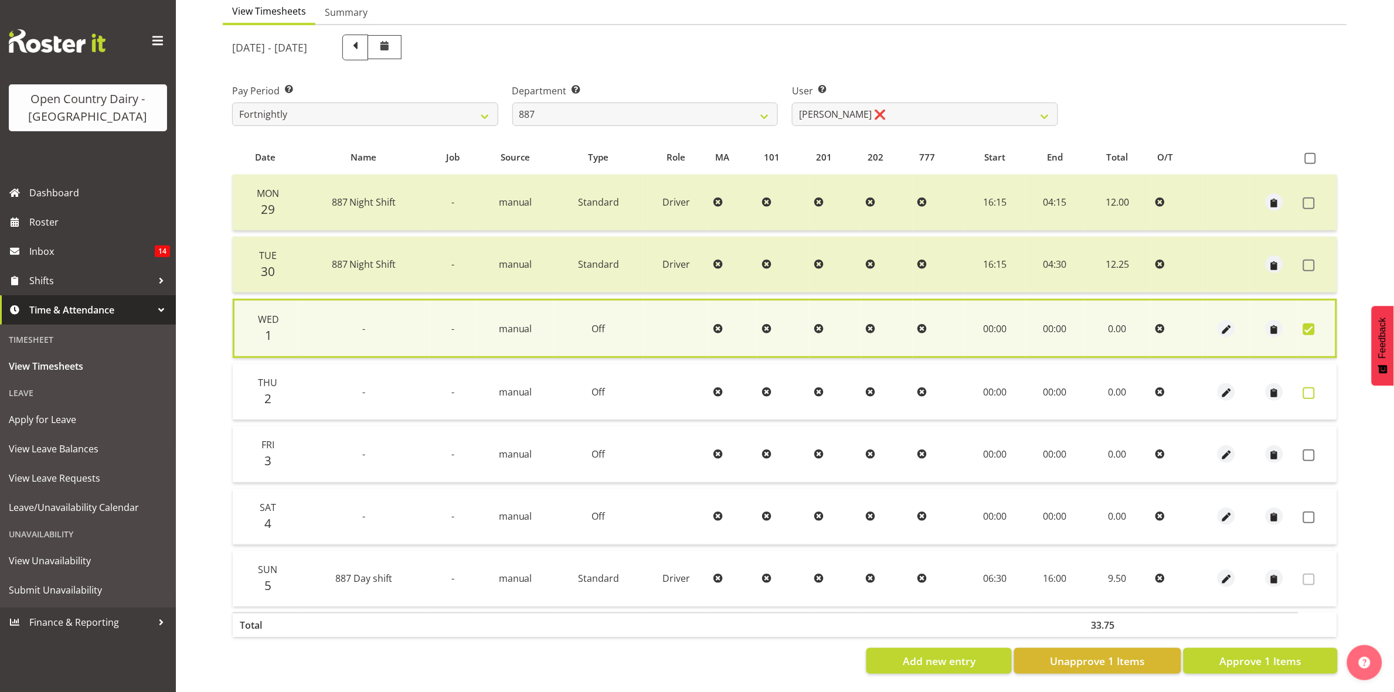
click at [1312, 387] on span at bounding box center [1309, 393] width 12 height 12
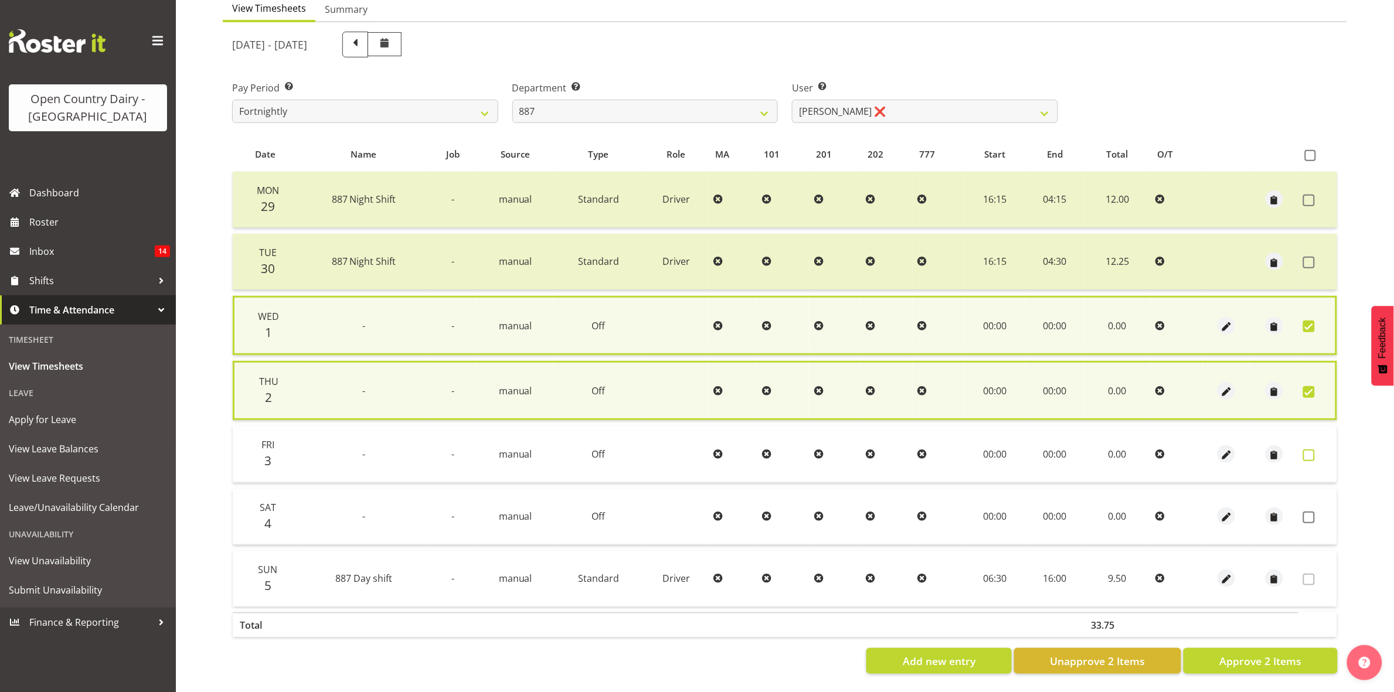
click at [1308, 450] on span at bounding box center [1309, 456] width 12 height 12
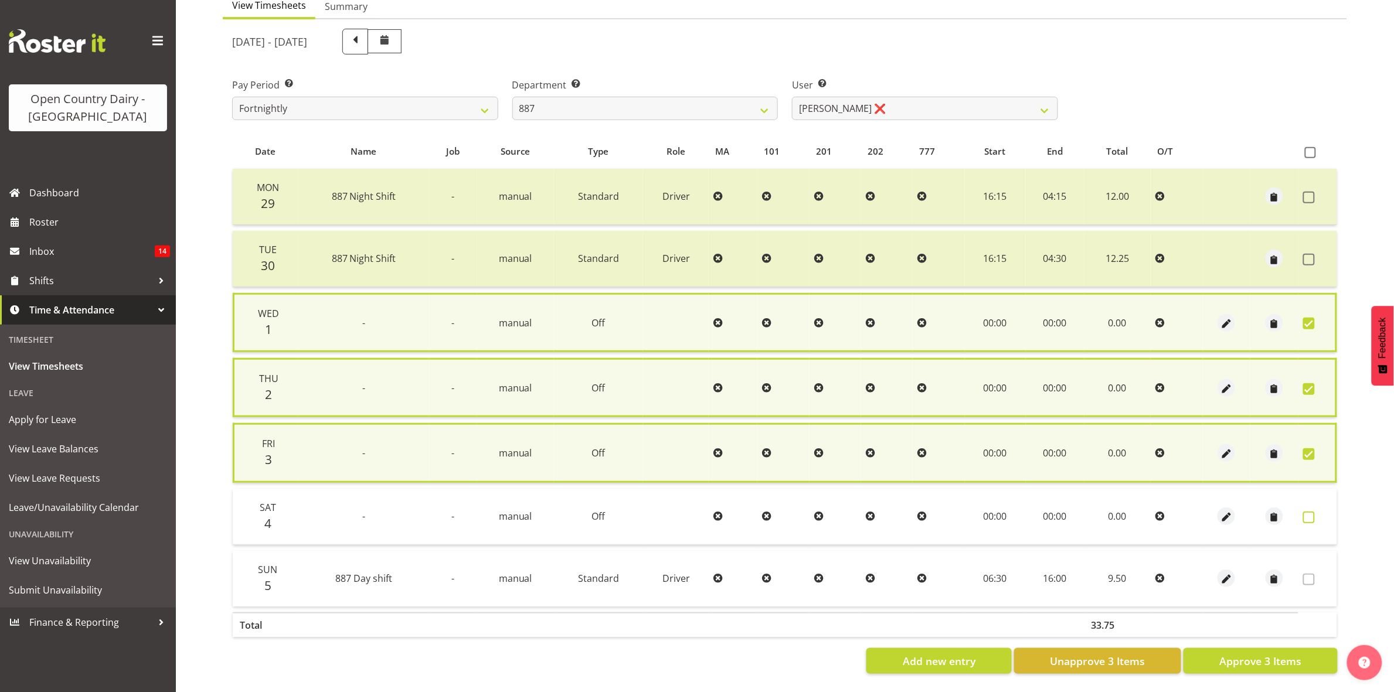
click at [1311, 512] on span at bounding box center [1309, 518] width 12 height 12
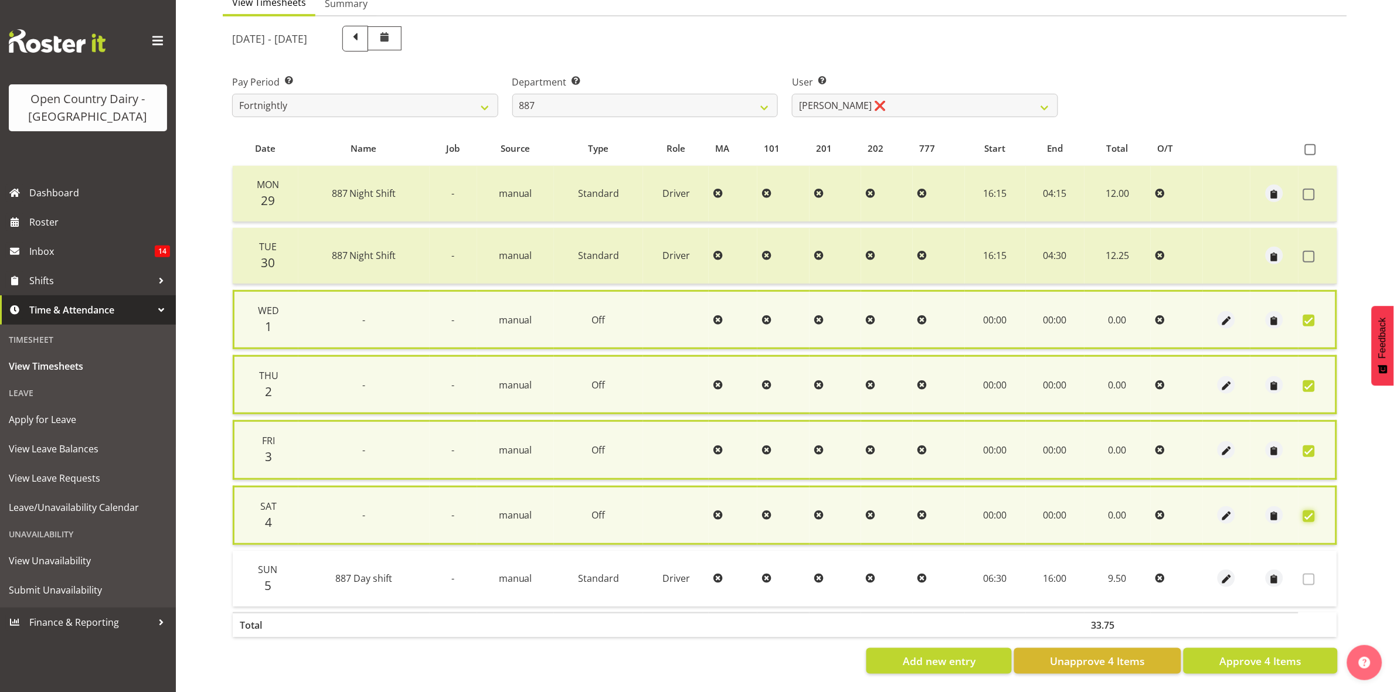
scroll to position [135, 0]
click at [1247, 654] on span "Approve 4 Items" at bounding box center [1260, 661] width 82 height 15
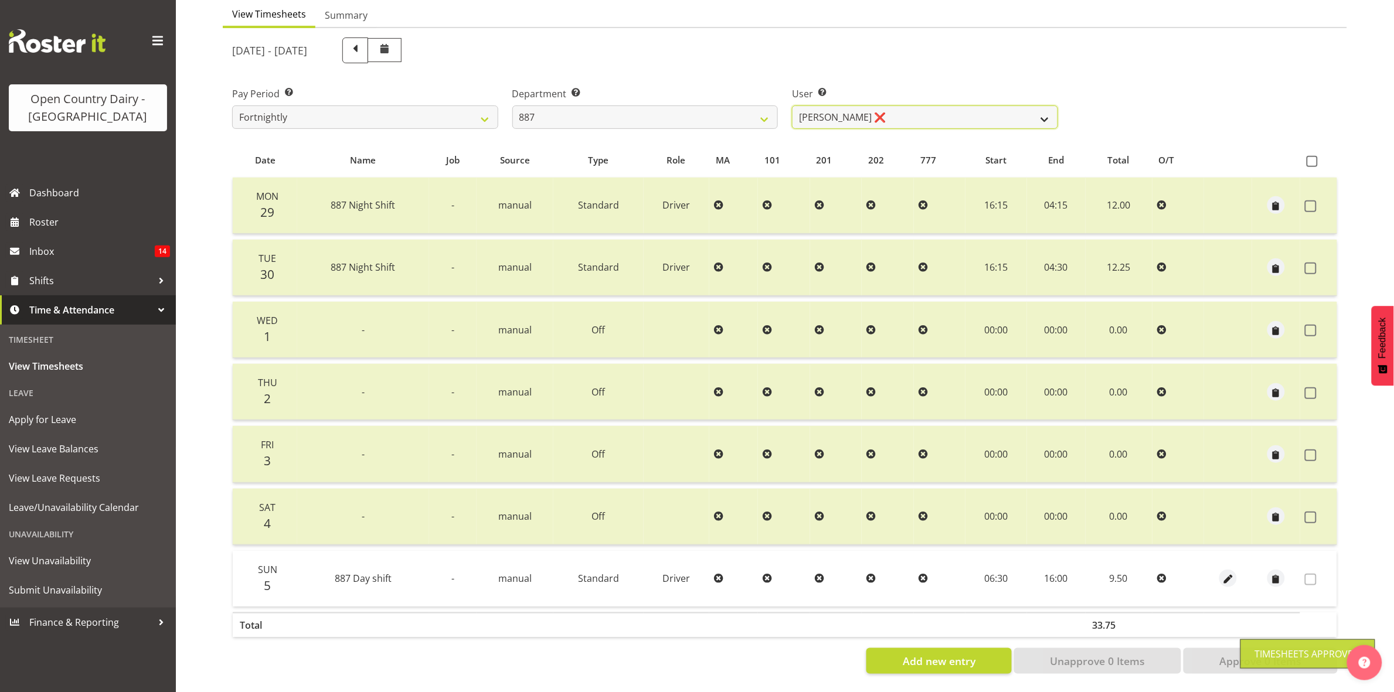
click at [1039, 108] on select "Andrew Muir ❌ Bruce Spencer ❌ Neville Hoatten ❌ Warren Tempelman ❌" at bounding box center [925, 117] width 266 height 23
click at [792, 106] on select "Andrew Muir ❌ Bruce Spencer ❌ Neville Hoatten ❌ Warren Tempelman ❌" at bounding box center [925, 117] width 266 height 23
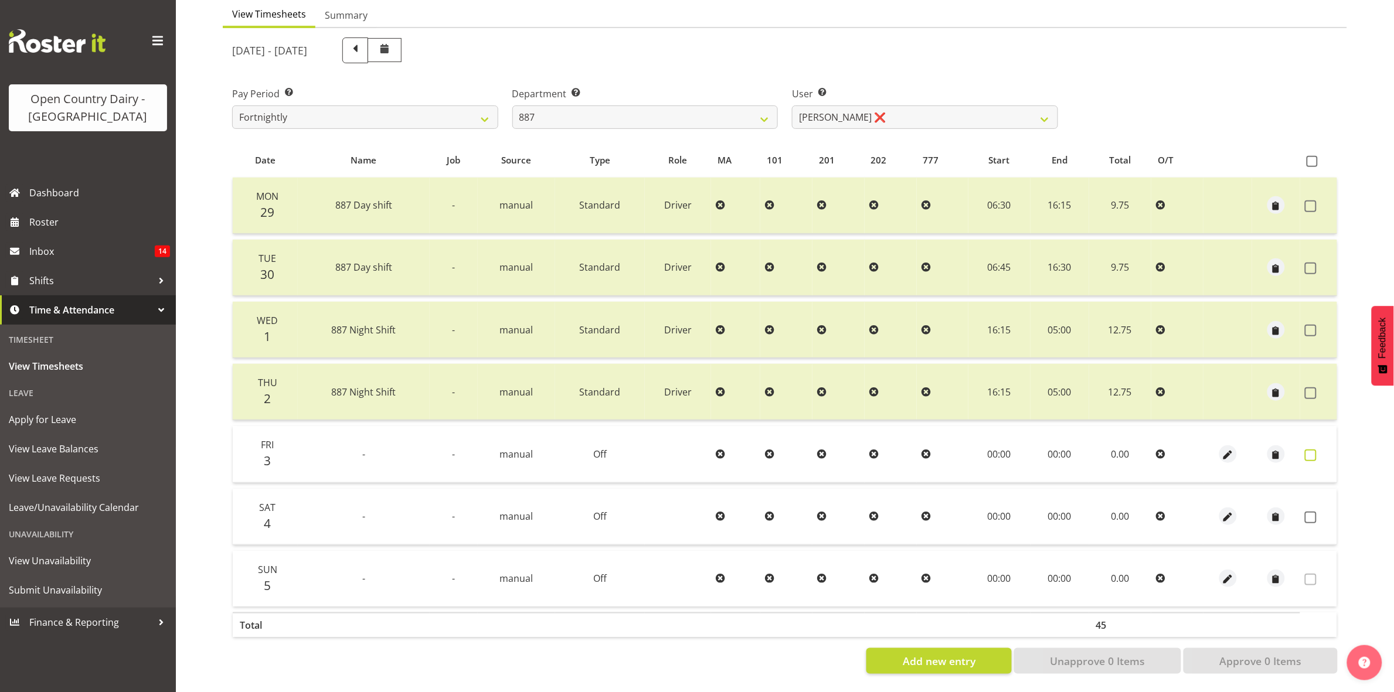
click at [1308, 450] on span at bounding box center [1311, 456] width 12 height 12
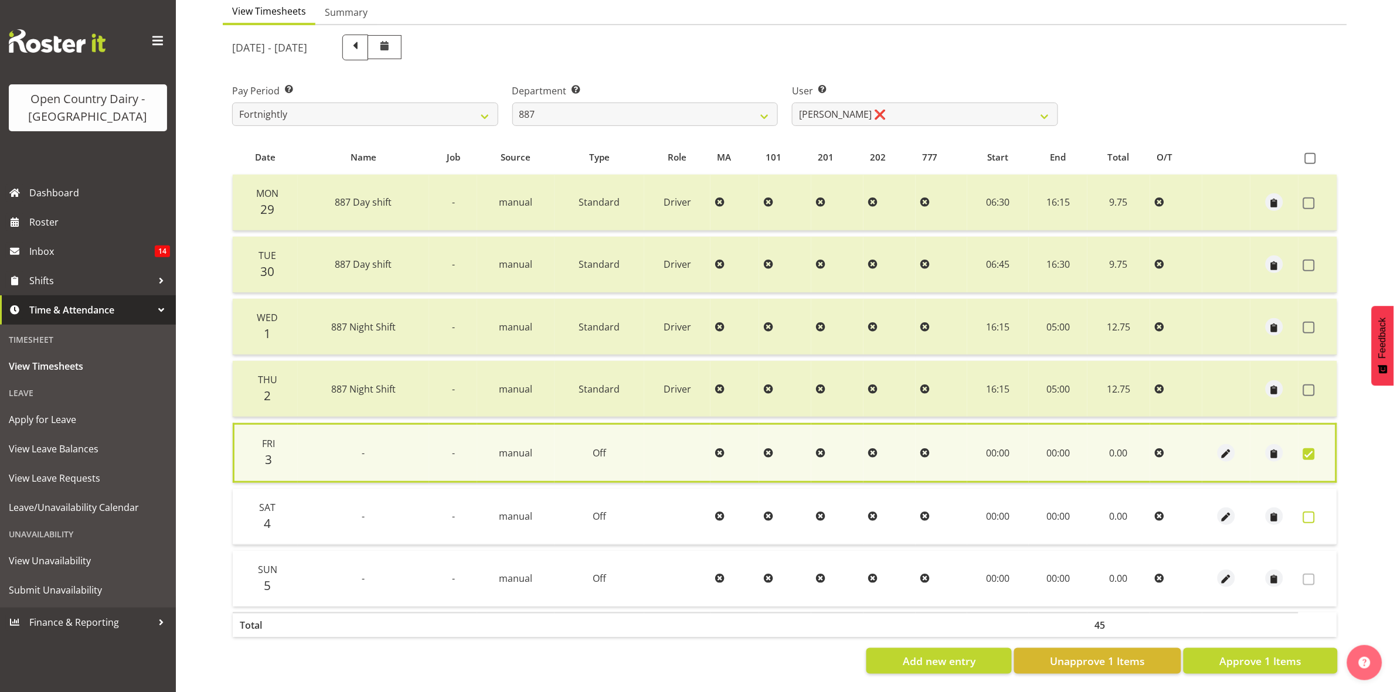
click at [1309, 512] on span at bounding box center [1309, 518] width 12 height 12
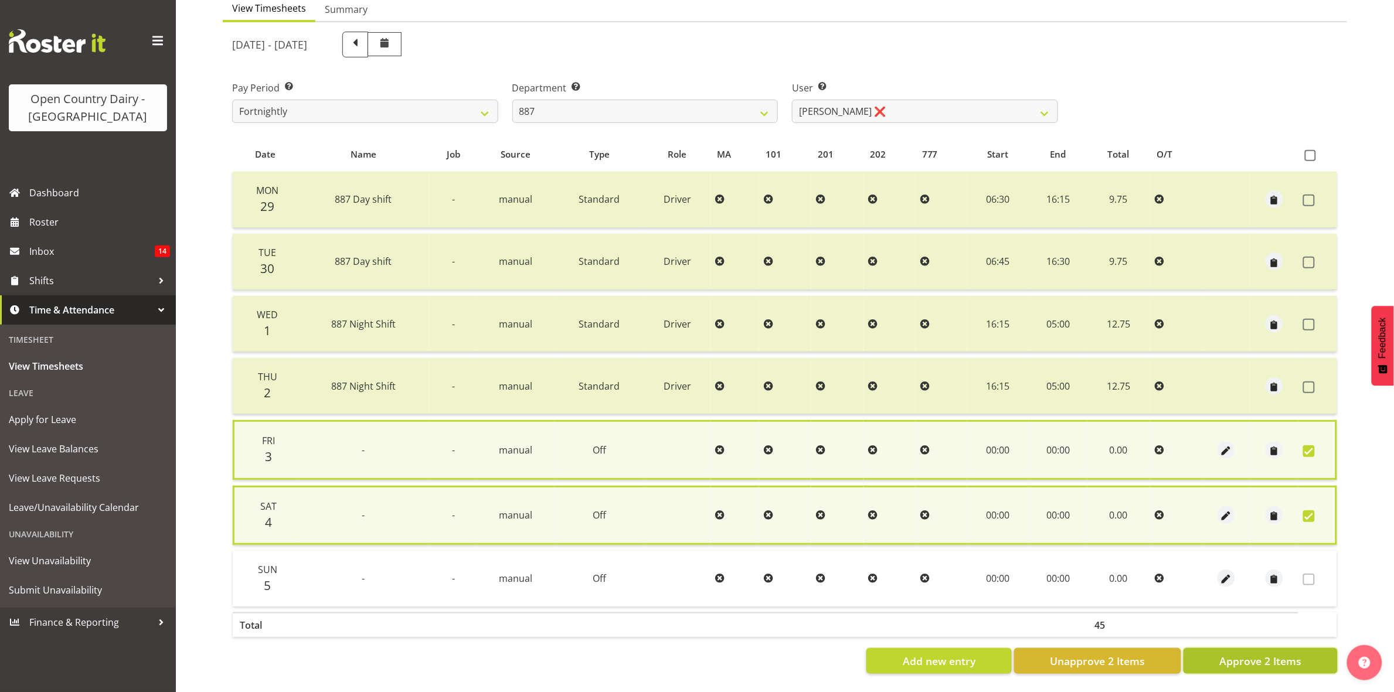
click at [1281, 654] on span "Approve 2 Items" at bounding box center [1260, 661] width 82 height 15
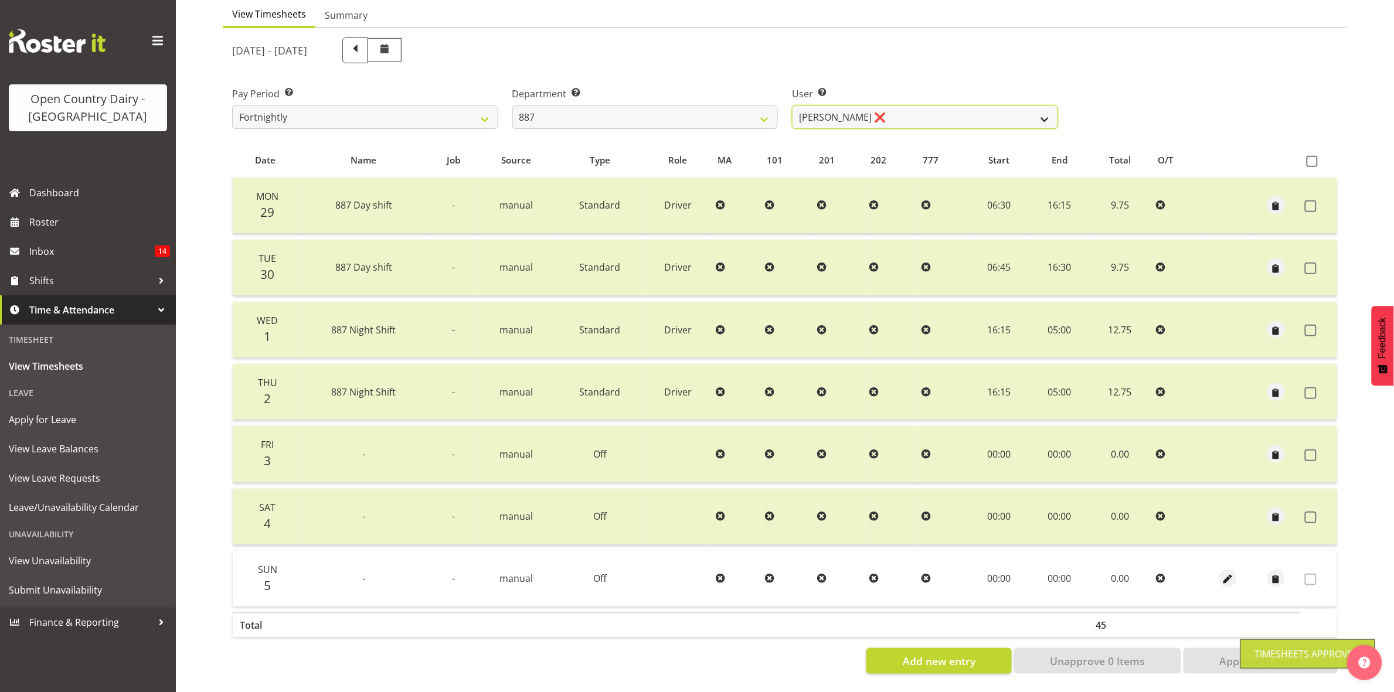
click at [1044, 106] on select "Andrew Muir ❌ Bruce Spencer ❌ Neville Hoatten ❌ Warren Tempelman ❌" at bounding box center [925, 117] width 266 height 23
click at [792, 106] on select "Andrew Muir ❌ Bruce Spencer ❌ Neville Hoatten ❌ Warren Tempelman ❌" at bounding box center [925, 117] width 266 height 23
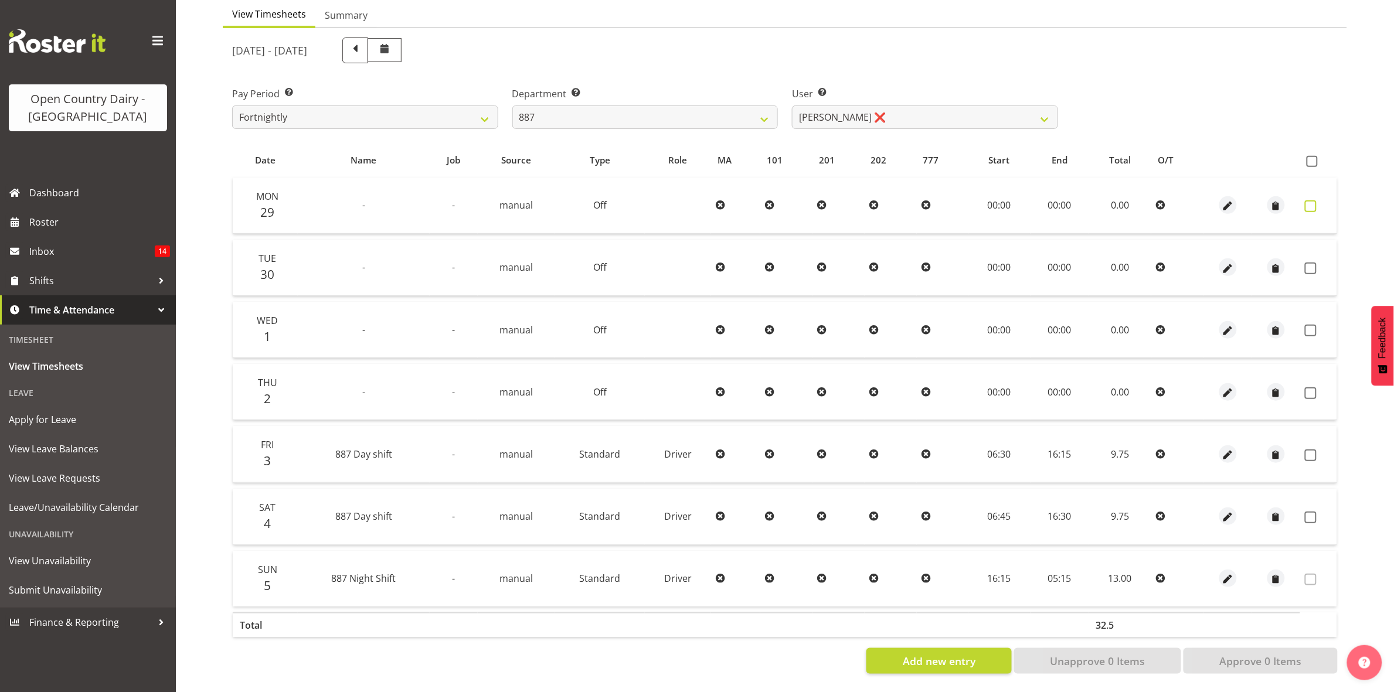
click at [1313, 200] on span at bounding box center [1311, 206] width 12 height 12
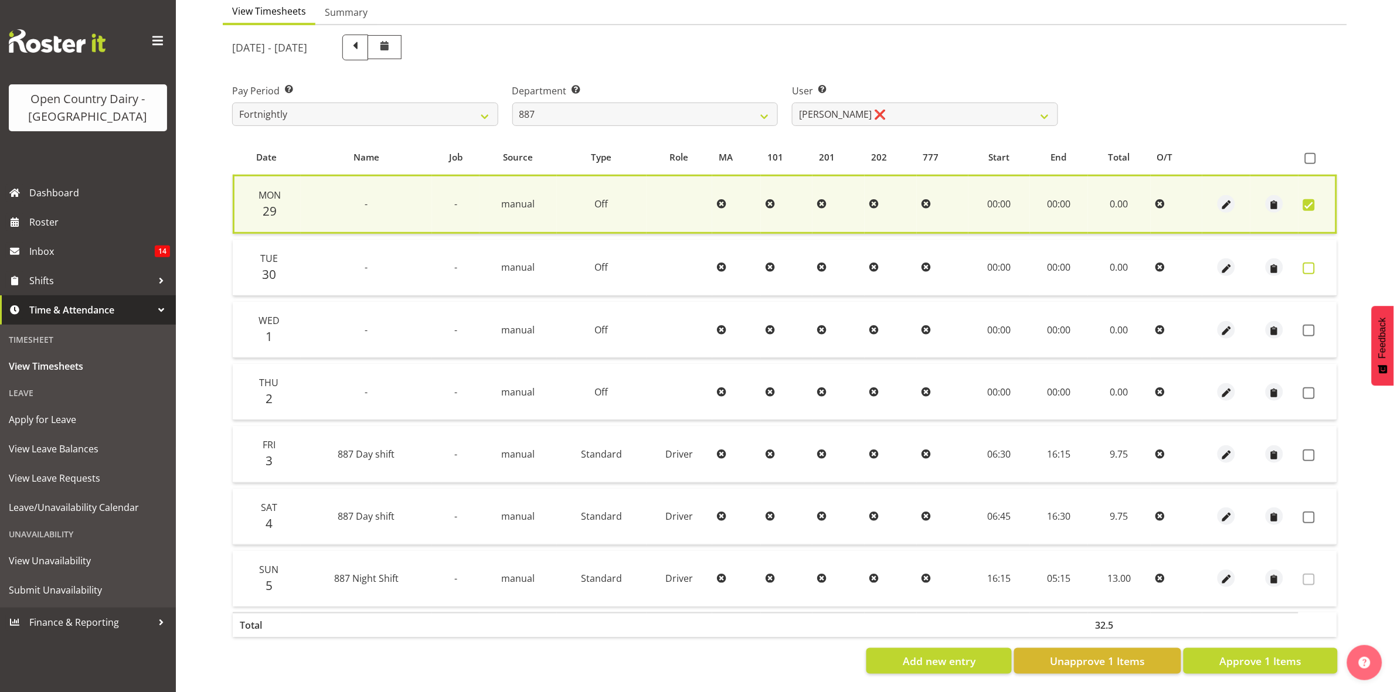
click at [1305, 263] on span at bounding box center [1309, 269] width 12 height 12
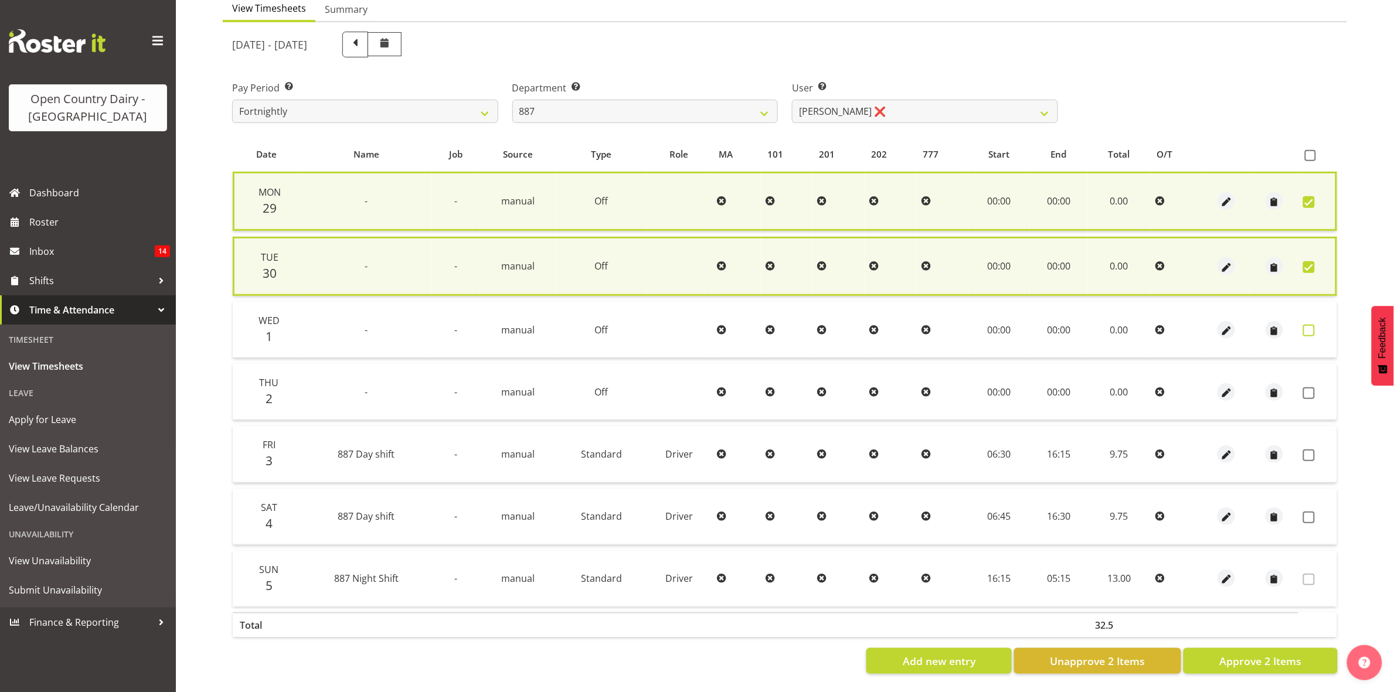
click at [1309, 325] on span at bounding box center [1309, 331] width 12 height 12
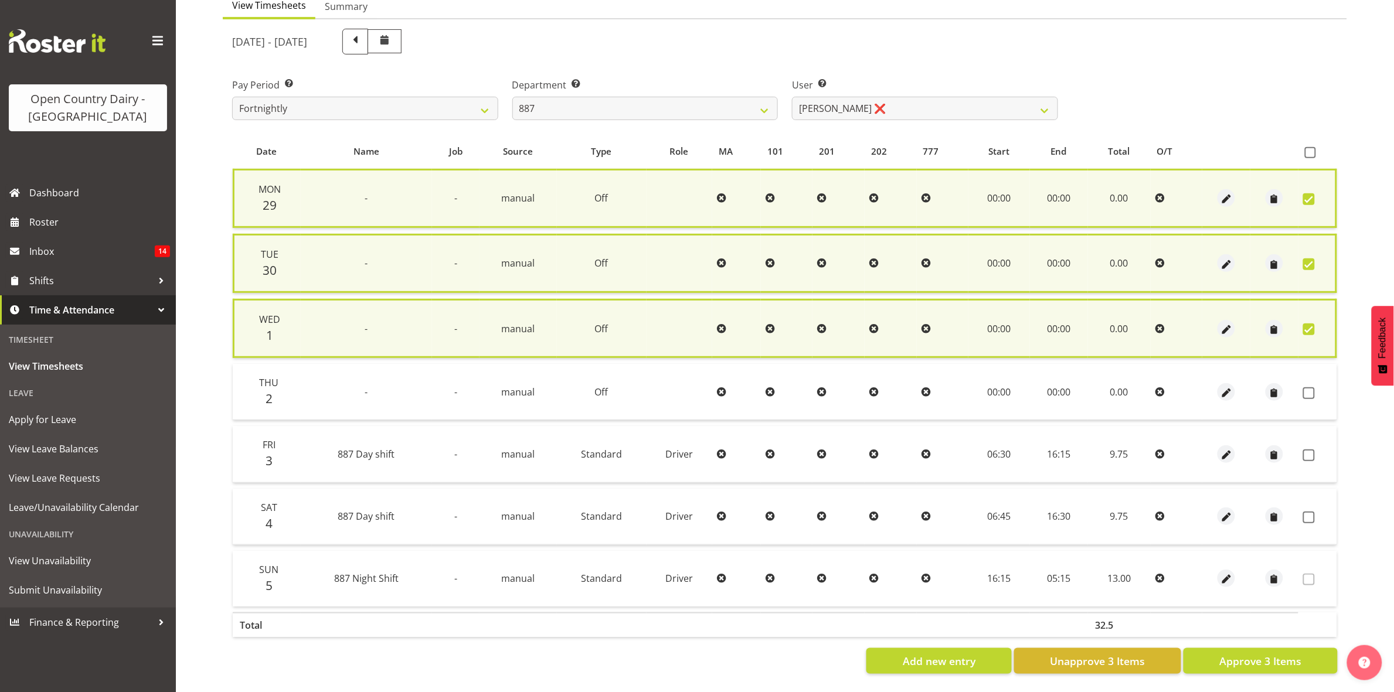
click at [1312, 393] on td at bounding box center [1317, 392] width 39 height 56
click at [1314, 387] on span at bounding box center [1309, 393] width 12 height 12
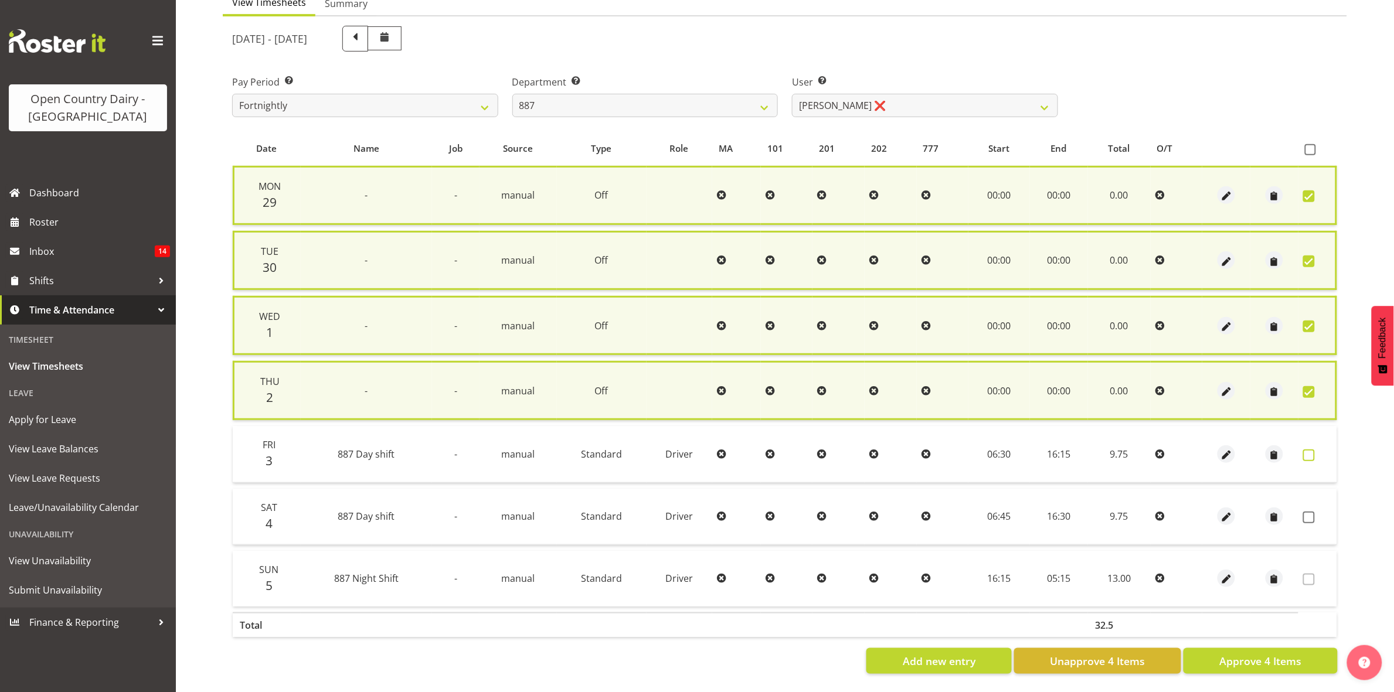
click at [1314, 454] on span at bounding box center [1309, 456] width 12 height 12
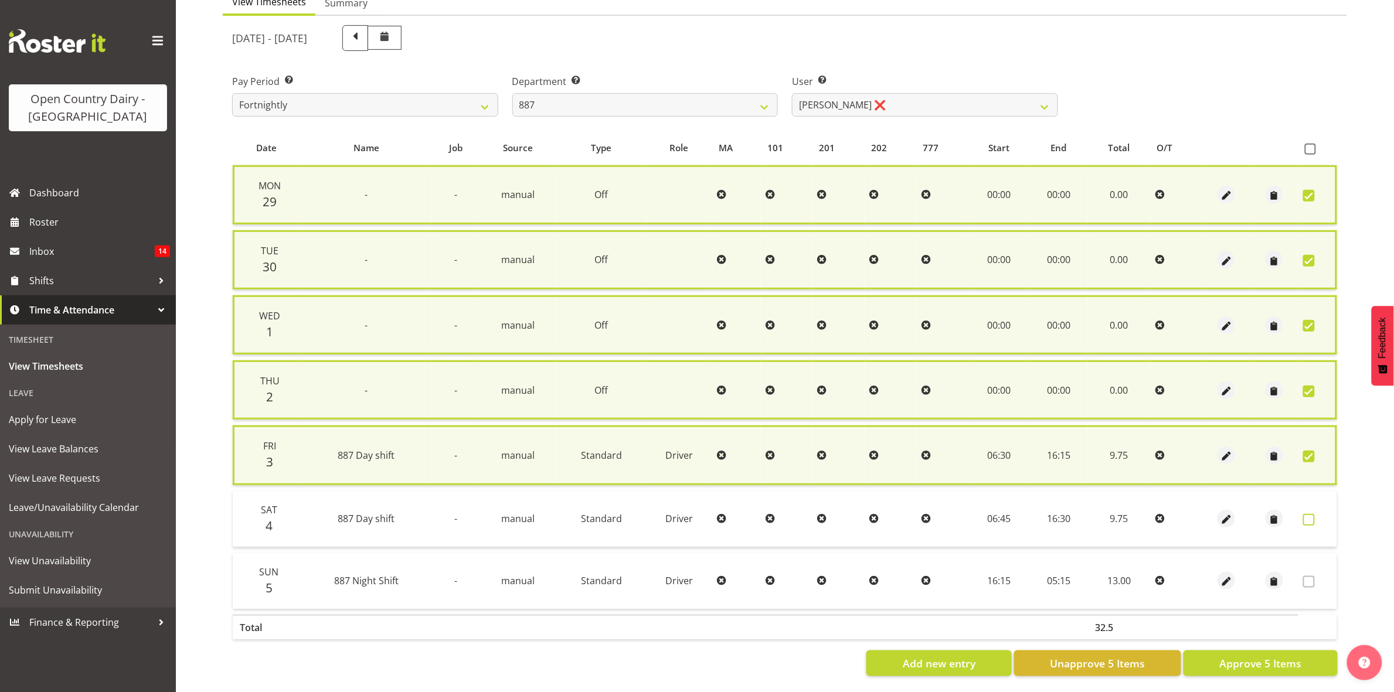
click at [1313, 519] on span at bounding box center [1309, 520] width 12 height 12
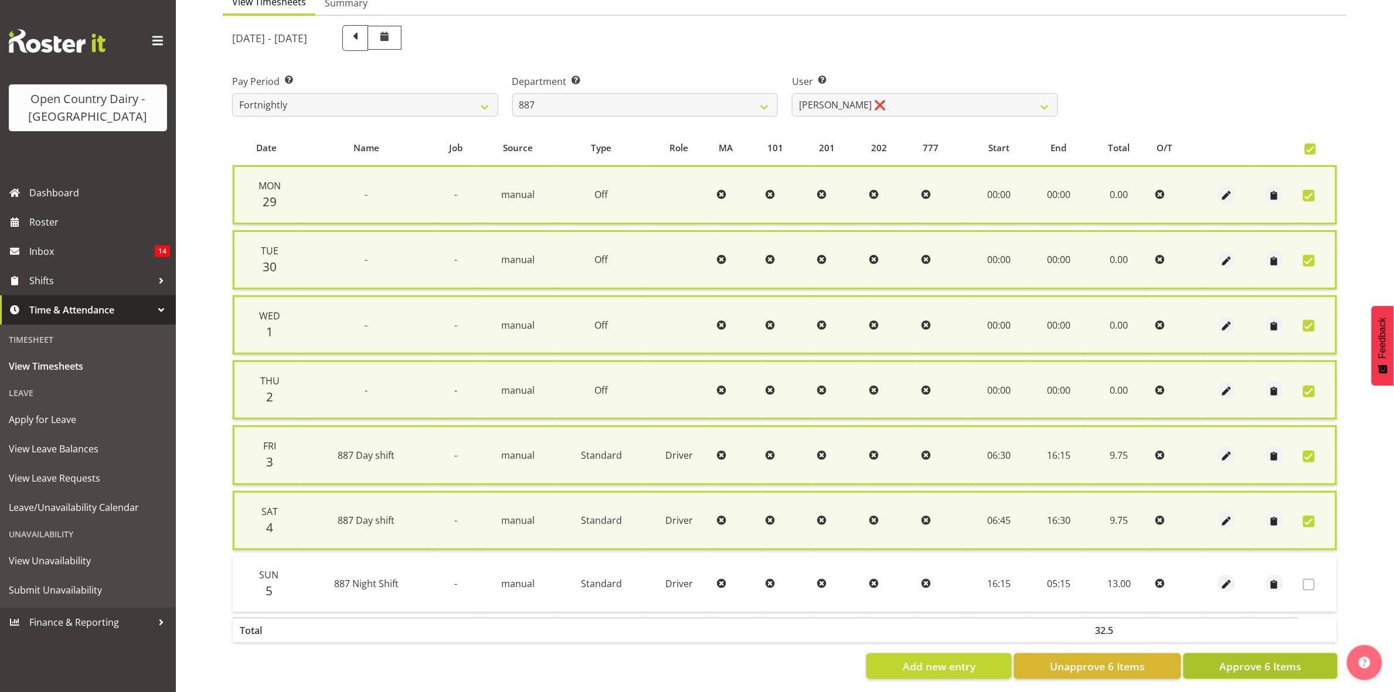
click at [1274, 661] on span "Approve 6 Items" at bounding box center [1260, 666] width 82 height 15
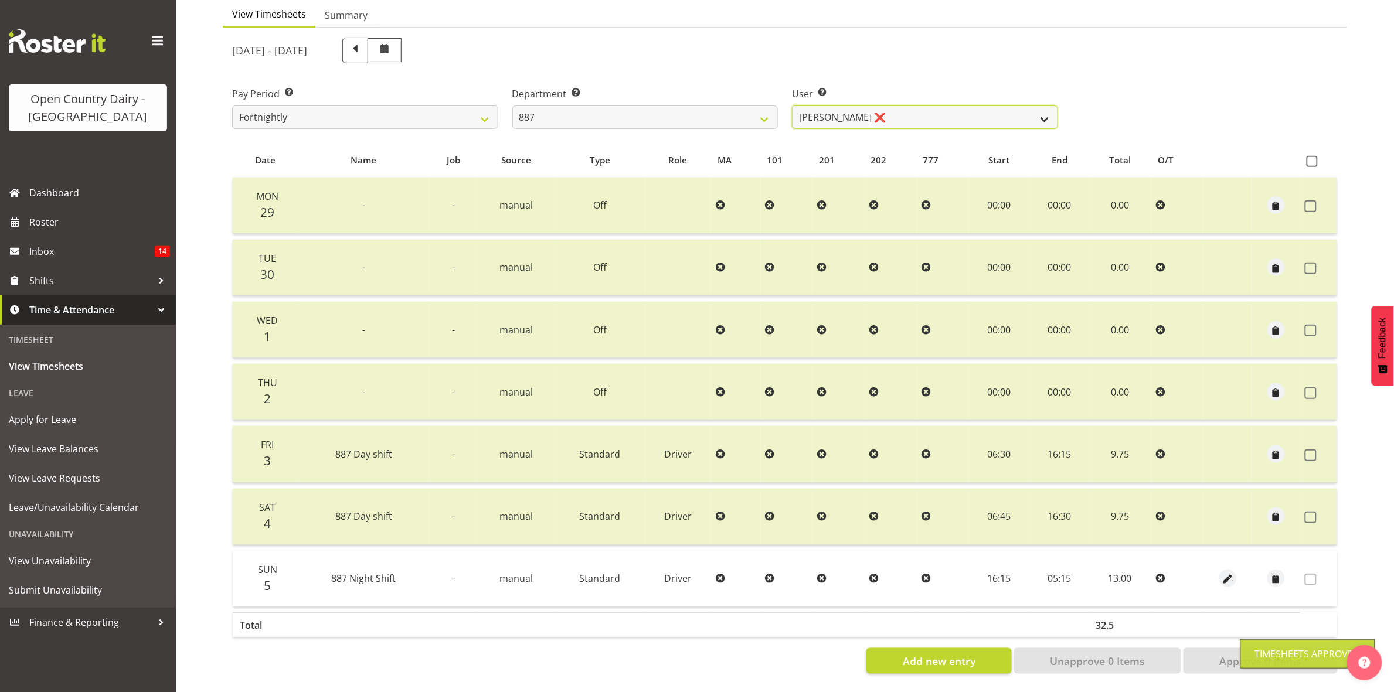
click at [1032, 106] on select "Andrew Muir ❌ Bruce Spencer ❌ Neville Hoatten ❌ Warren Tempelman ❌" at bounding box center [925, 117] width 266 height 23
click at [765, 106] on select "734 735 736 737 738 739 851 853 854 855 856 858 861 862 865 867-9032 868 869 87…" at bounding box center [645, 117] width 266 height 23
click at [512, 106] on select "734 735 736 737 738 739 851 853 854 855 856 858 861 862 865 867-9032 868 869 87…" at bounding box center [645, 117] width 266 height 23
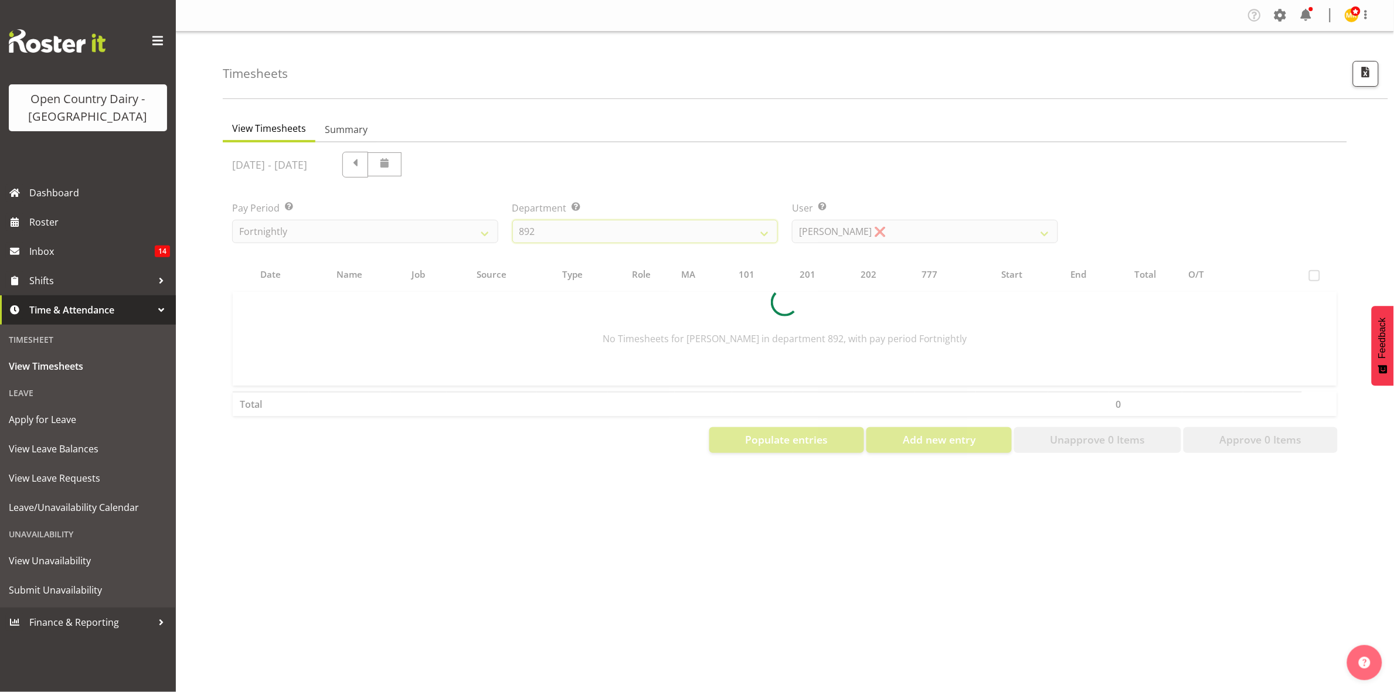
scroll to position [0, 0]
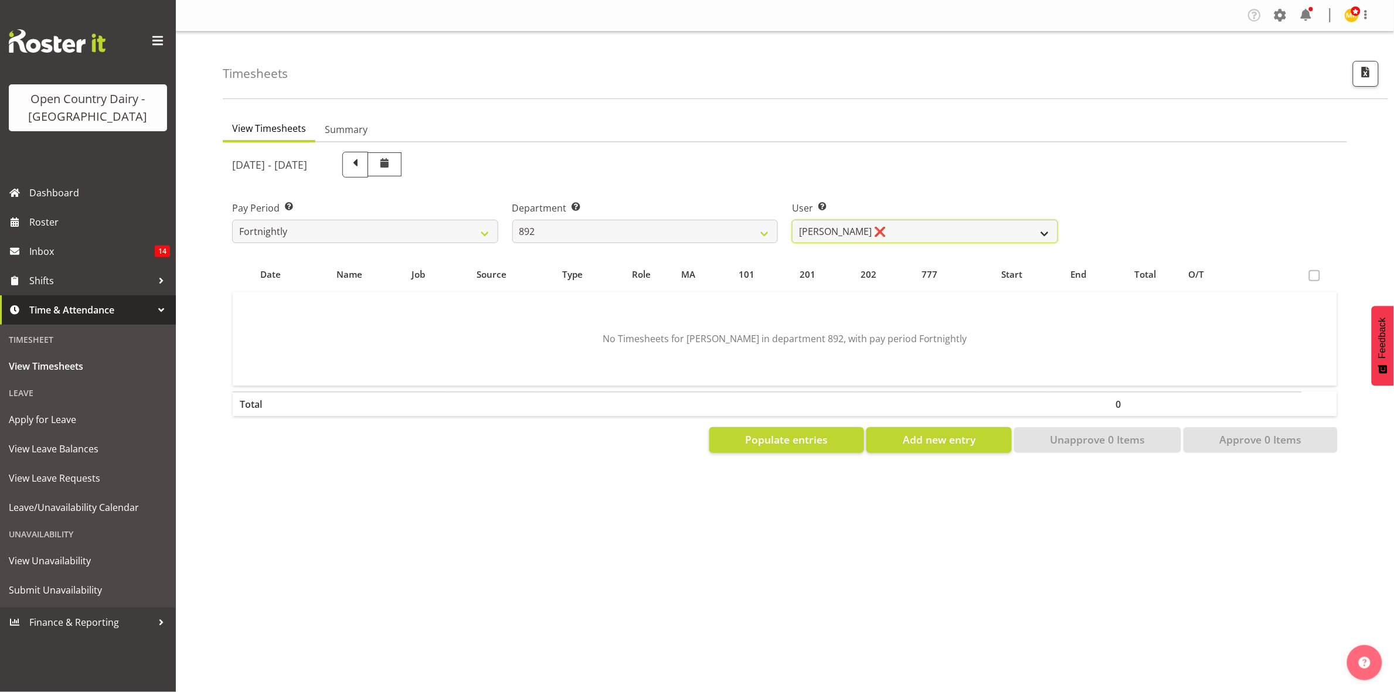
click at [968, 233] on select "Brittany Willis ❌ Danny Davies ❌ David McKenzie ❌ Josh Winship ❌ Reece Calvert ❌" at bounding box center [925, 231] width 266 height 23
click at [792, 220] on select "Brittany Willis ❌ Danny Davies ❌ David McKenzie ❌ Josh Winship ❌ Reece Calvert ❌" at bounding box center [925, 231] width 266 height 23
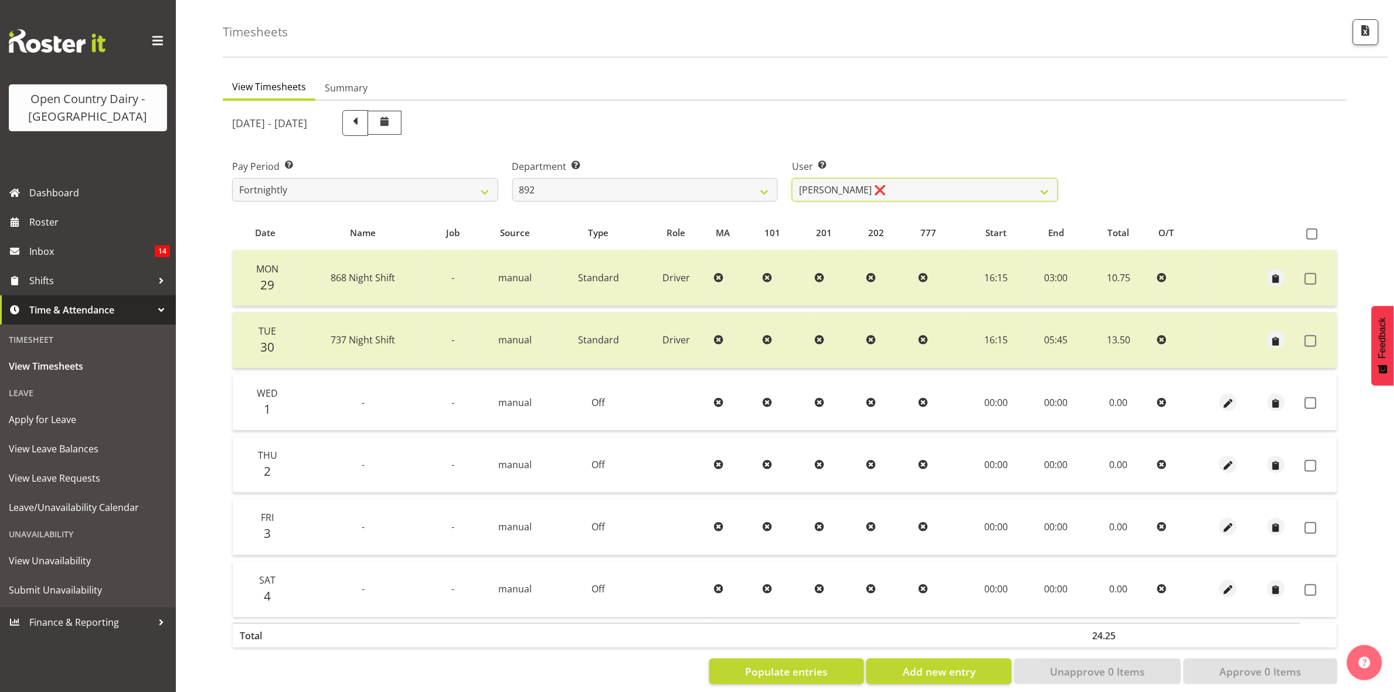
scroll to position [64, 0]
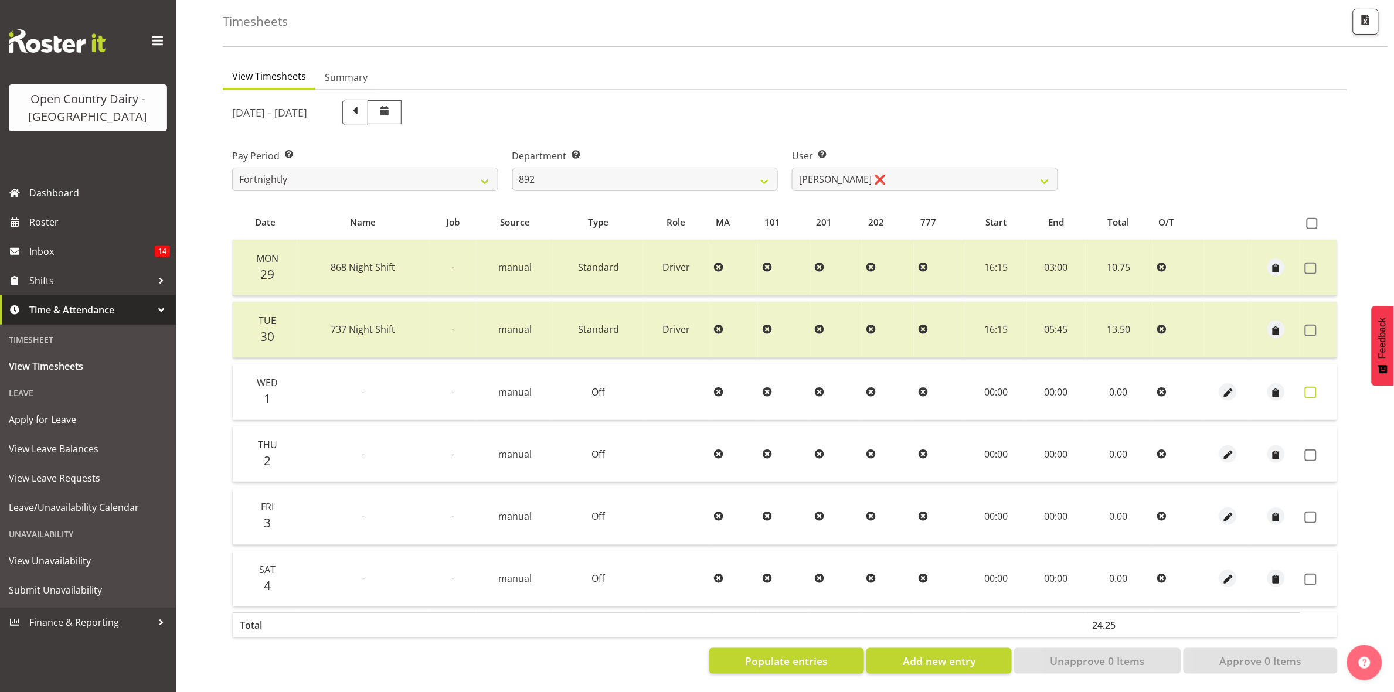
click at [1312, 387] on span at bounding box center [1311, 393] width 12 height 12
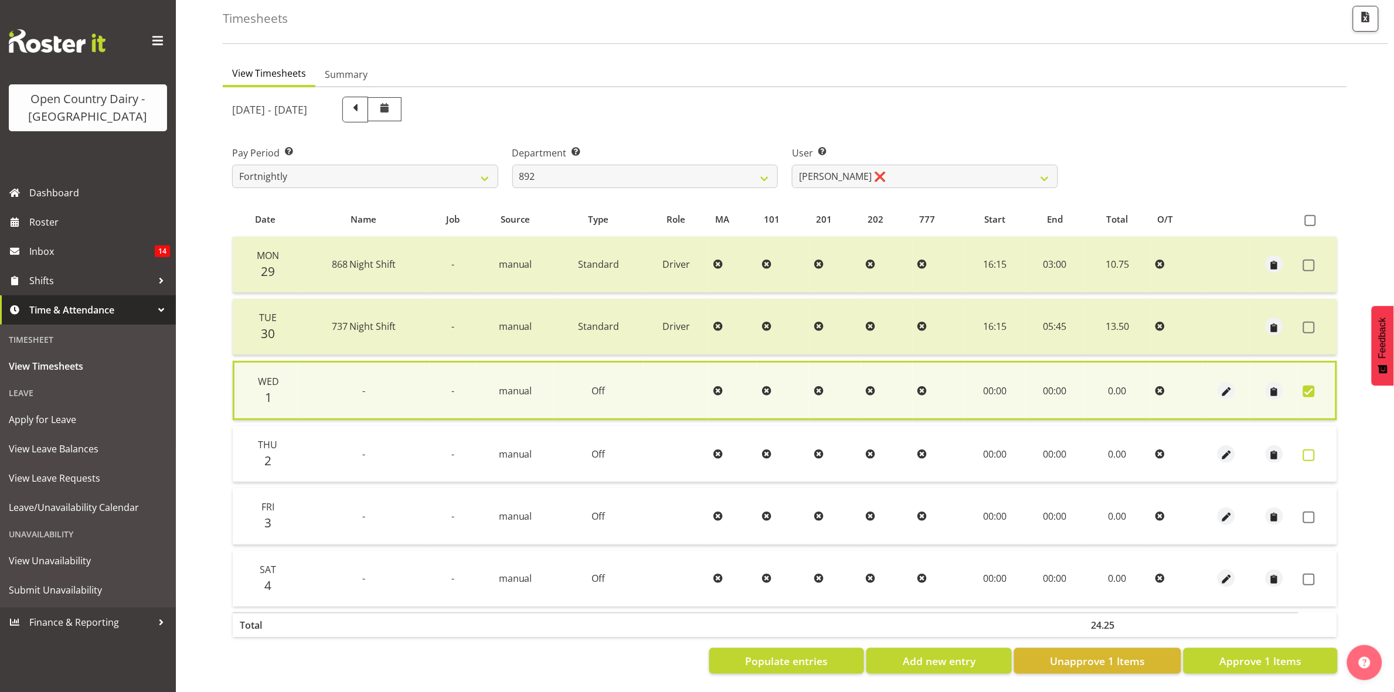
click at [1311, 450] on span at bounding box center [1309, 456] width 12 height 12
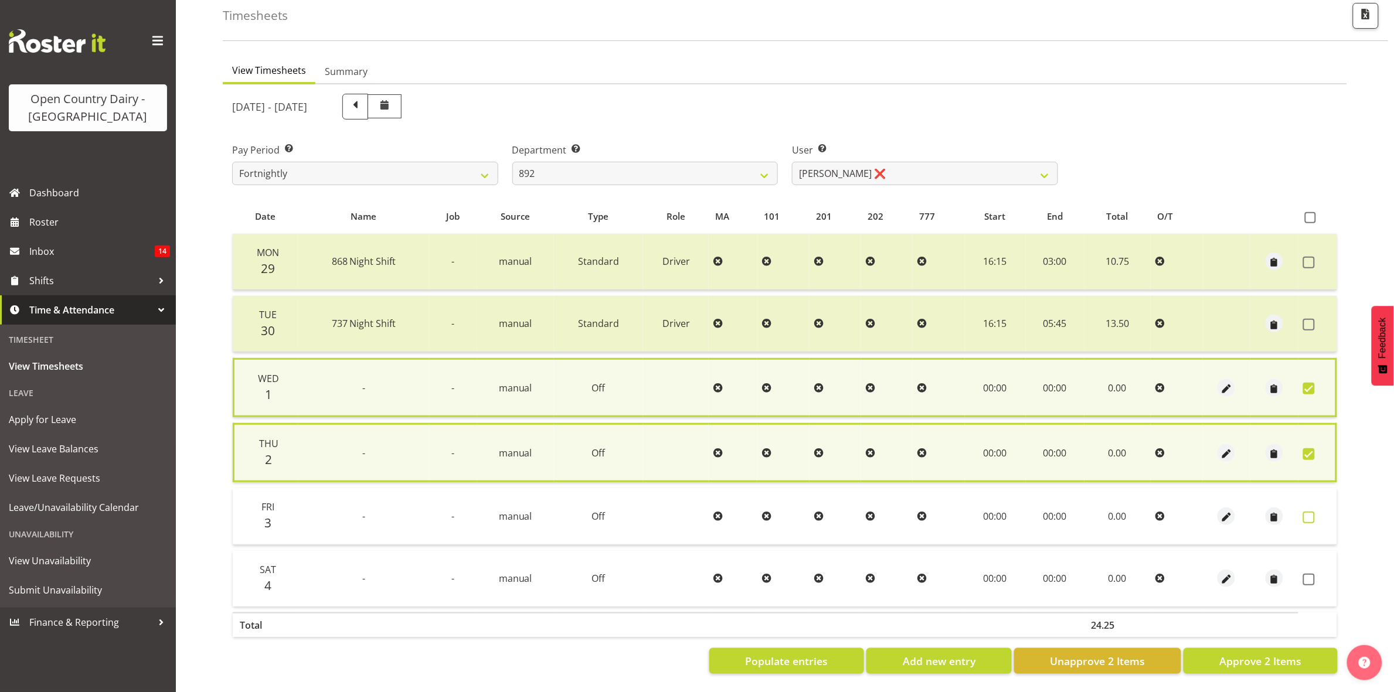
click at [1306, 512] on span at bounding box center [1309, 518] width 12 height 12
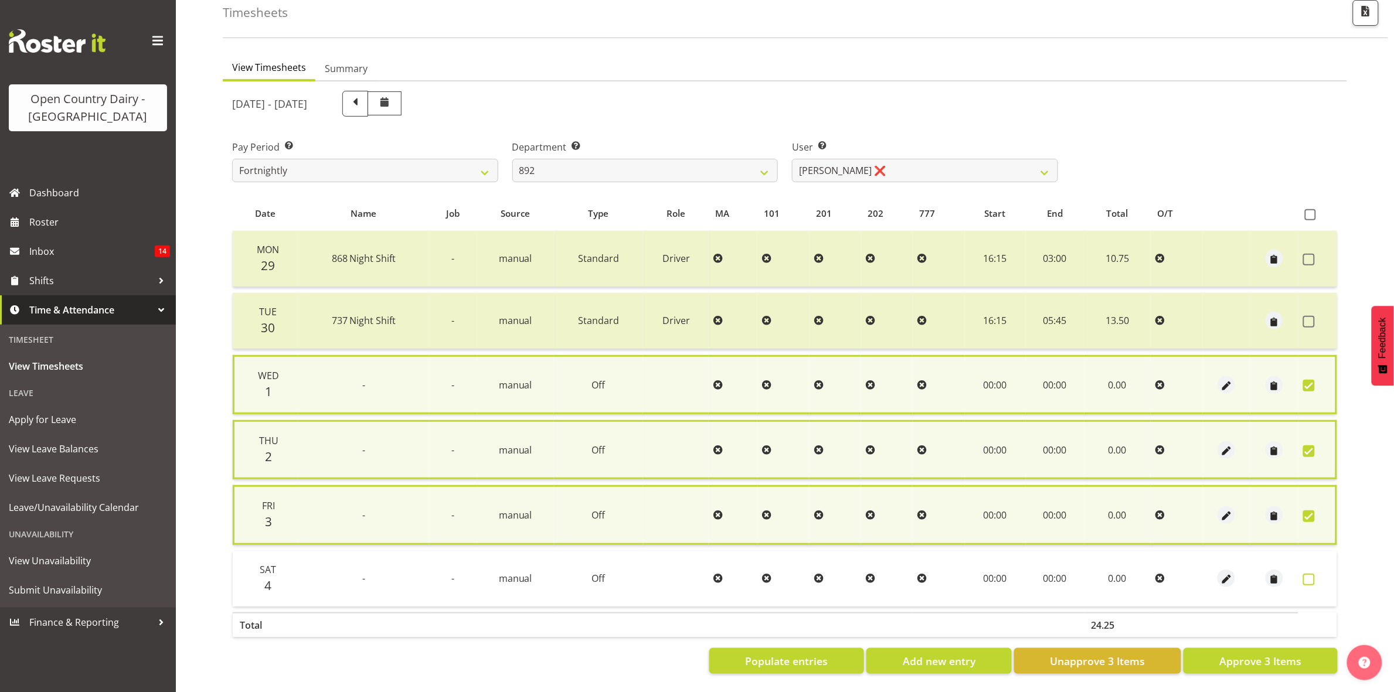
click at [1307, 574] on span at bounding box center [1309, 580] width 12 height 12
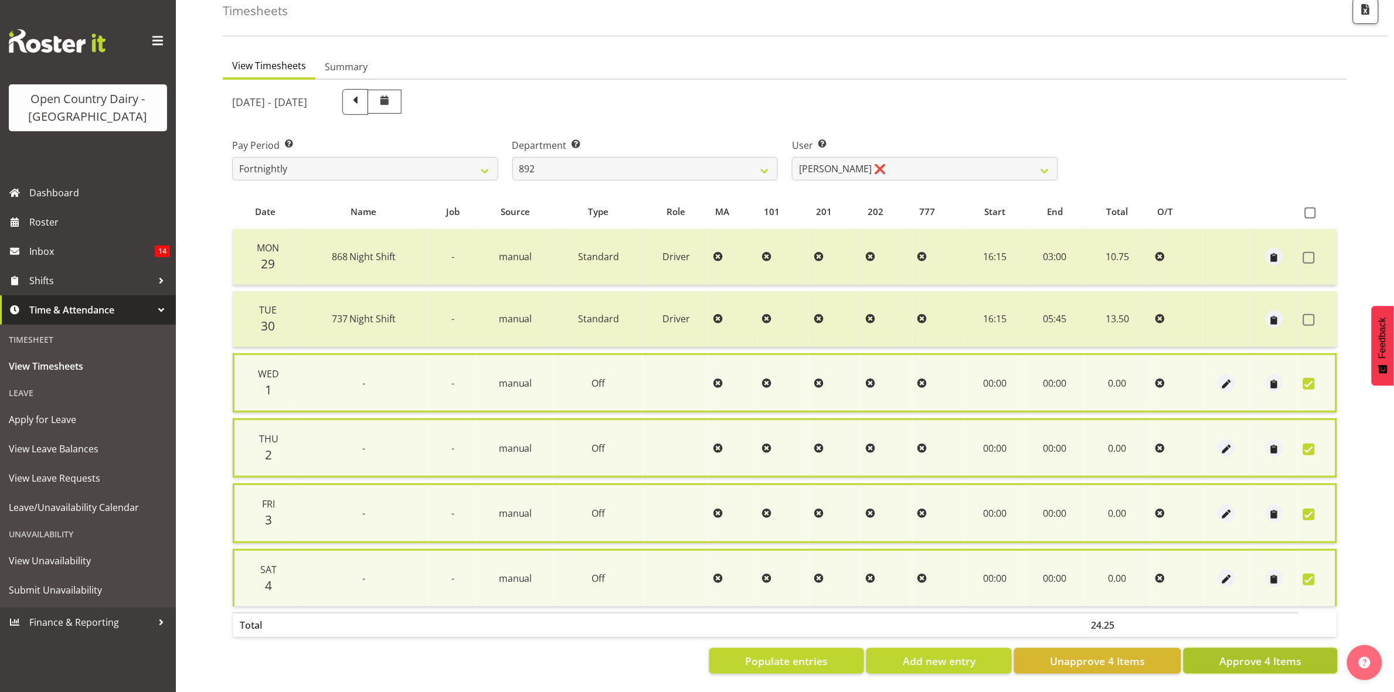
click at [1274, 656] on span "Approve 4 Items" at bounding box center [1260, 661] width 82 height 15
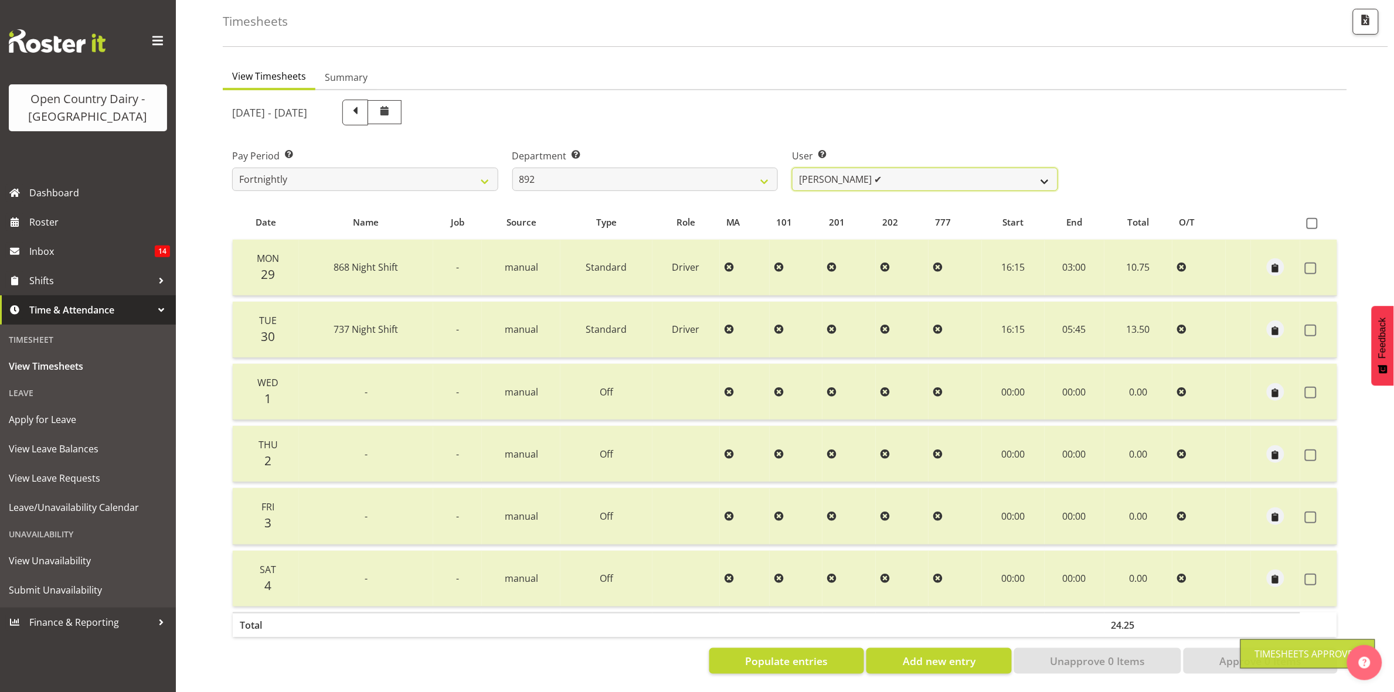
click at [1042, 173] on select "Brittany Willis ❌ Danny Davies ✔ David McKenzie ❌ Josh Winship ❌ Reece Calvert ❌" at bounding box center [925, 179] width 266 height 23
click at [792, 168] on select "Brittany Willis ❌ Danny Davies ✔ David McKenzie ❌ Josh Winship ❌ Reece Calvert ❌" at bounding box center [925, 179] width 266 height 23
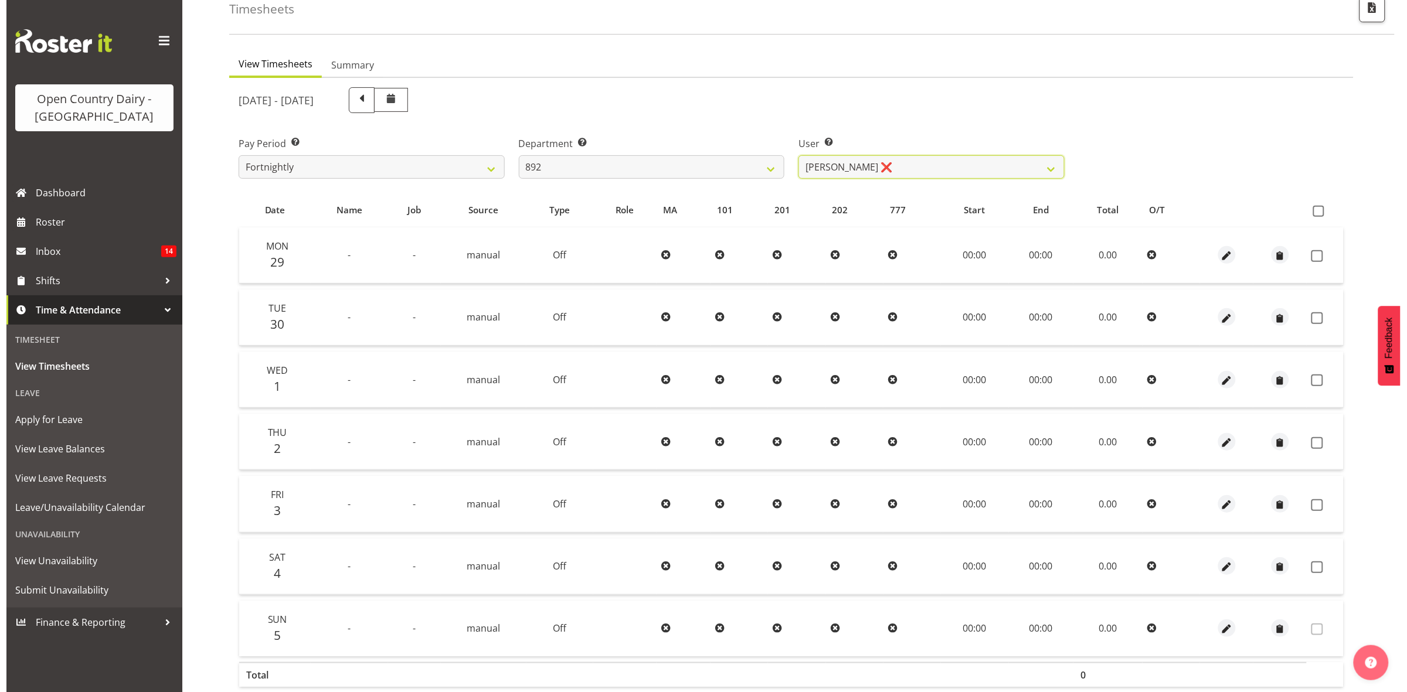
scroll to position [127, 0]
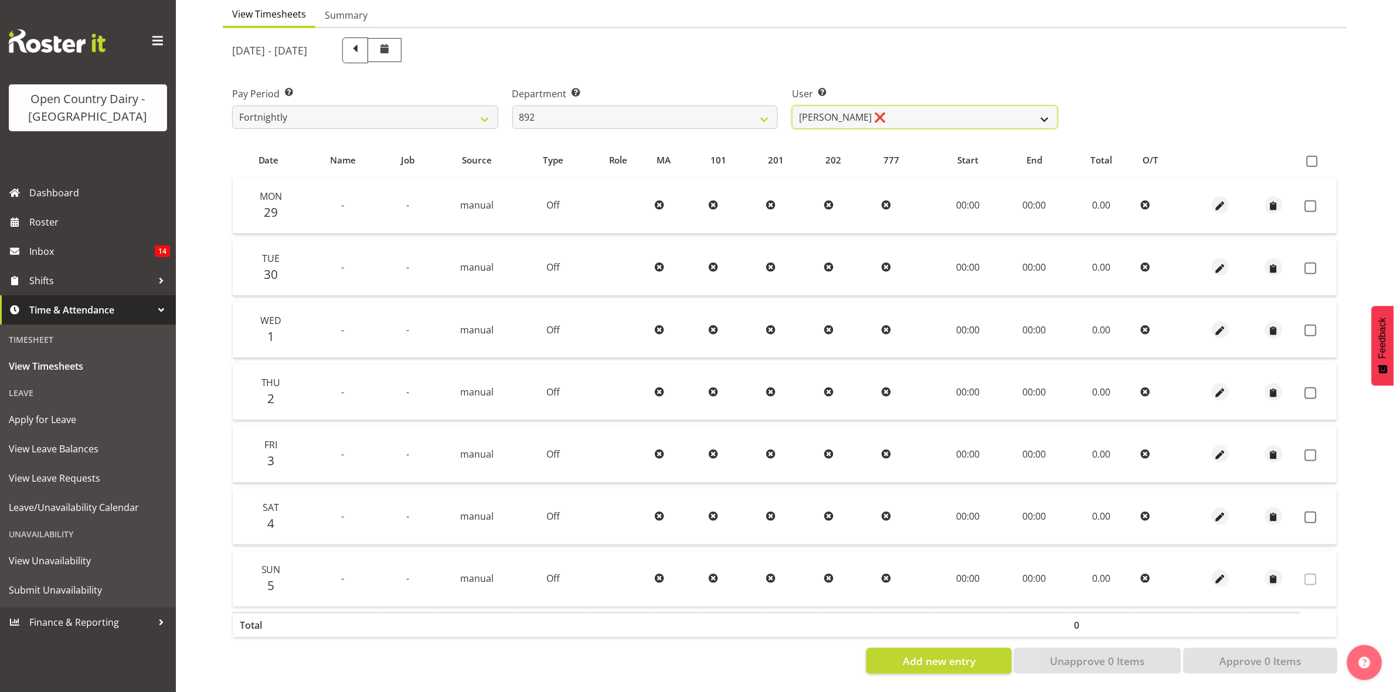
click at [1047, 108] on select "Brittany Willis ❌ Danny Davies ✔ David McKenzie ❌ Josh Winship ❌ Reece Calvert ❌" at bounding box center [925, 117] width 266 height 23
click at [792, 106] on select "Brittany Willis ❌ Danny Davies ✔ David McKenzie ❌ Josh Winship ❌ Reece Calvert ❌" at bounding box center [925, 117] width 266 height 23
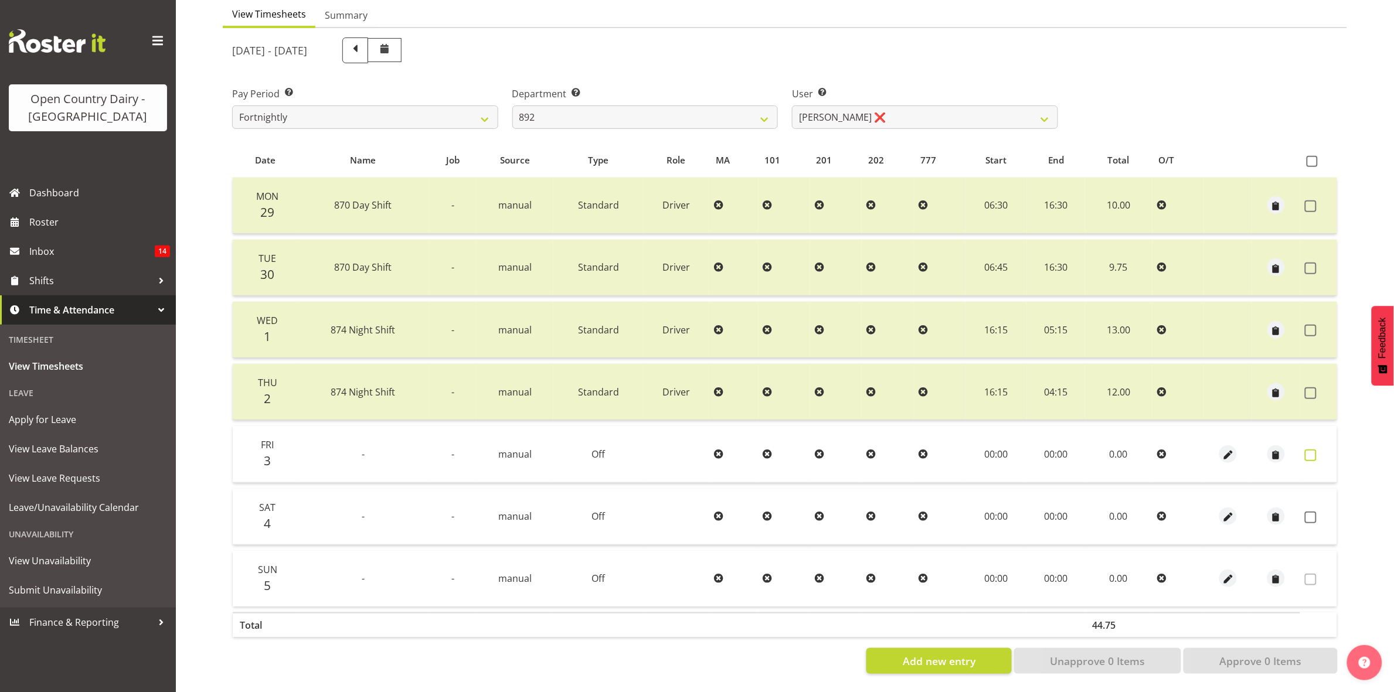
click at [1308, 450] on span at bounding box center [1311, 456] width 12 height 12
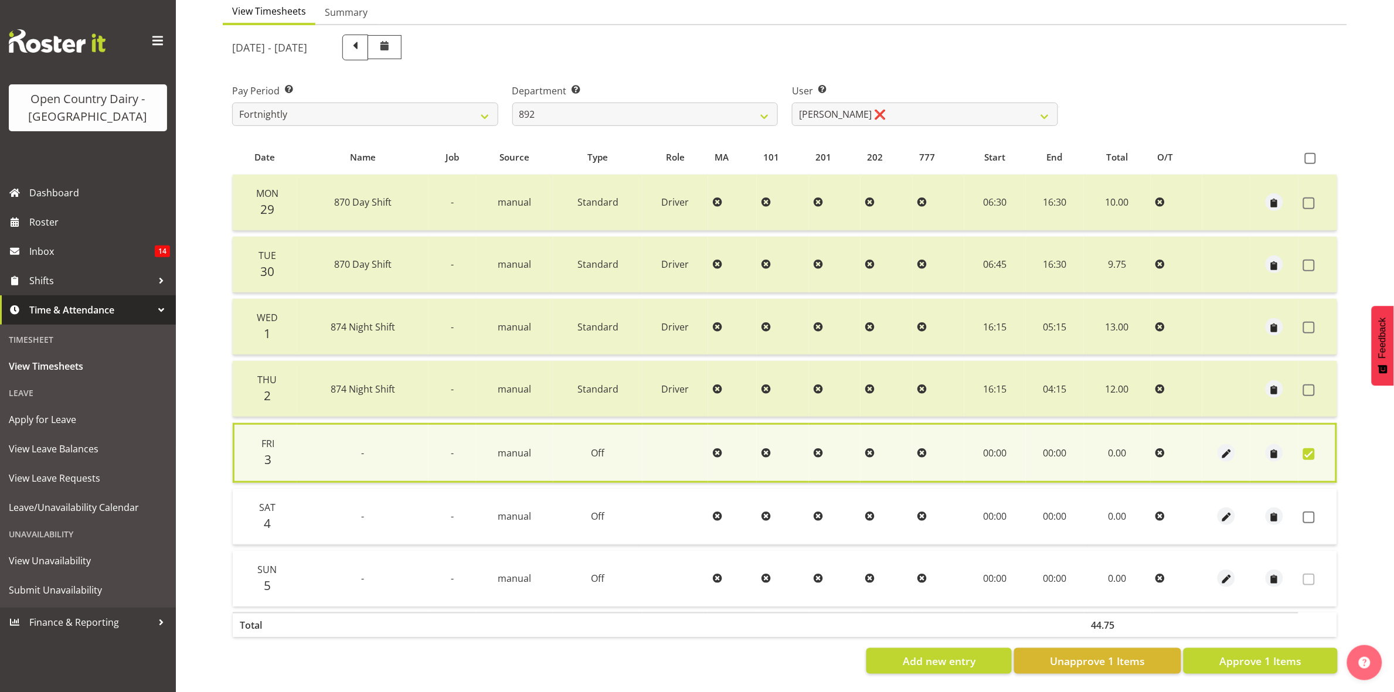
click at [1310, 500] on td at bounding box center [1317, 517] width 39 height 56
click at [1309, 512] on span at bounding box center [1309, 518] width 12 height 12
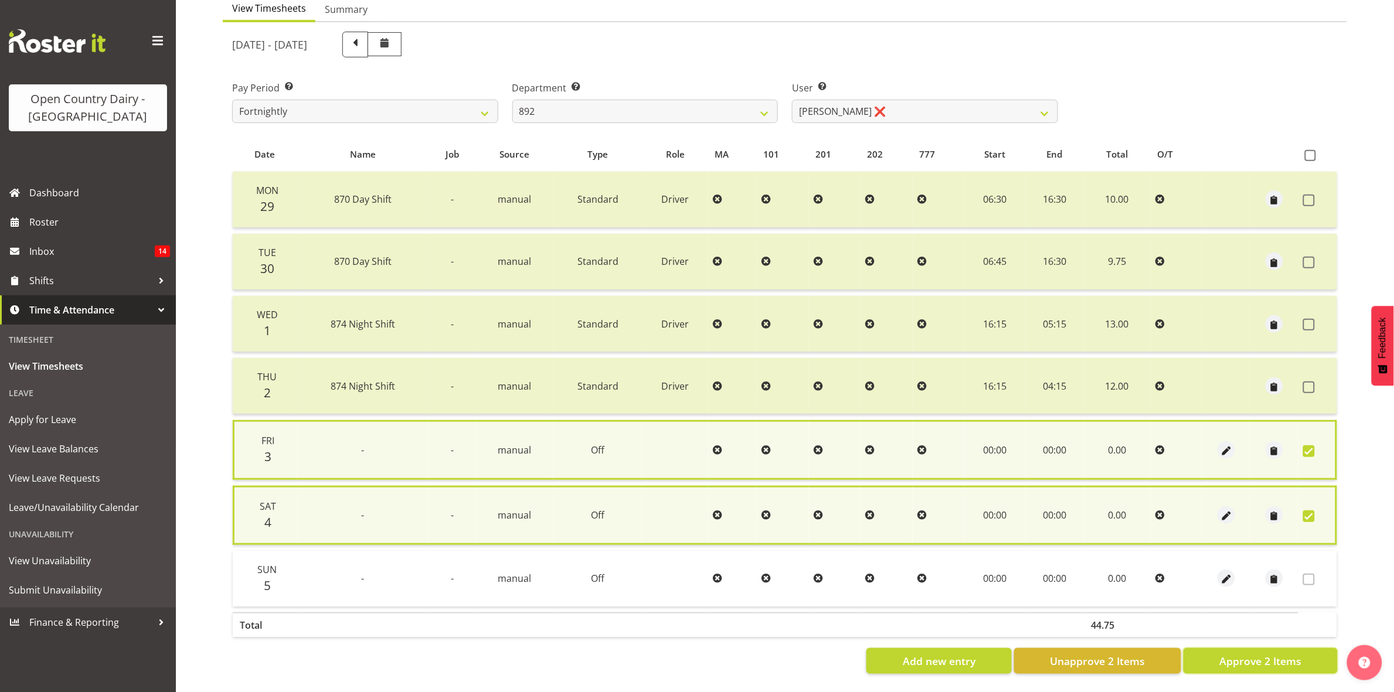
click at [1288, 654] on span "Approve 2 Items" at bounding box center [1260, 661] width 82 height 15
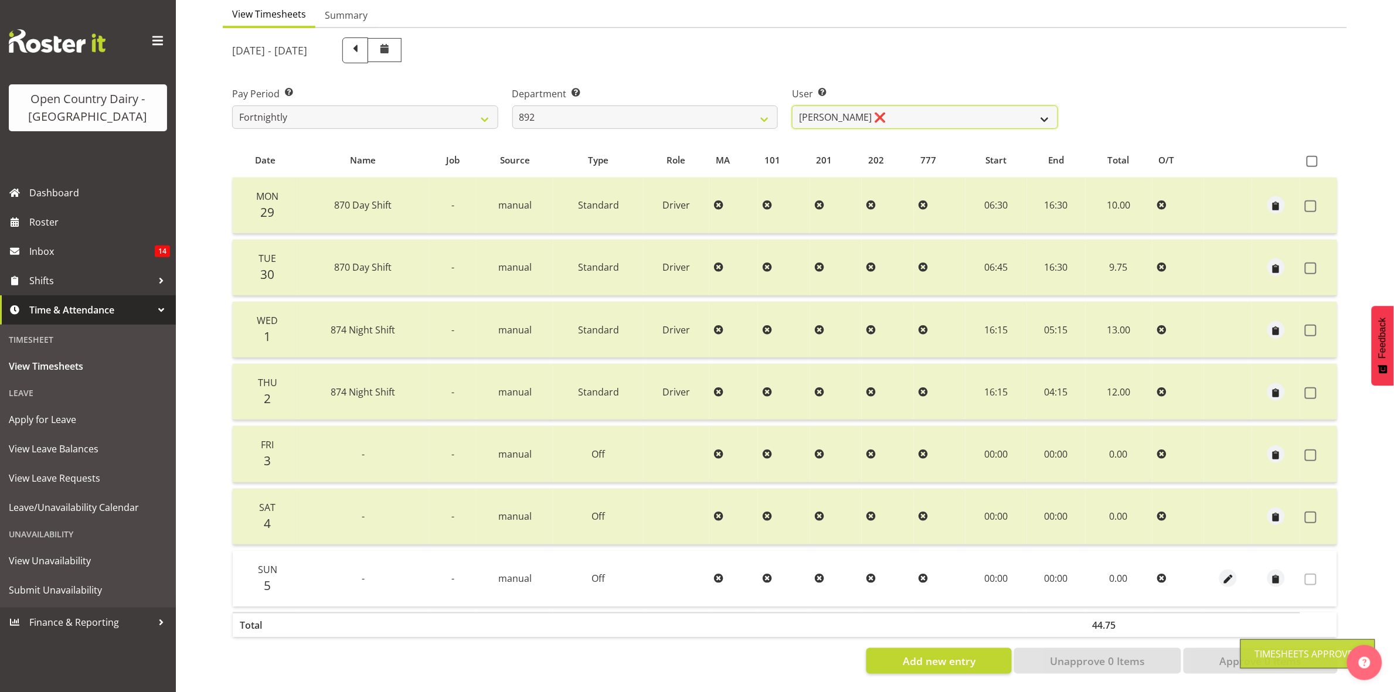
click at [1041, 106] on select "Brittany Willis ❌ Danny Davies ✔ David McKenzie ❌ Josh Winship ❌ Reece Calvert ❌" at bounding box center [925, 117] width 266 height 23
click at [792, 106] on select "Brittany Willis ❌ Danny Davies ✔ David McKenzie ❌ Josh Winship ❌ Reece Calvert ❌" at bounding box center [925, 117] width 266 height 23
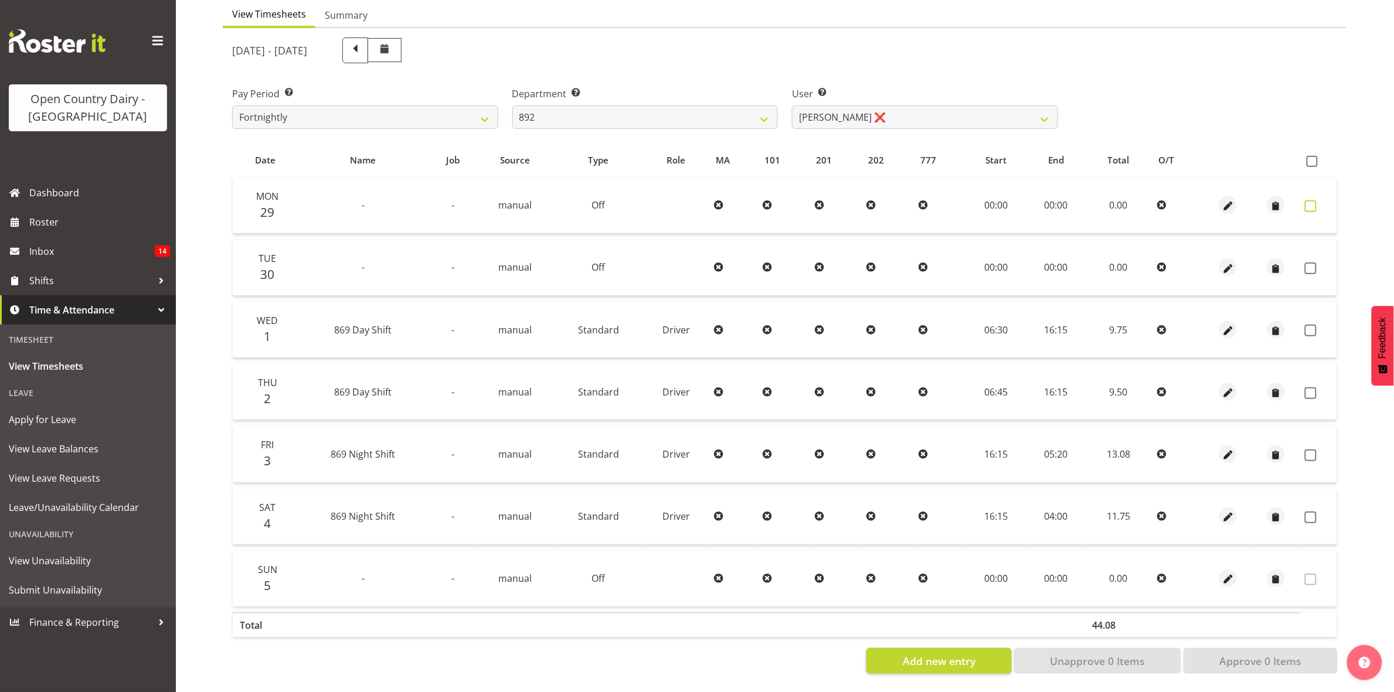
click at [1308, 200] on span at bounding box center [1311, 206] width 12 height 12
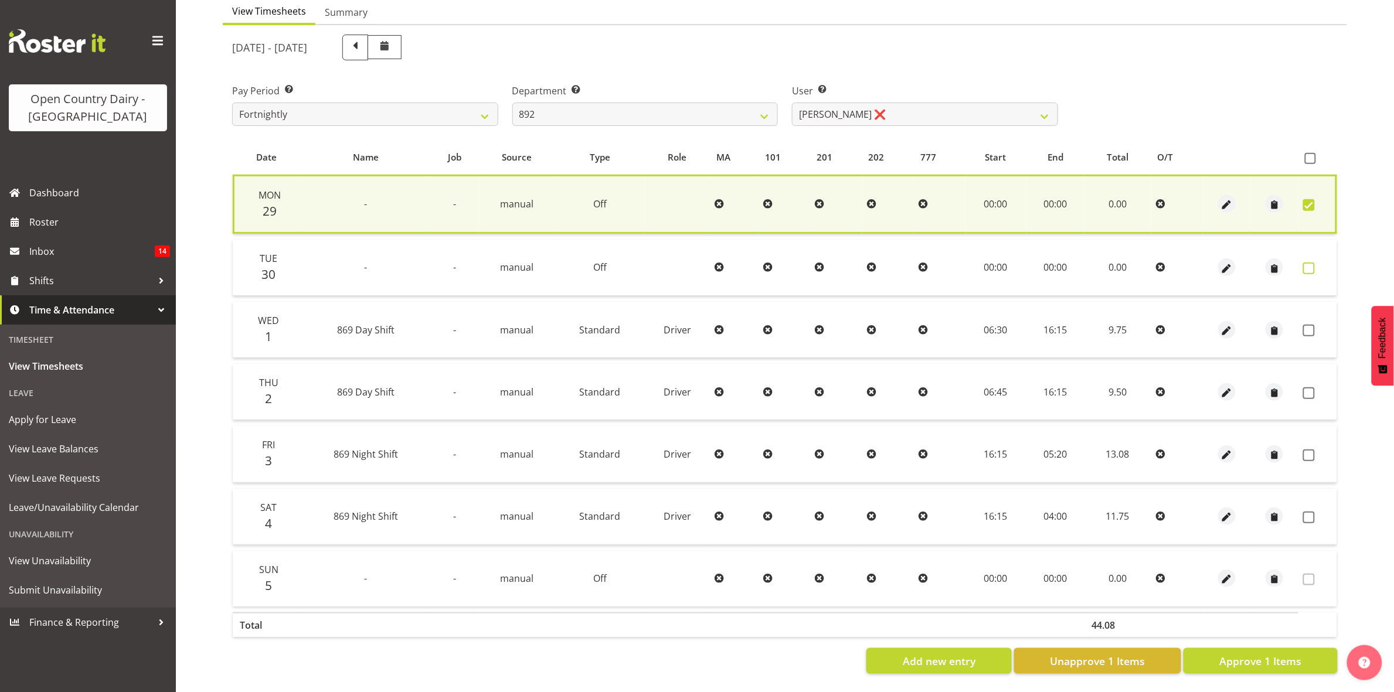
click at [1311, 263] on span at bounding box center [1309, 269] width 12 height 12
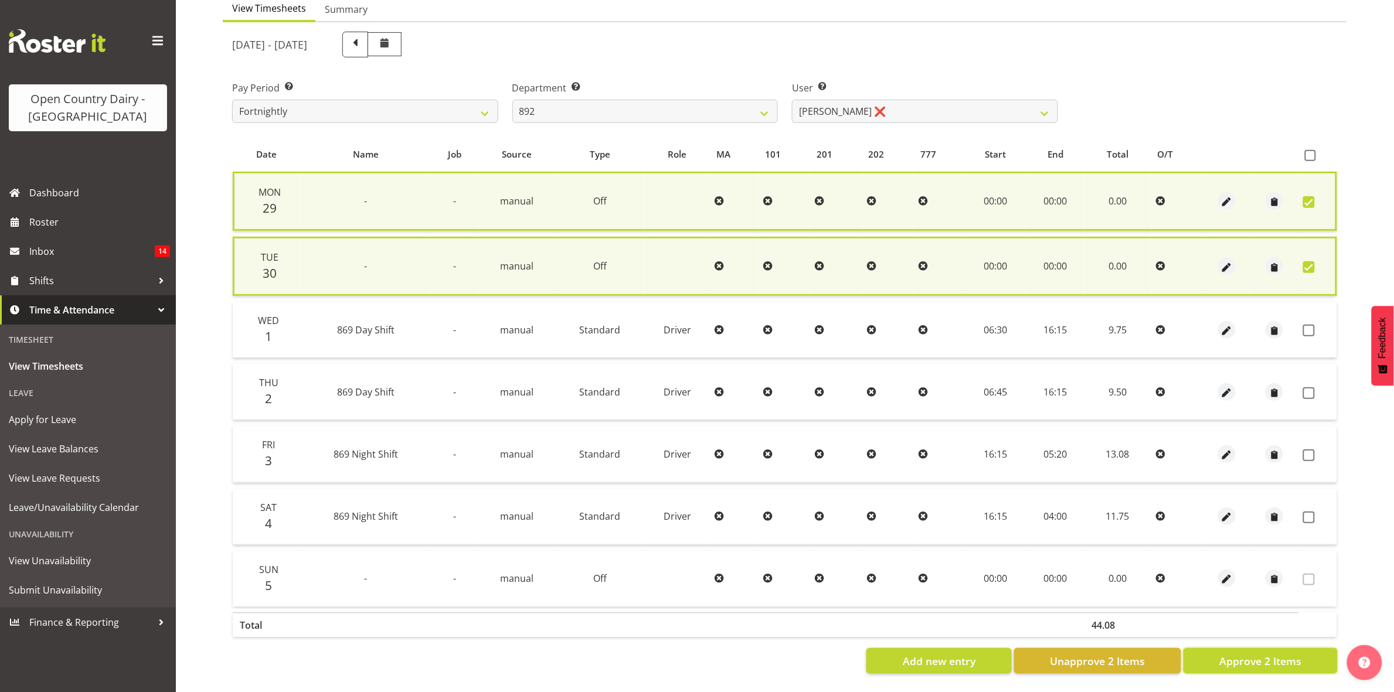
click at [1272, 654] on span "Approve 2 Items" at bounding box center [1260, 661] width 82 height 15
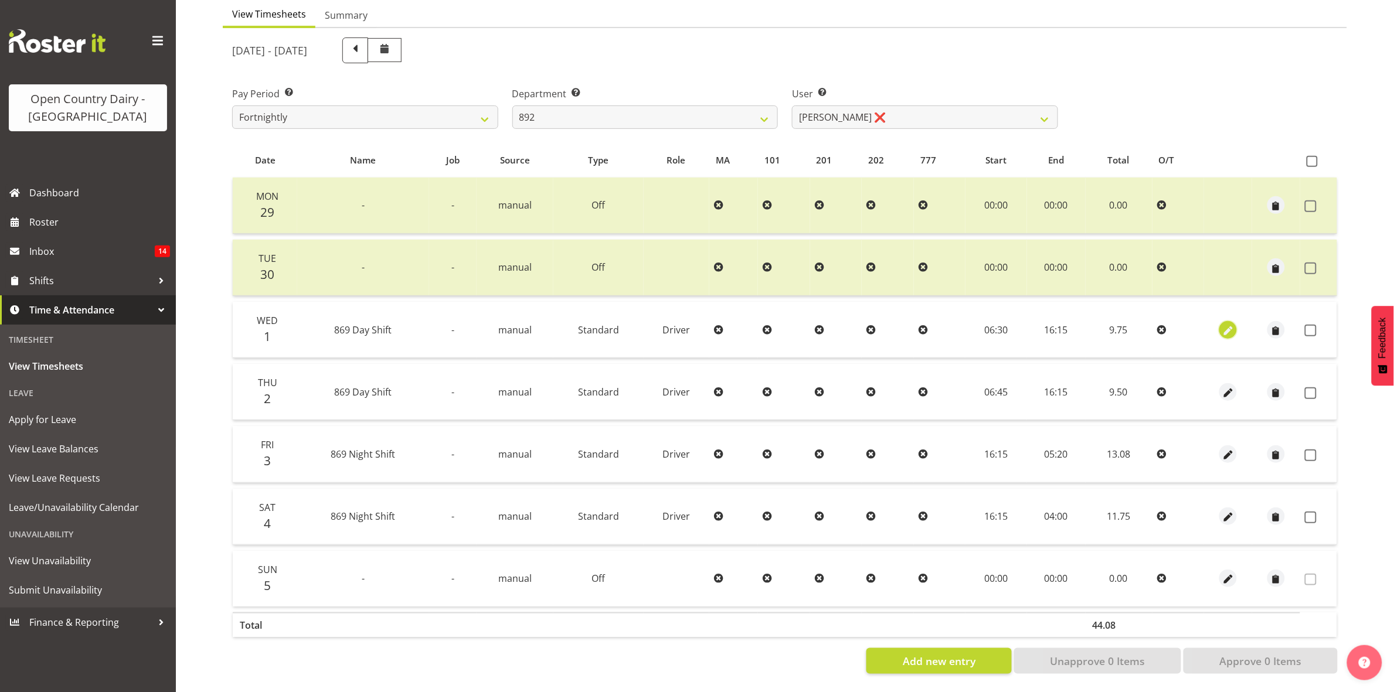
click at [1226, 324] on span "button" at bounding box center [1228, 330] width 13 height 13
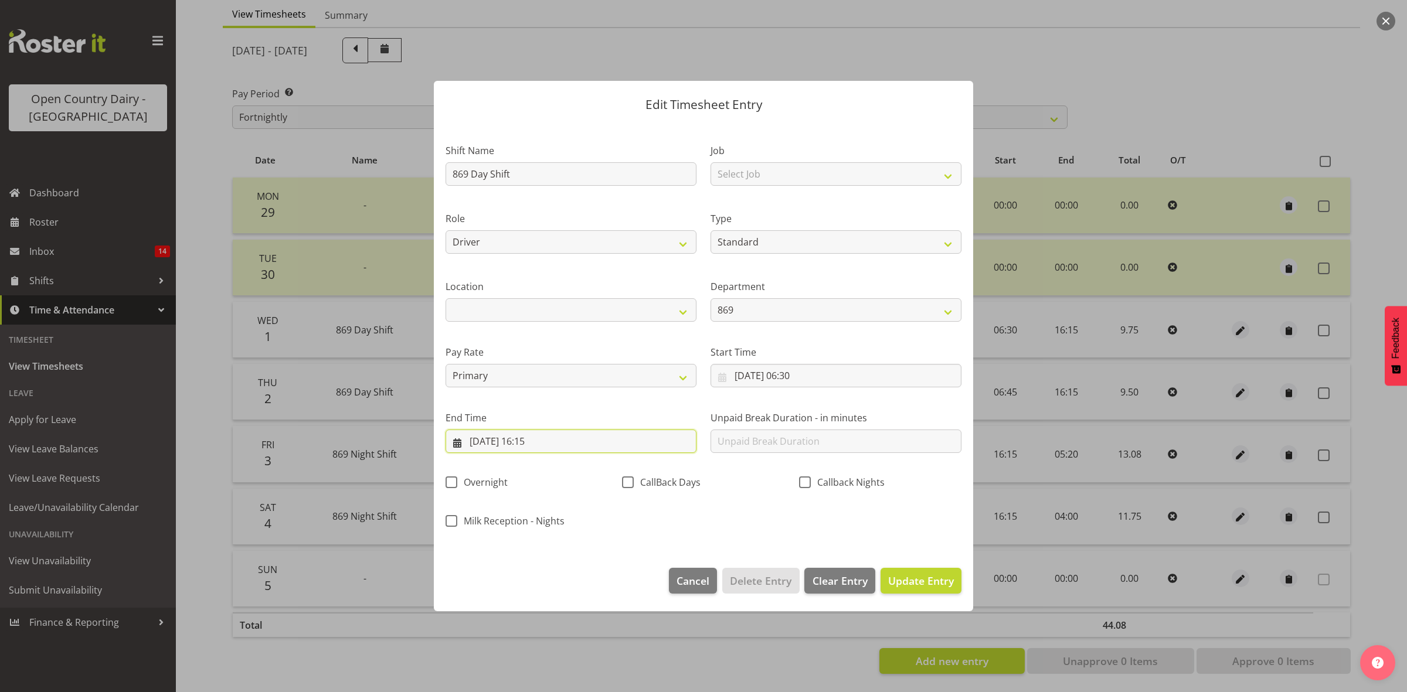
click at [546, 440] on input "01/10/2025, 16:15" at bounding box center [570, 441] width 251 height 23
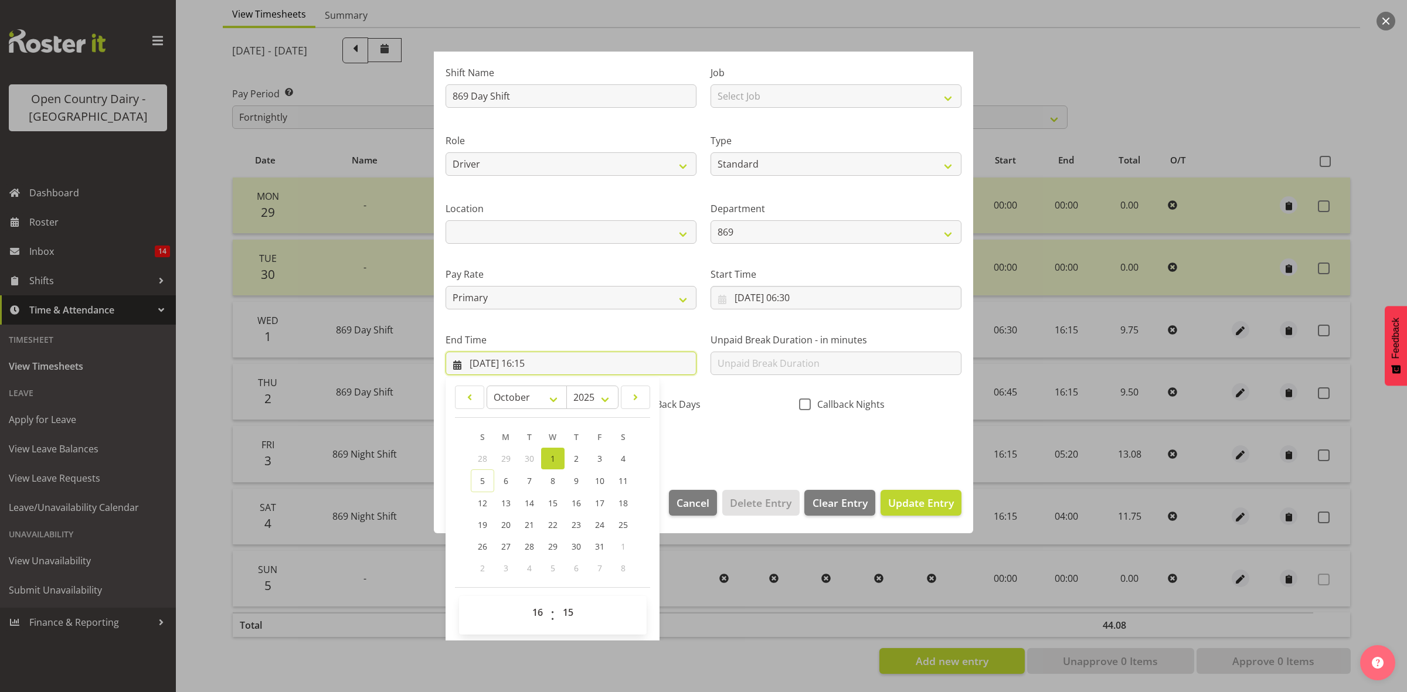
scroll to position [80, 0]
click at [570, 617] on select "00 01 02 03 04 05 06 07 08 09 10 11 12 13 14 15 16 17 18 19 20 21 22 23 24 25 2…" at bounding box center [569, 610] width 26 height 23
click at [556, 599] on select "00 01 02 03 04 05 06 07 08 09 10 11 12 13 14 15 16 17 18 19 20 21 22 23 24 25 2…" at bounding box center [569, 610] width 26 height 23
click at [906, 496] on span "Update Entry" at bounding box center [921, 501] width 66 height 14
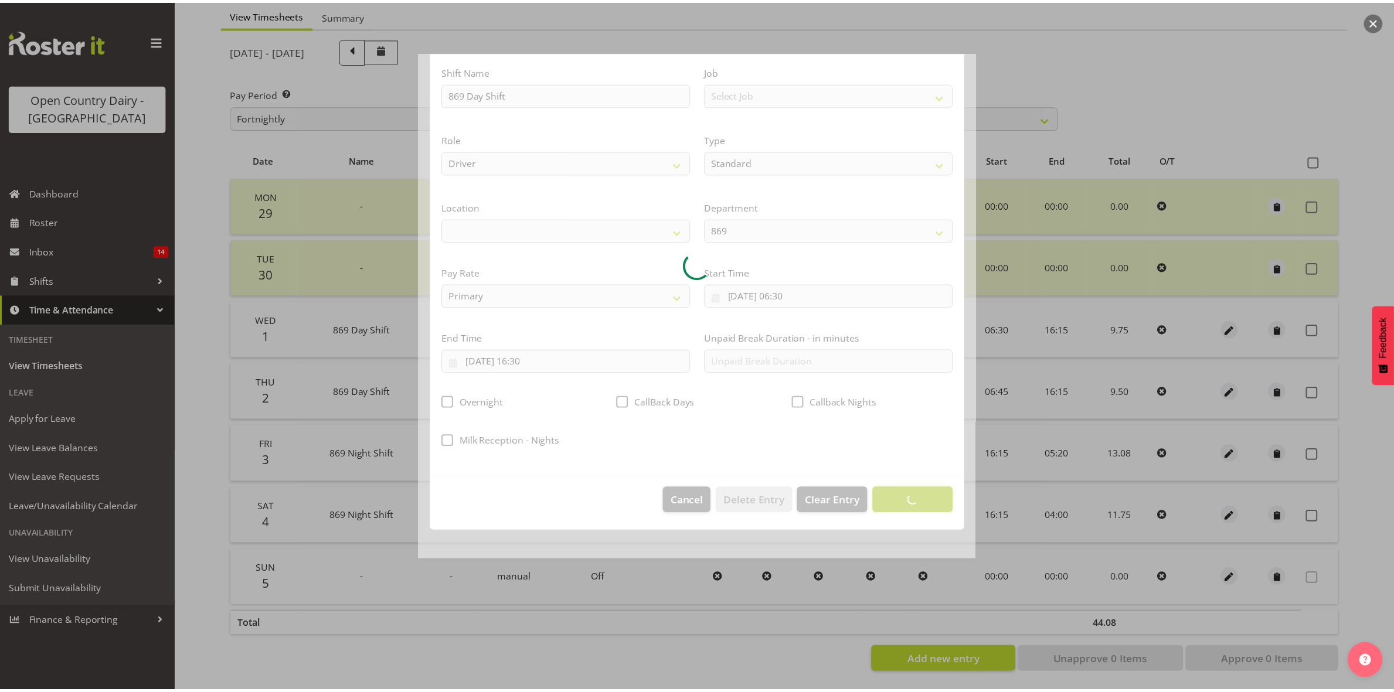
scroll to position [0, 0]
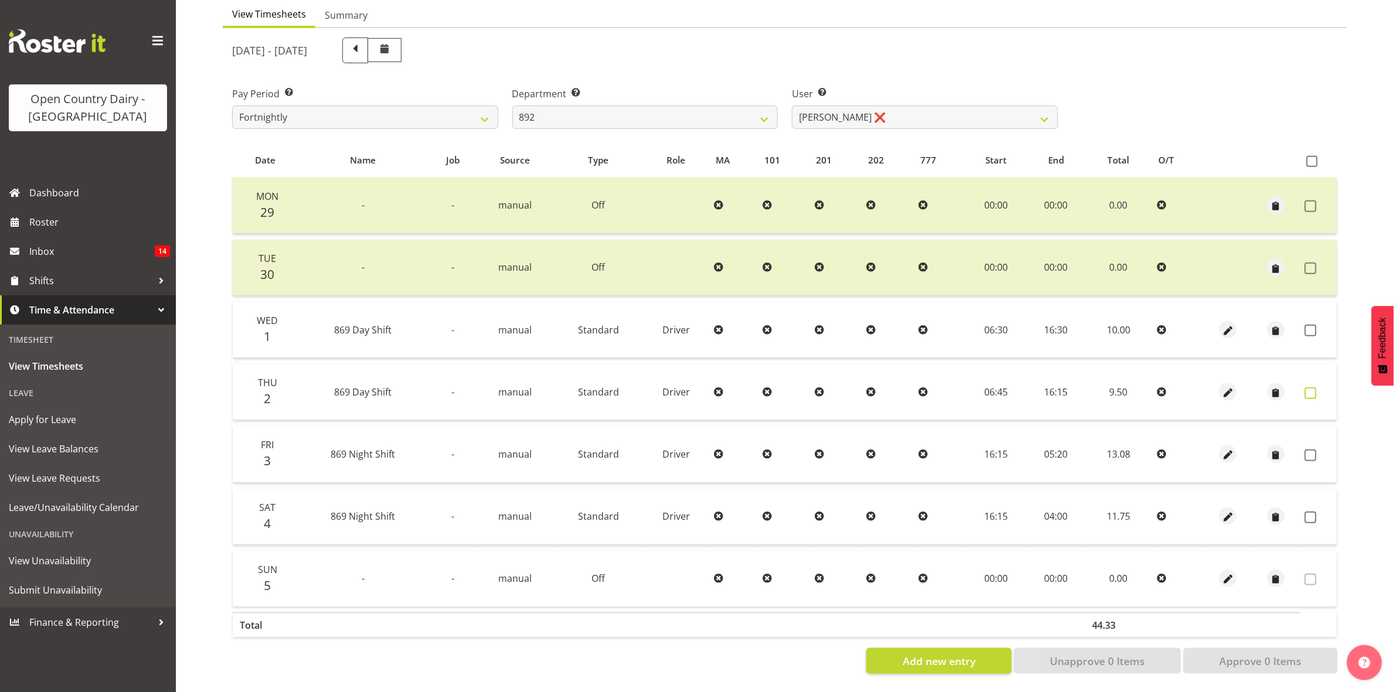
click at [1306, 387] on span at bounding box center [1311, 393] width 12 height 12
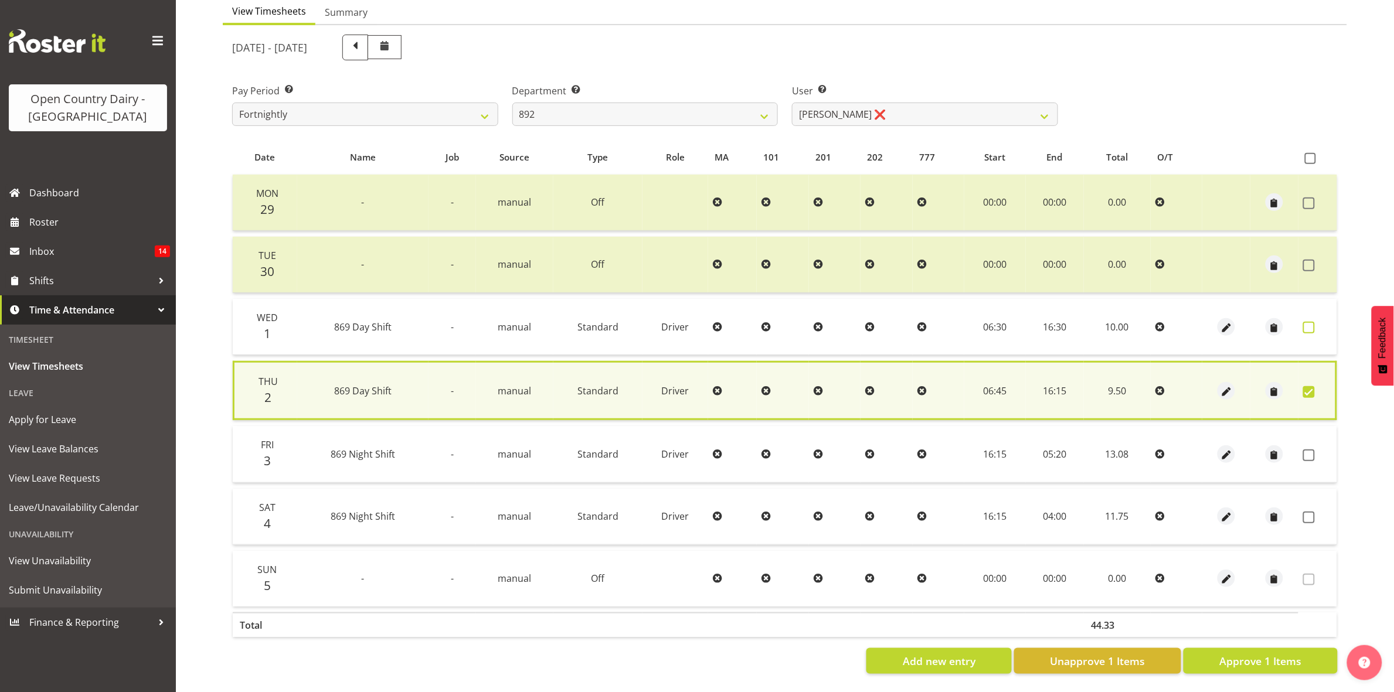
click at [1309, 322] on span at bounding box center [1309, 328] width 12 height 12
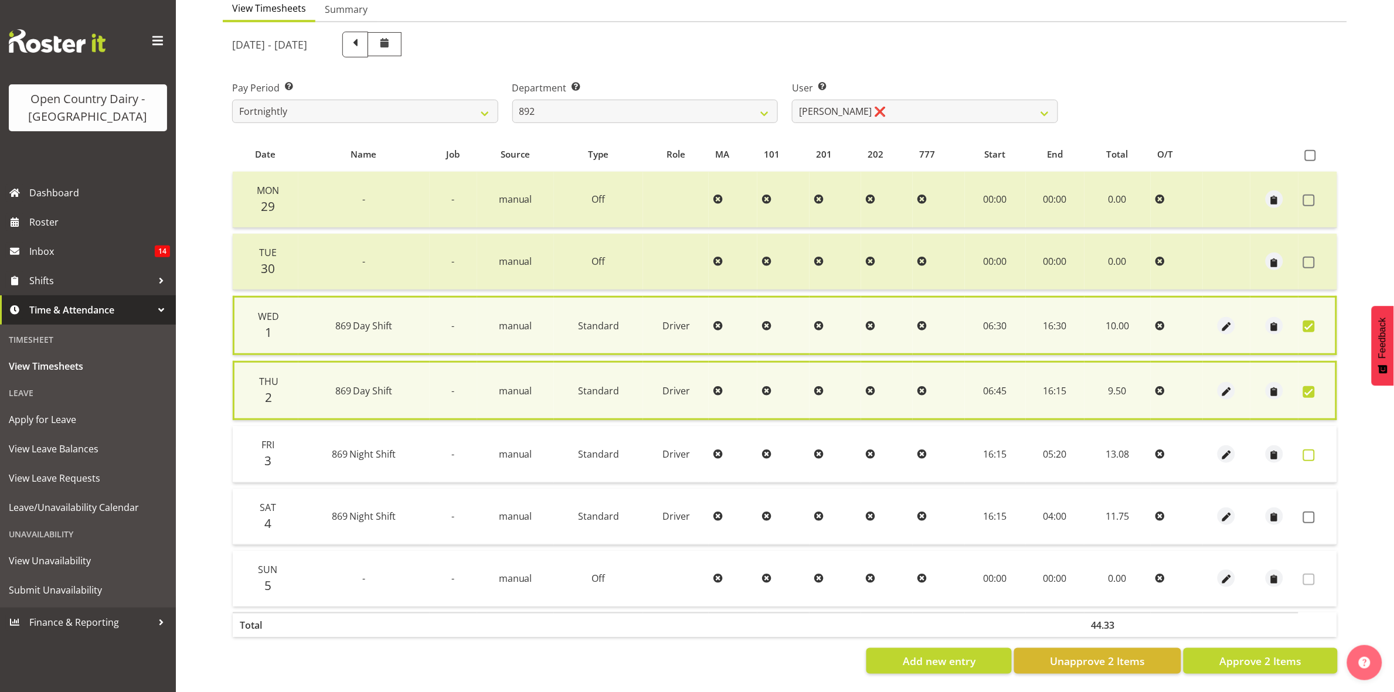
click at [1308, 450] on span at bounding box center [1309, 456] width 12 height 12
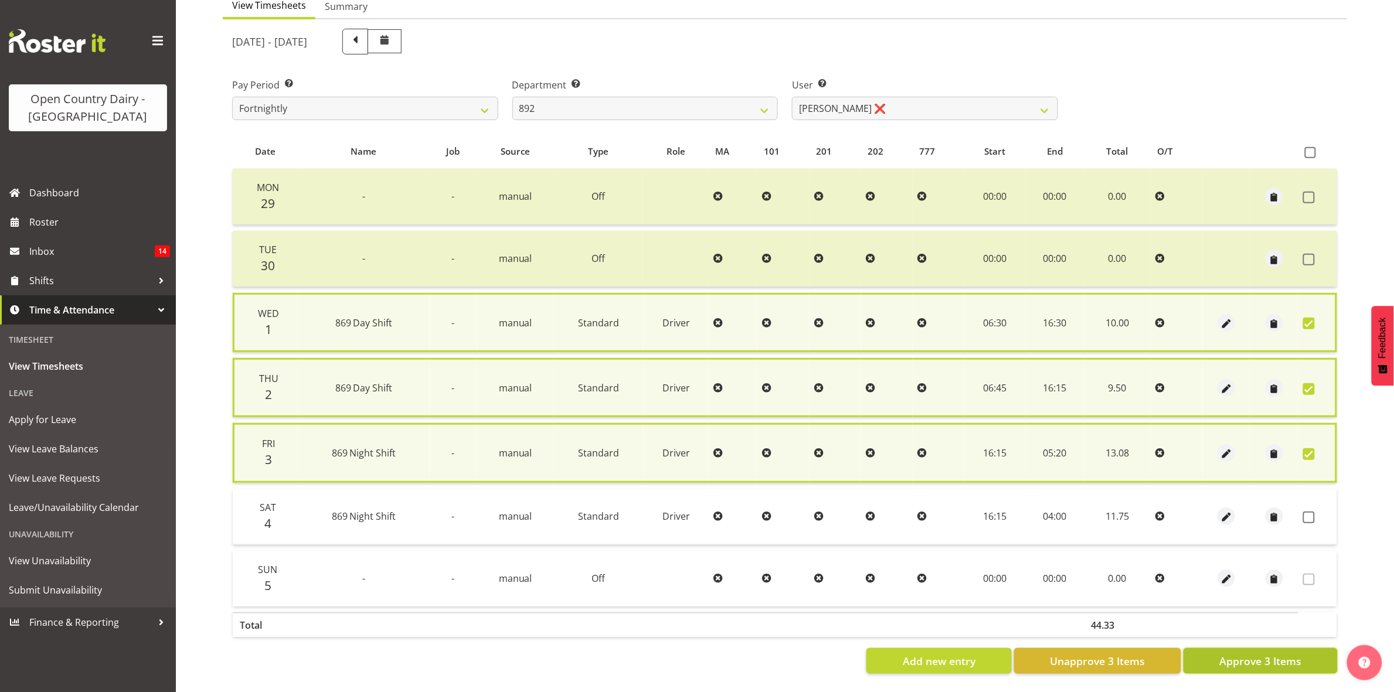
click at [1253, 655] on span "Approve 3 Items" at bounding box center [1260, 661] width 82 height 15
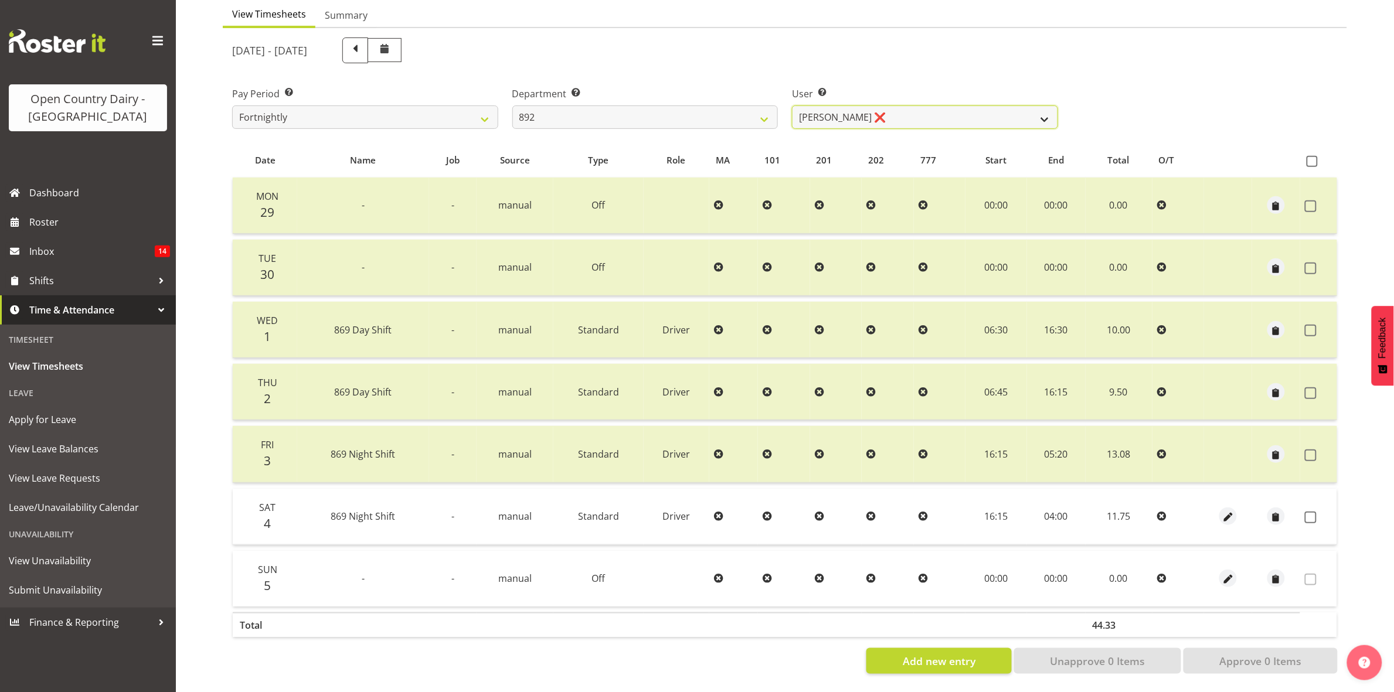
click at [1039, 107] on select "Brittany Willis ❌ Danny Davies ✔ David McKenzie ❌ Josh Winship ❌ Reece Calvert ❌" at bounding box center [925, 117] width 266 height 23
click at [769, 106] on select "734 735 736 737 738 739 851 853 854 855 856 858 861 862 865 867-9032 868 869 87…" at bounding box center [645, 117] width 266 height 23
click at [512, 106] on select "734 735 736 737 738 739 851 853 854 855 856 858 861 862 865 867-9032 868 869 87…" at bounding box center [645, 117] width 266 height 23
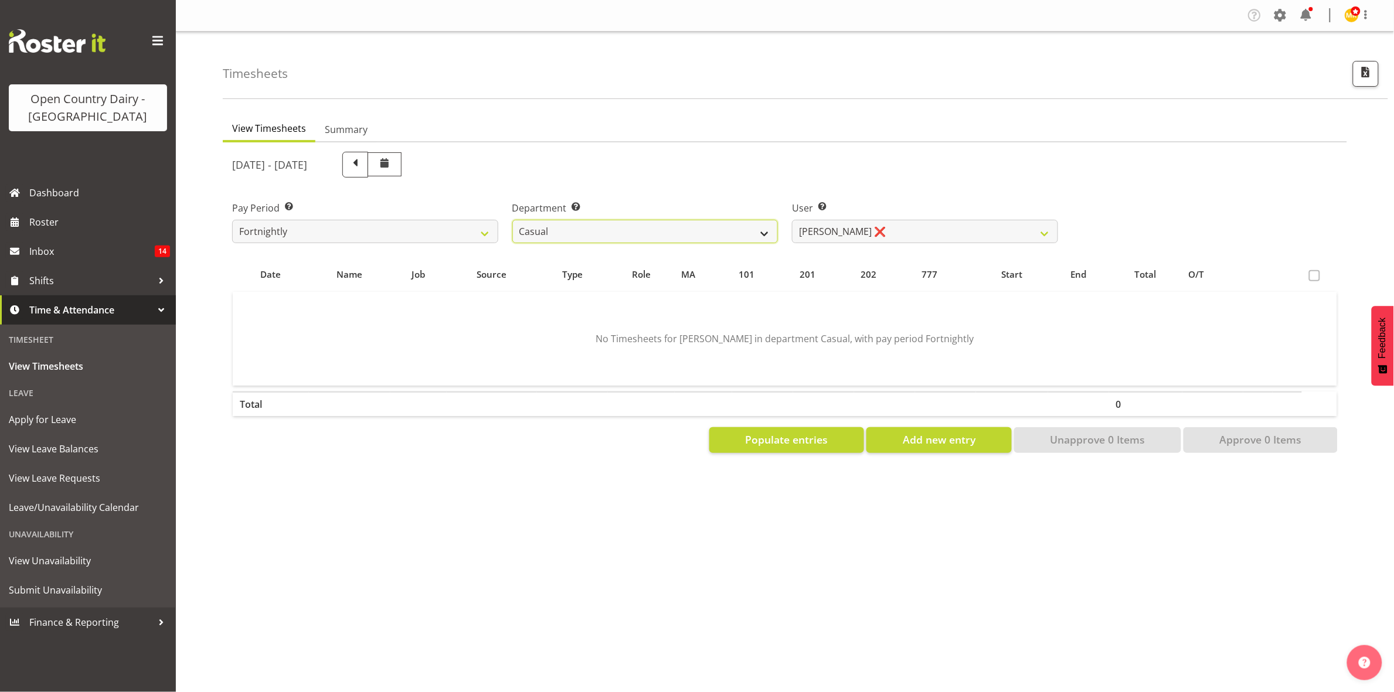
click at [759, 227] on select "734 735 736 737 738 739 851 853 854 855 856 858 861 862 865 867-9032 868 869 87…" at bounding box center [645, 231] width 266 height 23
click at [43, 227] on span "Roster" at bounding box center [99, 222] width 141 height 18
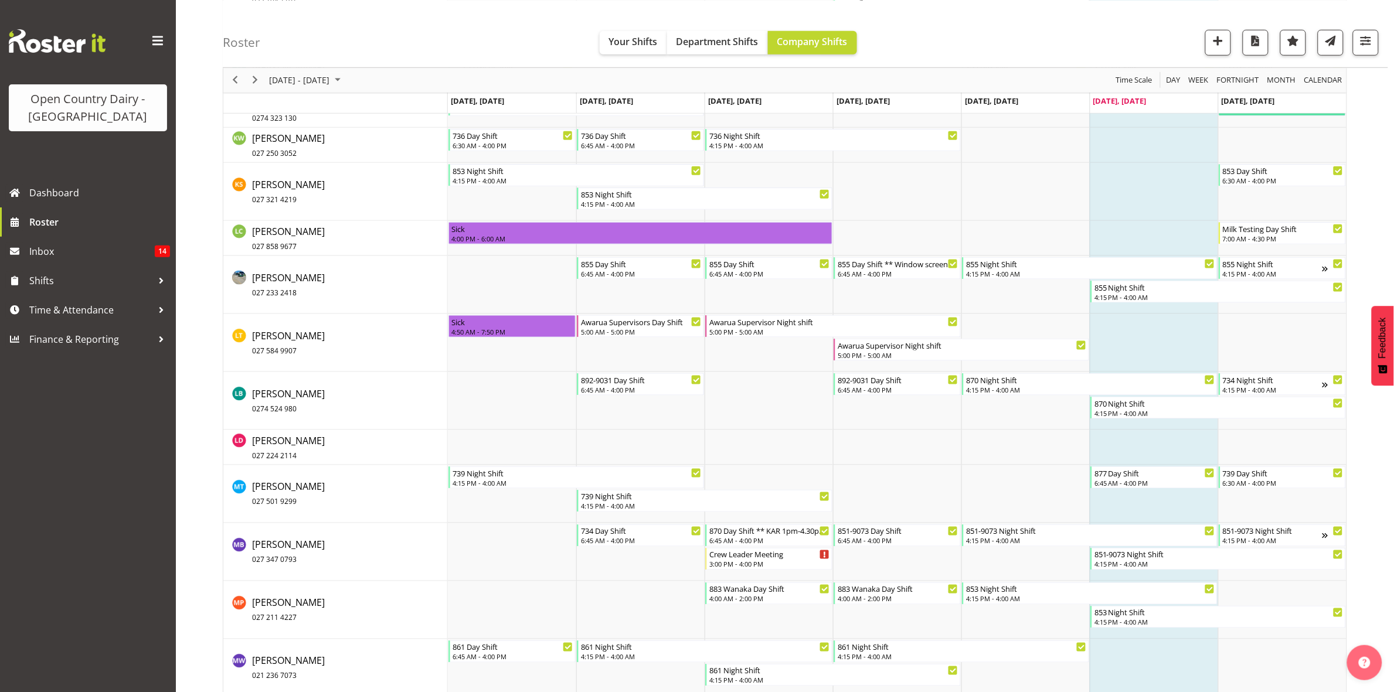
scroll to position [4183, 0]
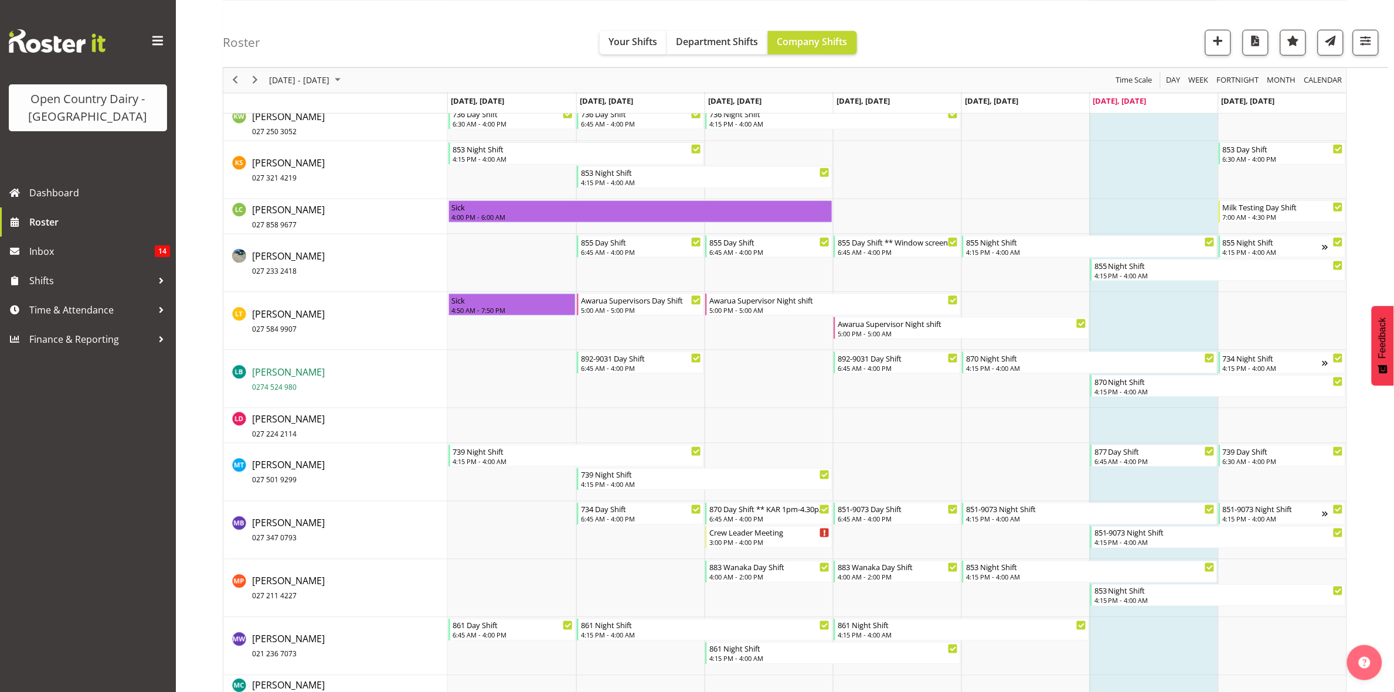
click at [277, 370] on span "Liam Bellman 0274 524 980" at bounding box center [288, 379] width 73 height 27
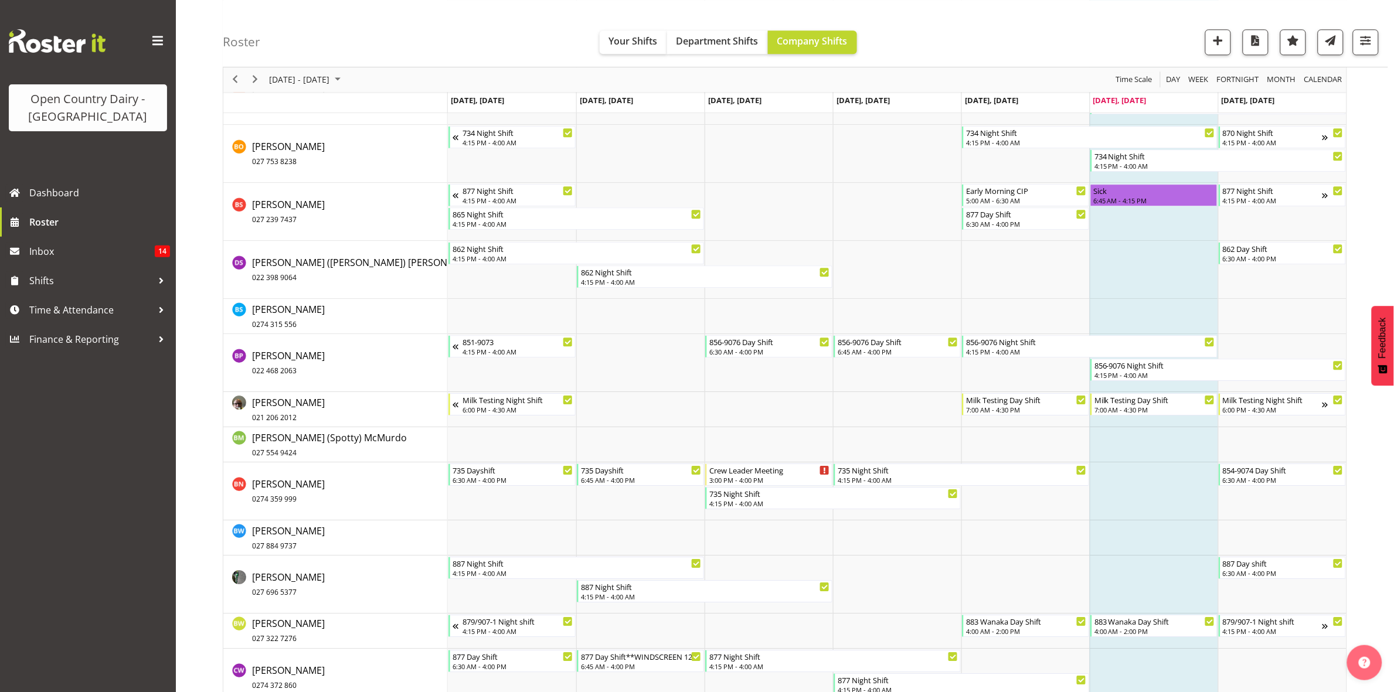
scroll to position [1253, 0]
click at [270, 205] on span "Barry Shields 027 239 7437" at bounding box center [288, 212] width 73 height 27
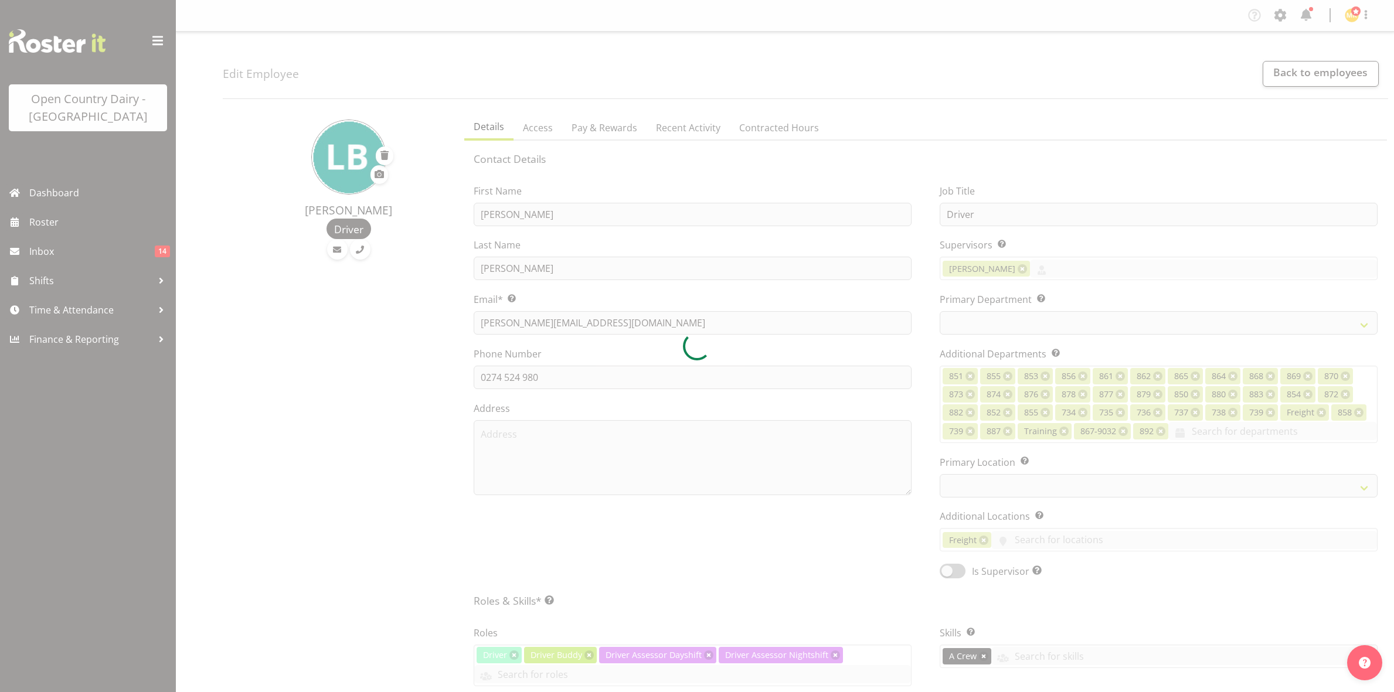
select select "TimelineWeek"
select select
select select "783"
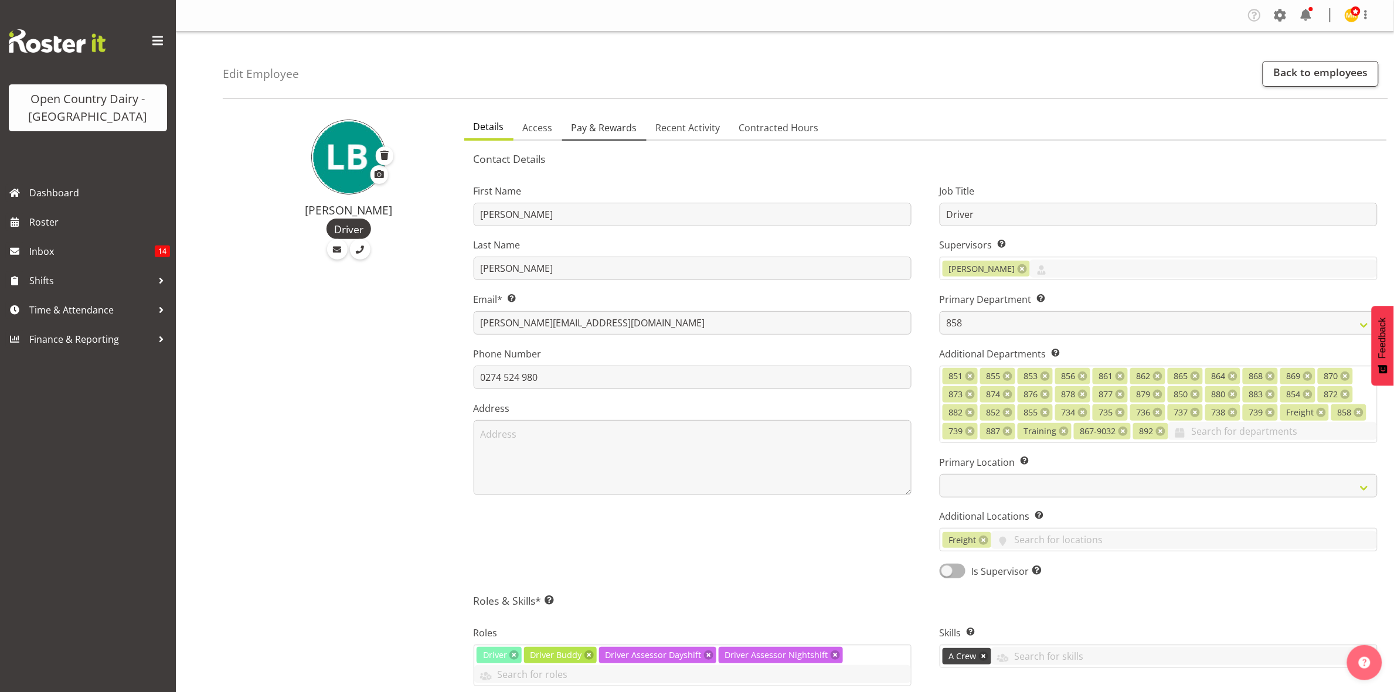
click at [596, 129] on span "Pay & Rewards" at bounding box center [604, 128] width 66 height 14
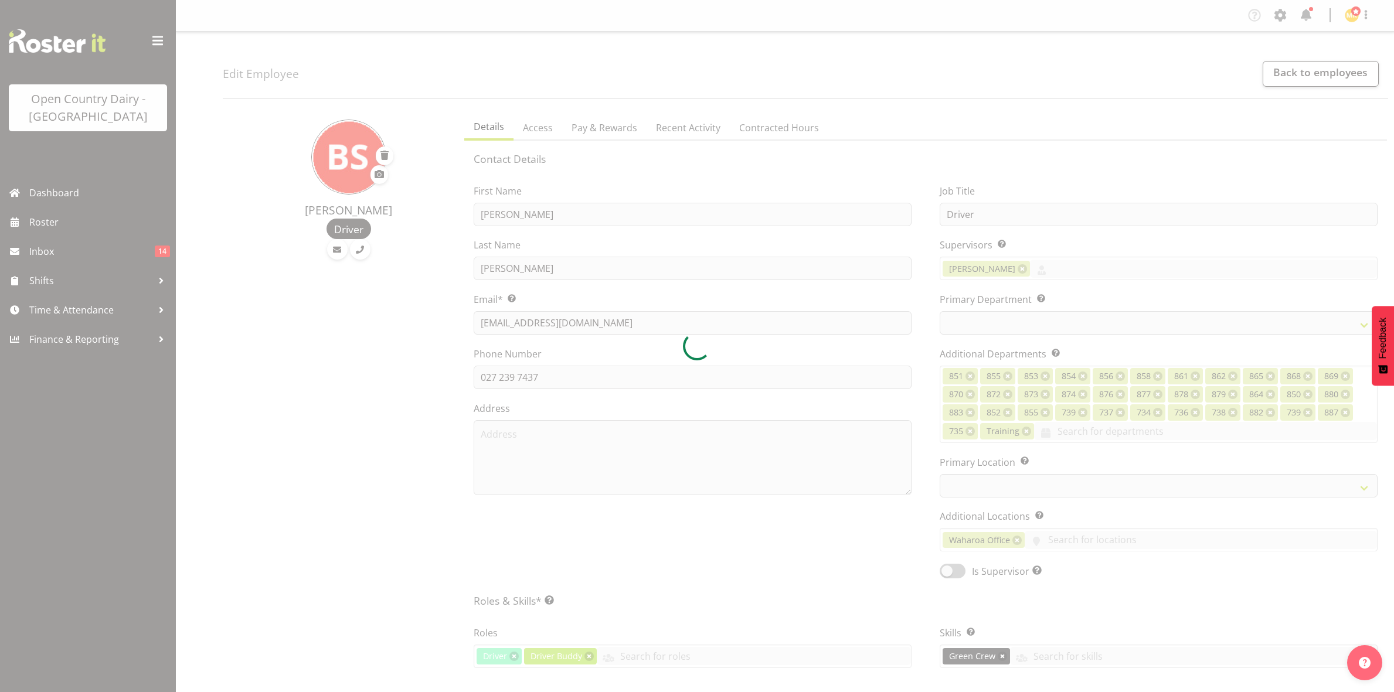
select select "TimelineWeek"
select select
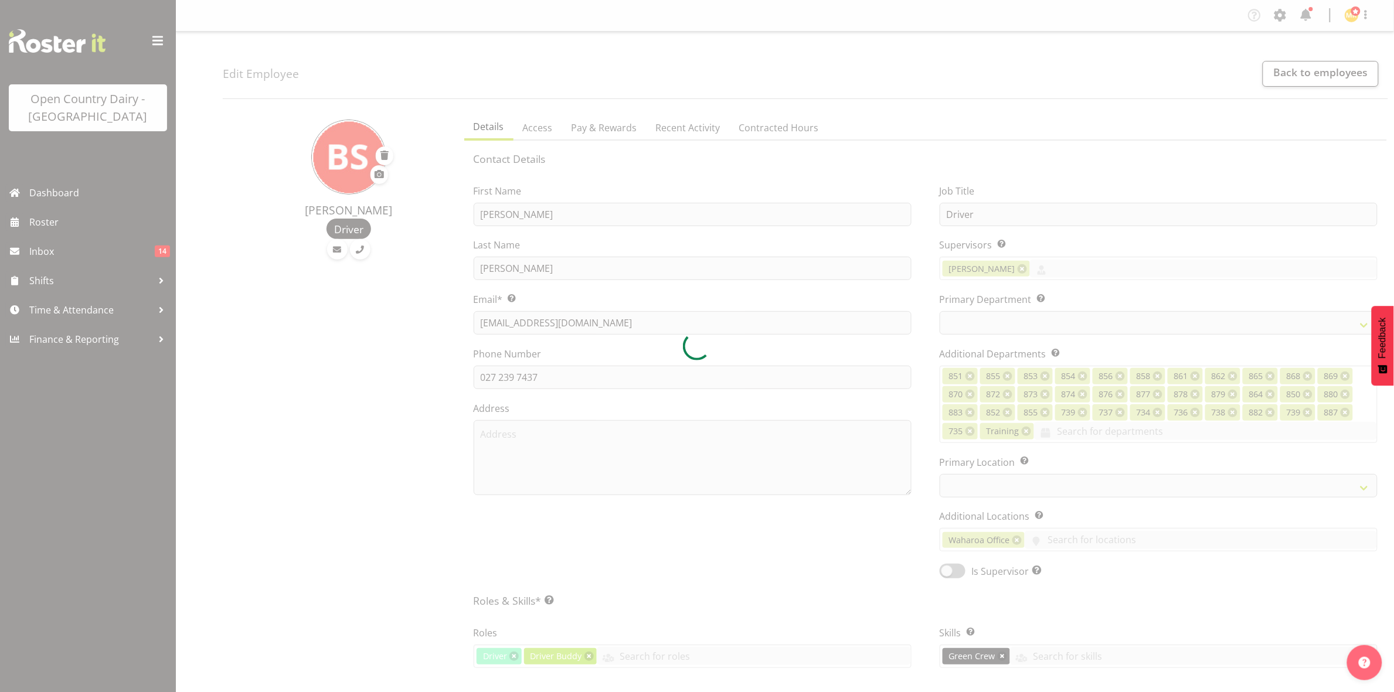
select select "690"
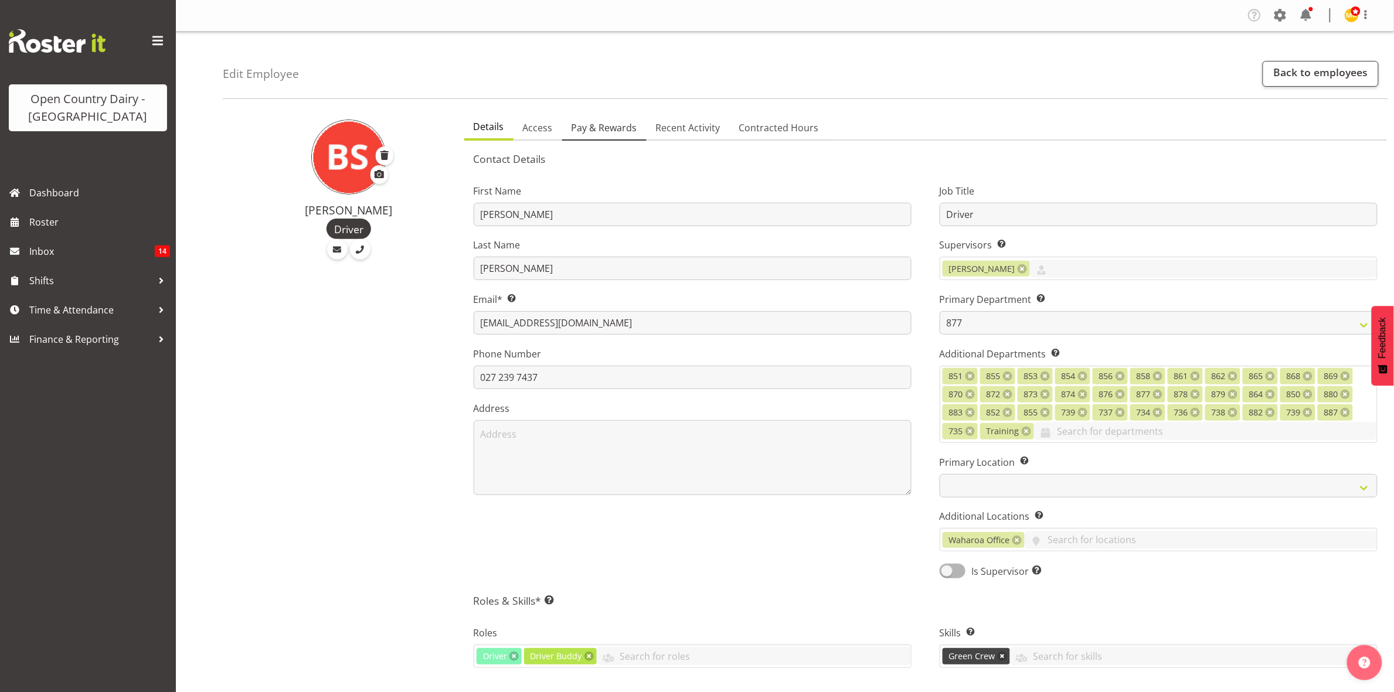
click at [616, 132] on span "Pay & Rewards" at bounding box center [604, 128] width 66 height 14
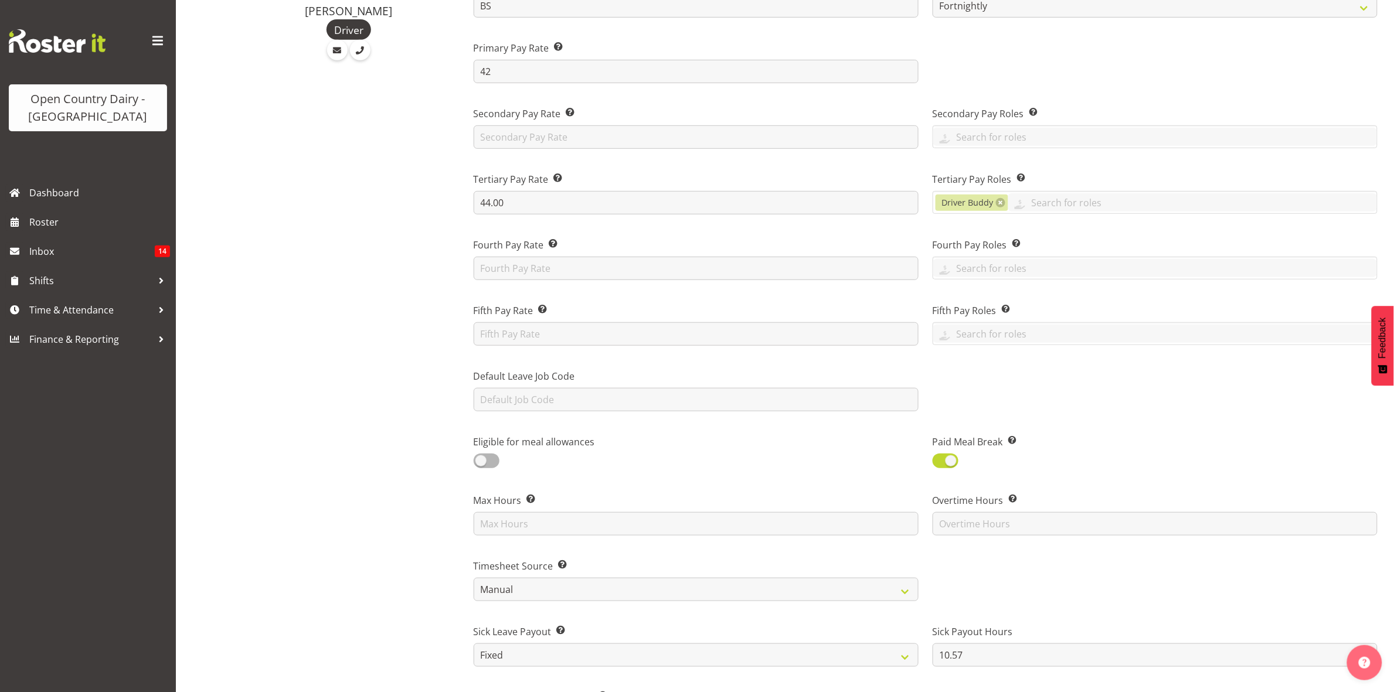
scroll to position [293, 0]
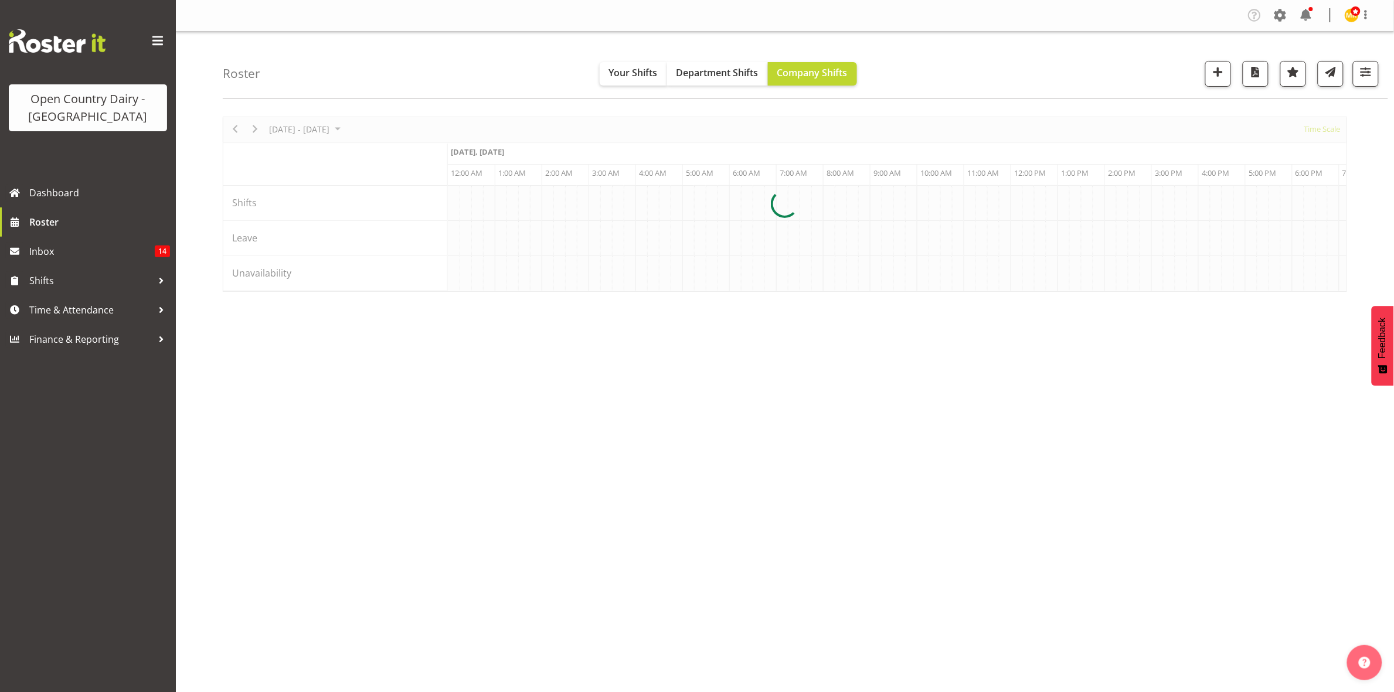
scroll to position [0, 6752]
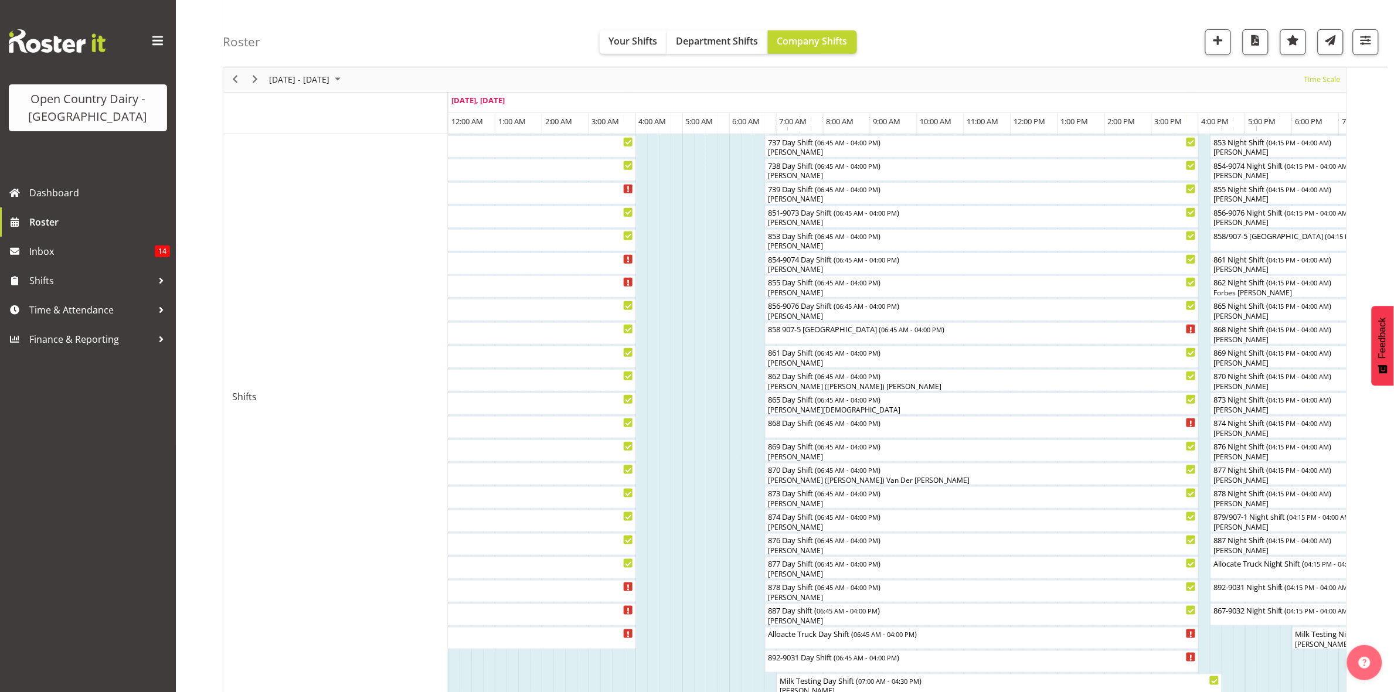
scroll to position [220, 0]
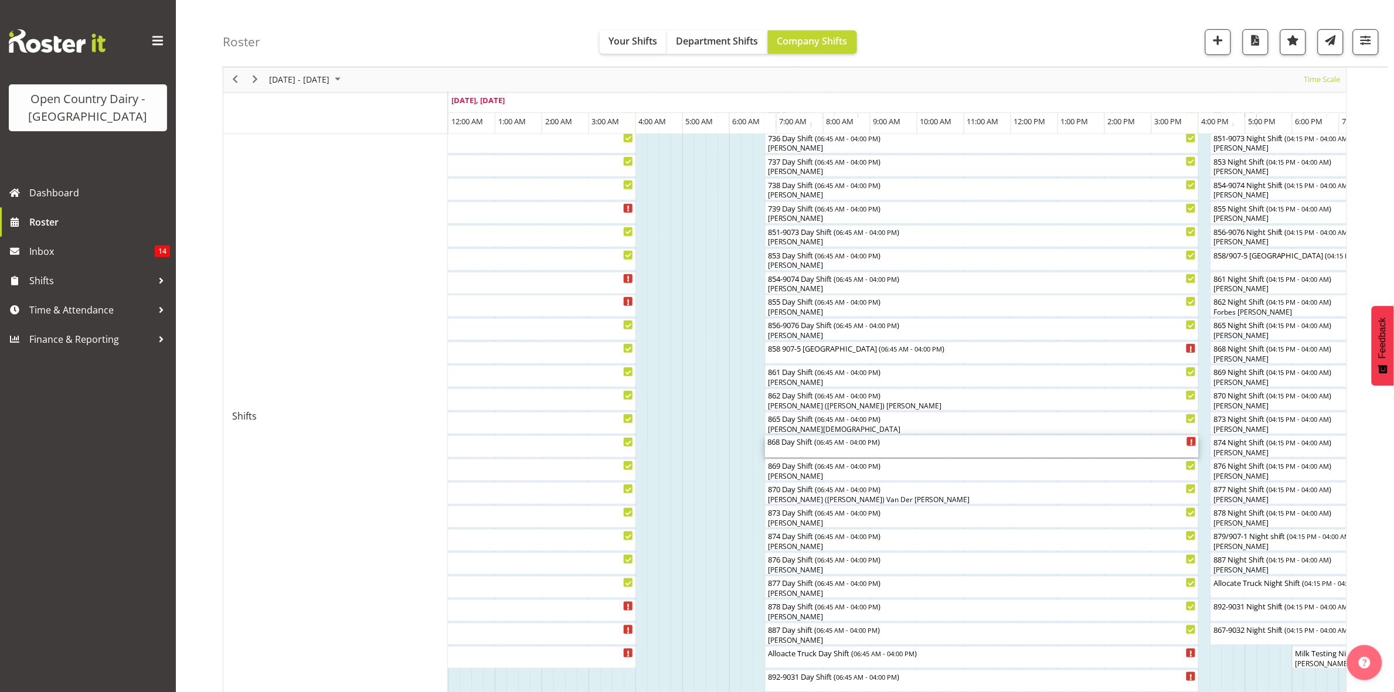
click at [810, 446] on div "868 Day Shift ( 06:45 AM - 04:00 PM )" at bounding box center [981, 442] width 429 height 12
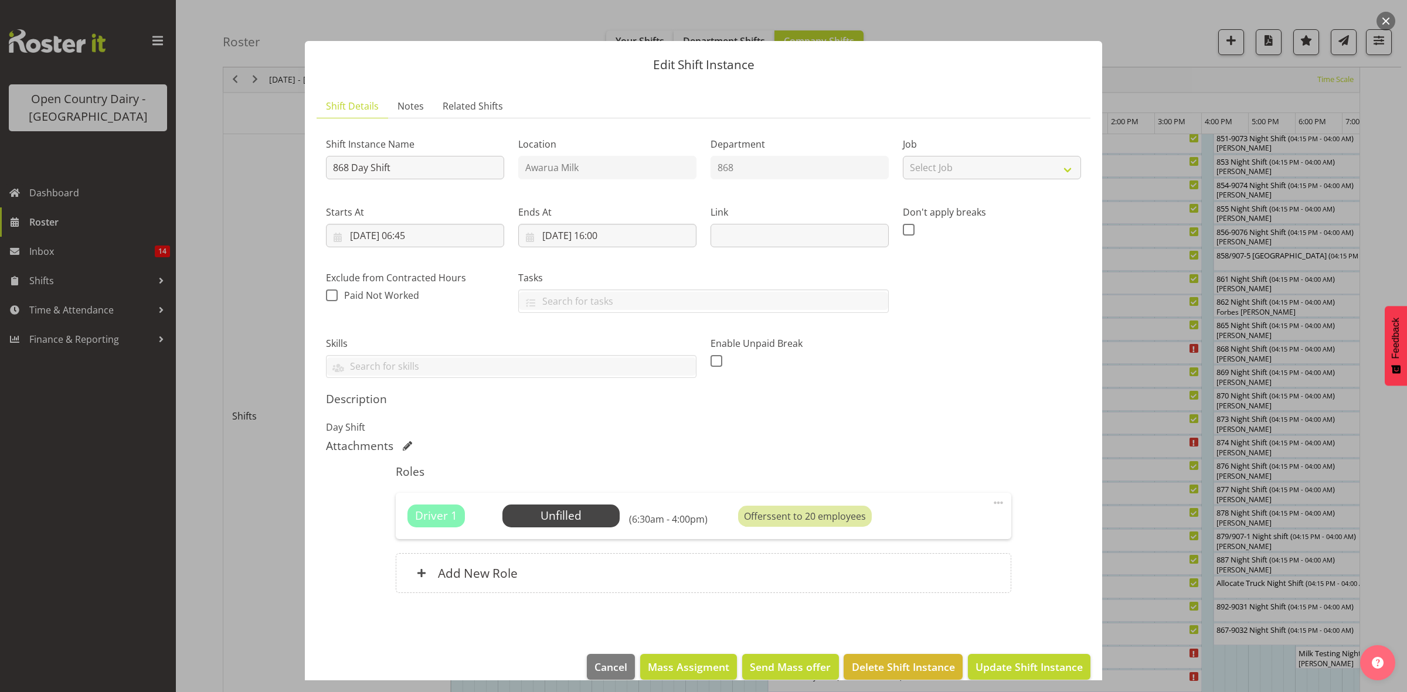
click at [1240, 657] on div at bounding box center [703, 346] width 1407 height 692
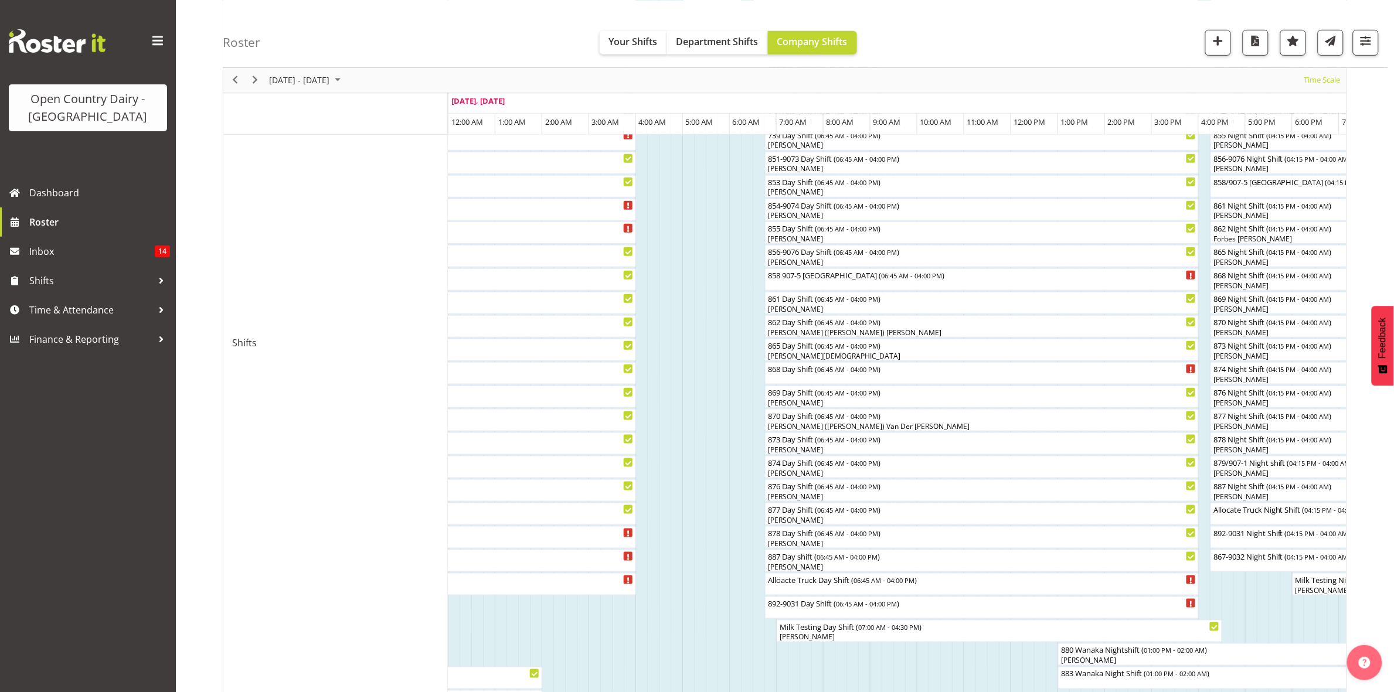
scroll to position [0, 0]
